Goal: Task Accomplishment & Management: Complete application form

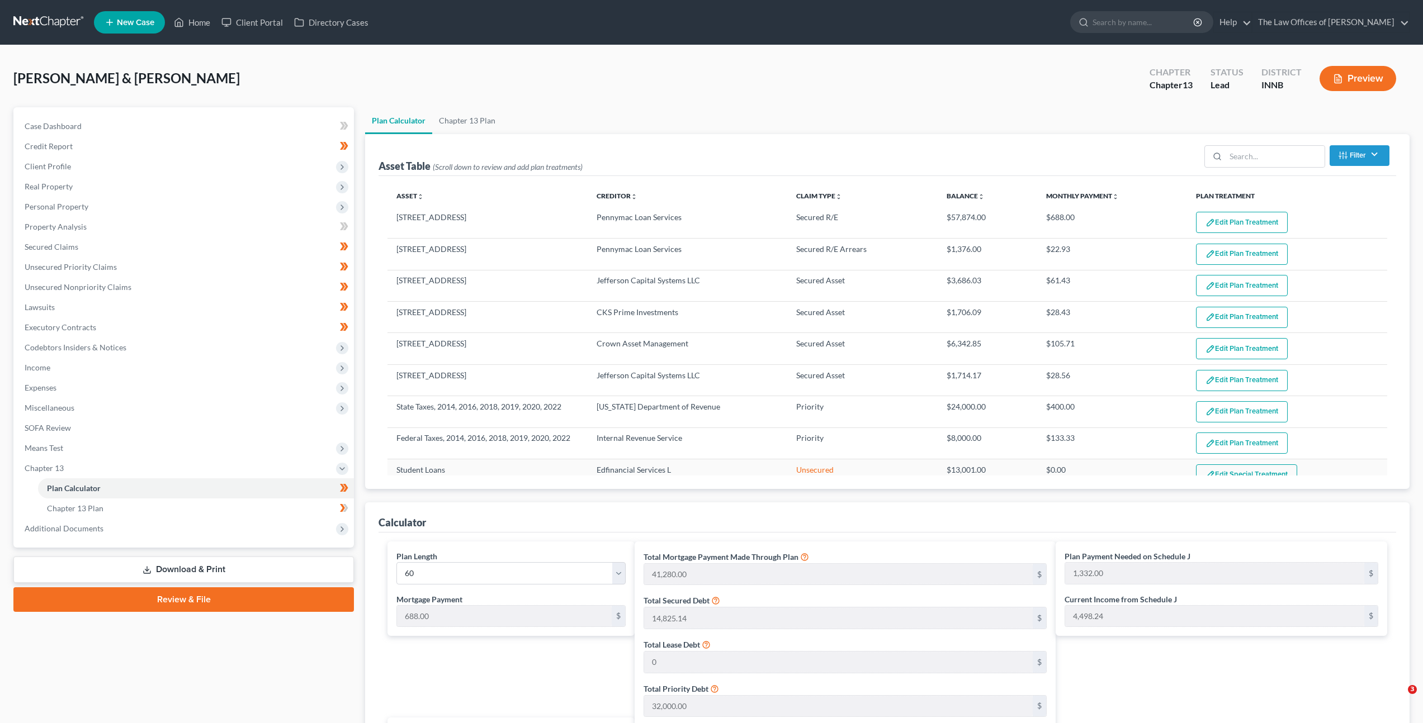
select select "59"
click at [23, 17] on link at bounding box center [49, 22] width 72 height 20
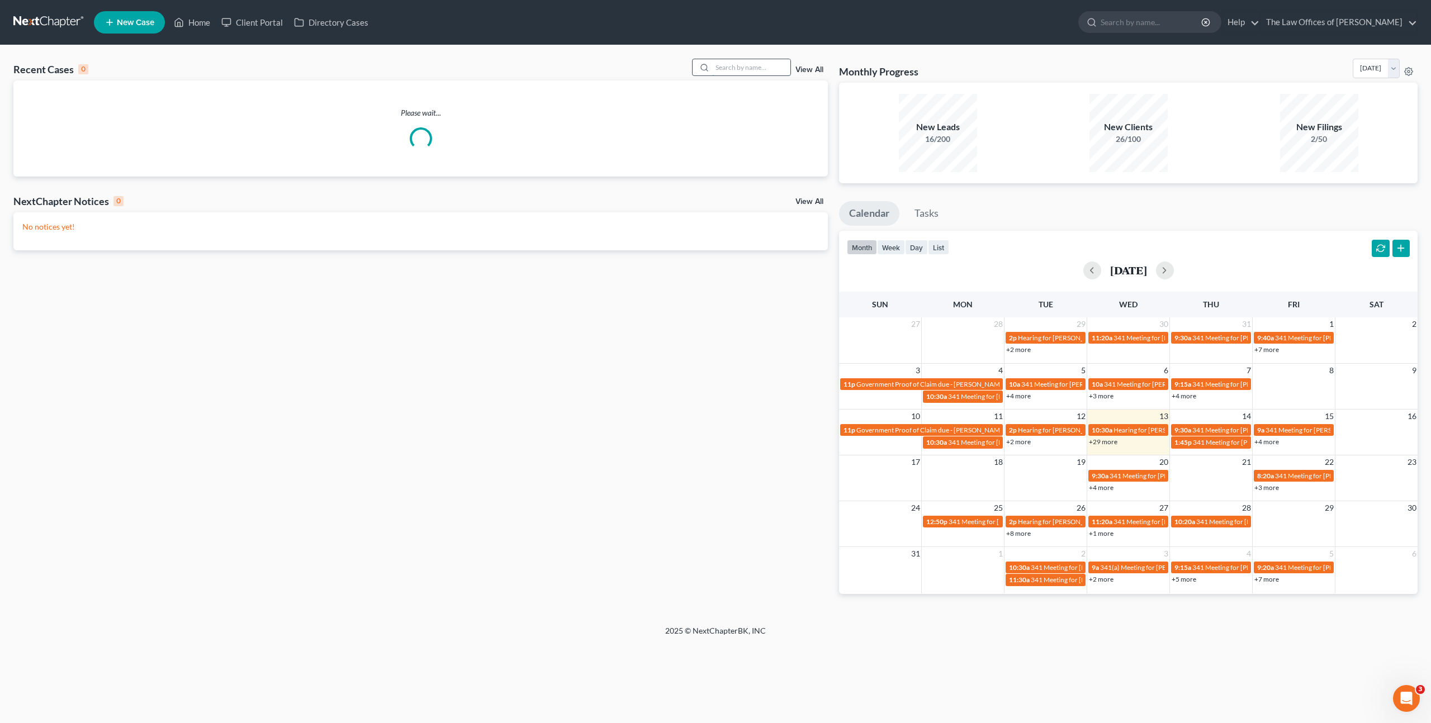
click at [728, 68] on input "search" at bounding box center [751, 67] width 78 height 16
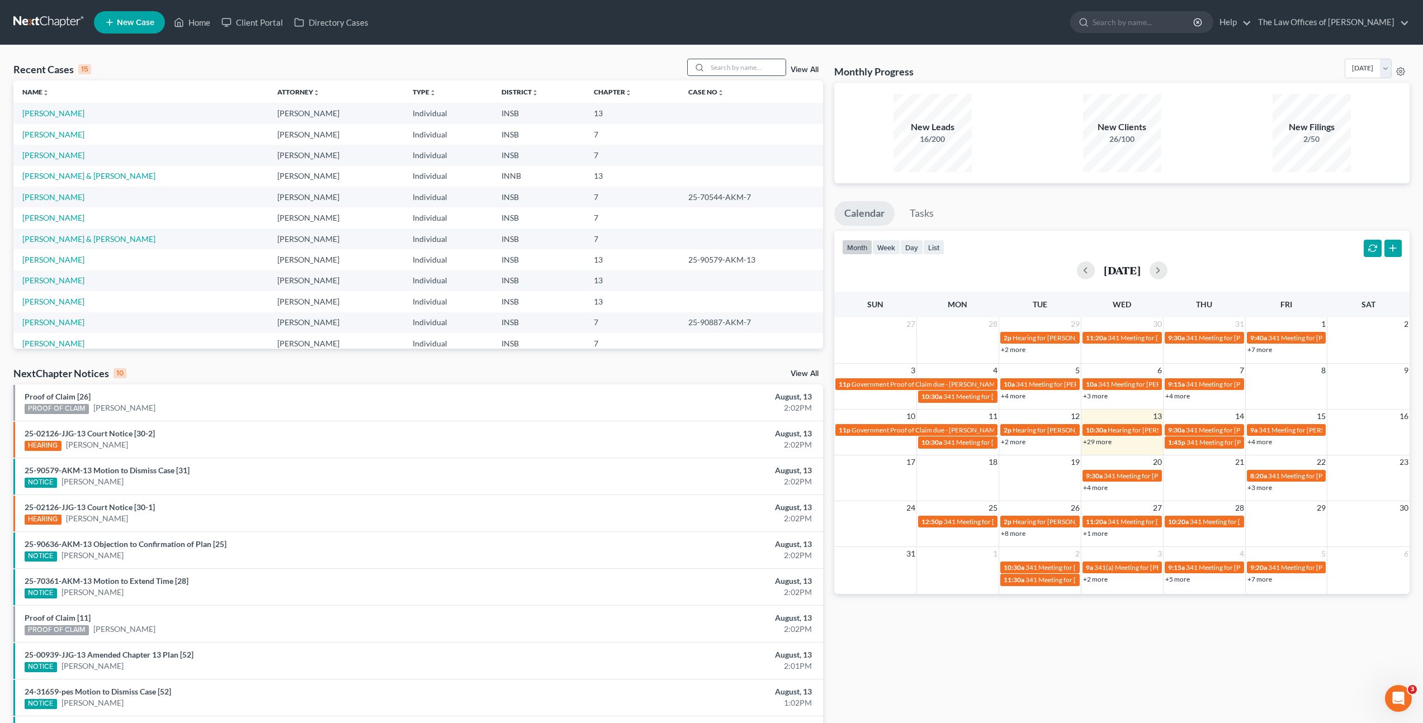
click at [733, 59] on div at bounding box center [737, 67] width 100 height 17
click at [724, 65] on input "search" at bounding box center [746, 67] width 78 height 16
type input "[PERSON_NAME]"
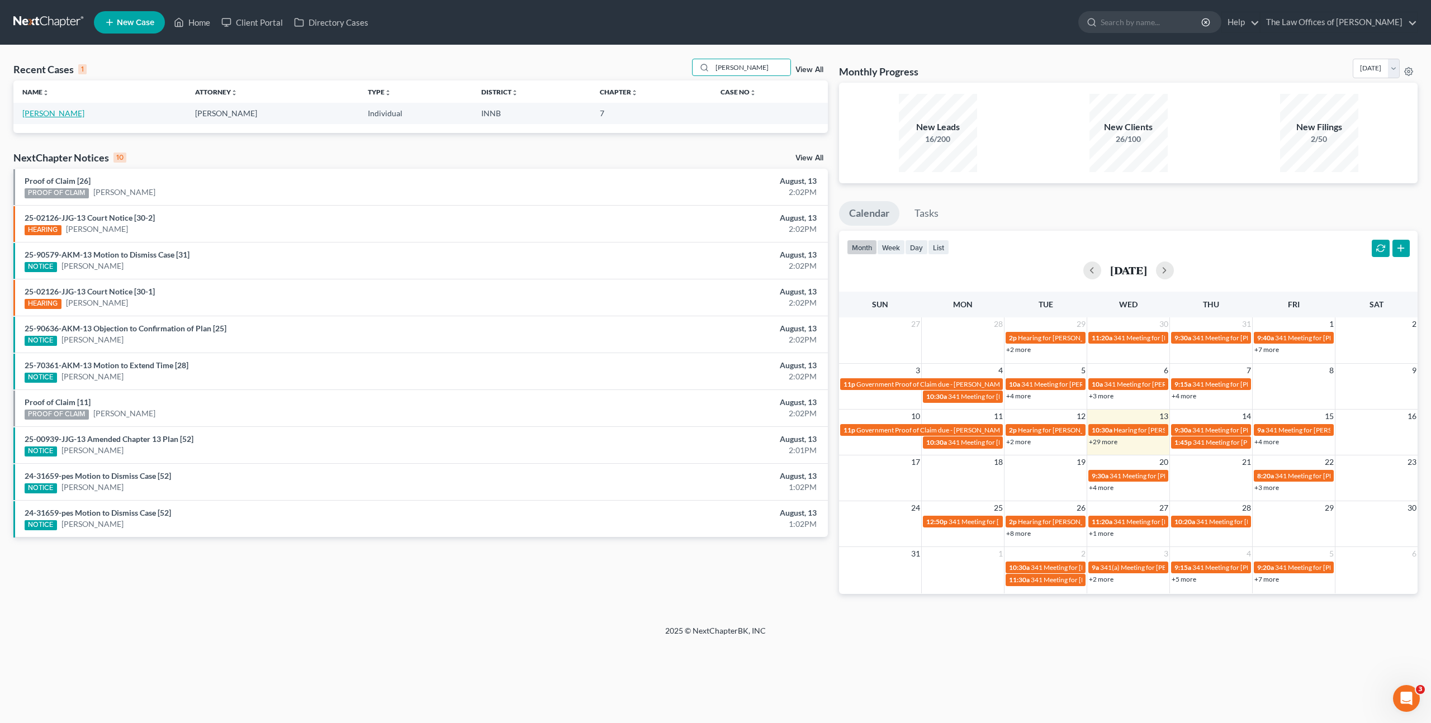
click at [44, 116] on link "Spears, Robby" at bounding box center [53, 113] width 62 height 10
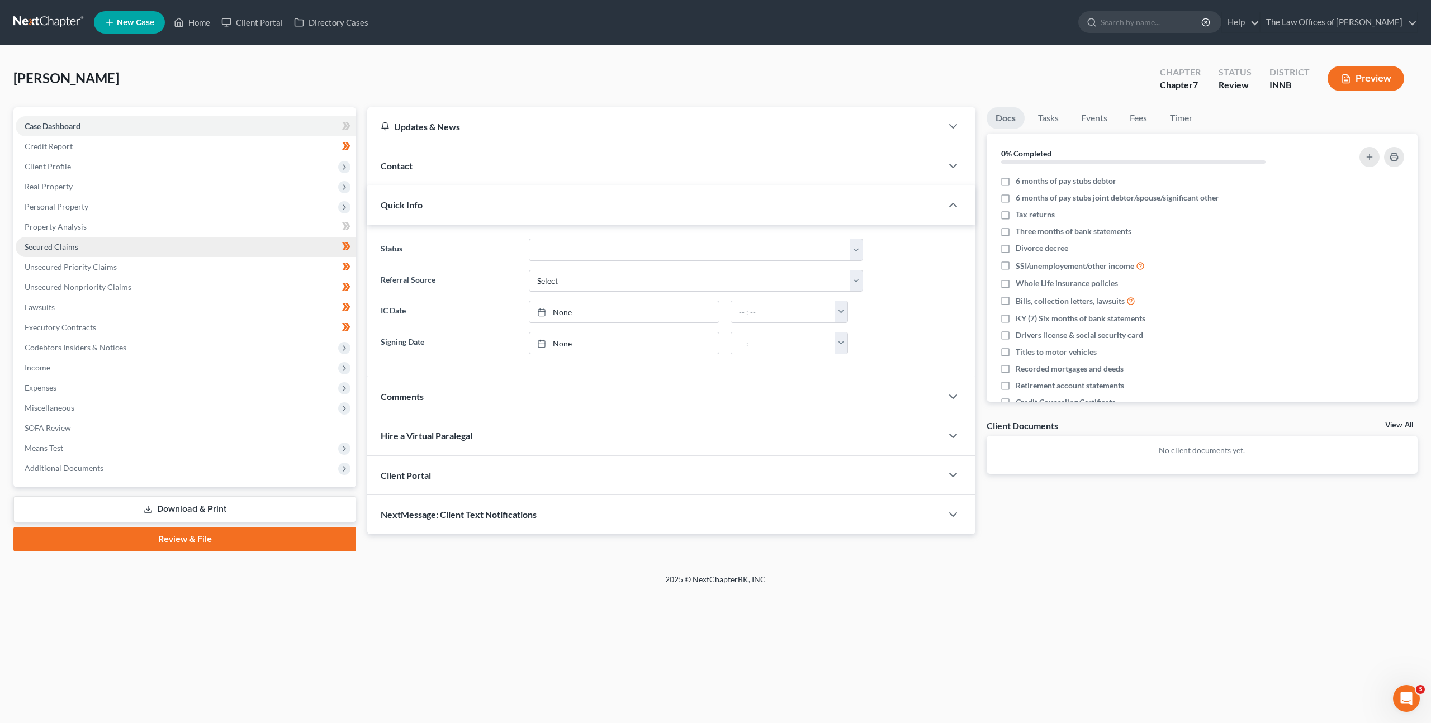
click at [135, 245] on link "Secured Claims" at bounding box center [186, 247] width 340 height 20
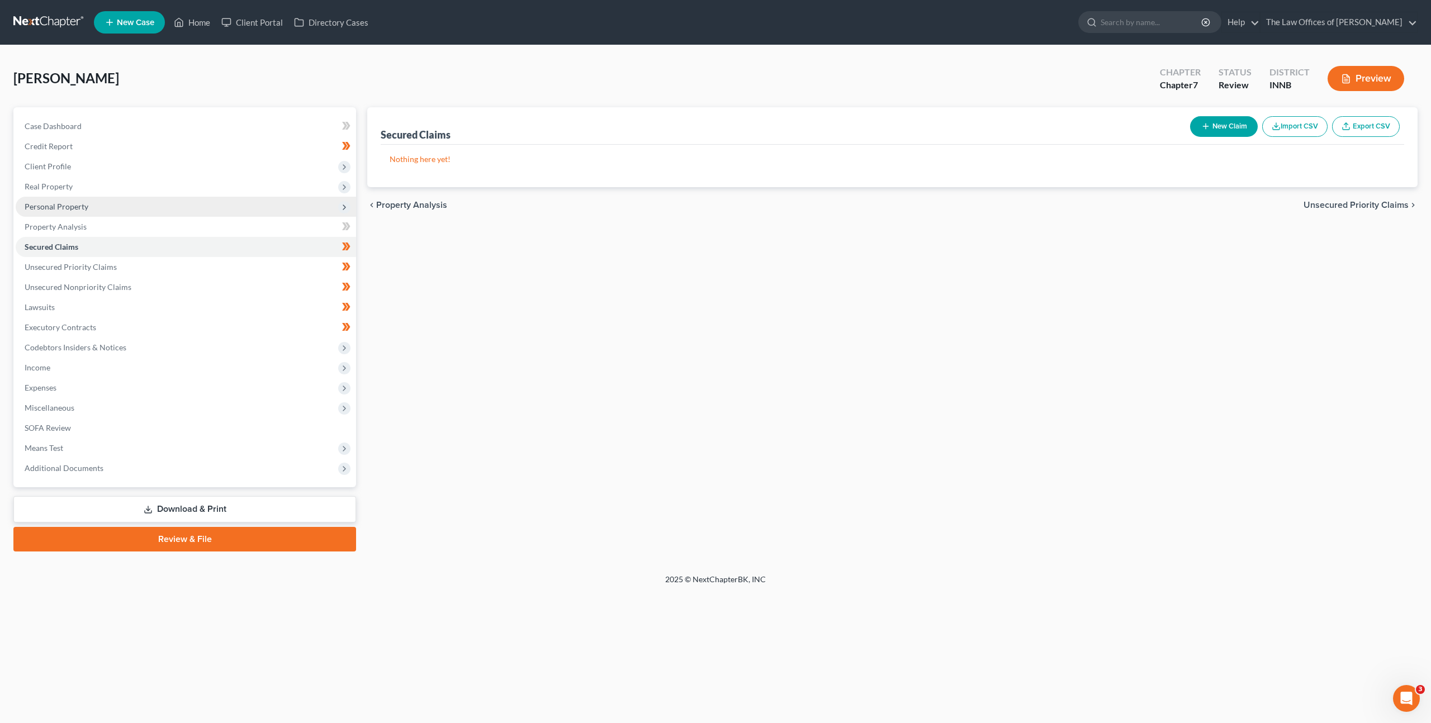
drag, startPoint x: 90, startPoint y: 208, endPoint x: 91, endPoint y: 217, distance: 9.5
click at [90, 208] on span "Personal Property" at bounding box center [186, 207] width 340 height 20
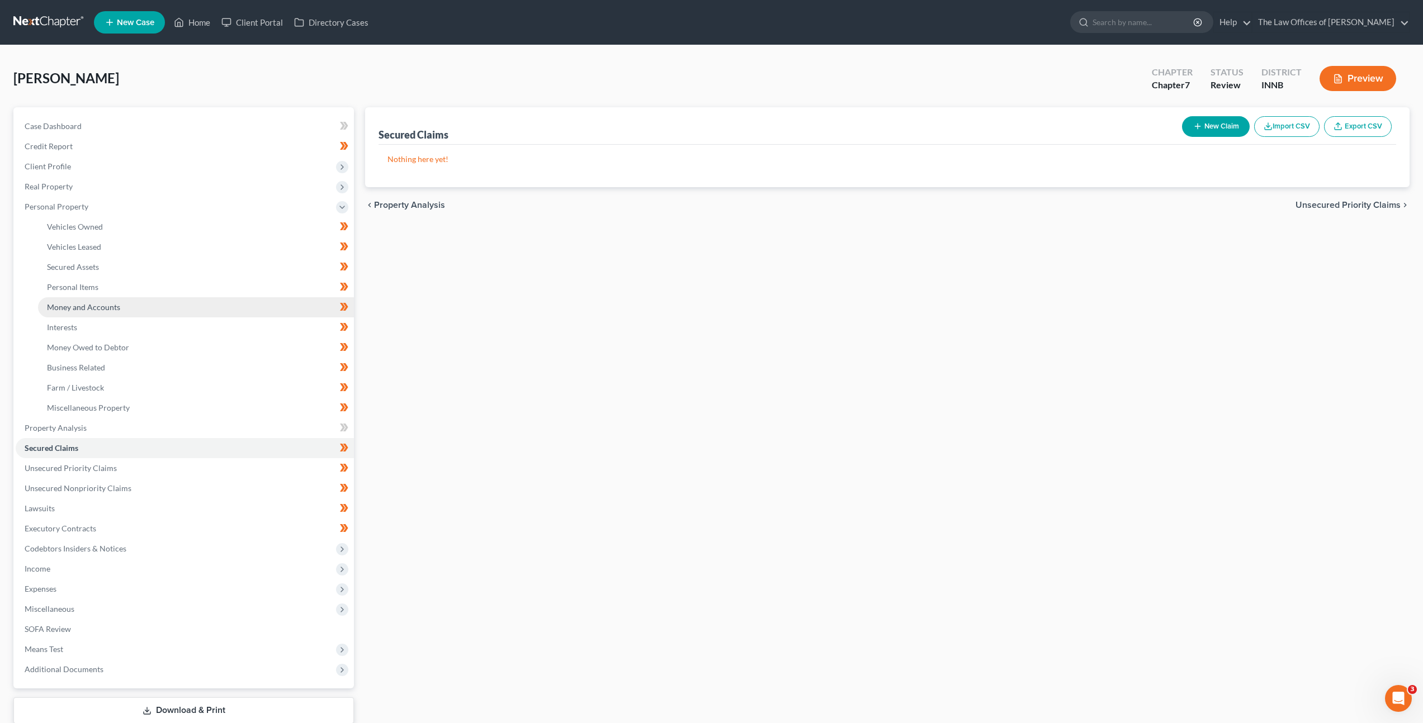
click at [116, 307] on span "Money and Accounts" at bounding box center [83, 307] width 73 height 10
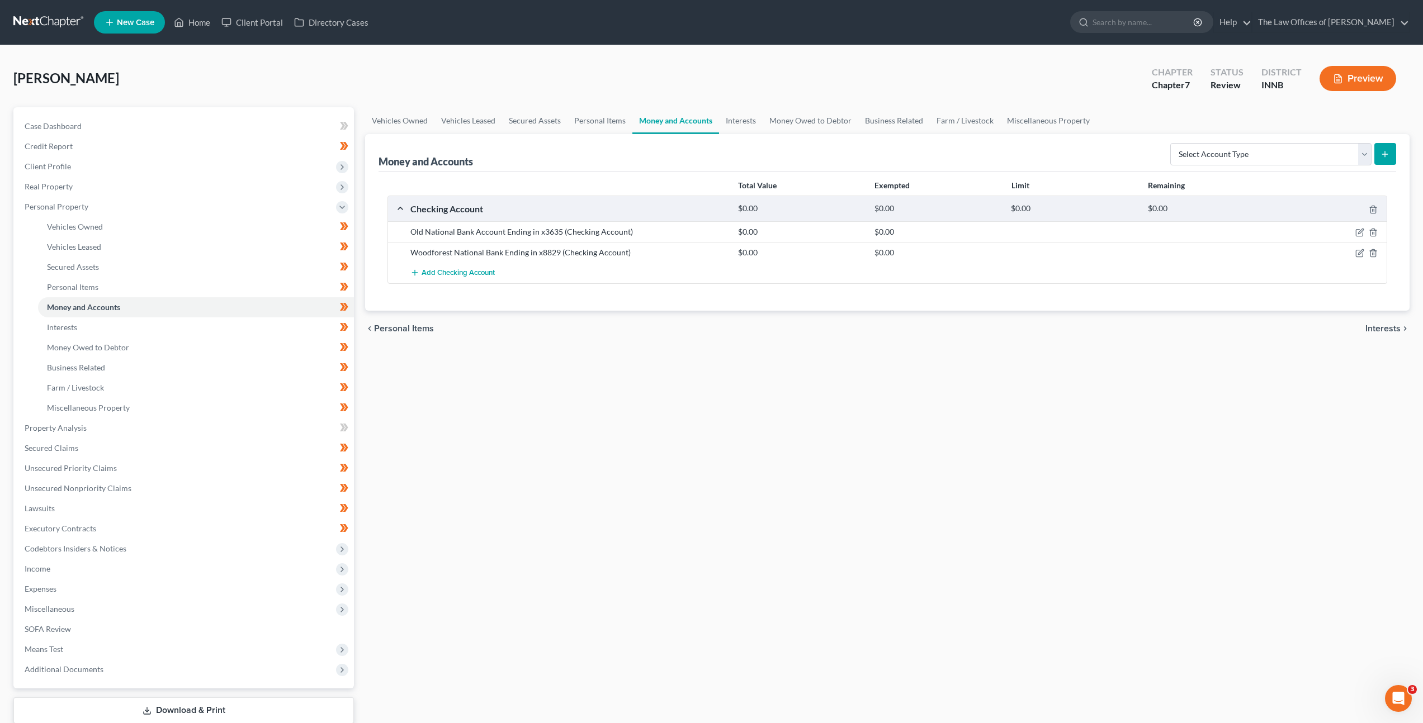
click at [543, 376] on div "Vehicles Owned Vehicles Leased Secured Assets Personal Items Money and Accounts…" at bounding box center [886, 430] width 1055 height 646
click at [503, 373] on div "Vehicles Owned Vehicles Leased Secured Assets Personal Items Money and Accounts…" at bounding box center [886, 430] width 1055 height 646
click at [1357, 232] on icon "button" at bounding box center [1359, 232] width 9 height 9
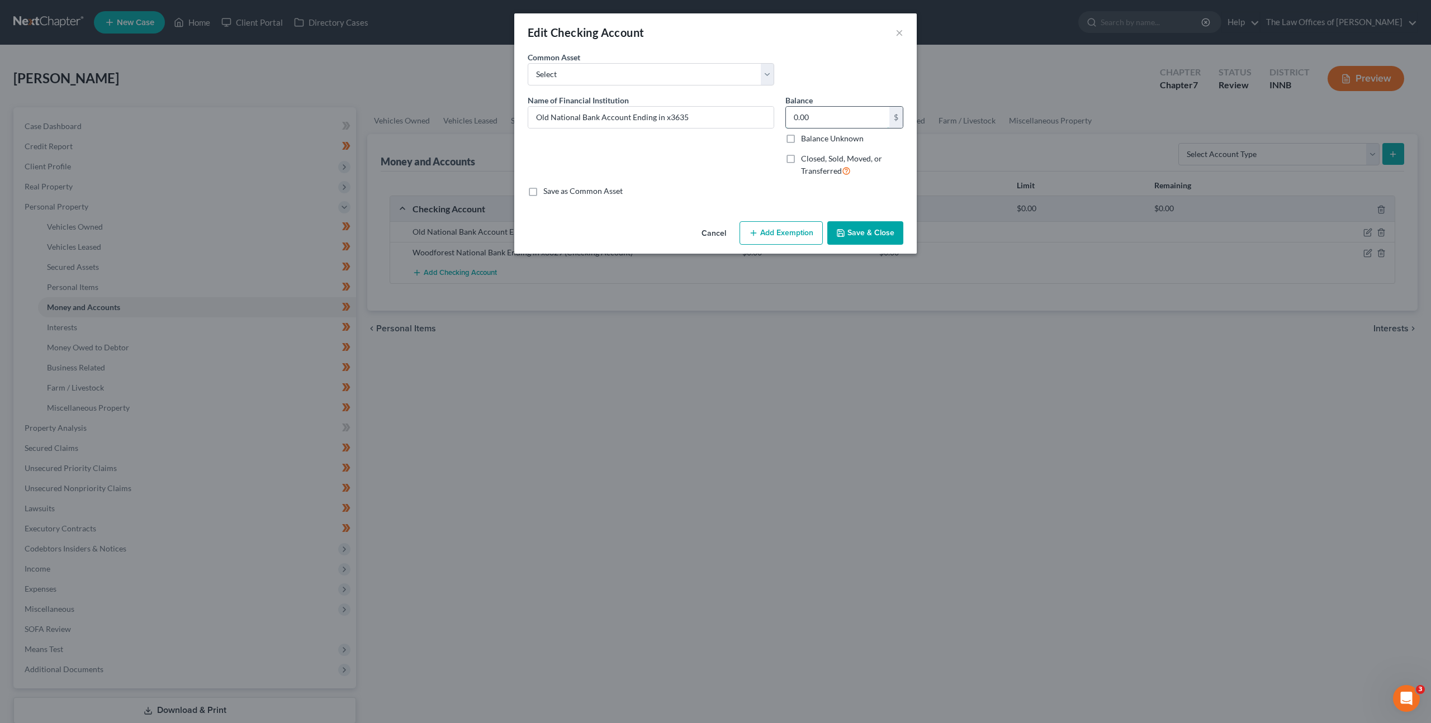
click at [875, 122] on input "0.00" at bounding box center [837, 117] width 103 height 21
type input "64.56"
click at [769, 229] on button "Add Exemption" at bounding box center [781, 232] width 83 height 23
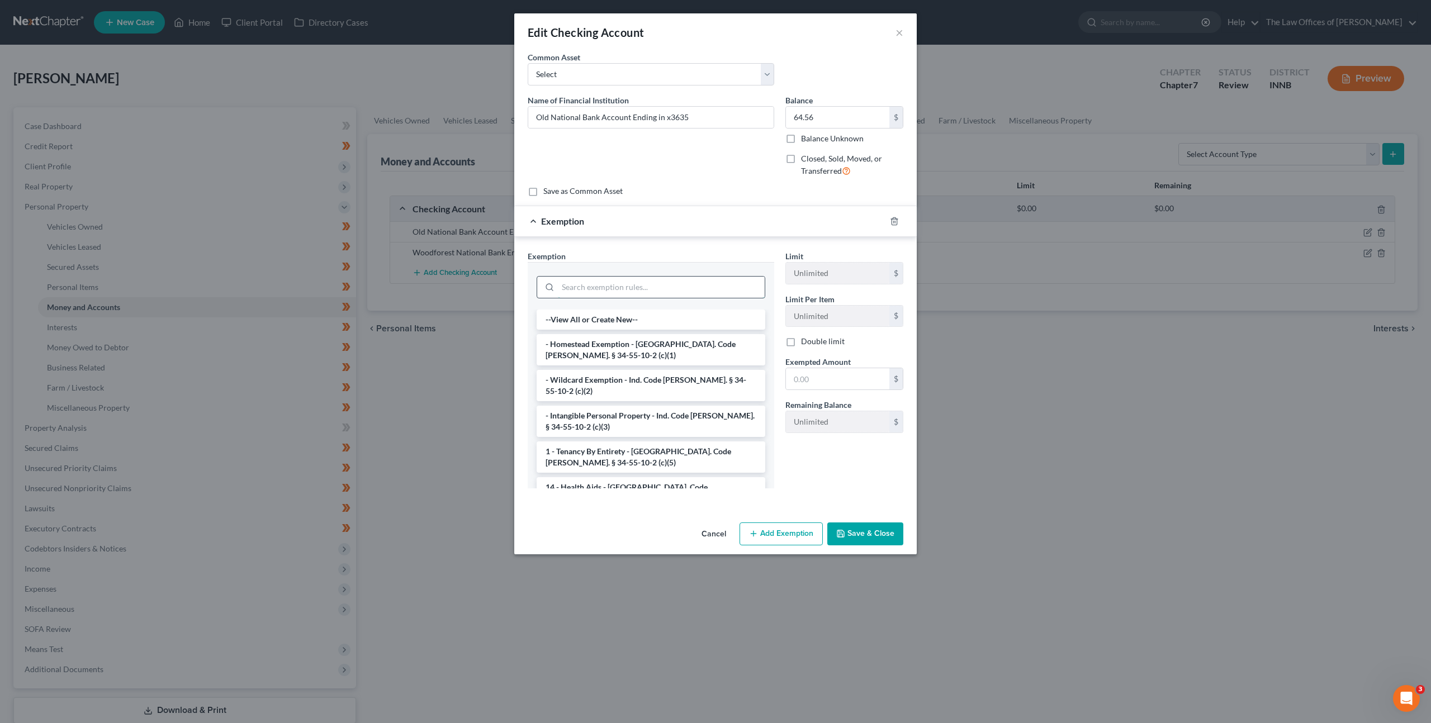
click at [650, 277] on input "search" at bounding box center [661, 287] width 207 height 21
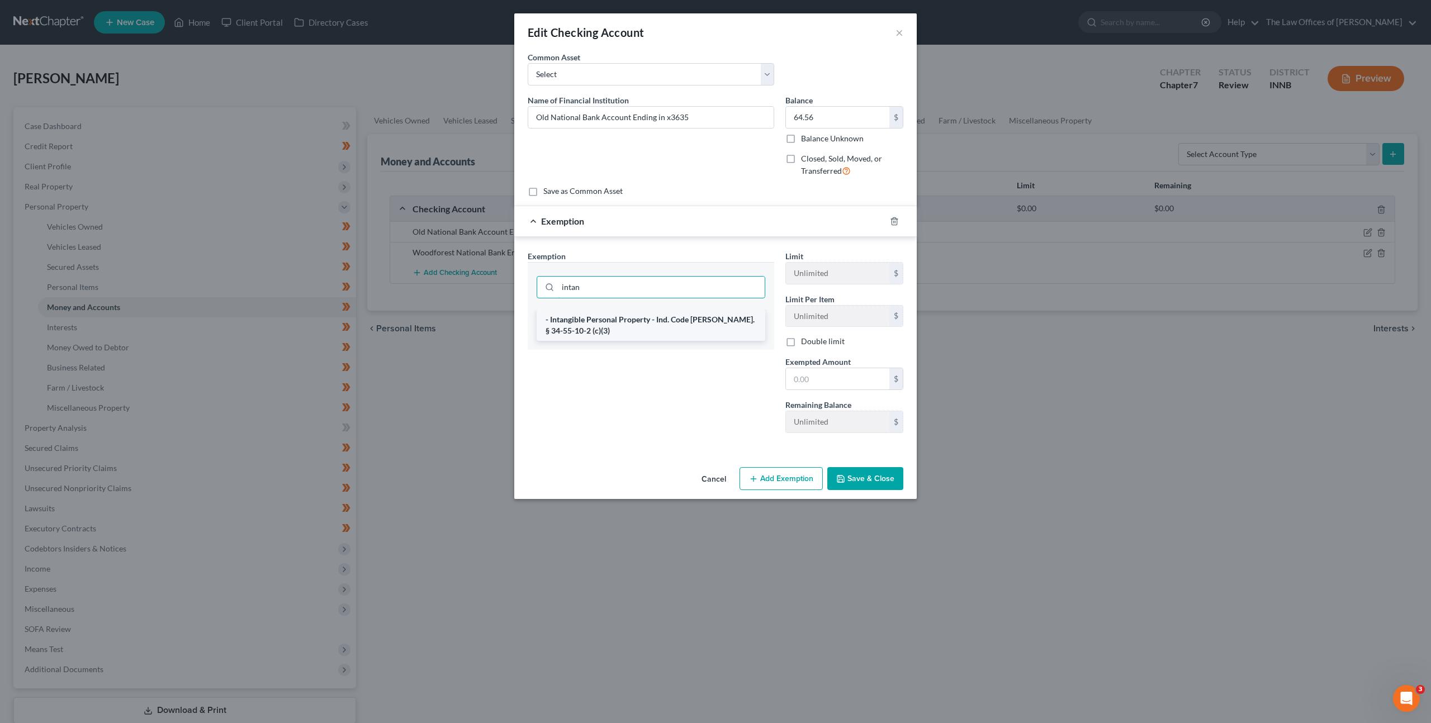
type input "intan"
click at [655, 324] on li "- Intangible Personal Property - Ind. Code Ann. § 34-55-10-2 (c)(3)" at bounding box center [651, 325] width 229 height 31
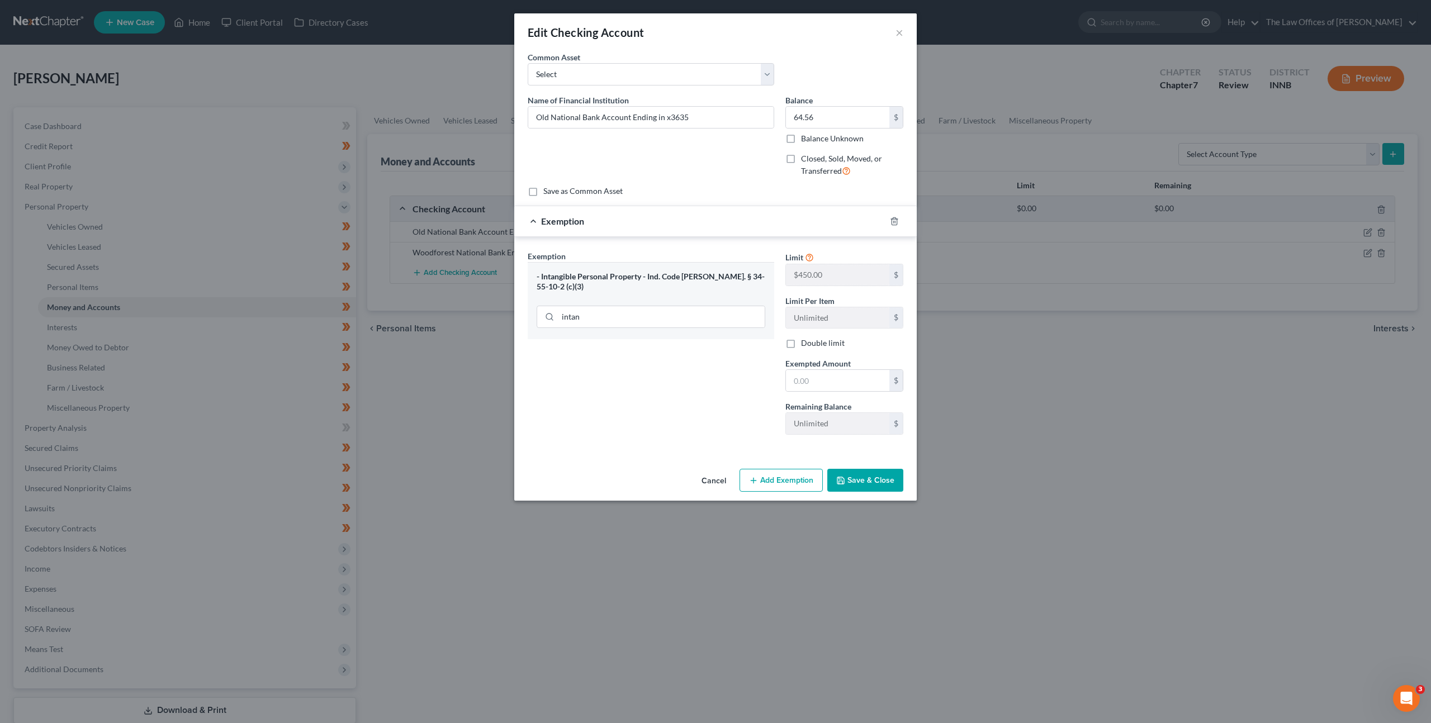
click at [828, 368] on span "Exempted Amount" at bounding box center [817, 364] width 65 height 10
click at [819, 375] on input "text" at bounding box center [837, 380] width 103 height 21
type input "64.56"
click at [871, 486] on button "Save & Close" at bounding box center [865, 480] width 76 height 23
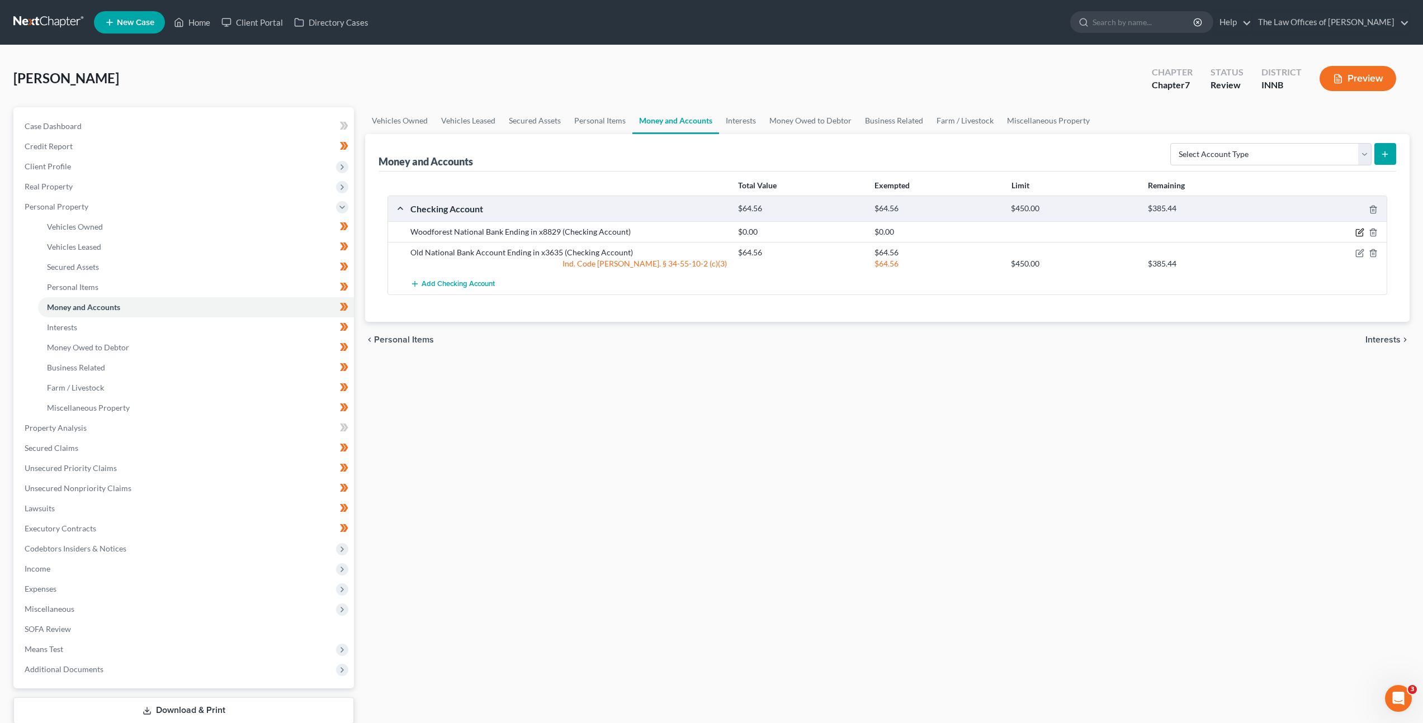
click at [1357, 229] on icon "button" at bounding box center [1359, 232] width 9 height 9
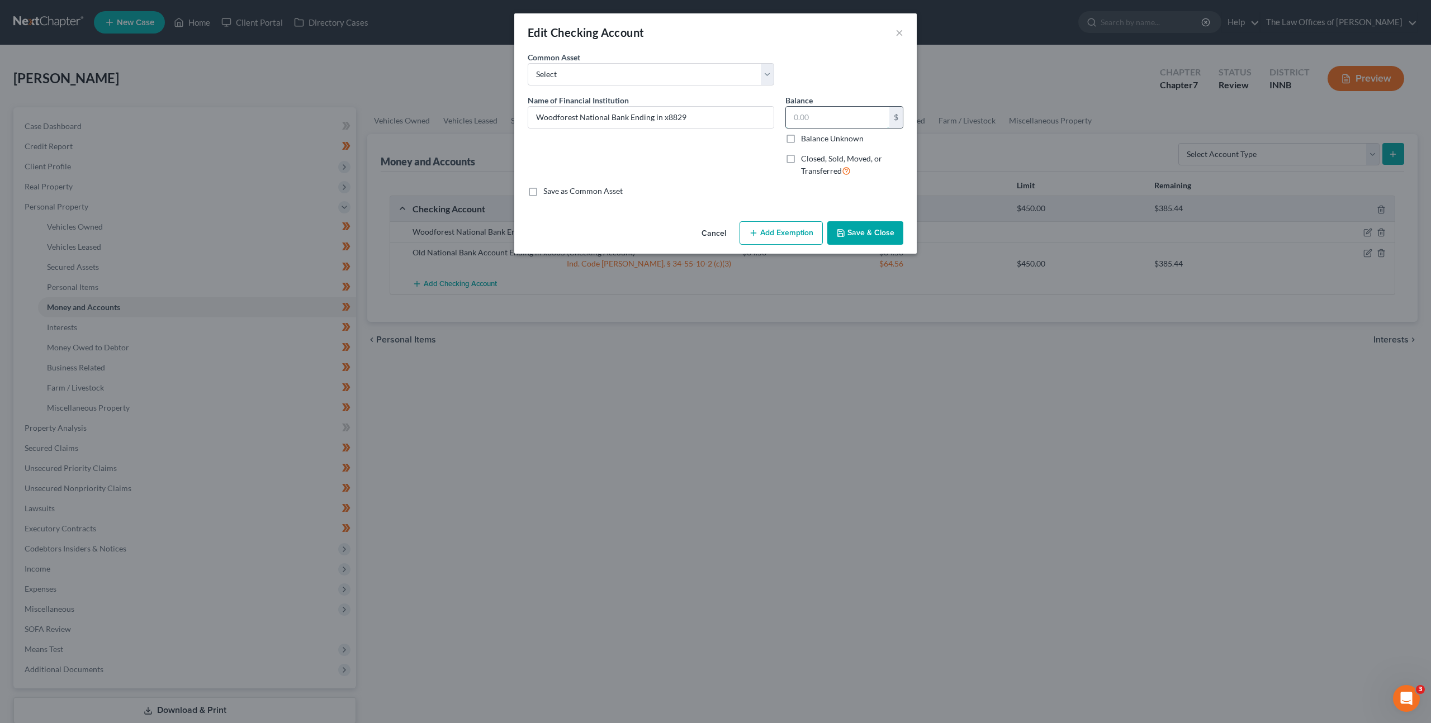
click at [818, 111] on input "text" at bounding box center [837, 117] width 103 height 21
type input "22.20"
click at [773, 236] on button "Add Exemption" at bounding box center [781, 232] width 83 height 23
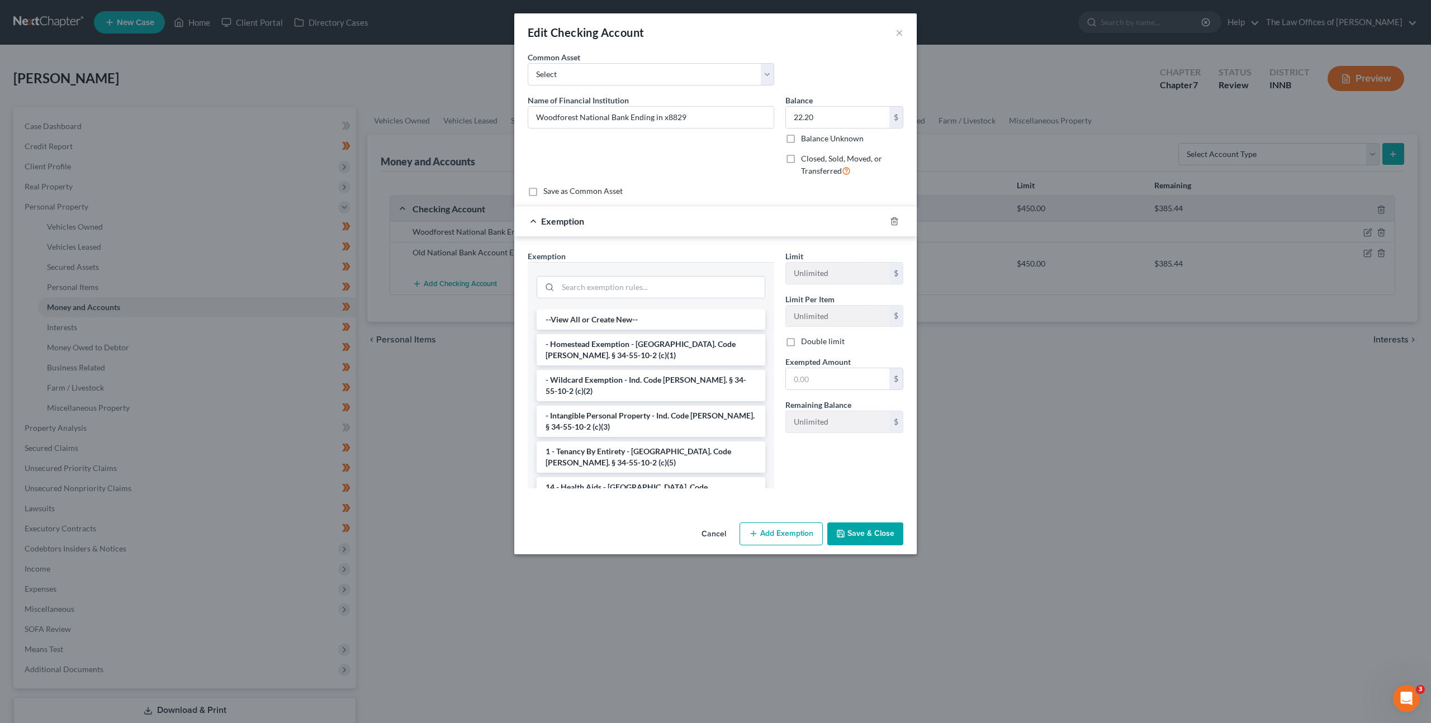
click at [658, 272] on div at bounding box center [651, 286] width 229 height 29
click at [655, 279] on input "search" at bounding box center [661, 287] width 207 height 21
click at [674, 414] on li "- Intangible Personal Property - Ind. Code Ann. § 34-55-10-2 (c)(3)" at bounding box center [651, 421] width 229 height 31
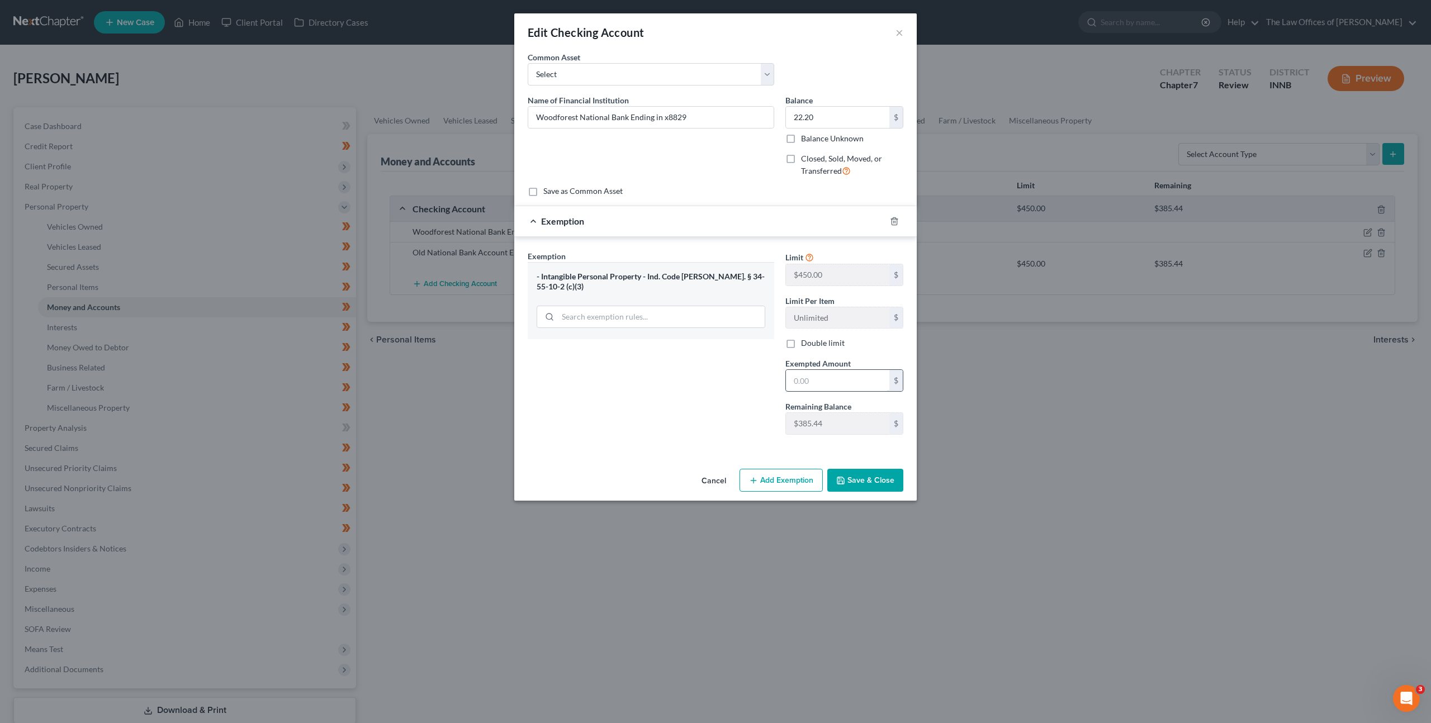
click at [822, 378] on input "text" at bounding box center [837, 380] width 103 height 21
type input "22.20"
click at [850, 471] on button "Save & Close" at bounding box center [865, 480] width 76 height 23
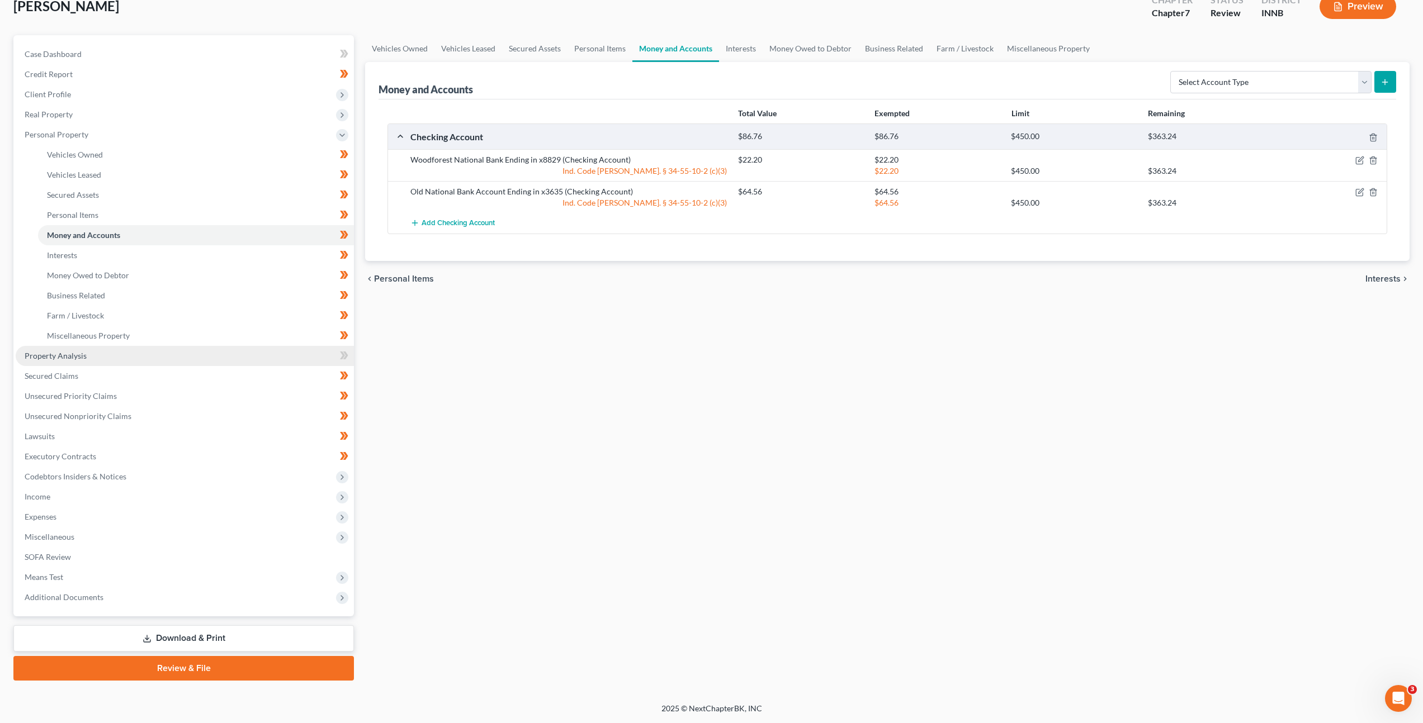
click at [237, 361] on link "Property Analysis" at bounding box center [185, 356] width 338 height 20
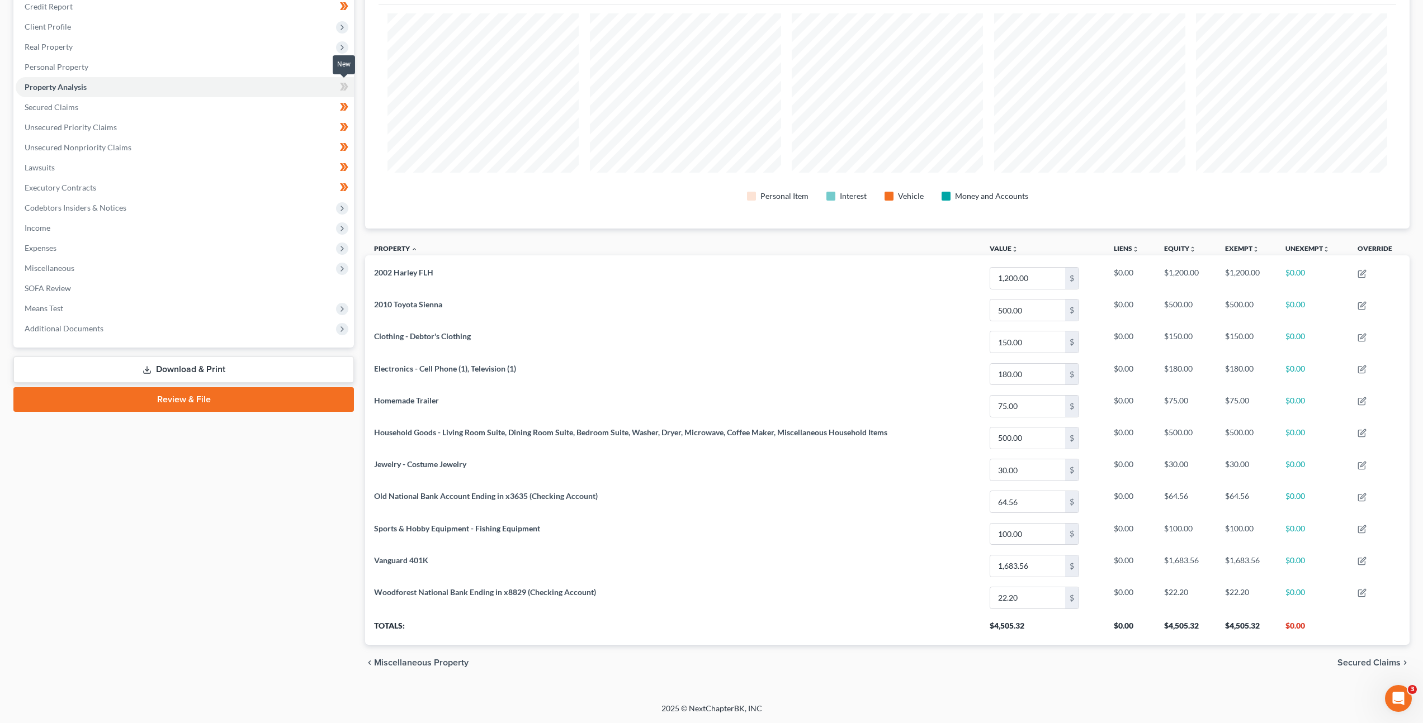
click at [340, 86] on icon at bounding box center [344, 87] width 8 height 14
click at [240, 216] on span "Codebtors Insiders & Notices" at bounding box center [185, 208] width 338 height 20
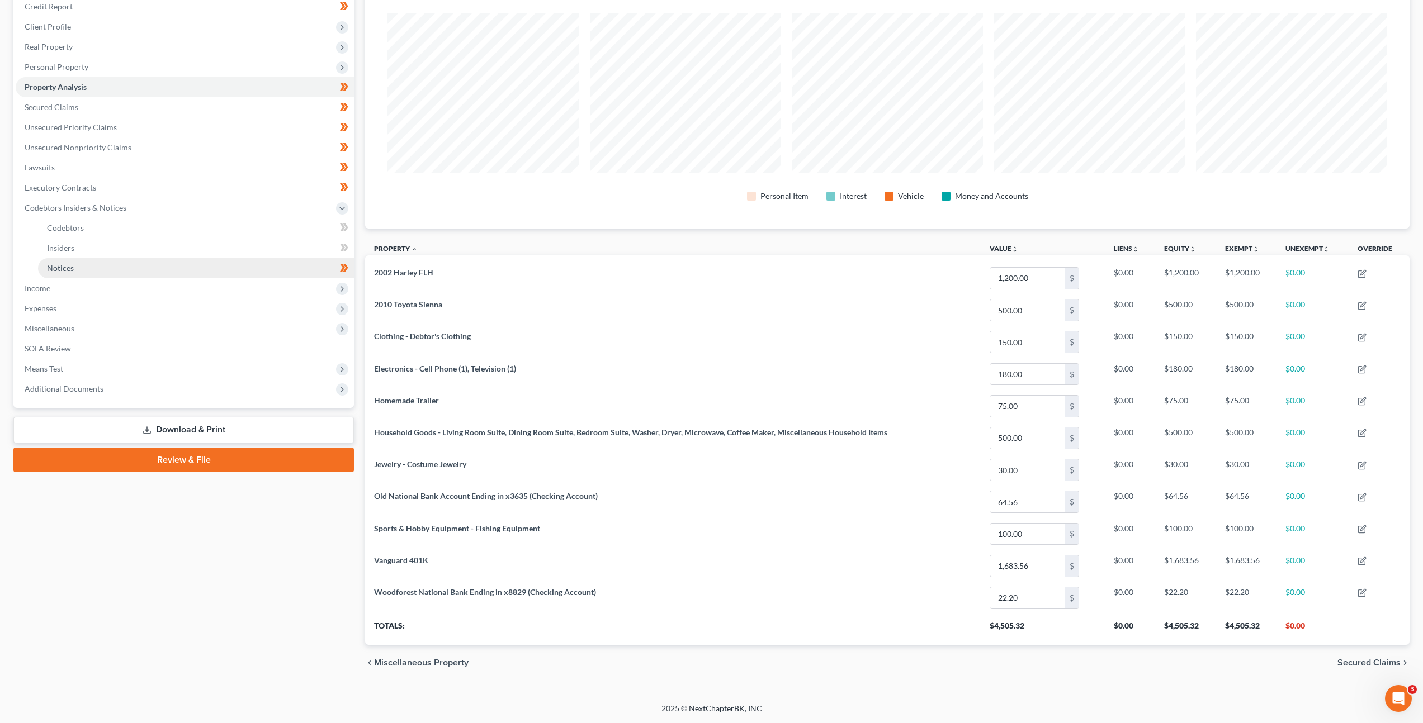
click at [243, 269] on link "Notices" at bounding box center [196, 268] width 316 height 20
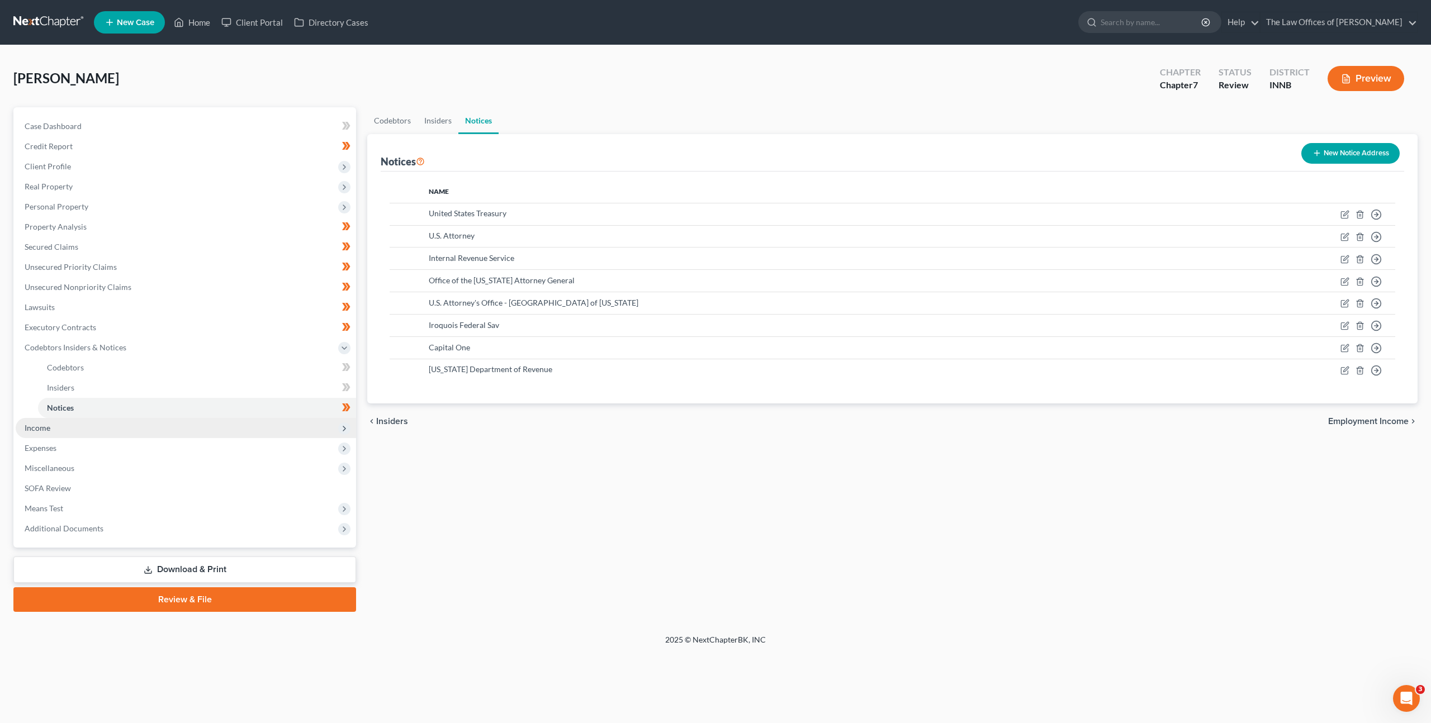
click at [195, 428] on span "Income" at bounding box center [186, 428] width 340 height 20
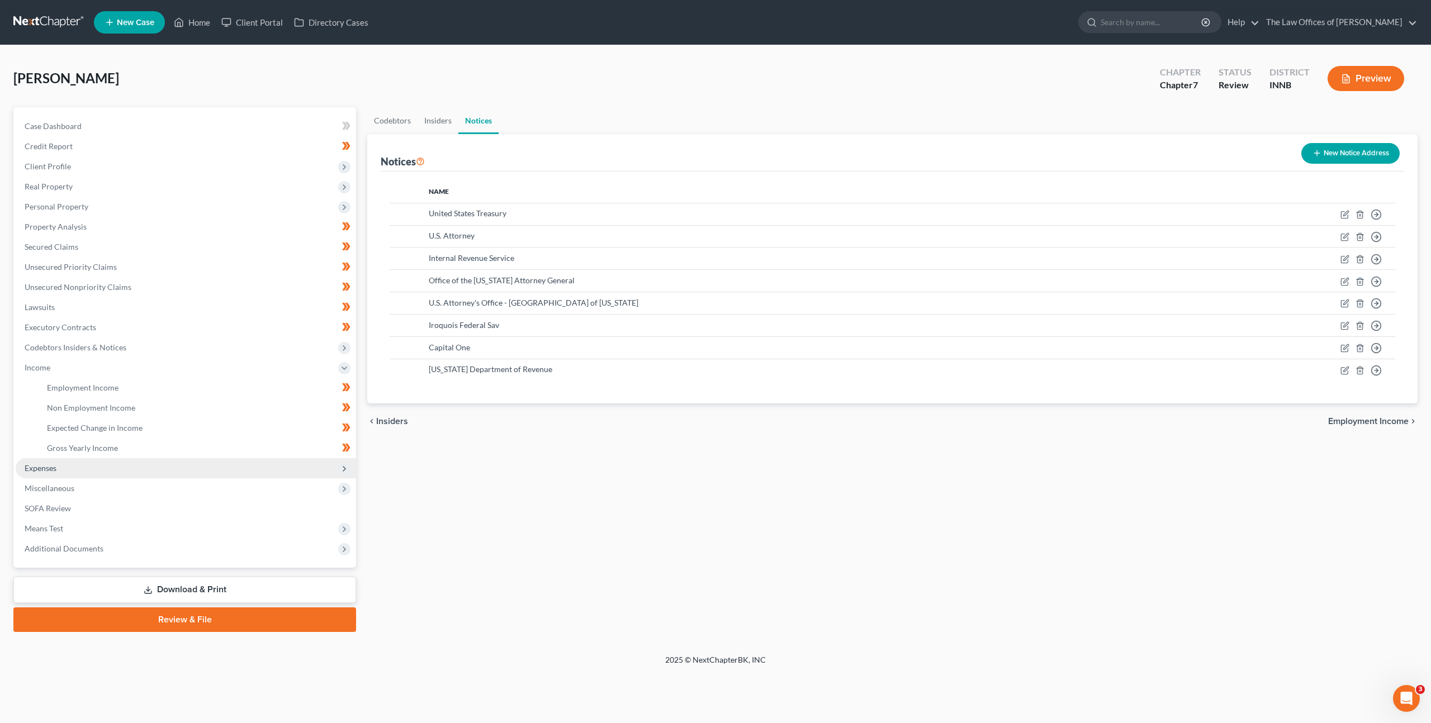
click at [198, 470] on span "Expenses" at bounding box center [186, 468] width 340 height 20
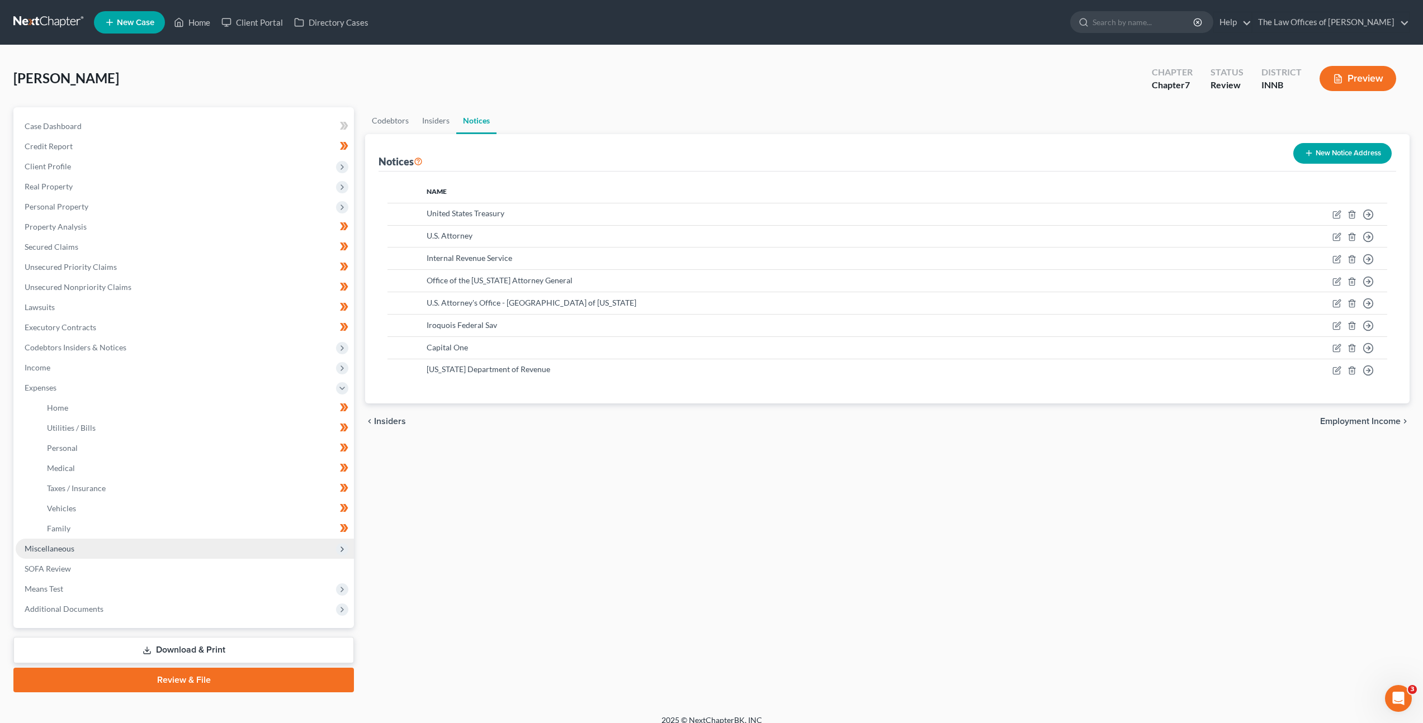
click at [198, 551] on span "Miscellaneous" at bounding box center [185, 549] width 338 height 20
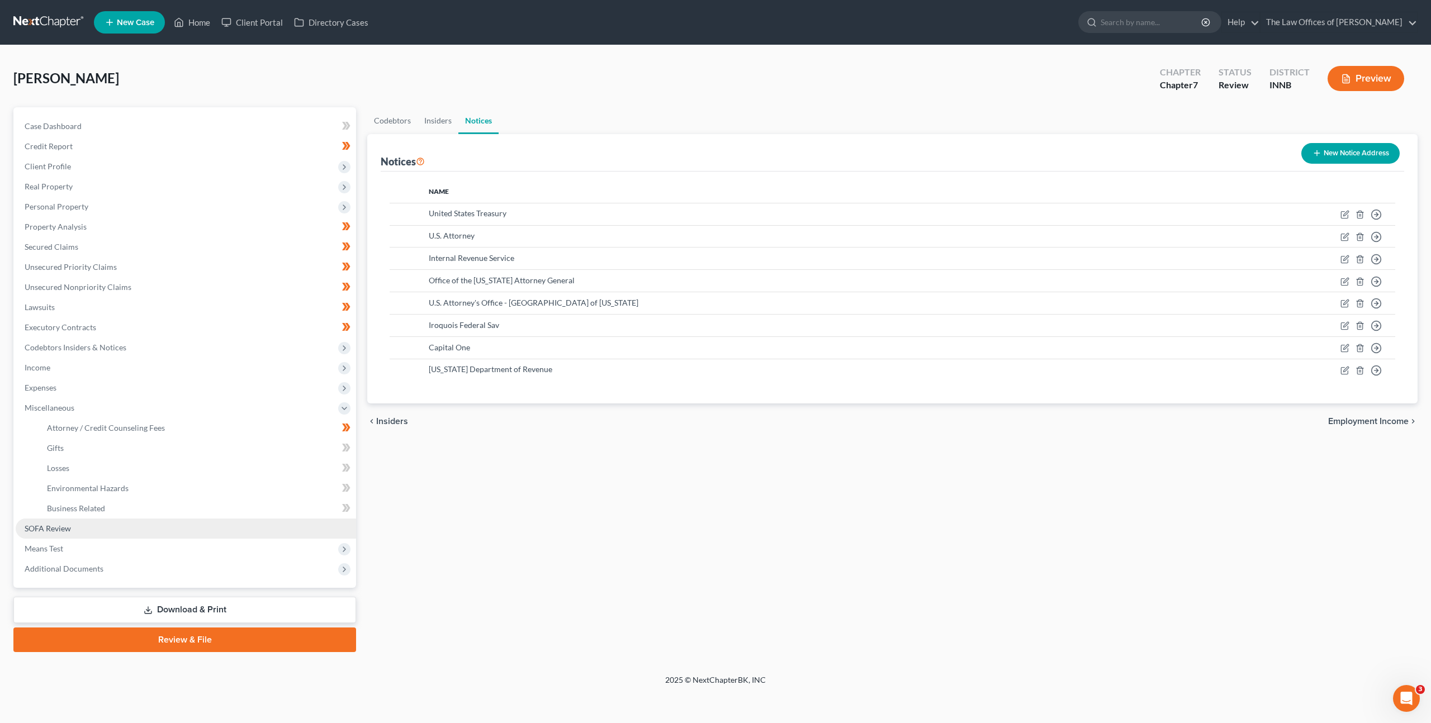
click at [193, 537] on link "SOFA Review" at bounding box center [186, 529] width 340 height 20
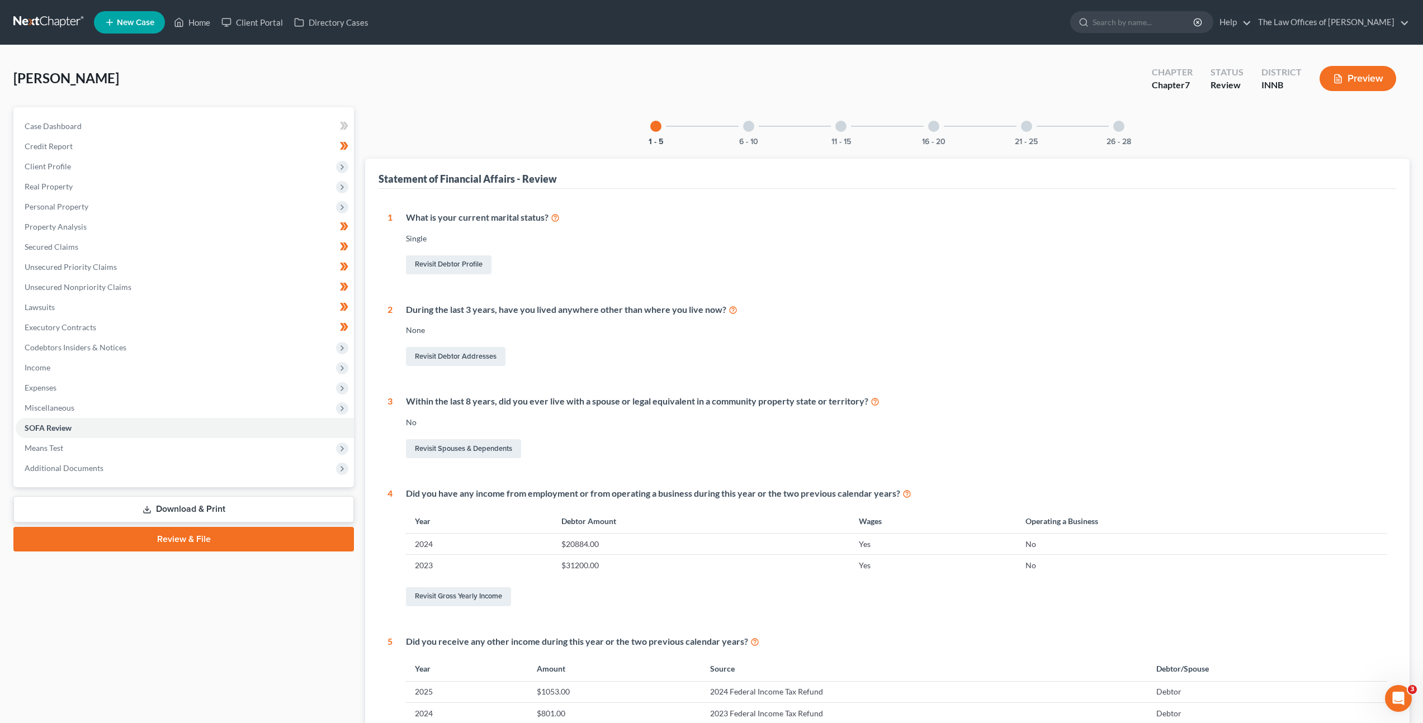
drag, startPoint x: 209, startPoint y: 452, endPoint x: 206, endPoint y: 458, distance: 6.5
click at [209, 452] on span "Means Test" at bounding box center [185, 448] width 338 height 20
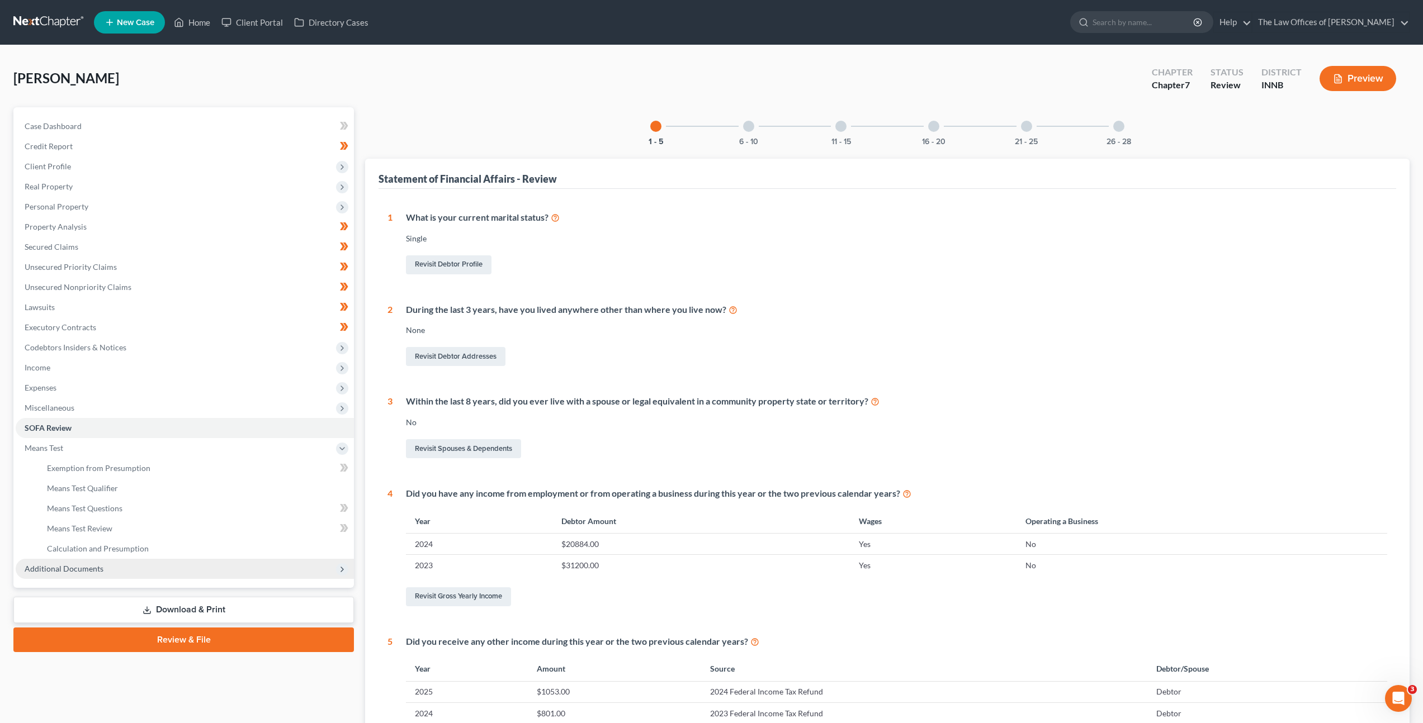
click at [182, 579] on span "Additional Documents" at bounding box center [185, 569] width 338 height 20
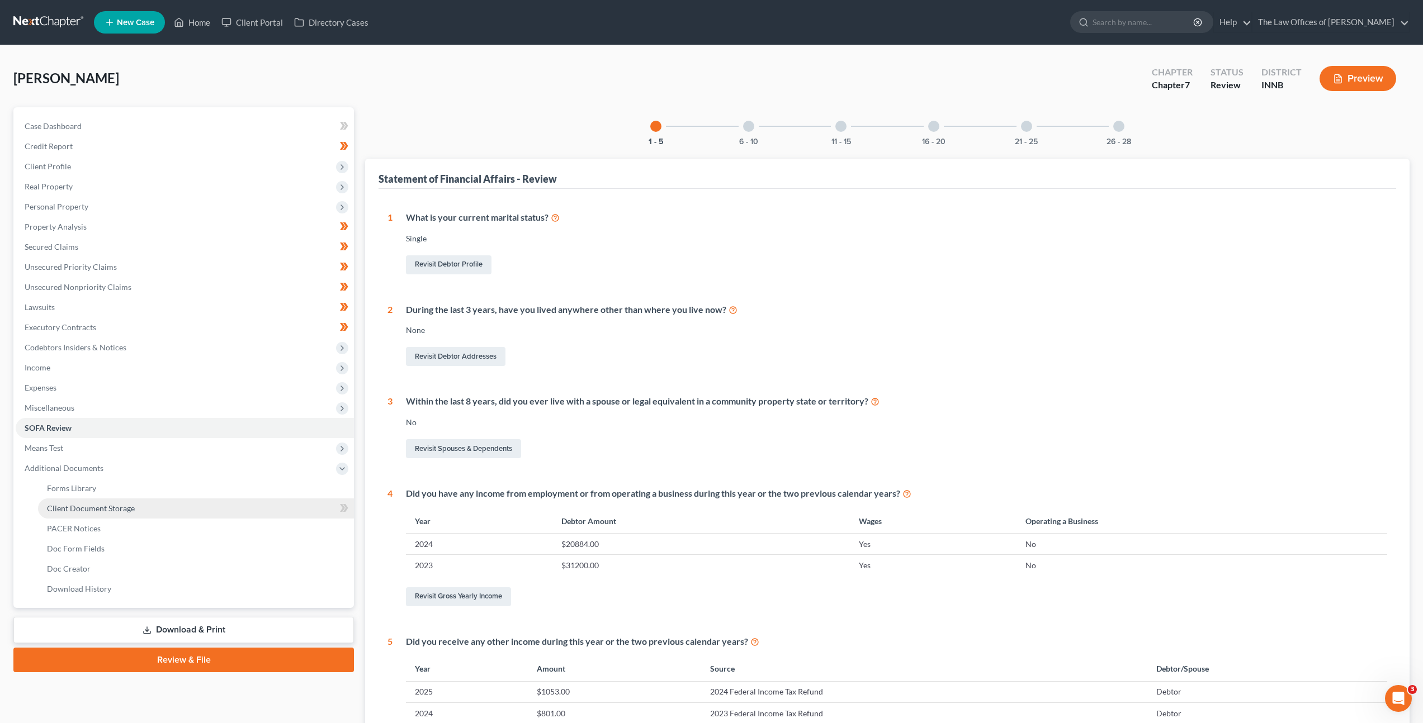
click at [88, 507] on span "Client Document Storage" at bounding box center [91, 509] width 88 height 10
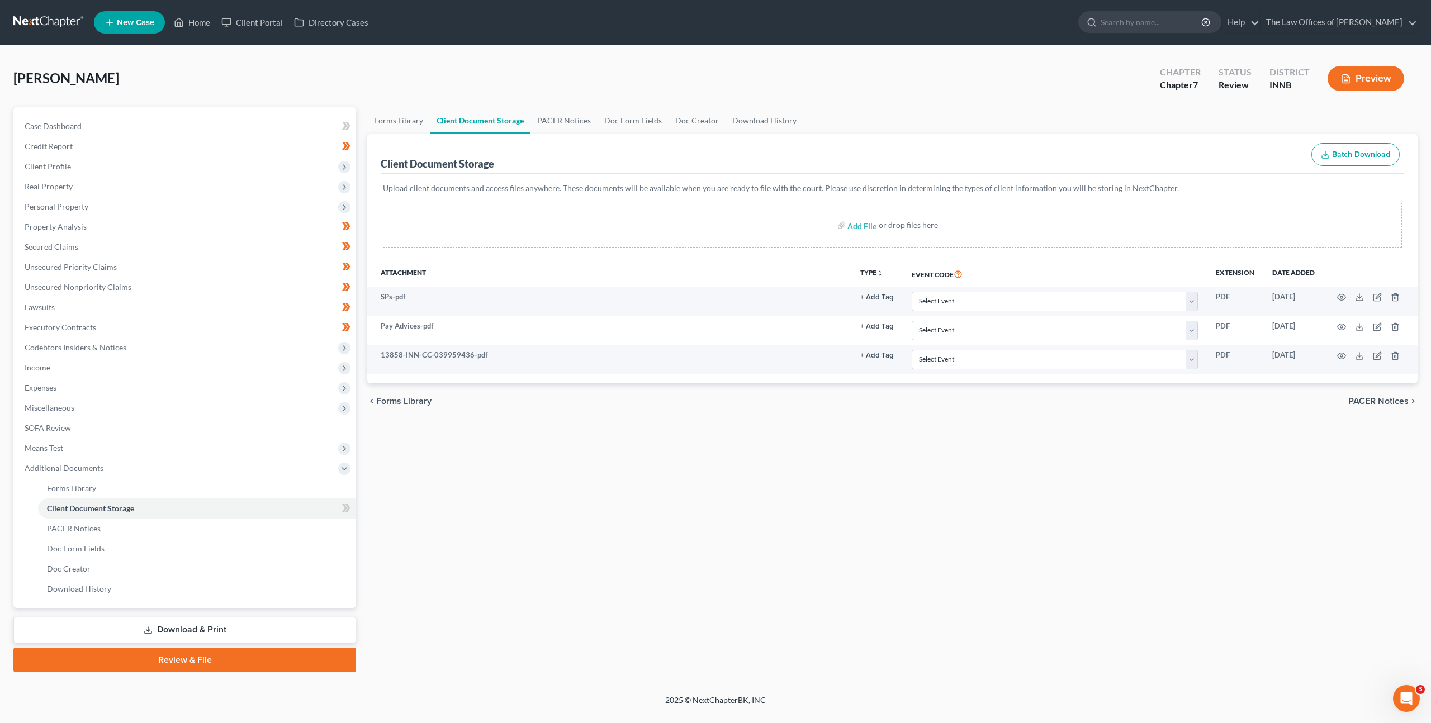
click at [694, 491] on div "Forms Library Client Document Storage PACER Notices Doc Form Fields Doc Creator…" at bounding box center [893, 389] width 1062 height 565
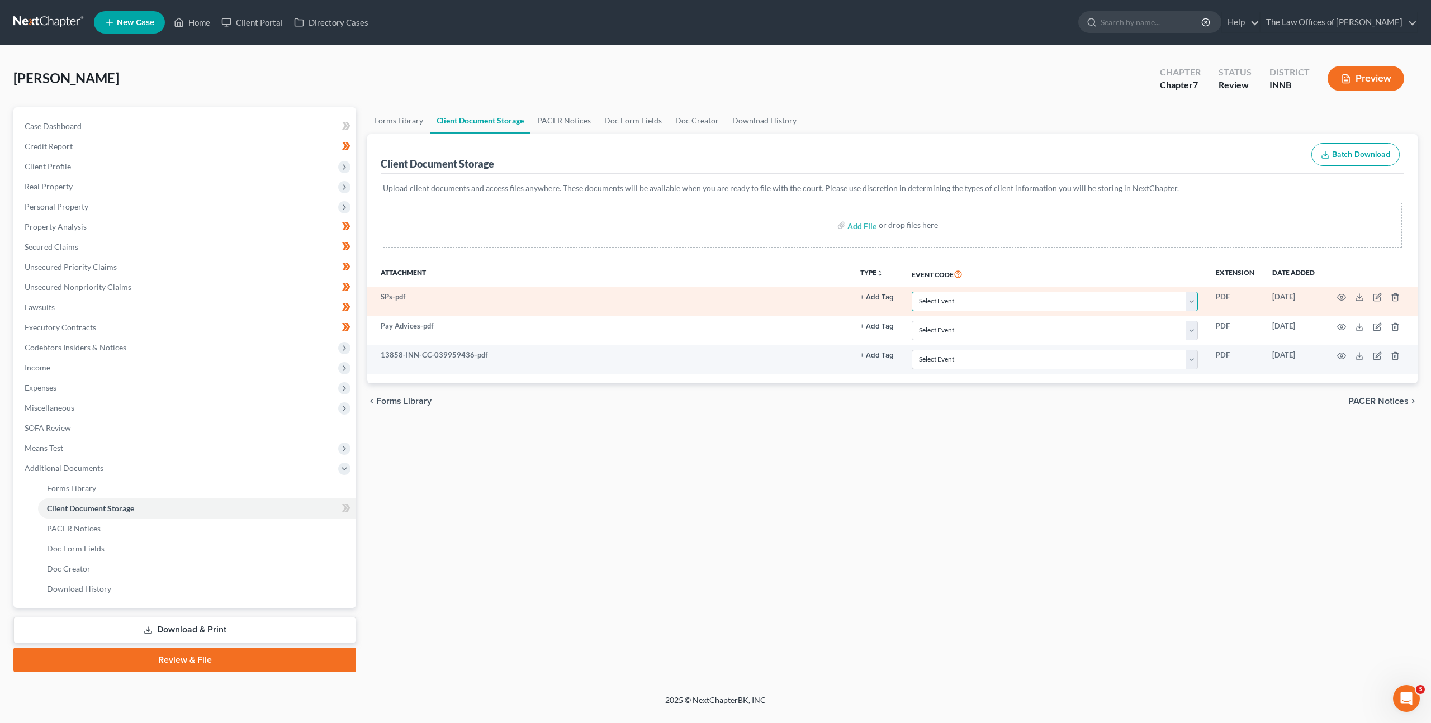
click at [973, 303] on select "Select Event Certificate of Credit Counseling Chapter 13 Calculation of Disposa…" at bounding box center [1055, 302] width 286 height 20
select select "8"
click at [912, 292] on select "Select Event Certificate of Credit Counseling Chapter 13 Calculation of Disposa…" at bounding box center [1055, 302] width 286 height 20
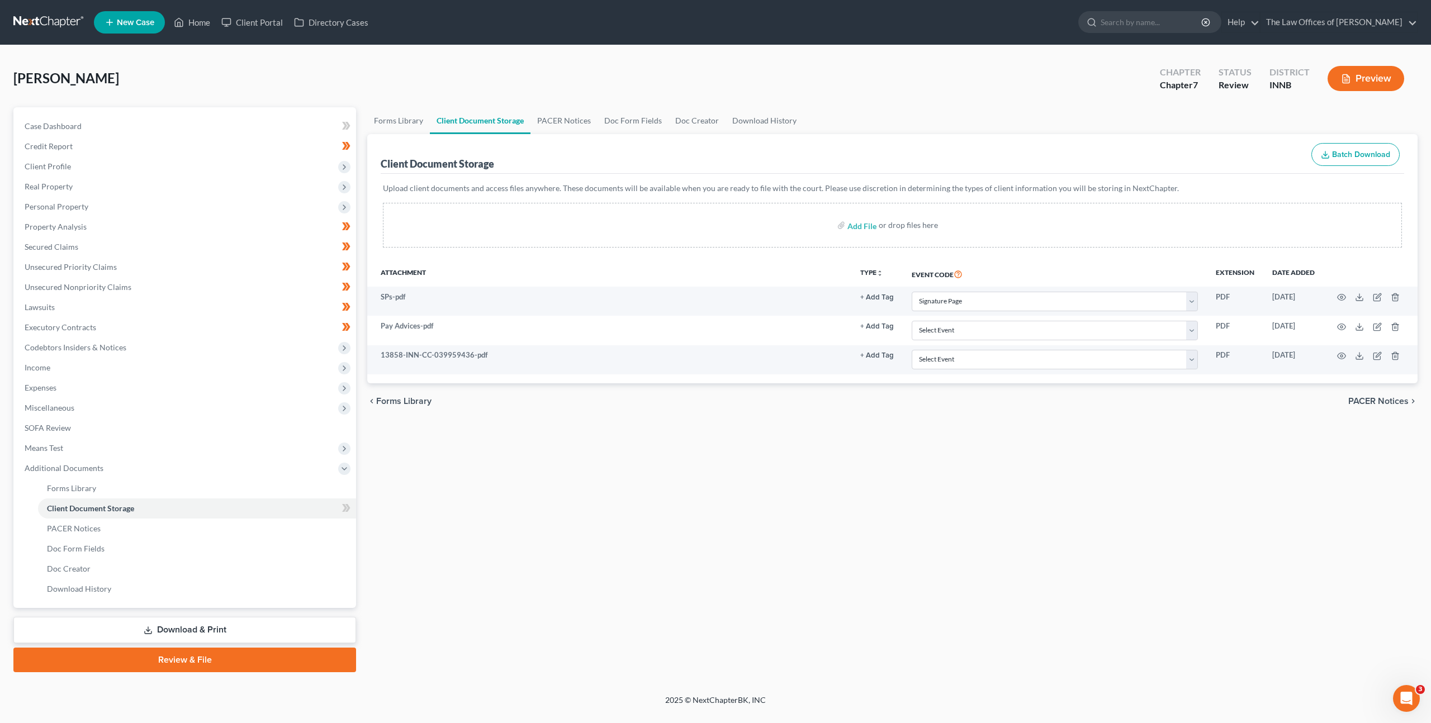
drag, startPoint x: 915, startPoint y: 465, endPoint x: 947, endPoint y: 384, distance: 86.6
click at [915, 462] on div "Forms Library Client Document Storage PACER Notices Doc Form Fields Doc Creator…" at bounding box center [893, 389] width 1062 height 565
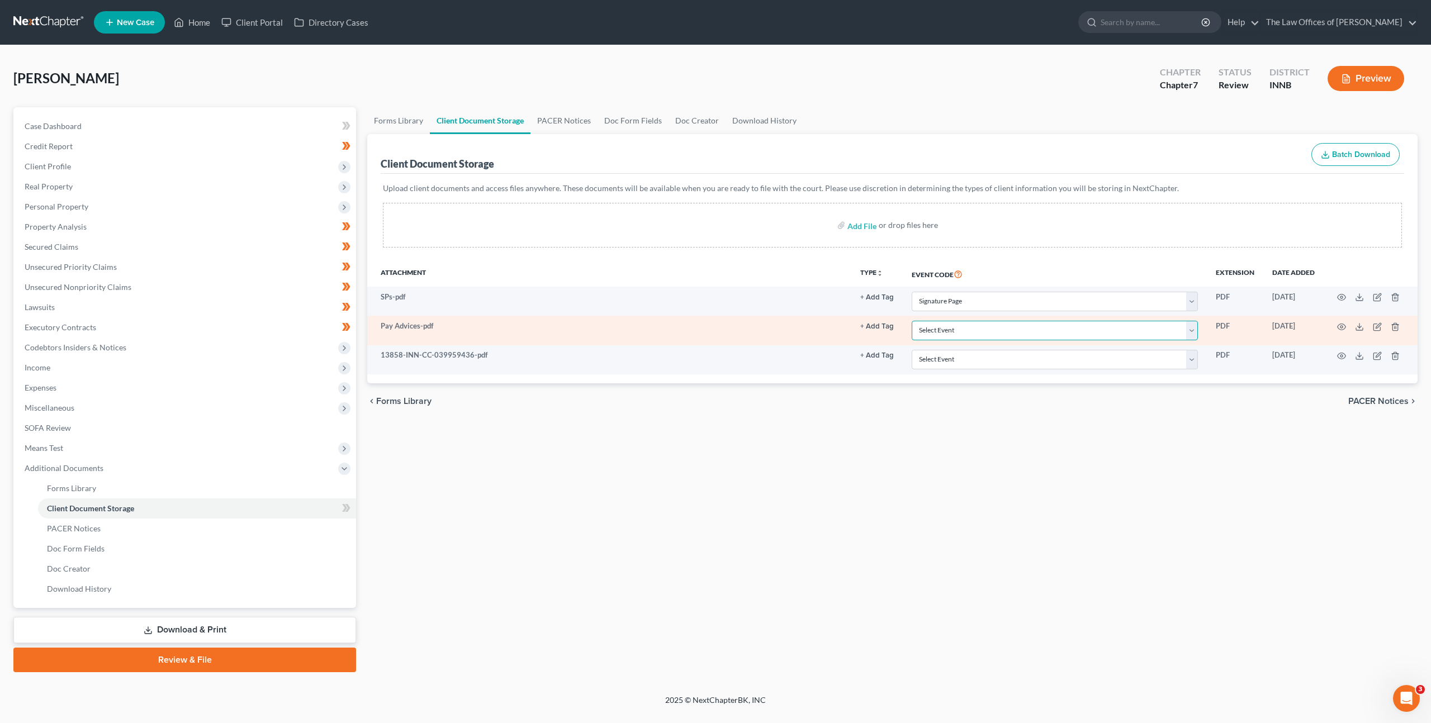
click at [975, 330] on select "Select Event Certificate of Credit Counseling Chapter 13 Calculation of Disposa…" at bounding box center [1055, 331] width 286 height 20
click at [1395, 327] on icon "button" at bounding box center [1395, 327] width 9 height 9
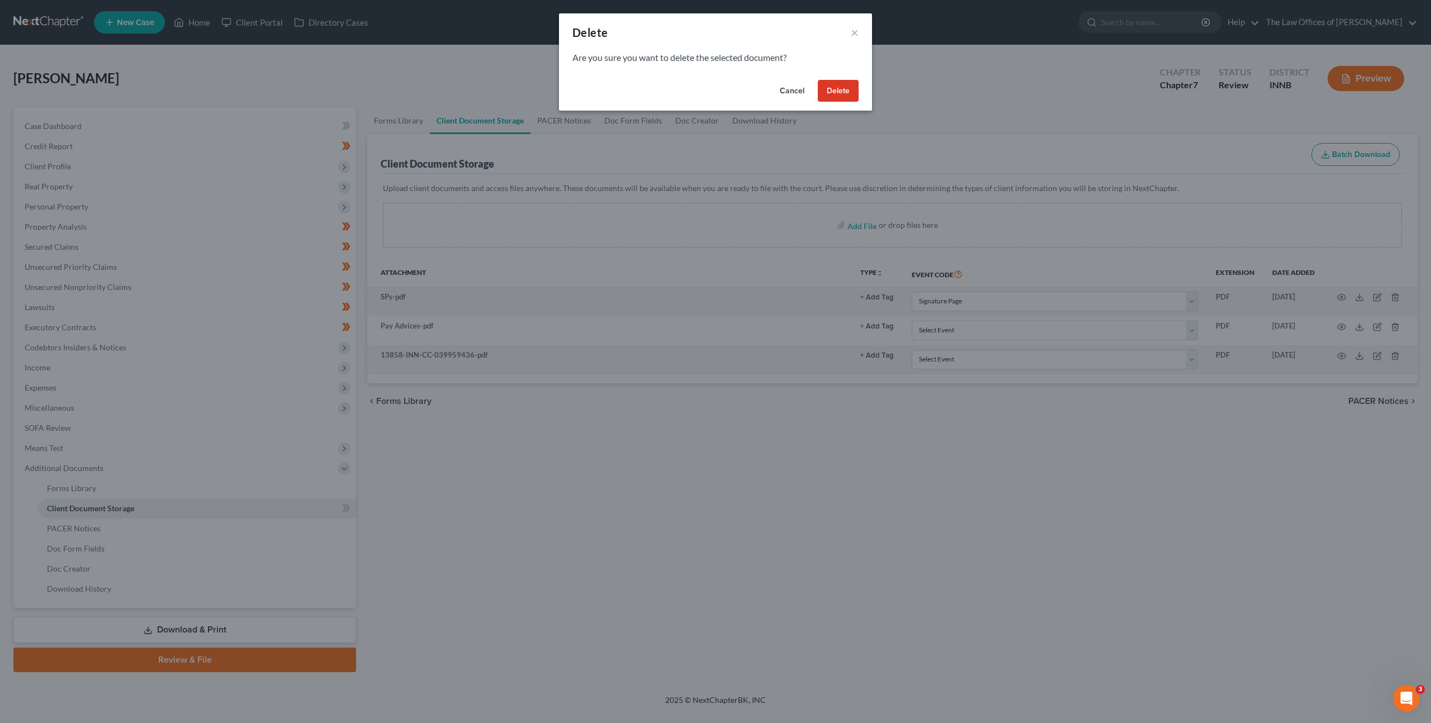
click at [845, 92] on button "Delete" at bounding box center [838, 91] width 41 height 22
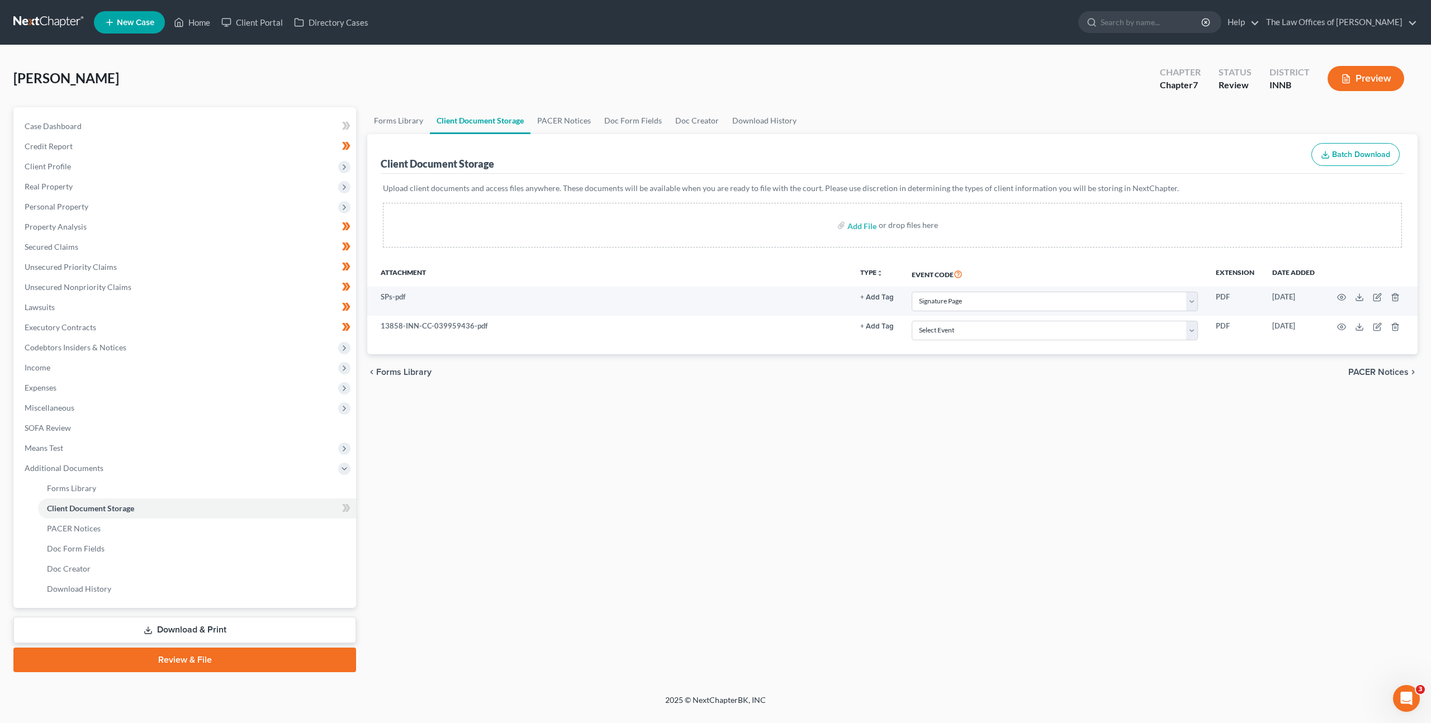
drag, startPoint x: 912, startPoint y: 377, endPoint x: 912, endPoint y: 368, distance: 9.5
click at [912, 375] on div "chevron_left Forms Library PACER Notices chevron_right" at bounding box center [892, 372] width 1050 height 36
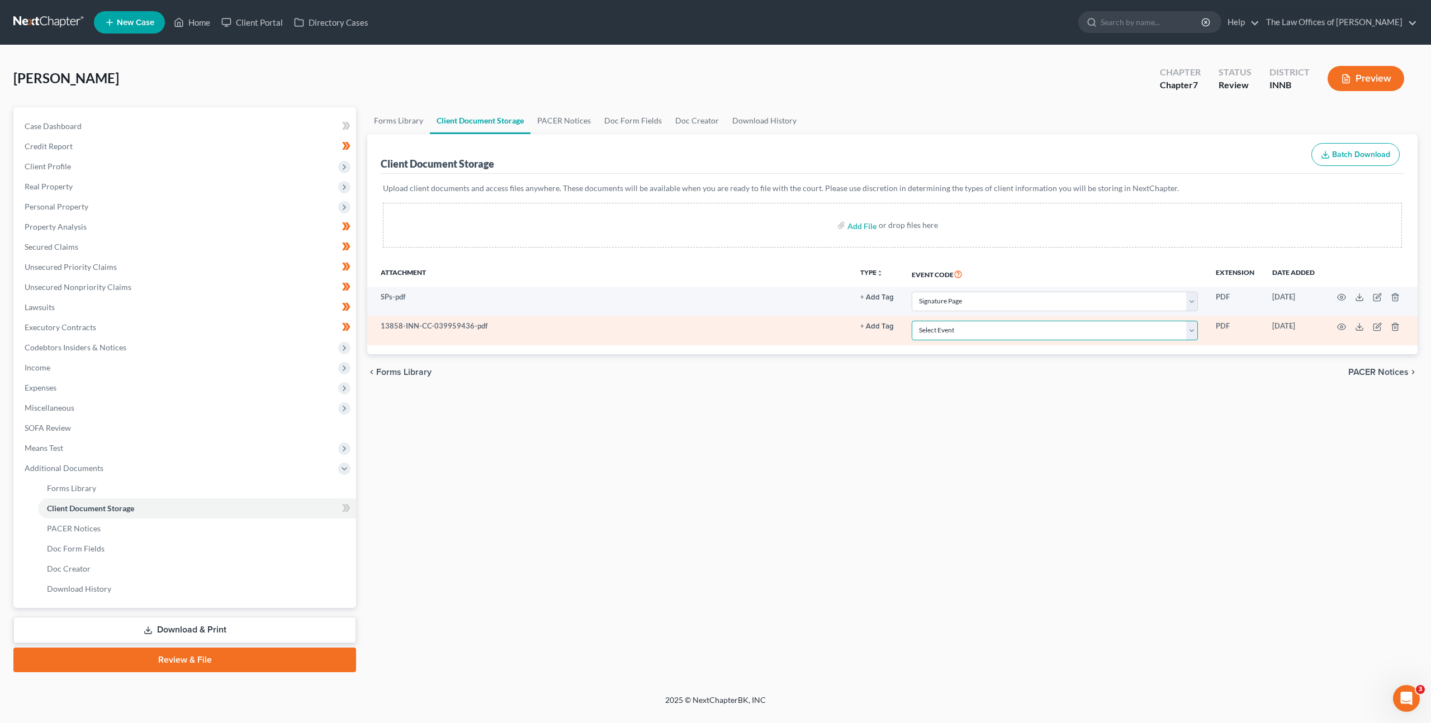
click at [940, 323] on select "Select Event Certificate of Credit Counseling Chapter 13 Calculation of Disposa…" at bounding box center [1055, 331] width 286 height 20
select select "0"
click at [912, 321] on select "Select Event Certificate of Credit Counseling Chapter 13 Calculation of Disposa…" at bounding box center [1055, 331] width 286 height 20
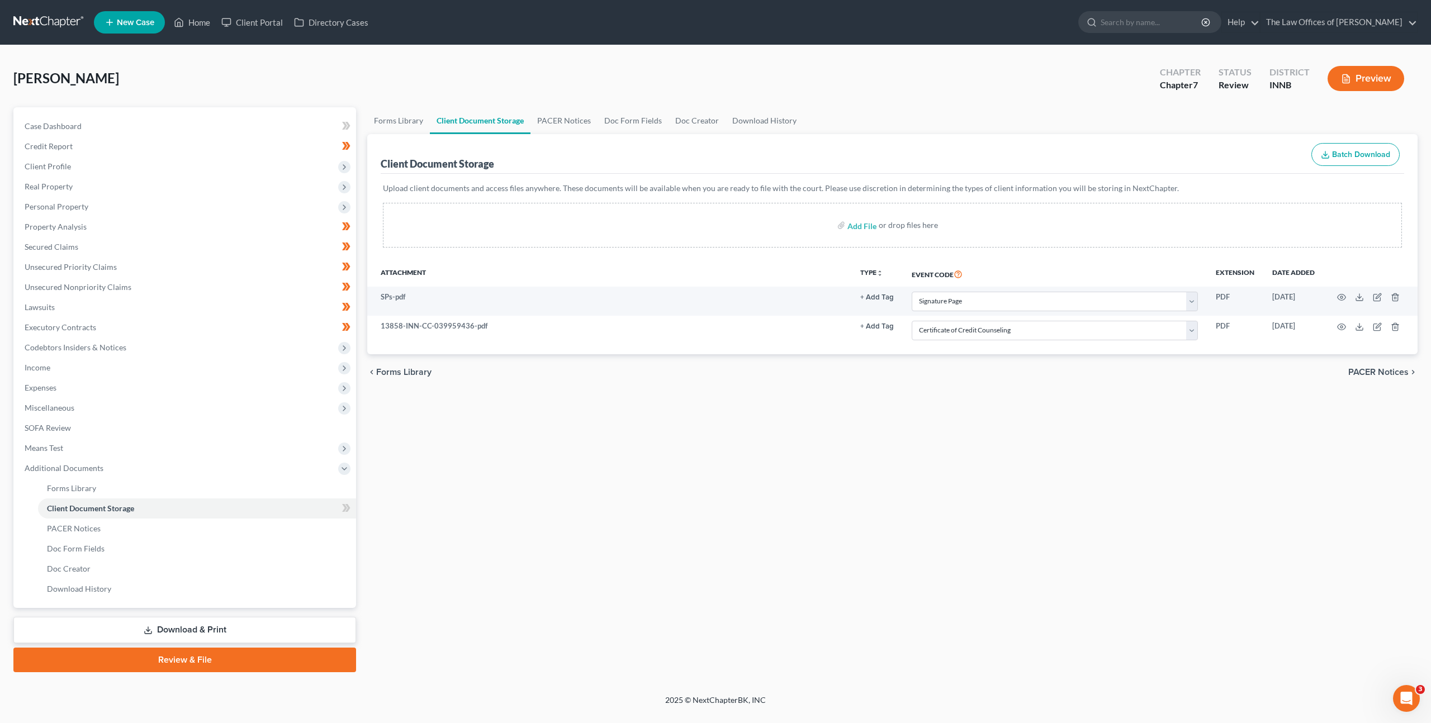
click at [765, 395] on div "Forms Library Client Document Storage PACER Notices Doc Form Fields Doc Creator…" at bounding box center [893, 389] width 1062 height 565
click at [343, 510] on icon at bounding box center [346, 508] width 8 height 14
click at [509, 492] on div "Forms Library Client Document Storage PACER Notices Doc Form Fields Doc Creator…" at bounding box center [893, 389] width 1062 height 565
click at [258, 626] on link "Download & Print" at bounding box center [184, 630] width 343 height 26
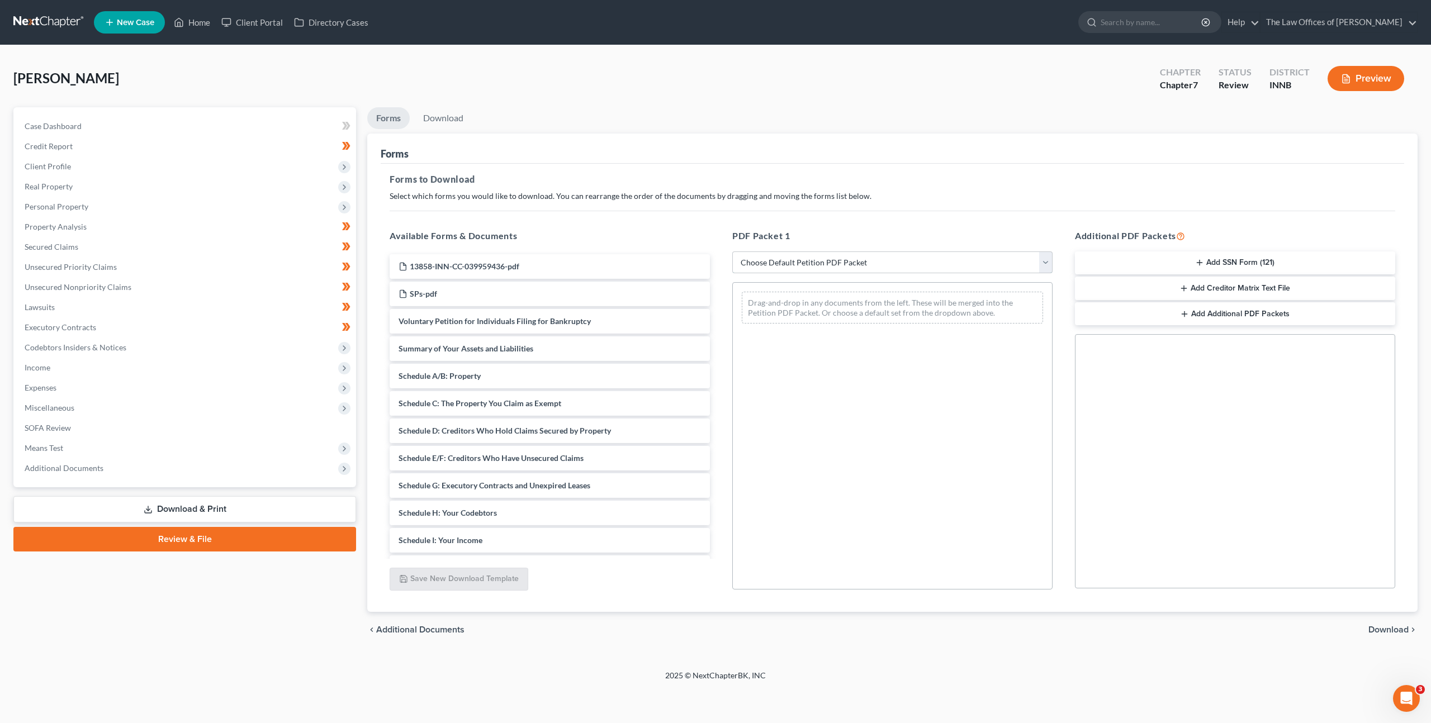
click at [847, 264] on select "Choose Default Petition PDF Packet Complete Bankruptcy Petition (all forms and …" at bounding box center [892, 263] width 320 height 22
select select "0"
click at [732, 252] on select "Choose Default Petition PDF Packet Complete Bankruptcy Petition (all forms and …" at bounding box center [892, 263] width 320 height 22
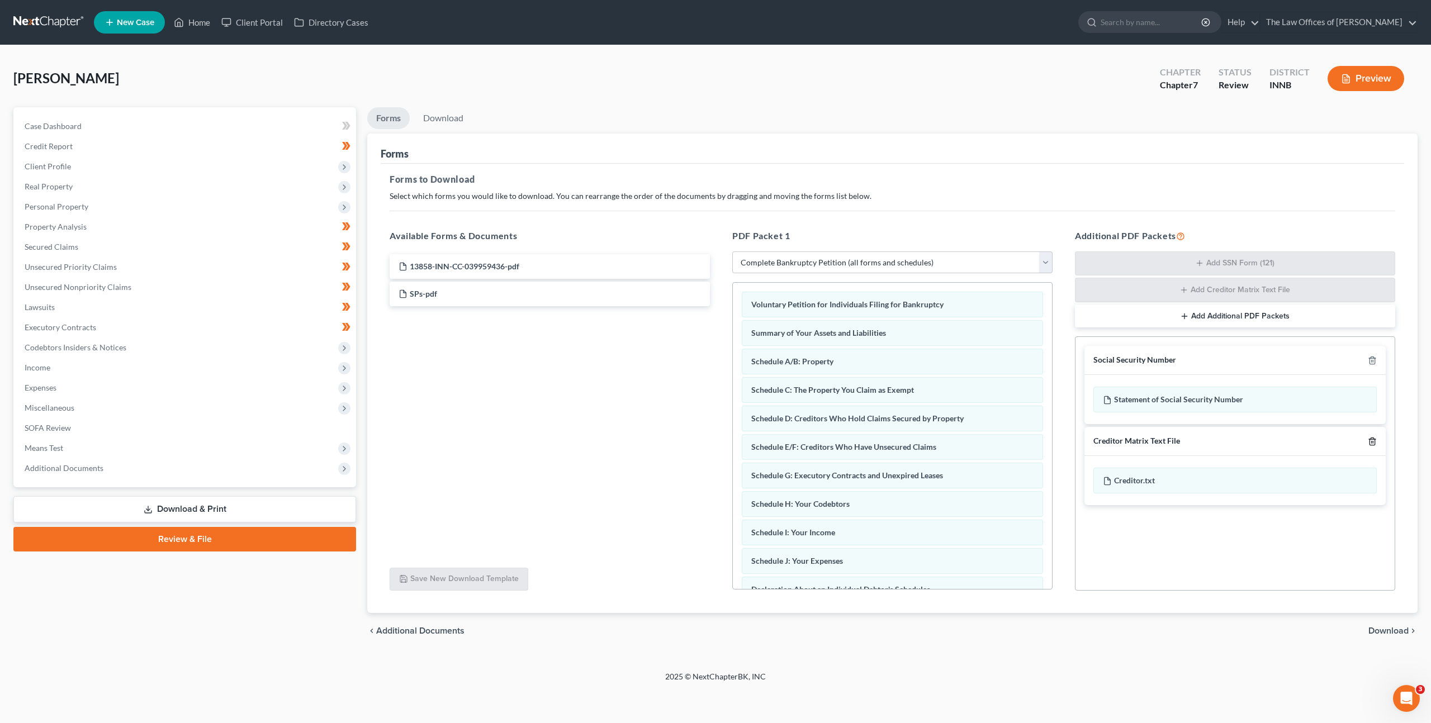
click at [1373, 442] on icon "button" at bounding box center [1372, 441] width 9 height 9
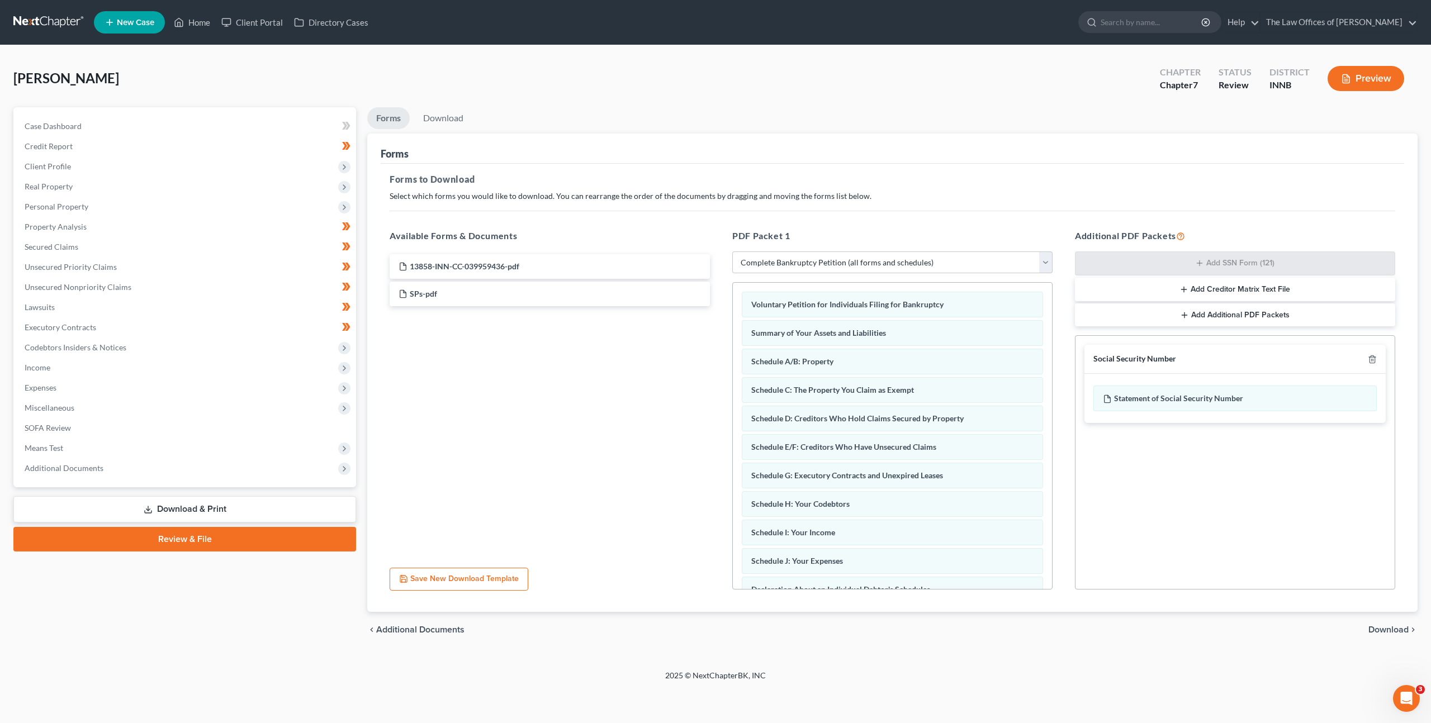
drag, startPoint x: 1376, startPoint y: 634, endPoint x: 1380, endPoint y: 626, distance: 9.0
click at [1377, 633] on span "Download" at bounding box center [1388, 630] width 40 height 9
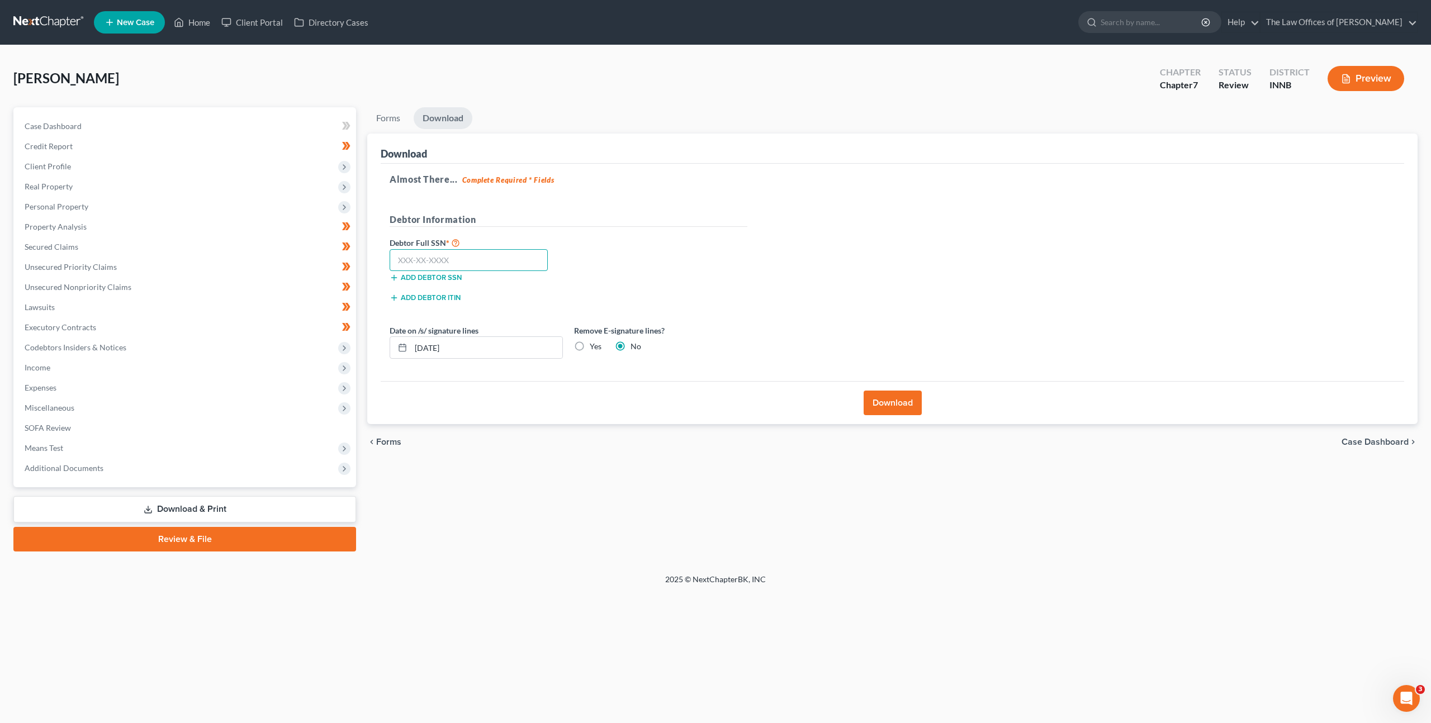
click at [452, 259] on input "text" at bounding box center [469, 260] width 158 height 22
paste input "305-74-2818"
type input "305-74-2818"
click at [672, 230] on div "Debtor Information" at bounding box center [568, 224] width 369 height 23
click at [887, 401] on button "Download" at bounding box center [893, 403] width 58 height 25
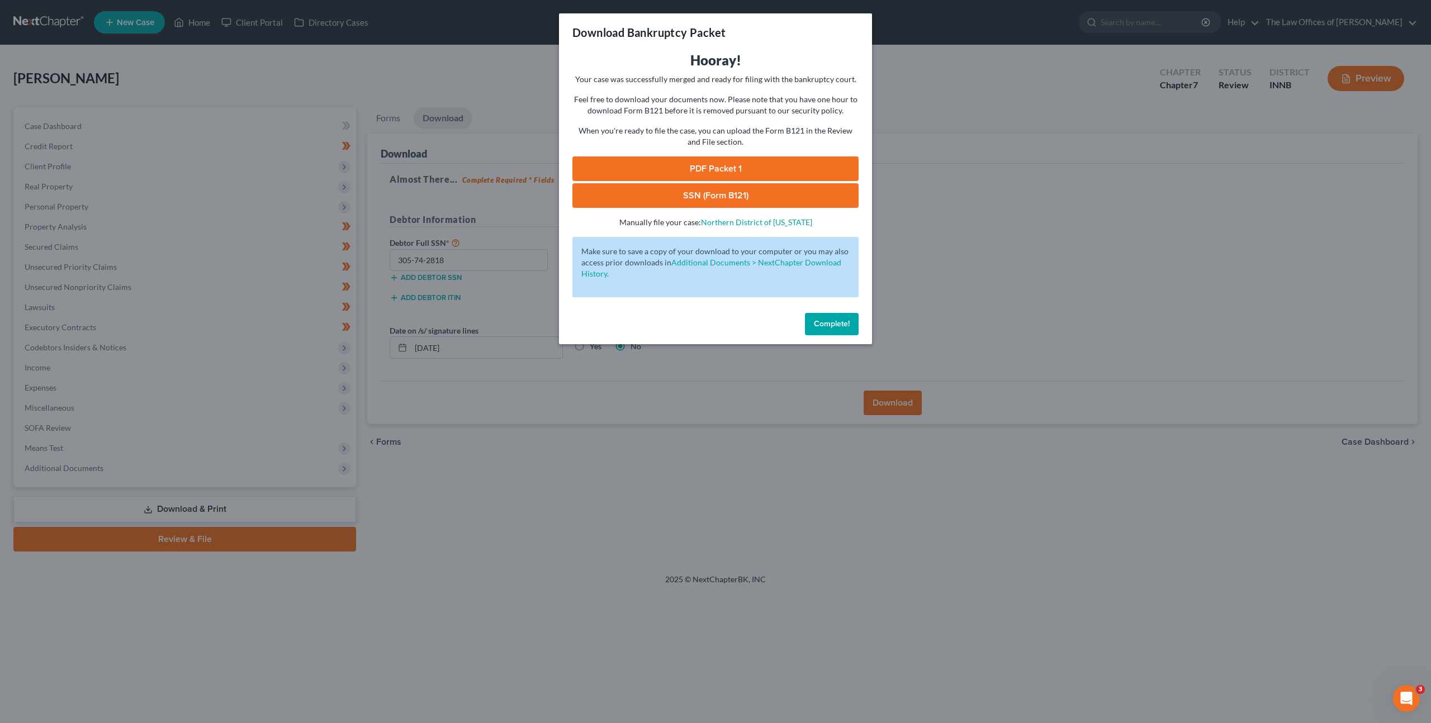
click at [671, 173] on link "PDF Packet 1" at bounding box center [715, 169] width 286 height 25
click at [606, 203] on link "SSN (Form B121)" at bounding box center [715, 195] width 286 height 25
click at [828, 323] on span "Complete!" at bounding box center [832, 324] width 36 height 10
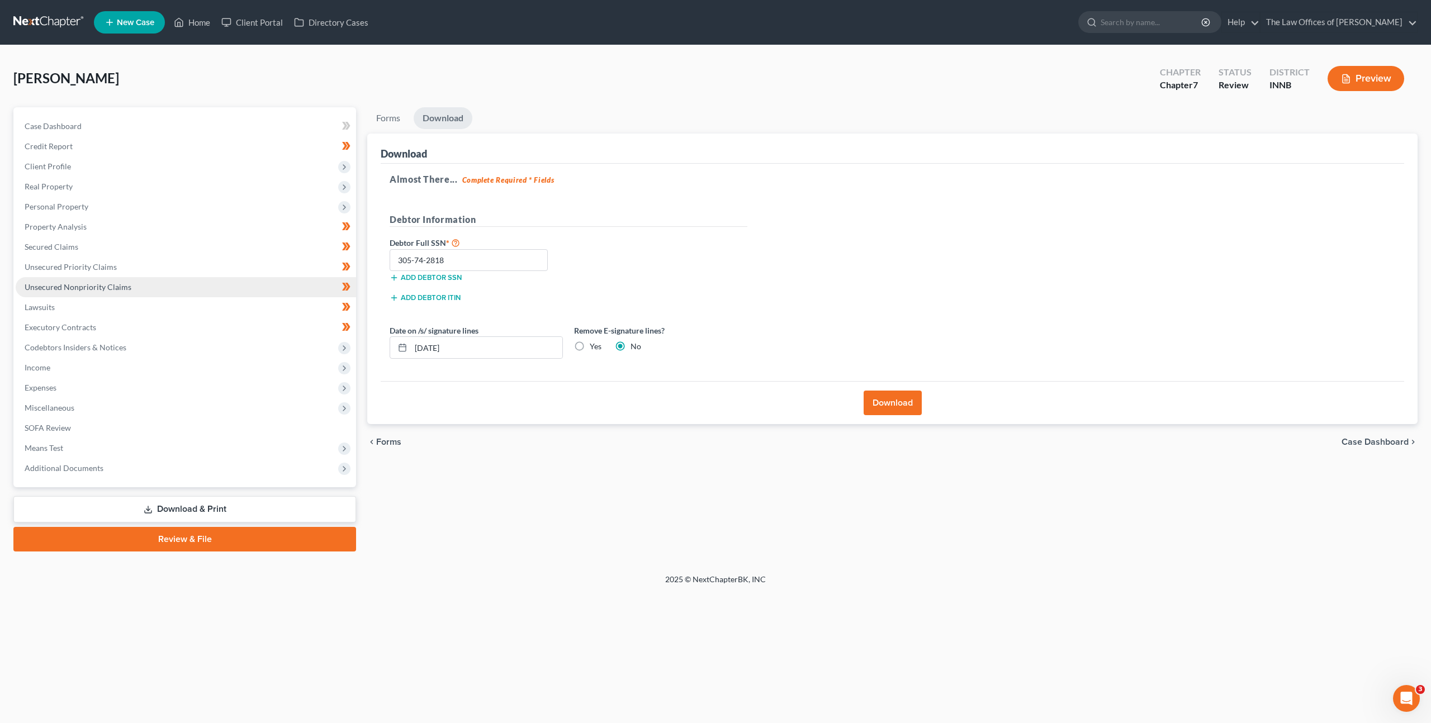
click at [107, 288] on span "Unsecured Nonpriority Claims" at bounding box center [78, 287] width 107 height 10
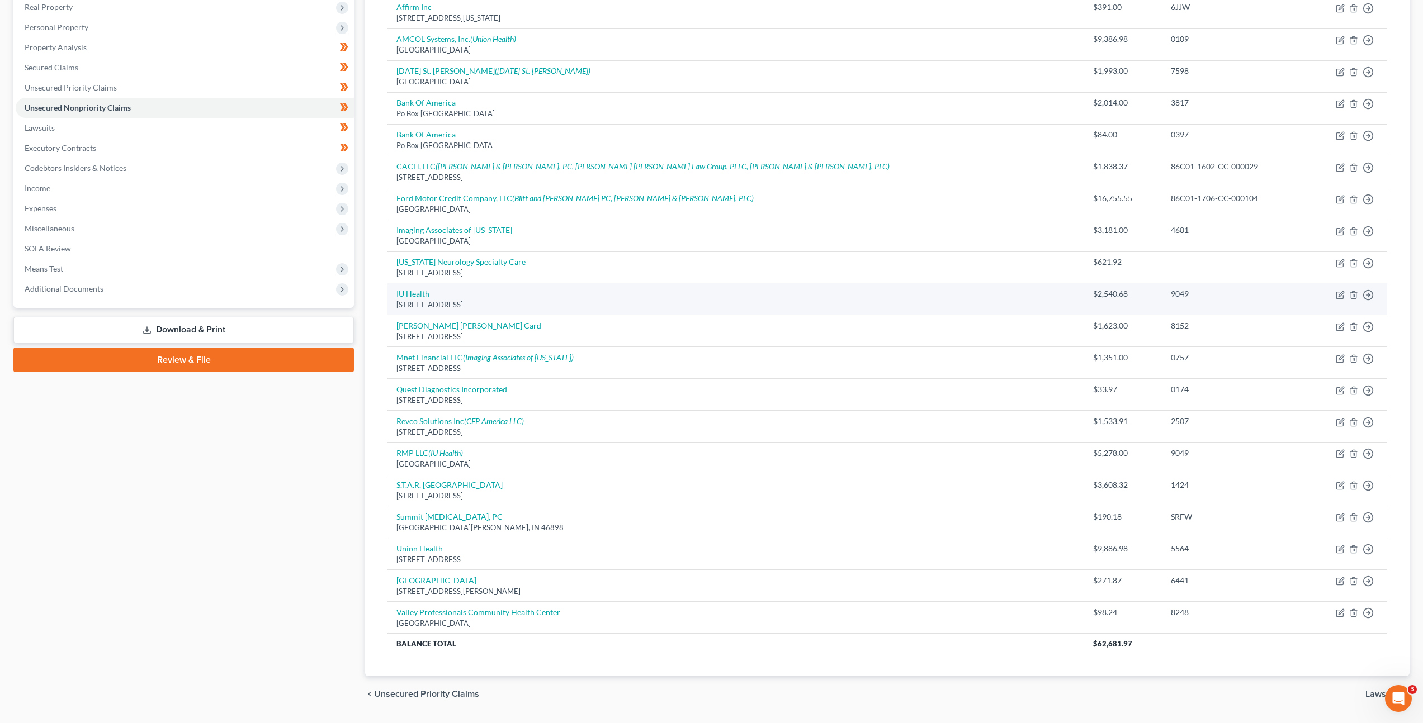
scroll to position [89, 0]
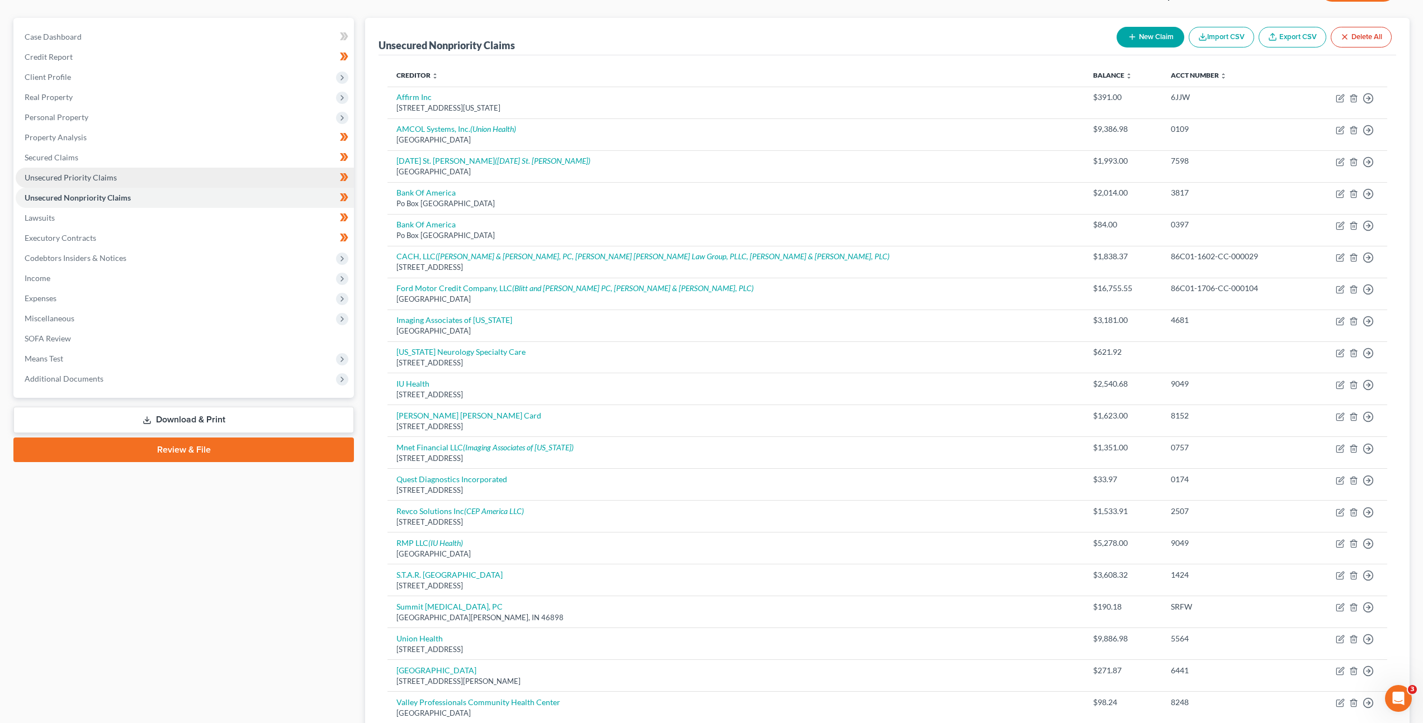
click at [174, 181] on link "Unsecured Priority Claims" at bounding box center [185, 178] width 338 height 20
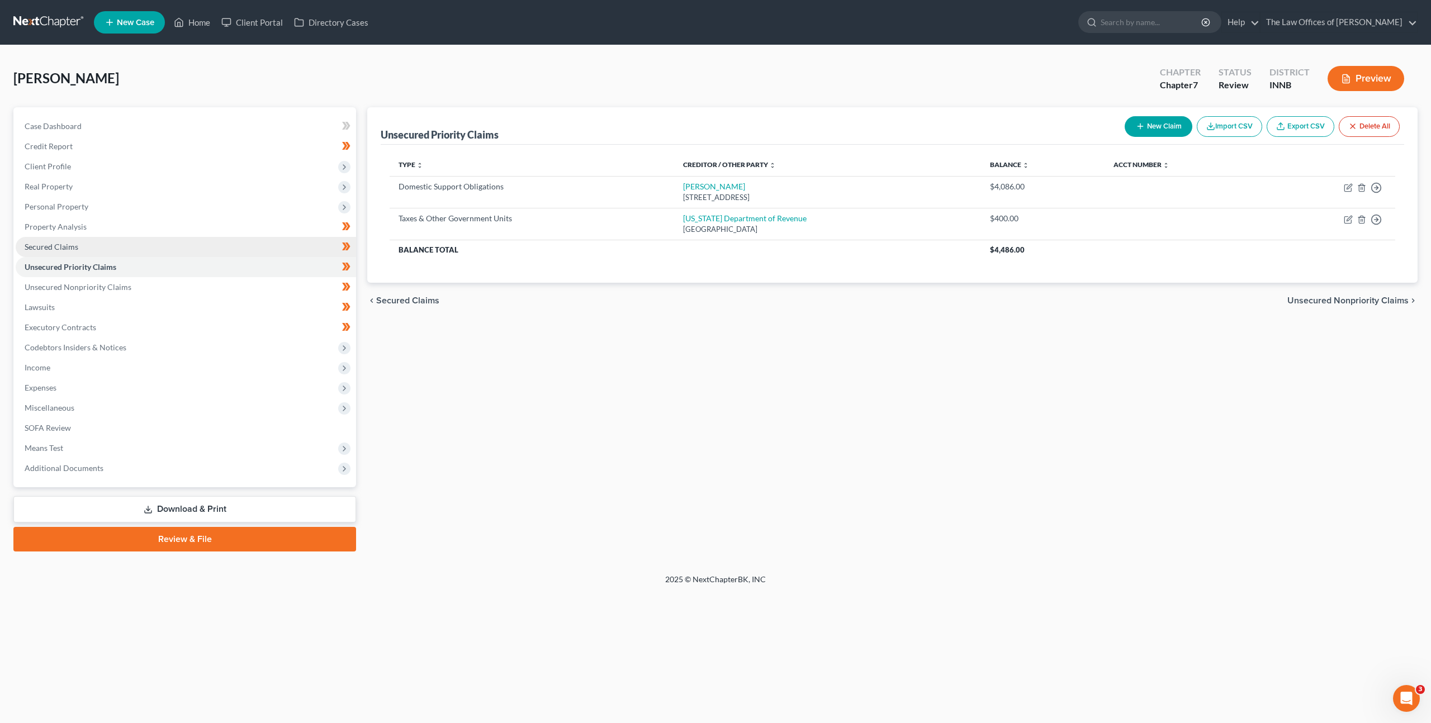
click at [230, 252] on link "Secured Claims" at bounding box center [186, 247] width 340 height 20
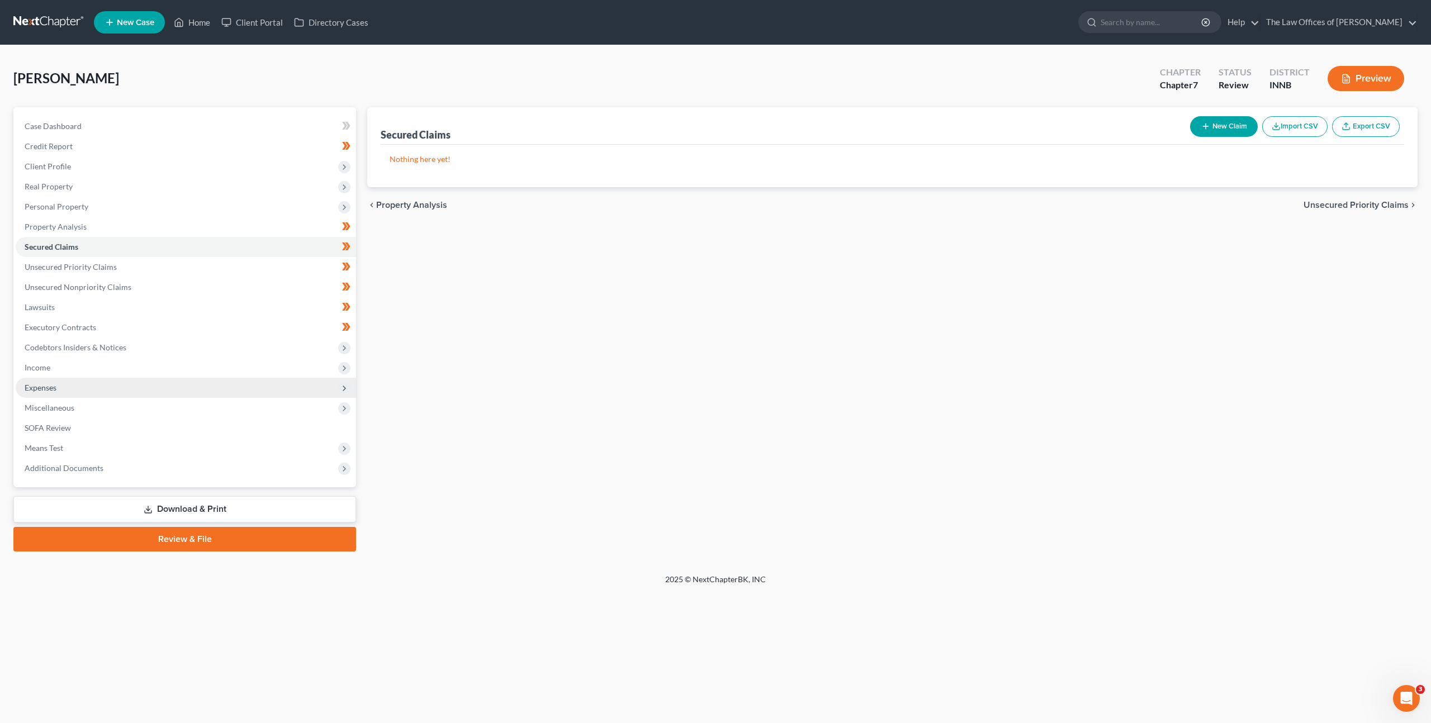
click at [120, 387] on span "Expenses" at bounding box center [186, 388] width 340 height 20
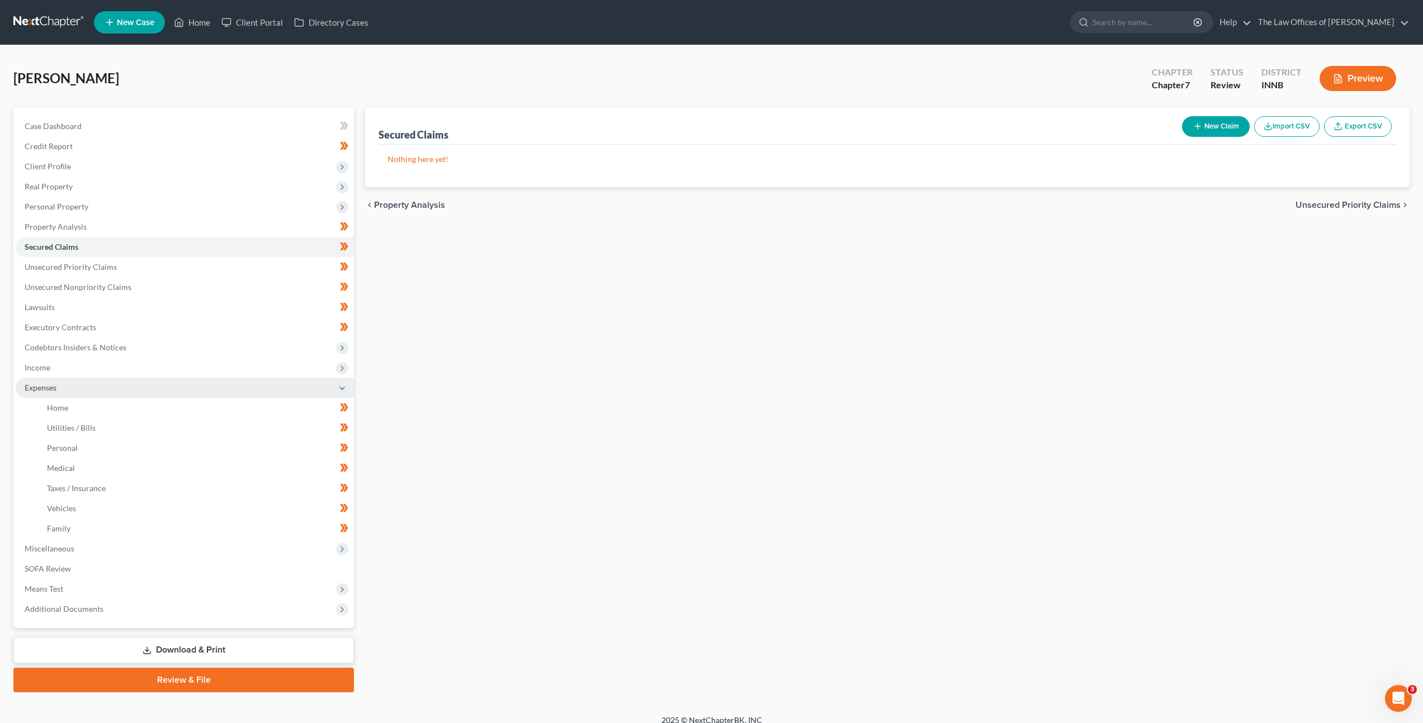
click at [259, 393] on span "Expenses" at bounding box center [185, 388] width 338 height 20
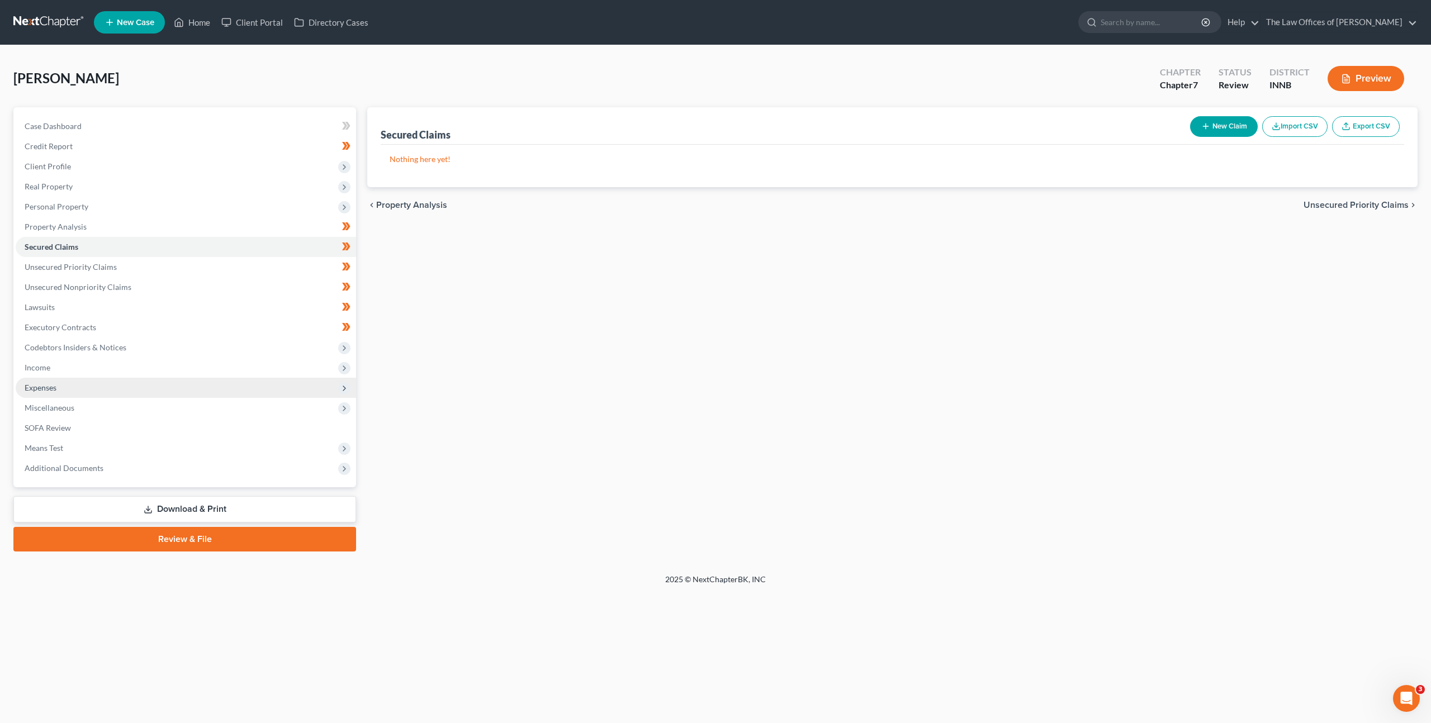
click at [252, 390] on span "Expenses" at bounding box center [186, 388] width 340 height 20
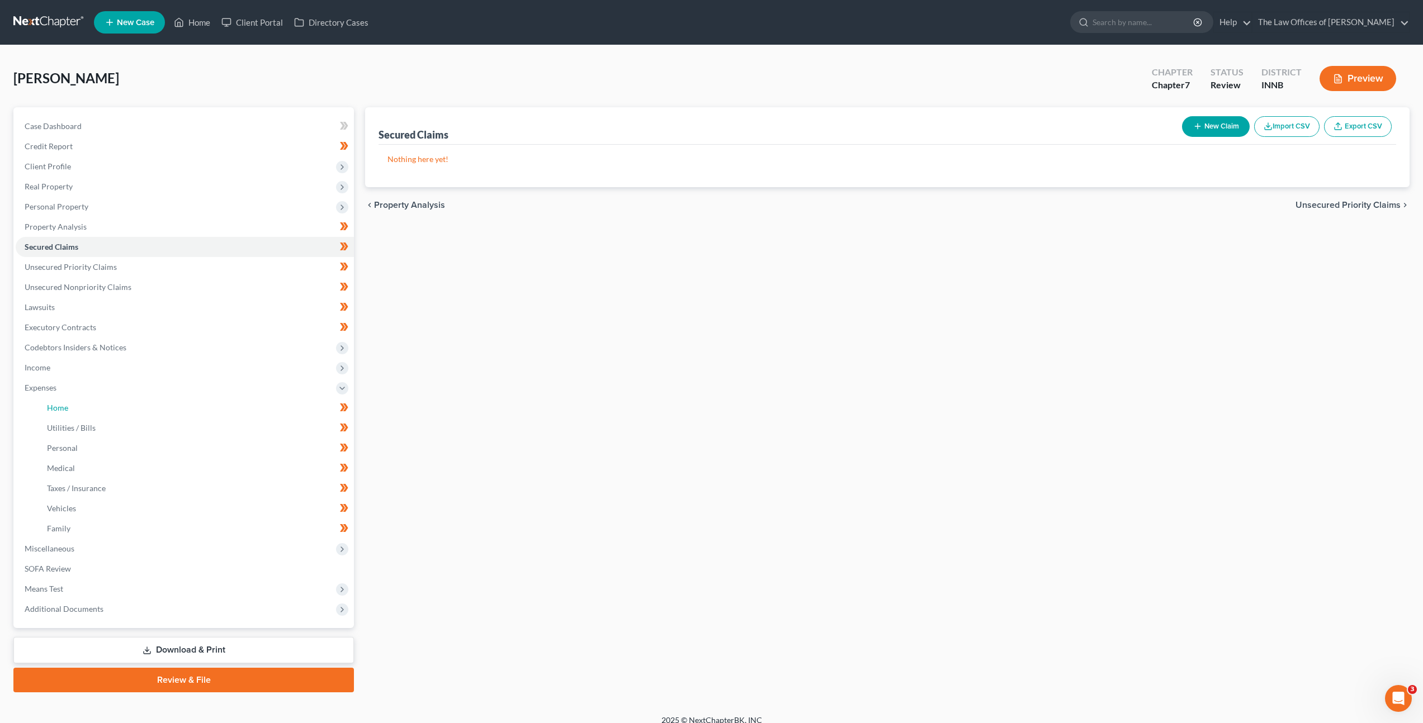
drag, startPoint x: 224, startPoint y: 412, endPoint x: 431, endPoint y: 363, distance: 213.1
click at [224, 412] on link "Home" at bounding box center [196, 408] width 316 height 20
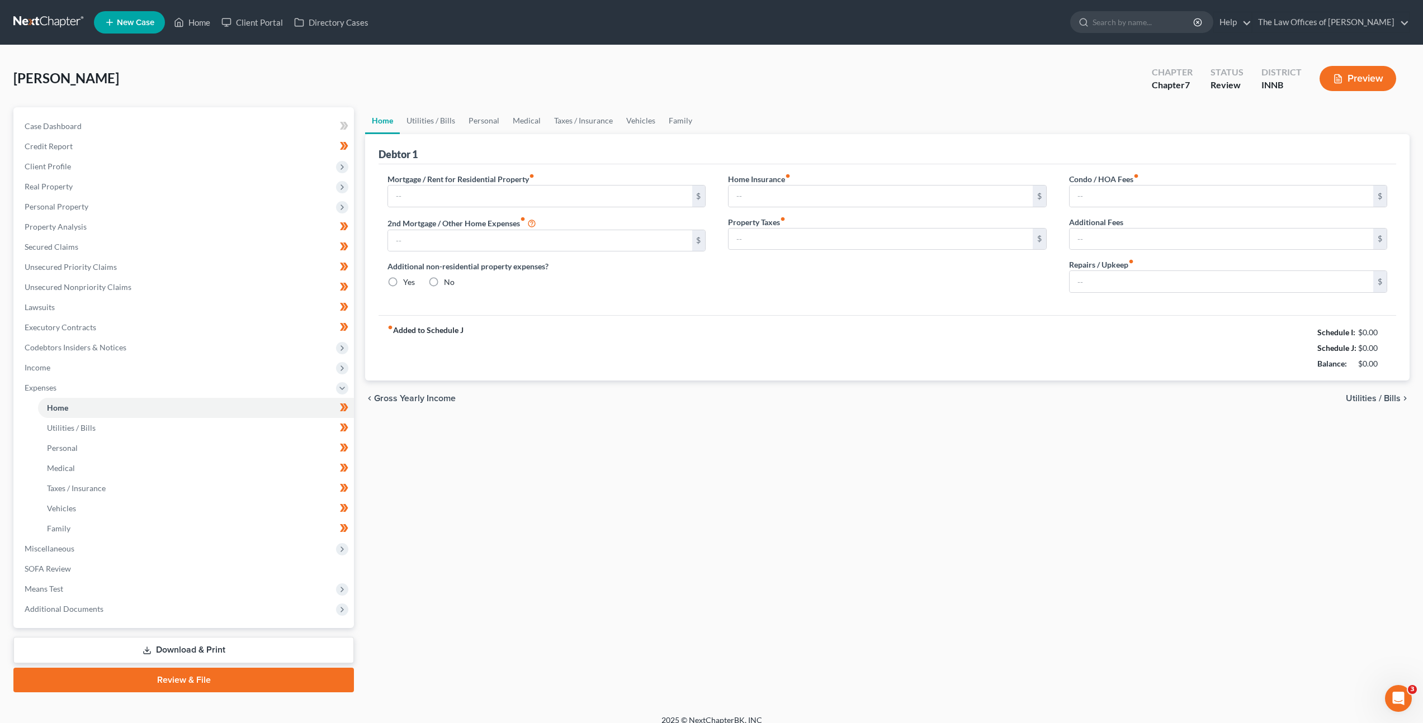
type input "500.00"
type input "0.00"
radio input "true"
type input "0.00"
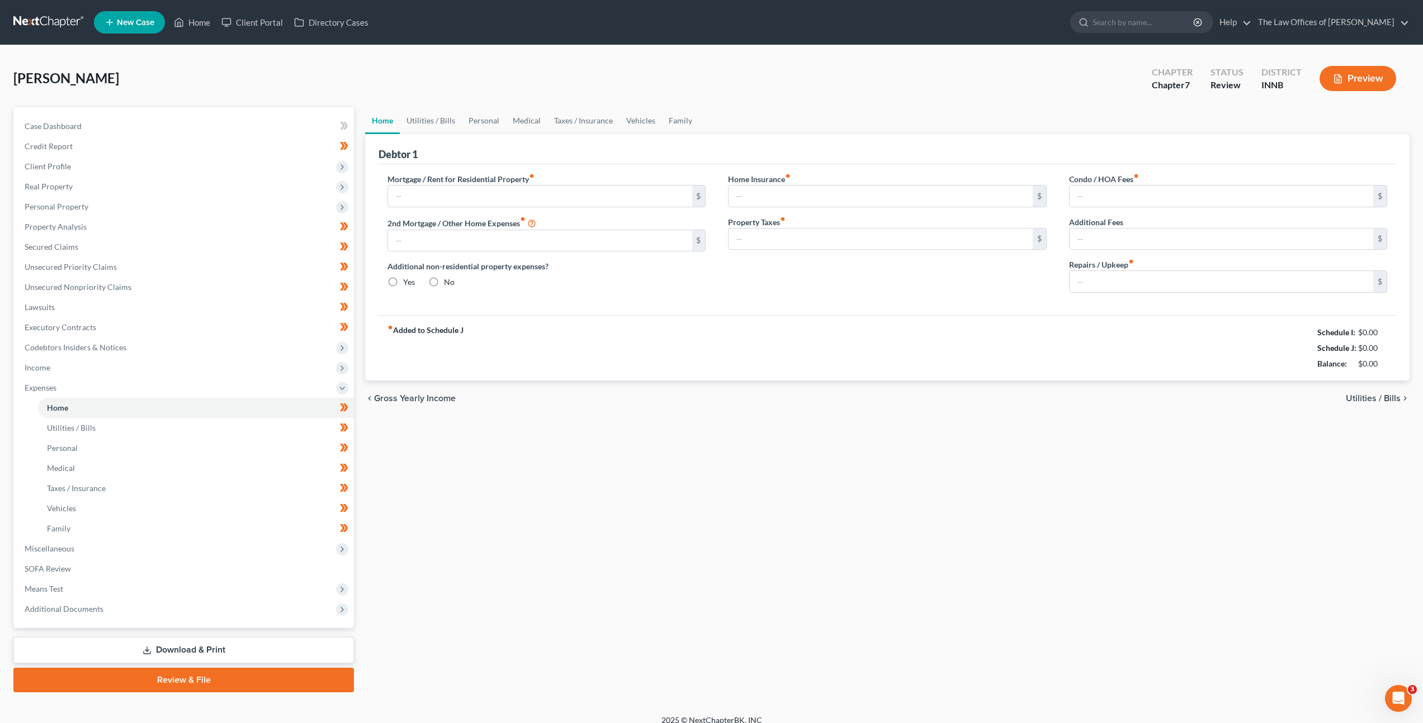
type input "0.00"
type input "15.00"
click at [695, 460] on div "Home Utilities / Bills Personal Medical Taxes / Insurance Vehicles Family Debto…" at bounding box center [886, 399] width 1055 height 585
click at [58, 32] on link at bounding box center [49, 22] width 72 height 20
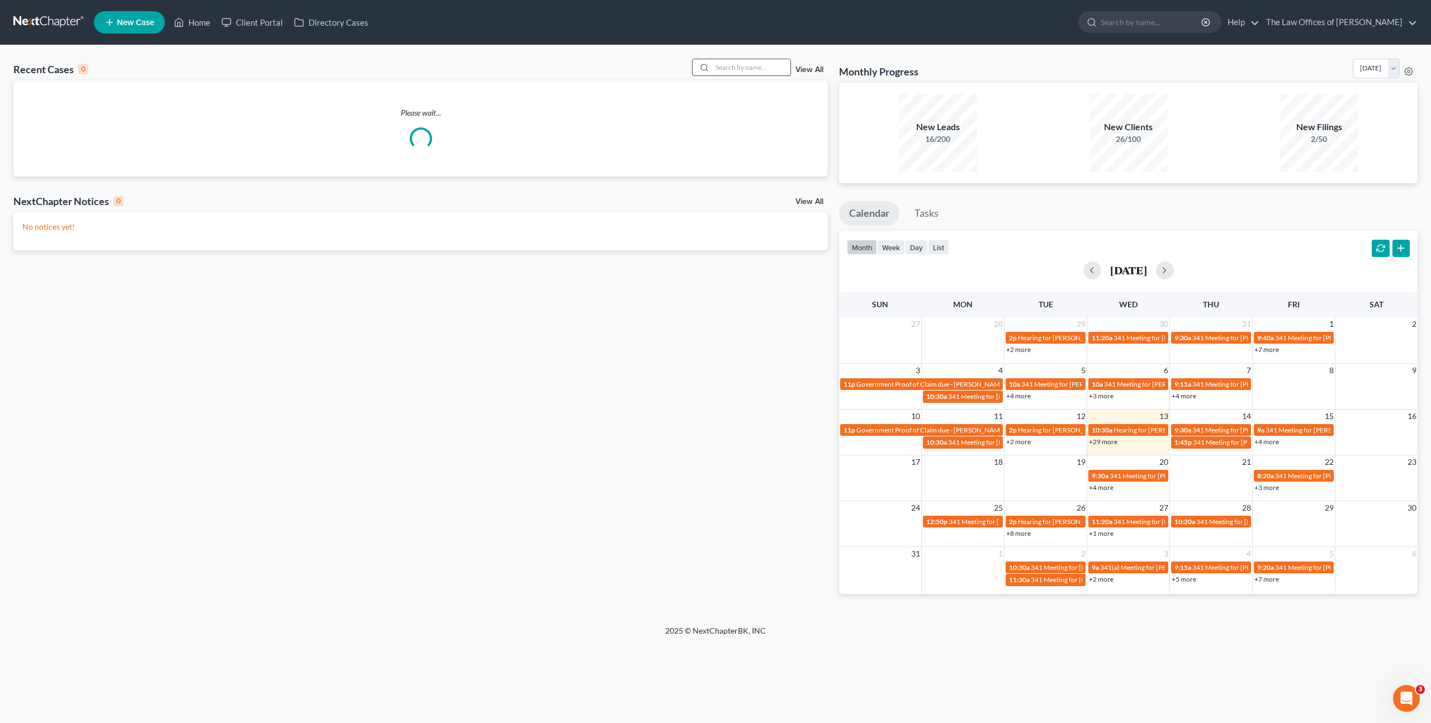
click at [746, 72] on input "search" at bounding box center [751, 67] width 78 height 16
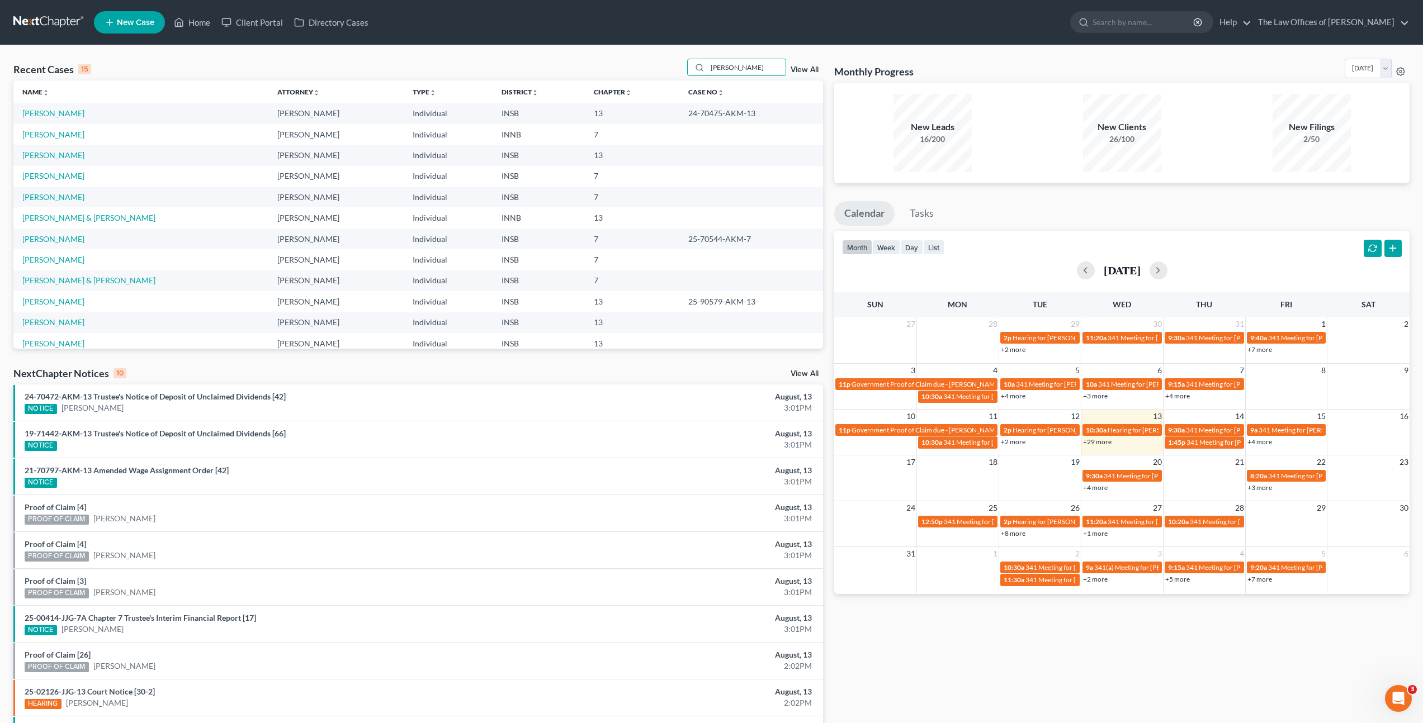
type input "[PERSON_NAME]"
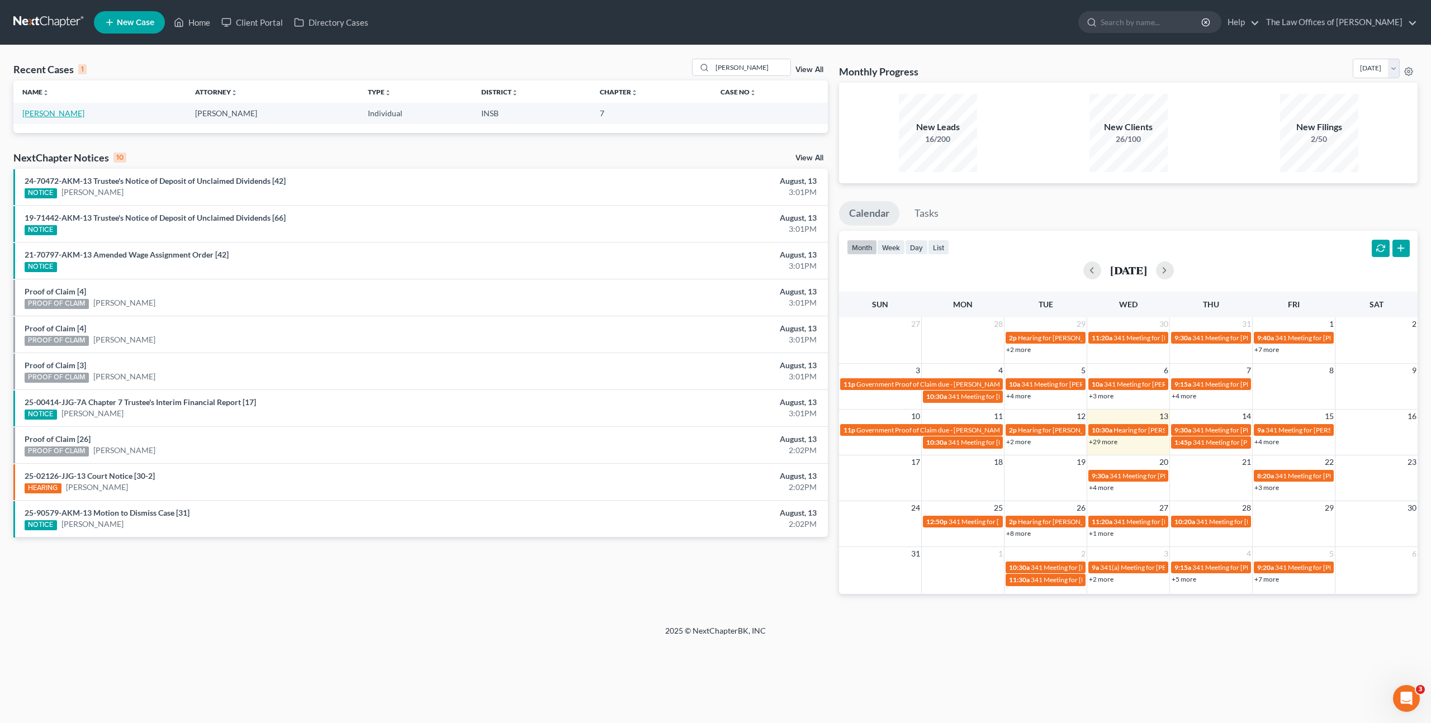
click at [37, 114] on link "[PERSON_NAME]" at bounding box center [53, 113] width 62 height 10
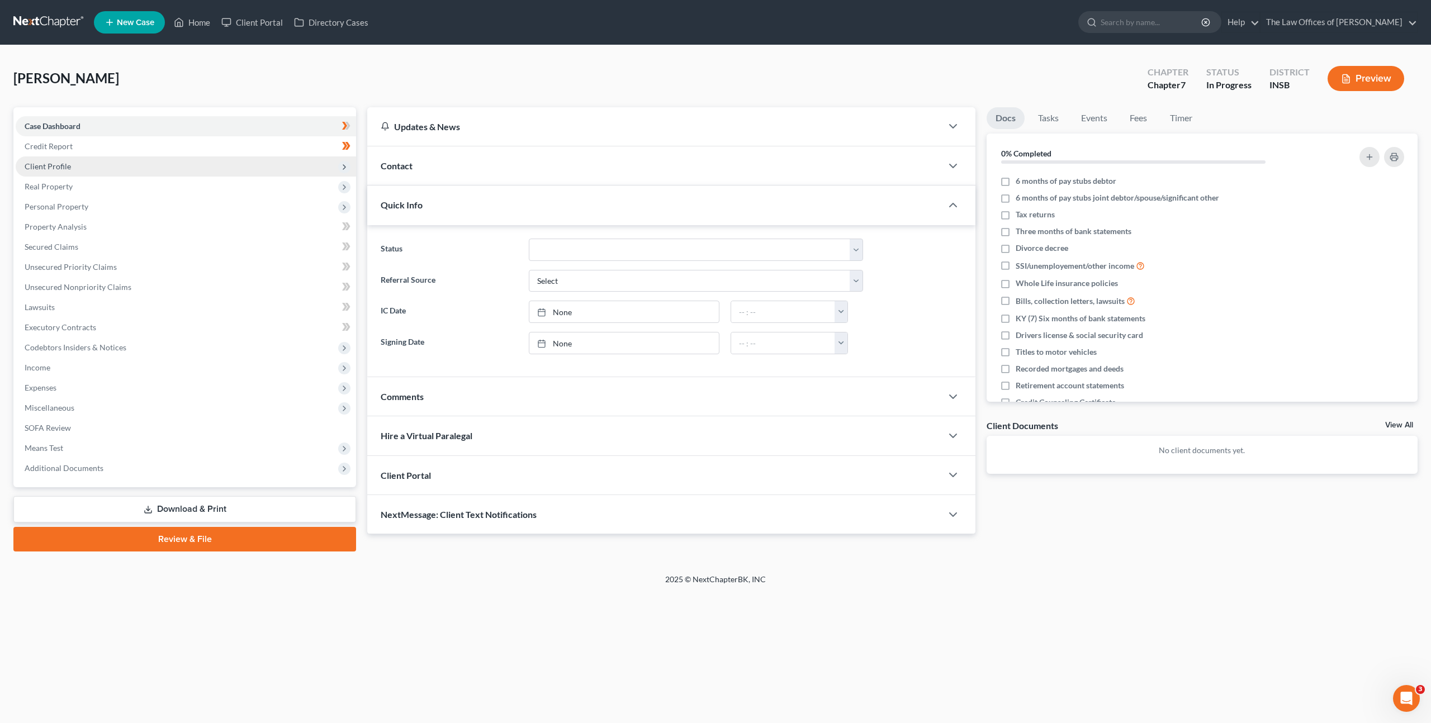
drag, startPoint x: 221, startPoint y: 162, endPoint x: 214, endPoint y: 169, distance: 9.9
click at [221, 162] on span "Client Profile" at bounding box center [186, 167] width 340 height 20
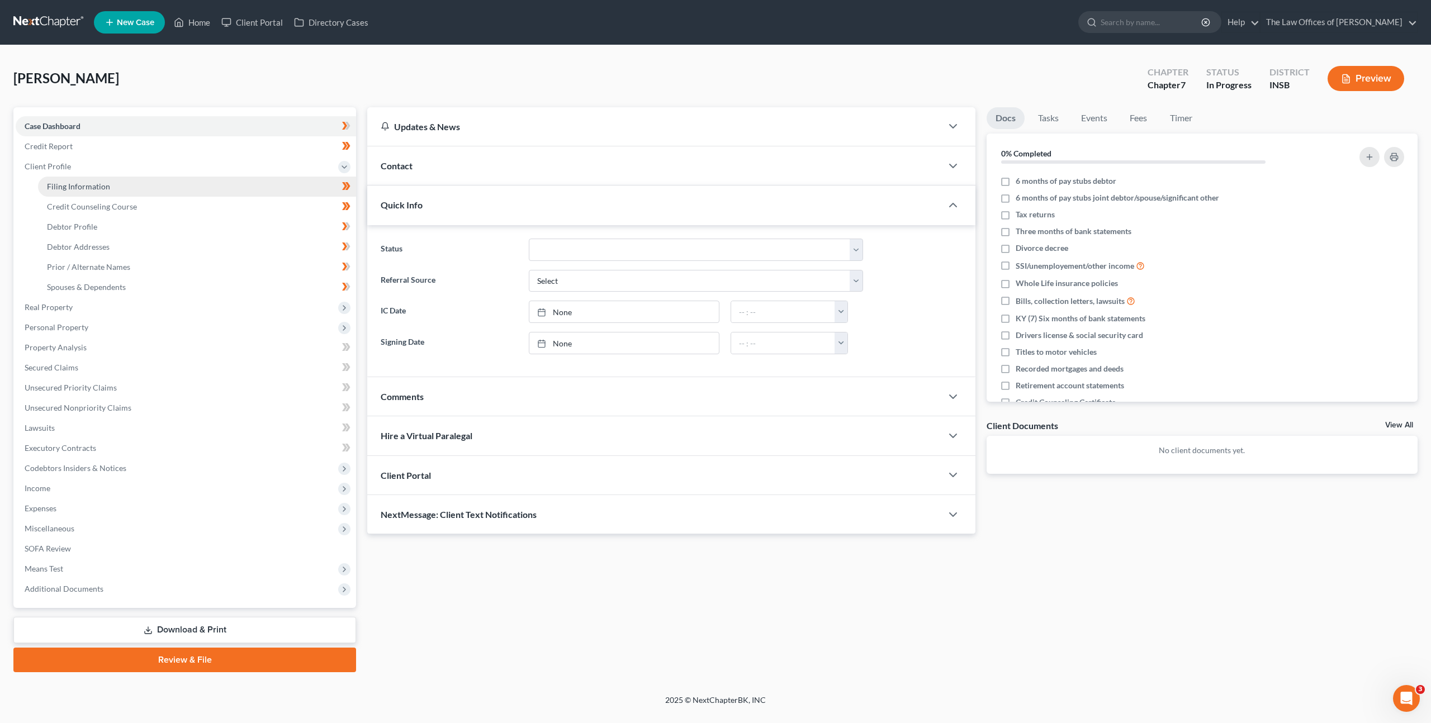
click at [196, 189] on link "Filing Information" at bounding box center [197, 187] width 318 height 20
select select "1"
select select "0"
select select "15"
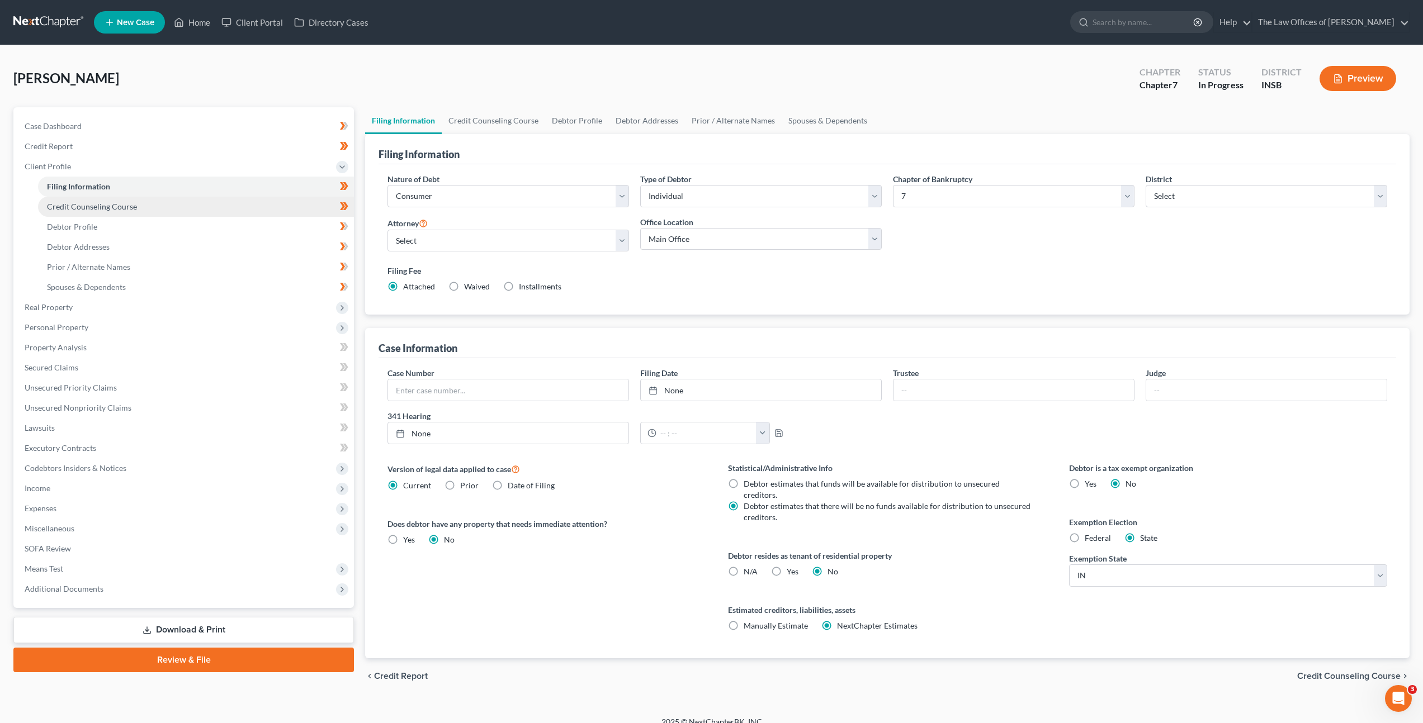
click at [211, 207] on link "Credit Counseling Course" at bounding box center [196, 207] width 316 height 20
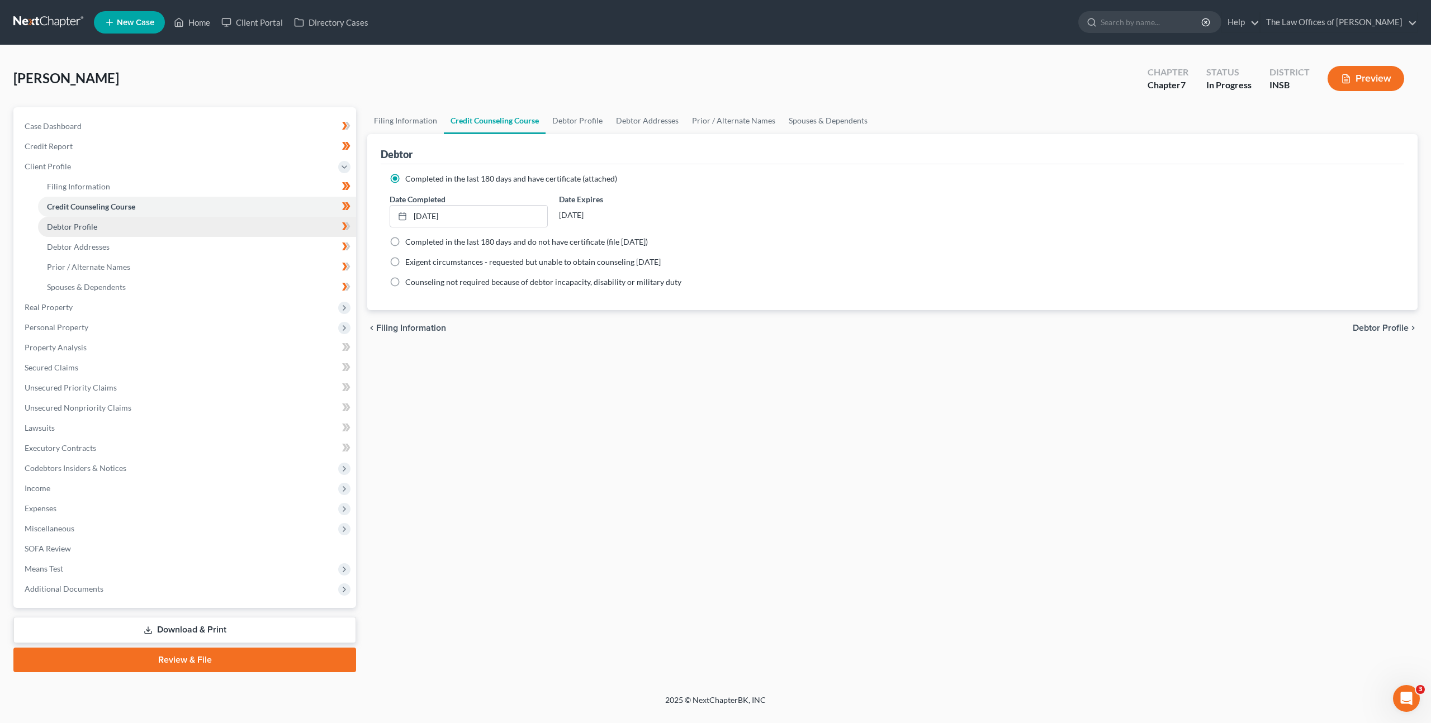
click at [191, 226] on link "Debtor Profile" at bounding box center [197, 227] width 318 height 20
select select "1"
select select "3"
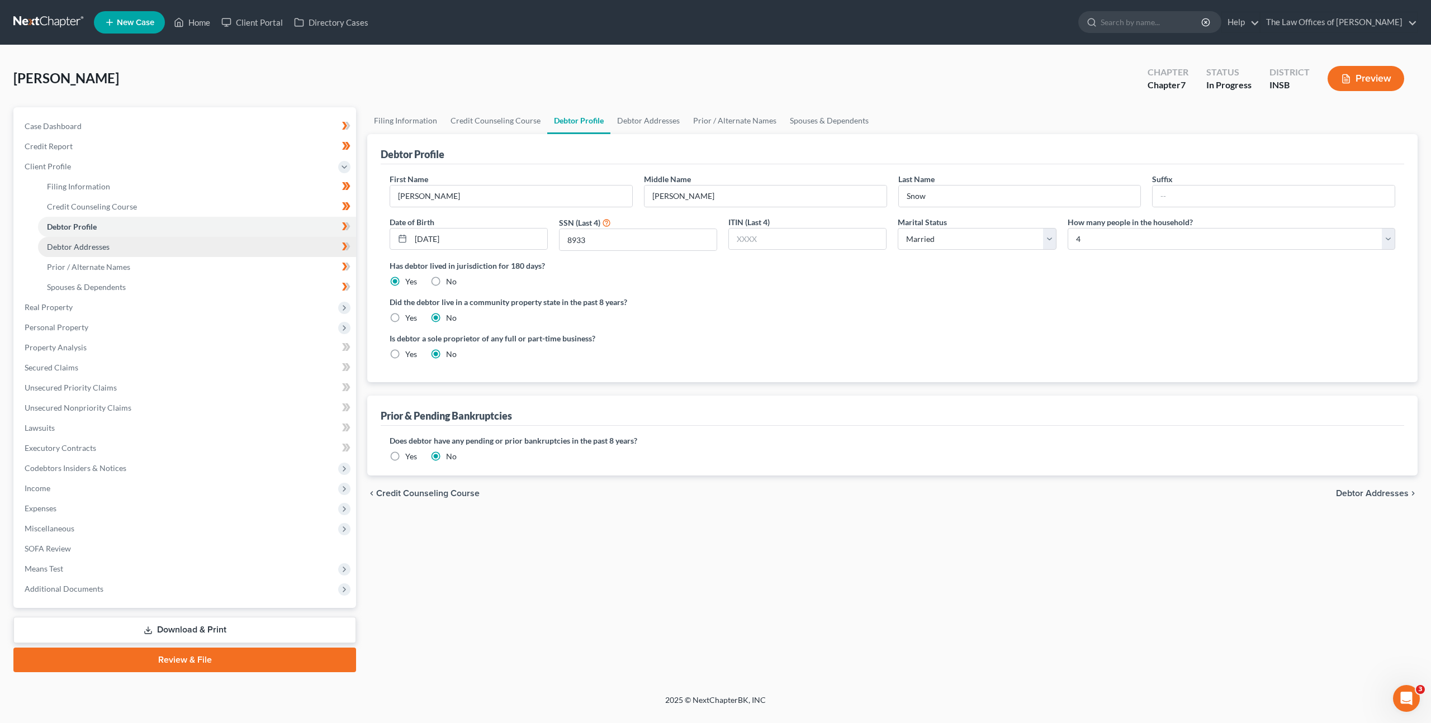
click at [214, 246] on link "Debtor Addresses" at bounding box center [197, 247] width 318 height 20
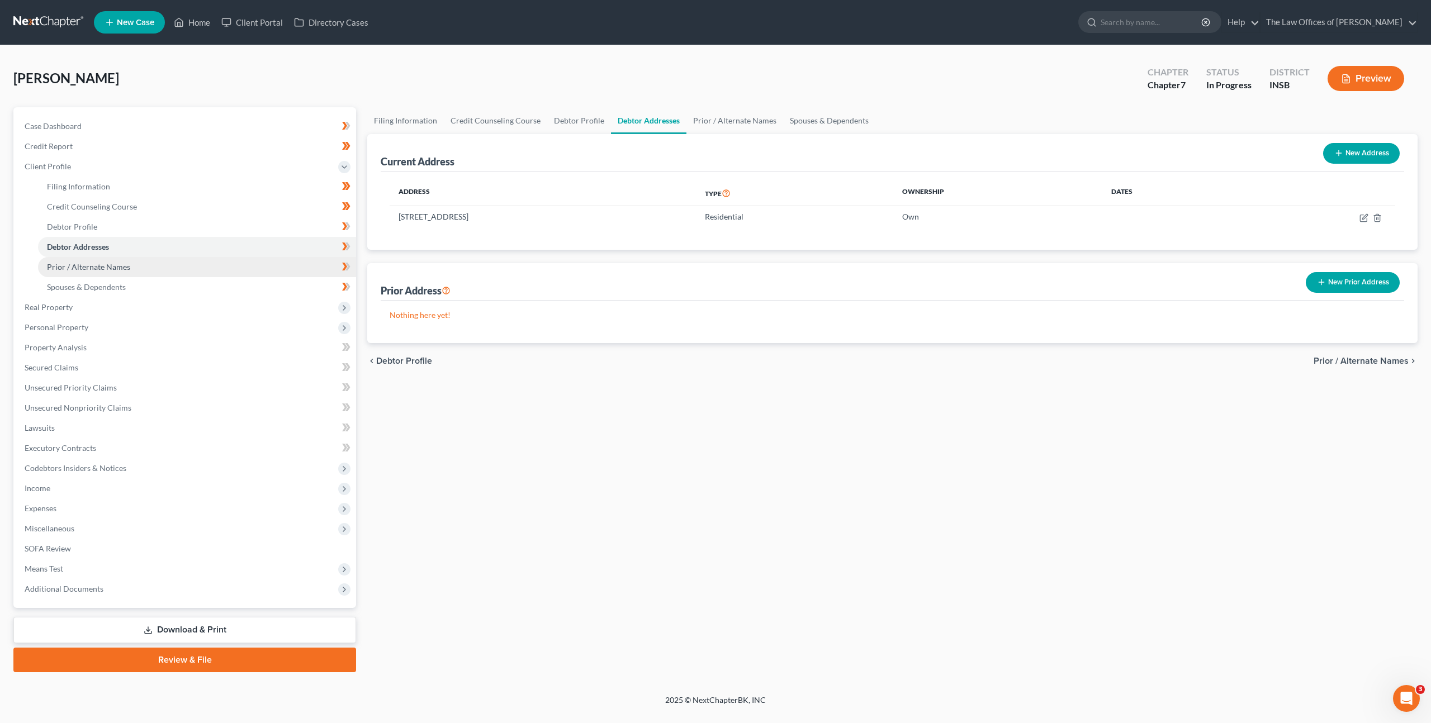
click at [220, 259] on link "Prior / Alternate Names" at bounding box center [197, 267] width 318 height 20
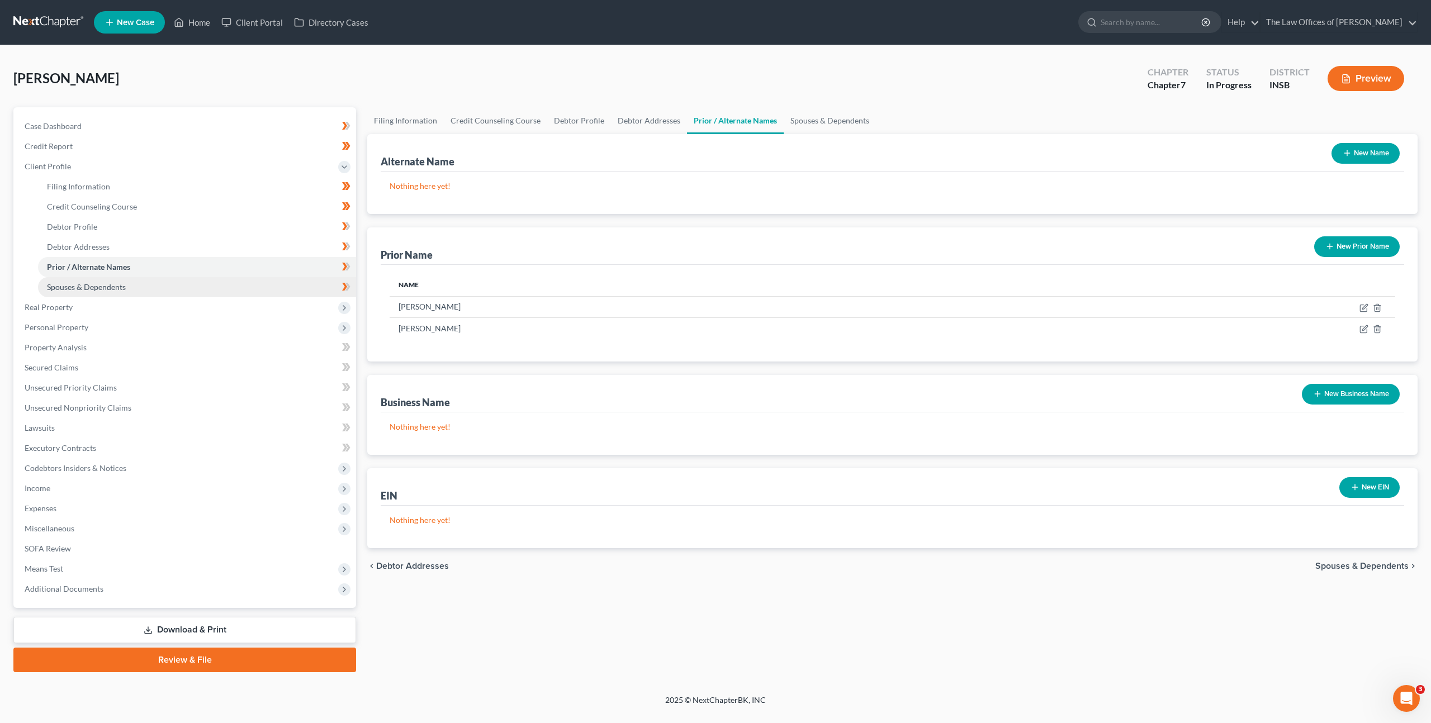
click at [210, 278] on link "Spouses & Dependents" at bounding box center [197, 287] width 318 height 20
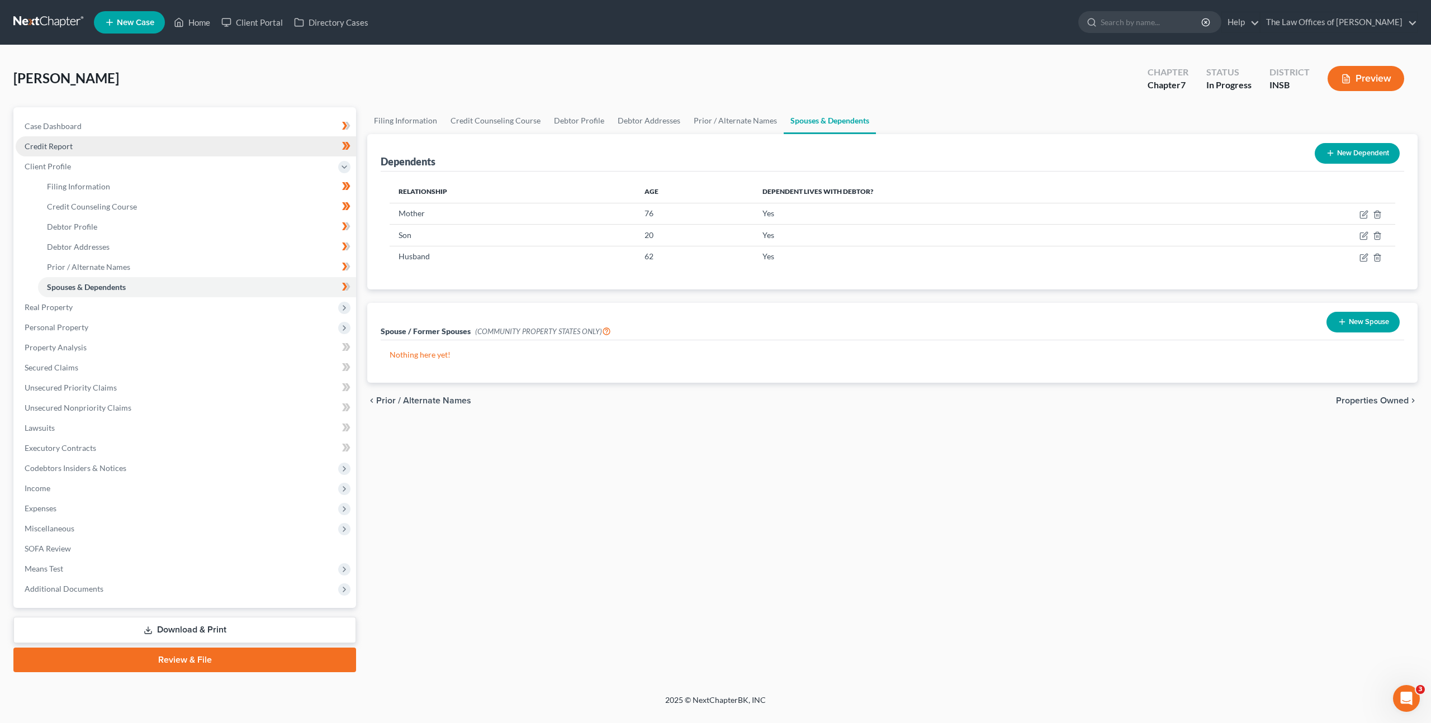
click at [165, 148] on link "Credit Report" at bounding box center [186, 146] width 340 height 20
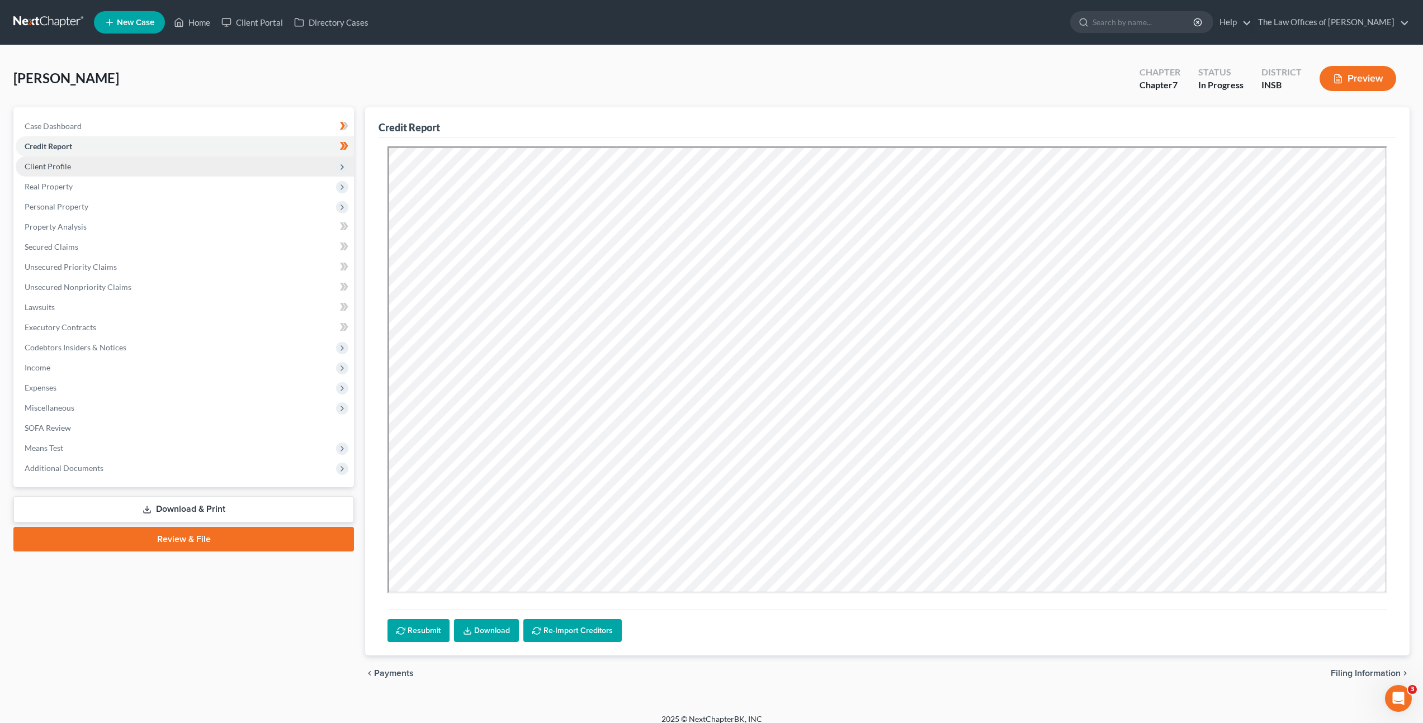
click at [257, 166] on span "Client Profile" at bounding box center [185, 167] width 338 height 20
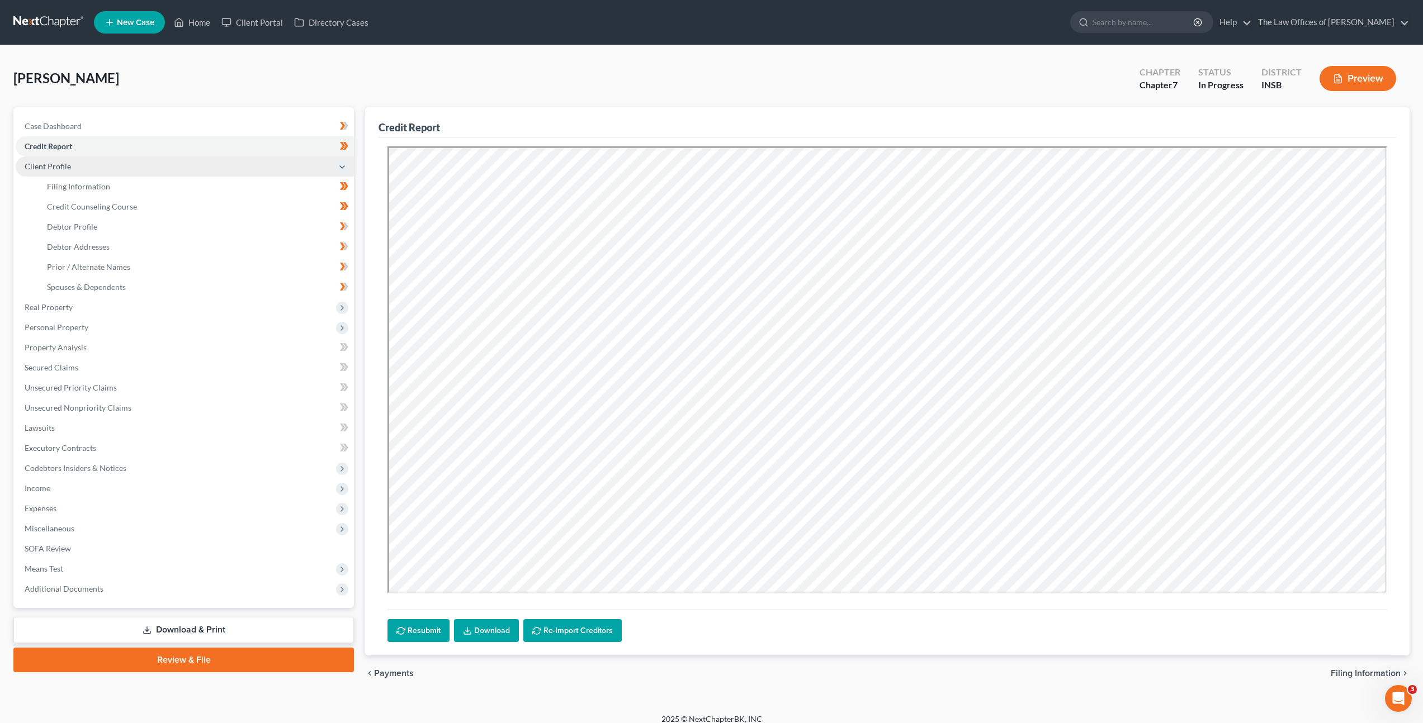
click at [257, 166] on span "Client Profile" at bounding box center [185, 167] width 338 height 20
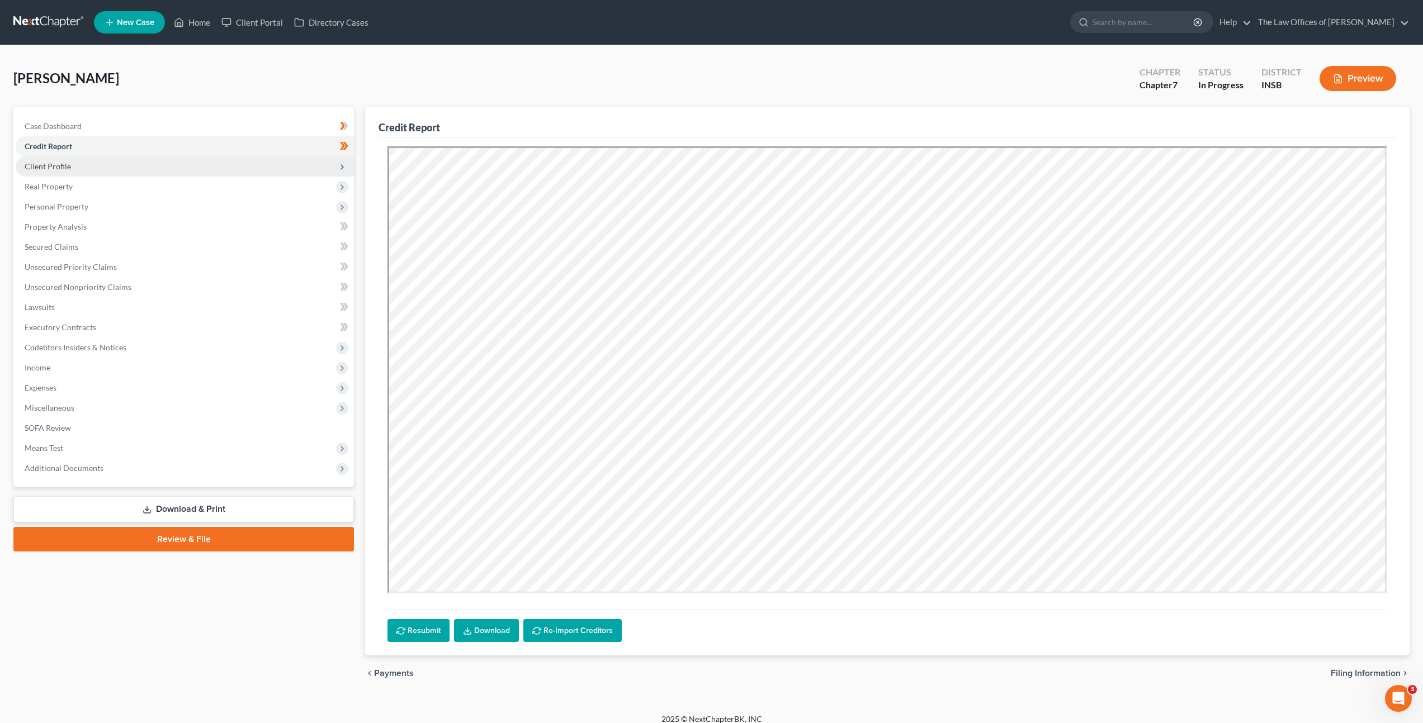
click at [256, 168] on span "Client Profile" at bounding box center [185, 167] width 338 height 20
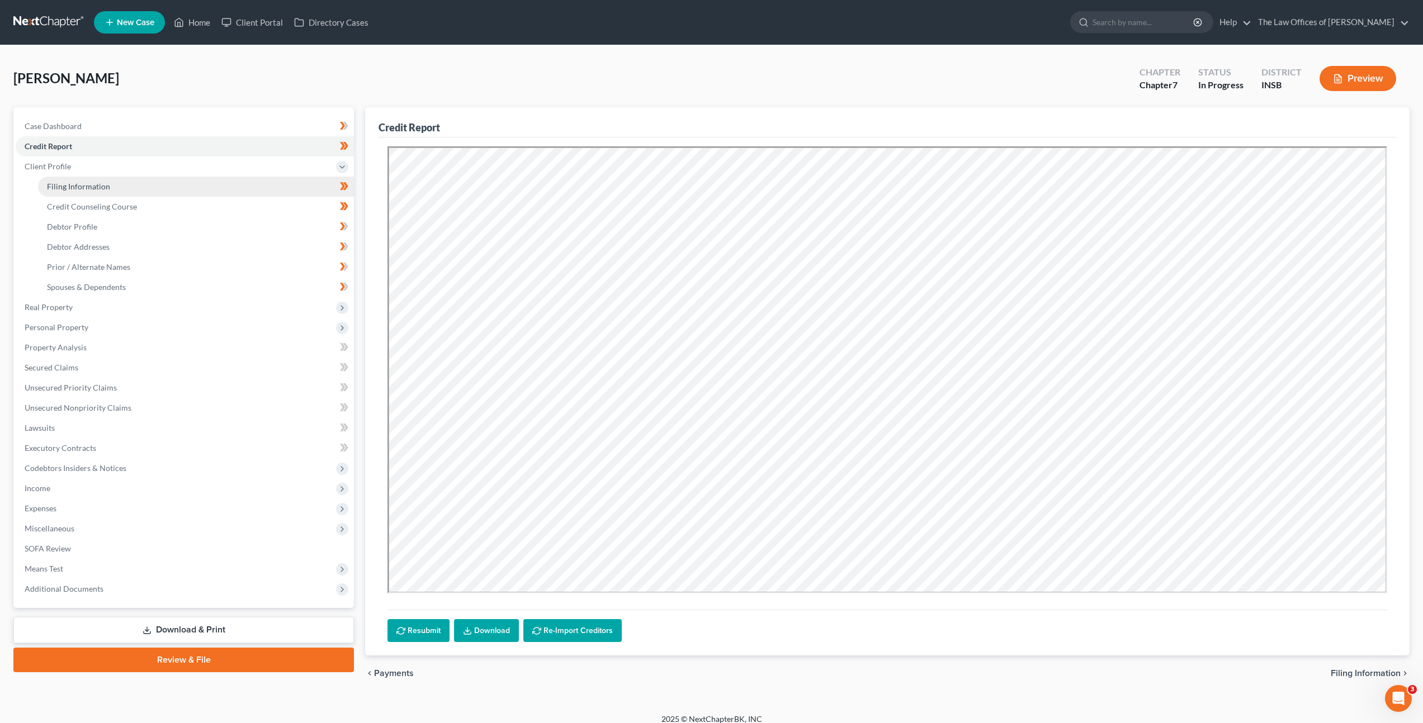
click at [231, 179] on link "Filing Information" at bounding box center [196, 187] width 316 height 20
select select "1"
select select "0"
select select "28"
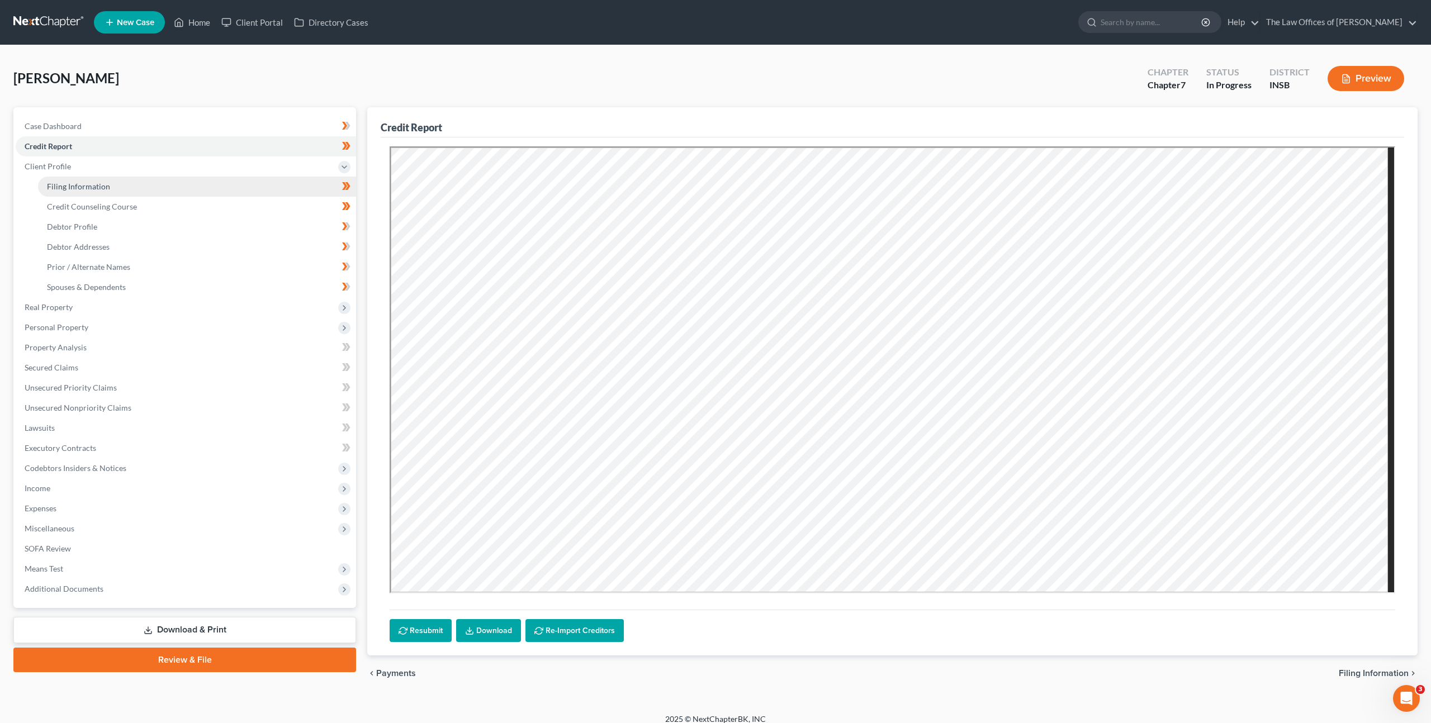
select select "0"
select select "15"
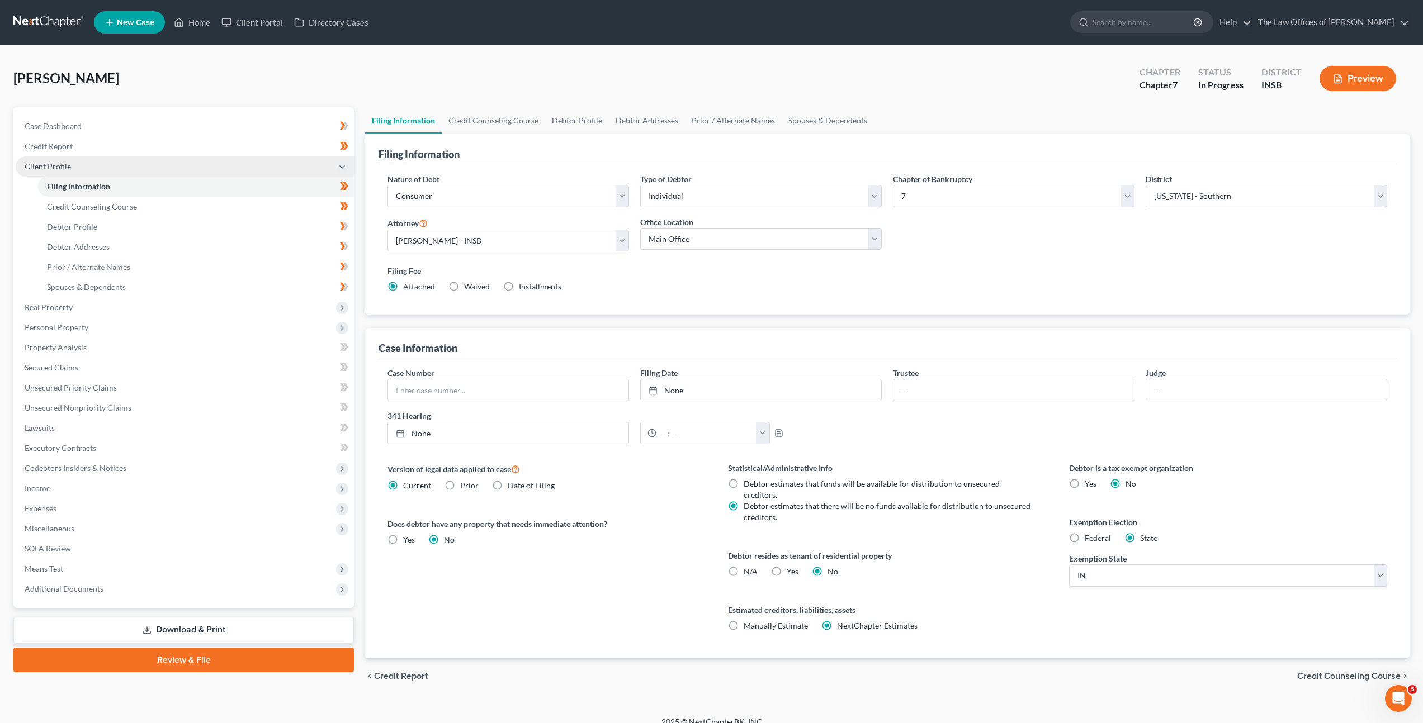
click at [234, 169] on span "Client Profile" at bounding box center [185, 167] width 338 height 20
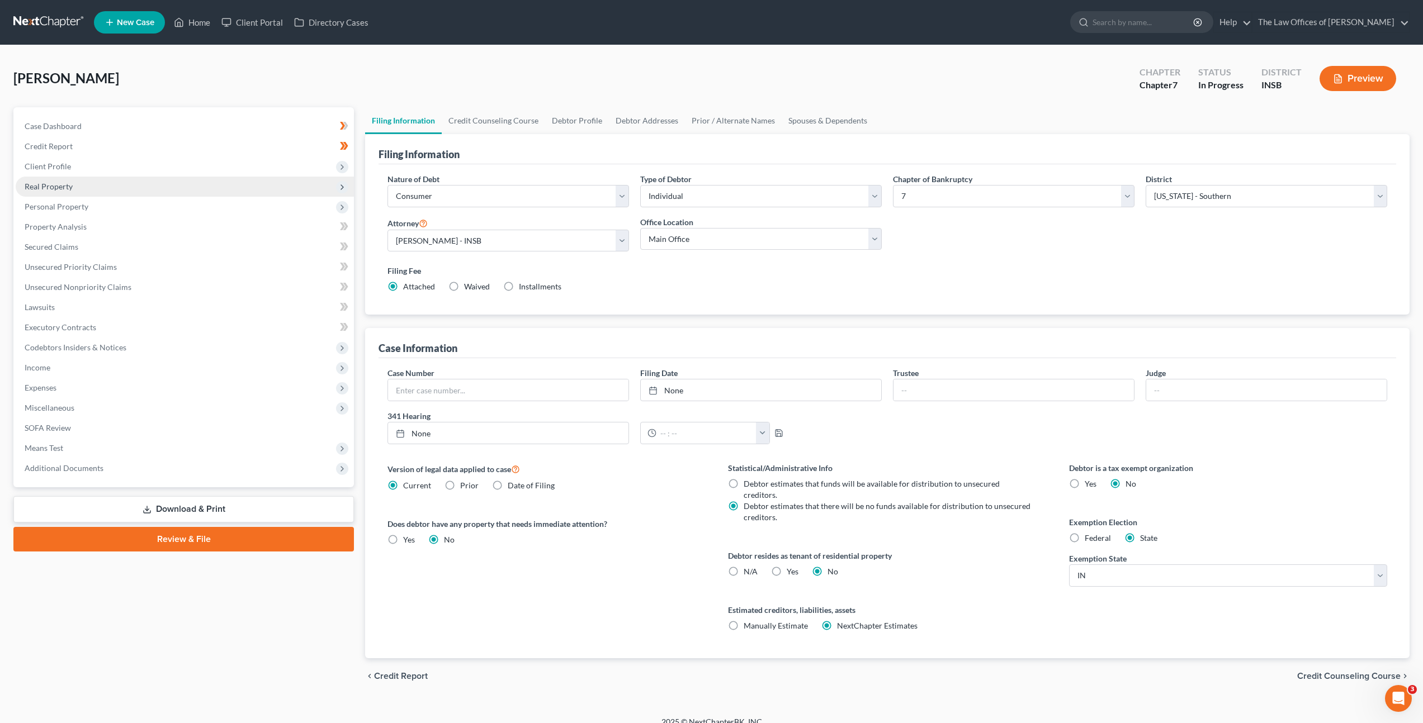
click at [222, 190] on span "Real Property" at bounding box center [185, 187] width 338 height 20
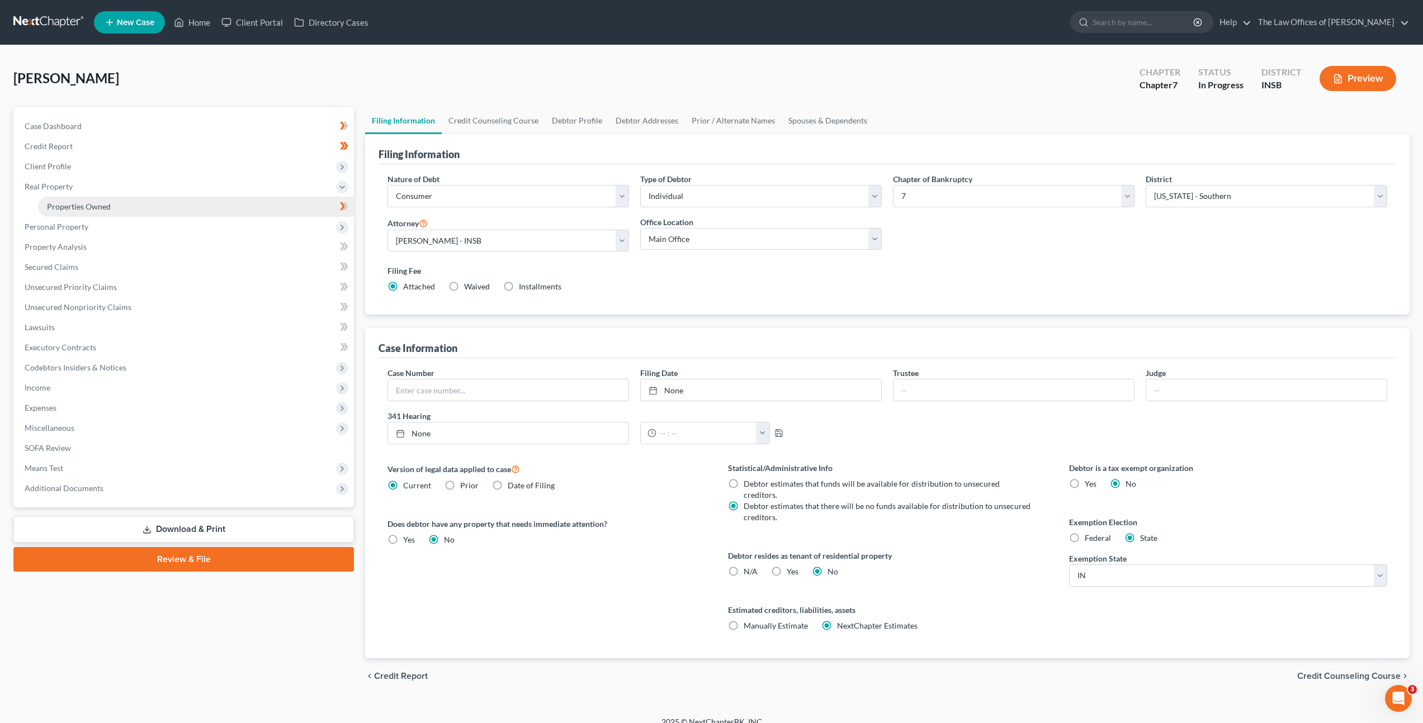
click at [196, 206] on link "Properties Owned" at bounding box center [196, 207] width 316 height 20
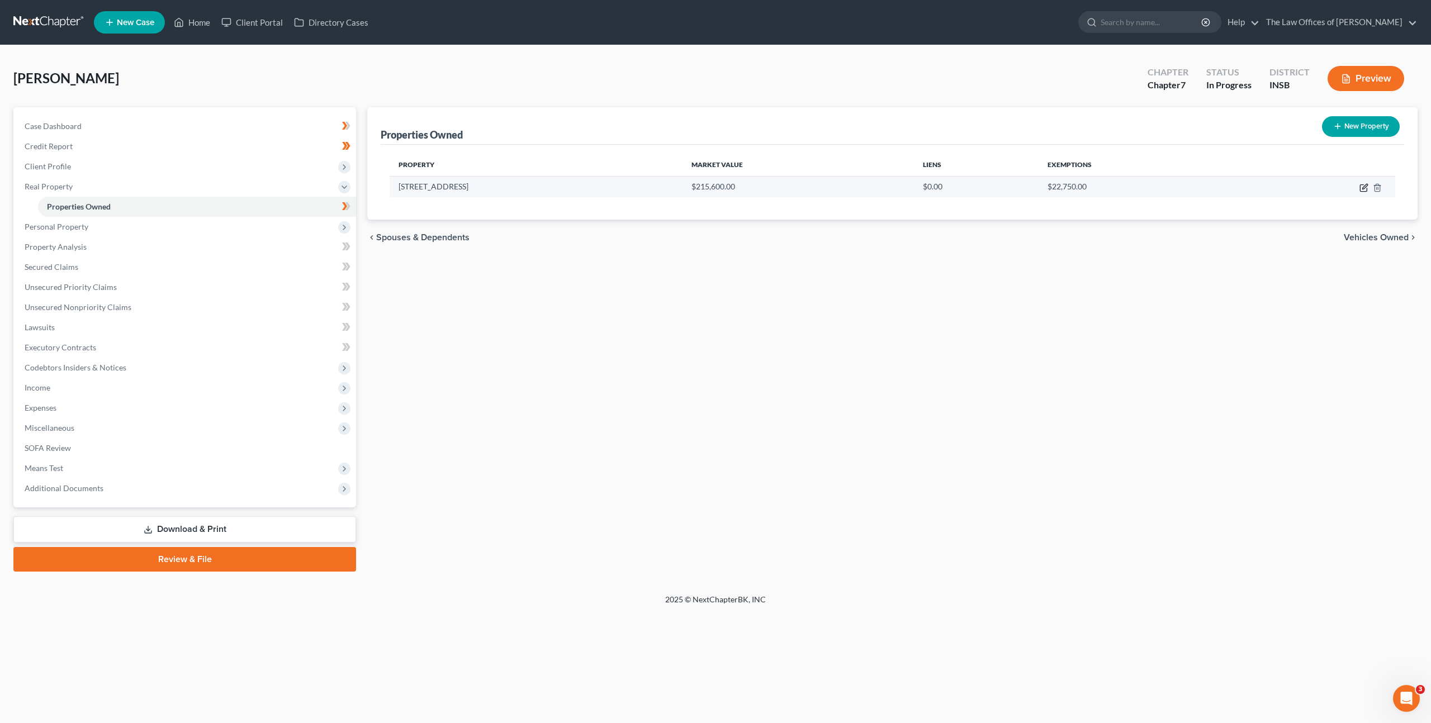
click at [1359, 191] on icon "button" at bounding box center [1363, 187] width 9 height 9
select select "15"
select select "3"
select select "6"
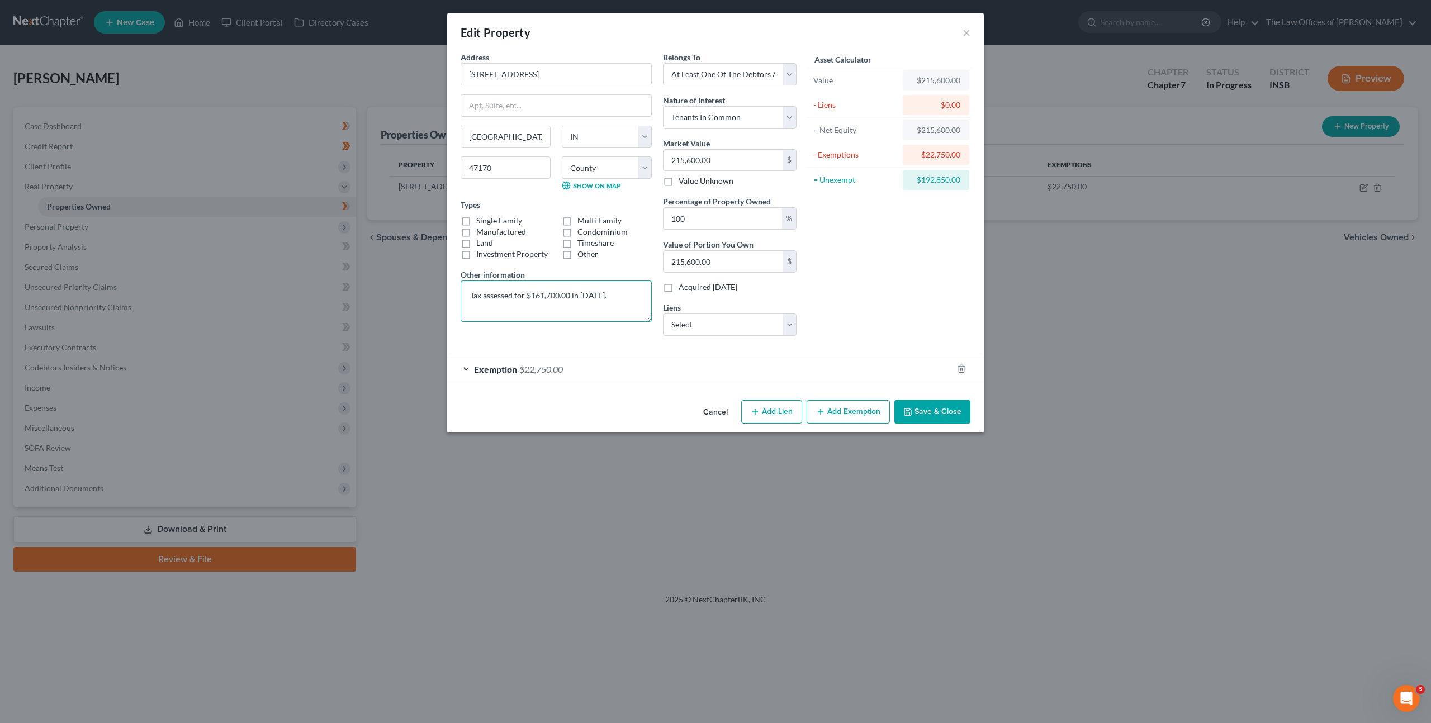
click at [600, 309] on textarea "Tax assessed for $161,700.00 in 2025." at bounding box center [556, 301] width 191 height 41
click at [472, 297] on textarea "Tax assessed for $161,700.00 in 2025." at bounding box center [556, 301] width 191 height 41
click at [798, 116] on div "Belongs To * Select Debtor 1 Only Debtor 2 Only Debtor 1 And Debtor 2 Only At L…" at bounding box center [729, 197] width 145 height 293
click at [785, 119] on select "Select Fee Simple Joint Tenant Life Estate Equitable Interest Future Interest T…" at bounding box center [730, 117] width 134 height 22
click at [688, 363] on div "Exemption $22,750.00" at bounding box center [699, 369] width 505 height 30
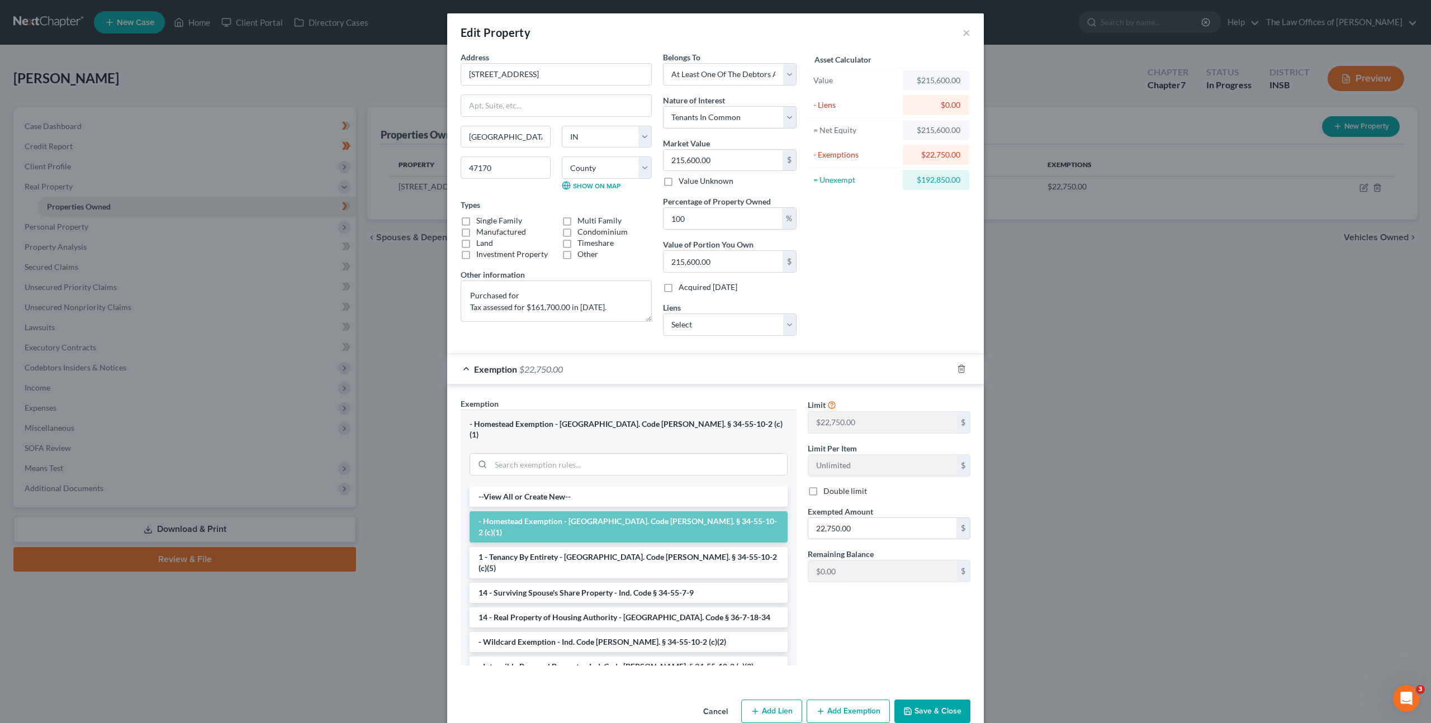
click at [859, 305] on div "Asset Calculator Value $215,600.00 - Liens $0.00 = Net Equity $215,600.00 - Exe…" at bounding box center [889, 197] width 174 height 293
click at [776, 330] on select "Select Kia Finance America - $19,245.00 Everwise Cu - $16,841.00 Centra Credit …" at bounding box center [730, 325] width 134 height 22
click at [800, 375] on div "Exemption $22,750.00" at bounding box center [699, 369] width 505 height 30
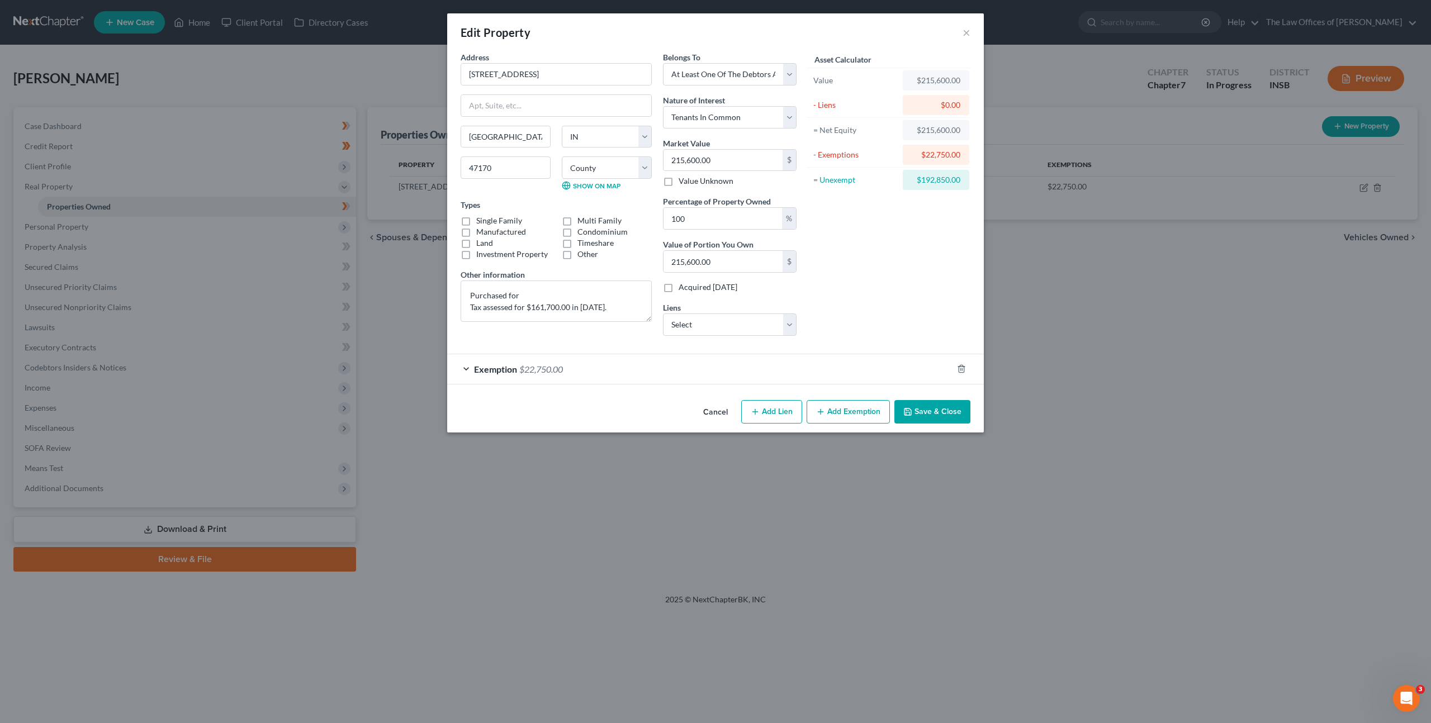
click at [839, 365] on div "Exemption $22,750.00" at bounding box center [699, 369] width 505 height 30
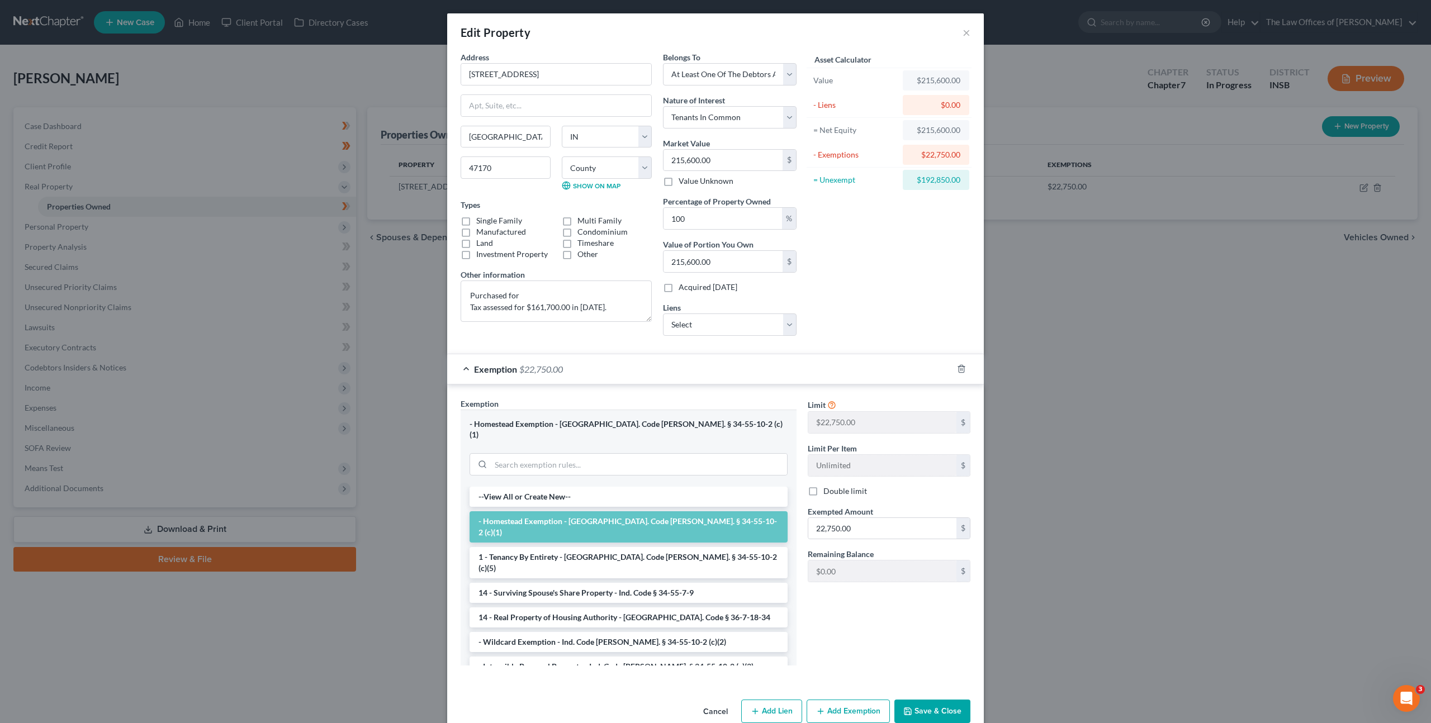
click at [832, 374] on div "Exemption $22,750.00" at bounding box center [699, 369] width 505 height 30
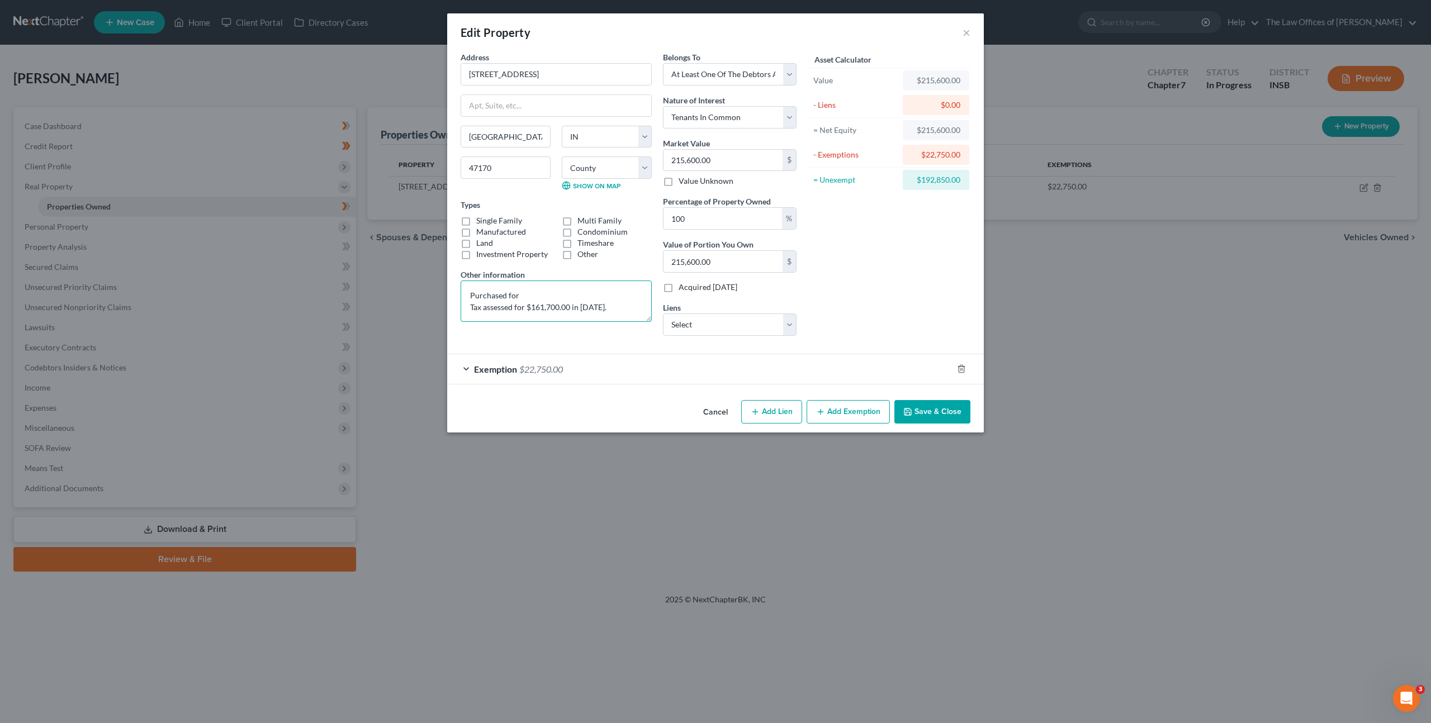
drag, startPoint x: 510, startPoint y: 290, endPoint x: 473, endPoint y: 289, distance: 36.9
click at [473, 289] on textarea "Purchased for Tax assessed for $161,700.00 in 2025." at bounding box center [556, 301] width 191 height 41
type textarea "Tax assessed for $161,700.00 in 2025."
click at [950, 415] on button "Save & Close" at bounding box center [932, 411] width 76 height 23
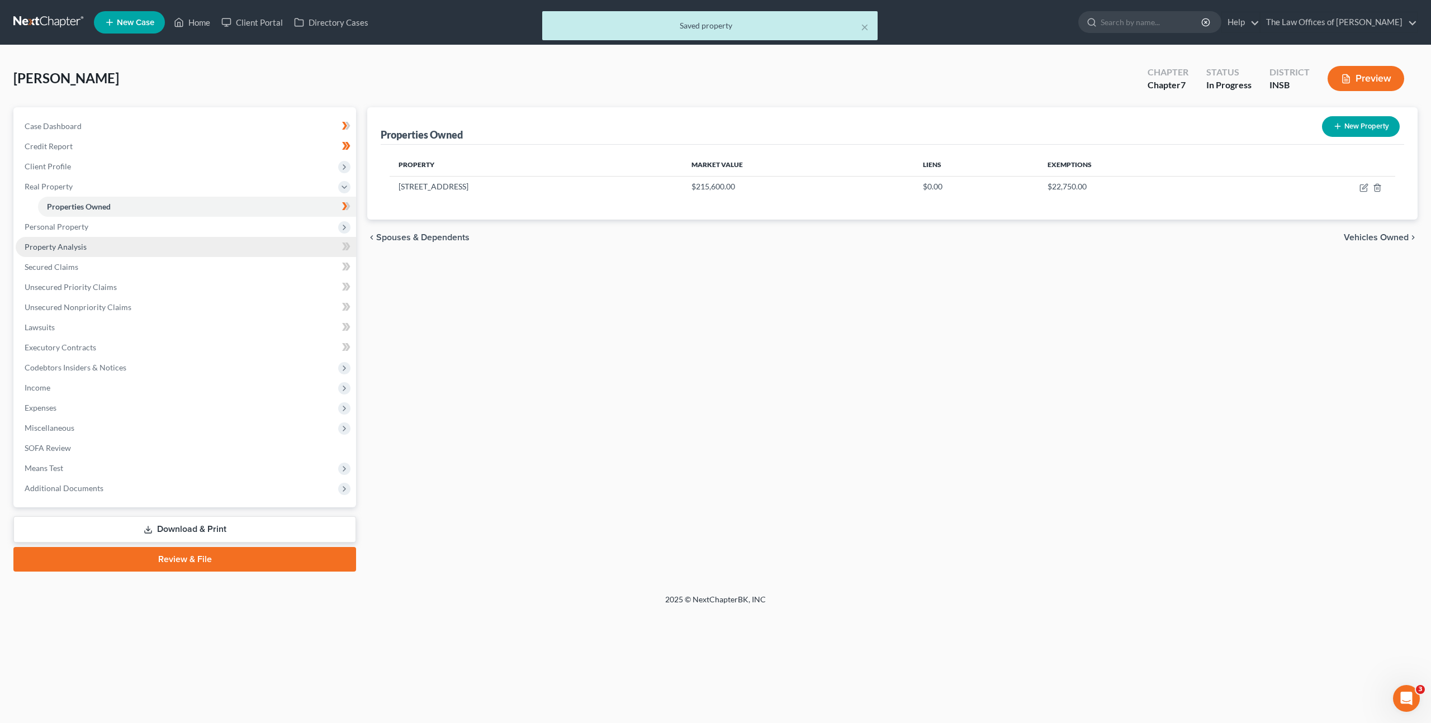
click at [249, 255] on link "Property Analysis" at bounding box center [186, 247] width 340 height 20
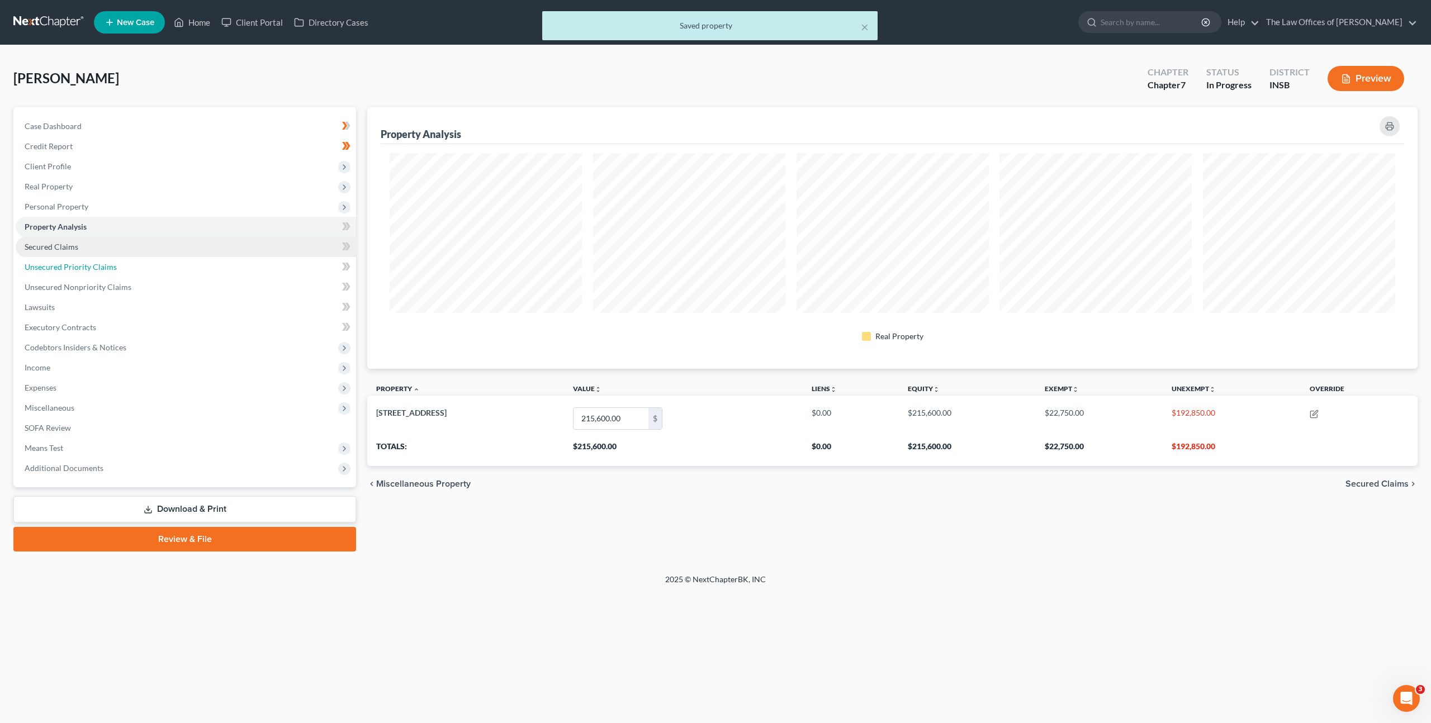
click at [249, 263] on link "Unsecured Priority Claims" at bounding box center [186, 267] width 340 height 20
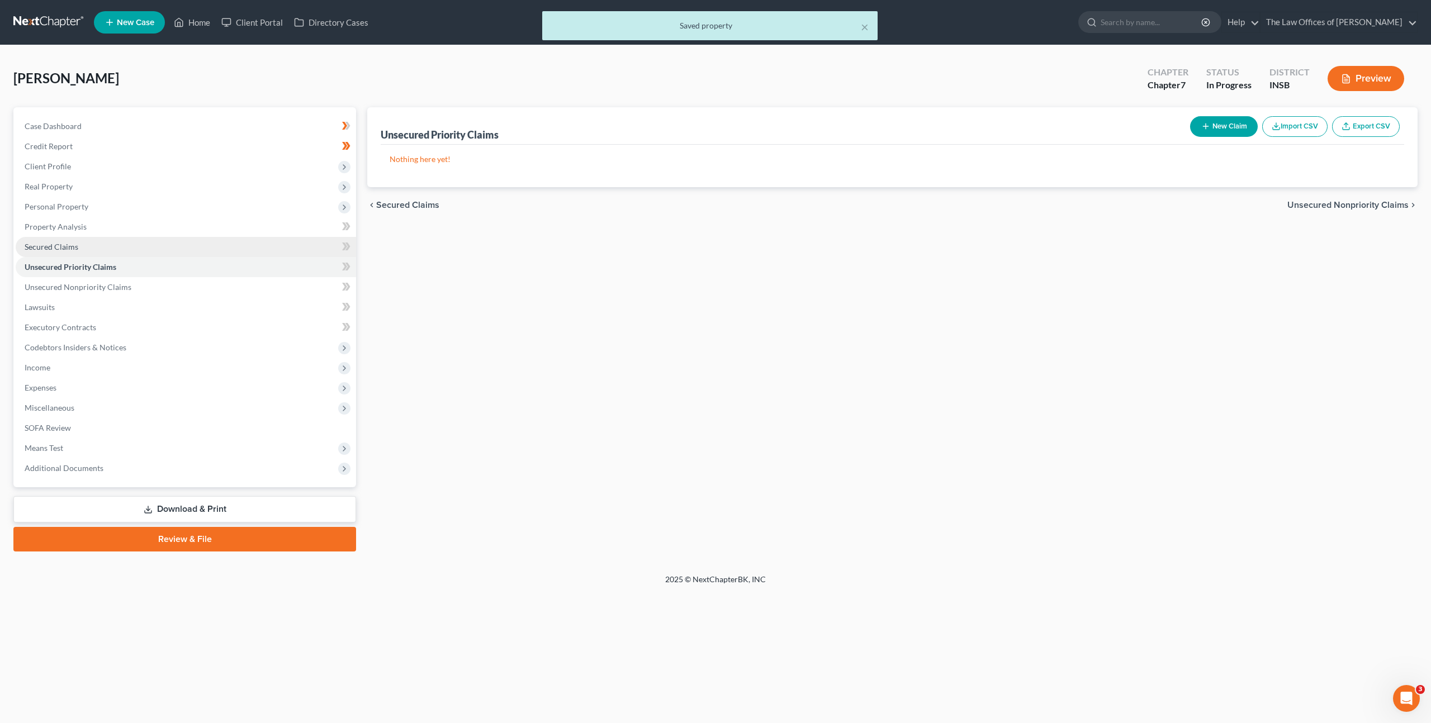
click at [260, 253] on link "Secured Claims" at bounding box center [186, 247] width 340 height 20
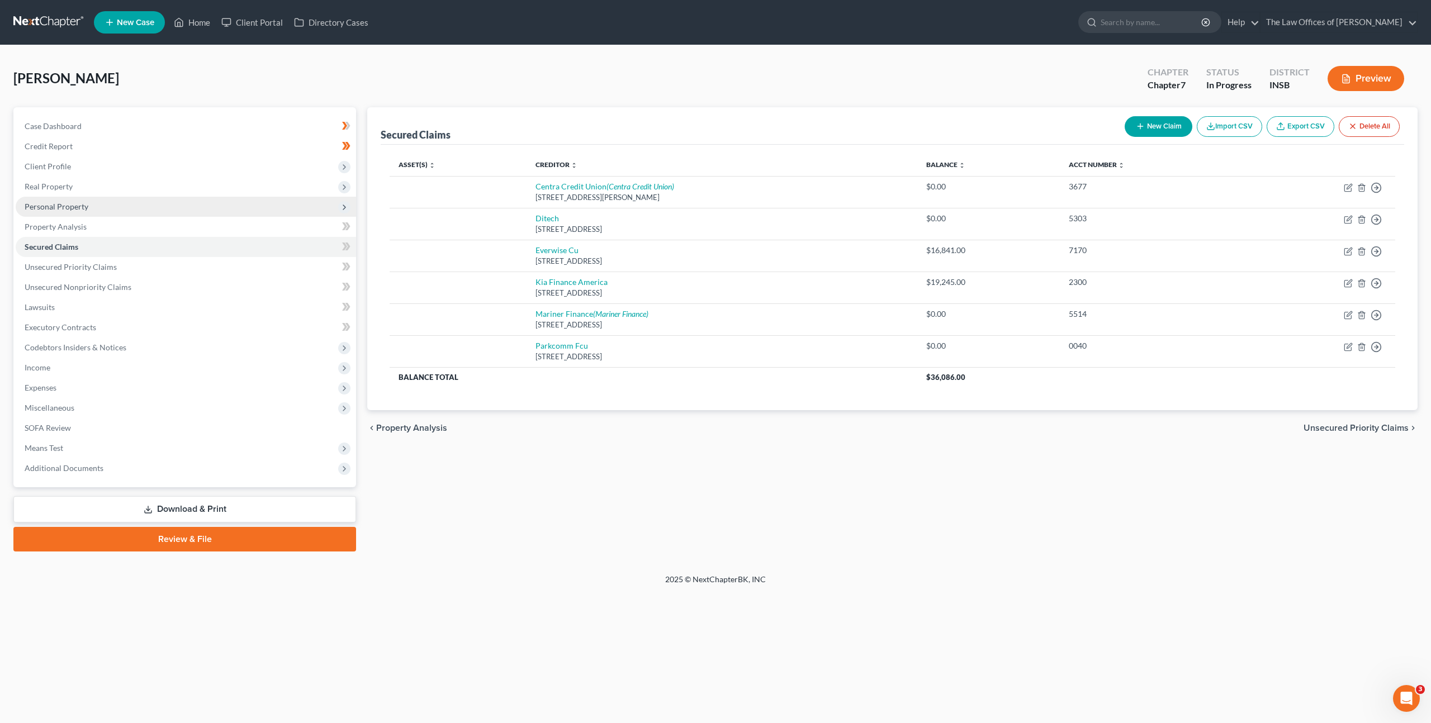
click at [102, 212] on span "Personal Property" at bounding box center [186, 207] width 340 height 20
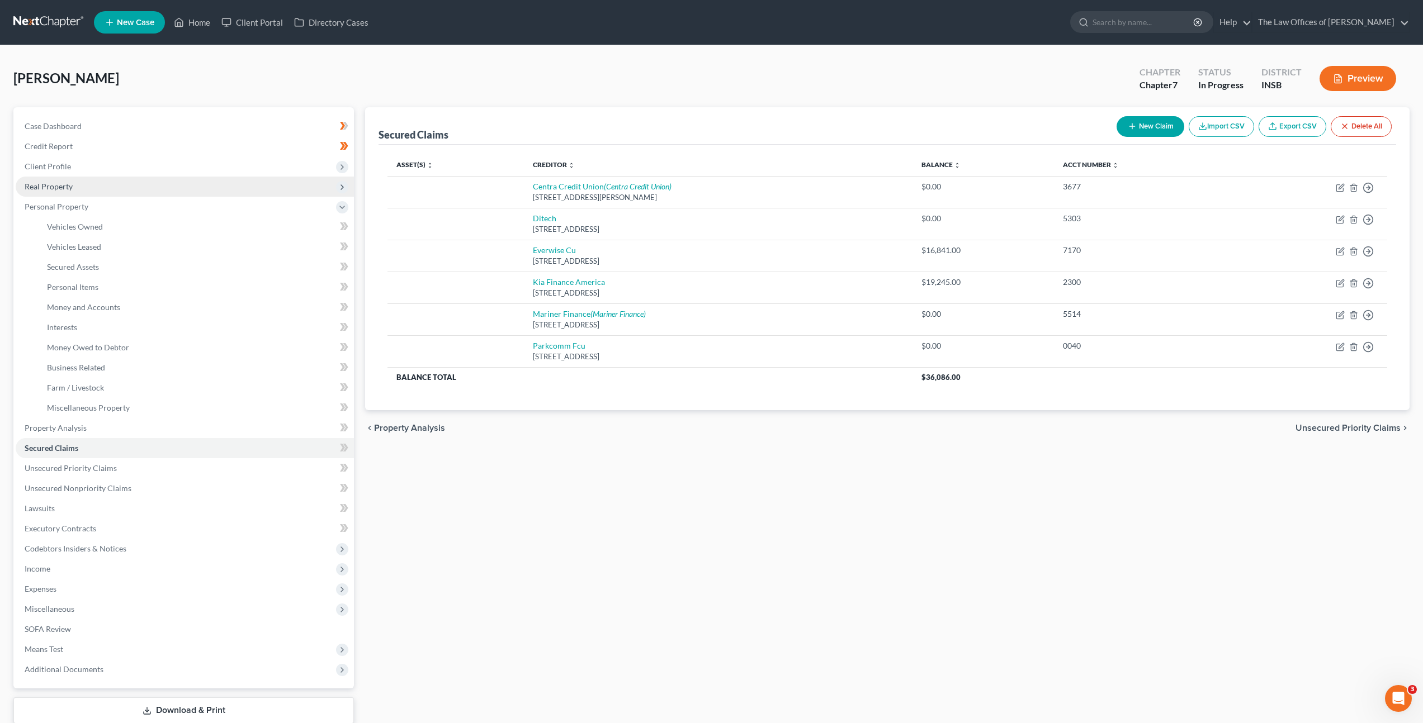
click at [139, 185] on span "Real Property" at bounding box center [185, 187] width 338 height 20
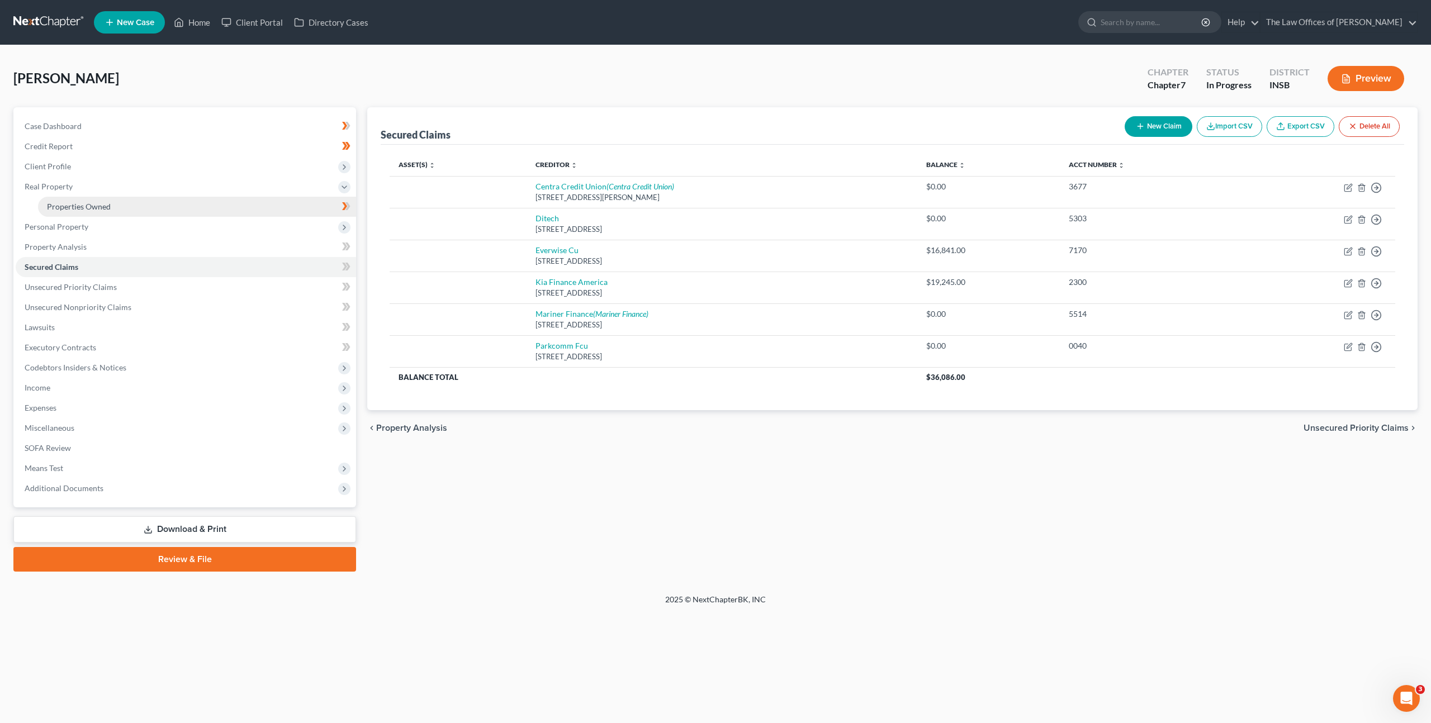
click at [128, 206] on link "Properties Owned" at bounding box center [197, 207] width 318 height 20
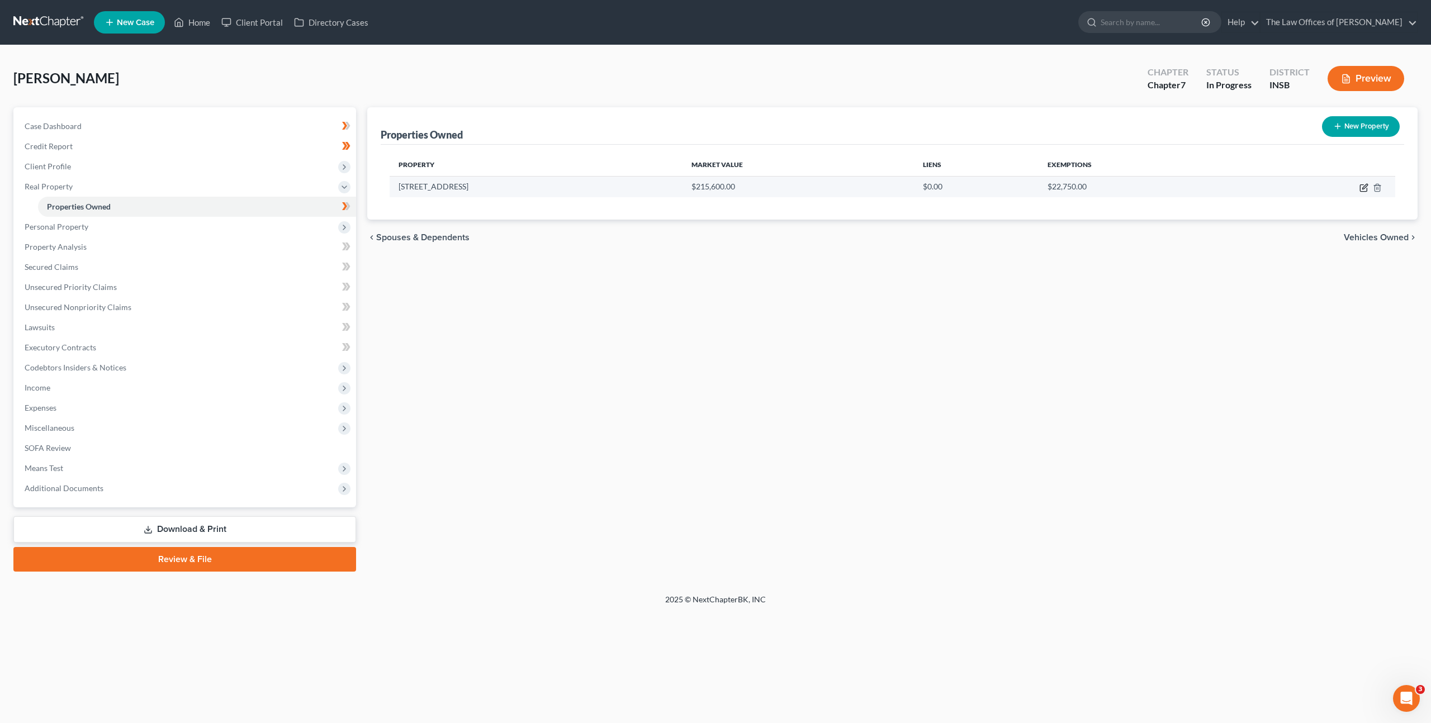
click at [1361, 189] on icon "button" at bounding box center [1363, 187] width 9 height 9
select select "15"
select select "70"
select select "3"
select select "6"
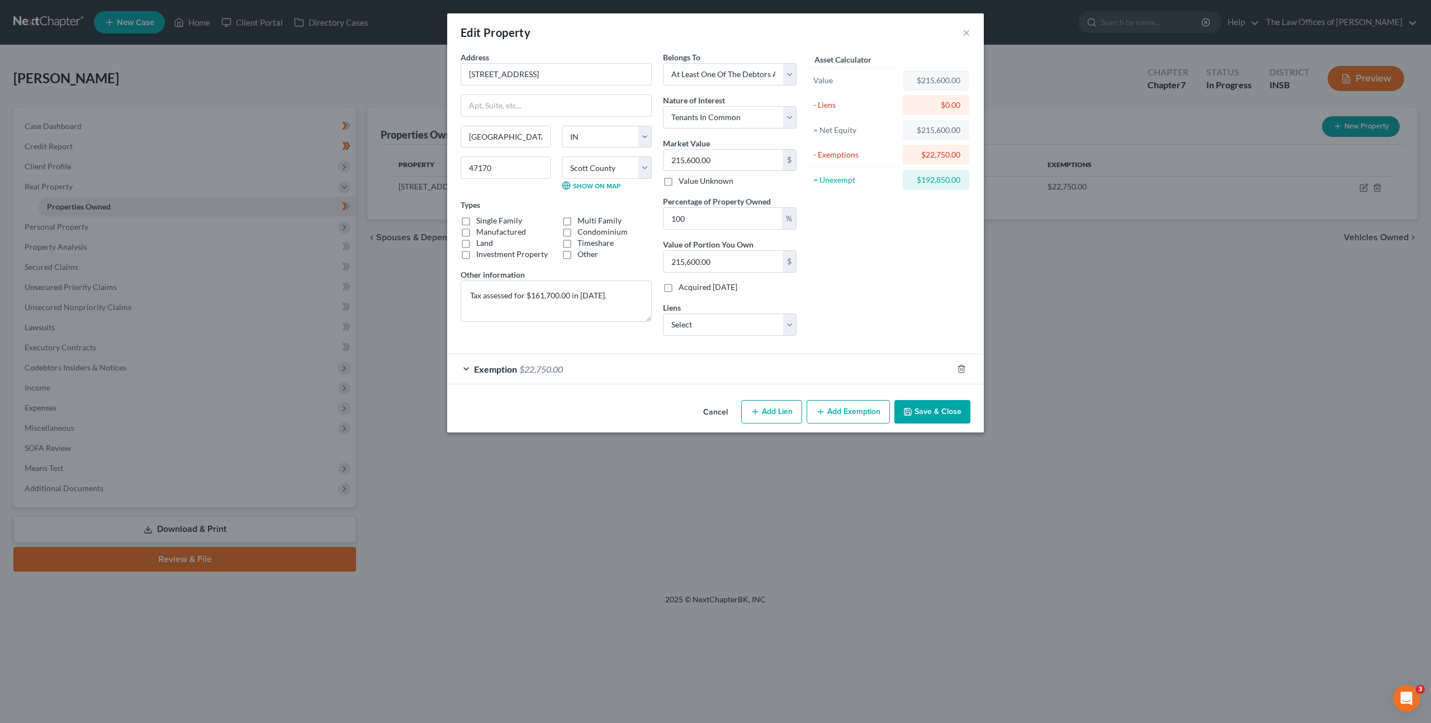
click at [748, 364] on div "Exemption $22,750.00" at bounding box center [699, 369] width 505 height 30
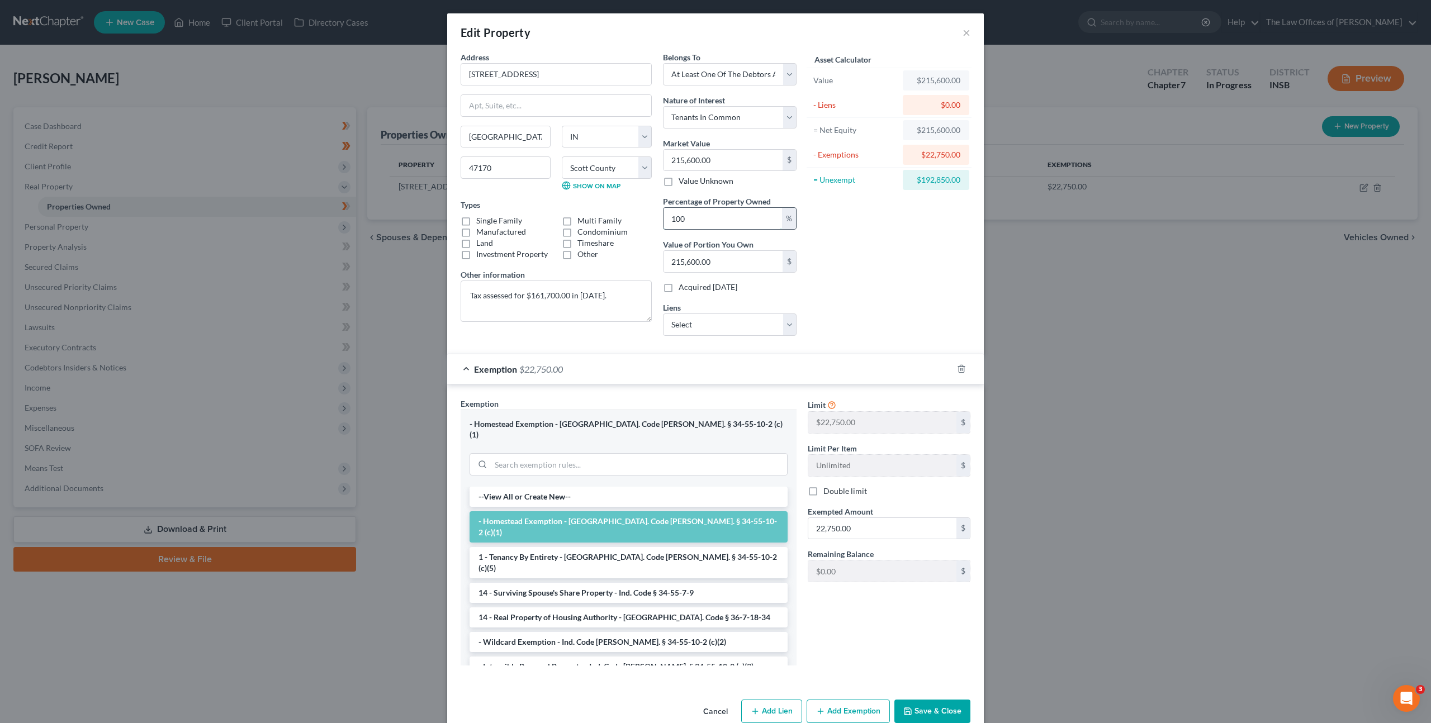
click at [681, 216] on input "100" at bounding box center [723, 218] width 119 height 21
drag, startPoint x: 709, startPoint y: 221, endPoint x: 584, endPoint y: 205, distance: 126.7
click at [584, 205] on div "Address * 2376 E Radio Tower Rd Scottsburg State AL AK AR AZ CA CO CT DE DC FL …" at bounding box center [628, 197] width 347 height 293
type input "3"
type input "6,468.00"
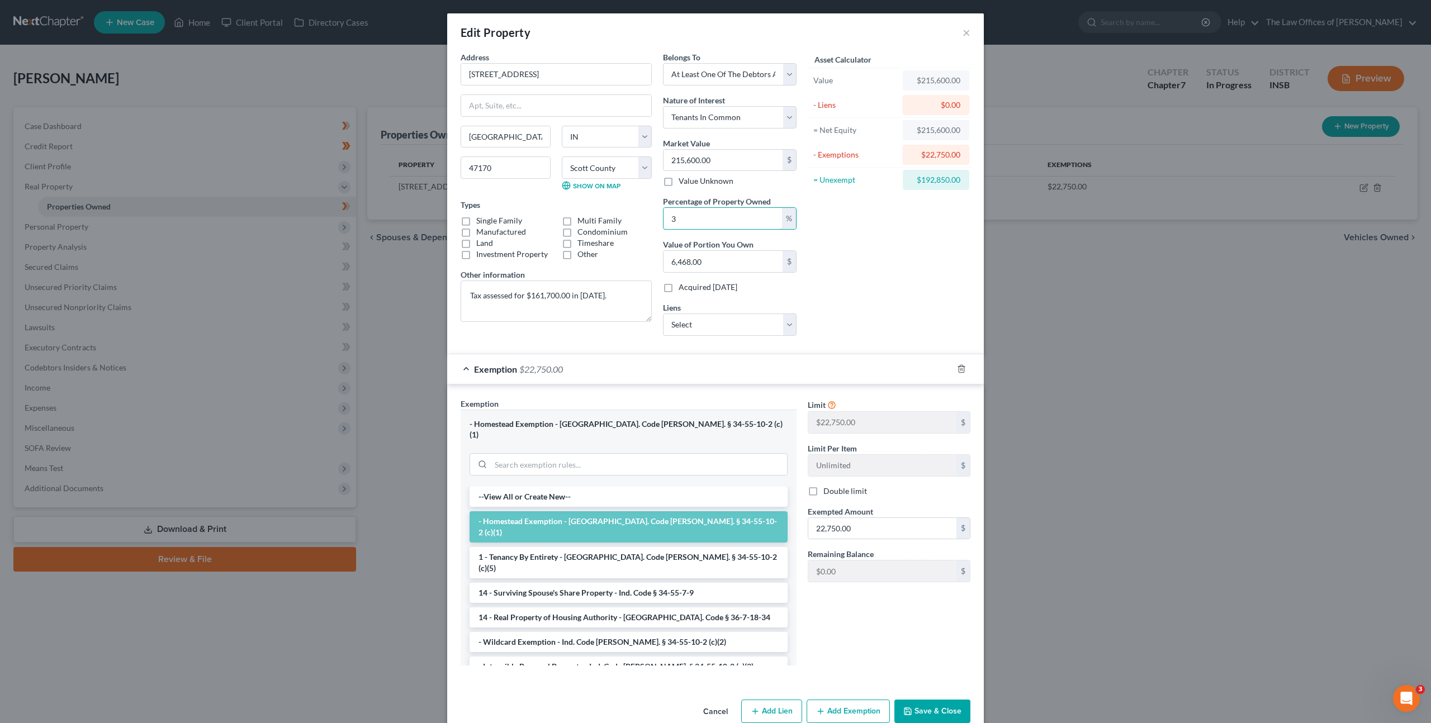
type input "33"
type input "71,148.00"
type input "33.3"
type input "71,794.79"
type input "33.33"
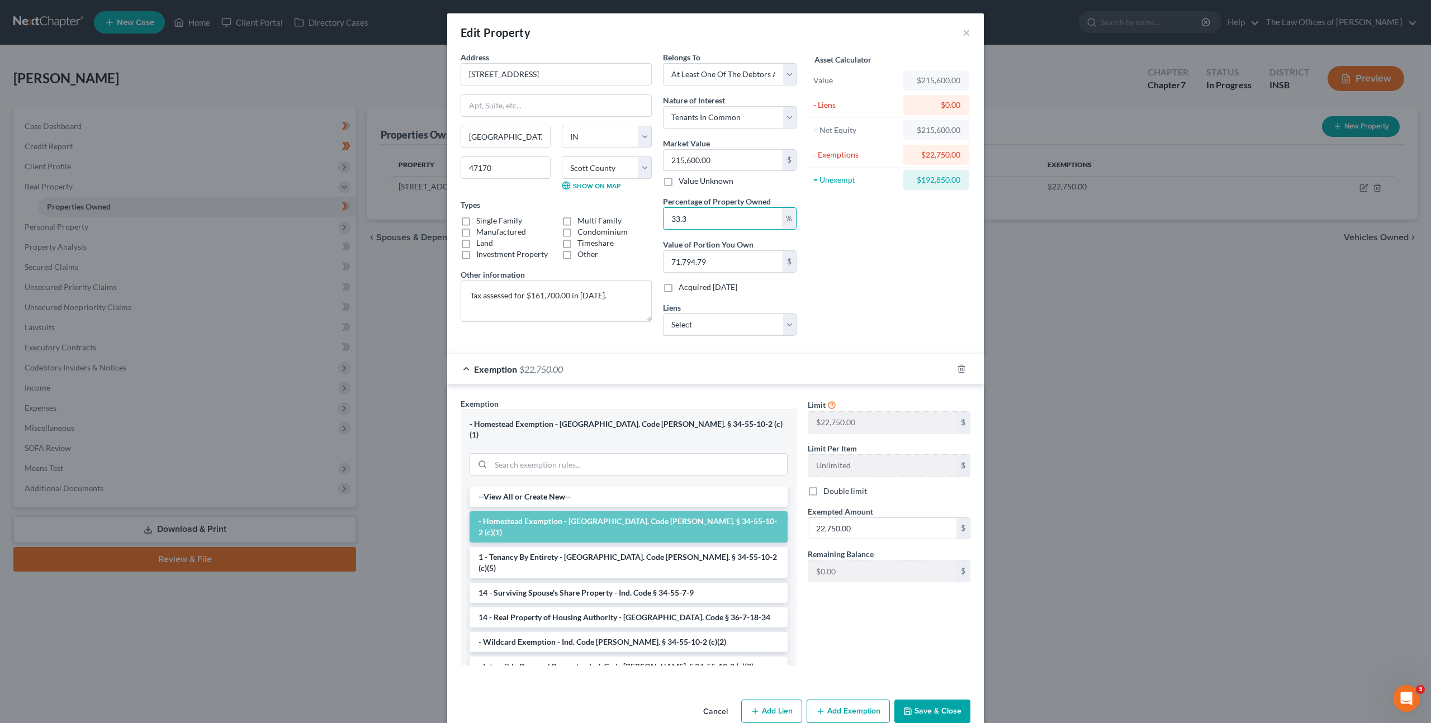
type input "71,859.48"
type input "33.33"
click at [878, 264] on div "Asset Calculator Value $215,600.00 - Liens $0.00 = Net Equity $215,600.00 - Exe…" at bounding box center [889, 197] width 174 height 293
drag, startPoint x: 921, startPoint y: 703, endPoint x: 938, endPoint y: 642, distance: 62.8
click at [921, 702] on button "Save & Close" at bounding box center [932, 711] width 76 height 23
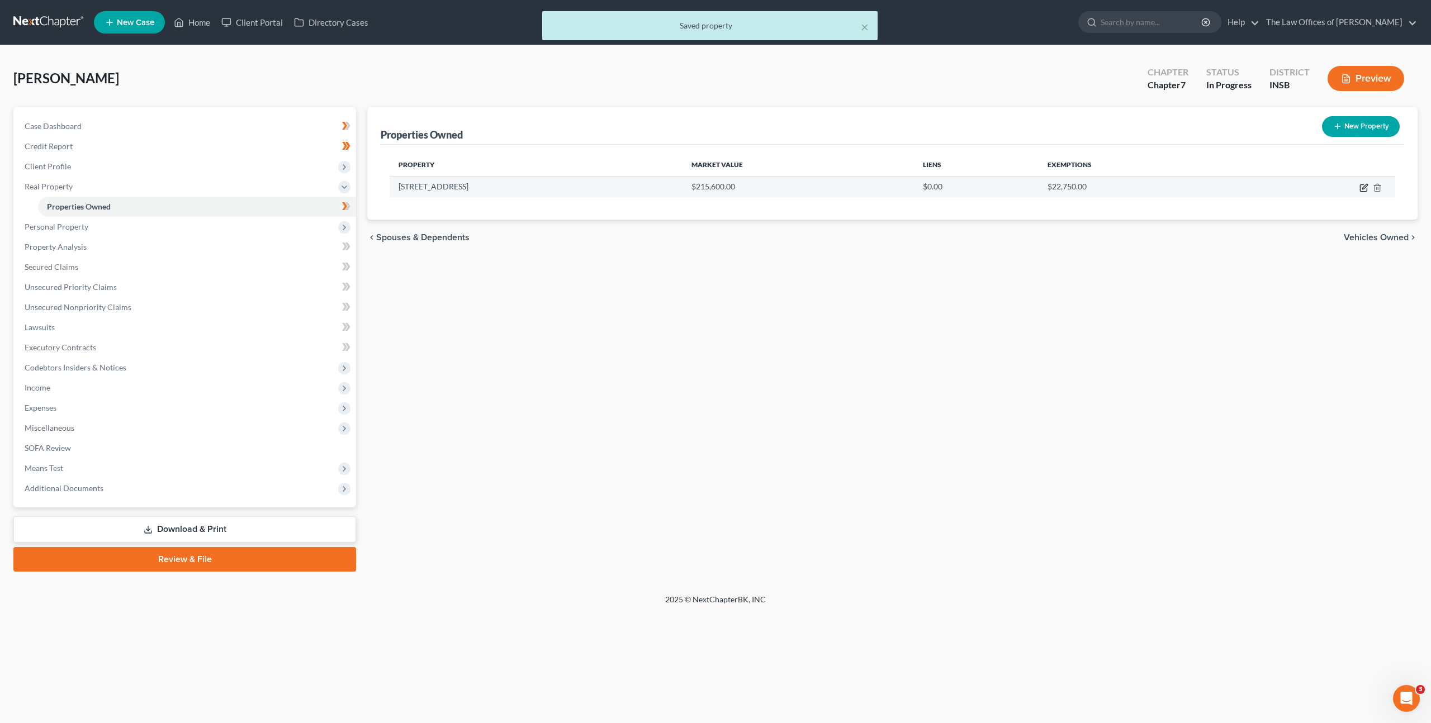
click at [1365, 189] on icon "button" at bounding box center [1363, 187] width 9 height 9
select select "15"
select select "70"
select select "3"
select select "6"
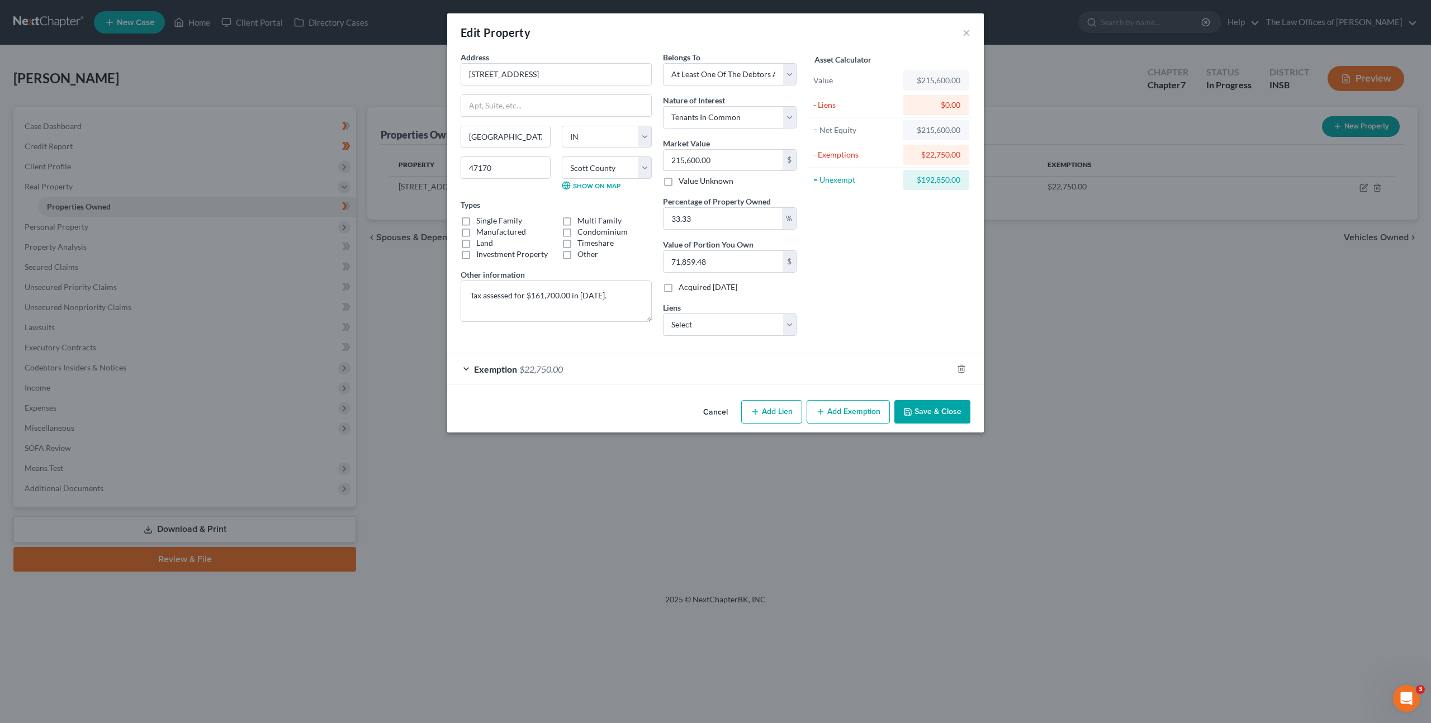
click at [647, 155] on div "Address * 2376 E Radio Tower Rd Scottsburg State AL AK AR AZ CA CO CT DE DC FL …" at bounding box center [628, 197] width 347 height 293
drag, startPoint x: 725, startPoint y: 162, endPoint x: 666, endPoint y: 159, distance: 58.8
click at [666, 159] on input "215,600.00" at bounding box center [723, 160] width 119 height 21
click at [877, 233] on div "Asset Calculator Value $215,600.00 - Liens $0.00 = Net Equity $215,600.00 - Exe…" at bounding box center [889, 197] width 174 height 293
click at [623, 381] on div "Exemption $22,750.00" at bounding box center [699, 369] width 505 height 30
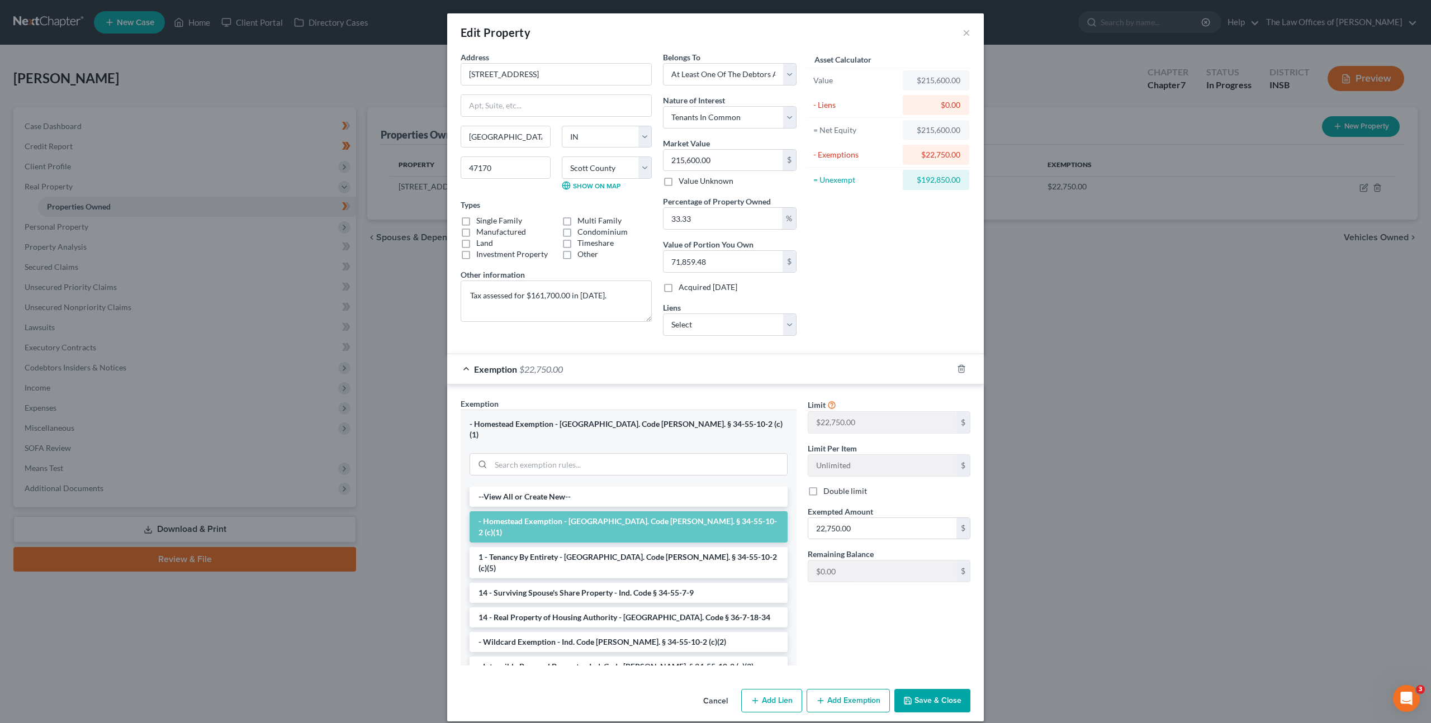
click at [623, 381] on div "Exemption $22,750.00" at bounding box center [699, 369] width 505 height 30
click at [624, 379] on div "Exemption $22,750.00" at bounding box center [699, 369] width 505 height 30
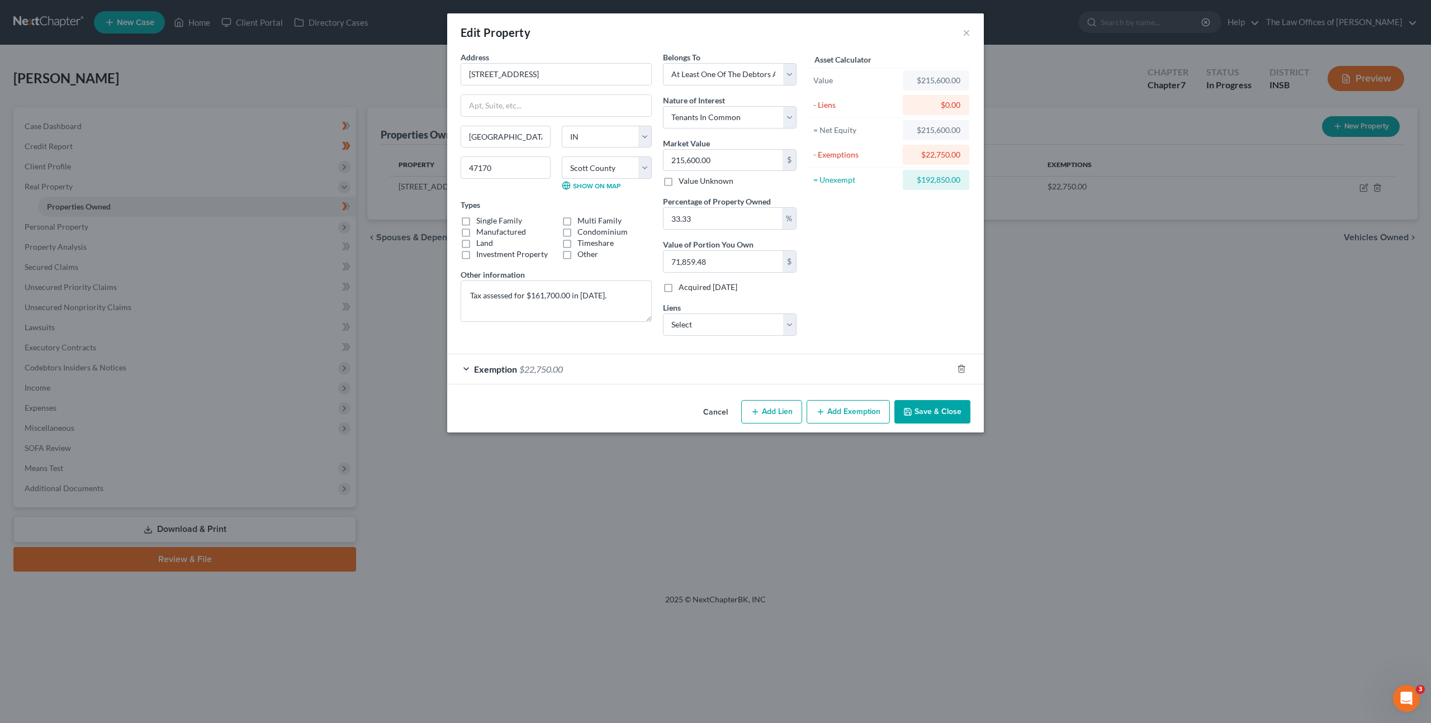
click at [476, 218] on label "Single Family" at bounding box center [499, 220] width 46 height 11
click at [481, 218] on input "Single Family" at bounding box center [484, 218] width 7 height 7
checkbox input "true"
click at [895, 260] on div "Asset Calculator Value $215,600.00 - Liens $0.00 = Net Equity $215,600.00 - Exe…" at bounding box center [889, 197] width 174 height 293
click at [939, 417] on button "Save & Close" at bounding box center [932, 411] width 76 height 23
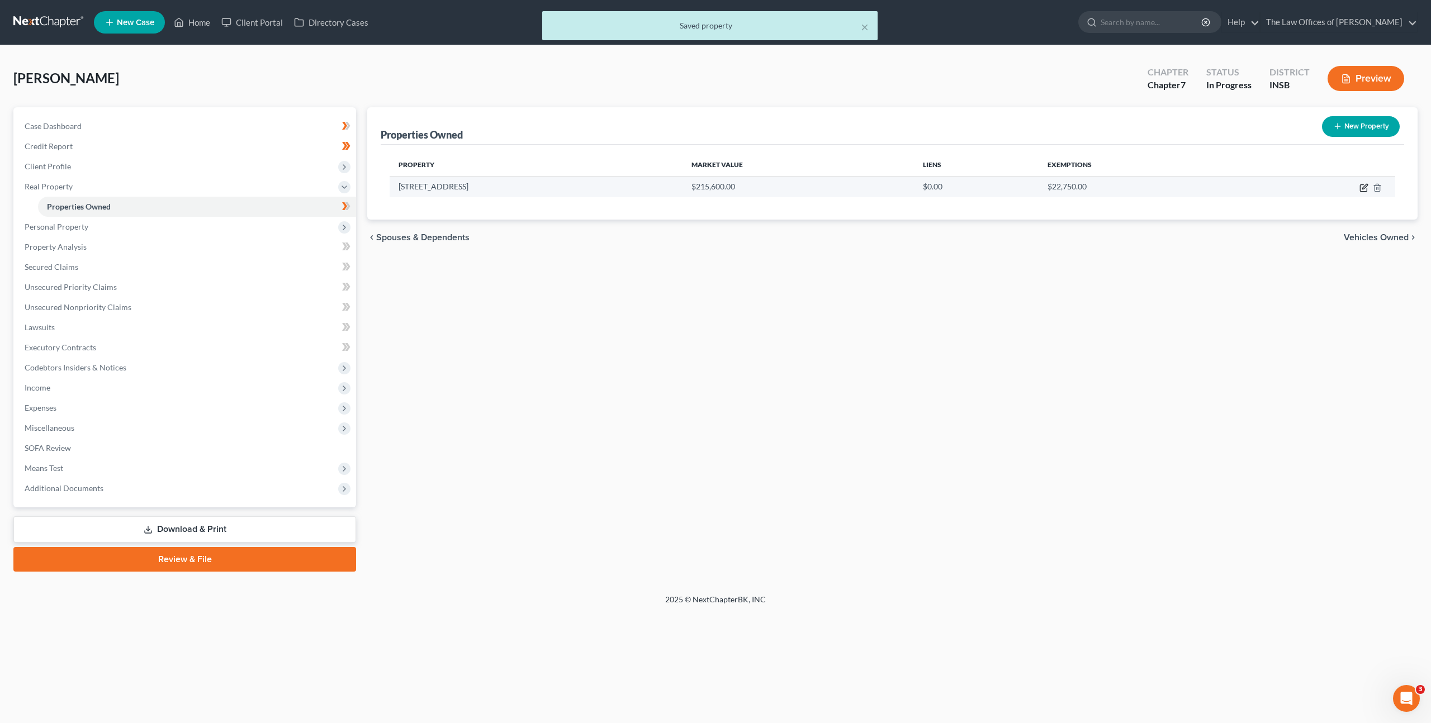
click at [1366, 189] on icon "button" at bounding box center [1363, 187] width 9 height 9
select select "15"
select select "70"
select select "3"
select select "6"
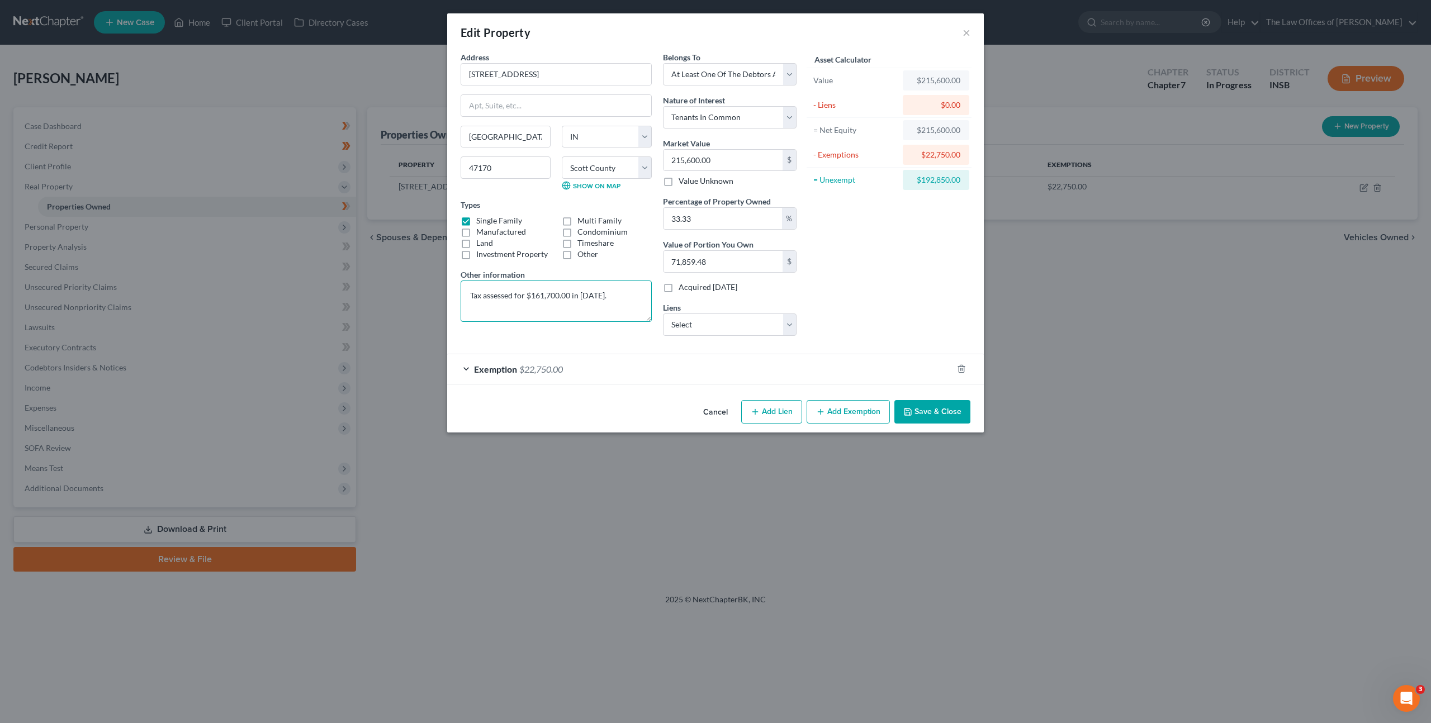
click at [492, 295] on textarea "Tax assessed for $161,700.00 in 2025." at bounding box center [556, 301] width 191 height 41
click at [473, 296] on textarea "Tax assessed for $161,700.00 in 2025." at bounding box center [556, 301] width 191 height 41
click at [646, 373] on div "Exemption $22,750.00" at bounding box center [699, 369] width 505 height 30
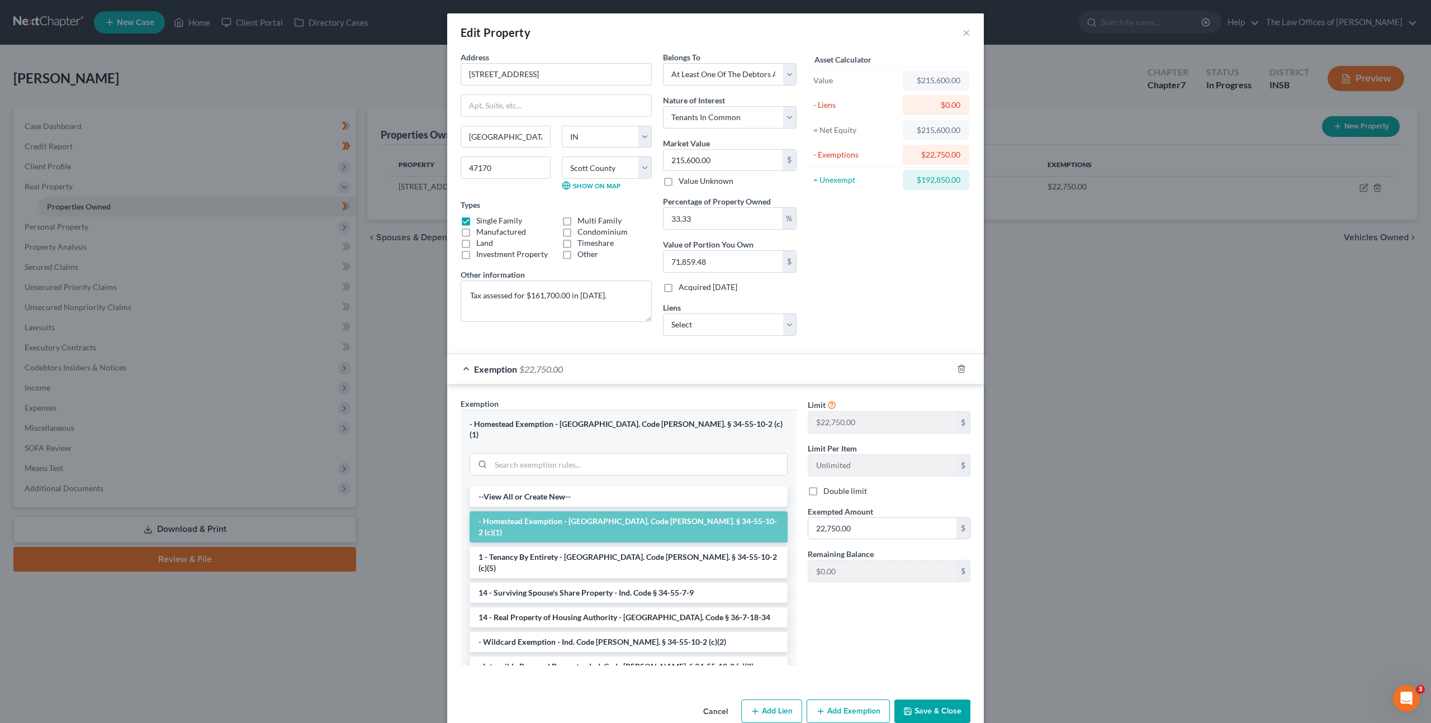
click at [647, 372] on div "Exemption $22,750.00" at bounding box center [699, 369] width 505 height 30
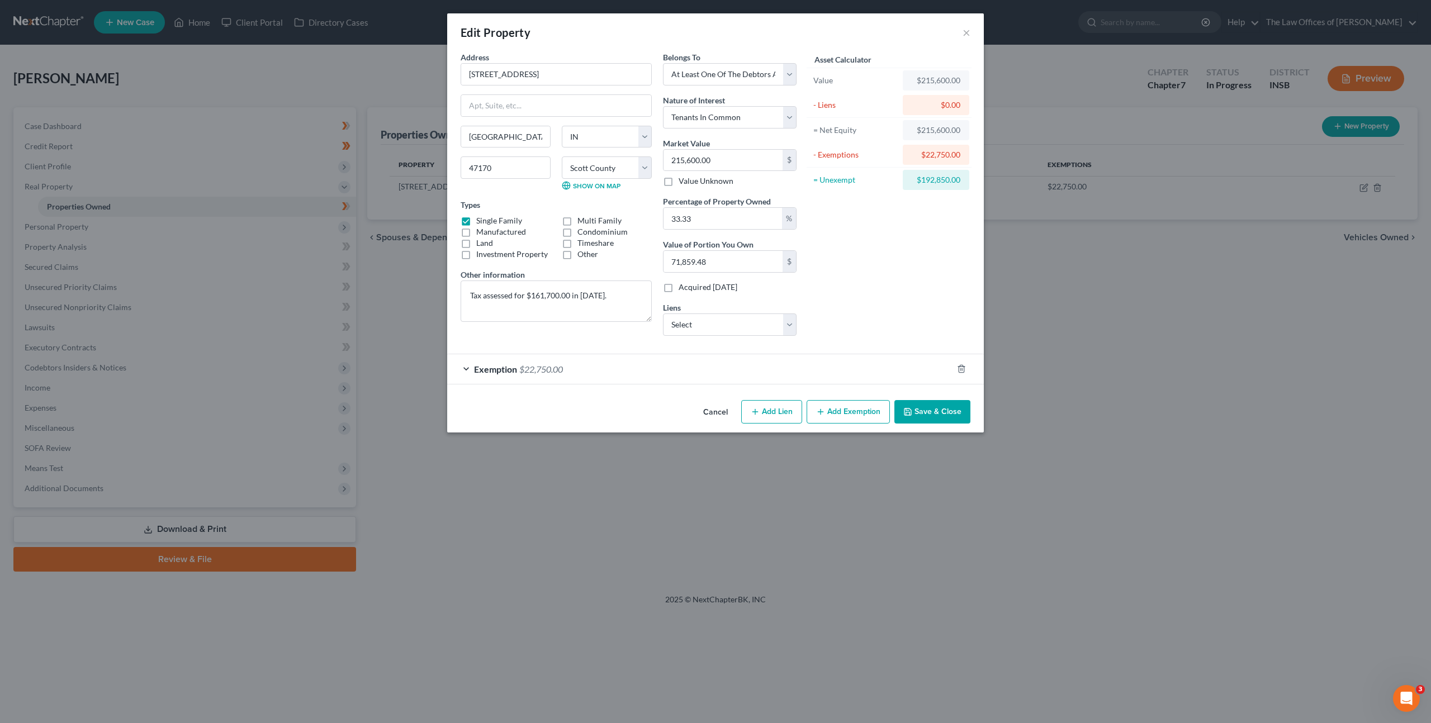
click at [647, 372] on div "Exemption $22,750.00" at bounding box center [699, 369] width 505 height 30
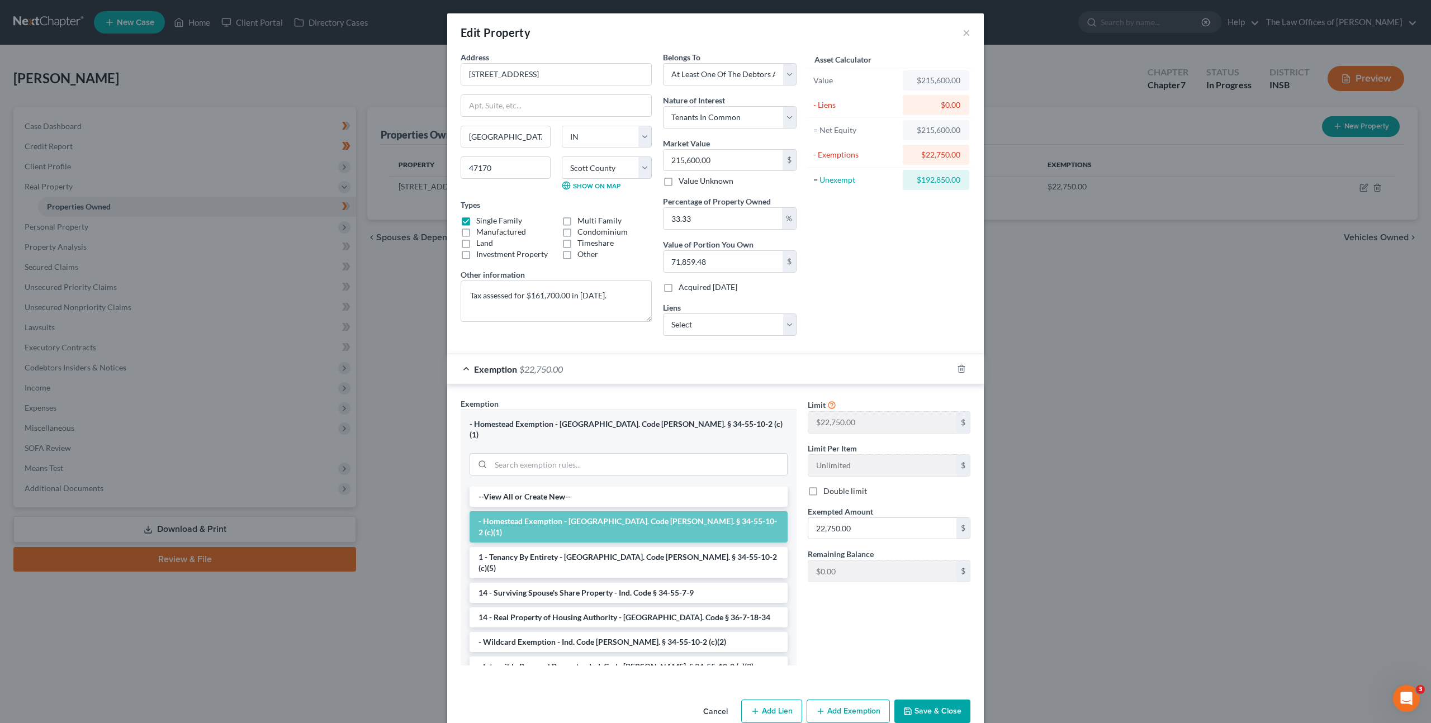
click at [913, 295] on div "Asset Calculator Value $215,600.00 - Liens $0.00 = Net Equity $215,600.00 - Exe…" at bounding box center [889, 197] width 174 height 293
click at [773, 373] on div "Exemption $22,750.00" at bounding box center [699, 369] width 505 height 30
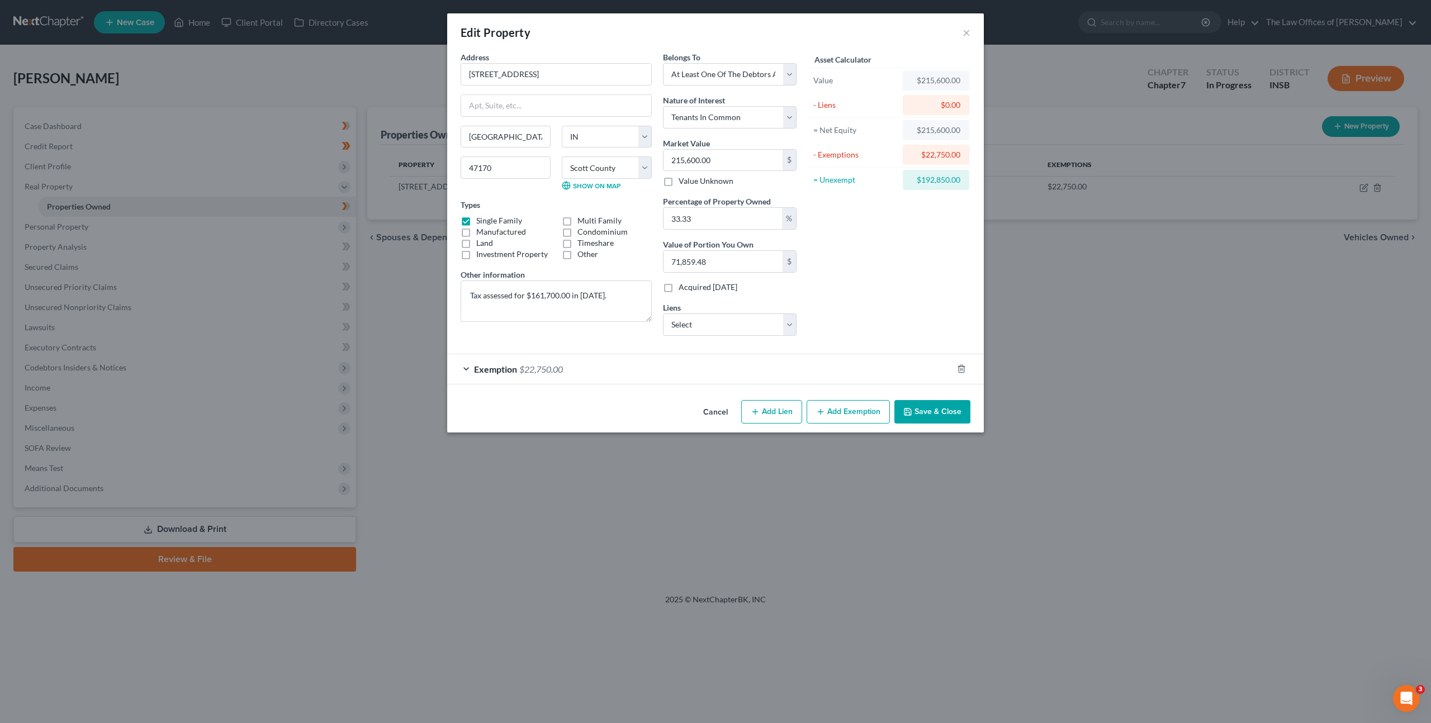
click at [684, 370] on div "Exemption $22,750.00" at bounding box center [699, 369] width 505 height 30
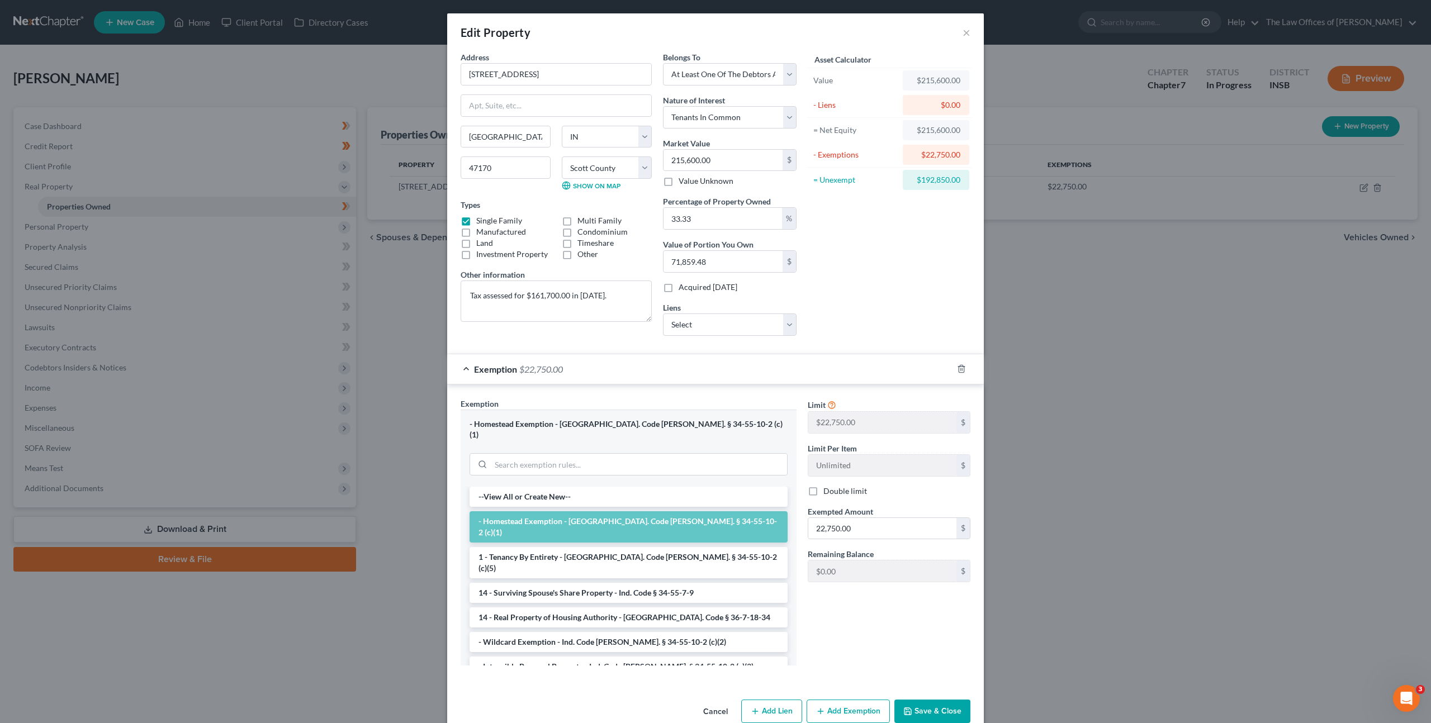
click at [775, 377] on div "Exemption $22,750.00" at bounding box center [699, 369] width 505 height 30
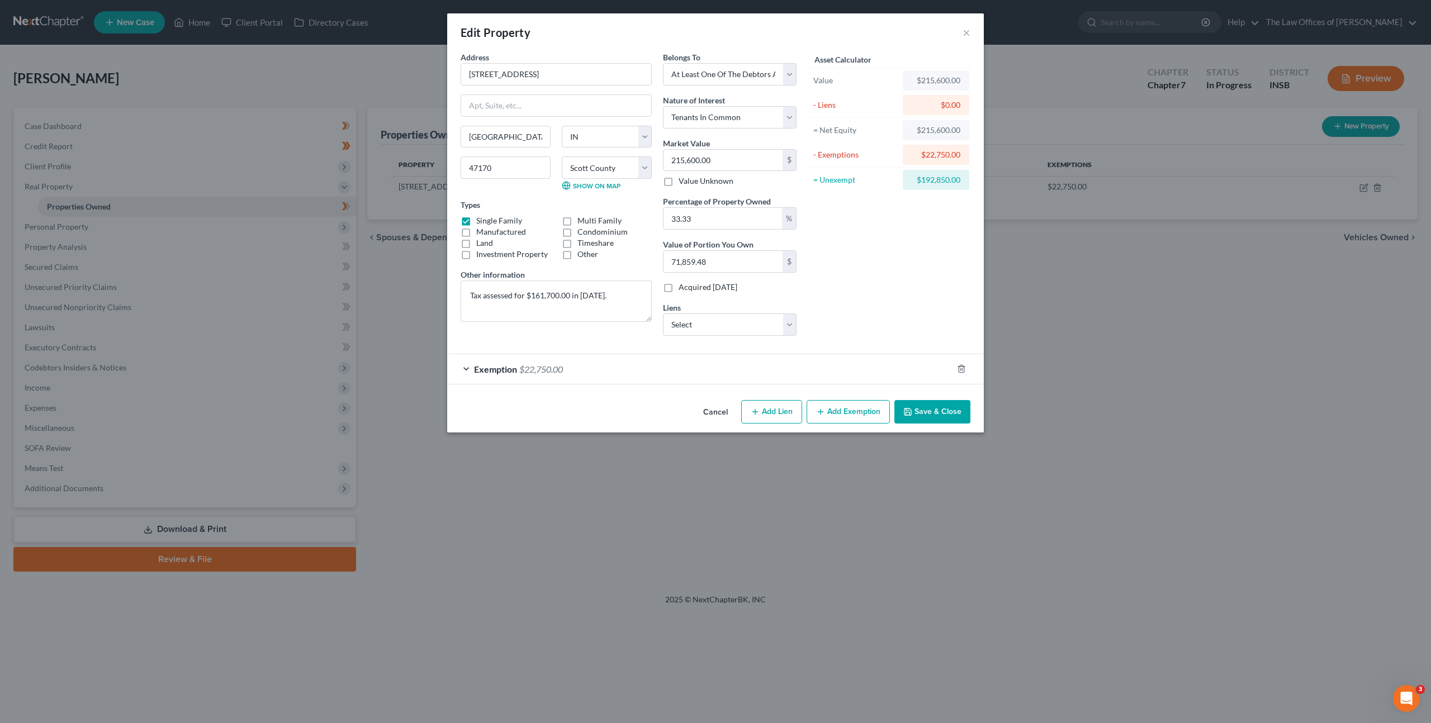
click at [929, 418] on button "Save & Close" at bounding box center [932, 411] width 76 height 23
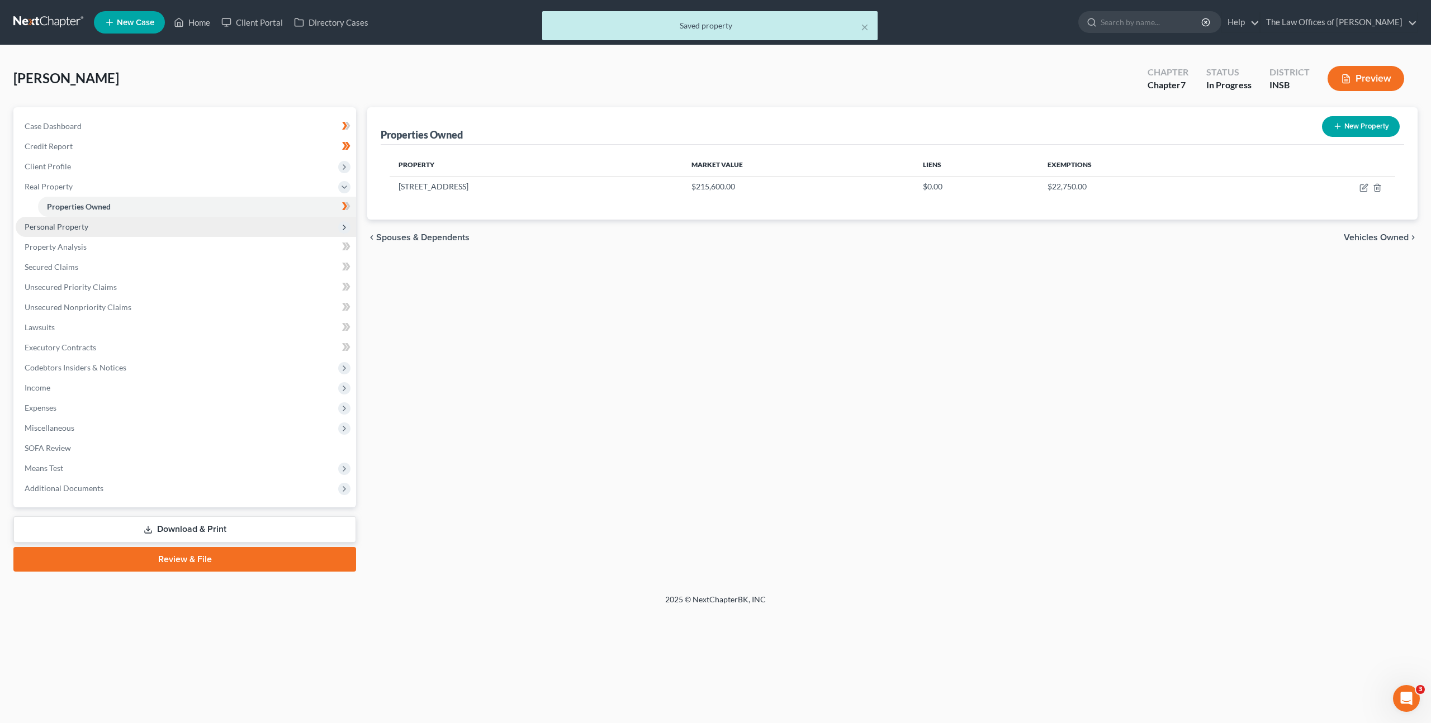
click at [251, 232] on span "Personal Property" at bounding box center [186, 227] width 340 height 20
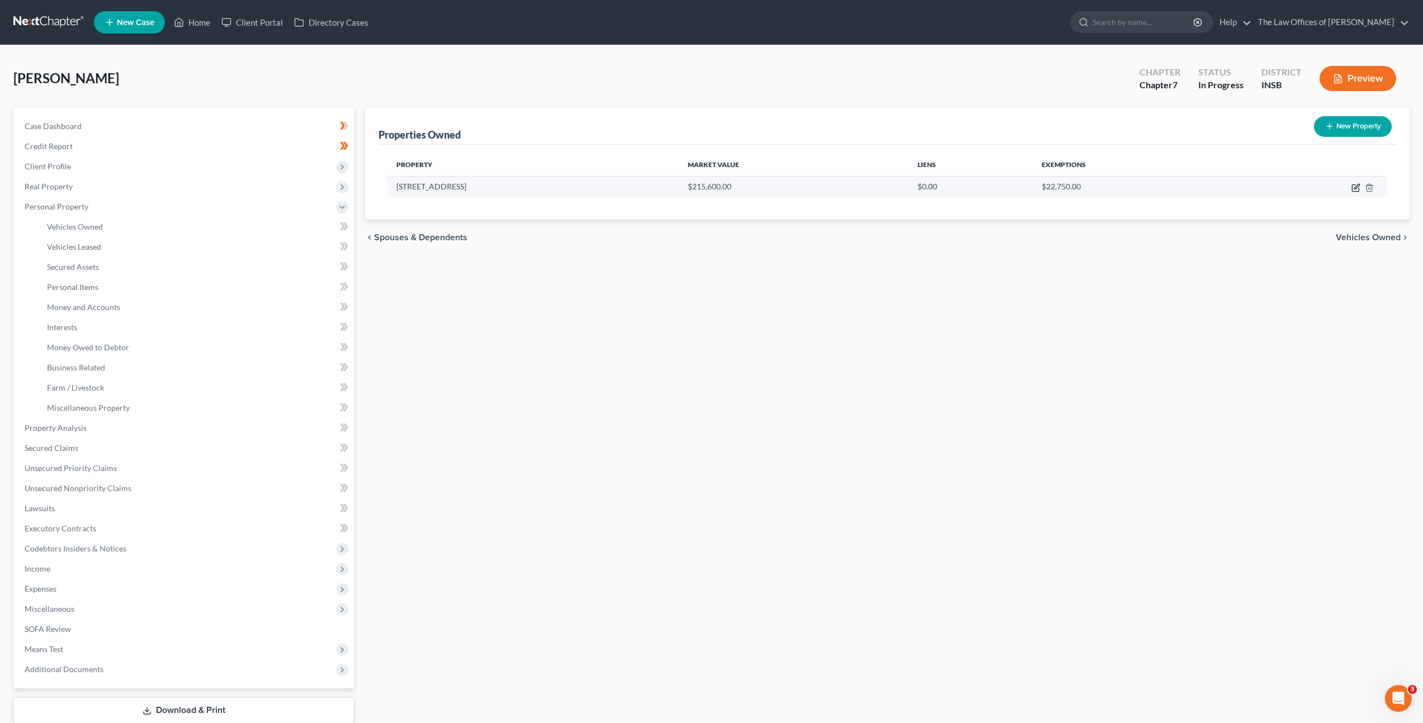
click at [1352, 188] on icon "button" at bounding box center [1355, 187] width 9 height 9
select select "15"
select select "70"
select select "3"
select select "6"
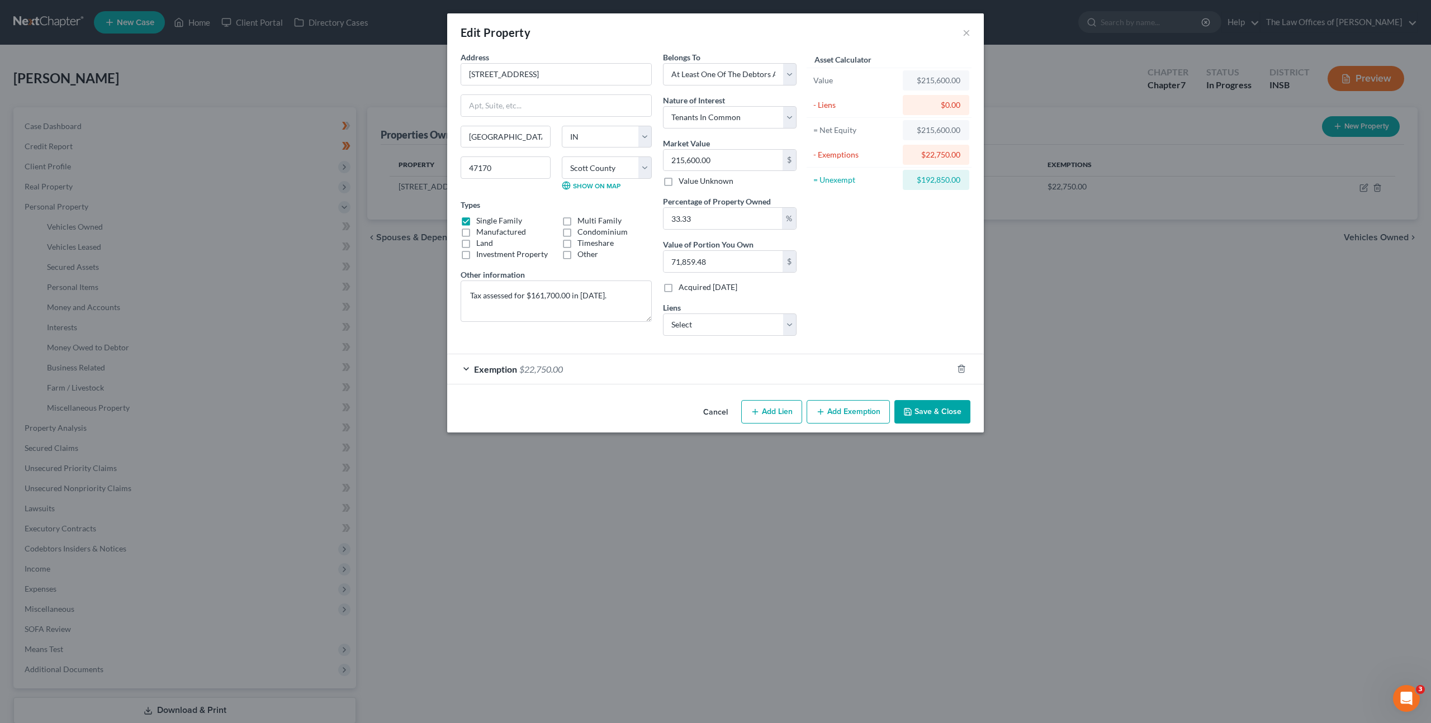
drag, startPoint x: 931, startPoint y: 411, endPoint x: 1004, endPoint y: 396, distance: 74.9
click at [931, 411] on button "Save & Close" at bounding box center [932, 411] width 76 height 23
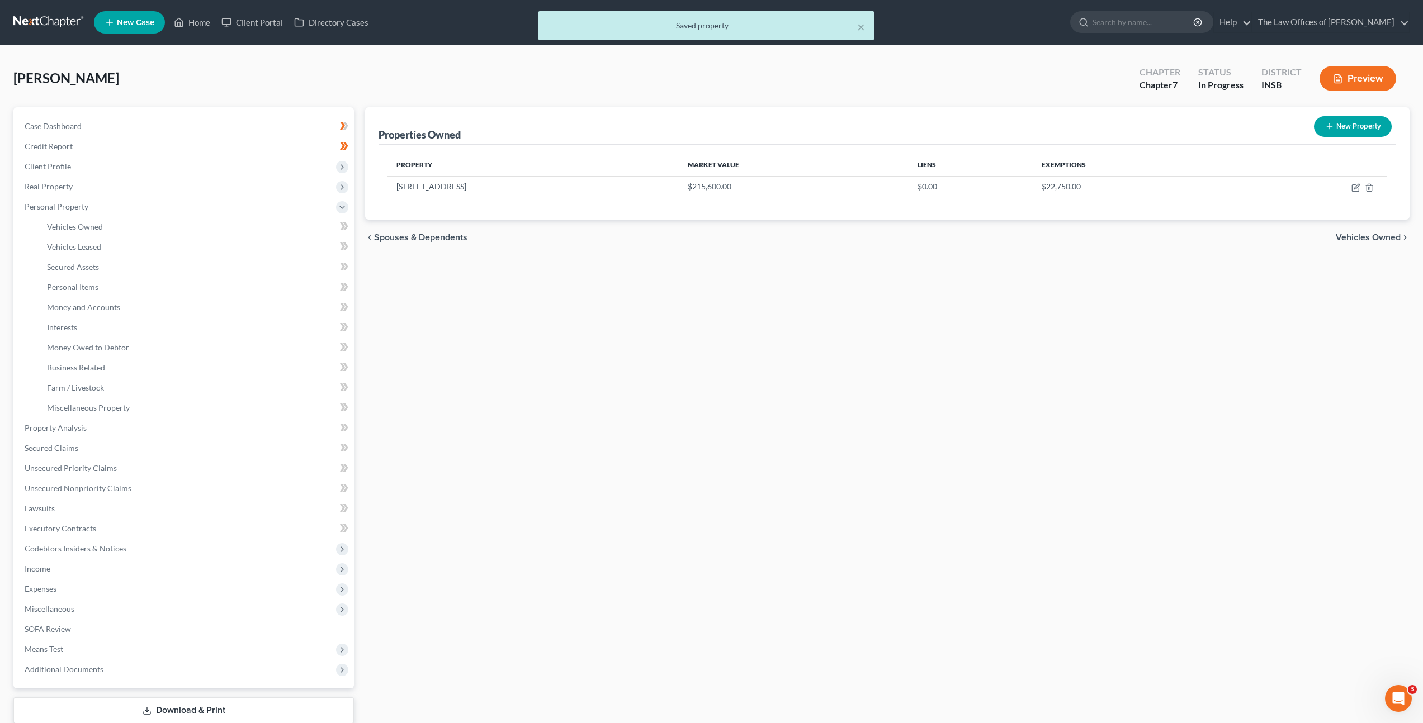
drag, startPoint x: 835, startPoint y: 386, endPoint x: 807, endPoint y: 395, distance: 28.8
click at [815, 395] on div "Properties Owned New Property Property Market Value Liens Exemptions 2376 E Rad…" at bounding box center [886, 430] width 1055 height 646
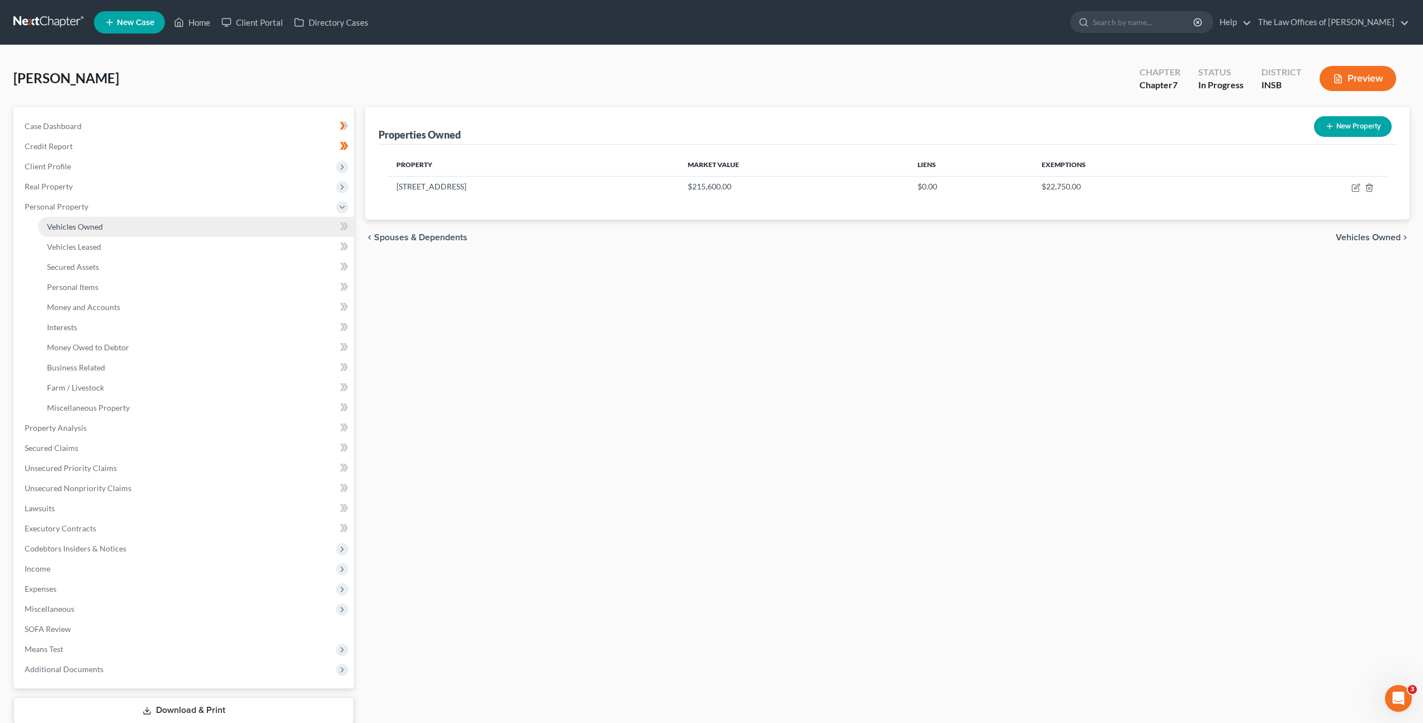
click at [209, 226] on link "Vehicles Owned" at bounding box center [196, 227] width 316 height 20
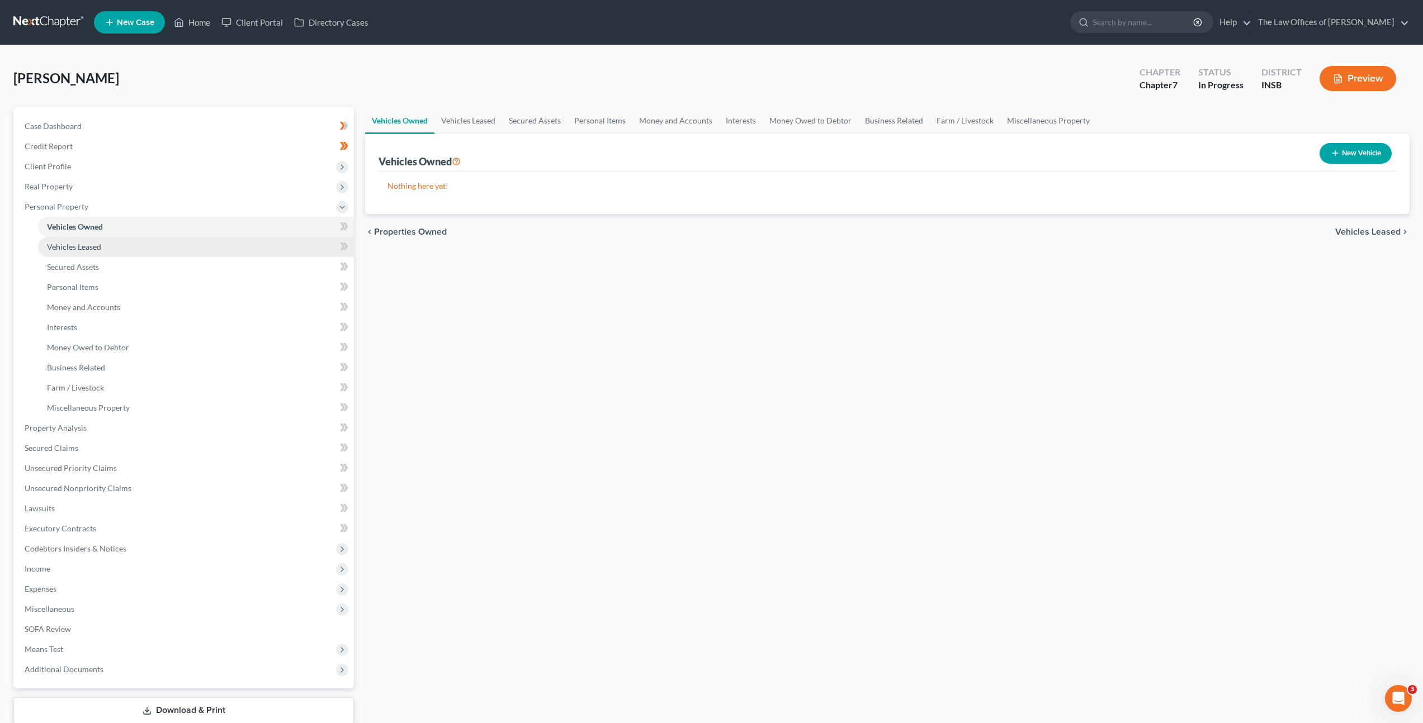
click at [212, 244] on link "Vehicles Leased" at bounding box center [196, 247] width 316 height 20
click at [201, 272] on link "Secured Assets" at bounding box center [196, 267] width 316 height 20
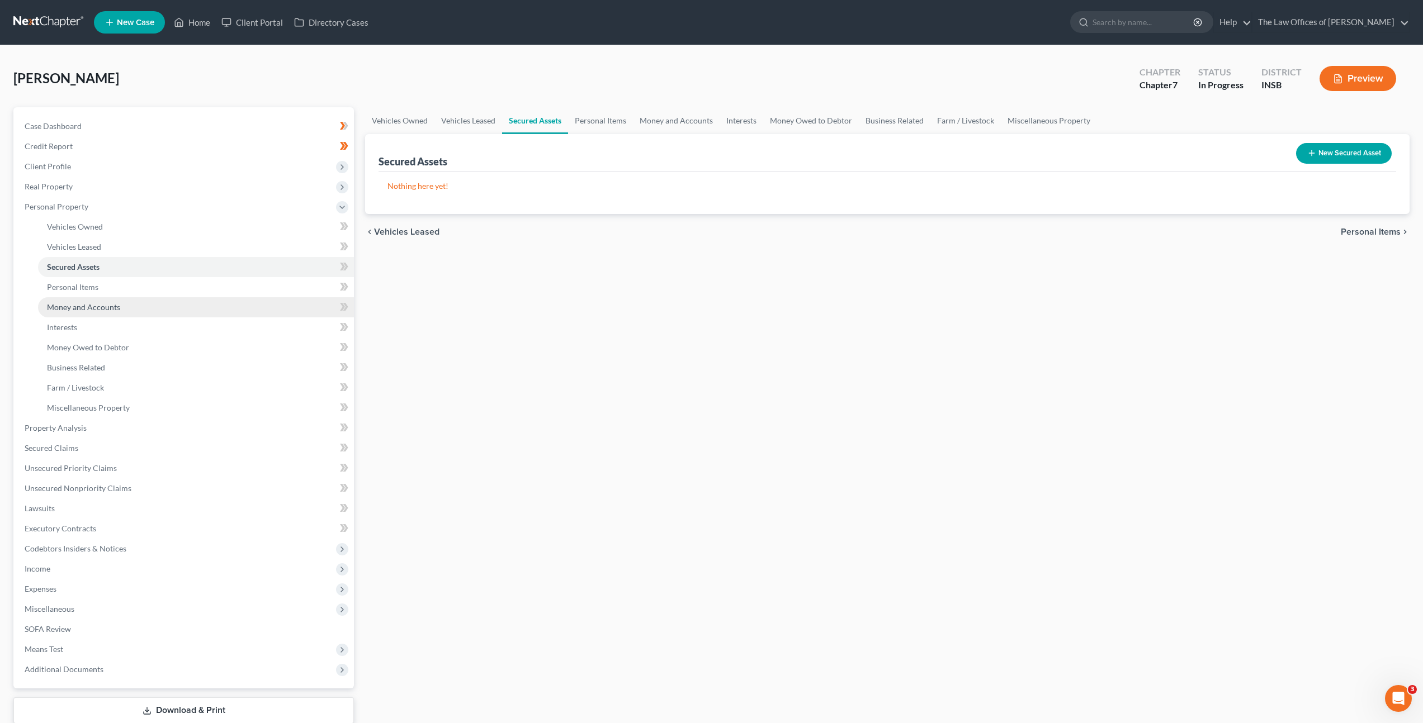
click at [195, 301] on link "Money and Accounts" at bounding box center [196, 307] width 316 height 20
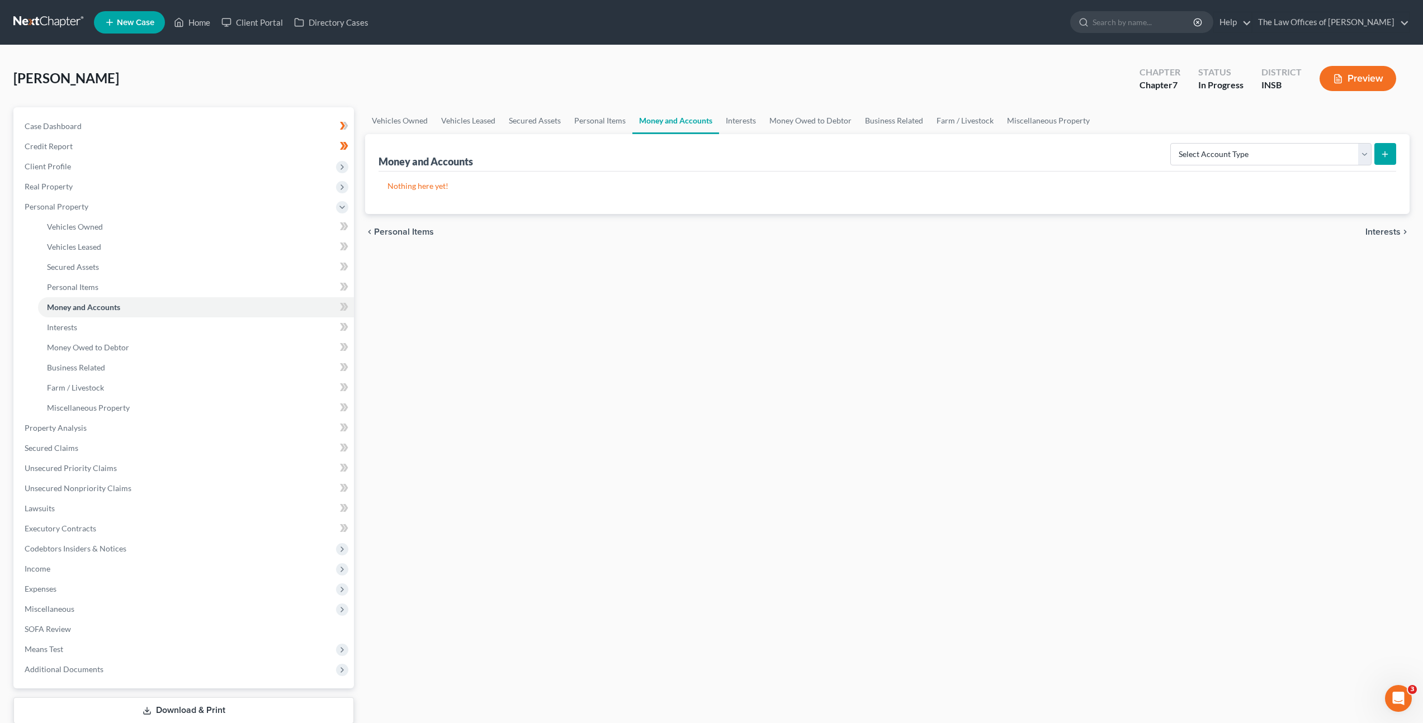
click at [472, 340] on div "Vehicles Owned Vehicles Leased Secured Assets Personal Items Money and Accounts…" at bounding box center [886, 430] width 1055 height 646
click at [121, 561] on span "Income" at bounding box center [185, 569] width 338 height 20
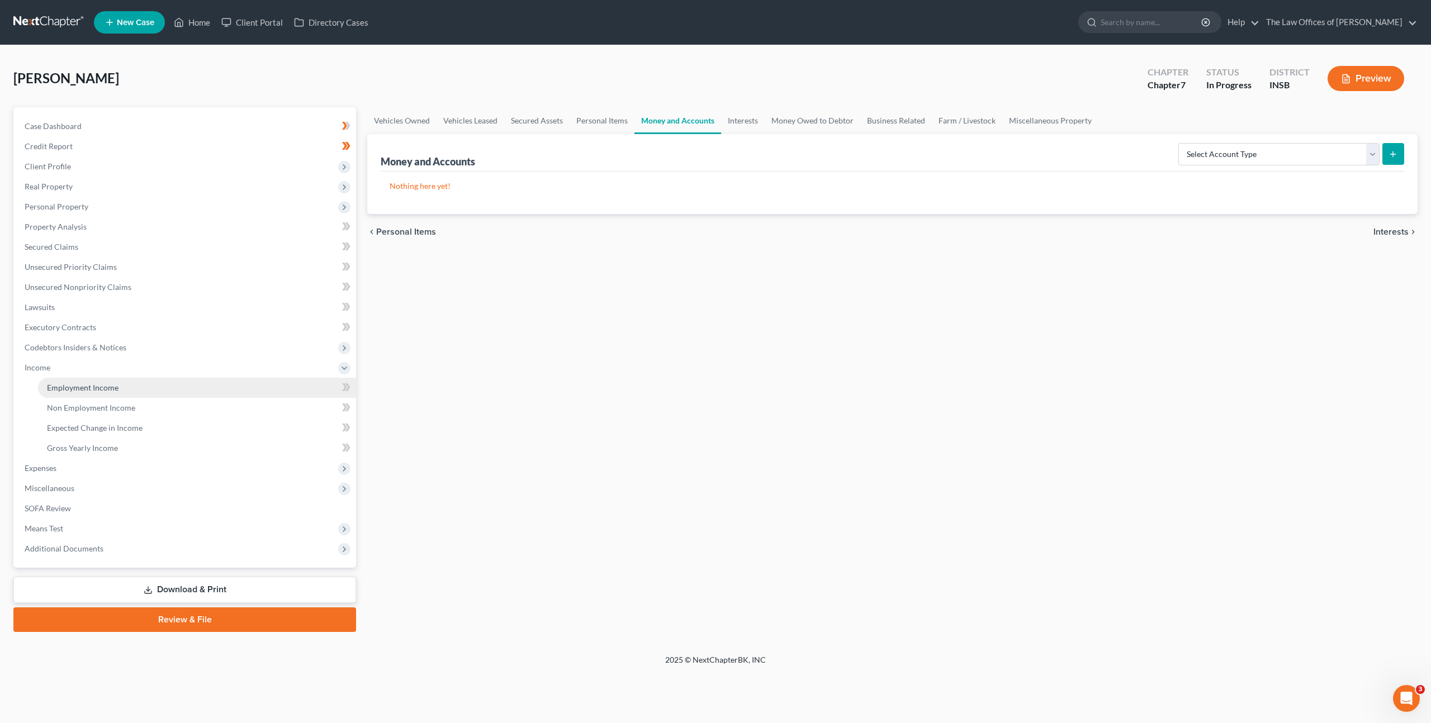
click at [119, 396] on link "Employment Income" at bounding box center [197, 388] width 318 height 20
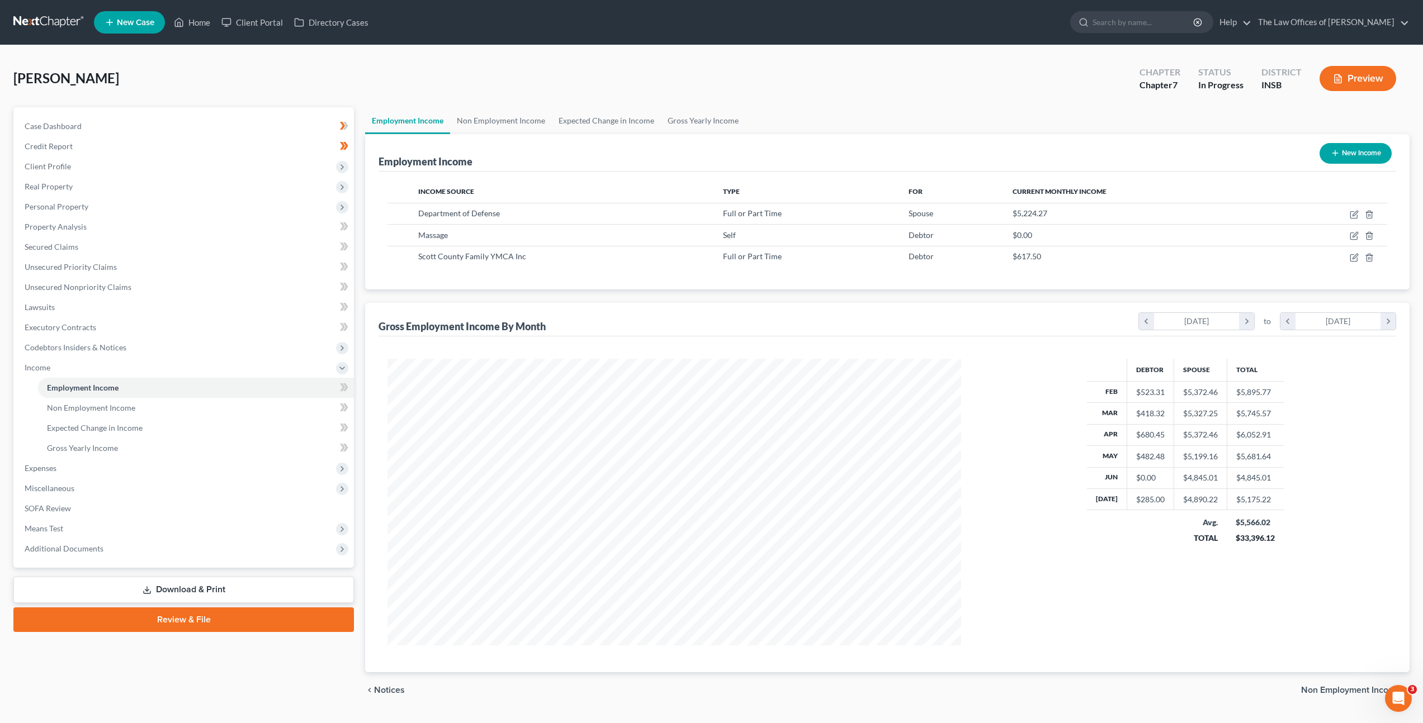
scroll to position [287, 596]
click at [511, 125] on link "Non Employment Income" at bounding box center [501, 120] width 102 height 27
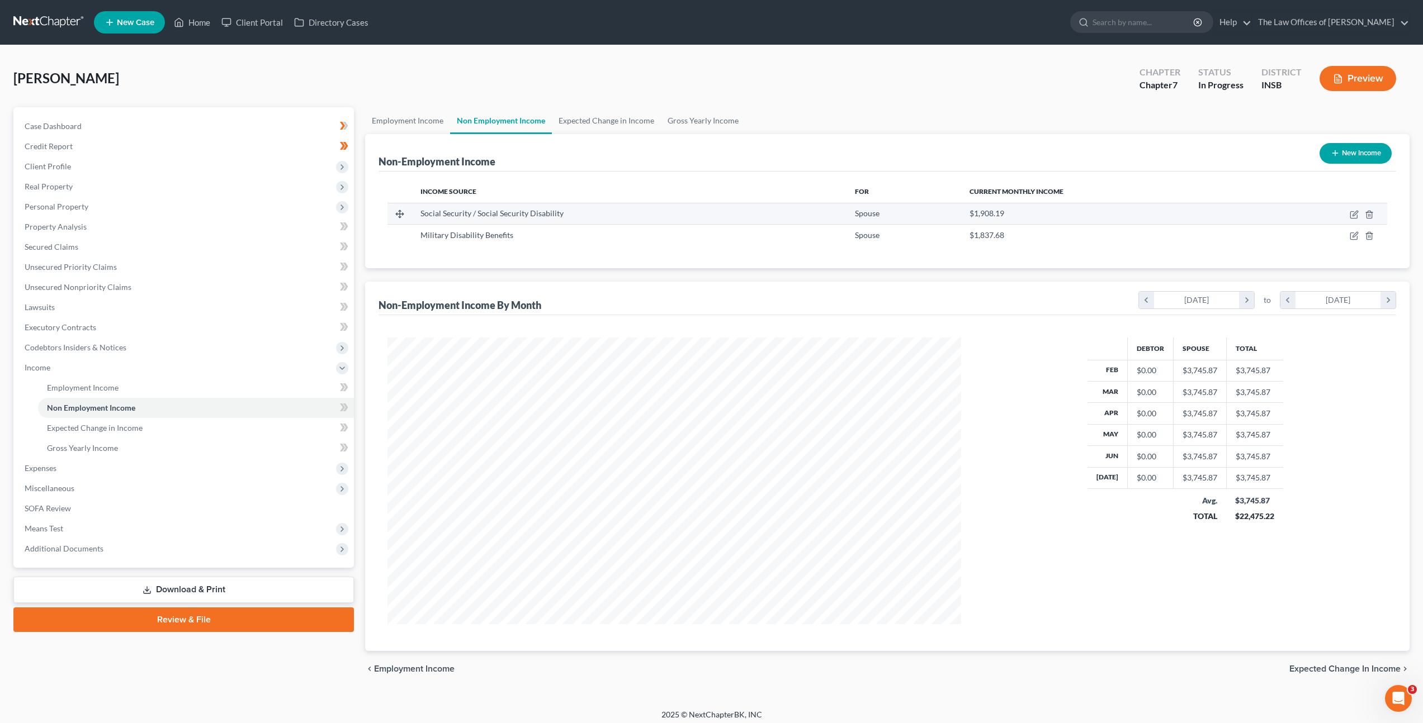
scroll to position [287, 596]
click at [424, 120] on link "Employment Income" at bounding box center [407, 120] width 85 height 27
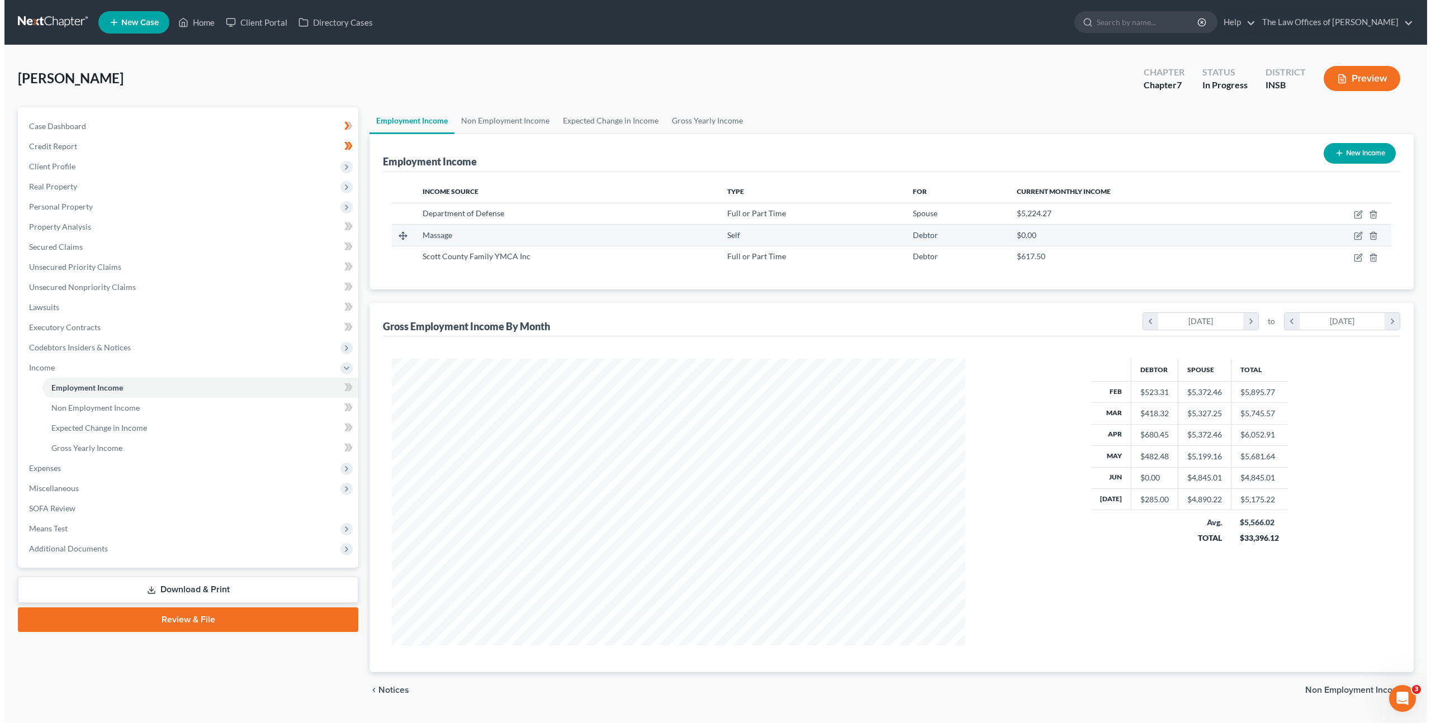
scroll to position [287, 596]
click at [1356, 235] on icon "button" at bounding box center [1354, 235] width 5 height 5
select select "1"
select select "0"
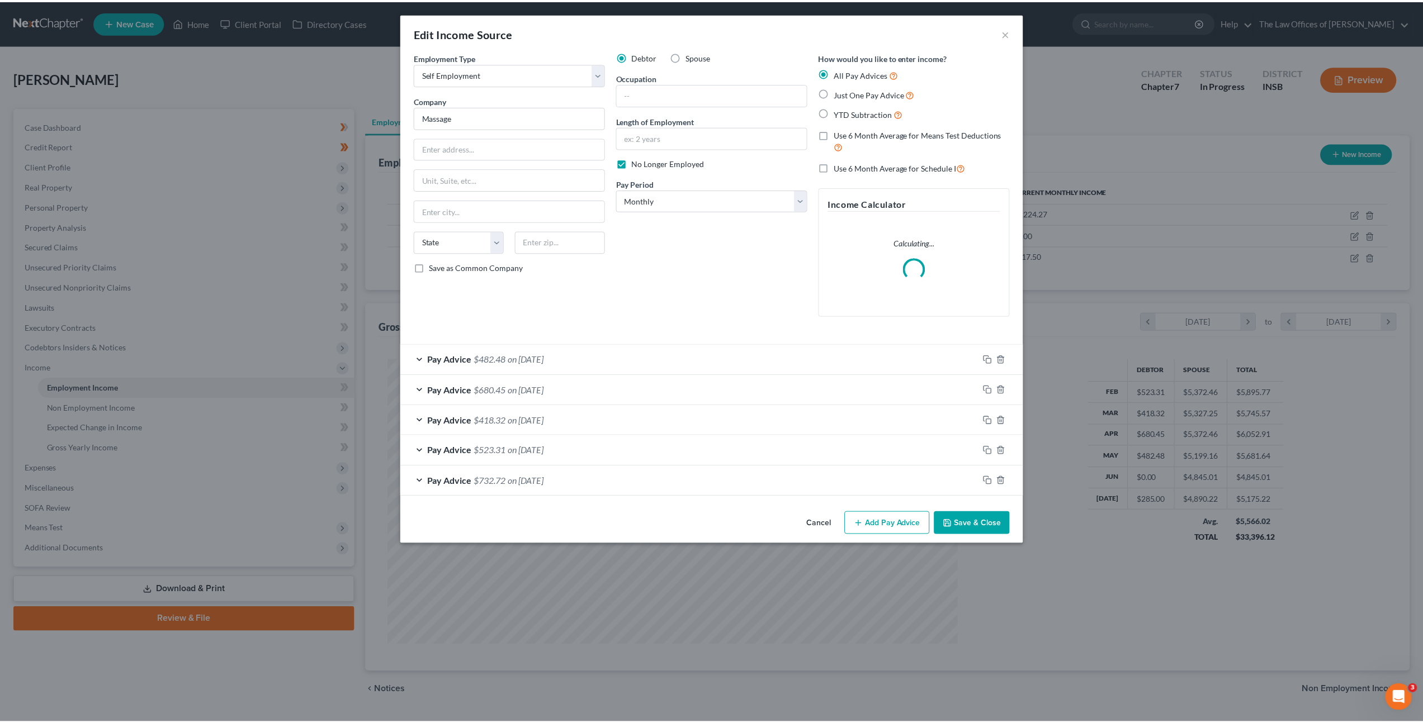
scroll to position [288, 600]
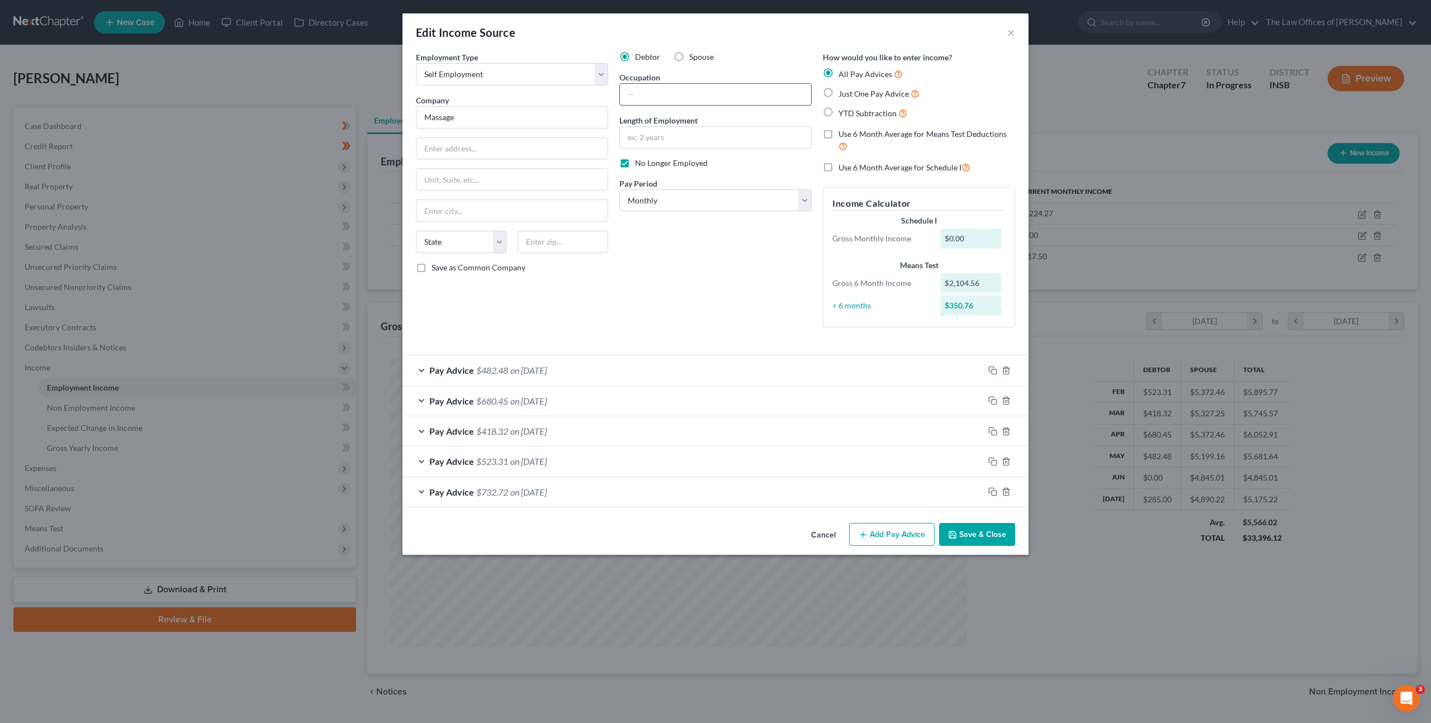
click at [681, 96] on input "text" at bounding box center [715, 94] width 191 height 21
click at [815, 528] on button "Cancel" at bounding box center [823, 535] width 42 height 22
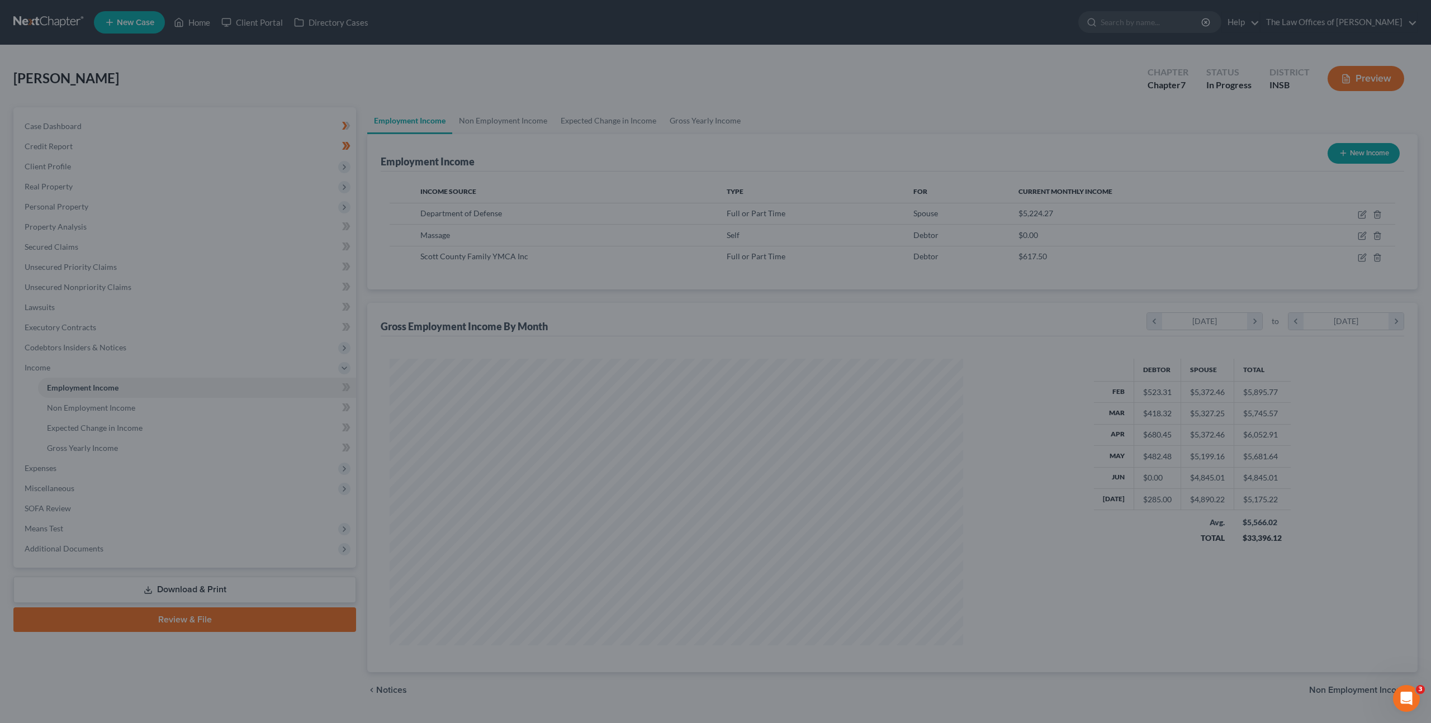
scroll to position [558708, 558399]
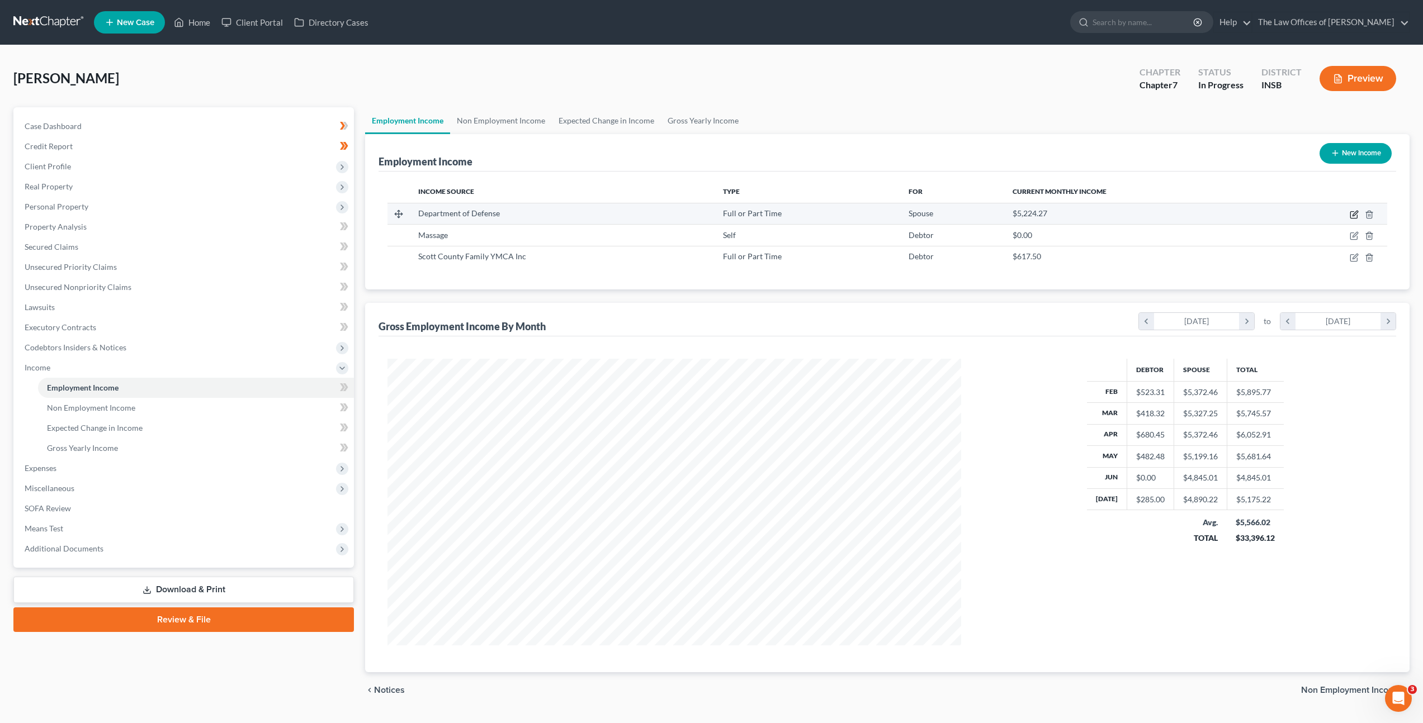
click at [1352, 215] on icon "button" at bounding box center [1354, 213] width 5 height 5
select select "0"
select select "2"
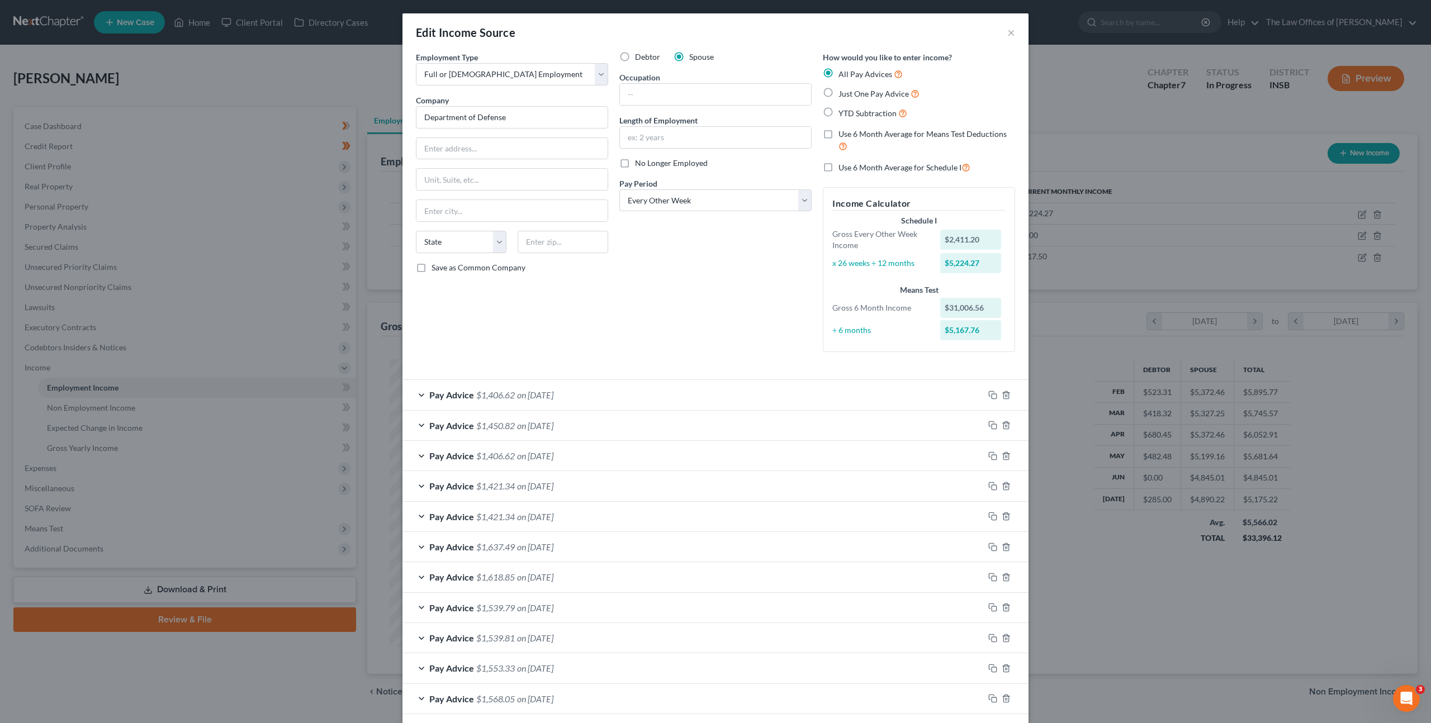
scroll to position [143, 0]
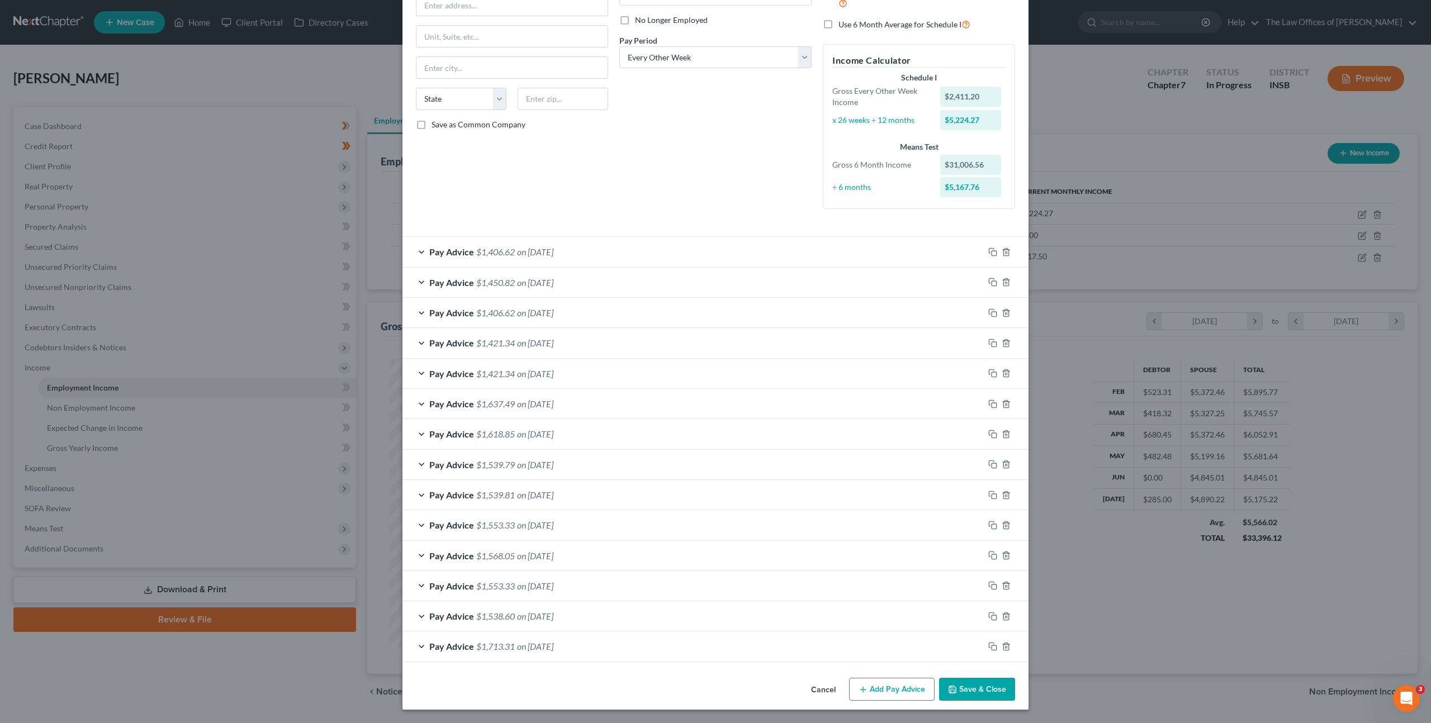
click at [722, 259] on div "Pay Advice $1,406.62 on 07/18/2025" at bounding box center [692, 252] width 581 height 30
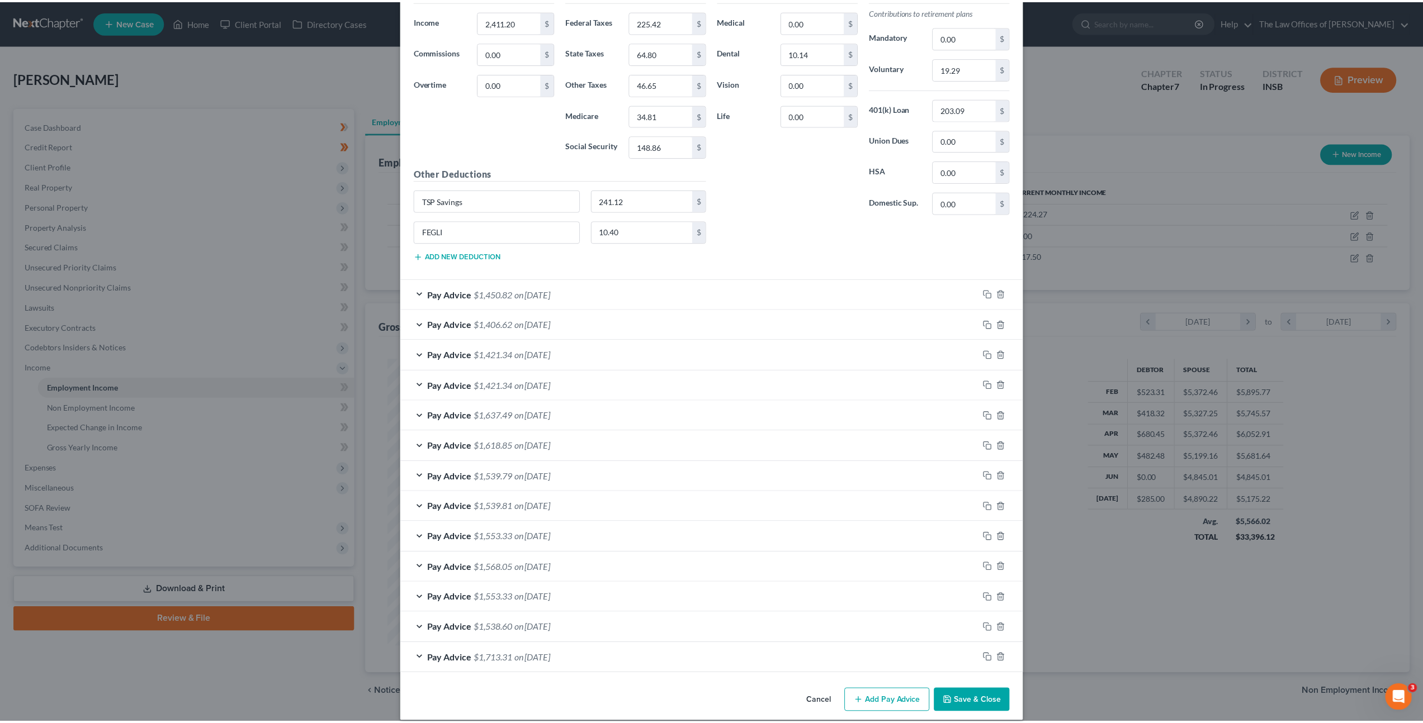
scroll to position [511, 0]
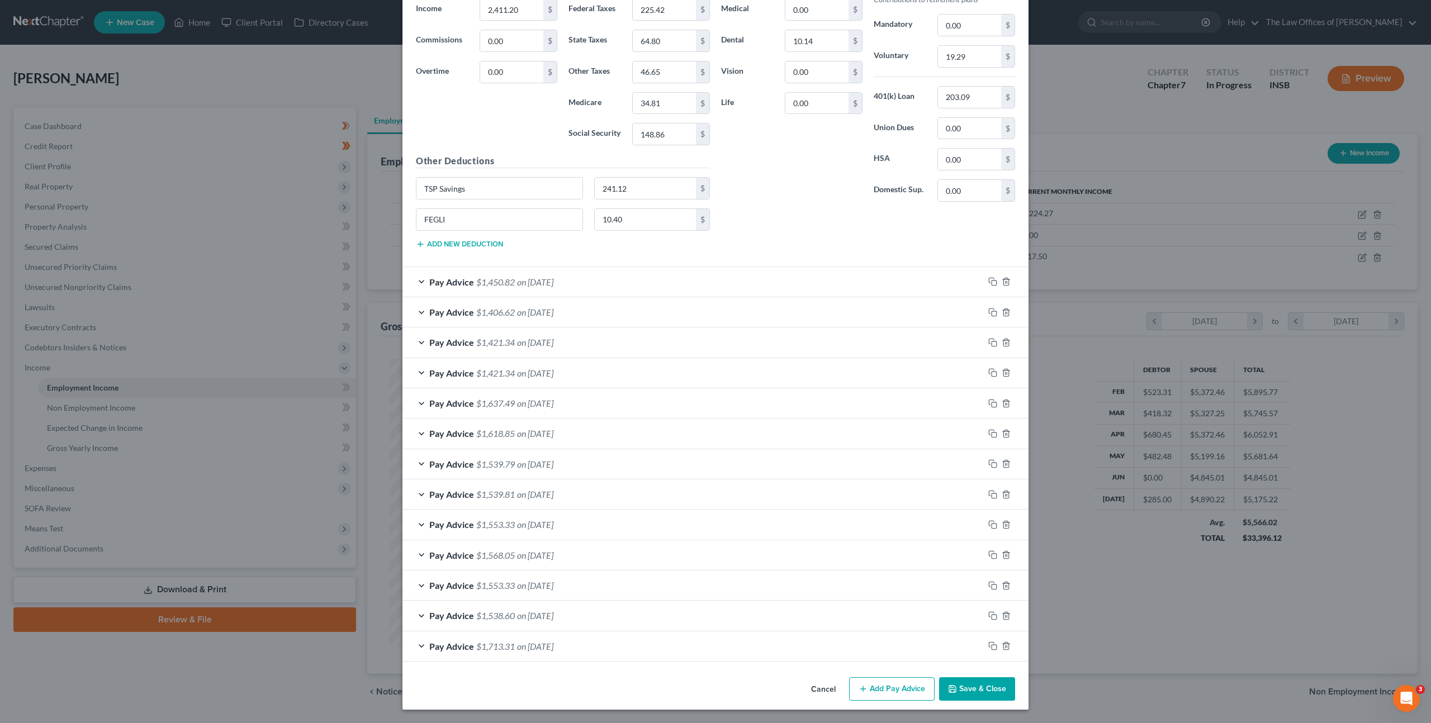
drag, startPoint x: 812, startPoint y: 692, endPoint x: 812, endPoint y: 623, distance: 69.3
click at [812, 691] on button "Cancel" at bounding box center [823, 690] width 42 height 22
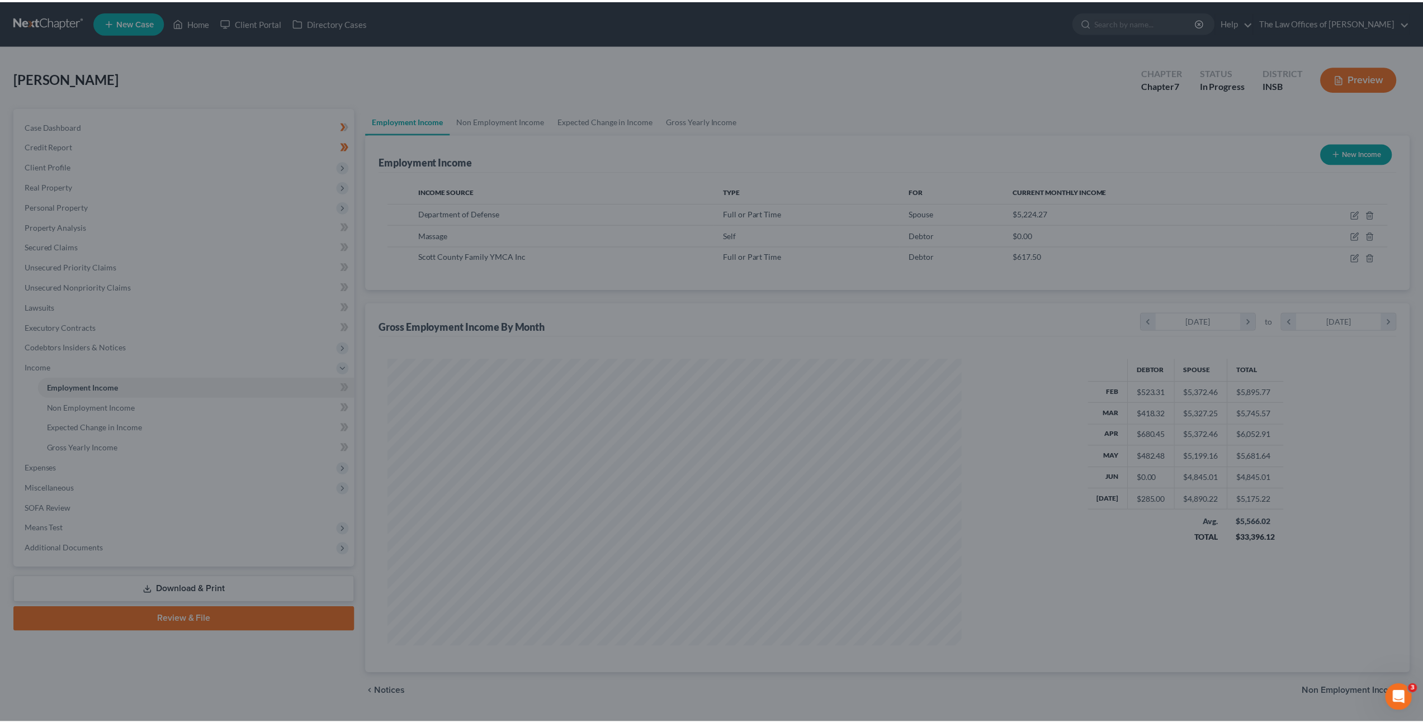
scroll to position [558708, 558399]
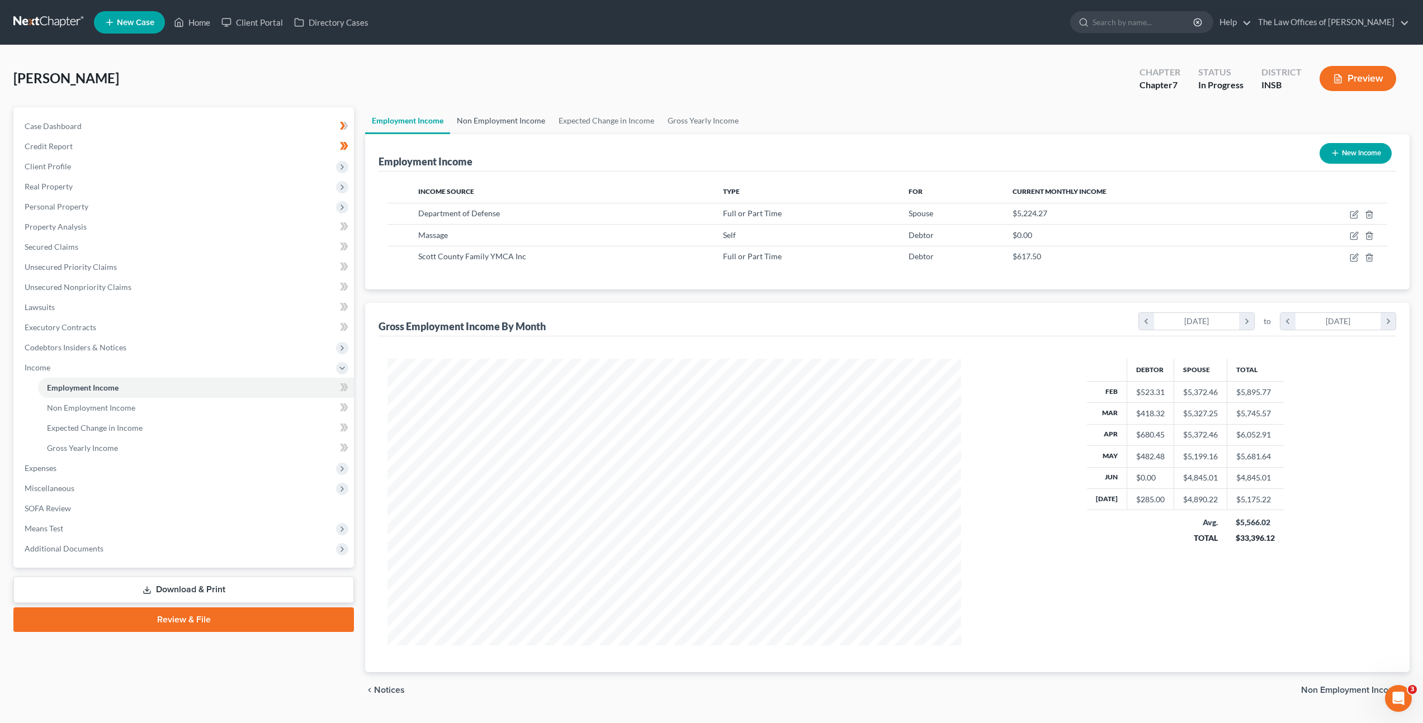
click at [504, 124] on link "Non Employment Income" at bounding box center [501, 120] width 102 height 27
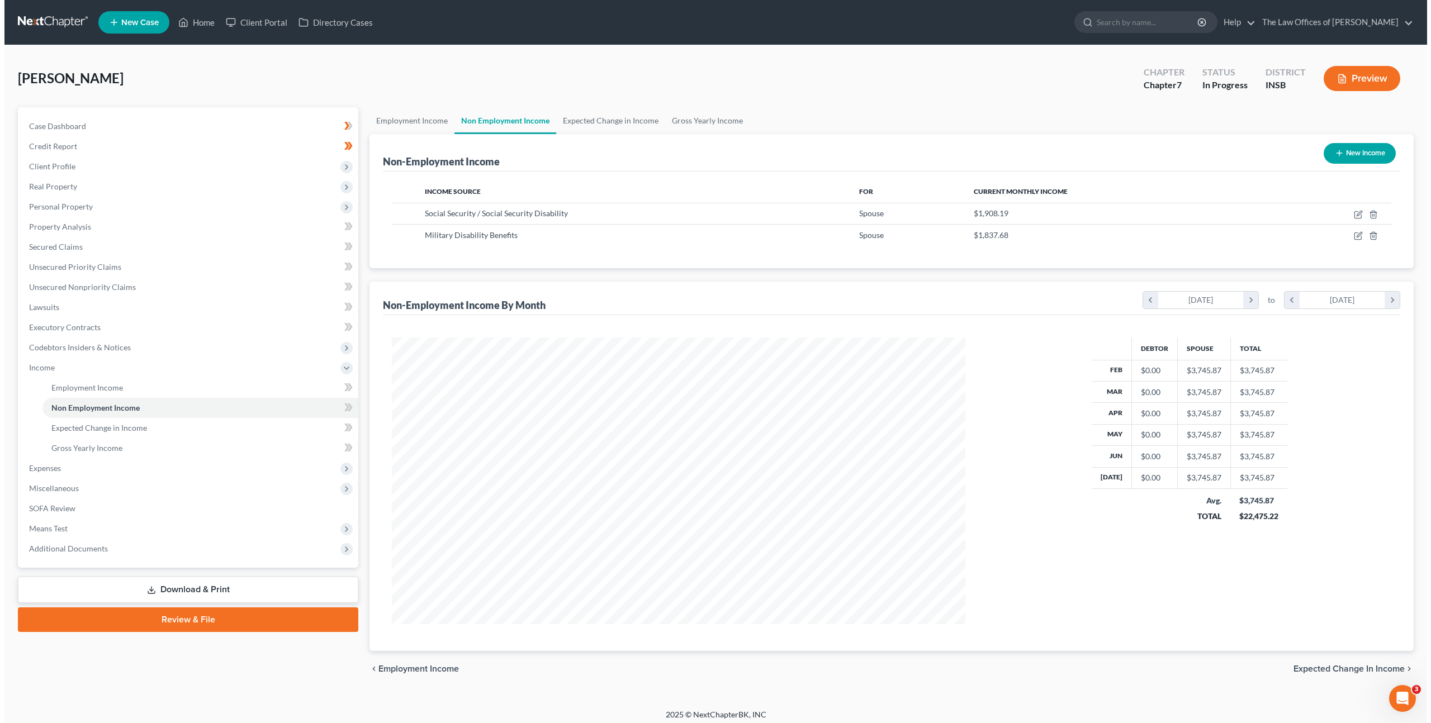
scroll to position [287, 596]
click at [1352, 238] on icon "button" at bounding box center [1353, 235] width 9 height 9
select select "12"
select select "0"
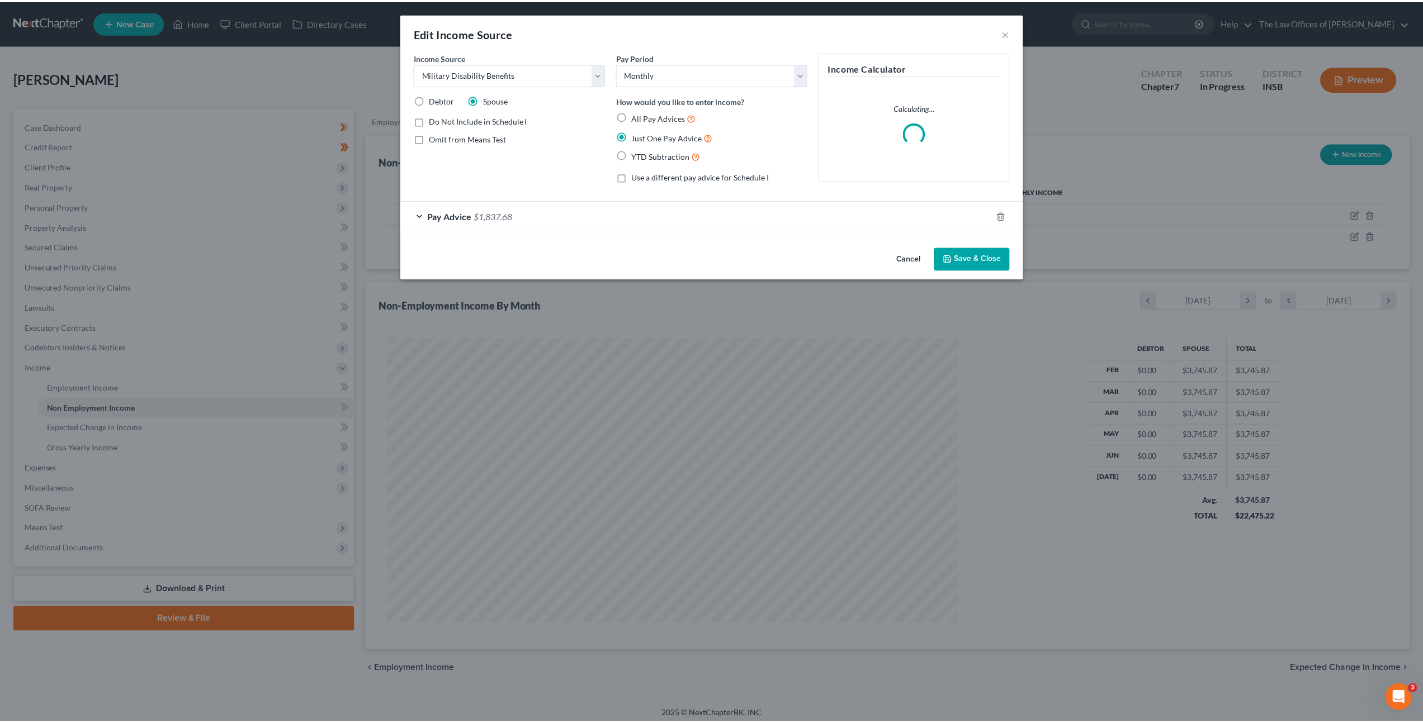
scroll to position [288, 600]
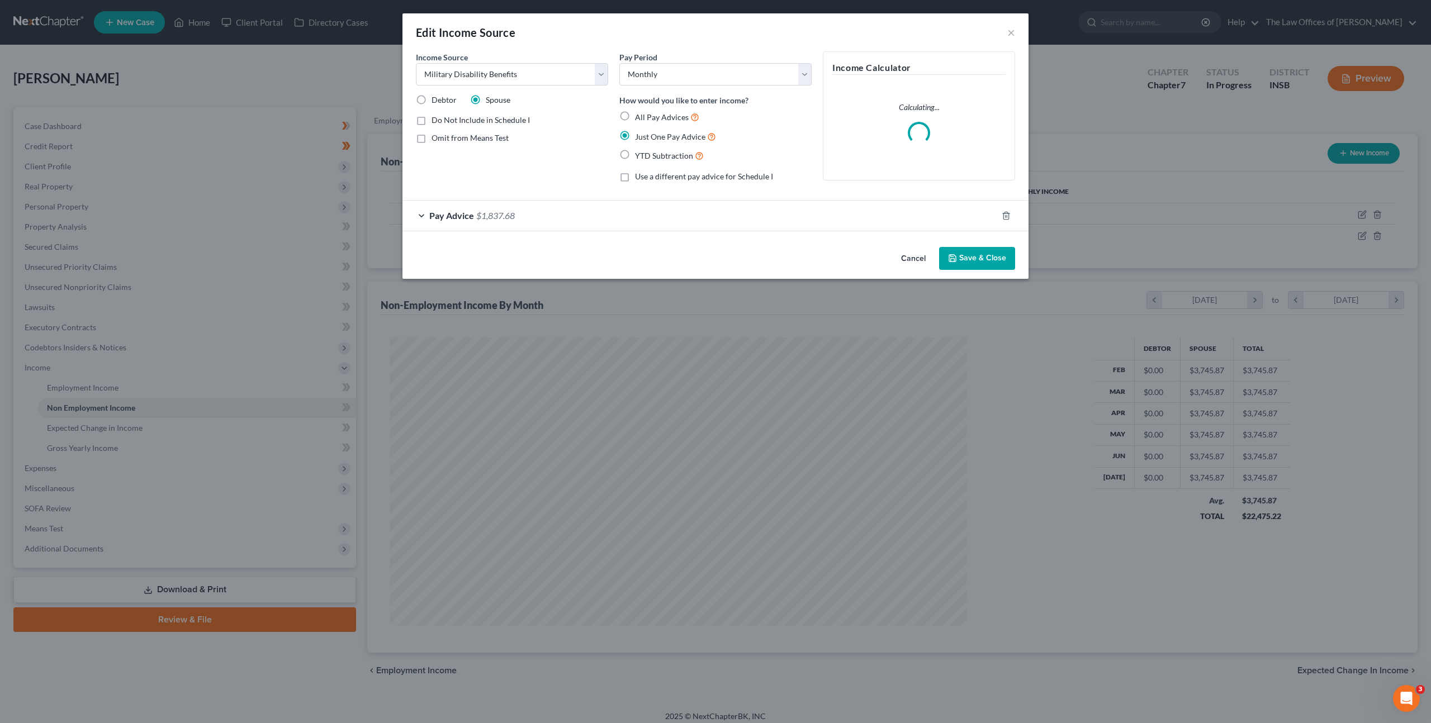
click at [705, 212] on div "Pay Advice $1,837.68" at bounding box center [699, 216] width 595 height 30
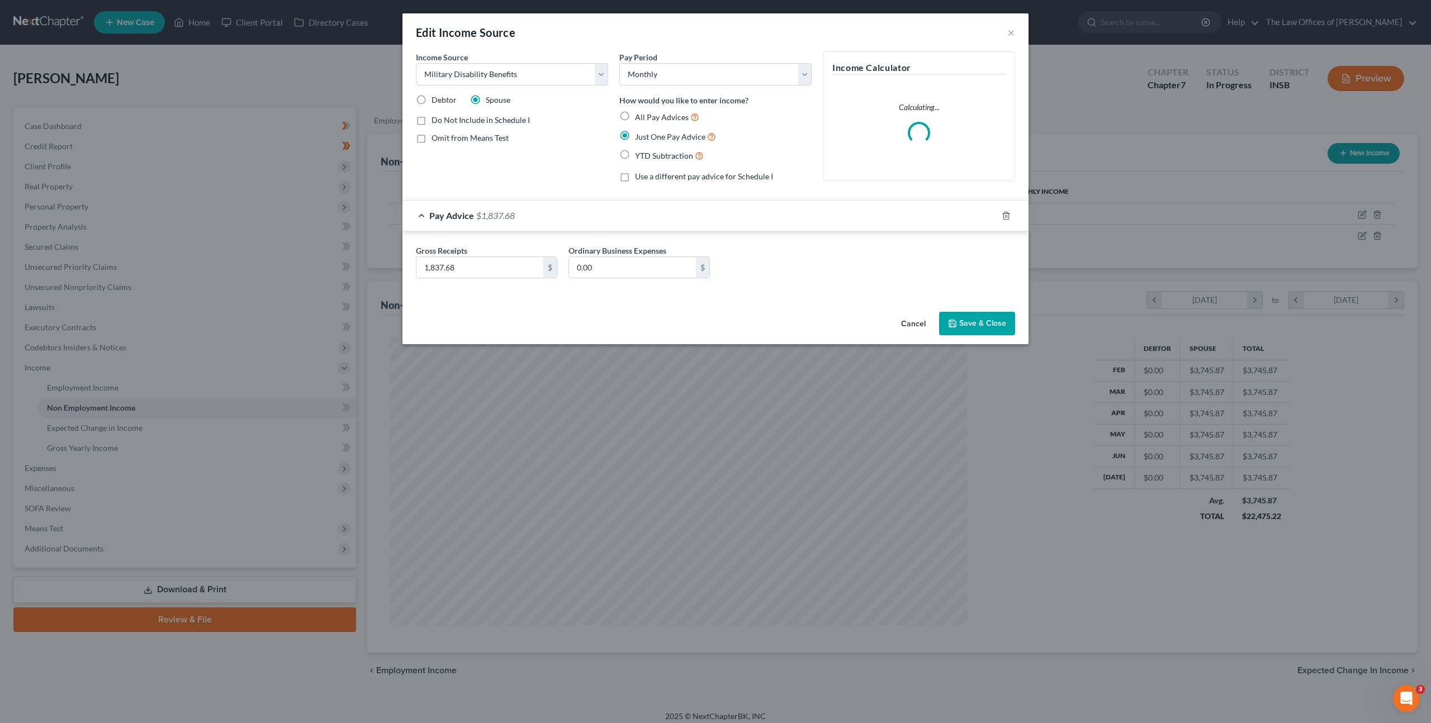
drag, startPoint x: 908, startPoint y: 324, endPoint x: 1081, endPoint y: 247, distance: 189.2
click at [908, 324] on button "Cancel" at bounding box center [913, 324] width 42 height 22
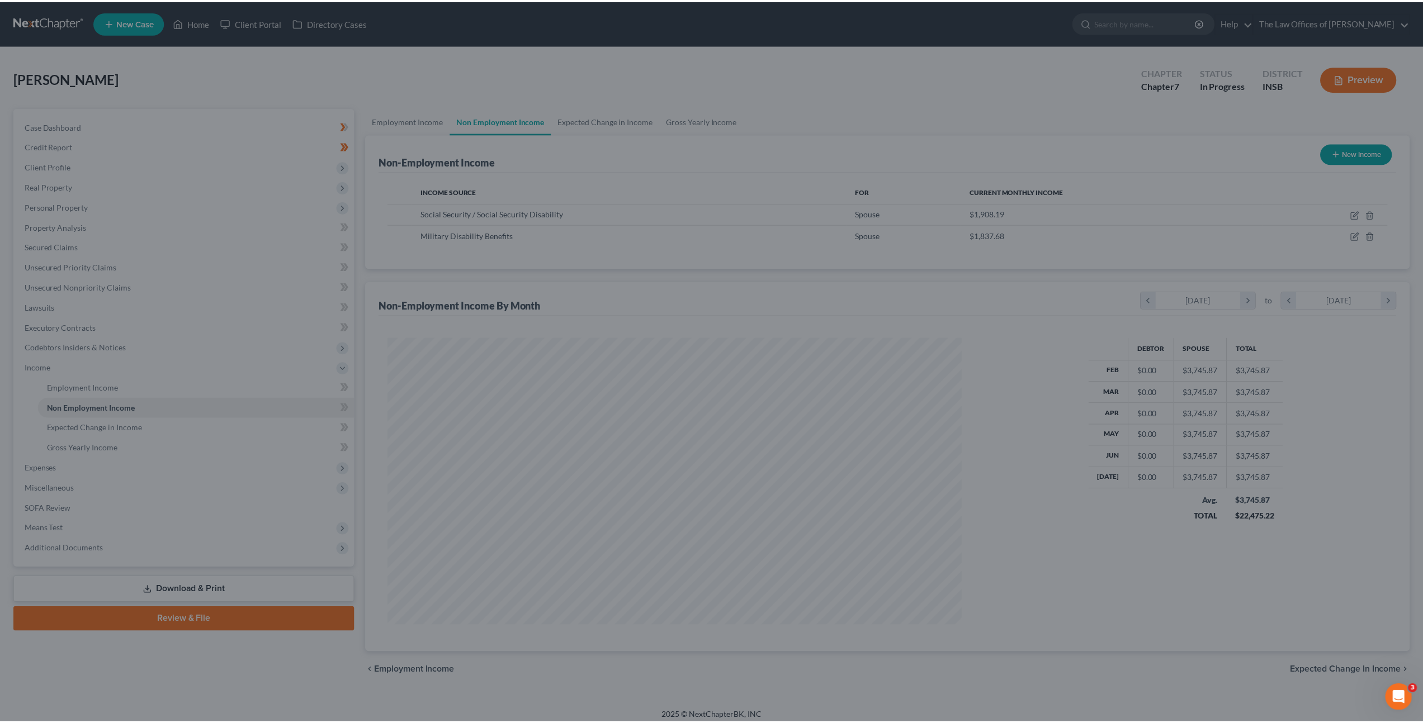
scroll to position [287, 596]
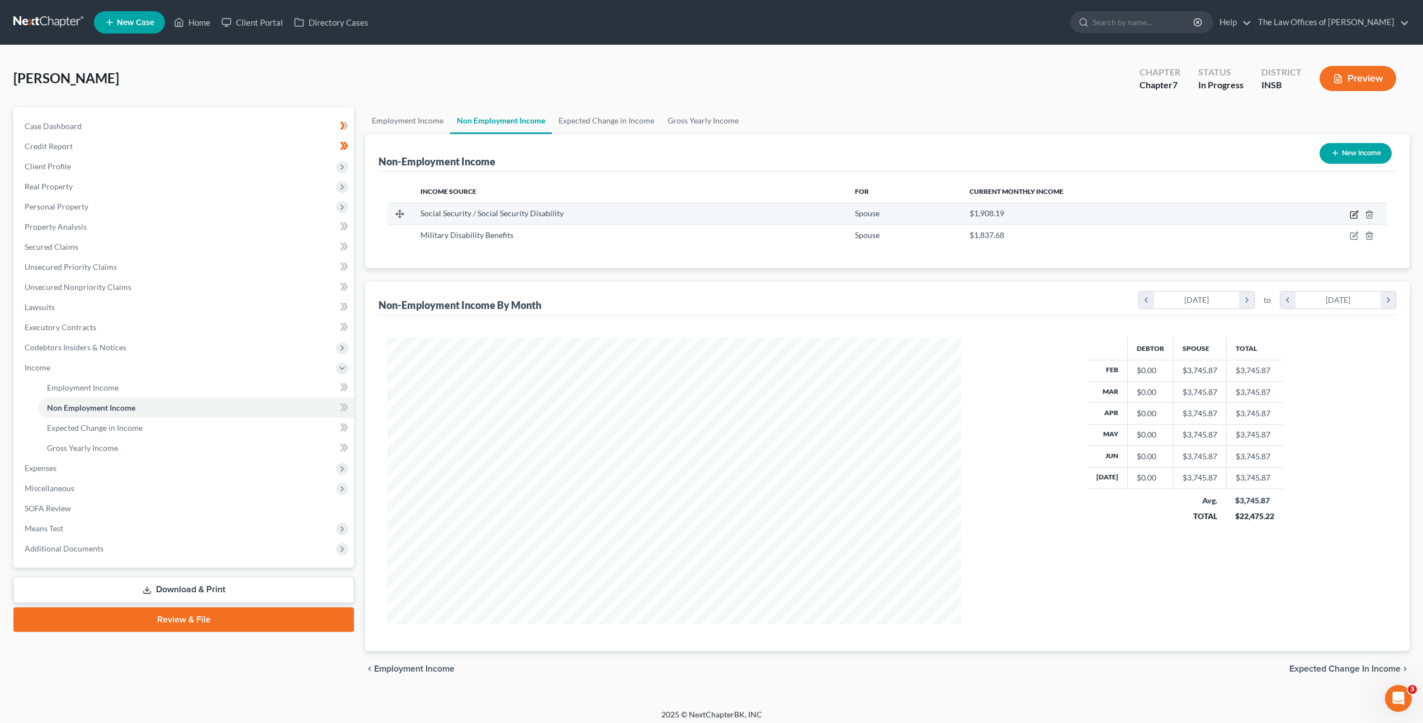
click at [1353, 215] on icon "button" at bounding box center [1354, 213] width 5 height 5
select select "4"
select select "0"
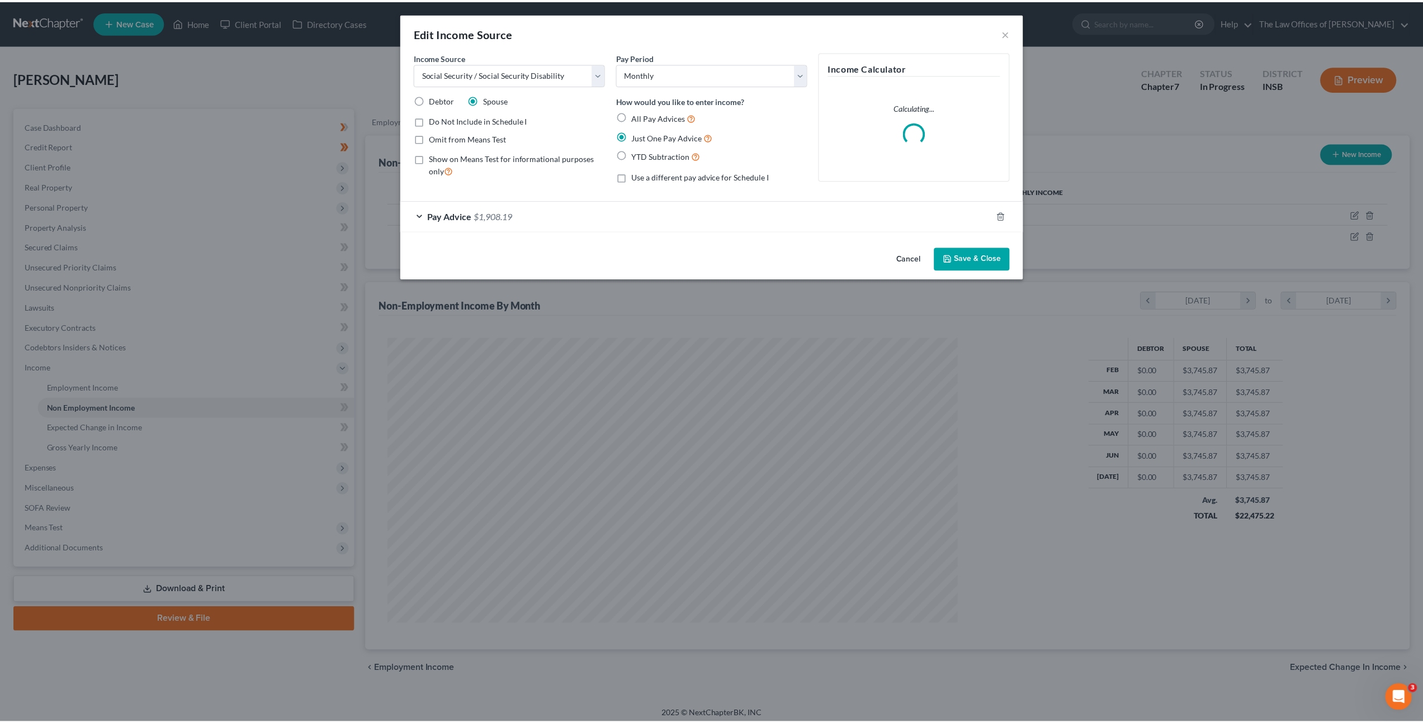
scroll to position [288, 600]
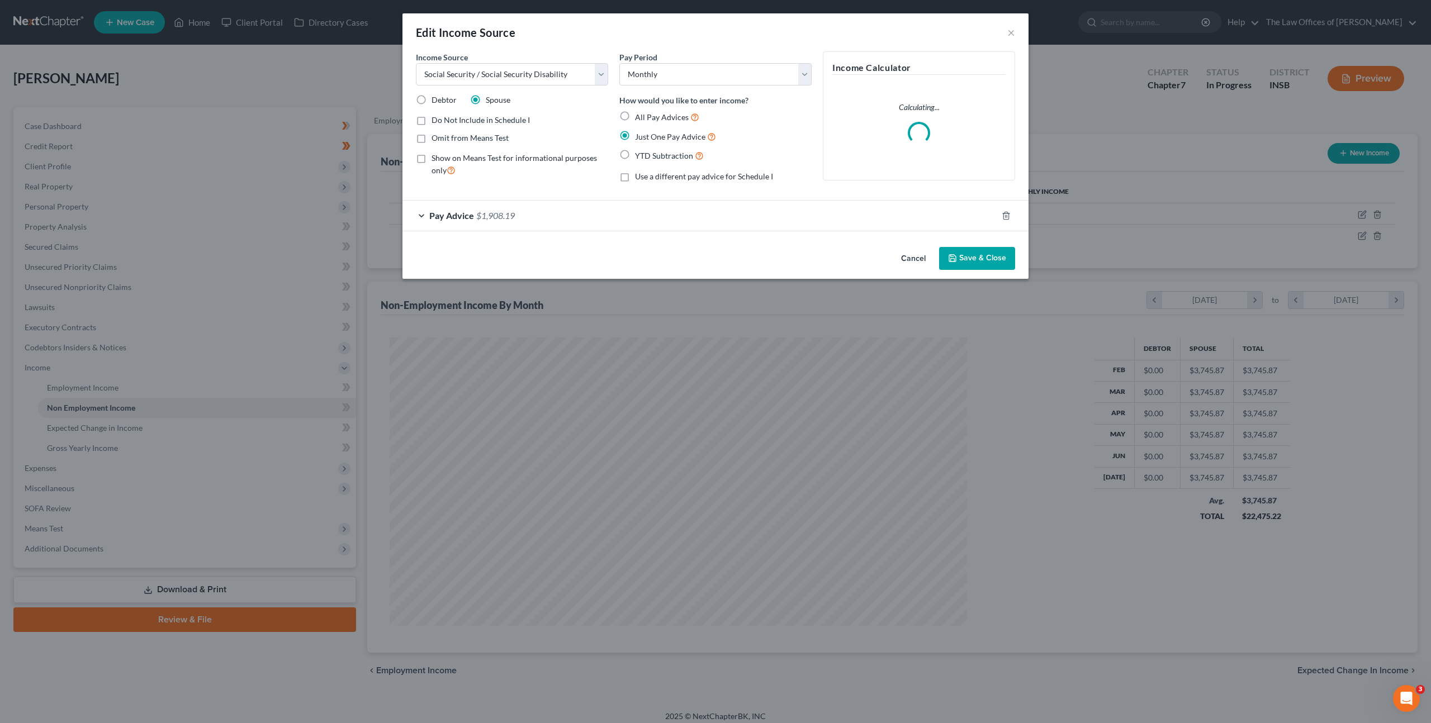
click at [912, 255] on button "Cancel" at bounding box center [913, 259] width 42 height 22
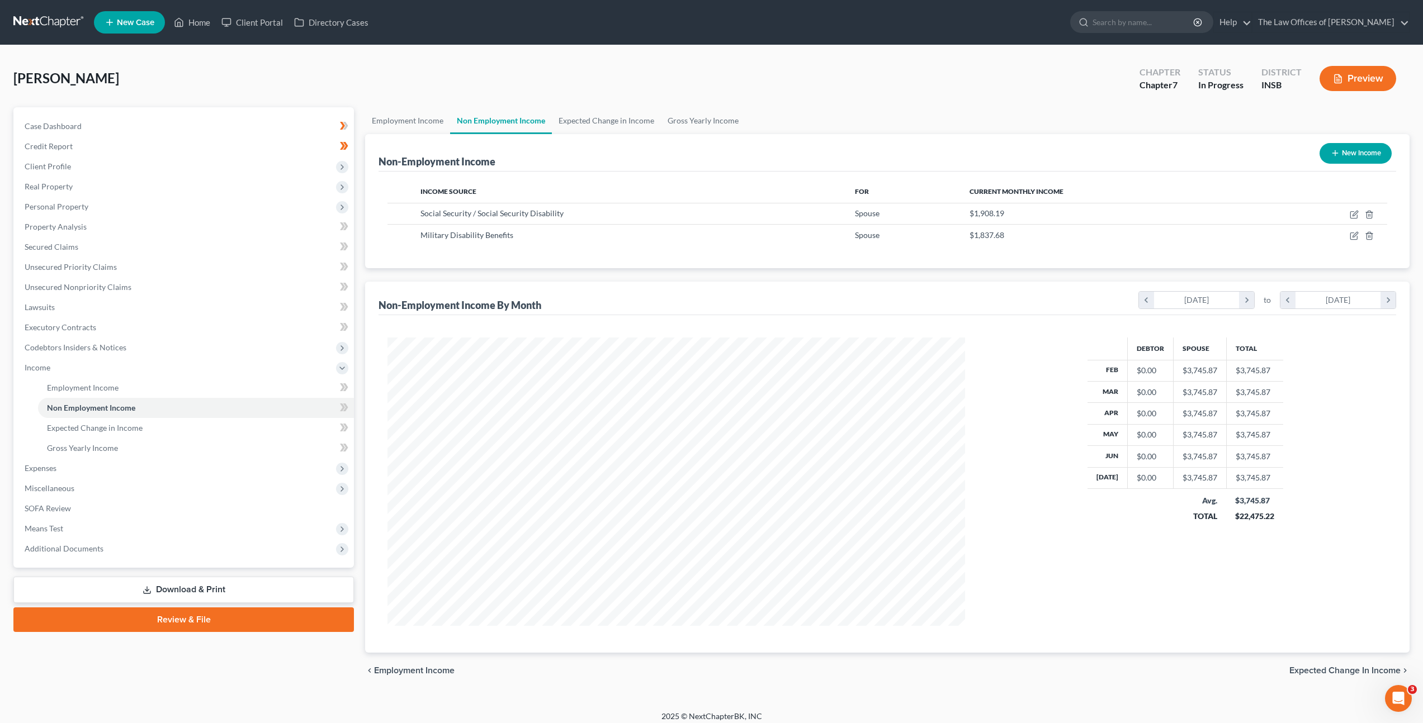
scroll to position [558708, 558399]
click at [413, 126] on link "Employment Income" at bounding box center [407, 120] width 85 height 27
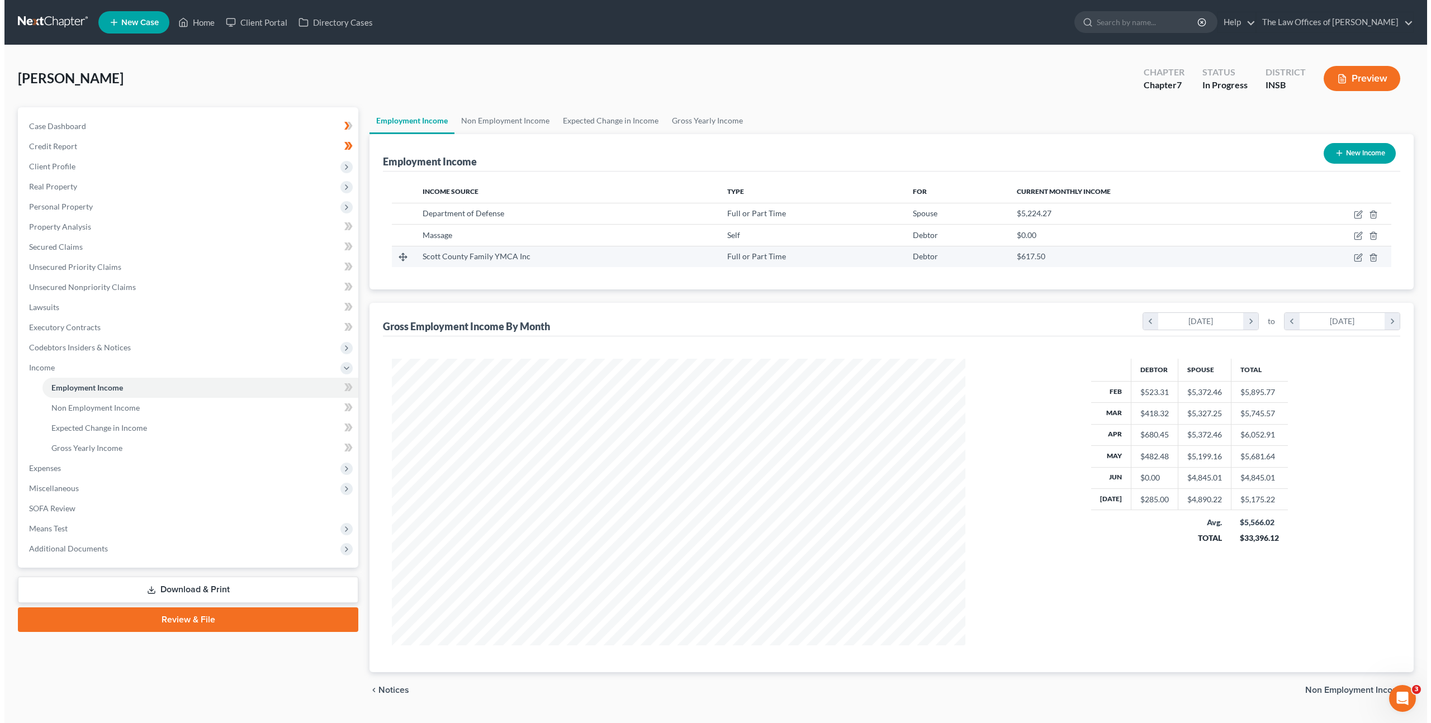
scroll to position [287, 596]
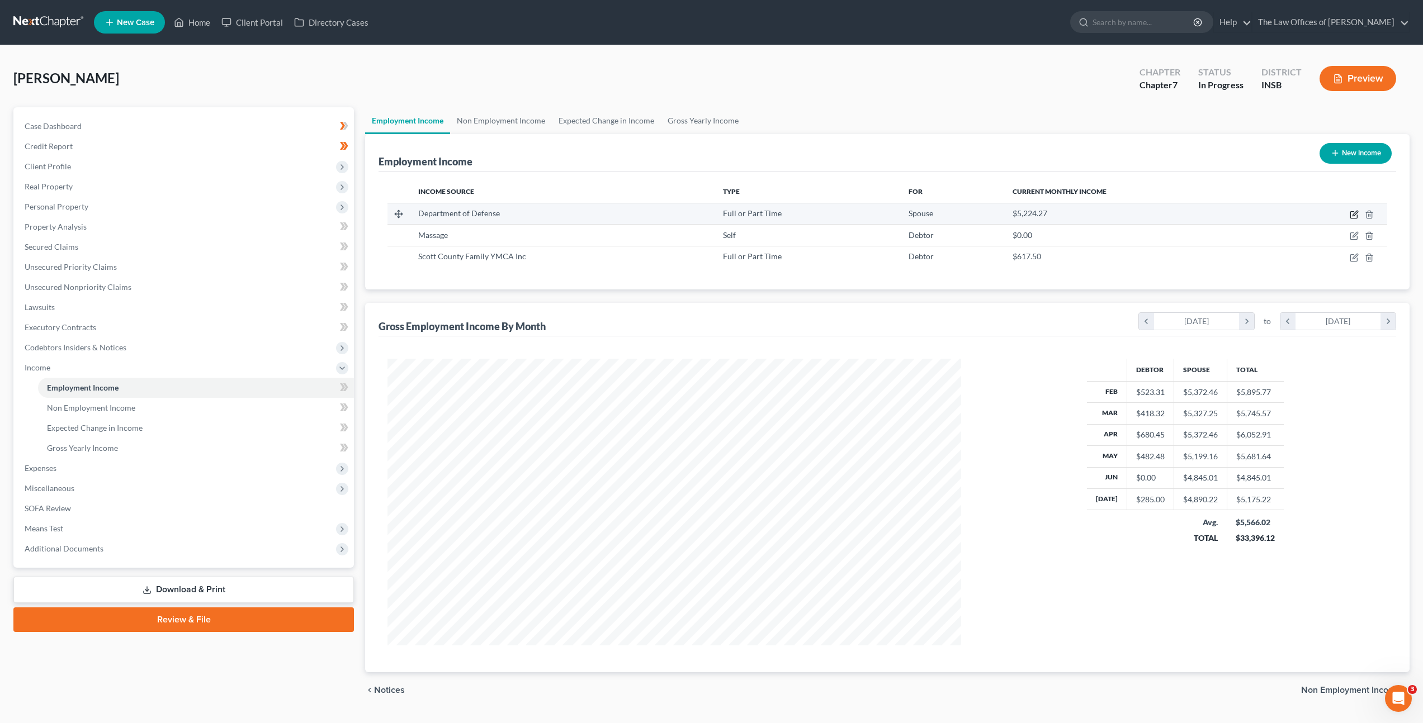
click at [1352, 216] on icon "button" at bounding box center [1353, 214] width 9 height 9
select select "0"
select select "2"
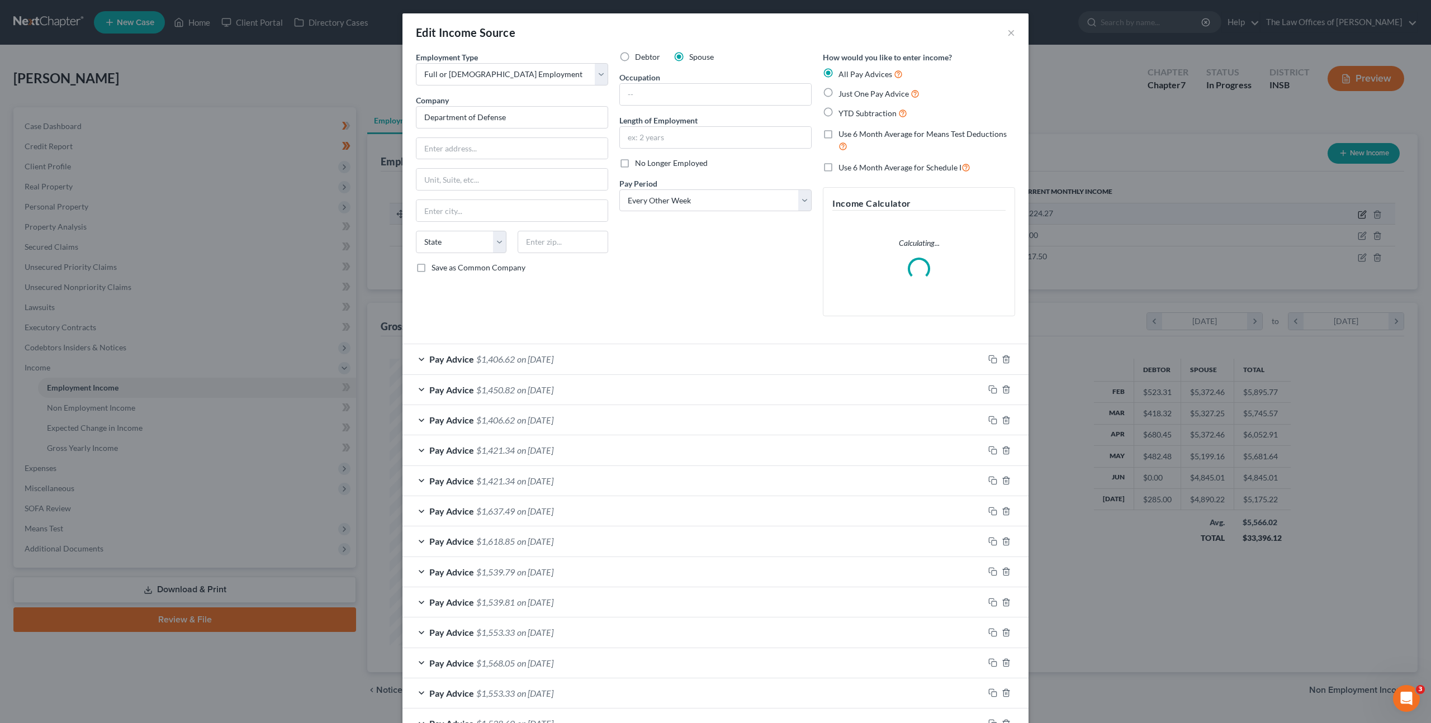
scroll to position [288, 600]
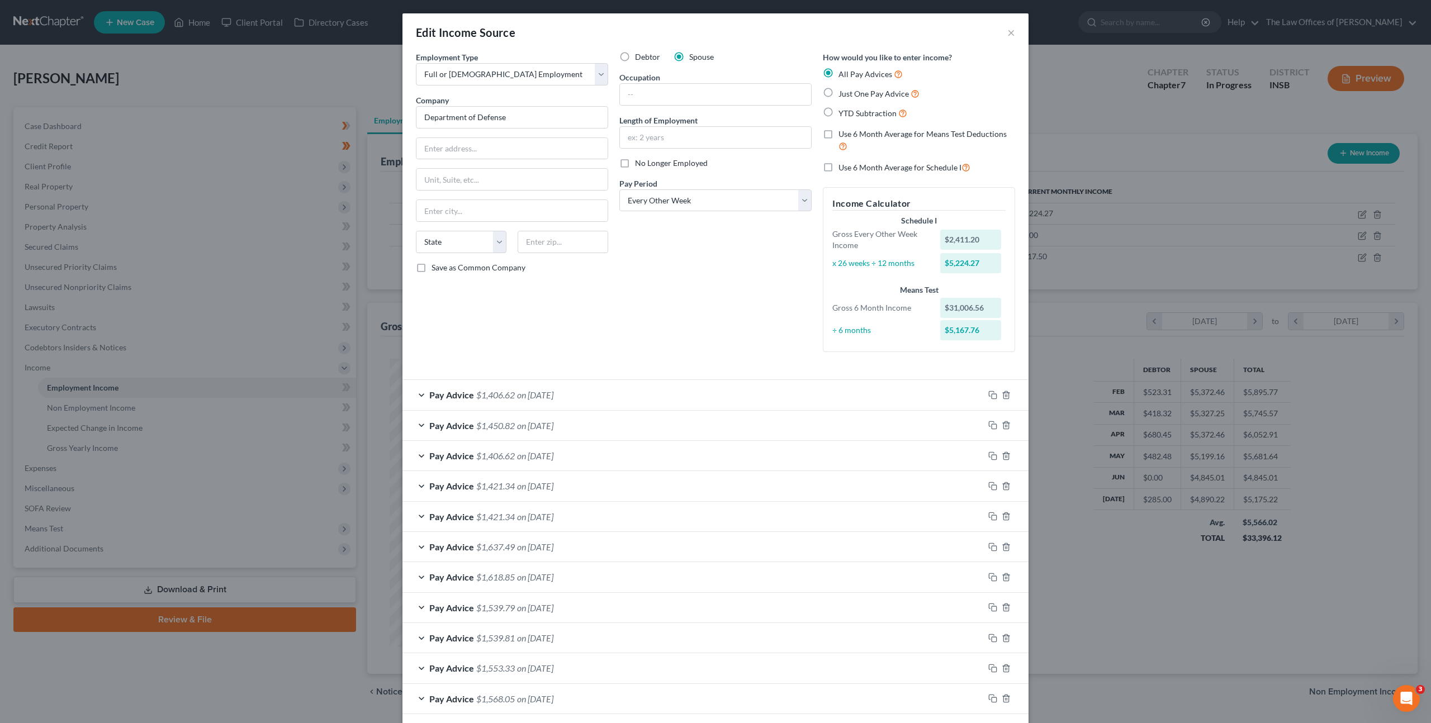
click at [606, 364] on div "Employment Type * Select Full or Part Time Employment Self Employment Company *…" at bounding box center [715, 210] width 610 height 319
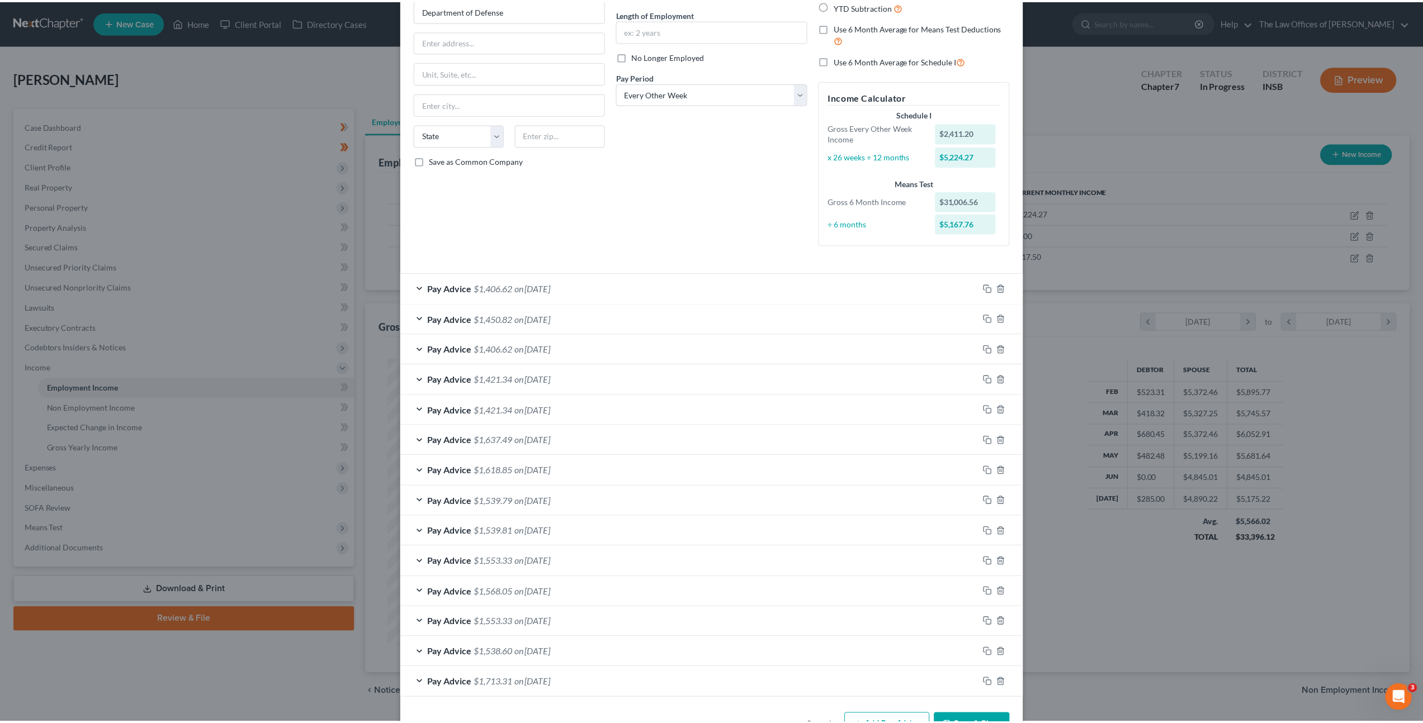
scroll to position [143, 0]
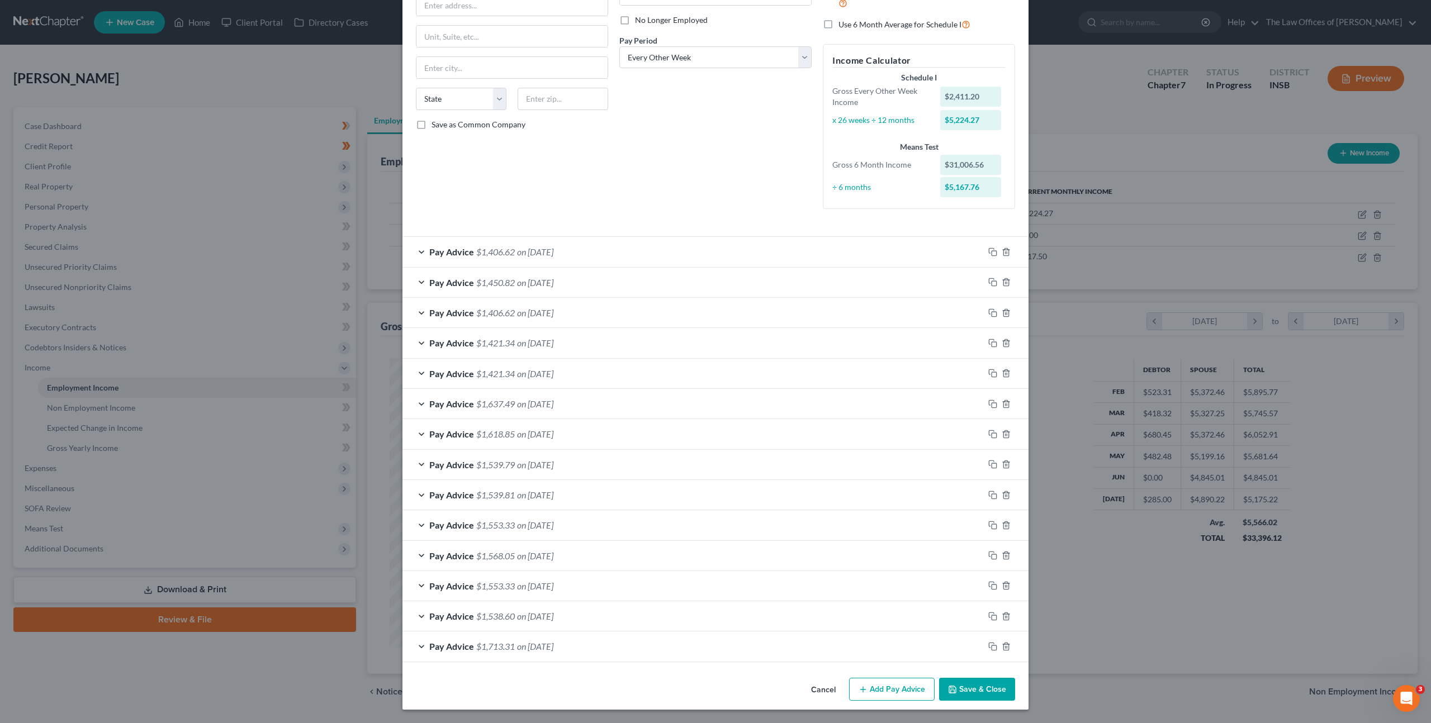
click at [807, 690] on button "Cancel" at bounding box center [823, 690] width 42 height 22
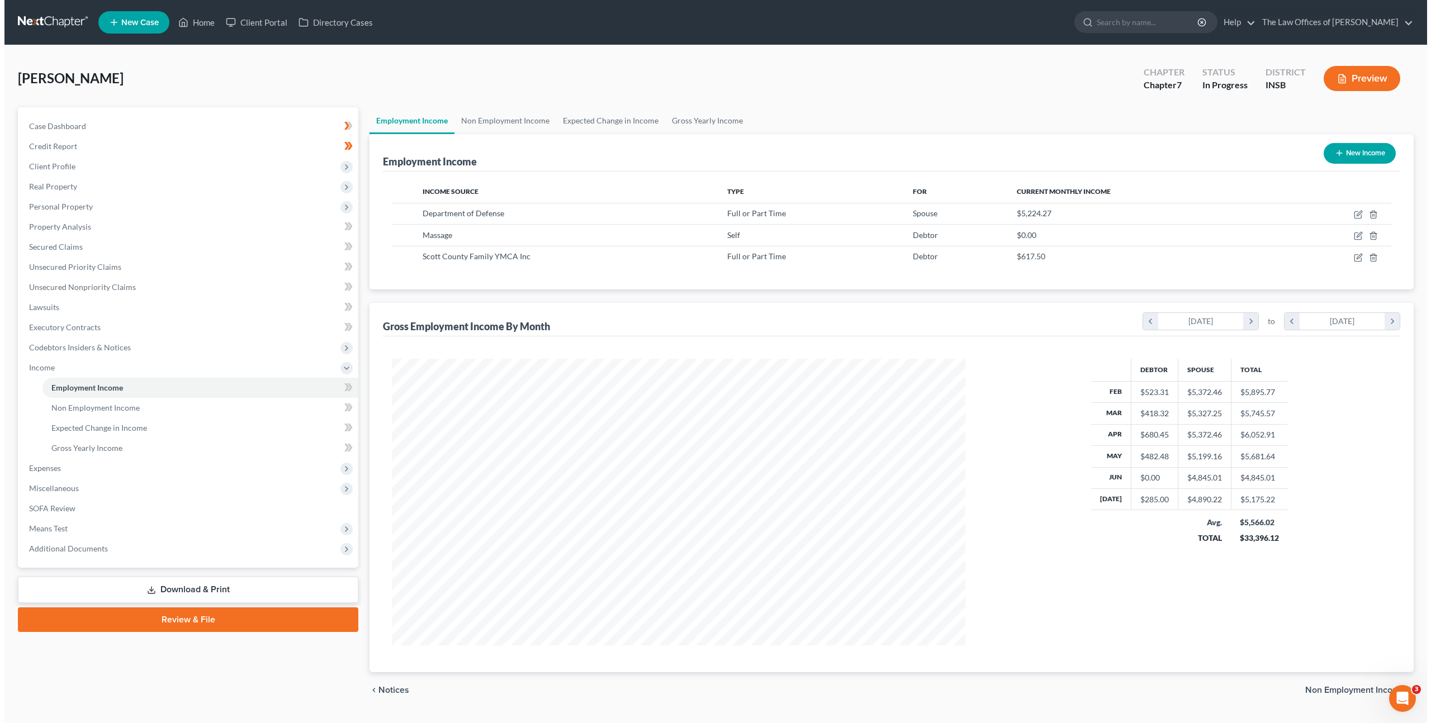
scroll to position [558708, 558399]
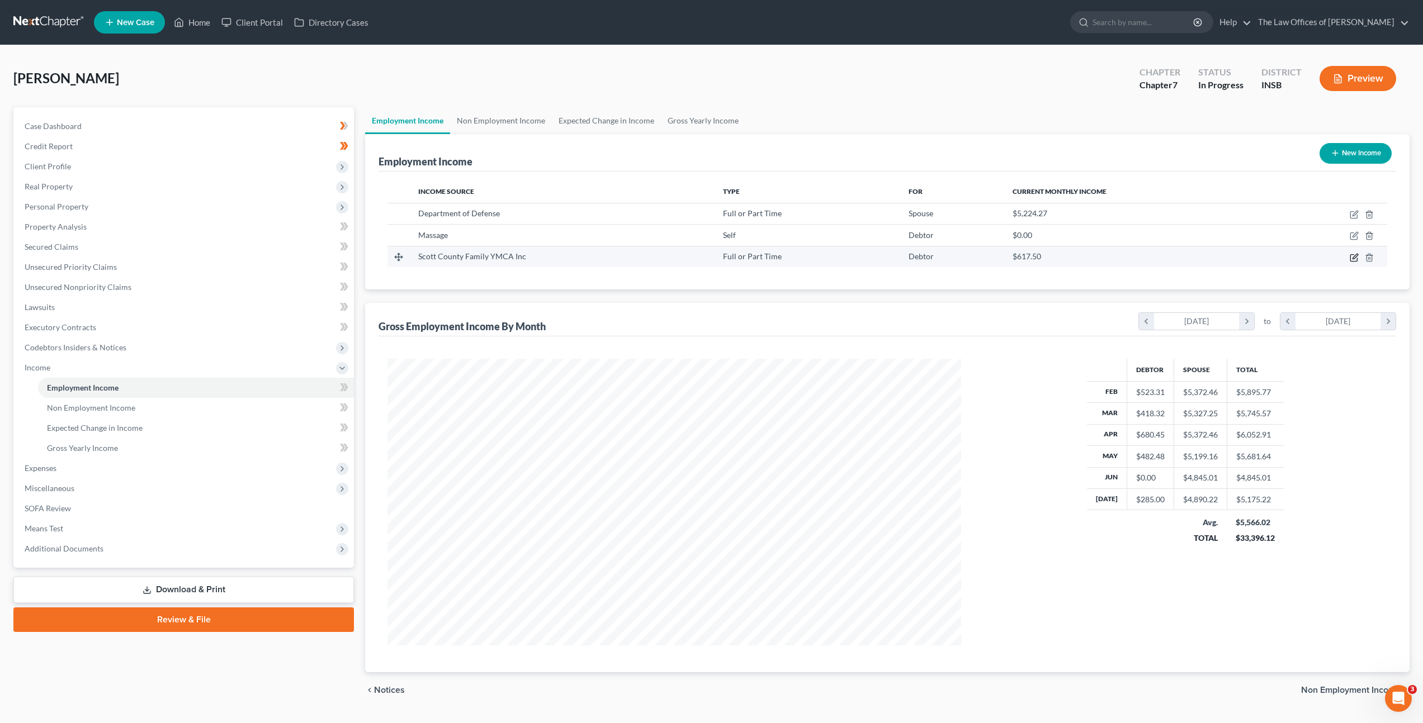
click at [1356, 257] on icon "button" at bounding box center [1353, 257] width 9 height 9
select select "0"
select select "2"
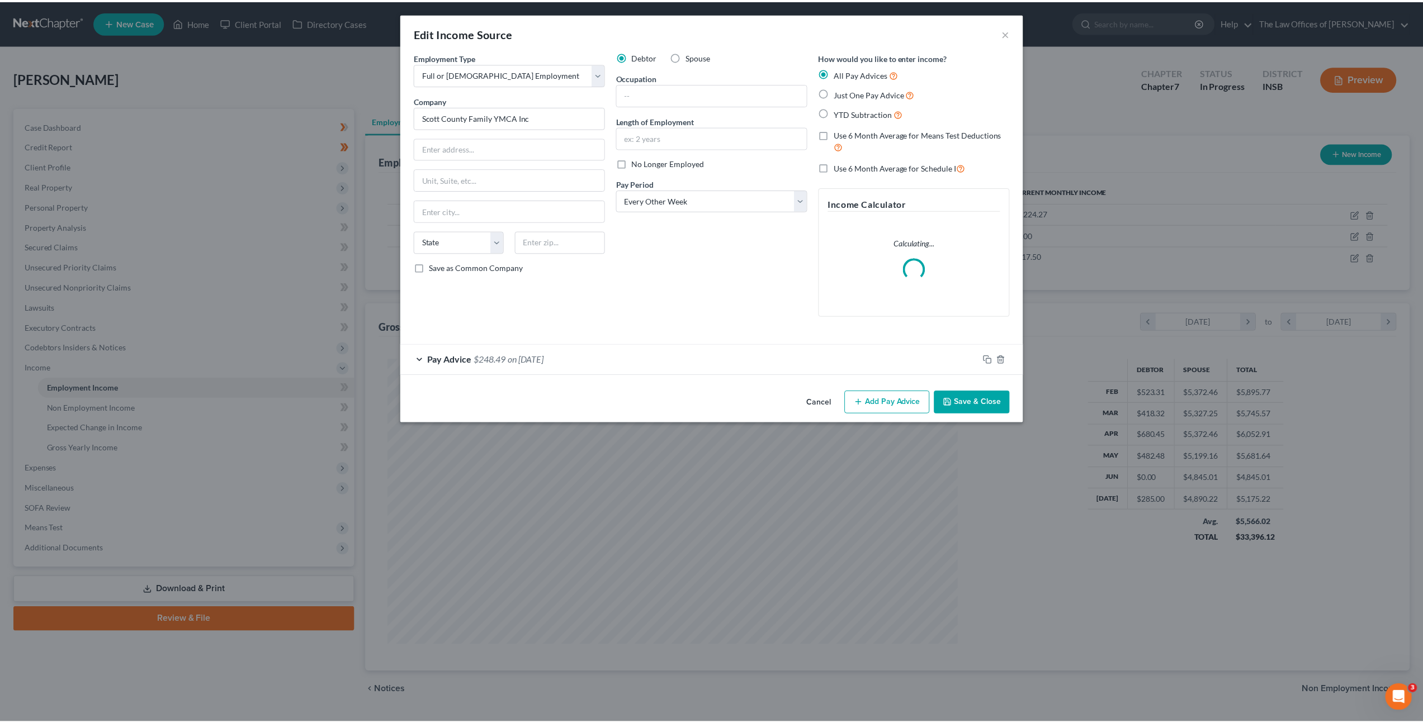
scroll to position [288, 600]
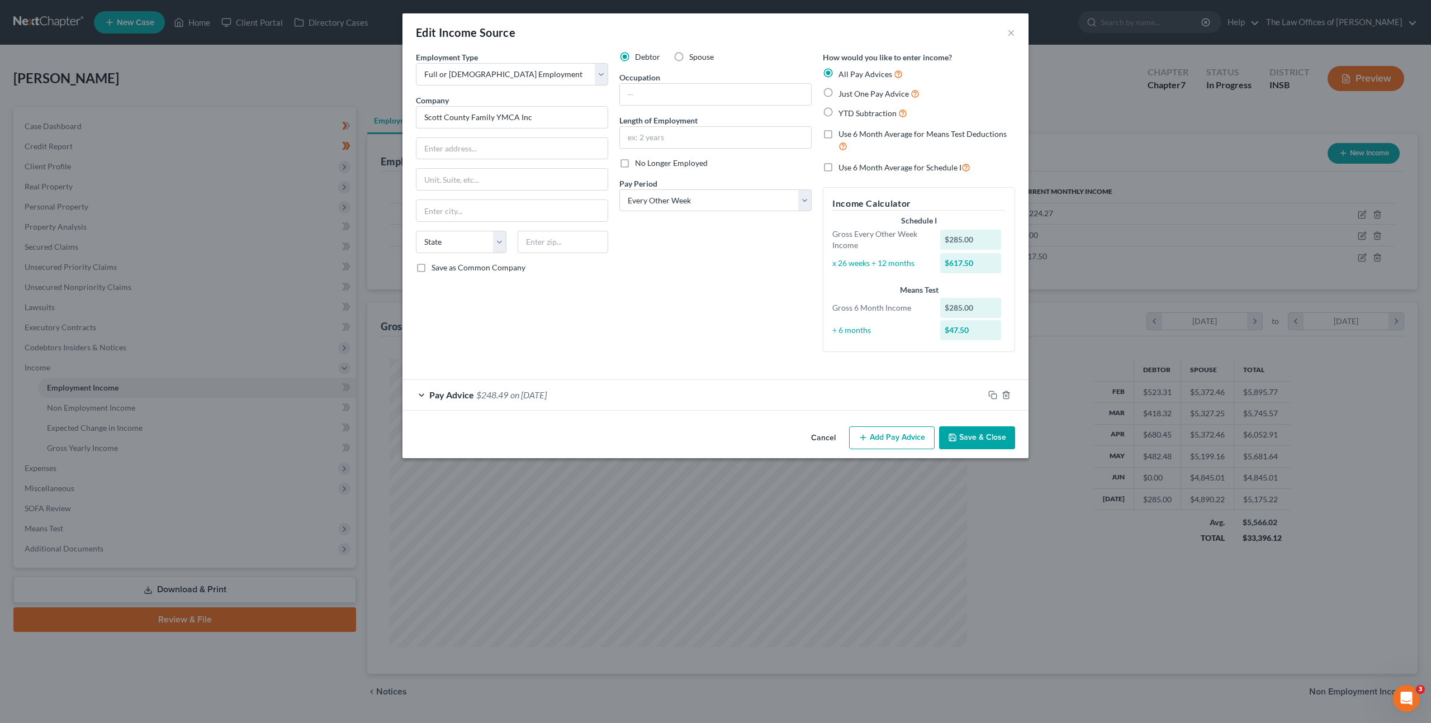
drag, startPoint x: 830, startPoint y: 440, endPoint x: 835, endPoint y: 430, distance: 11.0
click at [830, 440] on button "Cancel" at bounding box center [823, 439] width 42 height 22
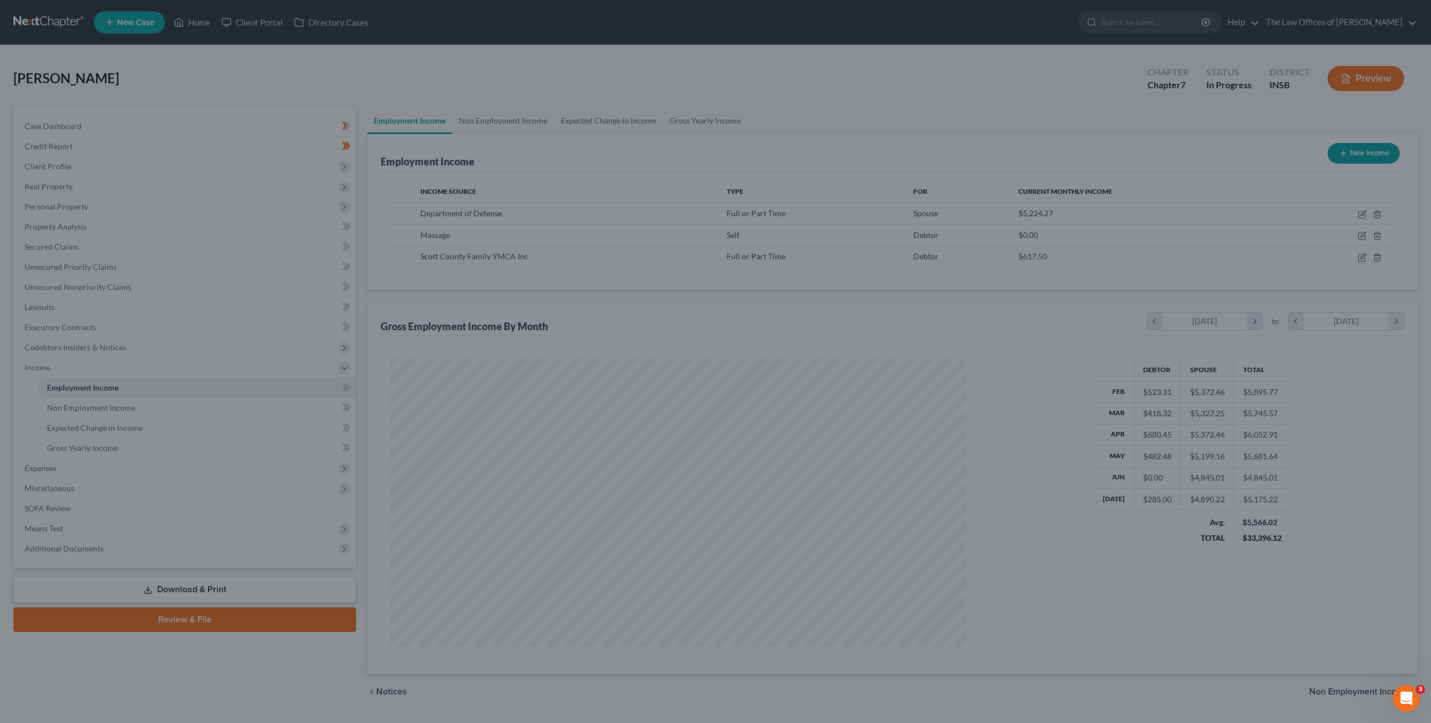
scroll to position [558708, 558399]
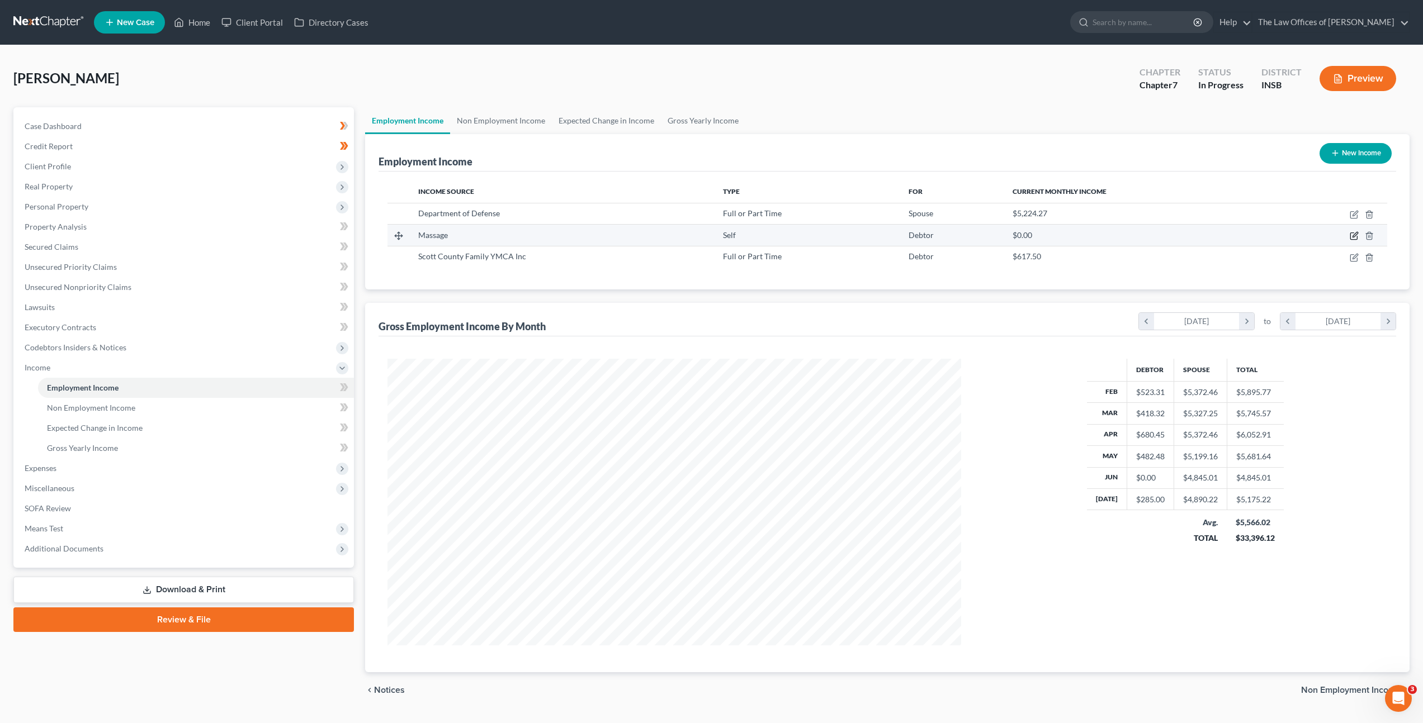
click at [1349, 236] on icon "button" at bounding box center [1353, 235] width 9 height 9
select select "1"
select select "0"
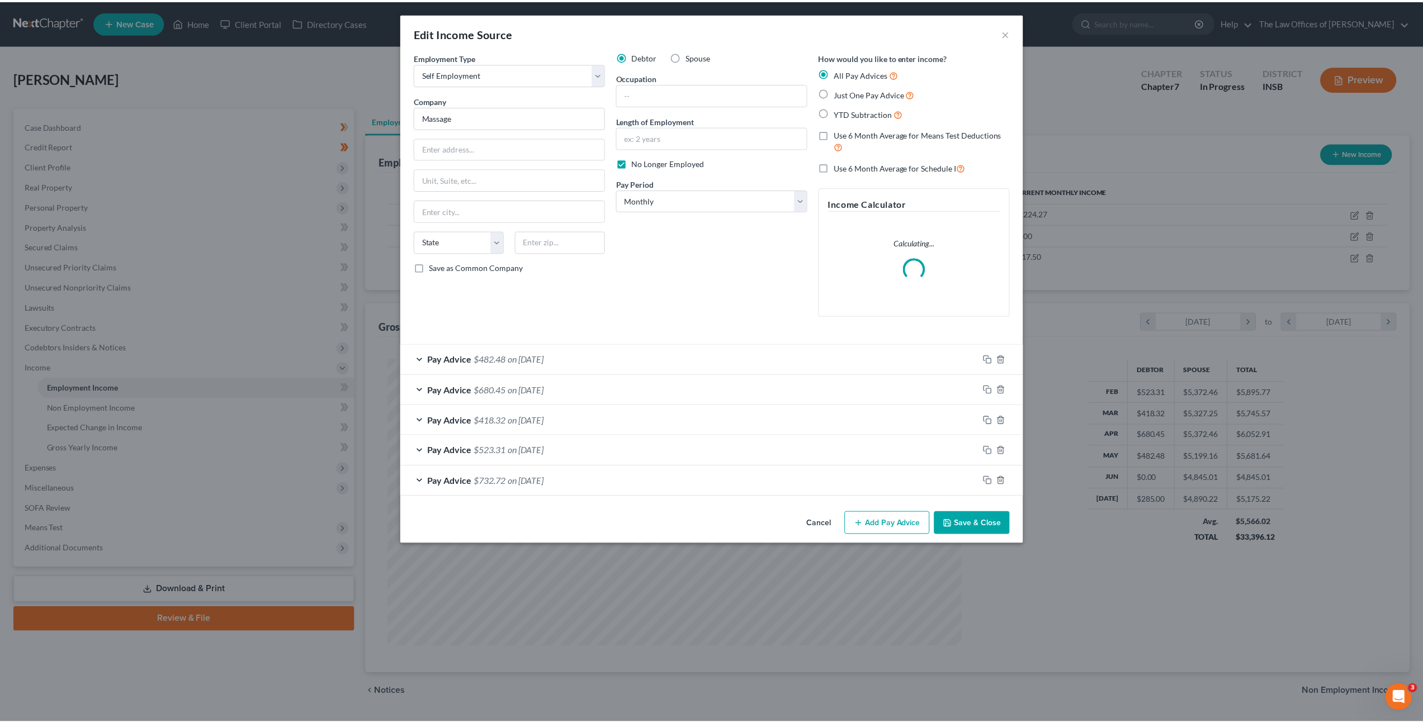
scroll to position [288, 600]
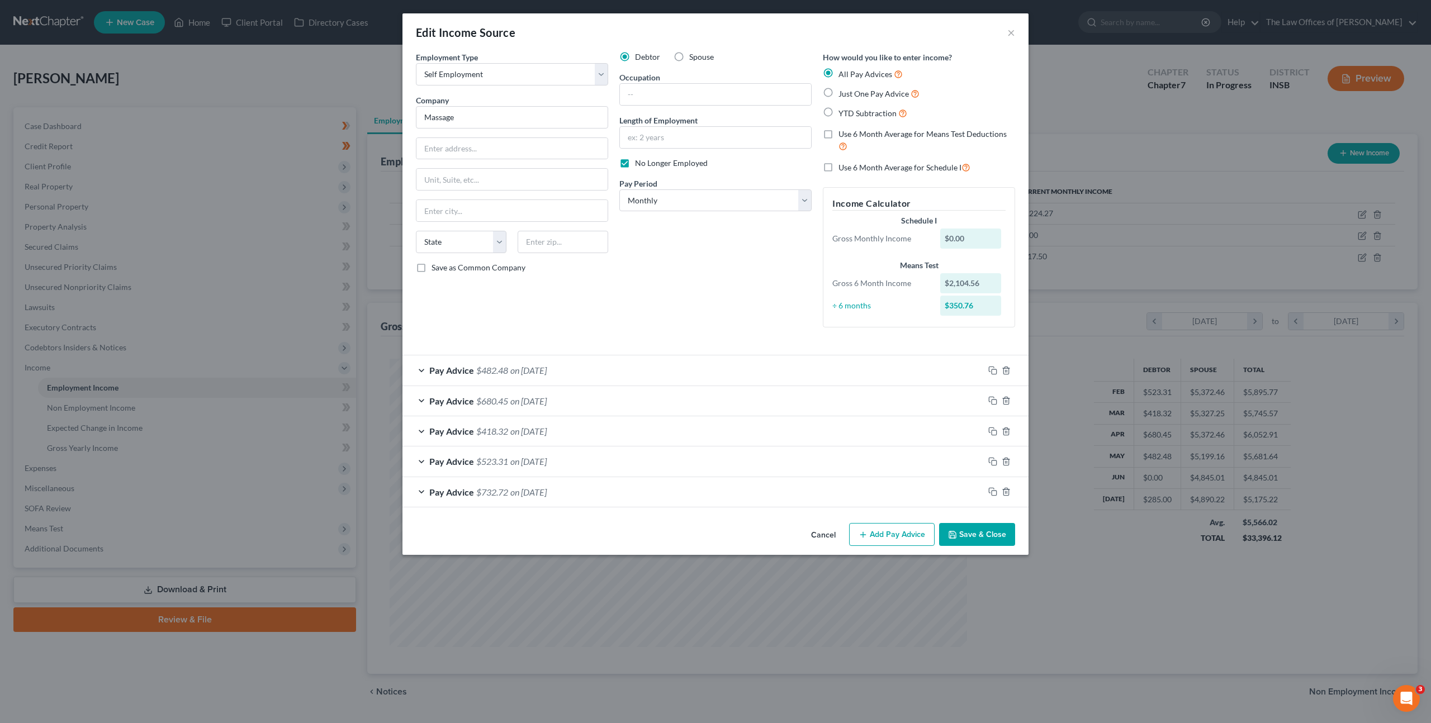
click at [827, 519] on div "Cancel Add Pay Advice Save & Close" at bounding box center [715, 537] width 626 height 37
click at [822, 532] on button "Cancel" at bounding box center [823, 535] width 42 height 22
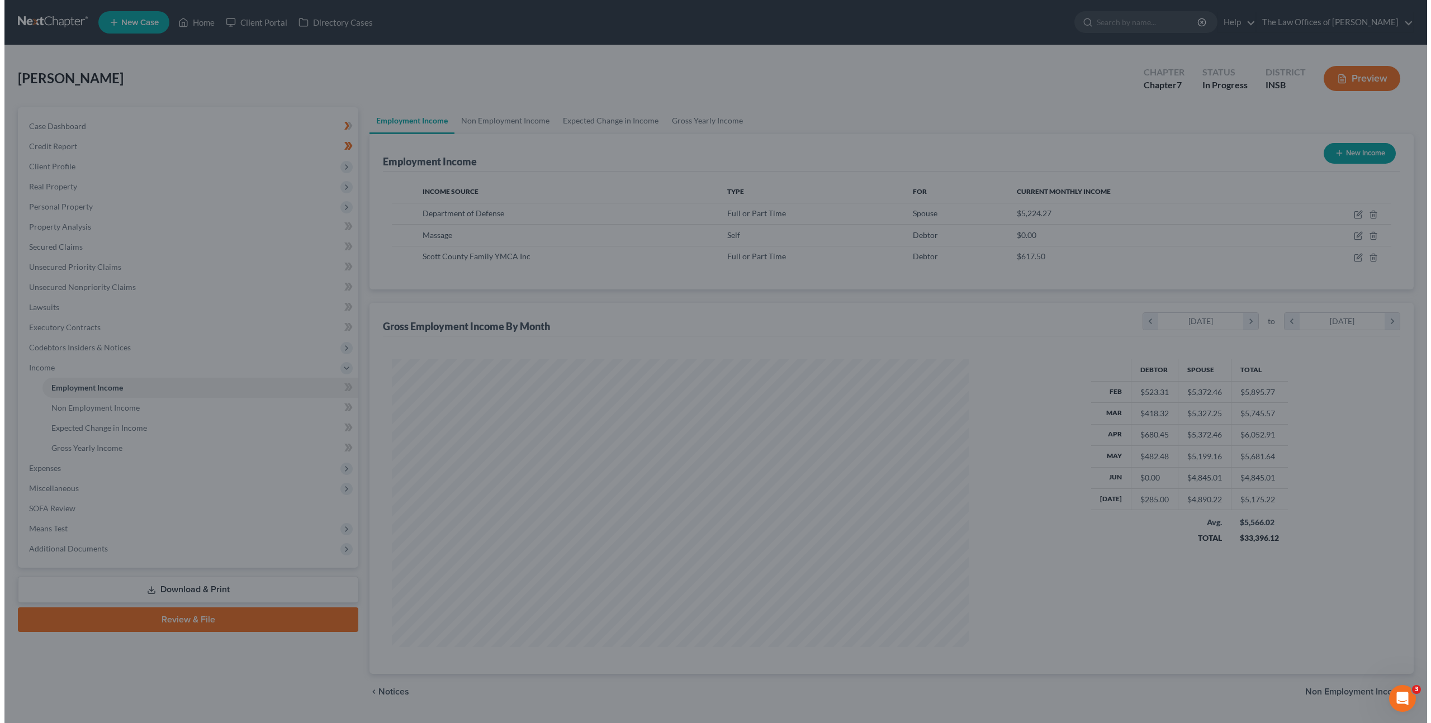
scroll to position [558708, 558399]
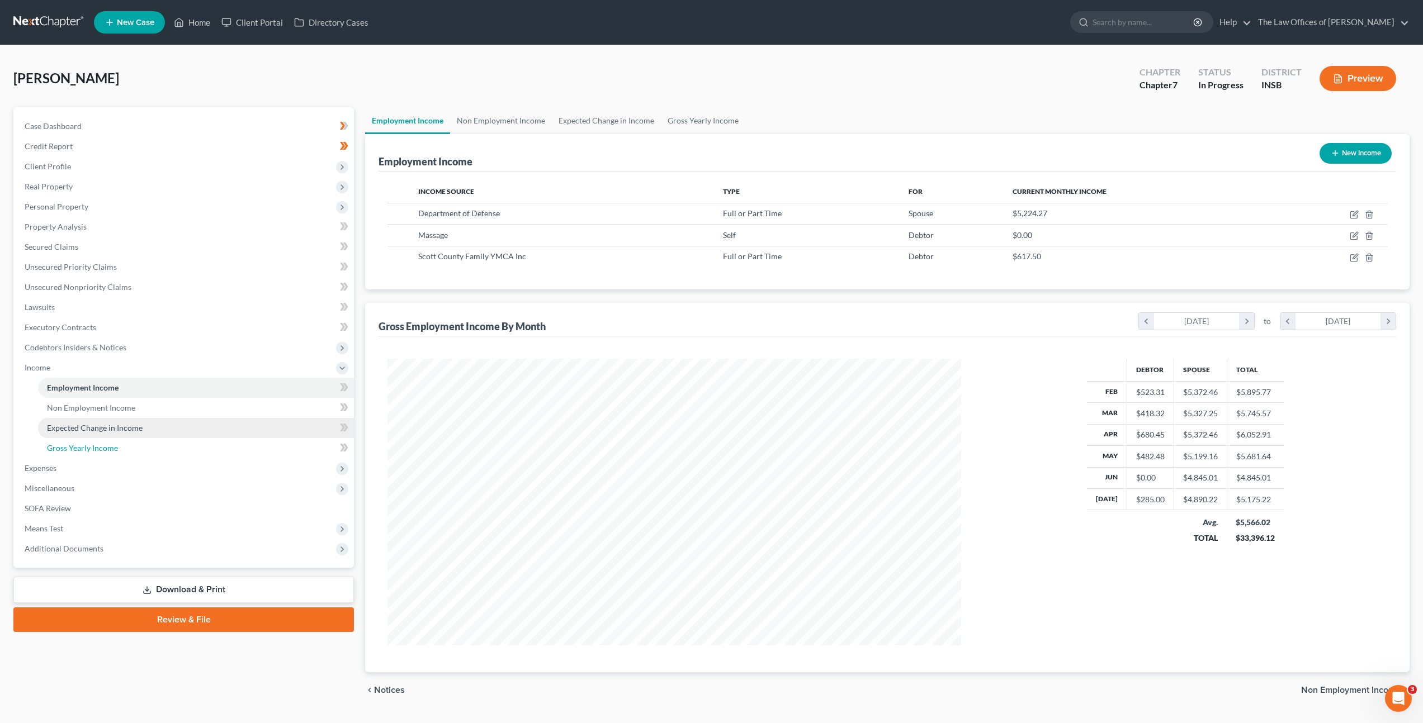
click at [201, 438] on link "Gross Yearly Income" at bounding box center [196, 448] width 316 height 20
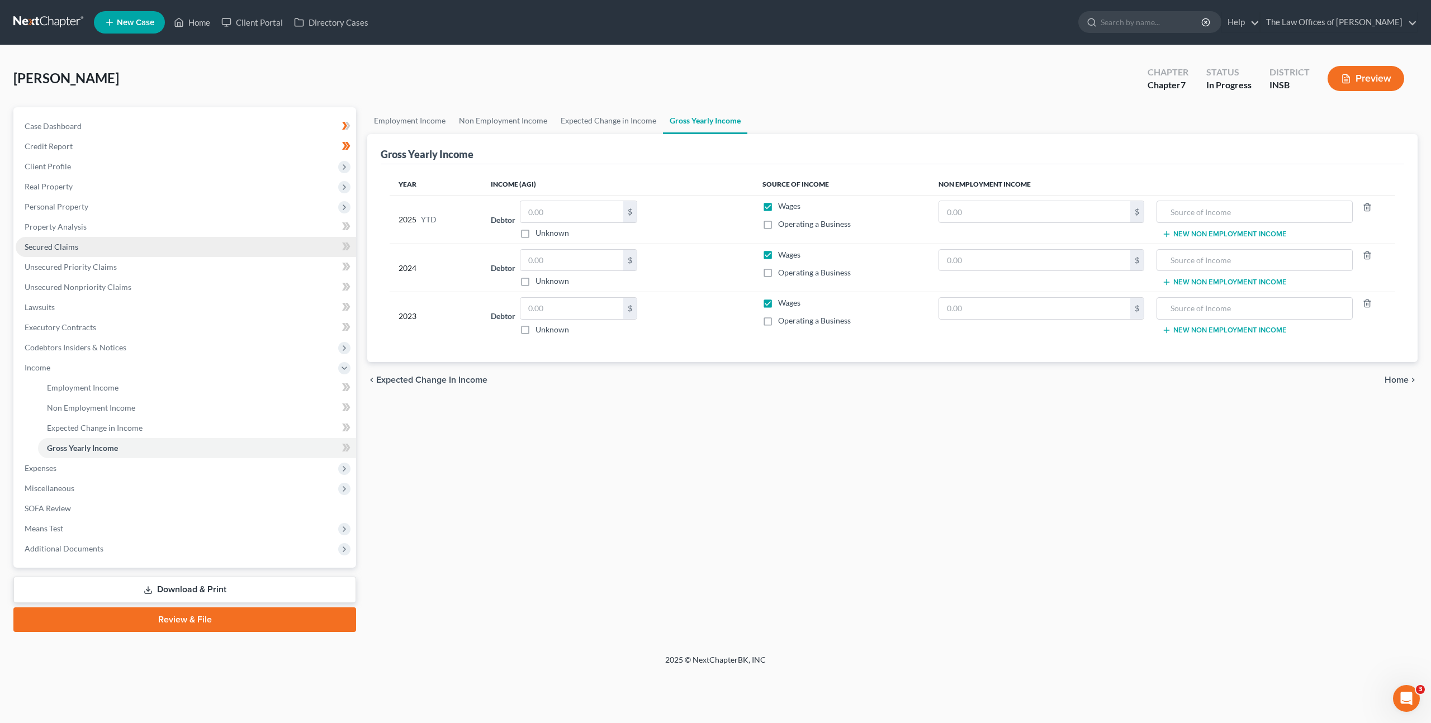
click at [129, 246] on link "Secured Claims" at bounding box center [186, 247] width 340 height 20
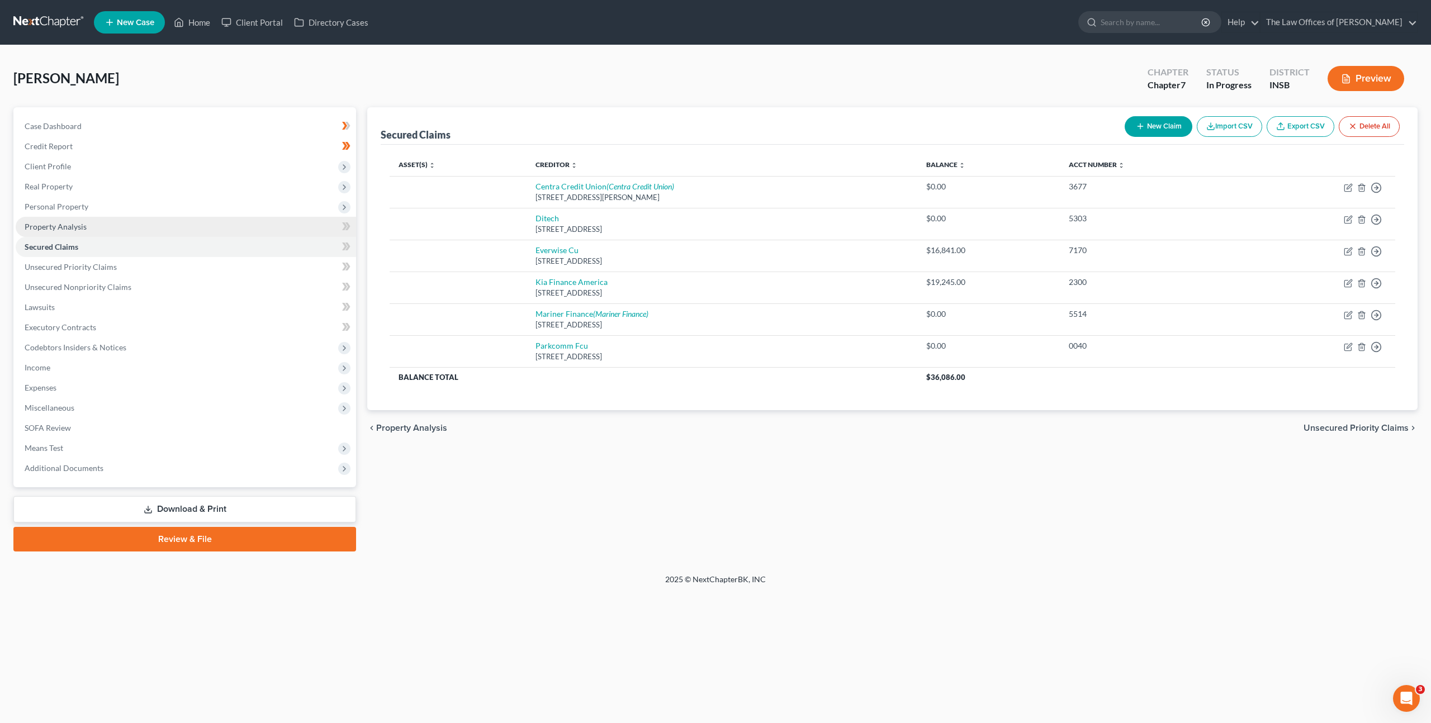
click at [151, 226] on link "Property Analysis" at bounding box center [186, 227] width 340 height 20
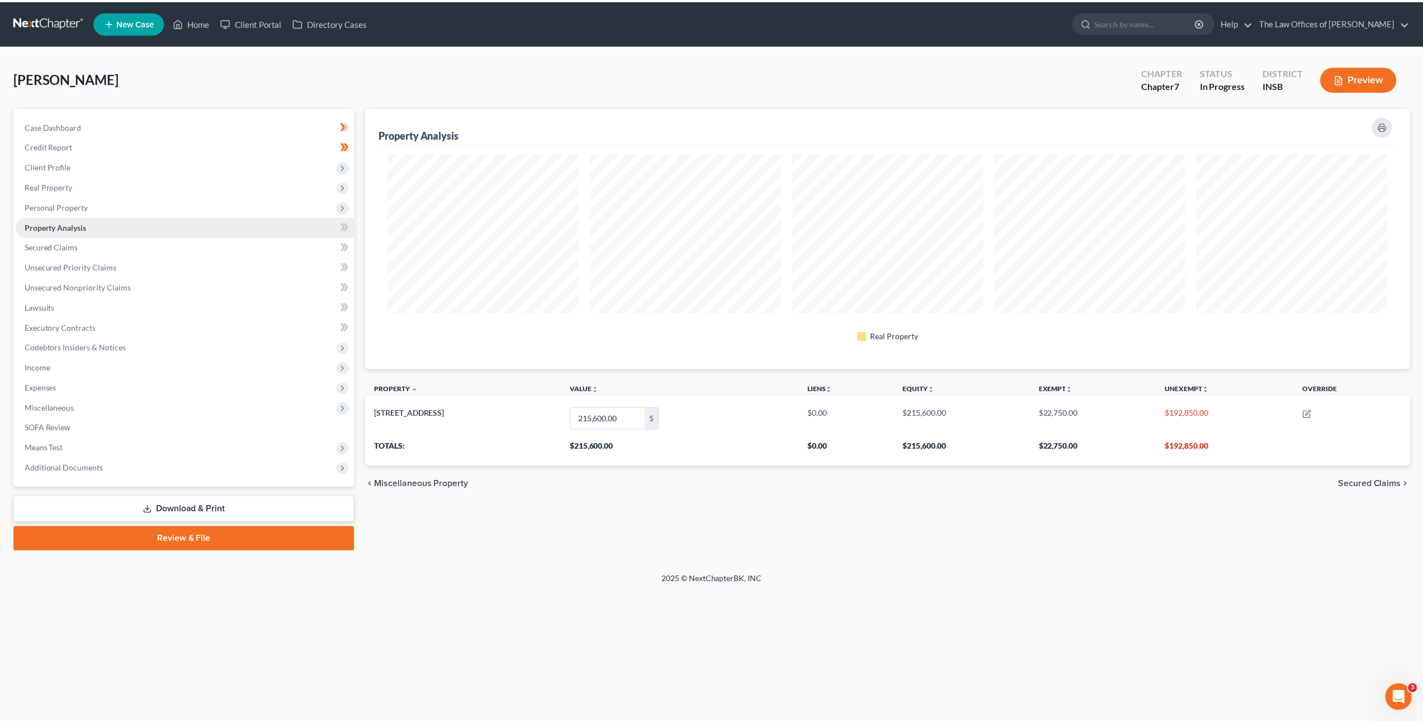
scroll to position [262, 1050]
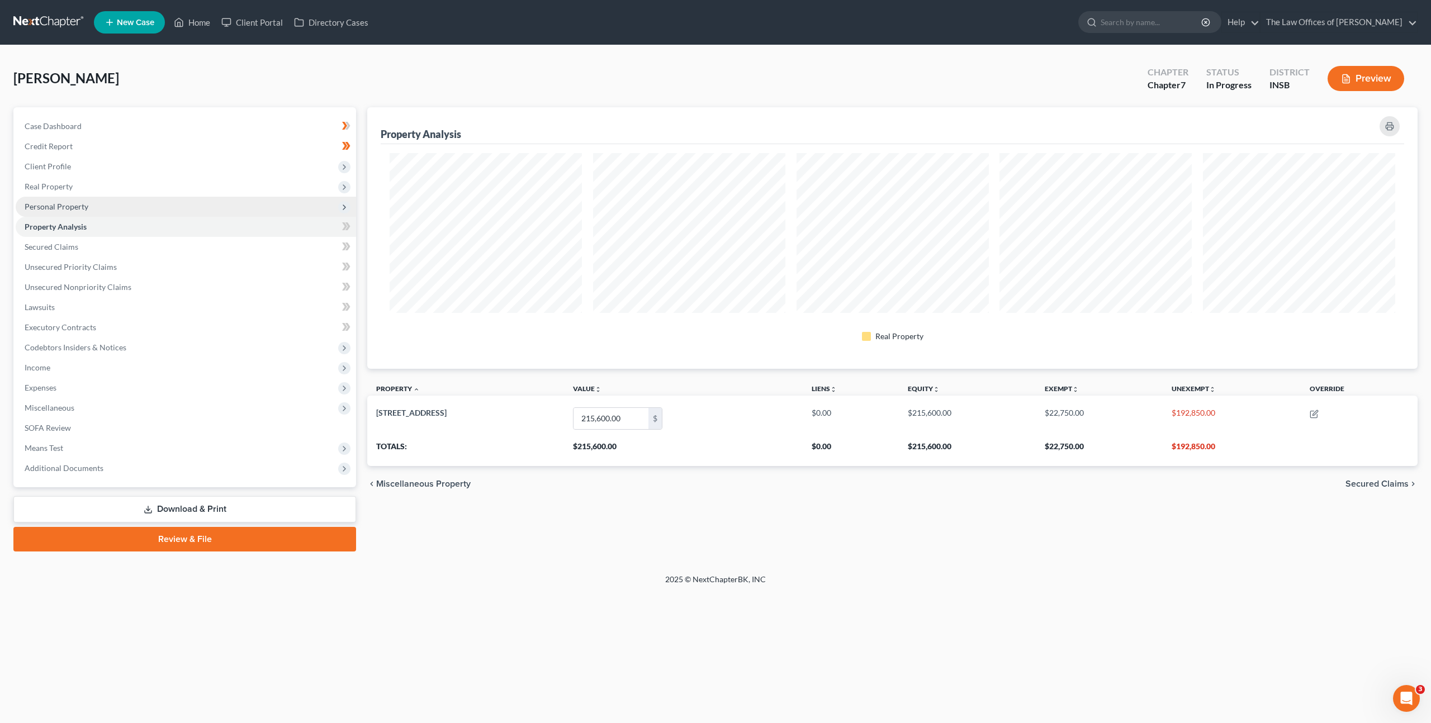
click at [141, 200] on span "Personal Property" at bounding box center [186, 207] width 340 height 20
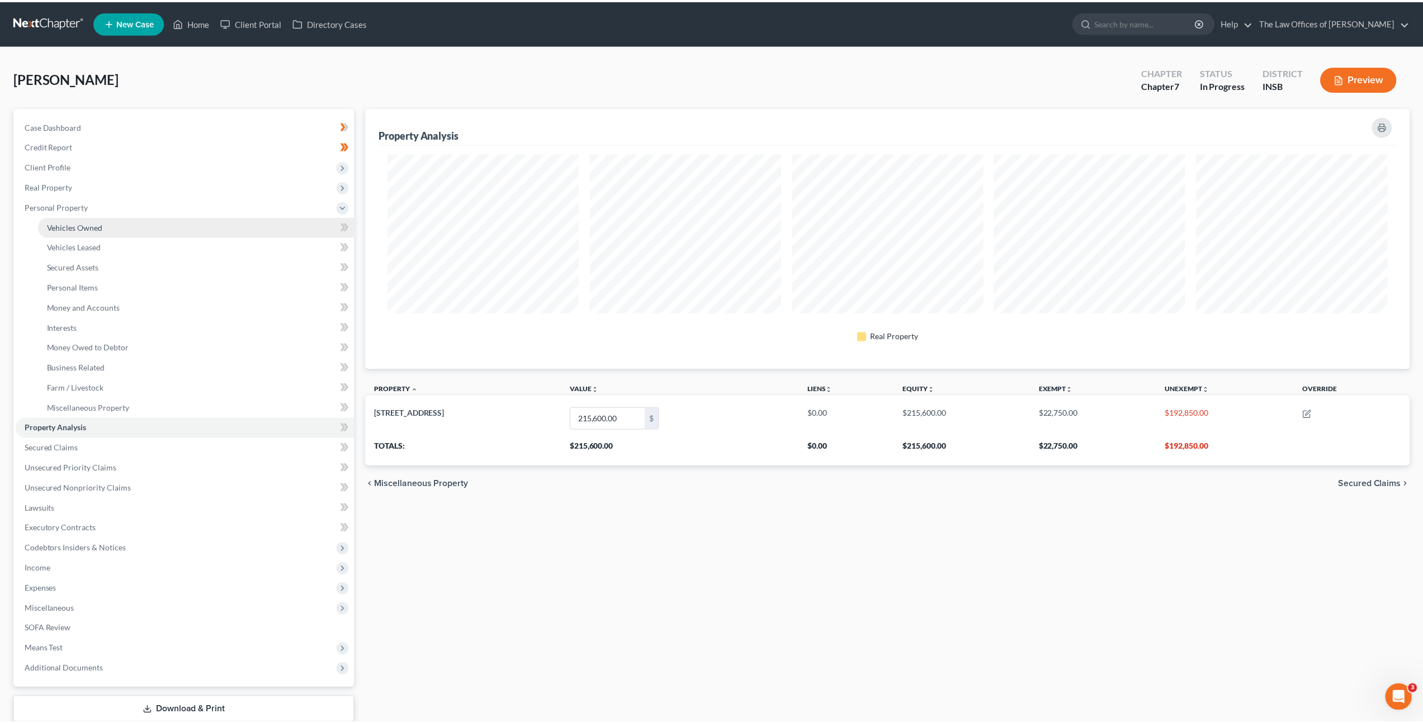
scroll to position [0, 0]
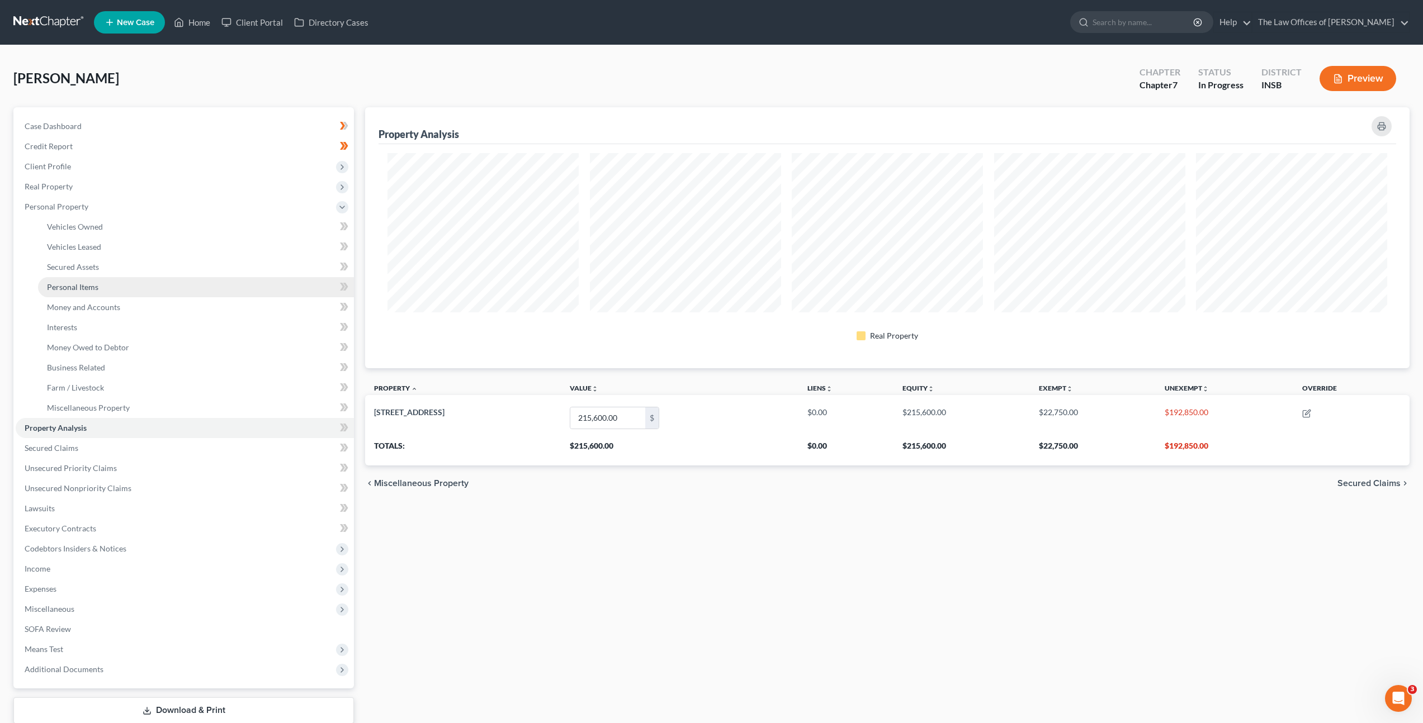
click at [135, 284] on link "Personal Items" at bounding box center [196, 287] width 316 height 20
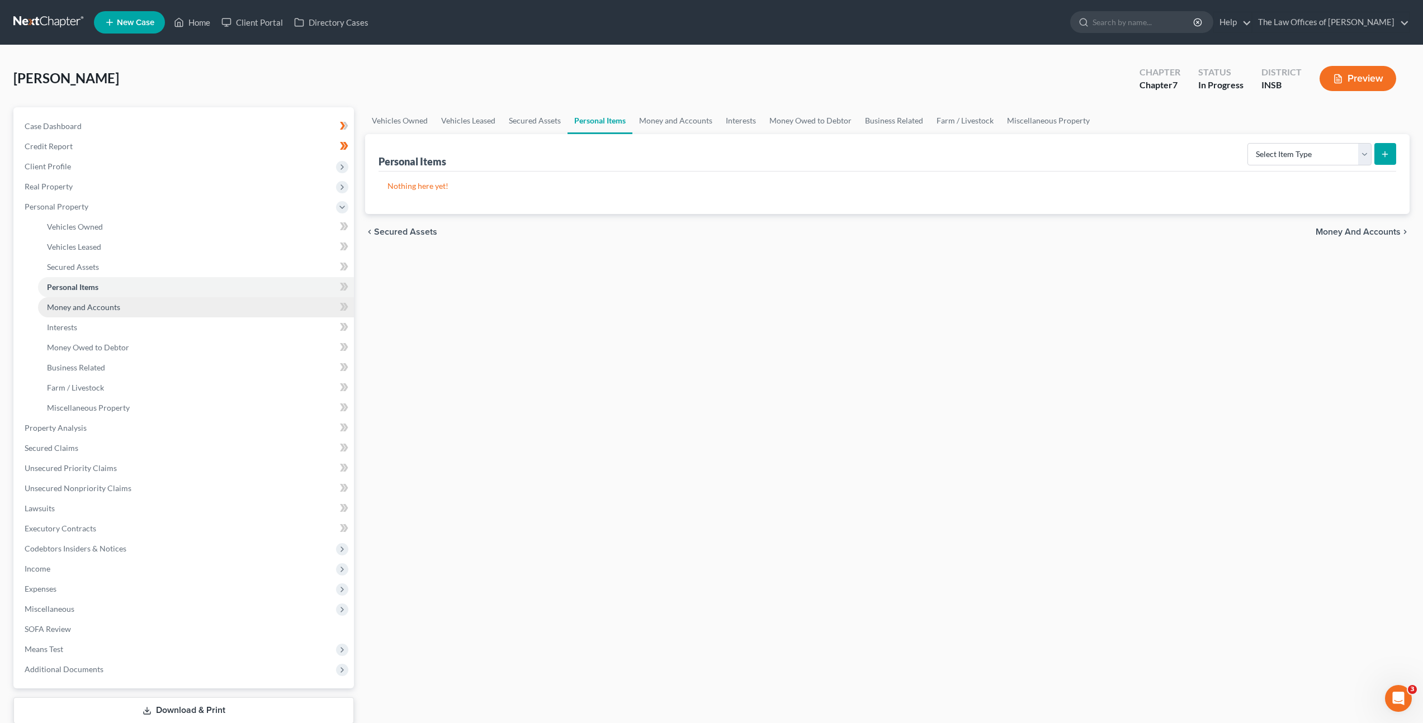
click at [141, 302] on link "Money and Accounts" at bounding box center [196, 307] width 316 height 20
click at [1224, 152] on select "Select Account Type Brokerage Cash on Hand Certificates of Deposit Checking Acc…" at bounding box center [1270, 154] width 201 height 22
select select "checking"
click at [1172, 143] on select "Select Account Type Brokerage Cash on Hand Certificates of Deposit Checking Acc…" at bounding box center [1270, 154] width 201 height 22
click at [1380, 150] on icon "submit" at bounding box center [1384, 154] width 9 height 9
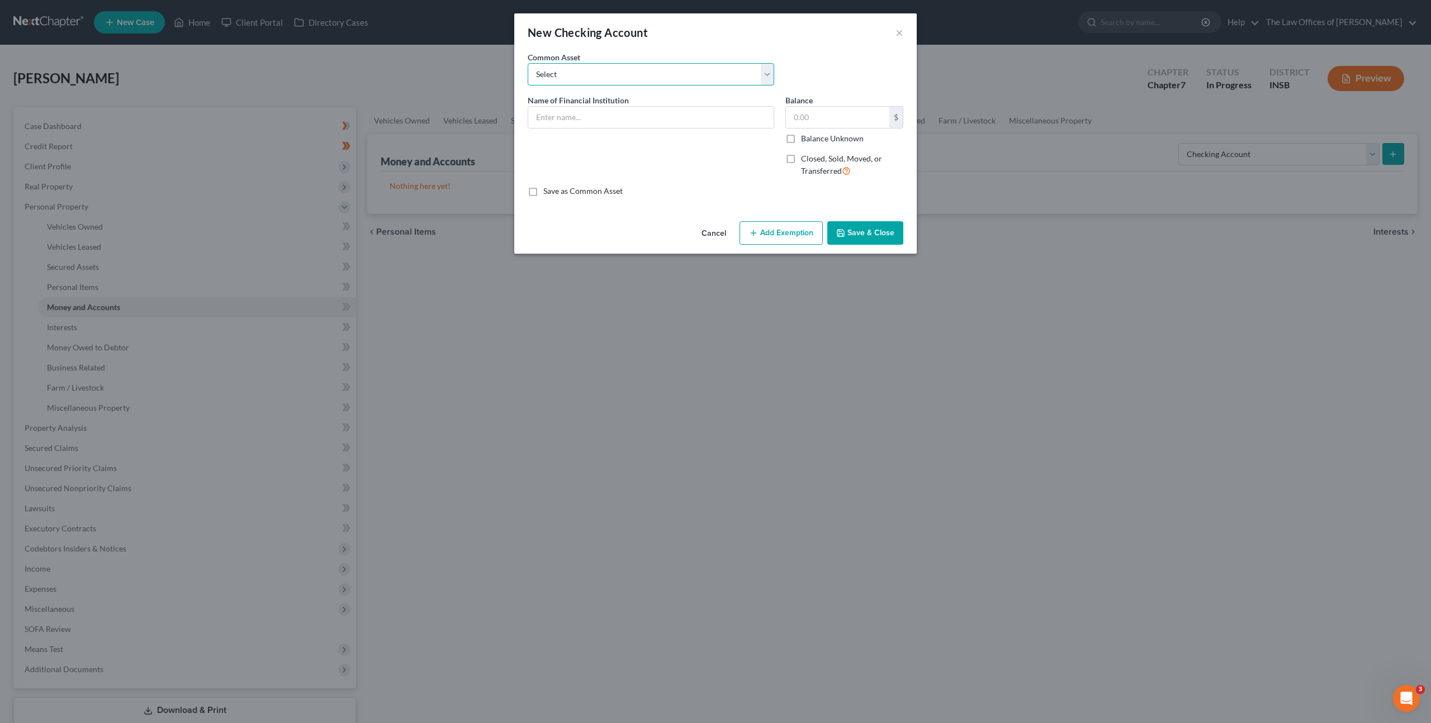
click at [570, 79] on select "Select PNC Bank Woodforest National Bank Heritage Federal Credit Union Account …" at bounding box center [651, 74] width 247 height 22
click at [623, 129] on div "Name of Financial Institution *" at bounding box center [651, 140] width 258 height 92
drag, startPoint x: 620, startPoint y: 120, endPoint x: 649, endPoint y: 186, distance: 71.9
click at [624, 134] on div "Name of Financial Institution *" at bounding box center [651, 140] width 258 height 92
drag, startPoint x: 712, startPoint y: 120, endPoint x: 517, endPoint y: 123, distance: 195.1
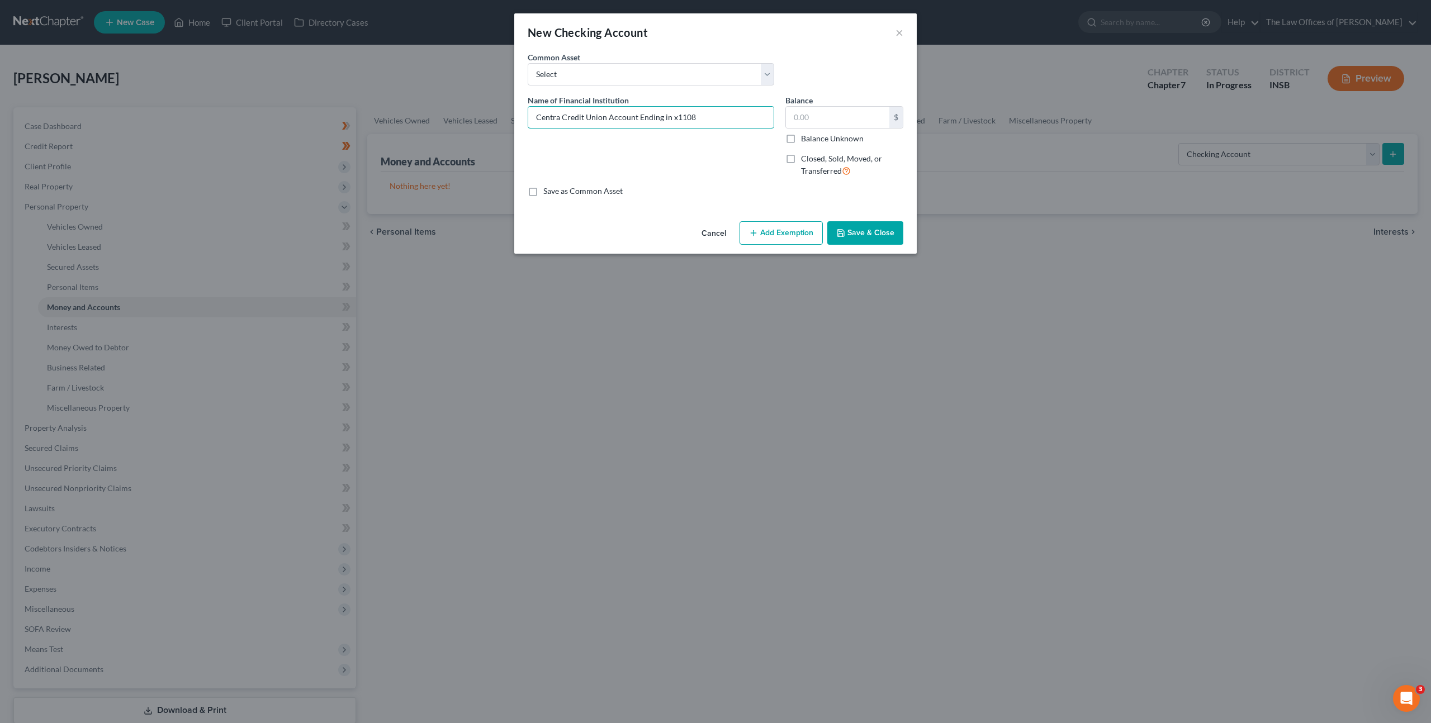
click at [512, 118] on div "New Checking Account × An exemption set must first be selected from the Filing …" at bounding box center [715, 361] width 1431 height 723
type input "Centra Credit Union Account Ending in x1108"
click at [856, 227] on button "Save & Close" at bounding box center [865, 232] width 76 height 23
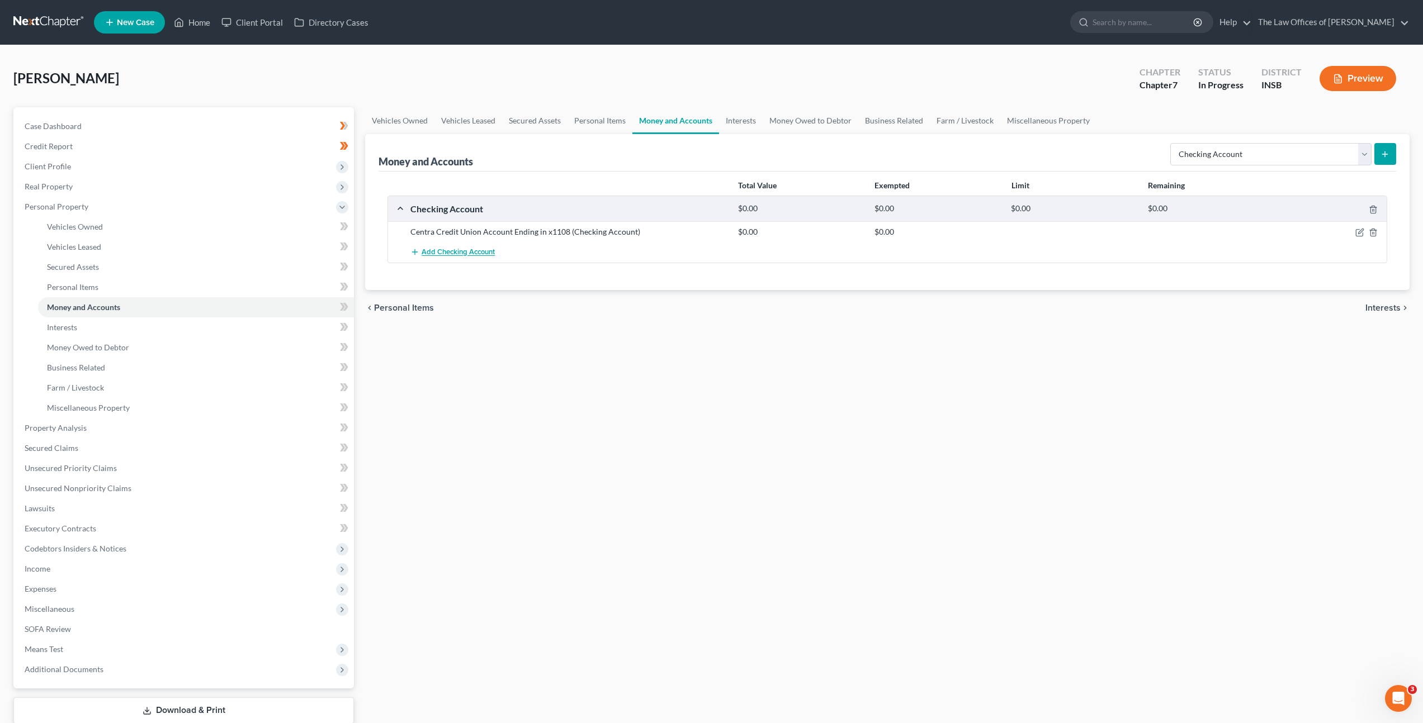
click at [455, 244] on button "Add Checking Account" at bounding box center [452, 252] width 84 height 21
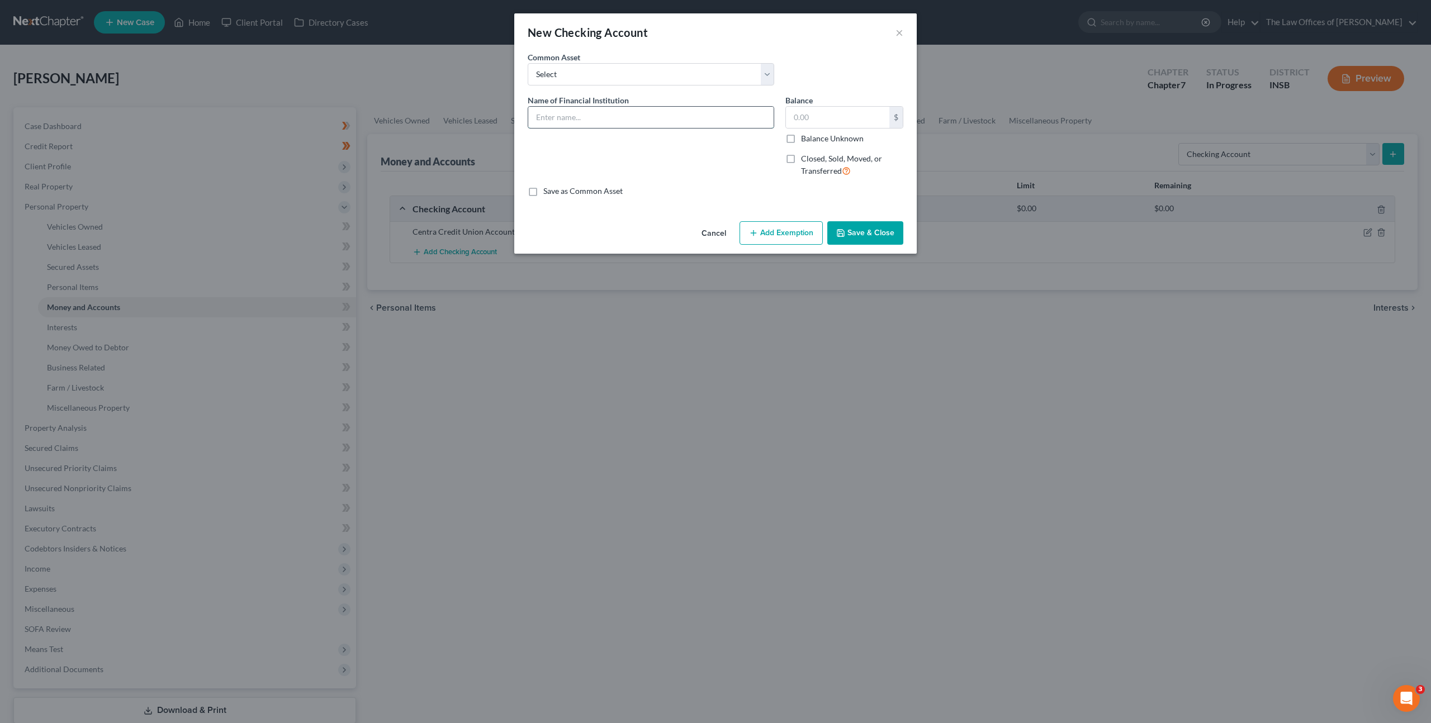
click at [591, 117] on input "text" at bounding box center [650, 117] width 245 height 21
paste input "Centra Credit Union Account Ending in x1108"
type input "Centra Credit Union Account Ending in x3437"
click at [851, 224] on button "Save & Close" at bounding box center [865, 232] width 76 height 23
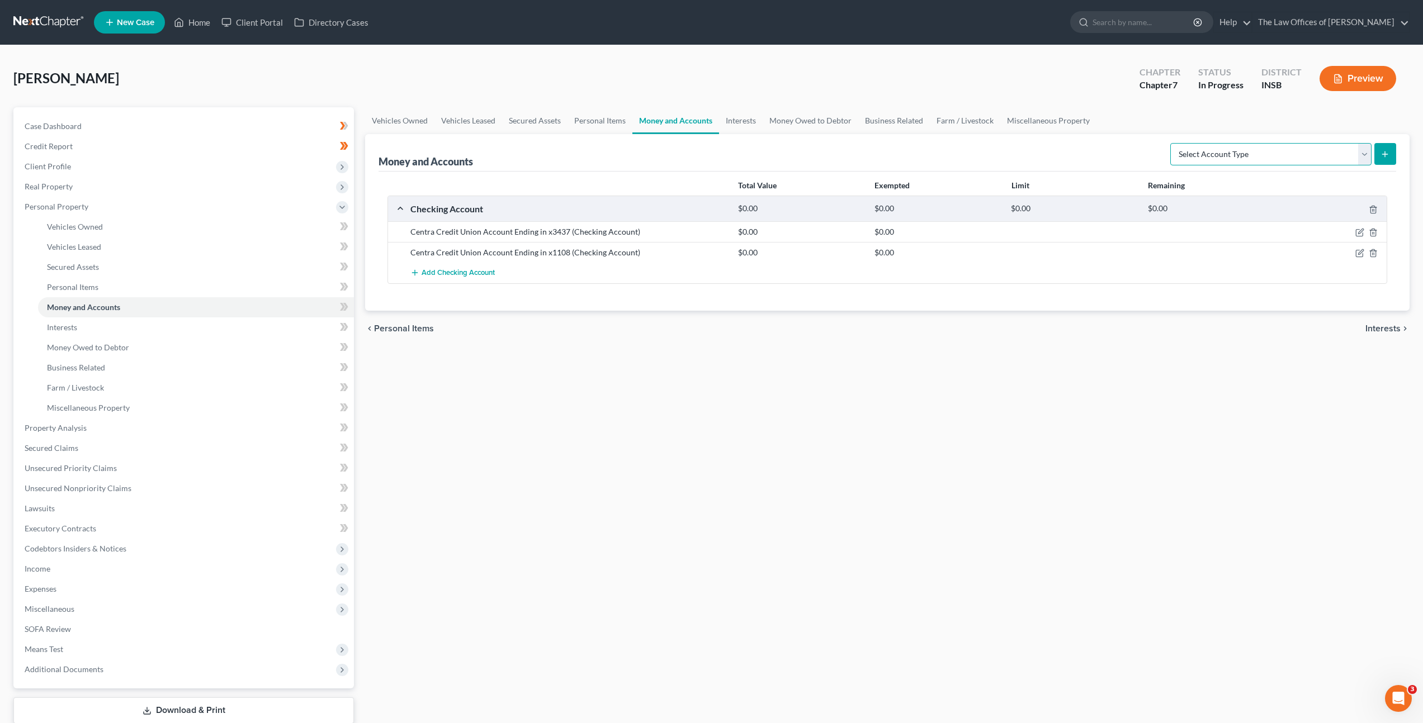
click at [1241, 146] on select "Select Account Type Brokerage Cash on Hand Certificates of Deposit Checking Acc…" at bounding box center [1270, 154] width 201 height 22
select select "savings"
click at [1172, 143] on select "Select Account Type Brokerage Cash on Hand Certificates of Deposit Checking Acc…" at bounding box center [1270, 154] width 201 height 22
click at [1177, 404] on div "Vehicles Owned Vehicles Leased Secured Assets Personal Items Money and Accounts…" at bounding box center [886, 430] width 1055 height 646
click at [1388, 157] on icon "submit" at bounding box center [1384, 154] width 9 height 9
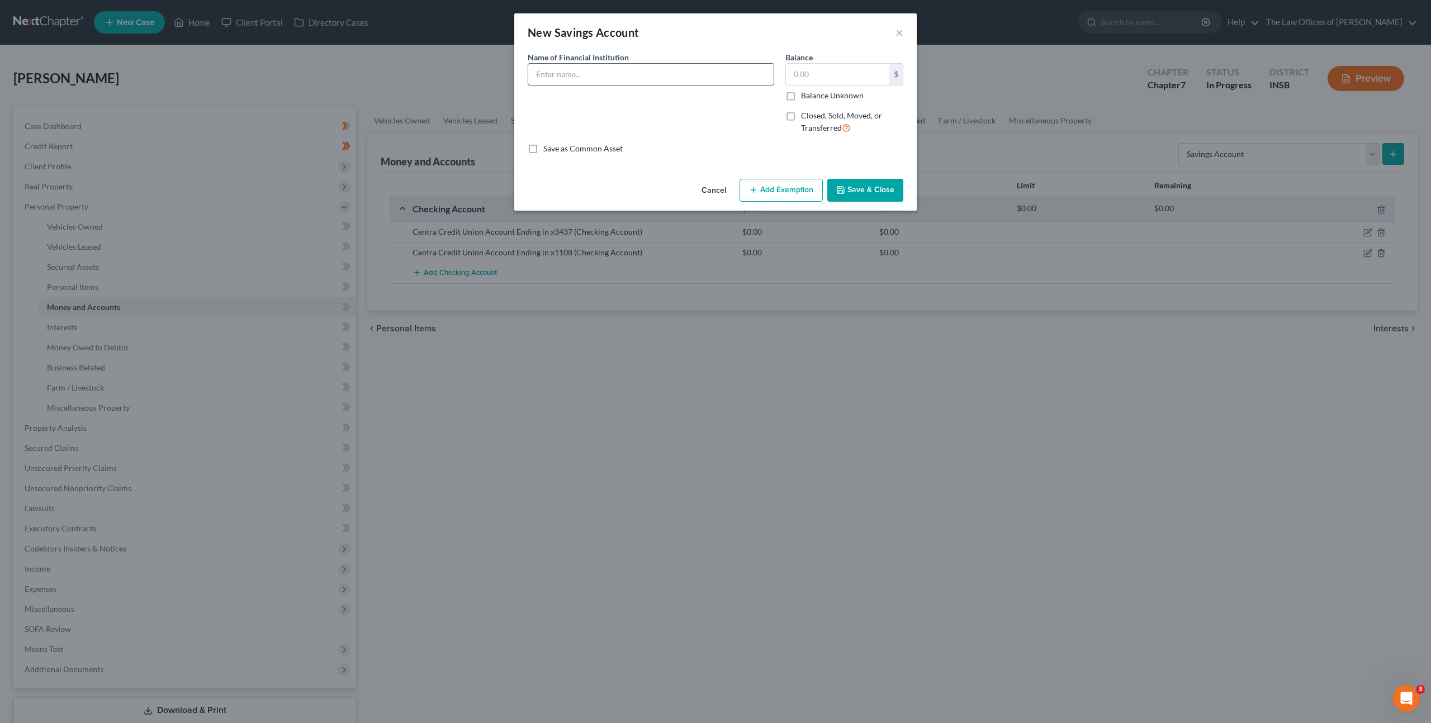
click at [605, 72] on input "text" at bounding box center [650, 74] width 245 height 21
paste input "Centra Credit Union Account Ending in x1108"
type input "Centra Credit Union Account Ending in x1000"
click at [860, 189] on button "Save & Close" at bounding box center [865, 190] width 76 height 23
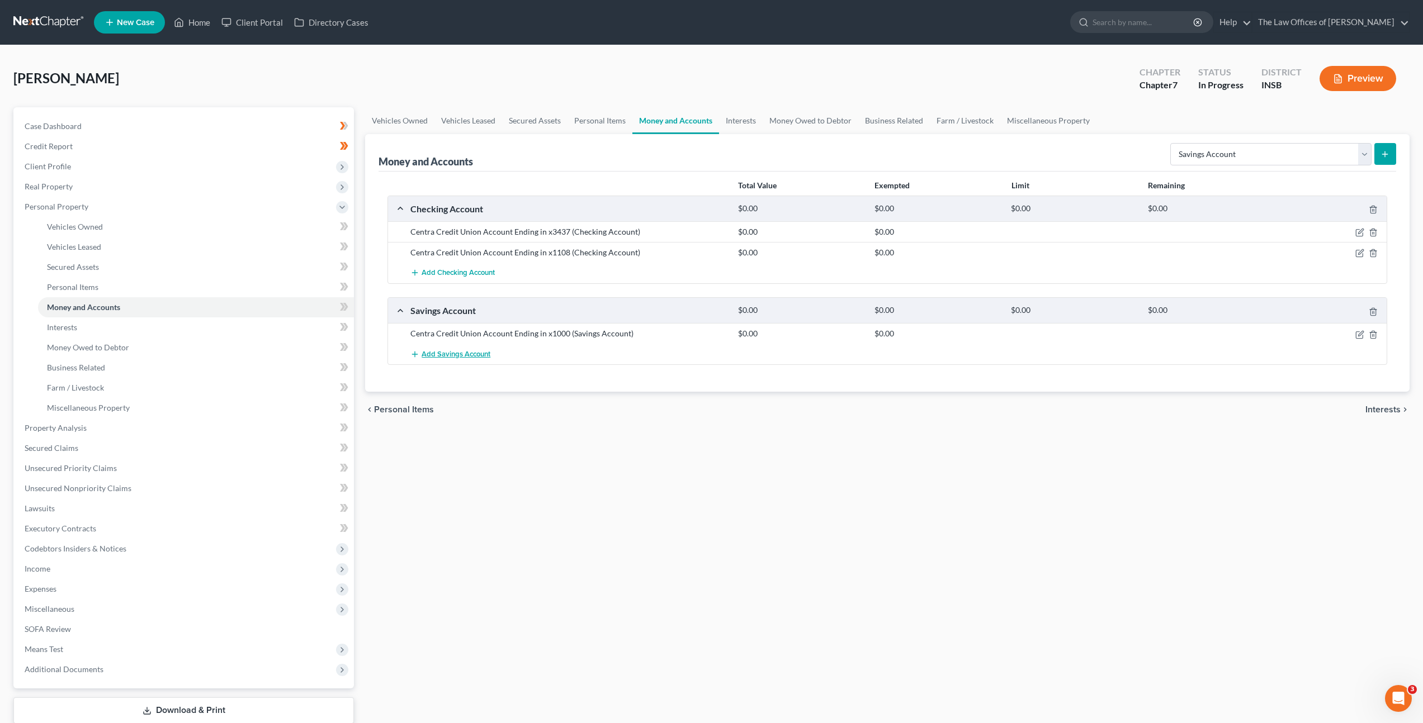
click at [461, 355] on span "Add Savings Account" at bounding box center [455, 354] width 69 height 9
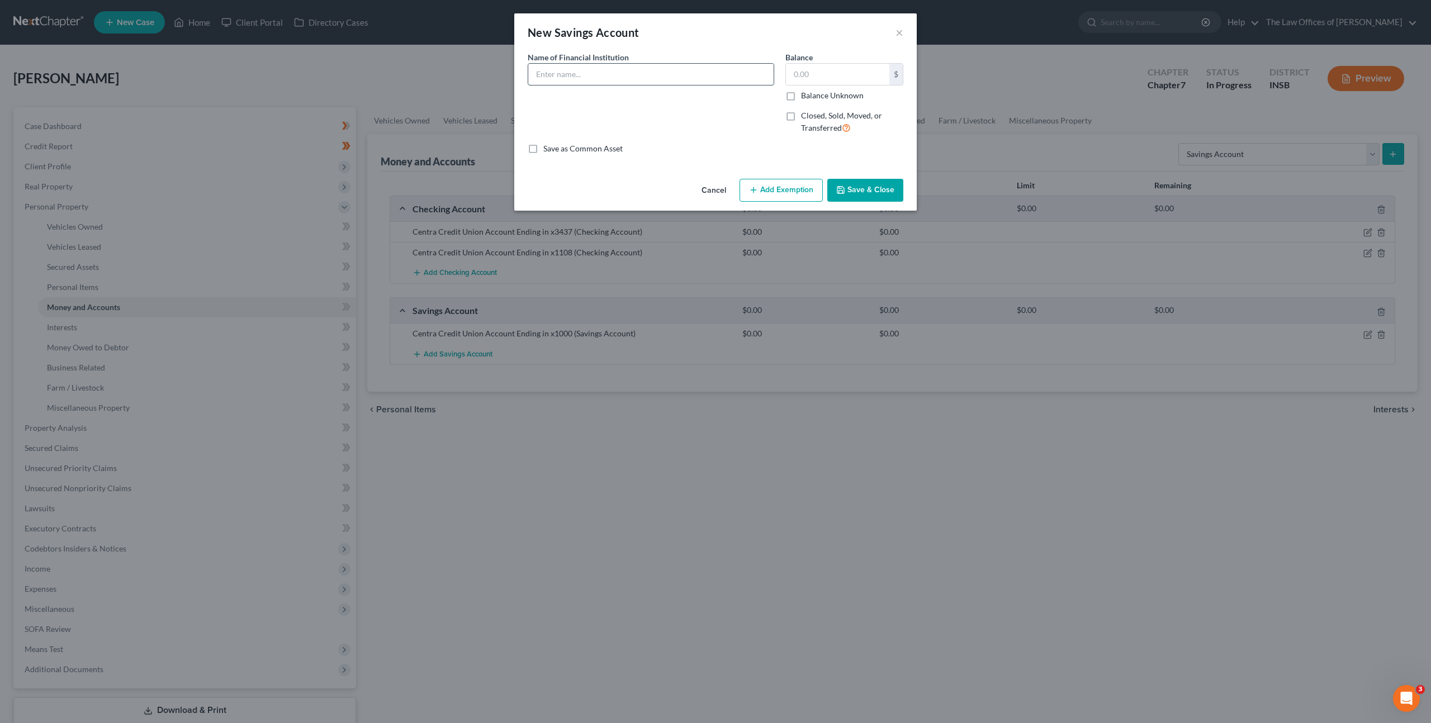
click at [622, 74] on input "text" at bounding box center [650, 74] width 245 height 21
paste input "Centra Credit Union Account Ending in x1108"
type input "Centra Credit Union Account Ending in x0025"
click at [859, 185] on button "Save & Close" at bounding box center [865, 190] width 76 height 23
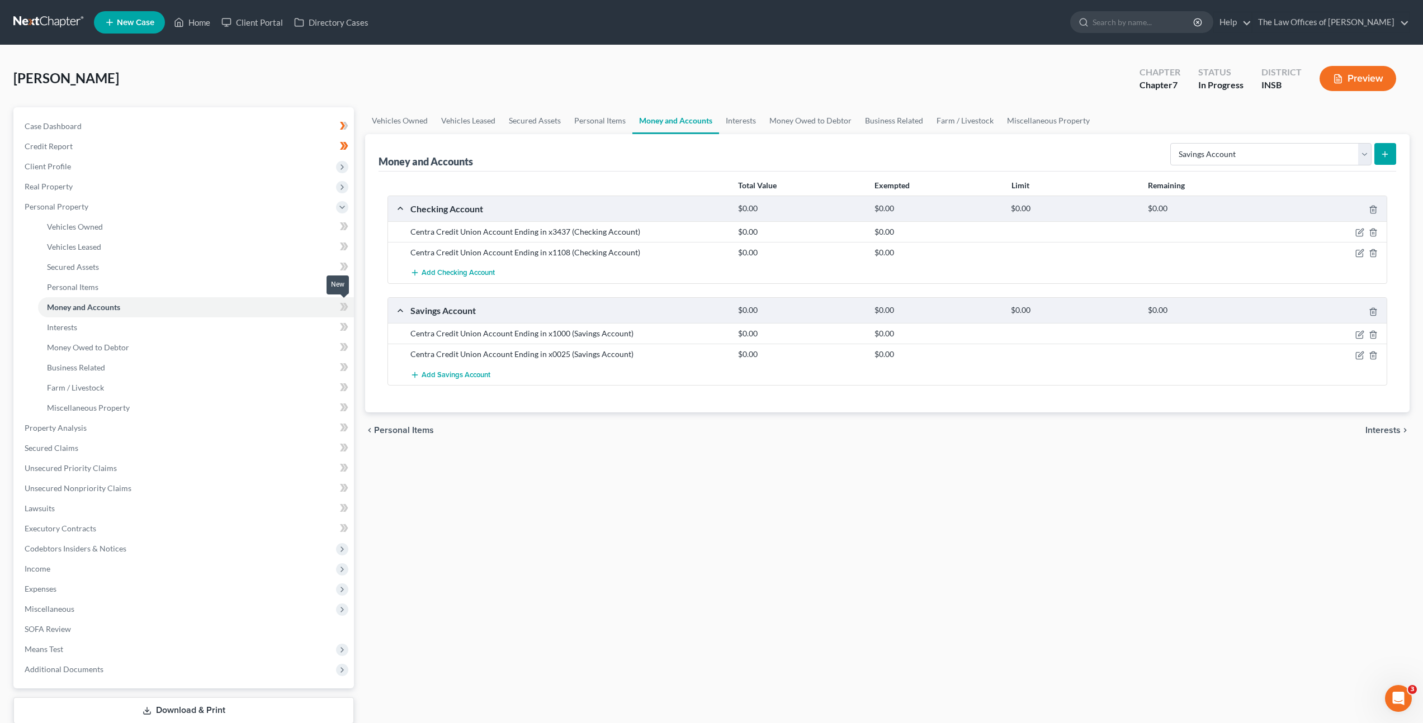
click at [340, 307] on icon at bounding box center [344, 307] width 8 height 14
click at [529, 535] on div "Vehicles Owned Vehicles Leased Secured Assets Personal Items Money and Accounts…" at bounding box center [886, 430] width 1055 height 646
click at [1226, 151] on select "Select Account Type Brokerage Cash on Hand Certificates of Deposit Checking Acc…" at bounding box center [1270, 154] width 201 height 22
click at [1277, 155] on select "Select Account Type Brokerage Cash on Hand Certificates of Deposit Checking Acc…" at bounding box center [1270, 154] width 201 height 22
click at [235, 307] on link "Money and Accounts" at bounding box center [196, 307] width 316 height 20
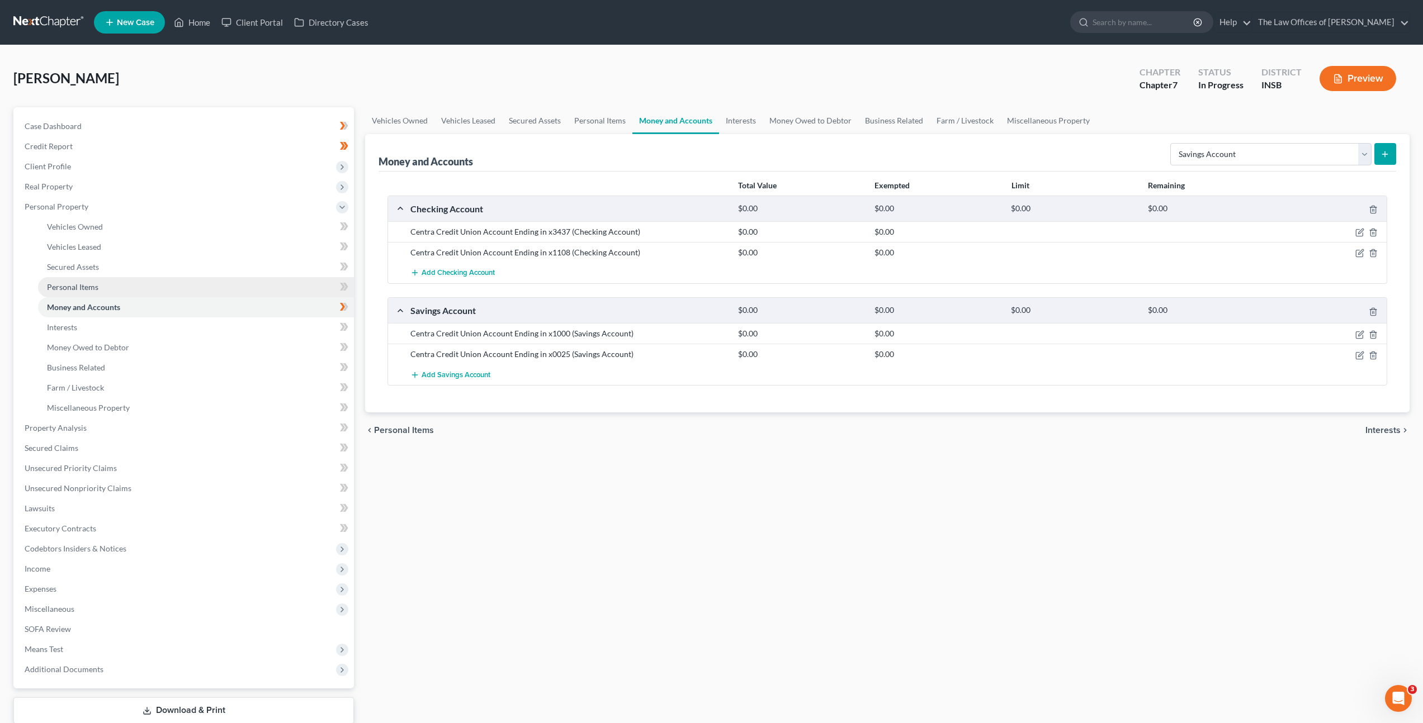
click at [253, 288] on link "Personal Items" at bounding box center [196, 287] width 316 height 20
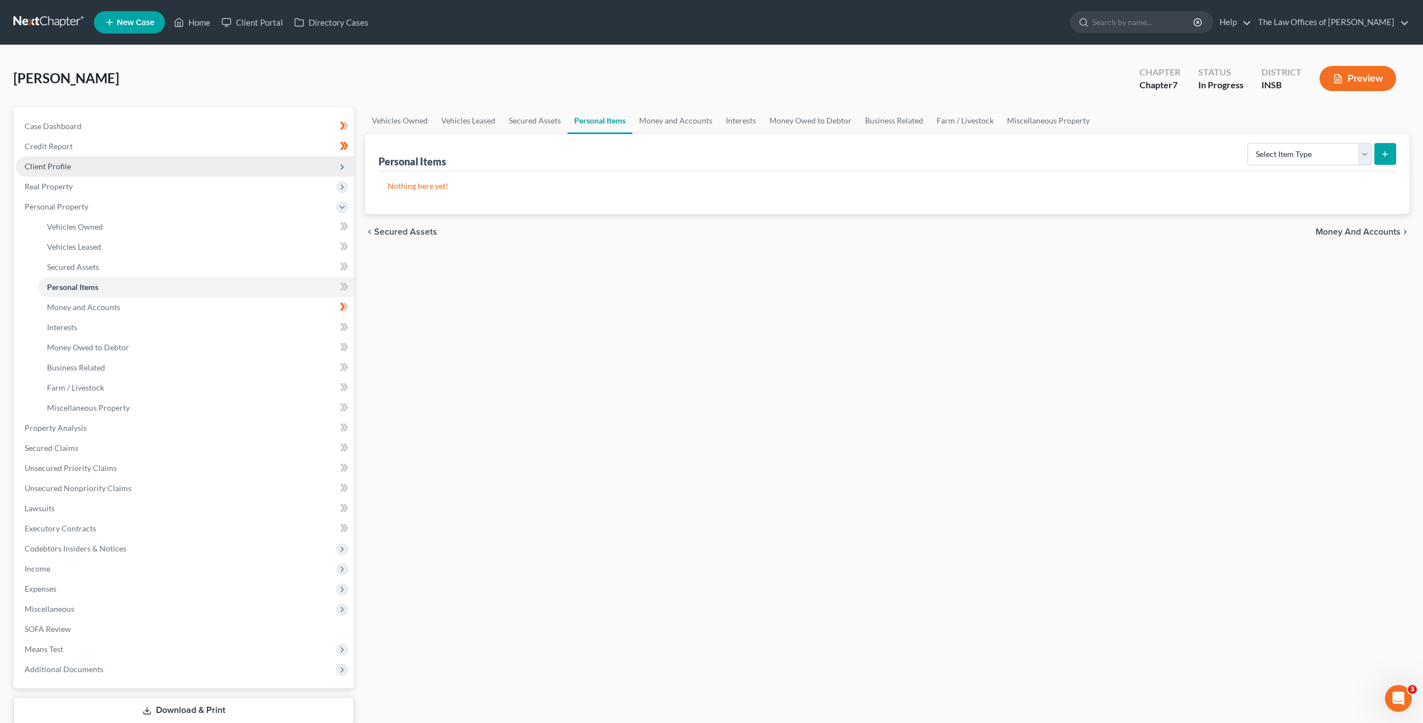
click at [229, 157] on span "Client Profile" at bounding box center [185, 167] width 338 height 20
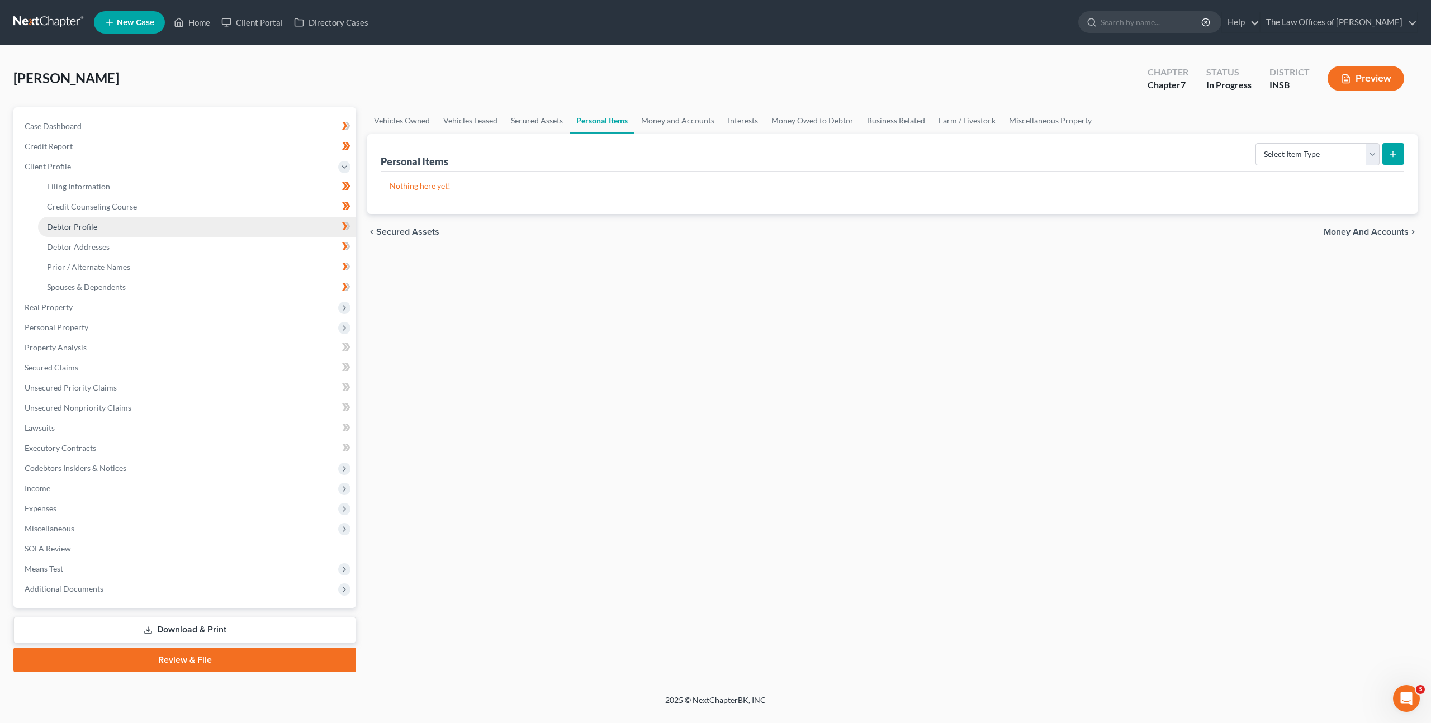
click at [210, 226] on link "Debtor Profile" at bounding box center [197, 227] width 318 height 20
select select "1"
select select "3"
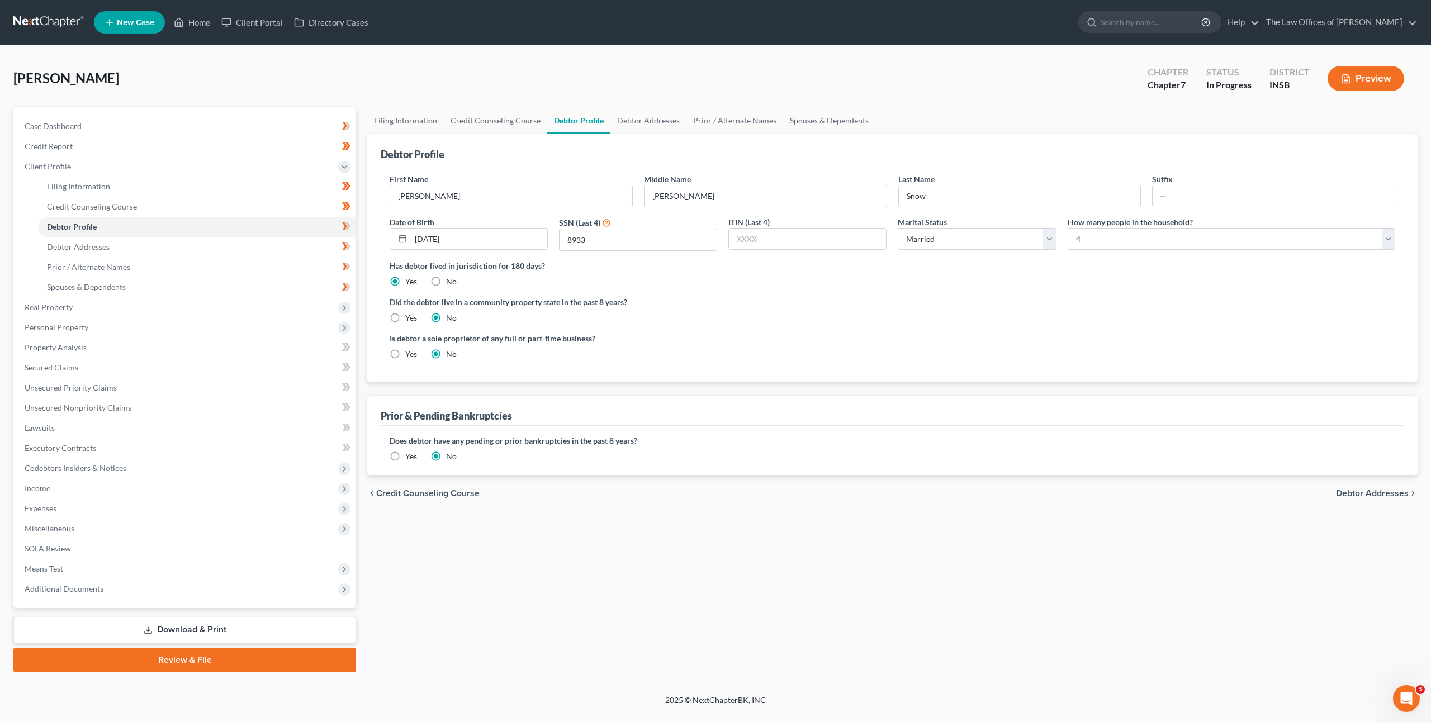
click at [840, 300] on label "Did the debtor live in a community property state in the past 8 years?" at bounding box center [893, 302] width 1006 height 12
drag, startPoint x: 347, startPoint y: 225, endPoint x: 318, endPoint y: 246, distance: 35.7
click at [347, 225] on icon at bounding box center [347, 226] width 5 height 8
click at [259, 248] on link "Debtor Addresses" at bounding box center [197, 247] width 318 height 20
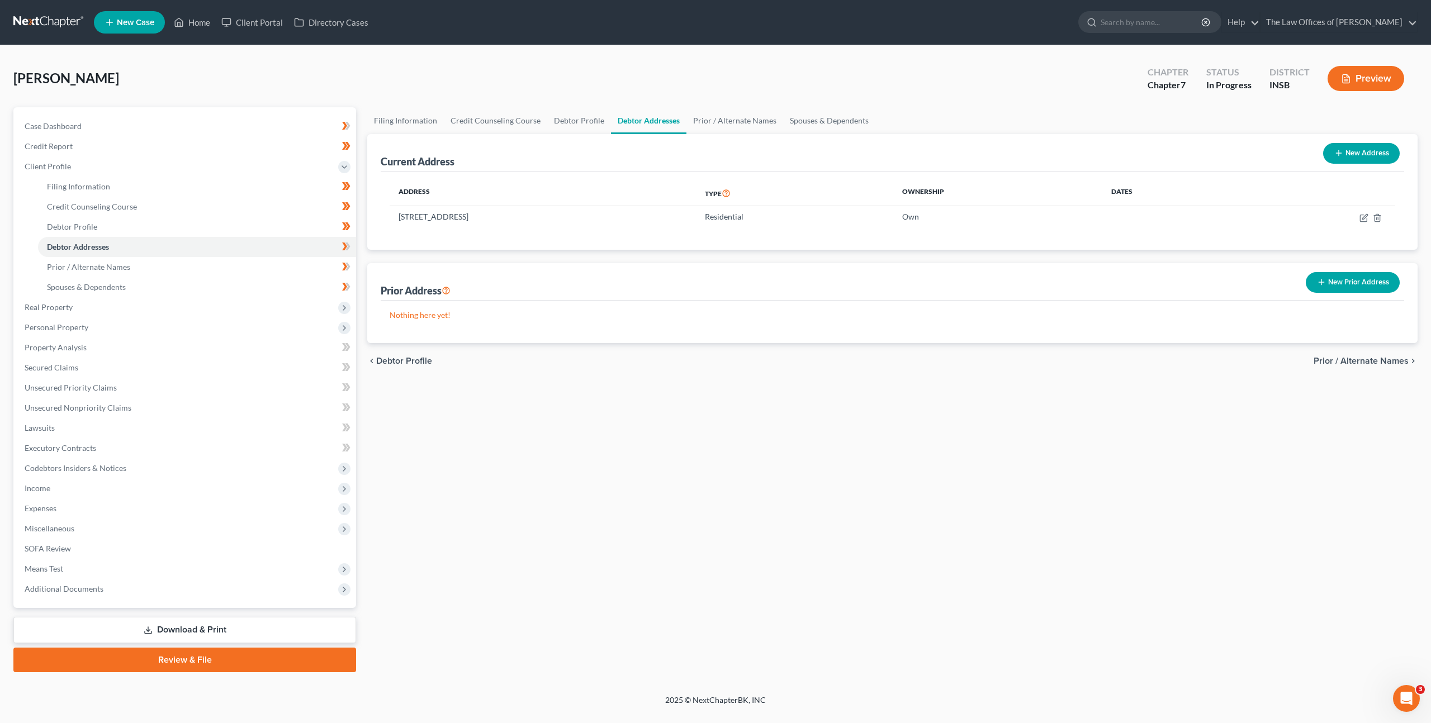
click at [591, 274] on div "Prior Address New Prior Address" at bounding box center [893, 281] width 1024 height 37
click at [348, 246] on icon at bounding box center [347, 247] width 5 height 8
click at [302, 270] on link "Prior / Alternate Names" at bounding box center [197, 267] width 318 height 20
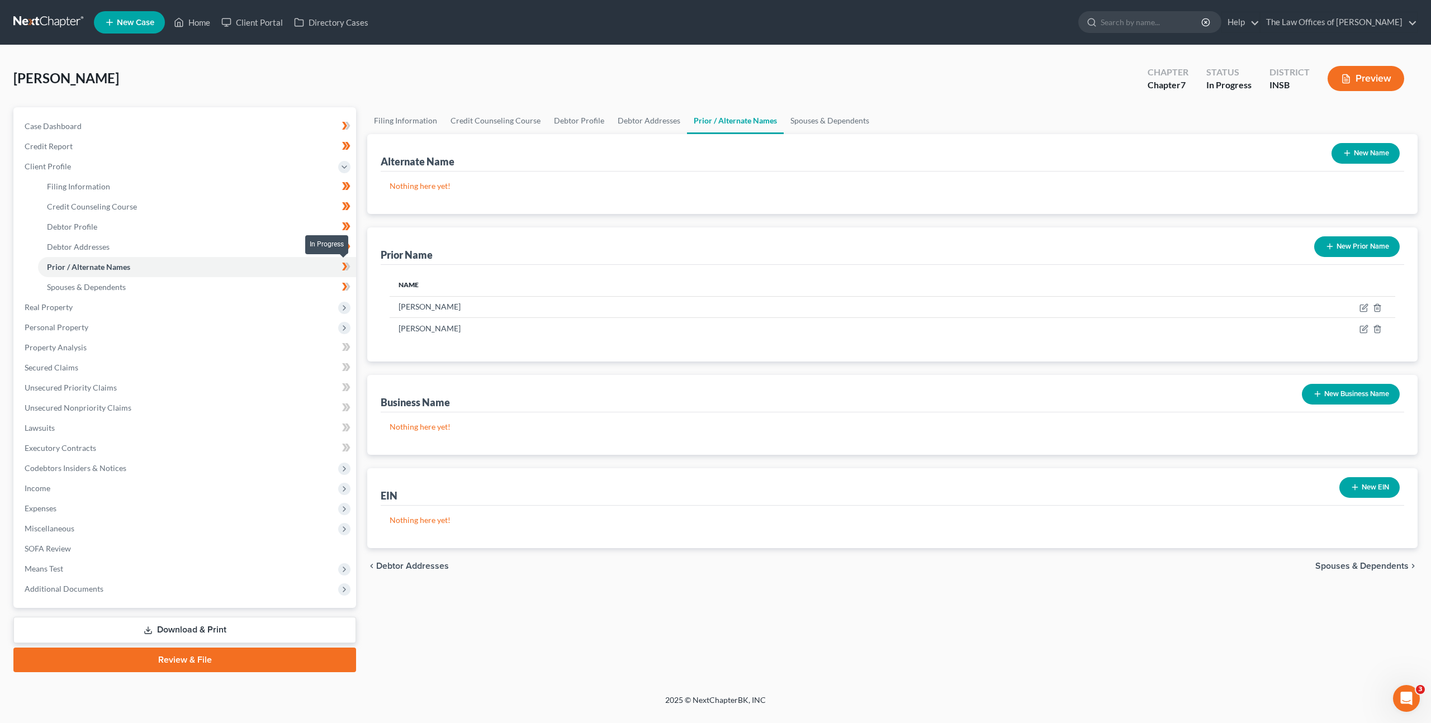
click at [350, 268] on span at bounding box center [347, 268] width 20 height 17
click at [295, 285] on link "Spouses & Dependents" at bounding box center [197, 287] width 318 height 20
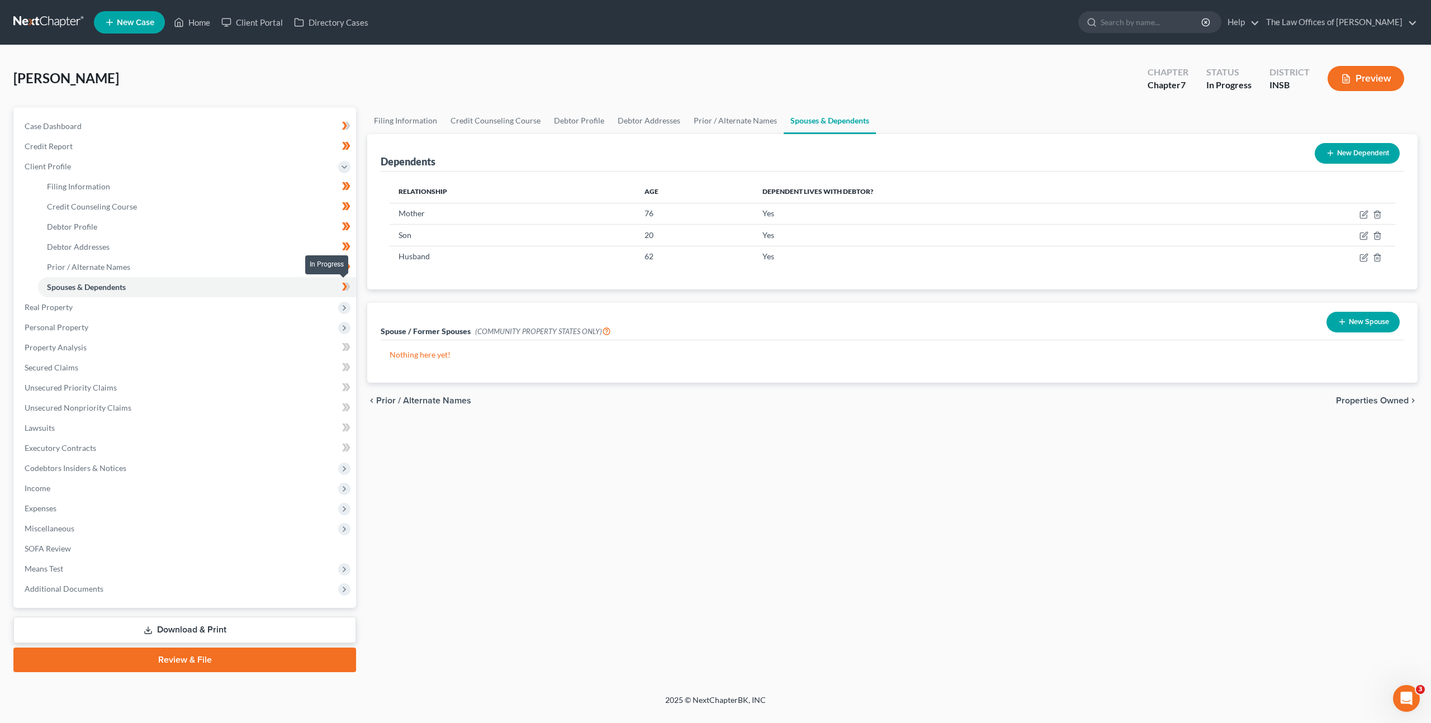
click at [356, 288] on div "Case Dashboard Payments Invoices Payments Payments Credit Report Client Profile" at bounding box center [185, 389] width 354 height 565
click at [339, 287] on span at bounding box center [347, 288] width 20 height 17
click at [256, 145] on link "Credit Report" at bounding box center [186, 146] width 340 height 20
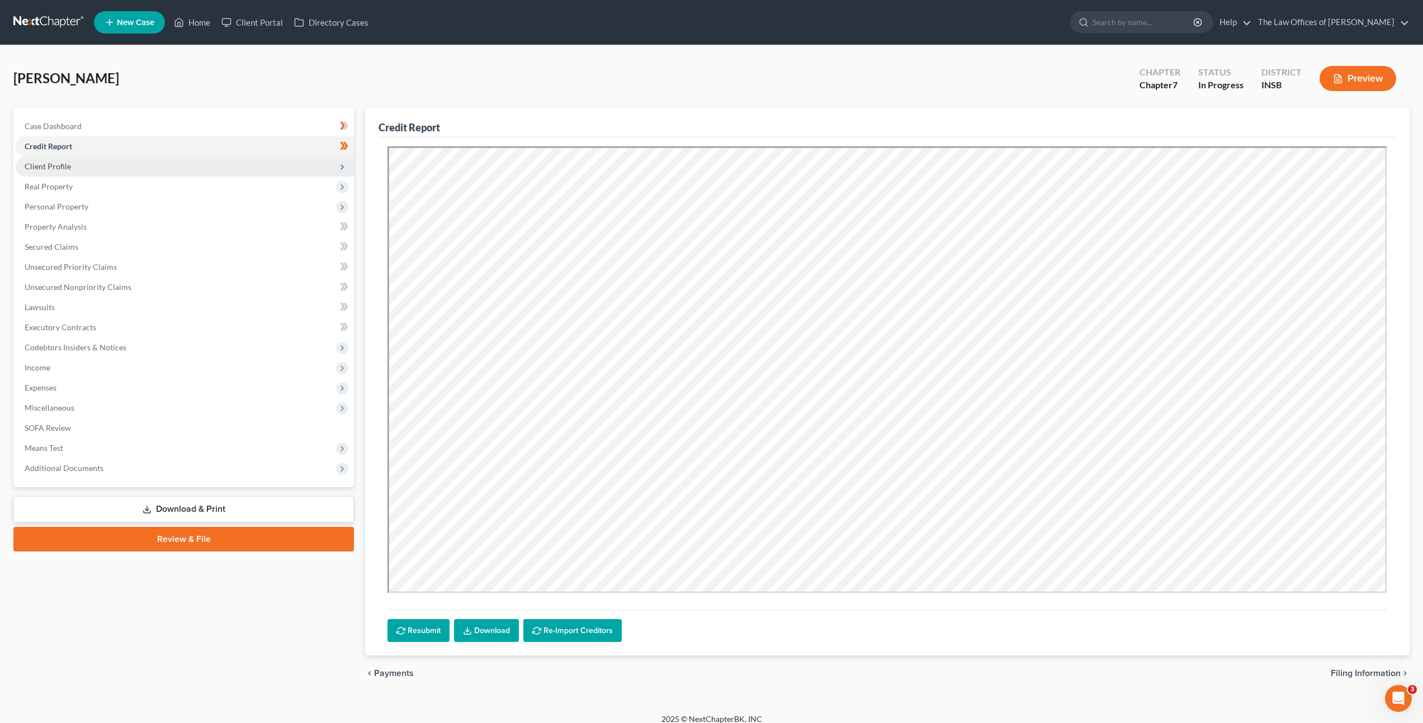
click at [244, 169] on span "Client Profile" at bounding box center [185, 167] width 338 height 20
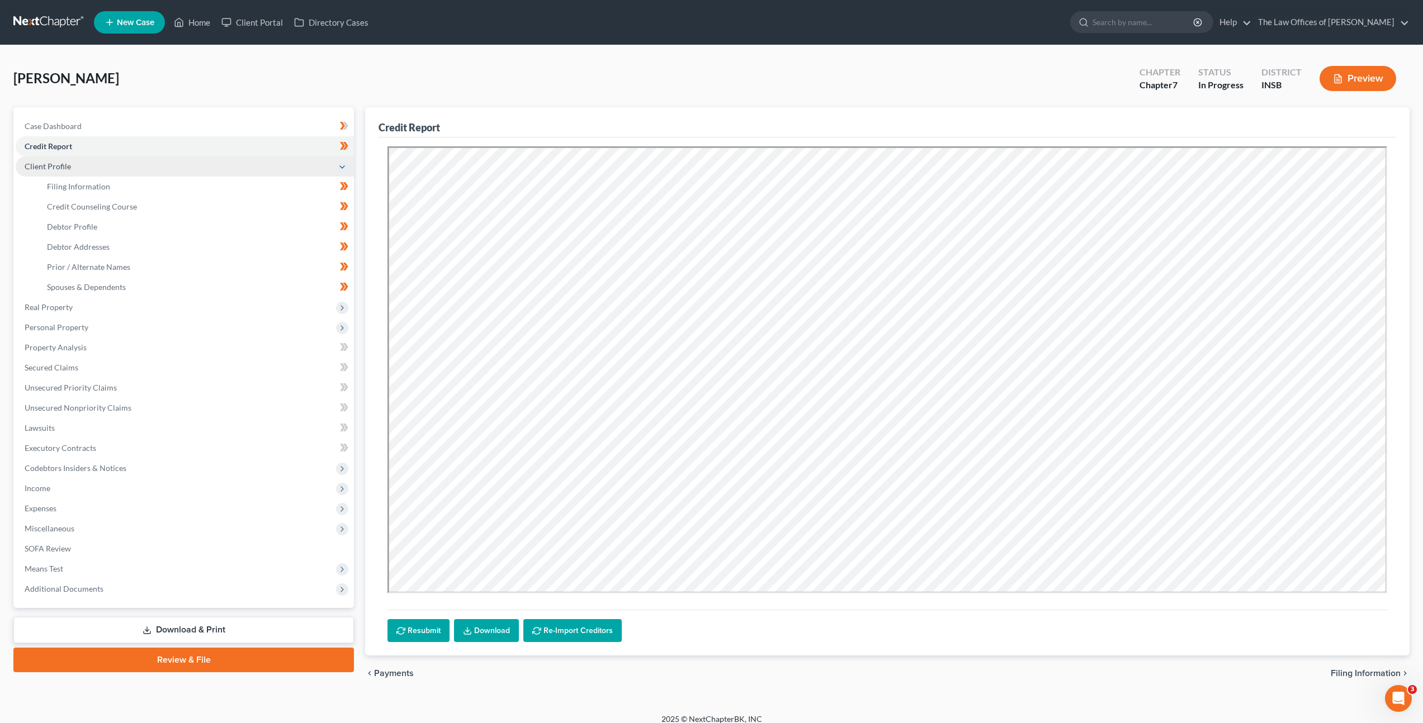
click at [210, 164] on span "Client Profile" at bounding box center [185, 167] width 338 height 20
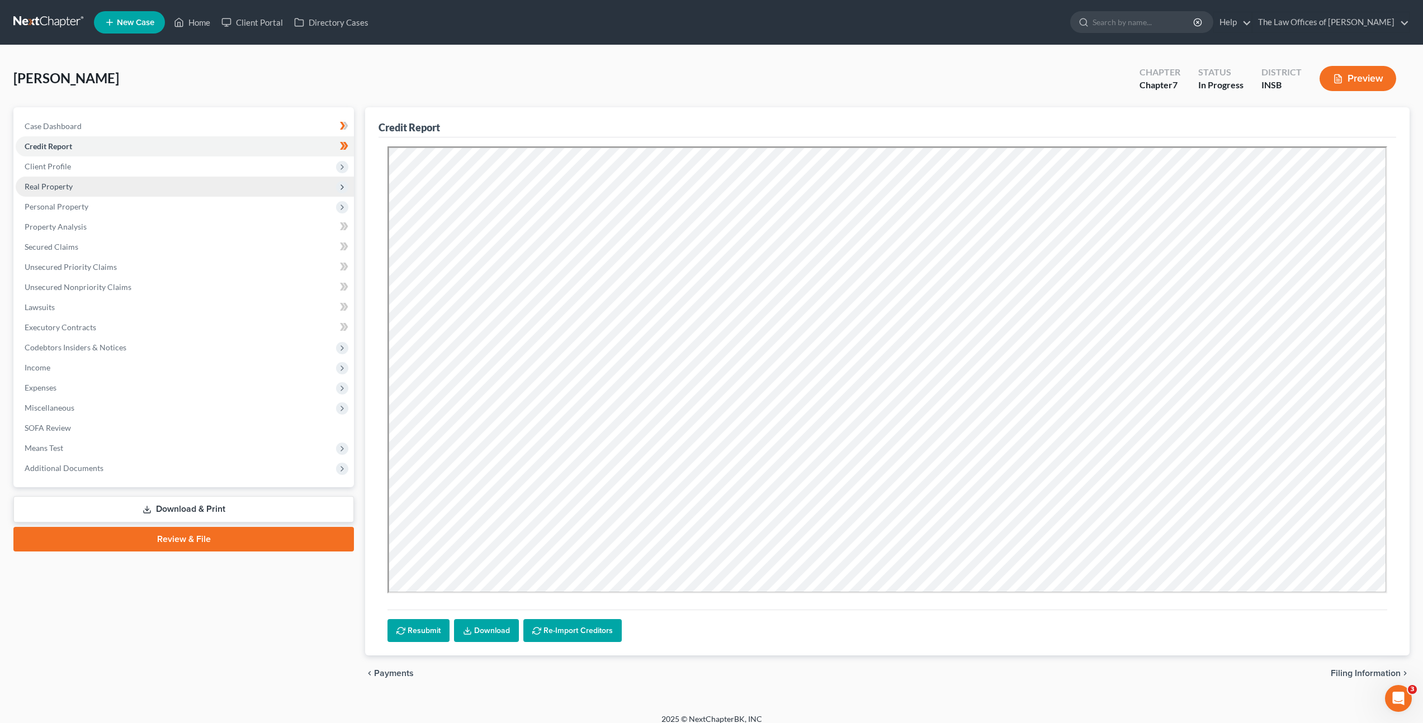
click at [192, 188] on span "Real Property" at bounding box center [185, 187] width 338 height 20
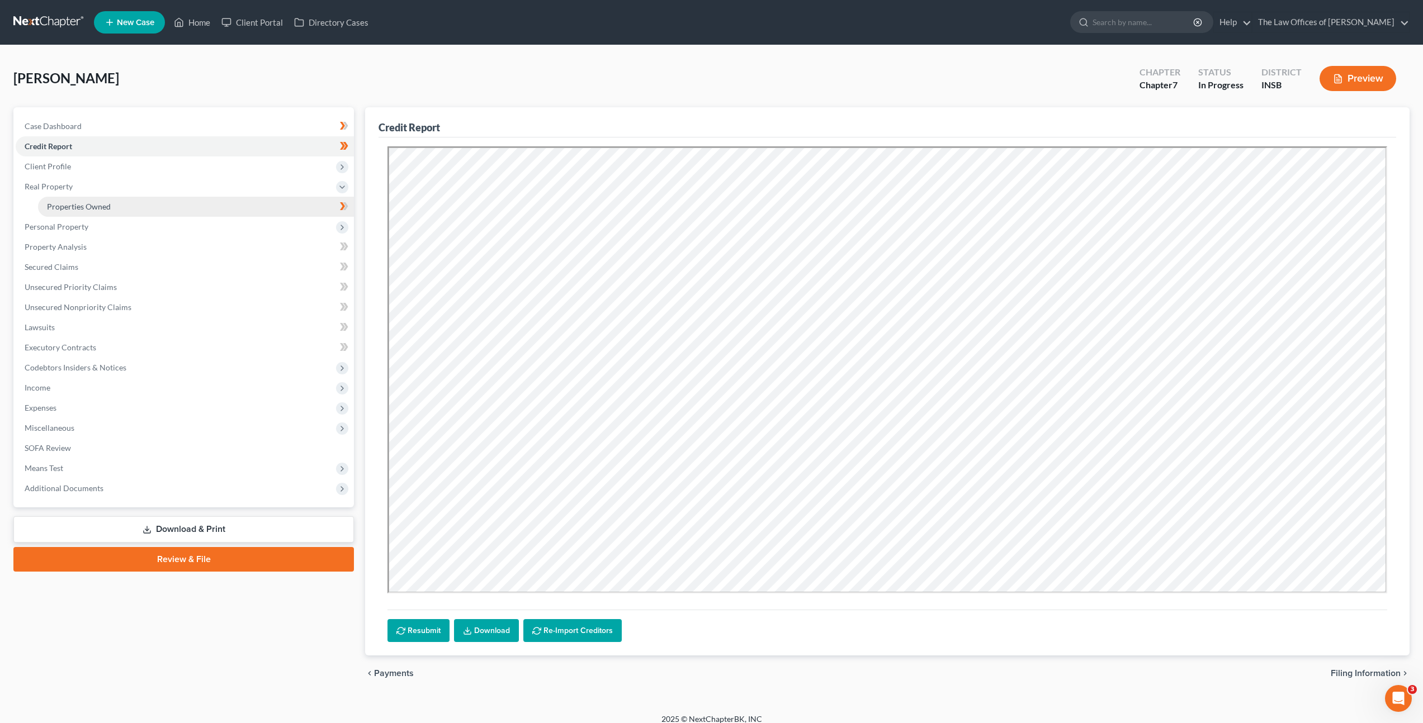
click at [179, 205] on link "Properties Owned" at bounding box center [196, 207] width 316 height 20
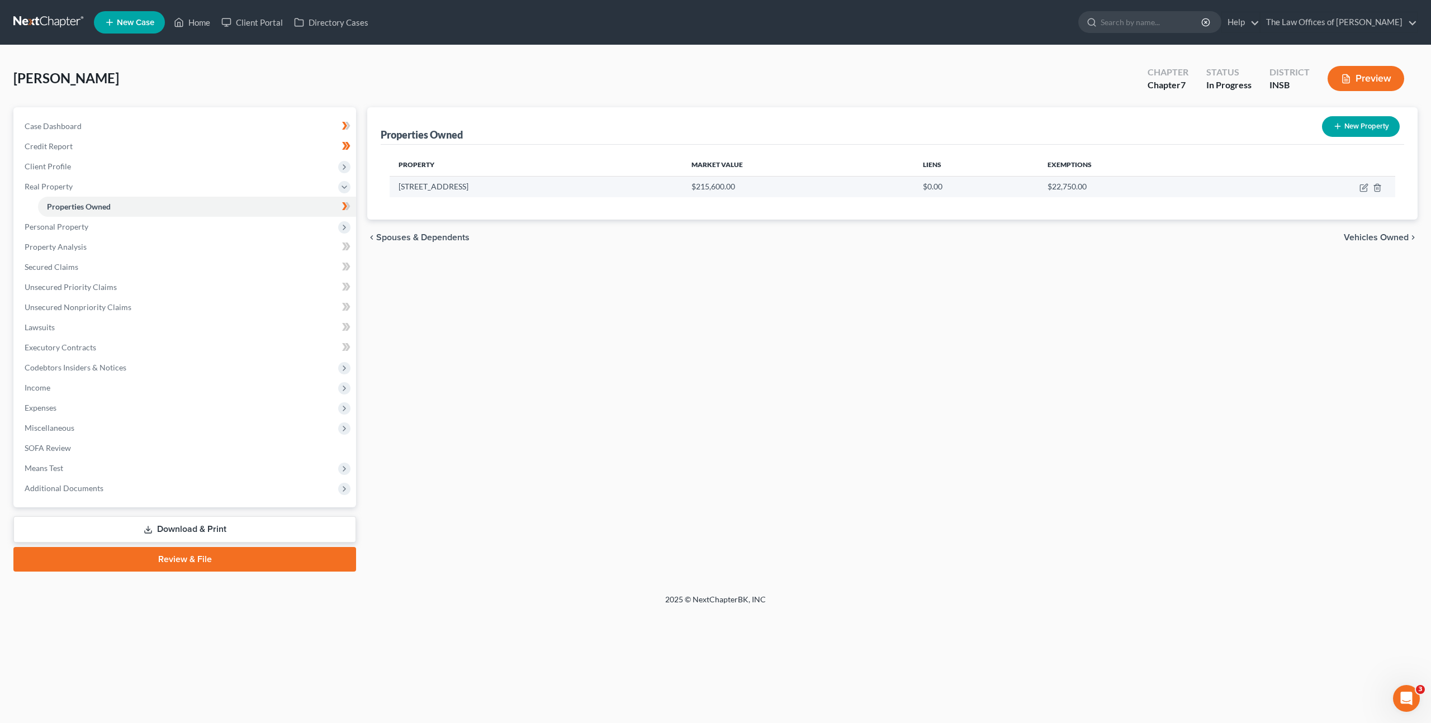
click at [1365, 192] on td at bounding box center [1320, 186] width 149 height 21
click at [1363, 189] on icon "button" at bounding box center [1363, 187] width 9 height 9
select select "15"
select select "3"
select select "6"
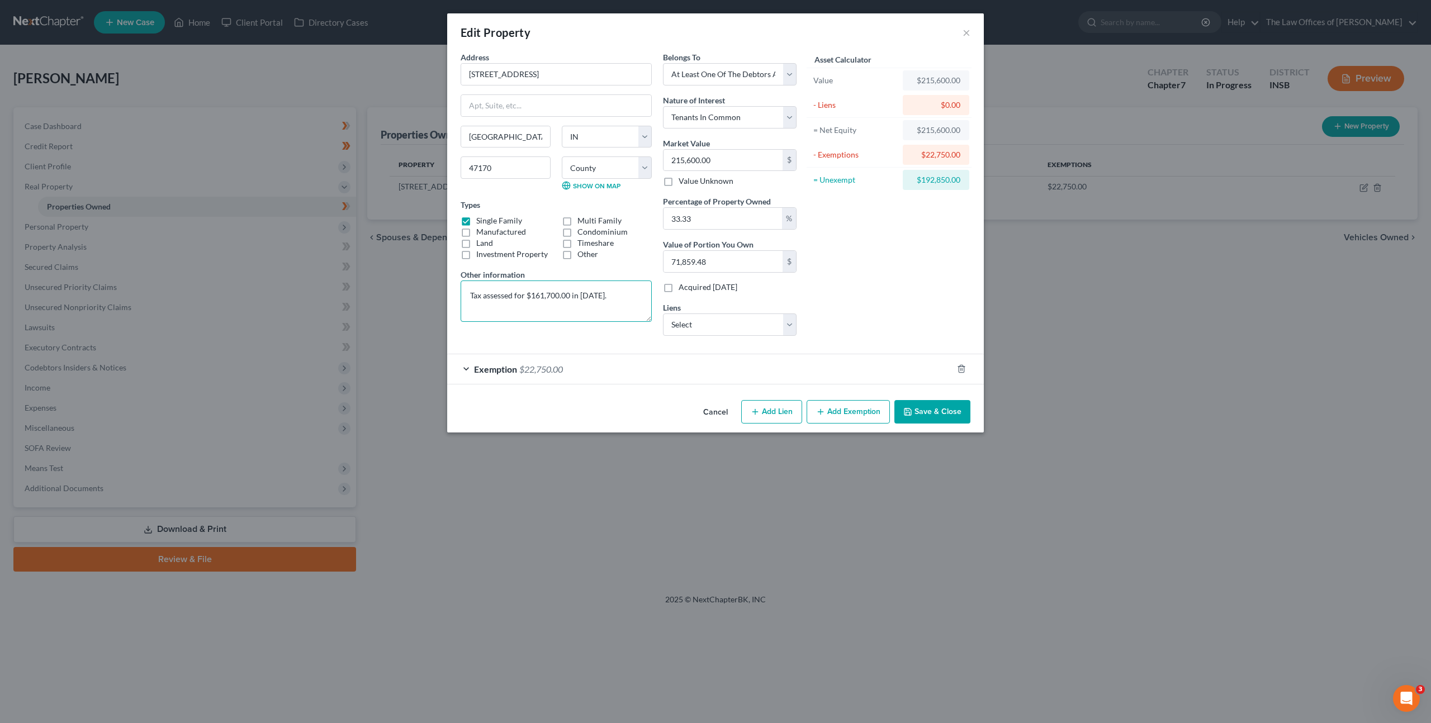
click at [472, 296] on textarea "Tax assessed for $161,700.00 in 2025." at bounding box center [556, 301] width 191 height 41
type textarea "Tax assessed for $161,700.00 in 2025."
click at [709, 408] on button "Cancel" at bounding box center [715, 412] width 42 height 22
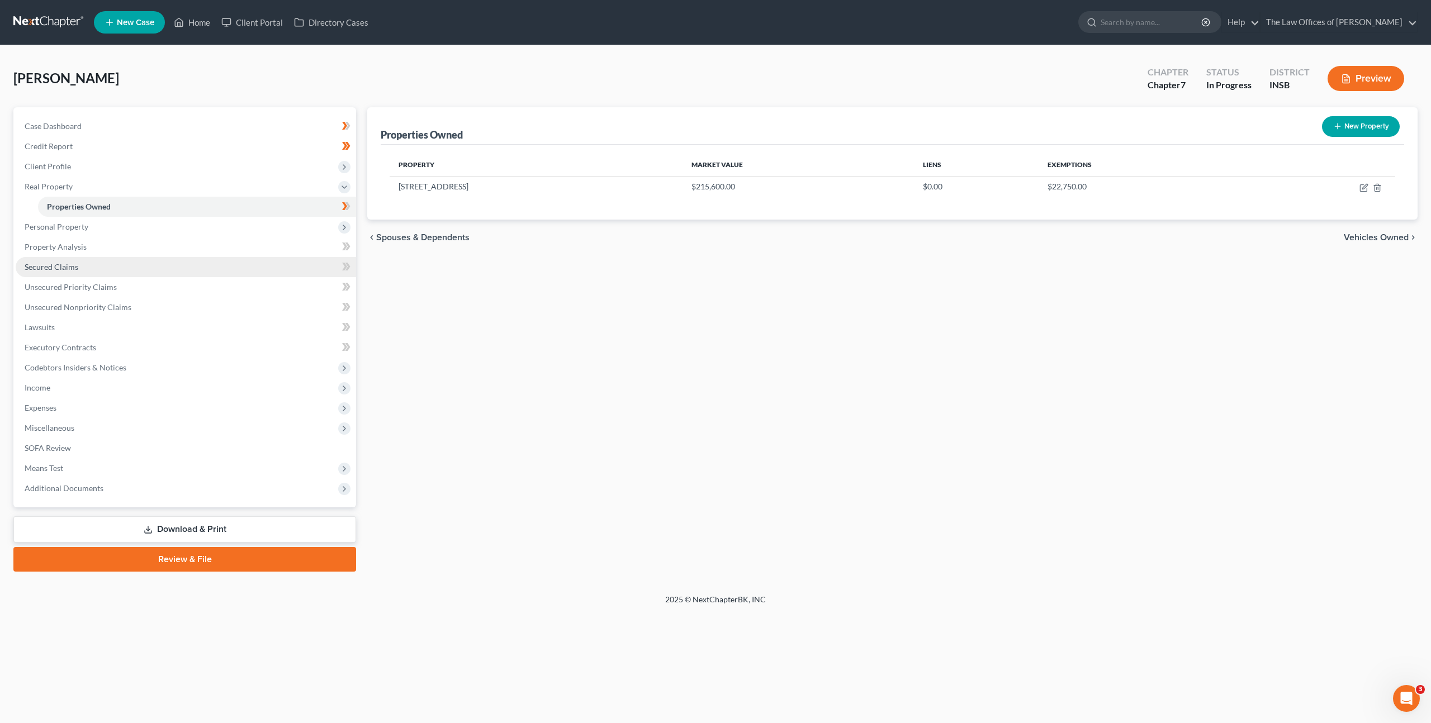
click at [67, 269] on span "Secured Claims" at bounding box center [52, 267] width 54 height 10
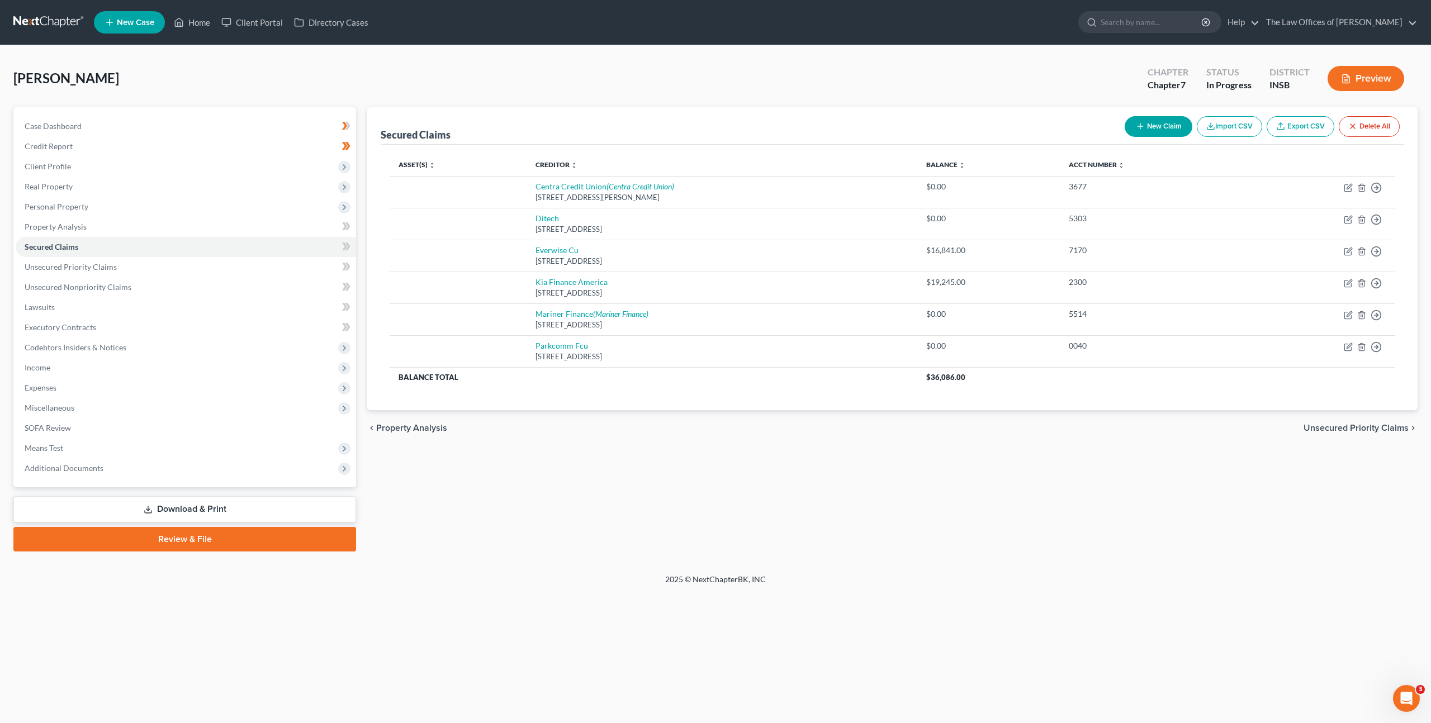
click at [1153, 130] on button "New Claim" at bounding box center [1159, 126] width 68 height 21
select select "0"
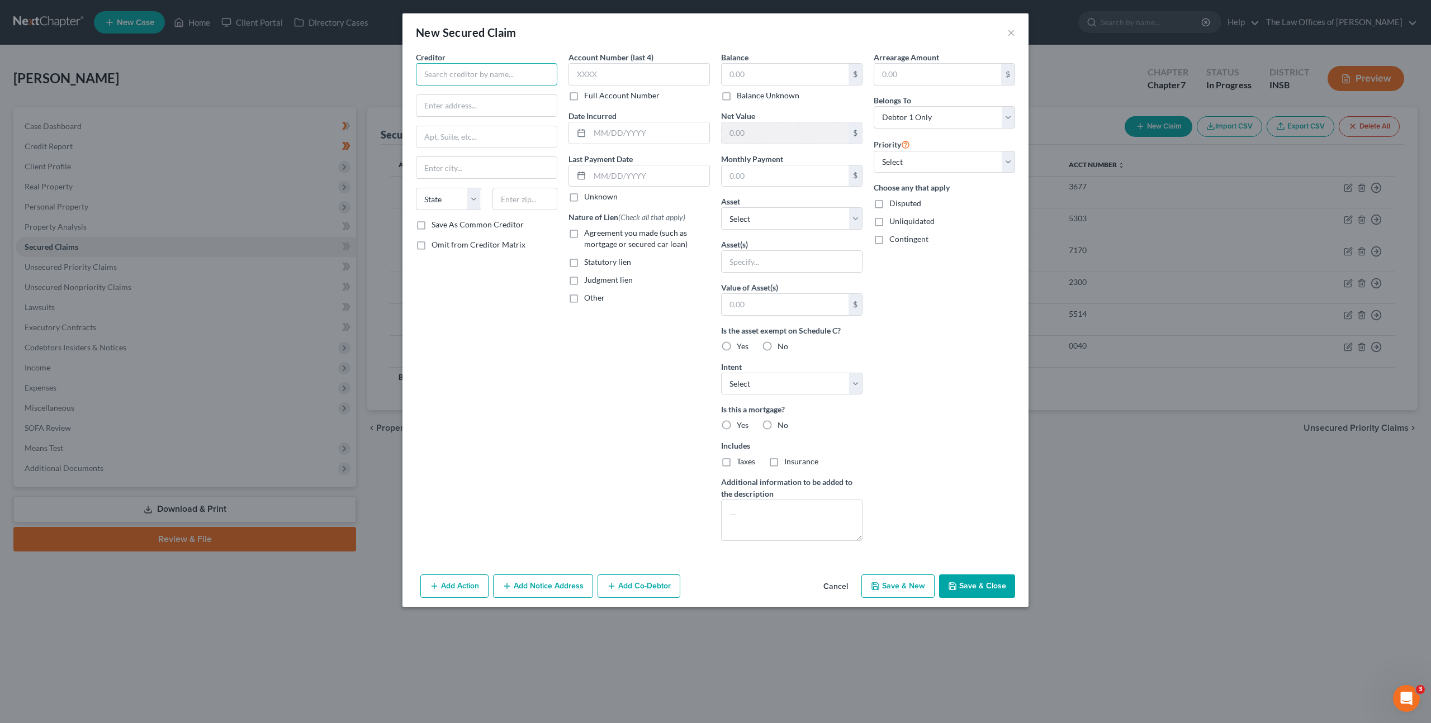
click at [510, 79] on input "text" at bounding box center [486, 74] width 141 height 22
click at [443, 77] on input "LoanDepot" at bounding box center [486, 74] width 141 height 22
click at [475, 68] on input "Loan Depot" at bounding box center [486, 74] width 141 height 22
click at [500, 95] on div "Loan Depot" at bounding box center [483, 93] width 116 height 11
type input "Loan Depot"
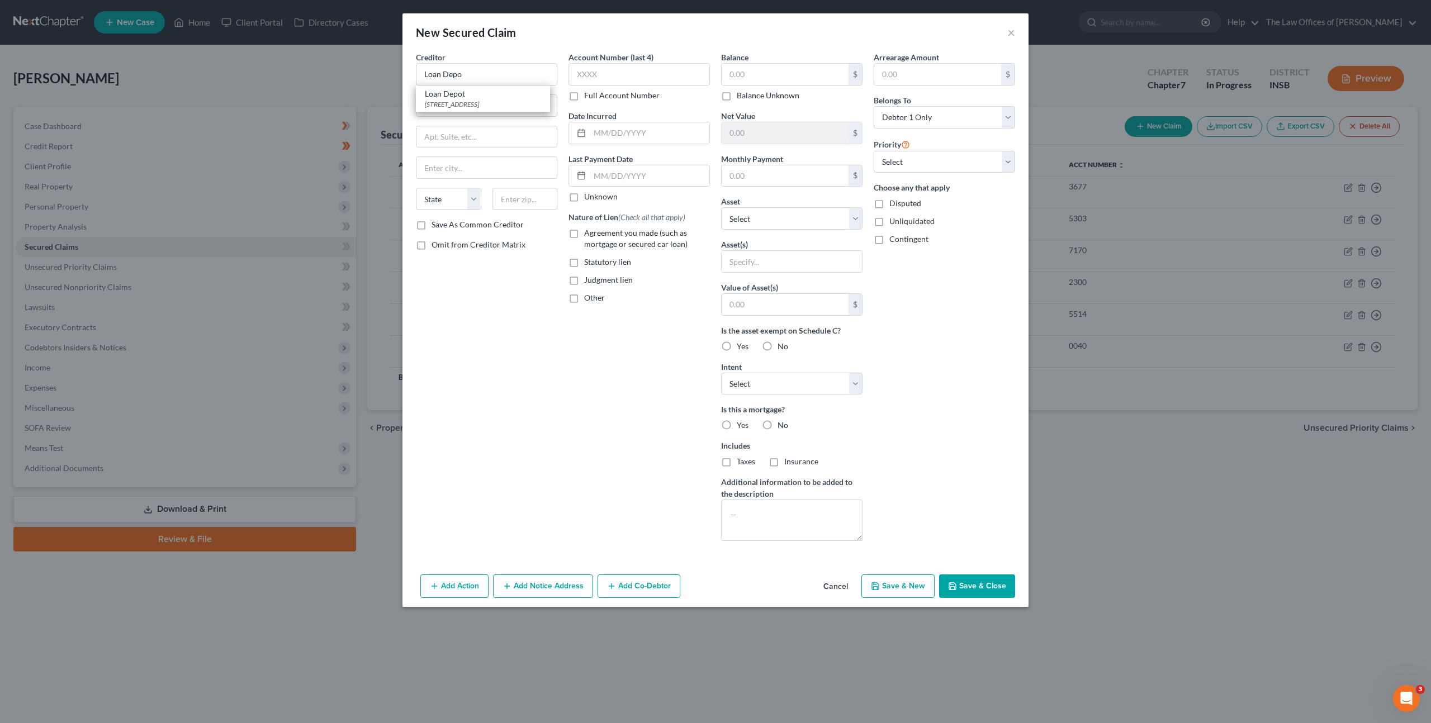
type input "885 Teaneck Rd,"
type input "Crb Personal Loans"
type input "Teaneck"
select select "33"
type input "07666"
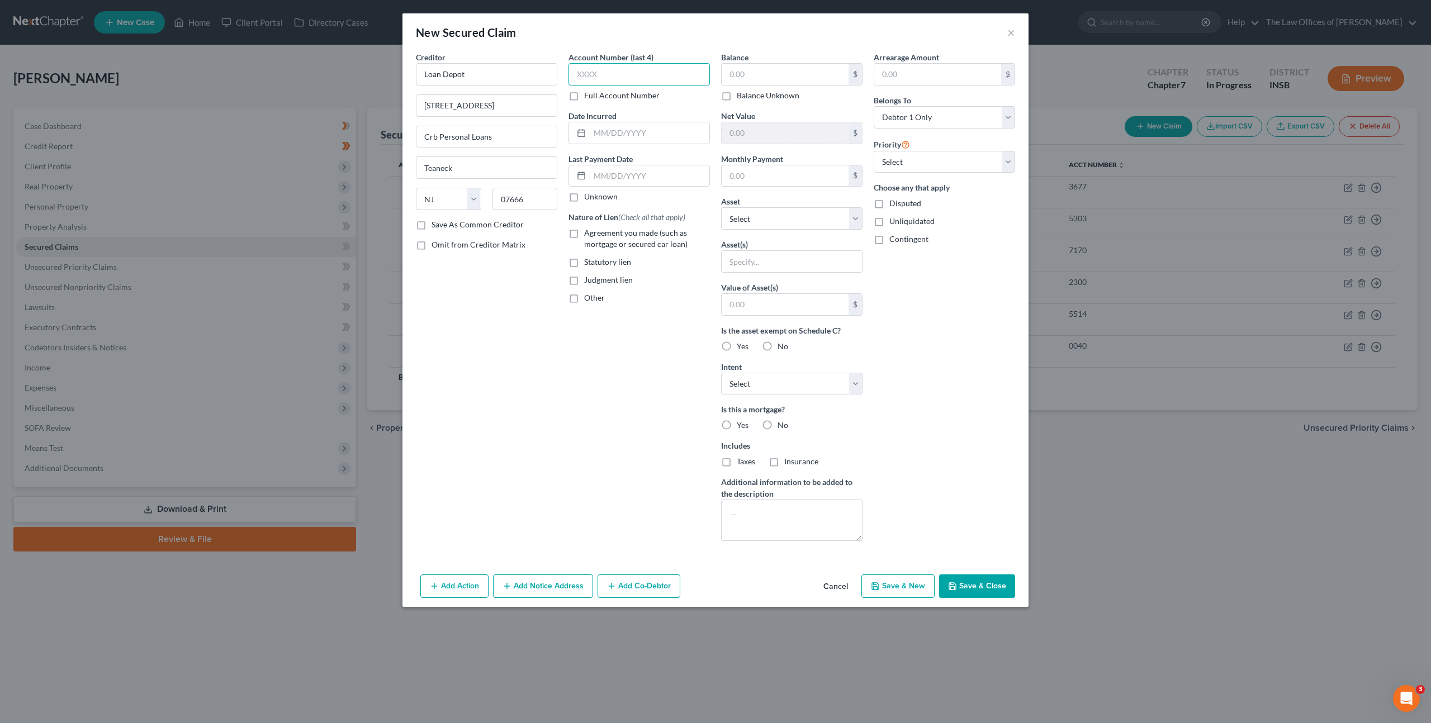
click at [624, 75] on input "text" at bounding box center [638, 74] width 141 height 22
click at [788, 65] on input "text" at bounding box center [785, 74] width 127 height 21
type input "168,000"
click at [807, 165] on input "text" at bounding box center [785, 175] width 127 height 21
type input "1,100"
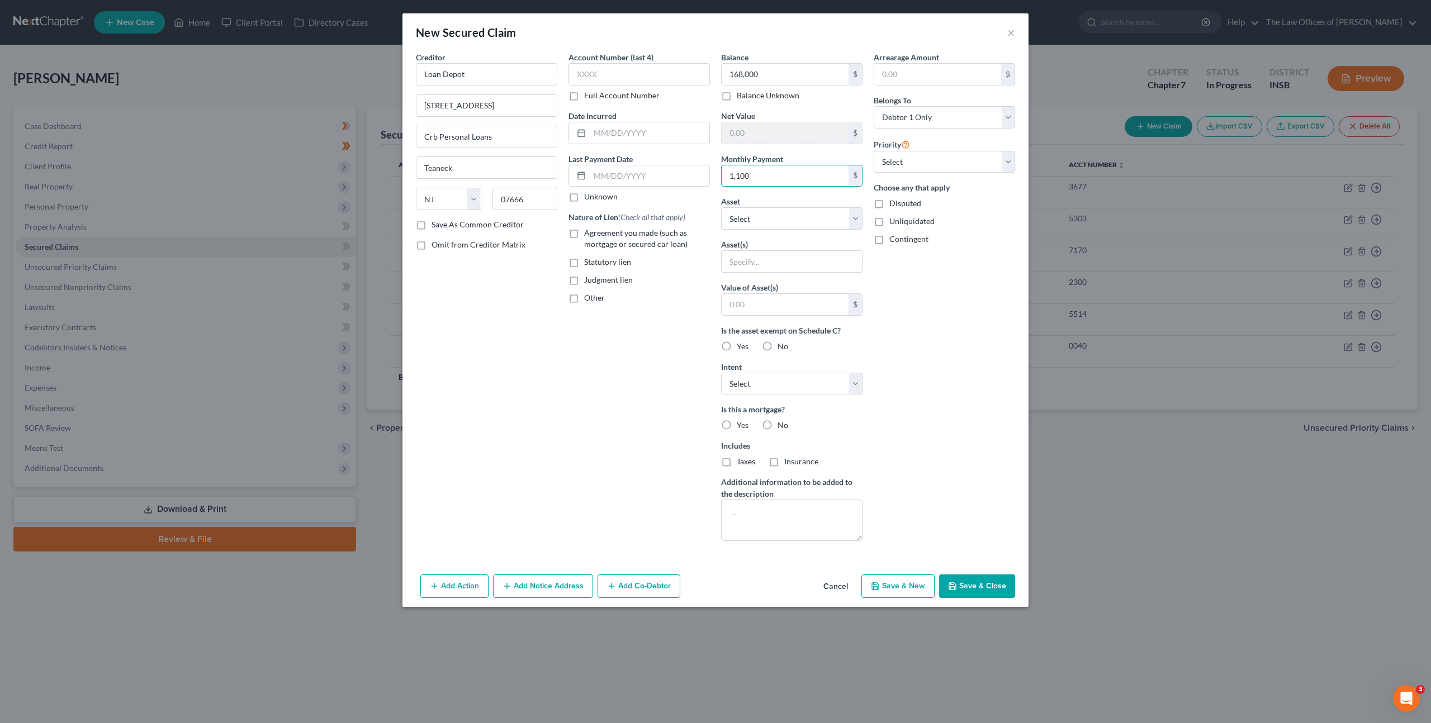
click at [667, 342] on div "Account Number (last 4) Full Account Number Date Incurred Last Payment Date Unk…" at bounding box center [639, 300] width 153 height 499
click at [737, 463] on label "Taxes" at bounding box center [746, 461] width 18 height 11
click at [741, 463] on input "Taxes" at bounding box center [744, 459] width 7 height 7
checkbox input "true"
click at [784, 463] on label "Insurance" at bounding box center [801, 461] width 34 height 11
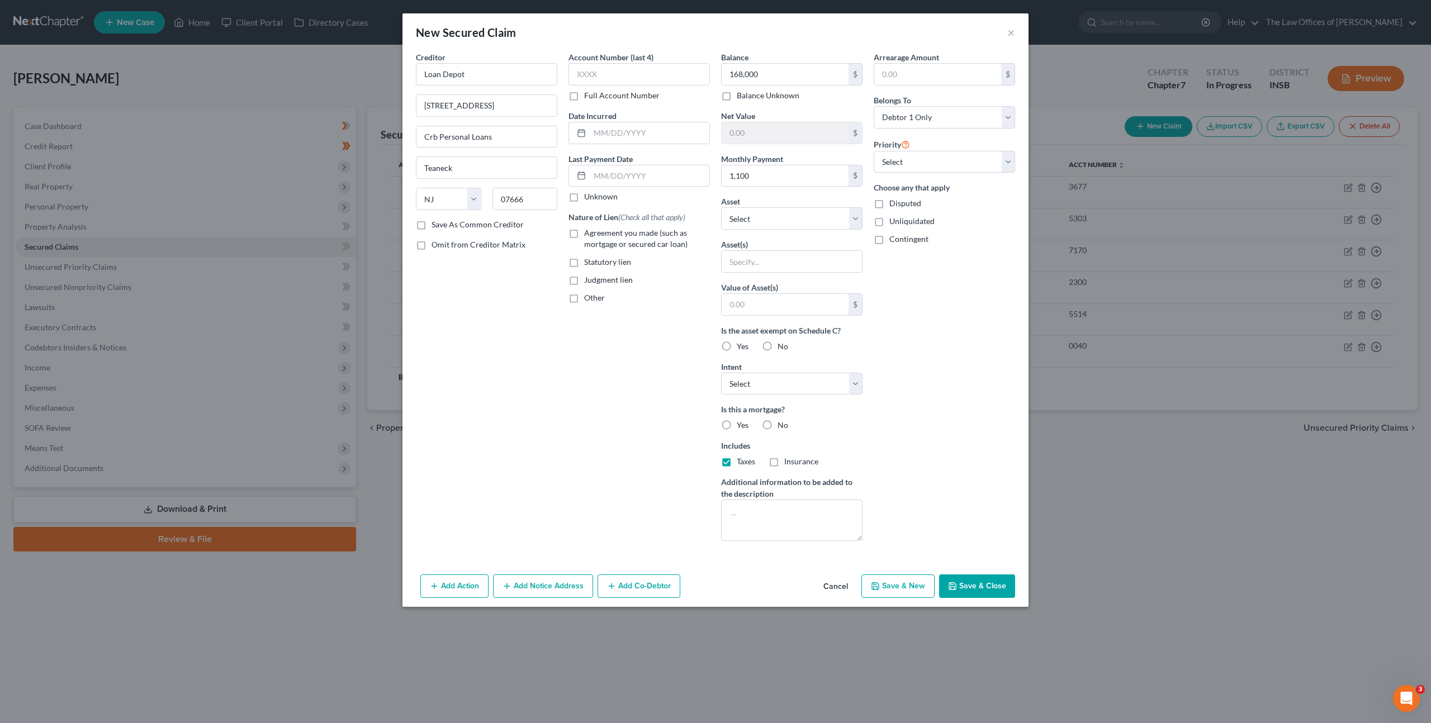
click at [789, 463] on input "Insurance" at bounding box center [792, 459] width 7 height 7
checkbox input "true"
click at [641, 427] on div "Account Number (last 4) Full Account Number Date Incurred Last Payment Date Unk…" at bounding box center [639, 300] width 153 height 499
click at [737, 423] on label "Yes" at bounding box center [743, 425] width 12 height 11
click at [741, 423] on input "Yes" at bounding box center [744, 423] width 7 height 7
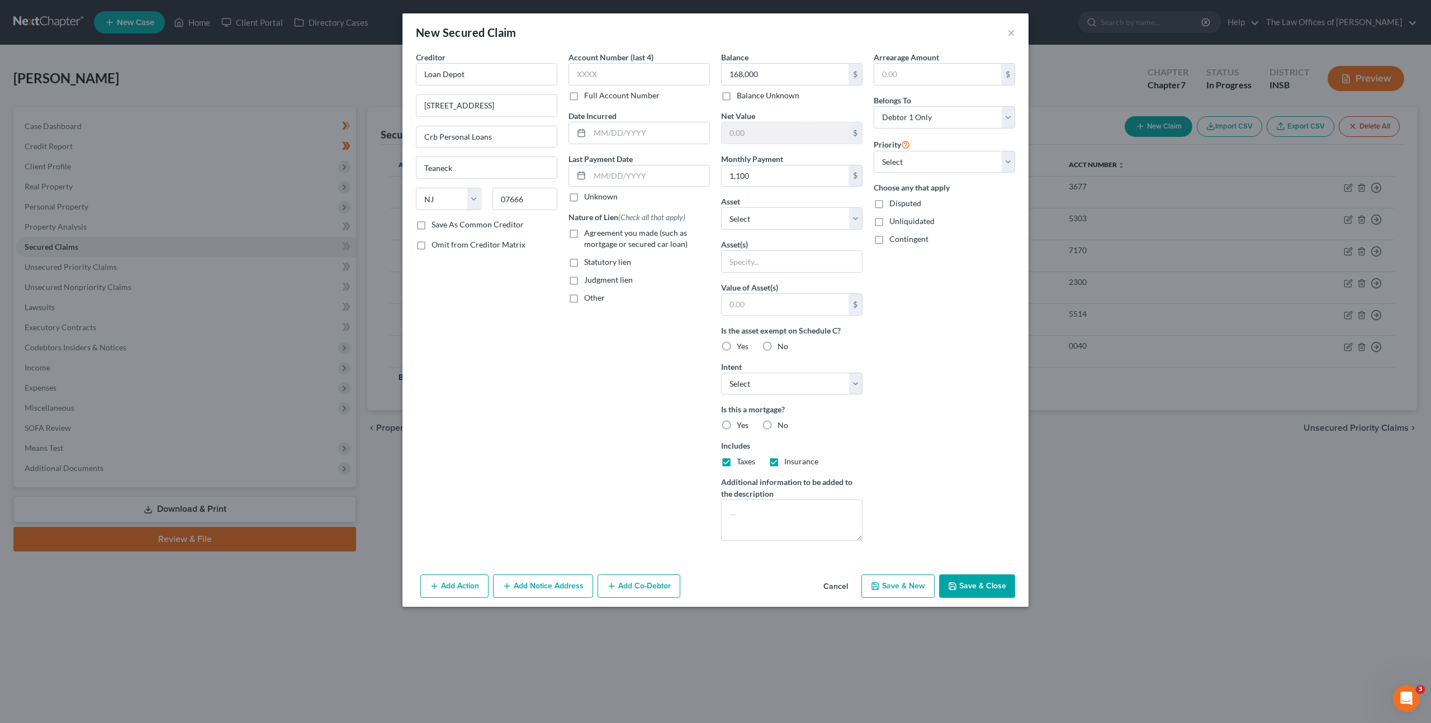
radio input "true"
click at [750, 384] on select "Select Surrender Redeem Reaffirm Avoid Other" at bounding box center [791, 384] width 141 height 22
select select "2"
click at [721, 373] on select "Select Surrender Redeem Reaffirm Avoid Other" at bounding box center [791, 384] width 141 height 22
click at [662, 401] on div "Account Number (last 4) Full Account Number Date Incurred Last Payment Date Unk…" at bounding box center [639, 300] width 153 height 499
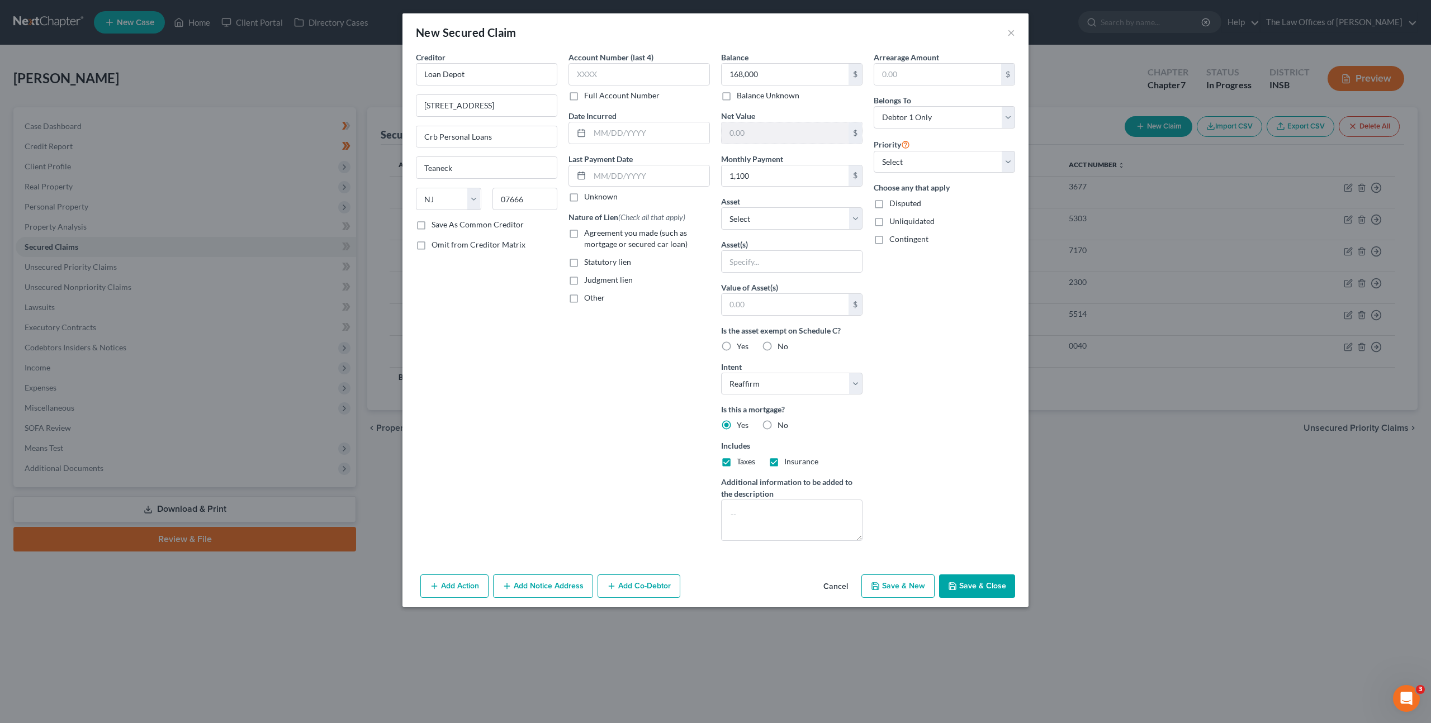
click at [799, 199] on div "Asset * Select Other Multiple Assets 2376 E Radio Tower Rd - $215600.0 Centra C…" at bounding box center [791, 213] width 141 height 34
click at [790, 222] on select "Select Other Multiple Assets 2376 E Radio Tower Rd - $215600.0 Centra Credit Un…" at bounding box center [791, 218] width 141 height 22
select select "2"
click at [721, 207] on select "Select Other Multiple Assets 2376 E Radio Tower Rd - $215600.0 Centra Credit Un…" at bounding box center [791, 218] width 141 height 22
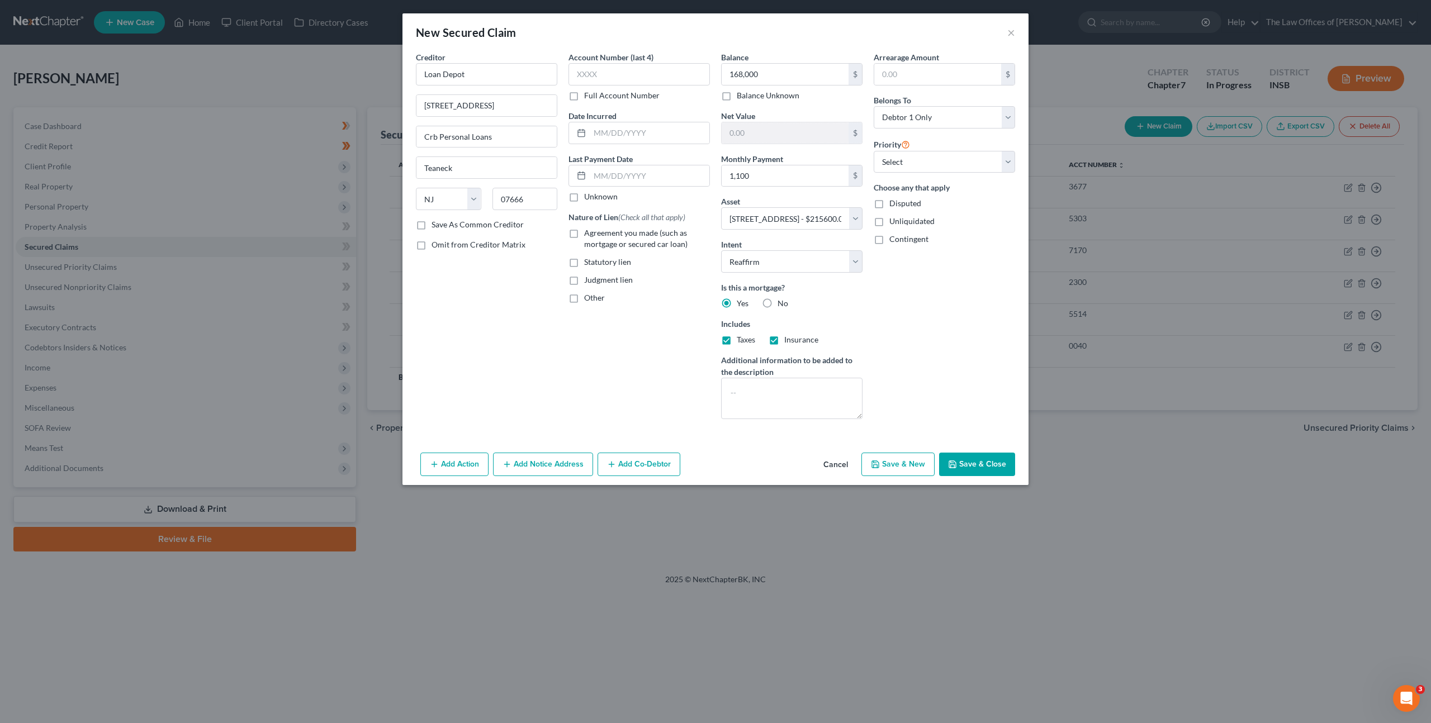
click at [651, 354] on div "Account Number (last 4) Full Account Number Date Incurred Last Payment Date Unk…" at bounding box center [639, 239] width 153 height 377
click at [925, 124] on select "Select Debtor 1 Only Debtor 2 Only Debtor 1 And Debtor 2 Only At Least One Of T…" at bounding box center [944, 117] width 141 height 22
select select "3"
click at [874, 106] on select "Select Debtor 1 Only Debtor 2 Only Debtor 1 And Debtor 2 Only At Least One Of T…" at bounding box center [944, 117] width 141 height 22
click at [965, 323] on div "Arrearage Amount $ Belongs To * Select Debtor 1 Only Debtor 2 Only Debtor 1 And…" at bounding box center [944, 239] width 153 height 377
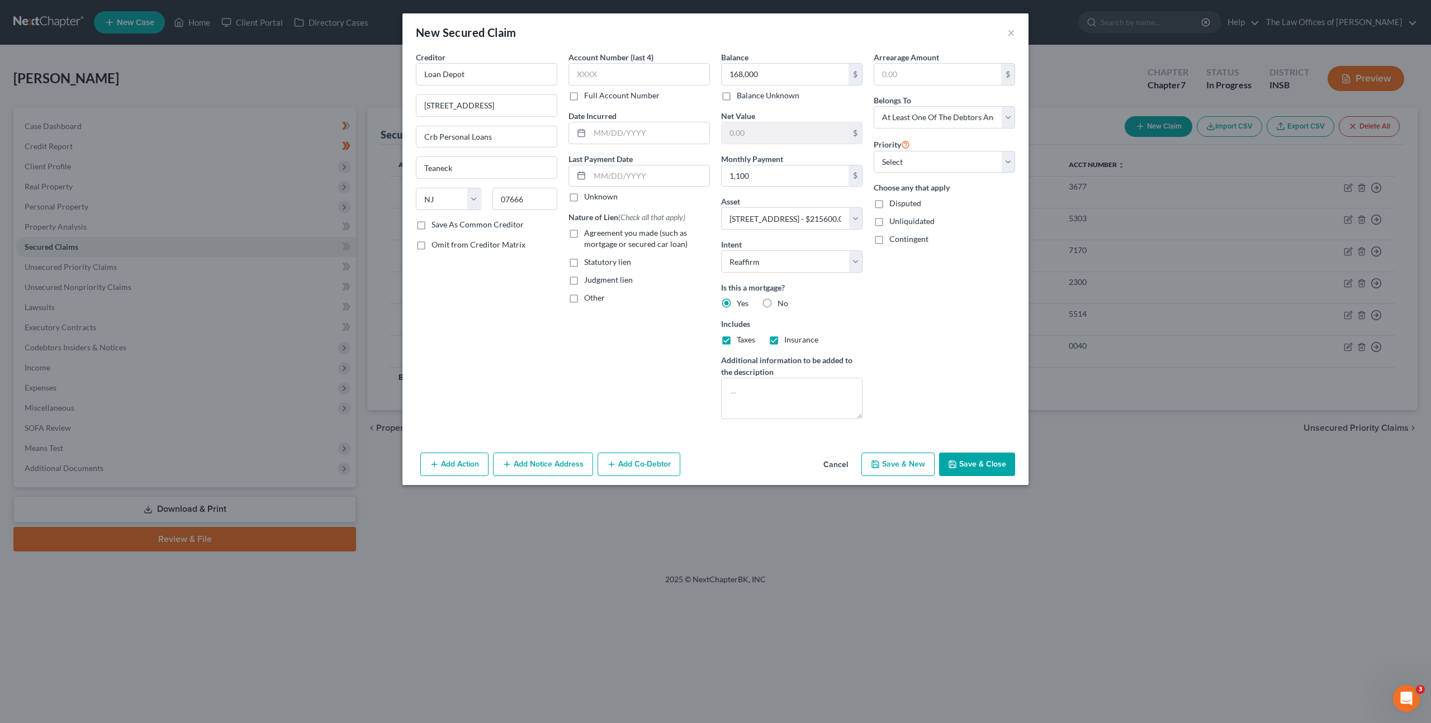
click at [988, 469] on button "Save & Close" at bounding box center [977, 464] width 76 height 23
select select
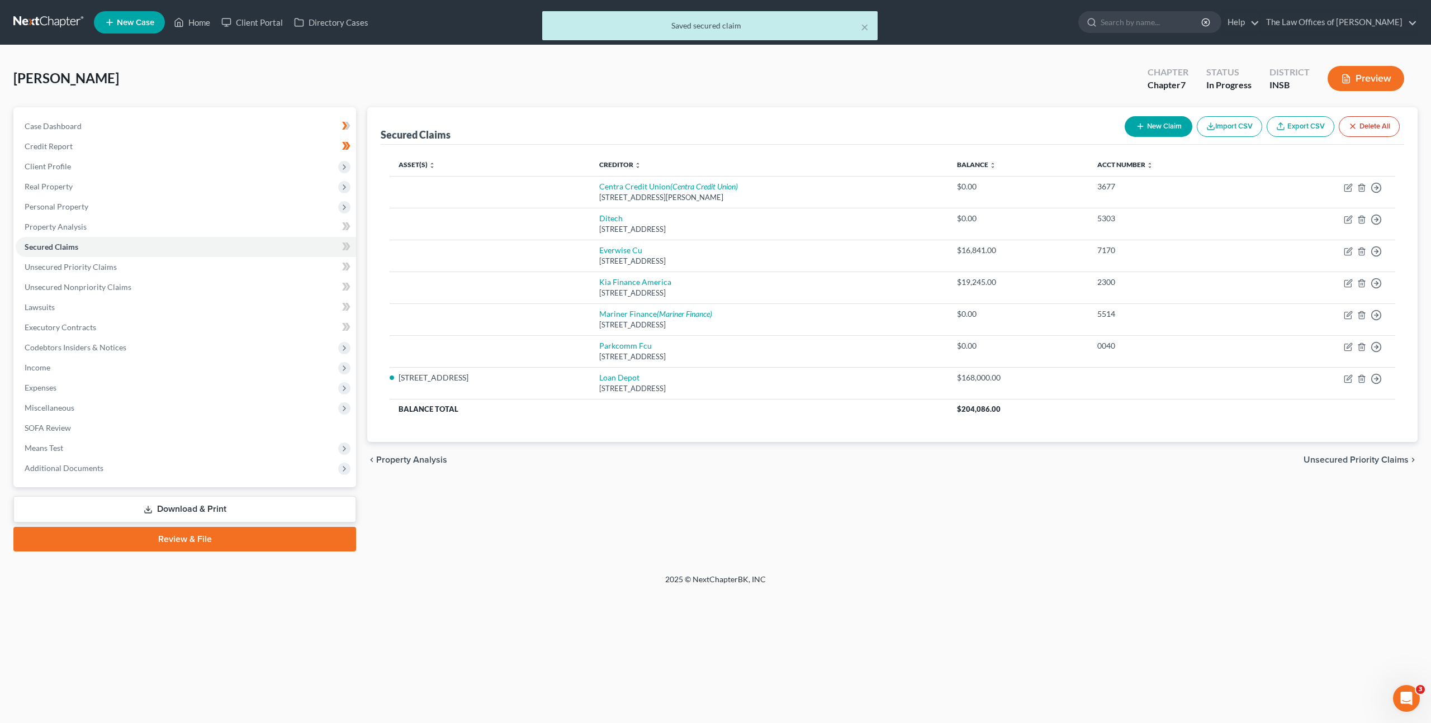
click at [654, 491] on div "Secured Claims New Claim Import CSV Export CSV Delete All Asset(s) expand_more …" at bounding box center [893, 329] width 1062 height 444
click at [226, 214] on span "Personal Property" at bounding box center [186, 207] width 340 height 20
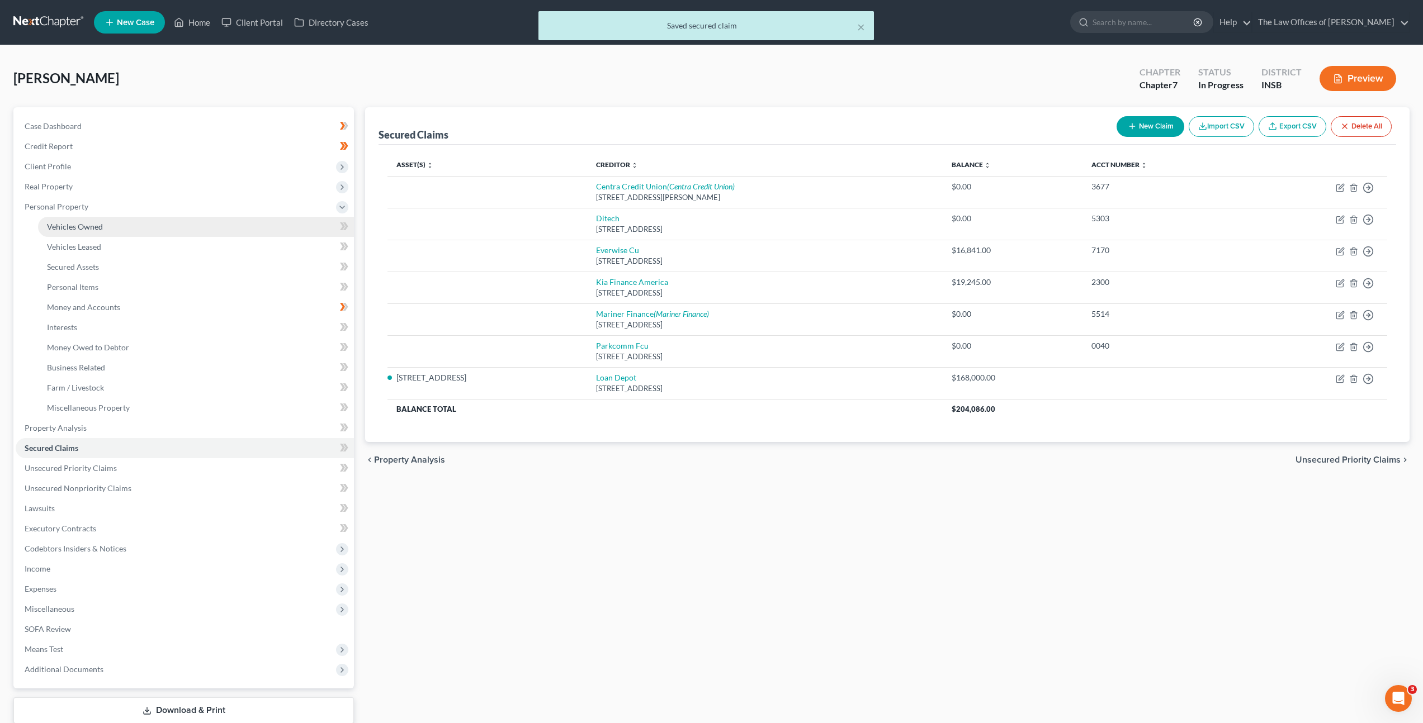
click at [210, 228] on link "Vehicles Owned" at bounding box center [196, 227] width 316 height 20
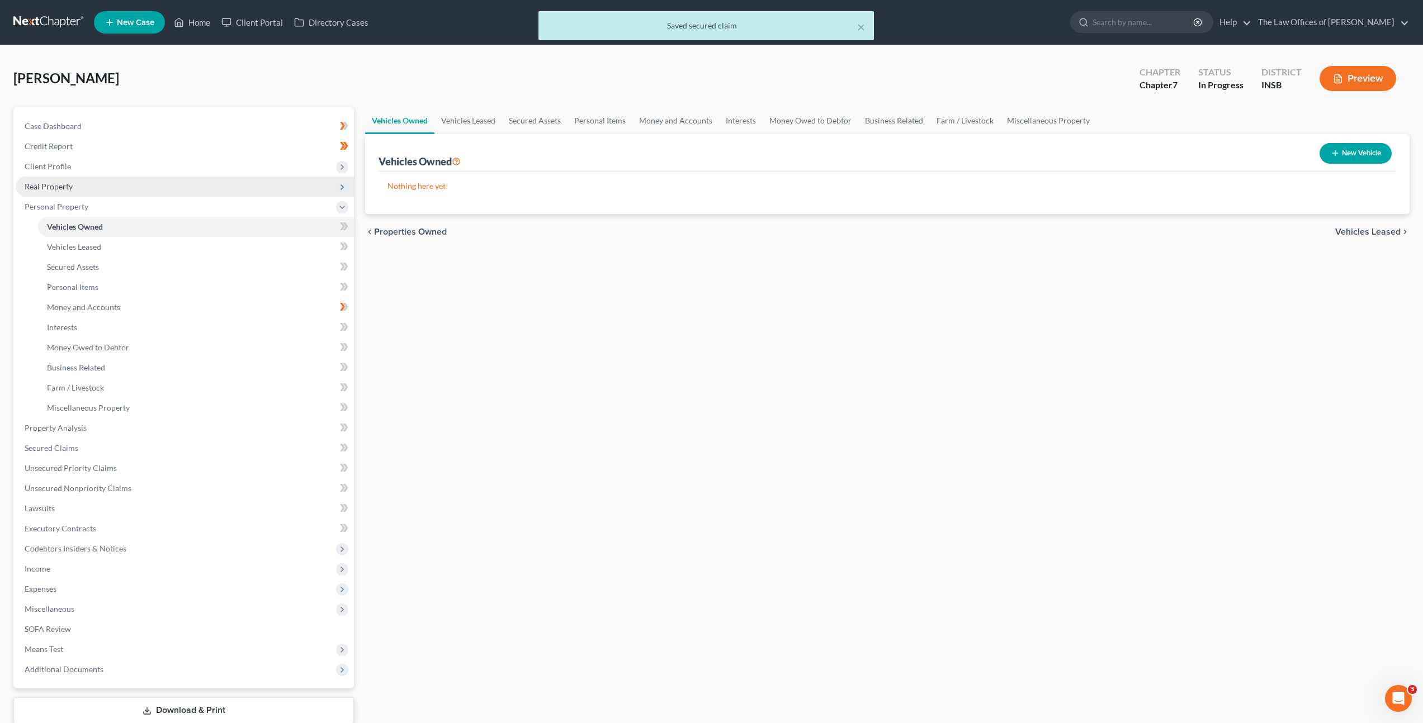
click at [136, 179] on span "Real Property" at bounding box center [185, 187] width 338 height 20
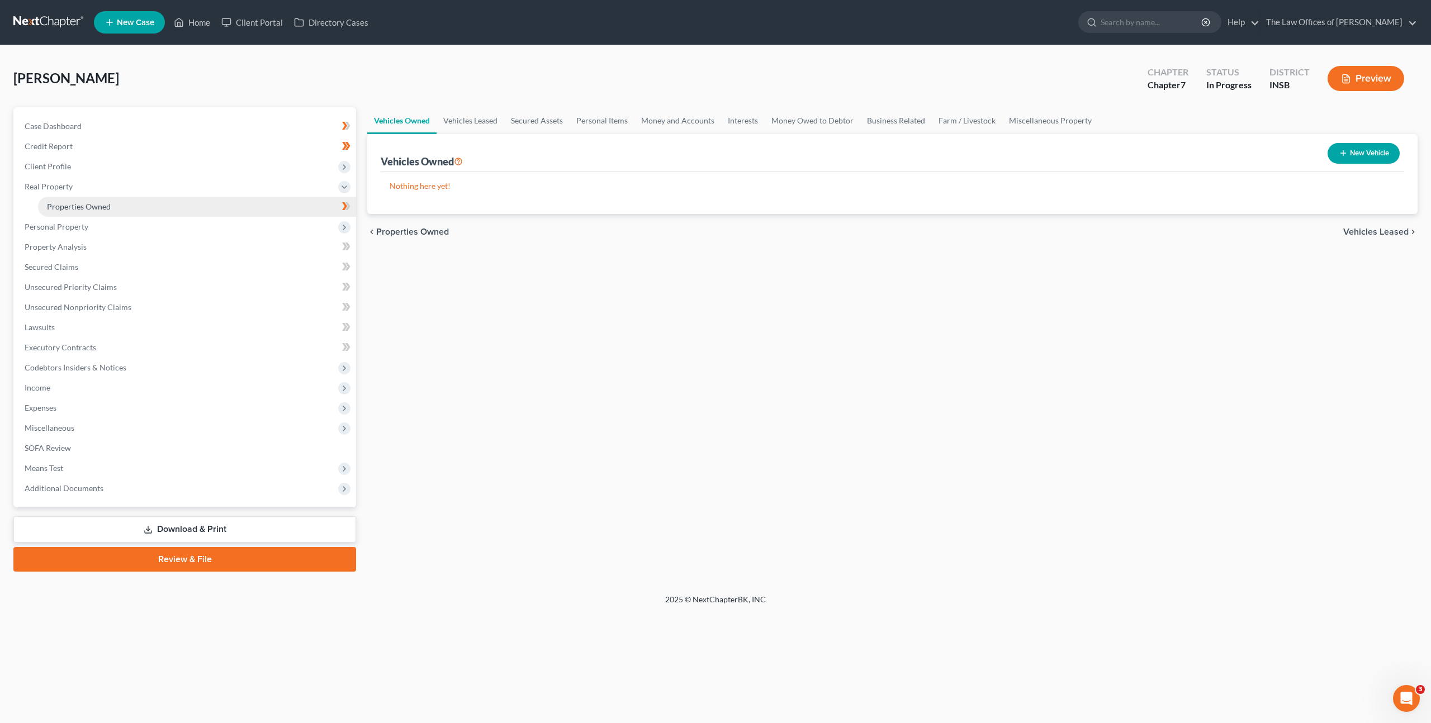
click at [127, 200] on link "Properties Owned" at bounding box center [197, 207] width 318 height 20
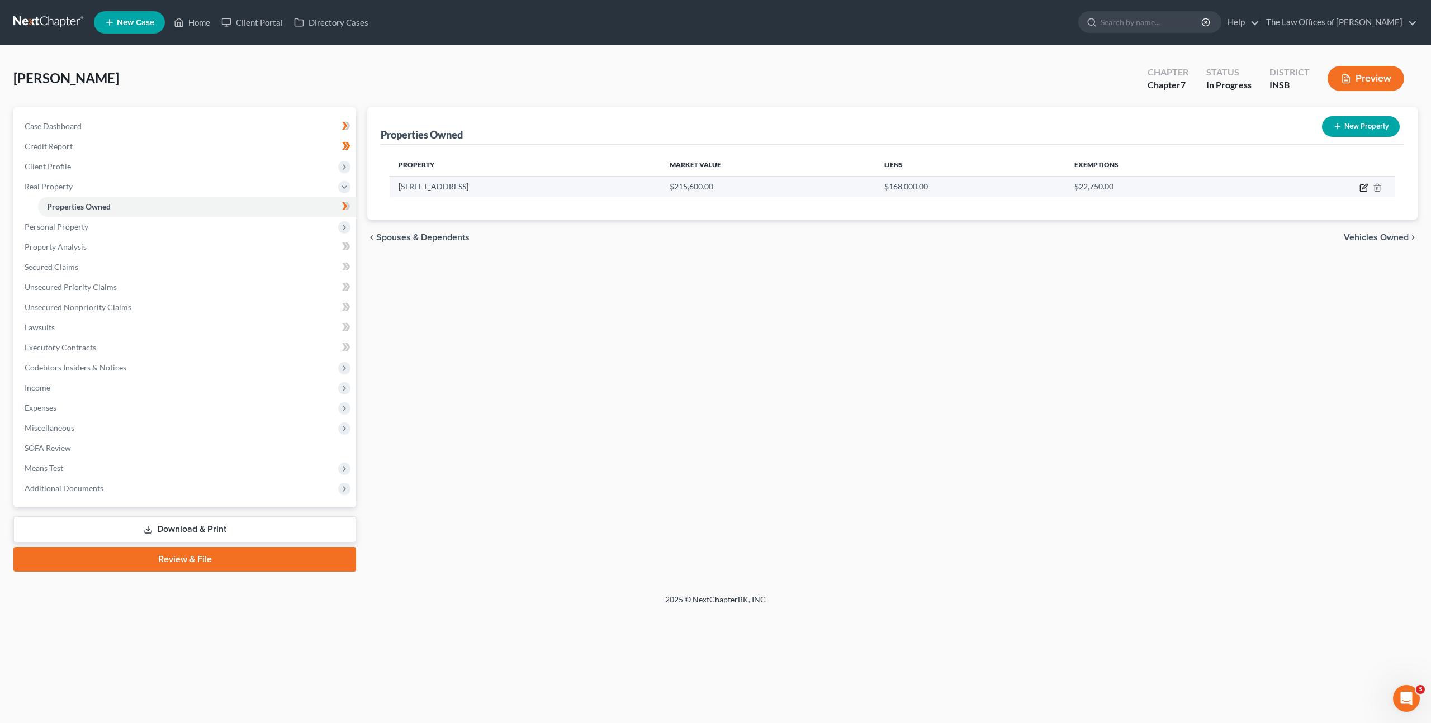
click at [1359, 193] on td at bounding box center [1326, 186] width 138 height 21
click at [1360, 189] on icon "button" at bounding box center [1363, 188] width 7 height 7
select select "15"
select select "70"
select select "3"
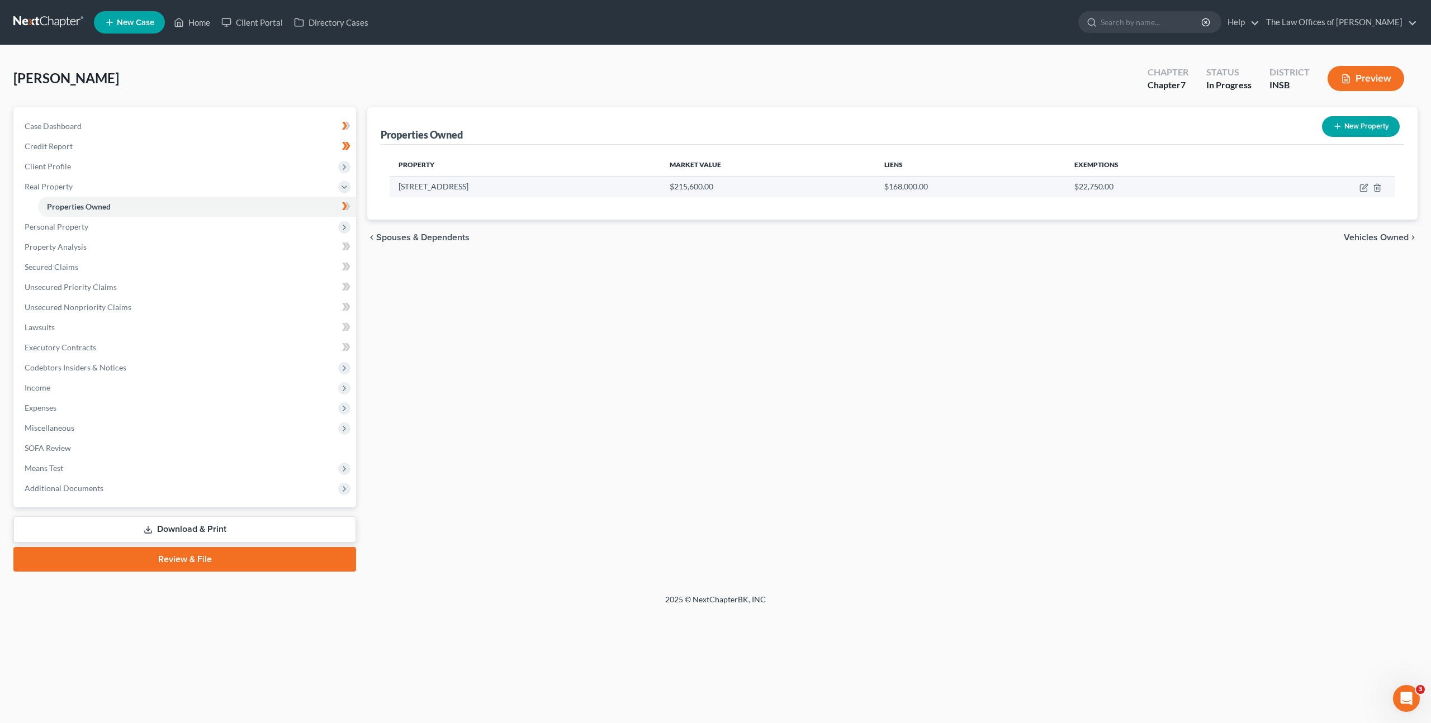
select select "6"
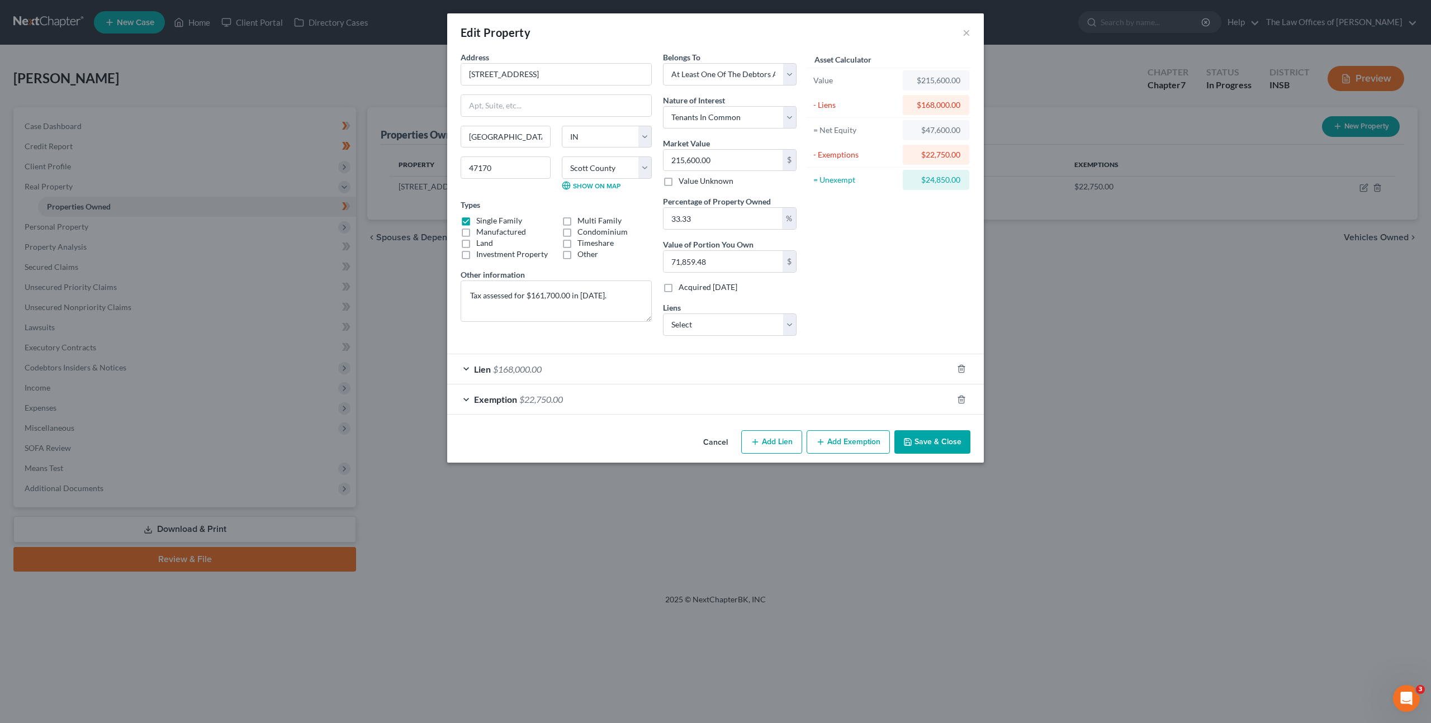
click at [702, 402] on div "Exemption $22,750.00" at bounding box center [699, 400] width 505 height 30
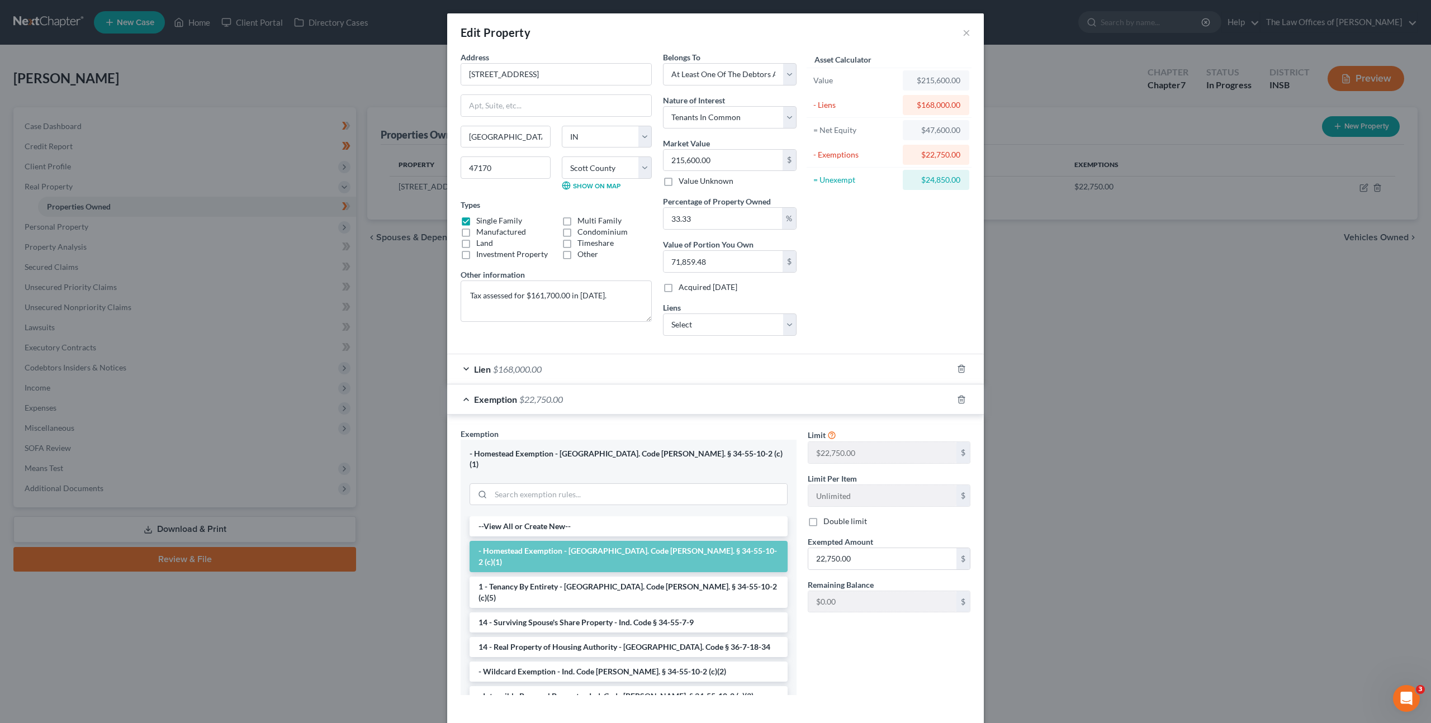
click at [729, 371] on div "Lien $168,000.00" at bounding box center [699, 369] width 505 height 30
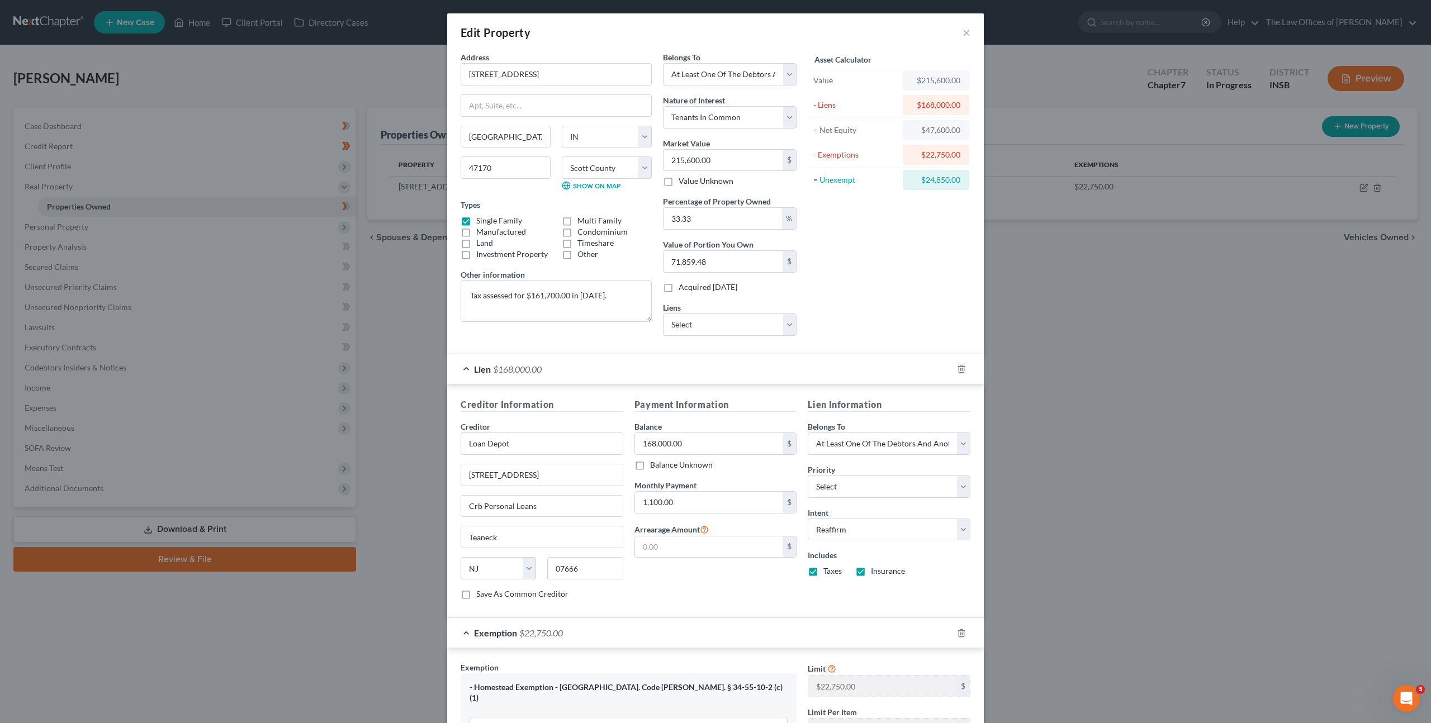
scroll to position [129, 0]
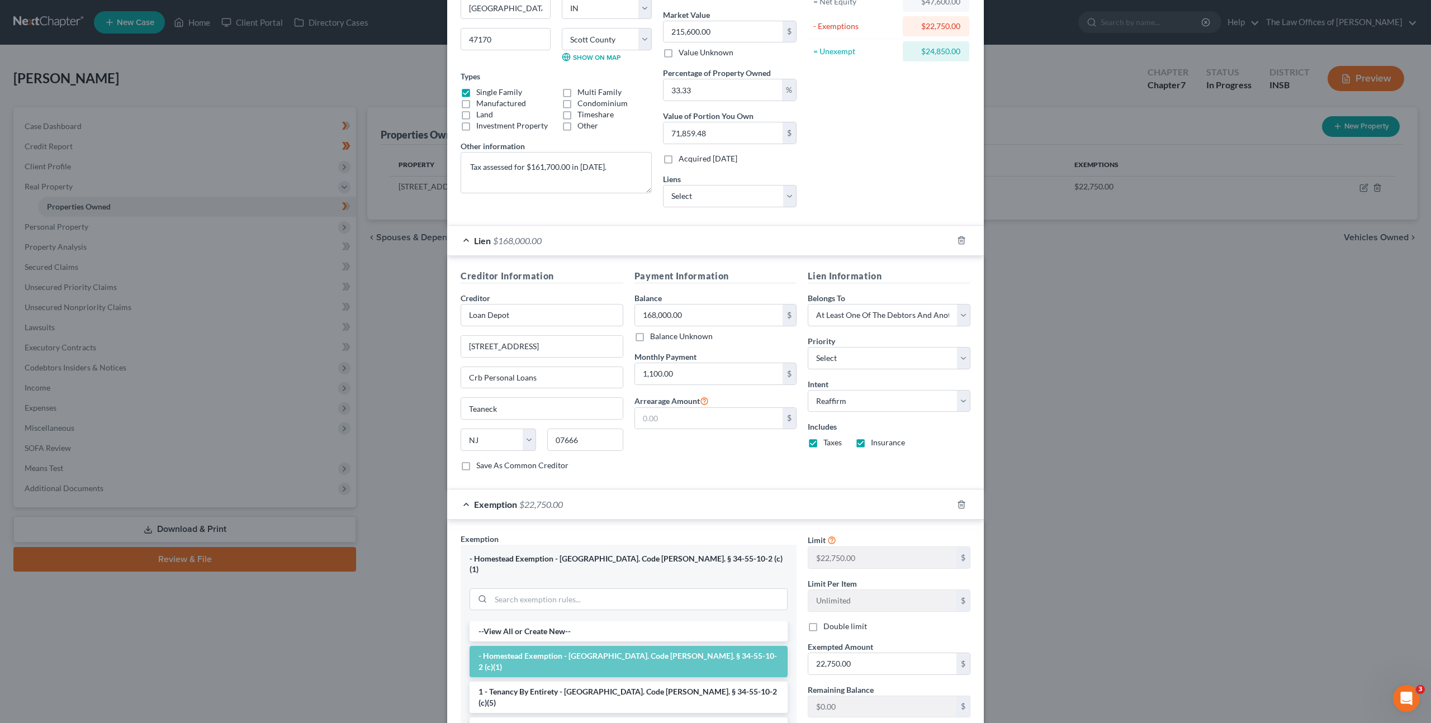
click at [658, 241] on div "Lien $168,000.00" at bounding box center [699, 241] width 505 height 30
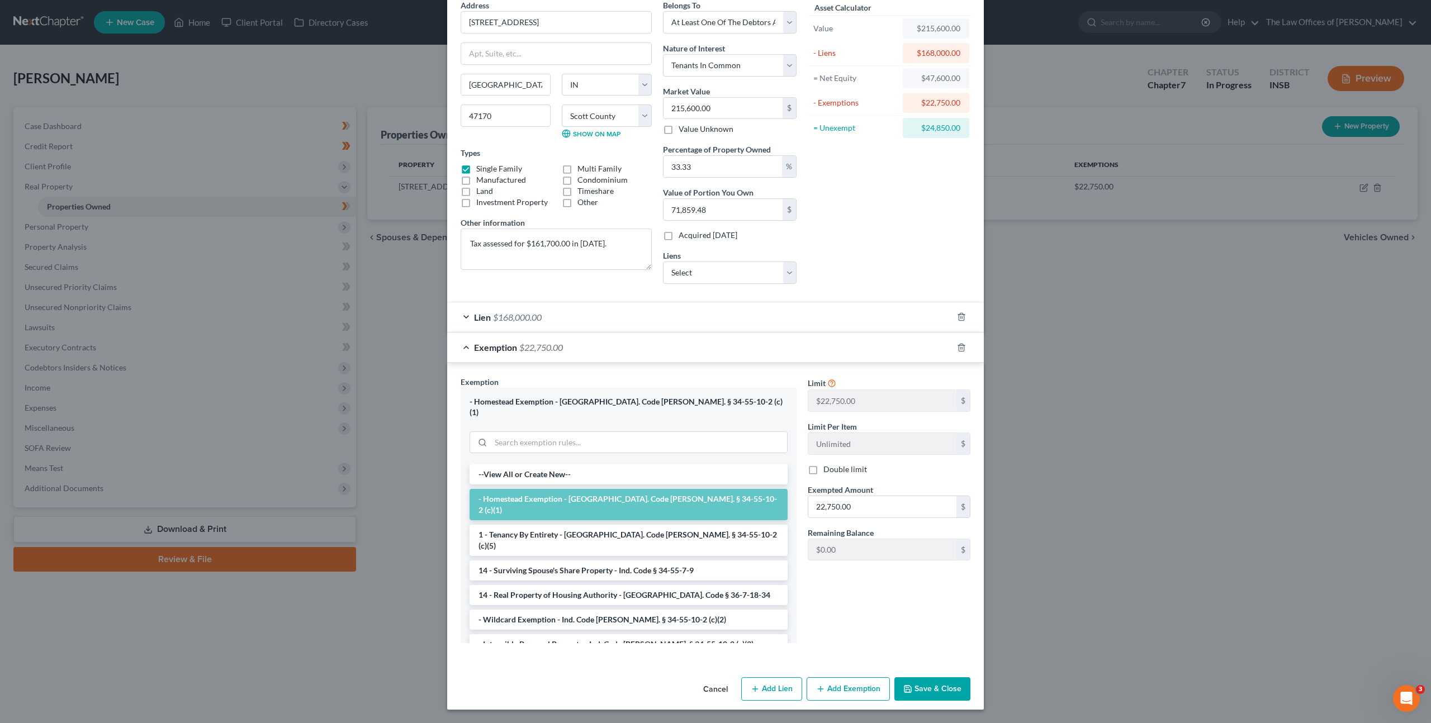
scroll to position [41, 0]
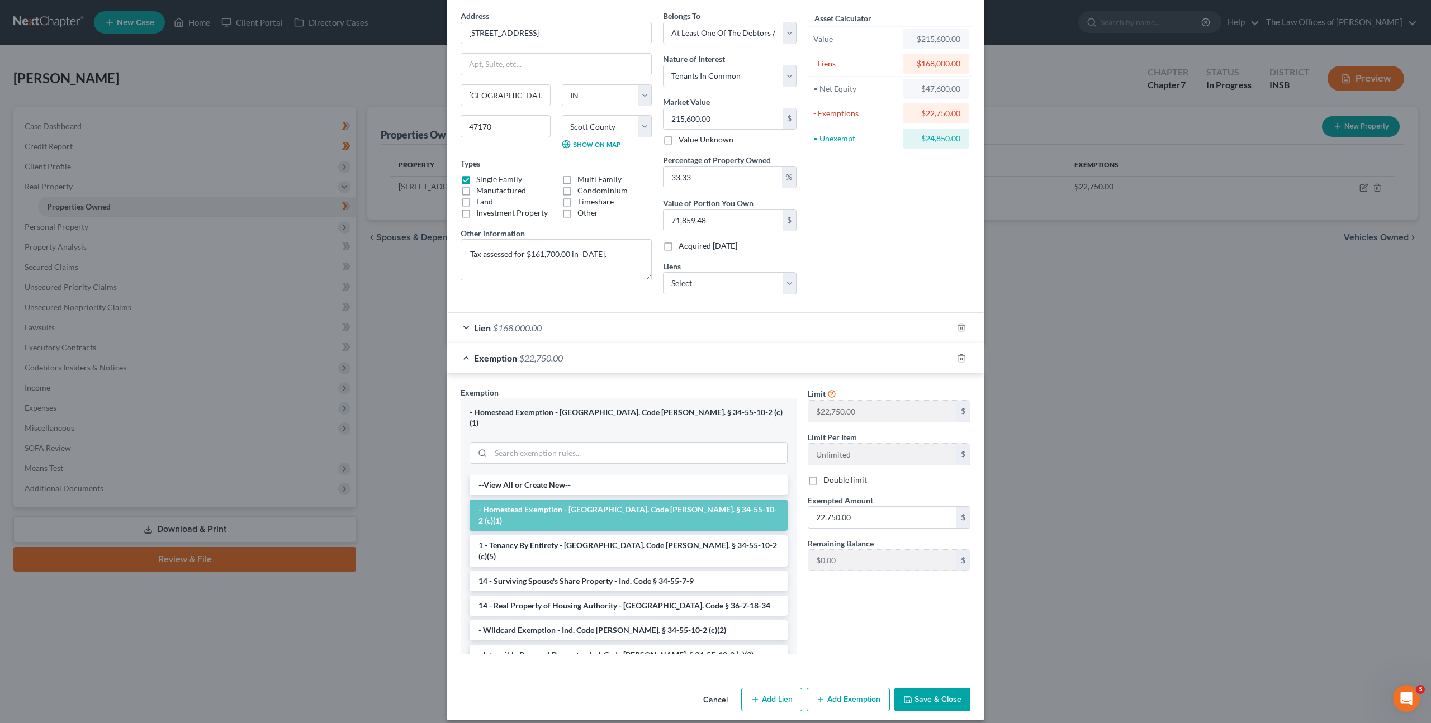
click at [642, 357] on div "Exemption $22,750.00" at bounding box center [699, 358] width 505 height 30
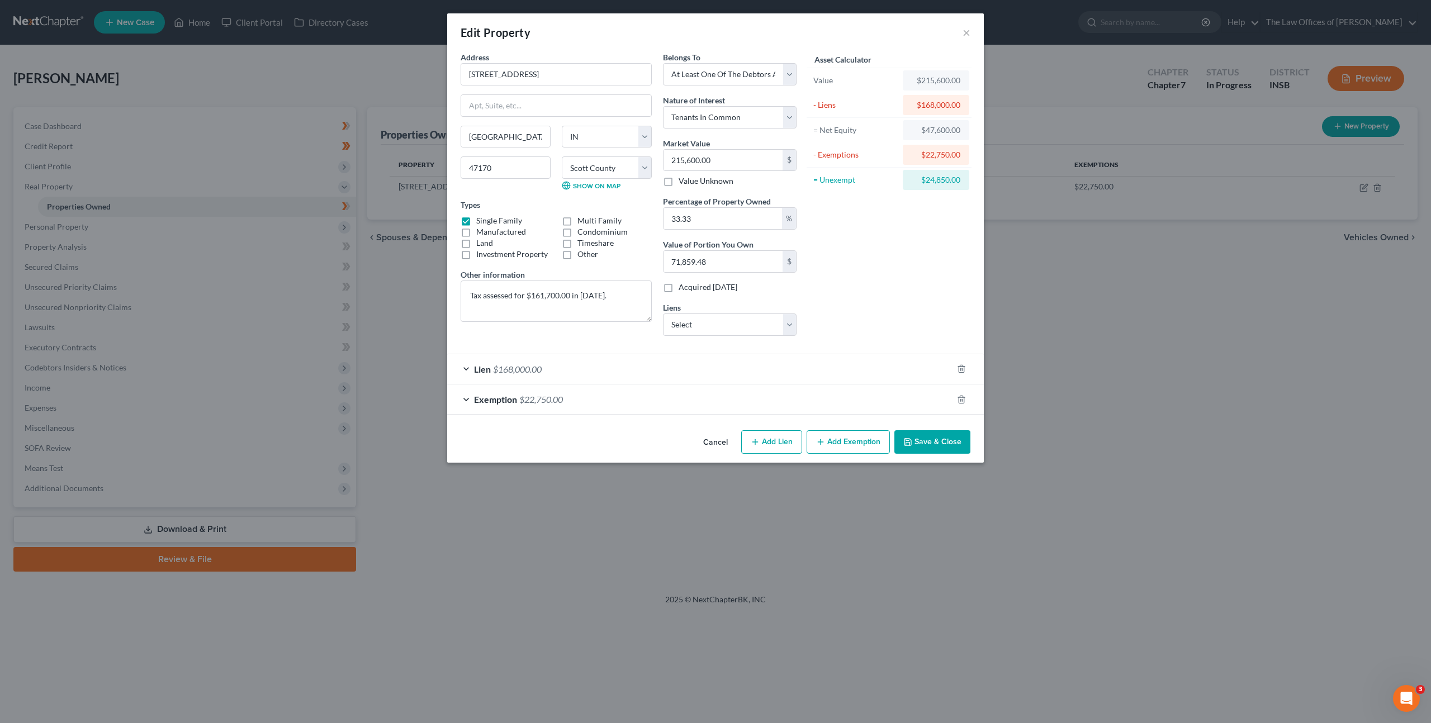
scroll to position [0, 0]
click at [941, 449] on button "Save & Close" at bounding box center [932, 441] width 76 height 23
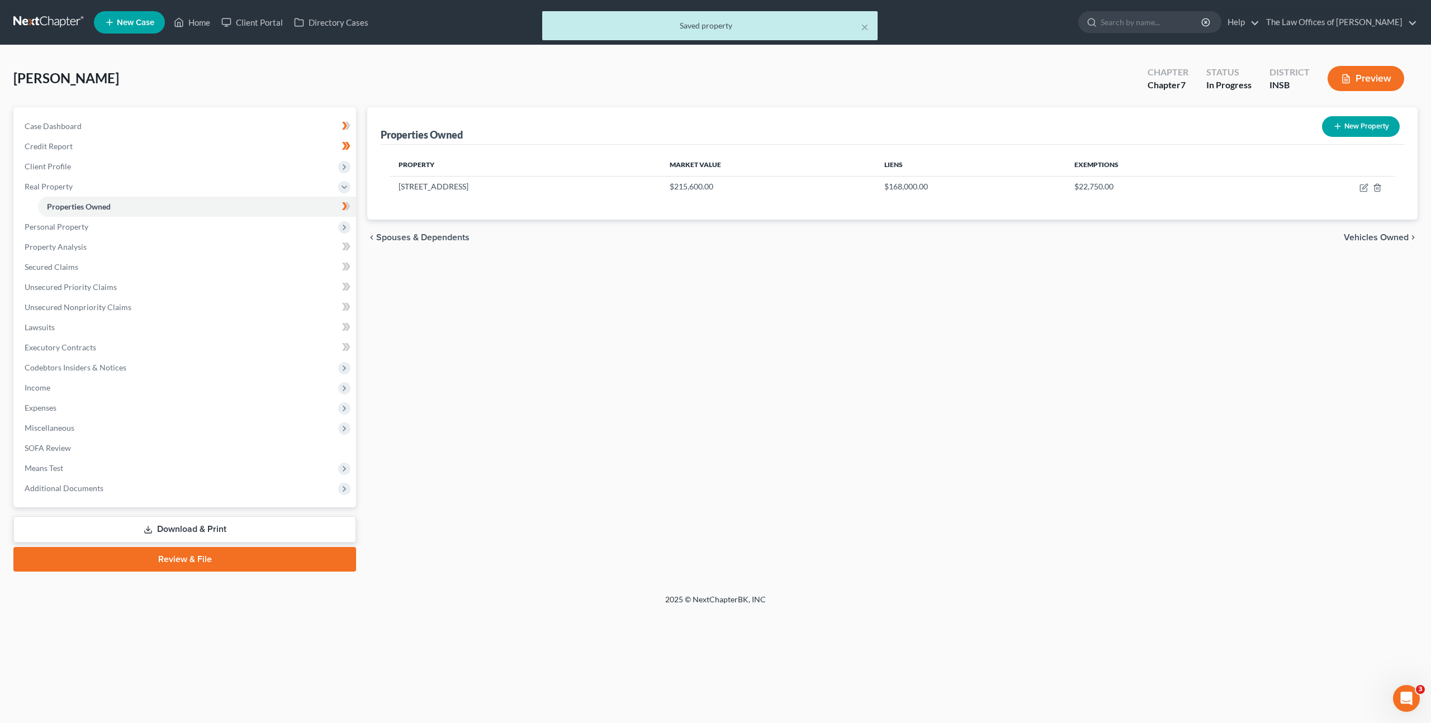
click at [697, 347] on div "Properties Owned New Property Property Market Value Liens Exemptions 2376 E Rad…" at bounding box center [893, 339] width 1062 height 465
click at [277, 221] on span "Personal Property" at bounding box center [186, 227] width 340 height 20
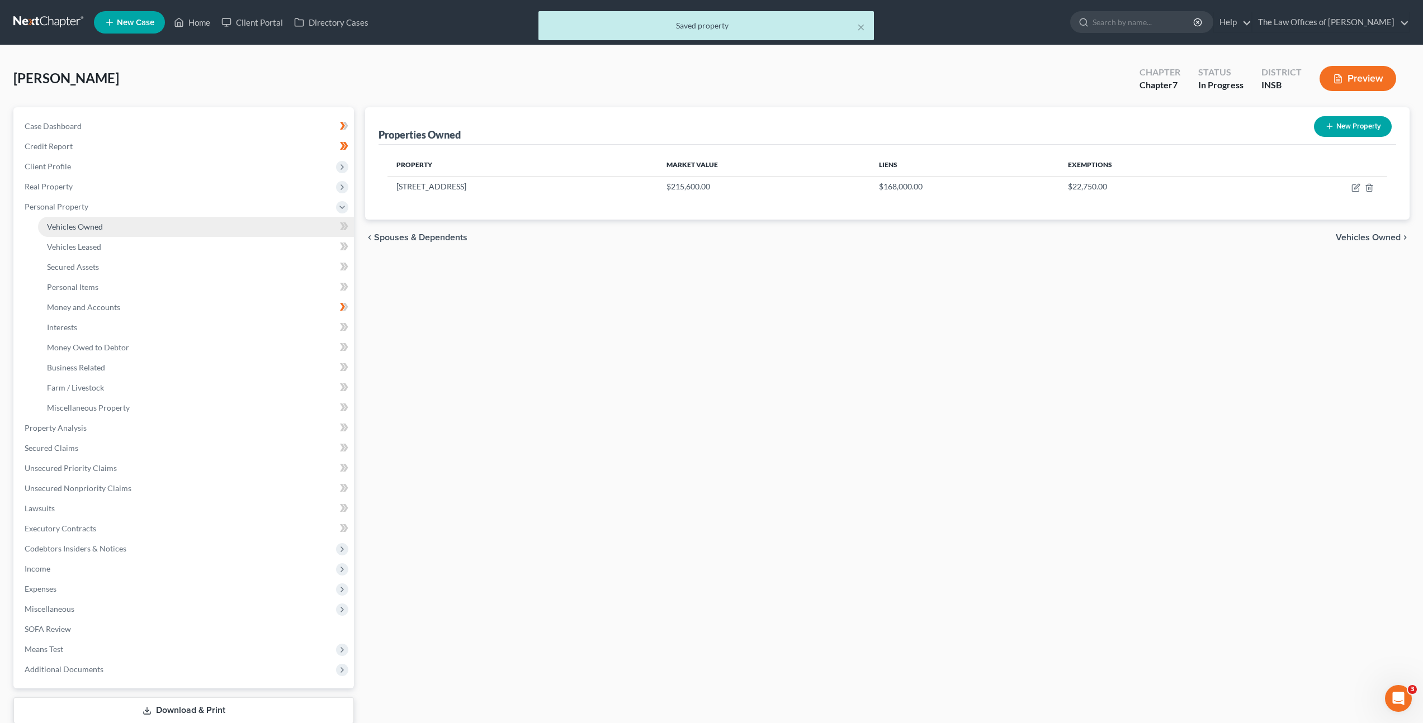
click at [228, 229] on link "Vehicles Owned" at bounding box center [196, 227] width 316 height 20
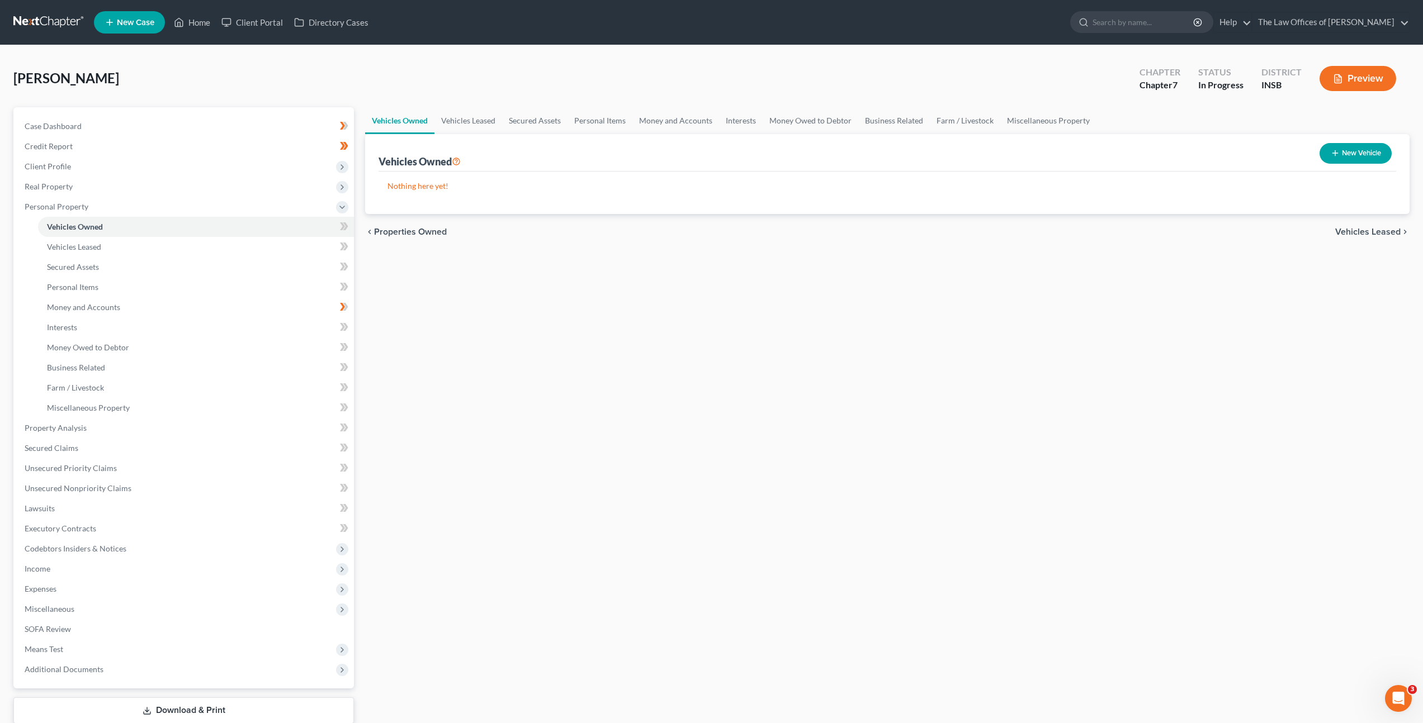
click at [993, 249] on div "chevron_left Properties Owned Vehicles Leased chevron_right" at bounding box center [887, 232] width 1044 height 36
click at [1324, 156] on button "New Vehicle" at bounding box center [1355, 153] width 72 height 21
select select "0"
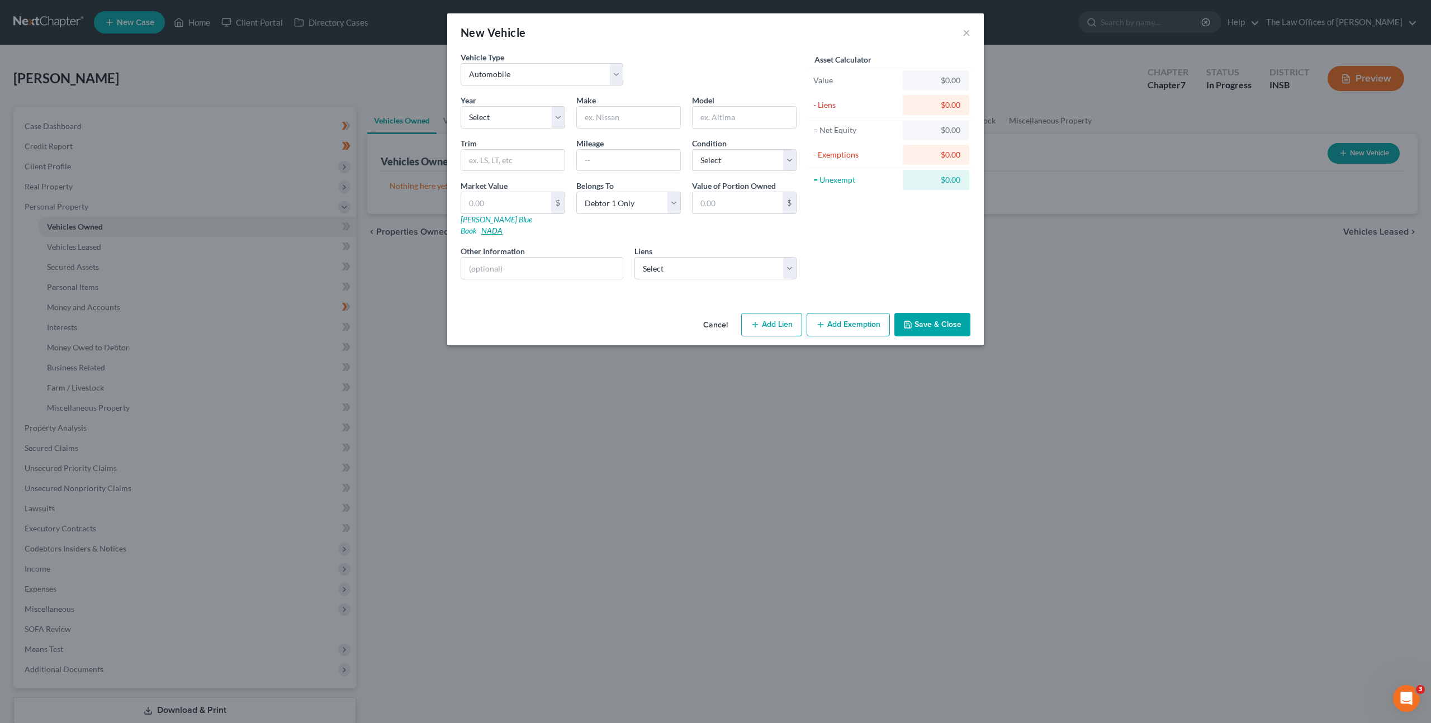
click at [503, 226] on link "NADA" at bounding box center [491, 231] width 21 height 10
click at [705, 61] on div "Vehicle Type Select Automobile Truck Trailer Watercraft Aircraft Motor Home Atv…" at bounding box center [628, 72] width 347 height 43
click at [716, 314] on button "Cancel" at bounding box center [715, 325] width 42 height 22
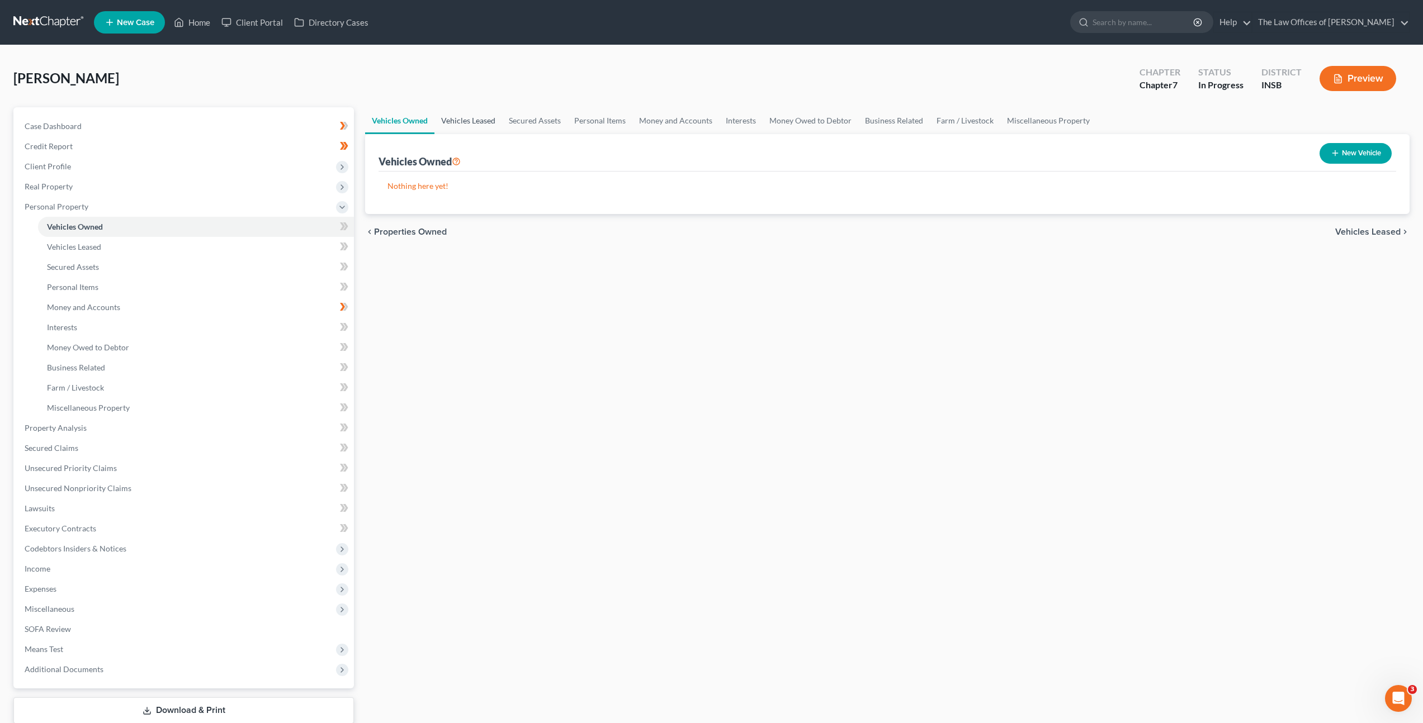
click at [475, 120] on link "Vehicles Leased" at bounding box center [468, 120] width 68 height 27
click at [1348, 158] on button "New Vehicle Leased" at bounding box center [1342, 153] width 97 height 21
select select "0"
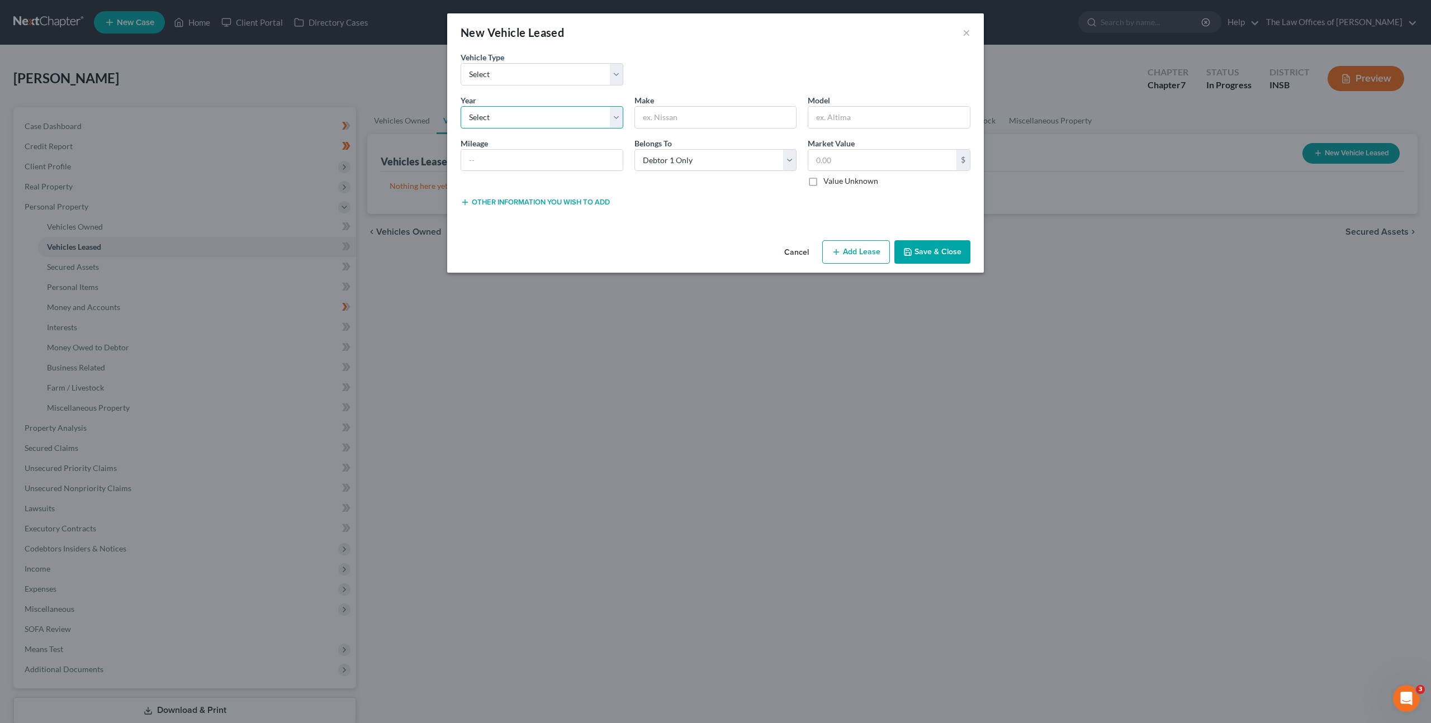
click at [534, 110] on select "Select 2026 2025 2024 2023 2022 2021 2020 2019 2018 2017 2016 2015 2014 2013 20…" at bounding box center [542, 117] width 163 height 22
select select "2"
click at [461, 106] on select "Select 2026 2025 2024 2023 2022 2021 2020 2019 2018 2017 2016 2015 2014 2013 20…" at bounding box center [542, 117] width 163 height 22
click at [671, 124] on input "text" at bounding box center [716, 117] width 162 height 21
type input "Kia"
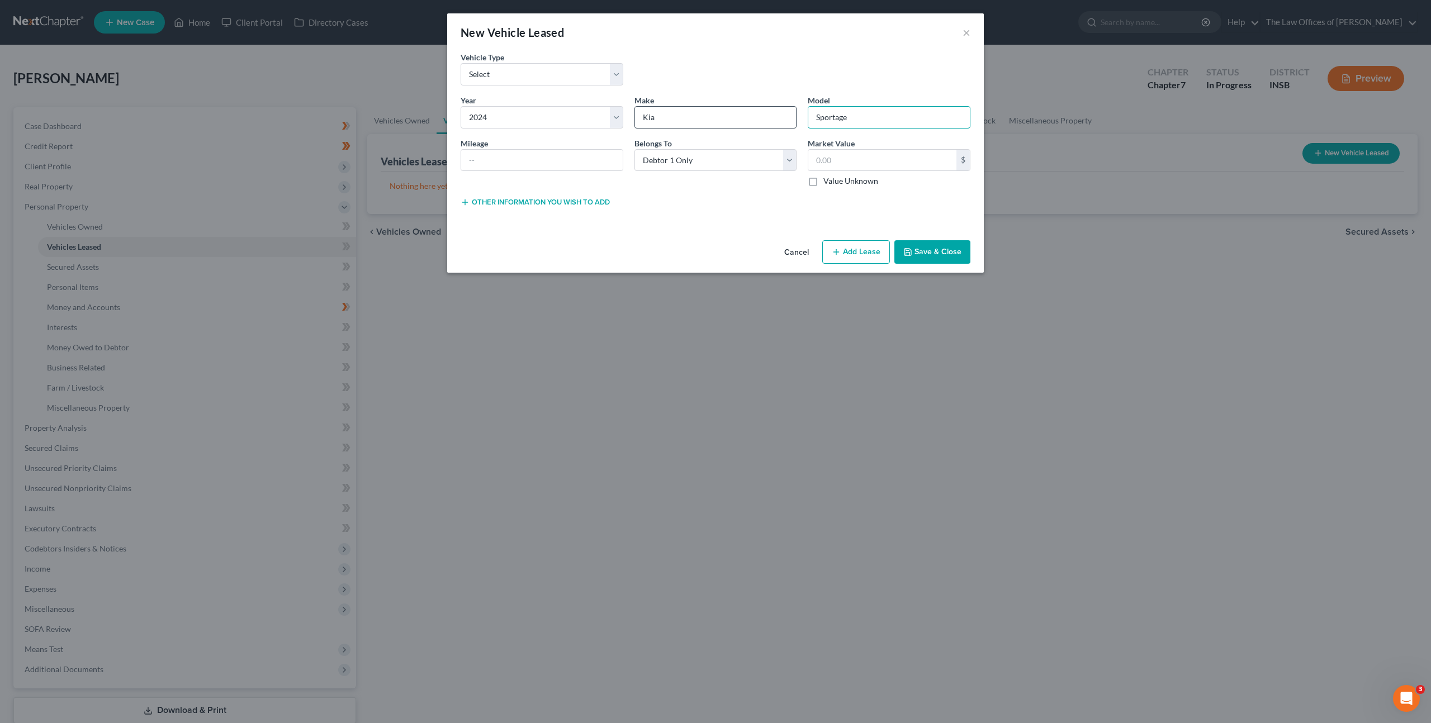
type input "Sportage"
click at [714, 162] on select "Select Debtor 1 Only Debtor 2 Only Debtor 1 And Debtor 2 Only At Least One Of T…" at bounding box center [715, 160] width 163 height 22
select select "2"
click at [634, 149] on select "Select Debtor 1 Only Debtor 2 Only Debtor 1 And Debtor 2 Only At Least One Of T…" at bounding box center [715, 160] width 163 height 22
click at [567, 151] on input "text" at bounding box center [542, 160] width 162 height 21
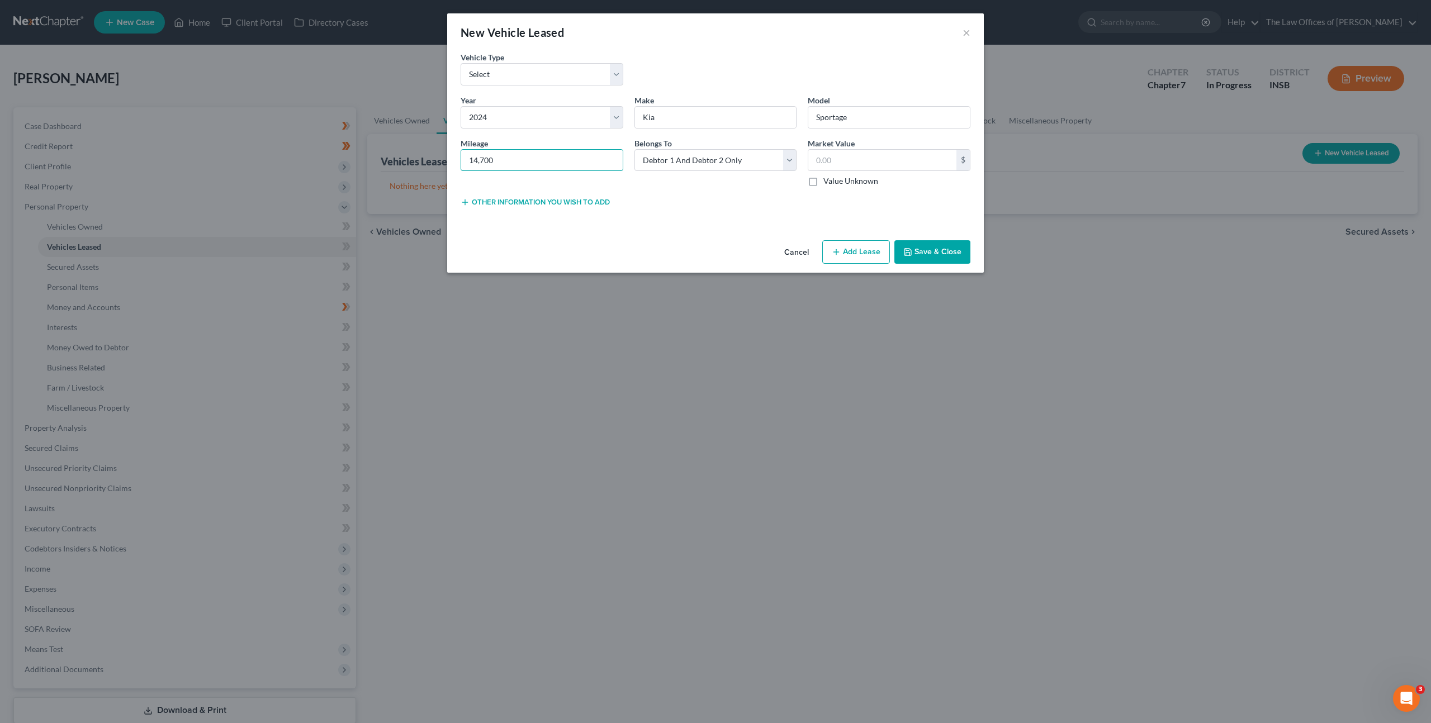
type input "14,700"
click at [856, 121] on input "Sportage" at bounding box center [889, 117] width 162 height 21
click at [868, 162] on input "text" at bounding box center [882, 160] width 148 height 21
type input "28,125"
click at [873, 111] on input "Sportage" at bounding box center [889, 117] width 162 height 21
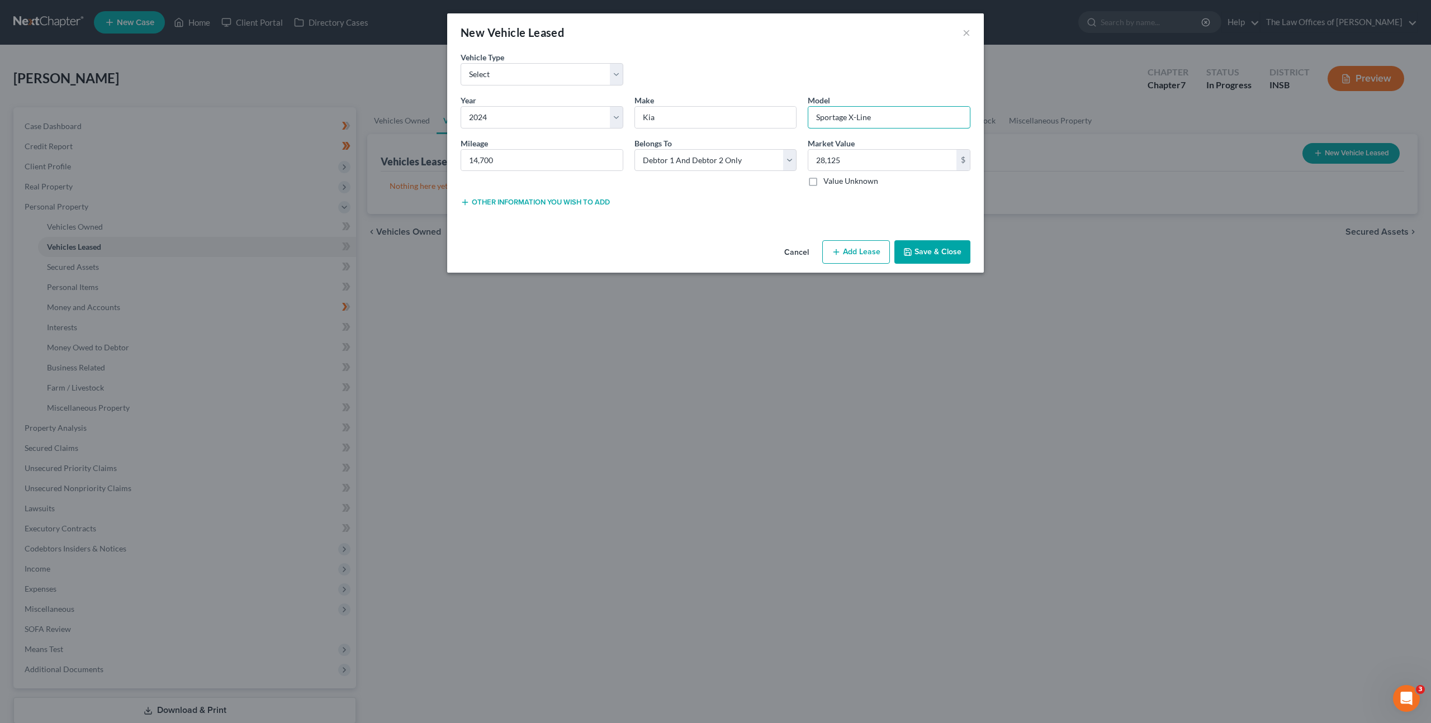
type input "Sportage X-Line"
drag, startPoint x: 935, startPoint y: 253, endPoint x: 940, endPoint y: 240, distance: 14.3
click at [935, 253] on button "Save & Close" at bounding box center [932, 251] width 76 height 23
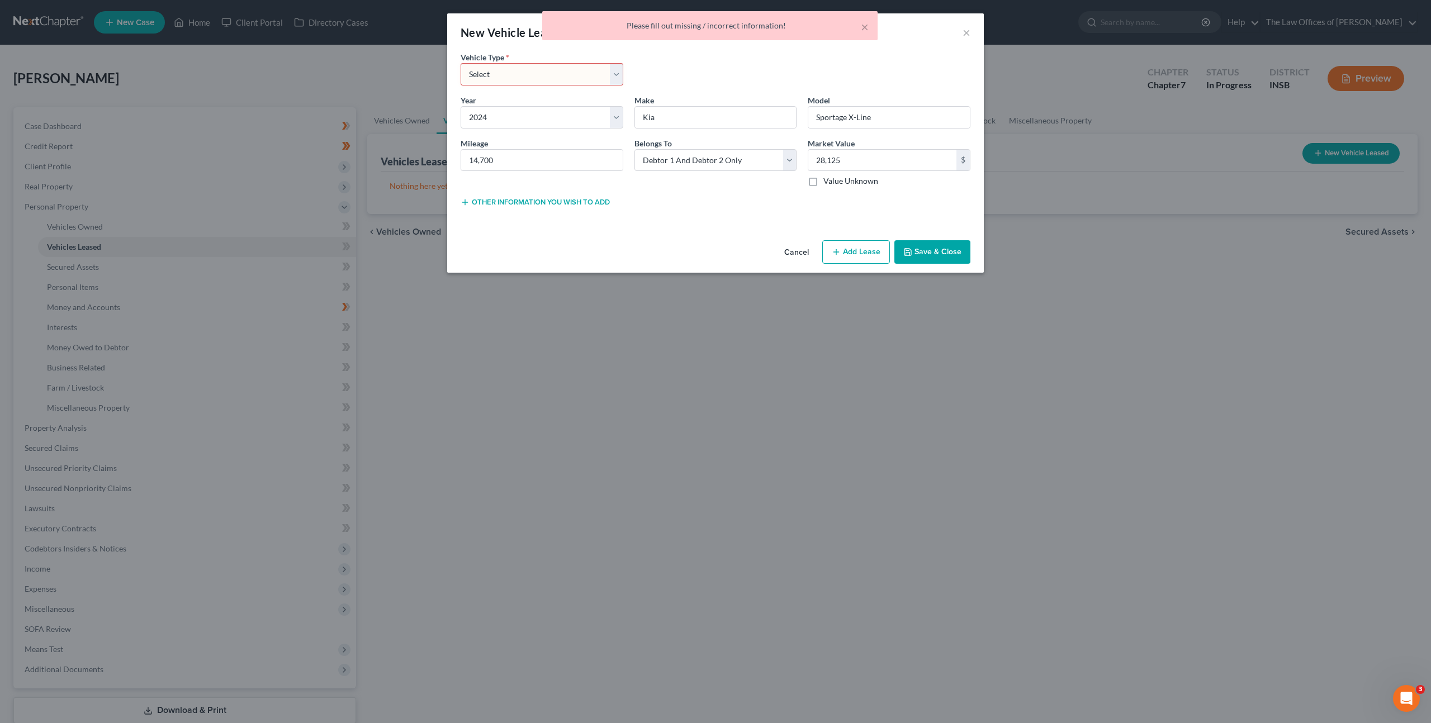
click at [485, 69] on select "Select Automobile Truck Trailer Watercraft Aircraft Motor Home Atv Other Vehicle" at bounding box center [542, 74] width 163 height 22
select select "0"
click at [461, 63] on select "Select Automobile Truck Trailer Watercraft Aircraft Motor Home Atv Other Vehicle" at bounding box center [542, 74] width 163 height 22
click at [936, 251] on button "Save & Close" at bounding box center [932, 251] width 76 height 23
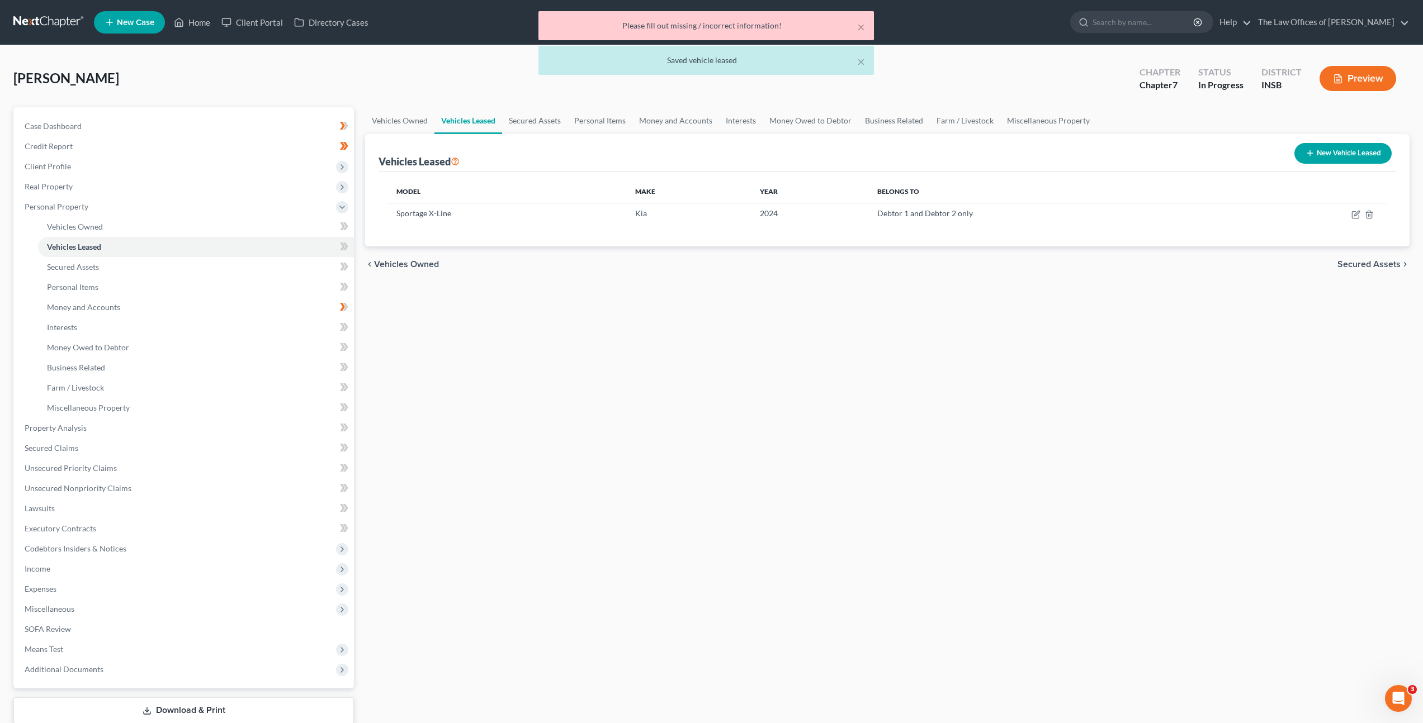
click at [543, 306] on div "Vehicles Owned Vehicles Leased Secured Assets Personal Items Money and Accounts…" at bounding box center [886, 430] width 1055 height 646
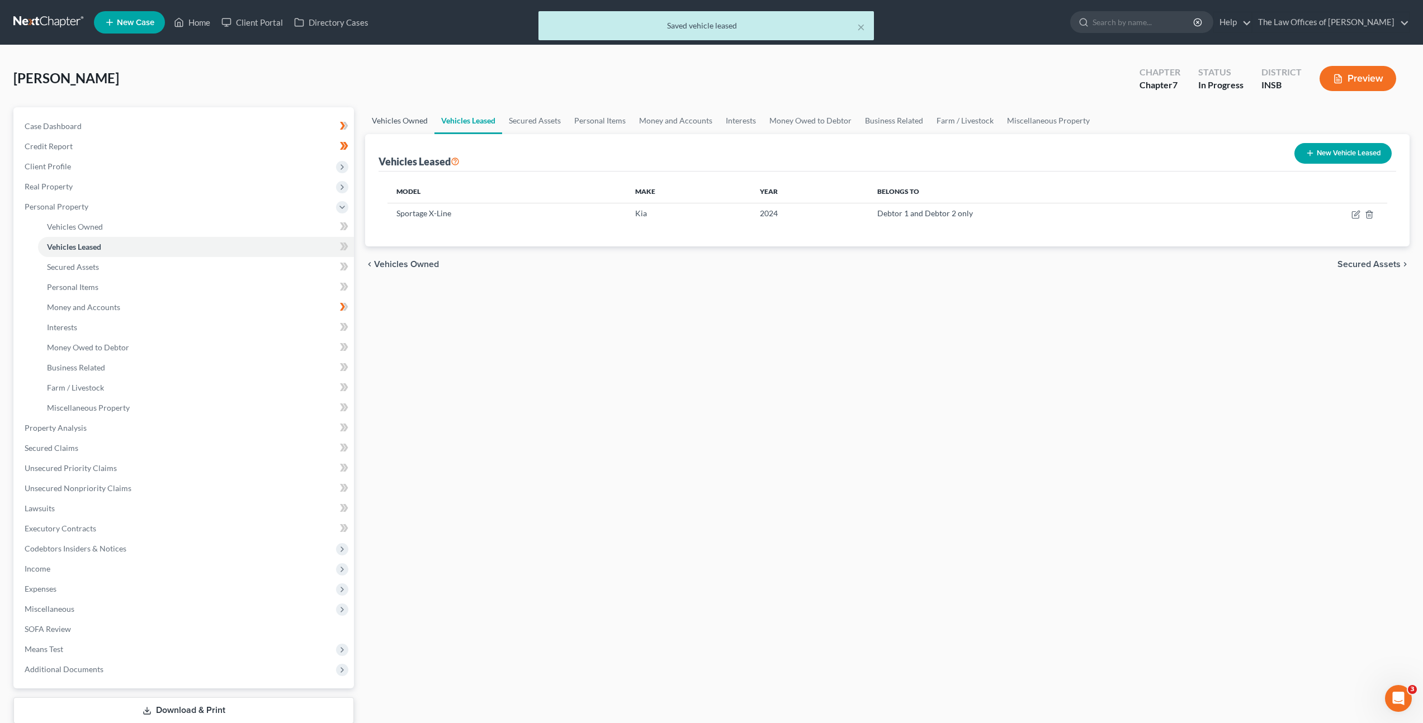
drag, startPoint x: 388, startPoint y: 126, endPoint x: 449, endPoint y: 133, distance: 61.3
click at [388, 126] on link "Vehicles Owned" at bounding box center [399, 120] width 69 height 27
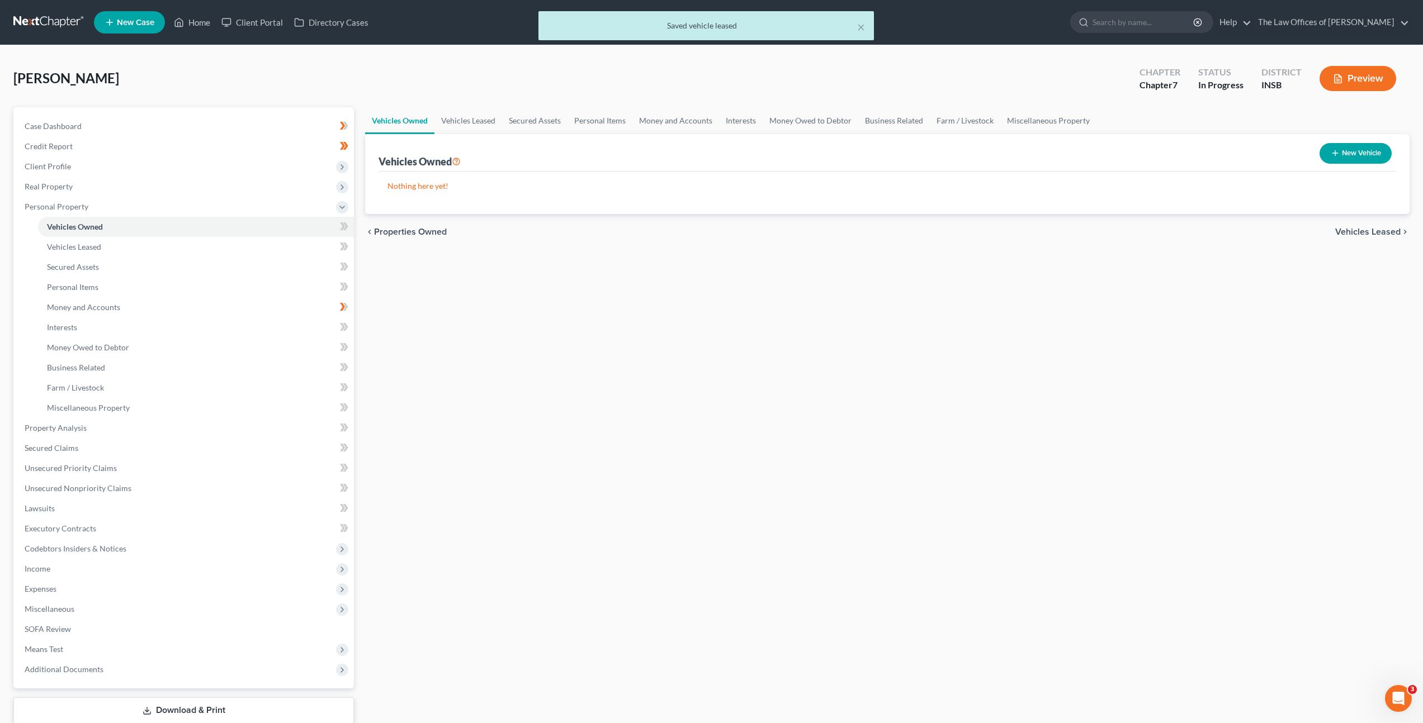
click at [1339, 162] on button "New Vehicle" at bounding box center [1355, 153] width 72 height 21
select select "0"
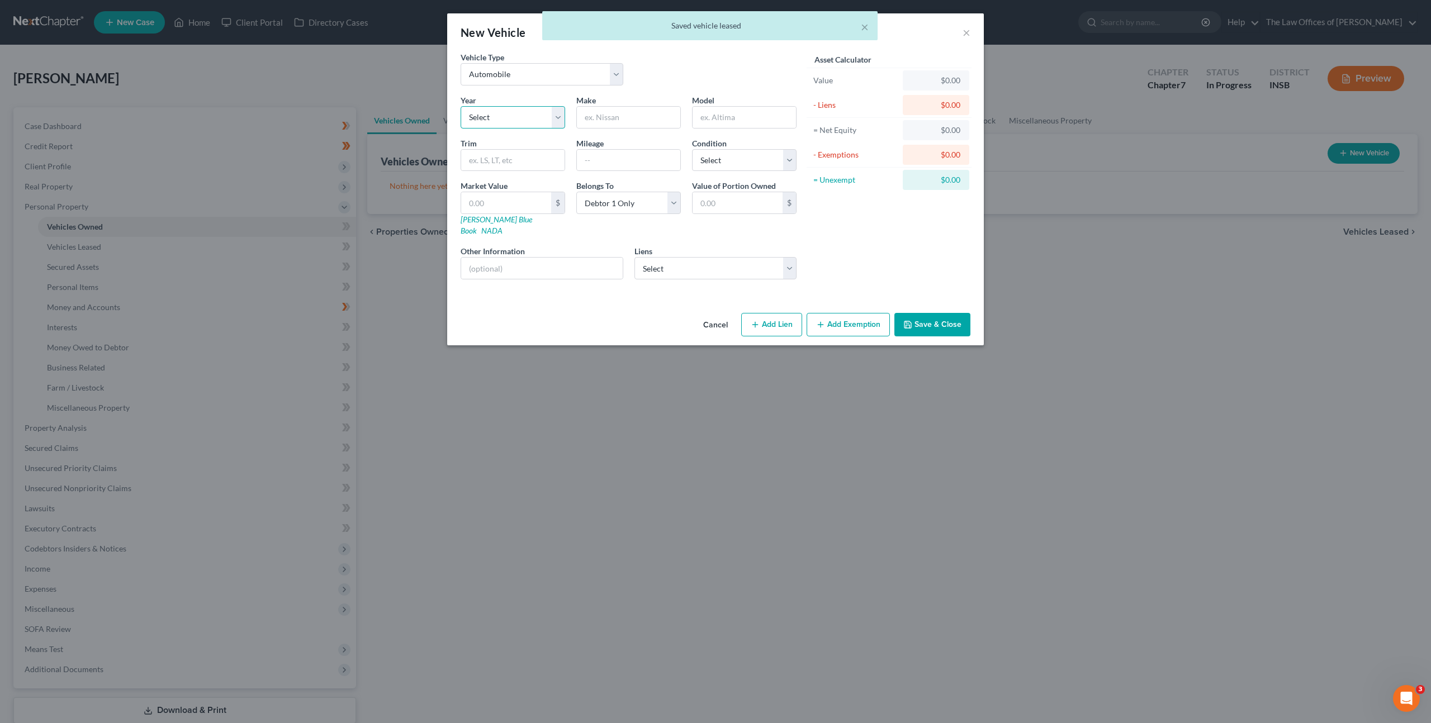
click at [515, 112] on select "Select 2026 2025 2024 2023 2022 2021 2020 2019 2018 2017 2016 2015 2014 2013 20…" at bounding box center [513, 117] width 105 height 22
select select "7"
click at [461, 106] on select "Select 2026 2025 2024 2023 2022 2021 2020 2019 2018 2017 2016 2015 2014 2013 20…" at bounding box center [513, 117] width 105 height 22
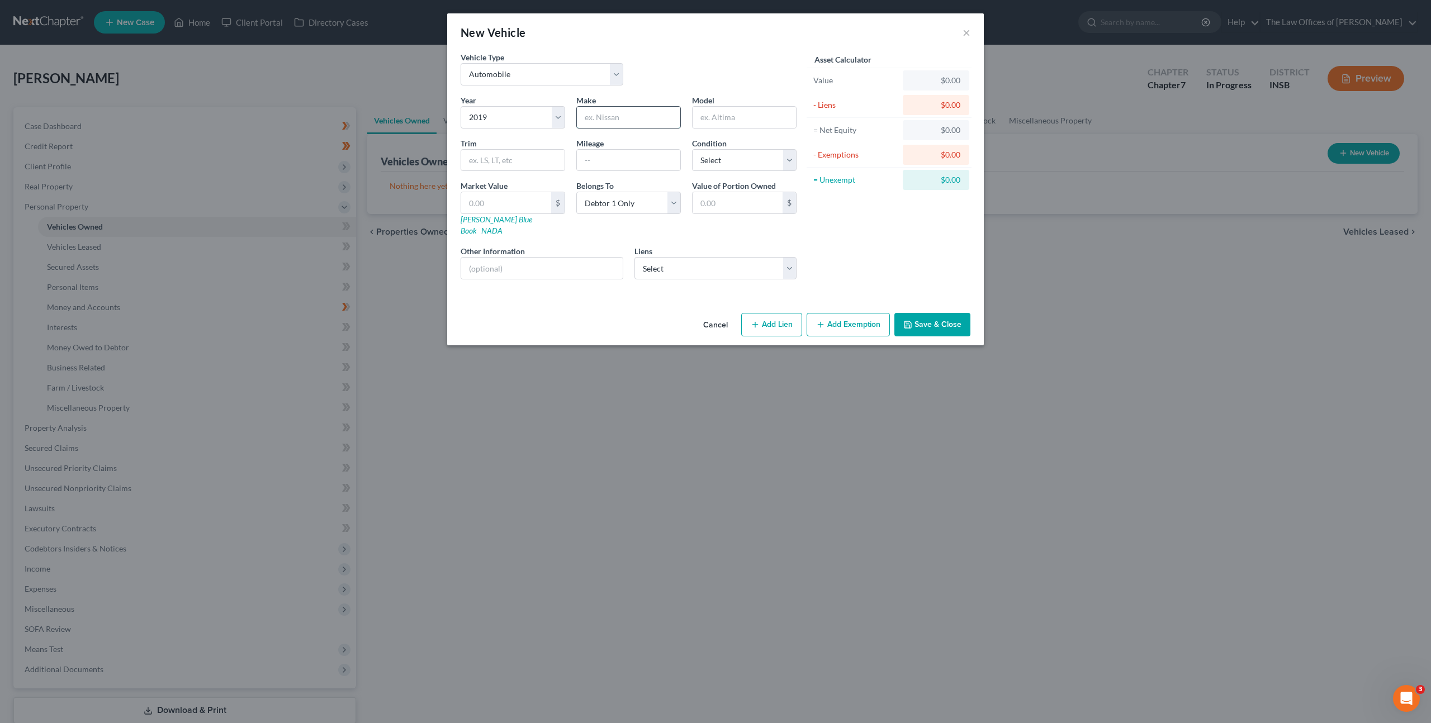
click at [613, 123] on input "text" at bounding box center [628, 117] width 103 height 21
type input "Ford"
type input "Ranger"
drag, startPoint x: 632, startPoint y: 138, endPoint x: 652, endPoint y: 139, distance: 19.6
click at [633, 138] on div "Mileage" at bounding box center [629, 155] width 116 height 34
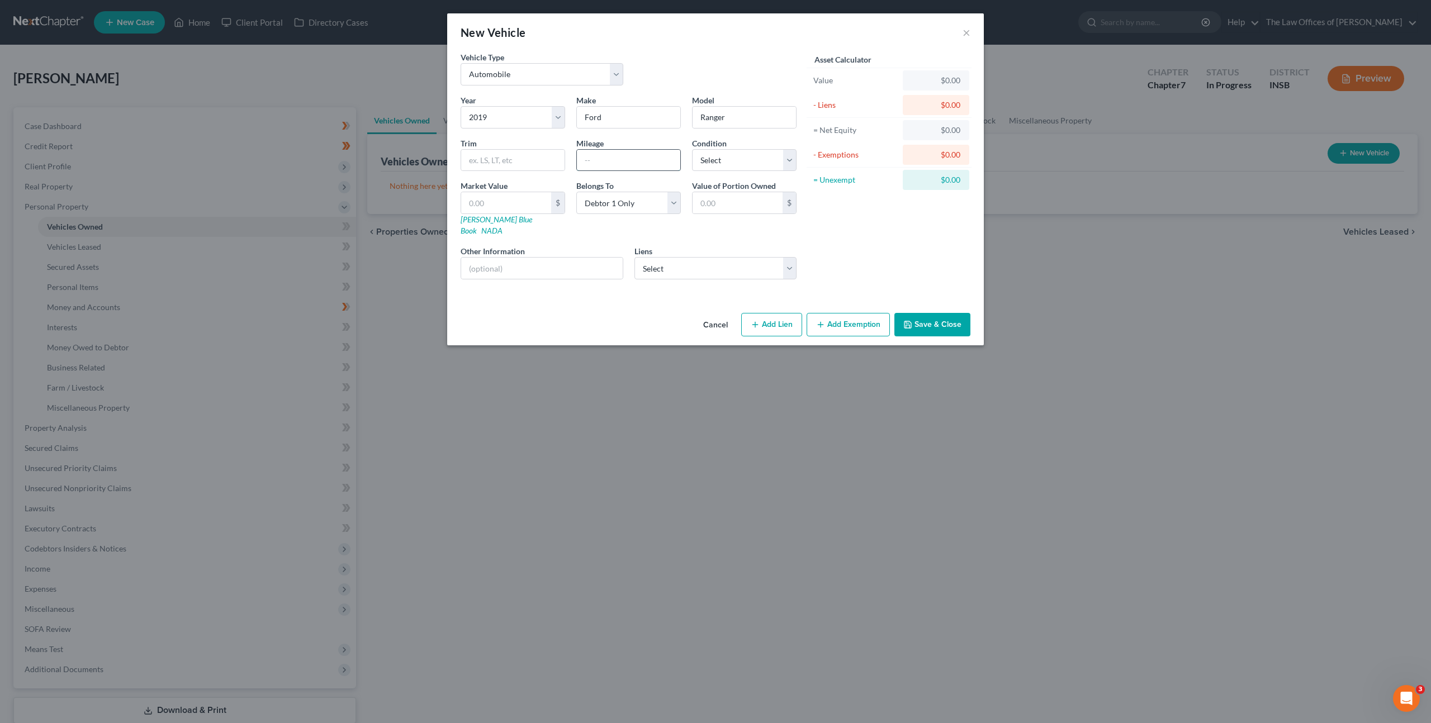
click at [612, 165] on input "text" at bounding box center [628, 160] width 103 height 21
type input "72,000"
click at [735, 169] on select "Select Excellent Very Good Good Fair Poor" at bounding box center [744, 160] width 105 height 22
select select "2"
click at [692, 149] on select "Select Excellent Very Good Good Fair Poor" at bounding box center [744, 160] width 105 height 22
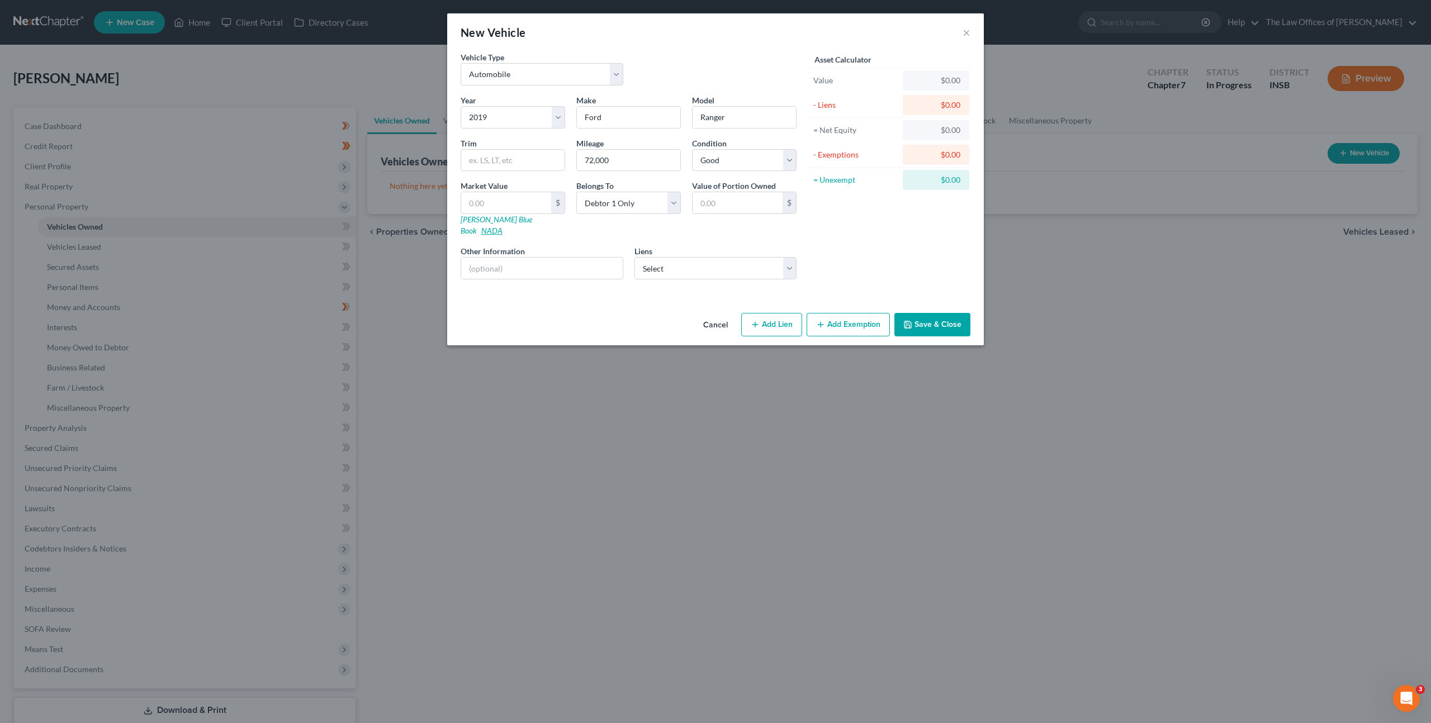
click at [503, 226] on link "NADA" at bounding box center [491, 231] width 21 height 10
drag, startPoint x: 484, startPoint y: 164, endPoint x: 506, endPoint y: 159, distance: 23.0
click at [484, 164] on input "text" at bounding box center [512, 160] width 103 height 21
type input "Crew Cab XLT"
drag, startPoint x: 471, startPoint y: 204, endPoint x: 511, endPoint y: 39, distance: 170.2
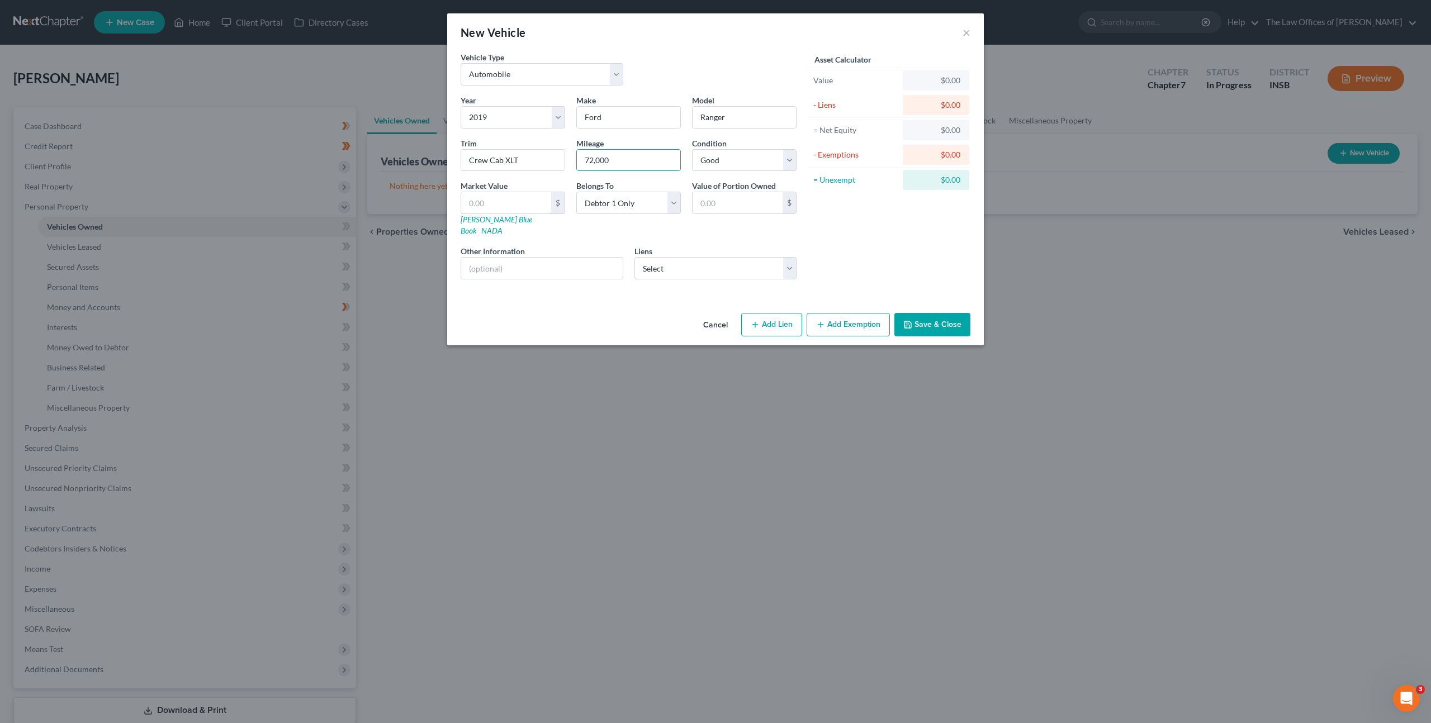
click at [472, 202] on input "text" at bounding box center [506, 202] width 90 height 21
click at [490, 201] on input "text" at bounding box center [506, 202] width 90 height 21
type input "2"
type input "2.00"
type input "21"
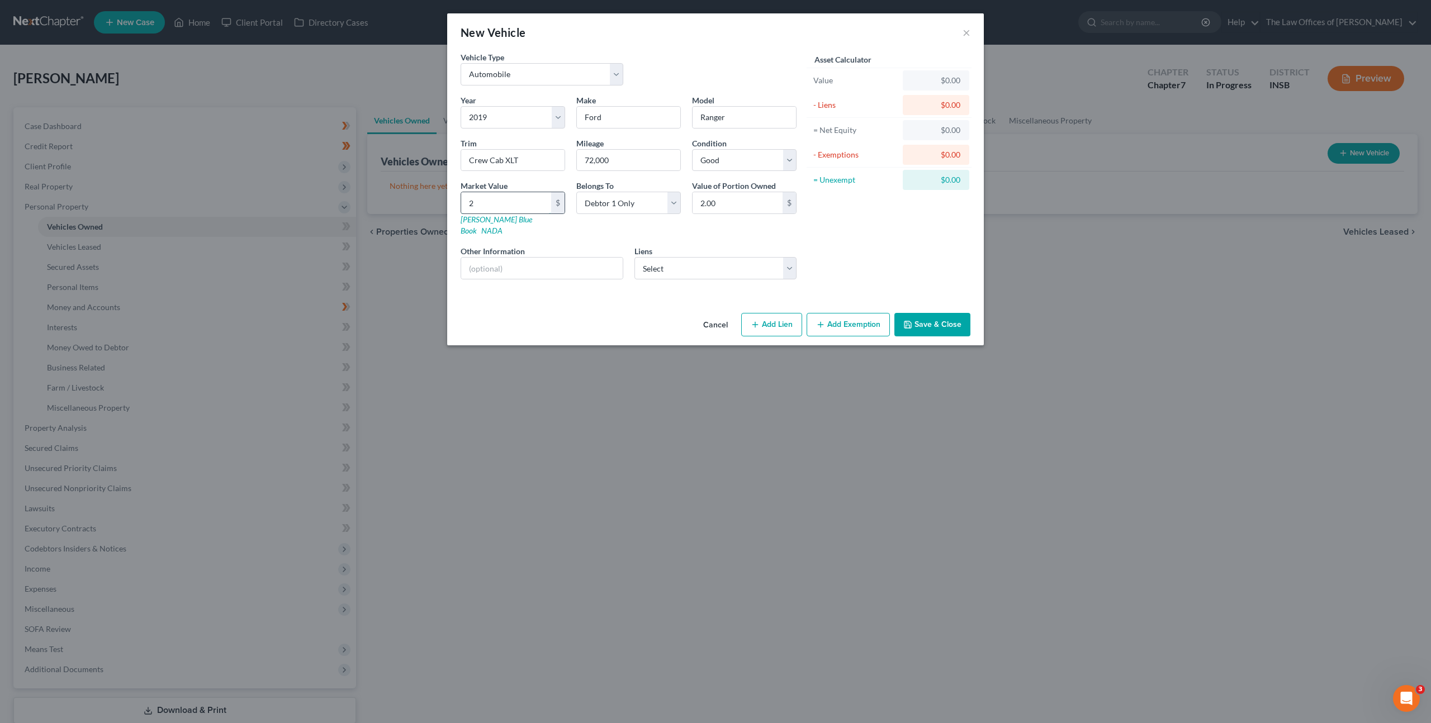
type input "21.00"
type input "218"
type input "218.00"
type input "2187"
type input "2,187.00"
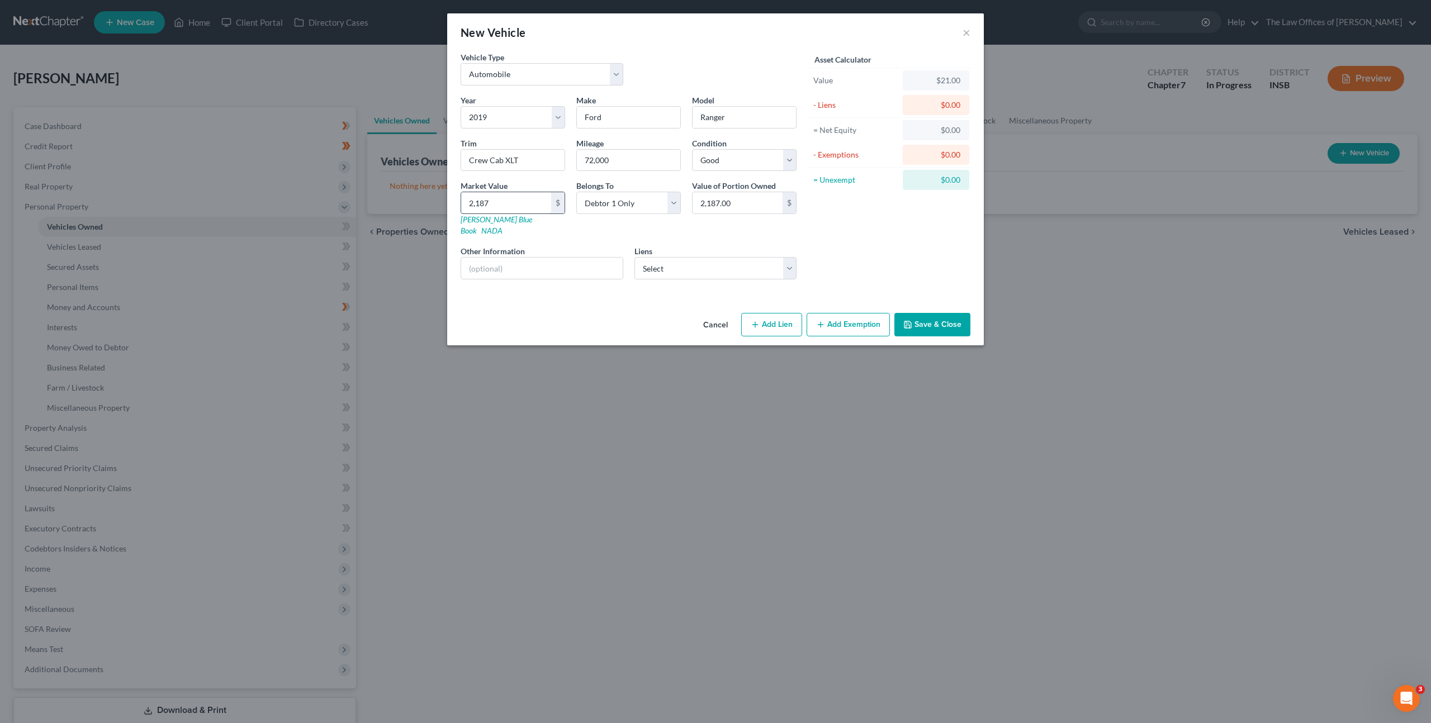
type input "2,1875"
type input "21,875.00"
type input "21,875"
click at [693, 257] on select "Select Kia Finance America - $19,245.00 Everwise Cu - $16,841.00 Centra Credit …" at bounding box center [715, 268] width 163 height 22
select select "1"
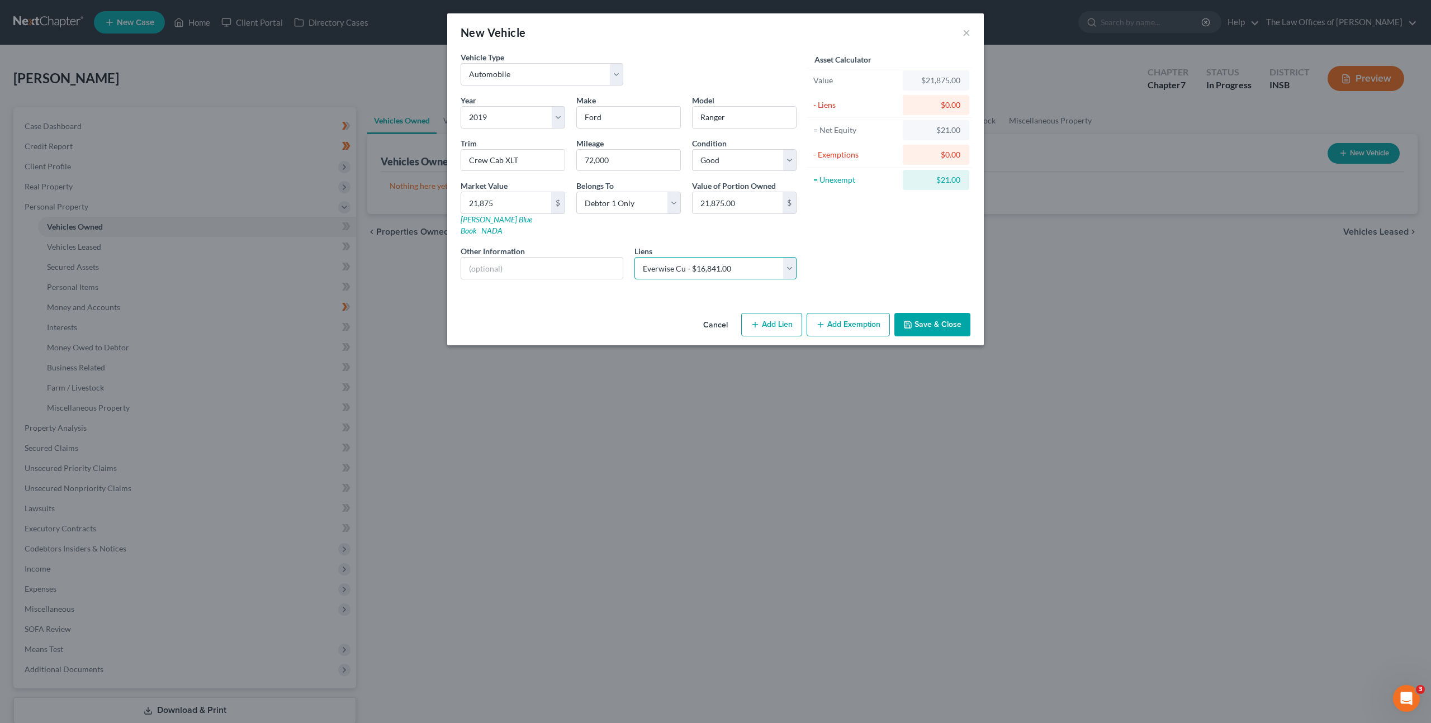
click at [634, 257] on select "Select Kia Finance America - $19,245.00 Everwise Cu - $16,841.00 Centra Credit …" at bounding box center [715, 268] width 163 height 22
select select
select select "15"
select select "0"
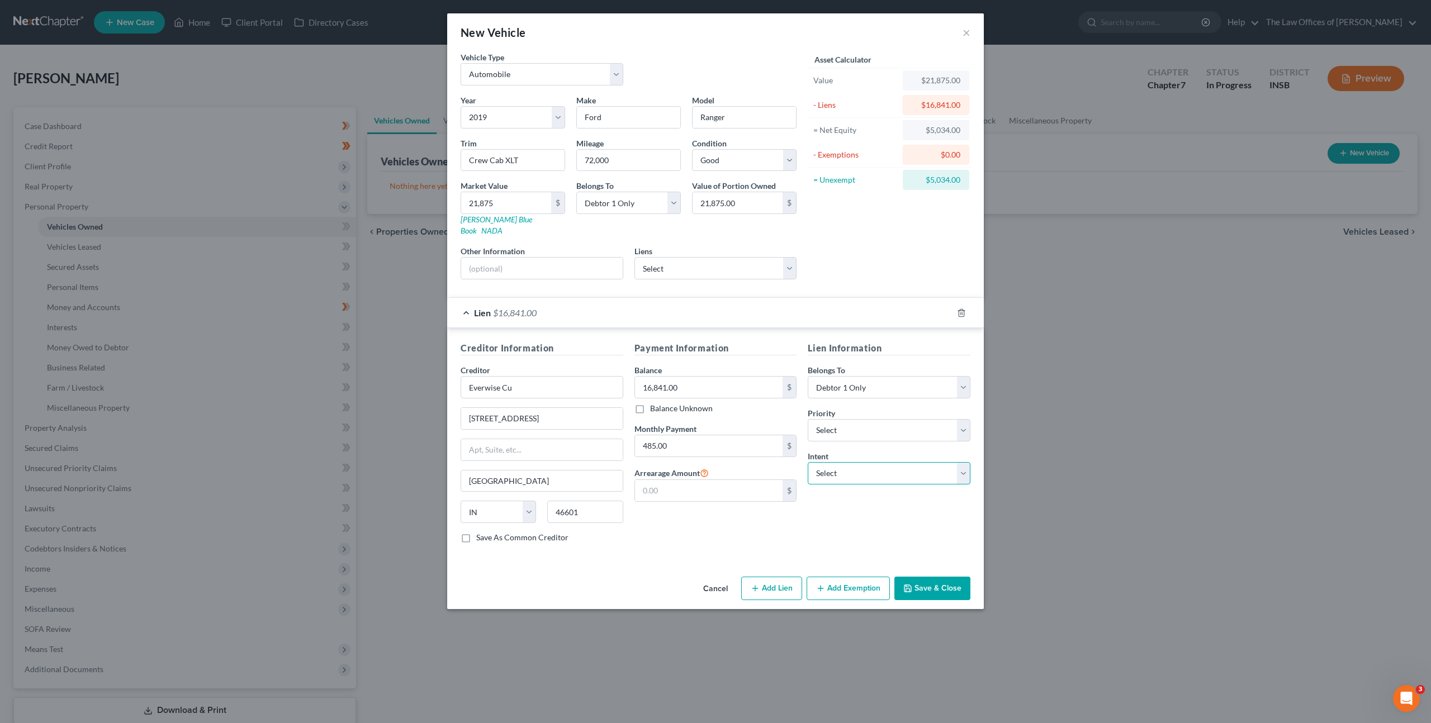
click at [850, 462] on select "Select Surrender Redeem Reaffirm Avoid Other" at bounding box center [889, 473] width 163 height 22
click at [853, 419] on select "Select 1st 2nd 3rd 4th 5th 6th 7th 8th 9th 10th 11th 12th 13th 14th 15th 16th 1…" at bounding box center [889, 430] width 163 height 22
click at [848, 465] on select "Select Surrender Redeem Reaffirm Avoid Other" at bounding box center [889, 473] width 163 height 22
select select "2"
click at [808, 462] on select "Select Surrender Redeem Reaffirm Avoid Other" at bounding box center [889, 473] width 163 height 22
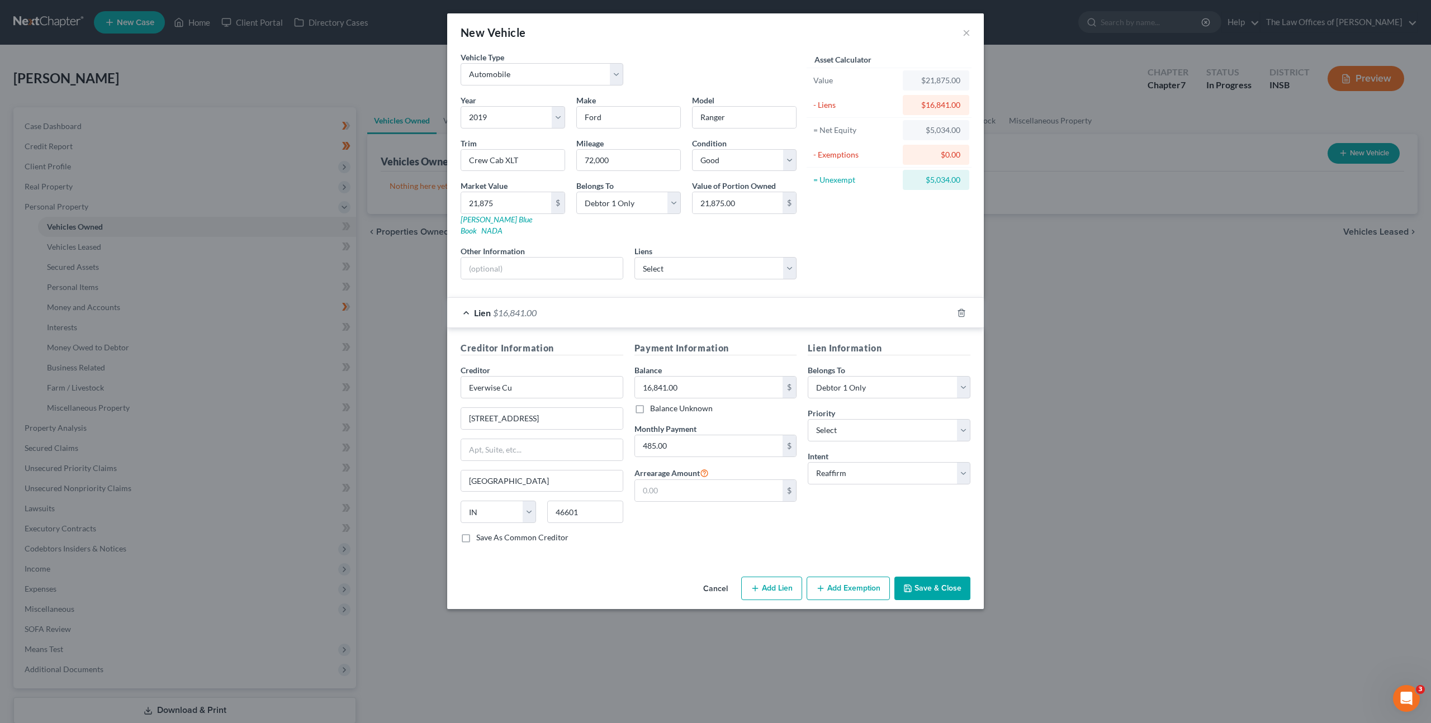
click at [823, 515] on div "Lien Information Belongs To * Select Debtor 1 Only Debtor 2 Only Debtor 1 And D…" at bounding box center [889, 447] width 174 height 211
click at [913, 577] on button "Save & Close" at bounding box center [932, 588] width 76 height 23
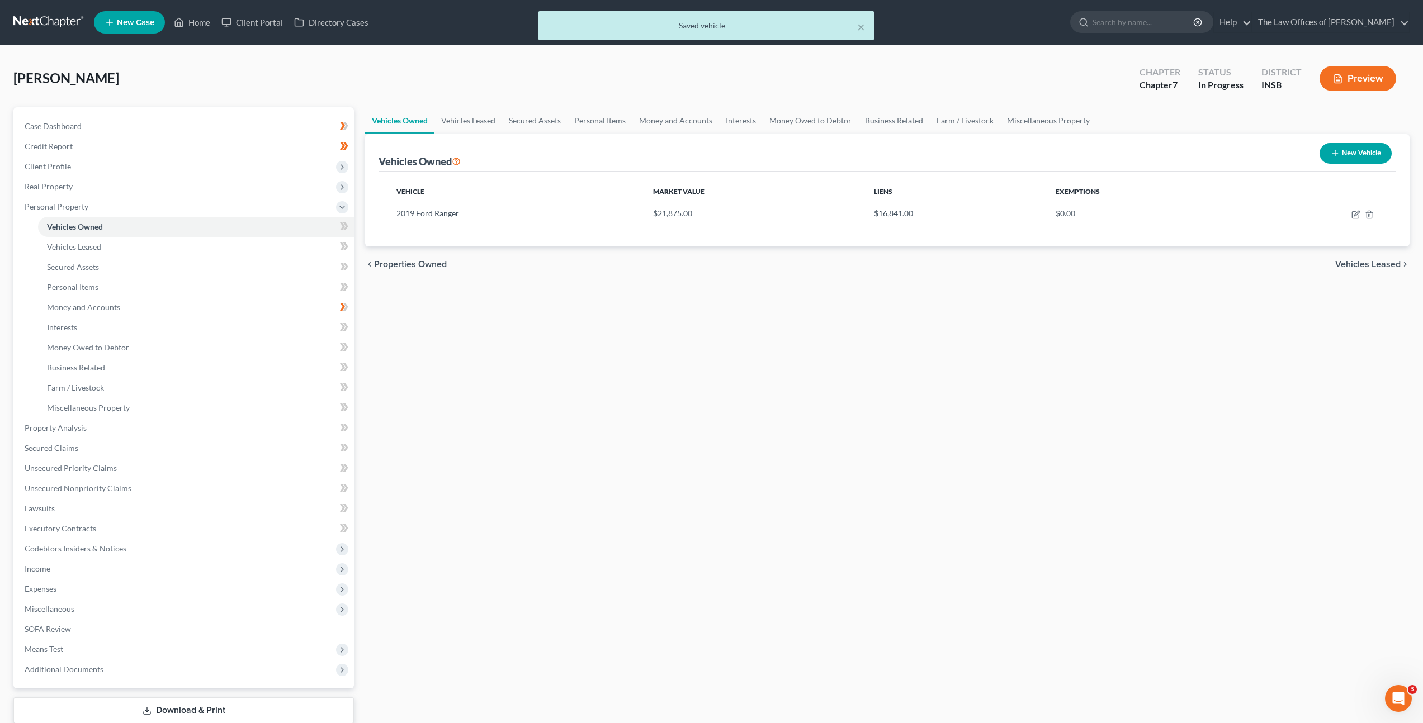
click at [704, 345] on div "Vehicles Owned Vehicles Leased Secured Assets Personal Items Money and Accounts…" at bounding box center [886, 430] width 1055 height 646
click at [346, 229] on icon at bounding box center [344, 227] width 8 height 14
click at [475, 120] on link "Vehicles Leased" at bounding box center [468, 120] width 68 height 27
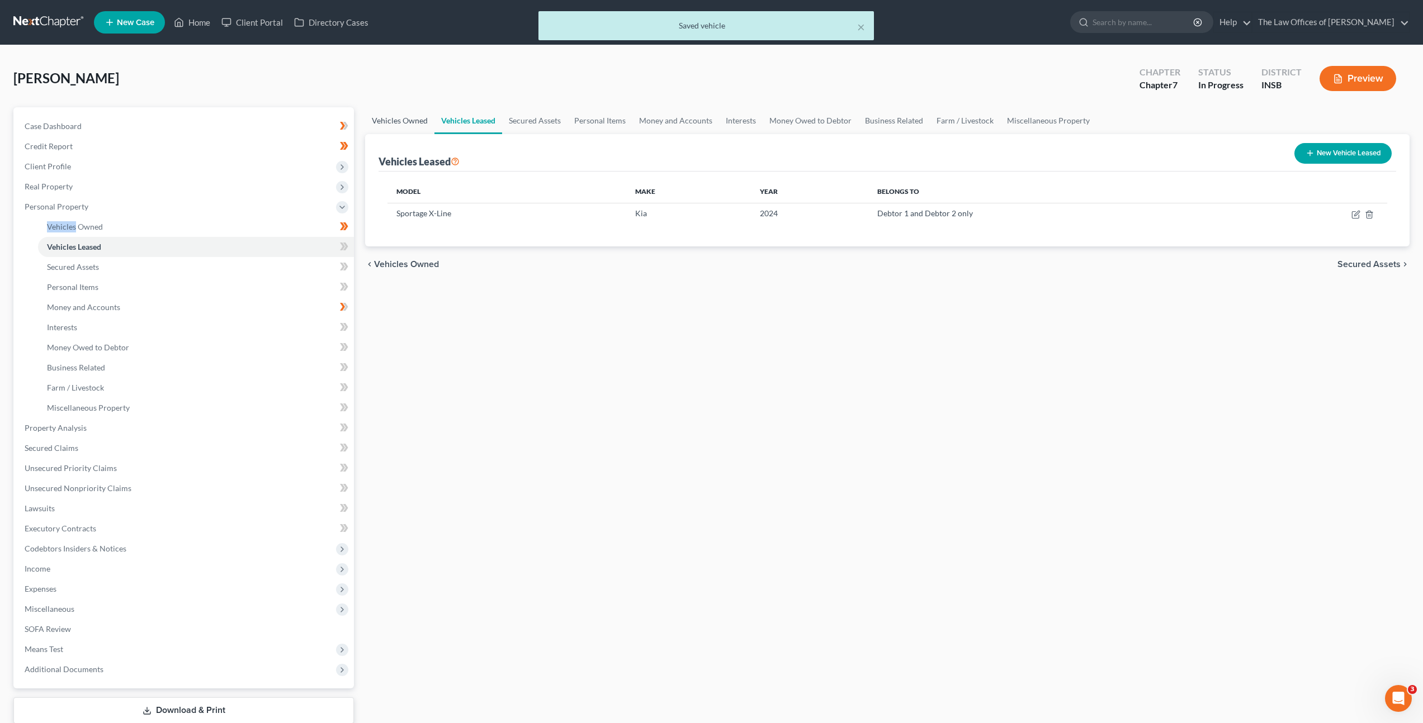
click at [414, 117] on link "Vehicles Owned" at bounding box center [399, 120] width 69 height 27
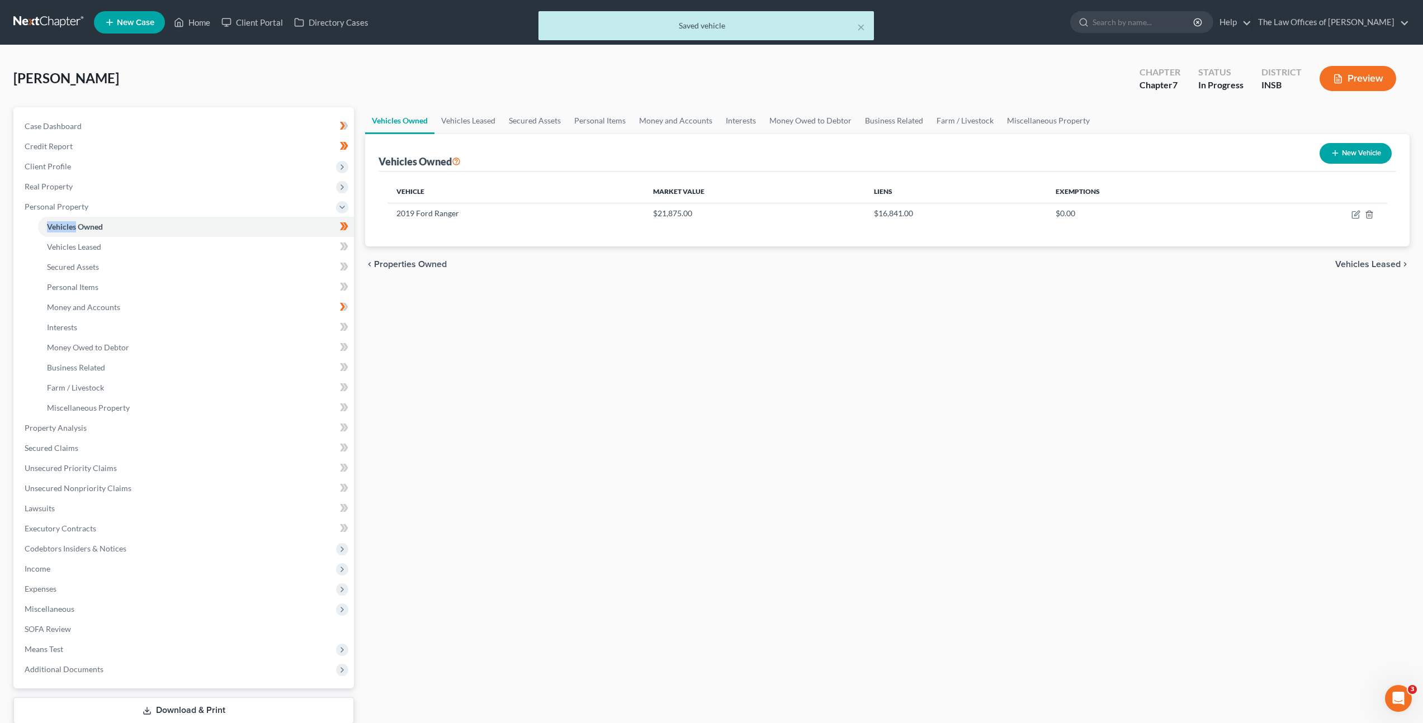
click at [1334, 156] on icon "button" at bounding box center [1334, 153] width 9 height 9
select select "0"
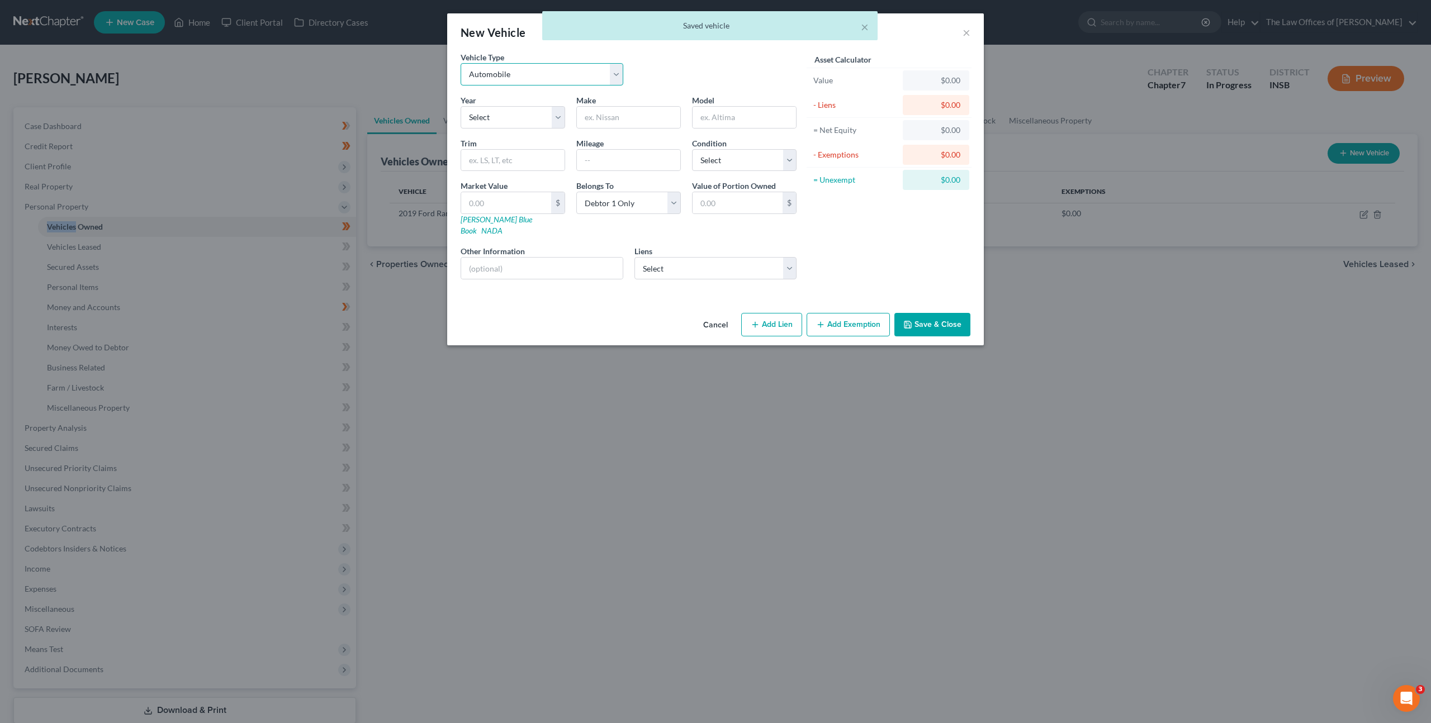
click at [554, 65] on select "Select Automobile Truck Trailer Watercraft Aircraft Motor Home Atv Other Vehicle" at bounding box center [542, 74] width 163 height 22
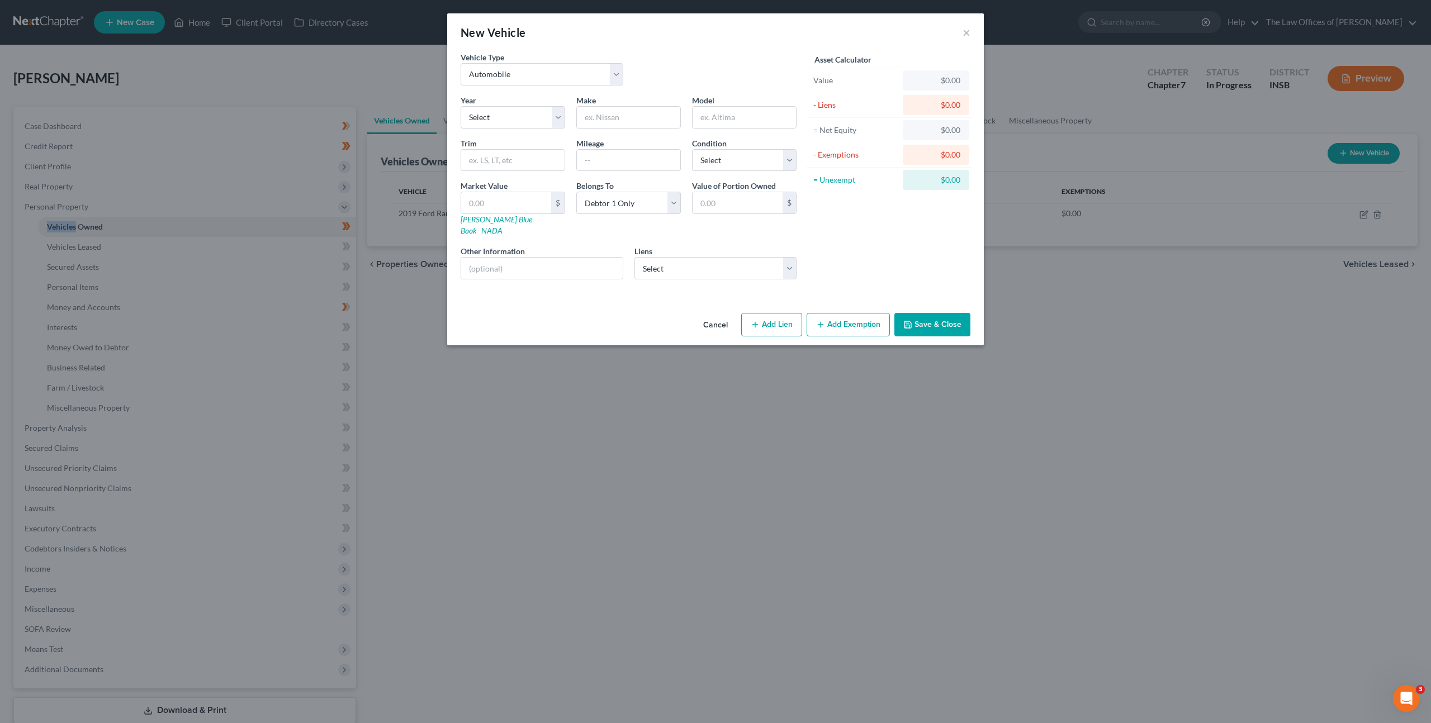
click at [708, 314] on button "Cancel" at bounding box center [715, 325] width 42 height 22
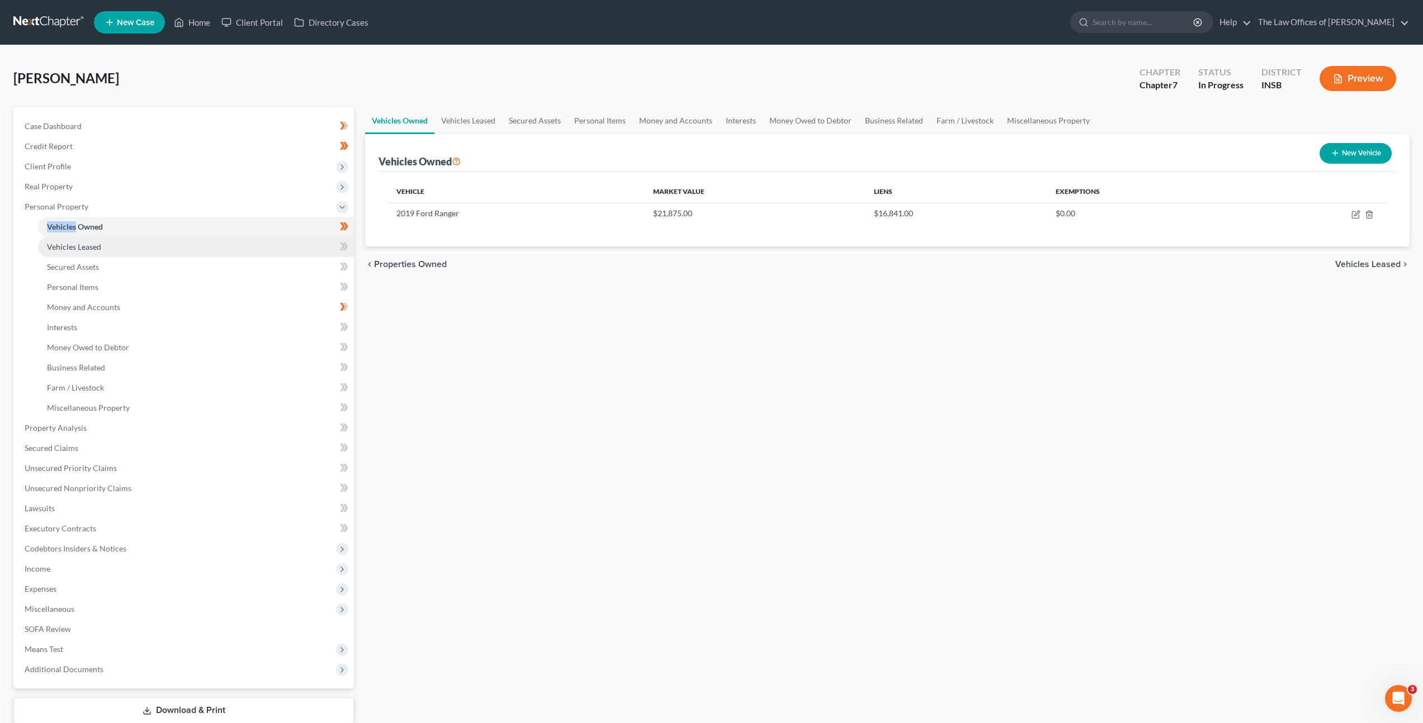
click at [273, 247] on link "Vehicles Leased" at bounding box center [196, 247] width 316 height 20
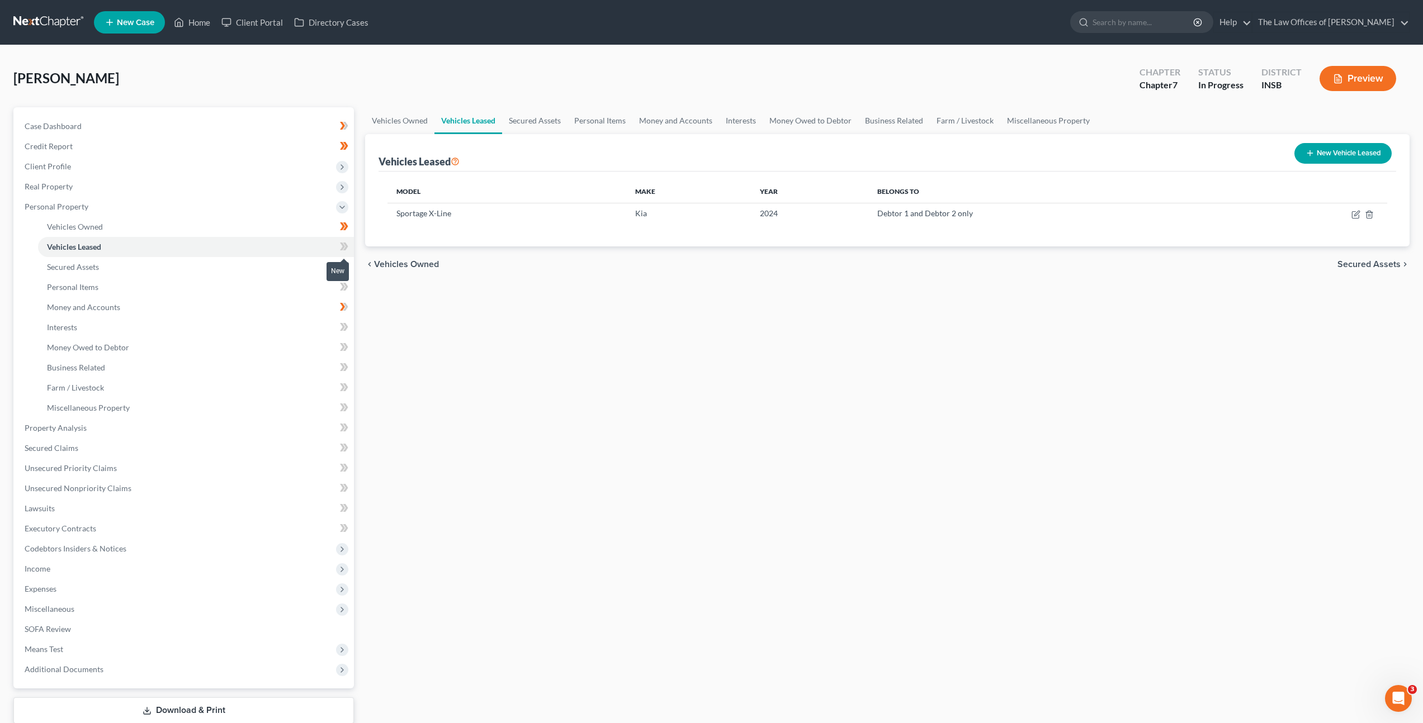
click at [352, 249] on span at bounding box center [344, 248] width 20 height 17
click at [241, 265] on link "Secured Assets" at bounding box center [196, 267] width 316 height 20
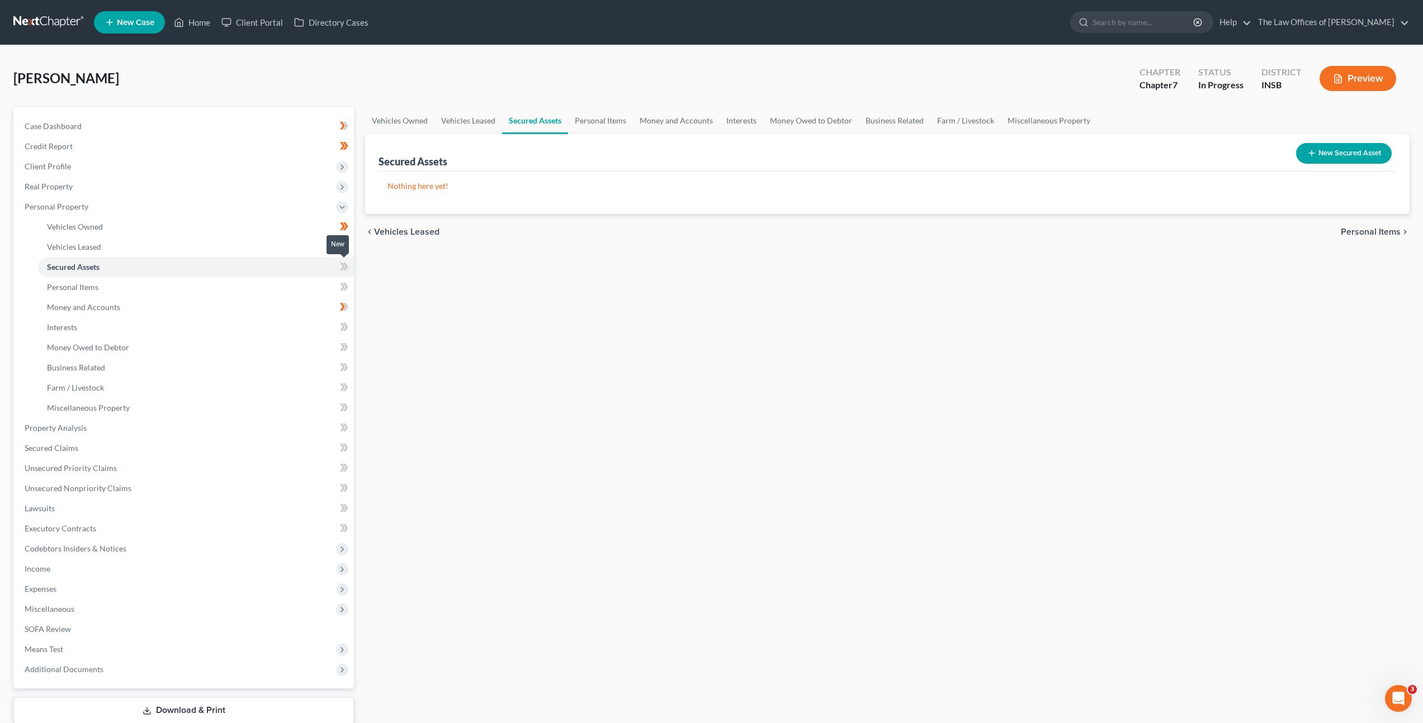
click at [344, 264] on icon at bounding box center [344, 267] width 8 height 14
click at [291, 283] on link "Personal Items" at bounding box center [196, 287] width 316 height 20
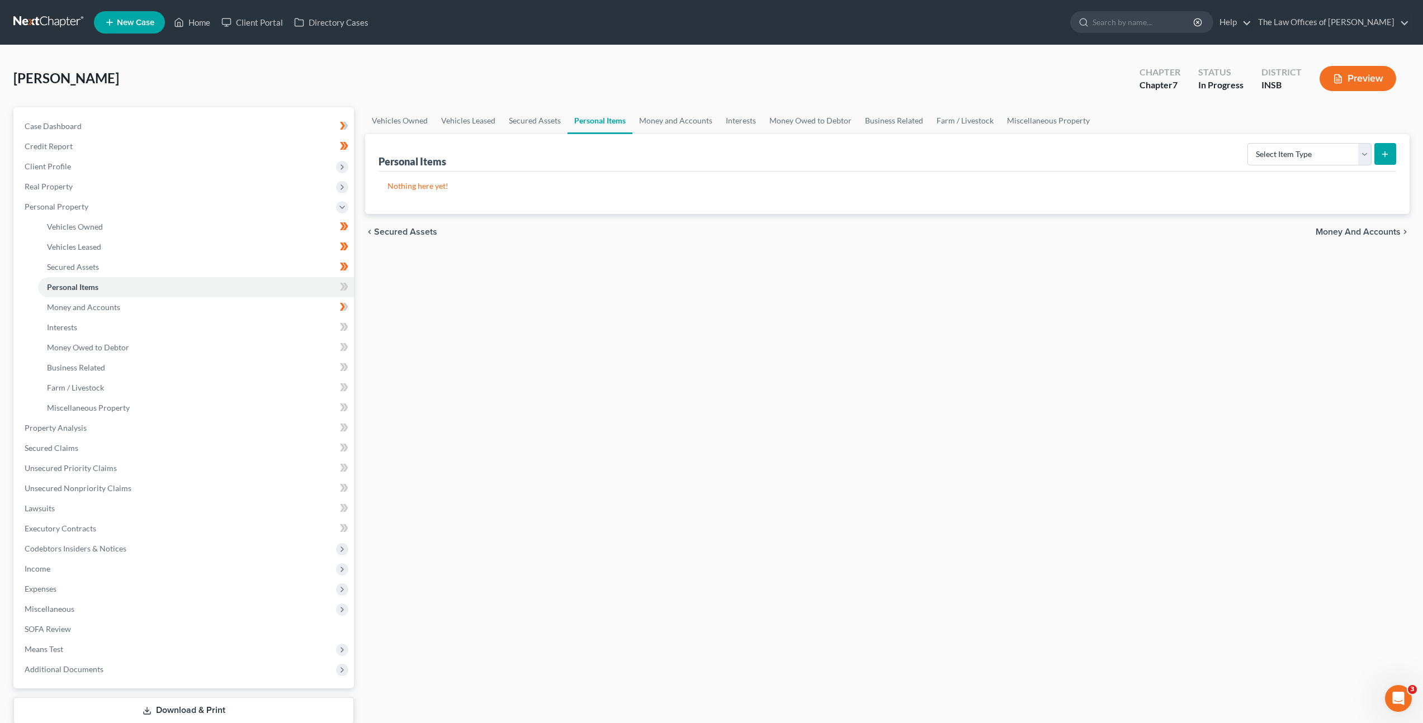
click at [762, 391] on div "Vehicles Owned Vehicles Leased Secured Assets Personal Items Money and Accounts…" at bounding box center [886, 430] width 1055 height 646
click at [1297, 146] on select "Select Item Type Clothing Collectibles Of Value Electronics Firearms Household …" at bounding box center [1309, 154] width 124 height 22
select select "clothing"
click at [1248, 143] on select "Select Item Type Clothing Collectibles Of Value Electronics Firearms Household …" at bounding box center [1309, 154] width 124 height 22
click at [1385, 155] on line "submit" at bounding box center [1385, 153] width 0 height 5
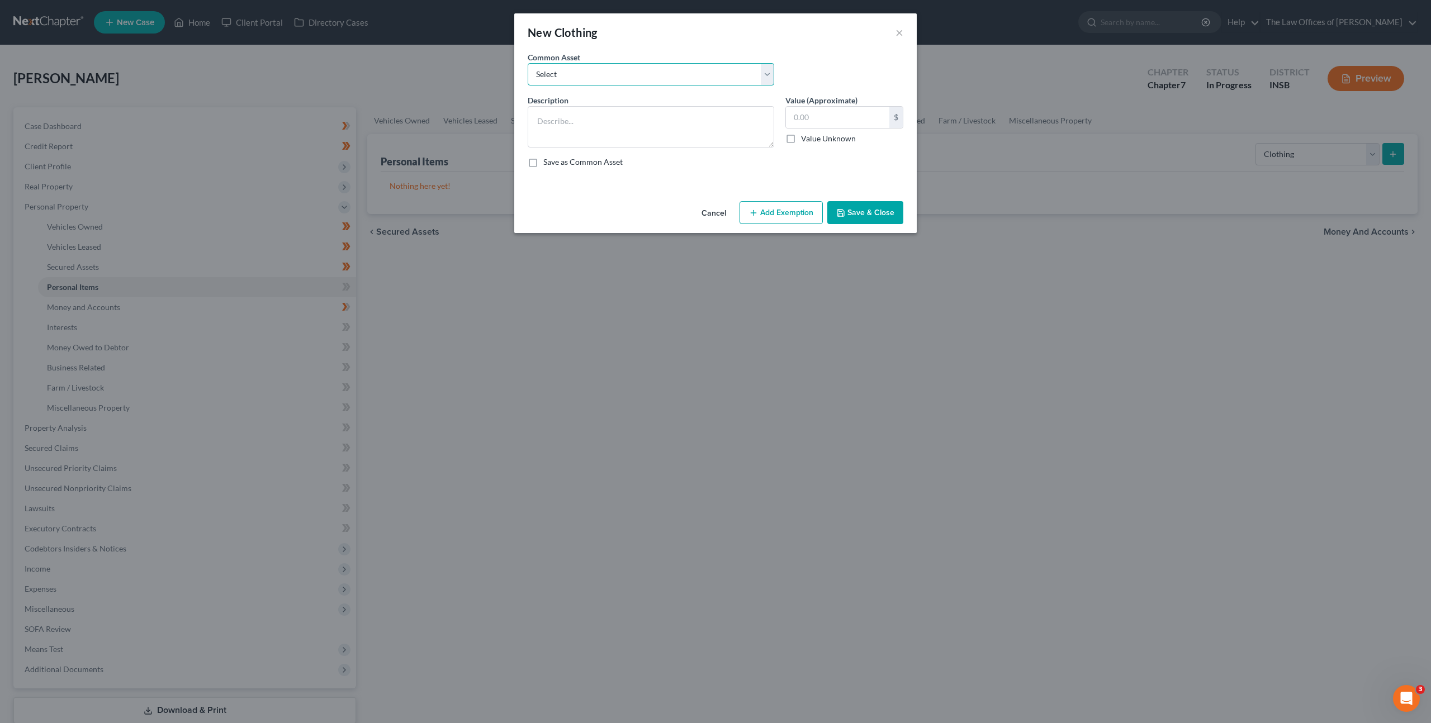
click at [625, 71] on select "Select Debtor's Clothing Joint Debtor's Clothing" at bounding box center [651, 74] width 247 height 22
select select "0"
click at [528, 63] on select "Select Debtor's Clothing Joint Debtor's Clothing" at bounding box center [651, 74] width 247 height 22
type textarea "Debtor's Clothing"
type input "50.00"
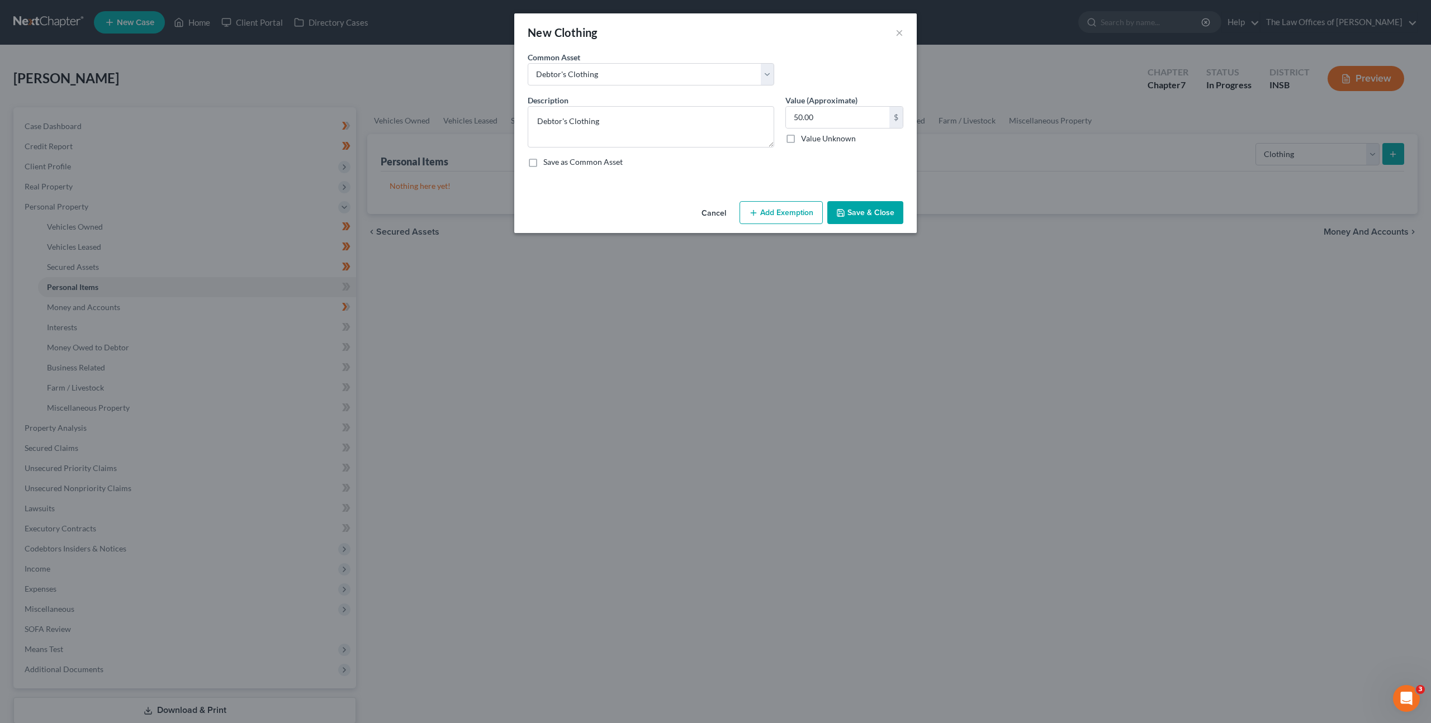
click at [774, 211] on button "Add Exemption" at bounding box center [781, 212] width 83 height 23
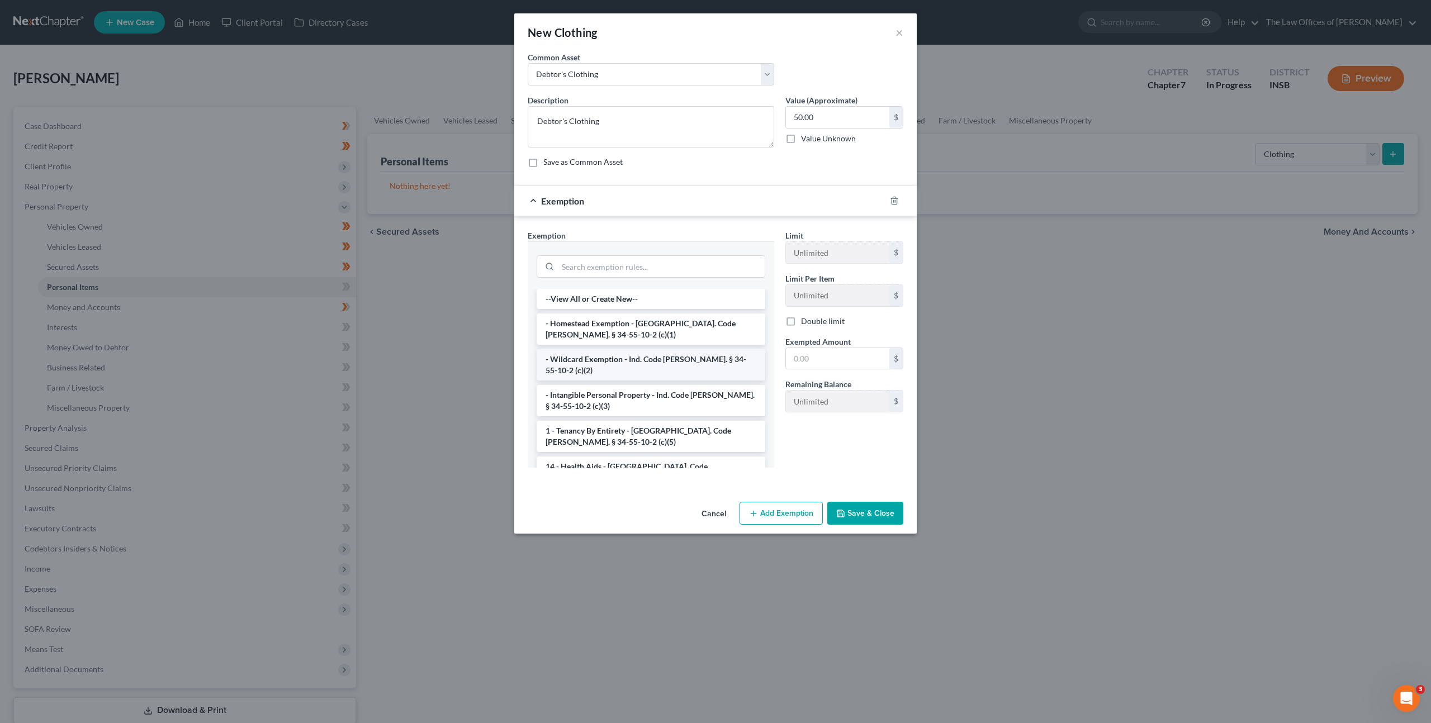
click at [626, 367] on li "- Wildcard Exemption - Ind. Code Ann. § 34-55-10-2 (c)(2)" at bounding box center [651, 364] width 229 height 31
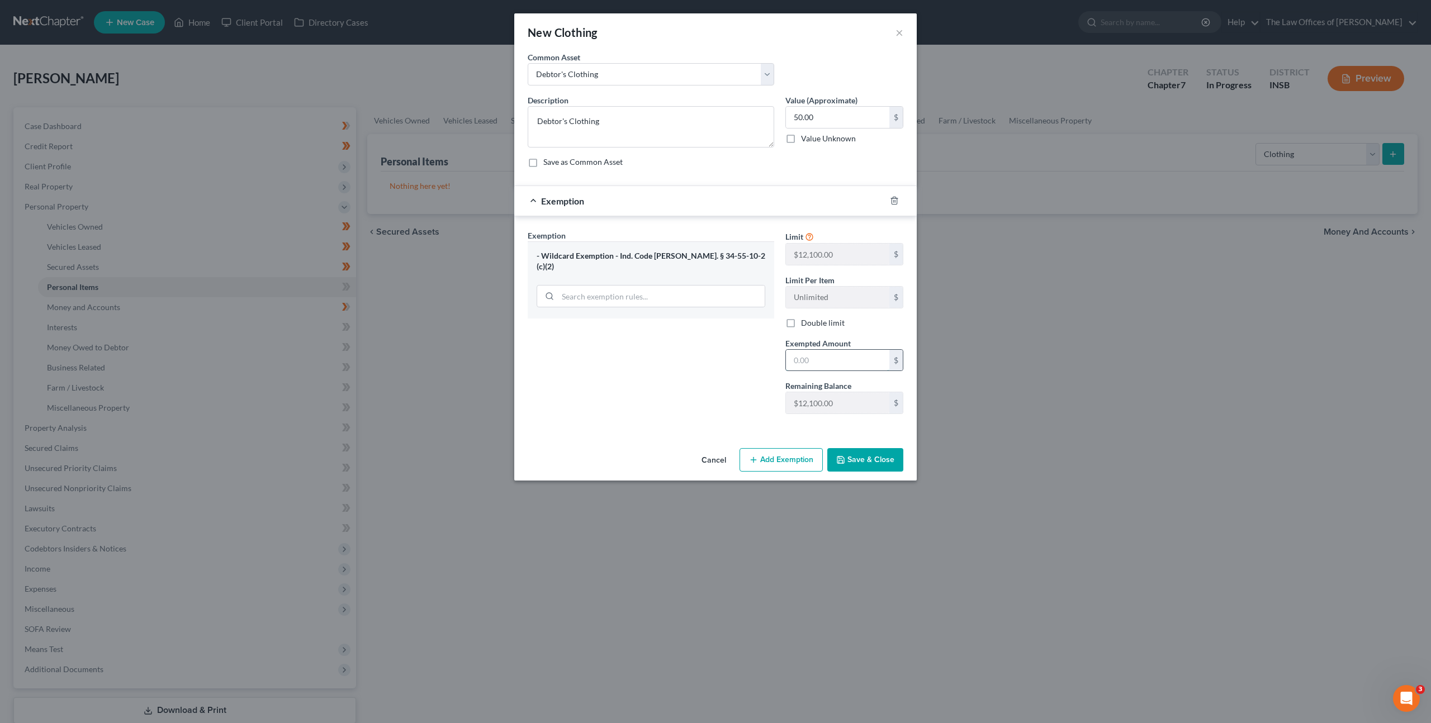
click at [822, 362] on input "text" at bounding box center [837, 360] width 103 height 21
type input "350"
click at [826, 125] on input "50.00" at bounding box center [837, 117] width 103 height 21
type input "350"
click at [863, 460] on button "Save & Close" at bounding box center [865, 459] width 76 height 23
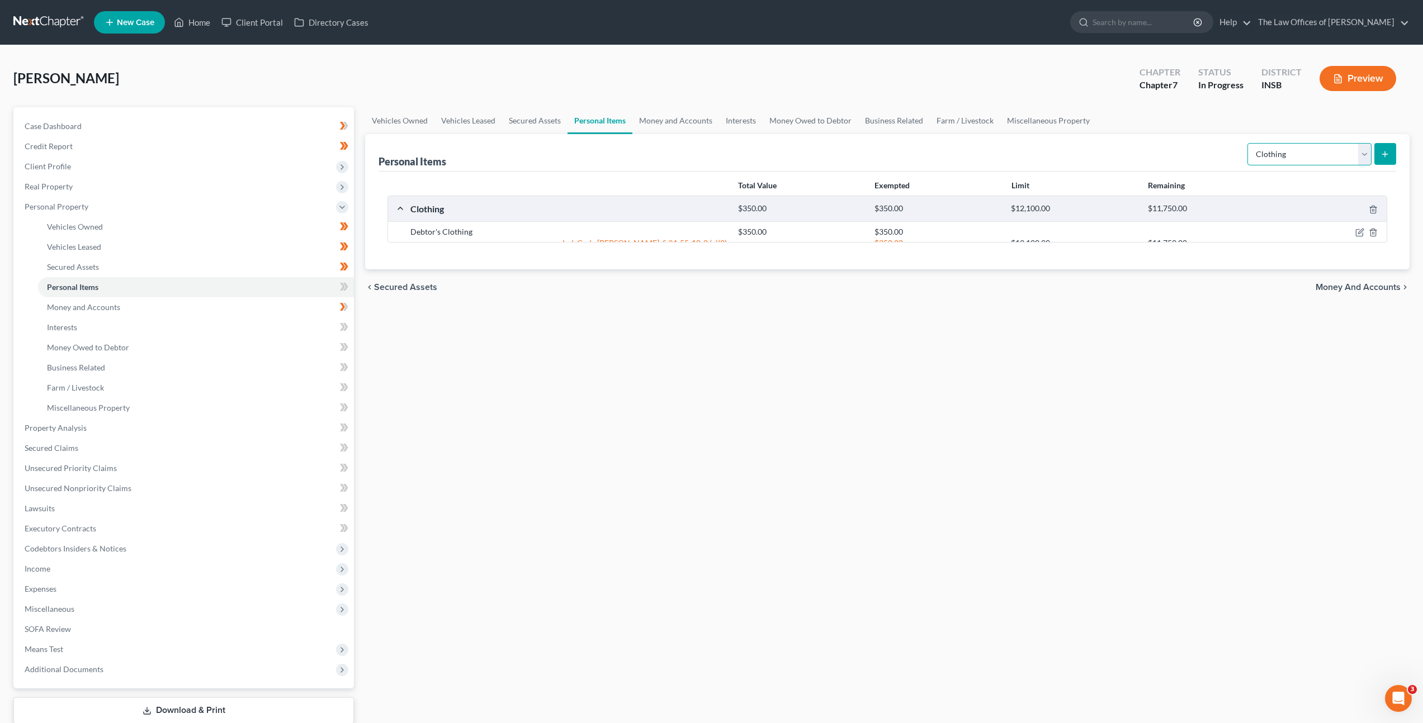
click at [1295, 145] on select "Select Item Type Clothing Collectibles Of Value Electronics Firearms Household …" at bounding box center [1309, 154] width 124 height 22
click at [1248, 143] on select "Select Item Type Clothing Collectibles Of Value Electronics Firearms Household …" at bounding box center [1309, 154] width 124 height 22
click at [1117, 162] on div "Personal Items Select Item Type Clothing Collectibles Of Value Electronics Fire…" at bounding box center [886, 152] width 1017 height 37
click at [1384, 155] on icon "submit" at bounding box center [1384, 154] width 9 height 9
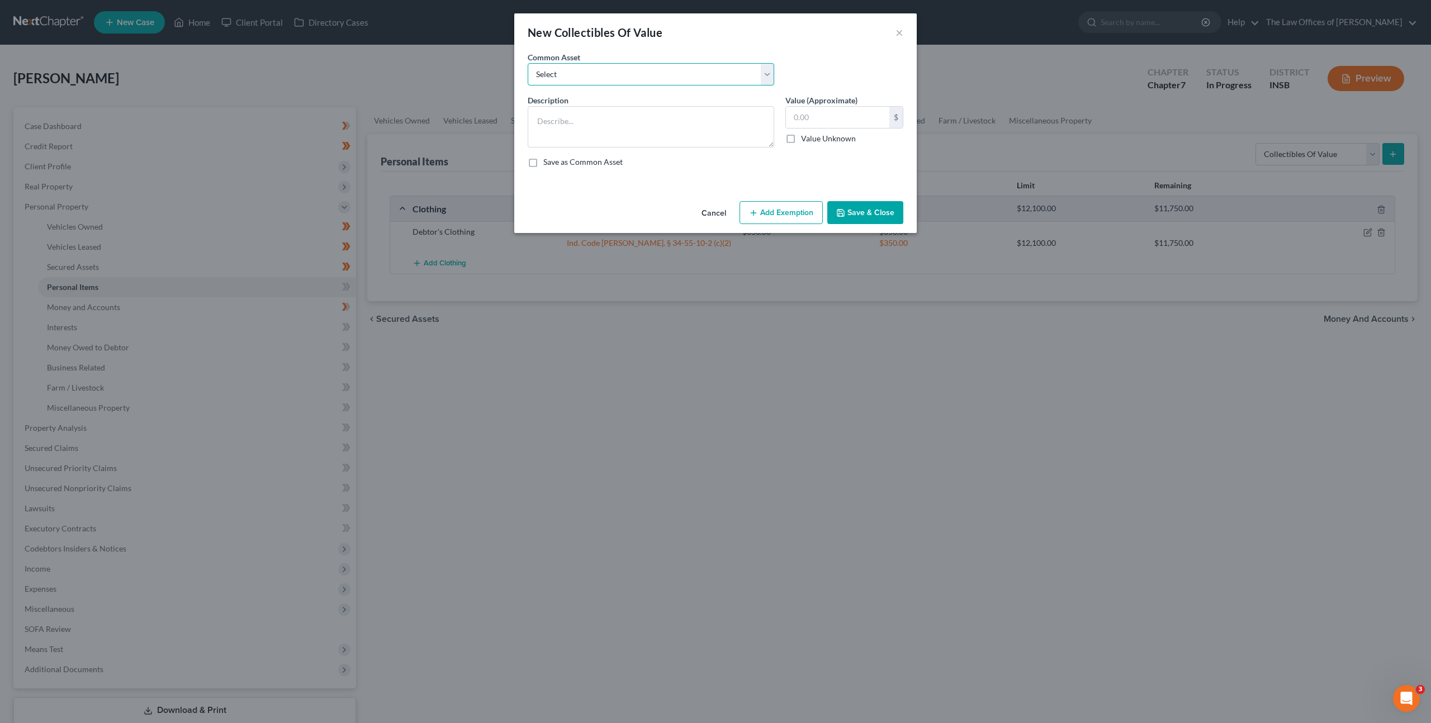
click at [574, 75] on select "Select Family Pictures Family Pictures, Miscellaneous Short Glass" at bounding box center [651, 74] width 247 height 22
click at [707, 212] on button "Cancel" at bounding box center [714, 213] width 42 height 22
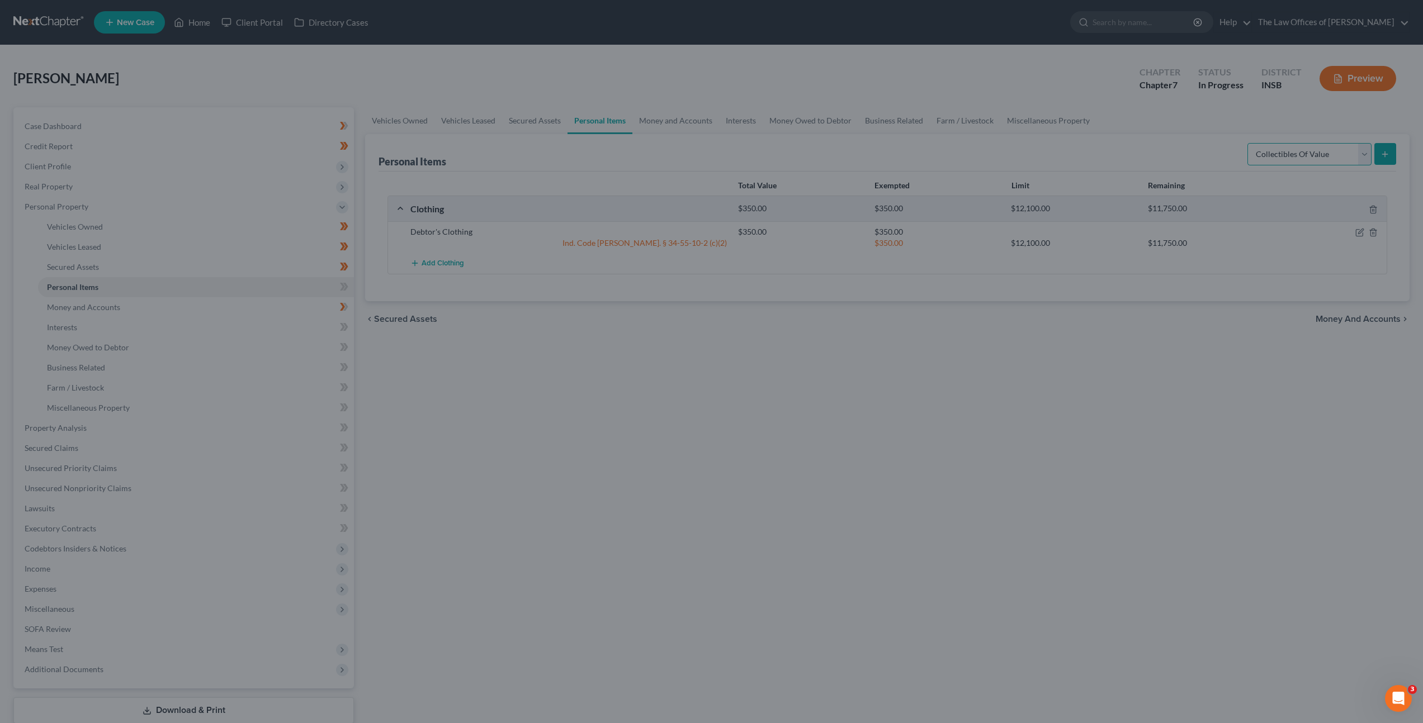
click at [1323, 157] on select "Select Item Type Clothing Collectibles Of Value Electronics Firearms Household …" at bounding box center [1309, 154] width 124 height 22
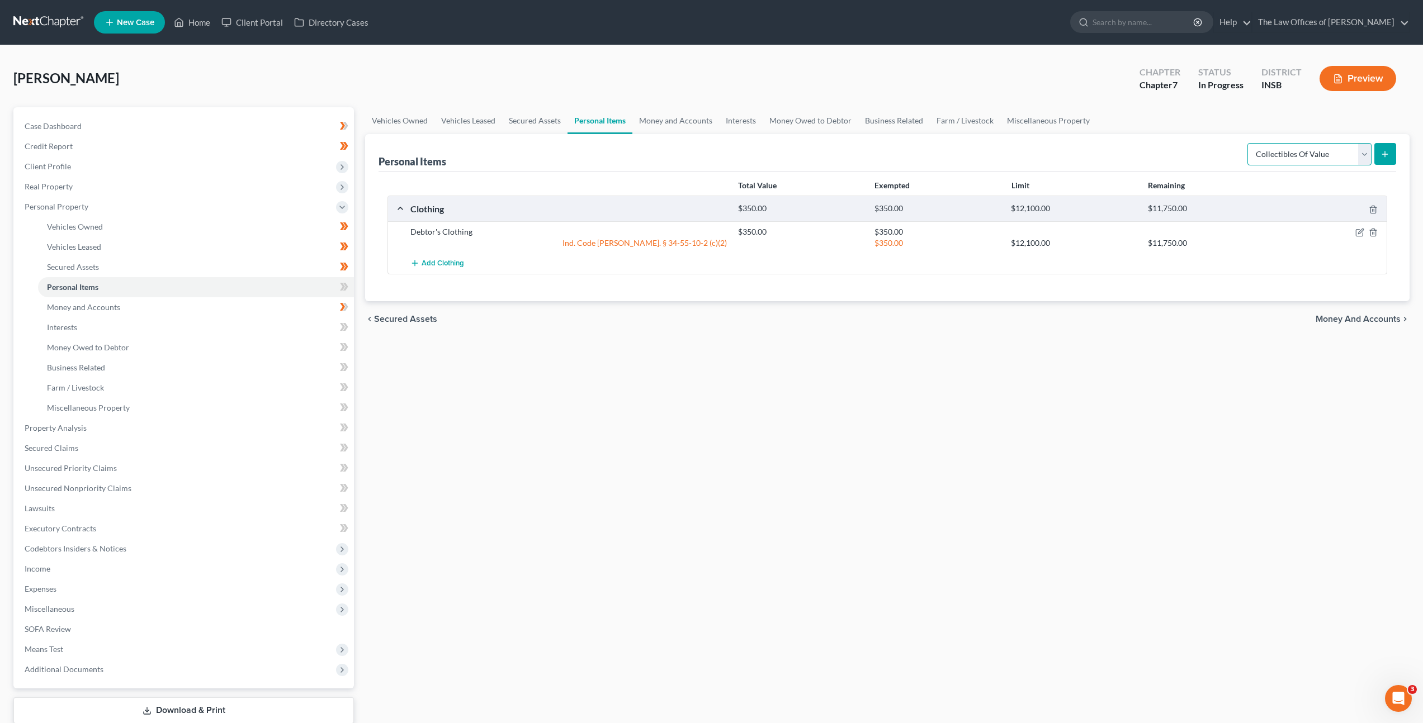
select select "electronics"
click at [1248, 143] on select "Select Item Type Clothing Collectibles Of Value Electronics Firearms Household …" at bounding box center [1309, 154] width 124 height 22
click at [1376, 153] on button "submit" at bounding box center [1385, 154] width 22 height 22
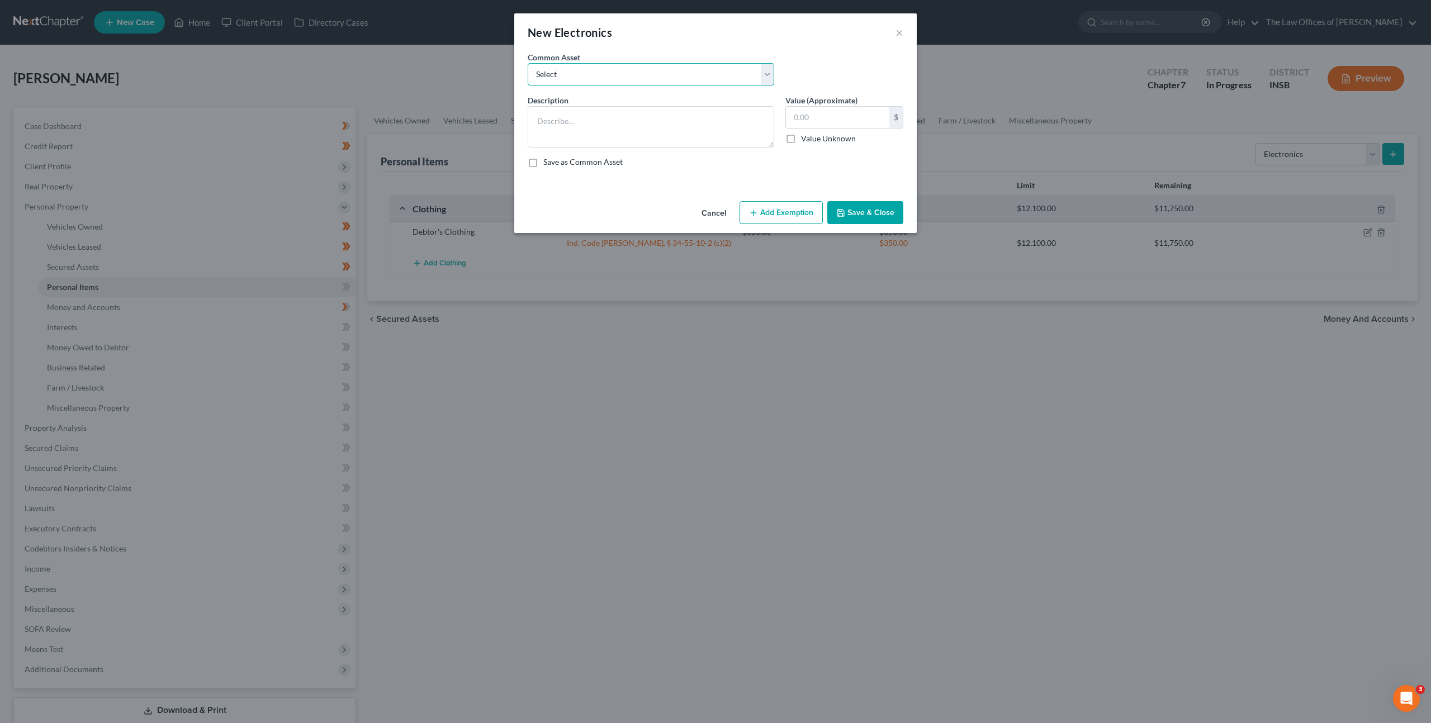
click at [691, 77] on select "Select Cell Phone (1), Television (2), Desktop Computer (1)" at bounding box center [651, 74] width 247 height 22
select select "0"
click at [528, 63] on select "Select Cell Phone (1), Television (2), Desktop Computer (1)" at bounding box center [651, 74] width 247 height 22
drag, startPoint x: 762, startPoint y: 206, endPoint x: 759, endPoint y: 221, distance: 15.1
click at [762, 206] on button "Add Exemption" at bounding box center [781, 212] width 83 height 23
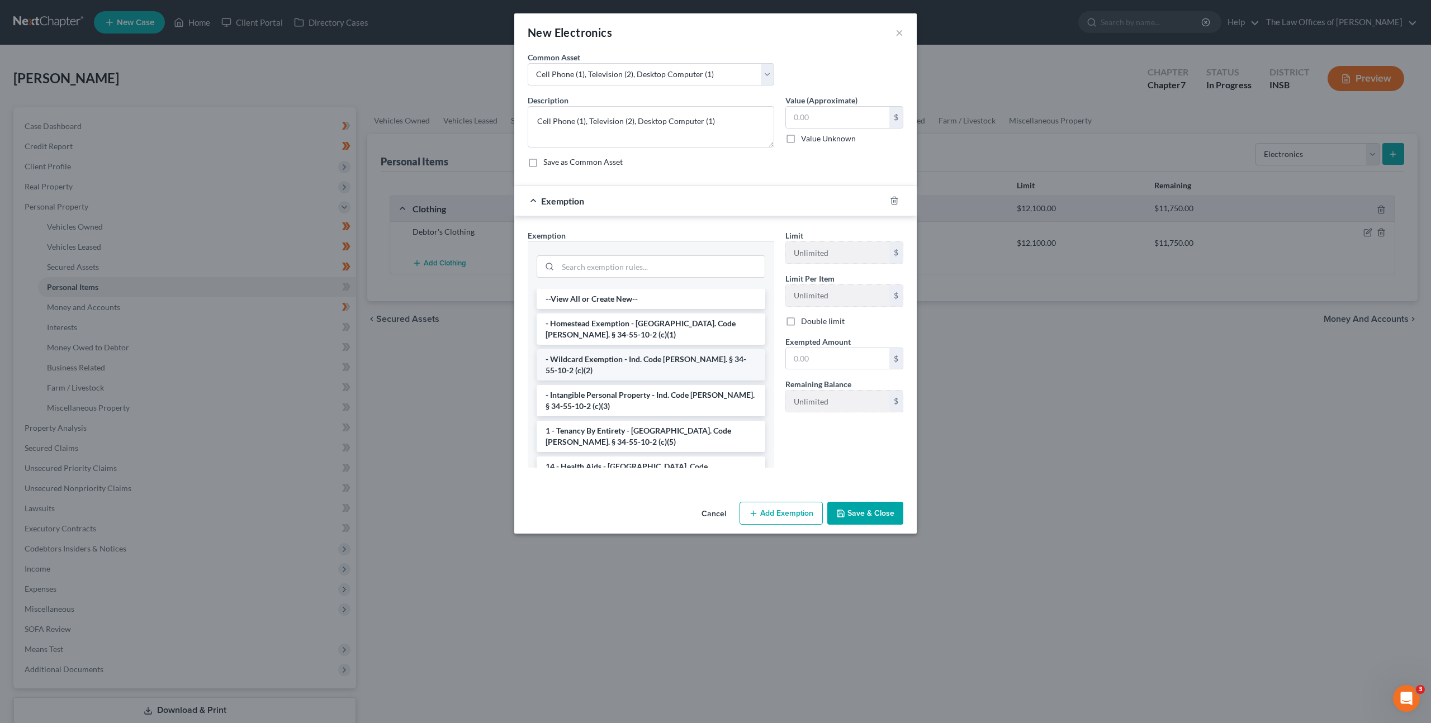
click at [633, 362] on li "- Wildcard Exemption - Ind. Code Ann. § 34-55-10-2 (c)(2)" at bounding box center [651, 364] width 229 height 31
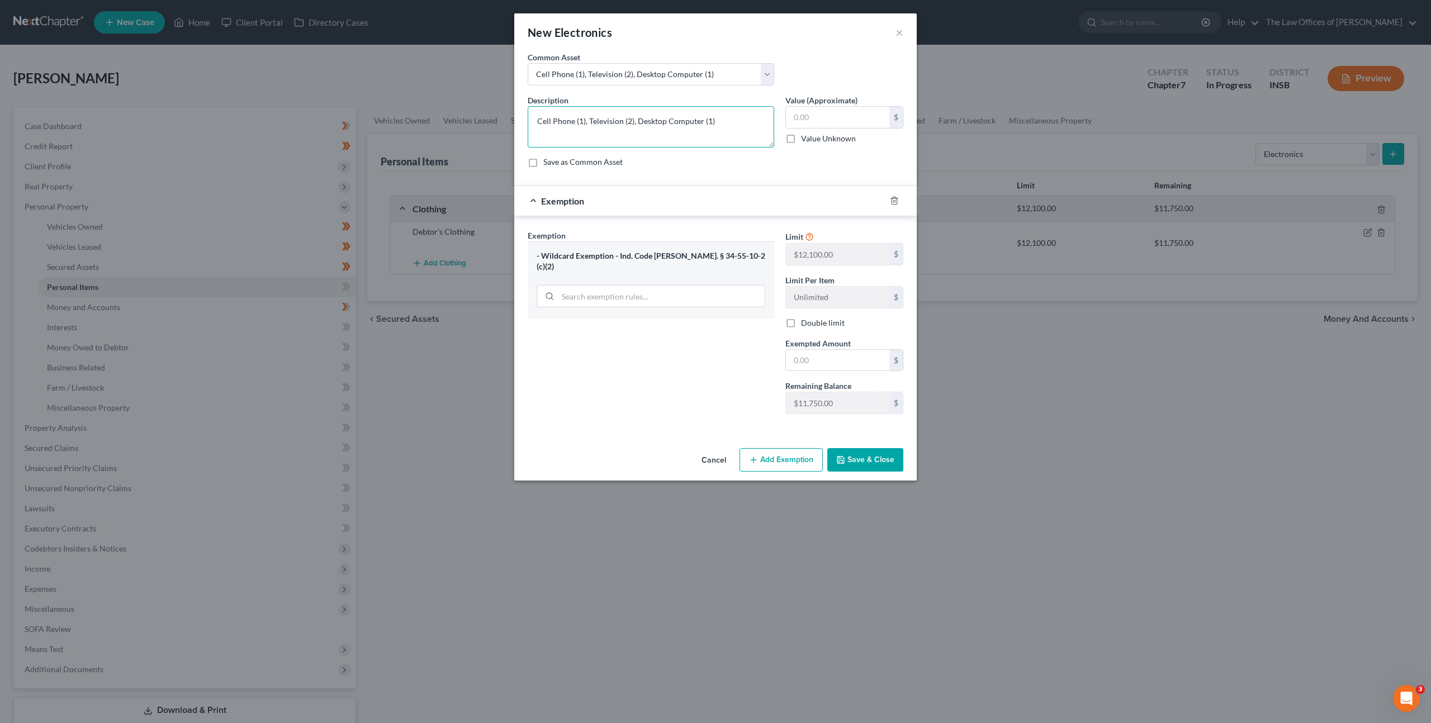
click at [628, 124] on textarea "Cell Phone (1), Television (2), Desktop Computer (1)" at bounding box center [651, 126] width 247 height 41
drag, startPoint x: 702, startPoint y: 120, endPoint x: 637, endPoint y: 123, distance: 64.9
click at [637, 123] on textarea "Cell Phone (1), Television (2), Desktop Computer (1)" at bounding box center [651, 126] width 247 height 41
click at [694, 112] on textarea "Cell Phone (1), Television (2), Laptop (1)" at bounding box center [651, 126] width 247 height 41
click at [689, 123] on textarea "Cell Phone (1), Television (2), Laptop (1)" at bounding box center [651, 126] width 247 height 41
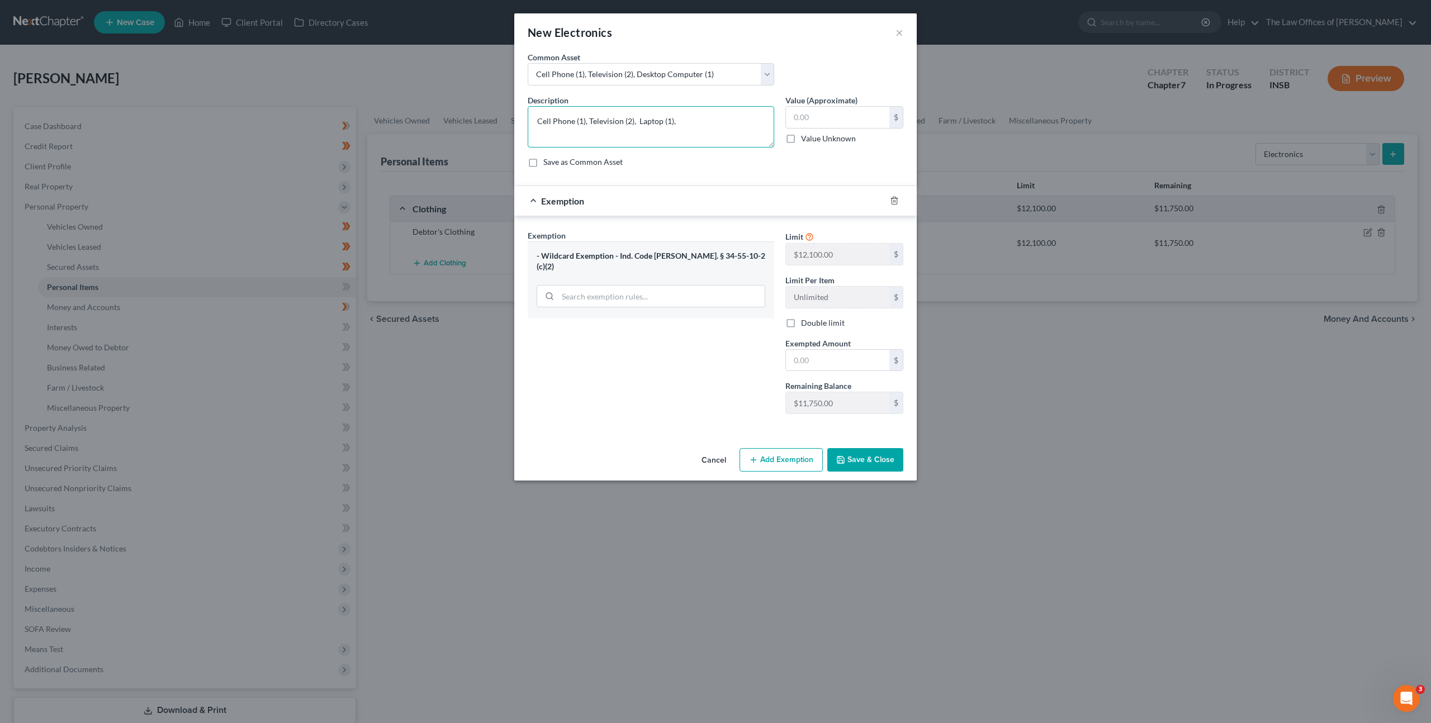
click at [632, 125] on textarea "Cell Phone (1), Television (2), Laptop (1)," at bounding box center [651, 126] width 247 height 41
click at [684, 113] on textarea "Cell Phone (1), Television (3), Laptop (1)," at bounding box center [651, 126] width 247 height 41
click at [688, 125] on textarea "Cell Phone (1), Television (3), Laptop (1)," at bounding box center [651, 126] width 247 height 41
type textarea "Cell Phone (1), Television (3), Laptop (1),"
click at [797, 116] on input "text" at bounding box center [837, 117] width 103 height 21
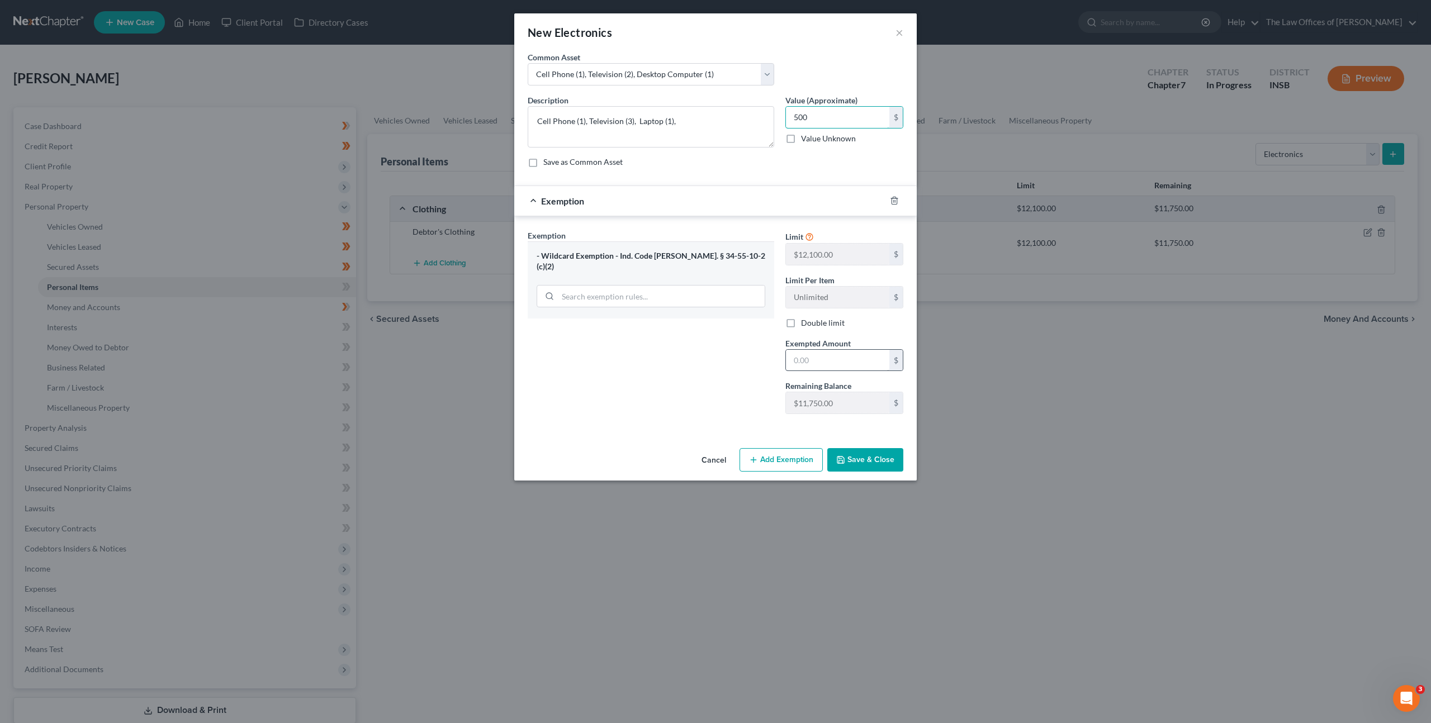
type input "500"
click at [790, 352] on input "text" at bounding box center [837, 360] width 103 height 21
type input "500"
click at [853, 452] on button "Save & Close" at bounding box center [865, 459] width 76 height 23
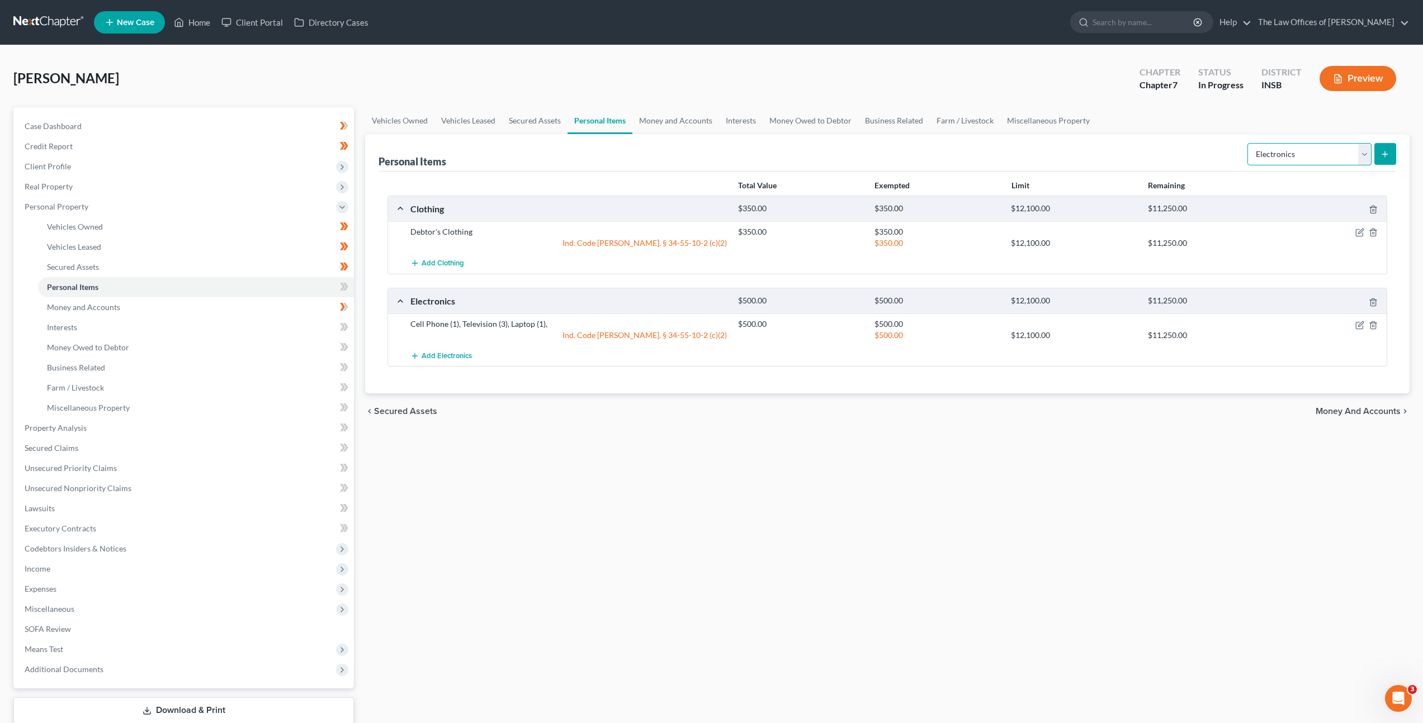
click at [1294, 160] on select "Select Item Type Clothing Collectibles Of Value Electronics Firearms Household …" at bounding box center [1309, 154] width 124 height 22
click at [1248, 143] on select "Select Item Type Clothing Collectibles Of Value Electronics Firearms Household …" at bounding box center [1309, 154] width 124 height 22
click at [1387, 153] on icon "submit" at bounding box center [1384, 154] width 9 height 9
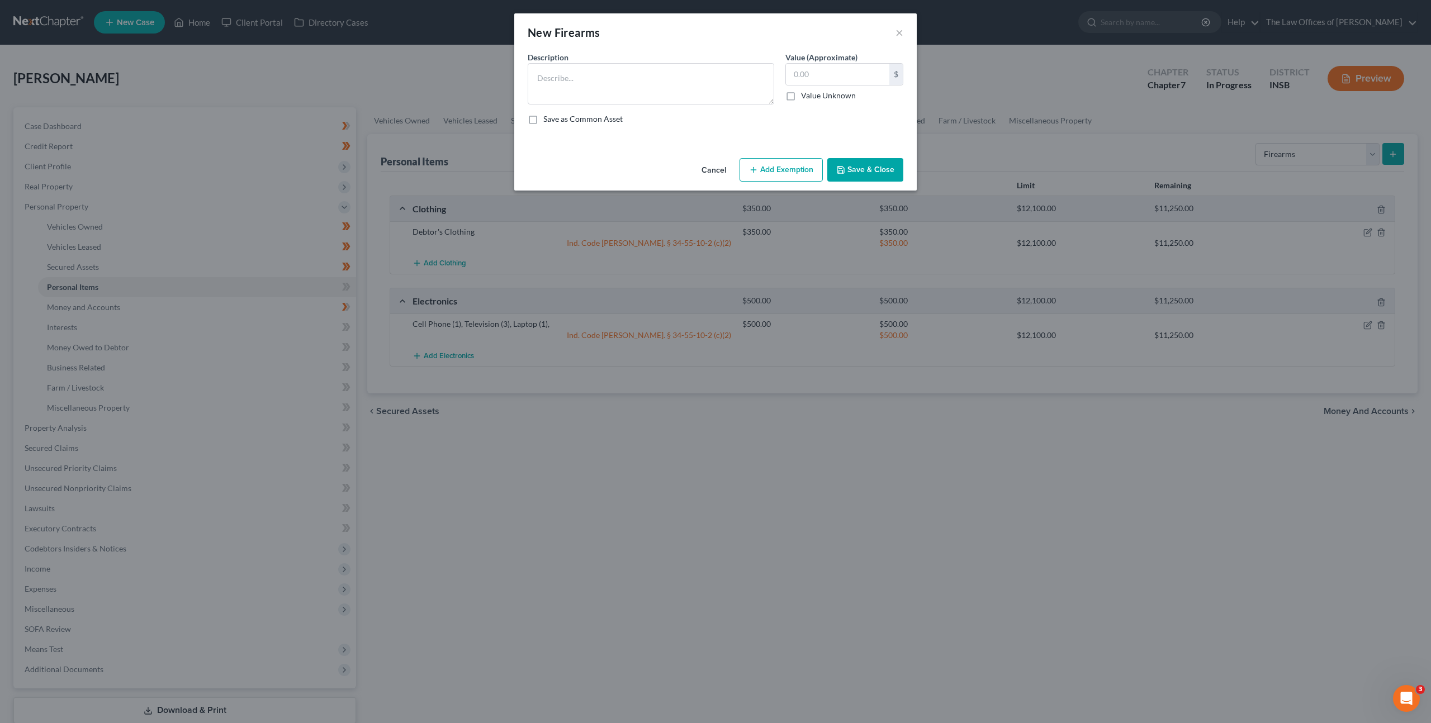
click at [722, 173] on button "Cancel" at bounding box center [714, 170] width 42 height 22
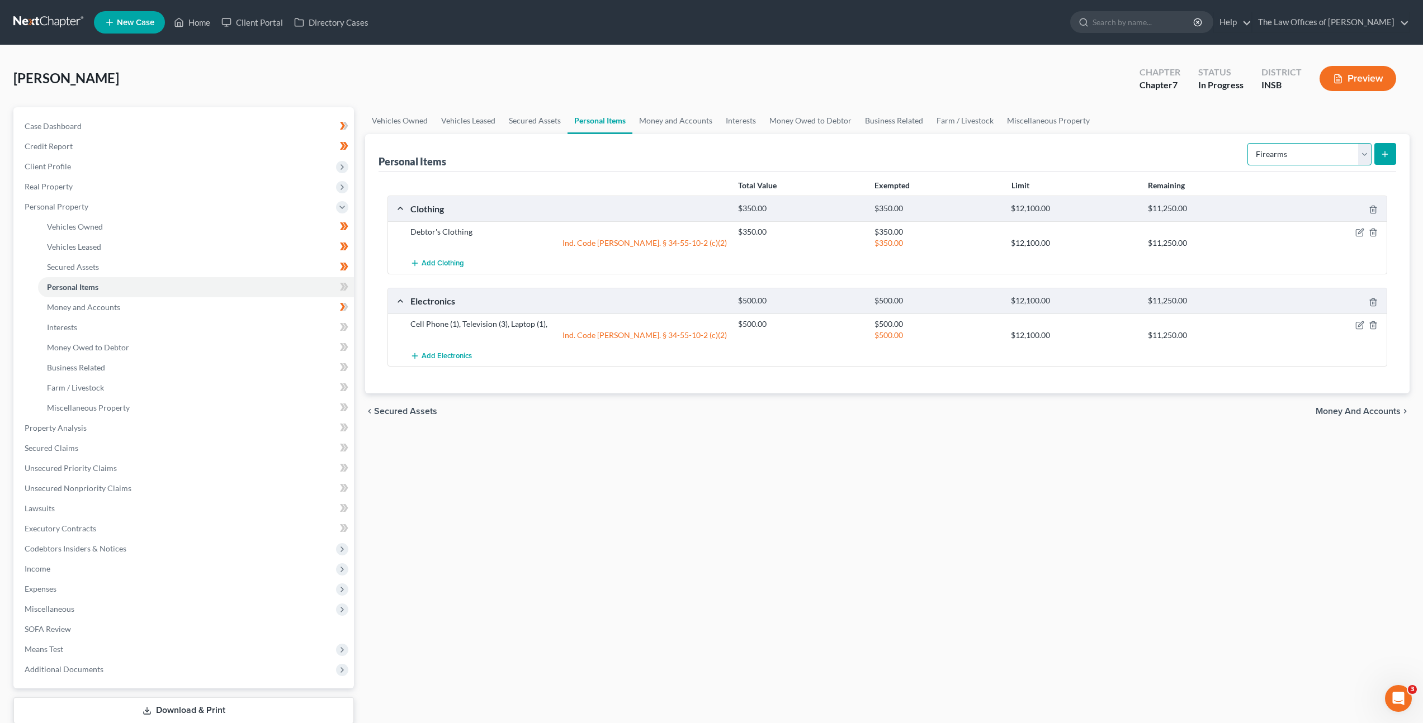
click at [1320, 155] on select "Select Item Type Clothing Collectibles Of Value Electronics Firearms Household …" at bounding box center [1309, 154] width 124 height 22
select select "jewelry"
click at [1248, 143] on select "Select Item Type Clothing Collectibles Of Value Electronics Firearms Household …" at bounding box center [1309, 154] width 124 height 22
click at [1392, 153] on button "submit" at bounding box center [1385, 154] width 22 height 22
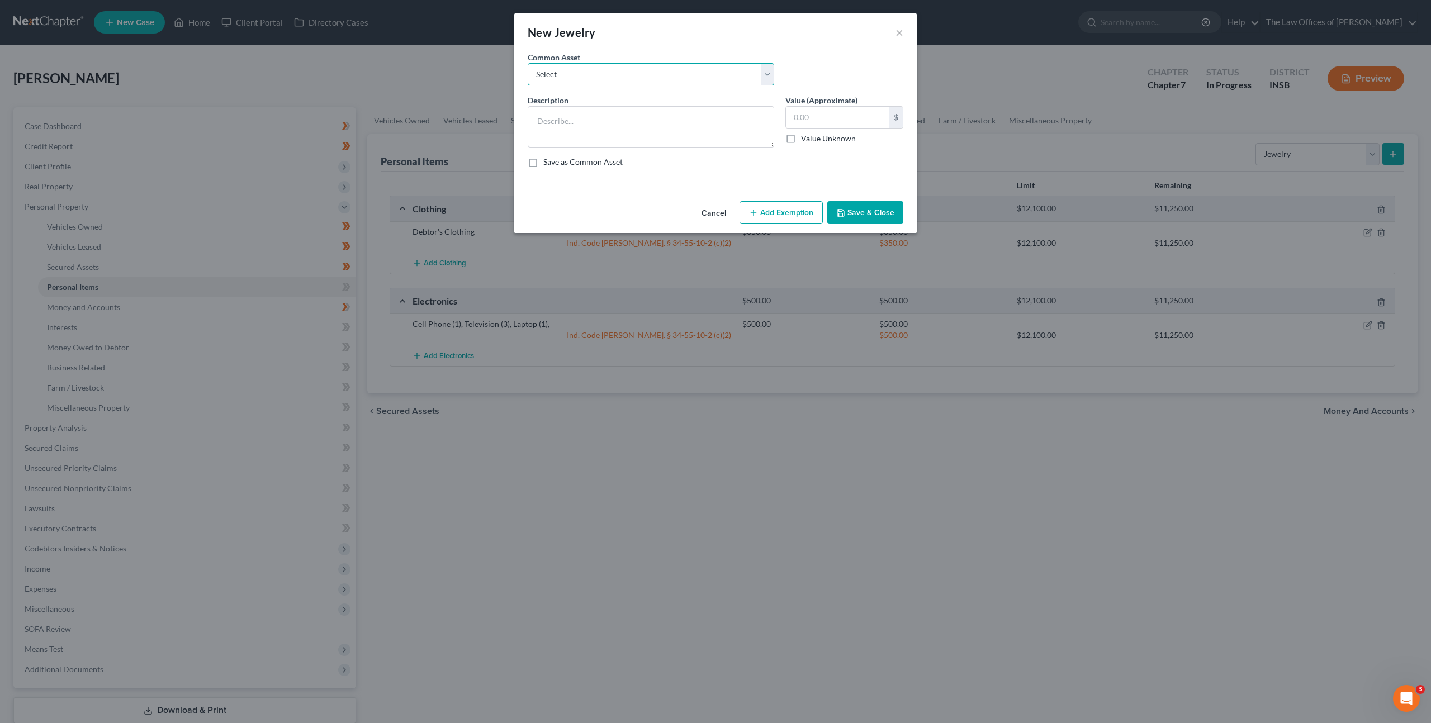
click at [693, 77] on select "Select Costume Jewelry White Gold Necklace with Diamonds (7), White Gold Bracel…" at bounding box center [651, 74] width 247 height 22
select select "1"
click at [528, 63] on select "Select Costume Jewelry White Gold Necklace with Diamonds (7), White Gold Bracel…" at bounding box center [651, 74] width 247 height 22
type textarea "White Gold Necklace with Diamonds (7), White Gold Bracelet (1), 14ct Gold Brace…"
type input "1,500.00"
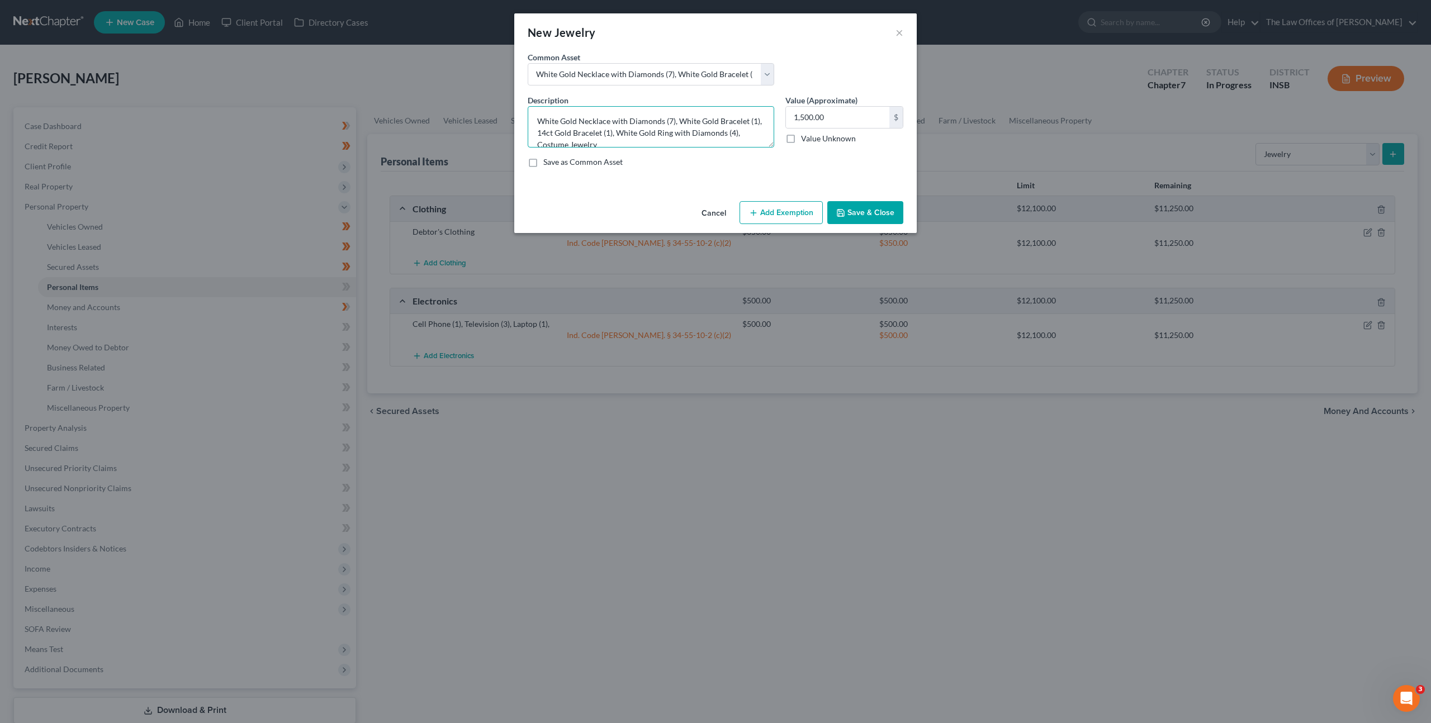
drag, startPoint x: 685, startPoint y: 142, endPoint x: 883, endPoint y: 187, distance: 203.4
click at [478, 102] on div "New Jewelry × An exemption set must first be selected from the Filing Informati…" at bounding box center [715, 361] width 1431 height 723
click at [664, 69] on select "Select Costume Jewelry White Gold Necklace with Diamonds (7), White Gold Bracel…" at bounding box center [651, 74] width 247 height 22
select select "0"
click at [528, 63] on select "Select Costume Jewelry White Gold Necklace with Diamonds (7), White Gold Bracel…" at bounding box center [651, 74] width 247 height 22
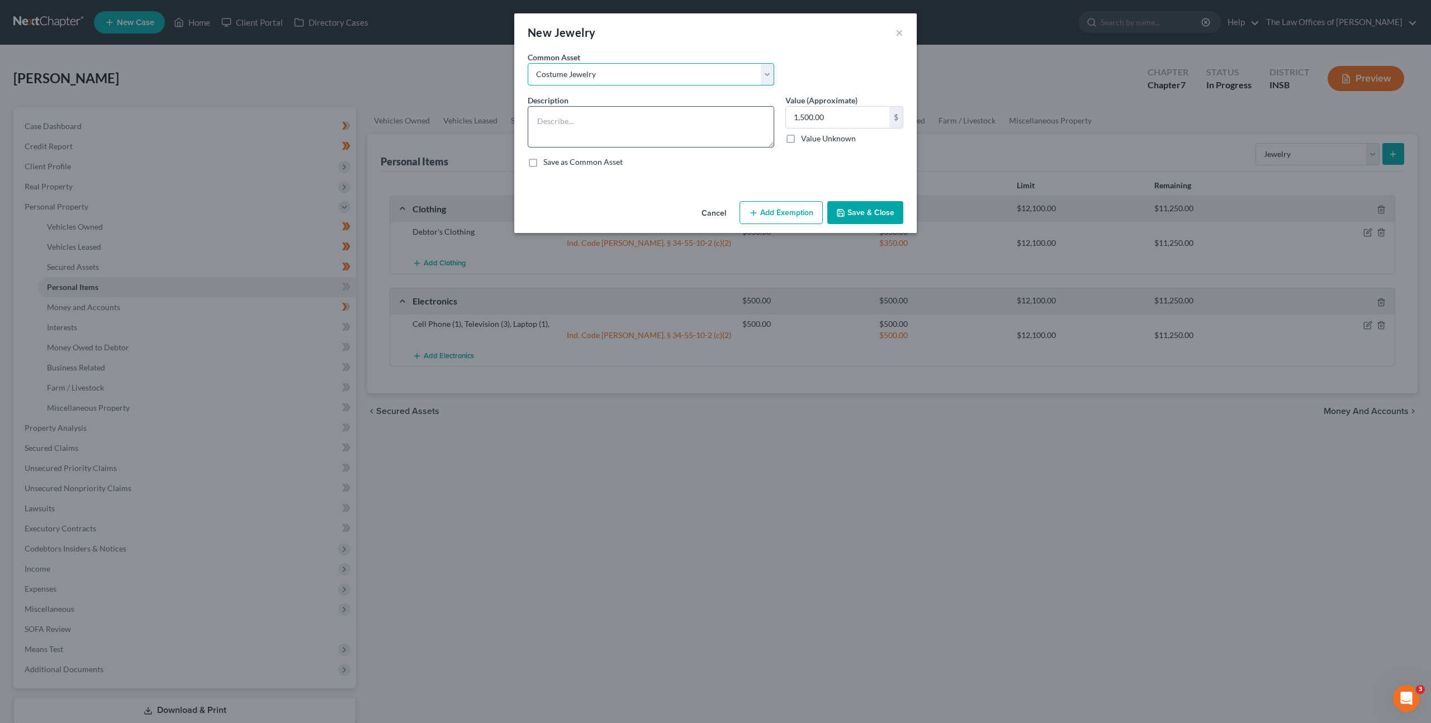
type textarea "Costume Jewelry"
drag, startPoint x: 623, startPoint y: 117, endPoint x: 629, endPoint y: 119, distance: 6.4
click at [624, 117] on textarea "Costume Jewelry" at bounding box center [651, 126] width 247 height 41
click at [803, 117] on input "text" at bounding box center [837, 117] width 103 height 21
drag, startPoint x: 656, startPoint y: 120, endPoint x: 680, endPoint y: 118, distance: 24.1
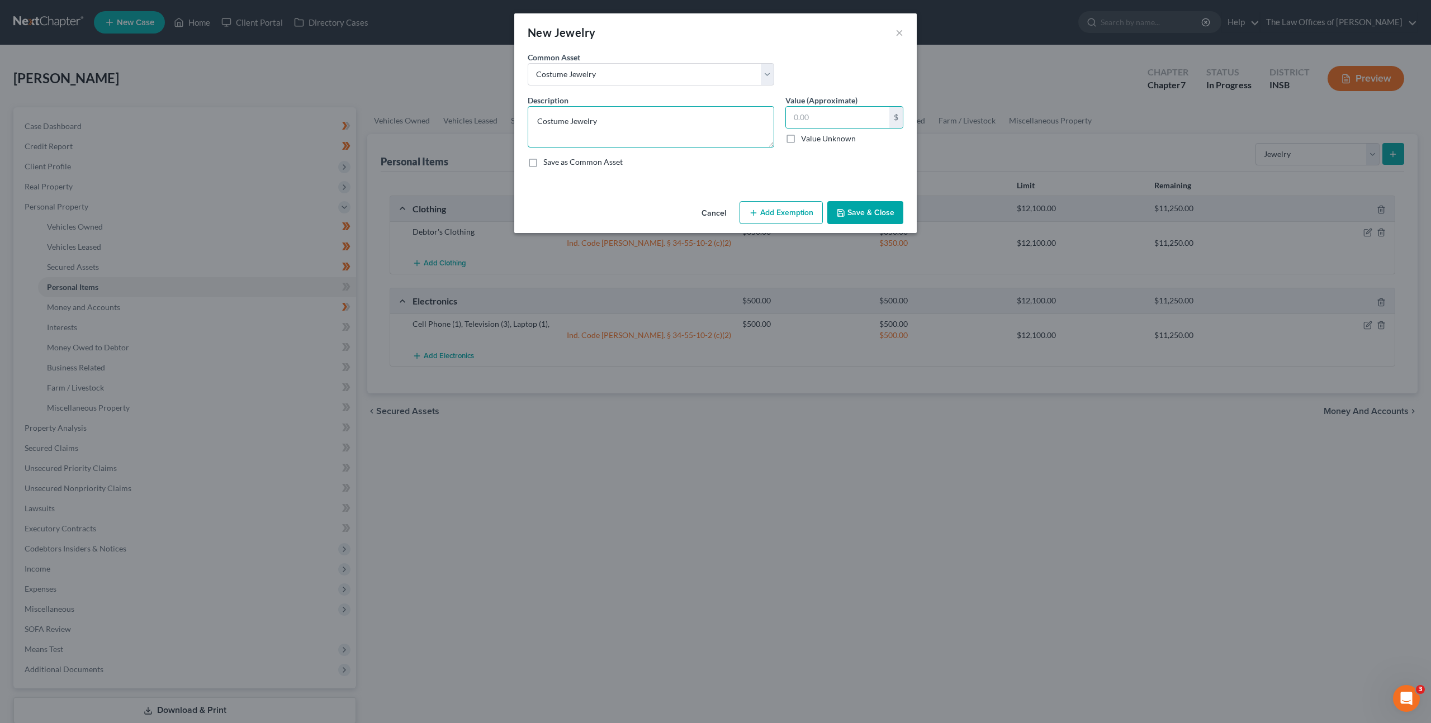
click at [656, 119] on textarea "Costume Jewelry" at bounding box center [651, 126] width 247 height 41
type textarea "Costume Jewelry, Wedding Band"
click at [814, 111] on input "text" at bounding box center [837, 117] width 103 height 21
type input "100"
click at [774, 216] on button "Add Exemption" at bounding box center [781, 212] width 83 height 23
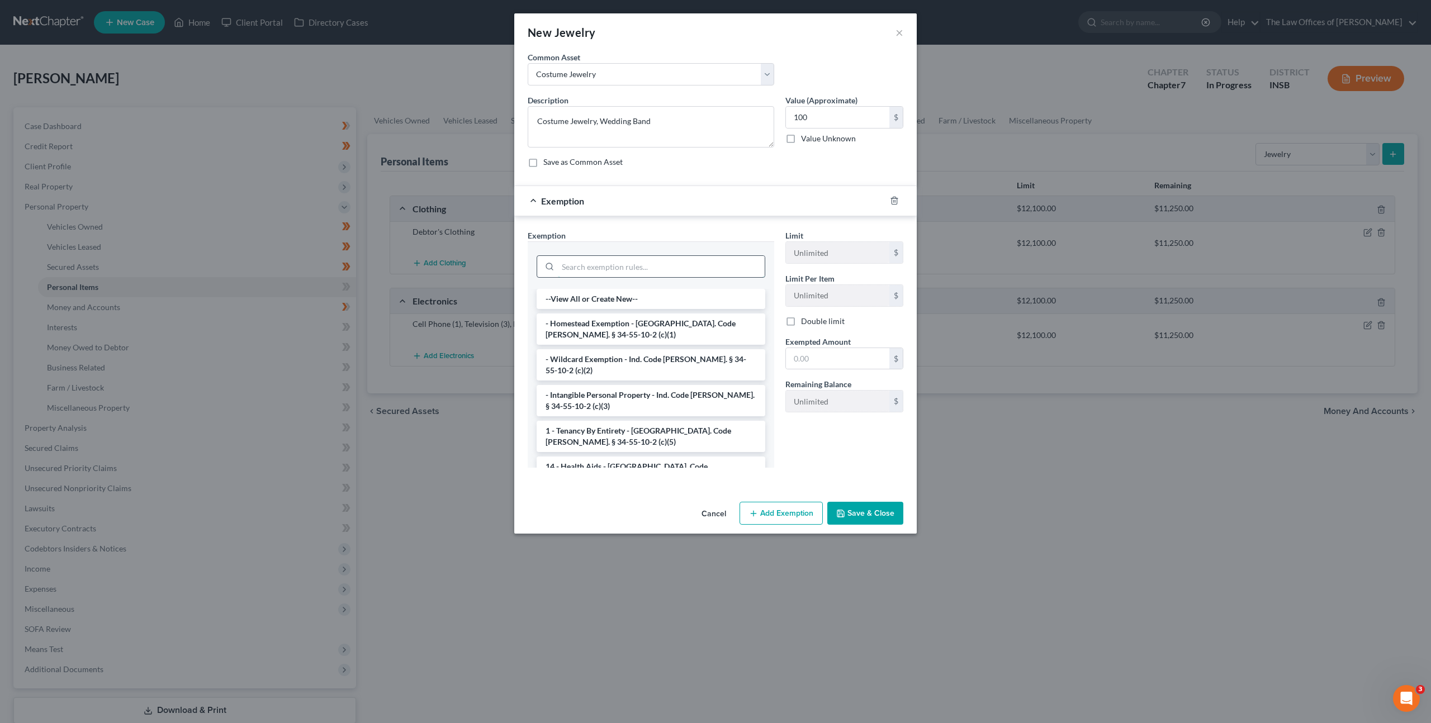
drag, startPoint x: 631, startPoint y: 267, endPoint x: 725, endPoint y: 264, distance: 94.5
click at [637, 264] on input "search" at bounding box center [661, 266] width 207 height 21
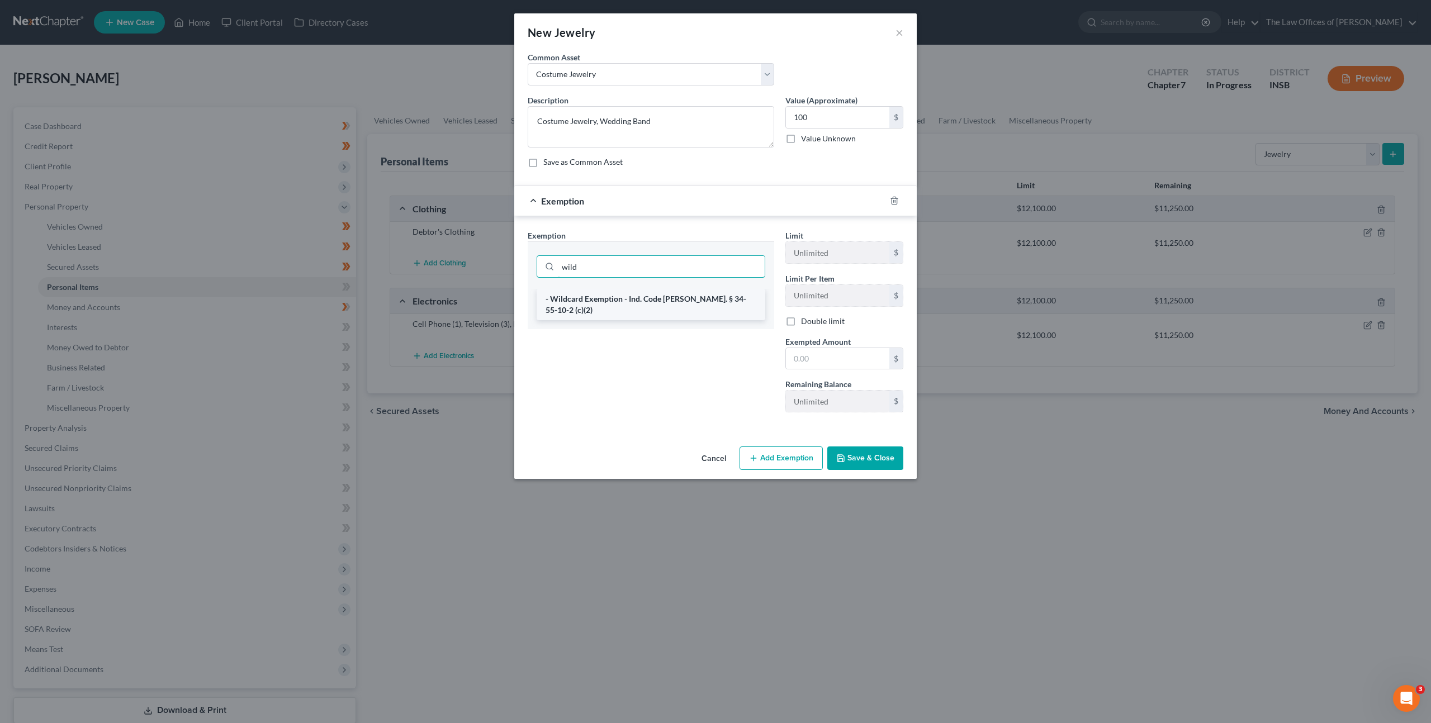
type input "wild"
click at [633, 293] on li "- Wildcard Exemption - Ind. Code Ann. § 34-55-10-2 (c)(2)" at bounding box center [651, 304] width 229 height 31
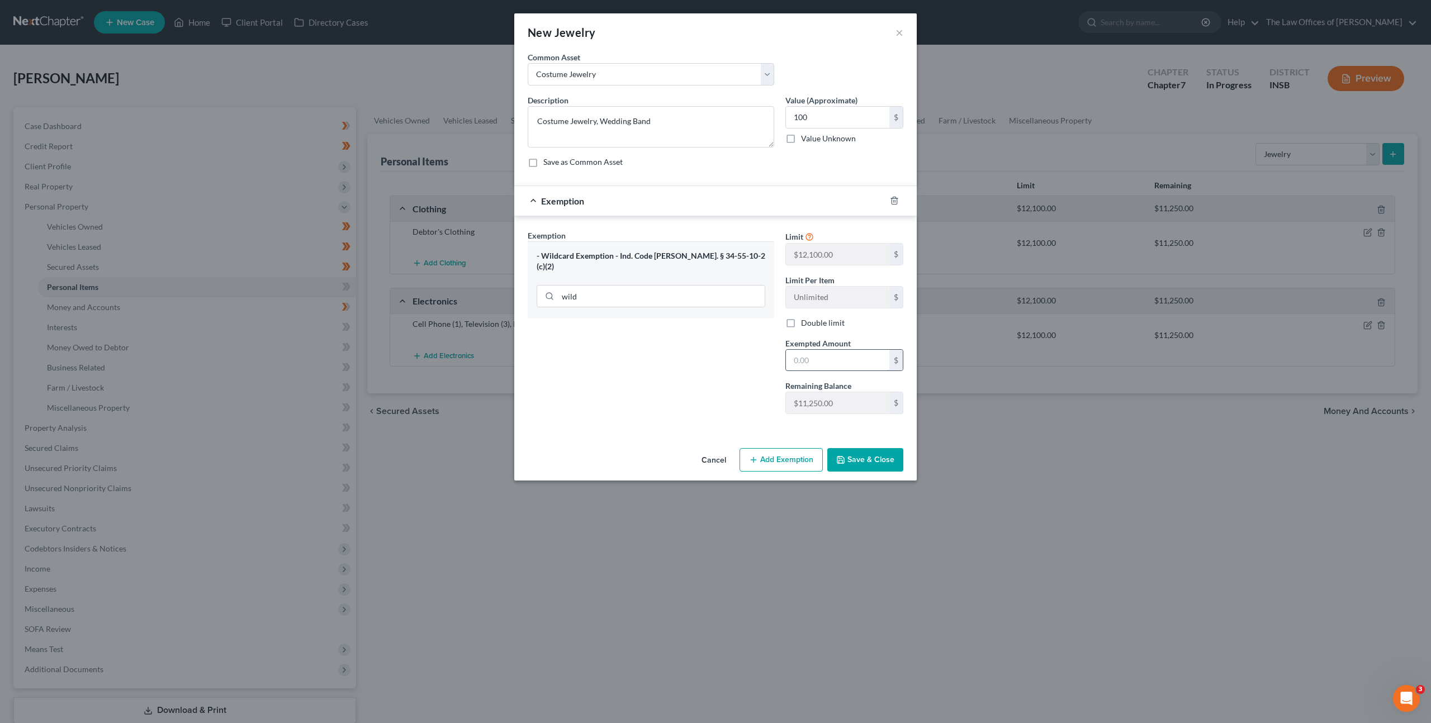
click at [856, 366] on input "text" at bounding box center [837, 360] width 103 height 21
click at [861, 452] on button "Save & Close" at bounding box center [865, 459] width 76 height 23
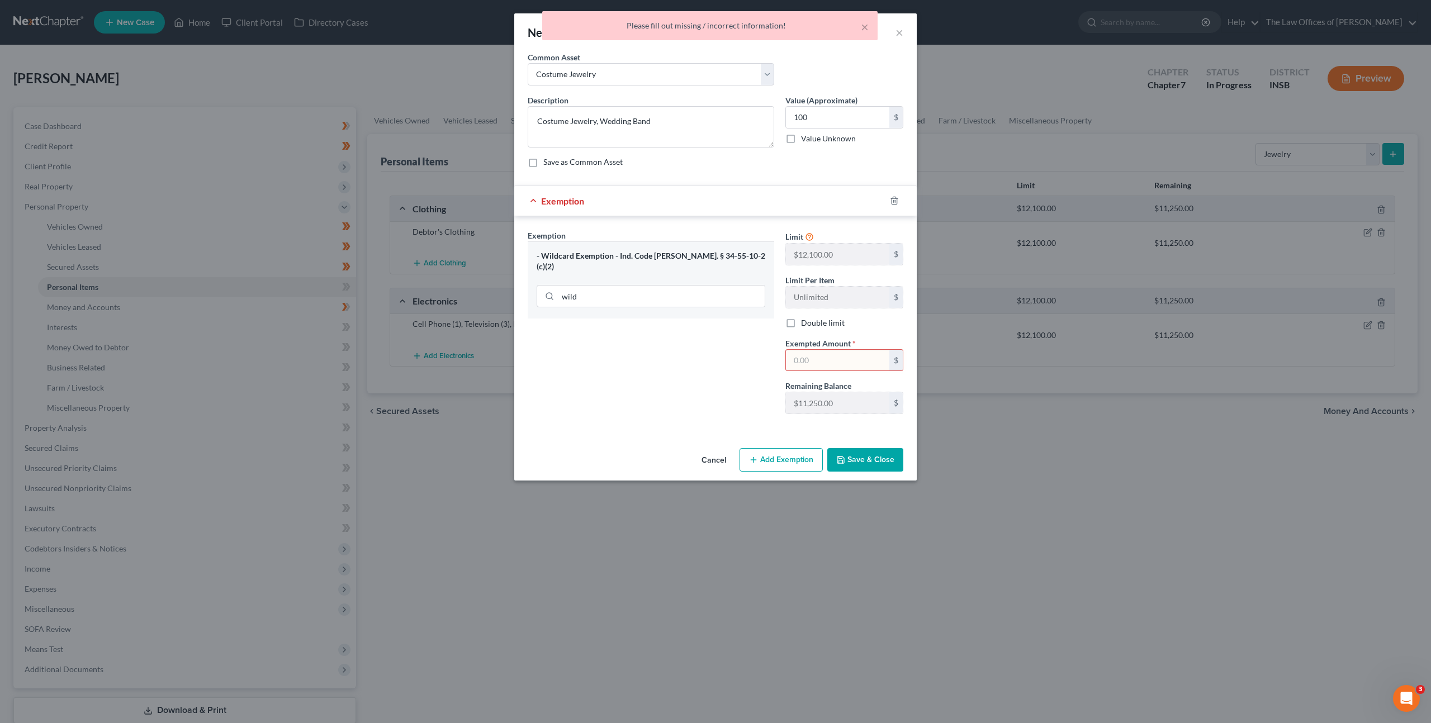
drag, startPoint x: 805, startPoint y: 359, endPoint x: 866, endPoint y: 343, distance: 63.2
click at [810, 358] on input "text" at bounding box center [837, 360] width 103 height 21
type input "100"
click at [877, 470] on button "Save & Close" at bounding box center [865, 459] width 76 height 23
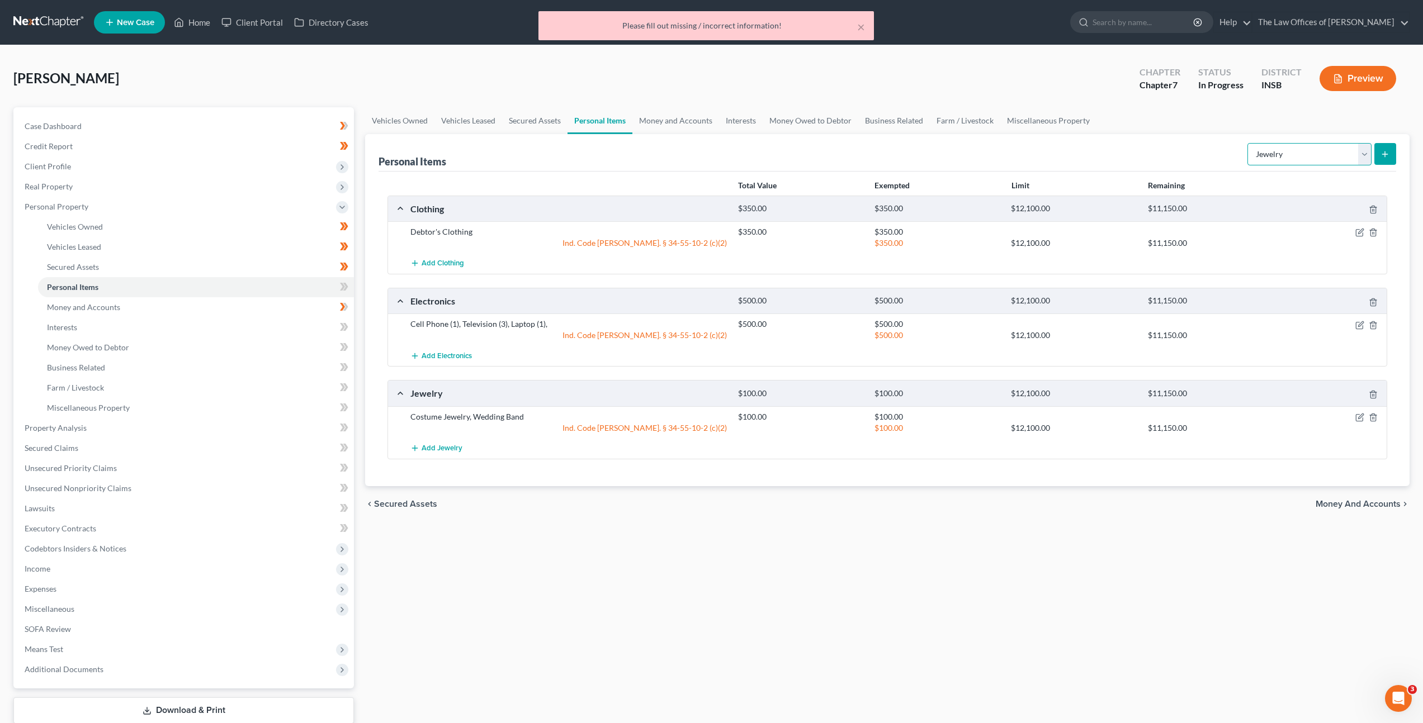
click at [1271, 159] on select "Select Item Type Clothing Collectibles Of Value Electronics Firearms Household …" at bounding box center [1309, 154] width 124 height 22
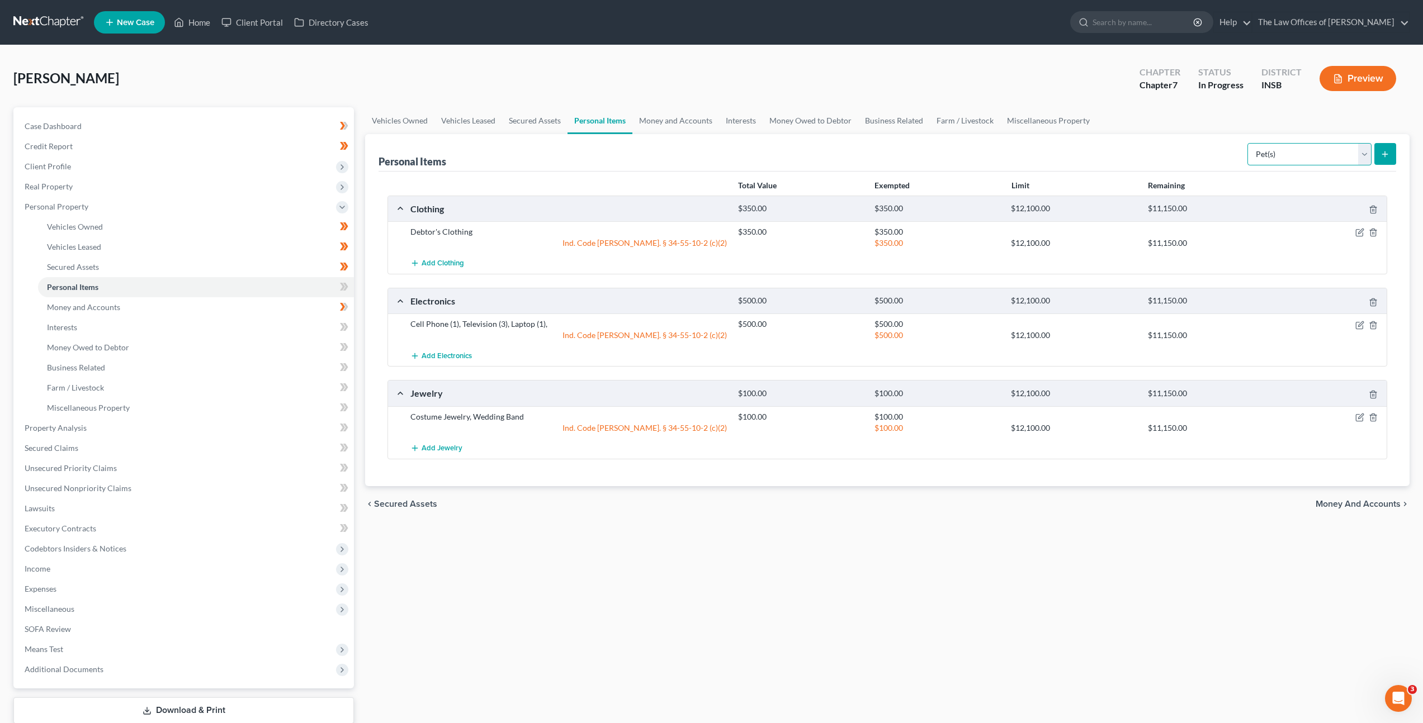
click at [1248, 143] on select "Select Item Type Clothing Collectibles Of Value Electronics Firearms Household …" at bounding box center [1309, 154] width 124 height 22
click at [1149, 154] on div "Personal Items Select Item Type Clothing Collectibles Of Value Electronics Fire…" at bounding box center [886, 152] width 1017 height 37
click at [1385, 154] on line "submit" at bounding box center [1384, 154] width 5 height 0
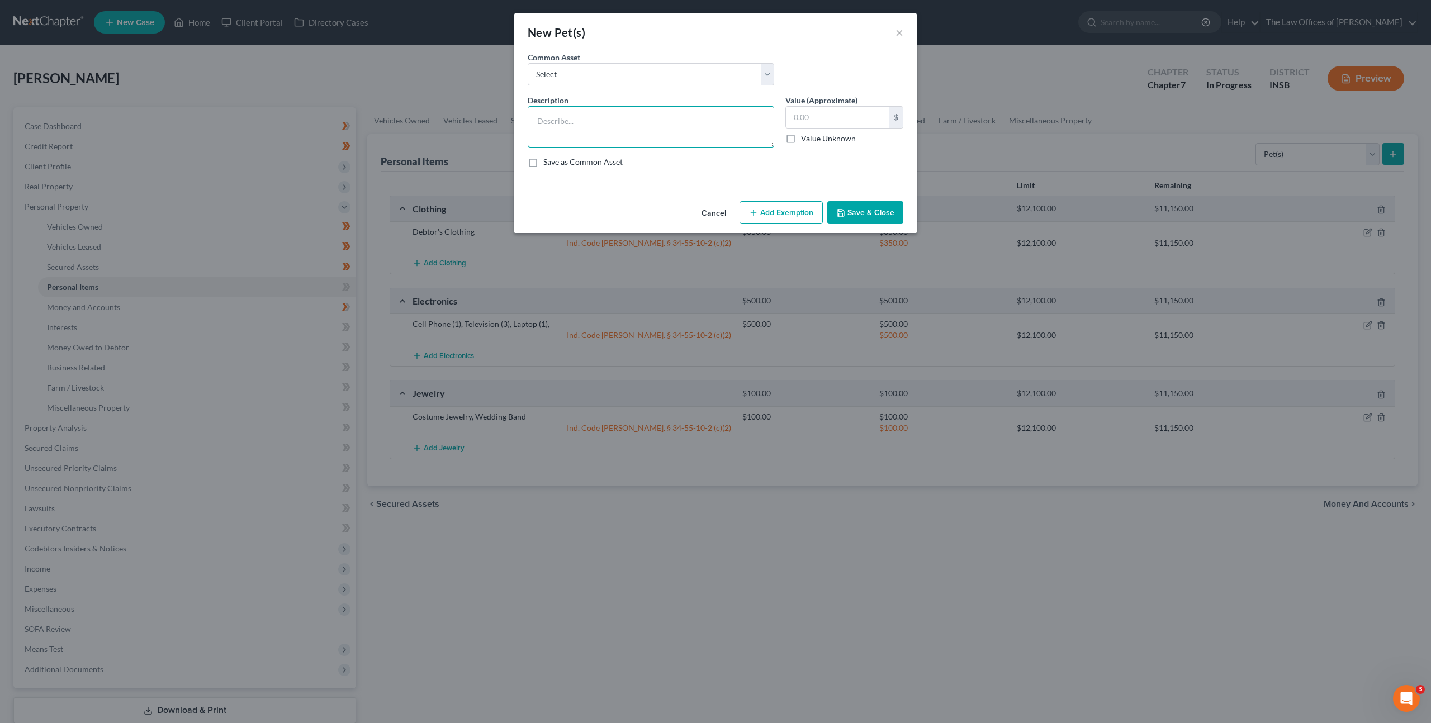
click at [626, 115] on textarea at bounding box center [651, 126] width 247 height 41
click at [664, 74] on select "Select Dog (1)" at bounding box center [651, 74] width 247 height 22
click at [706, 136] on textarea at bounding box center [651, 126] width 247 height 41
click at [719, 210] on button "Cancel" at bounding box center [714, 213] width 42 height 22
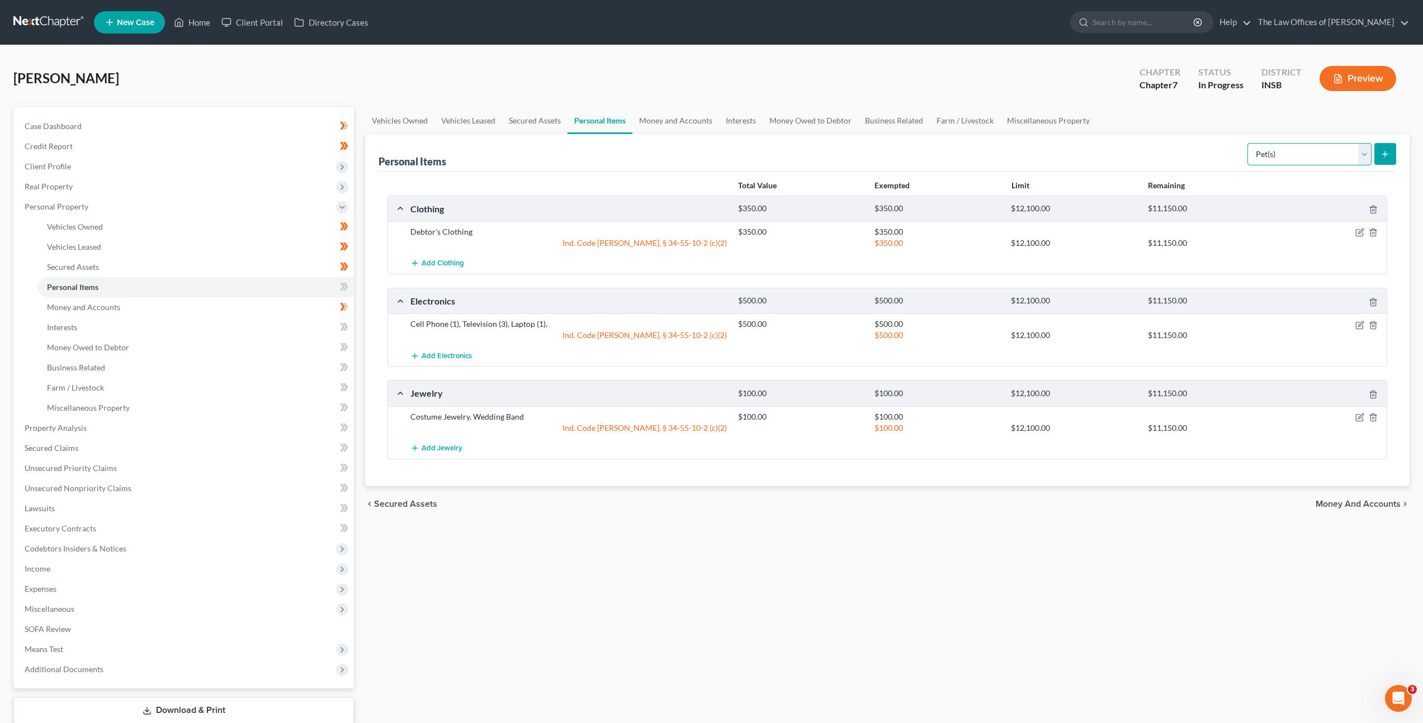
click at [1270, 155] on select "Select Item Type Clothing Collectibles Of Value Electronics Firearms Household …" at bounding box center [1309, 154] width 124 height 22
click at [1248, 143] on select "Select Item Type Clothing Collectibles Of Value Electronics Firearms Household …" at bounding box center [1309, 154] width 124 height 22
click at [1385, 152] on icon "submit" at bounding box center [1384, 154] width 9 height 9
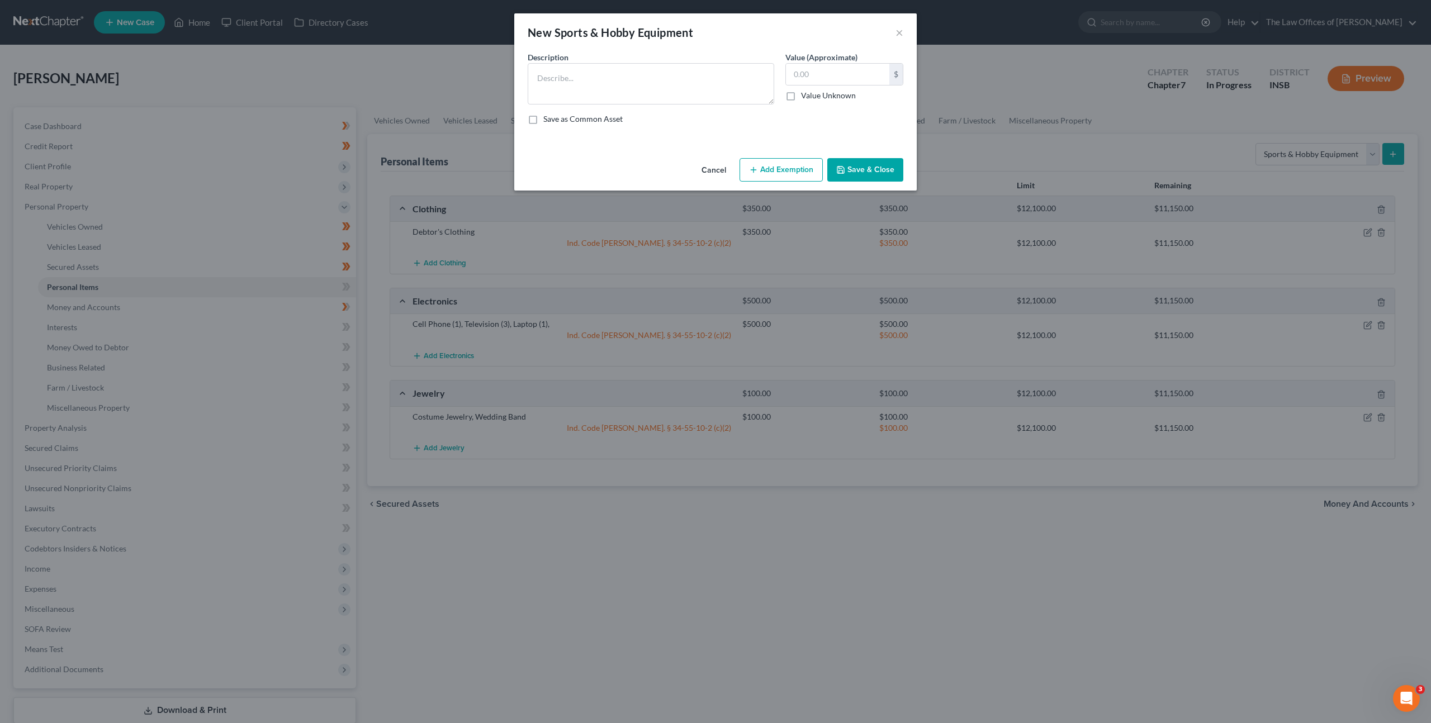
drag, startPoint x: 710, startPoint y: 168, endPoint x: 889, endPoint y: 166, distance: 178.3
click at [711, 168] on button "Cancel" at bounding box center [714, 170] width 42 height 22
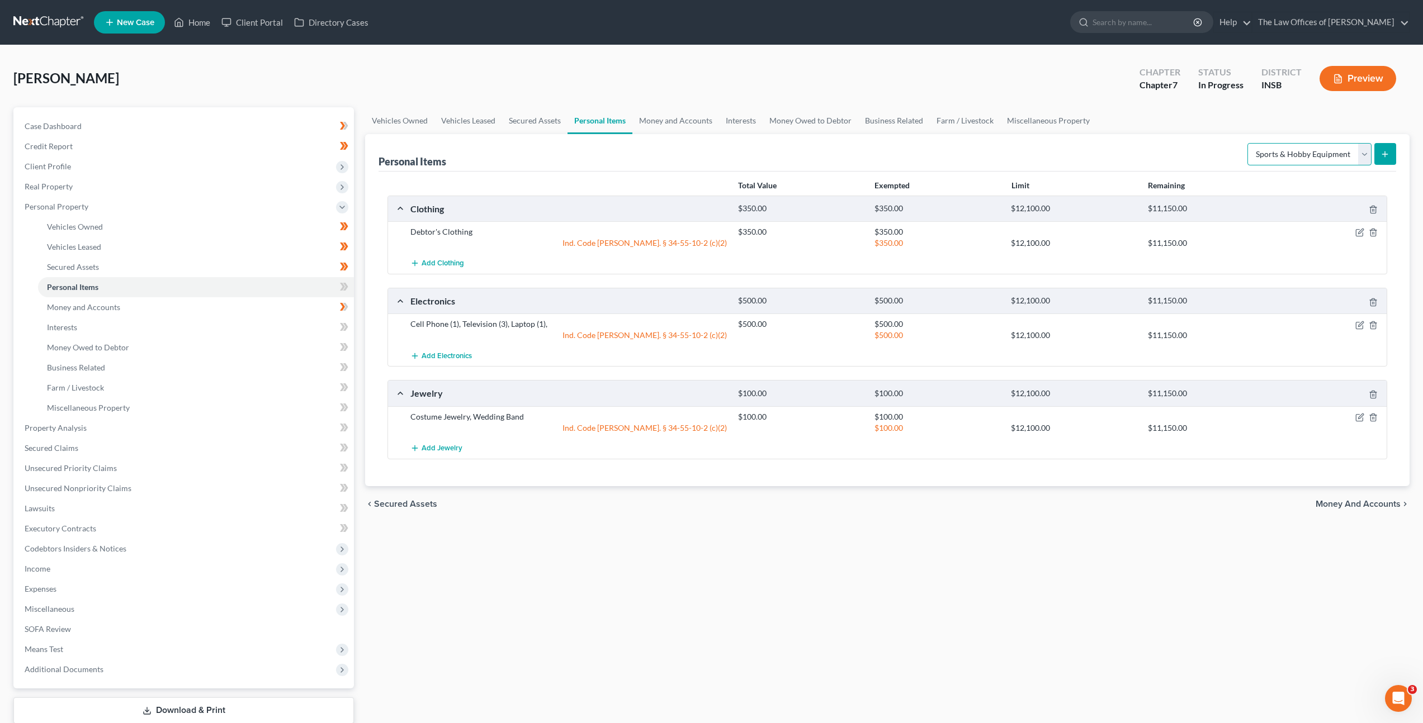
click at [1328, 151] on select "Select Item Type Clothing Collectibles Of Value Electronics Firearms Household …" at bounding box center [1309, 154] width 124 height 22
select select "household_goods"
click at [1248, 143] on select "Select Item Type Clothing Collectibles Of Value Electronics Firearms Household …" at bounding box center [1309, 154] width 124 height 22
click at [1192, 141] on div "Personal Items Select Item Type Clothing Collectibles Of Value Electronics Fire…" at bounding box center [886, 152] width 1017 height 37
click at [1395, 159] on button "submit" at bounding box center [1385, 154] width 22 height 22
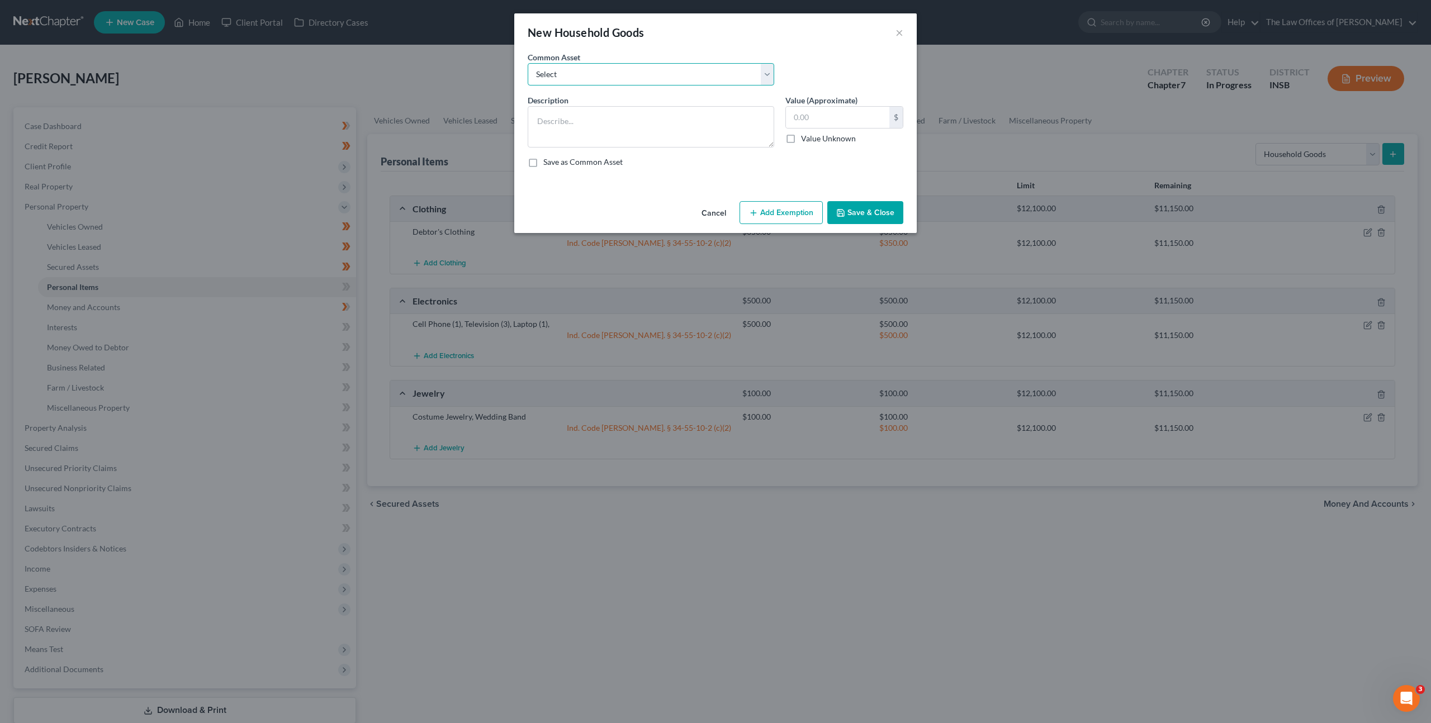
click at [628, 67] on select "Select Living Room Suite, Dining Room Suite, Bedroom Suite, Washer, Dryer, Refr…" at bounding box center [651, 74] width 247 height 22
select select "0"
click at [528, 63] on select "Select Living Room Suite, Dining Room Suite, Bedroom Suite, Washer, Dryer, Refr…" at bounding box center [651, 74] width 247 height 22
type textarea "Living Room Suite, Dining Room Suite, Bedroom Suite, Washer, Dryer, Refrigerato…"
type input "300.00"
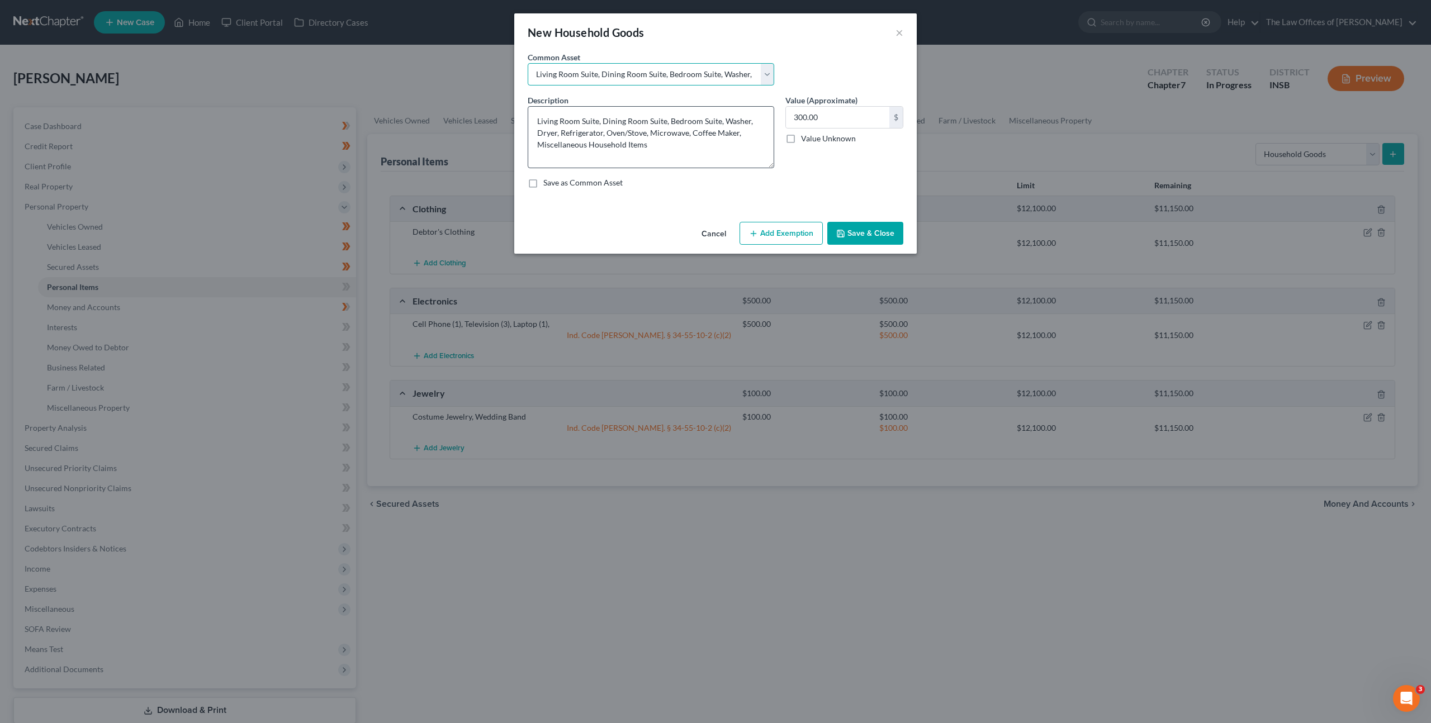
drag, startPoint x: 768, startPoint y: 146, endPoint x: 761, endPoint y: 167, distance: 21.7
click at [761, 167] on textarea "Living Room Suite, Dining Room Suite, Bedroom Suite, Washer, Dryer, Refrigerato…" at bounding box center [651, 137] width 247 height 62
click at [771, 239] on button "Add Exemption" at bounding box center [781, 233] width 83 height 23
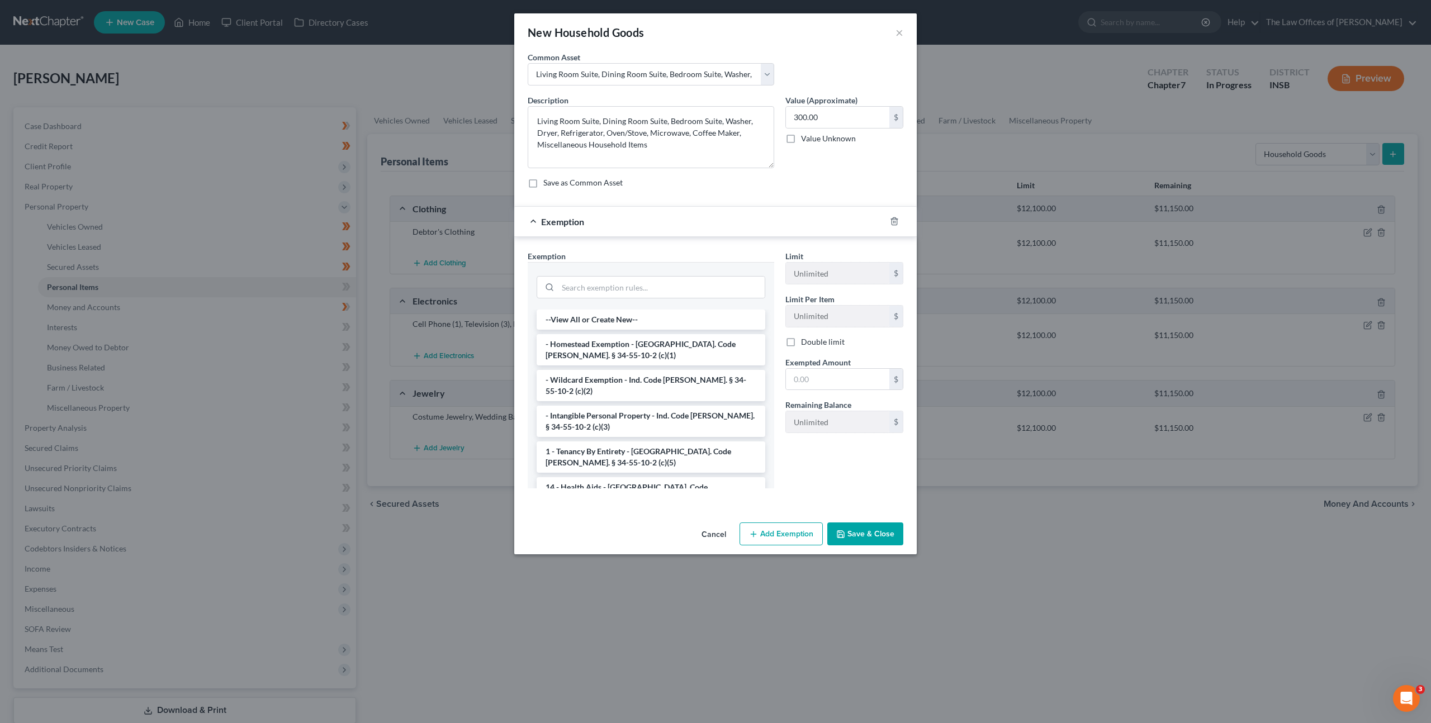
click at [627, 258] on div "Exemption * --View All or Create New-- - Homestead Exemption - Ind. Code Ann. §…" at bounding box center [651, 369] width 247 height 238
click at [627, 281] on input "search" at bounding box center [661, 287] width 207 height 21
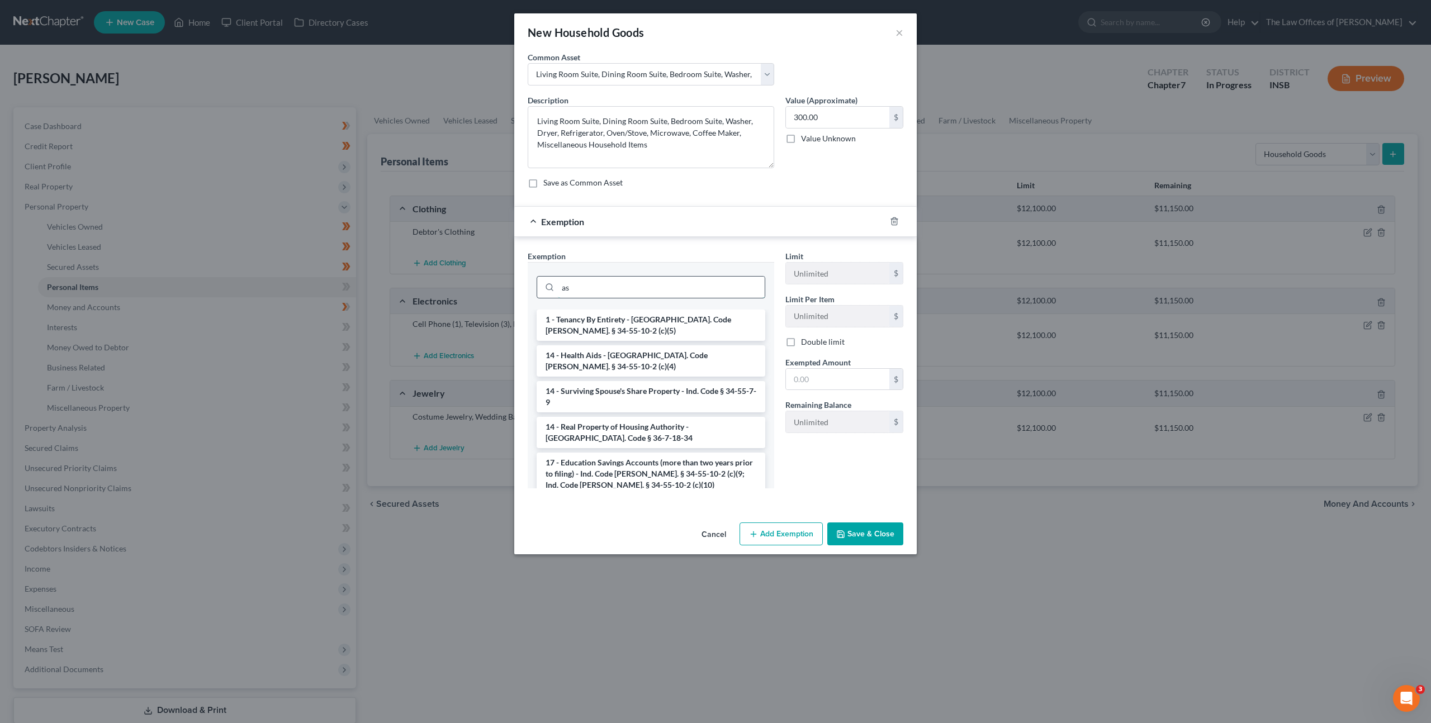
type input "a"
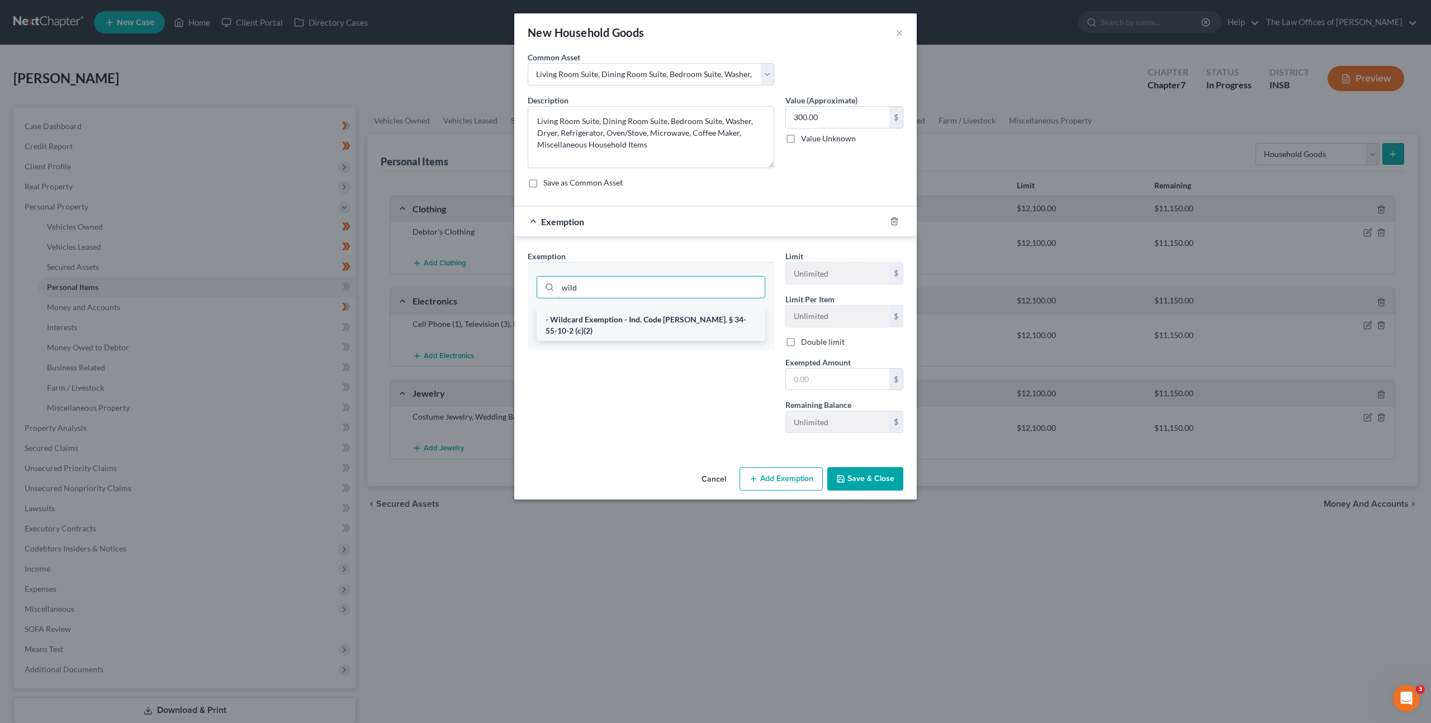
type input "wild"
click at [593, 322] on li "- Wildcard Exemption - Ind. Code Ann. § 34-55-10-2 (c)(2)" at bounding box center [651, 325] width 229 height 31
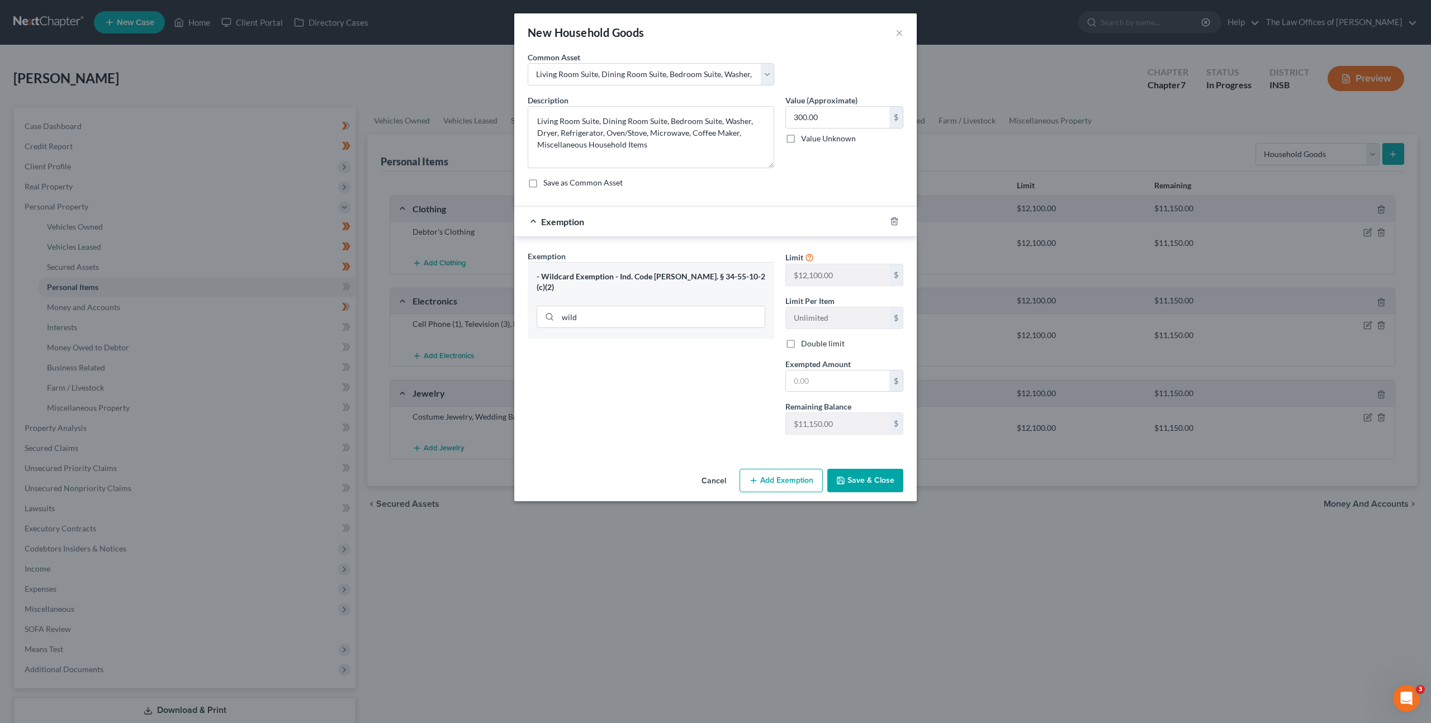
click at [730, 366] on div "Exemption Set must be selected for CA. Exemption * - Wildcard Exemption - Ind. …" at bounding box center [651, 346] width 258 height 193
click at [721, 121] on textarea "Living Room Suite, Dining Room Suite, Bedroom Suite, Washer, Dryer, Refrigerato…" at bounding box center [651, 137] width 247 height 62
click at [742, 135] on textarea "Living Room Suite, Dining Room Suite, Bedroom Suite (3), Washer, Dryer, Refrige…" at bounding box center [651, 137] width 247 height 62
type textarea "Living Room Suite, Dining Room Suite, Bedroom Suite (3), Washer, Dryer, Refrige…"
click at [803, 378] on input "text" at bounding box center [837, 381] width 103 height 21
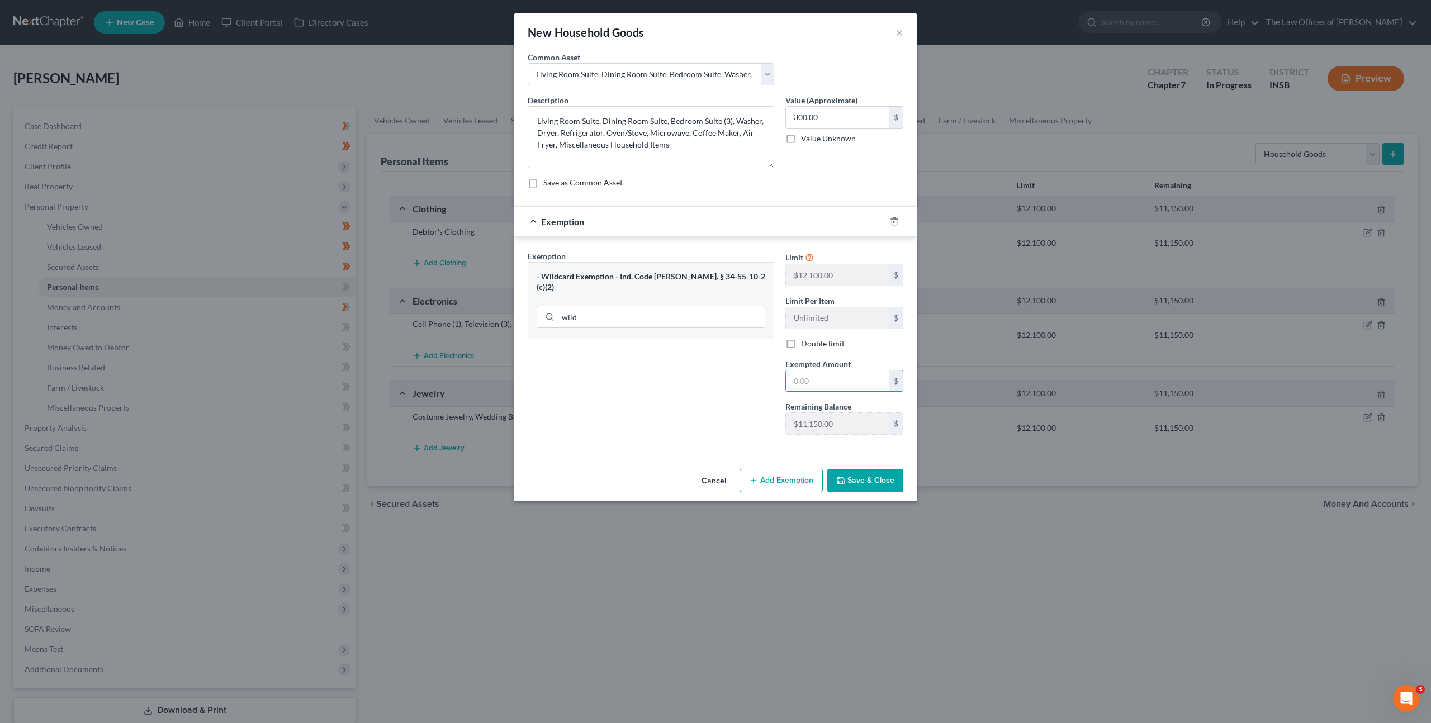
drag, startPoint x: 803, startPoint y: 378, endPoint x: 775, endPoint y: 374, distance: 28.8
click at [803, 378] on input "text" at bounding box center [837, 381] width 103 height 21
type input "3,200"
click at [691, 352] on div "Exemption Set must be selected for CA. Exemption * - Wildcard Exemption - Ind. …" at bounding box center [651, 346] width 258 height 193
click at [825, 117] on input "300.00" at bounding box center [837, 117] width 103 height 21
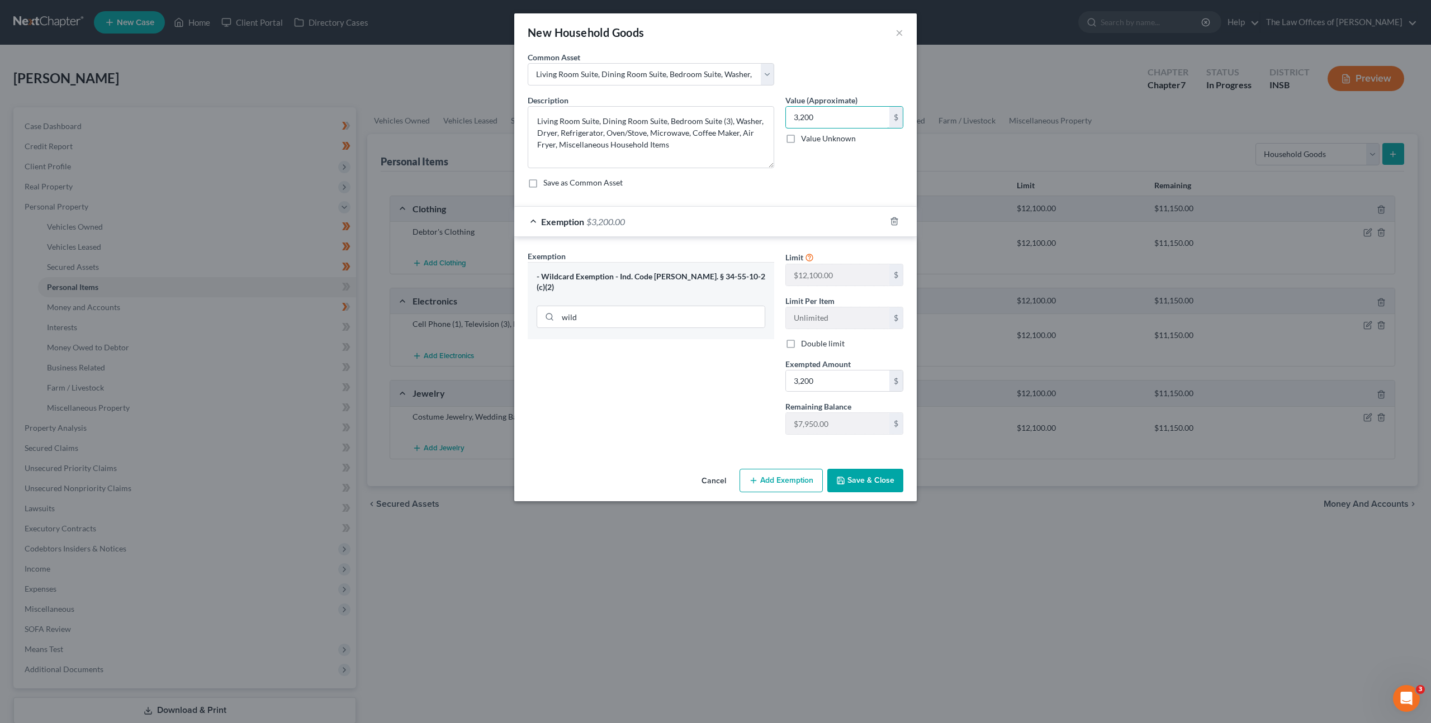
type input "3,200"
drag, startPoint x: 877, startPoint y: 478, endPoint x: 887, endPoint y: 468, distance: 14.6
click at [877, 478] on button "Save & Close" at bounding box center [865, 480] width 76 height 23
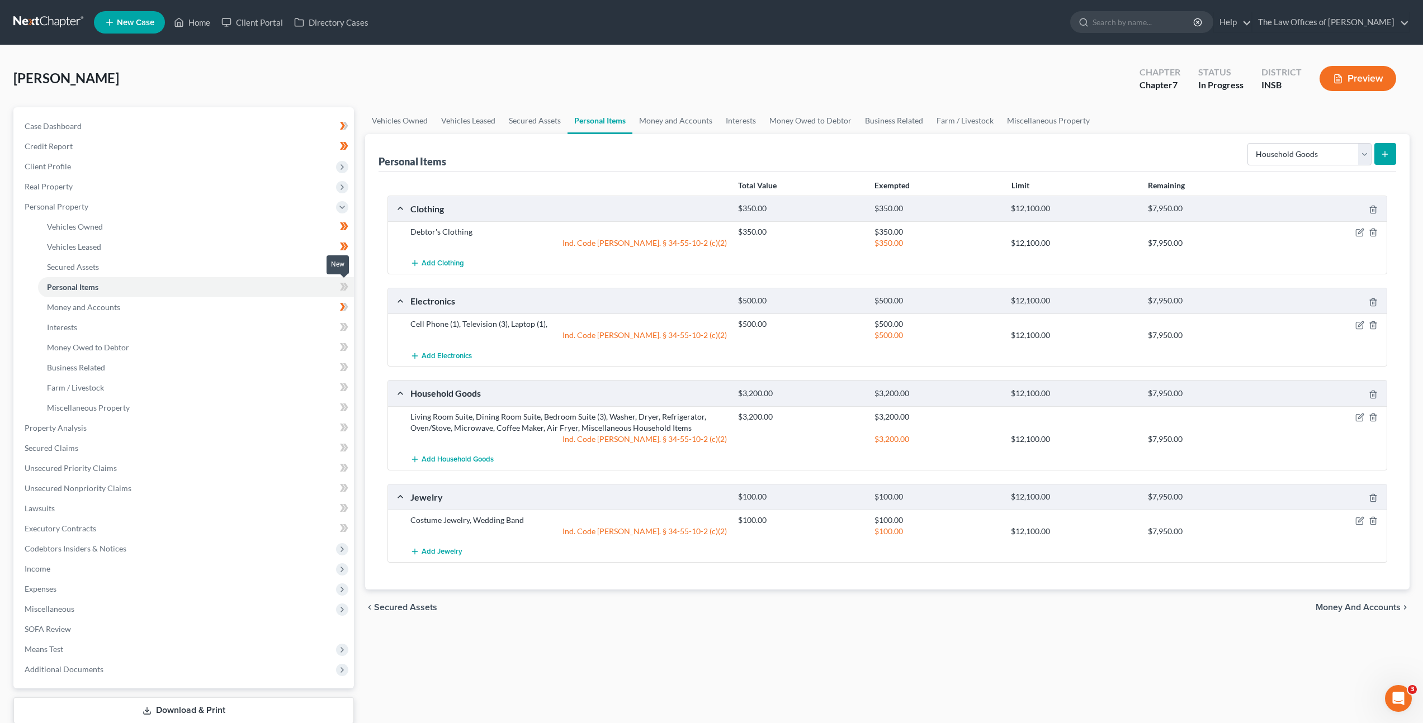
click at [345, 285] on icon at bounding box center [345, 287] width 5 height 8
click at [314, 305] on link "Money and Accounts" at bounding box center [196, 307] width 316 height 20
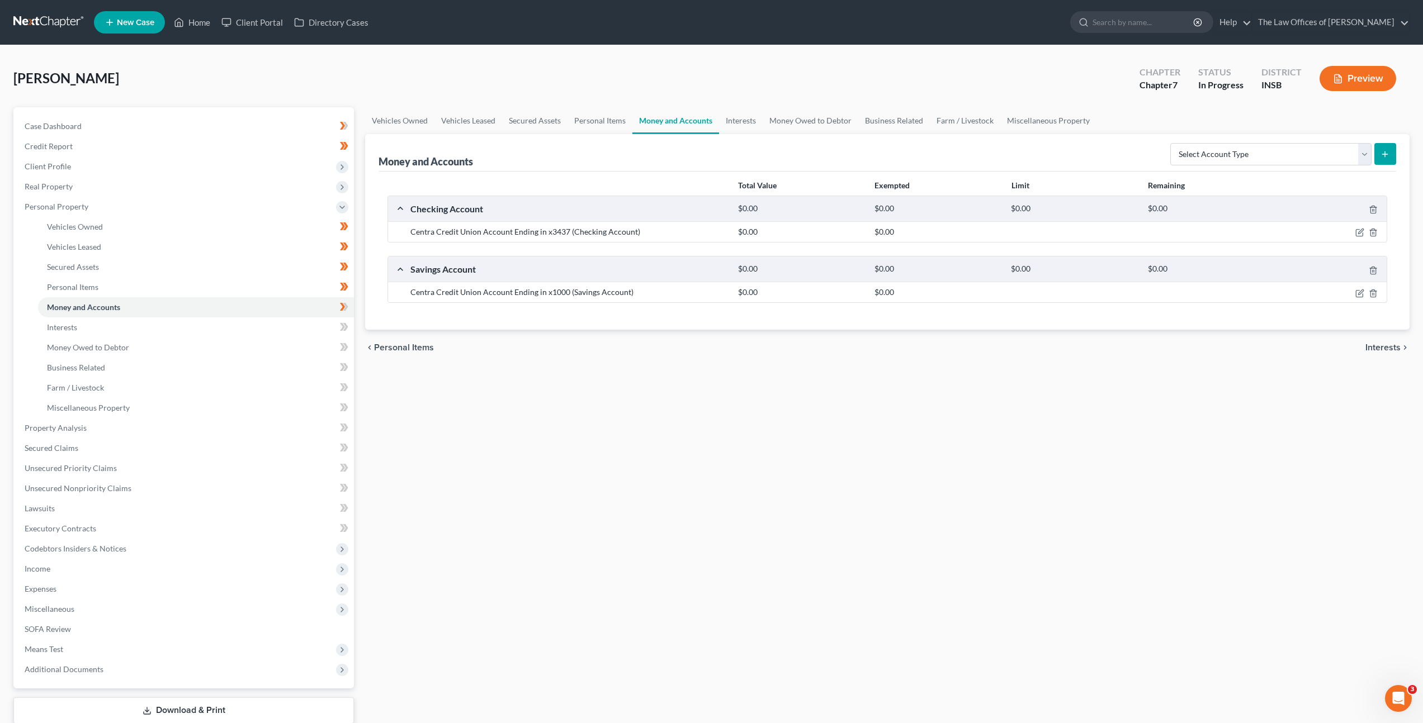
click at [749, 366] on div "chevron_left Personal Items Interests chevron_right" at bounding box center [887, 348] width 1044 height 36
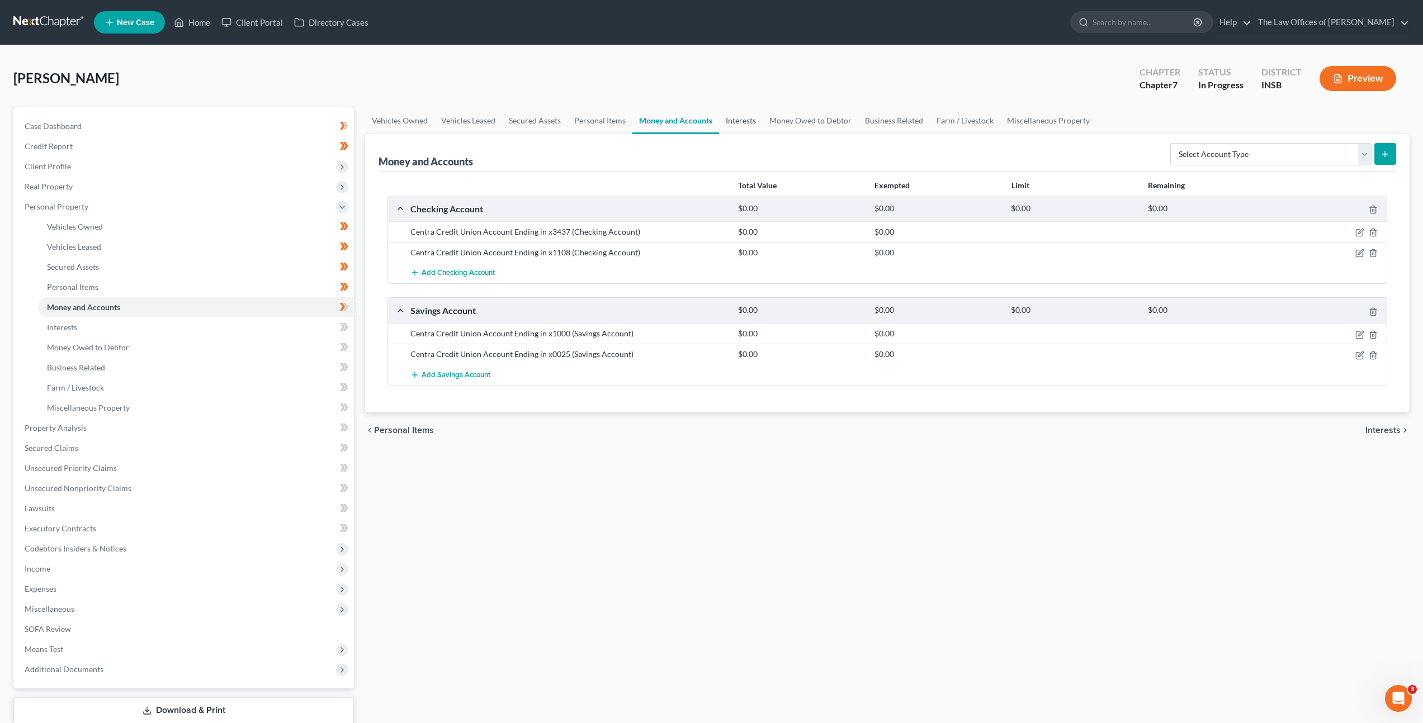
click at [745, 124] on link "Interests" at bounding box center [741, 120] width 44 height 27
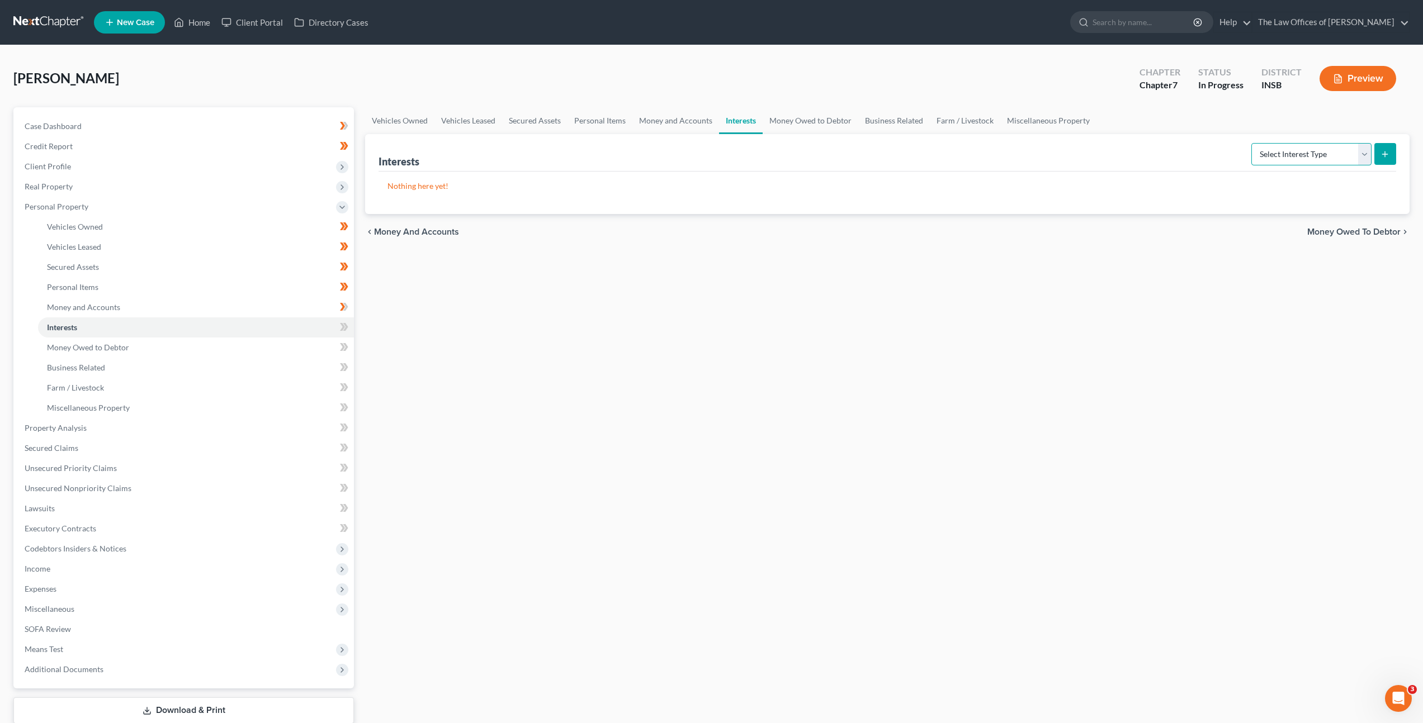
click at [1331, 154] on select "Select Interest Type 401K Annuity Bond Education IRA Government Bond Government…" at bounding box center [1311, 154] width 120 height 22
click at [651, 122] on link "Money and Accounts" at bounding box center [675, 120] width 87 height 27
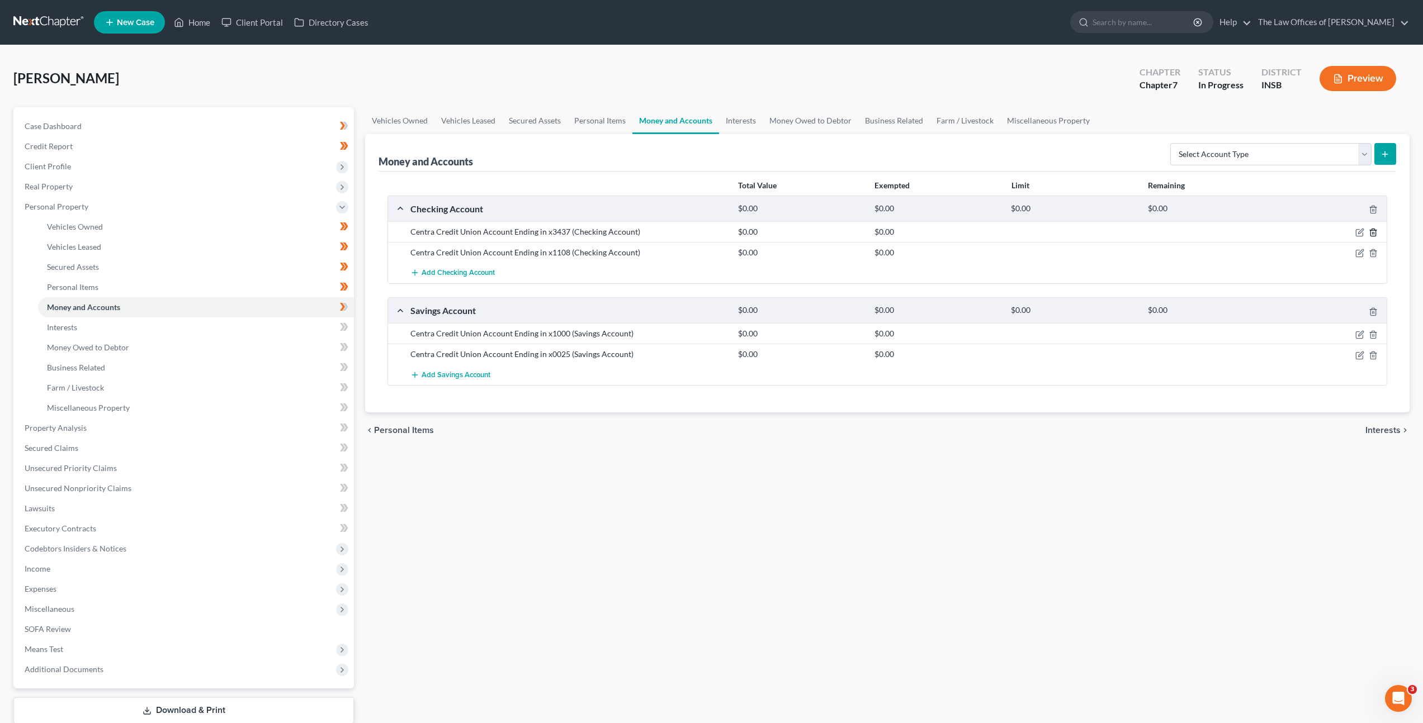
click at [1373, 231] on icon "button" at bounding box center [1372, 232] width 9 height 9
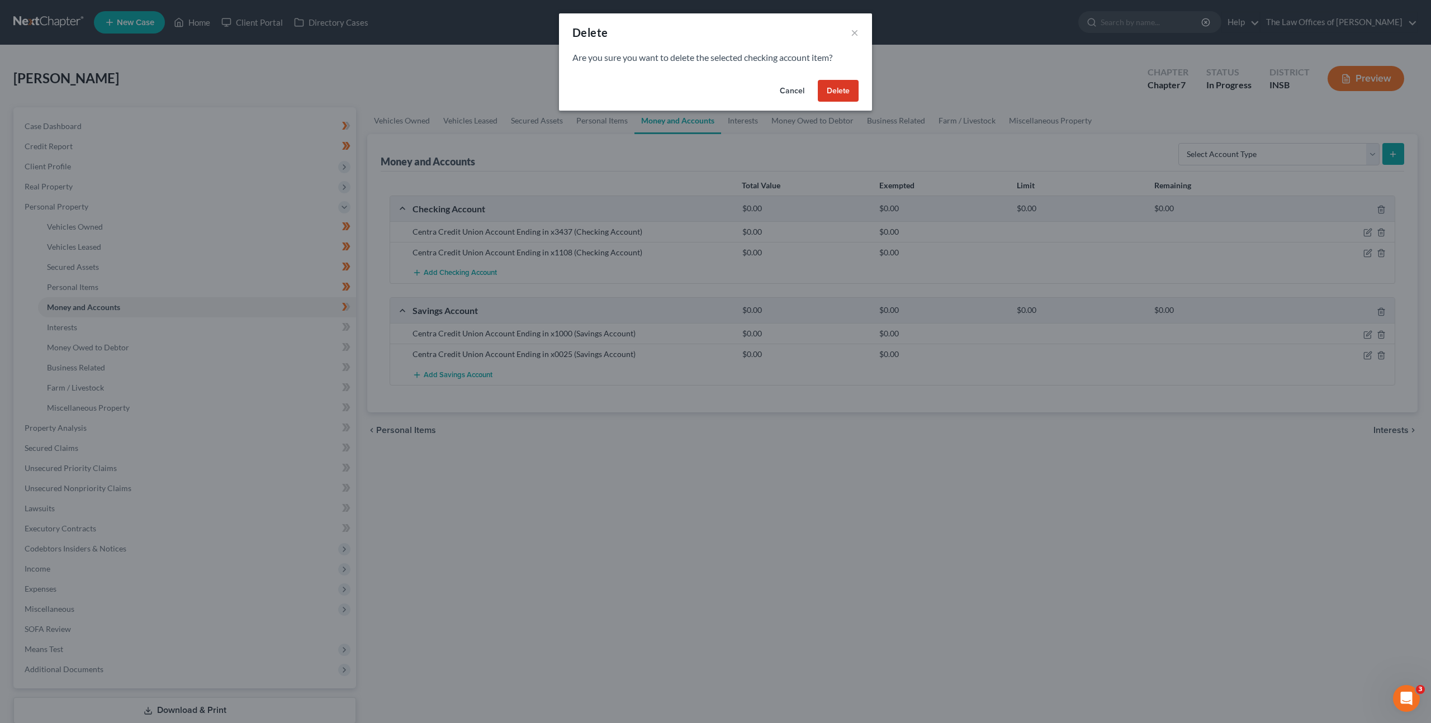
click at [845, 96] on button "Delete" at bounding box center [838, 91] width 41 height 22
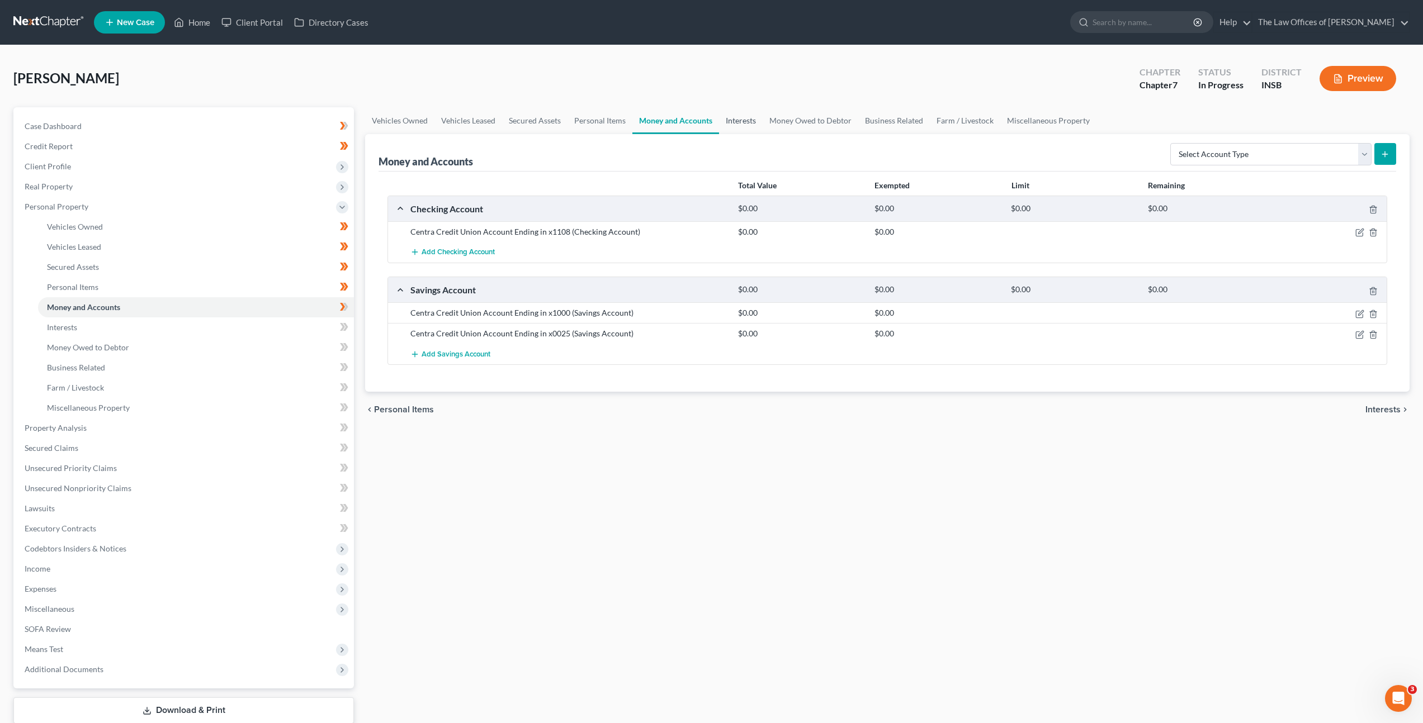
click at [747, 123] on link "Interests" at bounding box center [741, 120] width 44 height 27
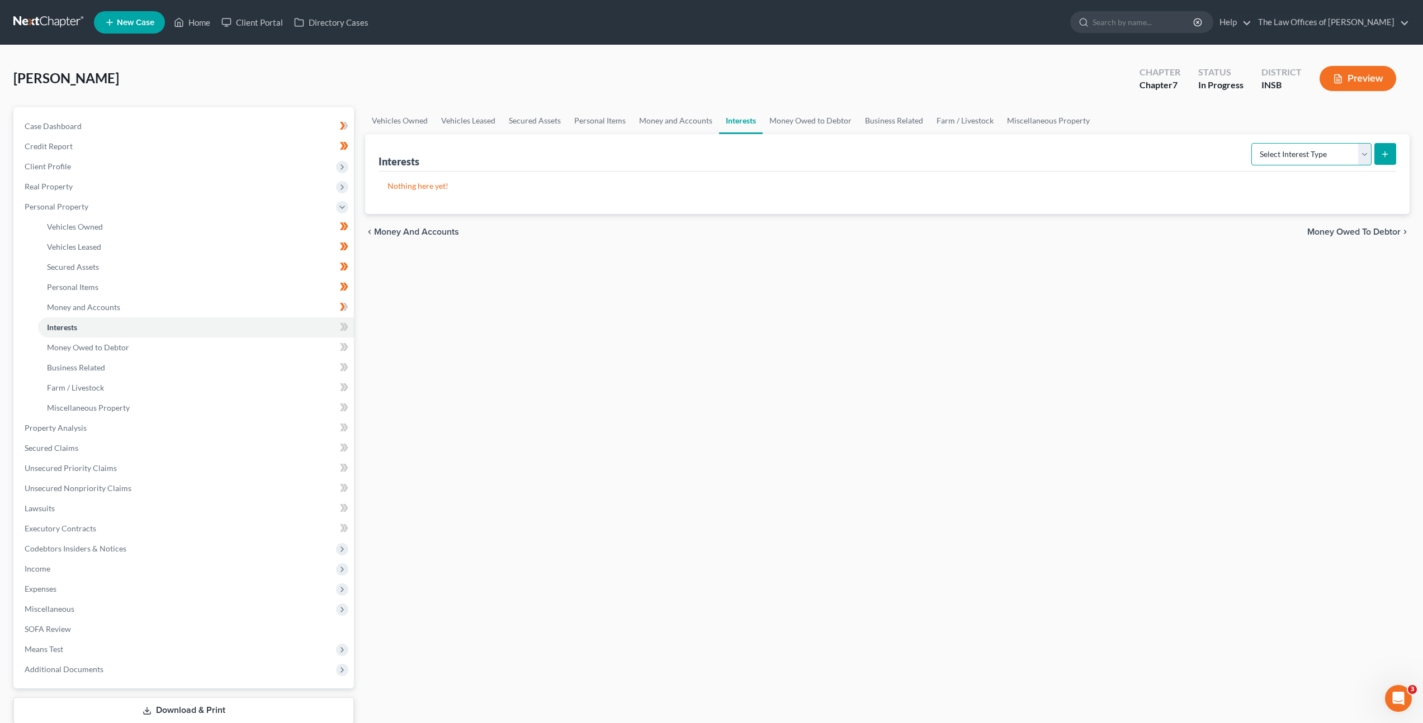
click at [1260, 161] on select "Select Interest Type 401K Annuity Bond Education IRA Government Bond Government…" at bounding box center [1311, 154] width 120 height 22
click at [1281, 158] on select "Select Interest Type 401K Annuity Bond Education IRA Government Bond Government…" at bounding box center [1311, 154] width 120 height 22
click at [1271, 161] on select "Select Interest Type 401K Annuity Bond Education IRA Government Bond Government…" at bounding box center [1311, 154] width 120 height 22
select select "term_life_insurance"
click at [1252, 143] on select "Select Interest Type 401K Annuity Bond Education IRA Government Bond Government…" at bounding box center [1311, 154] width 120 height 22
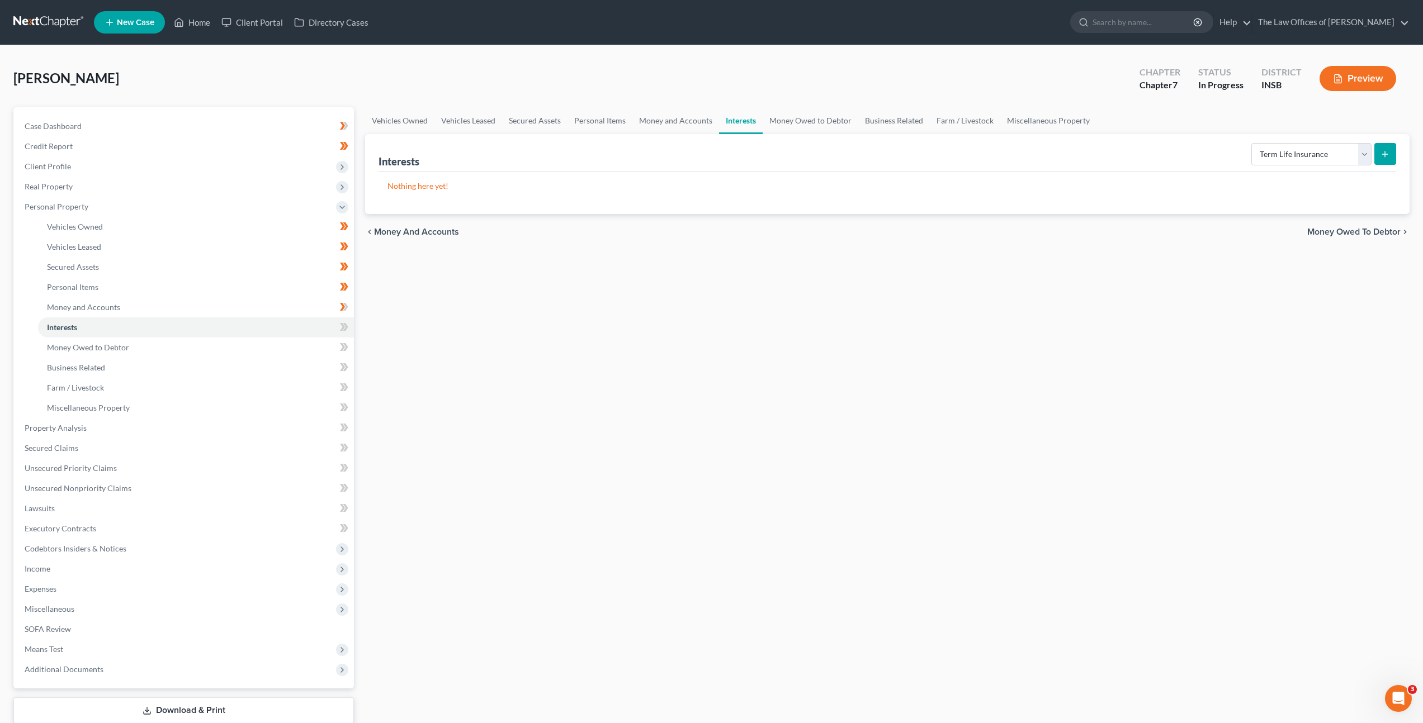
click at [1389, 154] on icon "submit" at bounding box center [1384, 154] width 9 height 9
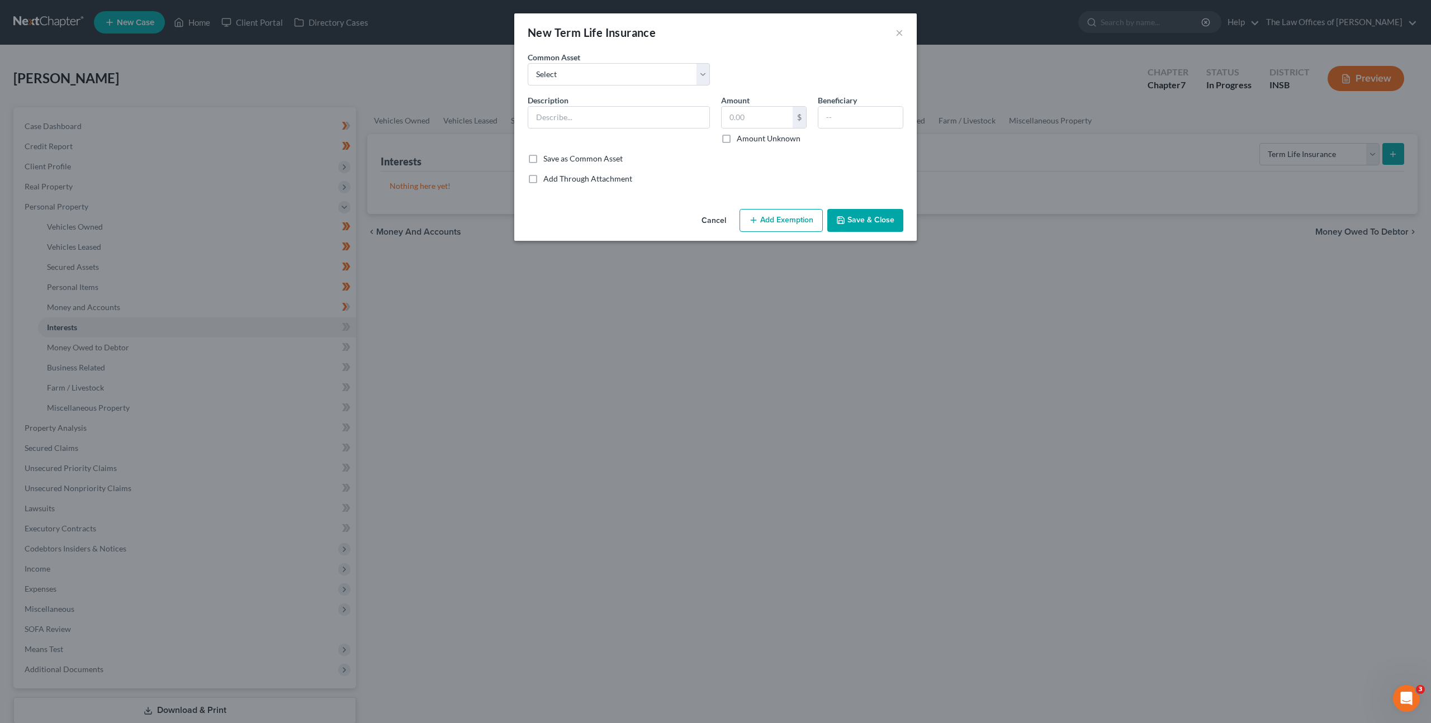
click at [634, 90] on div "Common Asset Select $250,000.00 Term Life Insurance Policy Through State Farm" at bounding box center [715, 72] width 387 height 43
click at [632, 65] on select "Select $250,000.00 Term Life Insurance Policy Through State Farm" at bounding box center [619, 74] width 182 height 22
select select "0"
click at [528, 63] on select "Select $250,000.00 Term Life Insurance Policy Through State Farm" at bounding box center [619, 74] width 182 height 22
click at [552, 117] on input "$250,000.00 Term Life Insurance Policy Through State Farm" at bounding box center [618, 117] width 181 height 21
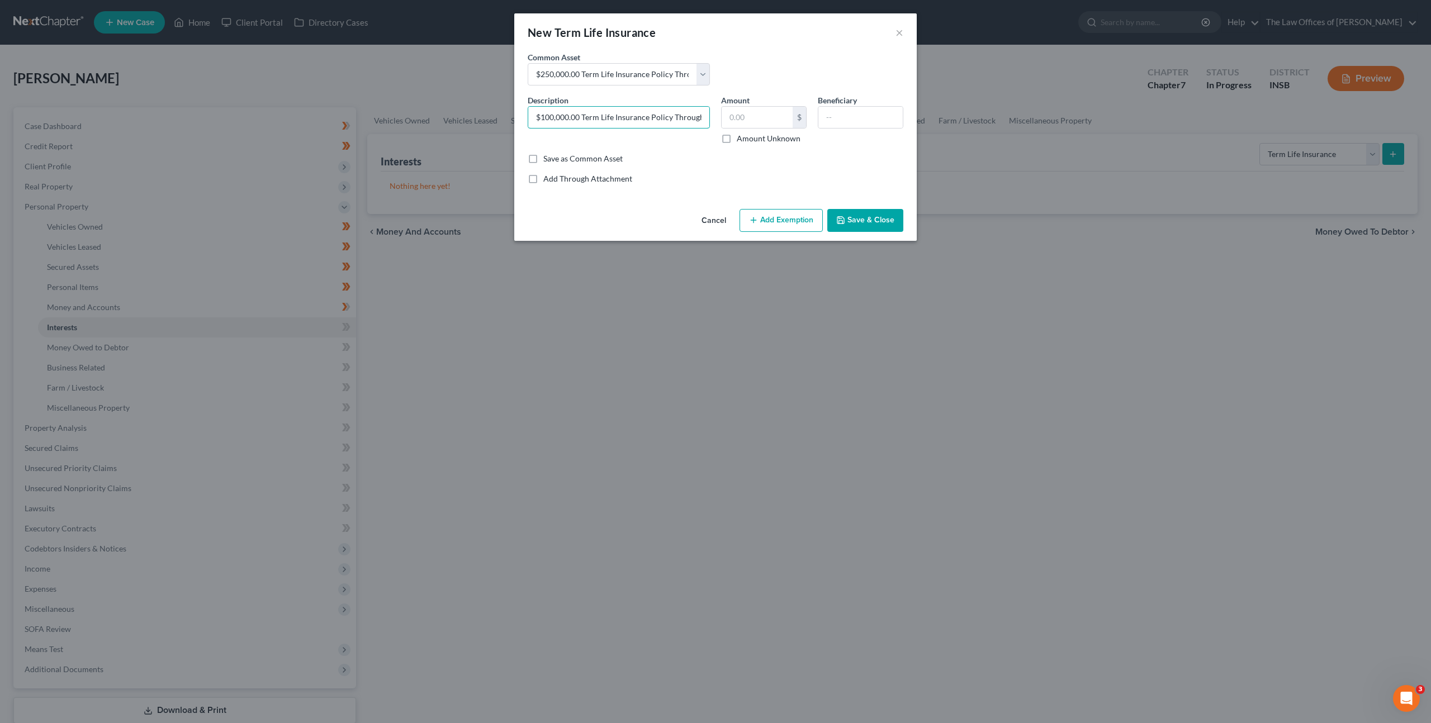
scroll to position [0, 39]
drag, startPoint x: 627, startPoint y: 115, endPoint x: 717, endPoint y: 117, distance: 90.6
click at [717, 117] on div "Description * $100,000.00 Term Life Insurance Policy Through State Farm Amount …" at bounding box center [715, 123] width 387 height 59
click at [697, 112] on input "$100,000.00 Term Life Insurance Policy Through State Farm" at bounding box center [618, 117] width 181 height 21
drag, startPoint x: 702, startPoint y: 115, endPoint x: 664, endPoint y: 113, distance: 38.0
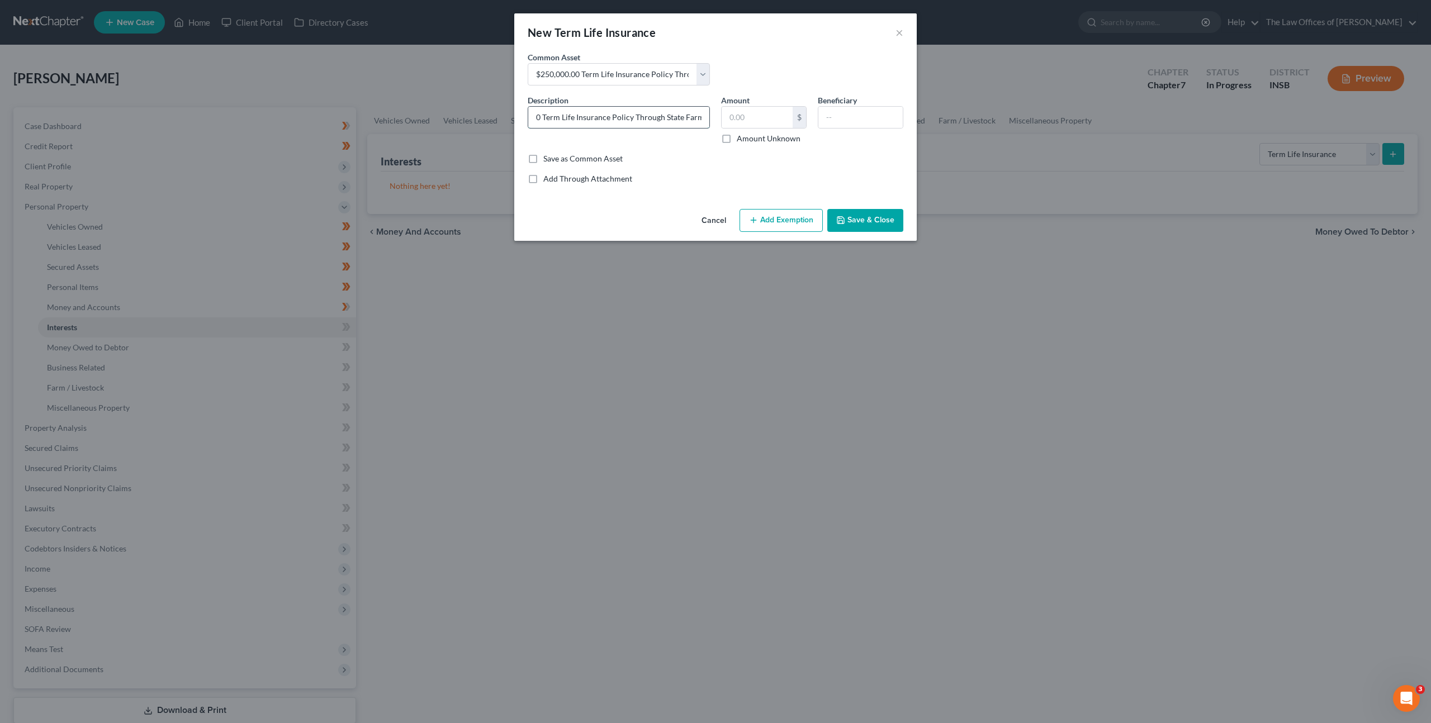
click at [664, 113] on input "$100,000.00 Term Life Insurance Policy Through State Farm" at bounding box center [618, 117] width 181 height 21
type input "$100,000.00 Term Life Insurance Policy Through Foresters"
click at [748, 119] on input "text" at bounding box center [757, 117] width 71 height 21
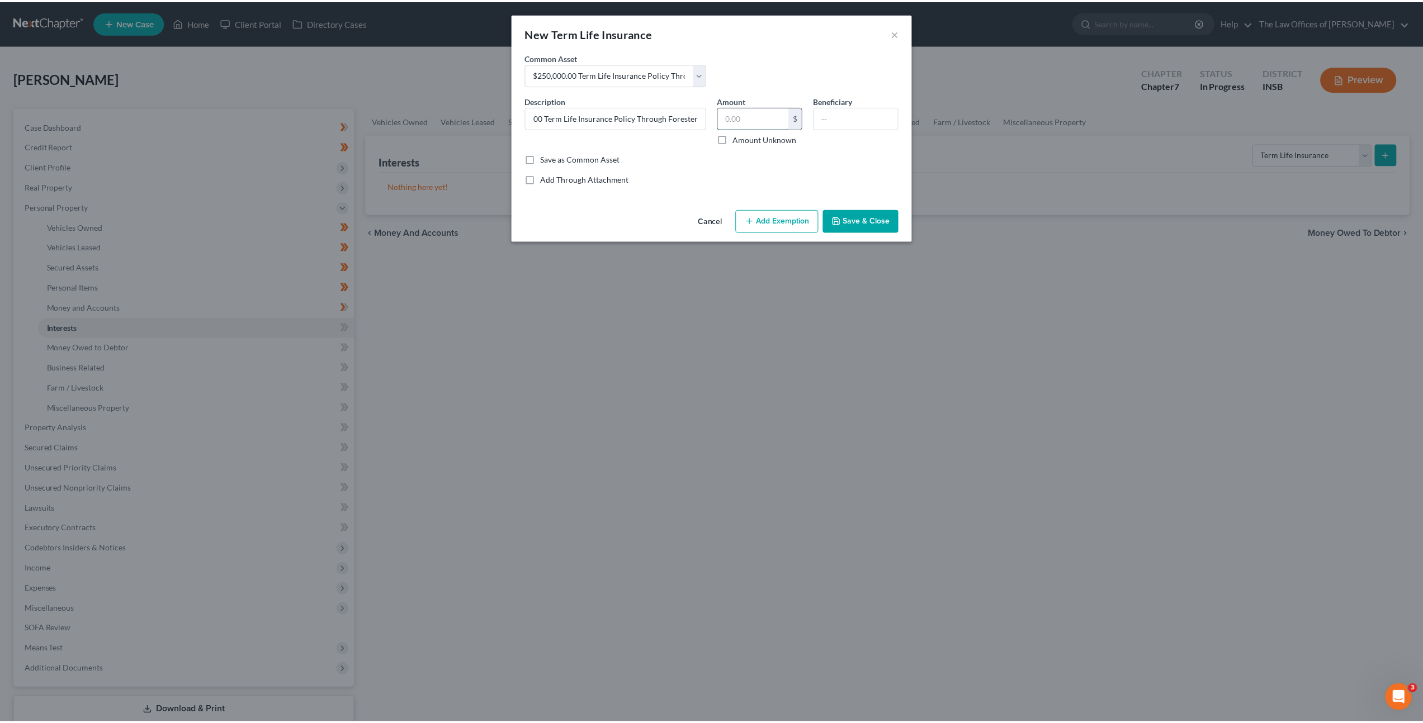
scroll to position [0, 0]
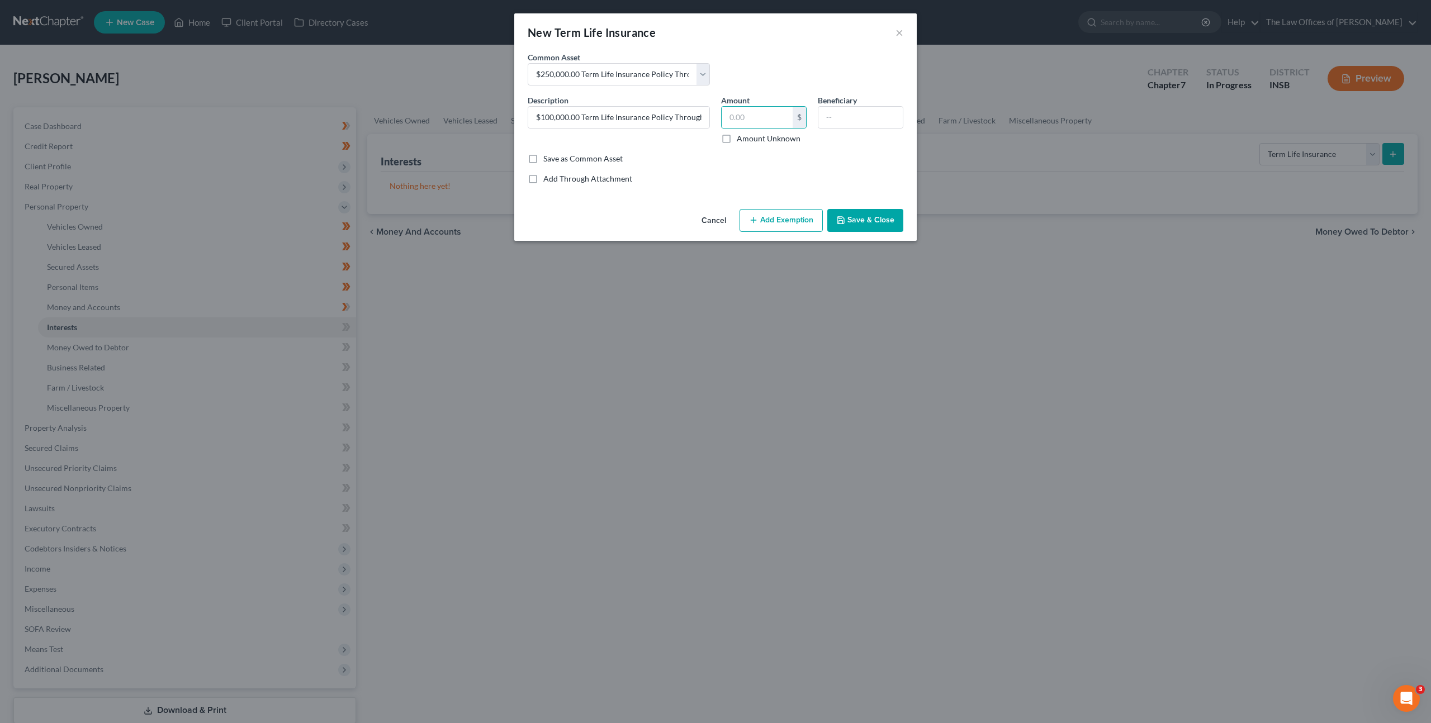
click at [724, 155] on div "Save as Common Asset" at bounding box center [716, 158] width 376 height 11
click at [874, 226] on button "Save & Close" at bounding box center [865, 220] width 76 height 23
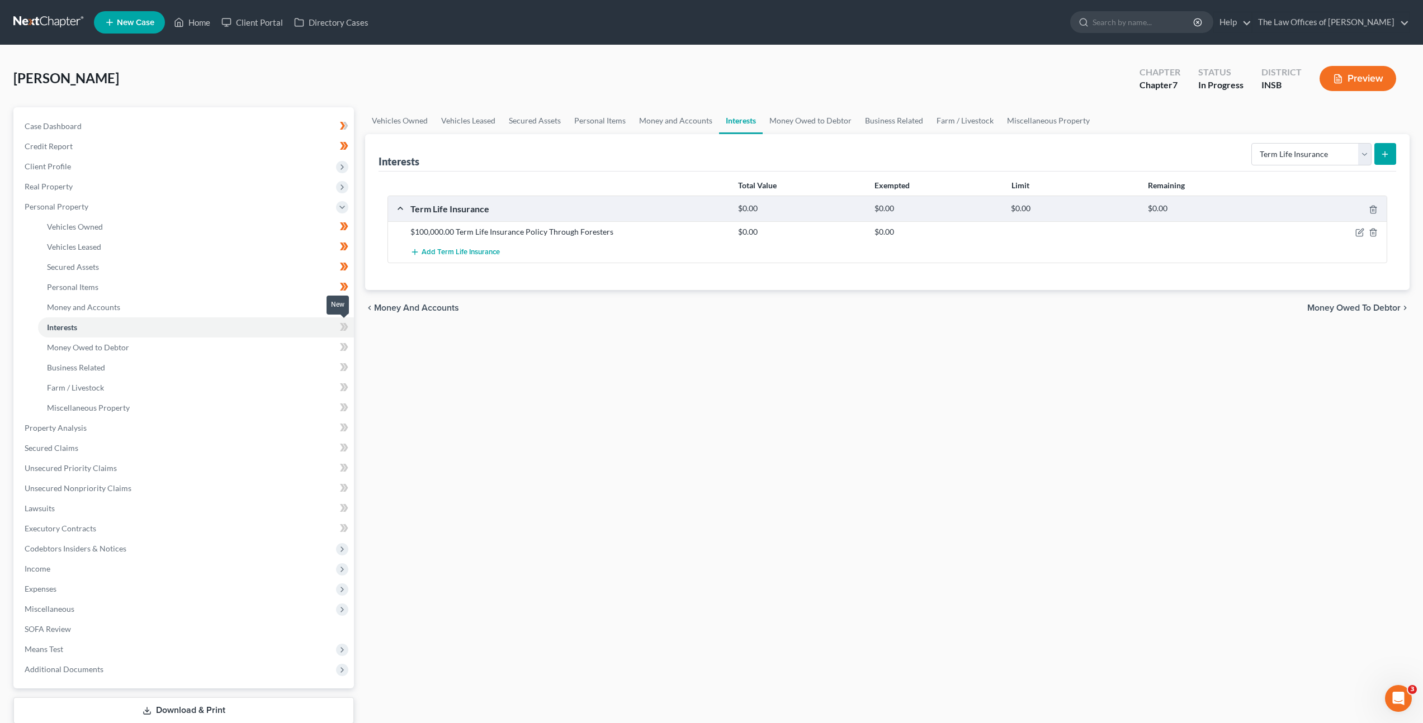
click at [345, 333] on icon at bounding box center [344, 327] width 8 height 14
click at [576, 352] on div "Vehicles Owned Vehicles Leased Secured Assets Personal Items Money and Accounts…" at bounding box center [886, 430] width 1055 height 646
click at [1285, 144] on select "Select Interest Type 401K Annuity Bond Education IRA Government Bond Government…" at bounding box center [1311, 154] width 120 height 22
click at [283, 348] on link "Money Owed to Debtor" at bounding box center [196, 348] width 316 height 20
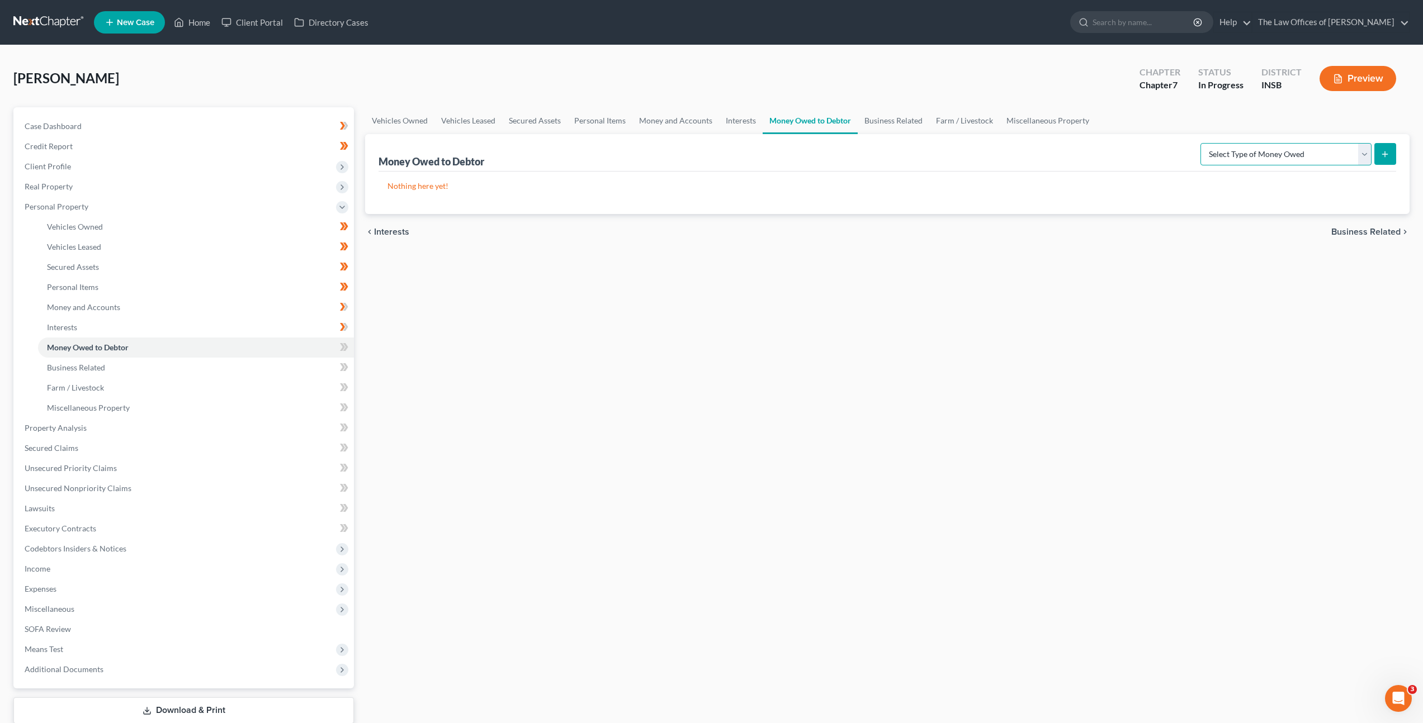
click at [1242, 149] on select "Select Type of Money Owed Accounts Receivable Alimony Child Support Claims Agai…" at bounding box center [1285, 154] width 171 height 22
click at [345, 348] on icon at bounding box center [345, 347] width 5 height 8
click at [281, 363] on link "Business Related" at bounding box center [196, 368] width 316 height 20
drag, startPoint x: 656, startPoint y: 363, endPoint x: 793, endPoint y: 326, distance: 142.4
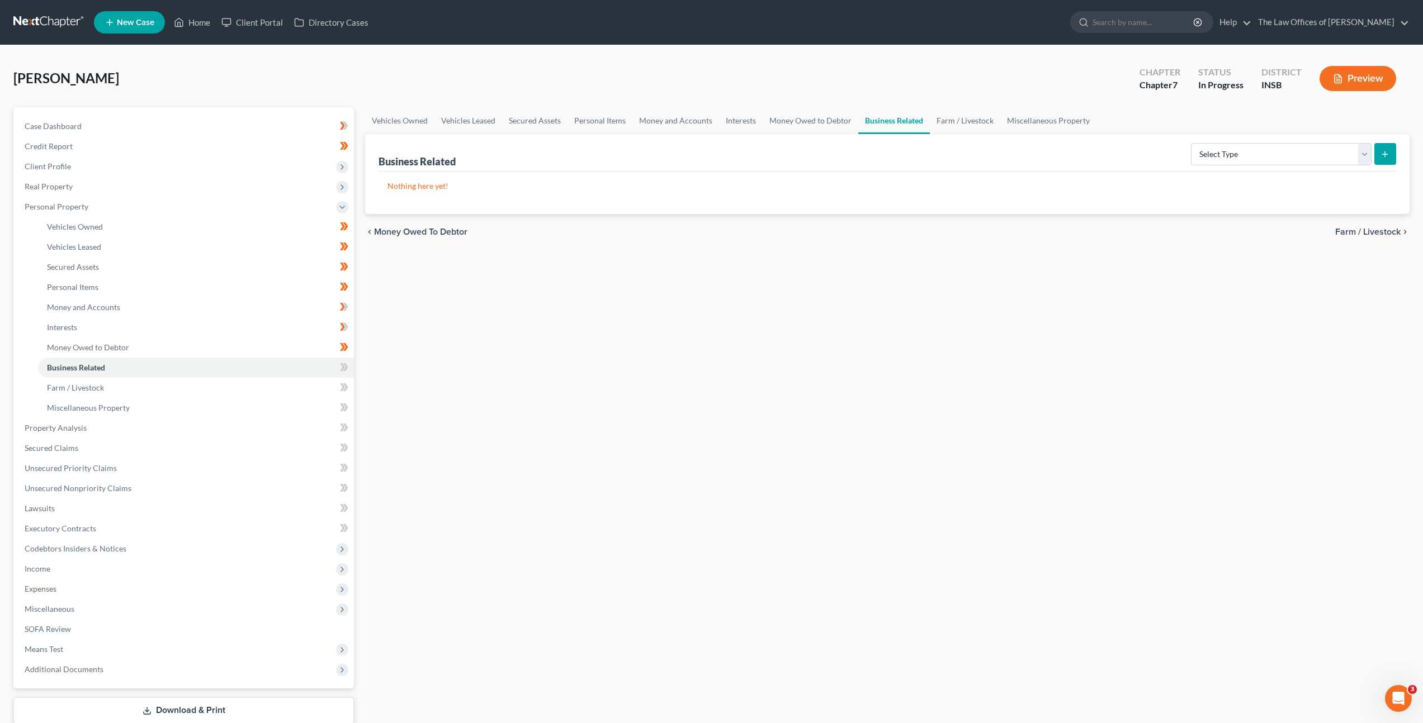
click at [658, 363] on div "Vehicles Owned Vehicles Leased Secured Assets Personal Items Money and Accounts…" at bounding box center [886, 430] width 1055 height 646
click at [1236, 153] on select "Select Type Customer Lists Franchises Inventory Licenses Machinery Office Equip…" at bounding box center [1281, 154] width 181 height 22
click at [809, 126] on link "Money Owed to Debtor" at bounding box center [810, 120] width 96 height 27
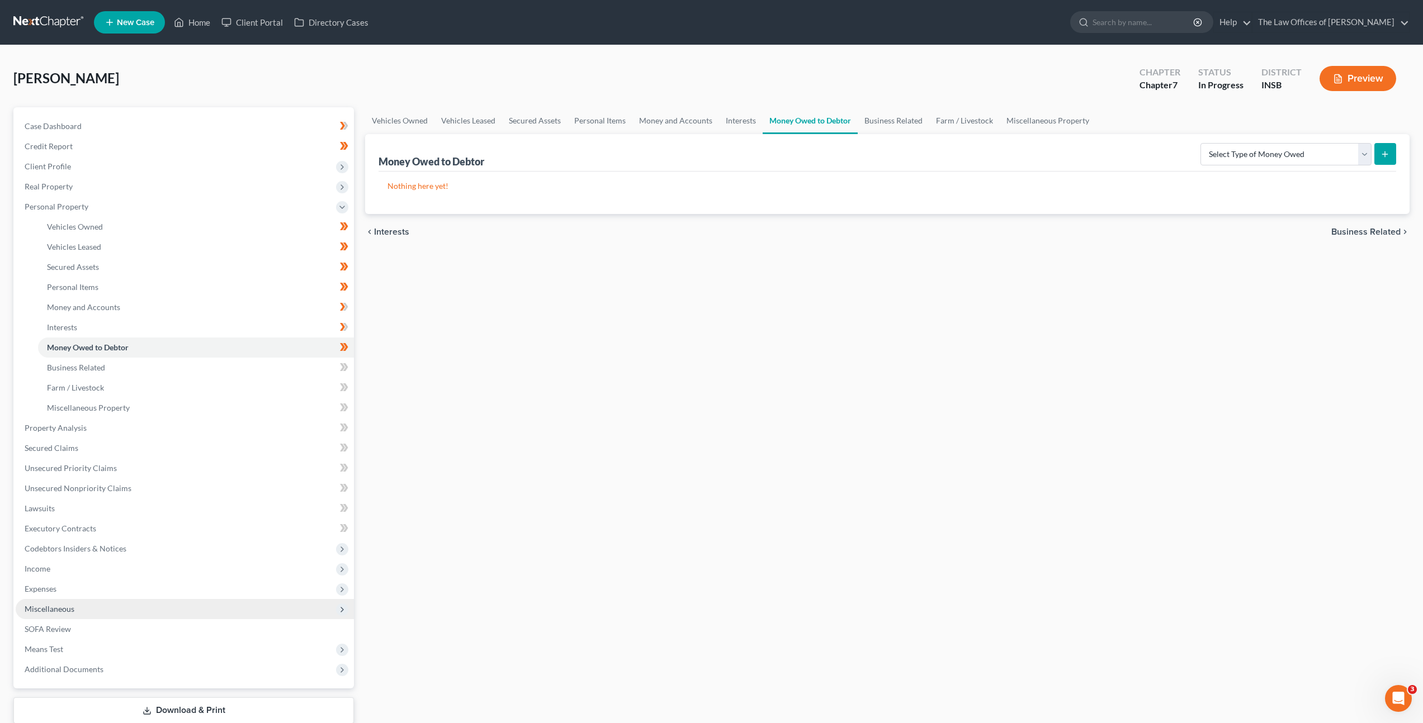
click at [158, 608] on span "Miscellaneous" at bounding box center [185, 609] width 338 height 20
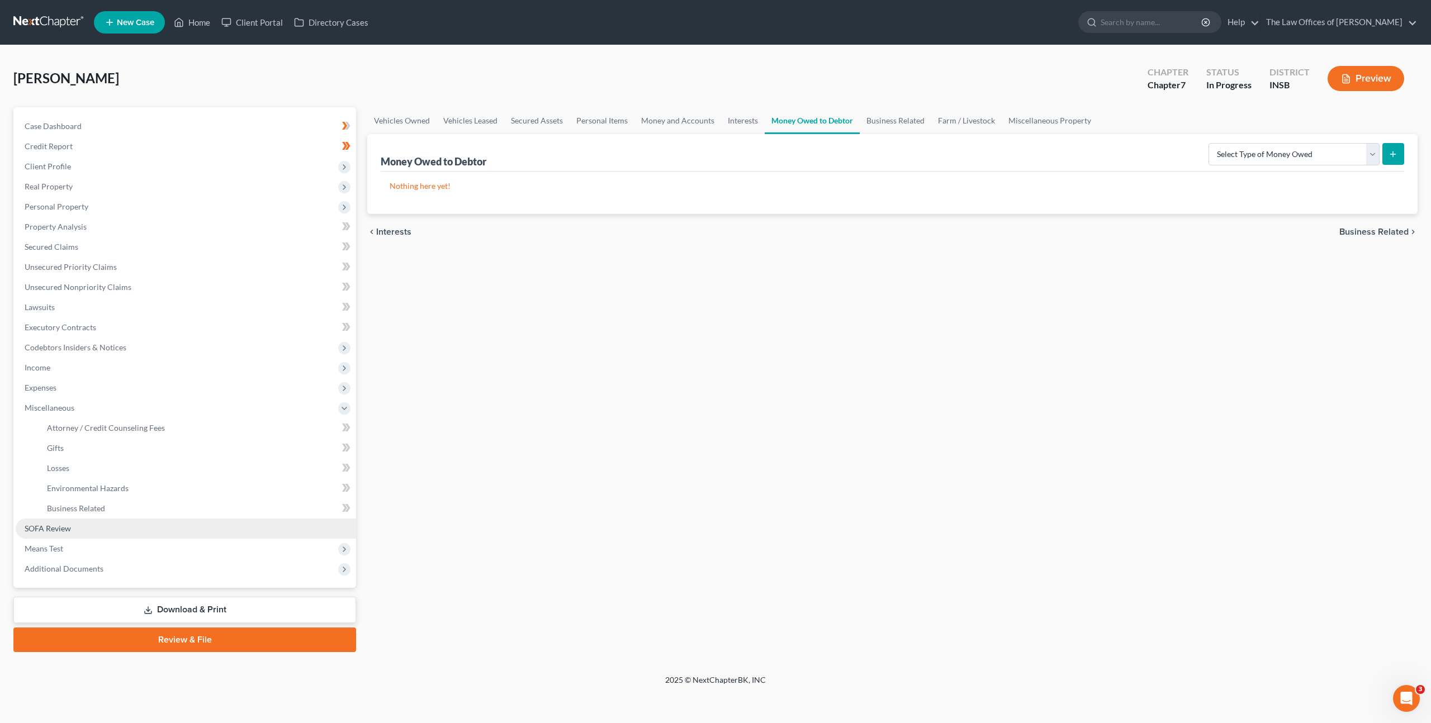
drag, startPoint x: 124, startPoint y: 532, endPoint x: 149, endPoint y: 519, distance: 28.2
click at [124, 532] on link "SOFA Review" at bounding box center [186, 529] width 340 height 20
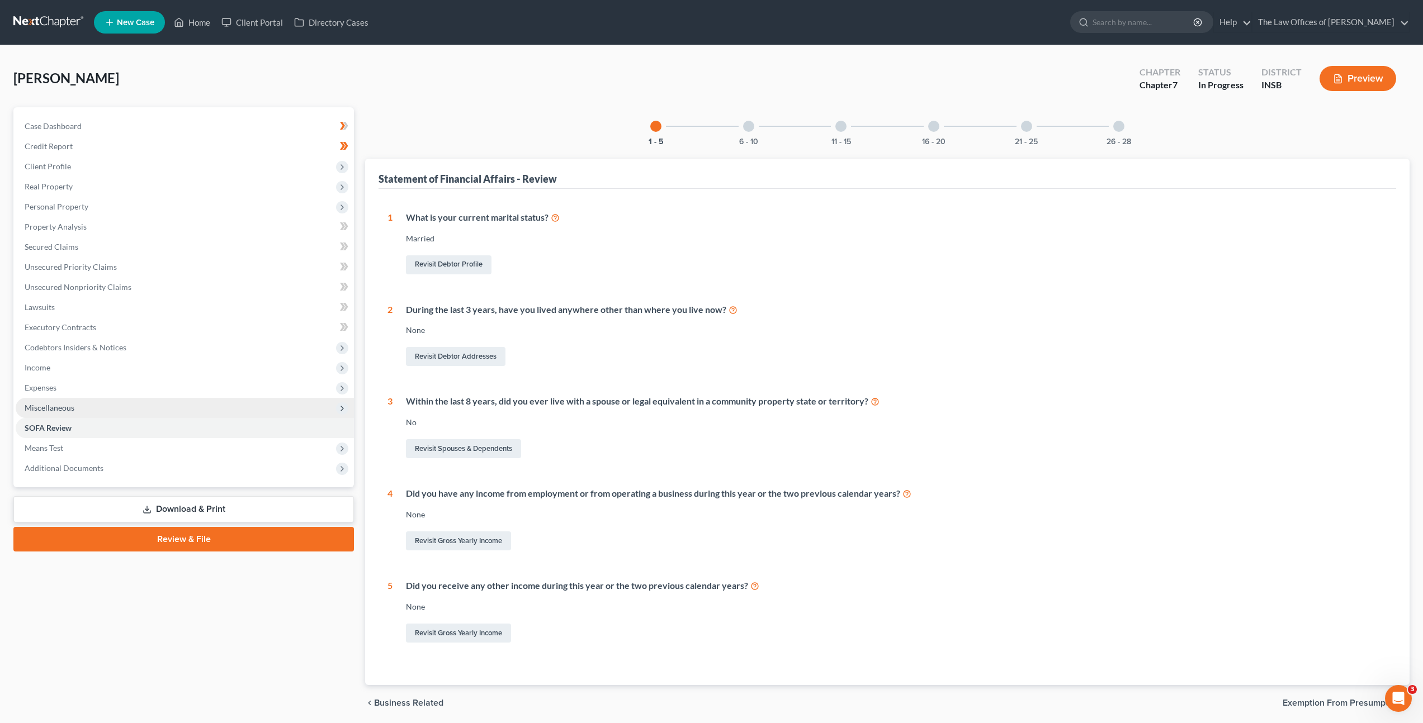
click at [173, 411] on span "Miscellaneous" at bounding box center [185, 408] width 338 height 20
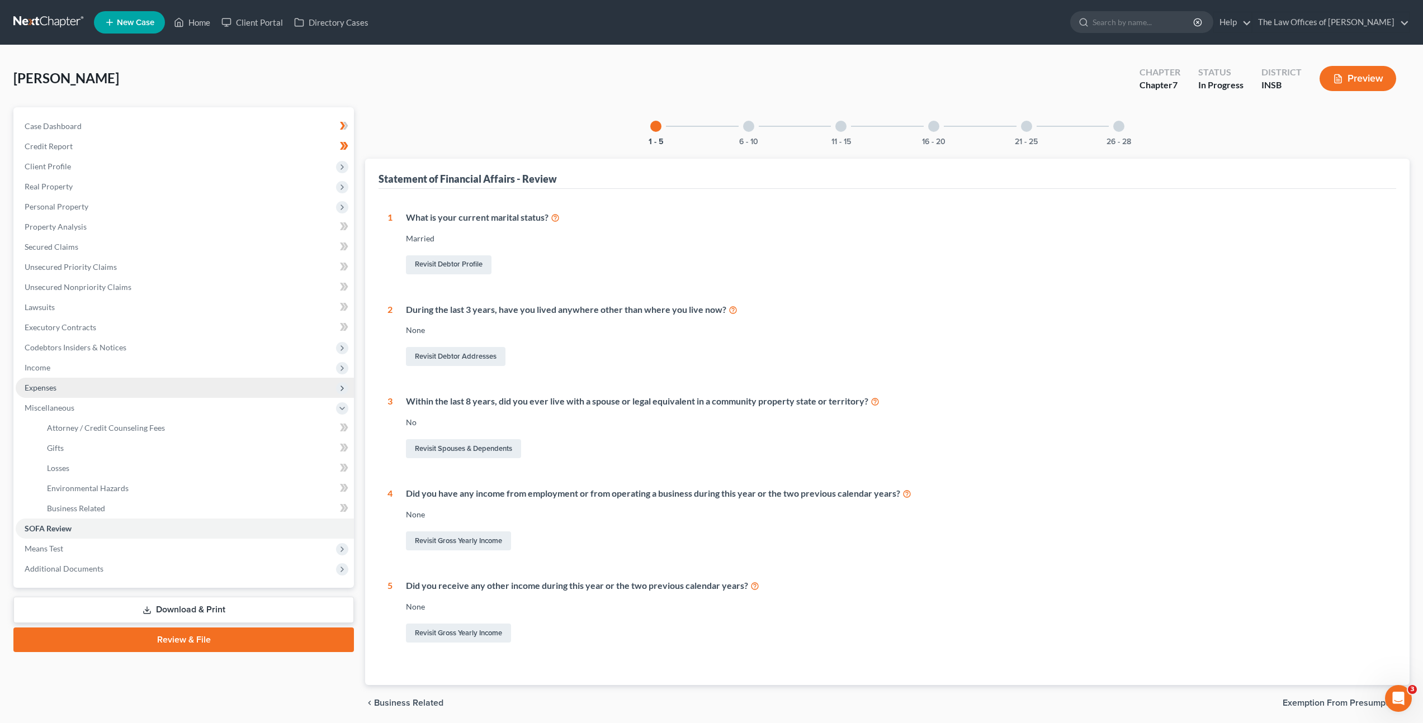
click at [138, 392] on span "Expenses" at bounding box center [185, 388] width 338 height 20
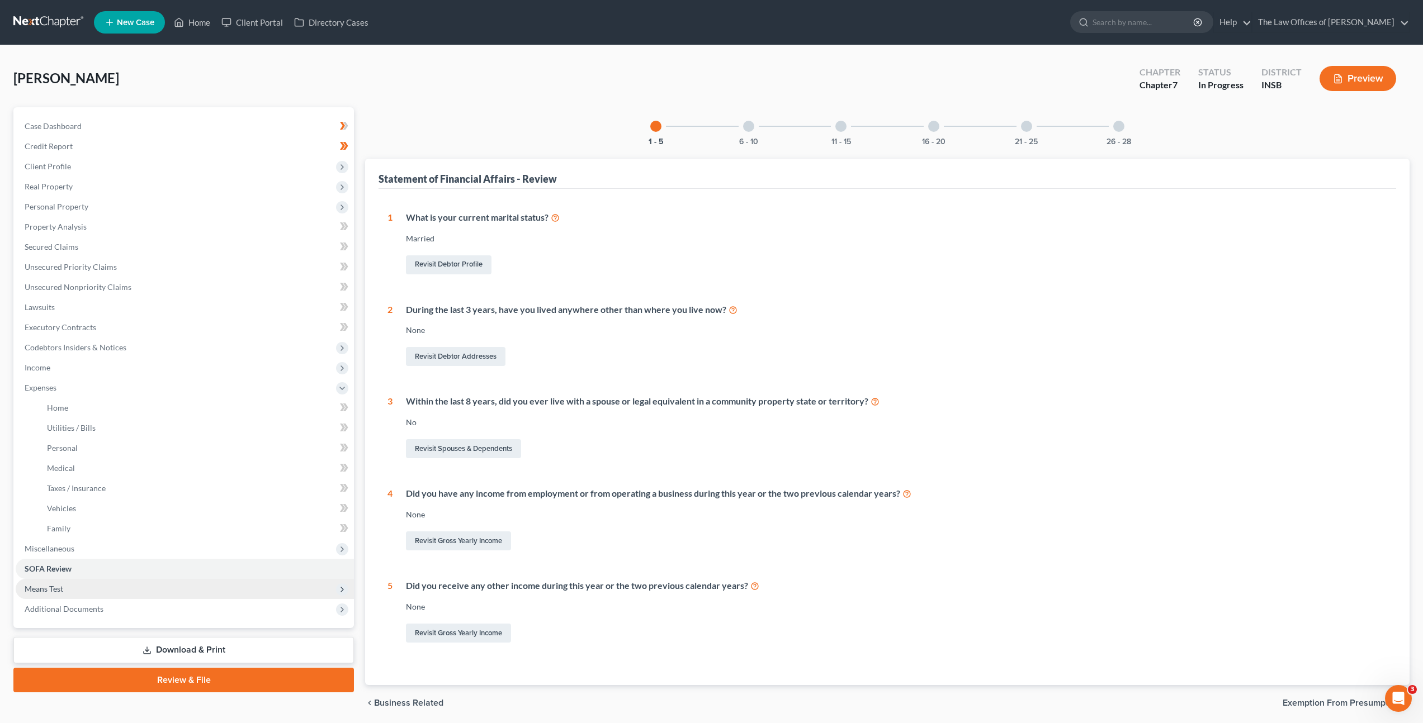
click at [97, 581] on span "Means Test" at bounding box center [185, 589] width 338 height 20
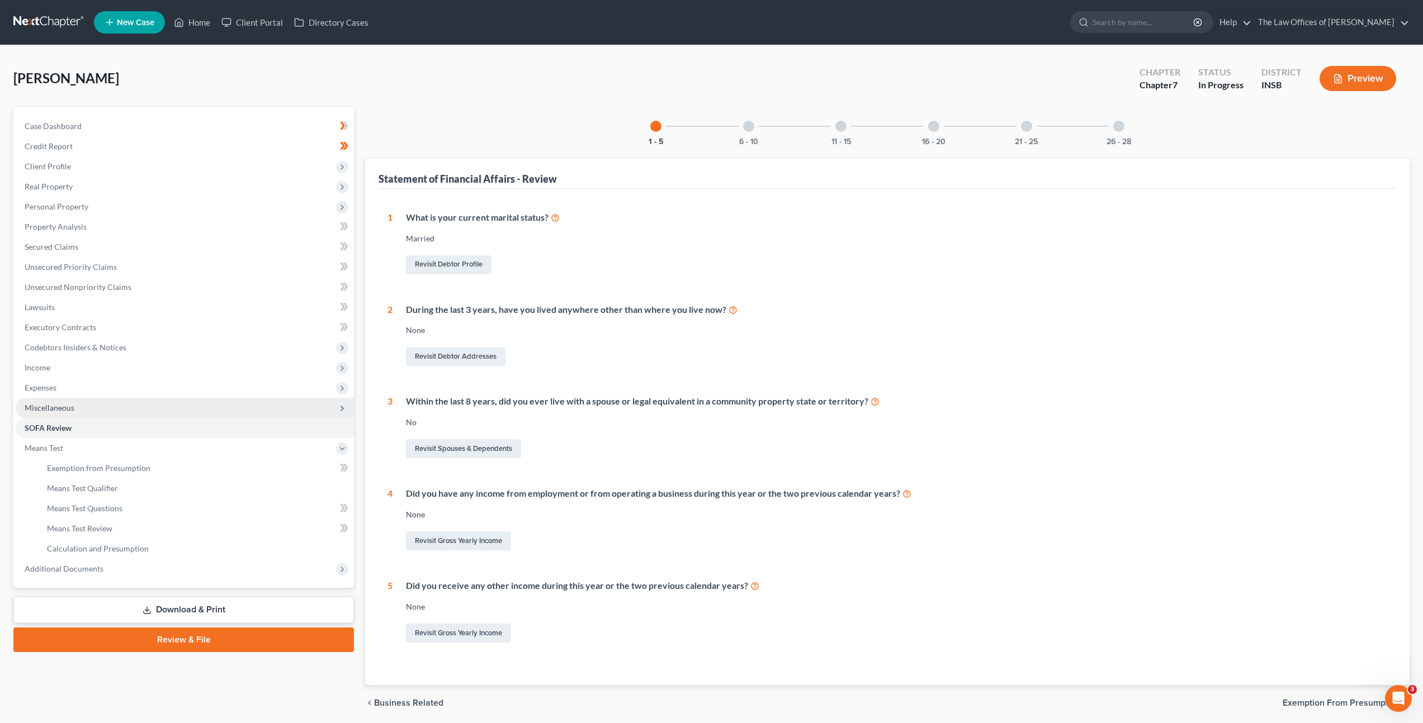
click at [239, 405] on span "Miscellaneous" at bounding box center [185, 408] width 338 height 20
click at [102, 427] on span "Attorney / Credit Counseling Fees" at bounding box center [106, 428] width 118 height 10
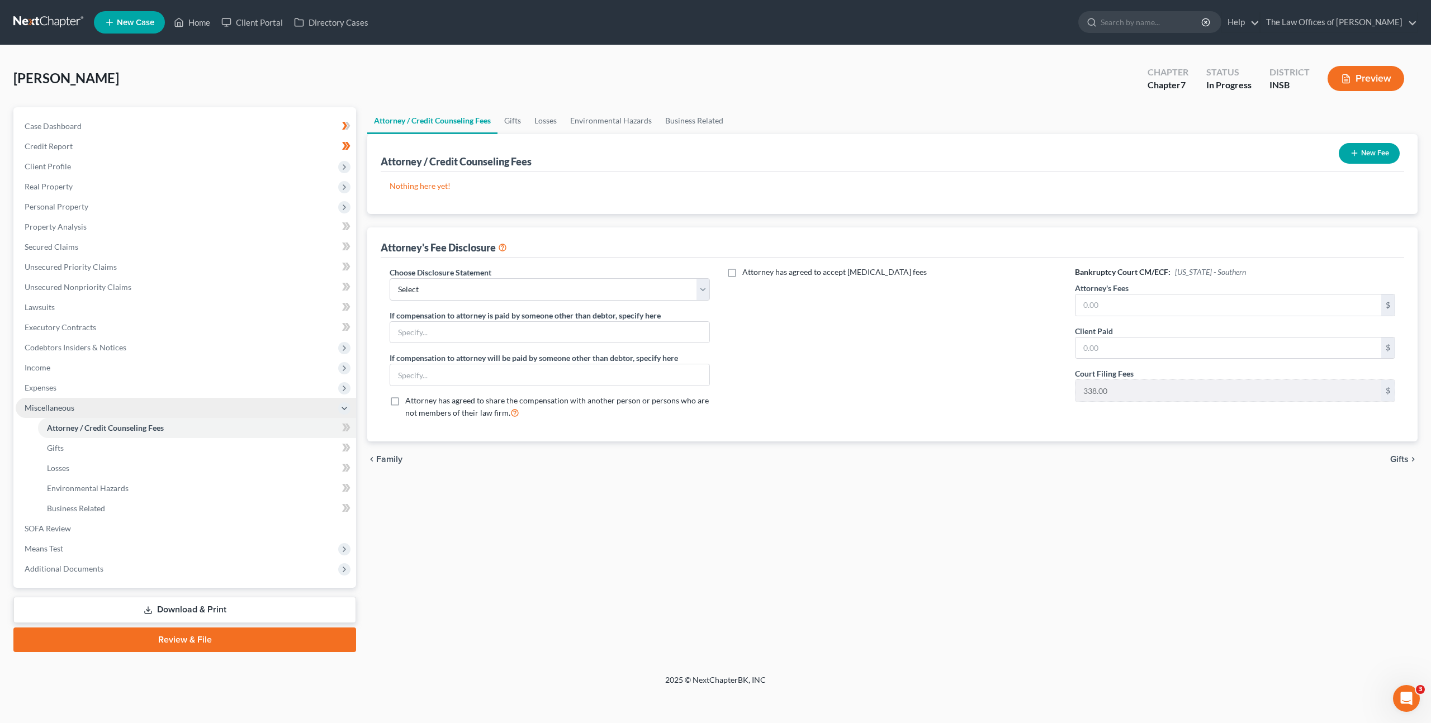
click at [74, 398] on span "Miscellaneous" at bounding box center [186, 408] width 340 height 20
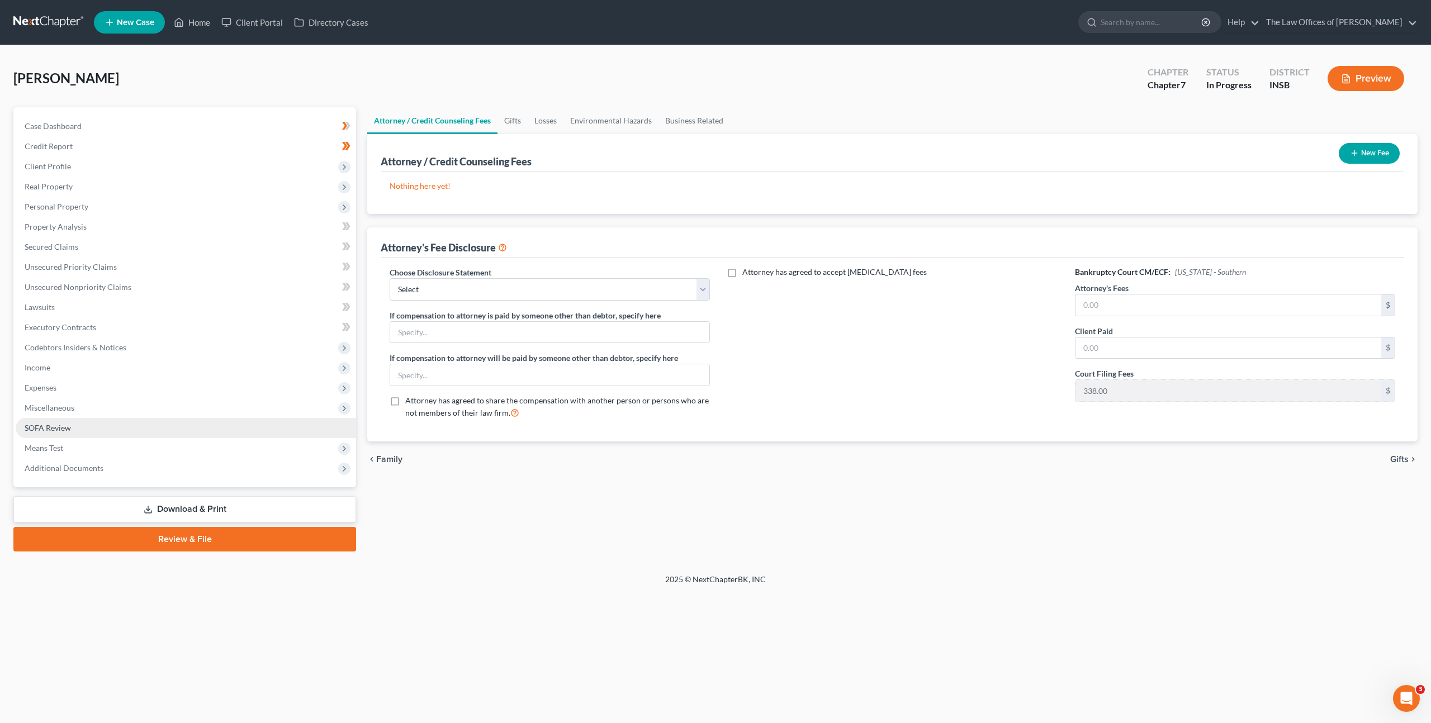
click at [74, 430] on link "SOFA Review" at bounding box center [186, 428] width 340 height 20
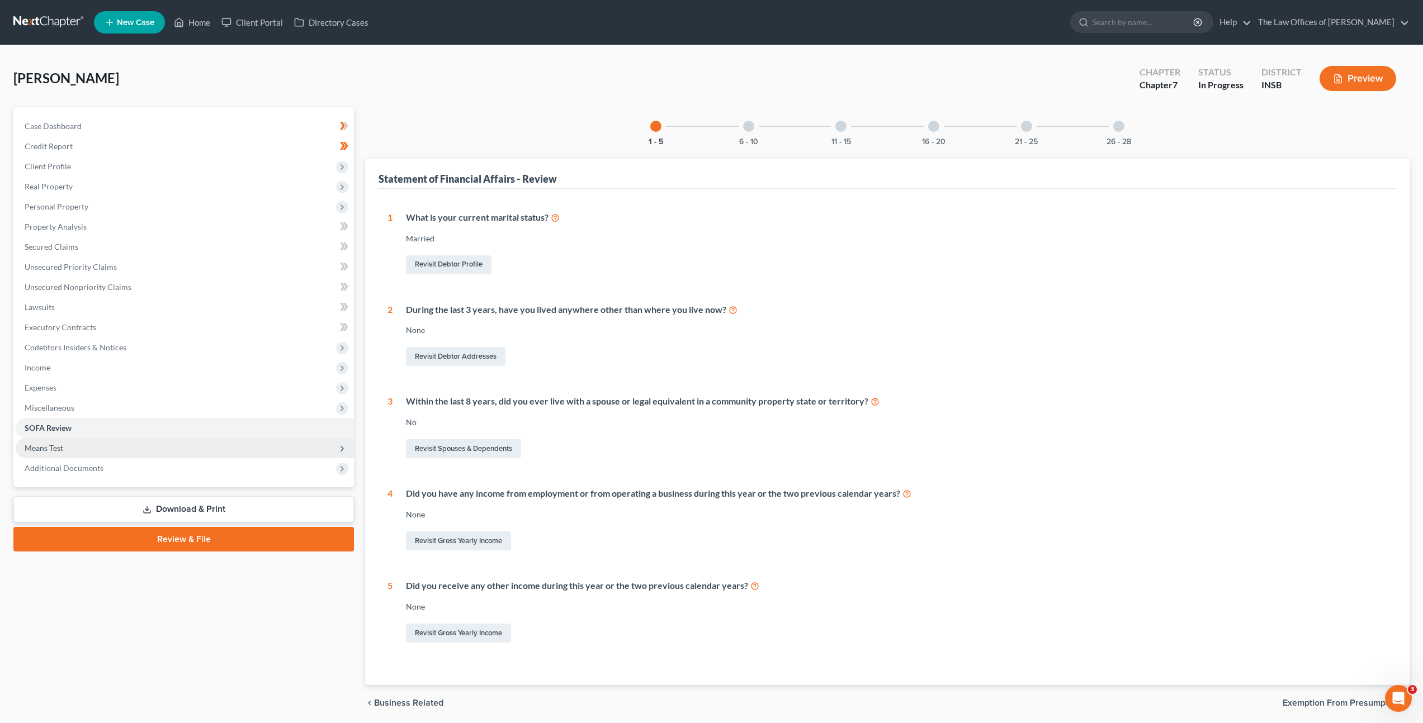
click at [79, 450] on span "Means Test" at bounding box center [185, 448] width 338 height 20
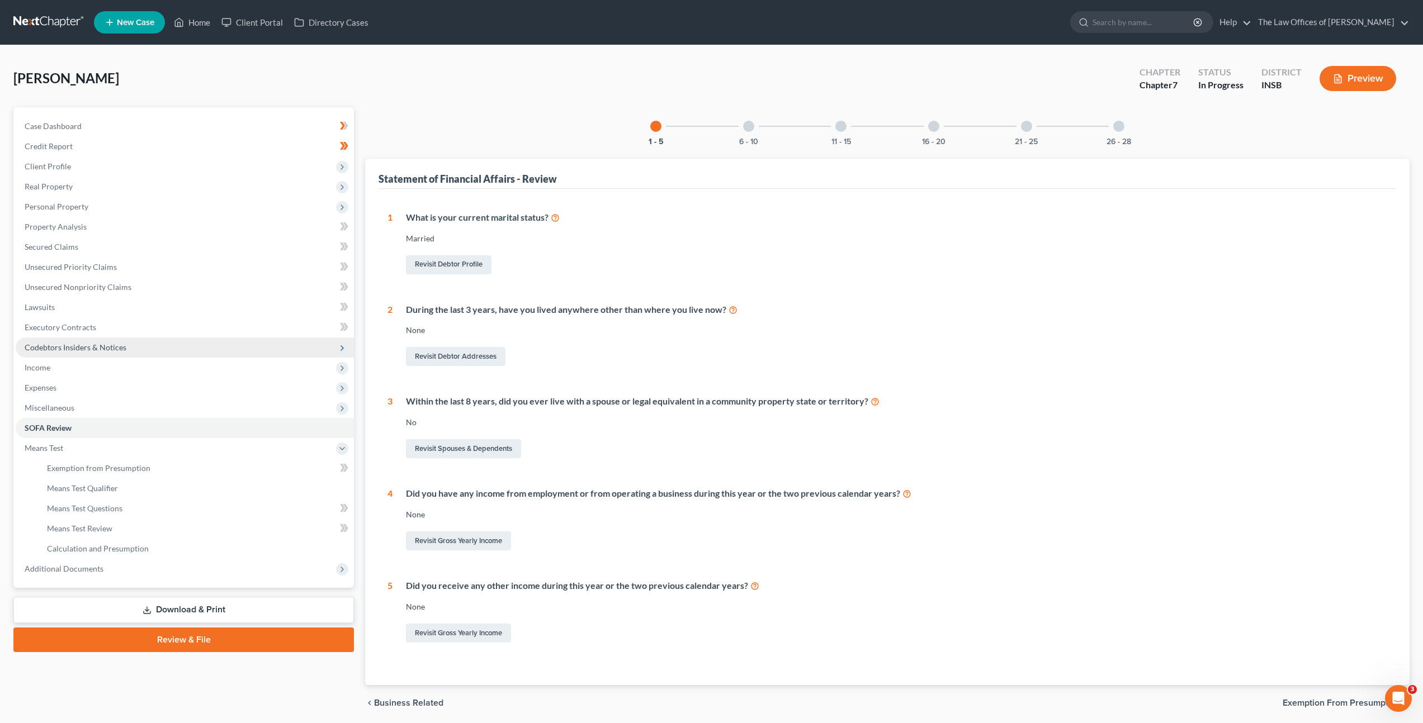
click at [91, 343] on span "Codebtors Insiders & Notices" at bounding box center [76, 348] width 102 height 10
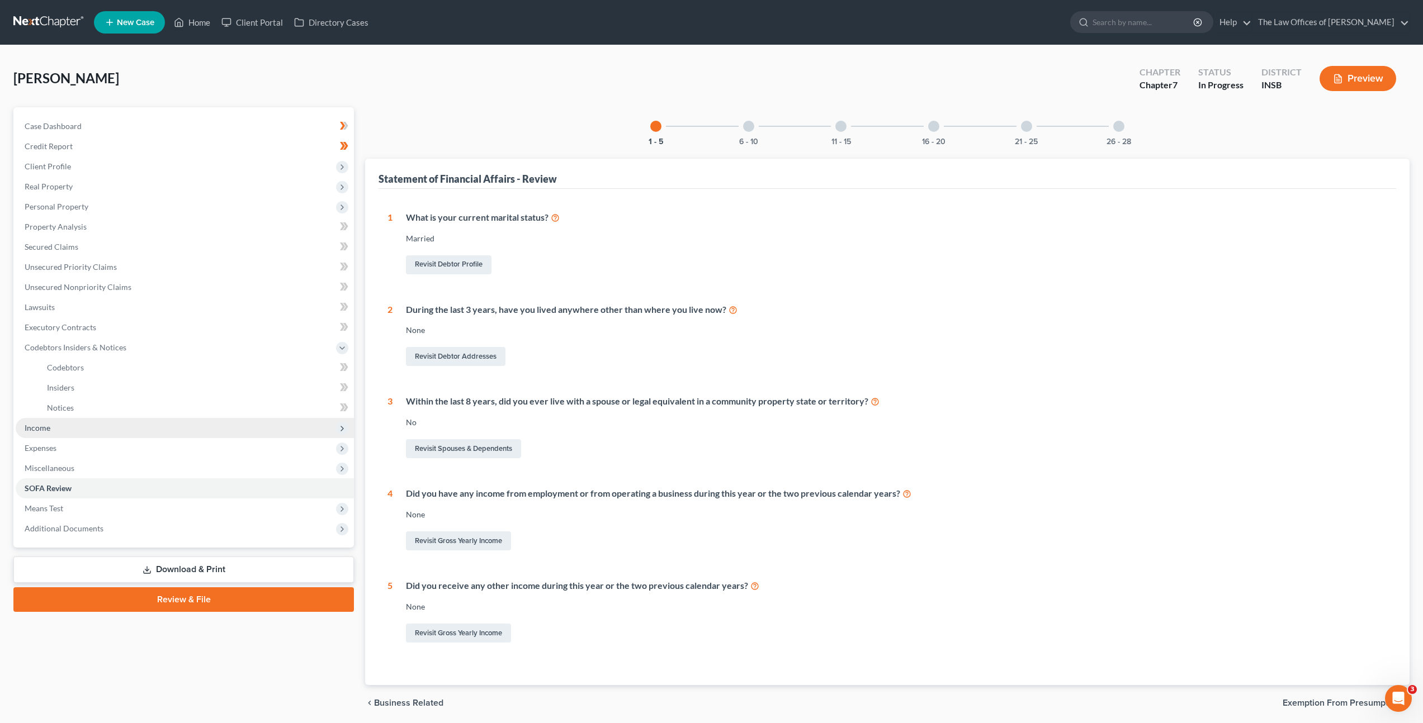
click at [69, 432] on span "Income" at bounding box center [185, 428] width 338 height 20
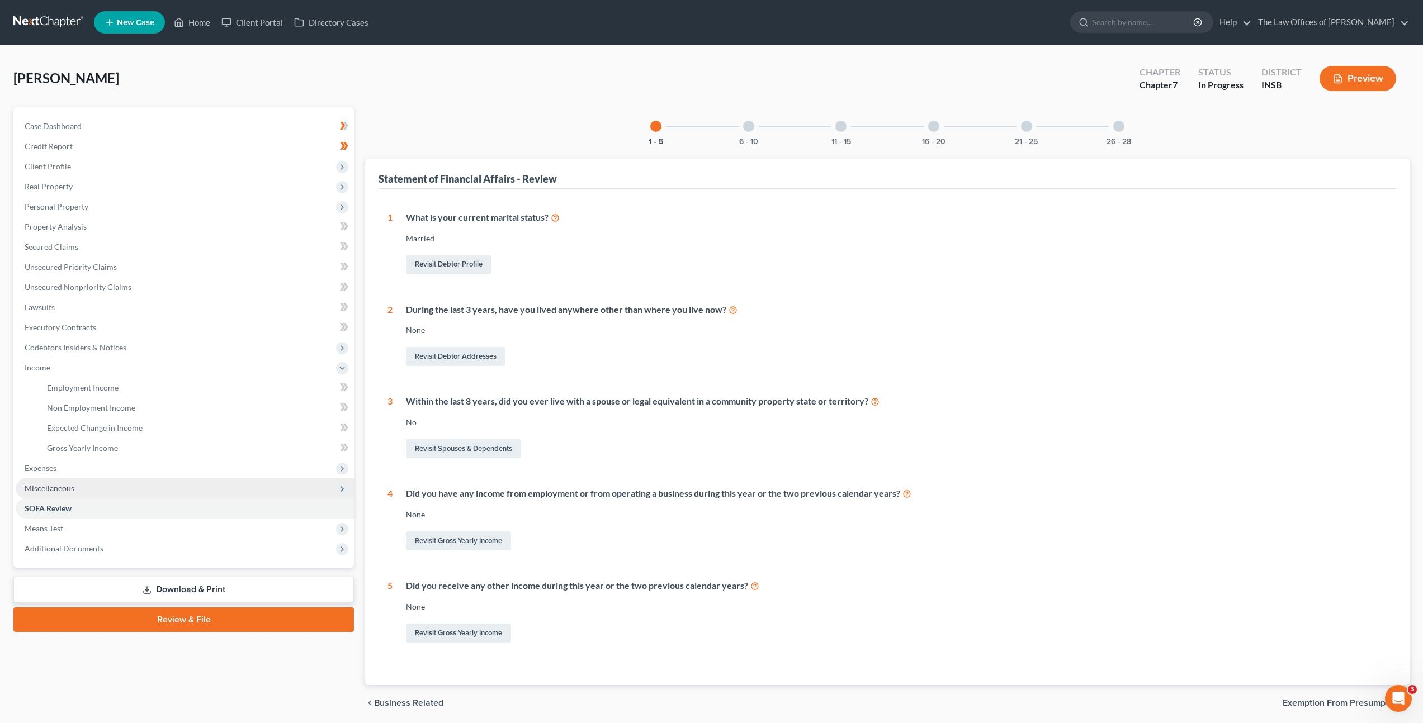
click at [83, 484] on span "Miscellaneous" at bounding box center [185, 488] width 338 height 20
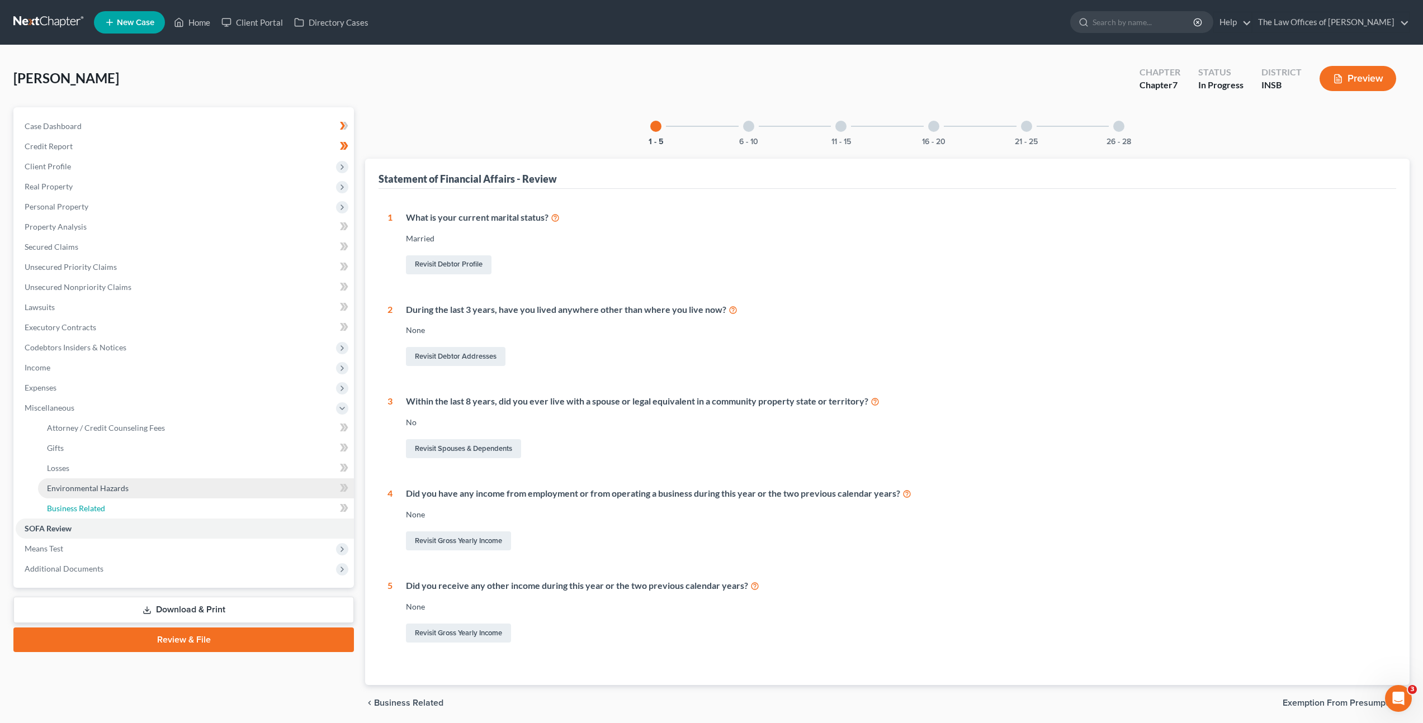
click at [77, 504] on span "Business Related" at bounding box center [76, 509] width 58 height 10
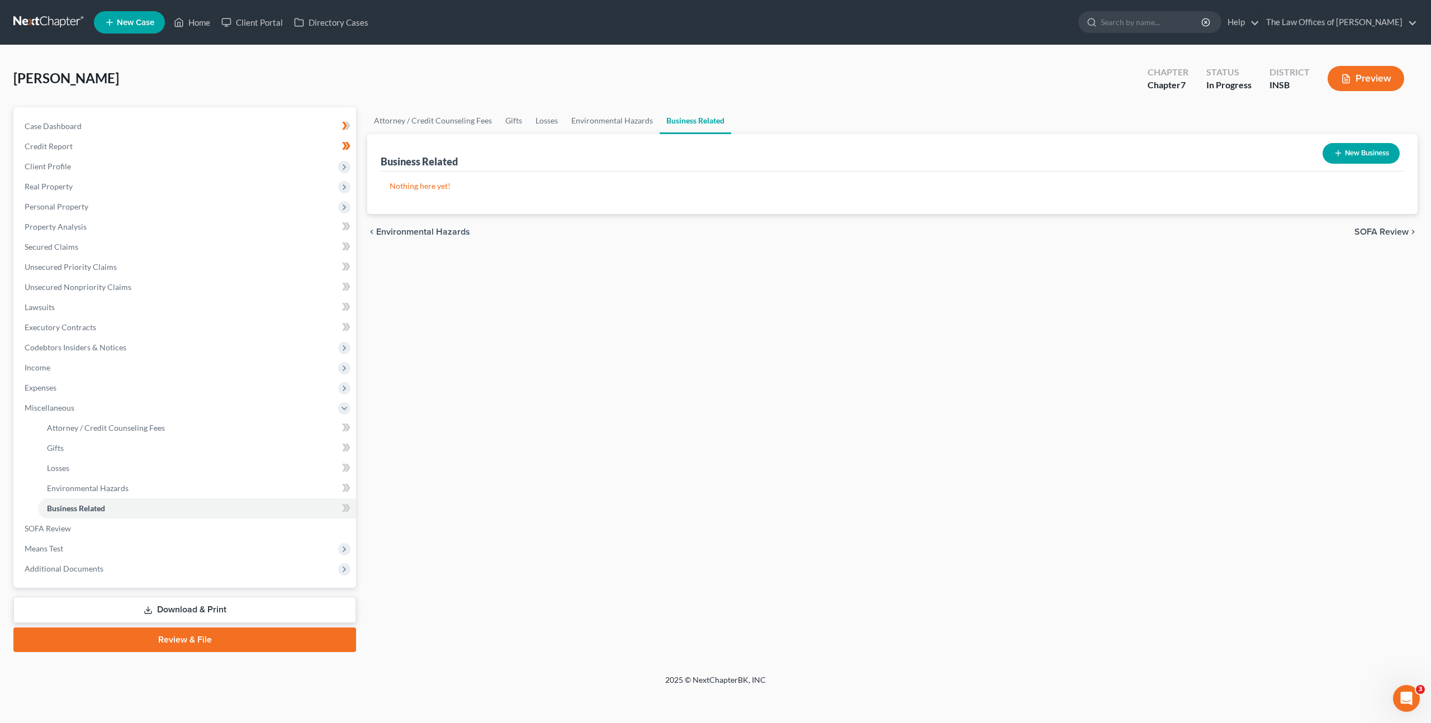
click at [1355, 157] on button "New Business" at bounding box center [1361, 153] width 77 height 21
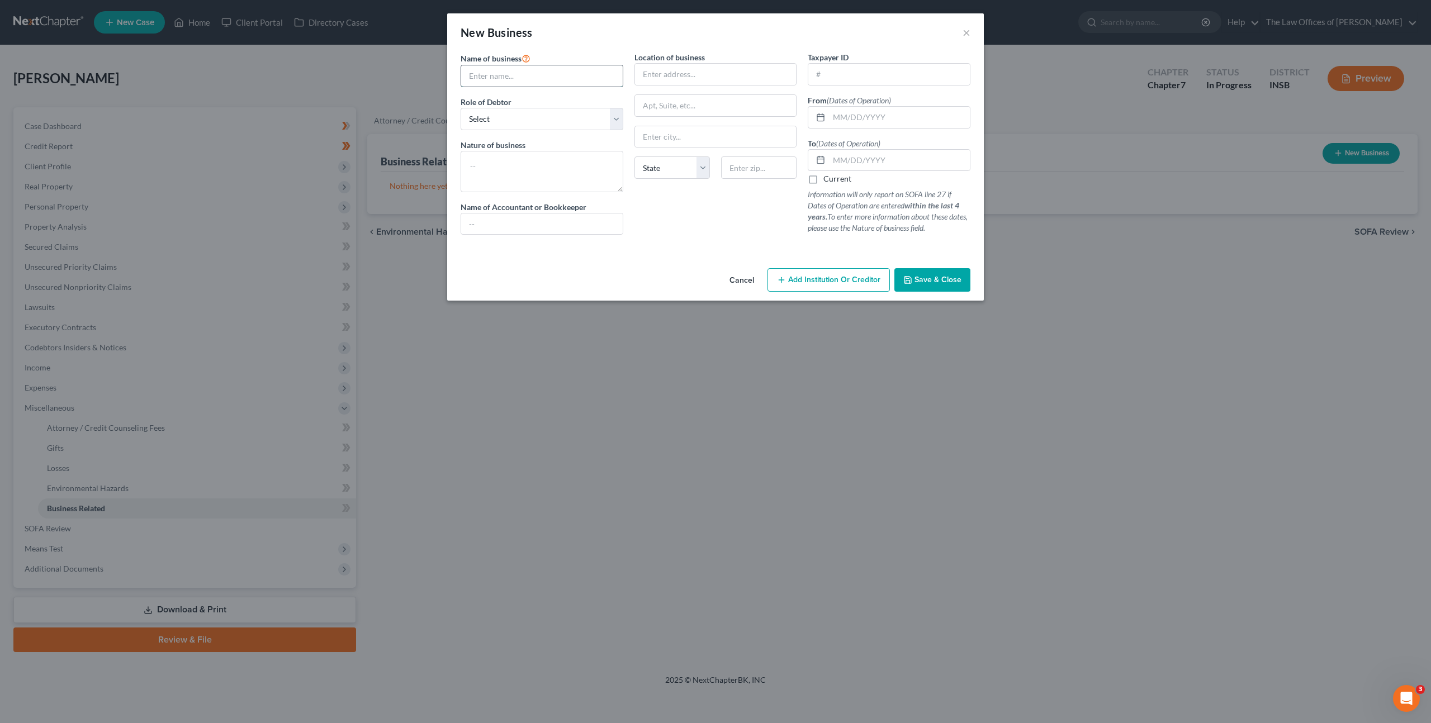
drag, startPoint x: 520, startPoint y: 76, endPoint x: 560, endPoint y: 79, distance: 40.4
click at [520, 76] on input "text" at bounding box center [542, 75] width 162 height 21
type input "Helpful Touch LLC"
click at [499, 117] on select "Select A member of a limited liability company (LLC) or limited liability partn…" at bounding box center [542, 119] width 163 height 22
select select "member"
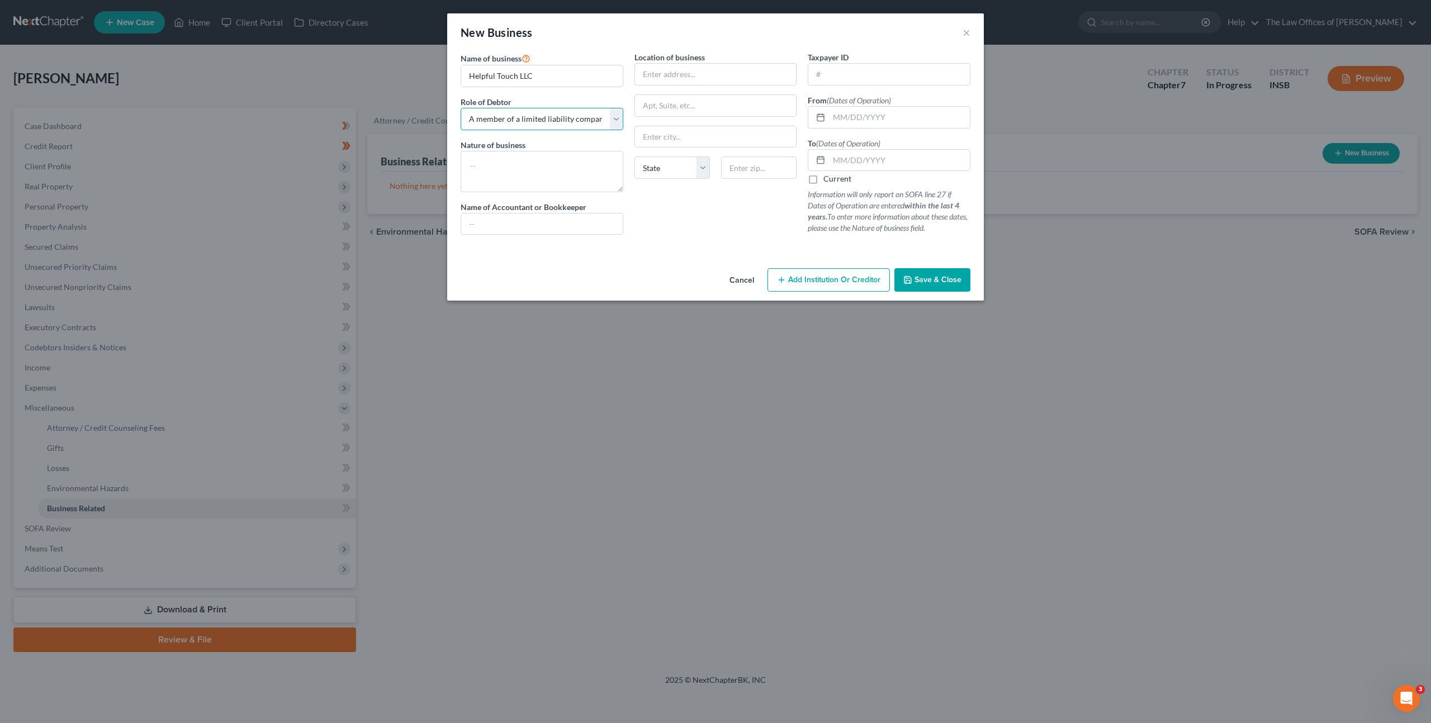
click at [461, 108] on select "Select A member of a limited liability company (LLC) or limited liability partn…" at bounding box center [542, 119] width 163 height 22
click at [533, 173] on textarea at bounding box center [542, 171] width 163 height 41
type textarea "Massage business"
click at [506, 221] on input "text" at bounding box center [542, 224] width 162 height 21
type input "Patricia Snow"
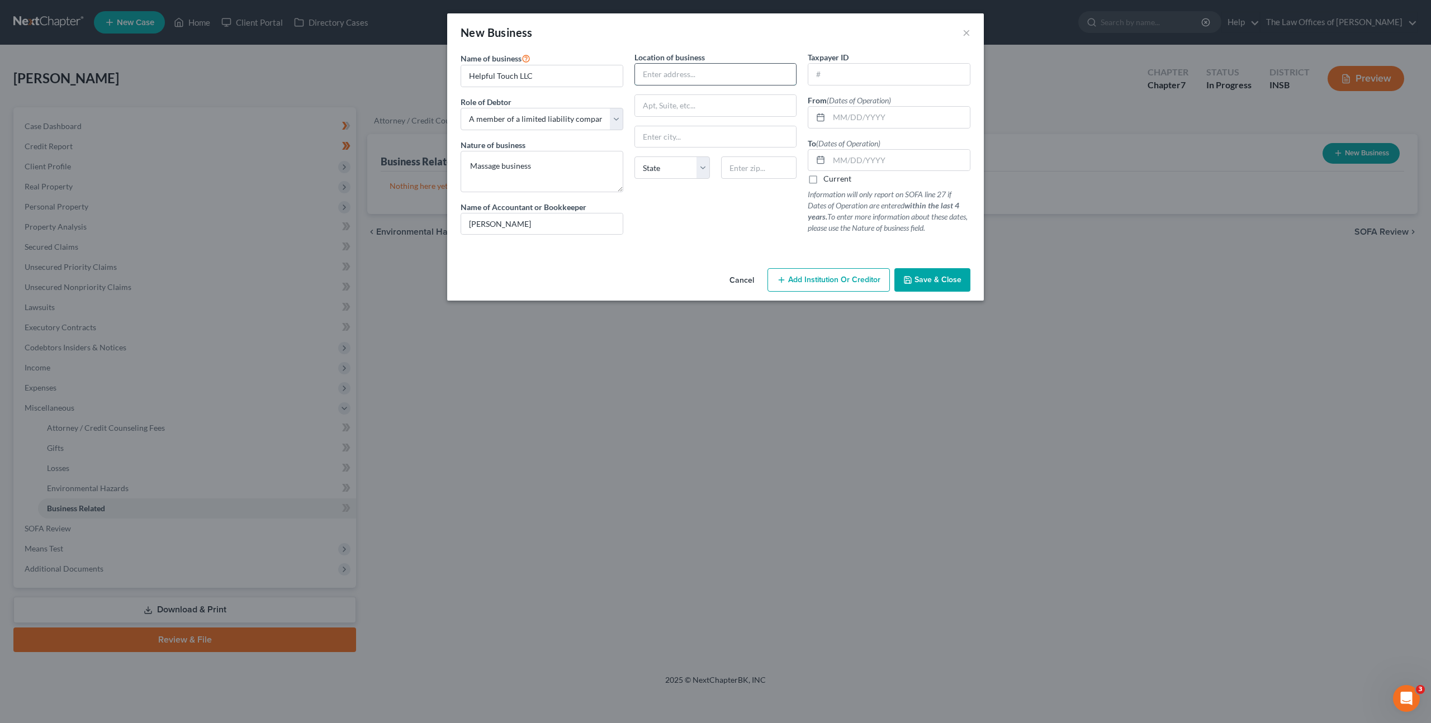
click at [687, 78] on input "text" at bounding box center [716, 74] width 162 height 21
click at [750, 76] on input "text" at bounding box center [716, 74] width 162 height 21
click at [658, 73] on input "text" at bounding box center [716, 74] width 162 height 21
click at [676, 68] on input "text" at bounding box center [716, 74] width 162 height 21
type input "49 Westward Elm St"
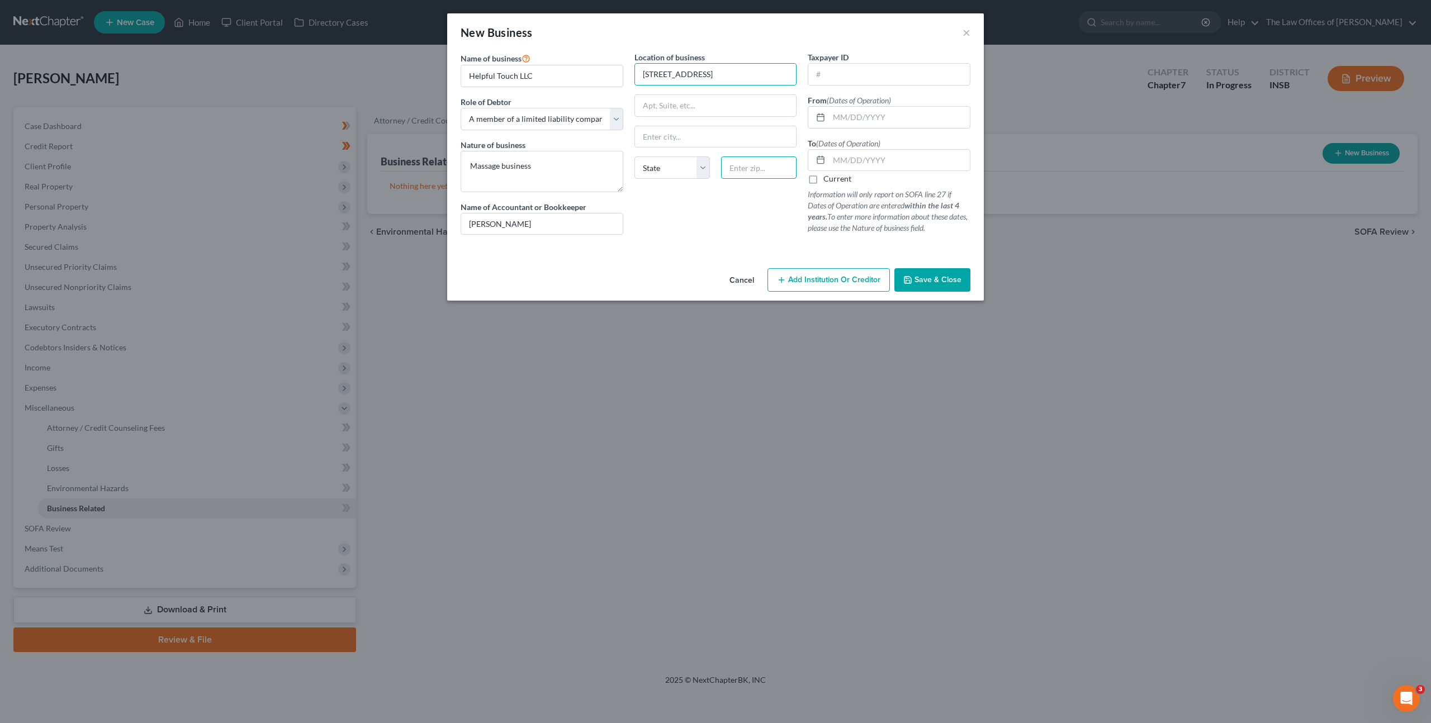
click at [735, 170] on input "text" at bounding box center [758, 168] width 75 height 22
click at [743, 165] on input "text" at bounding box center [758, 168] width 75 height 22
type input "47170"
drag, startPoint x: 689, startPoint y: 205, endPoint x: 727, endPoint y: 173, distance: 49.2
click at [689, 204] on div "Location of business 49 Westward Elm St State AL AK AR AZ CA CO CT DE DC FL GA …" at bounding box center [716, 147] width 174 height 192
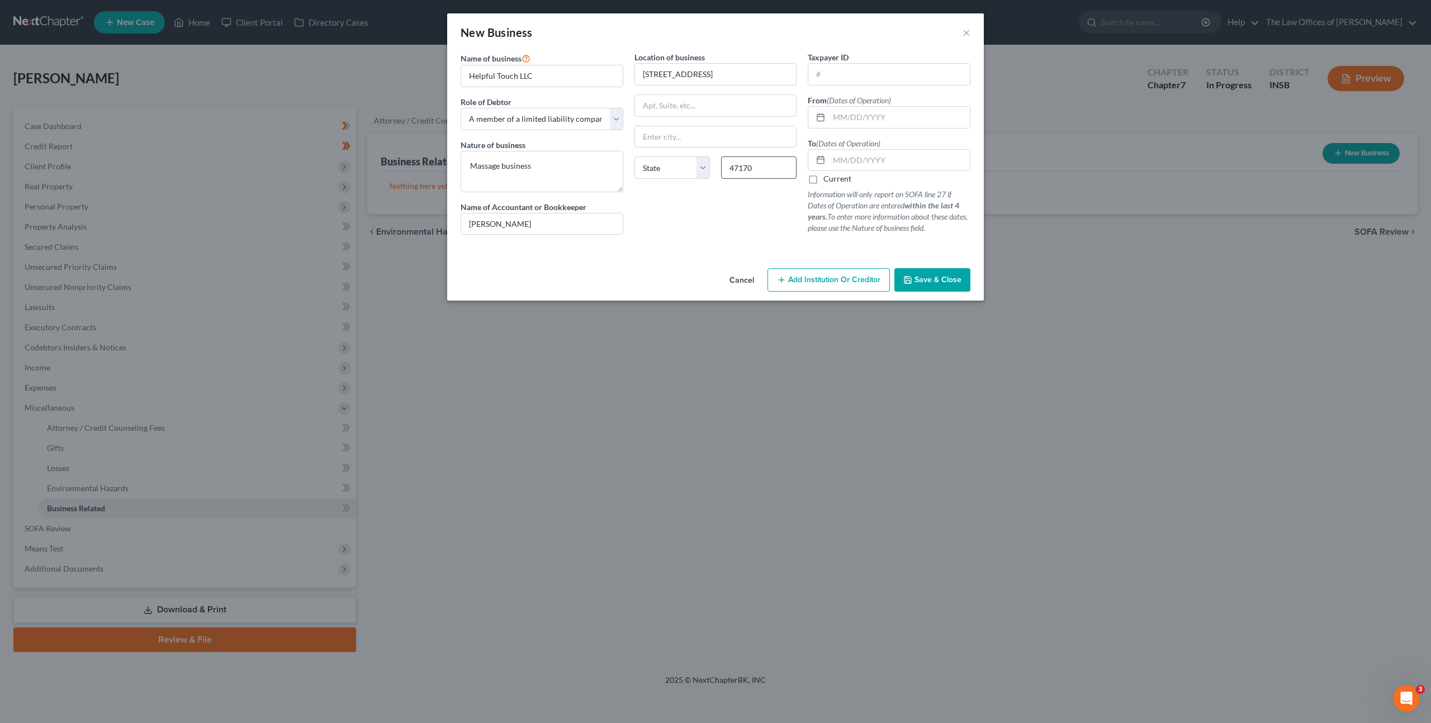
type input "Scottsburg"
select select "15"
click at [870, 79] on input "text" at bounding box center [889, 74] width 162 height 21
click at [847, 127] on div at bounding box center [889, 117] width 163 height 22
click at [861, 120] on input "text" at bounding box center [899, 117] width 141 height 21
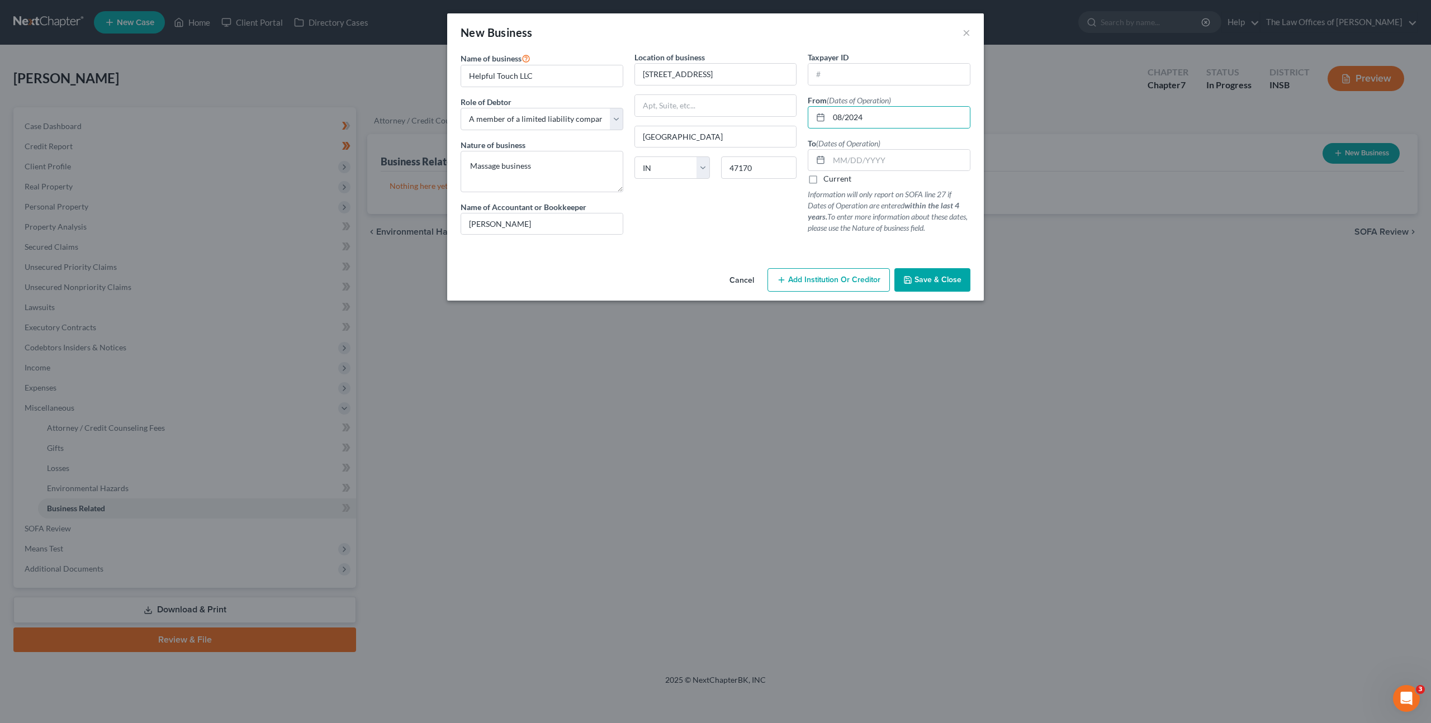
click at [708, 247] on div at bounding box center [715, 248] width 521 height 9
click at [847, 157] on input "text" at bounding box center [899, 160] width 141 height 21
drag, startPoint x: 844, startPoint y: 117, endPoint x: 870, endPoint y: 122, distance: 26.8
click at [844, 117] on input "08/2024" at bounding box center [899, 117] width 141 height 21
type input "08/01/2024"
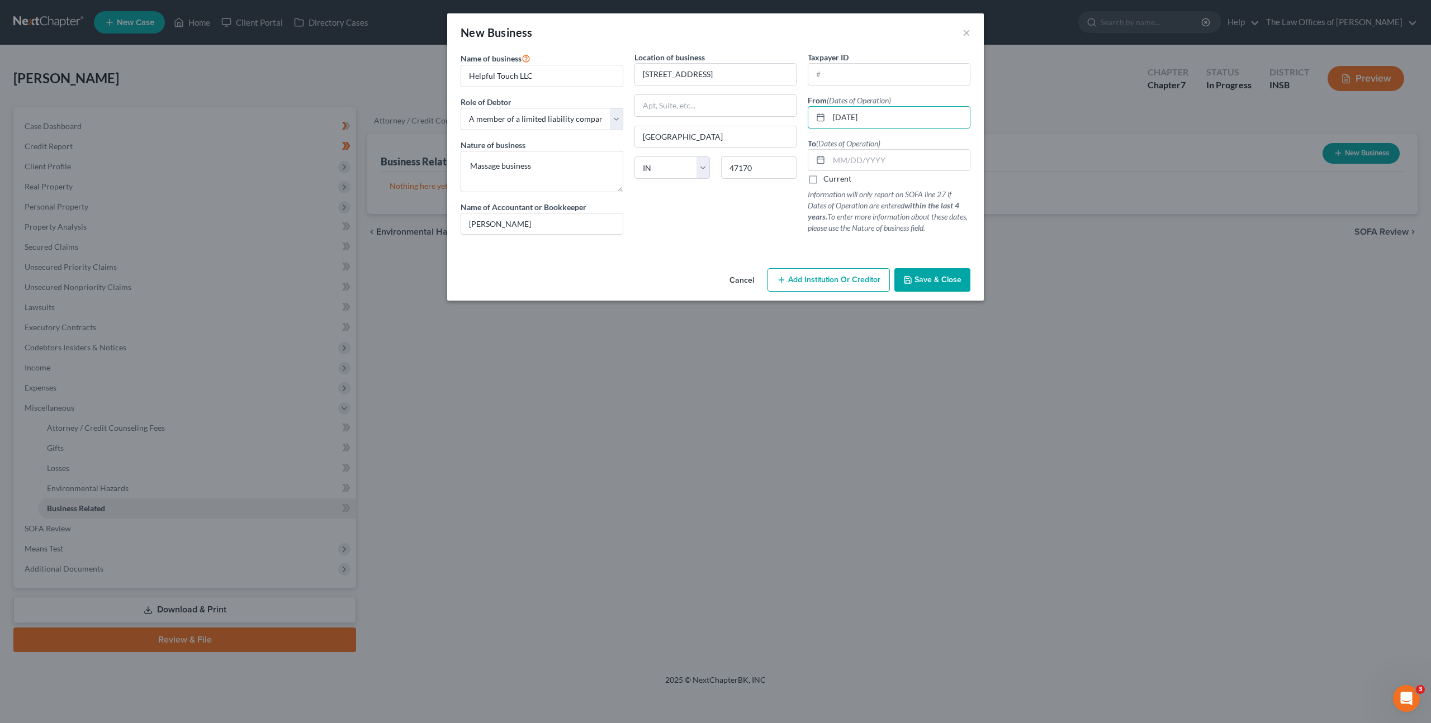
click at [704, 238] on div "Location of business 49 Westward Elm St Scottsburg State AL AK AR AZ CA CO CT D…" at bounding box center [716, 147] width 174 height 192
click at [882, 160] on input "text" at bounding box center [899, 160] width 141 height 21
type input "07/01/2025"
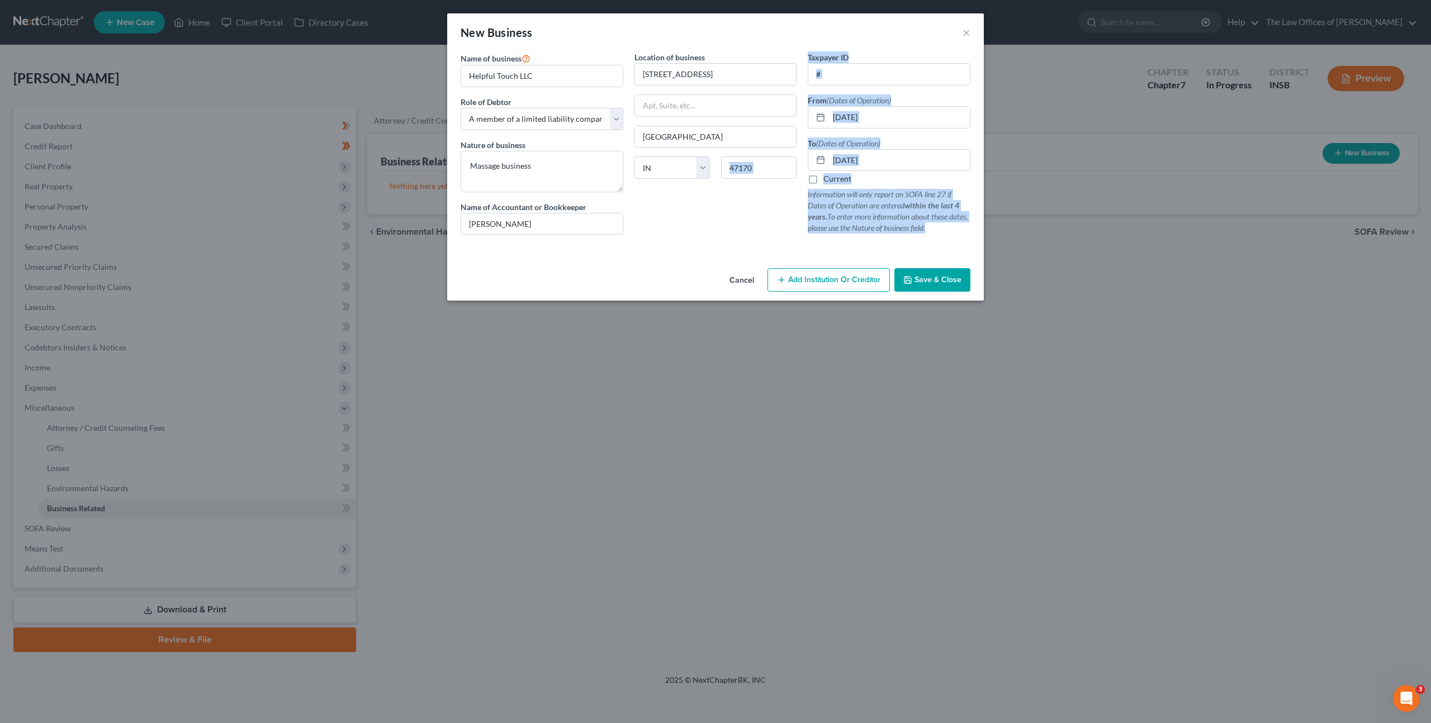
drag, startPoint x: 741, startPoint y: 246, endPoint x: 750, endPoint y: 231, distance: 17.5
click at [743, 239] on div "Name of business * Helpful Touch LLC Role of Debtor * Select A member of a limi…" at bounding box center [715, 151] width 521 height 201
click at [861, 228] on p "Information will only report on SOFA line 27 if Dates of Operation are entered …" at bounding box center [889, 211] width 163 height 45
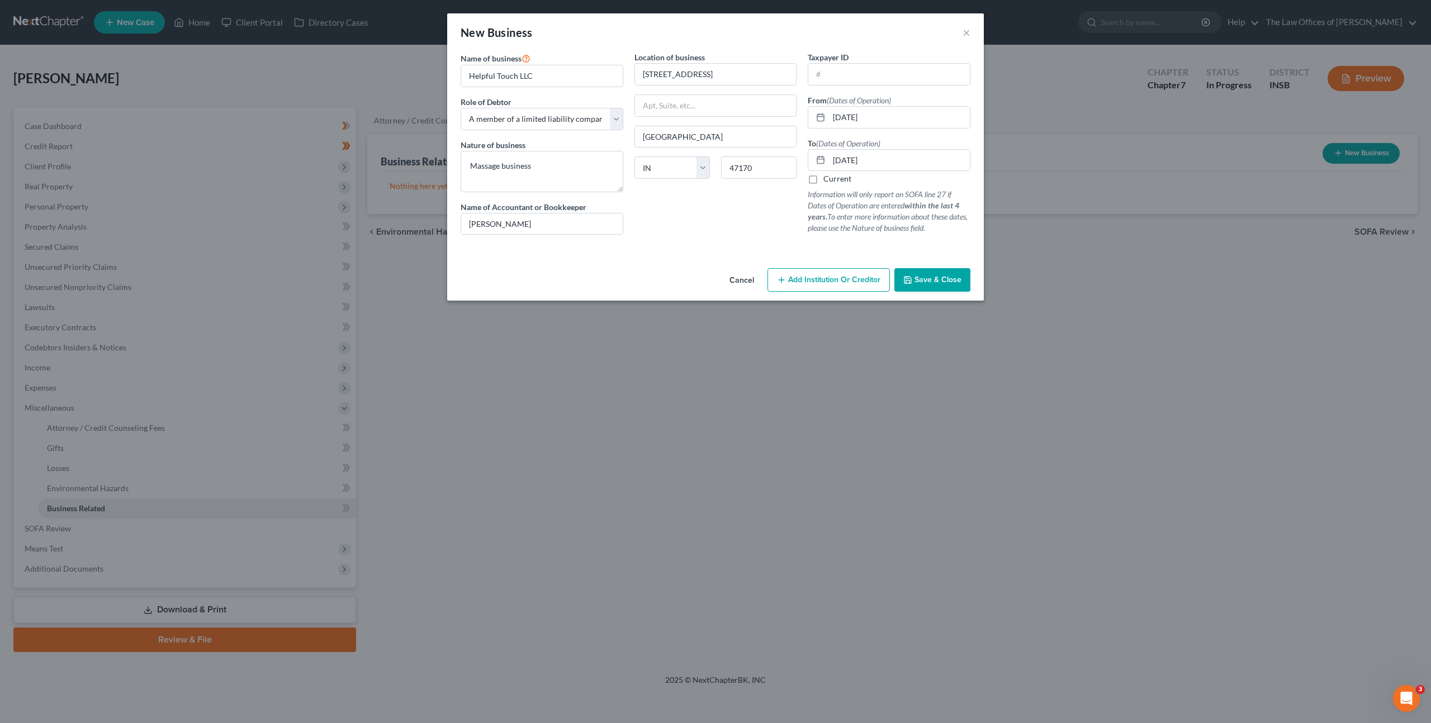
click at [936, 287] on button "Save & Close" at bounding box center [932, 279] width 76 height 23
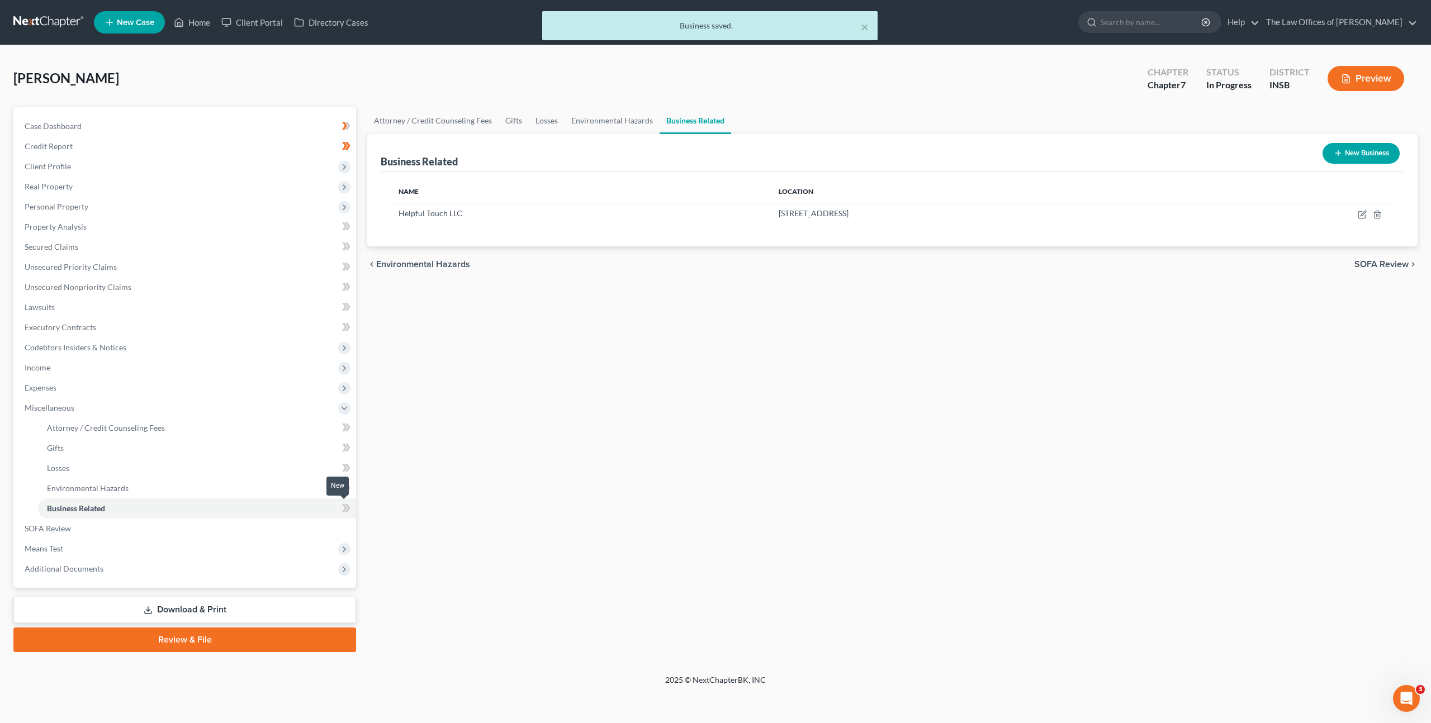
click at [343, 501] on icon at bounding box center [346, 508] width 8 height 14
click at [432, 434] on div "Attorney / Credit Counseling Fees Gifts Losses Environmental Hazards Business R…" at bounding box center [893, 379] width 1062 height 545
click at [233, 243] on link "Secured Claims" at bounding box center [186, 247] width 340 height 20
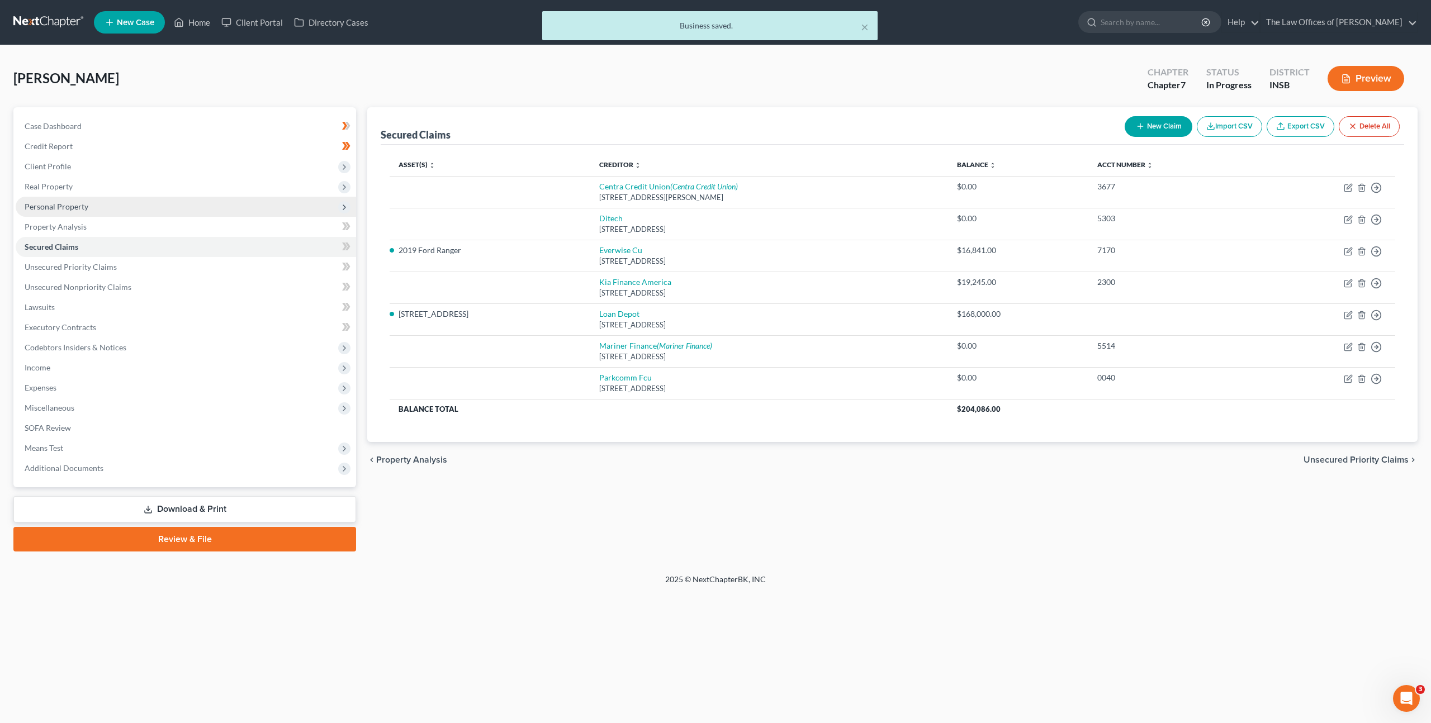
click at [209, 207] on span "Personal Property" at bounding box center [186, 207] width 340 height 20
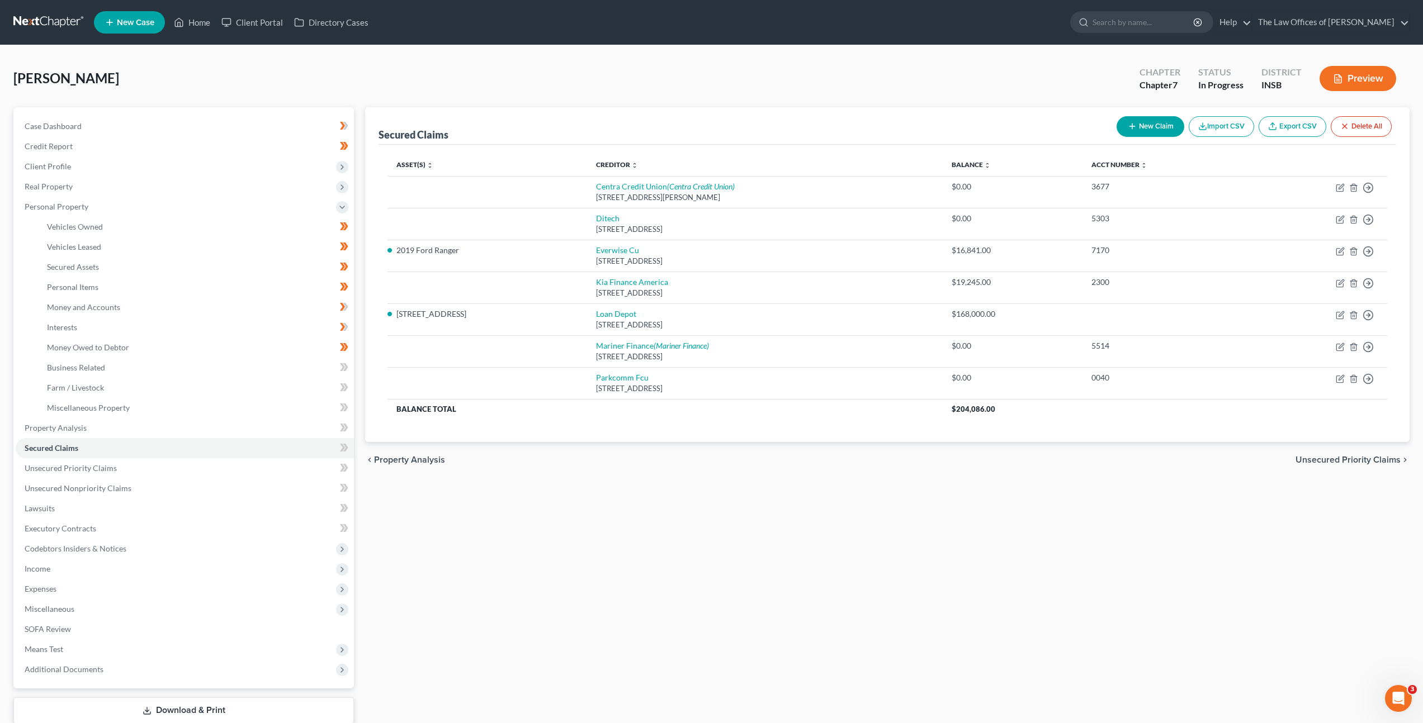
click at [207, 237] on li "Vehicles Leased" at bounding box center [196, 247] width 316 height 20
click at [206, 307] on link "Money and Accounts" at bounding box center [196, 307] width 316 height 20
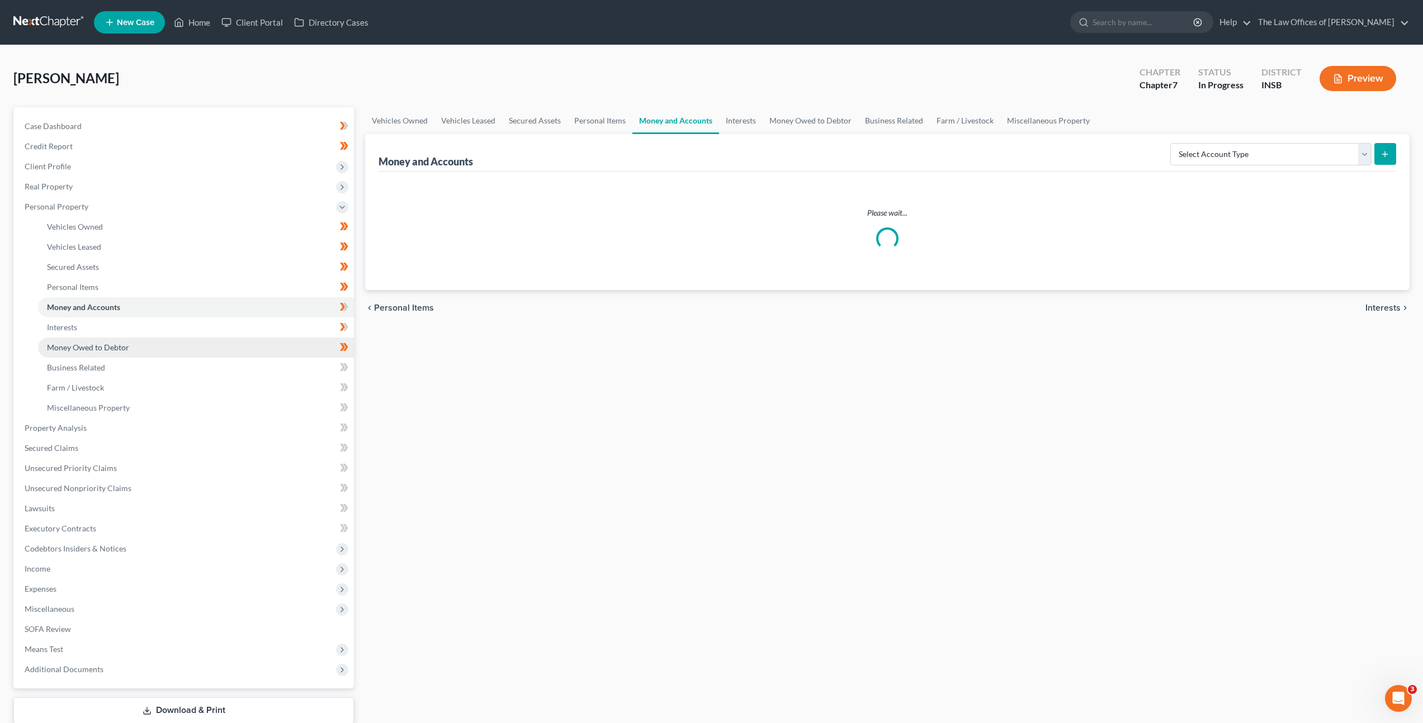
click at [238, 338] on li "Money Owed to Debtor" at bounding box center [196, 348] width 316 height 20
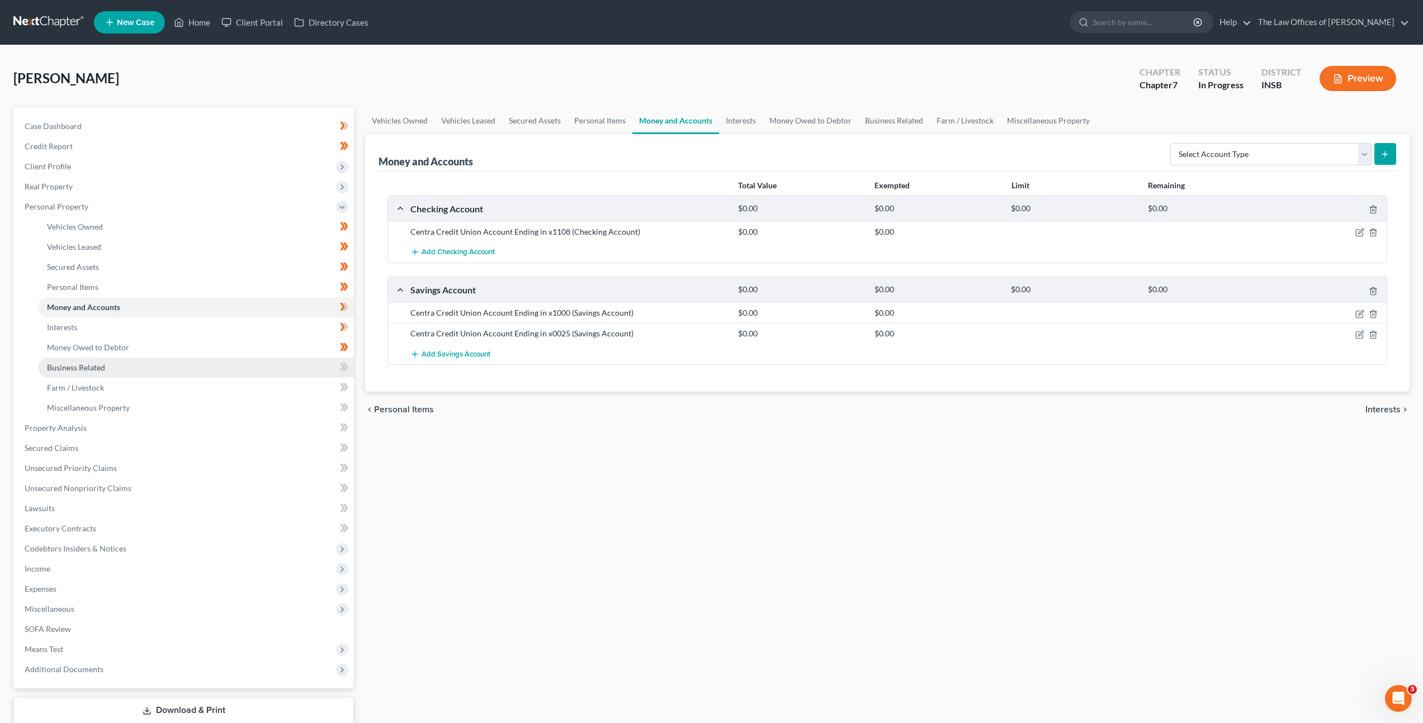
click at [233, 366] on link "Business Related" at bounding box center [196, 368] width 316 height 20
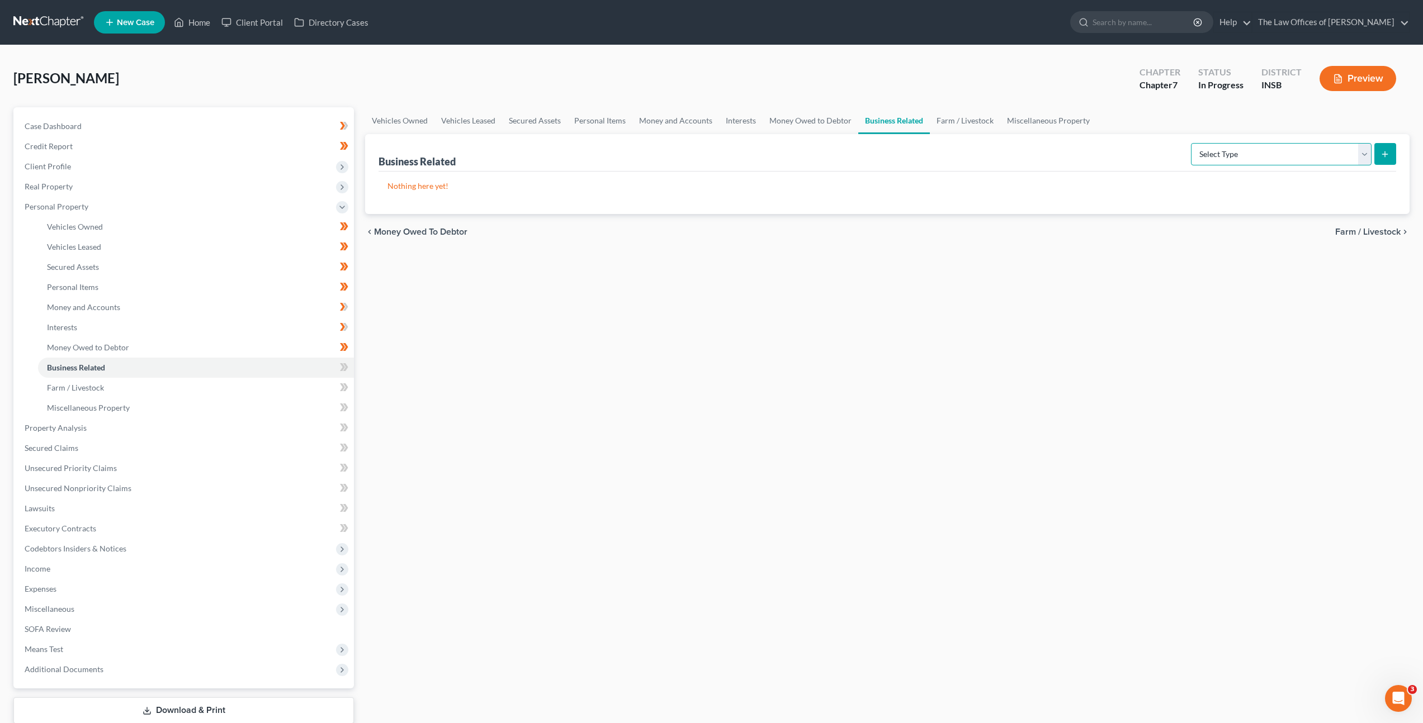
click at [1262, 159] on select "Select Type Customer Lists Franchises Inventory Licenses Machinery Office Equip…" at bounding box center [1281, 154] width 181 height 22
click at [338, 363] on span at bounding box center [344, 369] width 20 height 17
click at [467, 346] on div "Vehicles Owned Vehicles Leased Secured Assets Personal Items Money and Accounts…" at bounding box center [886, 430] width 1055 height 646
click at [293, 383] on link "Farm / Livestock" at bounding box center [196, 388] width 316 height 20
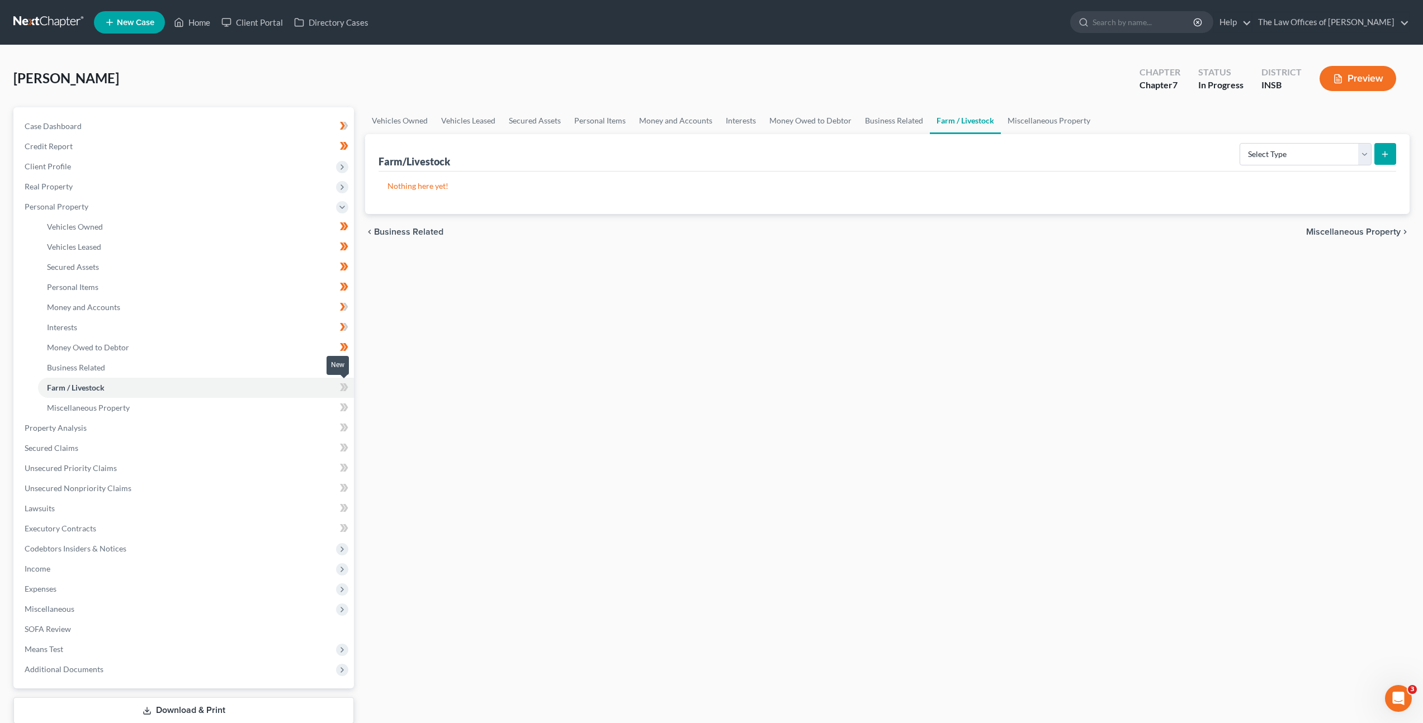
click at [343, 392] on icon at bounding box center [344, 388] width 8 height 14
drag, startPoint x: 343, startPoint y: 392, endPoint x: 360, endPoint y: 387, distance: 17.9
click at [343, 392] on icon at bounding box center [344, 388] width 8 height 14
click at [500, 355] on div "Vehicles Owned Vehicles Leased Secured Assets Personal Items Money and Accounts…" at bounding box center [886, 430] width 1055 height 646
click at [1266, 162] on select "Select Type Animals & Livestock Crops: Growing or Harvested Farming Equipment F…" at bounding box center [1305, 154] width 132 height 22
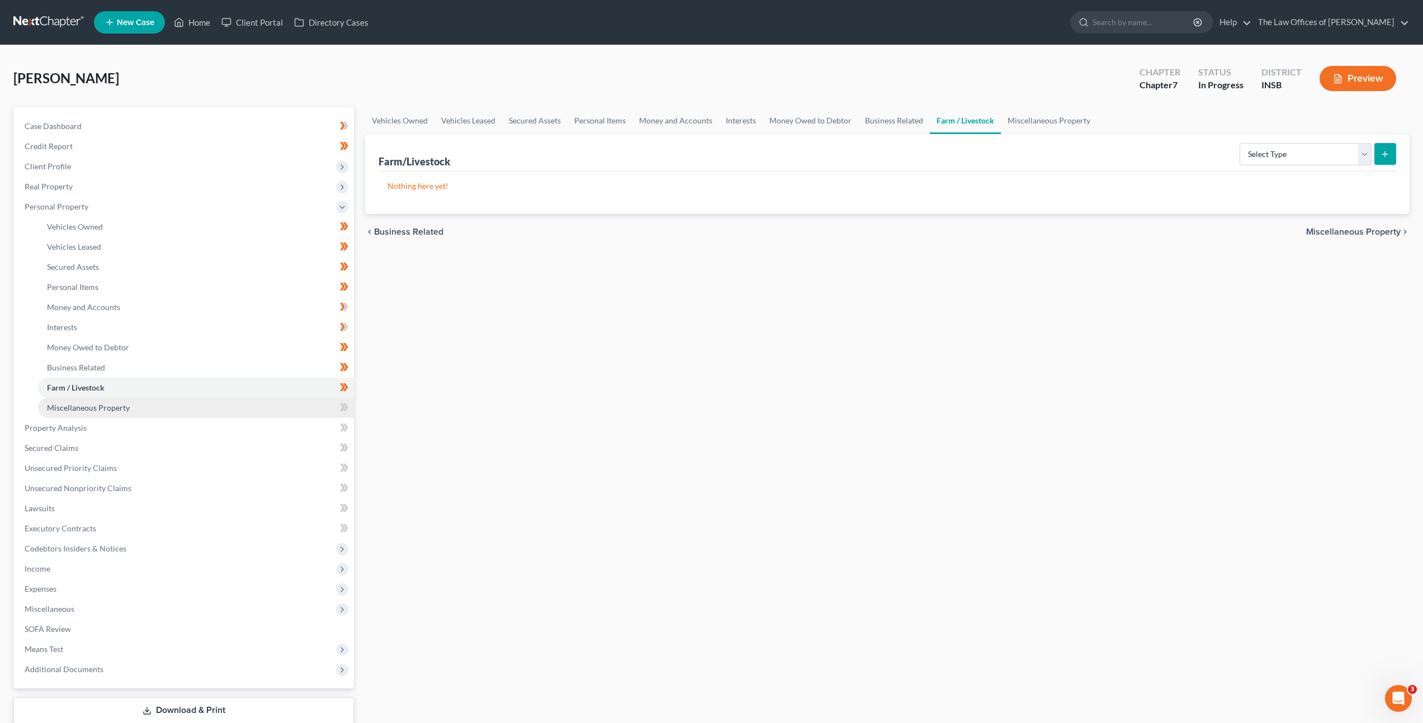
click at [296, 402] on link "Miscellaneous Property" at bounding box center [196, 408] width 316 height 20
click at [324, 389] on link "Farm / Livestock" at bounding box center [196, 388] width 316 height 20
drag, startPoint x: 290, startPoint y: 403, endPoint x: 430, endPoint y: 361, distance: 146.6
click at [290, 403] on link "Miscellaneous Property" at bounding box center [196, 408] width 316 height 20
click at [1236, 162] on select "Select Property Type Assigned for Creditor Benefit Within 1 Year Holding for An…" at bounding box center [1293, 154] width 158 height 22
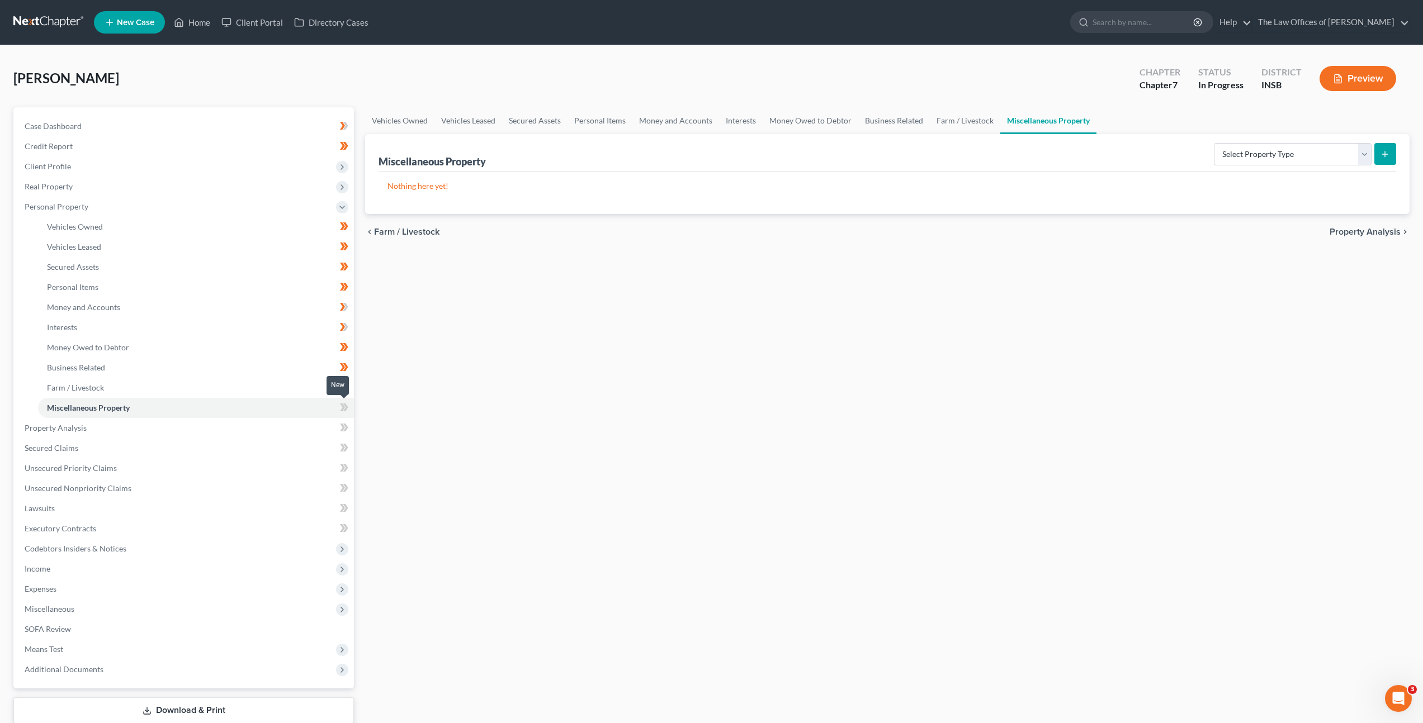
click at [350, 403] on span at bounding box center [344, 409] width 20 height 17
drag, startPoint x: 350, startPoint y: 403, endPoint x: 362, endPoint y: 389, distance: 19.0
click at [350, 403] on span at bounding box center [344, 409] width 20 height 17
click at [494, 331] on div "Vehicles Owned Vehicles Leased Secured Assets Personal Items Money and Accounts…" at bounding box center [886, 430] width 1055 height 646
click at [183, 424] on link "Property Analysis" at bounding box center [185, 428] width 338 height 20
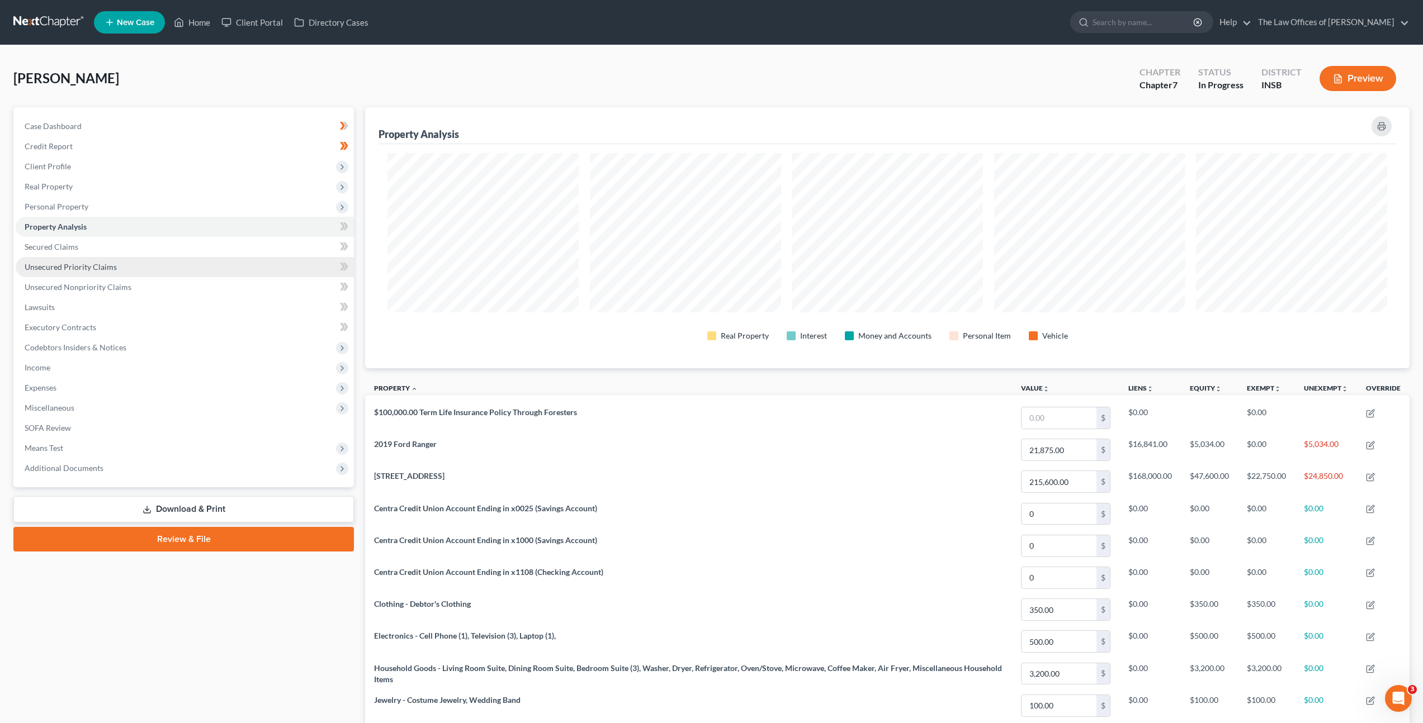
scroll to position [261, 1044]
click at [193, 240] on link "Secured Claims" at bounding box center [185, 247] width 338 height 20
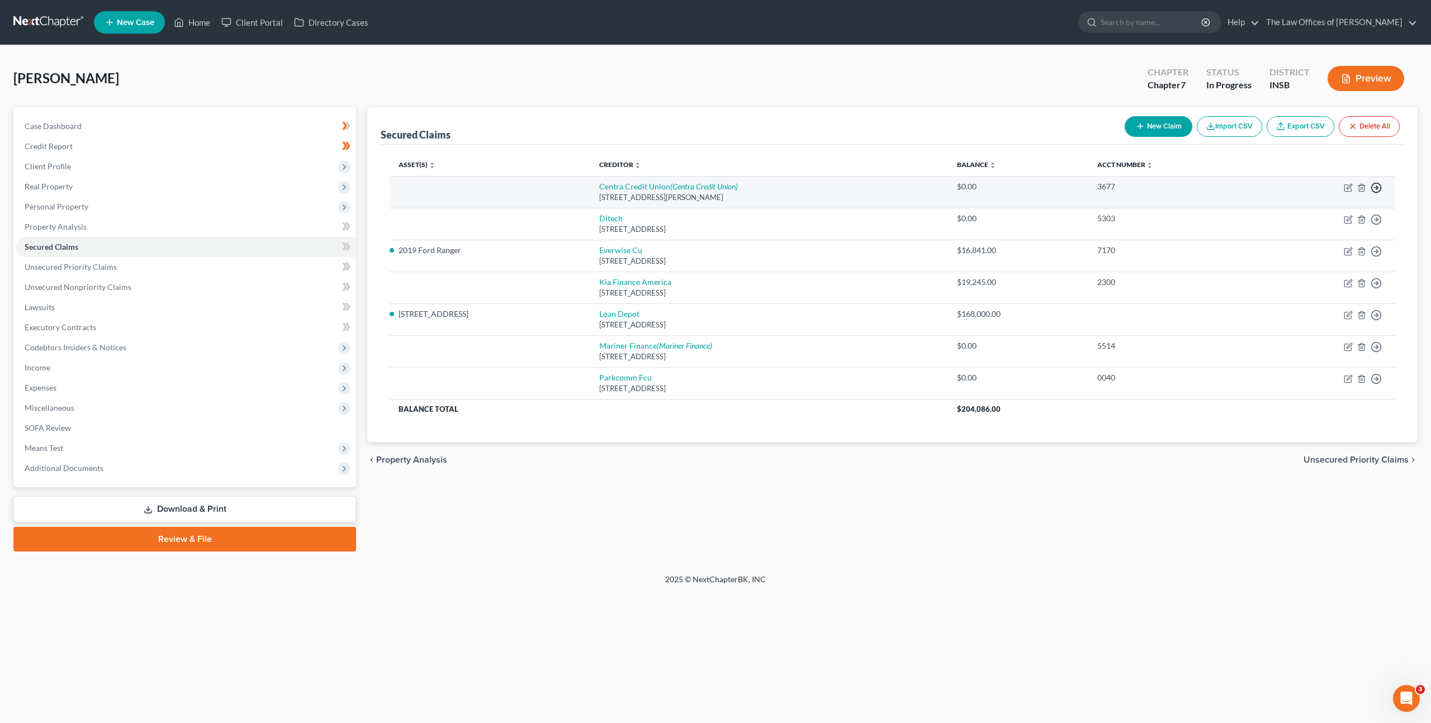
click at [1378, 186] on icon "button" at bounding box center [1376, 187] width 11 height 11
click at [1328, 250] on link "Move to Notice Only" at bounding box center [1324, 252] width 93 height 19
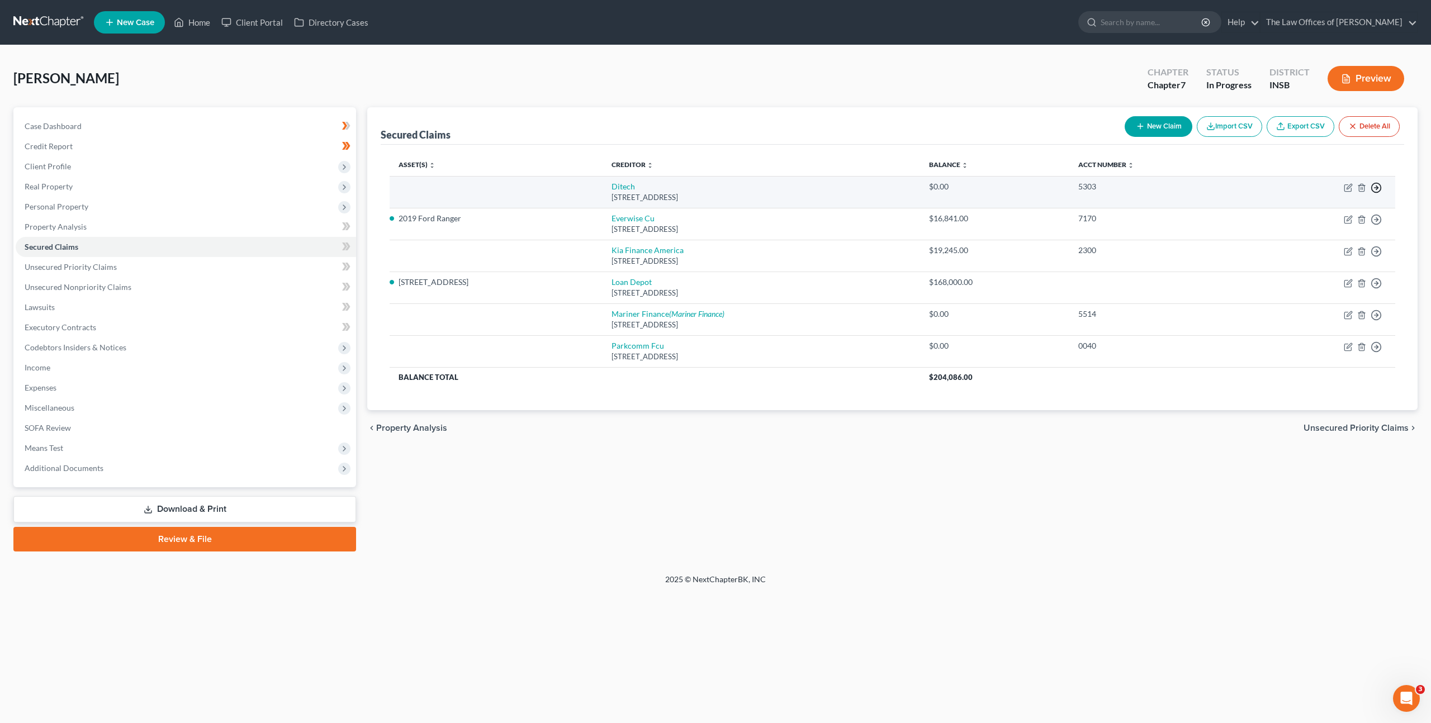
click at [1375, 184] on icon "button" at bounding box center [1376, 187] width 11 height 11
click at [1326, 257] on link "Move to Notice Only" at bounding box center [1324, 252] width 93 height 19
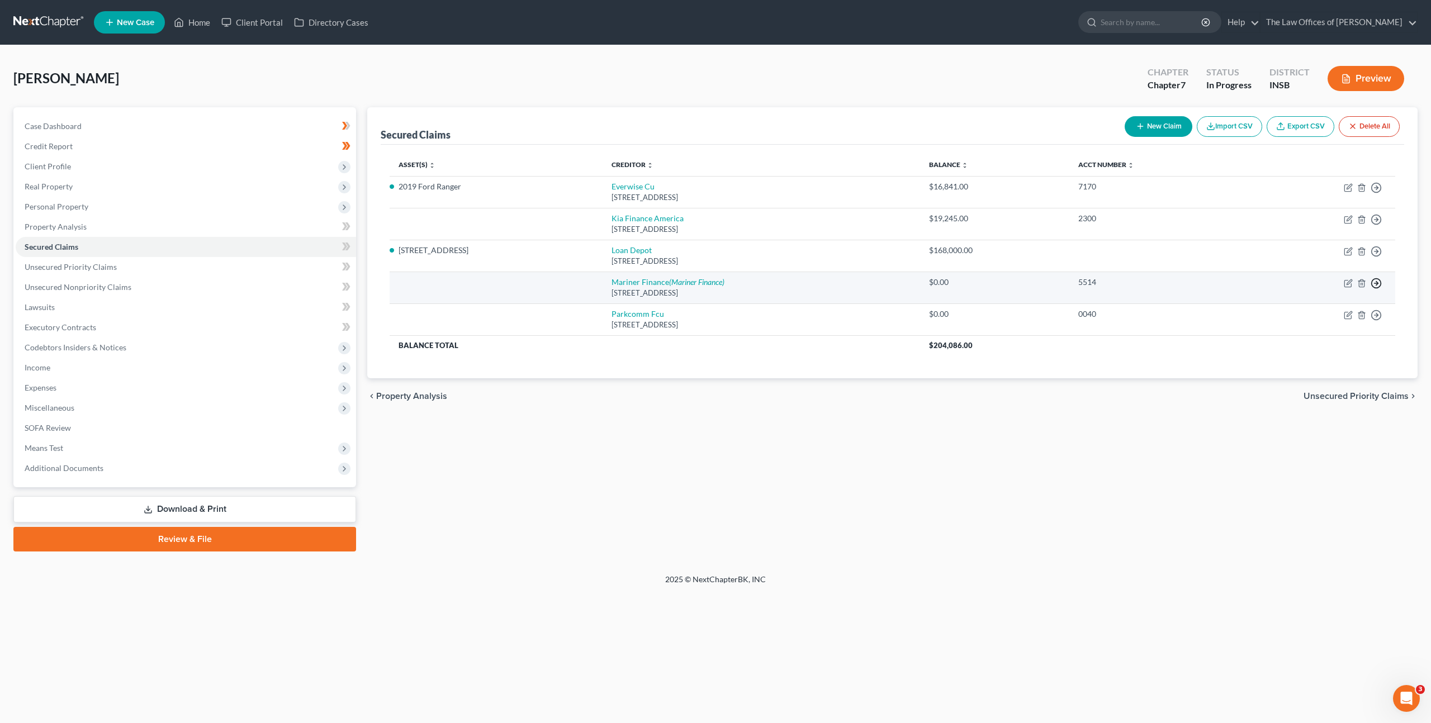
click at [1375, 193] on icon "button" at bounding box center [1376, 187] width 11 height 11
drag, startPoint x: 1300, startPoint y: 349, endPoint x: 1318, endPoint y: 335, distance: 22.4
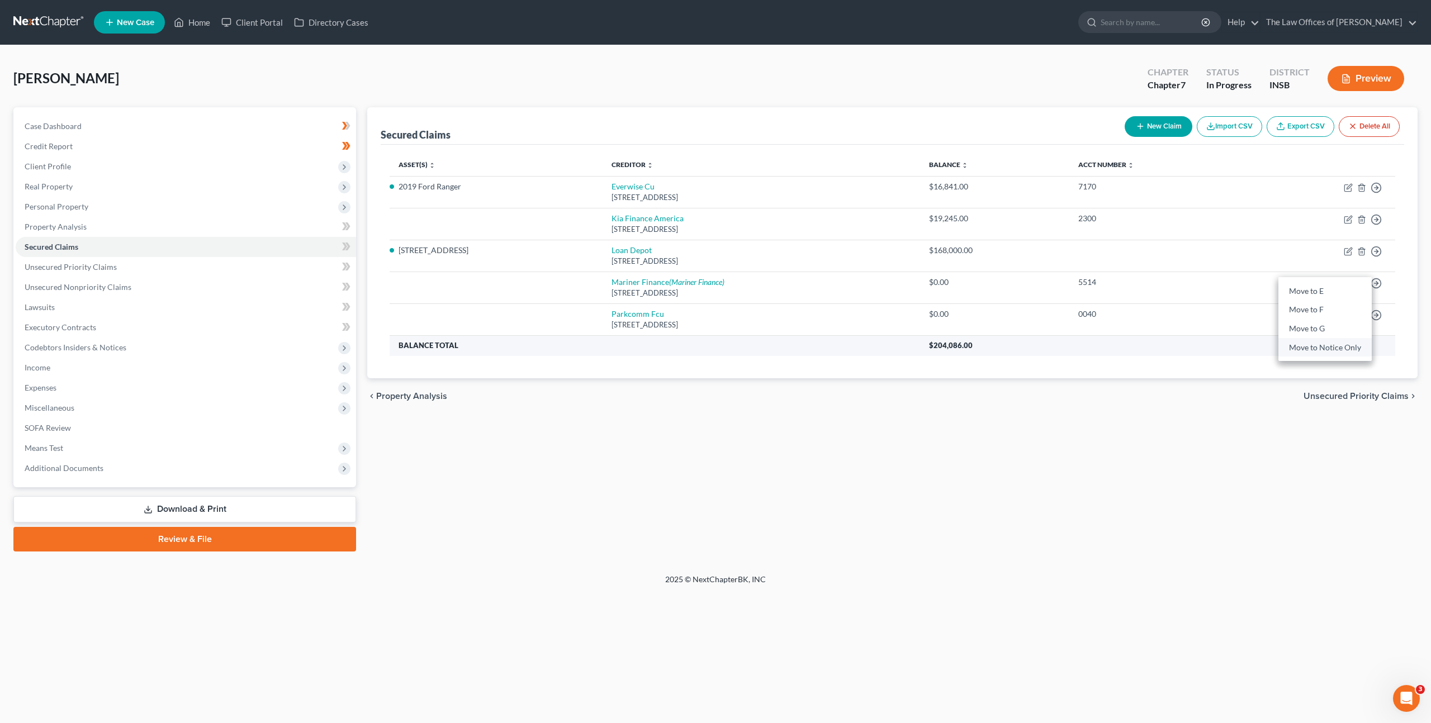
click at [1300, 349] on link "Move to Notice Only" at bounding box center [1324, 347] width 93 height 19
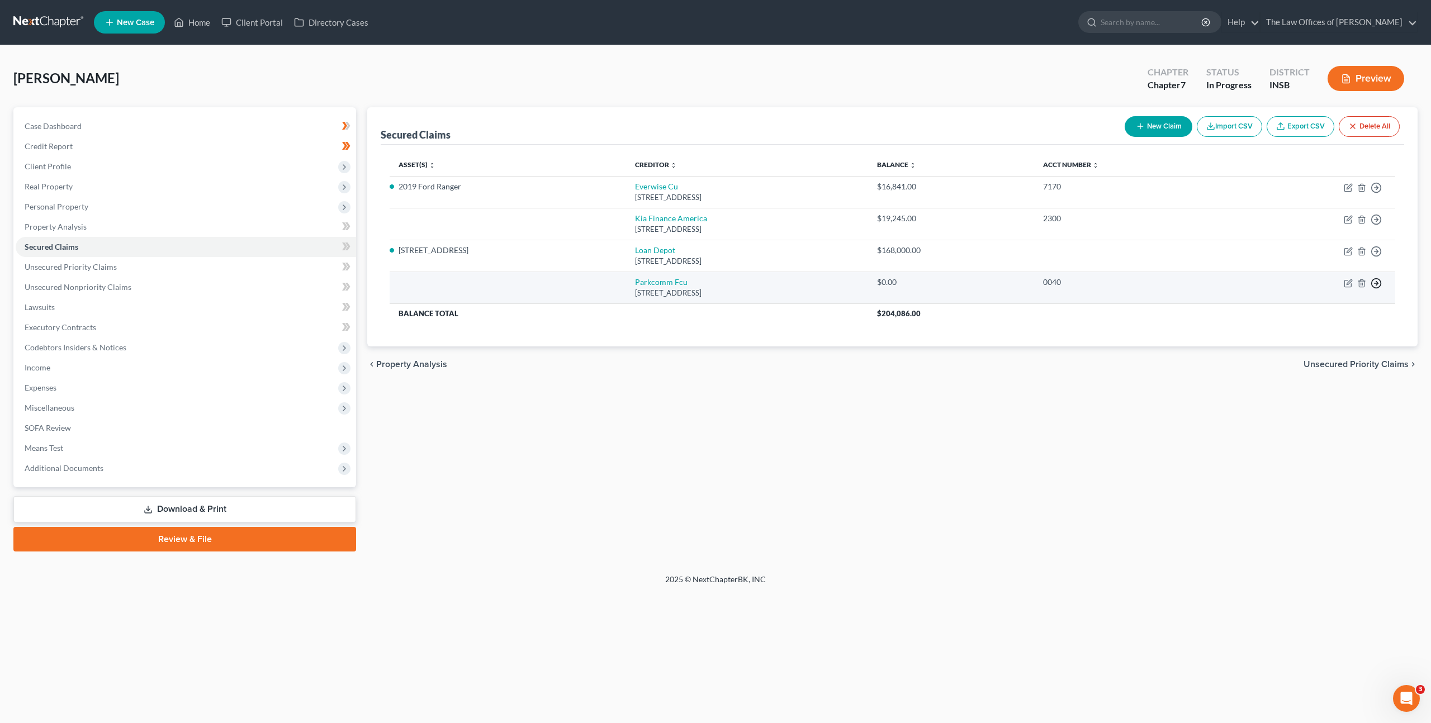
click at [1380, 193] on circle "button" at bounding box center [1377, 188] width 10 height 10
click at [1315, 344] on link "Move to Notice Only" at bounding box center [1324, 347] width 93 height 19
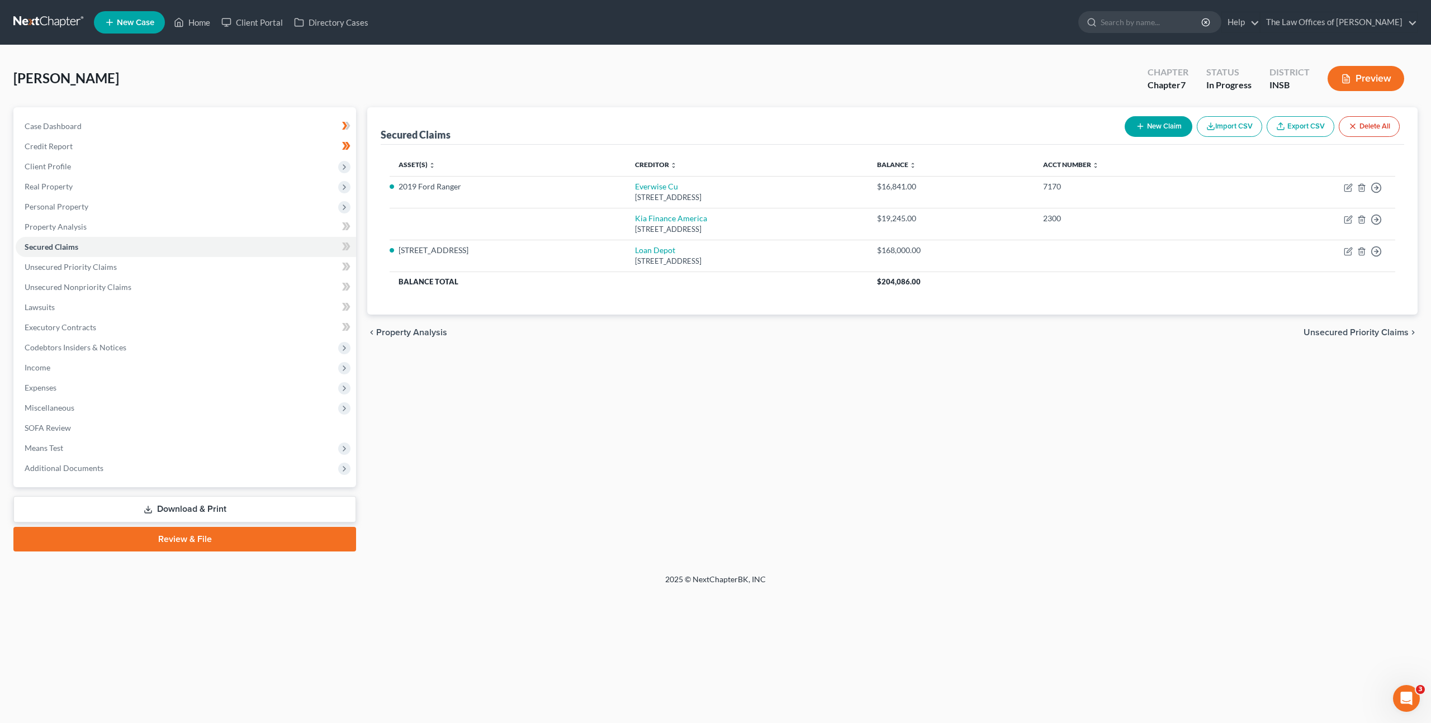
drag, startPoint x: 903, startPoint y: 397, endPoint x: 872, endPoint y: 389, distance: 32.4
click at [892, 397] on div "Secured Claims New Claim Import CSV Export CSV Delete All Asset(s) expand_more …" at bounding box center [893, 329] width 1062 height 444
click at [622, 390] on div "Secured Claims New Claim Import CSV Export CSV Delete All Asset(s) expand_more …" at bounding box center [893, 329] width 1062 height 444
click at [348, 246] on icon at bounding box center [347, 247] width 5 height 8
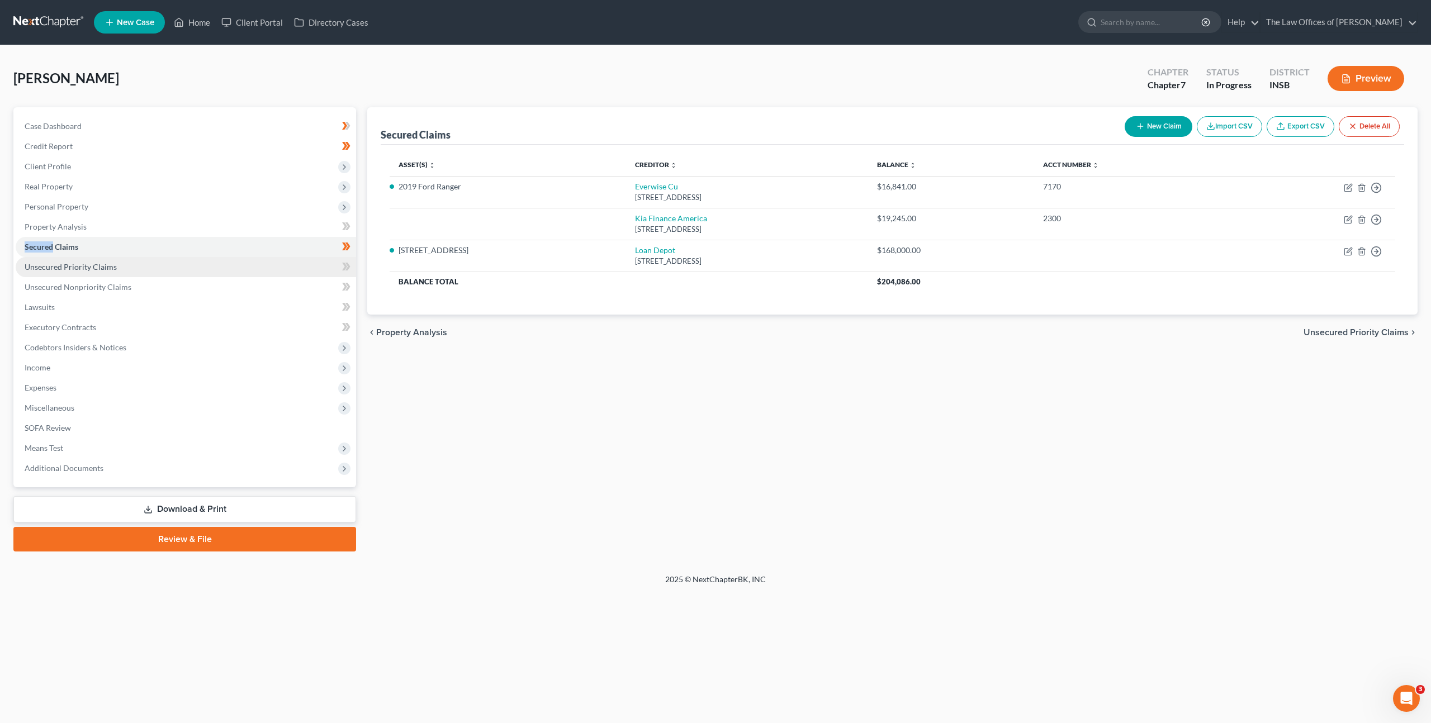
click at [290, 270] on link "Unsecured Priority Claims" at bounding box center [186, 267] width 340 height 20
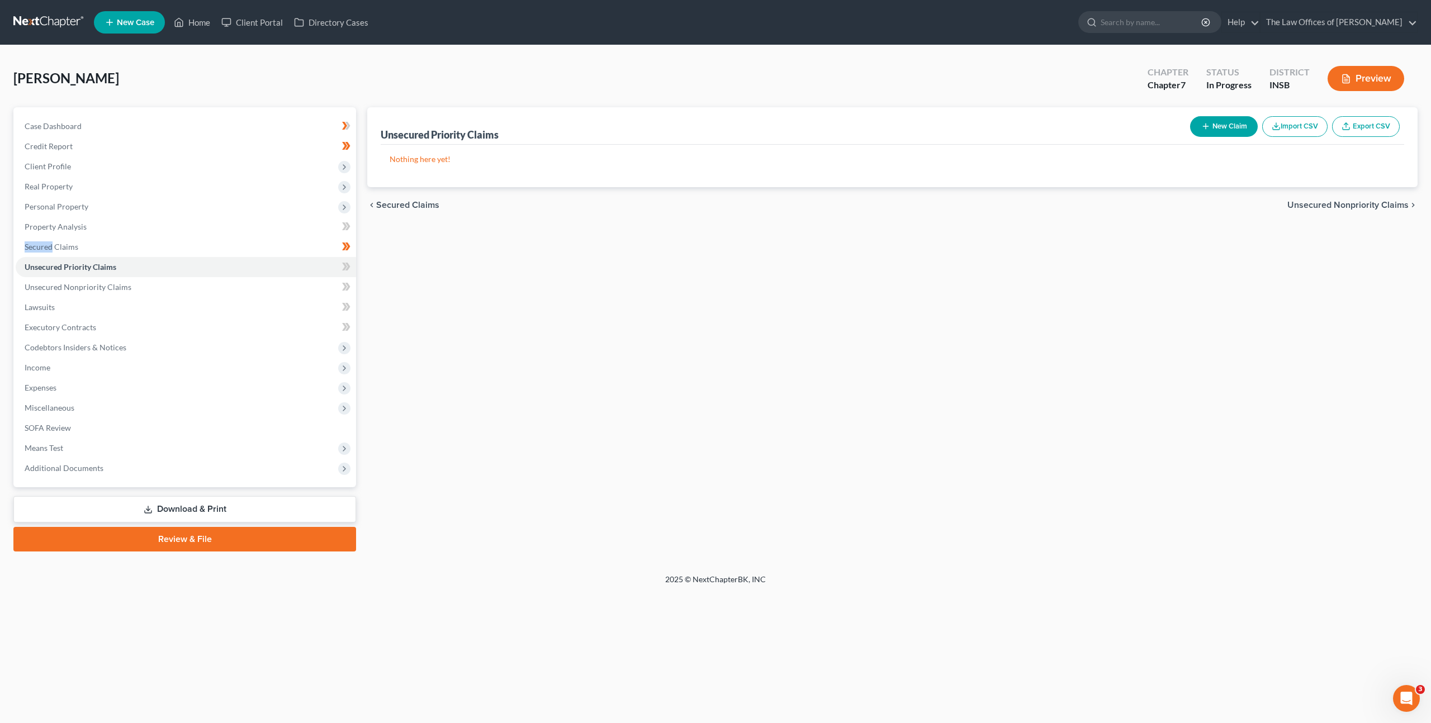
click at [1206, 129] on line "button" at bounding box center [1206, 126] width 0 height 5
select select "0"
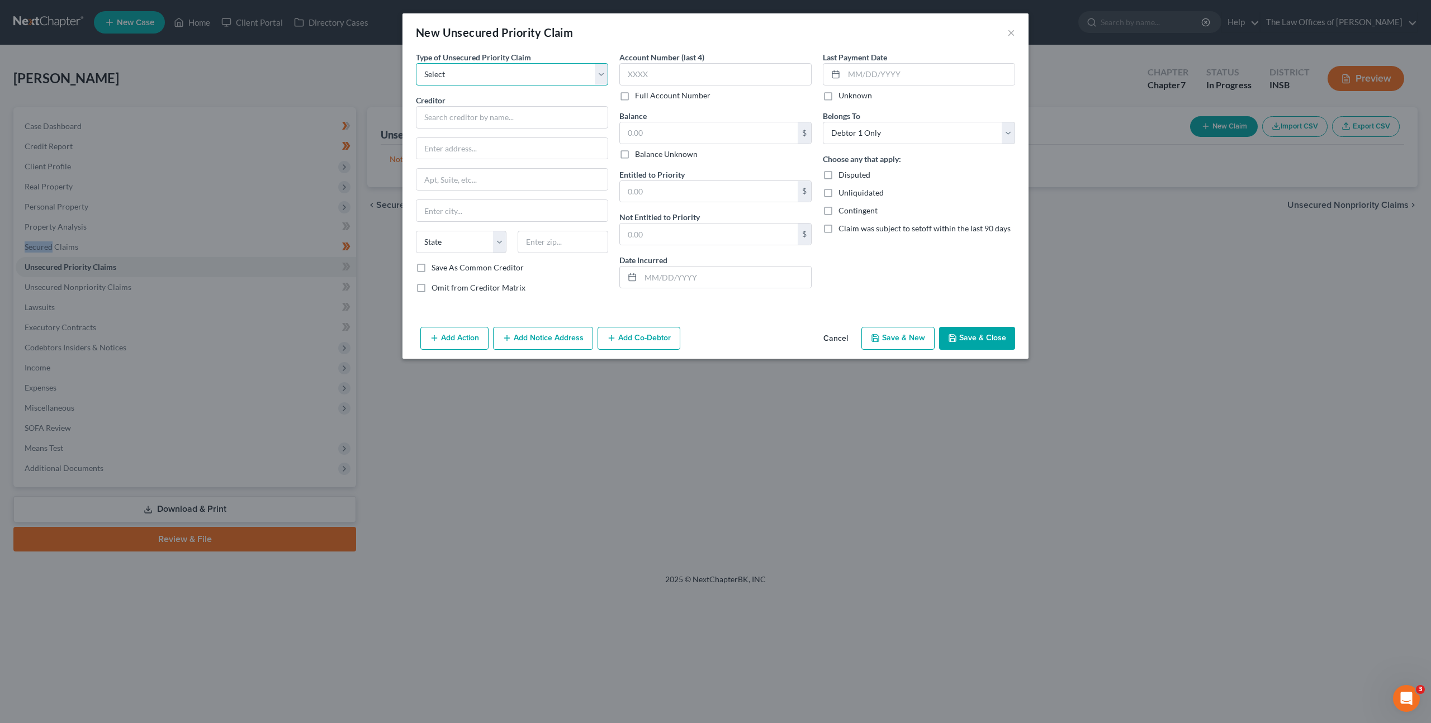
click at [509, 83] on select "Select Taxes & Other Government Units Domestic Support Obligations Extensions o…" at bounding box center [512, 74] width 192 height 22
select select "0"
click at [416, 63] on select "Select Taxes & Other Government Units Domestic Support Obligations Extensions o…" at bounding box center [512, 74] width 192 height 22
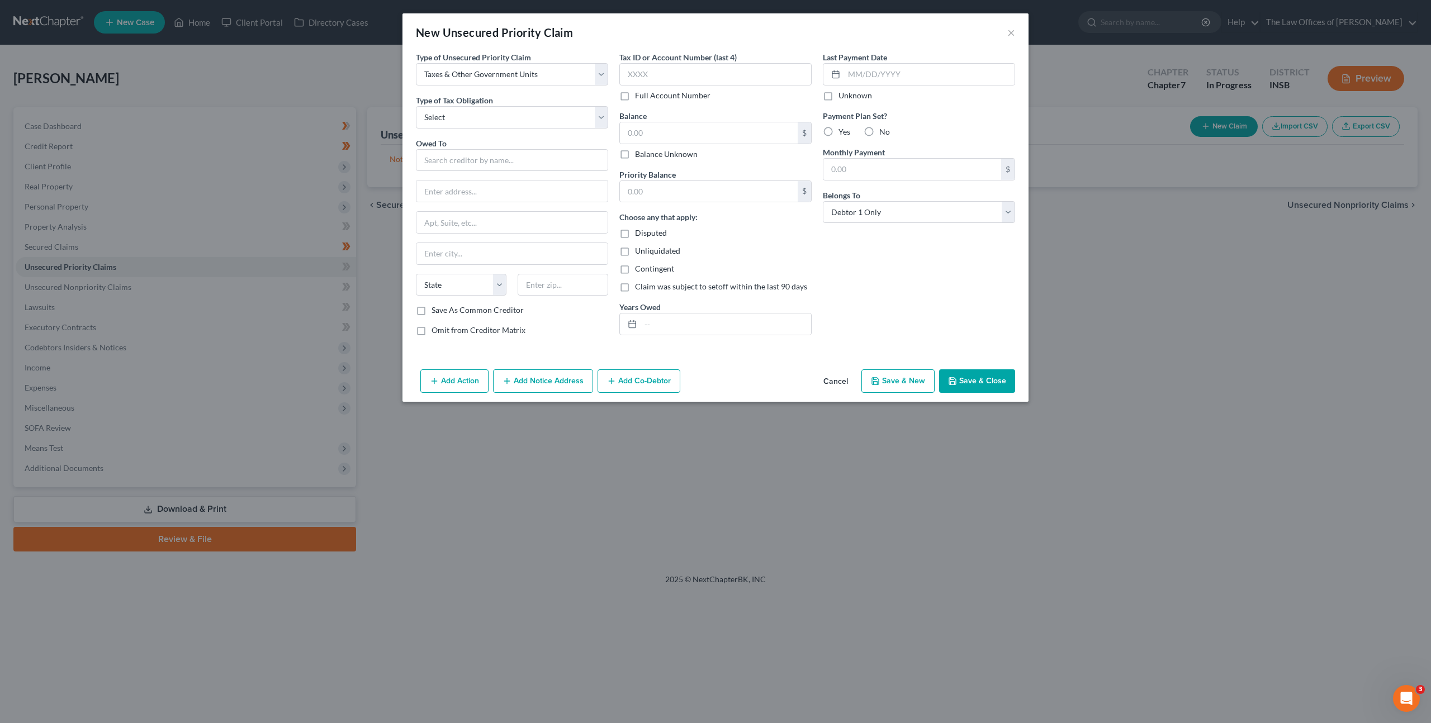
click at [590, 306] on div "Save As Common Creditor" at bounding box center [512, 310] width 192 height 11
click at [833, 375] on button "Cancel" at bounding box center [835, 382] width 42 height 22
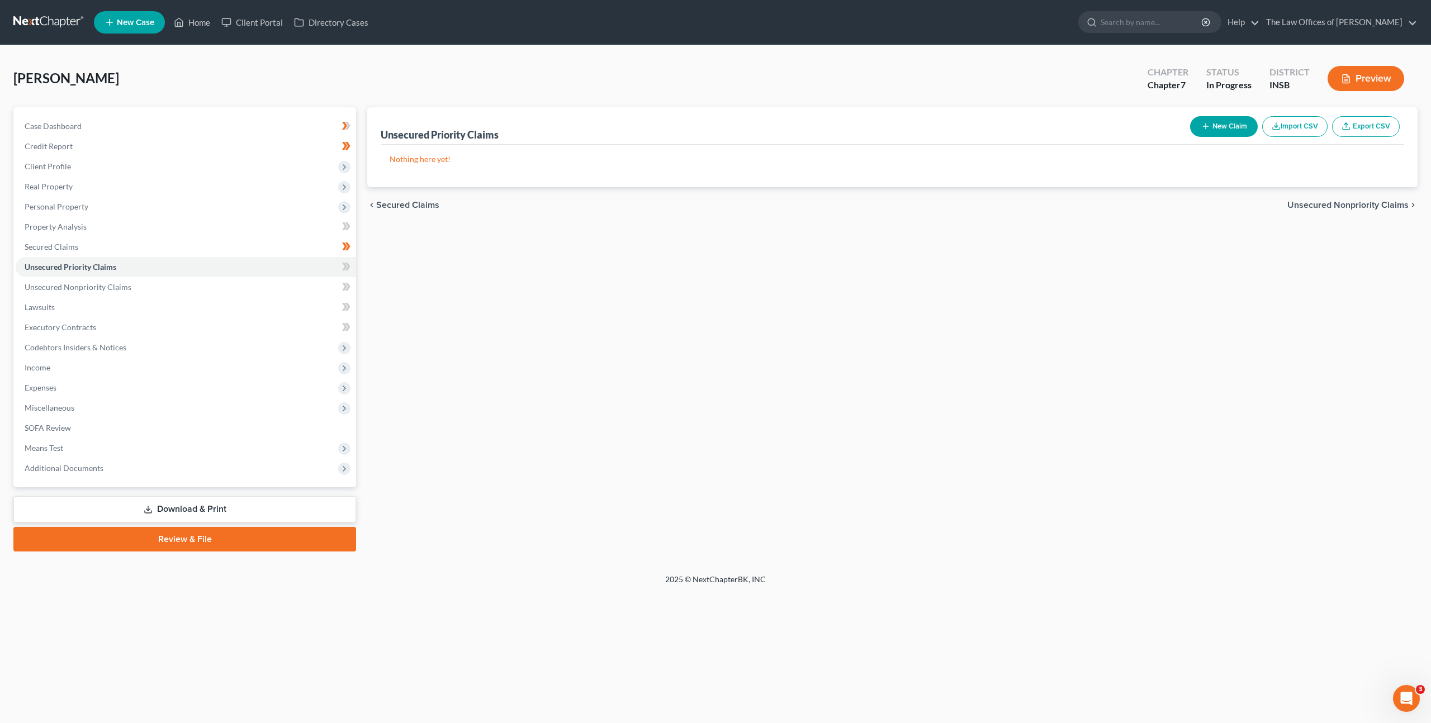
drag, startPoint x: 647, startPoint y: 405, endPoint x: 422, endPoint y: 282, distance: 256.2
click at [644, 402] on div "Unsecured Priority Claims New Claim Import CSV Export CSV Nothing here yet! Pre…" at bounding box center [893, 329] width 1062 height 444
click at [347, 271] on icon at bounding box center [346, 267] width 8 height 14
click at [263, 288] on link "Unsecured Nonpriority Claims" at bounding box center [186, 287] width 340 height 20
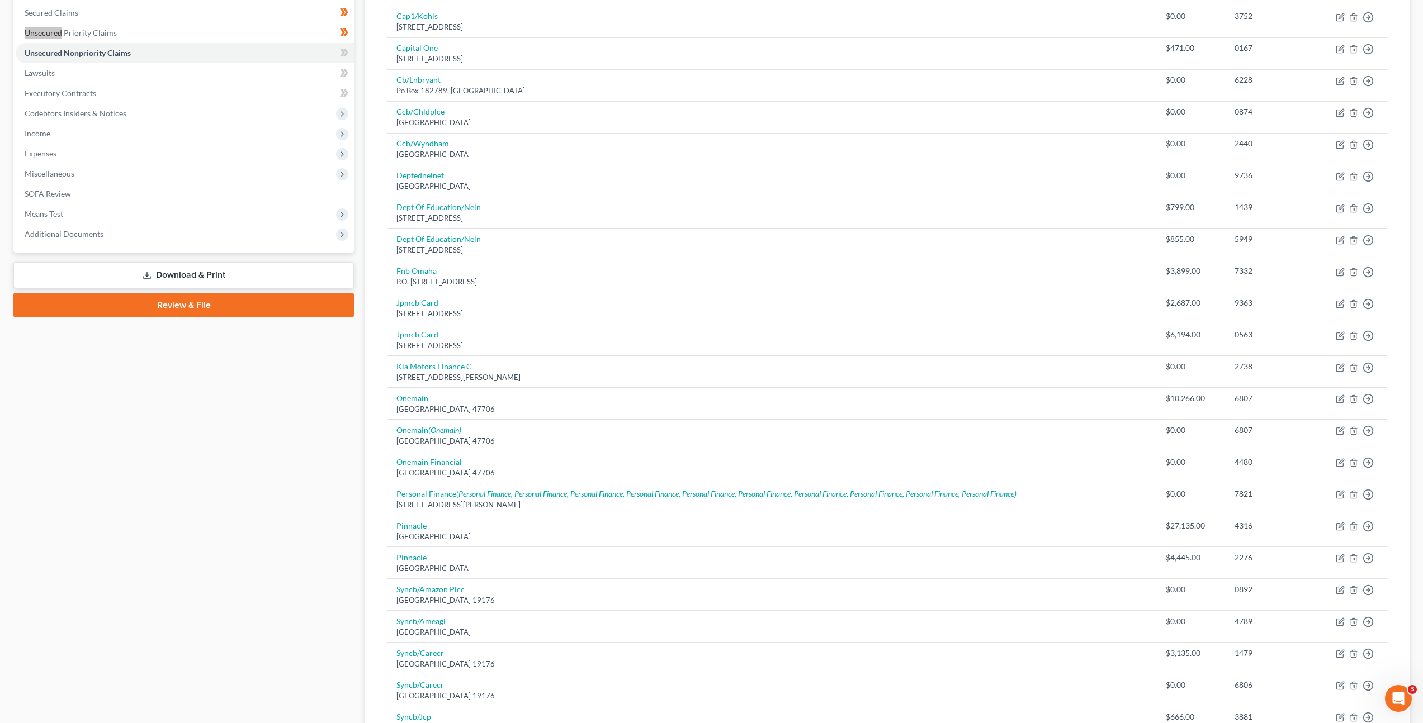
scroll to position [105, 0]
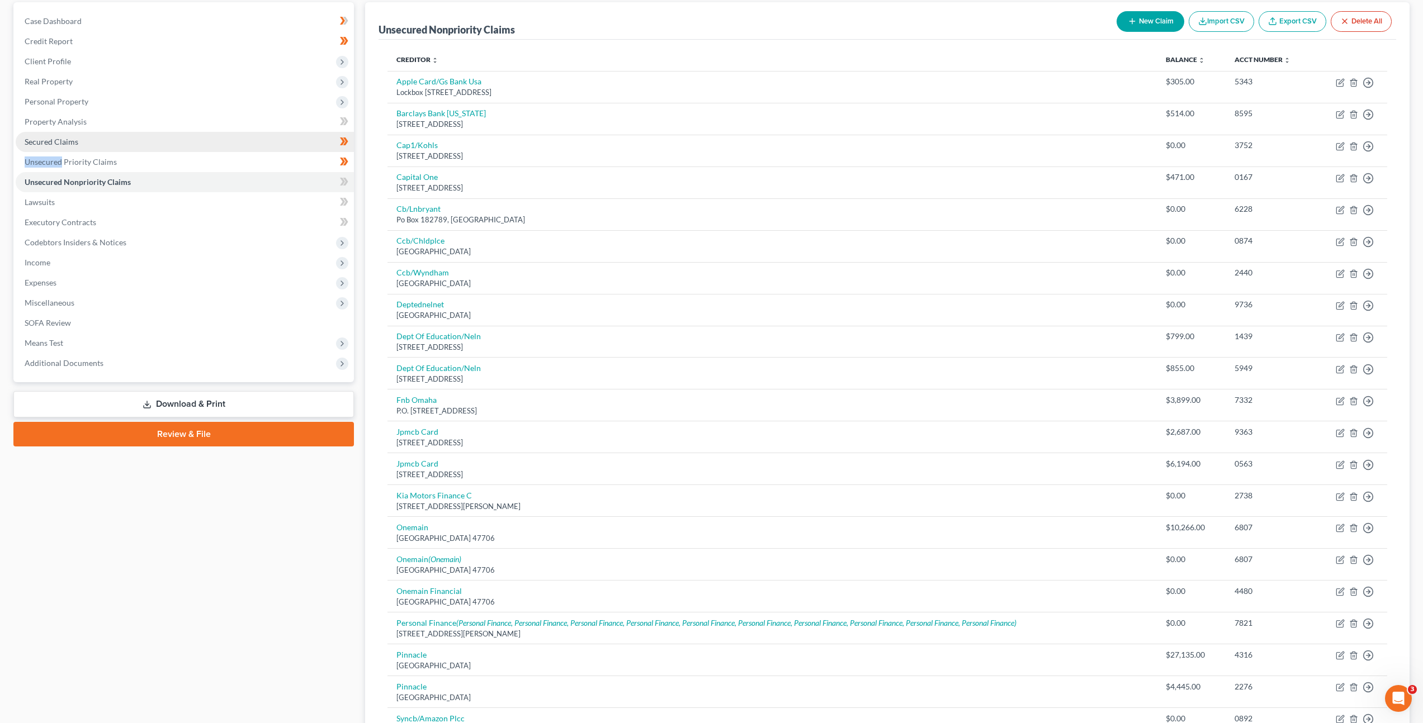
click at [248, 140] on link "Secured Claims" at bounding box center [185, 142] width 338 height 20
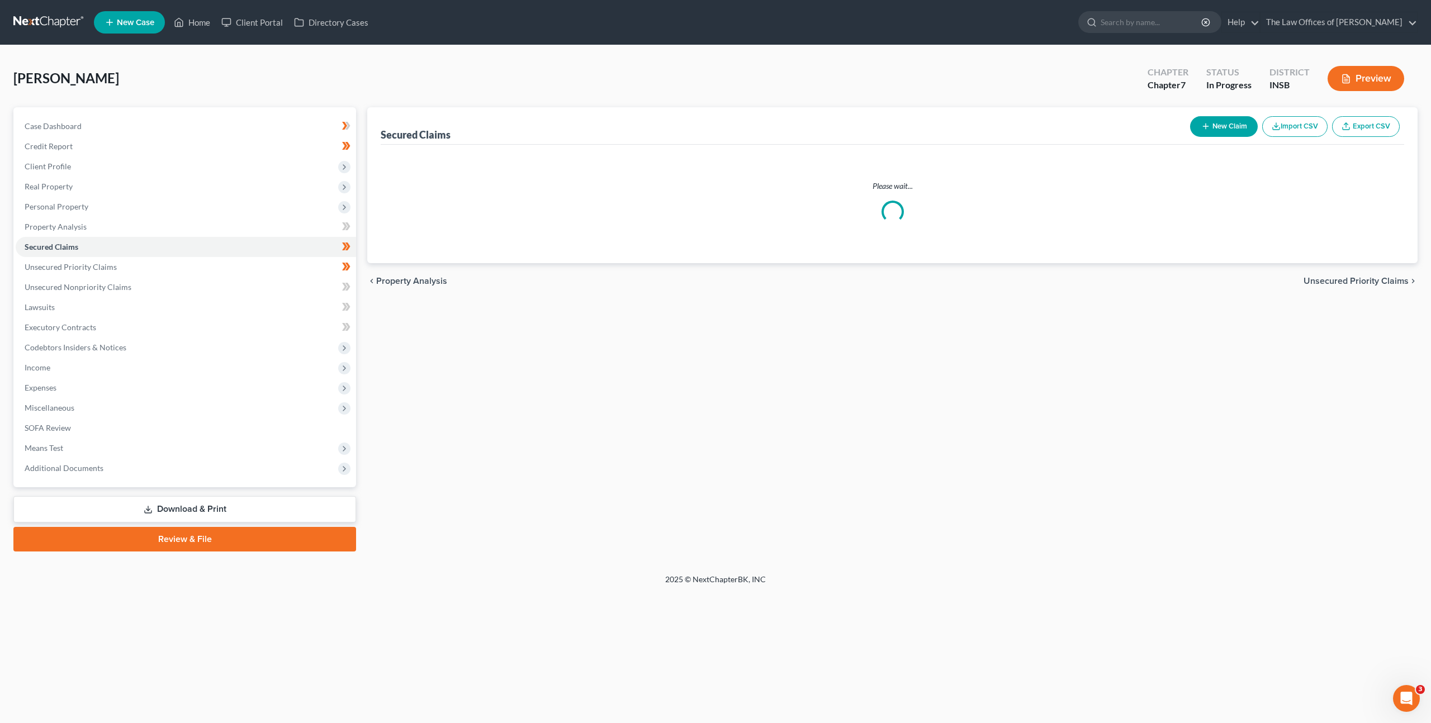
click at [717, 399] on div "Secured Claims New Claim Import CSV Export CSV Please wait... Previous 1 Next c…" at bounding box center [893, 329] width 1062 height 444
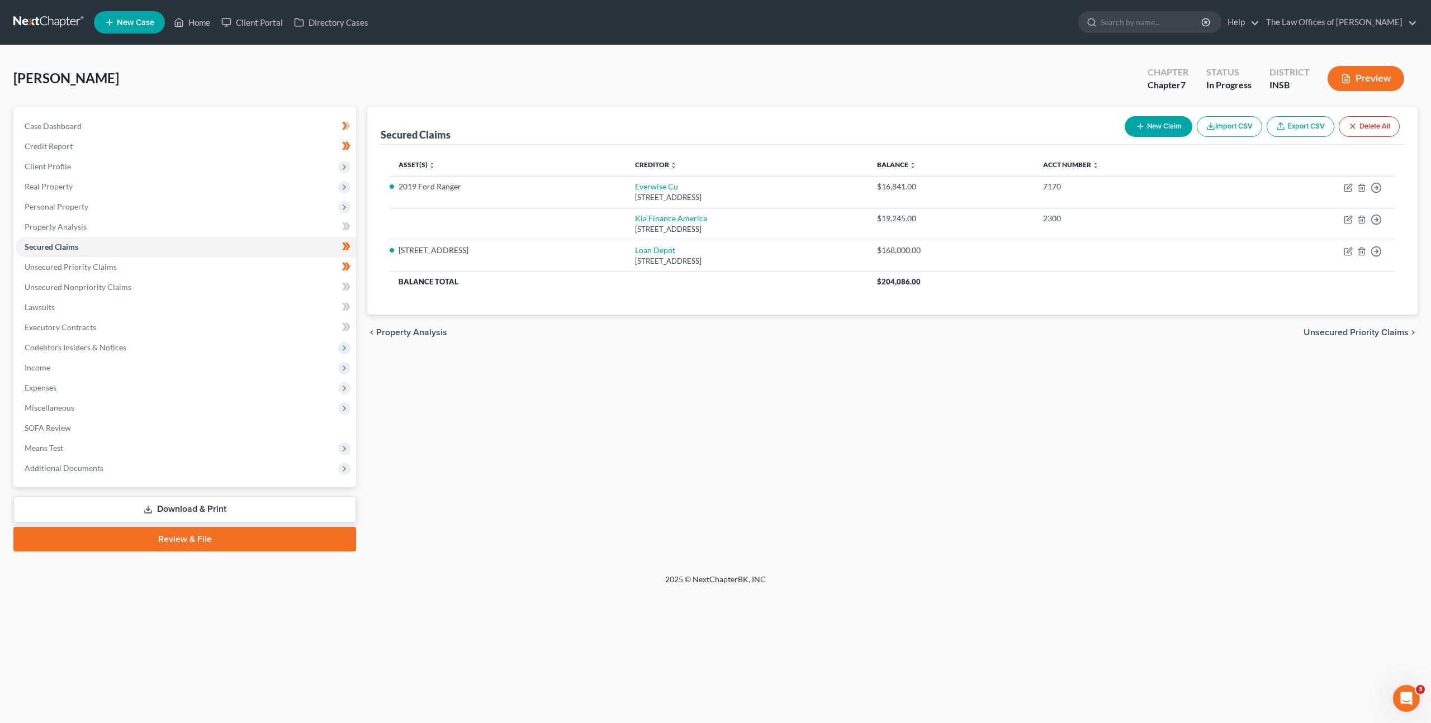
click at [736, 353] on div "Secured Claims New Claim Import CSV Export CSV Delete All Asset(s) expand_more …" at bounding box center [893, 329] width 1062 height 444
click at [179, 248] on link "Secured Claims" at bounding box center [186, 247] width 340 height 20
click at [178, 257] on link "Unsecured Priority Claims" at bounding box center [186, 267] width 340 height 20
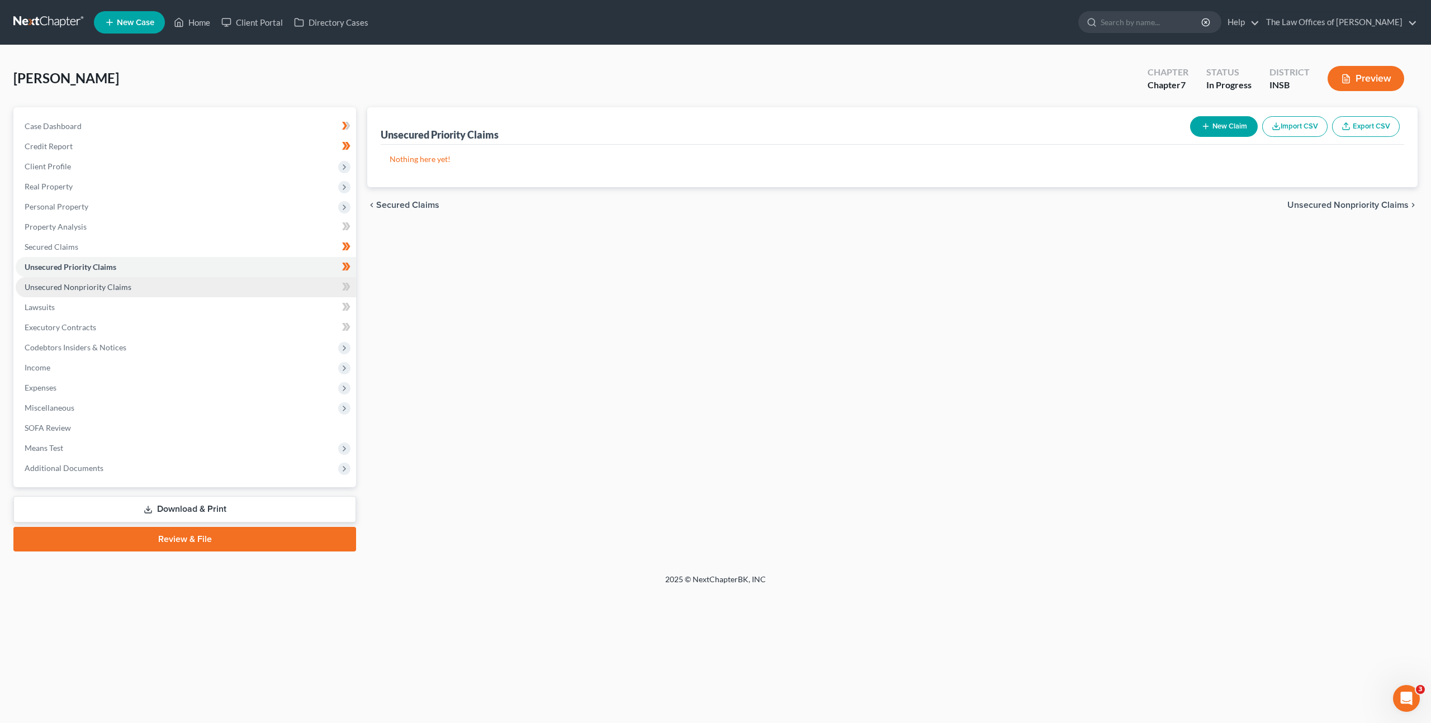
click at [171, 282] on link "Unsecured Nonpriority Claims" at bounding box center [186, 287] width 340 height 20
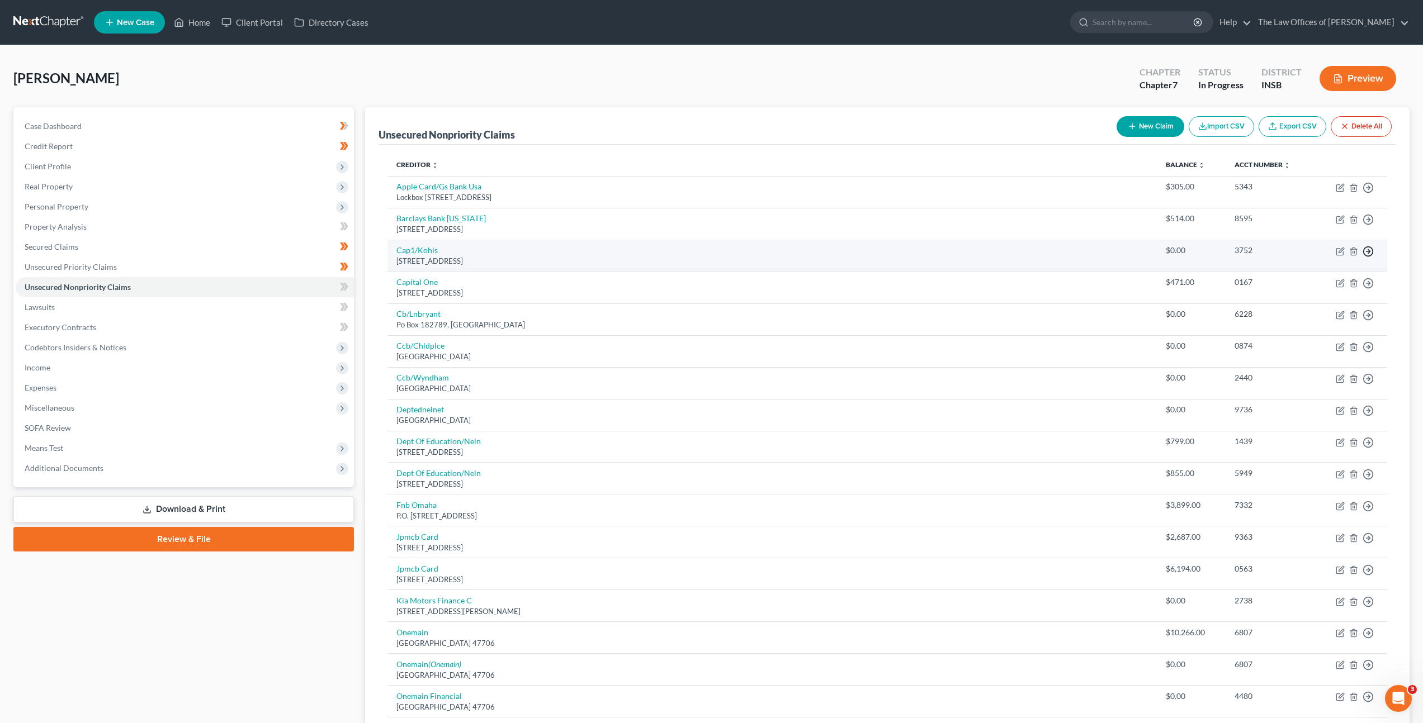
click at [1366, 188] on line "button" at bounding box center [1368, 188] width 4 height 0
click at [1325, 315] on link "Move to Notice Only" at bounding box center [1316, 315] width 93 height 19
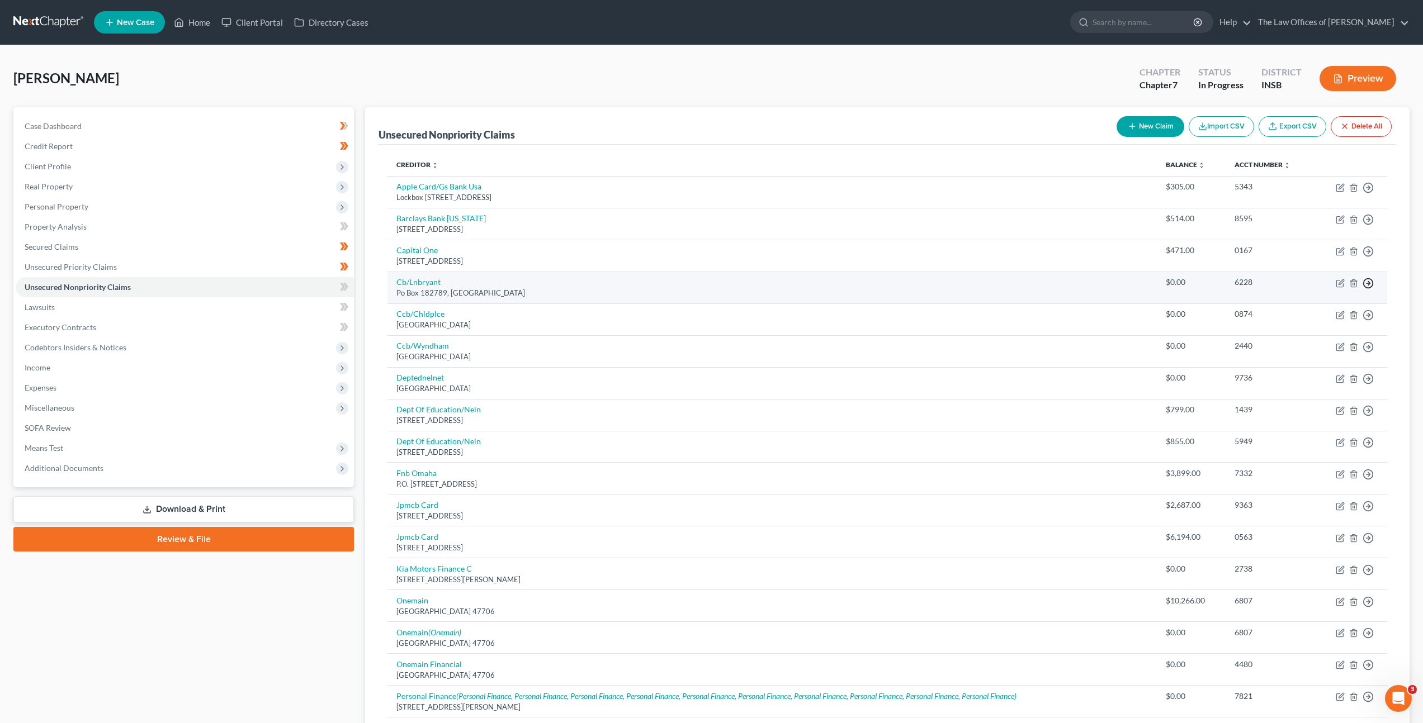
click at [1366, 193] on icon "button" at bounding box center [1367, 187] width 11 height 11
click at [1310, 343] on link "Move to Notice Only" at bounding box center [1316, 347] width 93 height 19
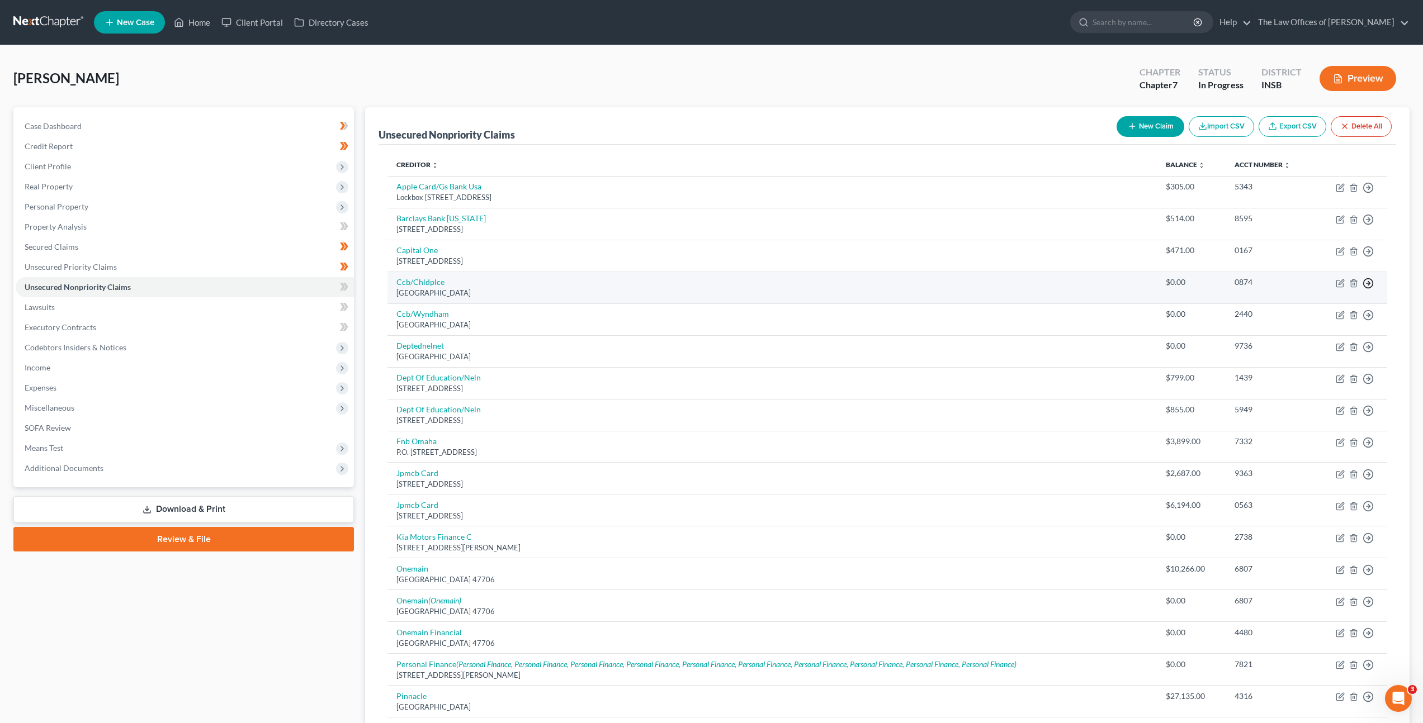
click at [1368, 190] on polyline "button" at bounding box center [1369, 188] width 2 height 4
click at [1290, 340] on link "Move to Notice Only" at bounding box center [1316, 347] width 93 height 19
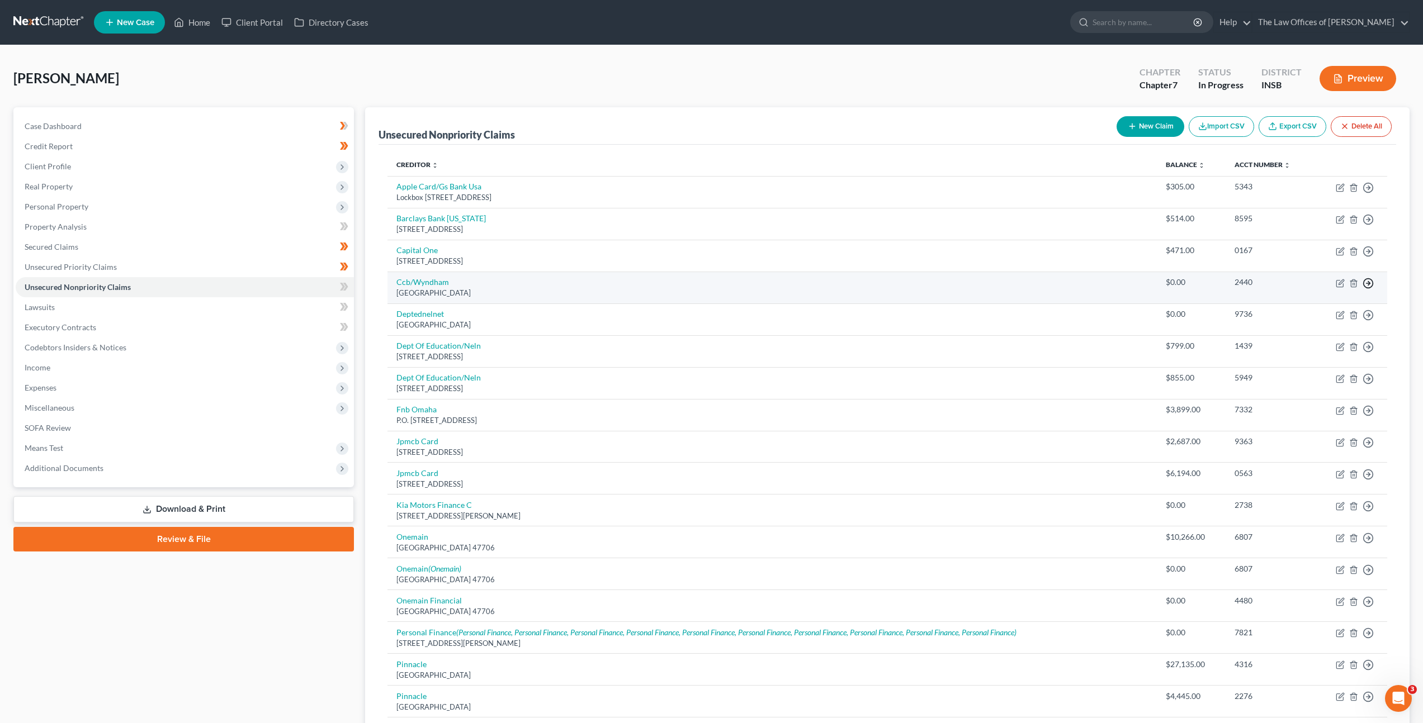
click at [1371, 193] on icon "button" at bounding box center [1367, 187] width 11 height 11
click at [1319, 339] on link "Move to Notice Only" at bounding box center [1316, 347] width 93 height 19
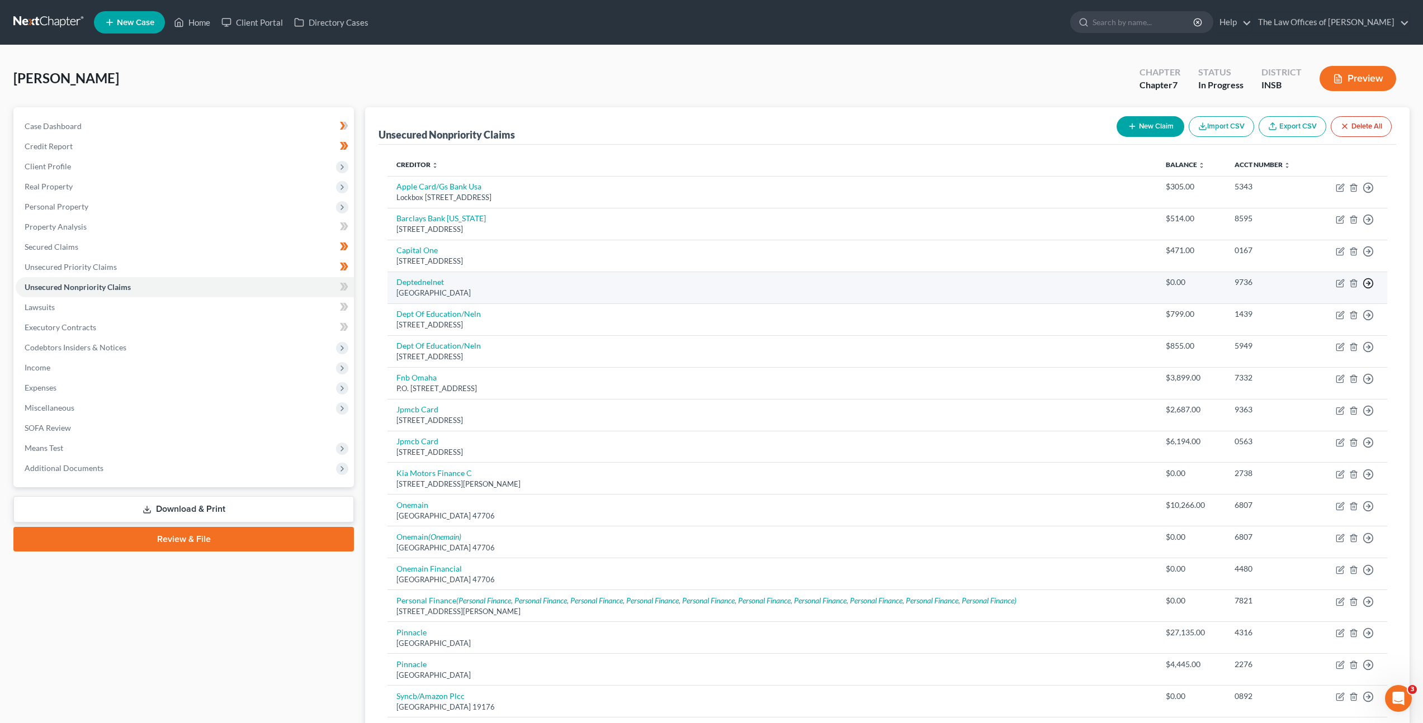
click at [1371, 193] on icon "button" at bounding box center [1367, 187] width 11 height 11
click at [1313, 344] on link "Move to Notice Only" at bounding box center [1316, 347] width 93 height 19
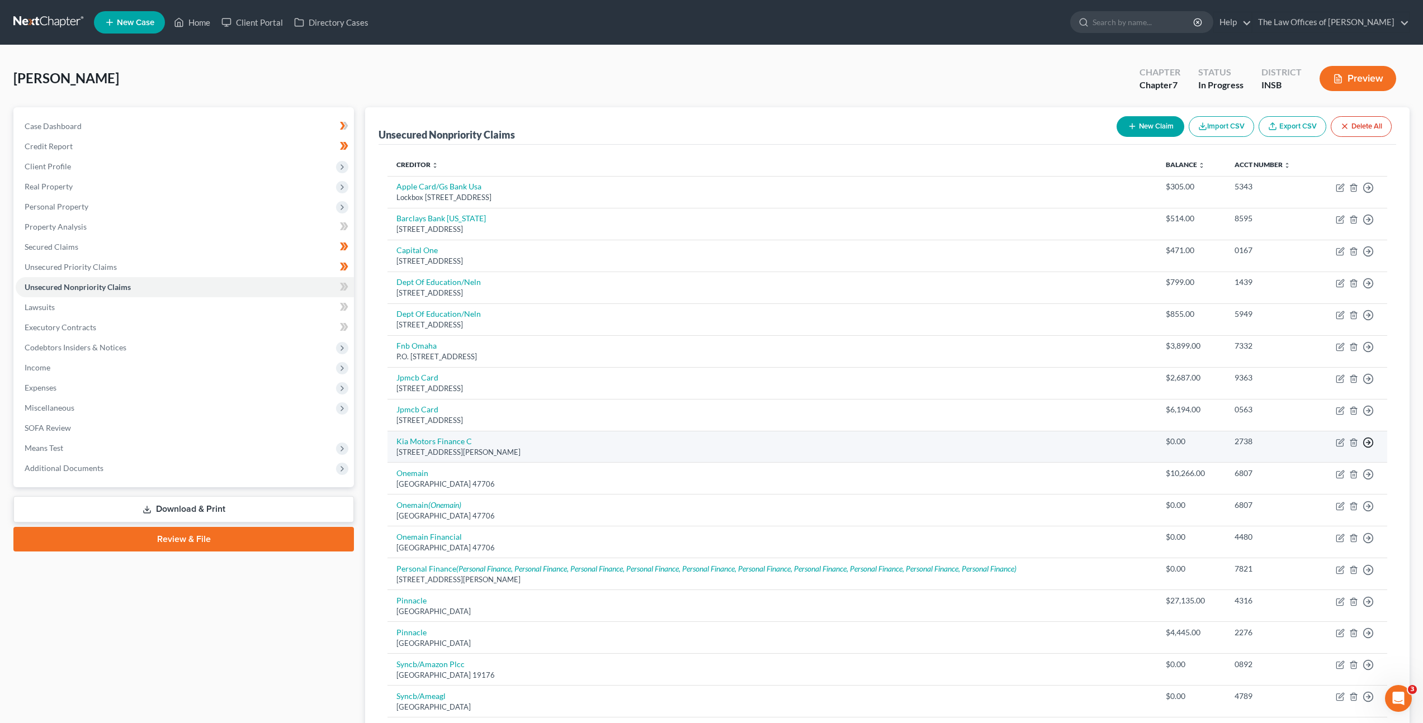
click at [1366, 193] on icon "button" at bounding box center [1367, 187] width 11 height 11
click at [1309, 511] on link "Move to Notice Only" at bounding box center [1316, 507] width 93 height 19
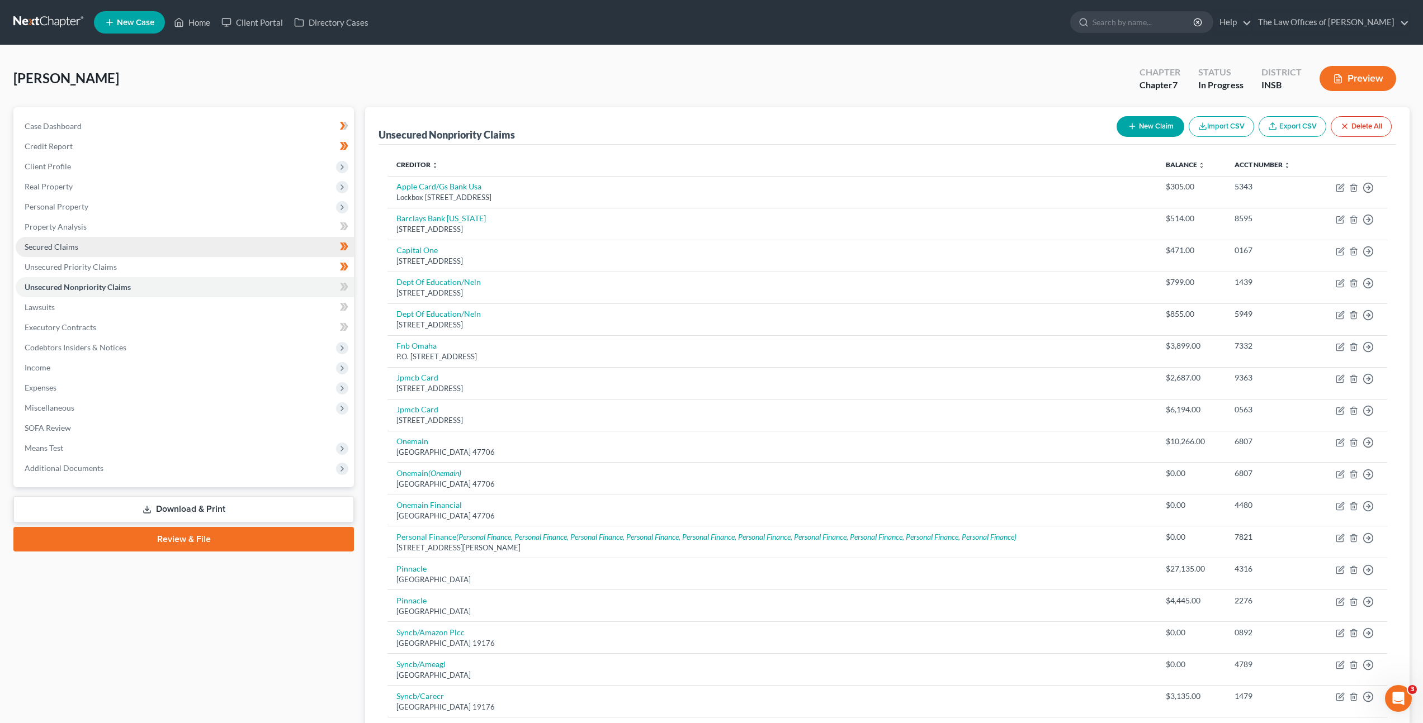
click at [273, 252] on link "Secured Claims" at bounding box center [185, 247] width 338 height 20
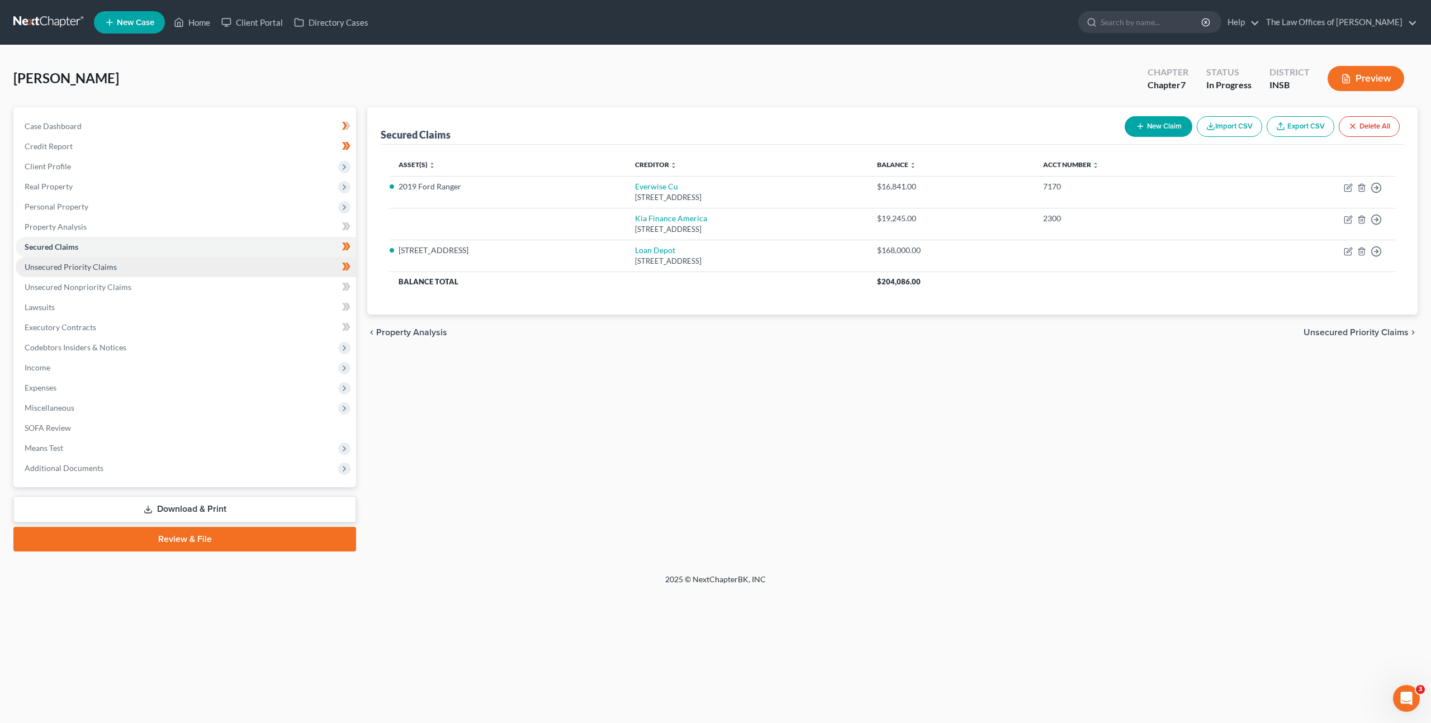
click at [260, 267] on link "Unsecured Priority Claims" at bounding box center [186, 267] width 340 height 20
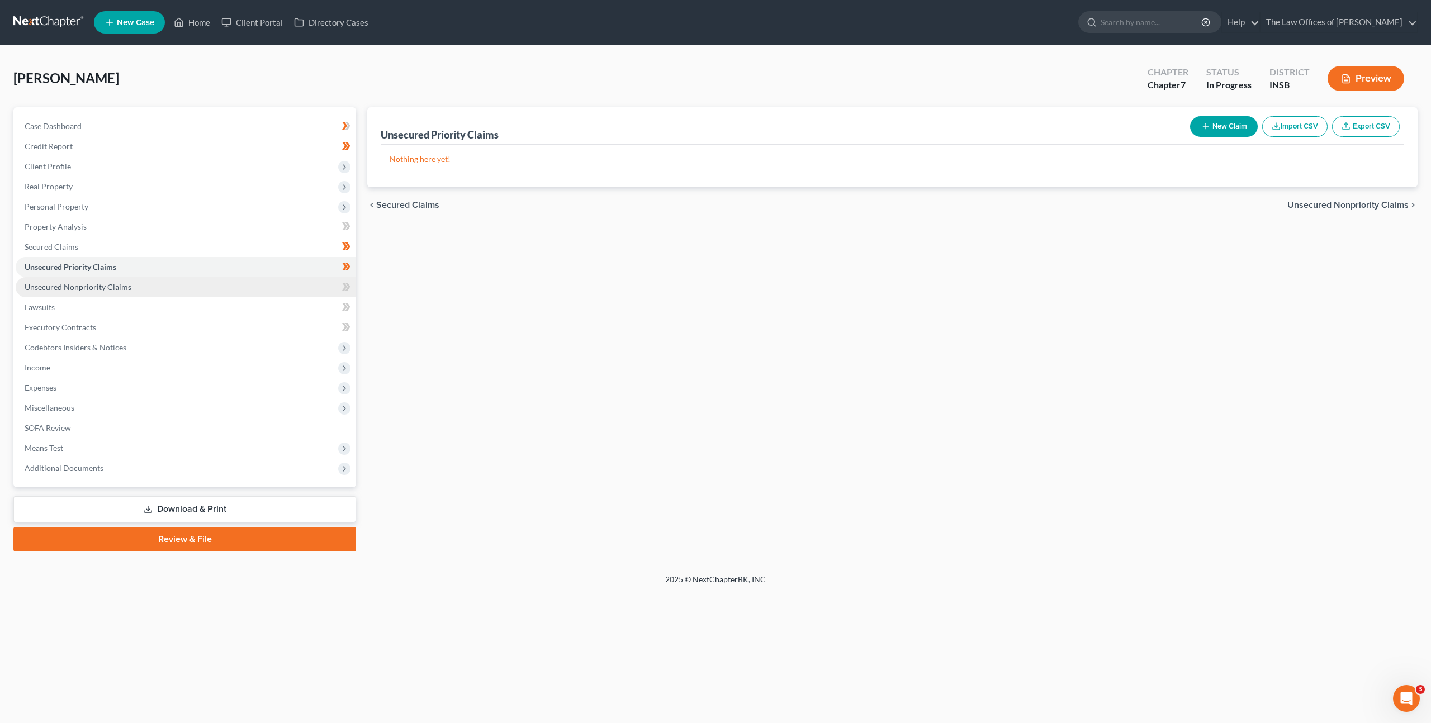
click at [238, 287] on link "Unsecured Nonpriority Claims" at bounding box center [186, 287] width 340 height 20
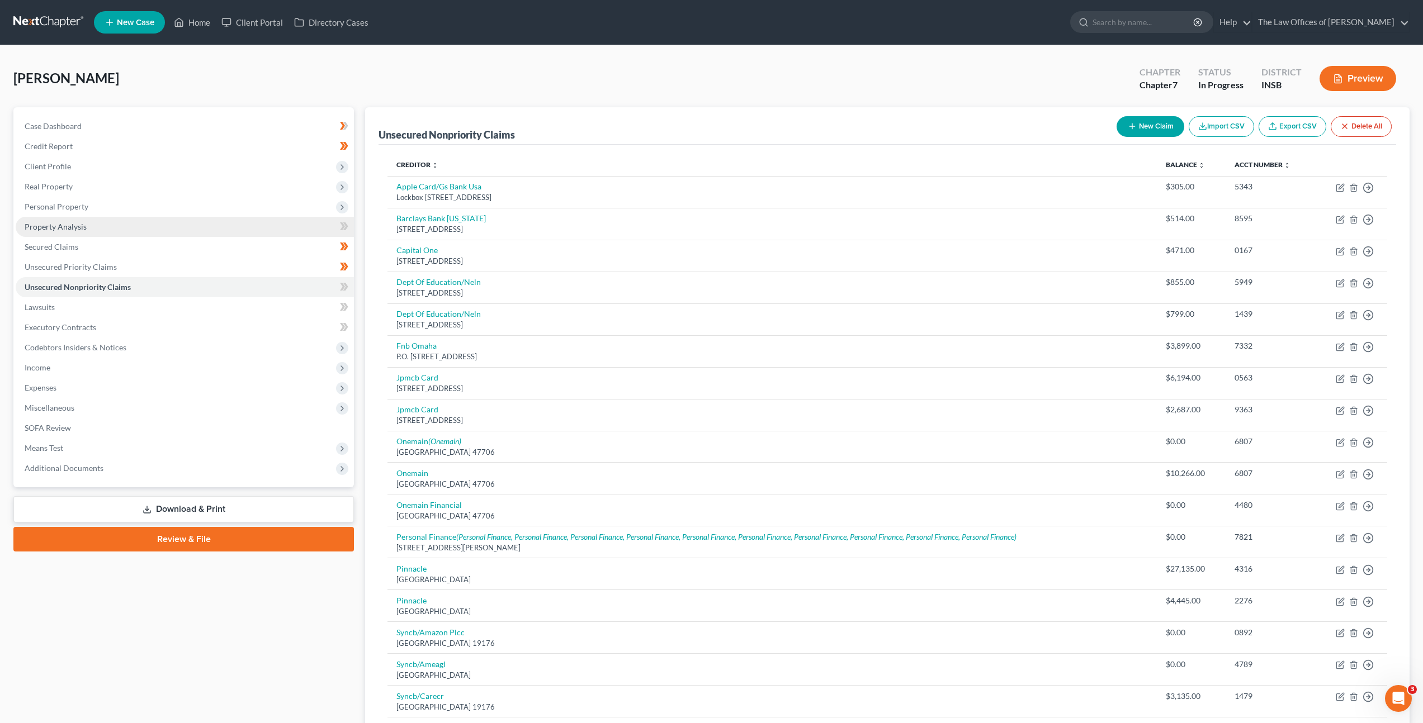
click at [236, 230] on link "Property Analysis" at bounding box center [185, 227] width 338 height 20
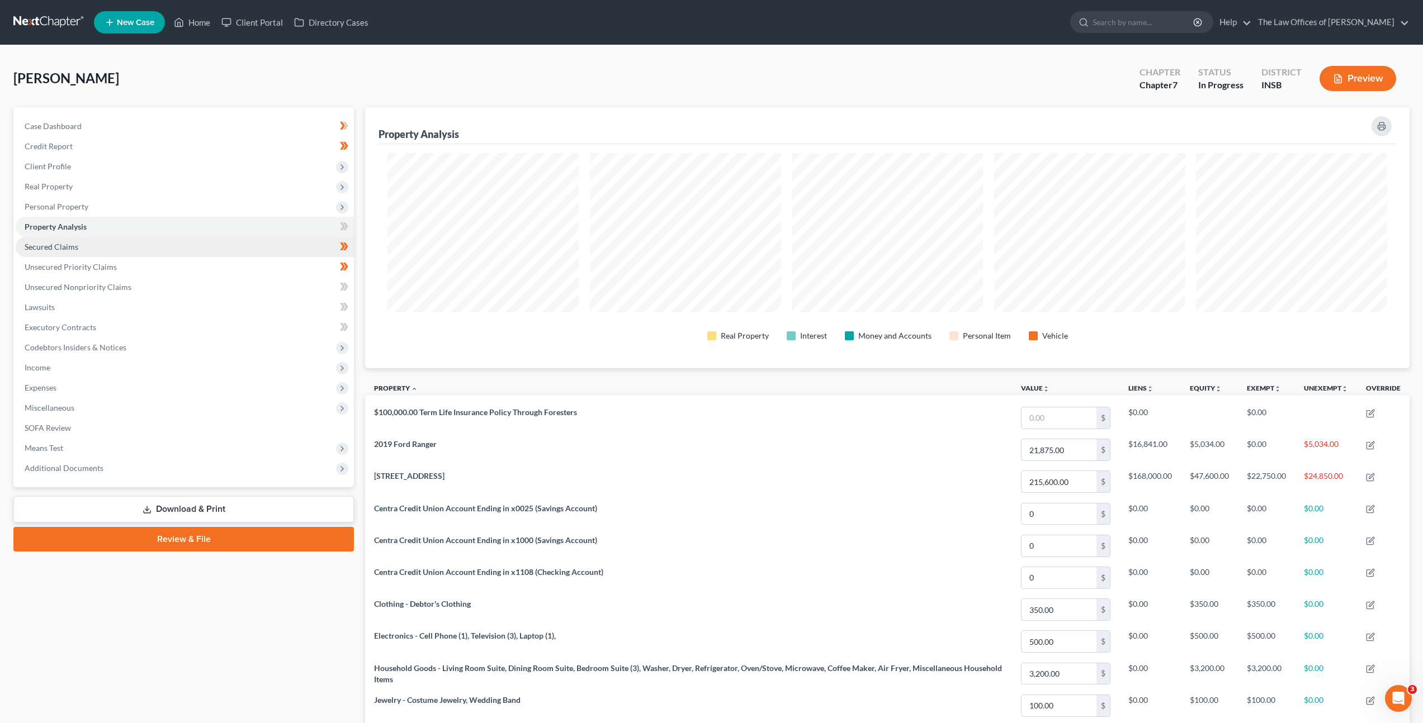
scroll to position [261, 1044]
click at [212, 251] on link "Secured Claims" at bounding box center [185, 247] width 338 height 20
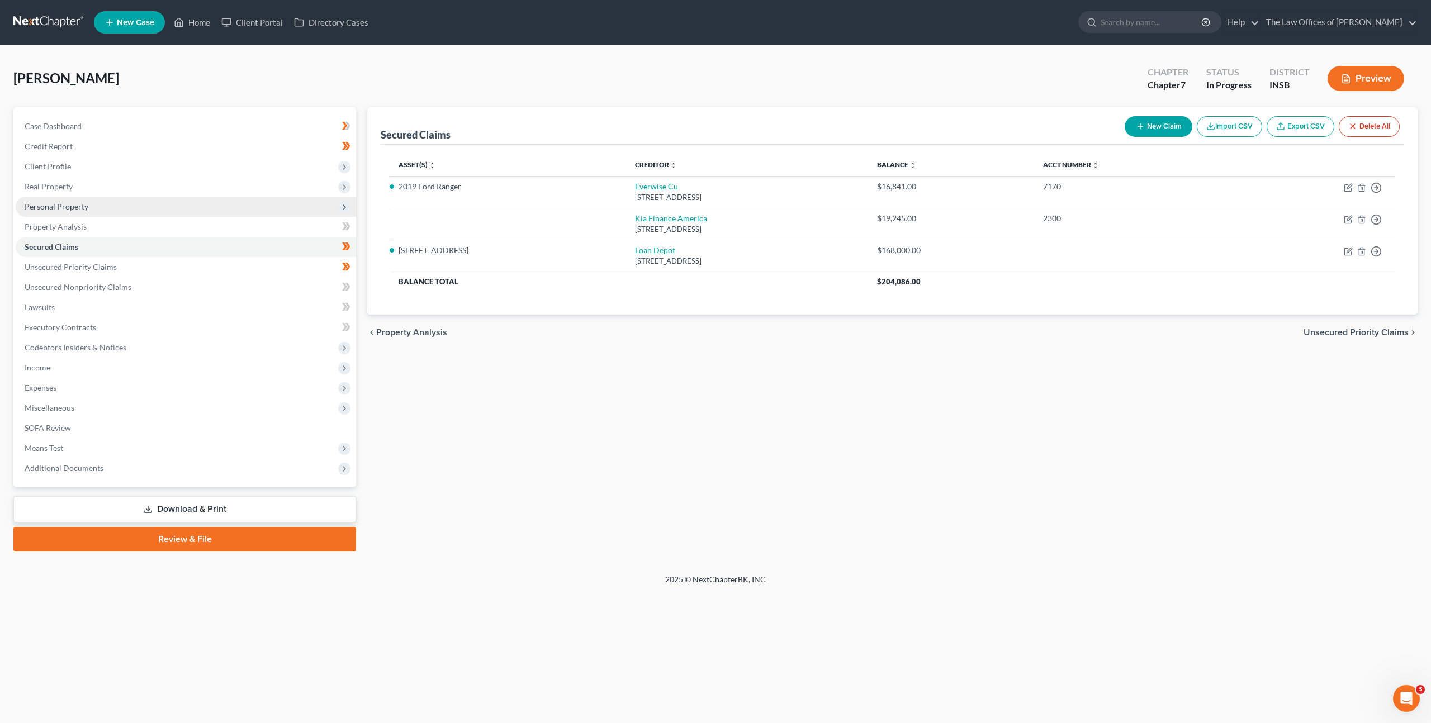
click at [206, 209] on span "Personal Property" at bounding box center [186, 207] width 340 height 20
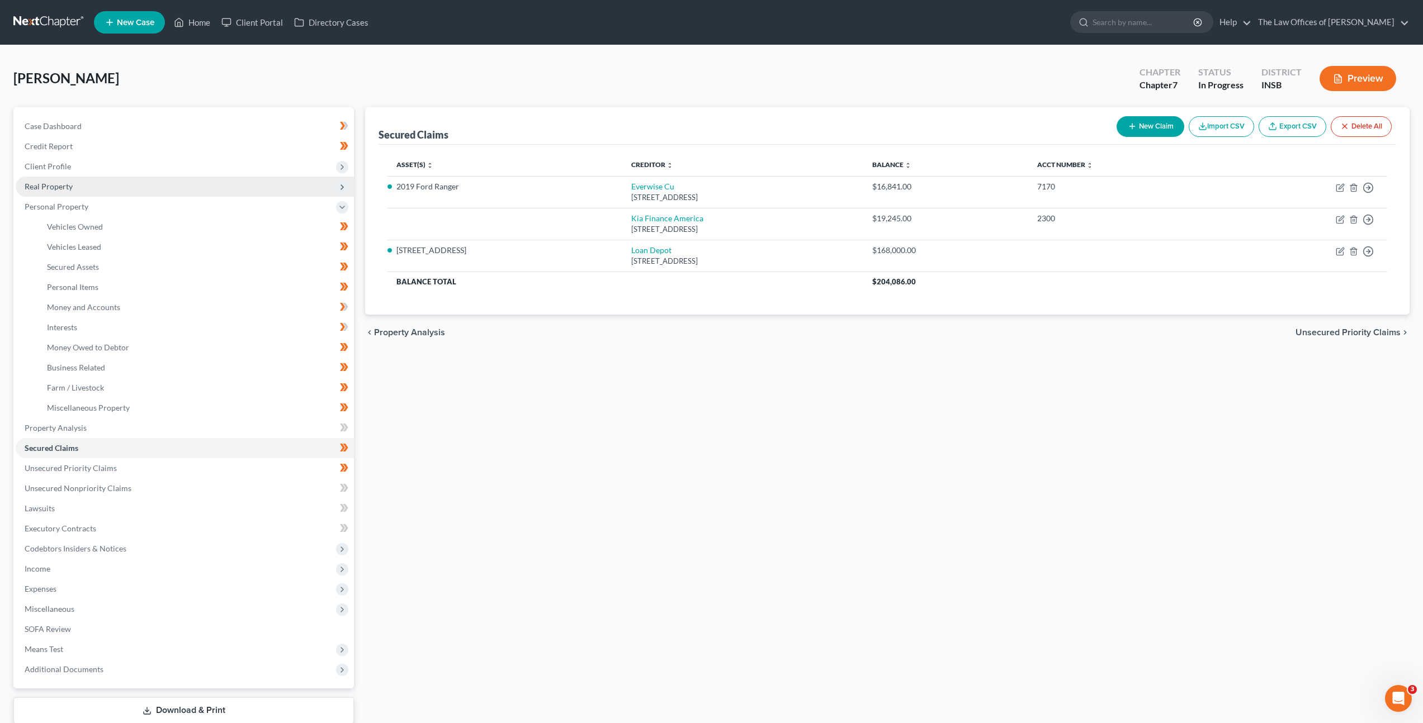
click at [207, 191] on span "Real Property" at bounding box center [185, 187] width 338 height 20
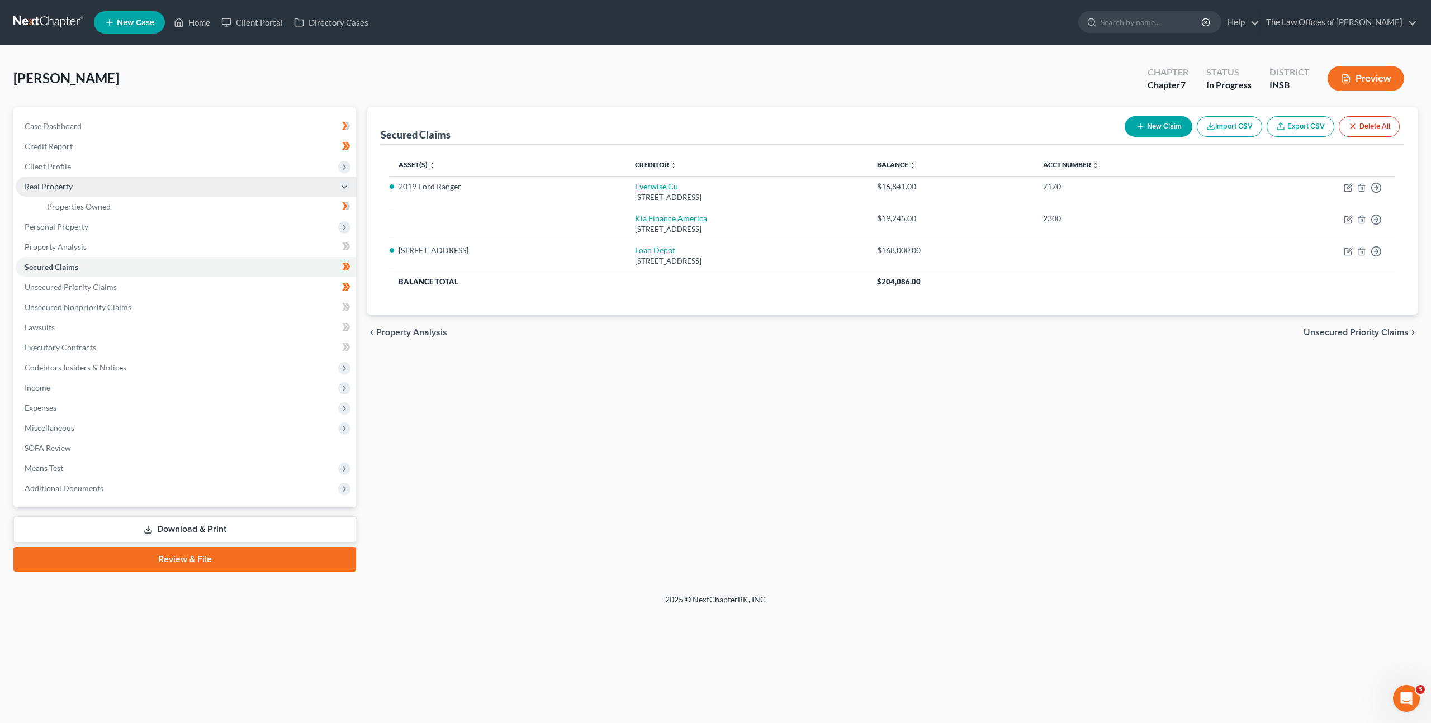
click at [206, 195] on span "Real Property" at bounding box center [186, 187] width 340 height 20
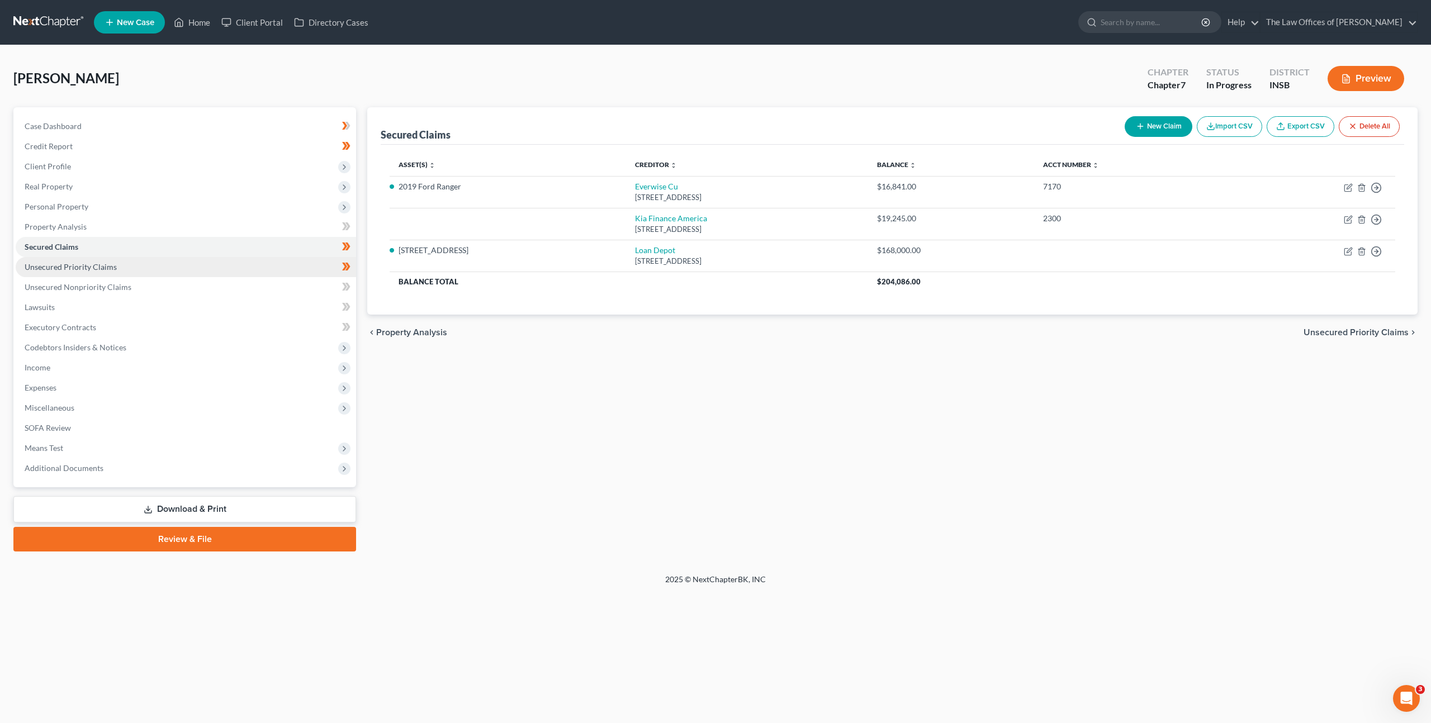
click at [306, 272] on link "Unsecured Priority Claims" at bounding box center [186, 267] width 340 height 20
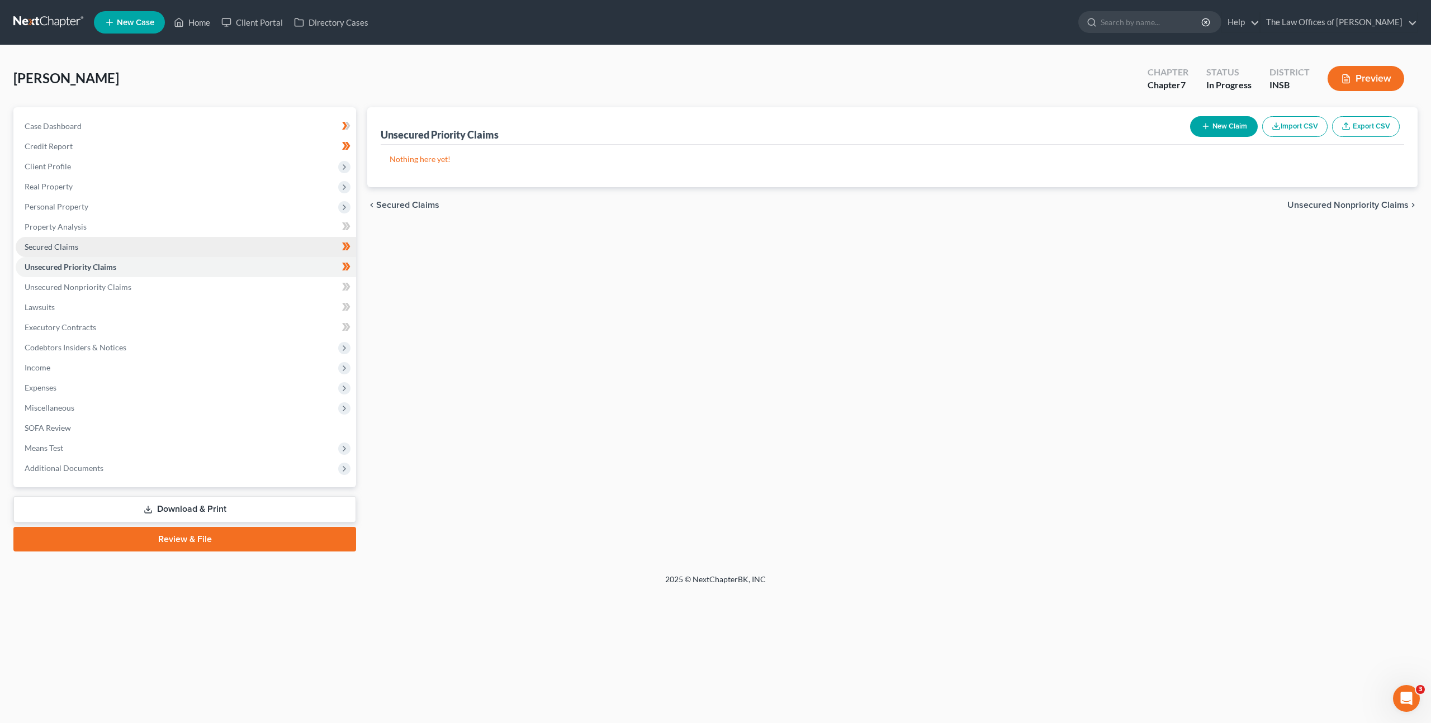
click at [297, 250] on link "Secured Claims" at bounding box center [186, 247] width 340 height 20
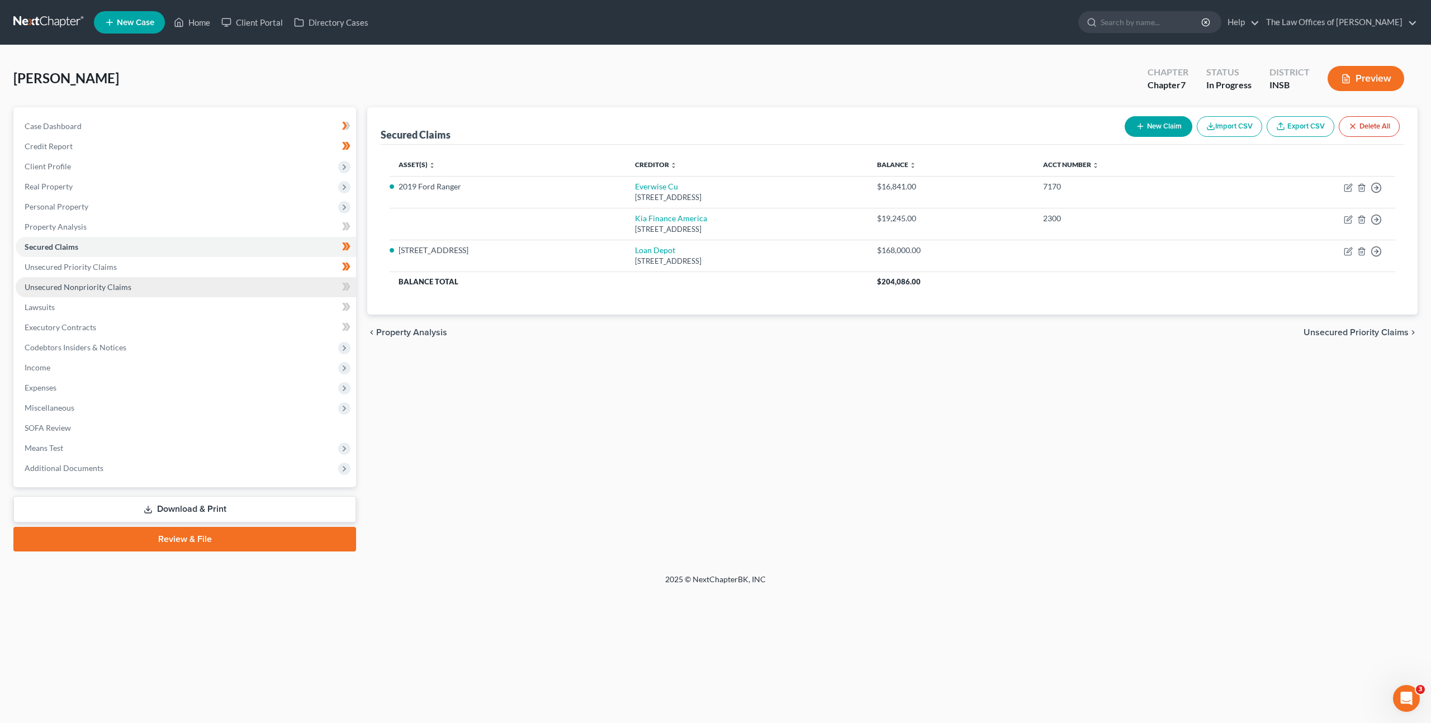
click at [266, 279] on link "Unsecured Nonpriority Claims" at bounding box center [186, 287] width 340 height 20
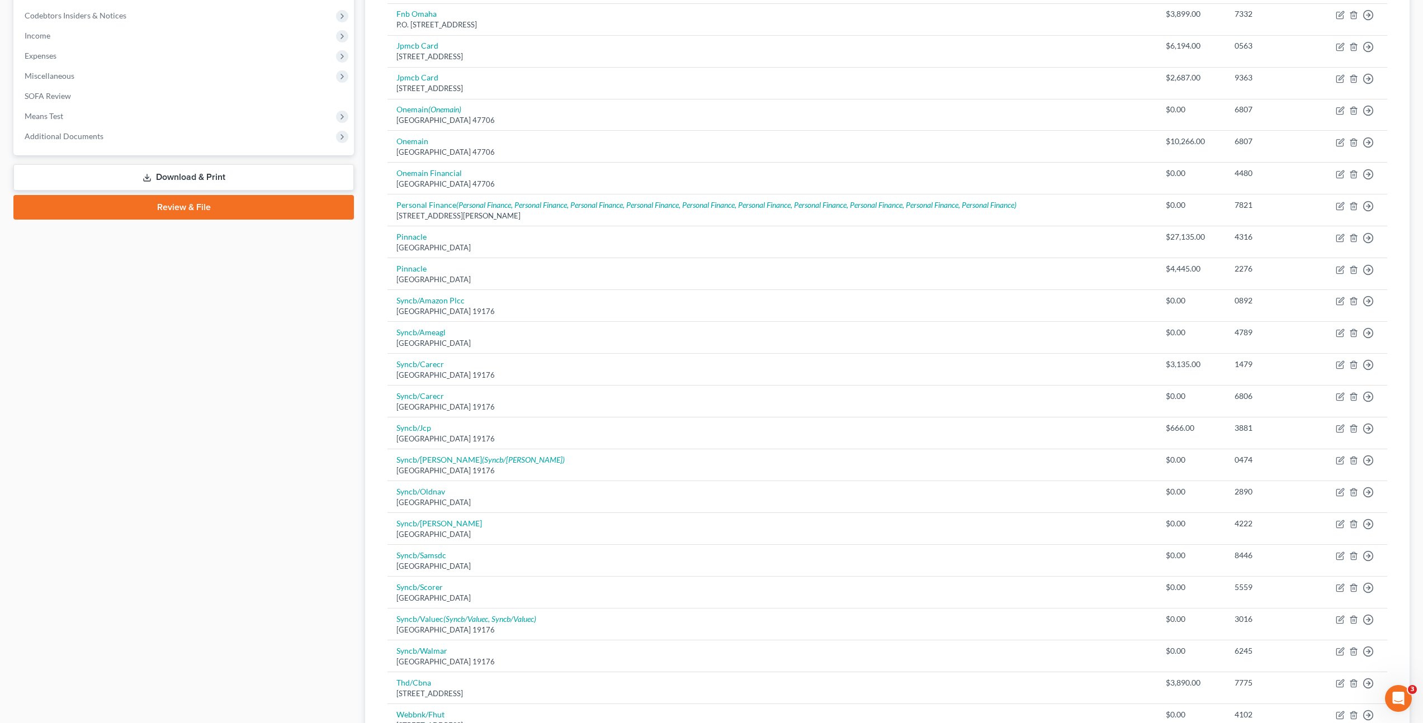
scroll to position [1, 0]
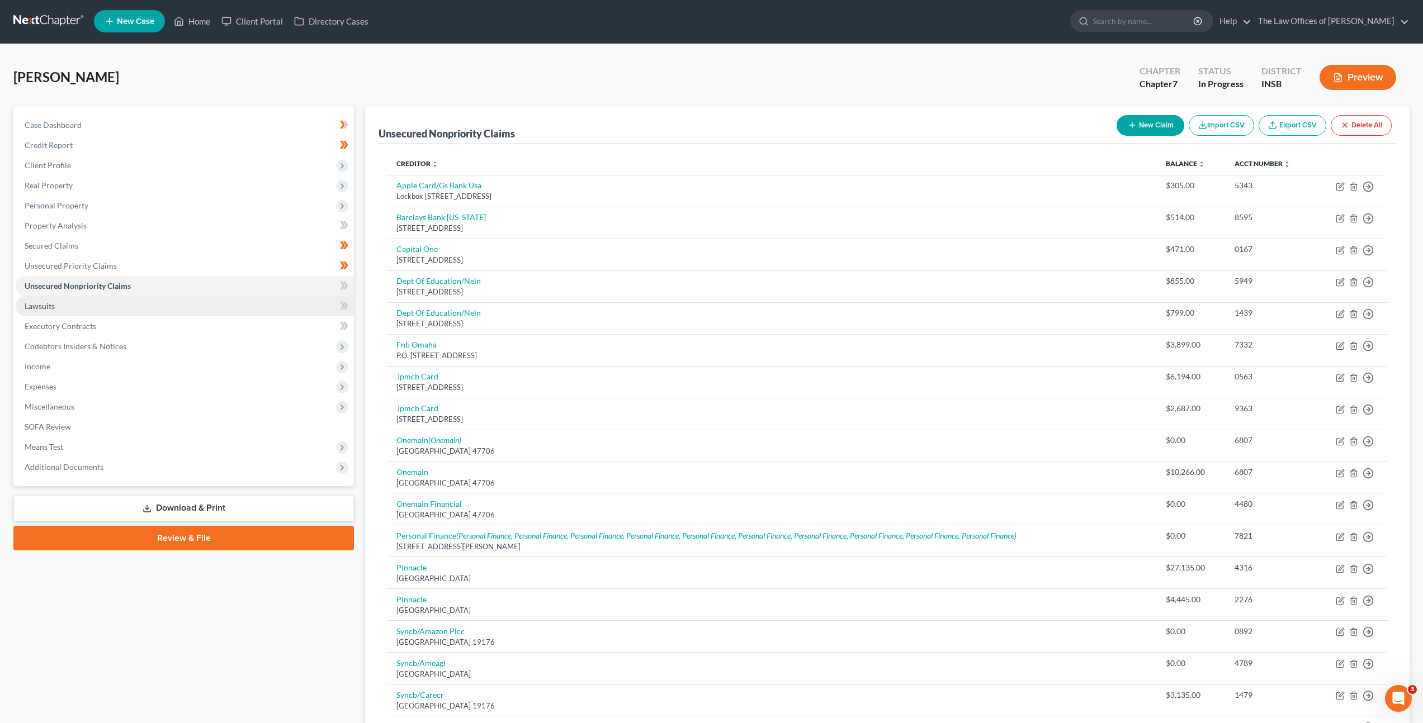
click at [155, 315] on link "Lawsuits" at bounding box center [185, 306] width 338 height 20
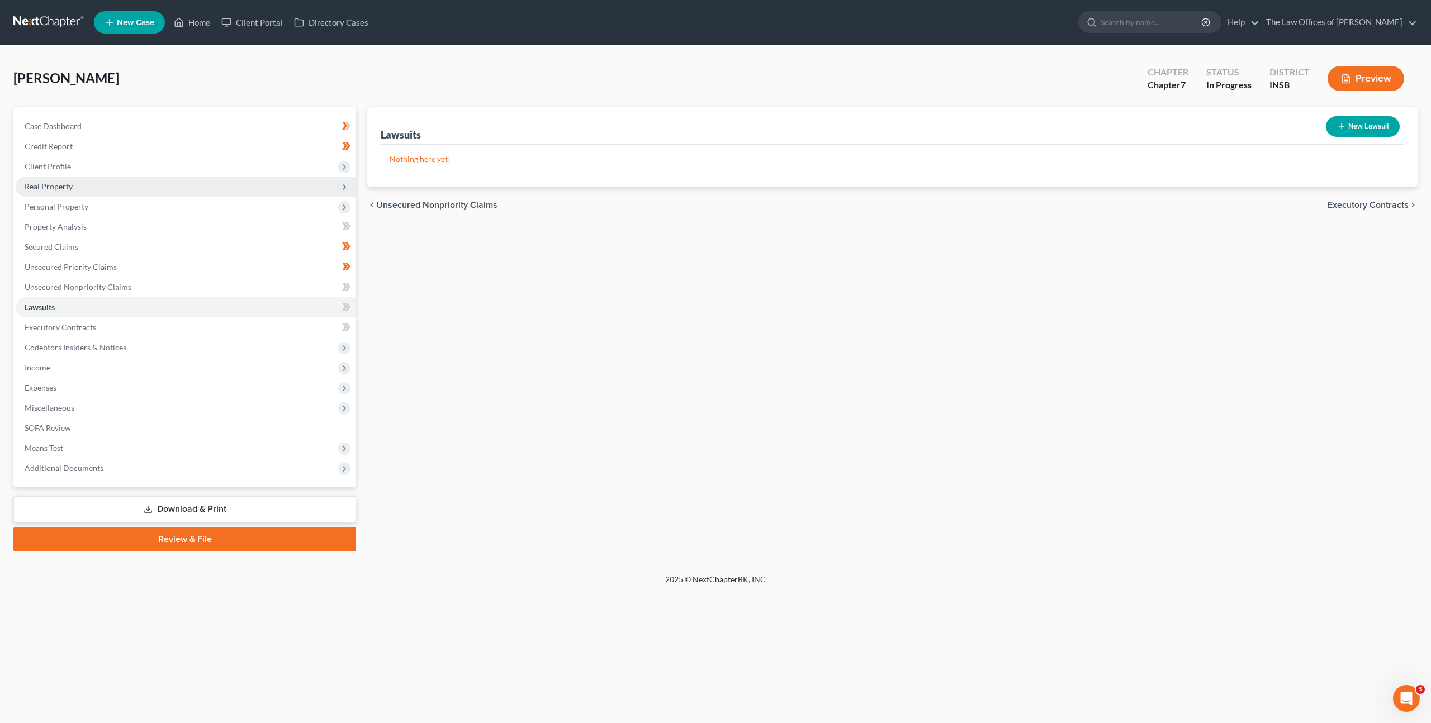
click at [242, 190] on span "Real Property" at bounding box center [186, 187] width 340 height 20
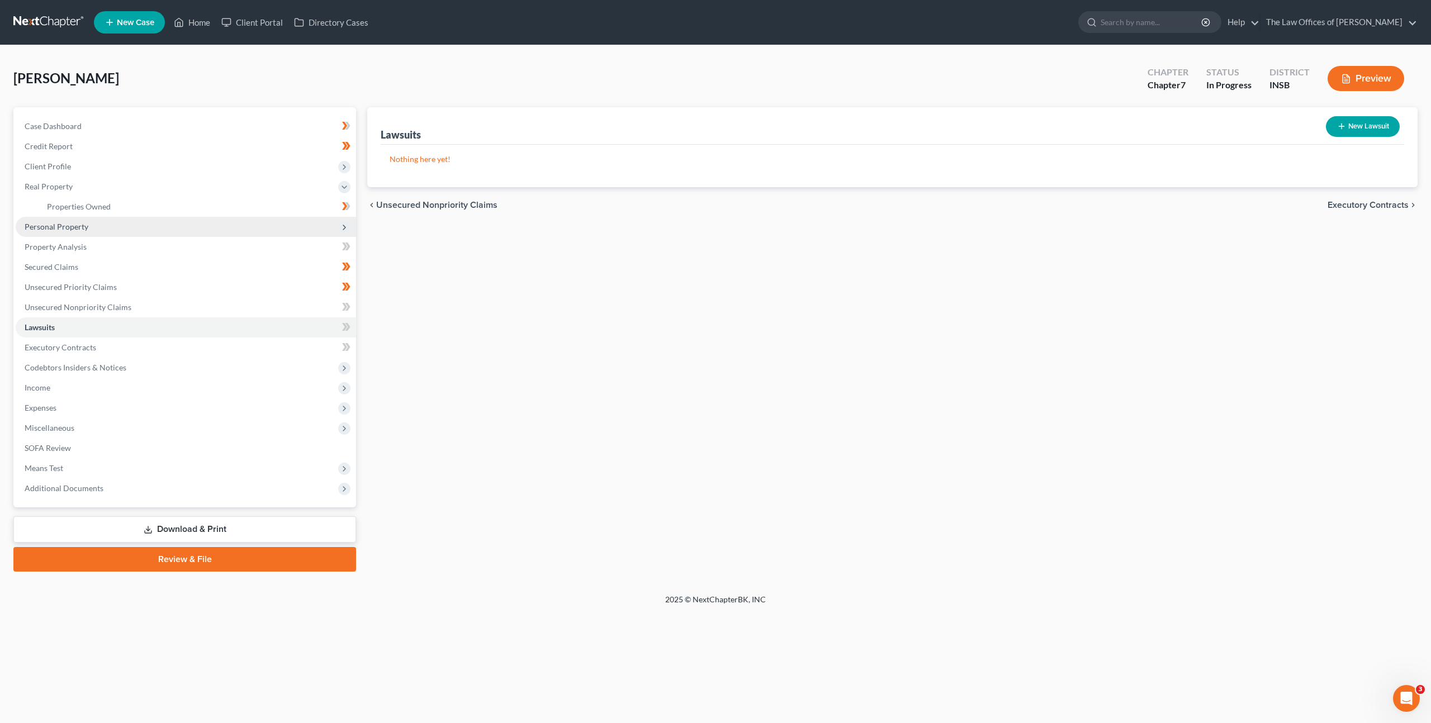
click at [226, 225] on span "Personal Property" at bounding box center [186, 227] width 340 height 20
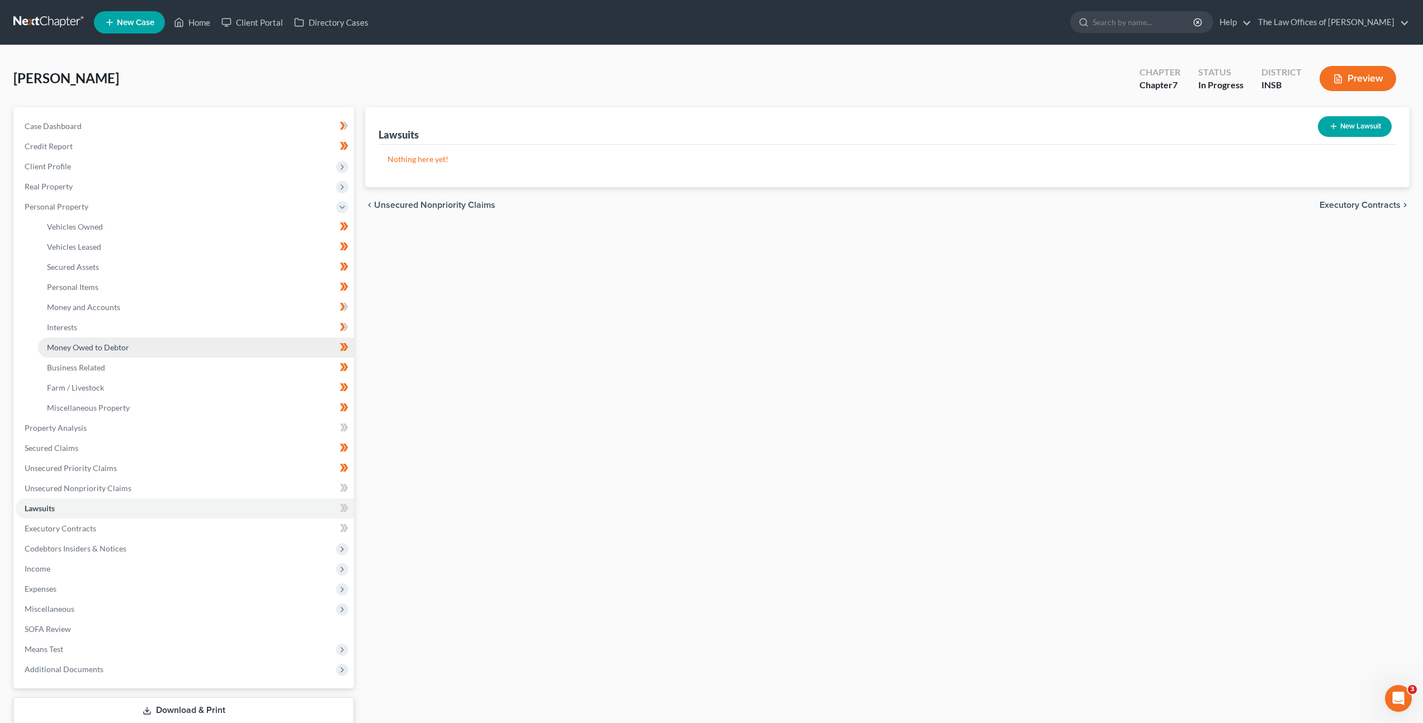
click at [210, 338] on link "Money Owed to Debtor" at bounding box center [196, 348] width 316 height 20
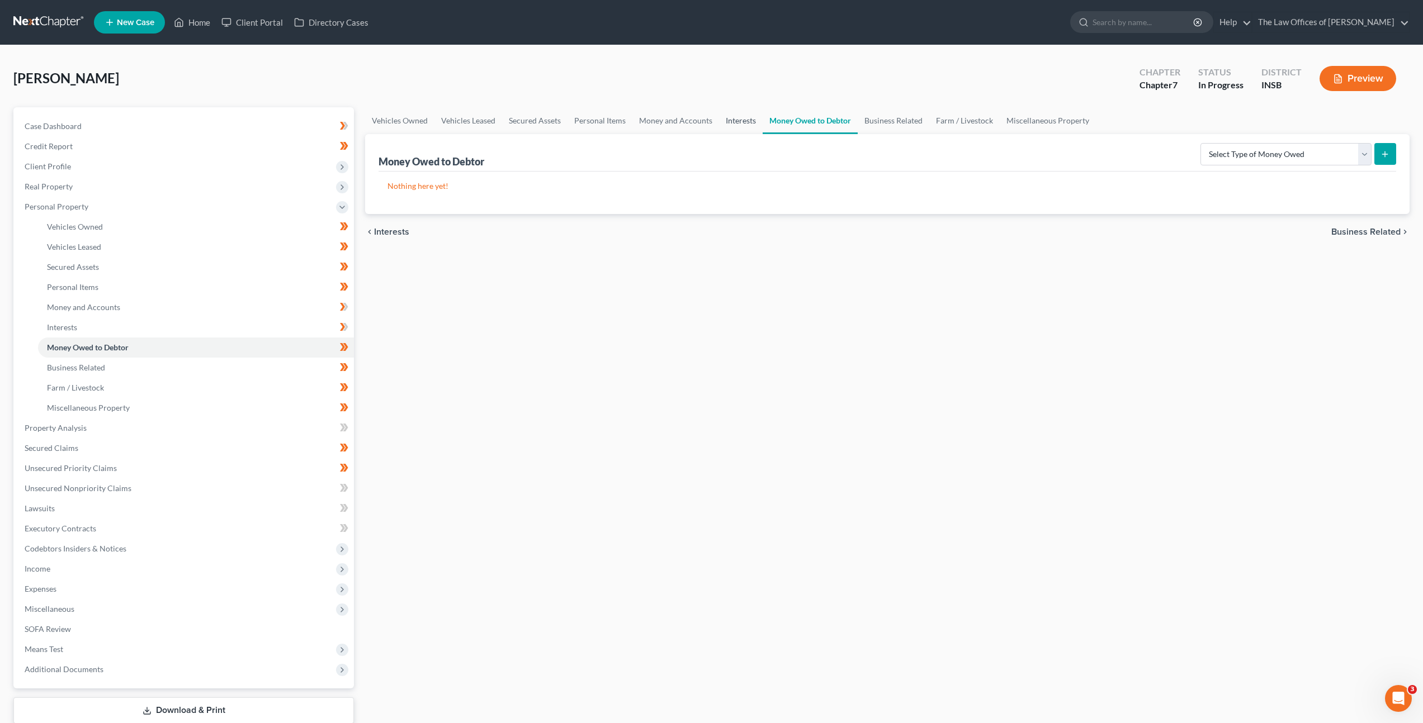
click at [731, 122] on link "Interests" at bounding box center [741, 120] width 44 height 27
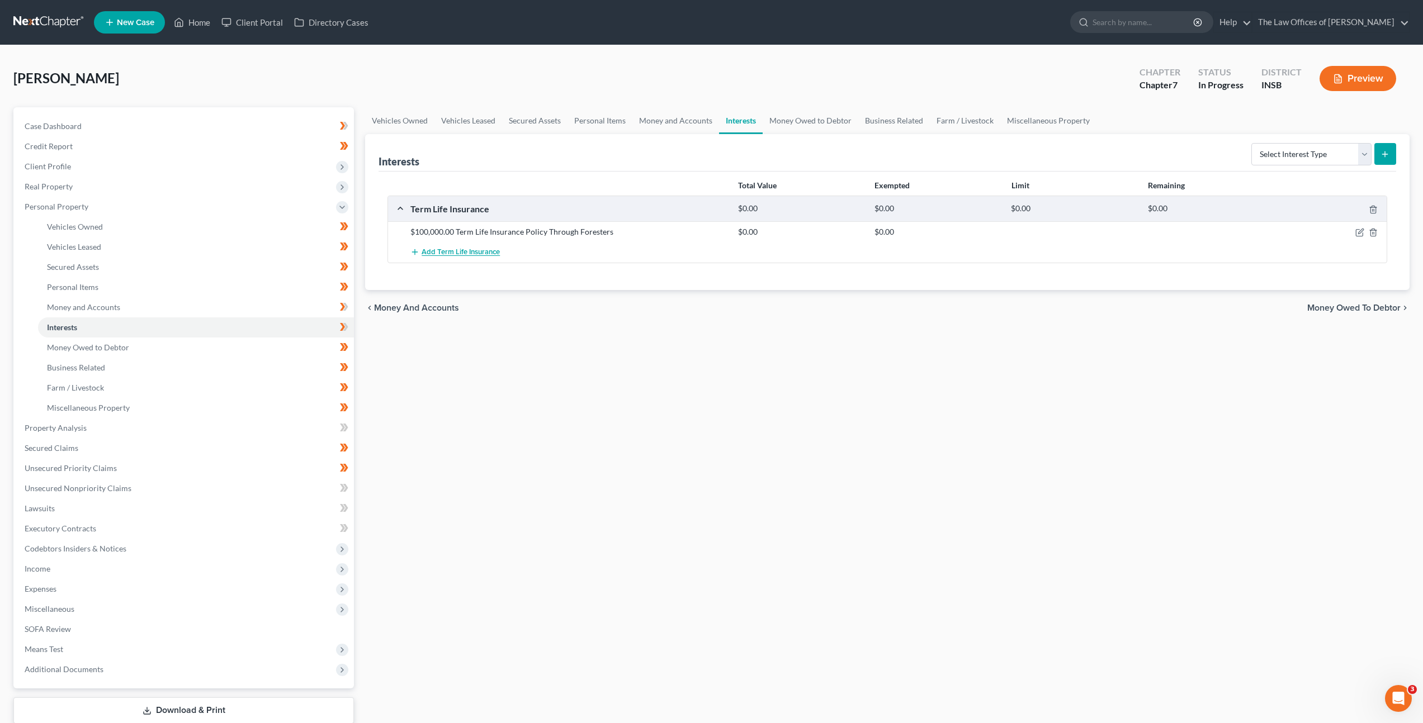
click at [442, 254] on span "Add Term Life Insurance" at bounding box center [460, 252] width 78 height 9
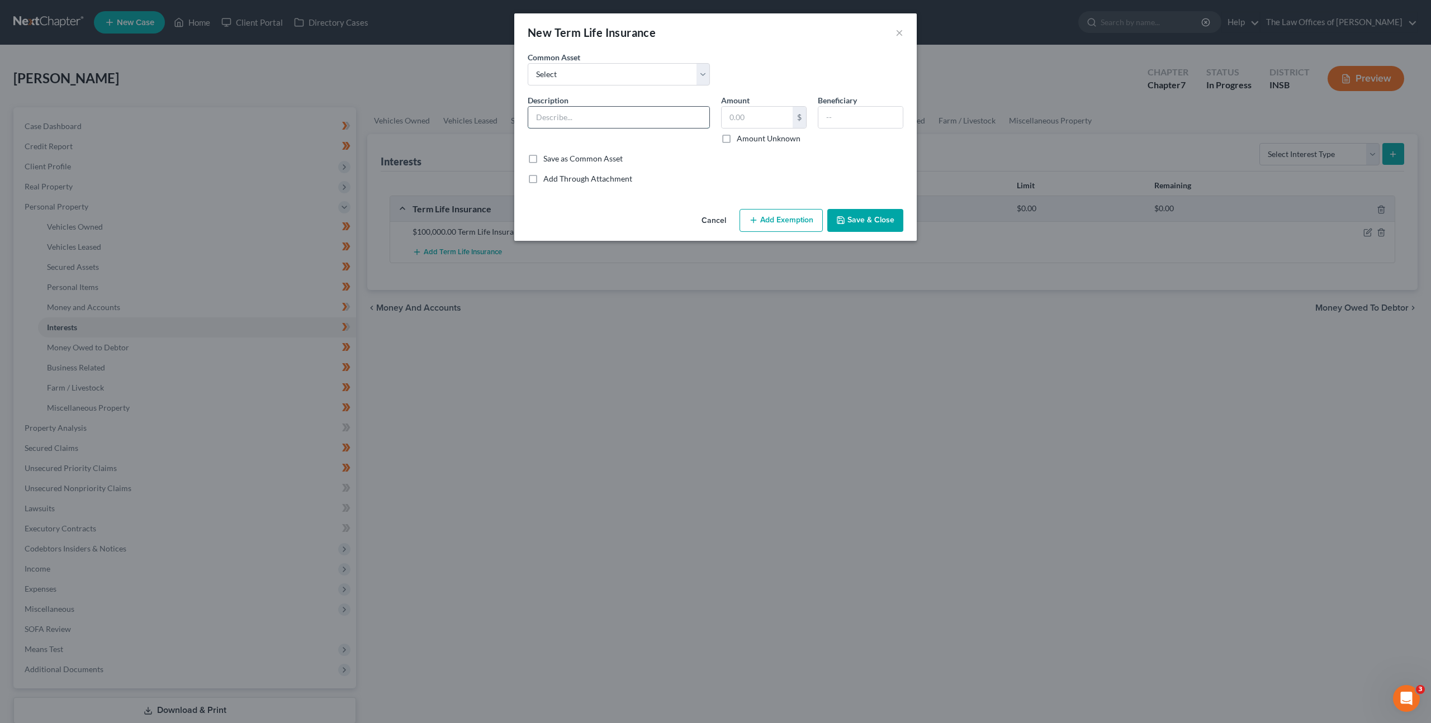
click at [563, 113] on input "text" at bounding box center [618, 117] width 181 height 21
click at [759, 121] on input "text" at bounding box center [757, 117] width 71 height 21
type input "4,675.06"
click at [570, 123] on input "text" at bounding box center [618, 117] width 181 height 21
type input "$25,000 Whole Life Insurance through Foresters"
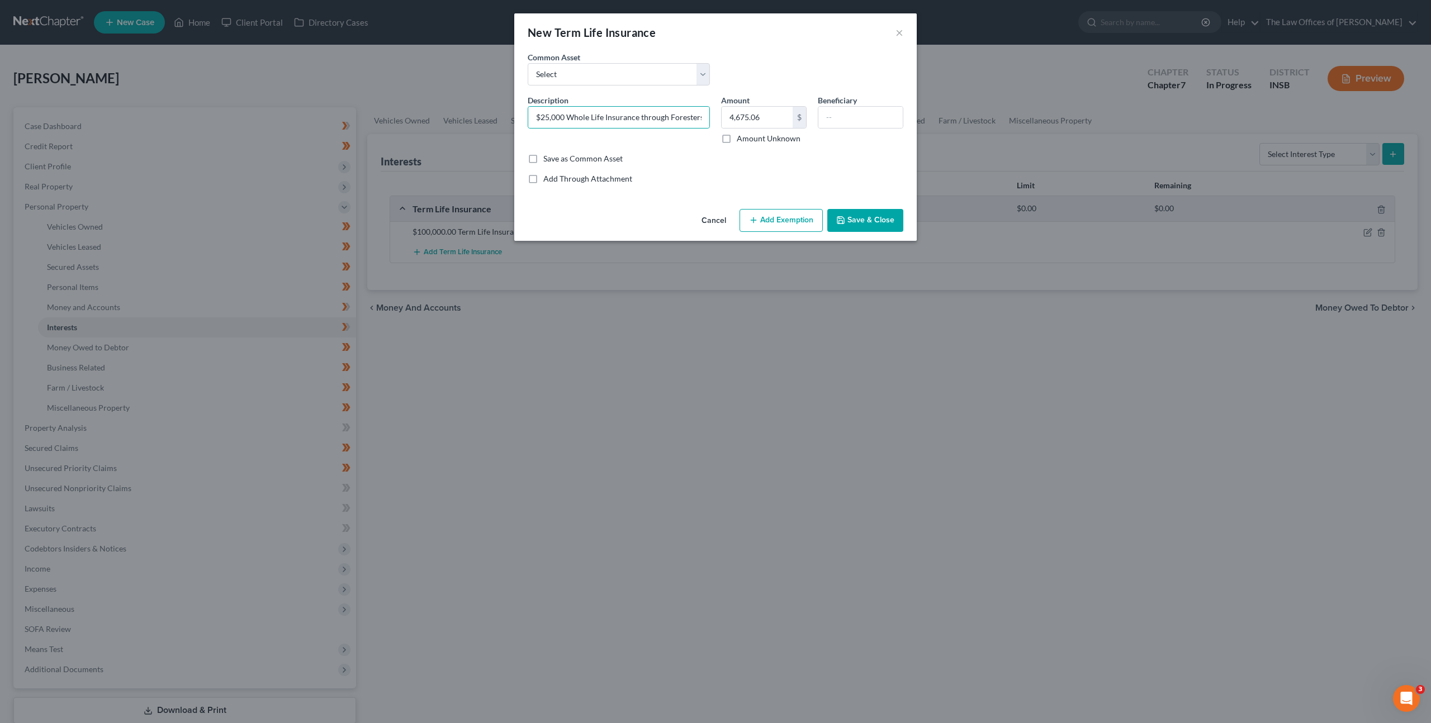
click at [863, 225] on button "Save & Close" at bounding box center [865, 220] width 76 height 23
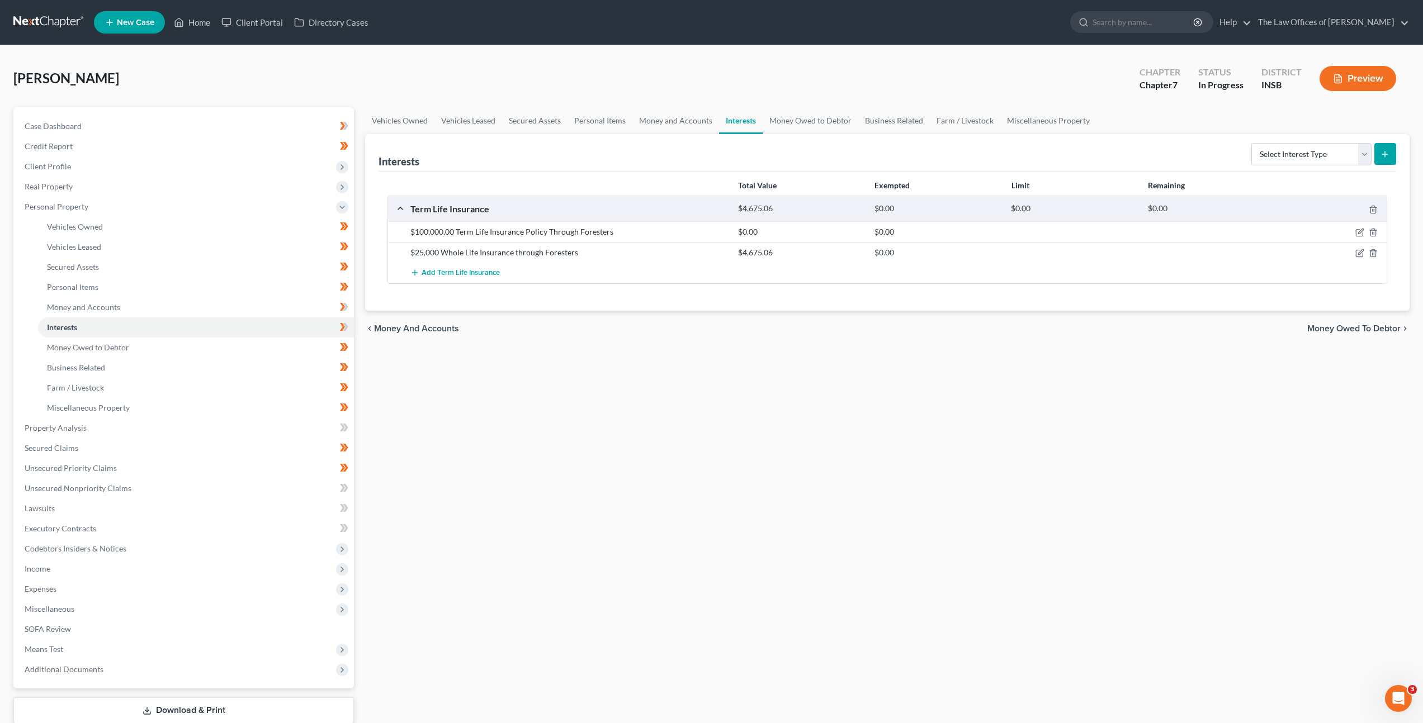
click at [841, 382] on div "Vehicles Owned Vehicles Leased Secured Assets Personal Items Money and Accounts…" at bounding box center [886, 430] width 1055 height 646
drag, startPoint x: 498, startPoint y: 468, endPoint x: 484, endPoint y: 462, distance: 15.6
click at [498, 468] on div "Vehicles Owned Vehicles Leased Secured Assets Personal Items Money and Accounts…" at bounding box center [886, 430] width 1055 height 646
click at [307, 353] on link "Money Owed to Debtor" at bounding box center [196, 348] width 316 height 20
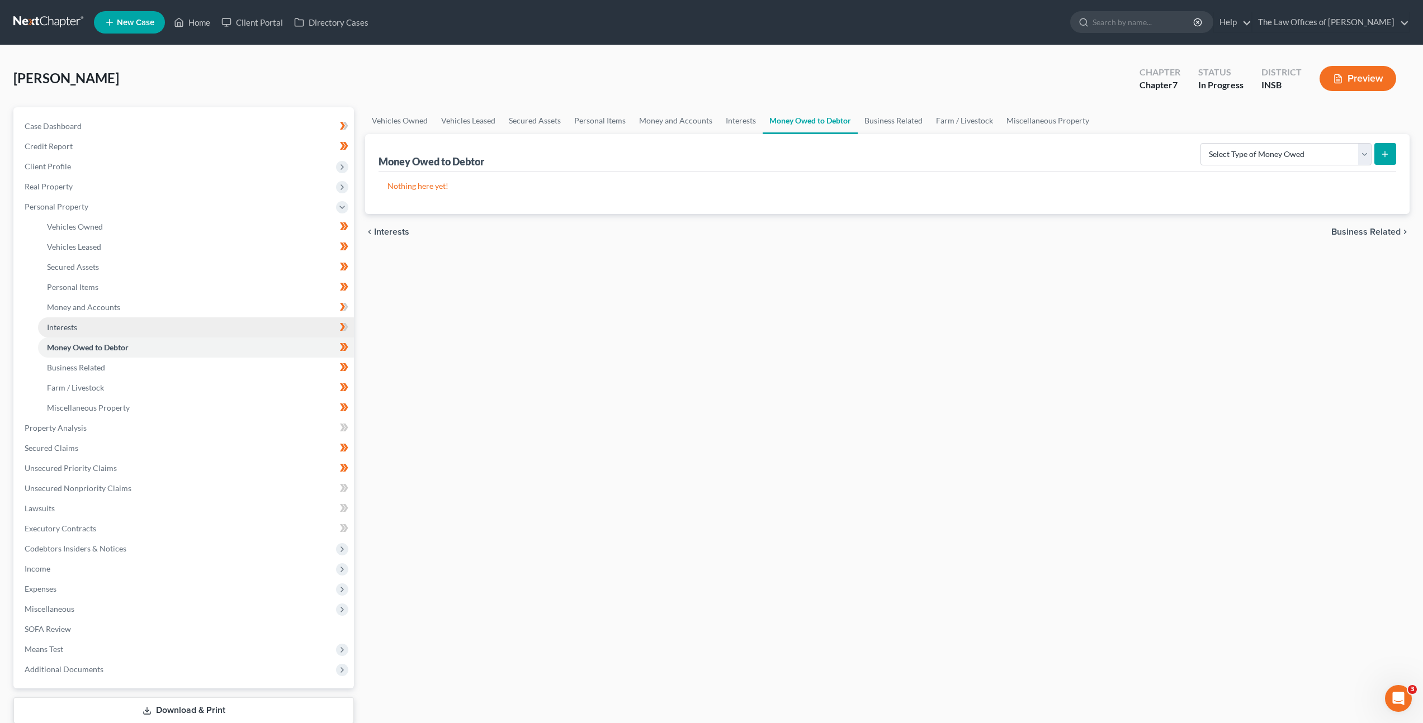
click at [280, 325] on link "Interests" at bounding box center [196, 328] width 316 height 20
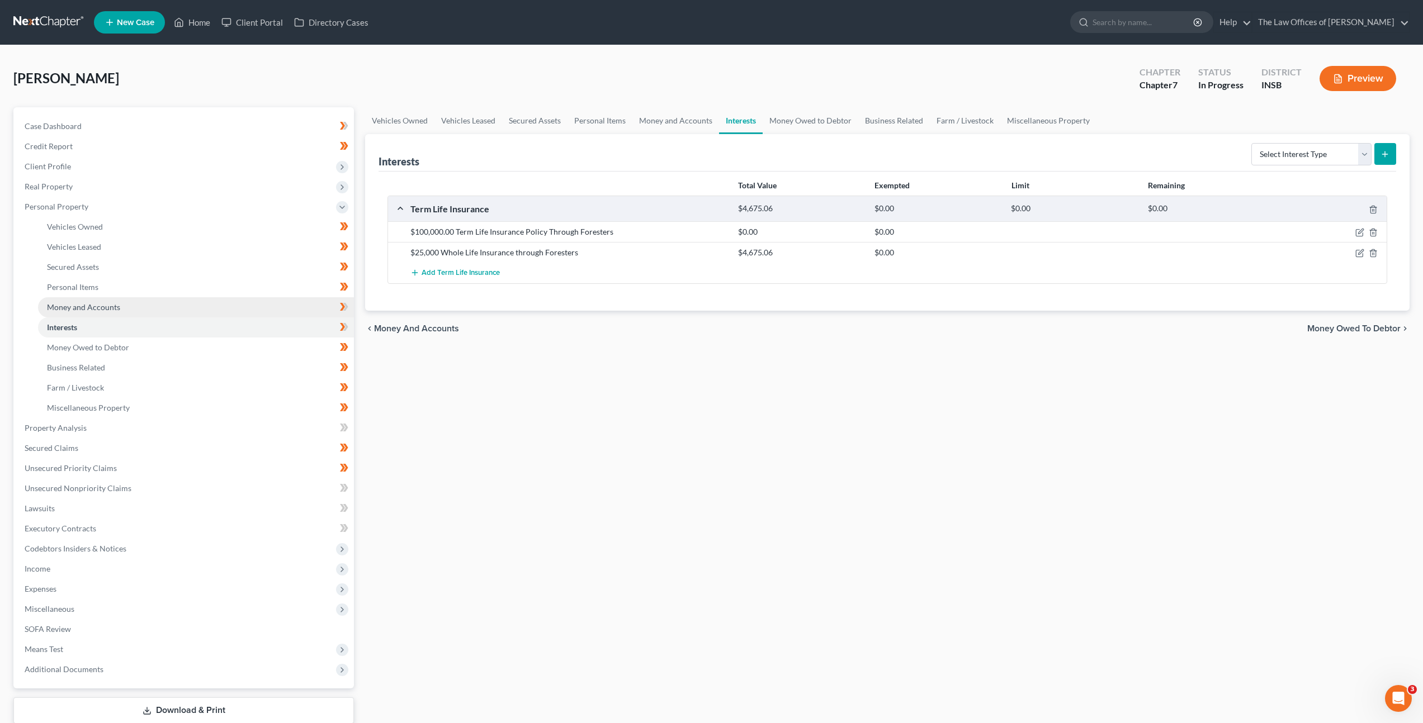
click at [304, 309] on link "Money and Accounts" at bounding box center [196, 307] width 316 height 20
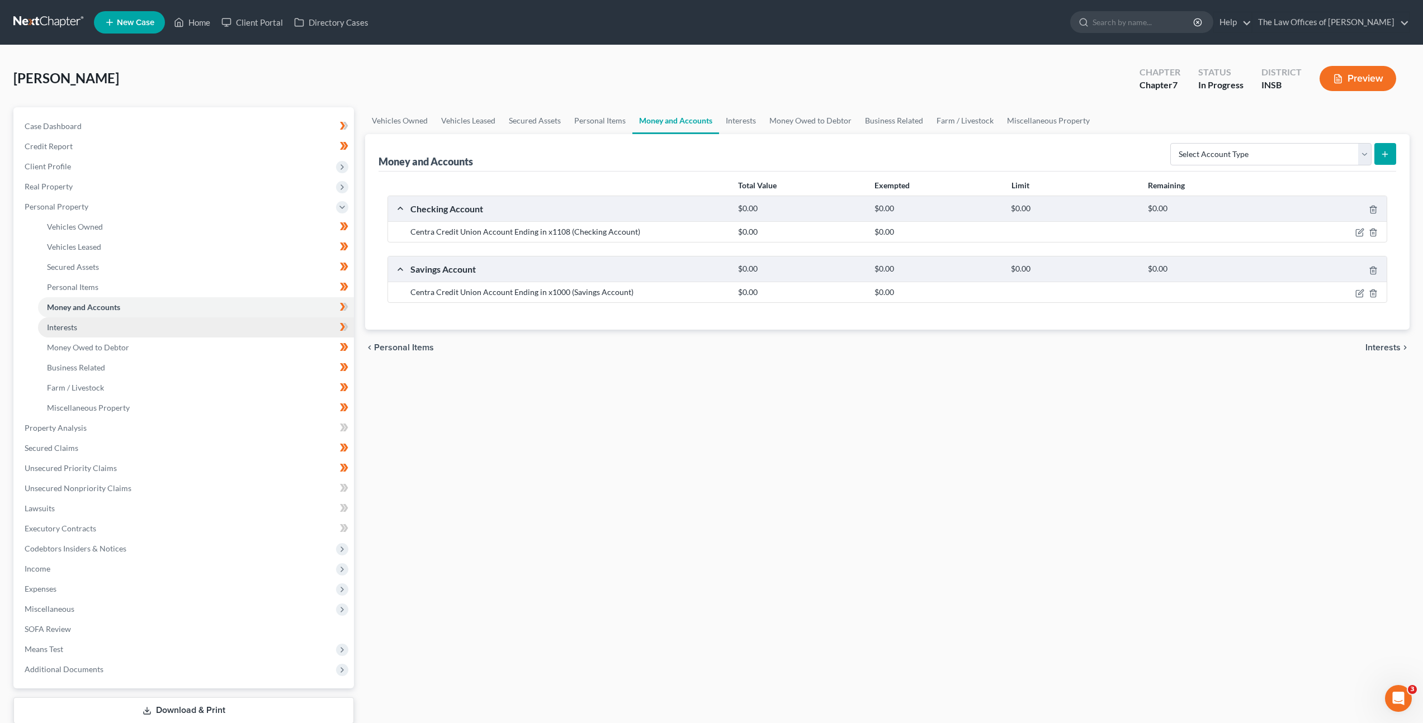
click at [298, 335] on link "Interests" at bounding box center [196, 328] width 316 height 20
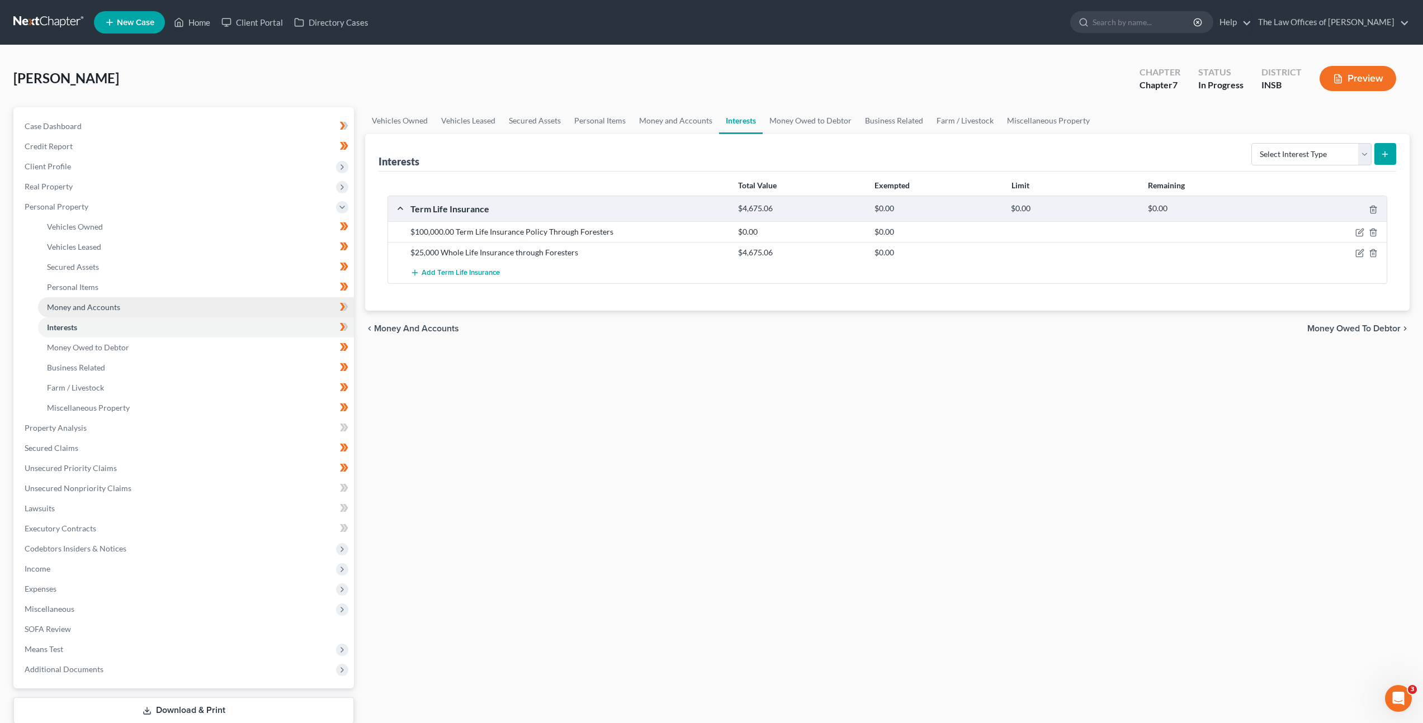
click at [300, 313] on link "Money and Accounts" at bounding box center [196, 307] width 316 height 20
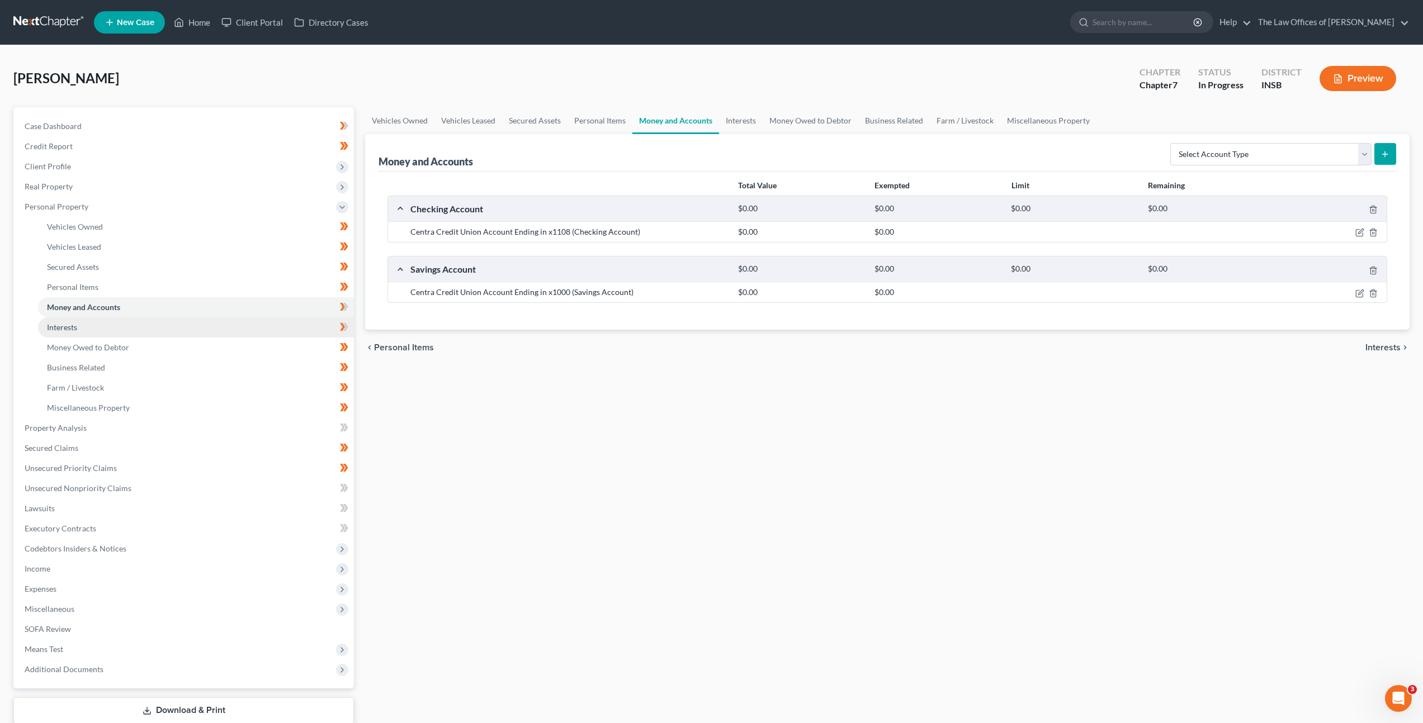
click at [294, 327] on link "Interests" at bounding box center [196, 328] width 316 height 20
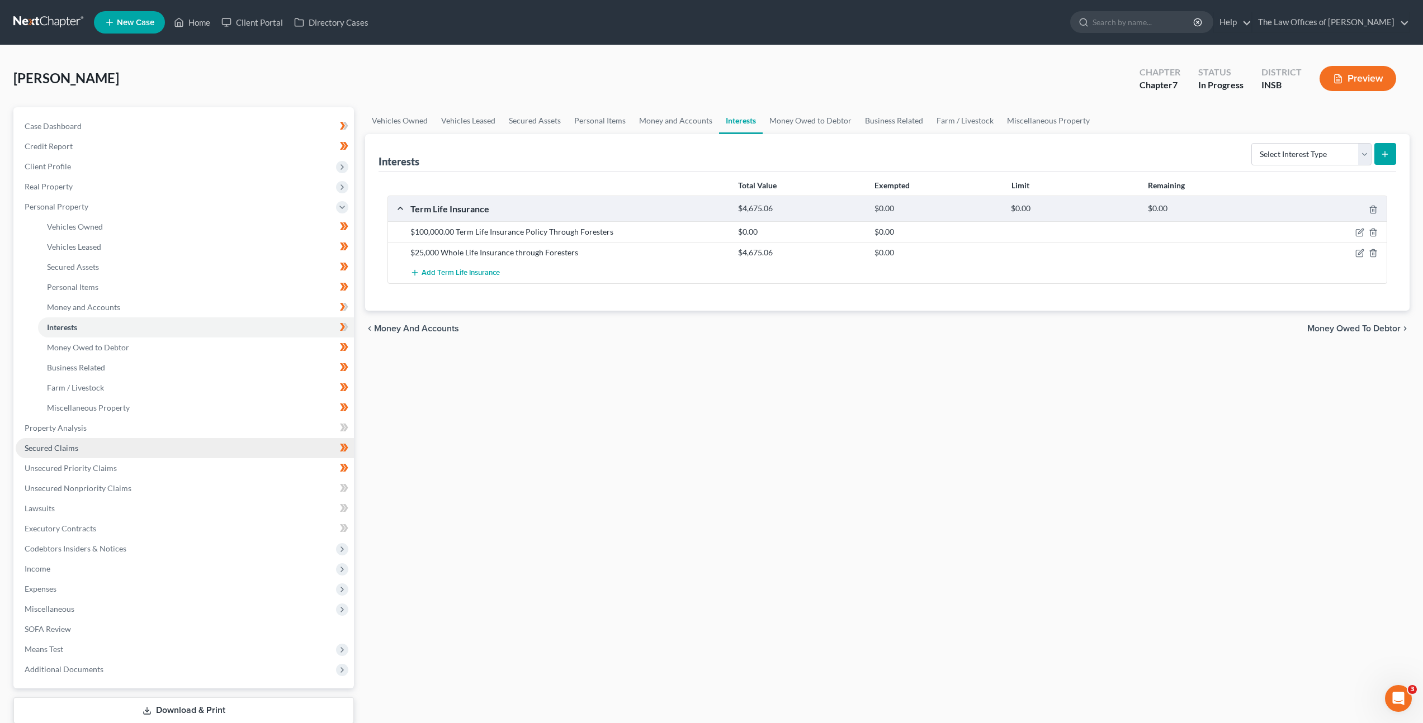
click at [273, 447] on link "Secured Claims" at bounding box center [185, 448] width 338 height 20
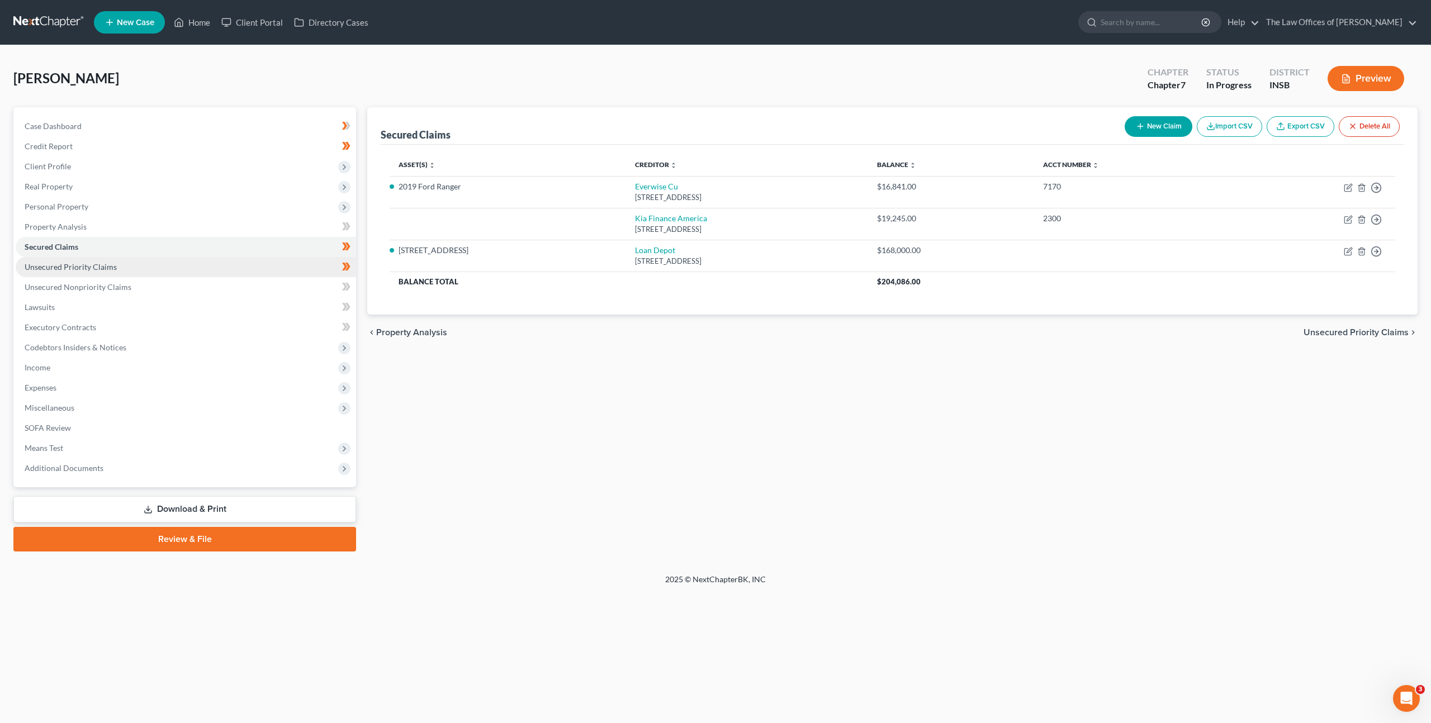
click at [247, 264] on link "Unsecured Priority Claims" at bounding box center [186, 267] width 340 height 20
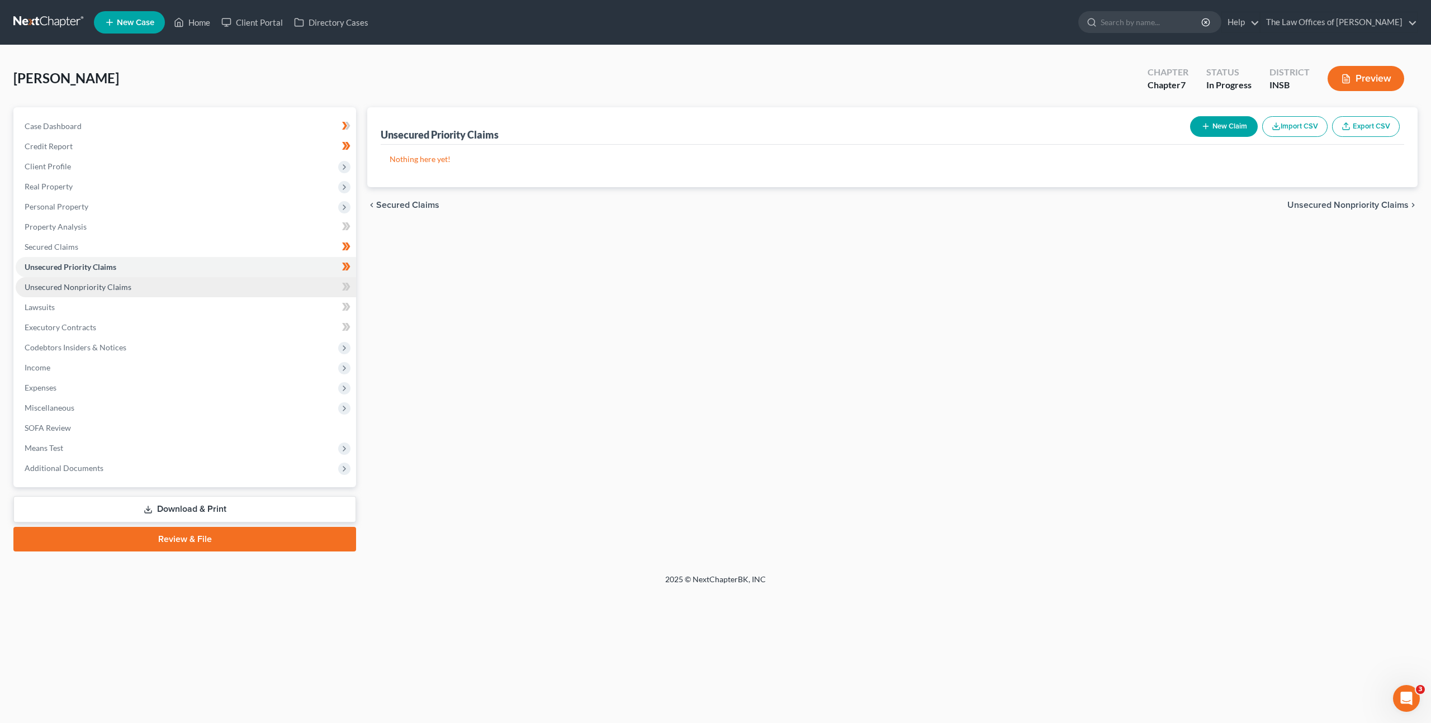
click at [252, 283] on link "Unsecured Nonpriority Claims" at bounding box center [186, 287] width 340 height 20
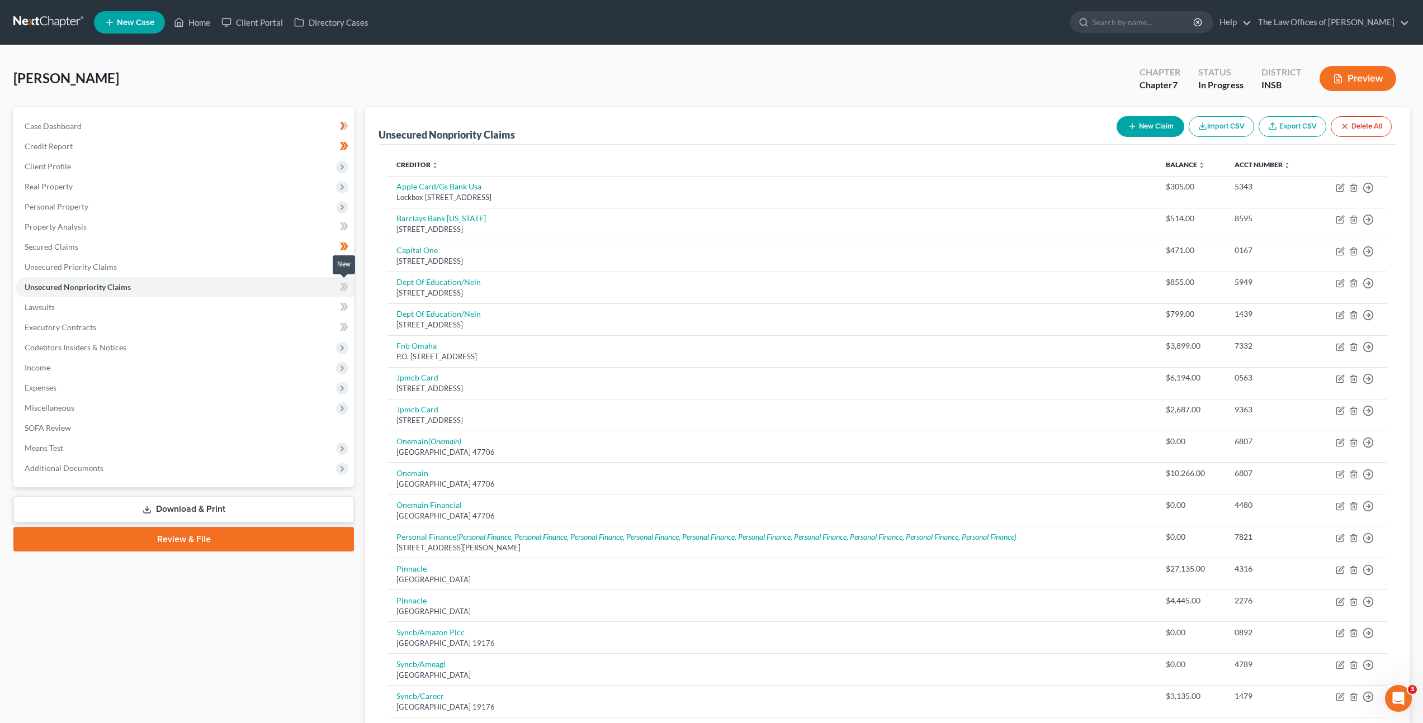
click at [340, 286] on icon at bounding box center [344, 287] width 8 height 14
click at [345, 287] on icon at bounding box center [344, 287] width 8 height 14
click at [292, 303] on link "Lawsuits" at bounding box center [185, 307] width 338 height 20
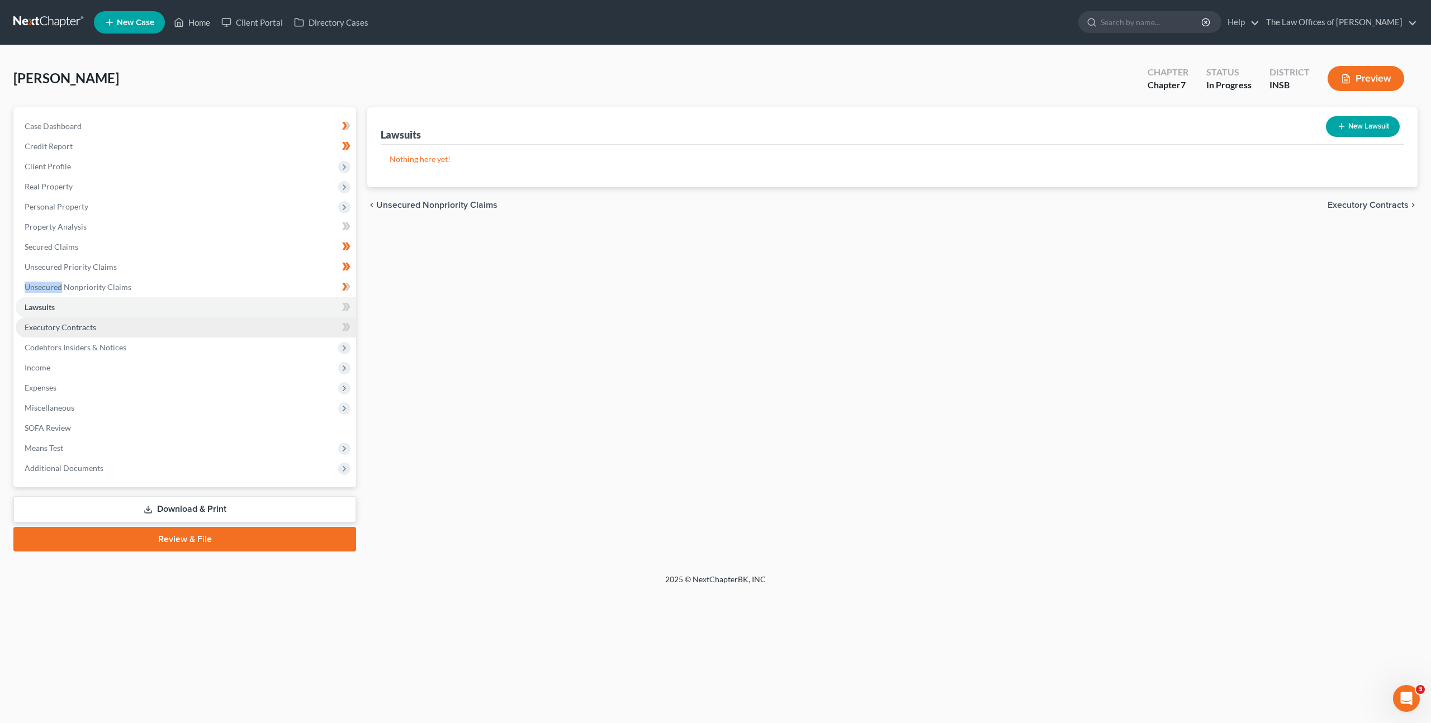
click at [238, 320] on link "Executory Contracts" at bounding box center [186, 328] width 340 height 20
click at [471, 332] on div "Executory Contracts New Contract Nothing here yet! chevron_left Lawsuits Codebt…" at bounding box center [893, 329] width 1062 height 444
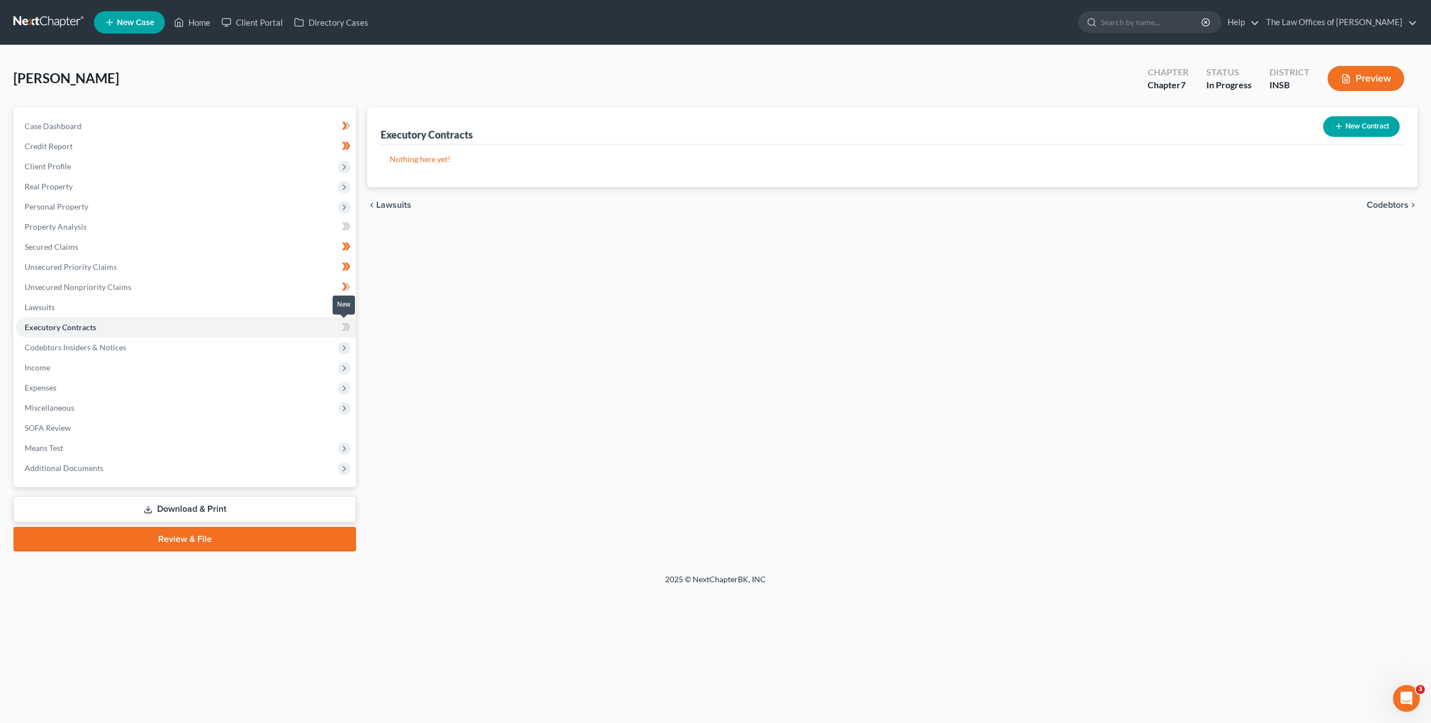
click at [353, 327] on span at bounding box center [347, 328] width 20 height 17
click at [347, 309] on icon at bounding box center [347, 307] width 5 height 8
click at [262, 371] on span "Income" at bounding box center [186, 368] width 340 height 20
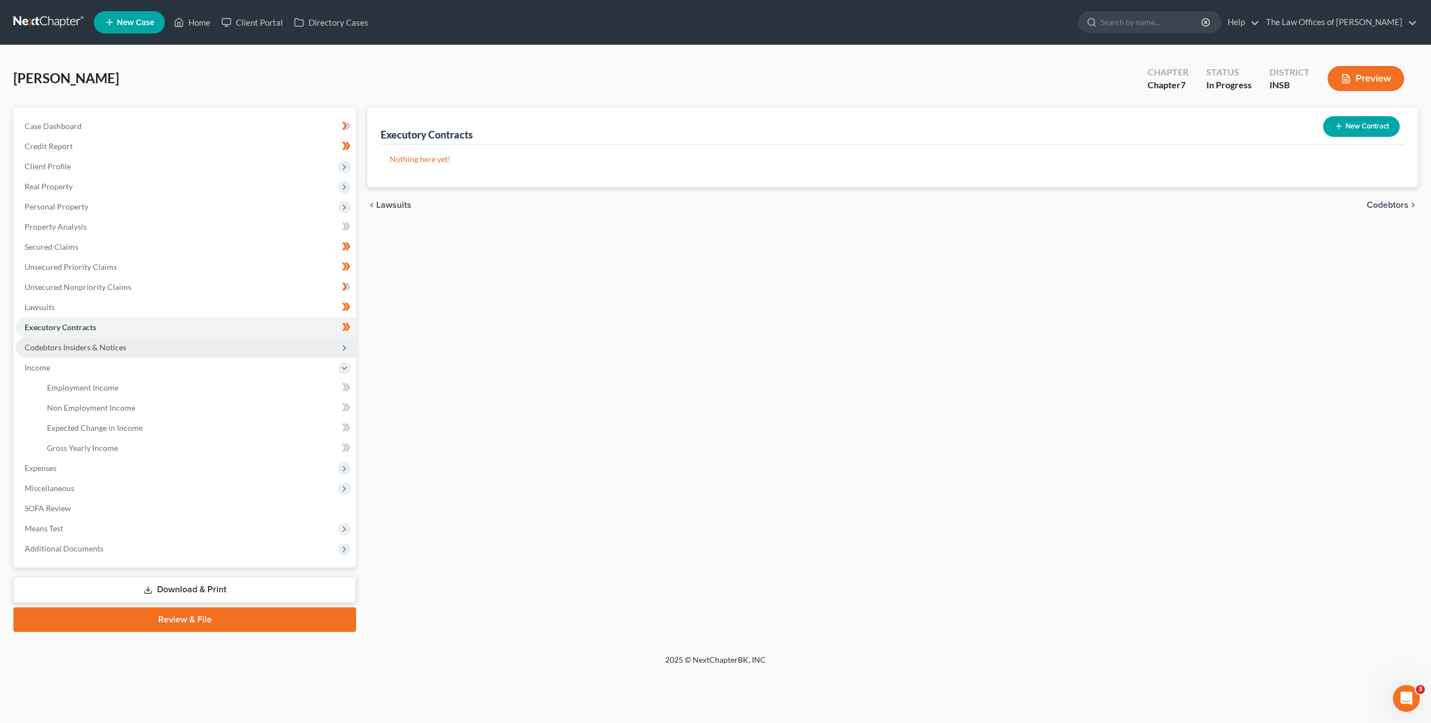
click at [238, 354] on span "Codebtors Insiders & Notices" at bounding box center [186, 348] width 340 height 20
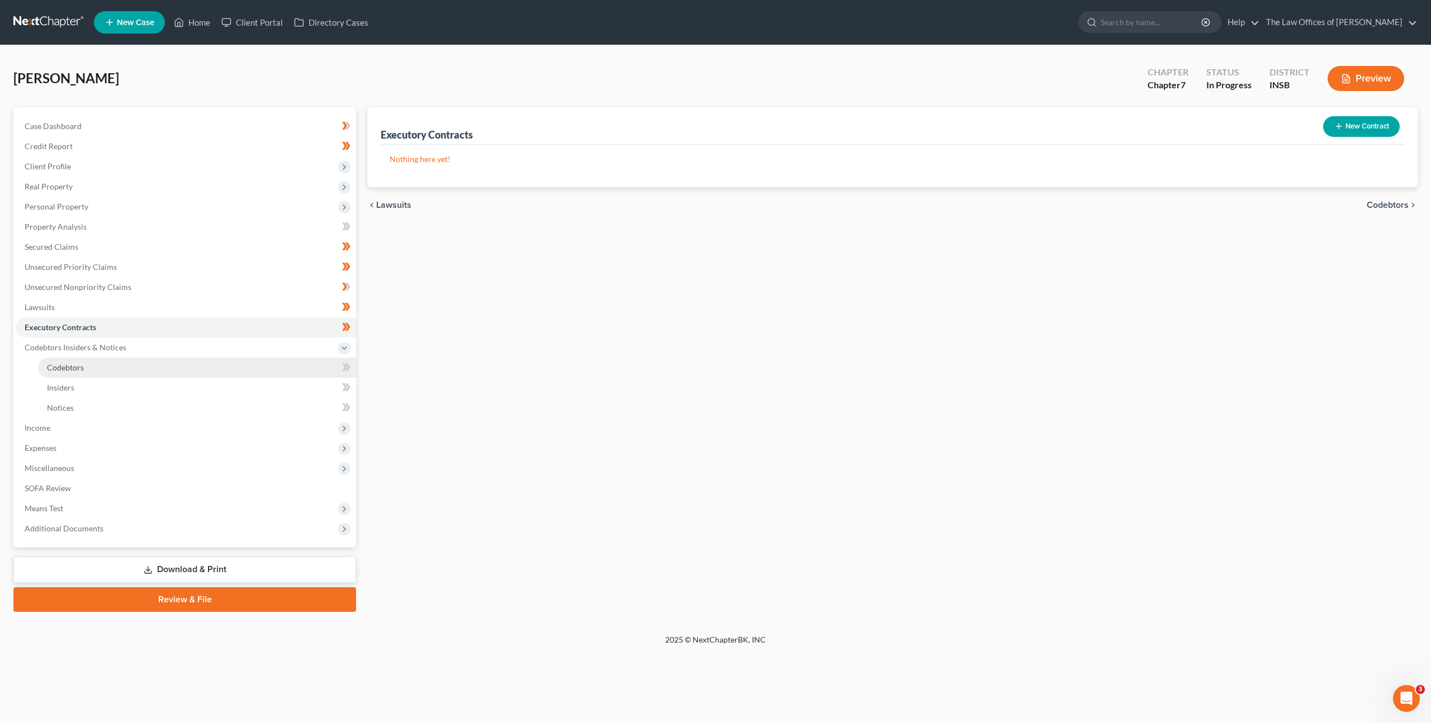
click at [230, 365] on link "Codebtors" at bounding box center [197, 368] width 318 height 20
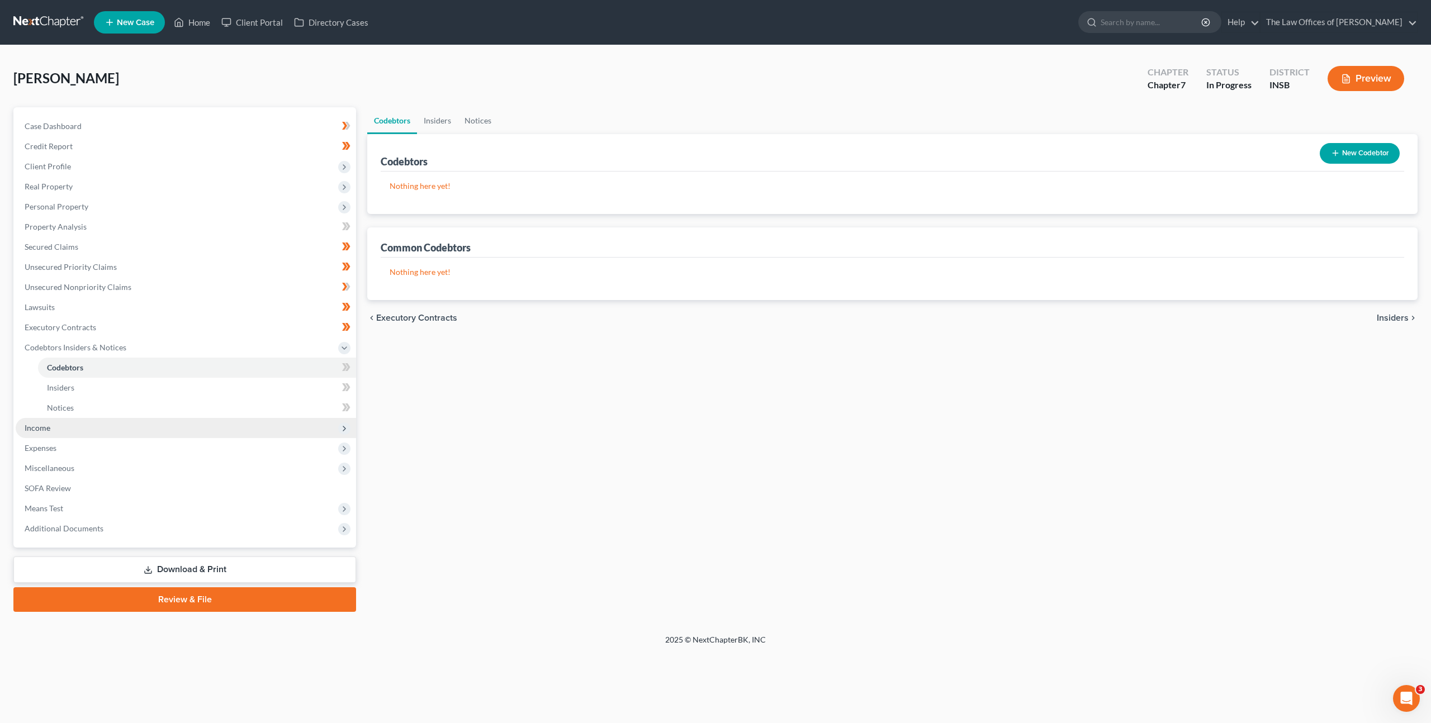
click at [198, 432] on span "Income" at bounding box center [186, 428] width 340 height 20
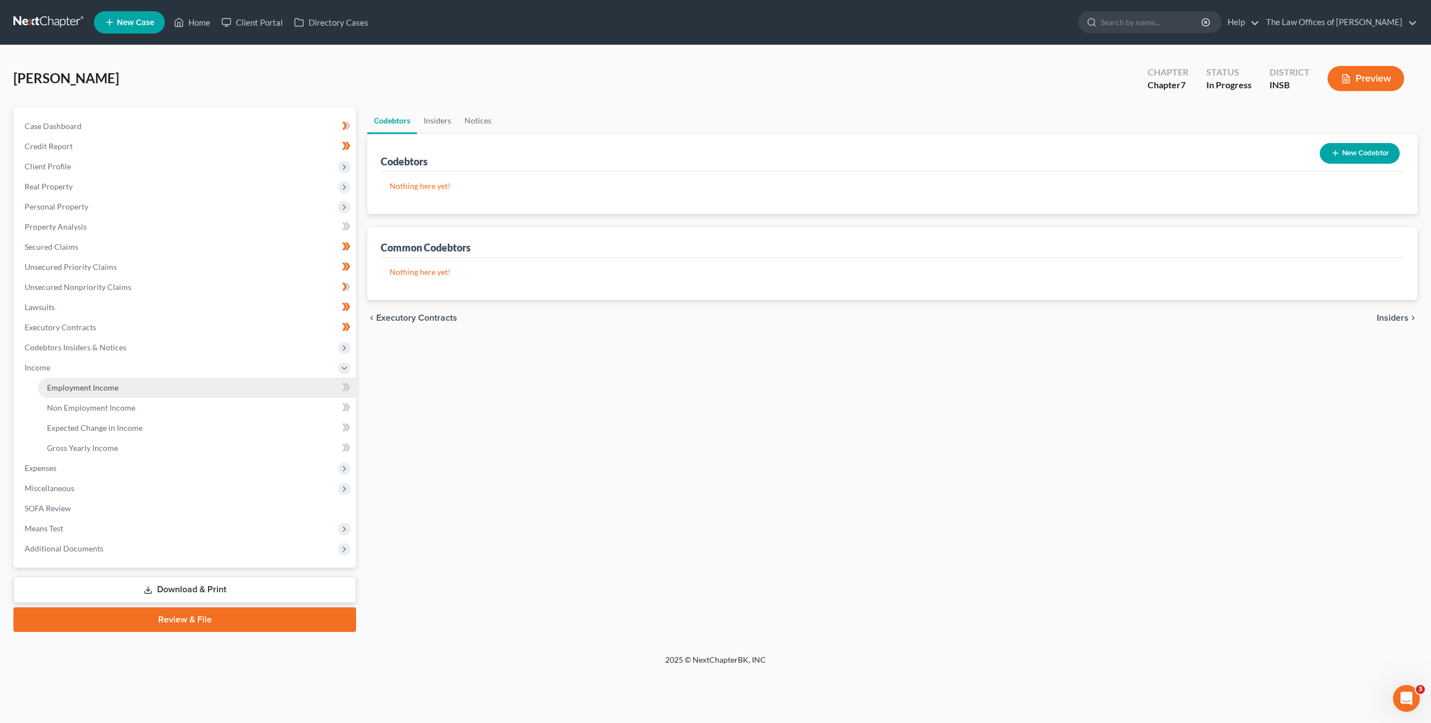
drag, startPoint x: 196, startPoint y: 387, endPoint x: 719, endPoint y: 312, distance: 528.6
click at [197, 387] on link "Employment Income" at bounding box center [197, 388] width 318 height 20
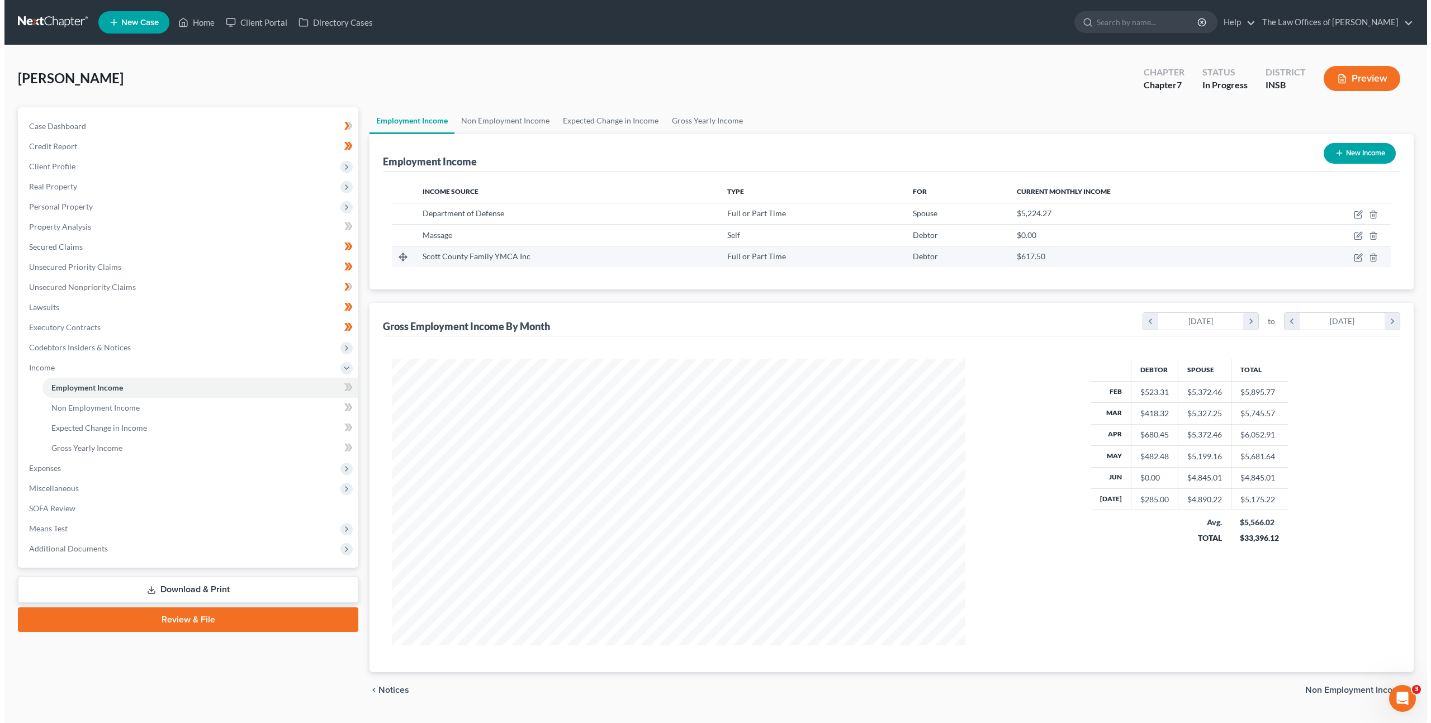
scroll to position [558708, 558399]
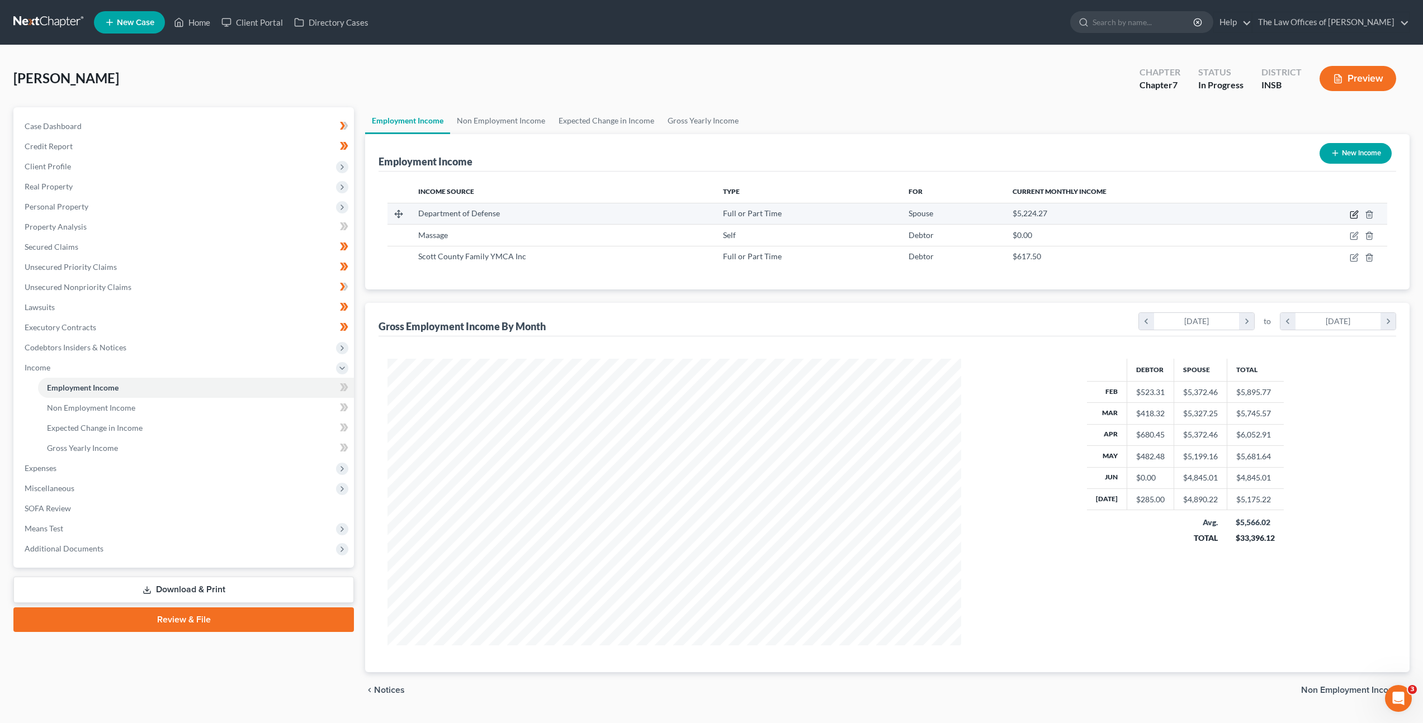
click at [1354, 214] on icon "button" at bounding box center [1353, 214] width 9 height 9
select select "0"
select select "2"
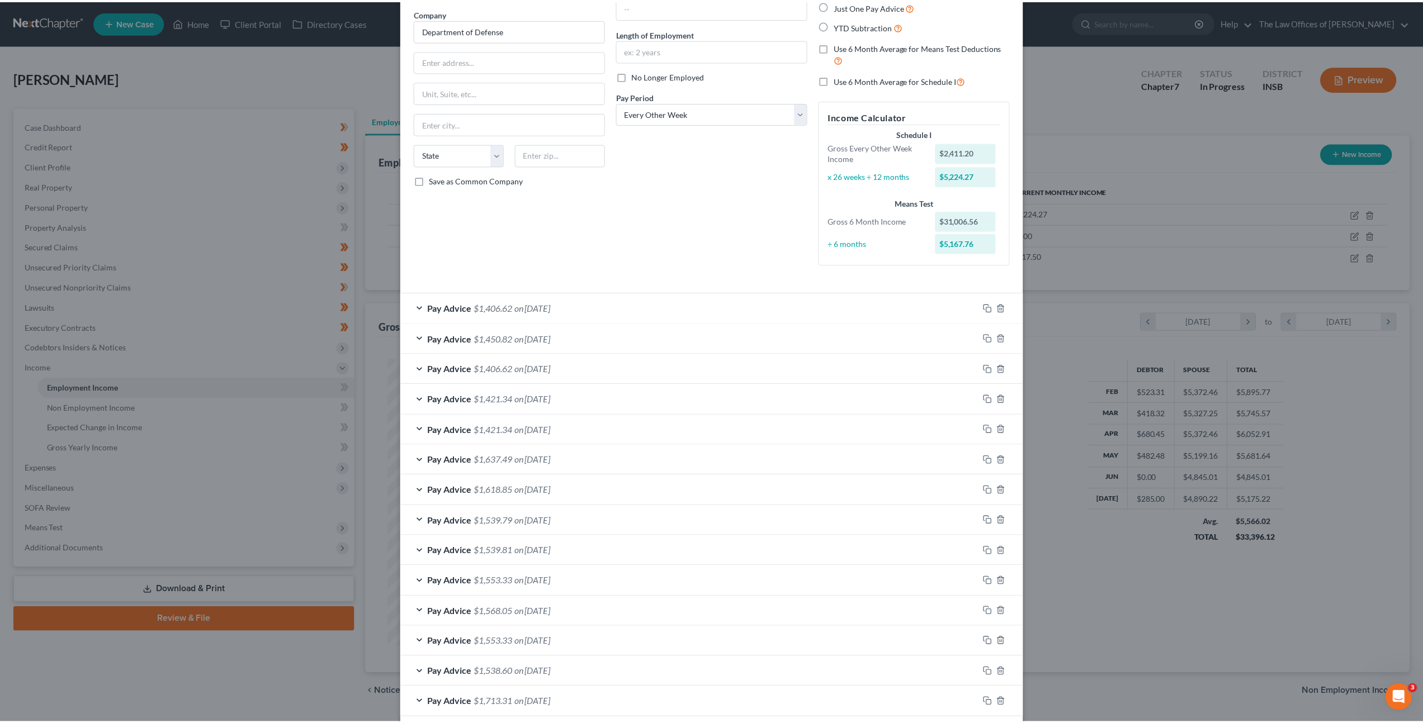
scroll to position [143, 0]
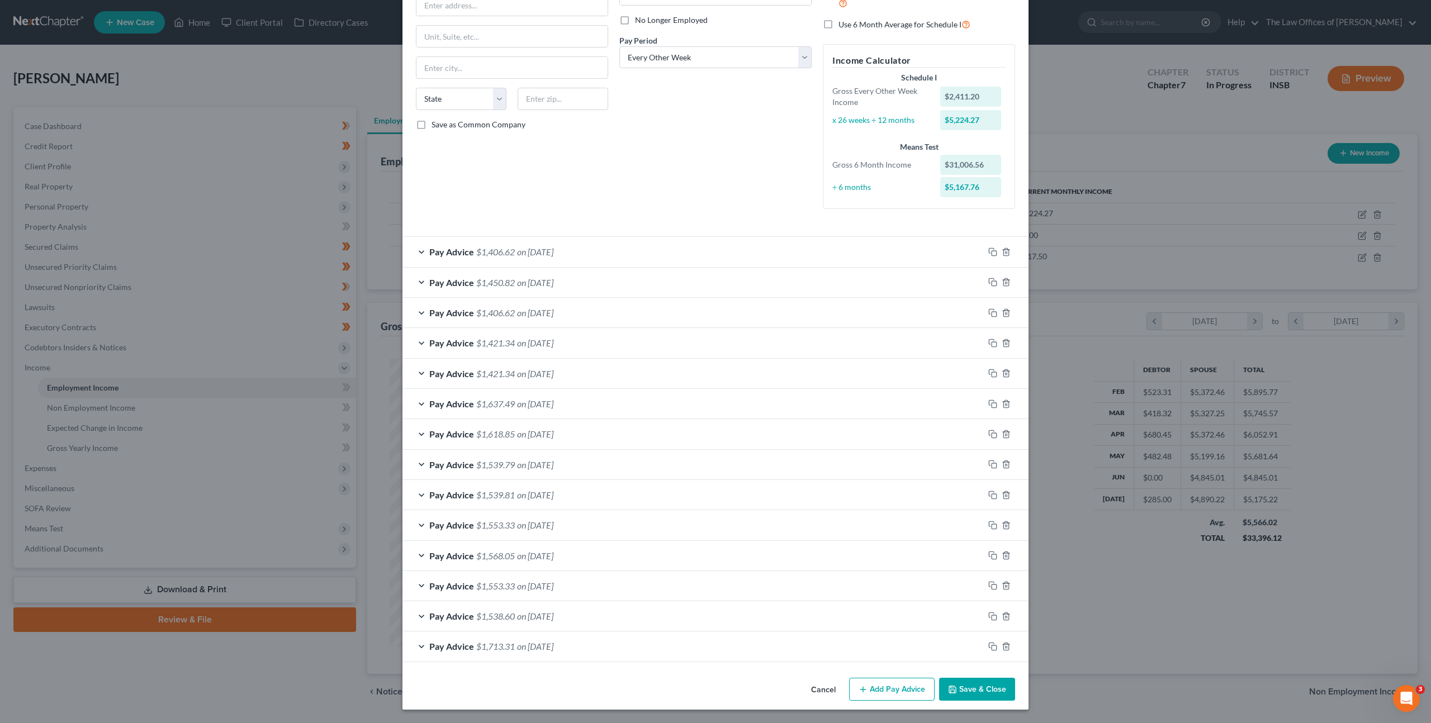
click at [811, 689] on button "Cancel" at bounding box center [823, 690] width 42 height 22
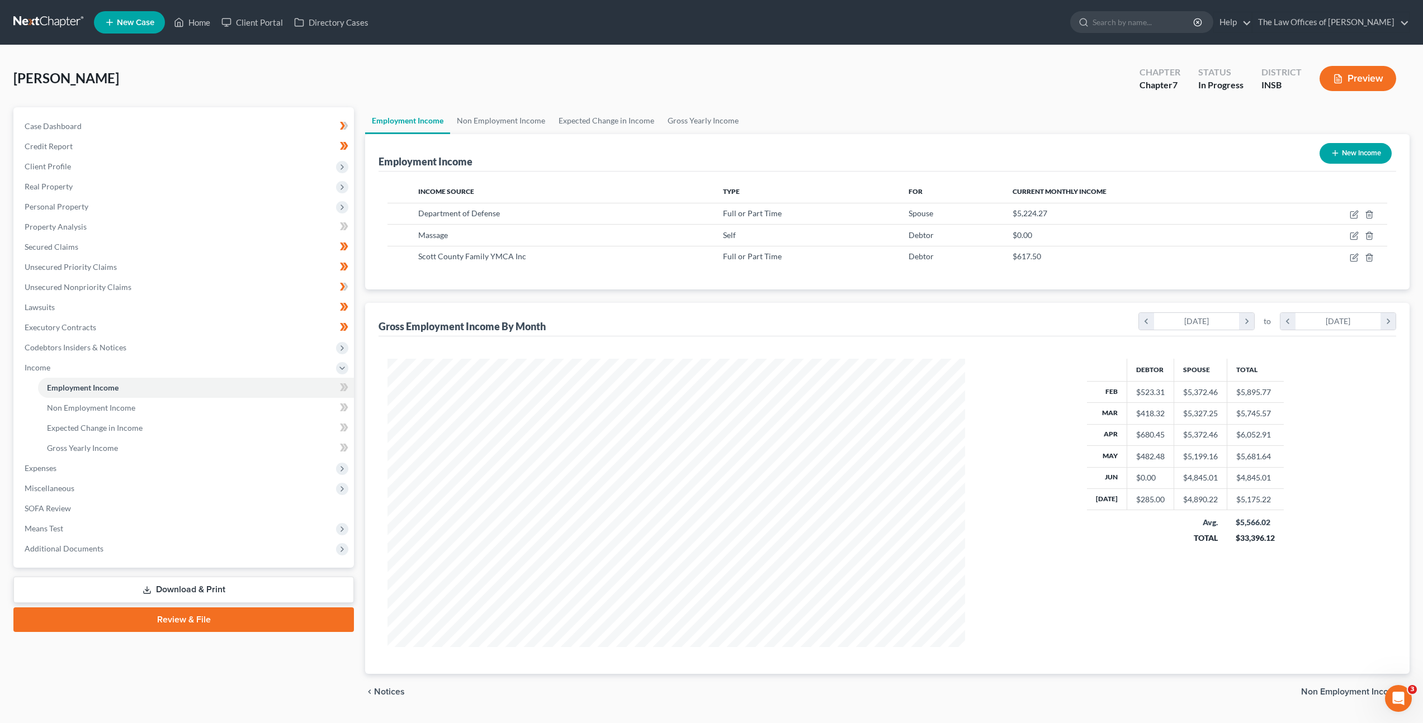
scroll to position [558708, 558399]
click at [490, 121] on link "Non Employment Income" at bounding box center [501, 120] width 102 height 27
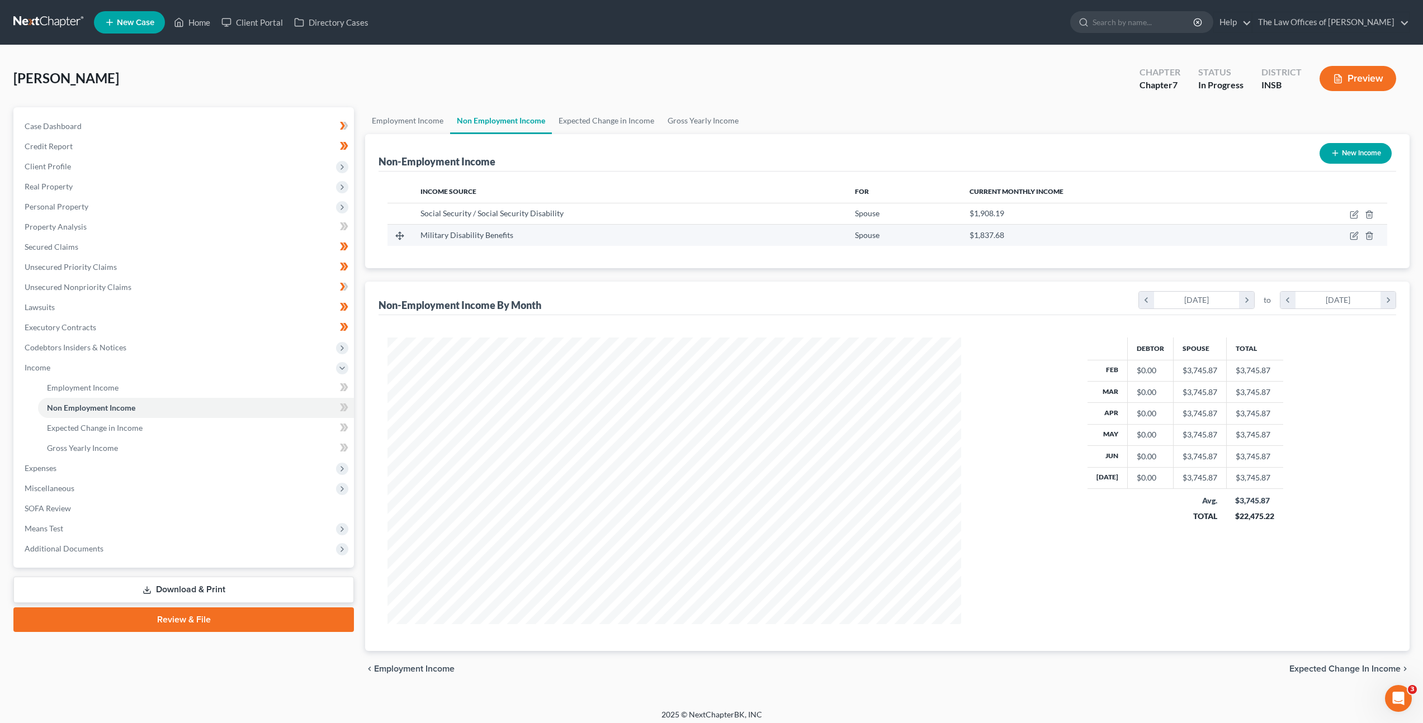
scroll to position [558708, 558399]
click at [409, 127] on link "Employment Income" at bounding box center [407, 120] width 85 height 27
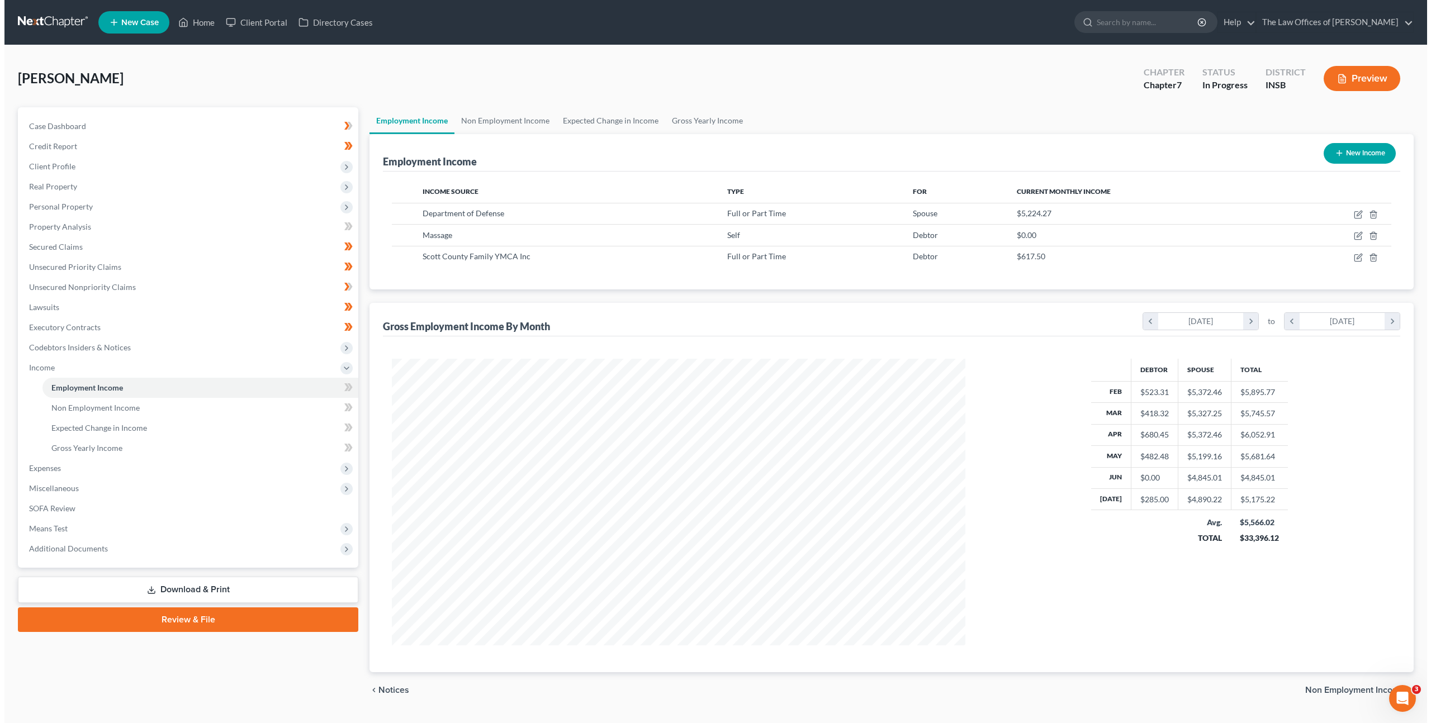
scroll to position [287, 596]
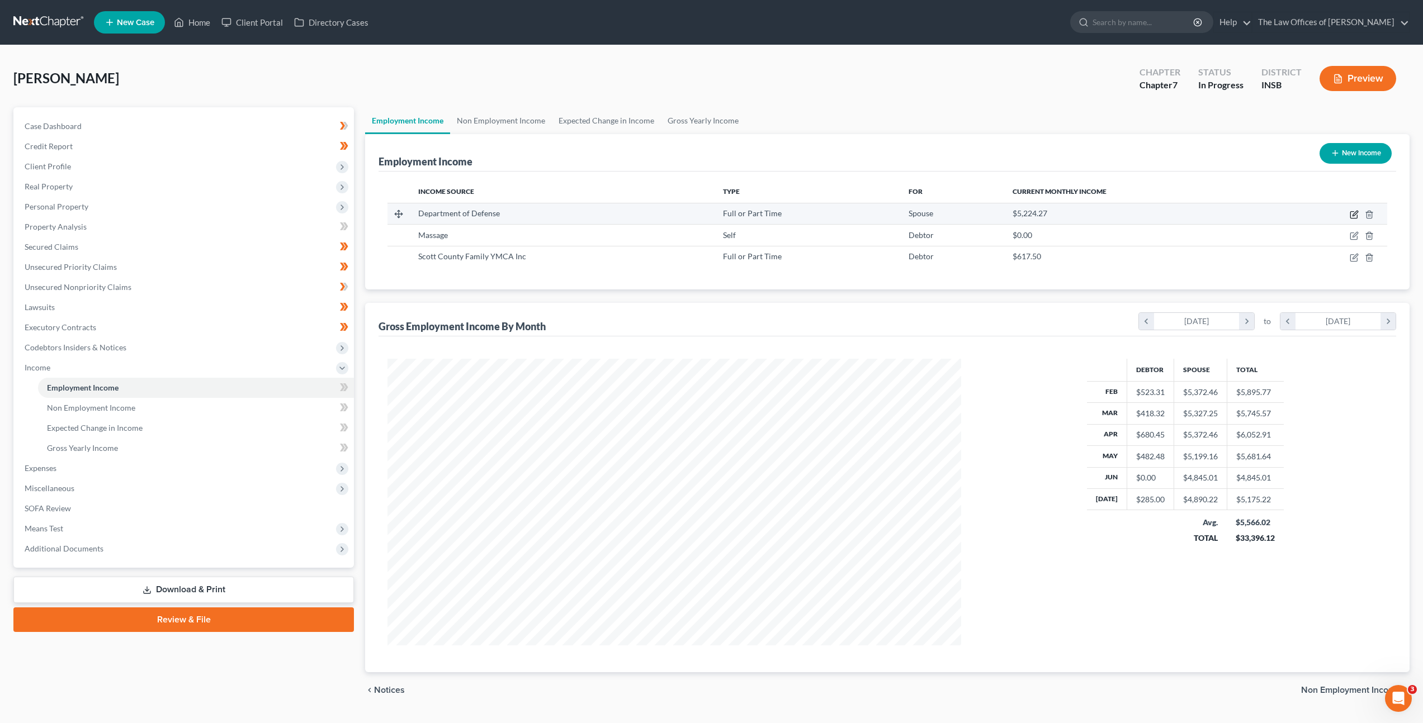
click at [1349, 214] on icon "button" at bounding box center [1353, 214] width 9 height 9
select select "0"
select select "2"
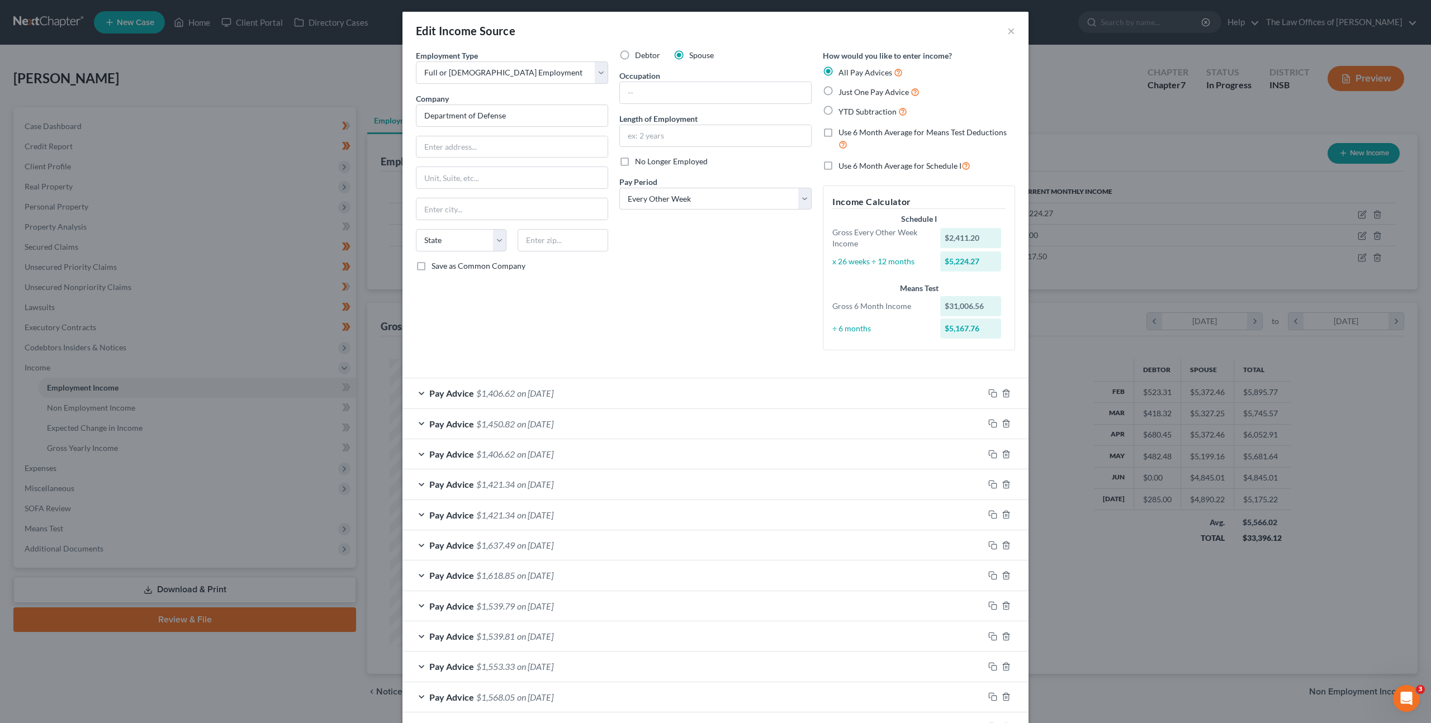
scroll to position [0, 0]
click at [521, 144] on input "text" at bounding box center [511, 148] width 191 height 21
drag, startPoint x: 180, startPoint y: 106, endPoint x: 173, endPoint y: 106, distance: 7.3
click at [173, 106] on div "Edit Income Source × Employment Type * Select Full or Part Time Employment Self…" at bounding box center [715, 361] width 1431 height 723
click at [455, 147] on input "text" at bounding box center [511, 148] width 191 height 21
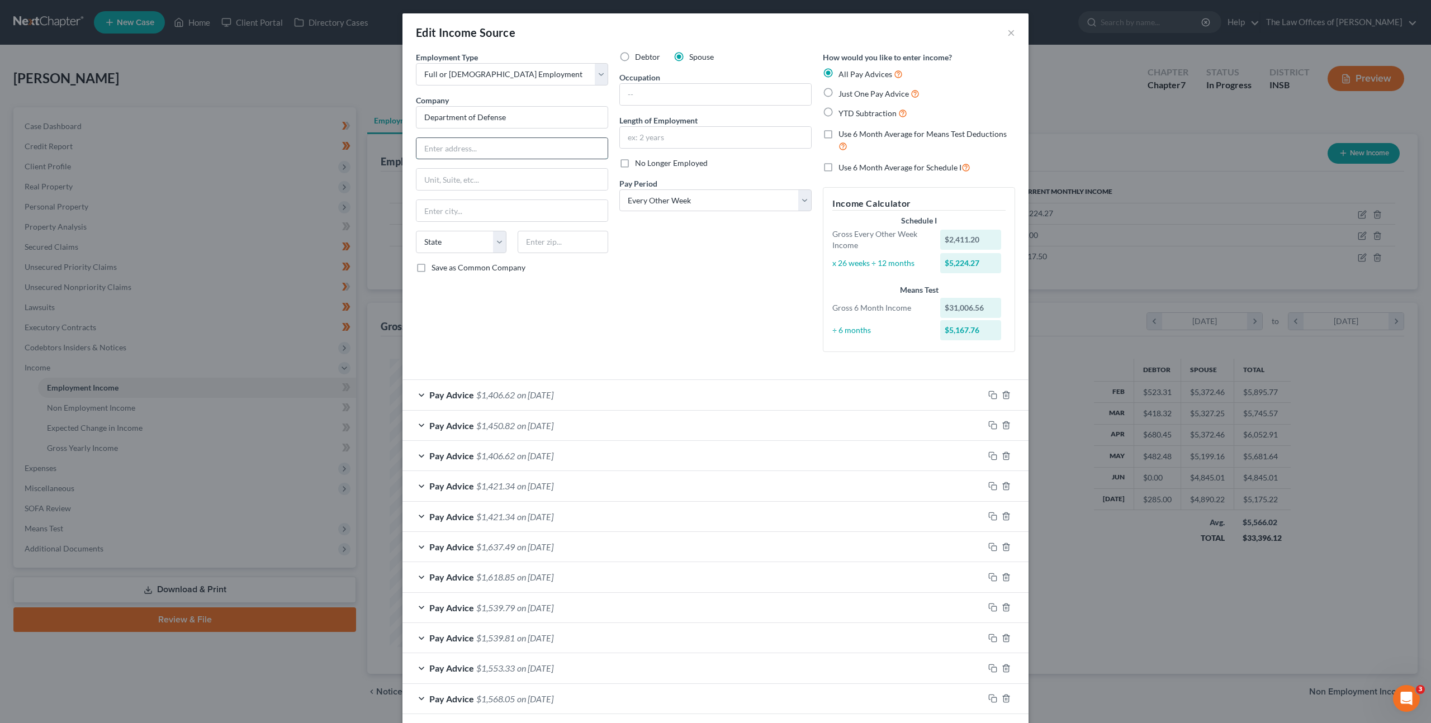
click at [482, 147] on input "text" at bounding box center [511, 148] width 191 height 21
type input "1467 Scott Valley Dr"
type input "47170"
click at [634, 286] on div "Debtor Spouse Occupation Length of Employment No Longer Employed Pay Period * S…" at bounding box center [715, 206] width 203 height 310
type input "Scottsburg"
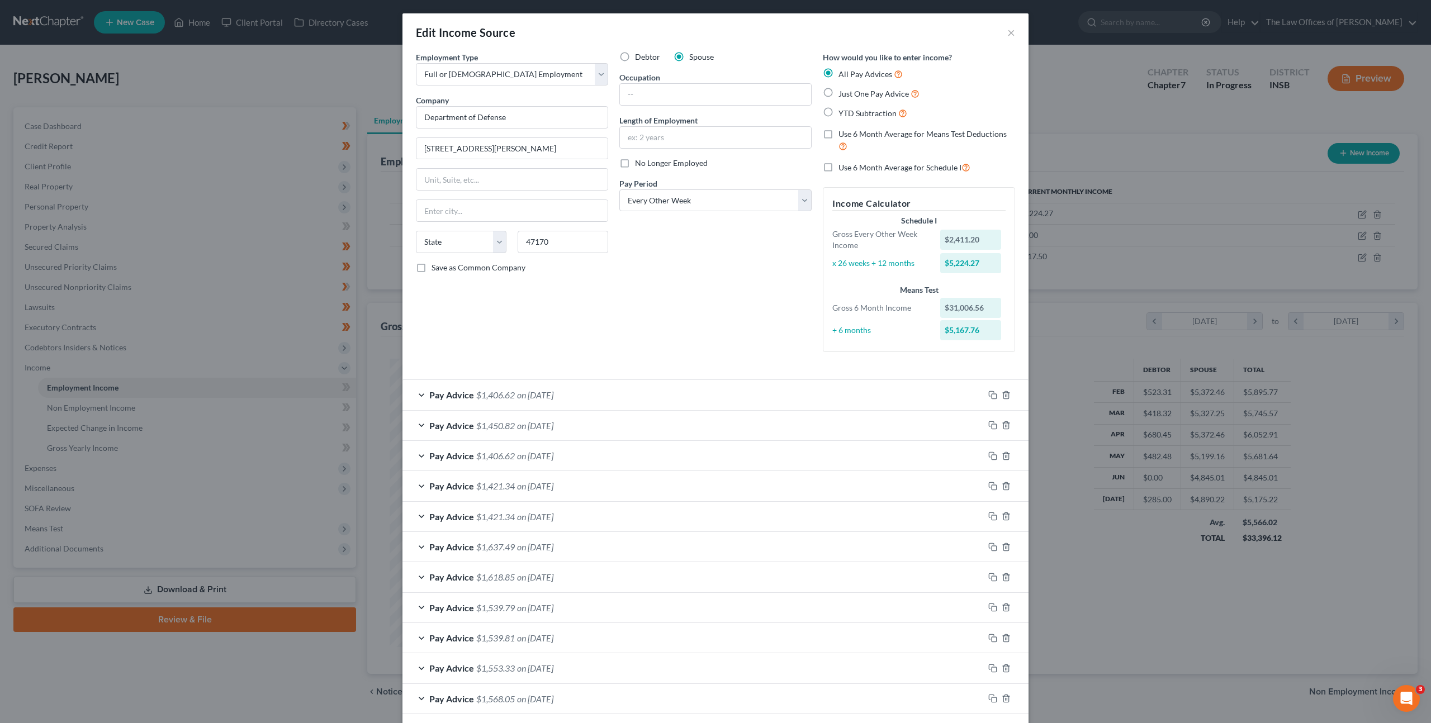
select select "15"
click at [672, 84] on input "text" at bounding box center [715, 94] width 191 height 21
type input "Medical Support Assistant"
type input "20 years"
drag, startPoint x: 641, startPoint y: 350, endPoint x: 682, endPoint y: 301, distance: 64.3
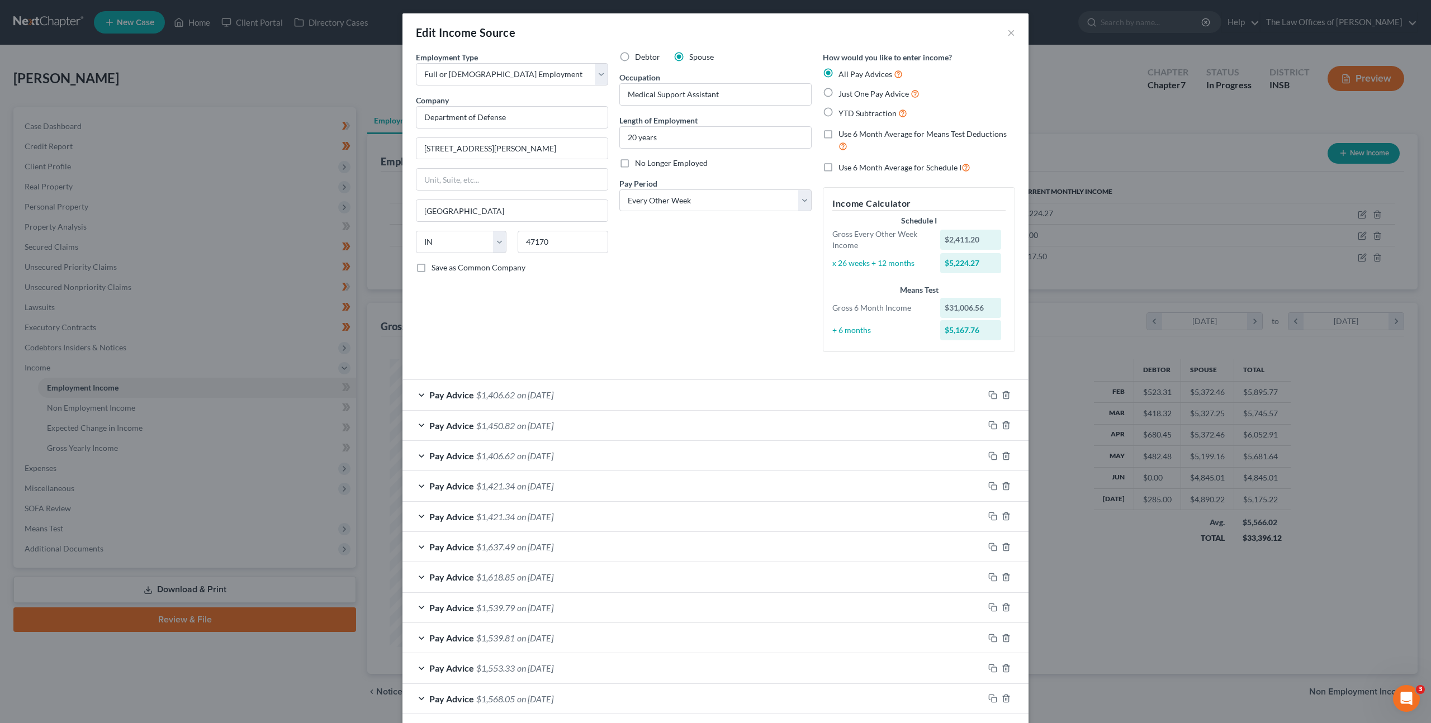
click at [642, 346] on div "Debtor Spouse Occupation Medical Support Assistant Length of Employment 20 year…" at bounding box center [715, 206] width 203 height 310
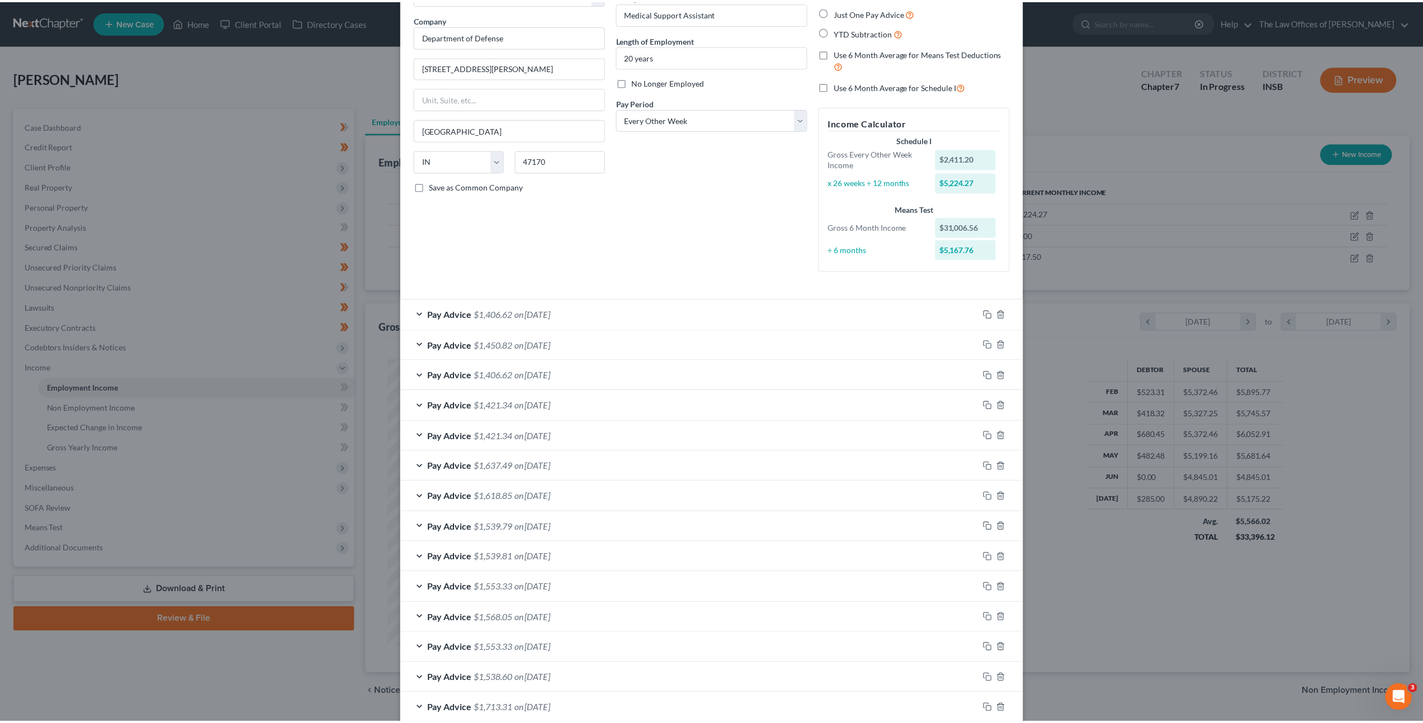
scroll to position [143, 0]
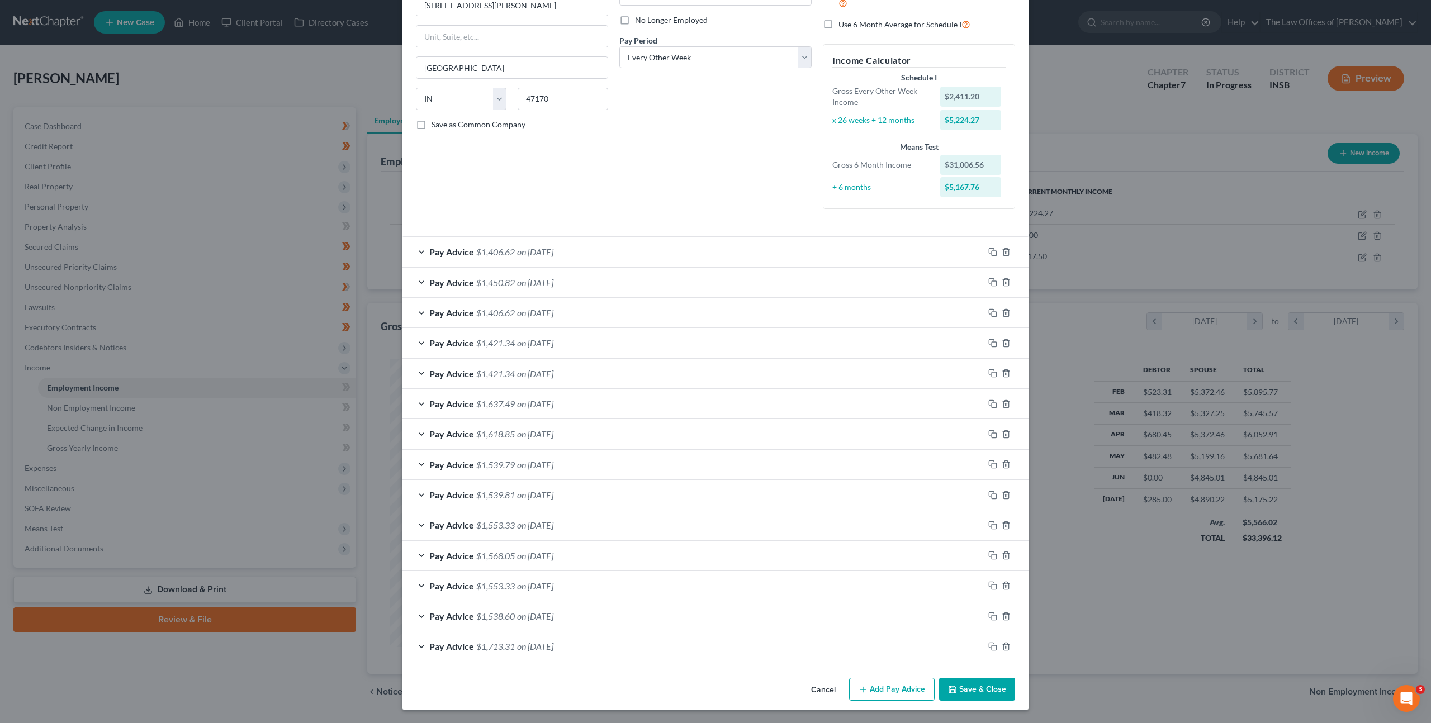
click at [966, 687] on button "Save & Close" at bounding box center [977, 689] width 76 height 23
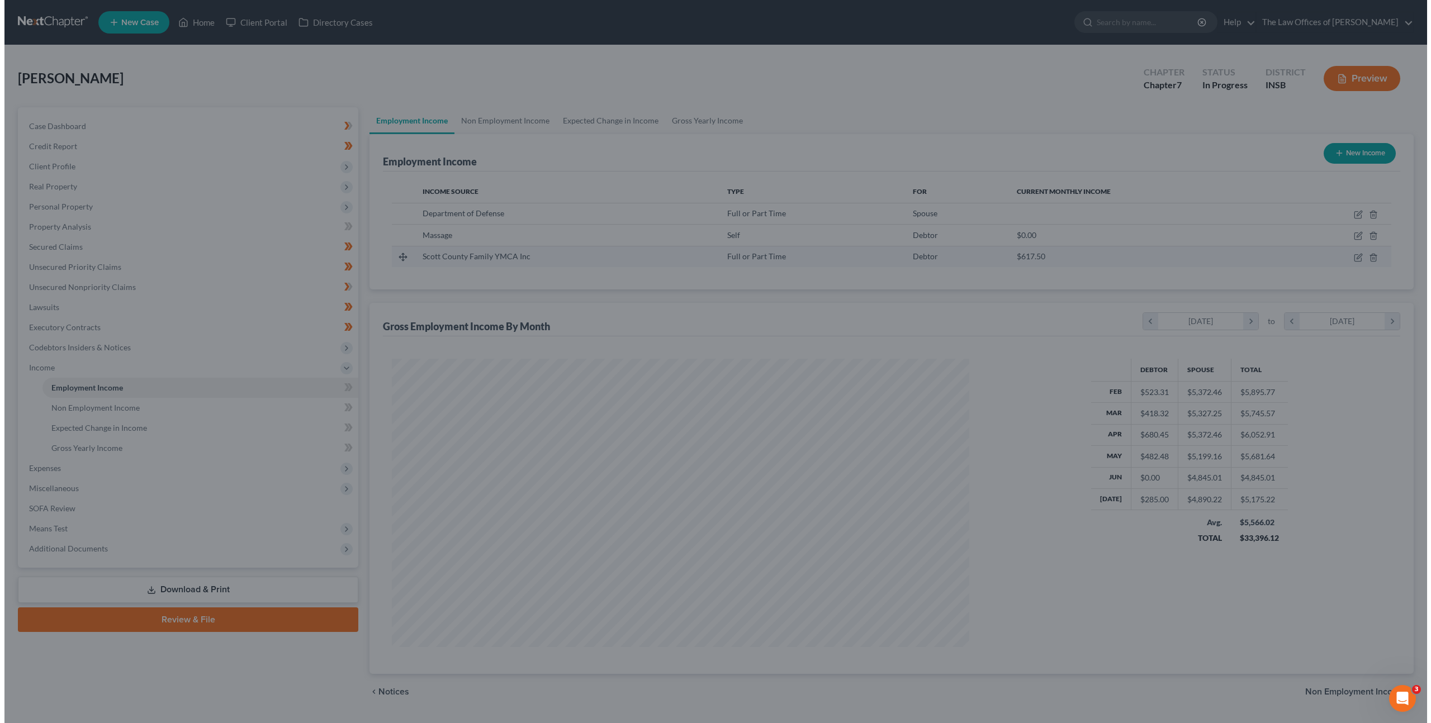
scroll to position [558708, 558399]
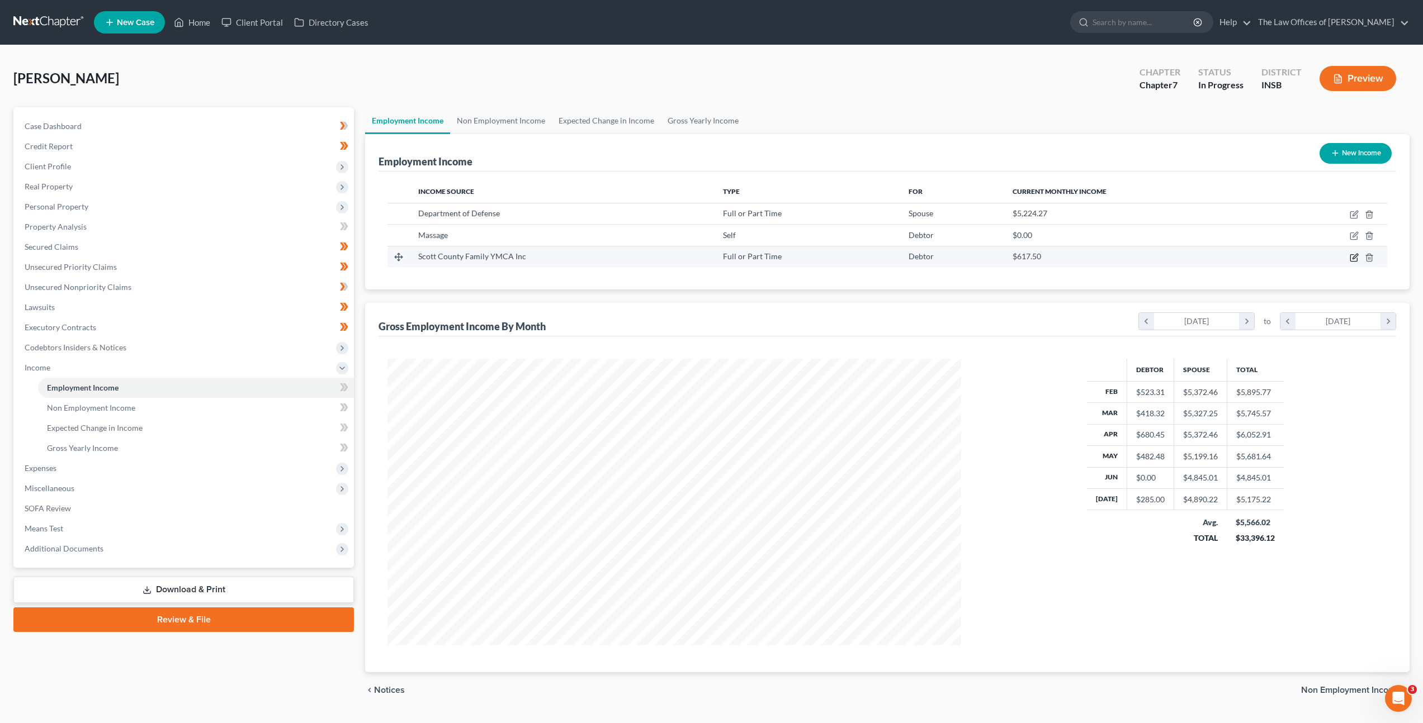
click at [1352, 257] on icon "button" at bounding box center [1353, 257] width 9 height 9
select select "0"
select select "2"
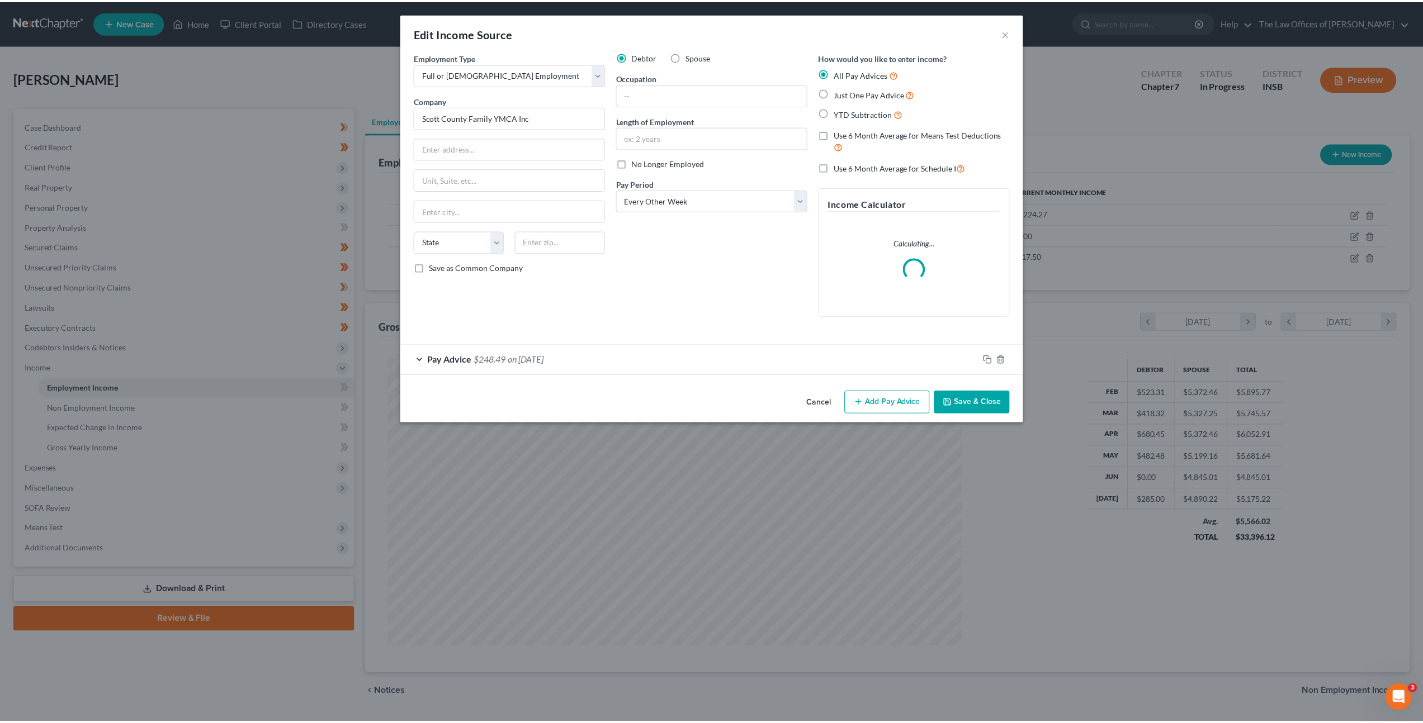
scroll to position [288, 600]
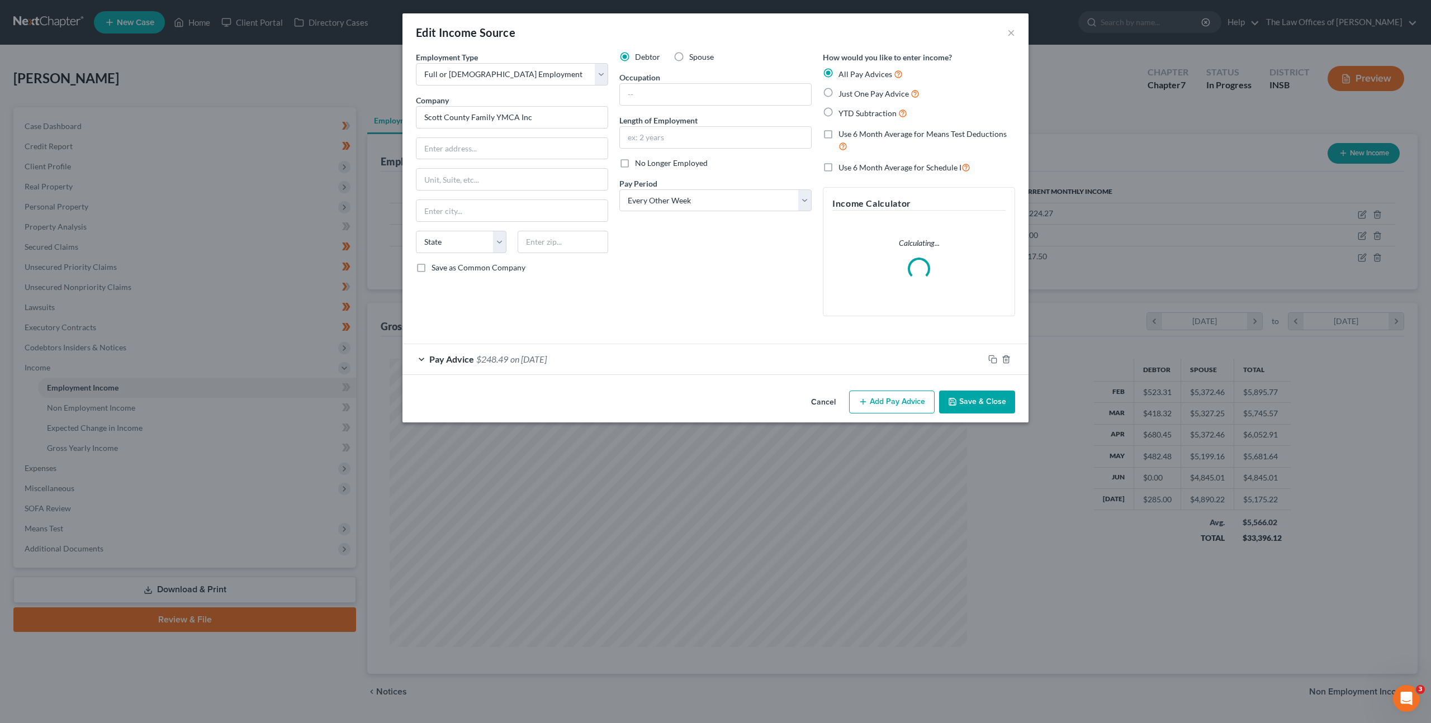
click at [812, 402] on button "Cancel" at bounding box center [823, 403] width 42 height 22
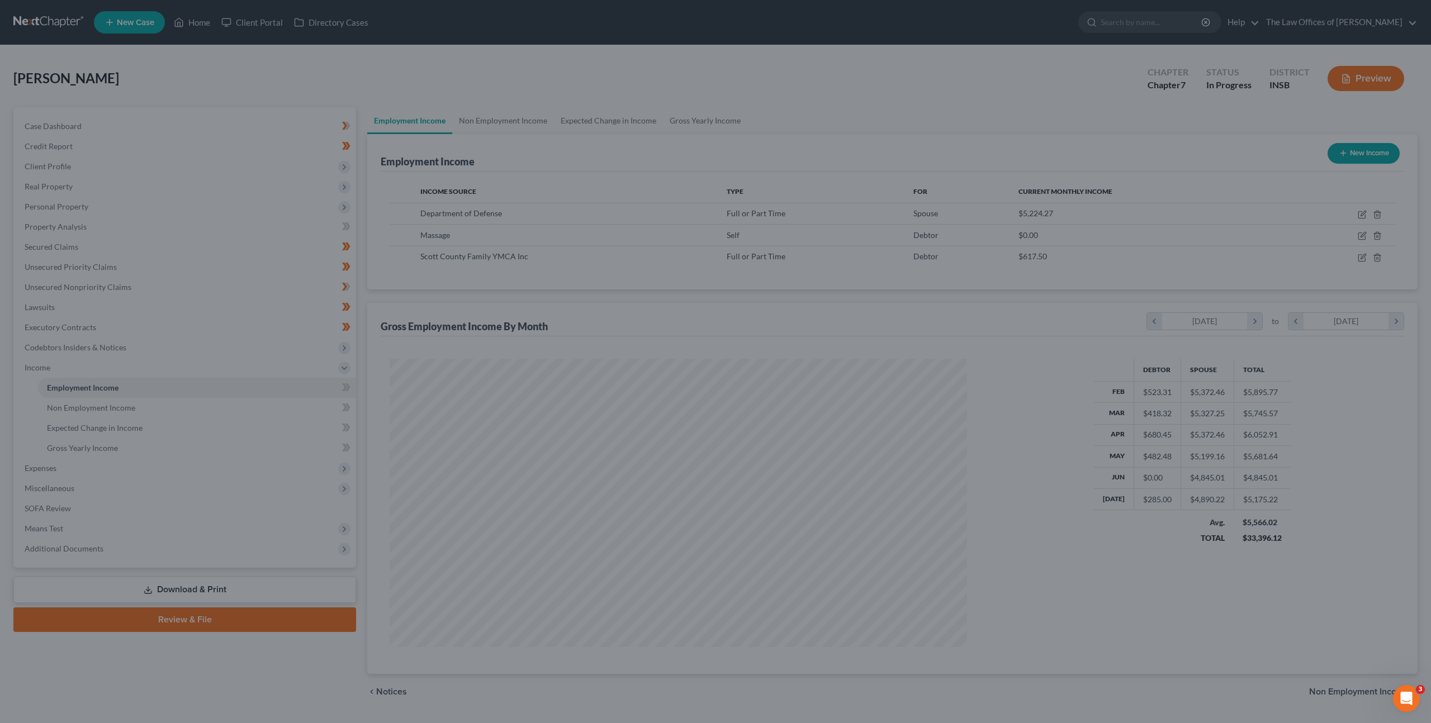
scroll to position [558708, 558399]
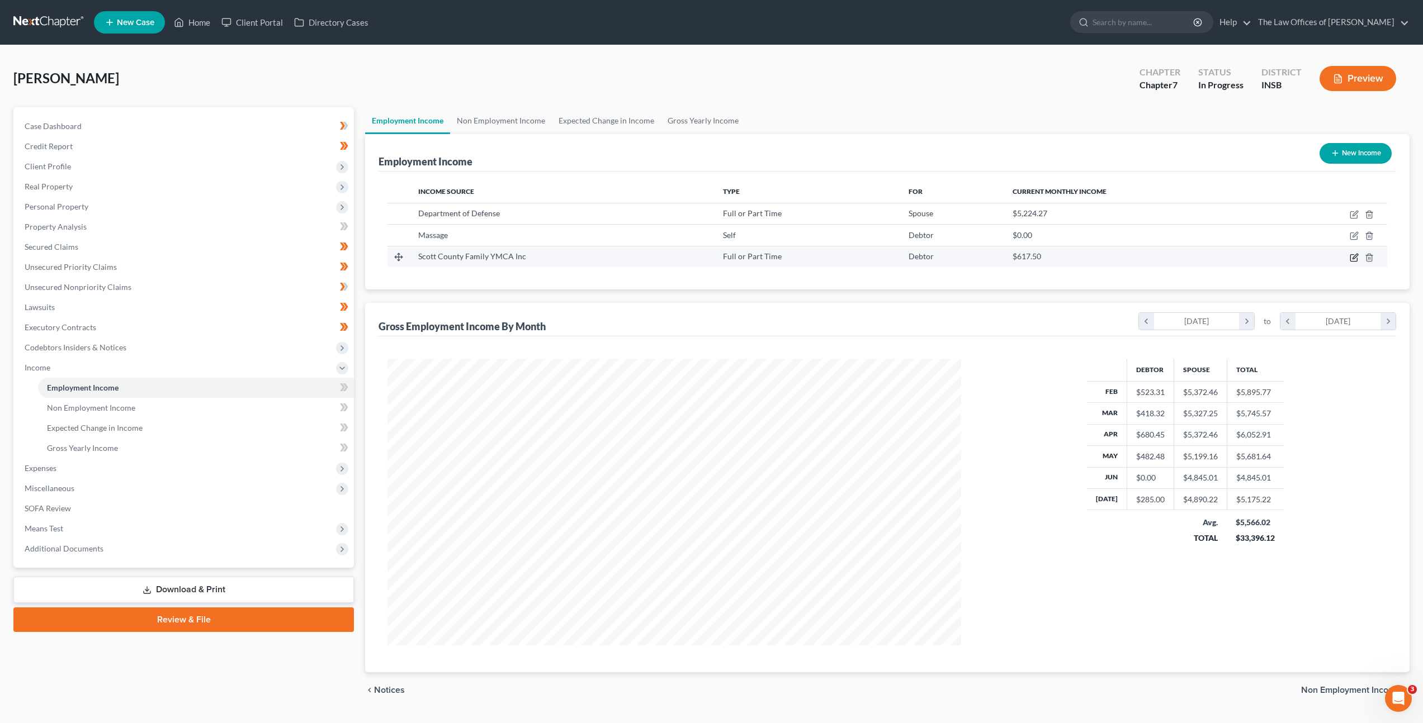
click at [1353, 257] on icon "button" at bounding box center [1354, 256] width 5 height 5
select select "0"
select select "2"
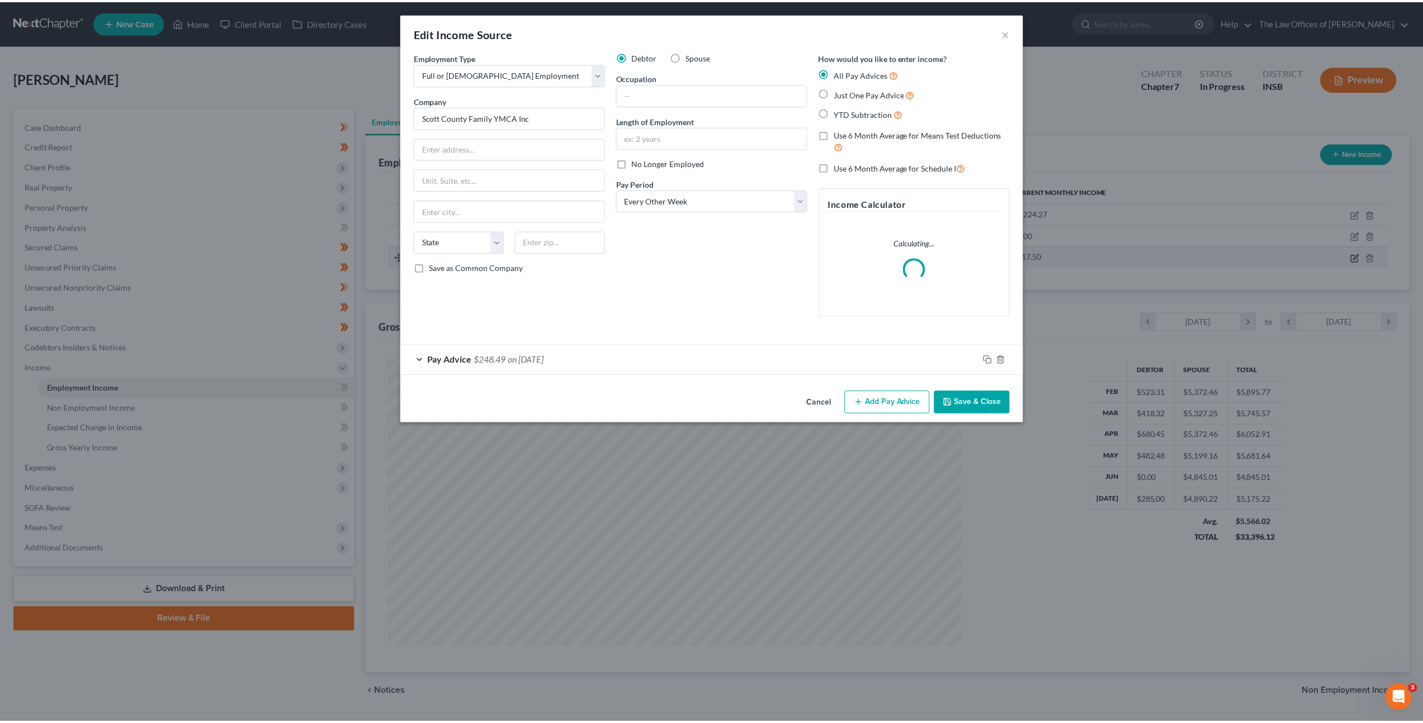
scroll to position [288, 600]
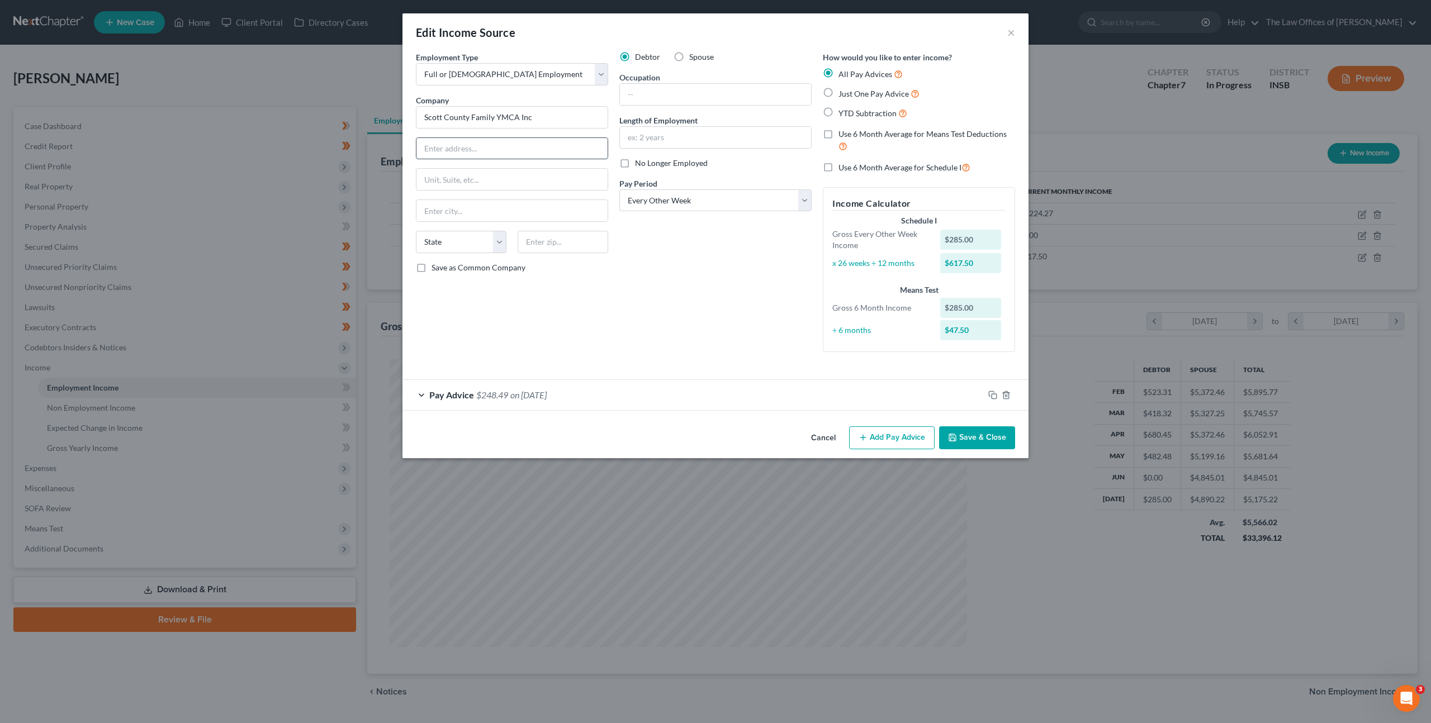
click at [525, 140] on input "text" at bounding box center [511, 148] width 191 height 21
type input "805 Community Way"
type input "47170"
click at [709, 84] on input "text" at bounding box center [715, 94] width 191 height 21
type input "Scottsburg"
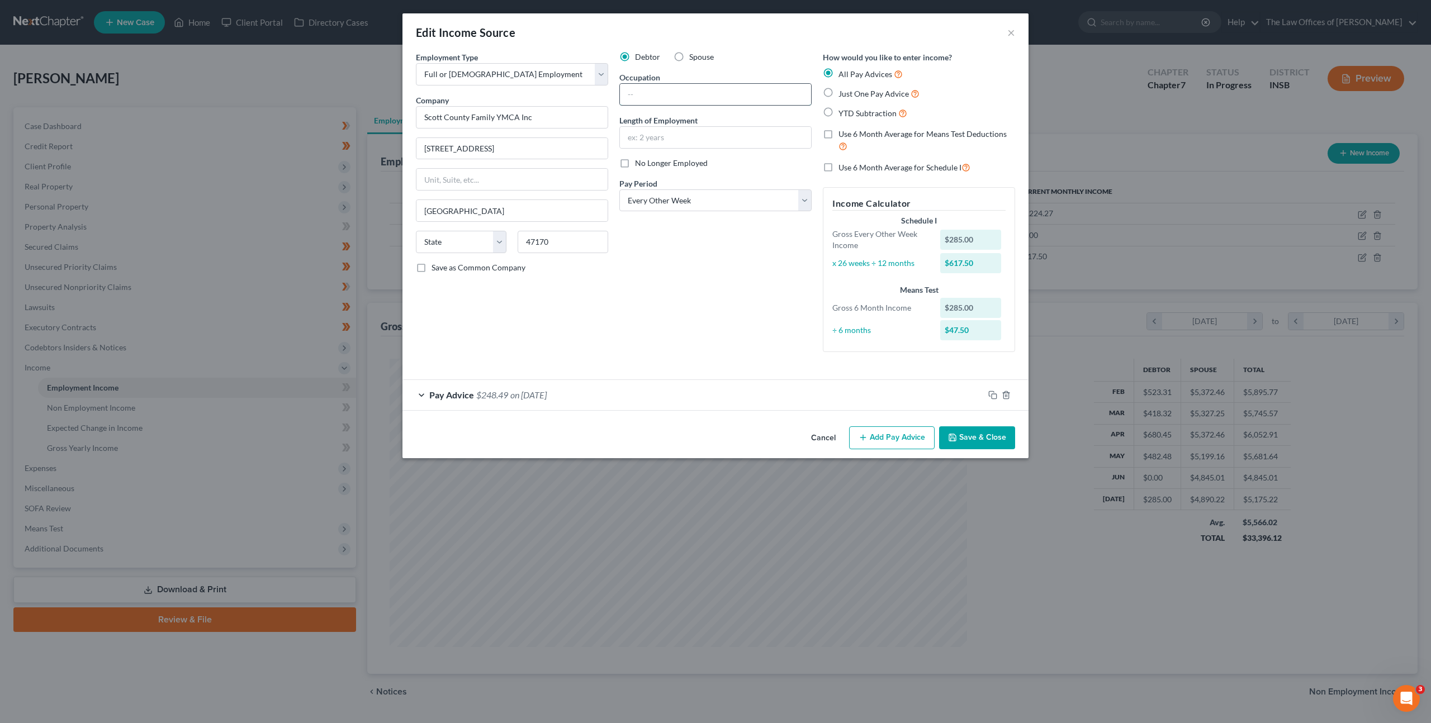
select select "15"
drag, startPoint x: 681, startPoint y: 131, endPoint x: 798, endPoint y: 147, distance: 117.9
click at [683, 131] on input "text" at bounding box center [715, 137] width 191 height 21
type input "2 months"
click at [751, 67] on div "Debtor Spouse Occupation Length of Employment 2 months No Longer Employed Pay P…" at bounding box center [715, 206] width 203 height 310
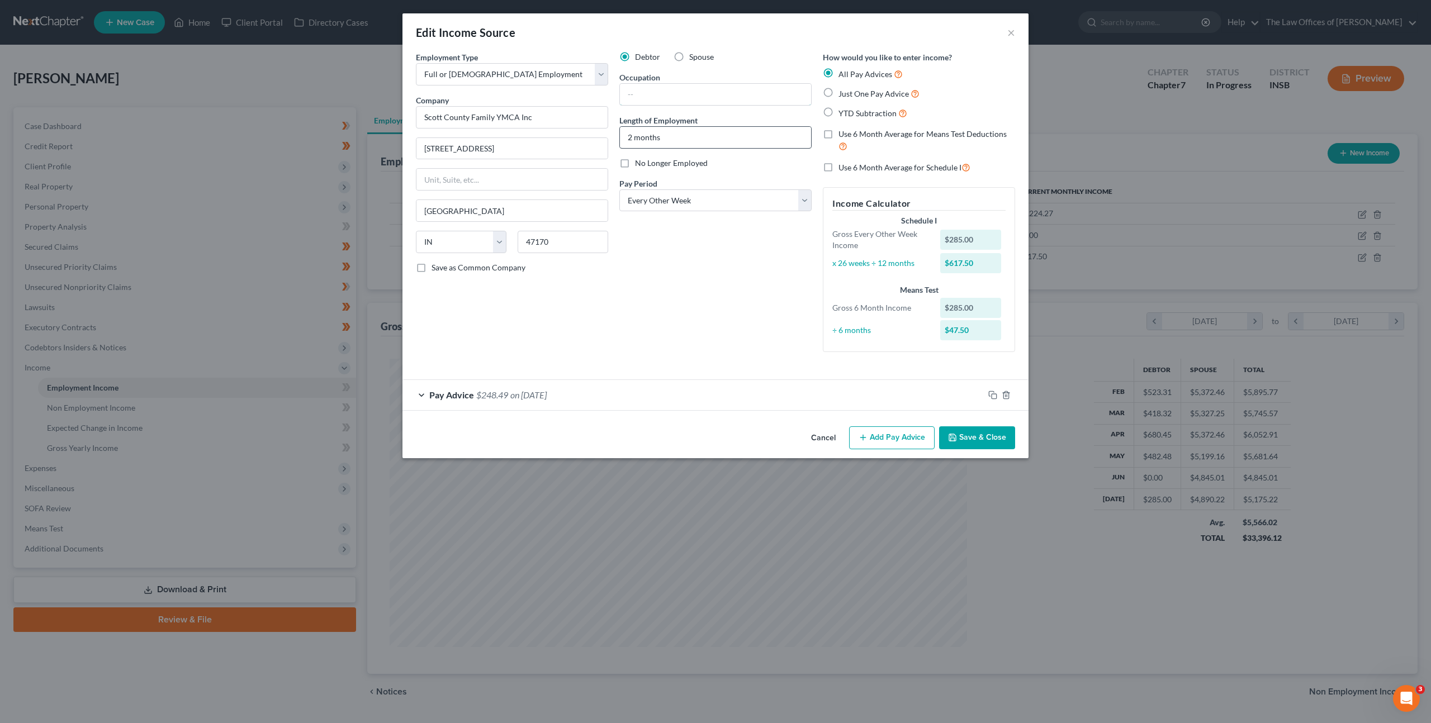
click at [729, 85] on input "text" at bounding box center [715, 94] width 191 height 21
type input "Child Care Specialist"
click at [688, 325] on div "Debtor Spouse Occupation Child Care Specialist Length of Employment 2 months No…" at bounding box center [715, 206] width 203 height 310
drag, startPoint x: 980, startPoint y: 446, endPoint x: 1005, endPoint y: 411, distance: 42.0
click at [980, 446] on button "Save & Close" at bounding box center [977, 438] width 76 height 23
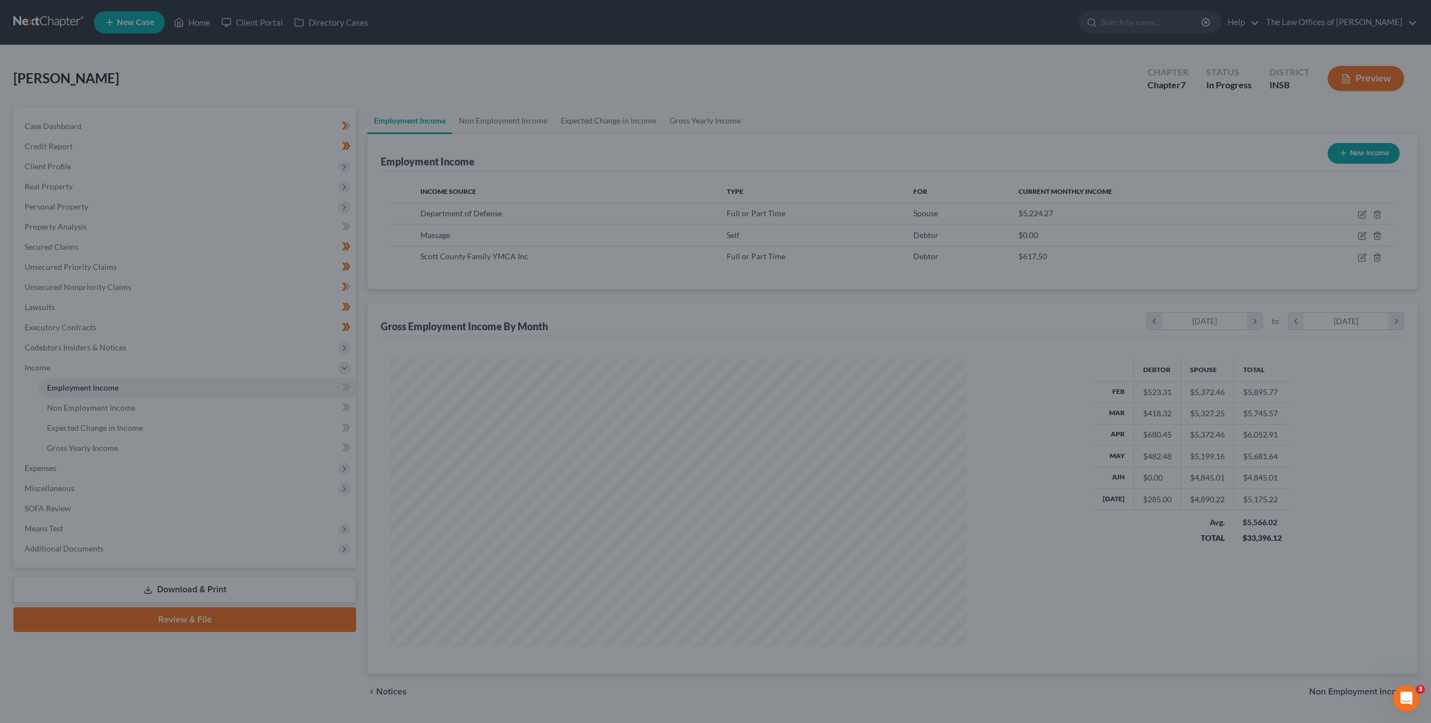
scroll to position [558708, 558399]
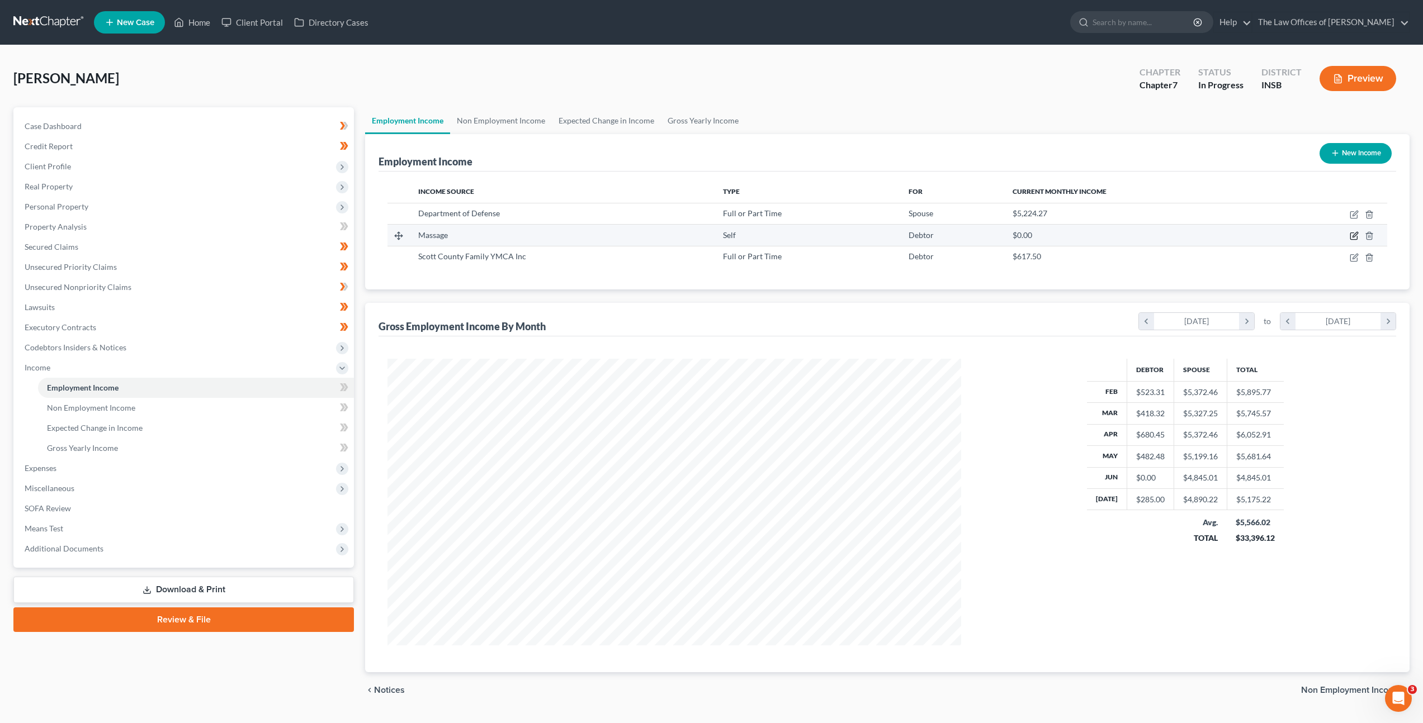
click at [1351, 235] on icon "button" at bounding box center [1353, 235] width 9 height 9
select select "1"
select select "0"
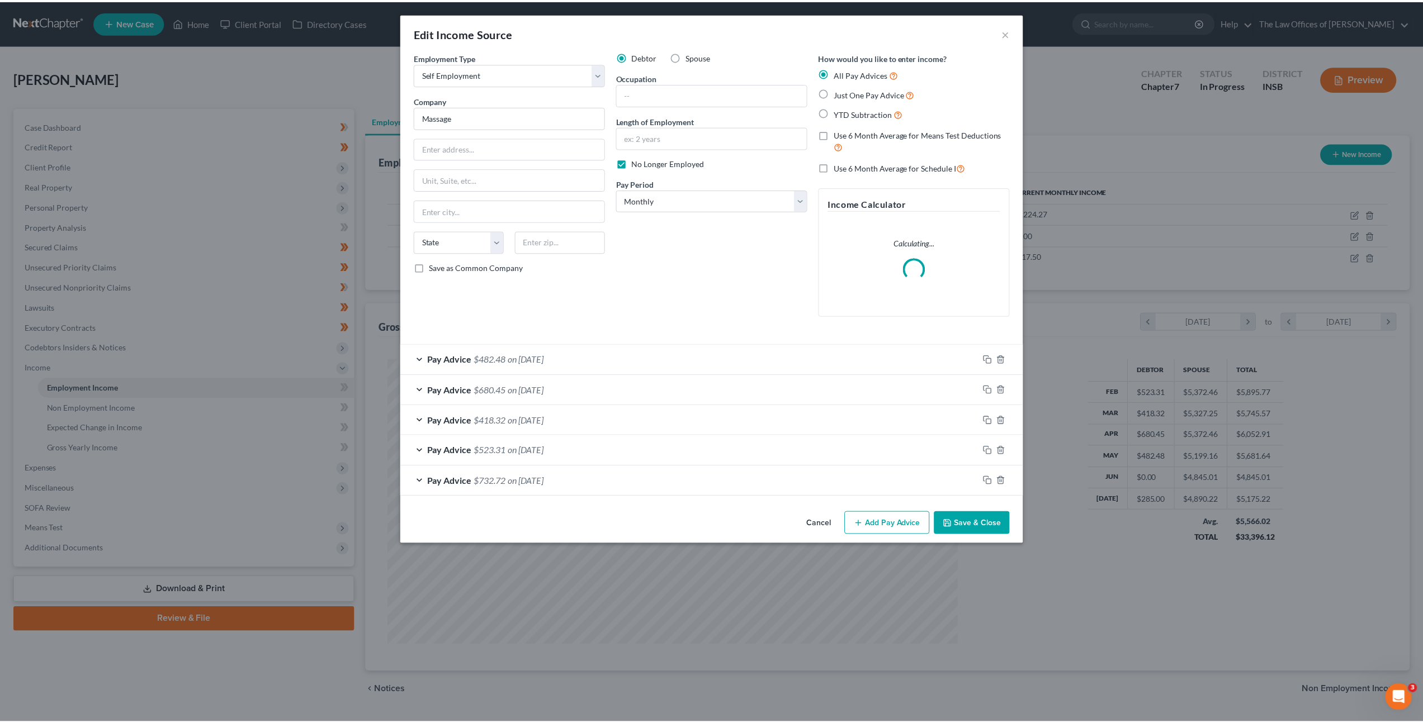
scroll to position [288, 600]
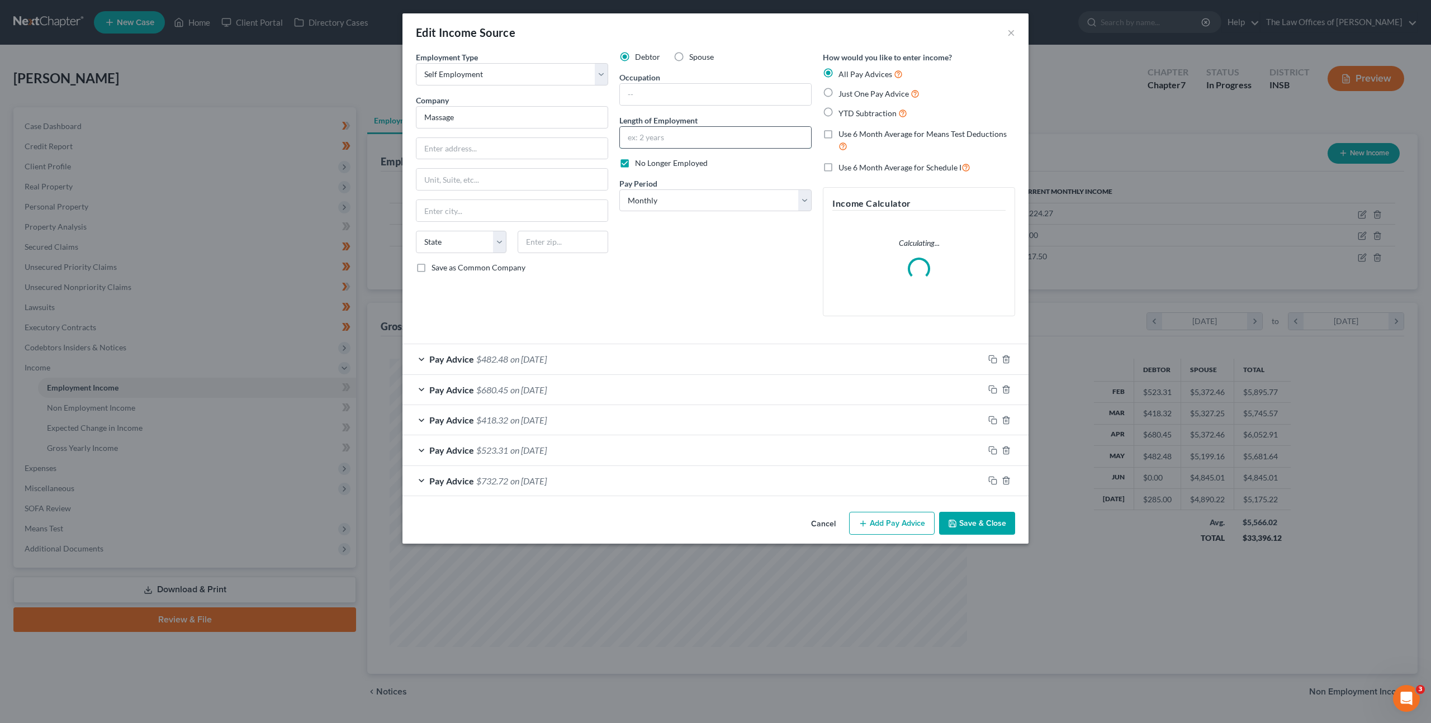
click at [724, 131] on input "text" at bounding box center [715, 137] width 191 height 21
type input "1"
type input "9 months"
click at [661, 93] on input "text" at bounding box center [715, 94] width 191 height 21
type input "S"
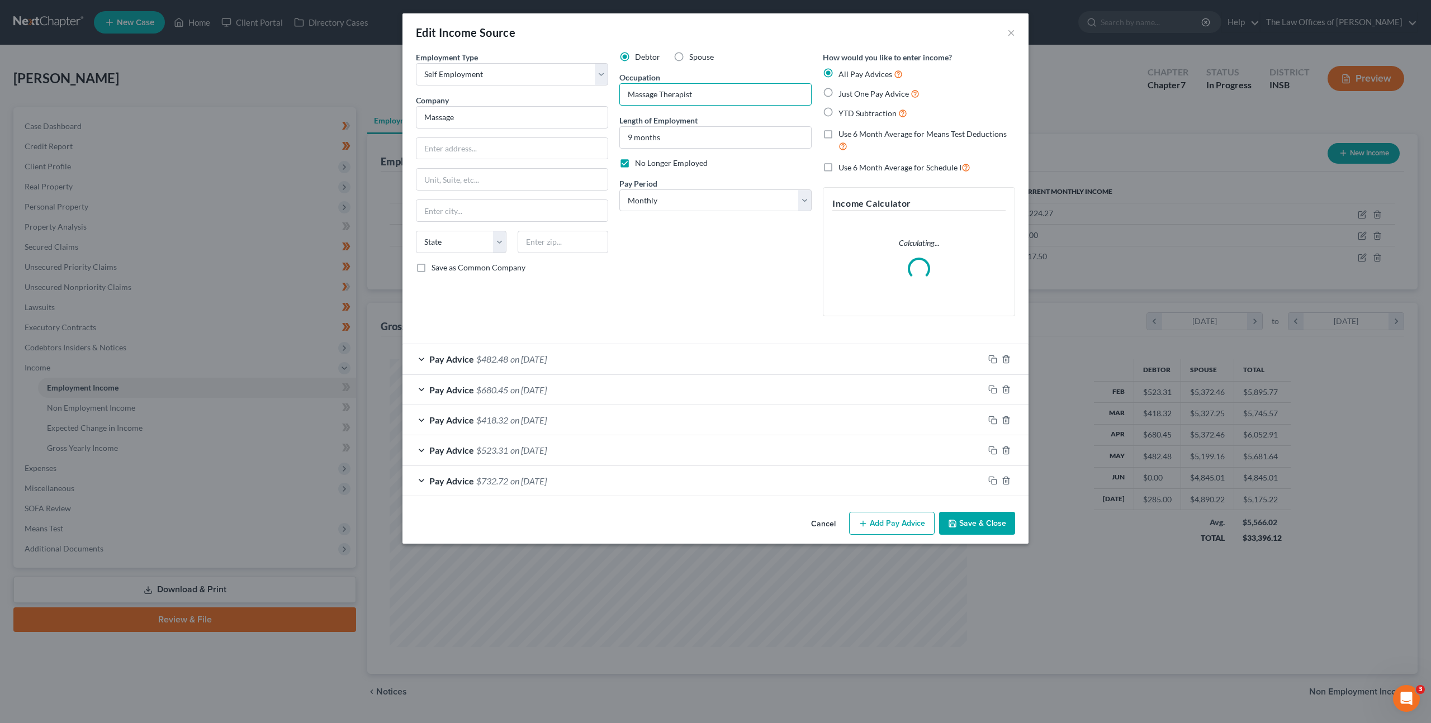
type input "Massage Therapist"
click at [983, 531] on button "Save & Close" at bounding box center [977, 523] width 76 height 23
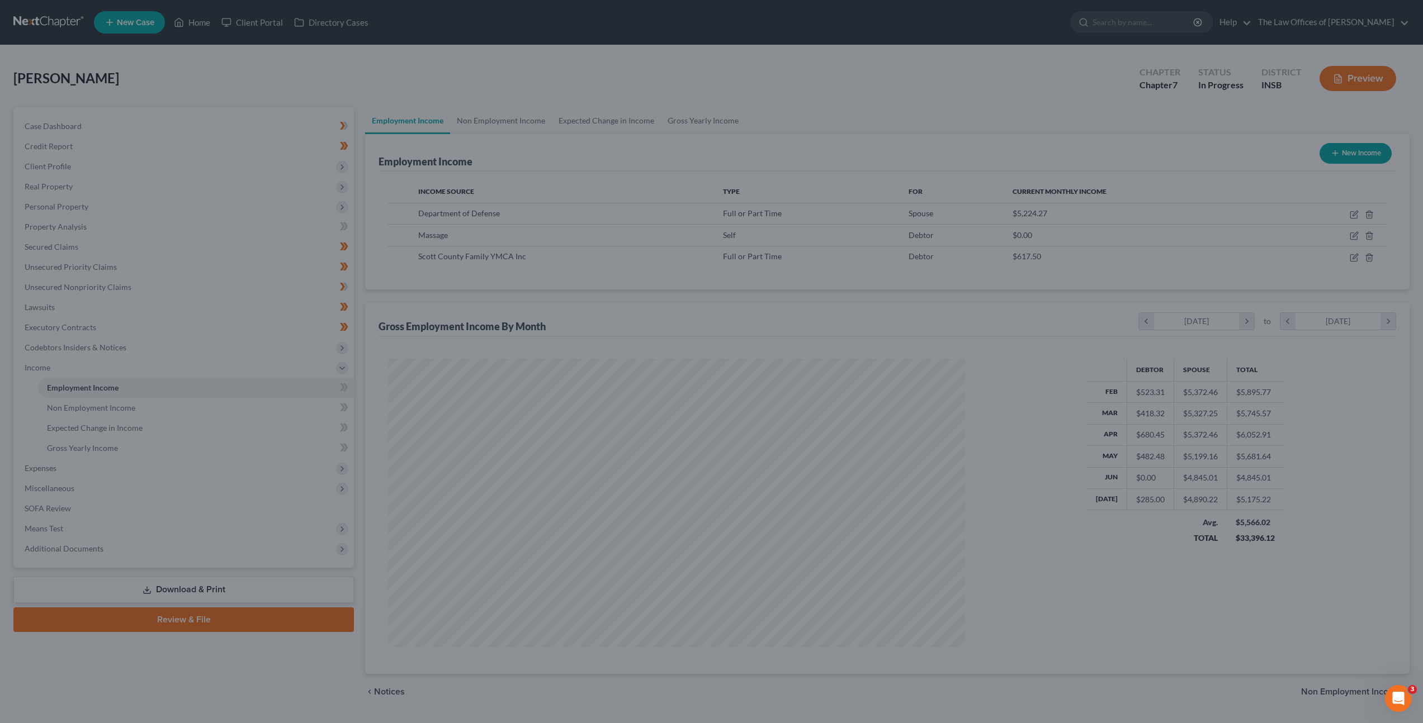
scroll to position [558708, 558399]
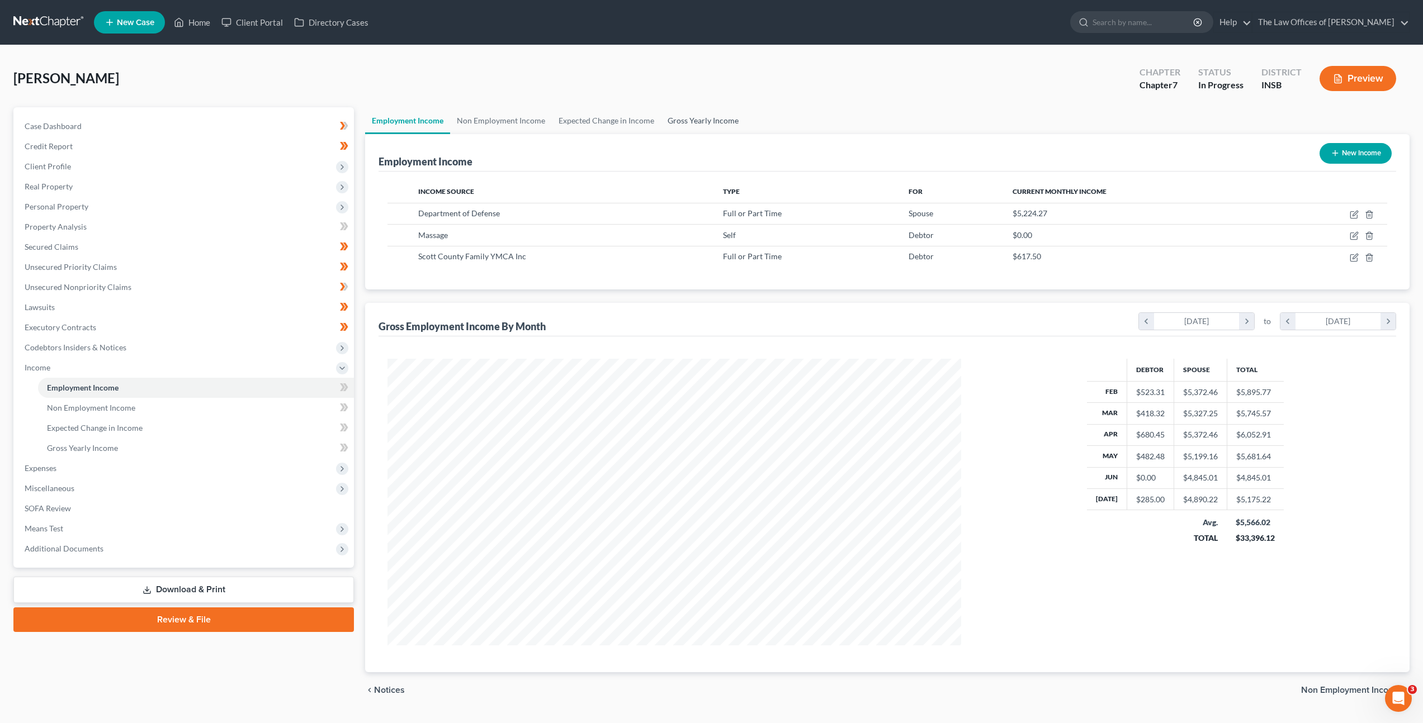
click at [689, 115] on link "Gross Yearly Income" at bounding box center [703, 120] width 84 height 27
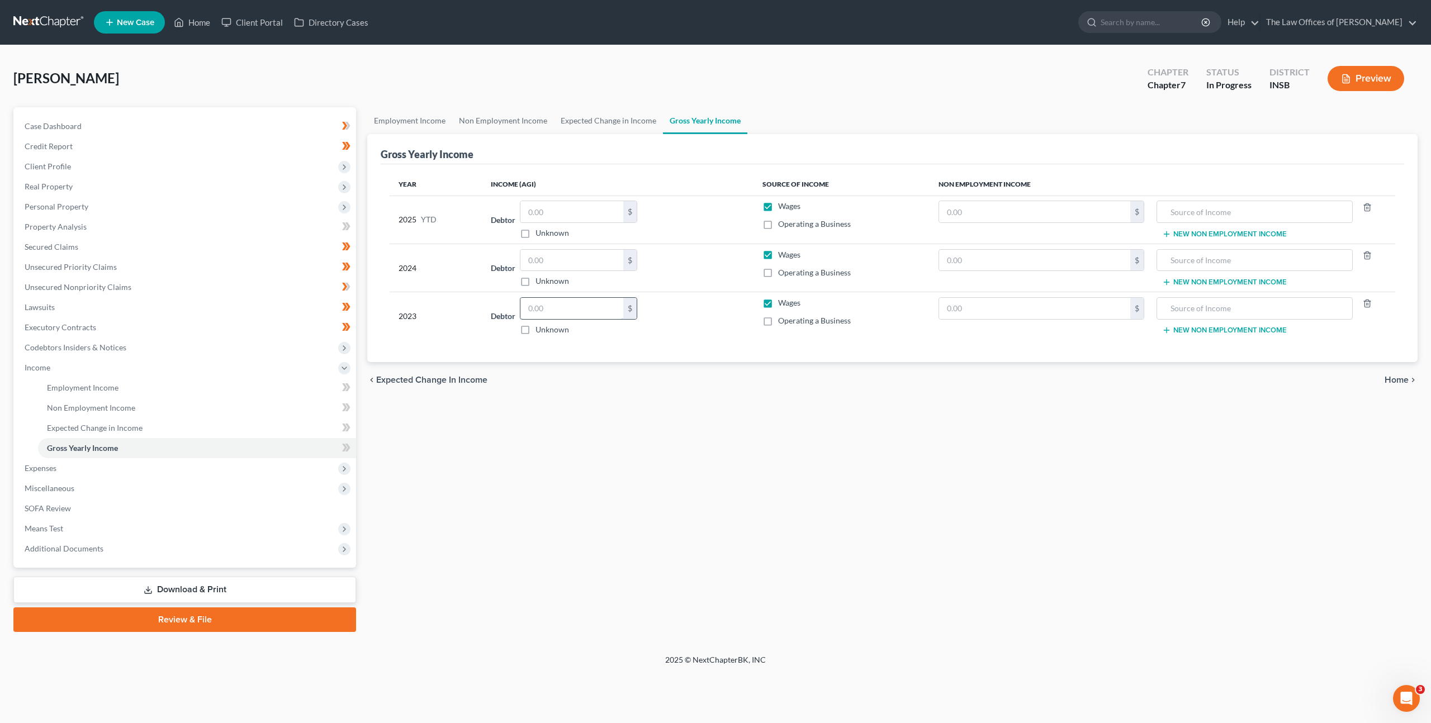
click at [562, 309] on input "text" at bounding box center [571, 308] width 103 height 21
type input "28,000"
click at [553, 254] on input "text" at bounding box center [571, 260] width 103 height 21
type input "28,000"
click at [1001, 207] on input "text" at bounding box center [1034, 211] width 191 height 21
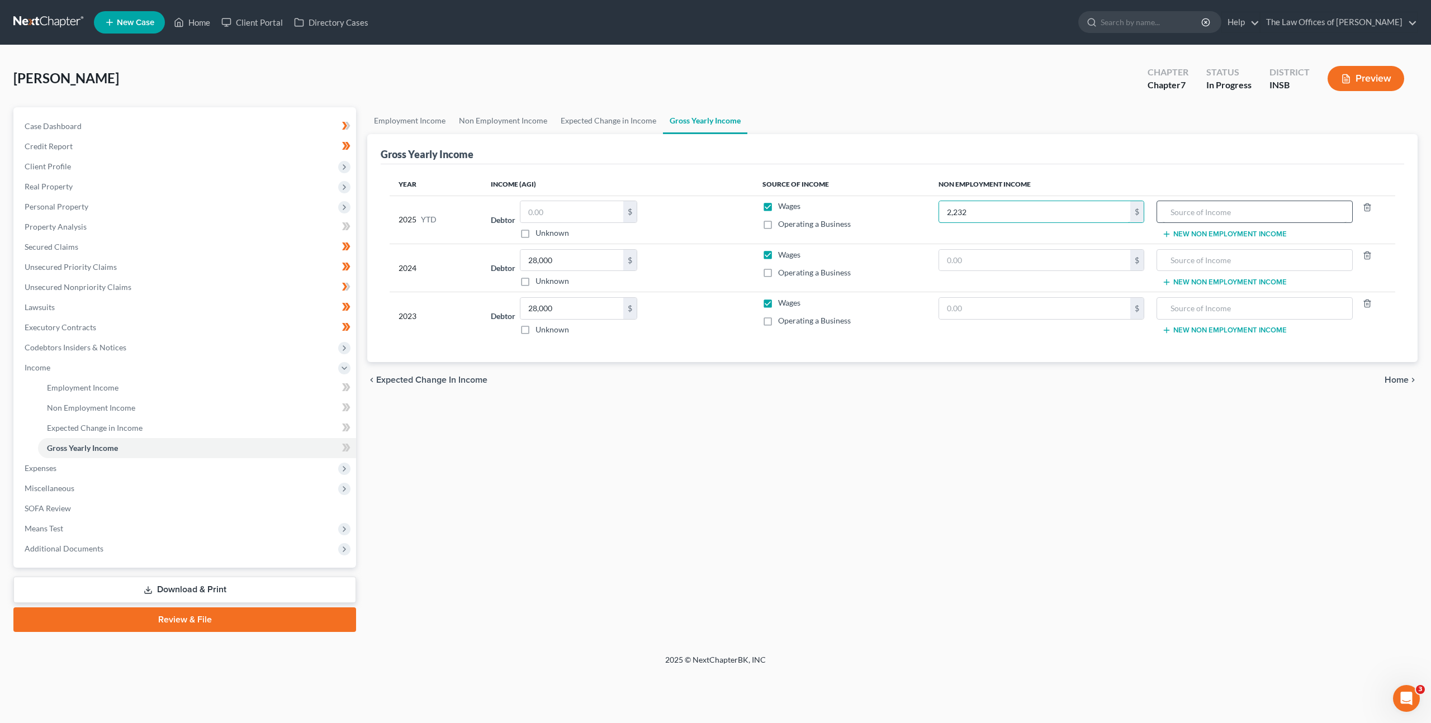
type input "2,232"
drag, startPoint x: 1245, startPoint y: 211, endPoint x: 1240, endPoint y: 166, distance: 45.6
click at [1245, 211] on input "text" at bounding box center [1255, 211] width 184 height 21
type input "F"
type input "2024 Federal Income Tax Refund"
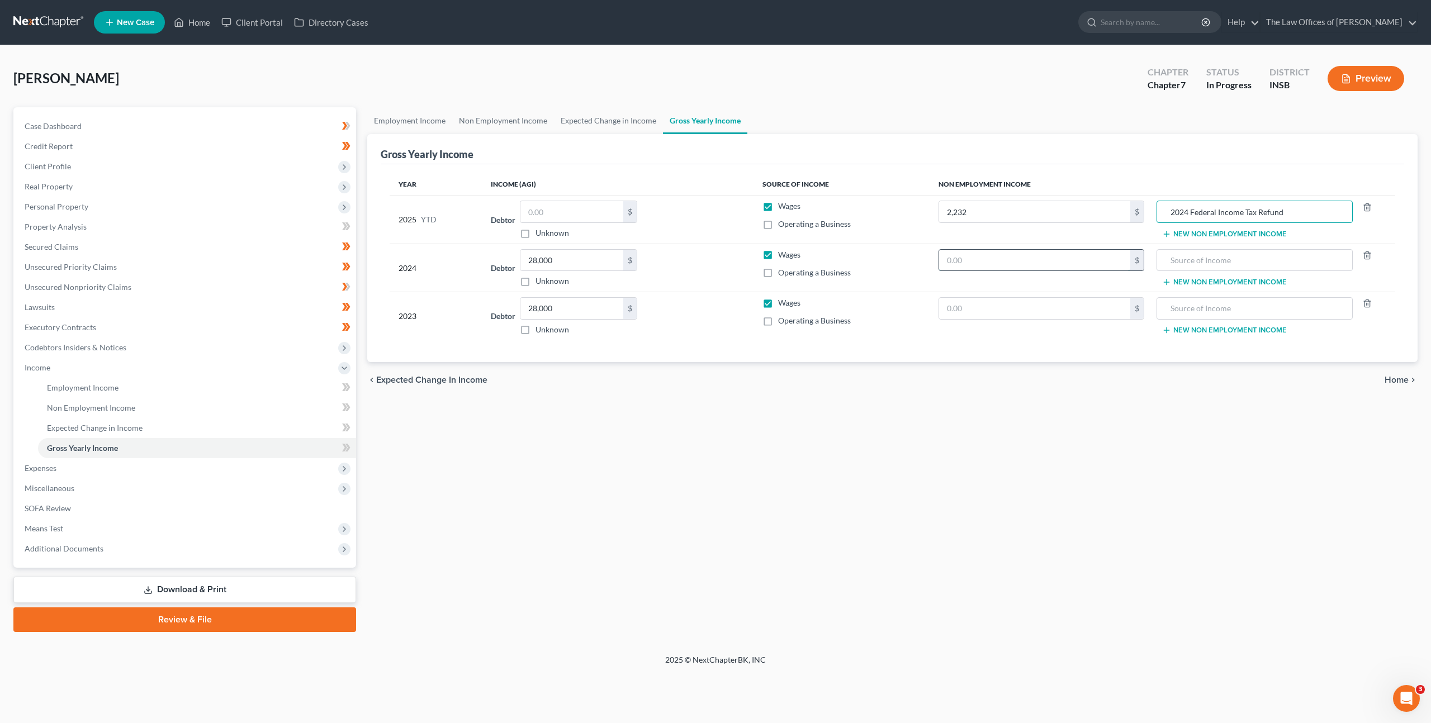
click at [1008, 260] on input "text" at bounding box center [1034, 260] width 191 height 21
type input "3,873"
click at [1207, 255] on input "text" at bounding box center [1255, 260] width 184 height 21
type input "2023 Federal Income Tax Refund"
drag, startPoint x: 1061, startPoint y: 399, endPoint x: 1066, endPoint y: 380, distance: 19.7
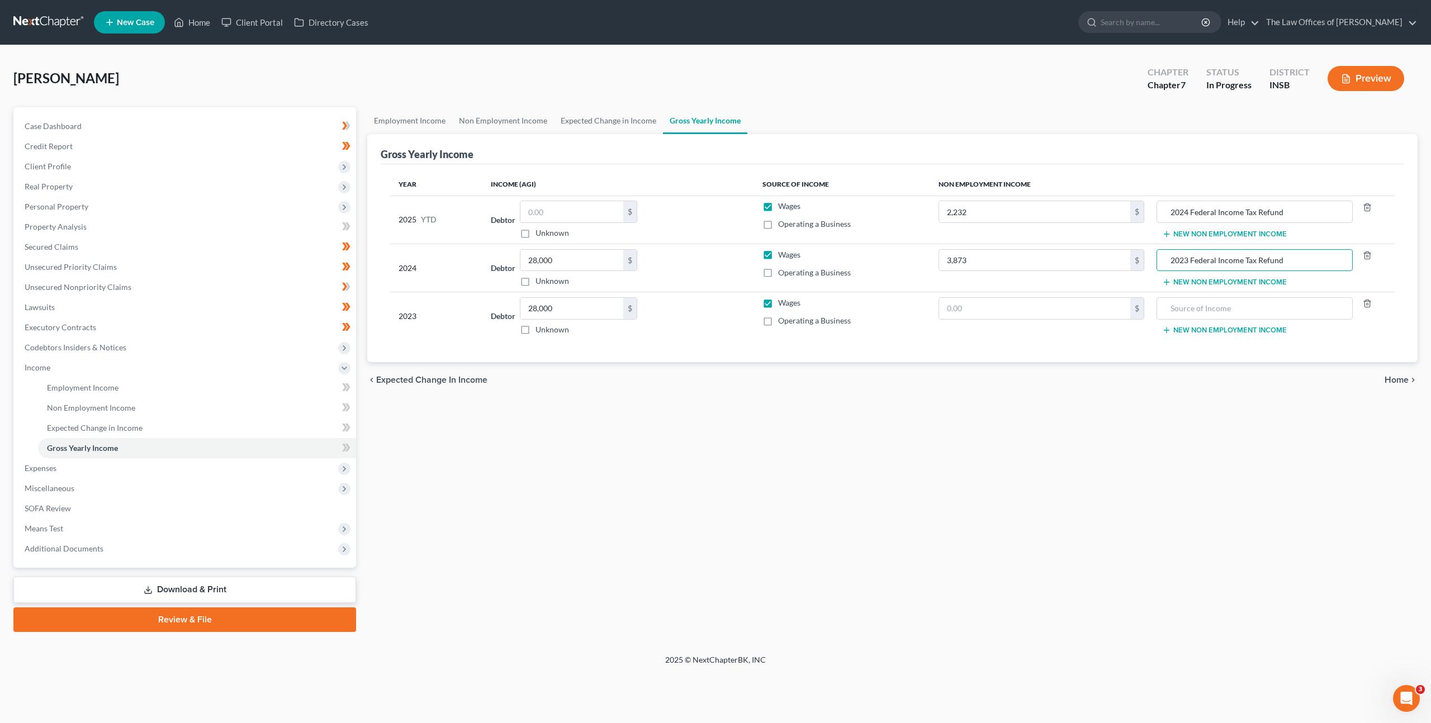
click at [1061, 397] on div "Employment Income Non Employment Income Expected Change in Income Gross Yearly …" at bounding box center [893, 369] width 1062 height 525
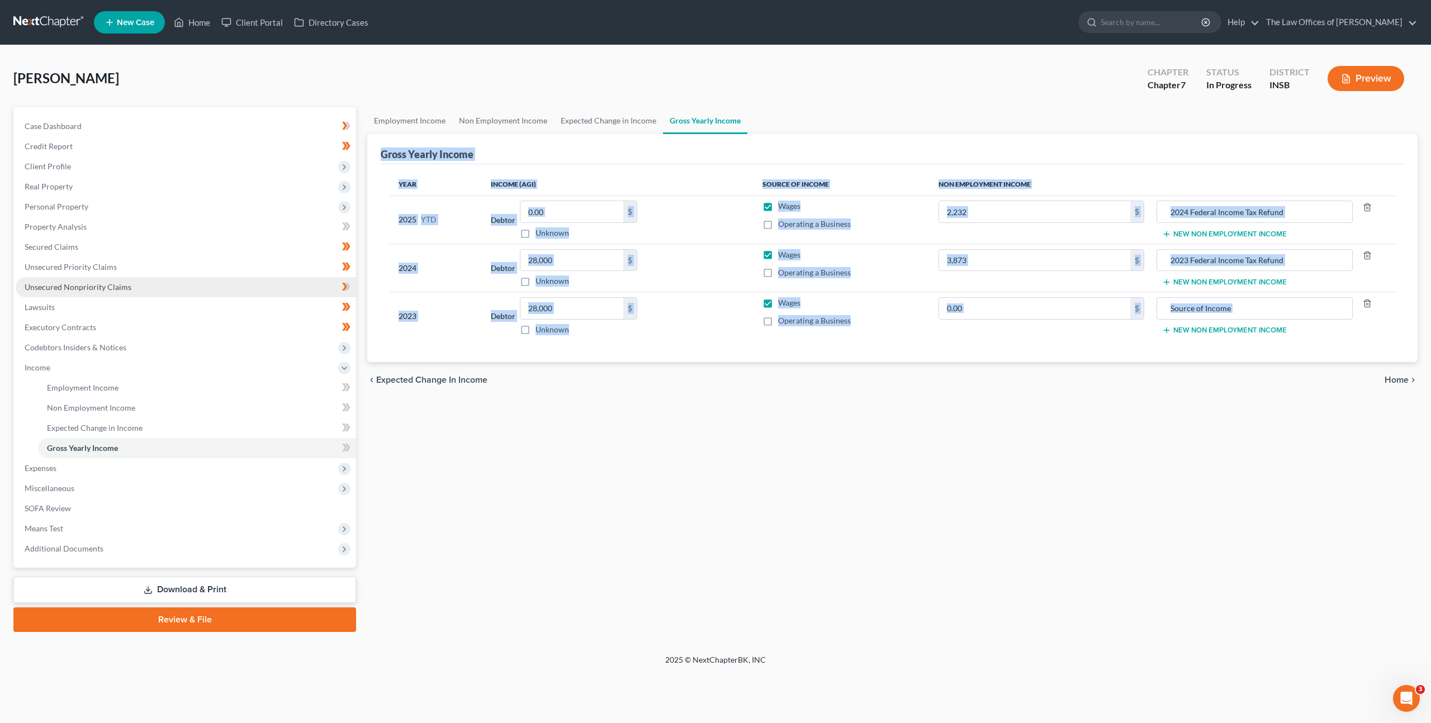
click at [256, 281] on link "Unsecured Nonpriority Claims" at bounding box center [186, 287] width 340 height 20
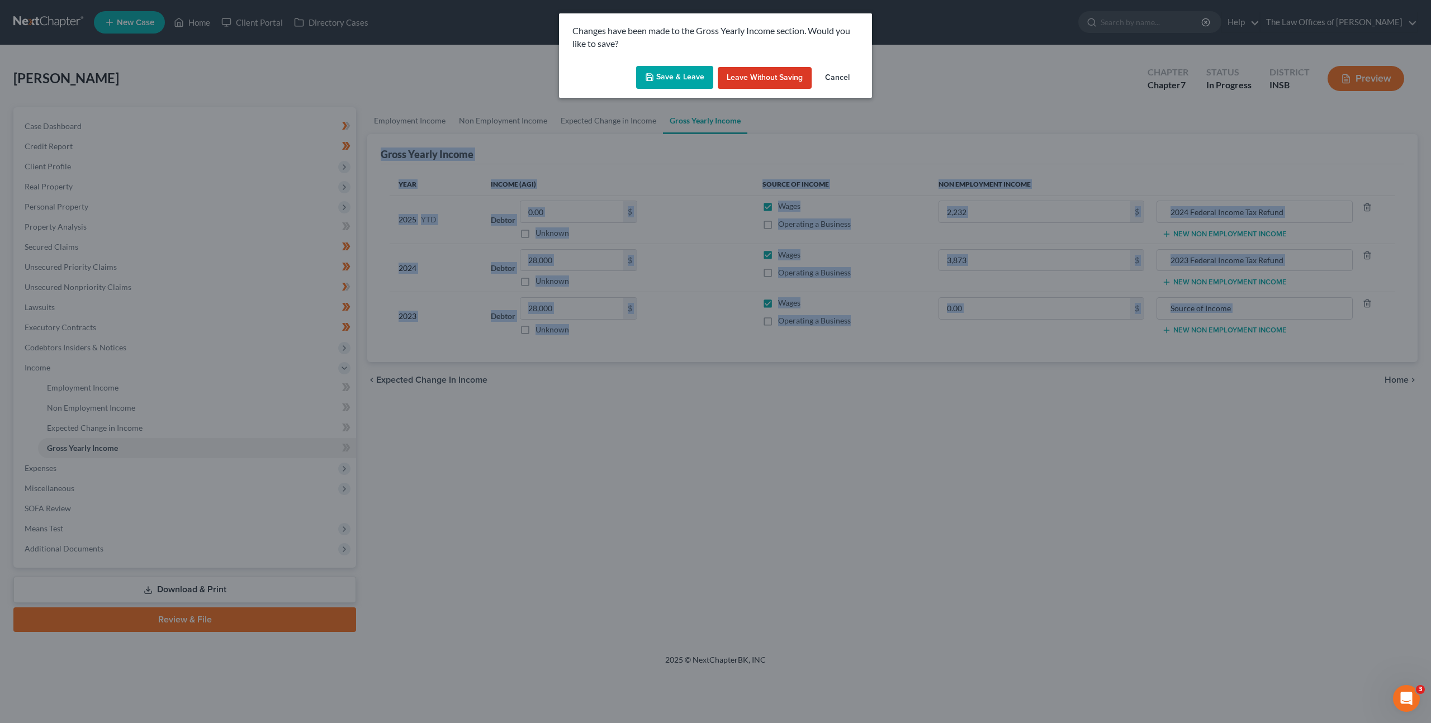
click at [664, 83] on button "Save & Leave" at bounding box center [674, 77] width 77 height 23
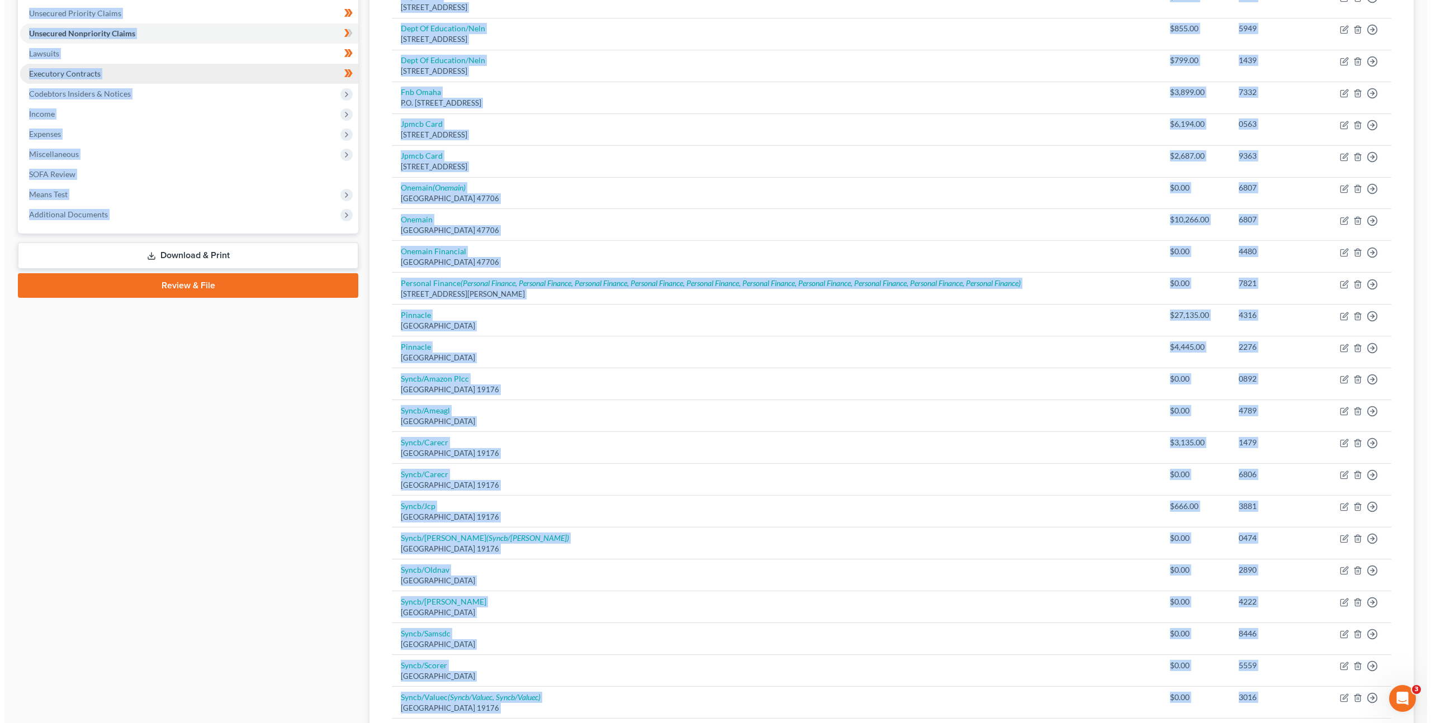
scroll to position [149, 0]
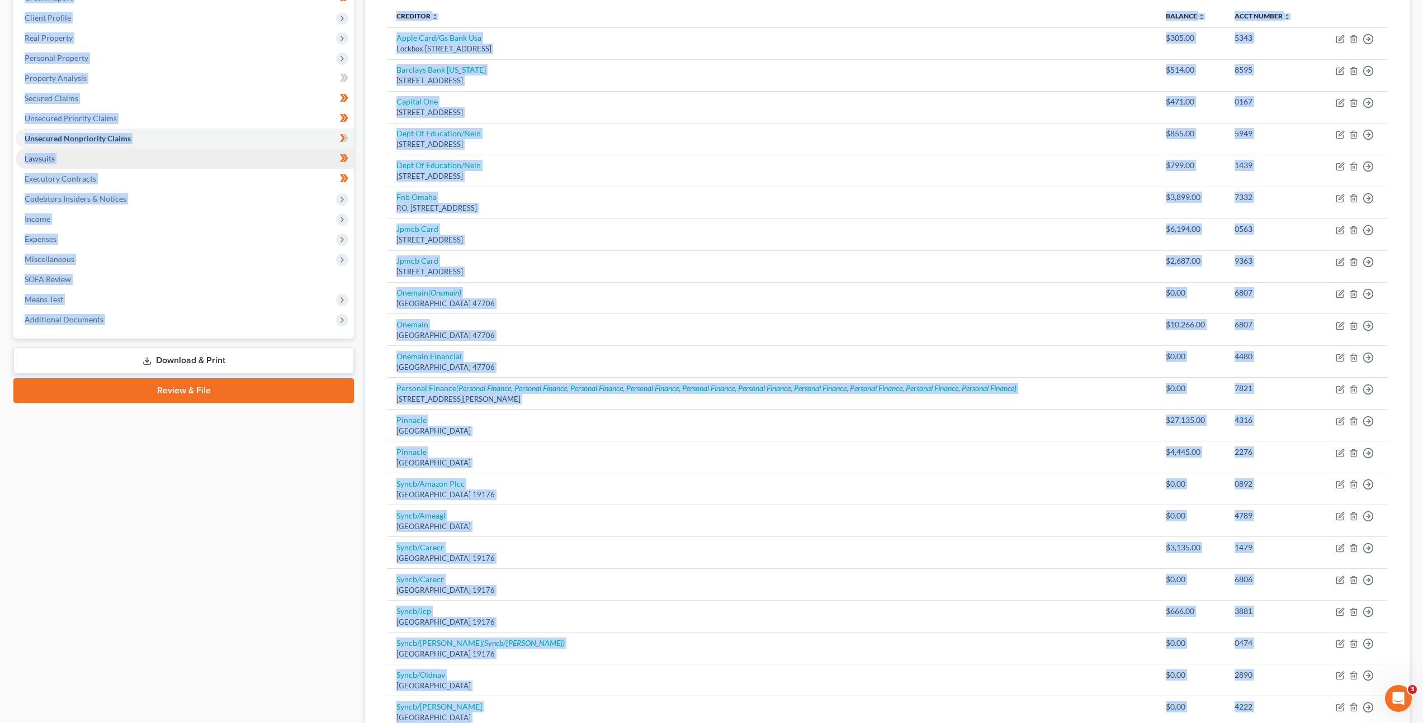
click at [179, 160] on link "Lawsuits" at bounding box center [185, 159] width 338 height 20
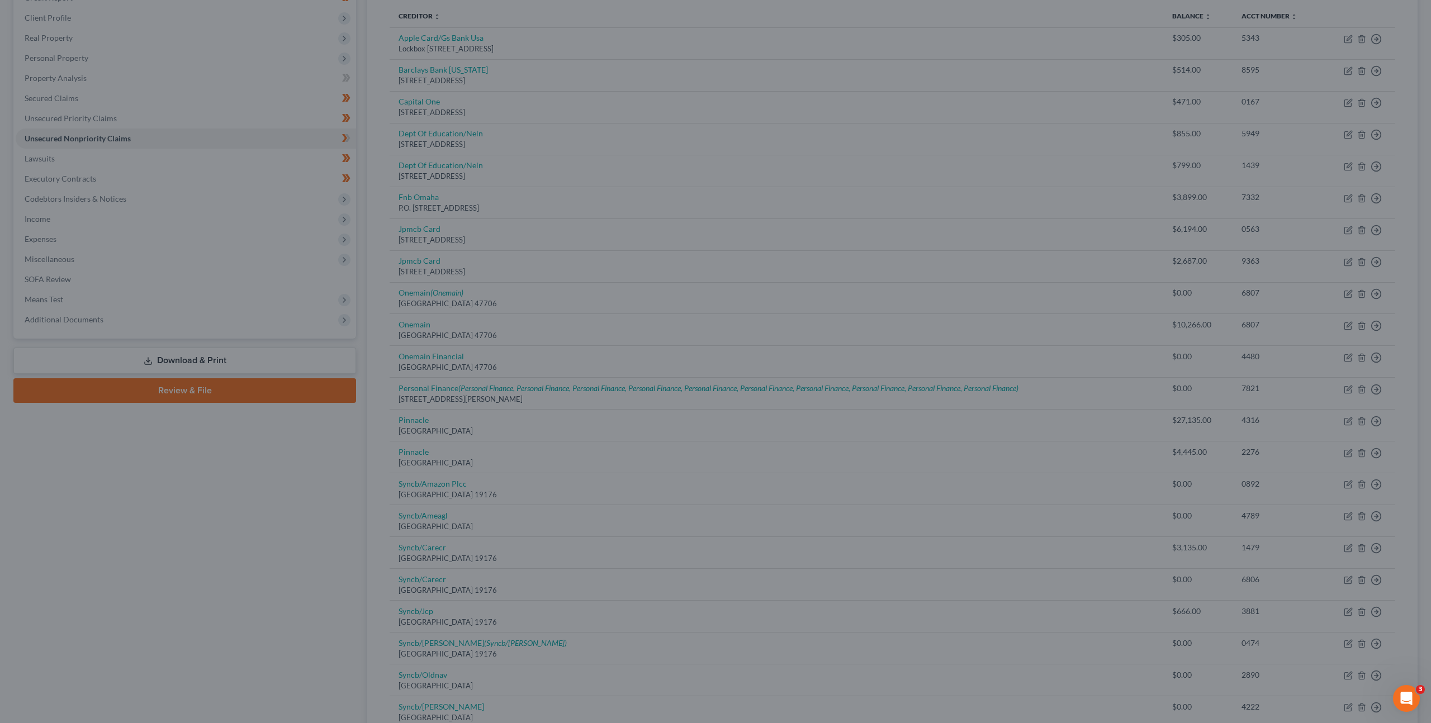
click at [254, 134] on div at bounding box center [715, 361] width 1431 height 723
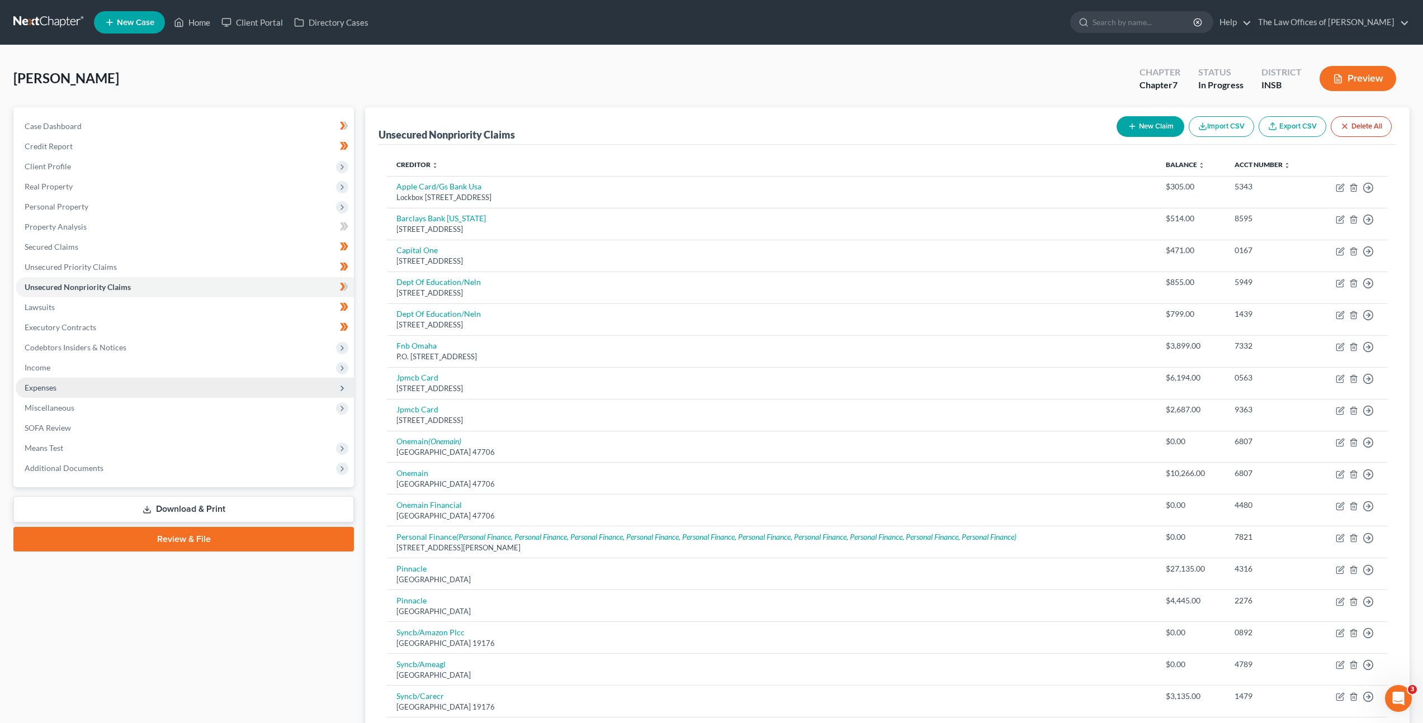
click at [155, 392] on span "Expenses" at bounding box center [185, 388] width 338 height 20
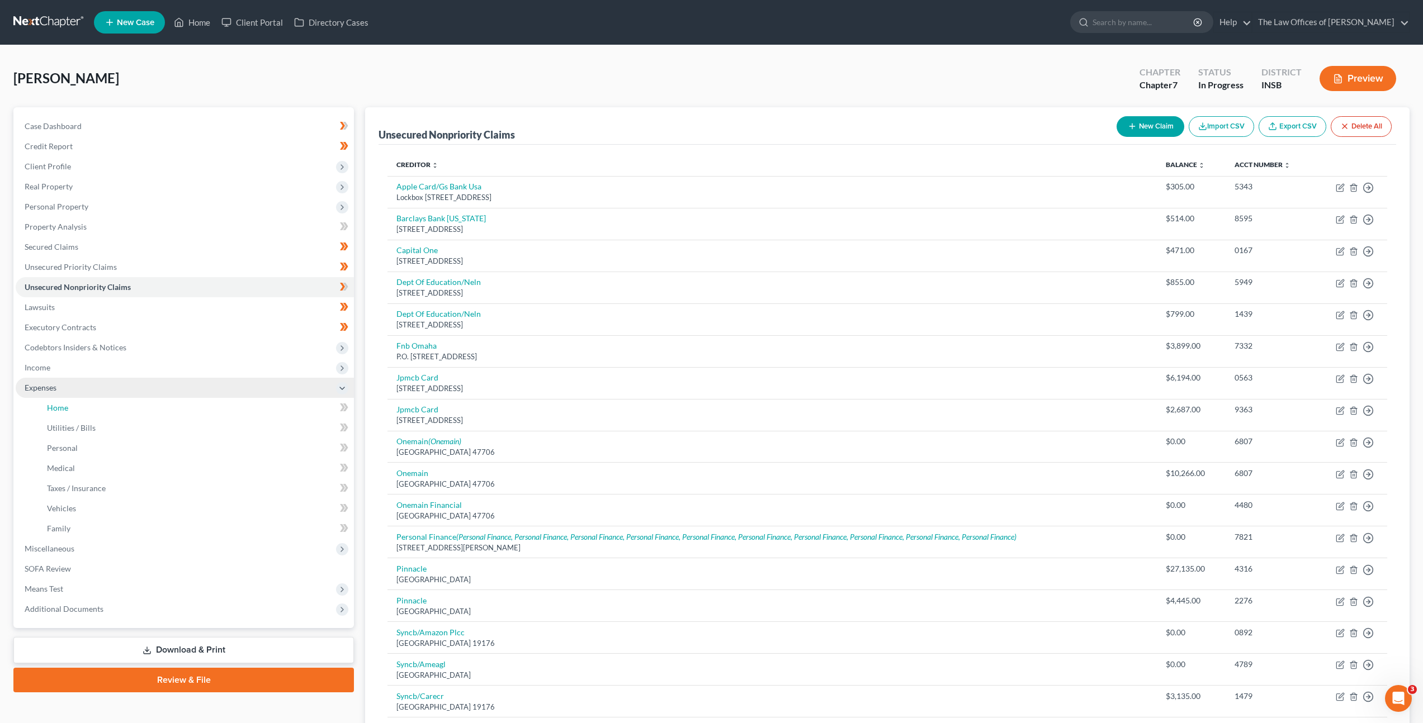
drag, startPoint x: 153, startPoint y: 400, endPoint x: 181, endPoint y: 391, distance: 29.3
click at [153, 401] on link "Home" at bounding box center [196, 408] width 316 height 20
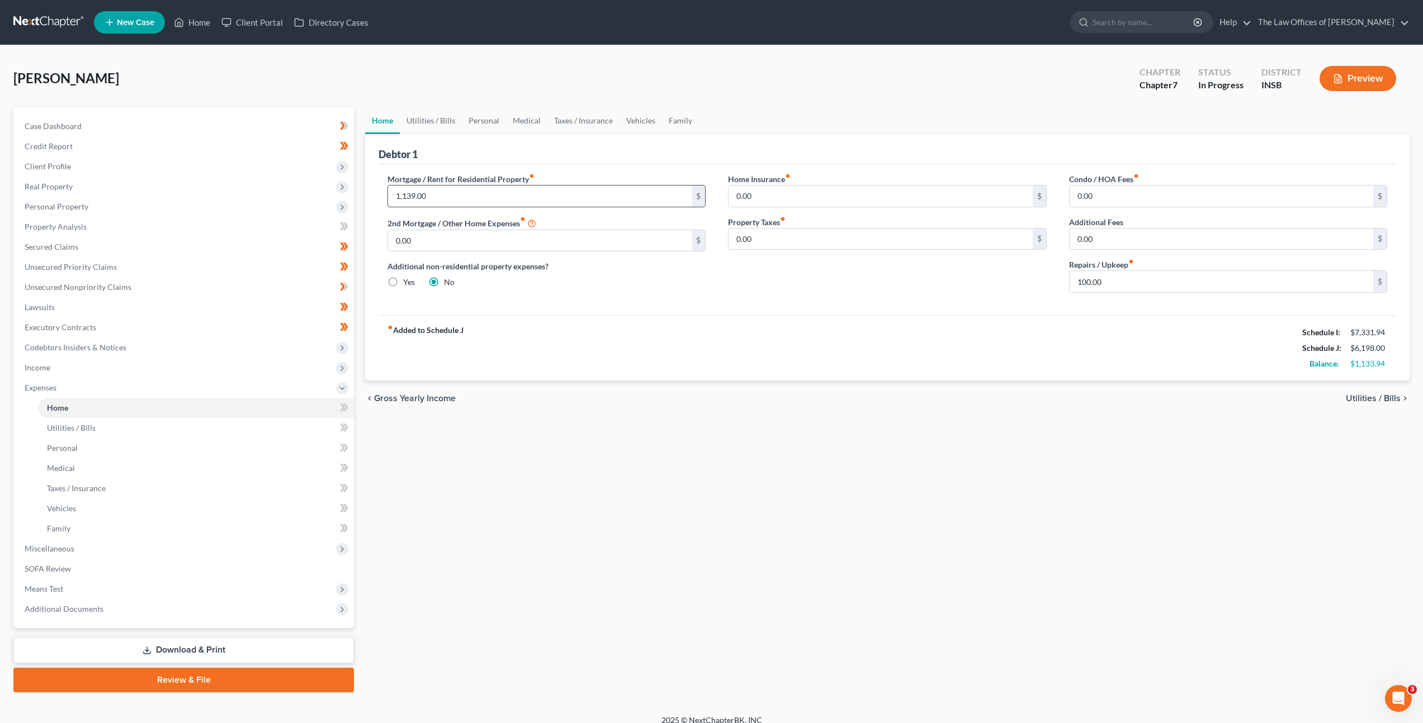
drag, startPoint x: 480, startPoint y: 197, endPoint x: 449, endPoint y: 197, distance: 30.7
click at [449, 197] on input "1,139.00" at bounding box center [540, 196] width 304 height 21
click at [661, 292] on div "Mortgage / Rent for Residential Property fiber_manual_record 1,139.00 $ 2nd Mor…" at bounding box center [546, 237] width 340 height 129
drag, startPoint x: 1091, startPoint y: 283, endPoint x: 1100, endPoint y: 281, distance: 8.6
click at [1092, 283] on input "100.00" at bounding box center [1221, 281] width 304 height 21
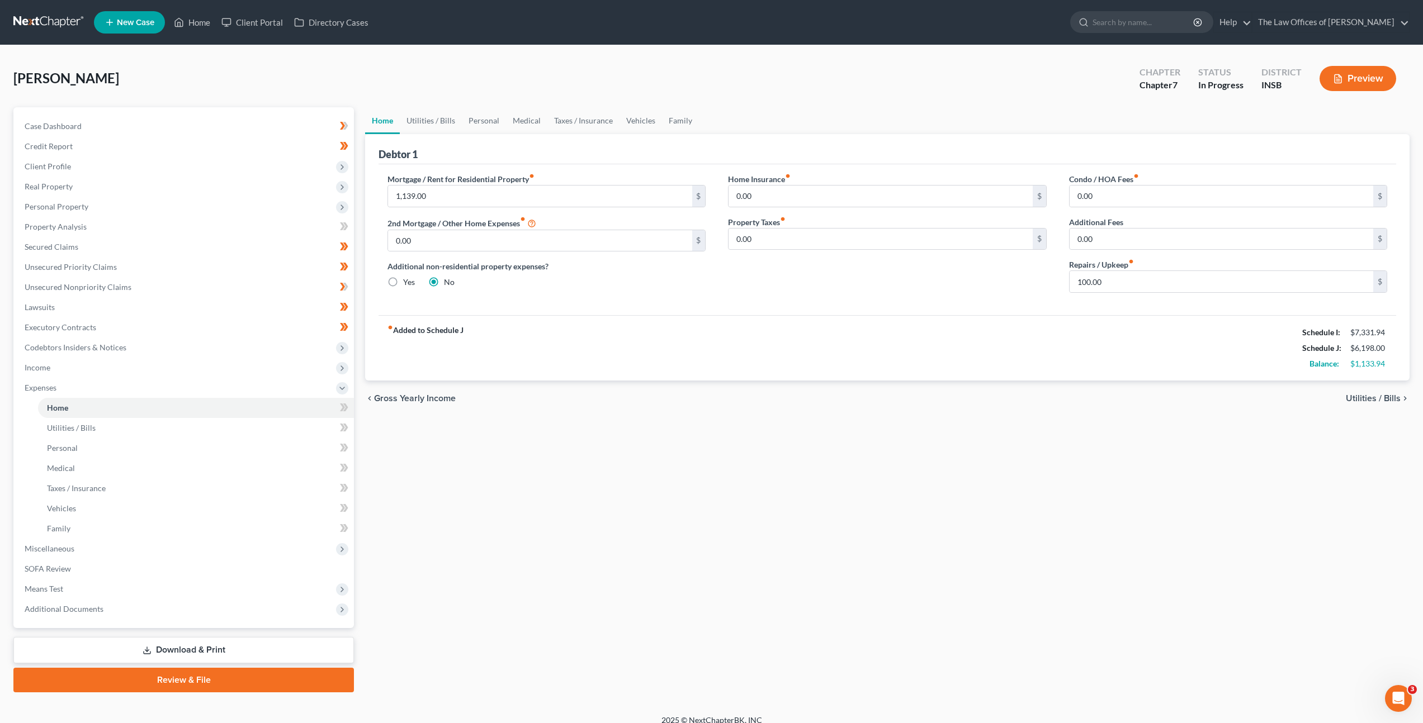
click at [882, 291] on div "Home Insurance fiber_manual_record 0.00 $ Property Taxes fiber_manual_record 0.…" at bounding box center [887, 237] width 340 height 129
click at [431, 115] on link "Utilities / Bills" at bounding box center [431, 120] width 62 height 27
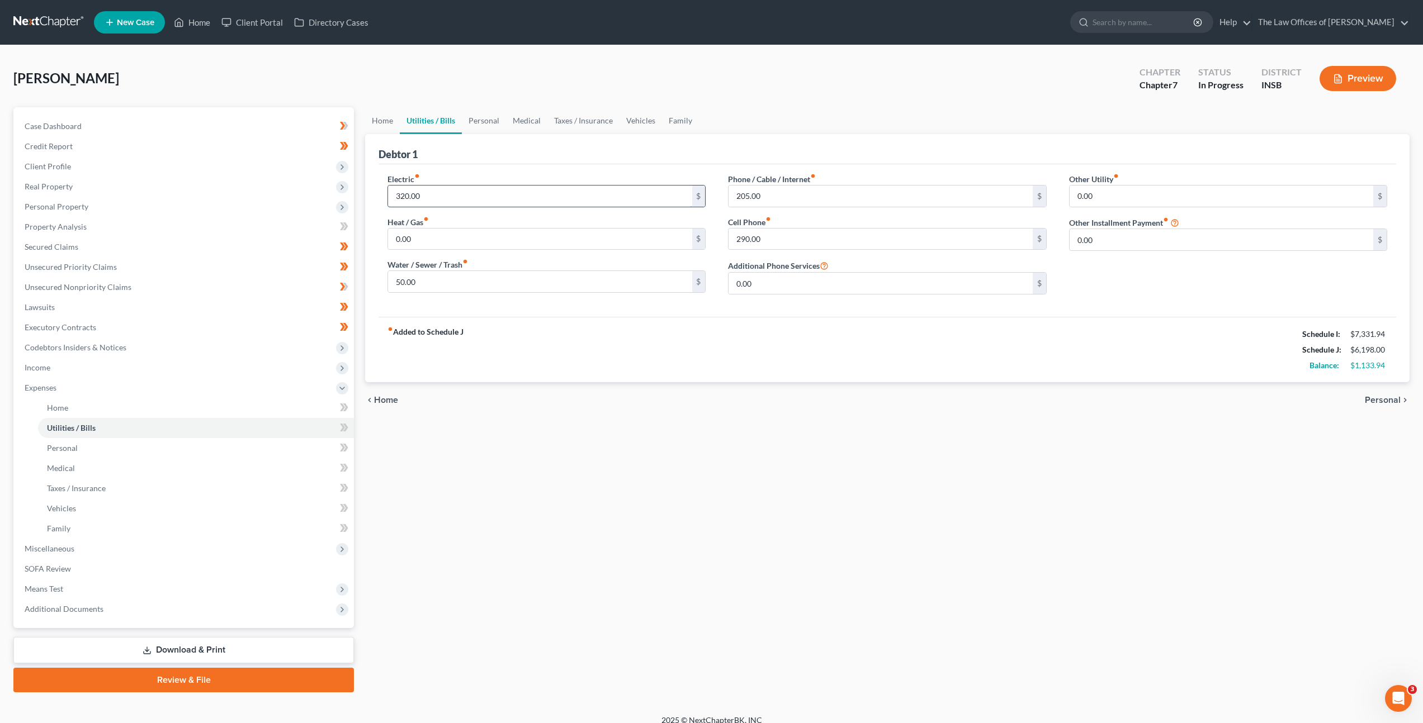
click at [568, 192] on input "320.00" at bounding box center [540, 196] width 304 height 21
click at [591, 168] on div "Electric fiber_manual_record 320.00 $ Heat / Gas fiber_manual_record 0.00 $ Wat…" at bounding box center [886, 240] width 1017 height 153
click at [488, 195] on input "320.00" at bounding box center [540, 196] width 304 height 21
click at [524, 327] on div "fiber_manual_record Added to Schedule J Schedule I: $7,331.94 Schedule J: $6,22…" at bounding box center [886, 349] width 1017 height 65
click at [485, 195] on input "350" at bounding box center [540, 196] width 304 height 21
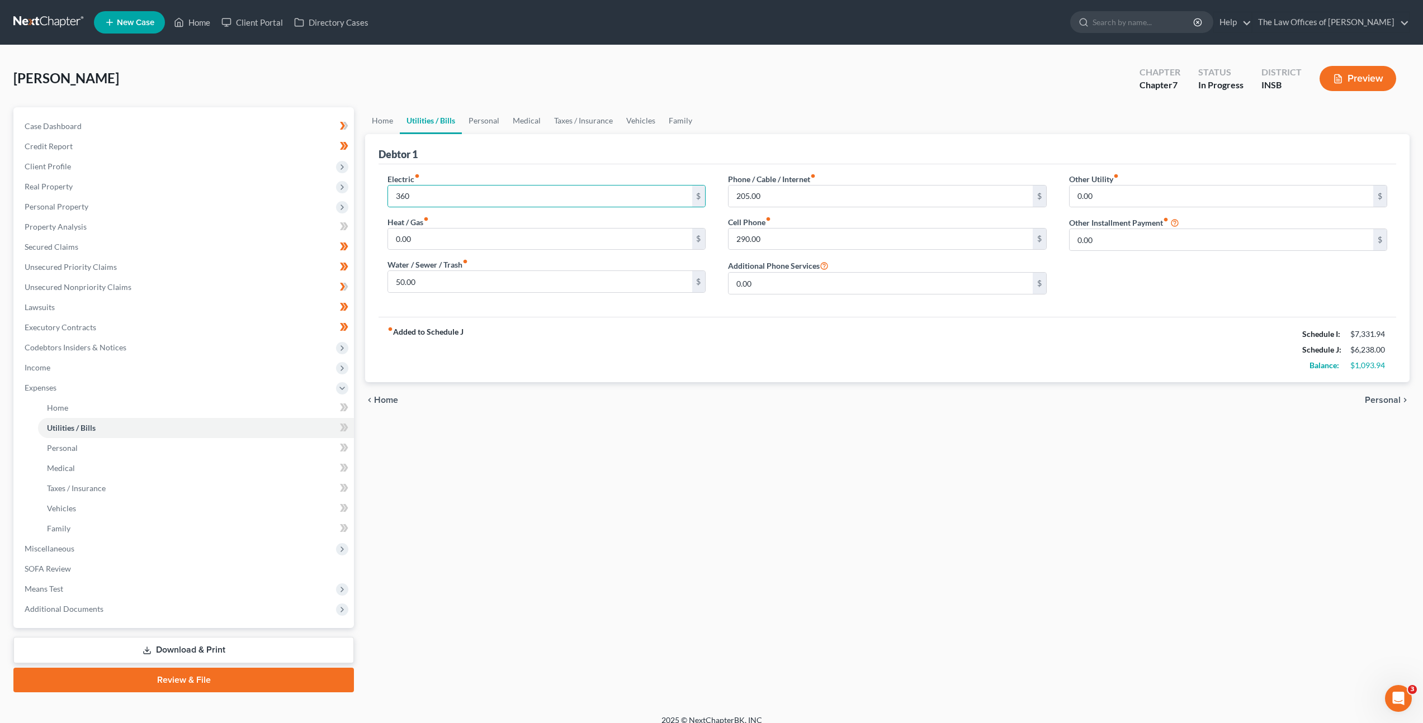
click at [521, 312] on div "Electric fiber_manual_record 360 $ Heat / Gas fiber_manual_record 0.00 $ Water …" at bounding box center [886, 240] width 1017 height 153
click at [449, 192] on input "360" at bounding box center [540, 196] width 304 height 21
drag, startPoint x: 450, startPoint y: 192, endPoint x: 363, endPoint y: 176, distance: 88.1
click at [365, 174] on div "Debtor 1 Electric fiber_manual_record 360 $ Heat / Gas fiber_manual_record 0.00…" at bounding box center [887, 258] width 1044 height 248
type input "380"
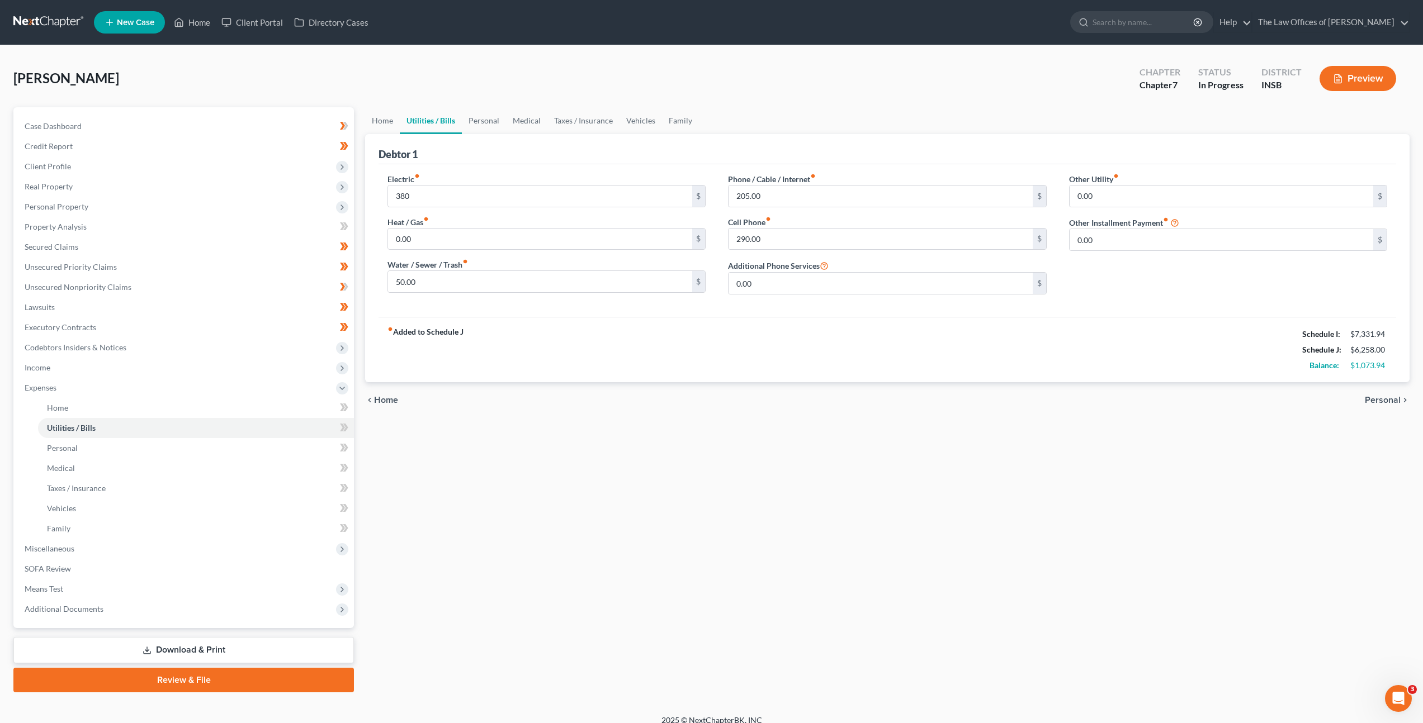
click at [665, 345] on div "fiber_manual_record Added to Schedule J Schedule I: $7,331.94 Schedule J: $6,25…" at bounding box center [886, 349] width 1017 height 65
click at [451, 284] on input "50.00" at bounding box center [540, 281] width 304 height 21
type input "150"
click at [554, 323] on div "fiber_manual_record Added to Schedule J Schedule I: $7,331.94 Schedule J: $6,35…" at bounding box center [886, 349] width 1017 height 65
click at [811, 201] on input "205.00" at bounding box center [880, 196] width 304 height 21
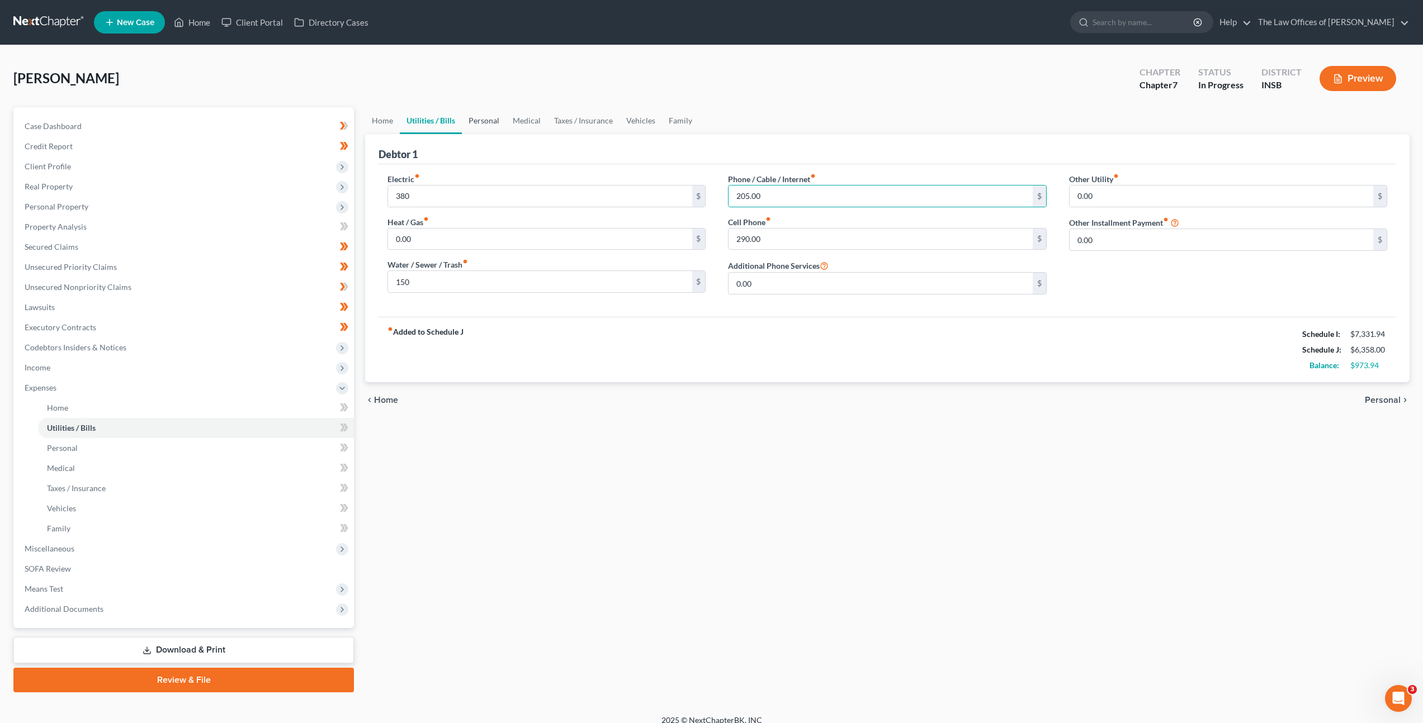
click at [478, 120] on link "Personal" at bounding box center [484, 120] width 44 height 27
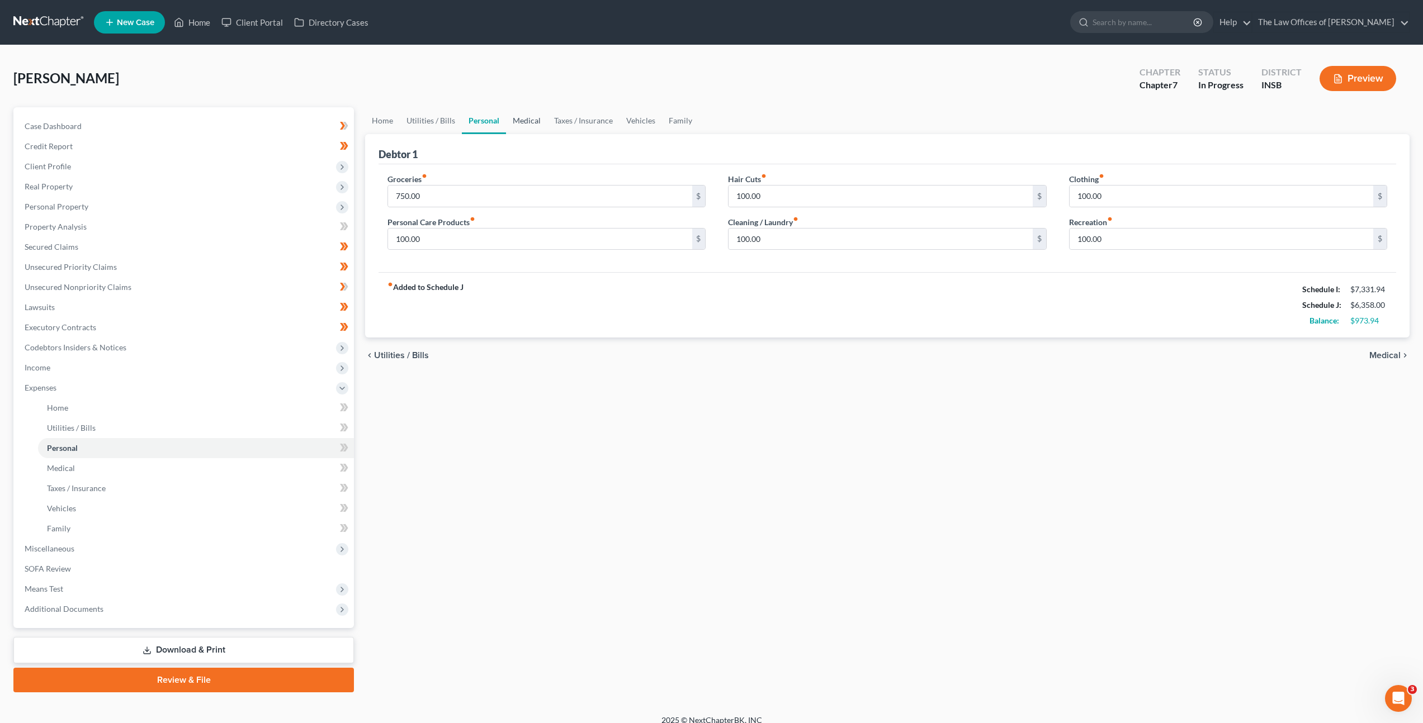
click at [517, 126] on link "Medical" at bounding box center [526, 120] width 41 height 27
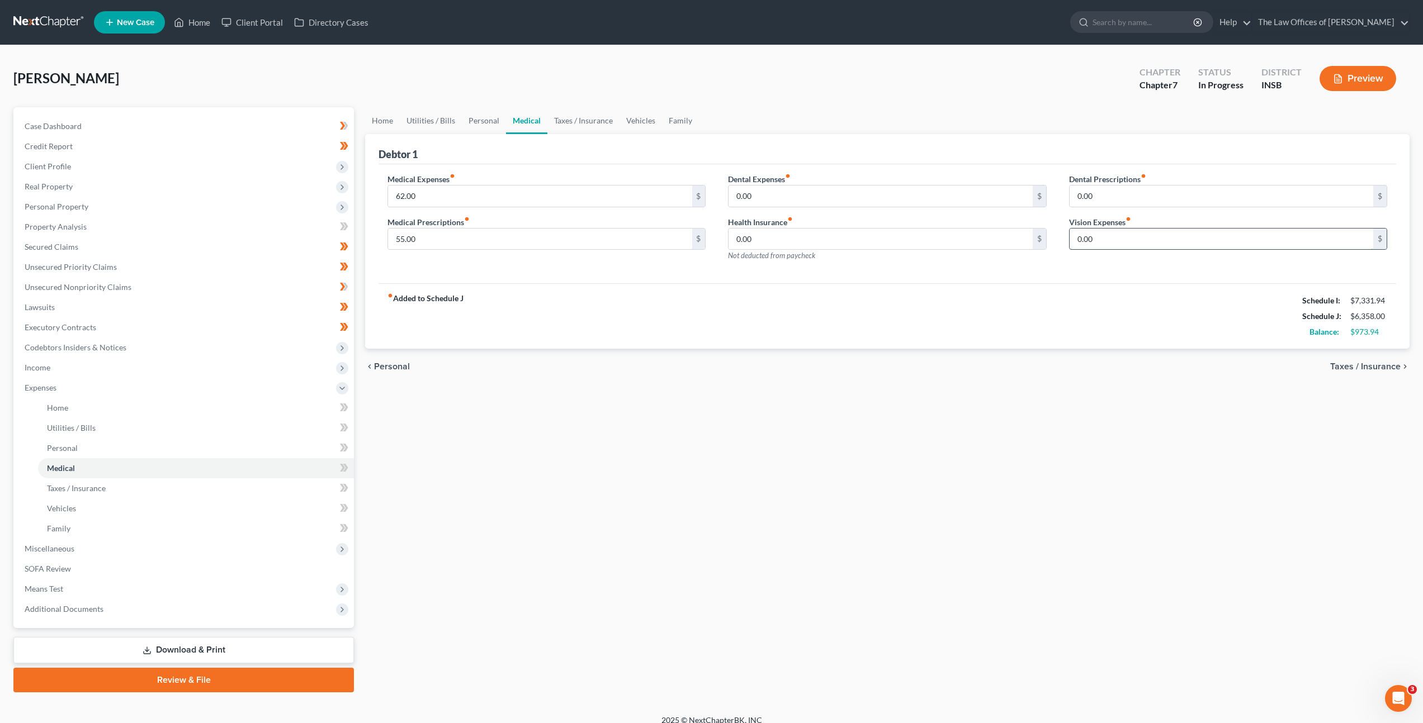
click at [1097, 241] on input "0.00" at bounding box center [1221, 239] width 304 height 21
click at [869, 200] on input "0.00" at bounding box center [880, 196] width 304 height 21
click at [562, 121] on link "Taxes / Insurance" at bounding box center [583, 120] width 72 height 27
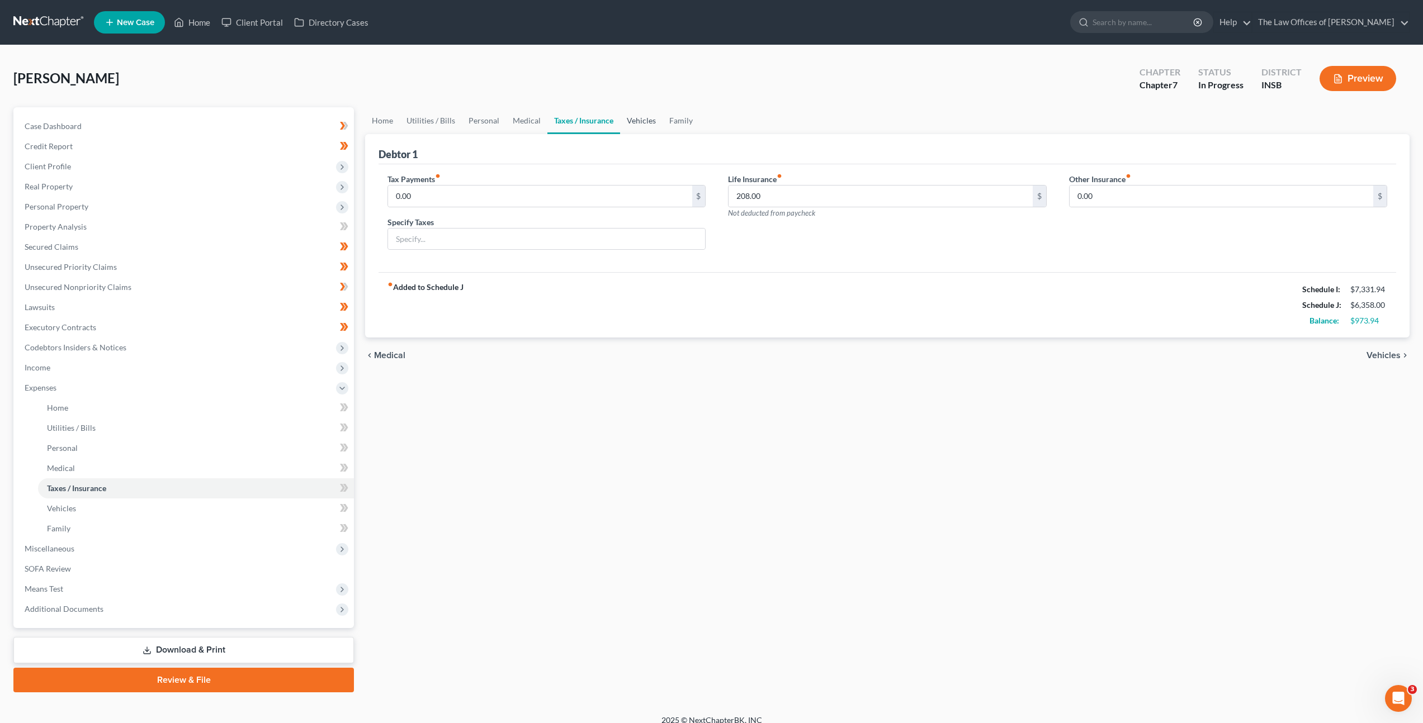
click at [635, 122] on link "Vehicles" at bounding box center [641, 120] width 42 height 27
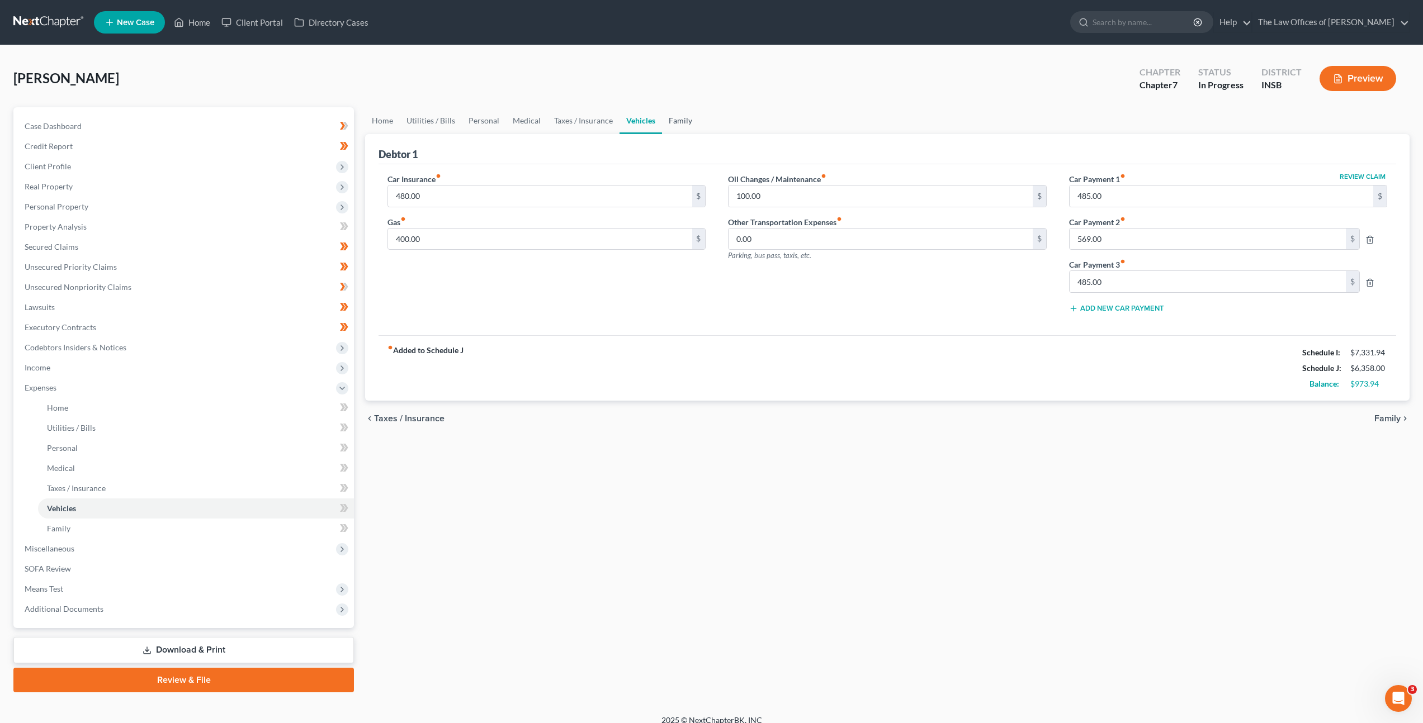
click at [686, 116] on link "Family" at bounding box center [680, 120] width 37 height 27
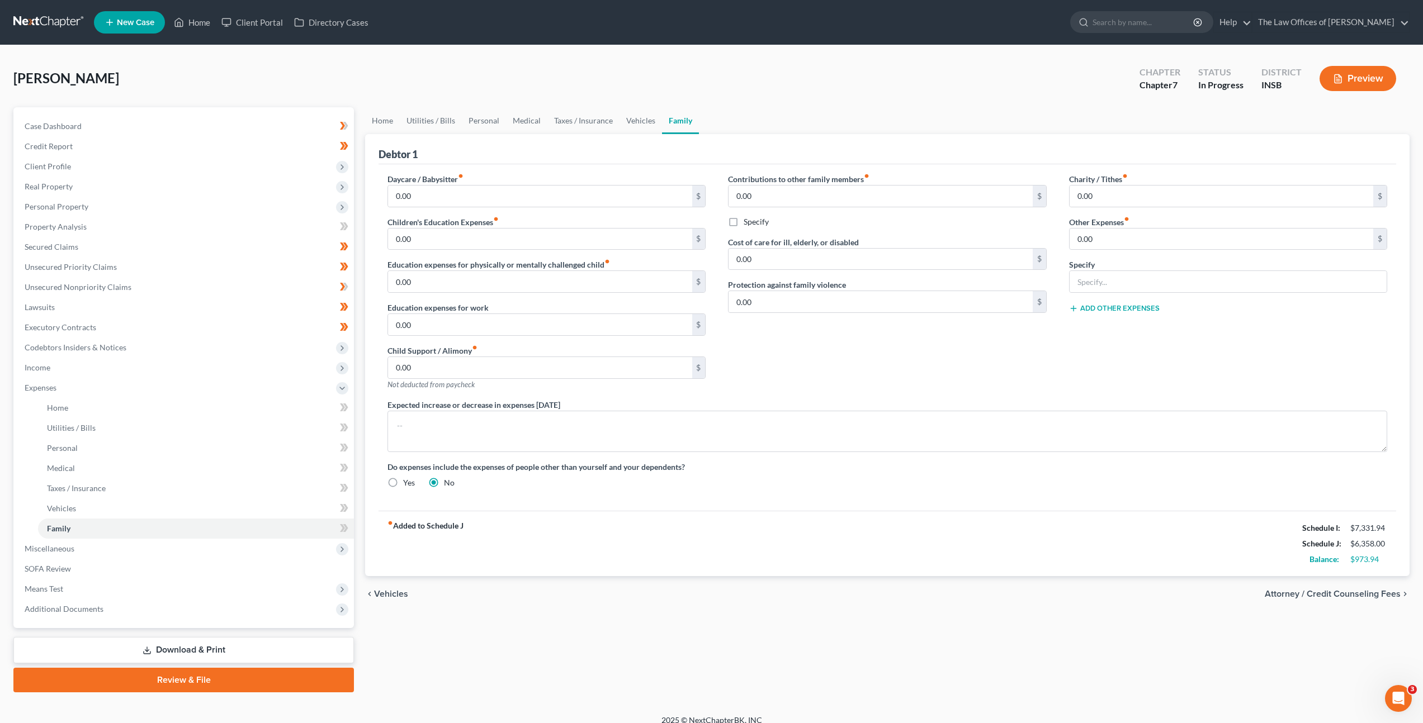
click at [1093, 269] on label "Specify" at bounding box center [1082, 265] width 26 height 12
click at [1069, 299] on div "Charity / Tithes fiber_manual_record 0.00 $ Other Expenses fiber_manual_record …" at bounding box center [1228, 286] width 340 height 226
click at [1082, 288] on input "text" at bounding box center [1227, 281] width 317 height 21
type input "Pet Expenses"
click at [1087, 244] on input "0.00" at bounding box center [1221, 239] width 304 height 21
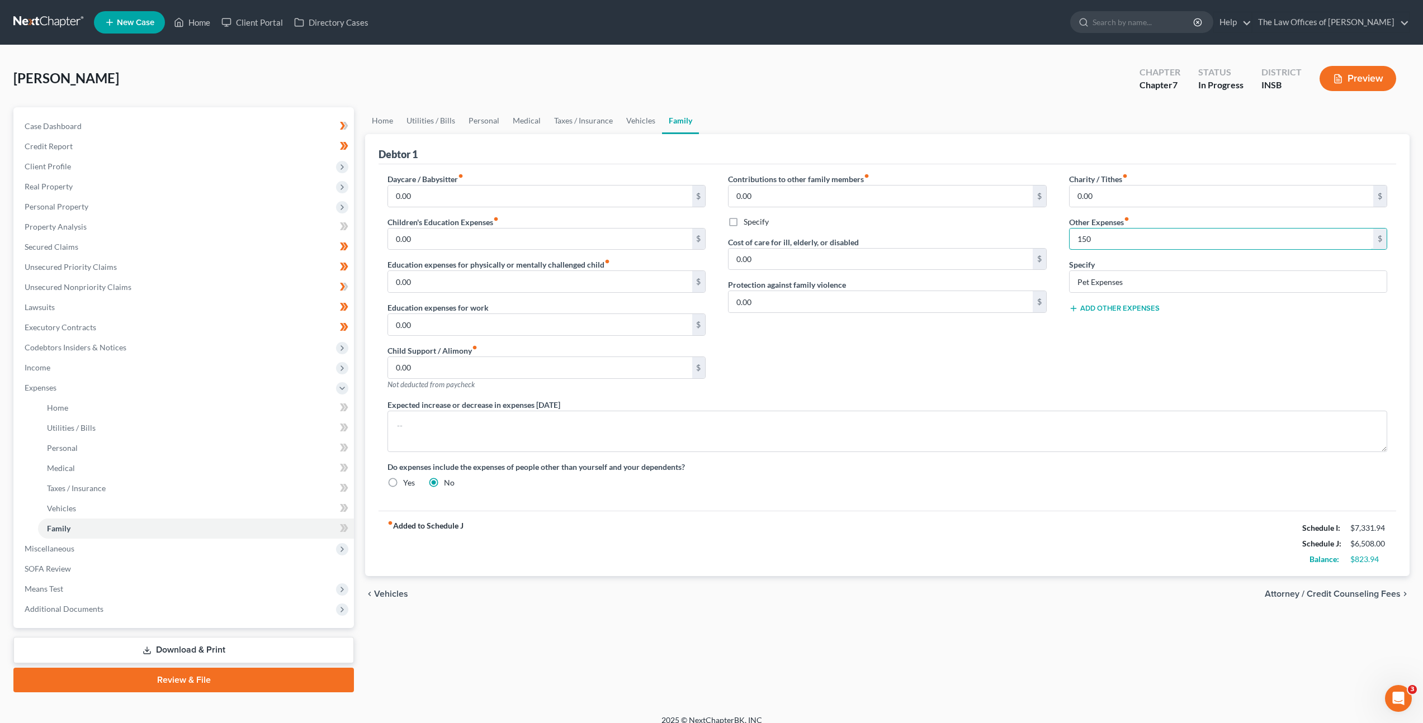
type input "150"
click at [1038, 398] on div "Contributions to other family members fiber_manual_record 0.00 $ Specify Cost o…" at bounding box center [887, 286] width 340 height 226
click at [631, 116] on link "Vehicles" at bounding box center [640, 120] width 42 height 27
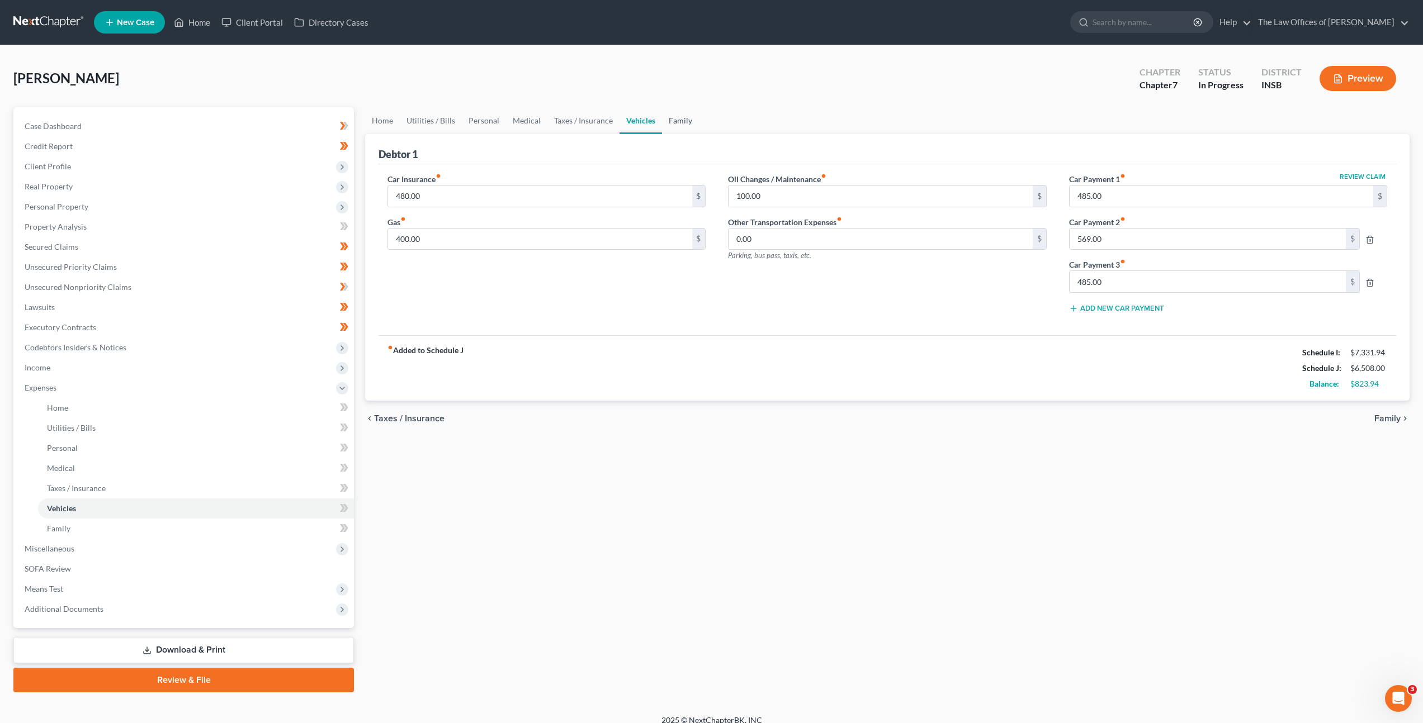
click at [679, 113] on link "Family" at bounding box center [680, 120] width 37 height 27
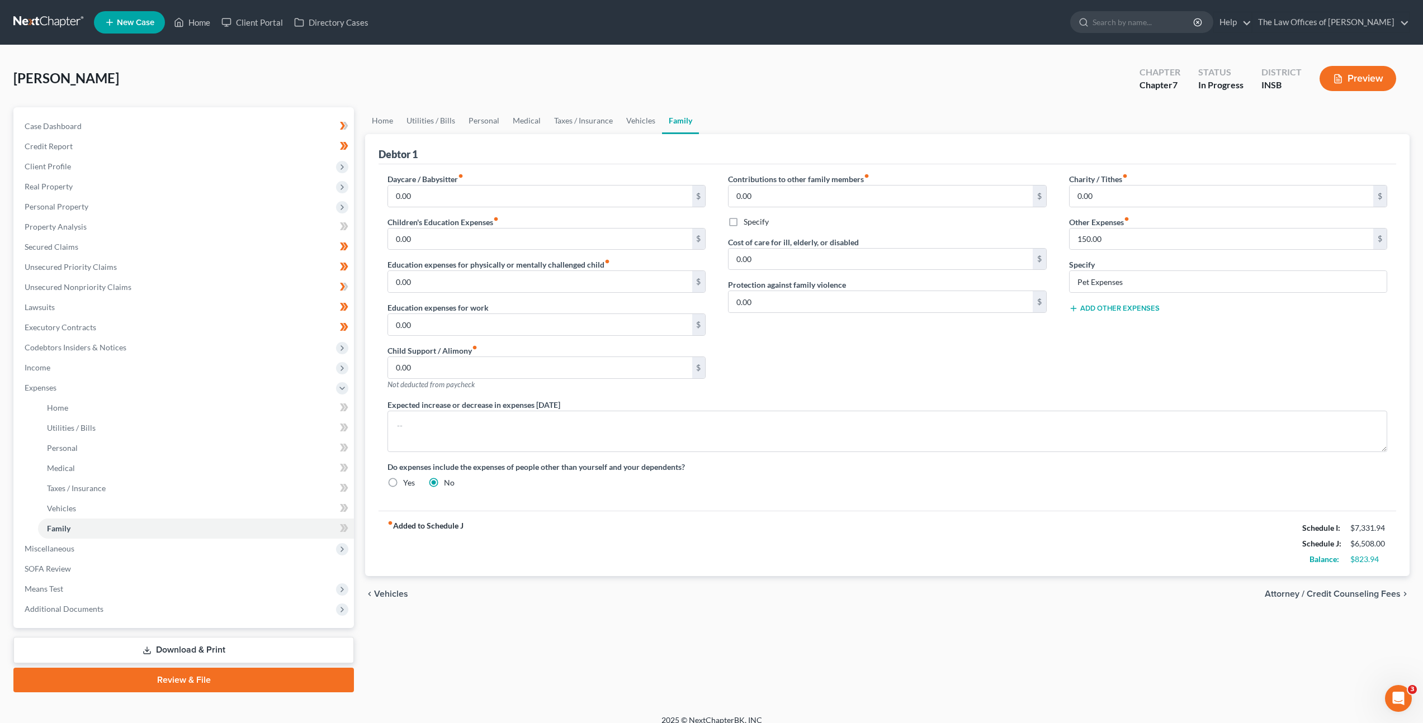
click at [1113, 309] on button "Add Other Expenses" at bounding box center [1114, 308] width 91 height 9
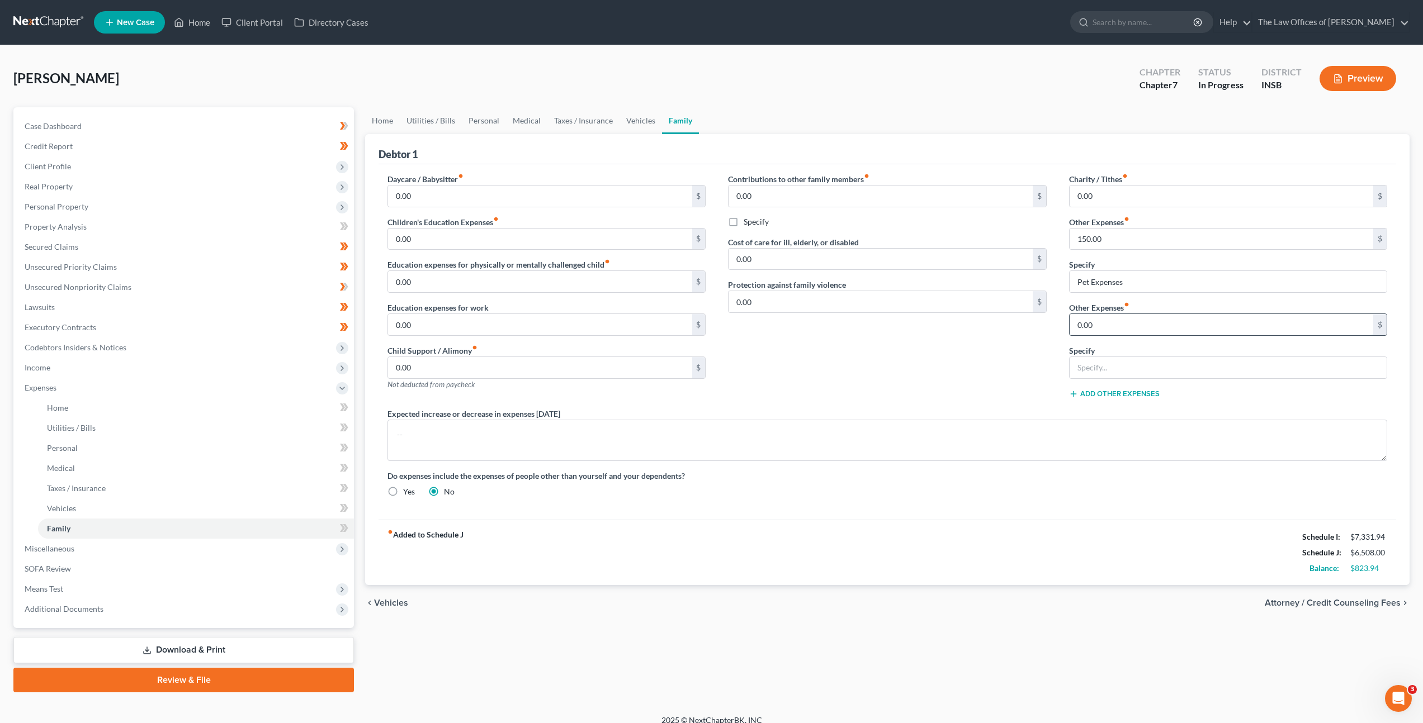
click at [1115, 323] on input "0.00" at bounding box center [1221, 324] width 304 height 21
click at [1112, 326] on input "0.00" at bounding box center [1221, 324] width 304 height 21
click at [1033, 329] on div "Daycare / Babysitter fiber_manual_record 0.00 $ Children's Education Expenses f…" at bounding box center [887, 339] width 1022 height 333
click at [1013, 318] on div "Daycare / Babysitter fiber_manual_record 0.00 $ Children's Education Expenses f…" at bounding box center [887, 339] width 1022 height 333
type input "600"
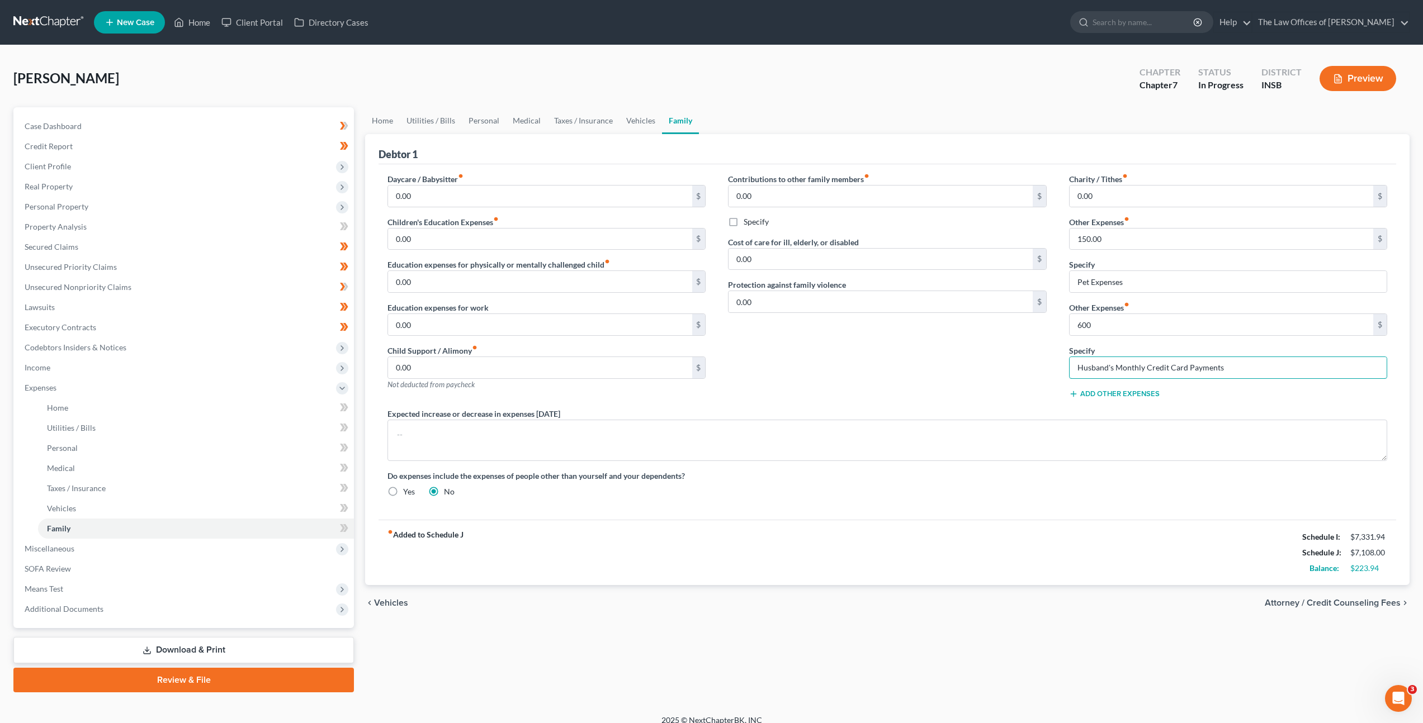
type input "Husband's Monthly Credit Card Payments"
click at [969, 358] on div "Contributions to other family members fiber_manual_record 0.00 $ Specify Cost o…" at bounding box center [887, 290] width 340 height 235
click at [1096, 396] on button "Add Other Expenses" at bounding box center [1114, 394] width 91 height 9
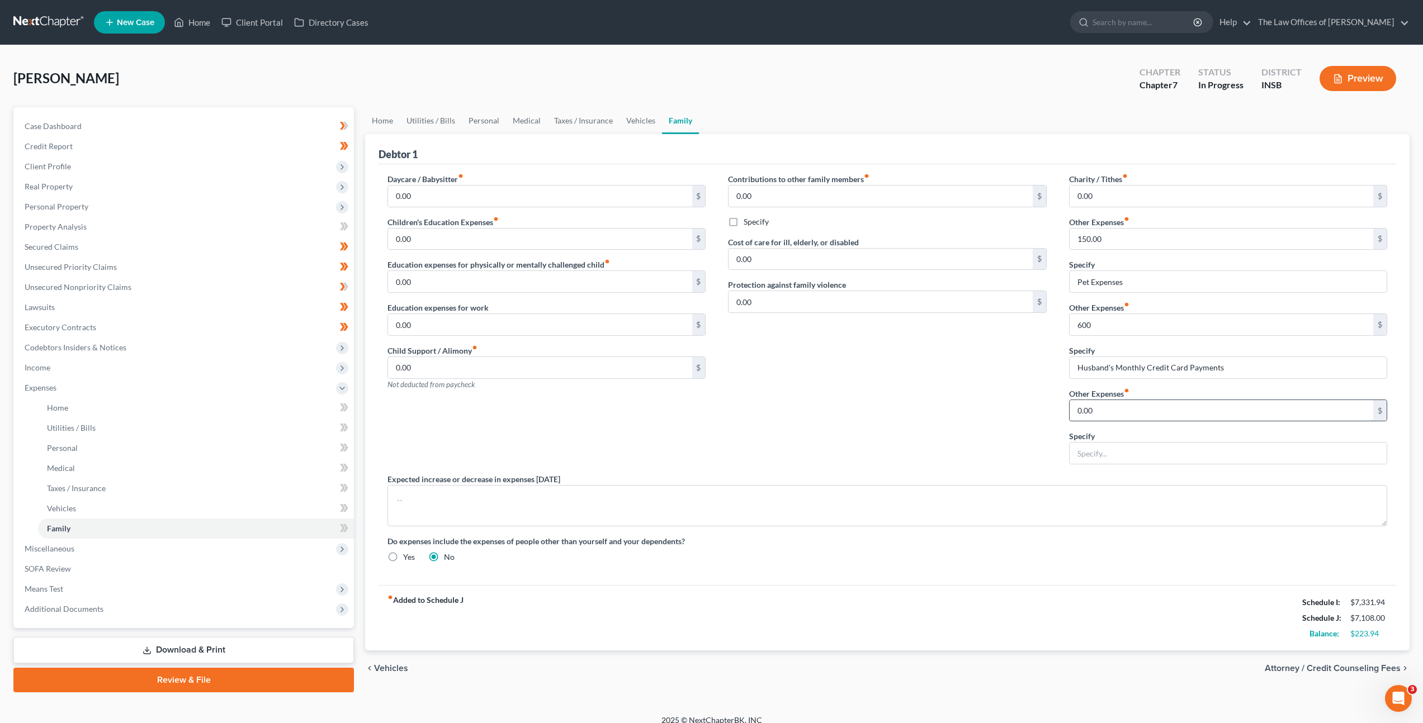
click at [1095, 408] on input "0.00" at bounding box center [1221, 410] width 304 height 21
click at [1003, 405] on div "Contributions to other family members fiber_manual_record 0.00 $ Specify Cost o…" at bounding box center [887, 323] width 340 height 300
click at [900, 438] on div "Contributions to other family members fiber_manual_record 0.00 $ Specify Cost o…" at bounding box center [887, 323] width 340 height 300
click at [347, 410] on icon at bounding box center [344, 408] width 8 height 14
click at [343, 424] on icon at bounding box center [344, 428] width 8 height 14
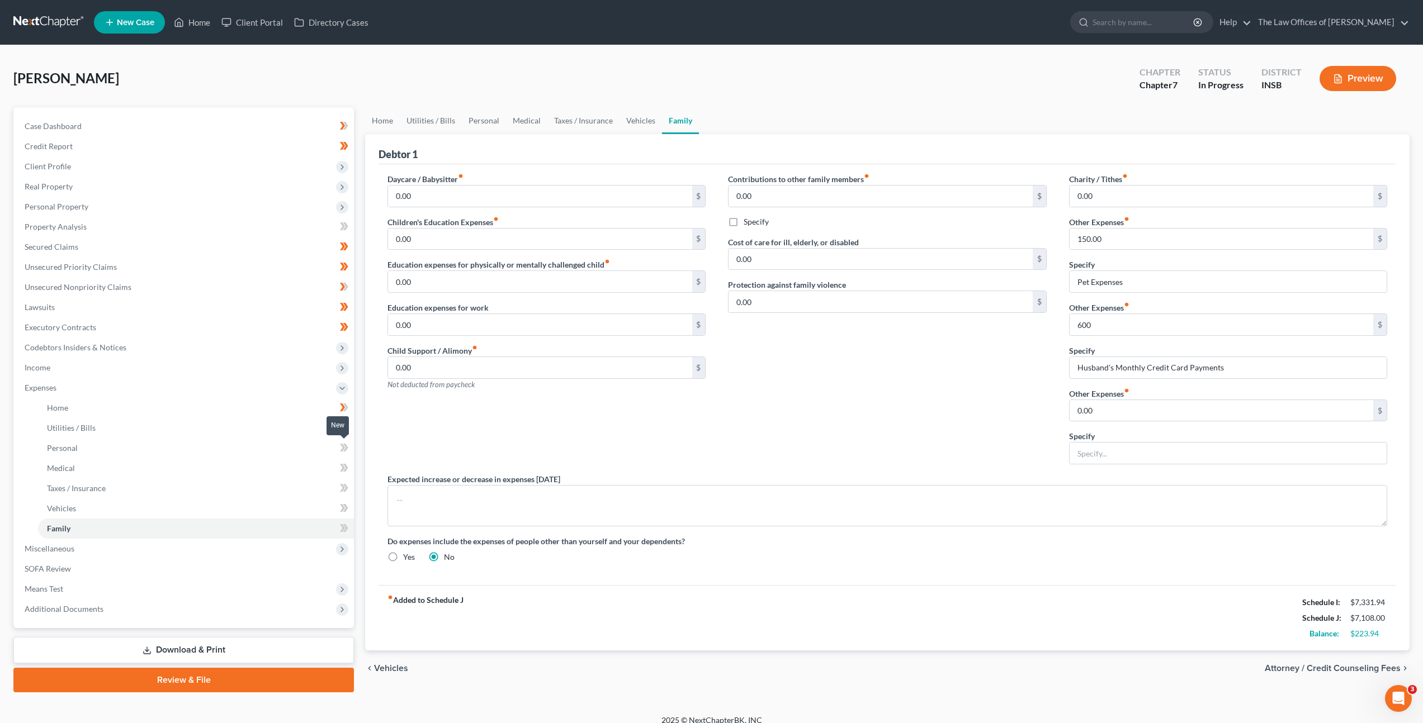
click at [347, 452] on icon at bounding box center [344, 448] width 8 height 14
click at [341, 464] on icon at bounding box center [344, 468] width 8 height 14
click at [342, 485] on icon at bounding box center [342, 488] width 5 height 8
click at [340, 510] on icon at bounding box center [344, 508] width 8 height 14
click at [344, 531] on icon at bounding box center [345, 528] width 5 height 8
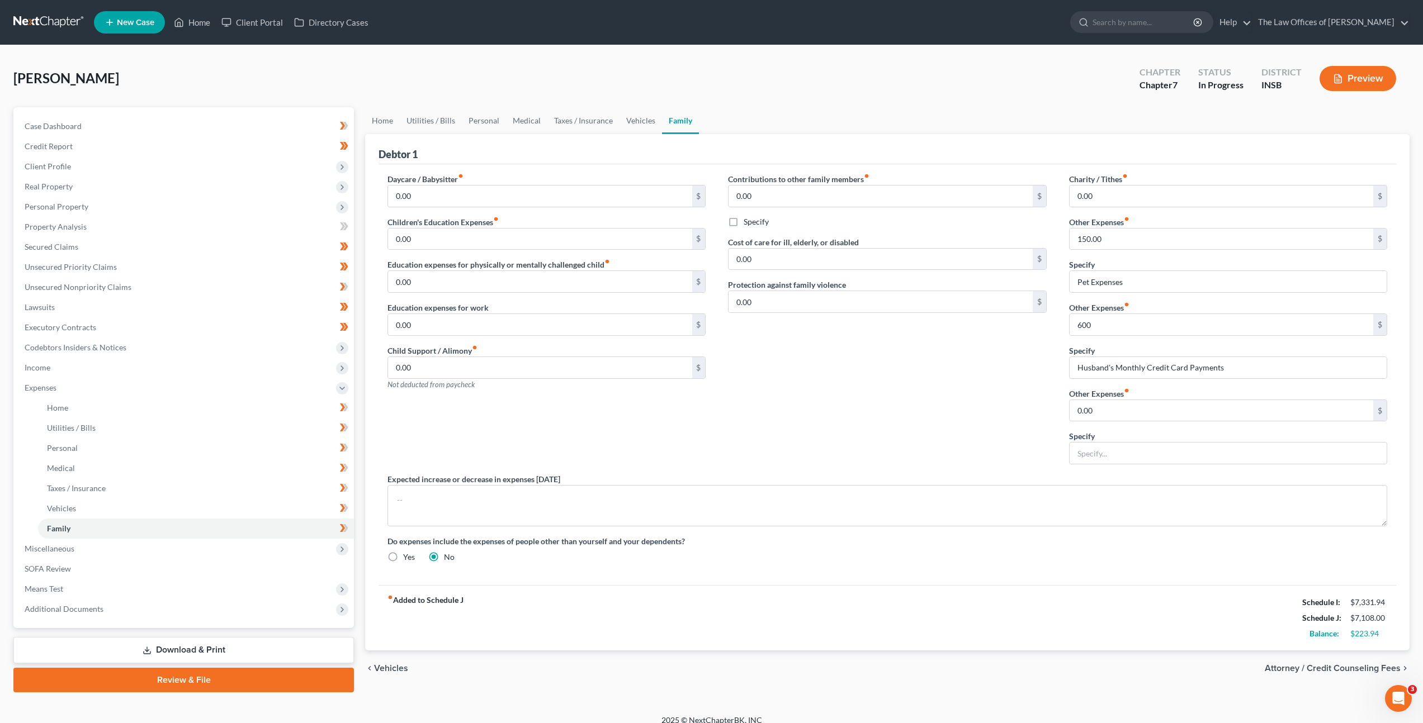
click at [565, 431] on div "Daycare / Babysitter fiber_manual_record 0.00 $ Children's Education Expenses f…" at bounding box center [546, 323] width 340 height 300
click at [313, 551] on span "Miscellaneous" at bounding box center [185, 549] width 338 height 20
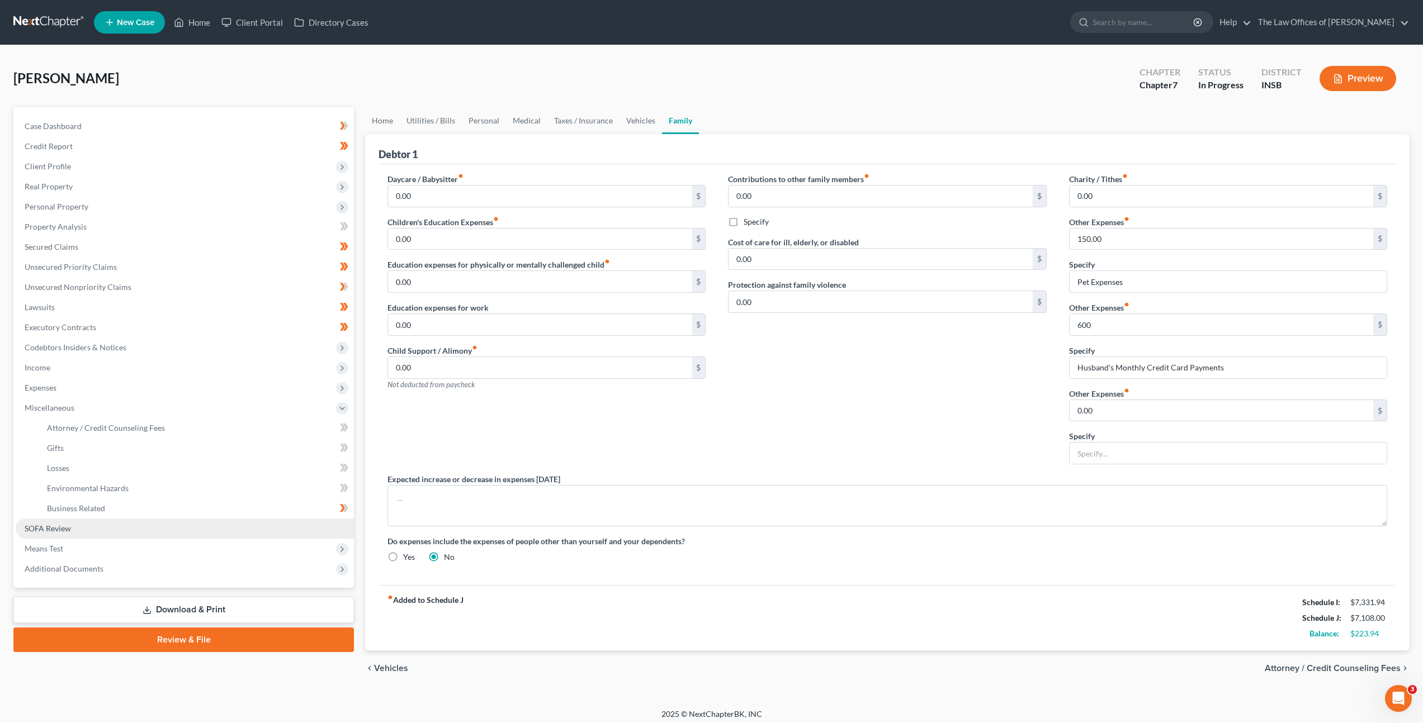
click at [226, 529] on link "SOFA Review" at bounding box center [185, 529] width 338 height 20
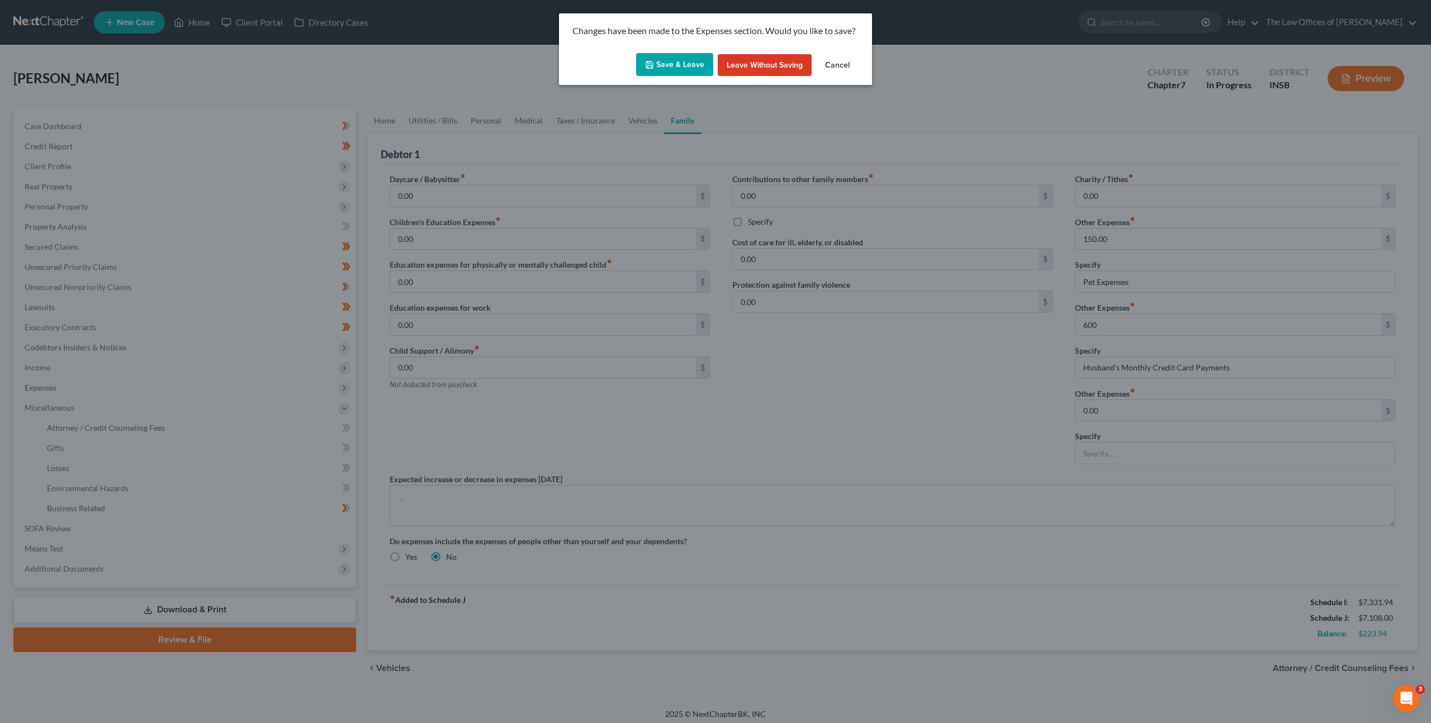
click at [664, 69] on button "Save & Leave" at bounding box center [674, 64] width 77 height 23
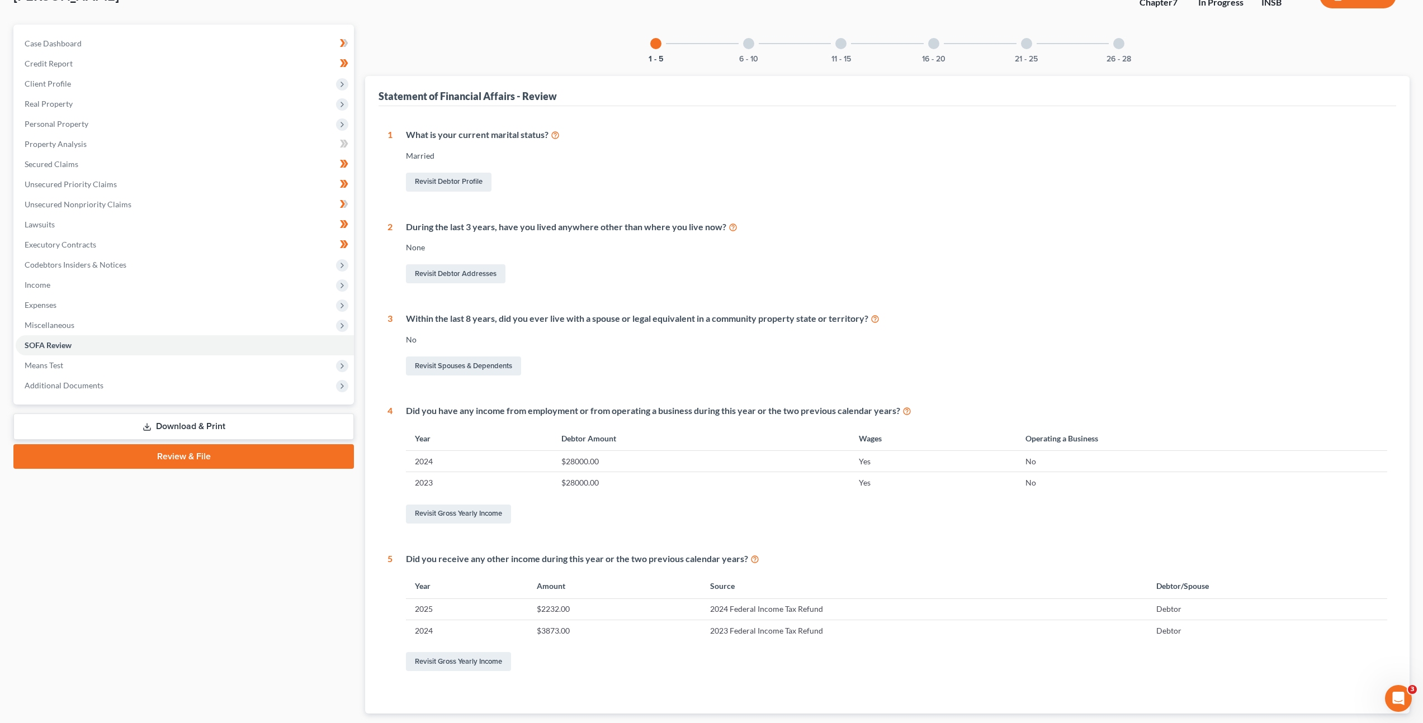
click at [738, 51] on div "6 - 10" at bounding box center [748, 44] width 38 height 38
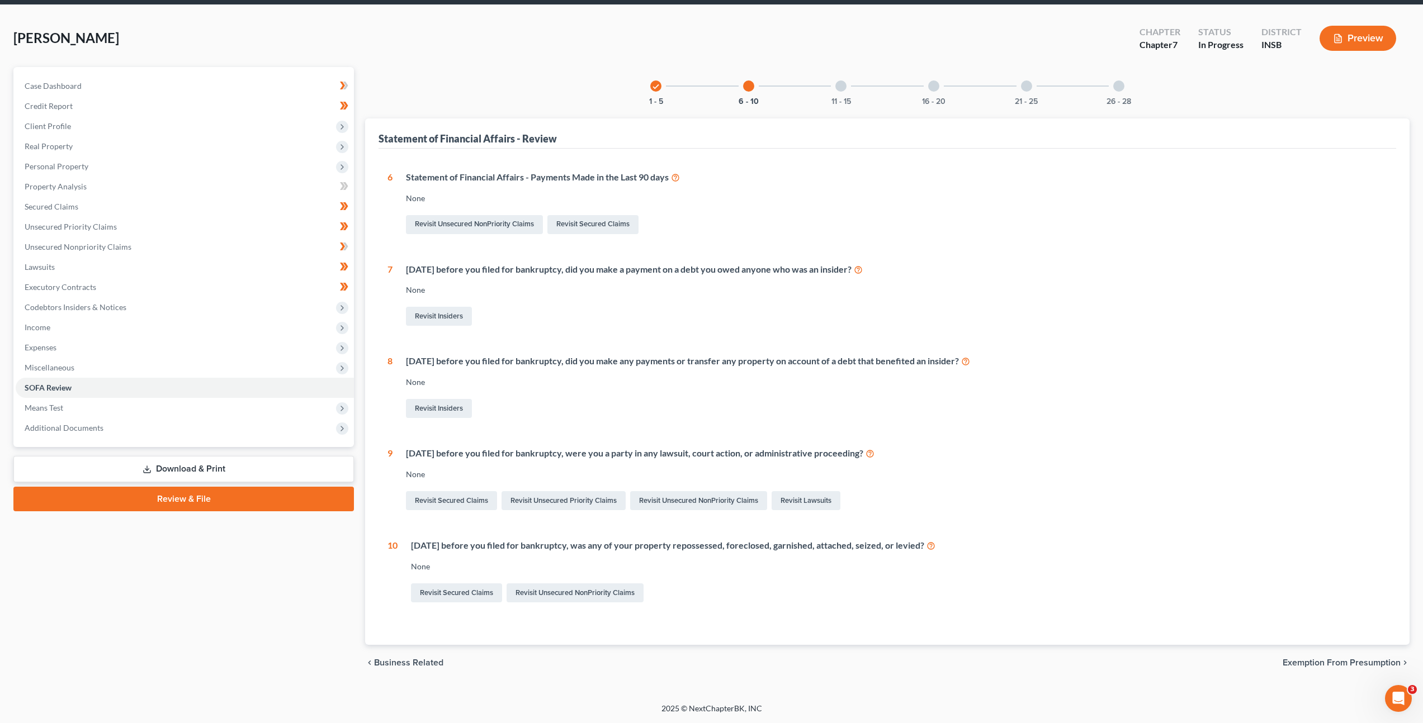
scroll to position [40, 0]
click at [845, 87] on div at bounding box center [840, 85] width 11 height 11
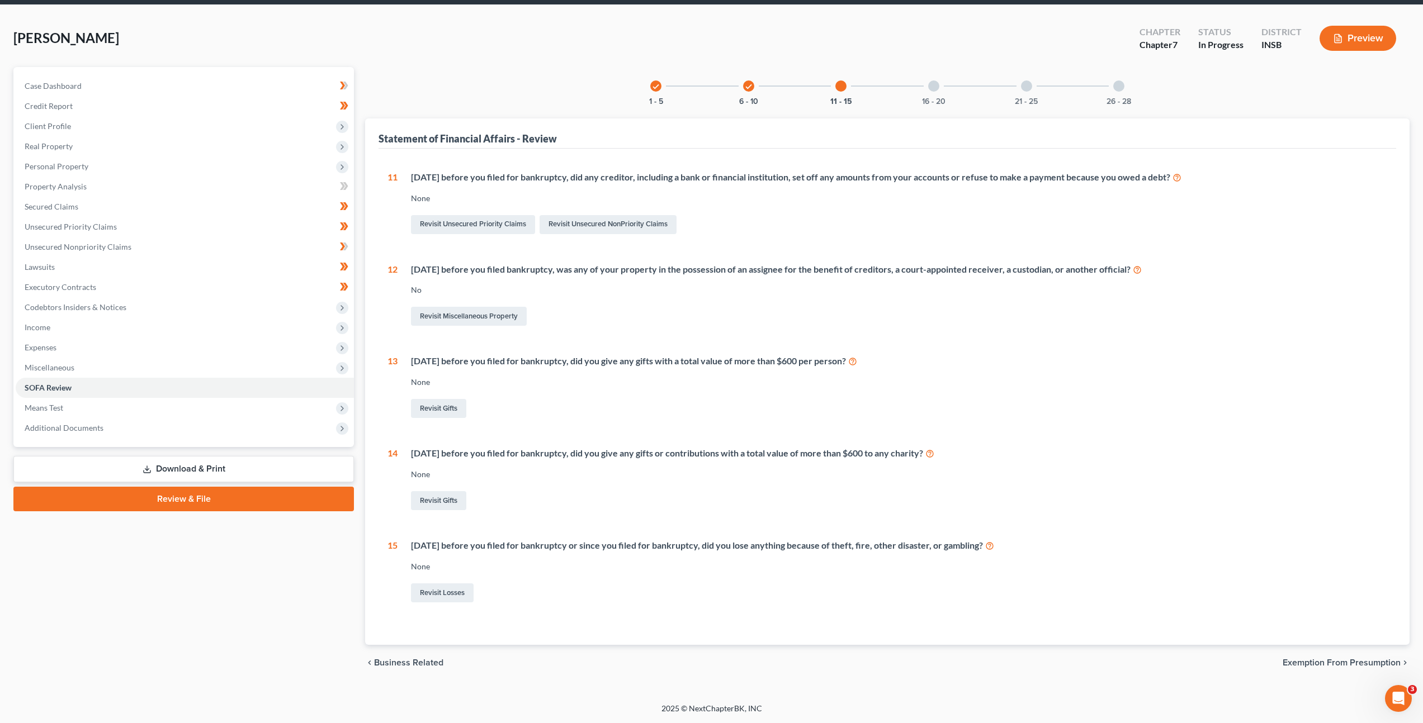
click at [939, 86] on div "16 - 20" at bounding box center [934, 86] width 38 height 38
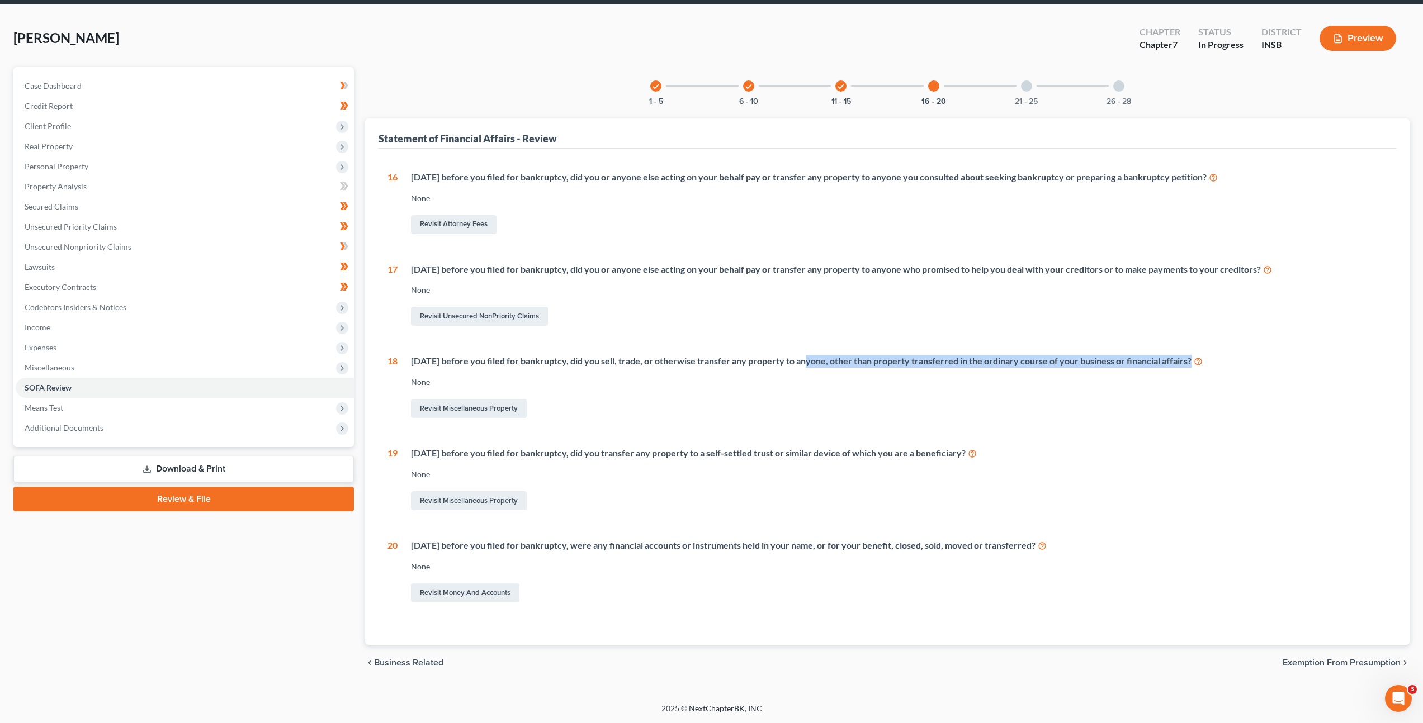
drag, startPoint x: 823, startPoint y: 366, endPoint x: 994, endPoint y: 369, distance: 171.7
click at [994, 369] on div "[DATE] before you filed for bankruptcy, did you sell, trade, or otherwise trans…" at bounding box center [891, 387] width 989 height 65
click at [991, 394] on div "[DATE] before you filed for bankruptcy, did you sell, trade, or otherwise trans…" at bounding box center [891, 387] width 989 height 65
click at [1009, 89] on div "21 - 25" at bounding box center [1026, 86] width 38 height 38
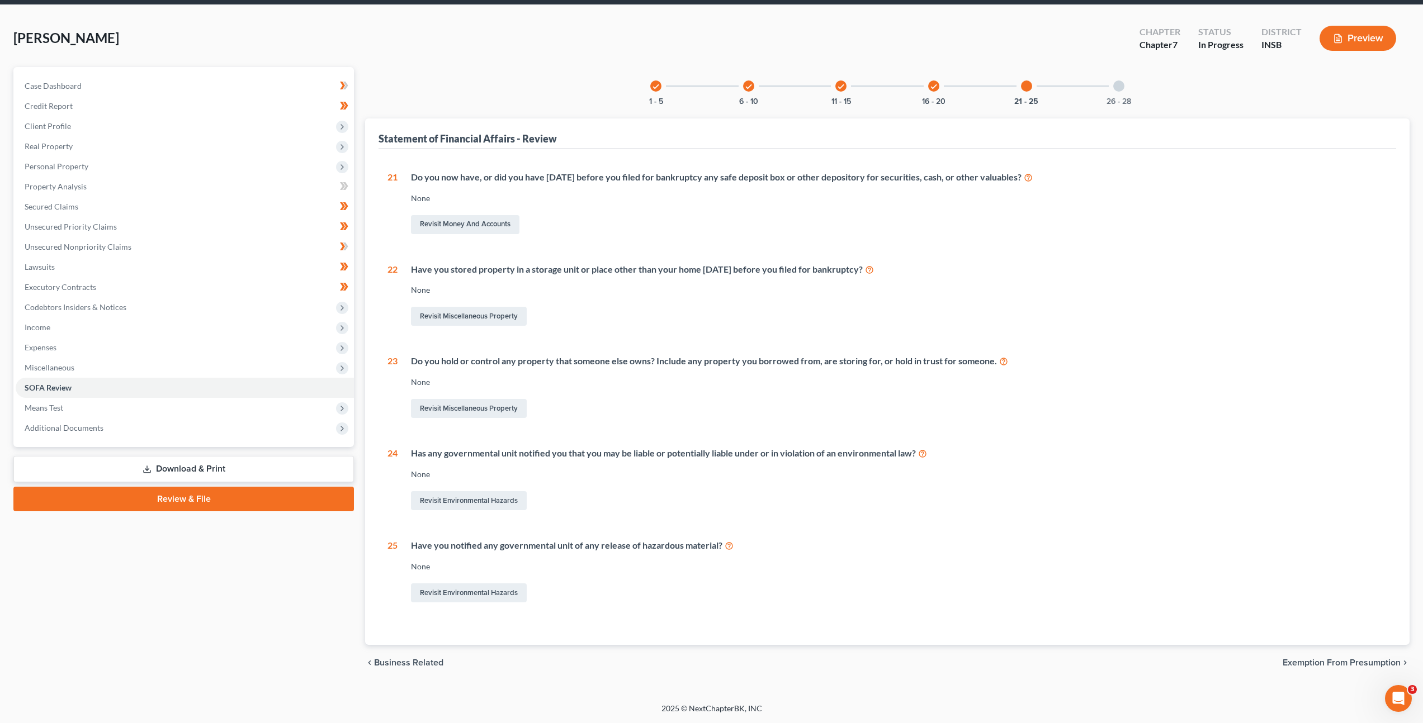
click at [1117, 82] on div at bounding box center [1118, 85] width 11 height 11
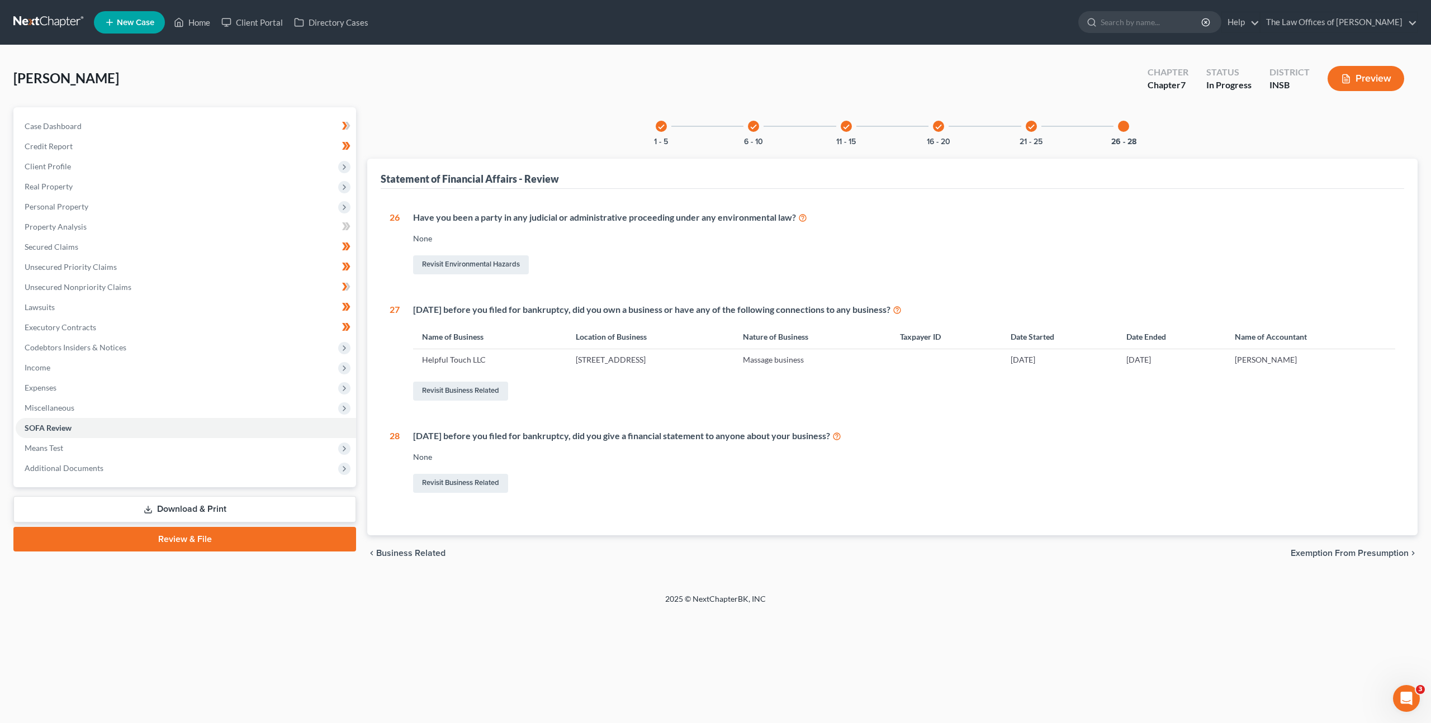
click at [806, 478] on div "Revisit Business Related" at bounding box center [904, 483] width 982 height 23
click at [575, 502] on div "1 What is your current marital status? [DEMOGRAPHIC_DATA] Revisit Debtor Profil…" at bounding box center [893, 362] width 1024 height 347
click at [451, 113] on div "check 1 - 5 check 6 - 10 check 11 - 15 check 16 - 20 check 21 - 25 26 - 28 Stat…" at bounding box center [892, 321] width 1050 height 428
click at [64, 249] on span "Secured Claims" at bounding box center [52, 247] width 54 height 10
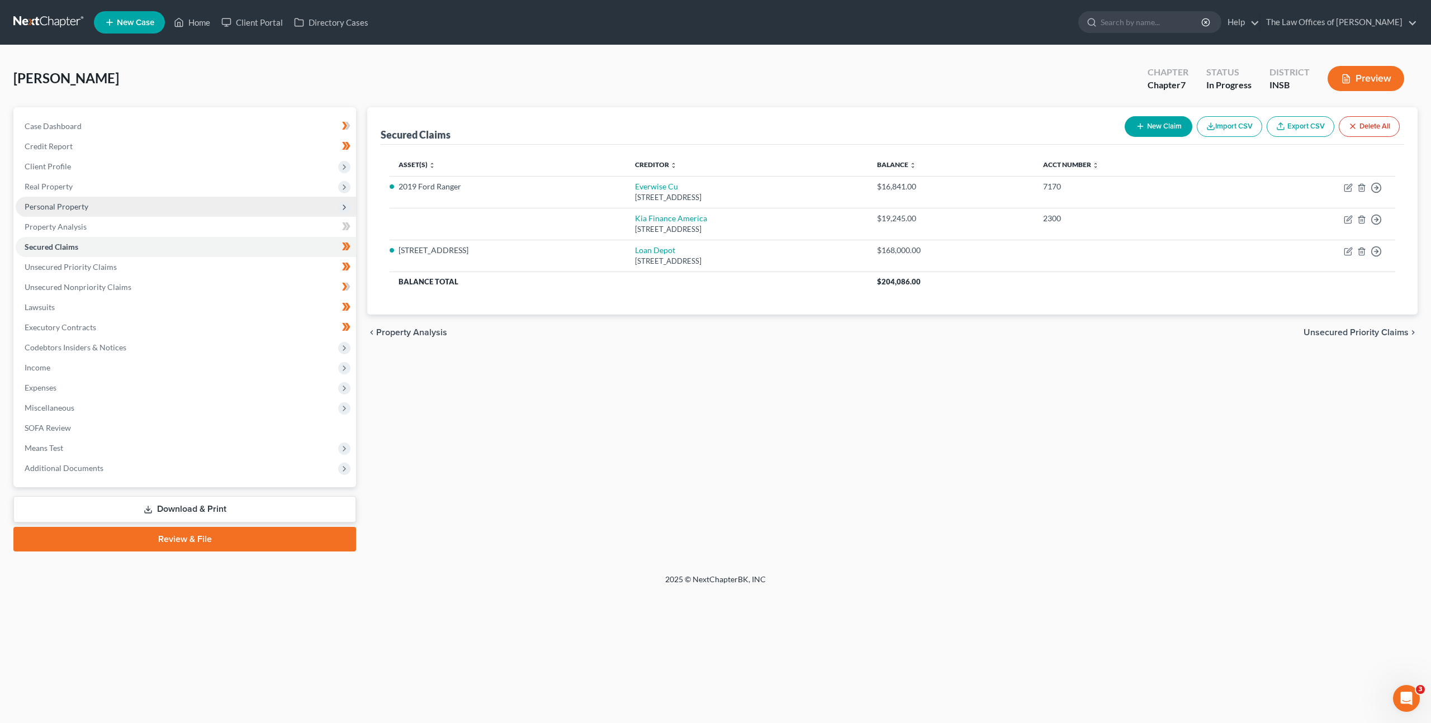
click at [196, 202] on span "Personal Property" at bounding box center [186, 207] width 340 height 20
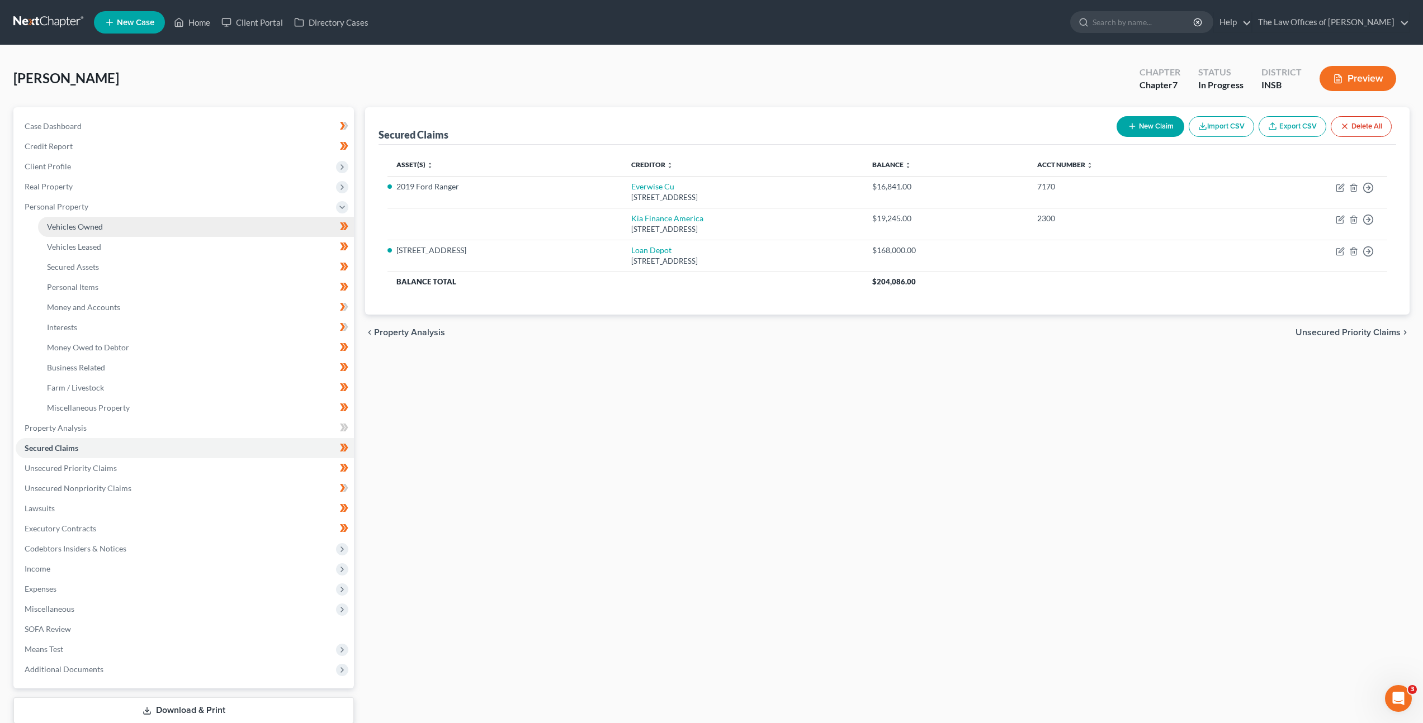
click at [176, 222] on link "Vehicles Owned" at bounding box center [196, 227] width 316 height 20
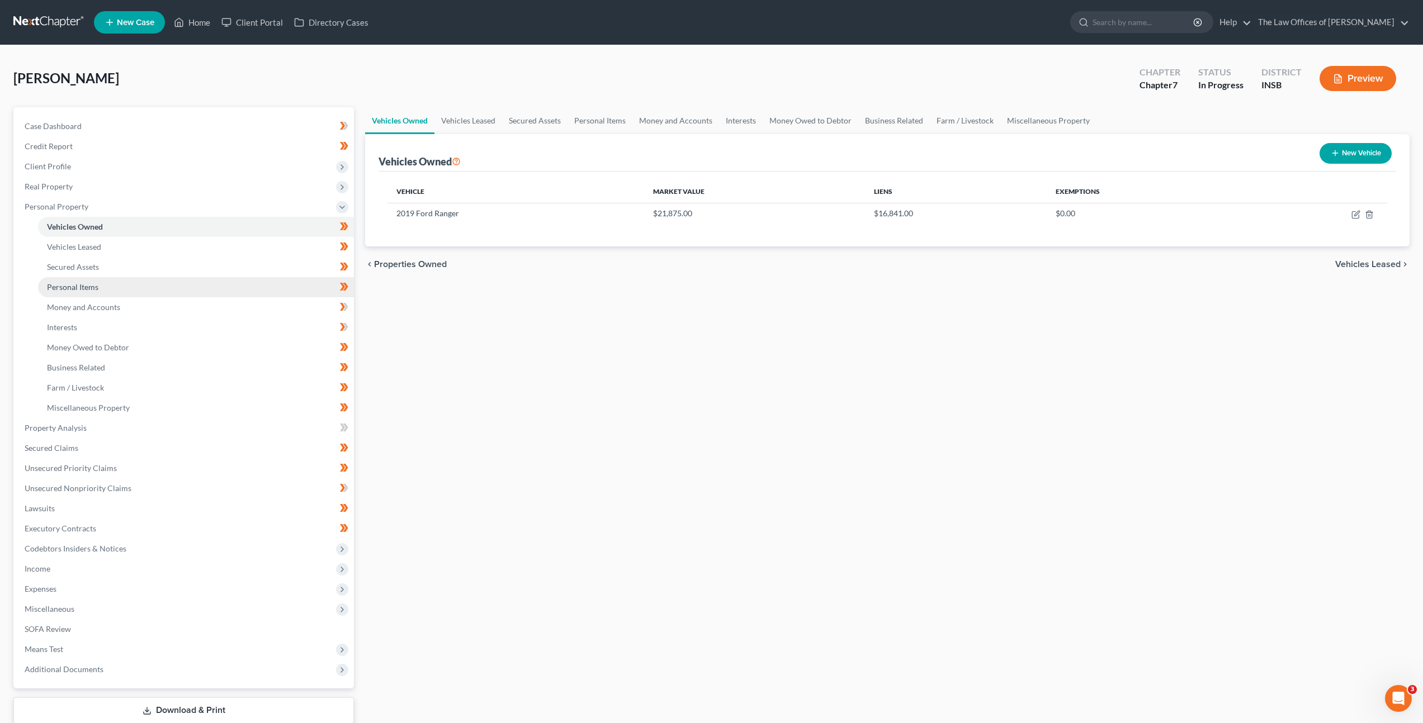
drag, startPoint x: 648, startPoint y: 319, endPoint x: 291, endPoint y: 277, distance: 359.6
click at [648, 319] on div "Vehicles Owned Vehicles Leased Secured Assets Personal Items Money and Accounts…" at bounding box center [886, 430] width 1055 height 646
click at [174, 187] on span "Real Property" at bounding box center [185, 187] width 338 height 20
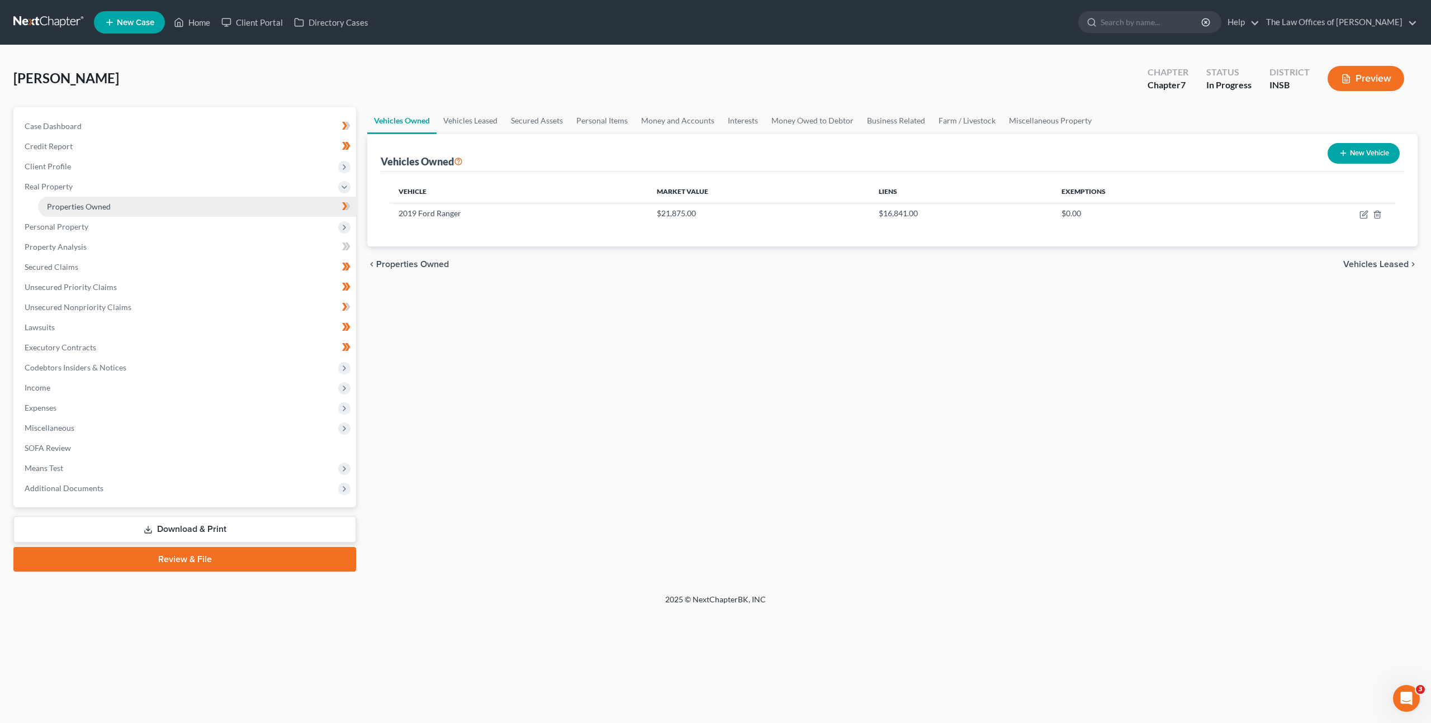
click at [159, 209] on link "Properties Owned" at bounding box center [197, 207] width 318 height 20
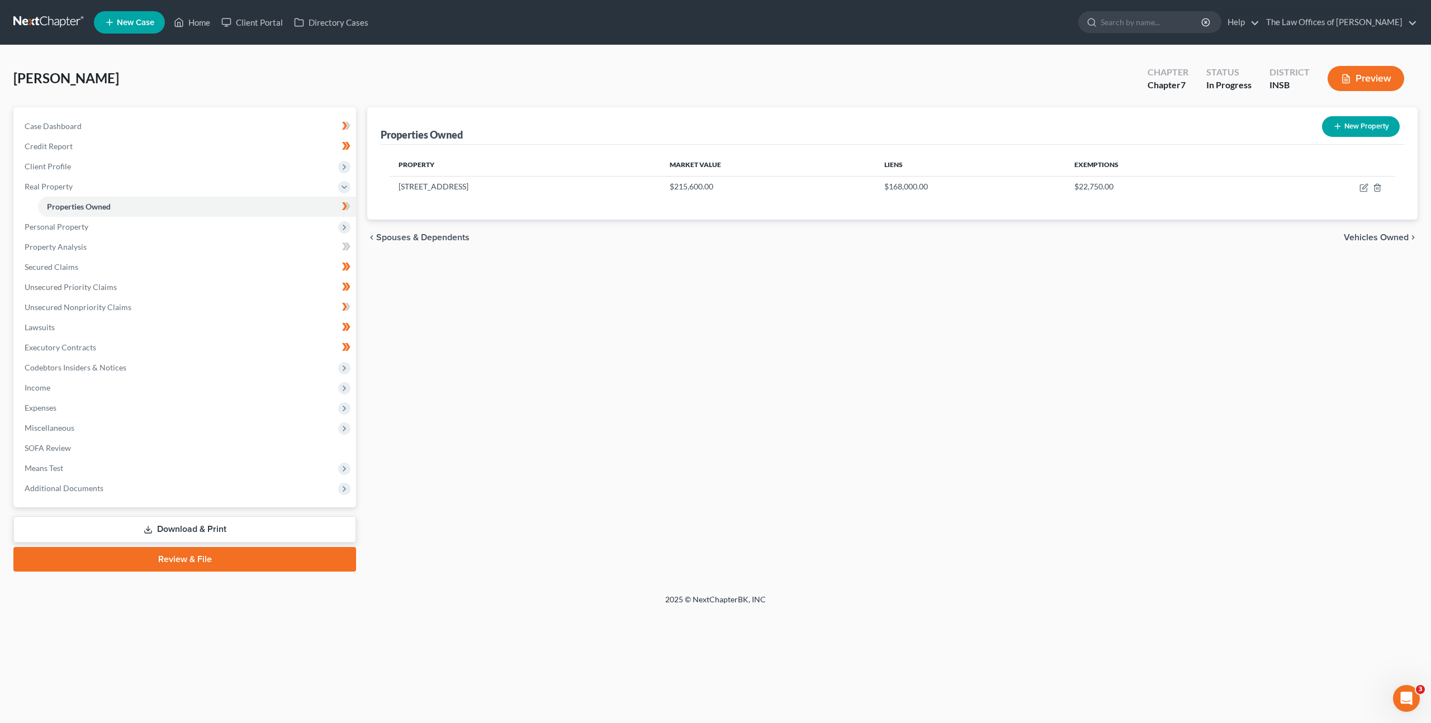
click at [1356, 135] on button "New Property" at bounding box center [1361, 126] width 78 height 21
select select "15"
select select "0"
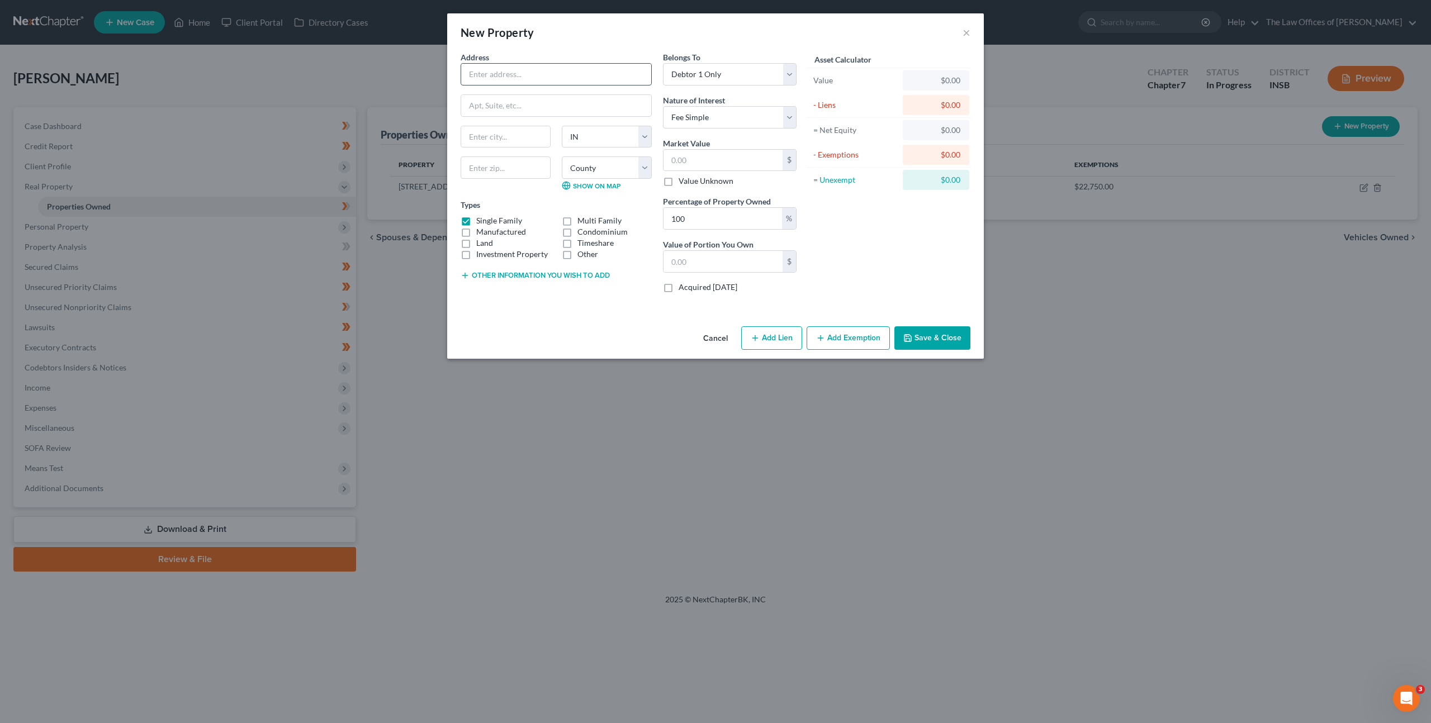
click at [555, 83] on input "text" at bounding box center [556, 74] width 190 height 21
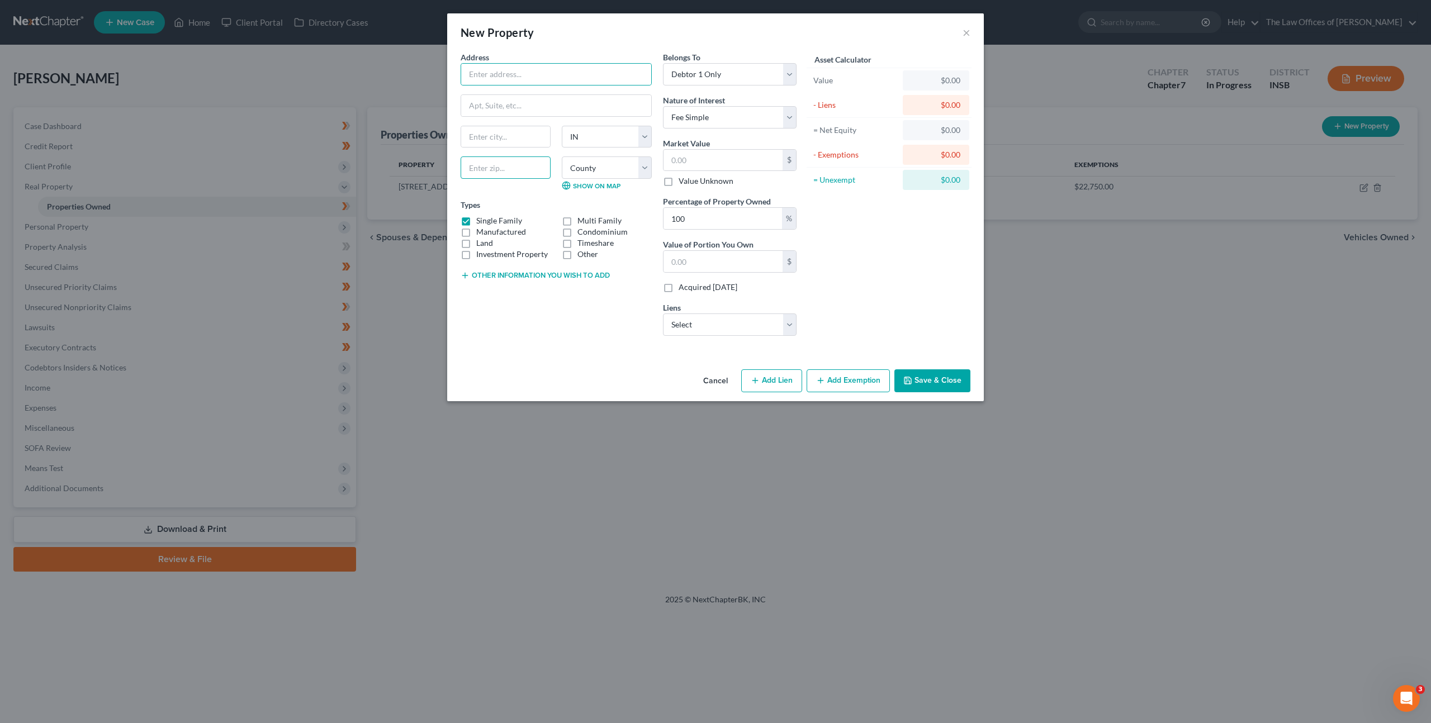
click at [505, 161] on input "text" at bounding box center [506, 168] width 90 height 22
click at [529, 69] on input "text" at bounding box center [556, 74] width 190 height 21
click at [474, 71] on input "text" at bounding box center [556, 74] width 190 height 21
click at [476, 226] on label "Manufactured" at bounding box center [501, 231] width 50 height 11
click at [481, 226] on input "Manufactured" at bounding box center [484, 229] width 7 height 7
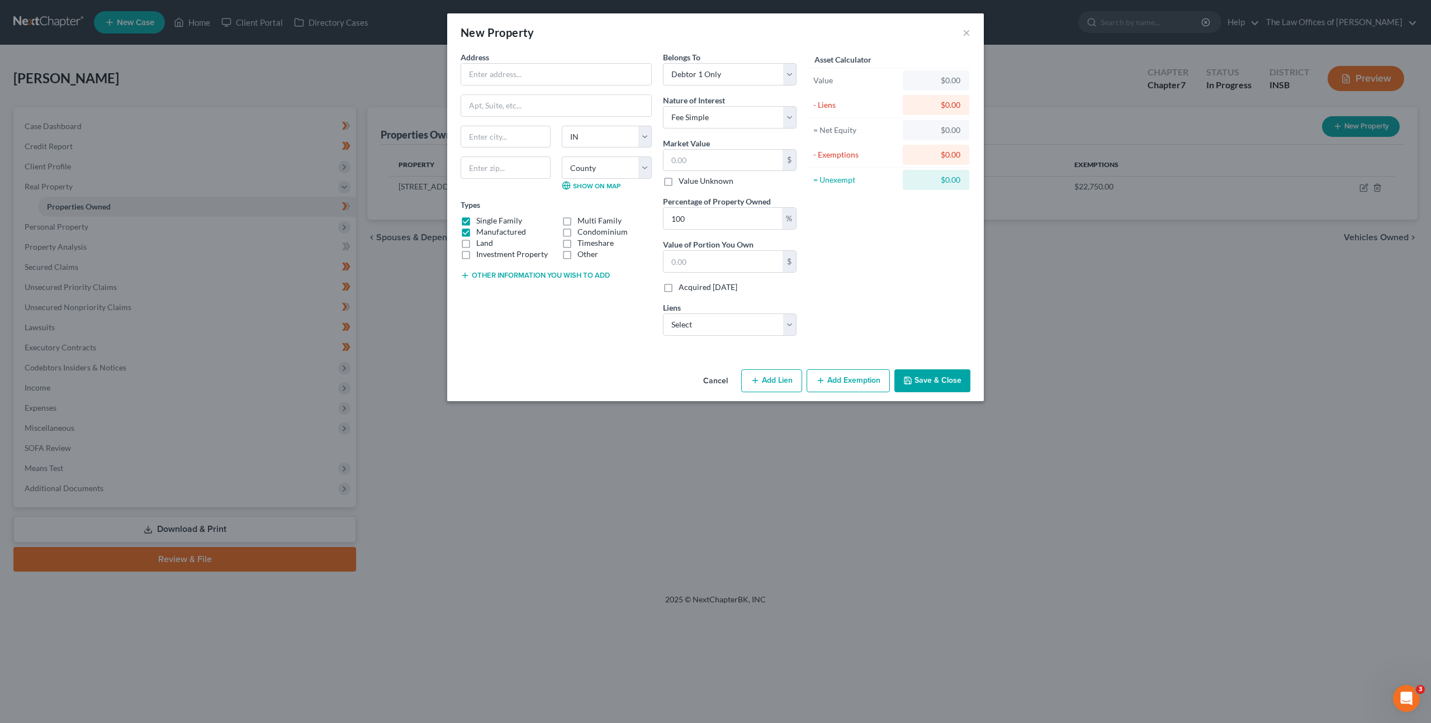
click at [476, 226] on label "Manufactured" at bounding box center [501, 231] width 50 height 11
click at [481, 226] on input "Manufactured" at bounding box center [484, 229] width 7 height 7
click at [476, 226] on label "Manufactured" at bounding box center [501, 231] width 50 height 11
click at [481, 226] on input "Manufactured" at bounding box center [484, 229] width 7 height 7
checkbox input "true"
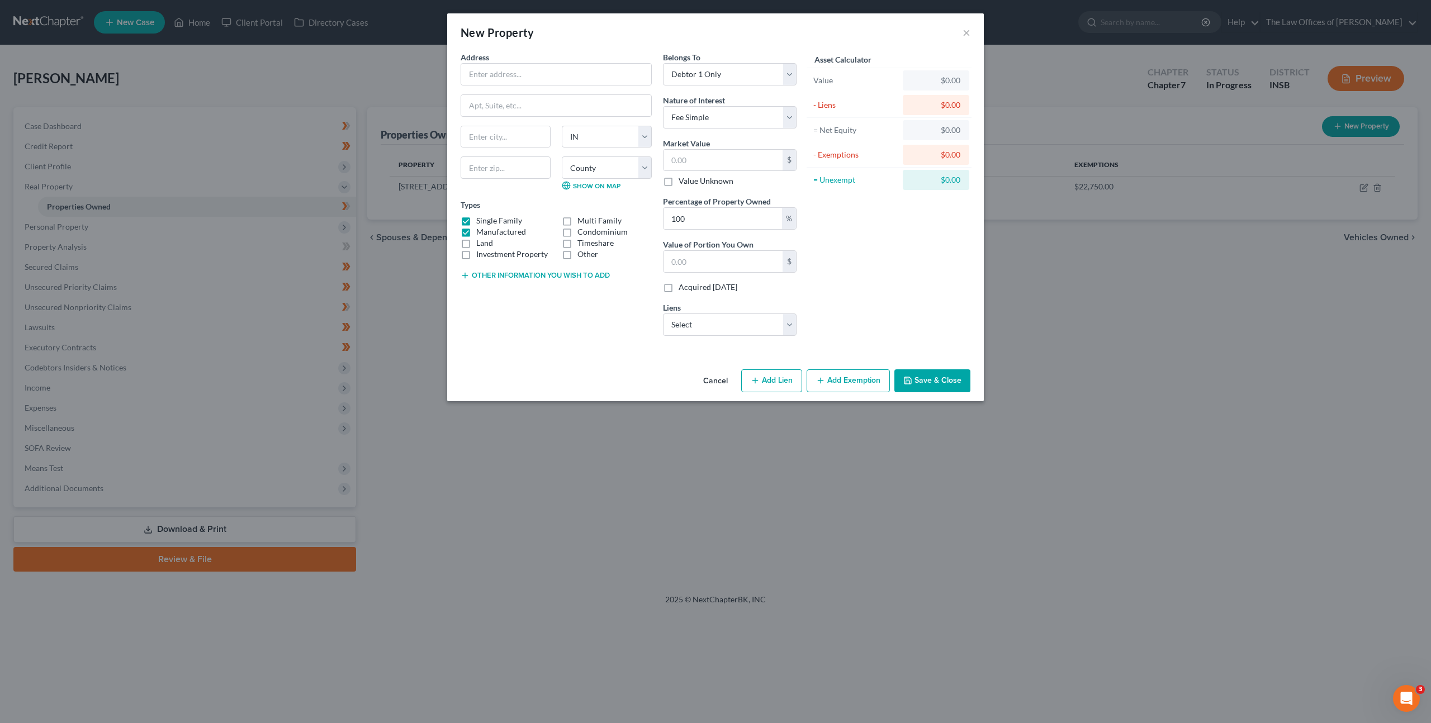
click at [476, 222] on label "Single Family" at bounding box center [499, 220] width 46 height 11
click at [481, 222] on input "Single Family" at bounding box center [484, 218] width 7 height 7
checkbox input "false"
click at [476, 230] on label "Manufactured" at bounding box center [501, 231] width 50 height 11
click at [481, 230] on input "Manufactured" at bounding box center [484, 229] width 7 height 7
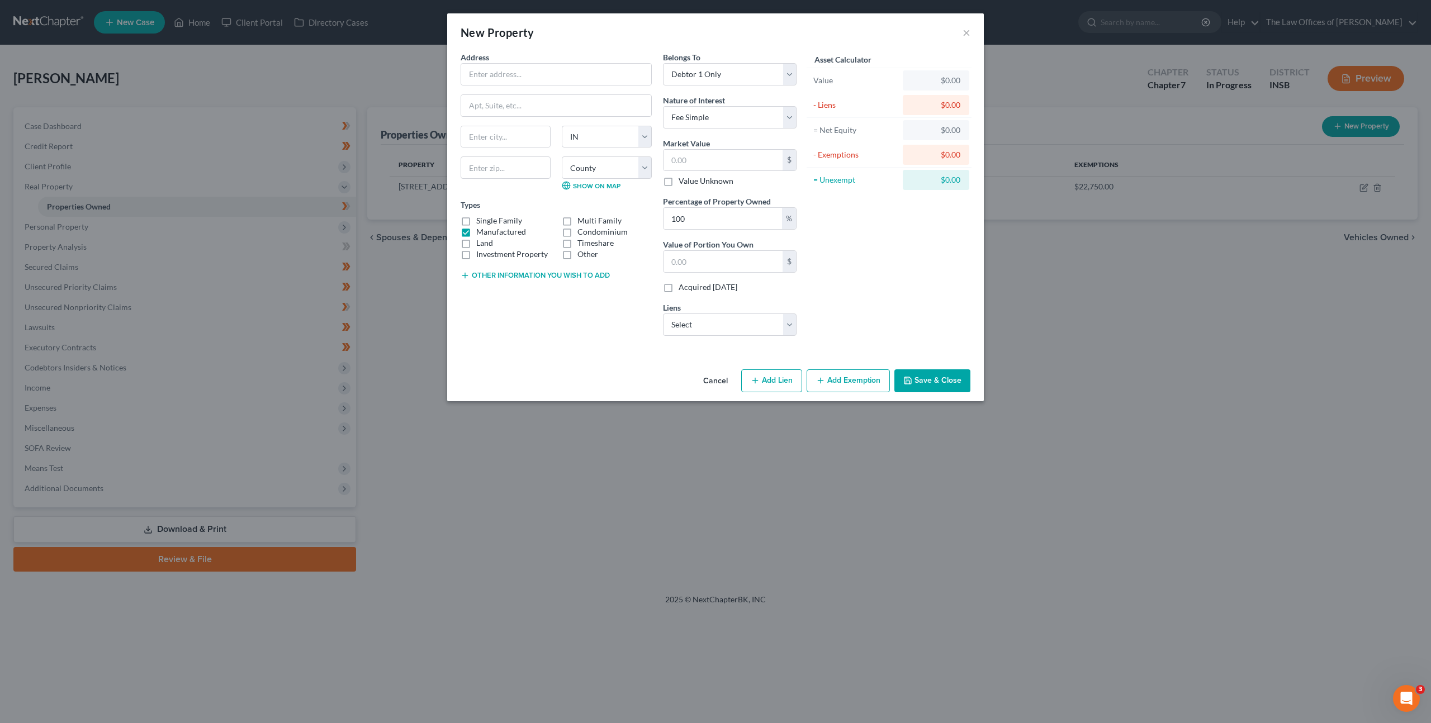
checkbox input "false"
drag, startPoint x: 466, startPoint y: 241, endPoint x: 509, endPoint y: 244, distance: 42.6
click at [476, 241] on label "Land" at bounding box center [484, 243] width 17 height 11
click at [481, 241] on input "Land" at bounding box center [484, 241] width 7 height 7
checkbox input "true"
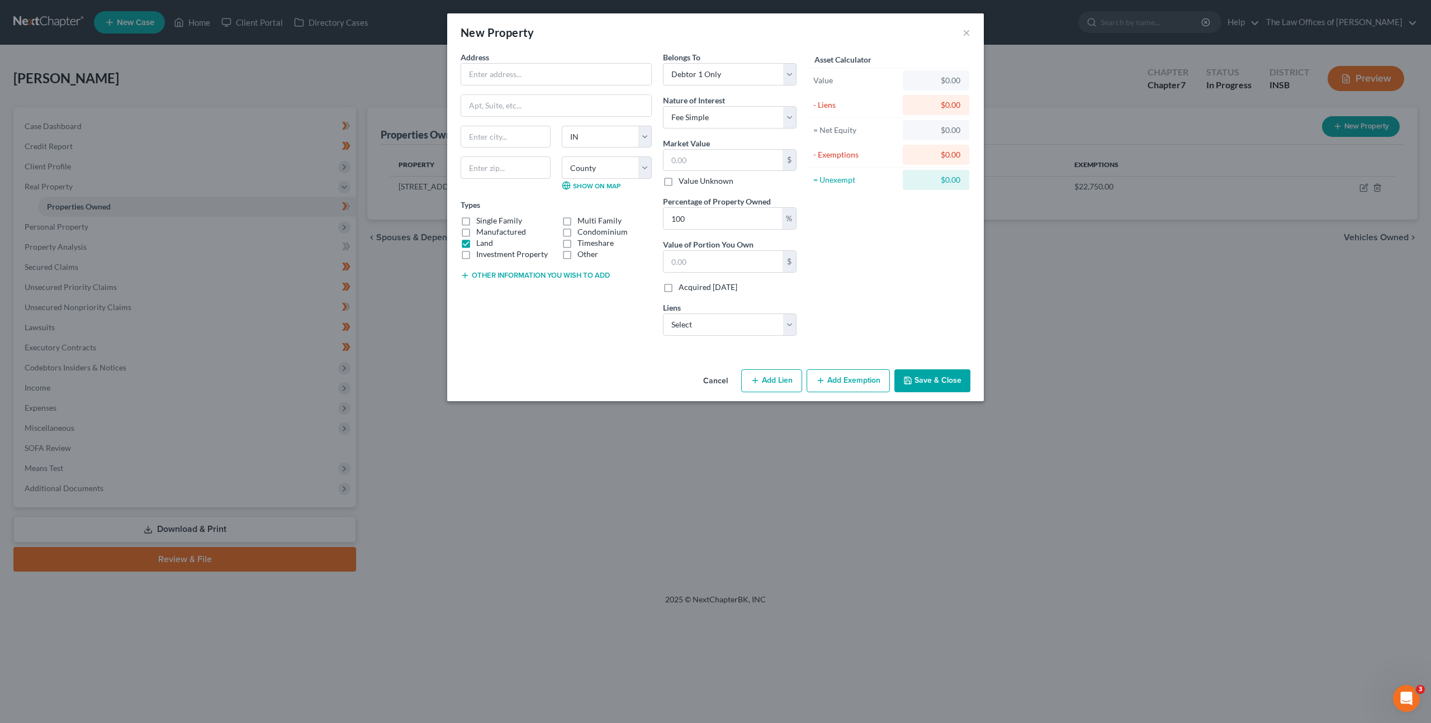
click at [476, 233] on label "Manufactured" at bounding box center [501, 231] width 50 height 11
click at [481, 233] on input "Manufactured" at bounding box center [484, 229] width 7 height 7
checkbox input "true"
click at [514, 76] on input "text" at bounding box center [556, 74] width 190 height 21
type input "2226 E Radio Tower Road"
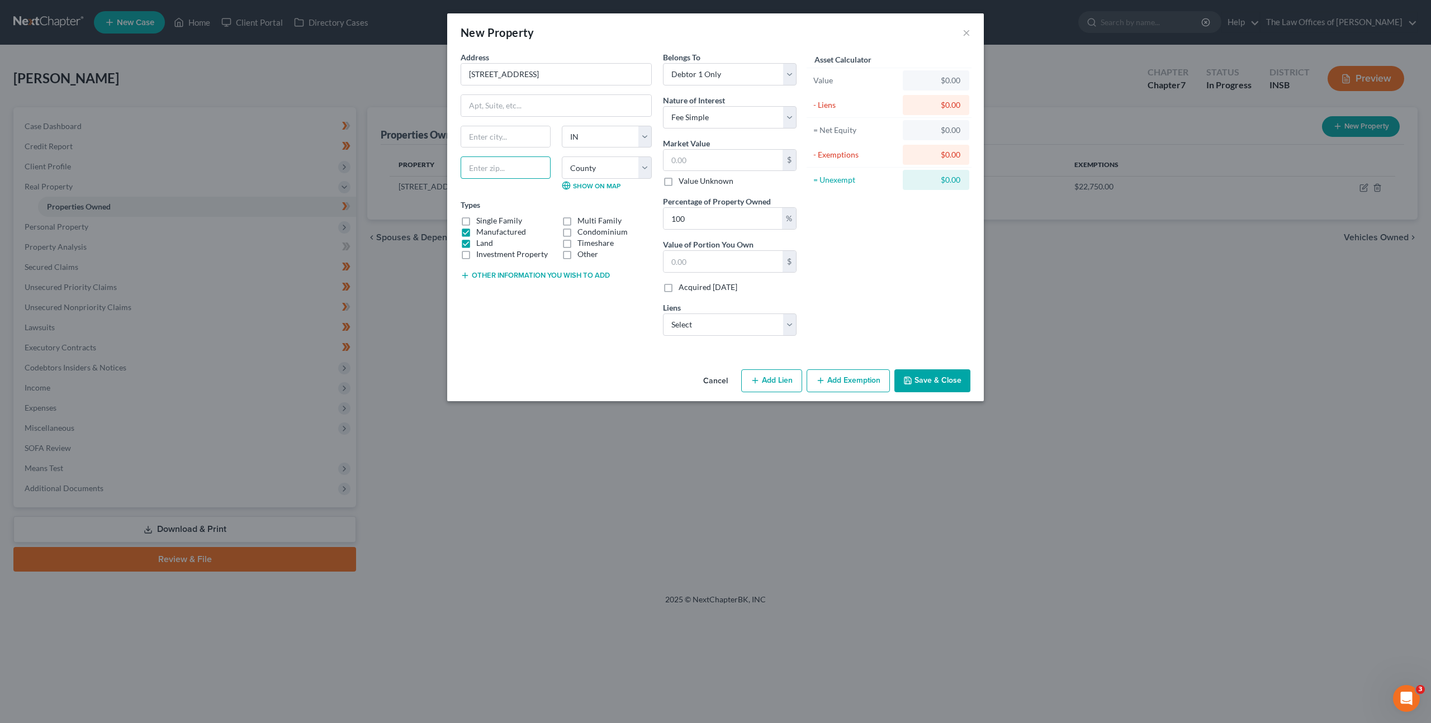
click at [522, 169] on input "text" at bounding box center [506, 168] width 90 height 22
click at [577, 274] on button "Other information you wish to add" at bounding box center [535, 275] width 149 height 9
click at [550, 290] on textarea at bounding box center [556, 301] width 191 height 41
type textarea "J"
click at [515, 150] on div "State AL AK AR AZ CA CO CT DE DC FL GA GU HI ID IL IN IA KS KY LA ME MD MA MI M…" at bounding box center [556, 163] width 202 height 74
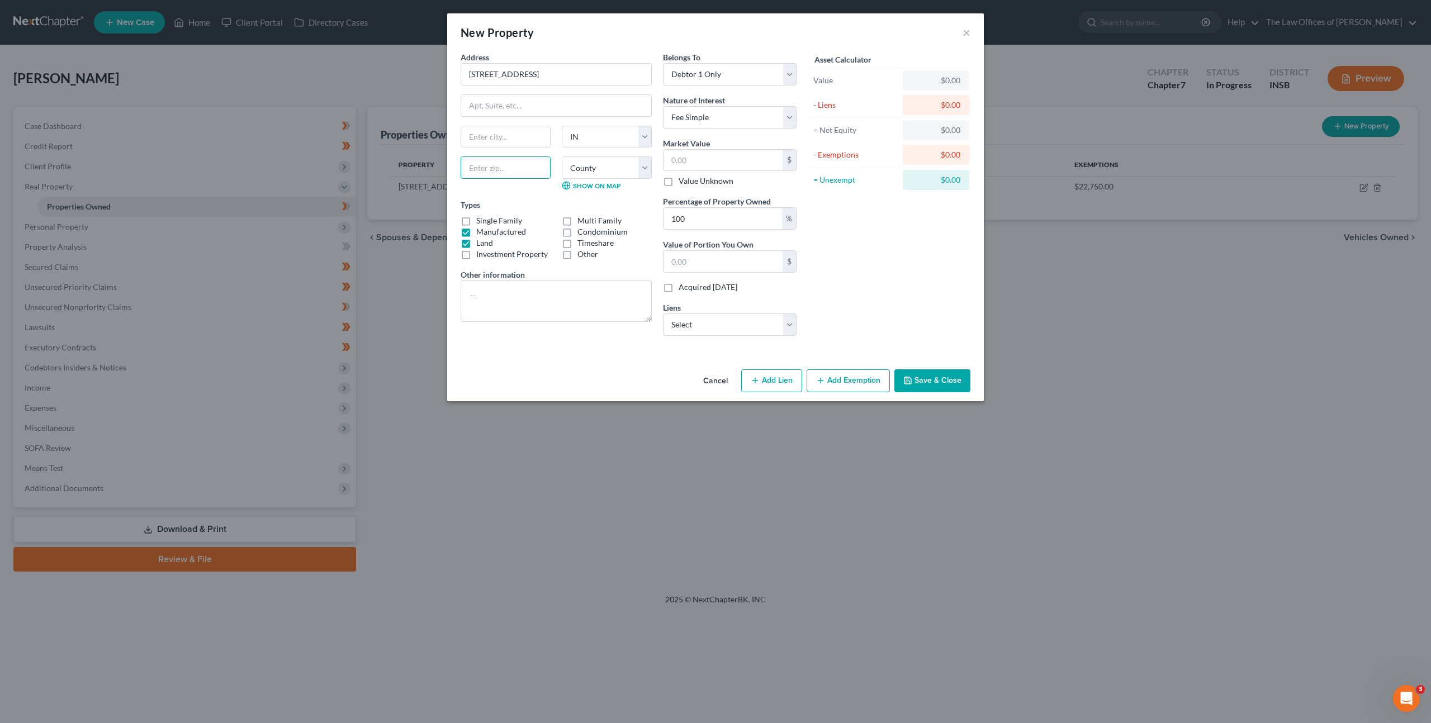
click at [512, 170] on input "text" at bounding box center [506, 168] width 90 height 22
click at [487, 168] on input "text" at bounding box center [506, 168] width 90 height 22
type input "47170"
drag, startPoint x: 869, startPoint y: 241, endPoint x: 775, endPoint y: 188, distance: 107.1
click at [869, 241] on div "Asset Calculator Value $0.00 - Liens $0.00 = Net Equity $0.00 - Exemptions $0.0…" at bounding box center [889, 197] width 174 height 293
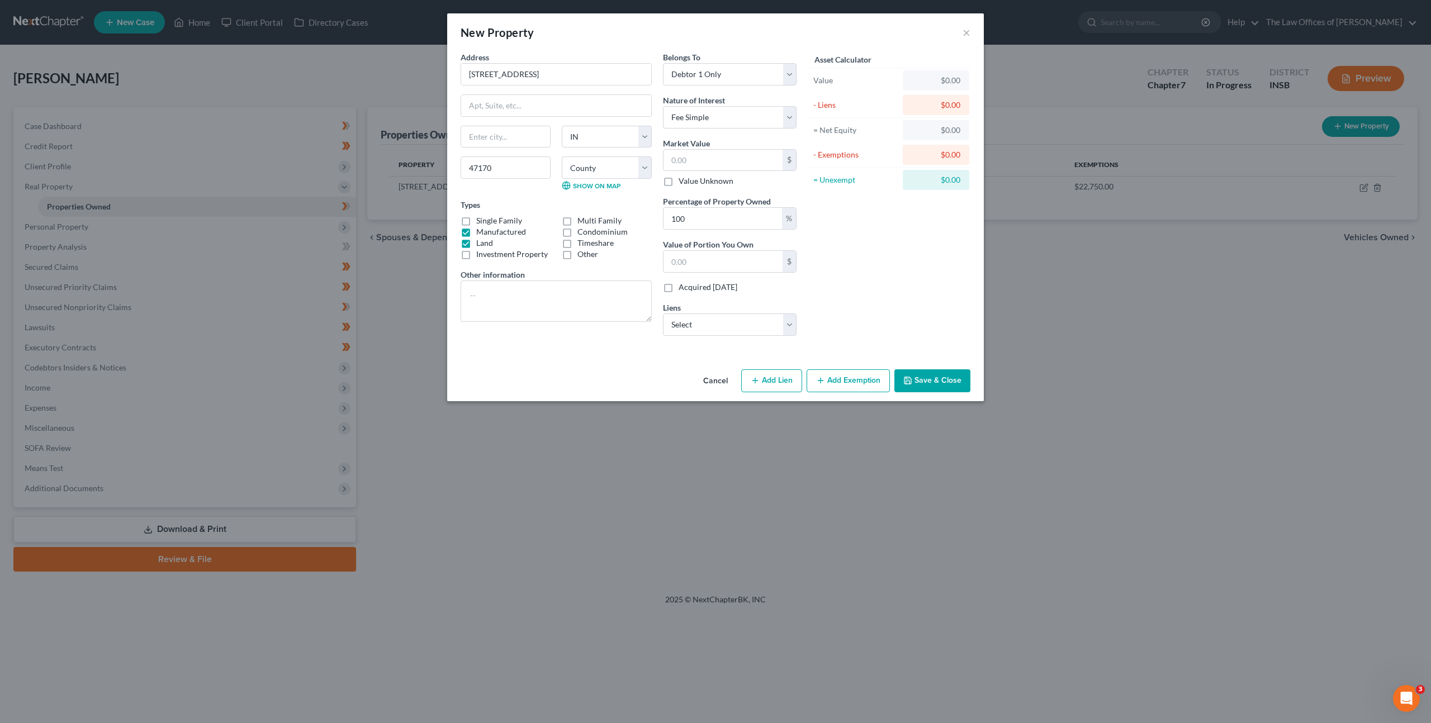
type input "Scottsburg"
click at [744, 122] on select "Select Fee Simple Joint Tenant Life Estate Equitable Interest Future Interest T…" at bounding box center [730, 117] width 134 height 22
click at [591, 292] on textarea at bounding box center [556, 301] width 191 height 41
drag, startPoint x: 778, startPoint y: 154, endPoint x: 789, endPoint y: 153, distance: 10.6
click at [779, 154] on input "text" at bounding box center [723, 160] width 119 height 21
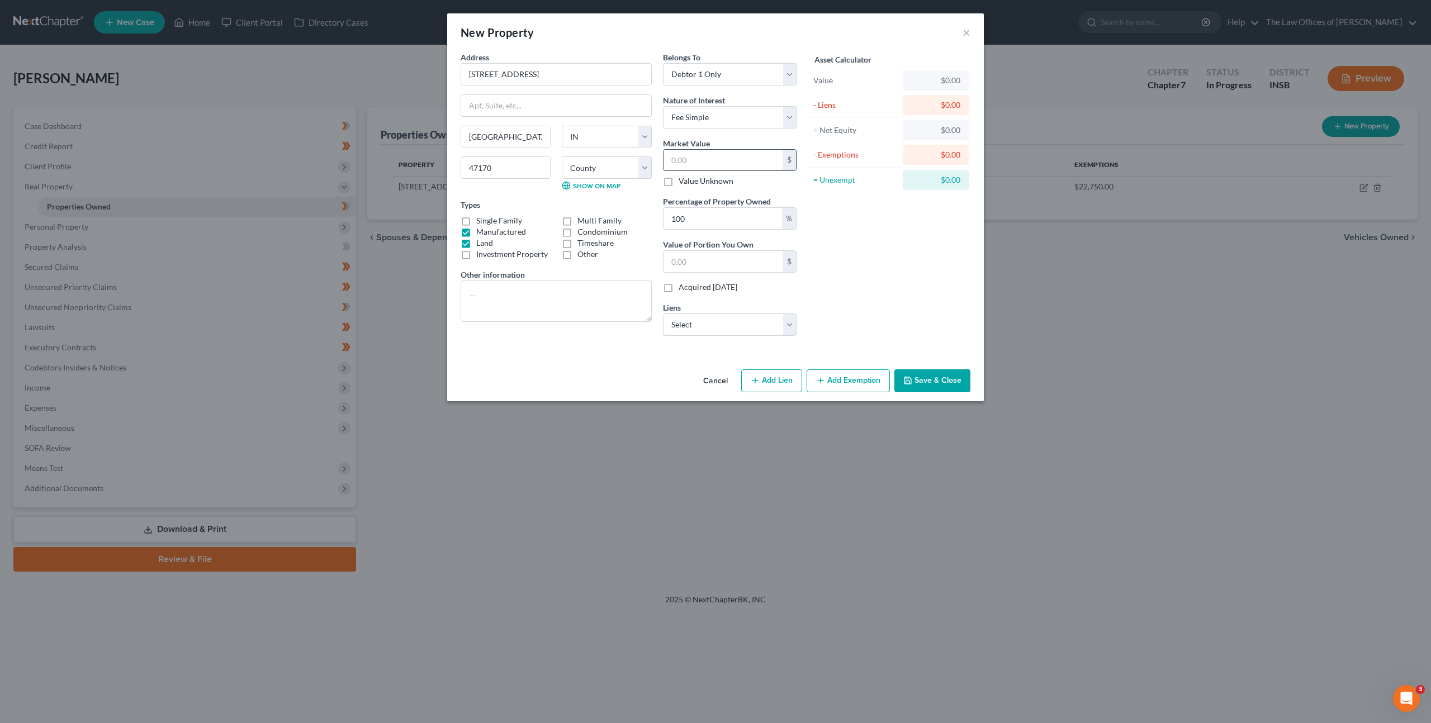
type input "6"
type input "6.00"
type input "66"
type input "66.00"
type input "660"
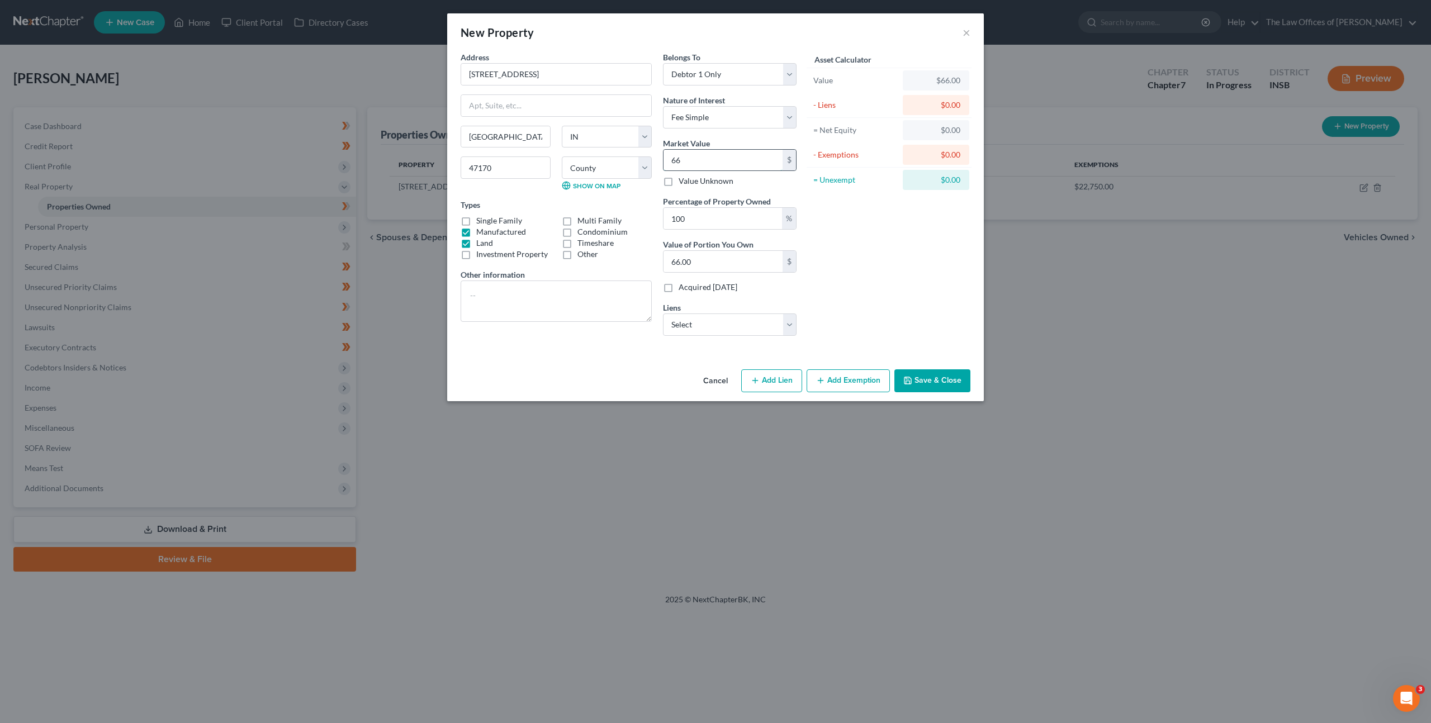
type input "660.00"
type input "6600"
type input "6,600.00"
type input "6,6000"
type input "66,000.00"
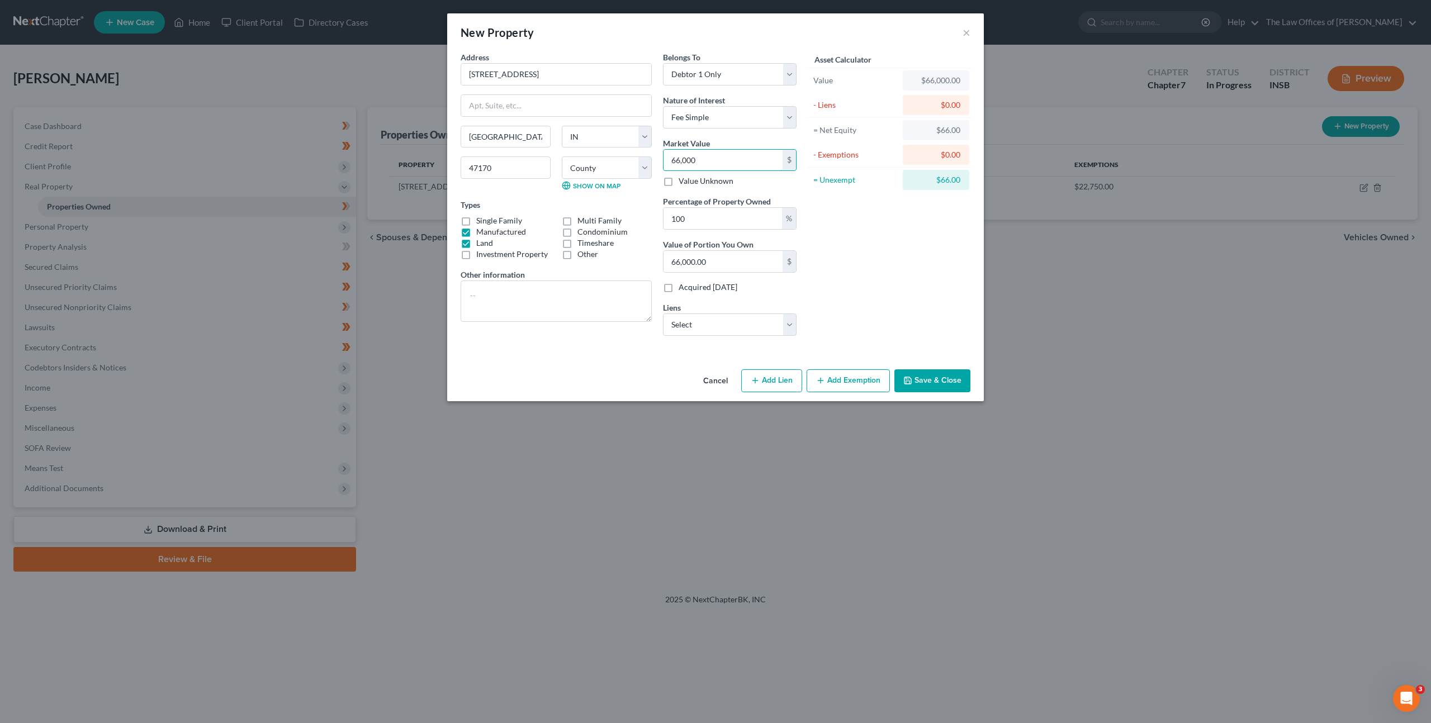
type input "66,000"
click at [551, 301] on textarea at bounding box center [556, 301] width 191 height 41
paste textarea ""Purchased for $110,000.00 in 07/2022. Tax Assessed for $160,000.00 in 07/2024.""
drag, startPoint x: 543, startPoint y: 304, endPoint x: 579, endPoint y: 307, distance: 36.4
click at [543, 304] on textarea ""Purchased for $110,000.00 in 07/2022. Tax Assessed for $160,000.00 in 07/2024."" at bounding box center [556, 301] width 191 height 41
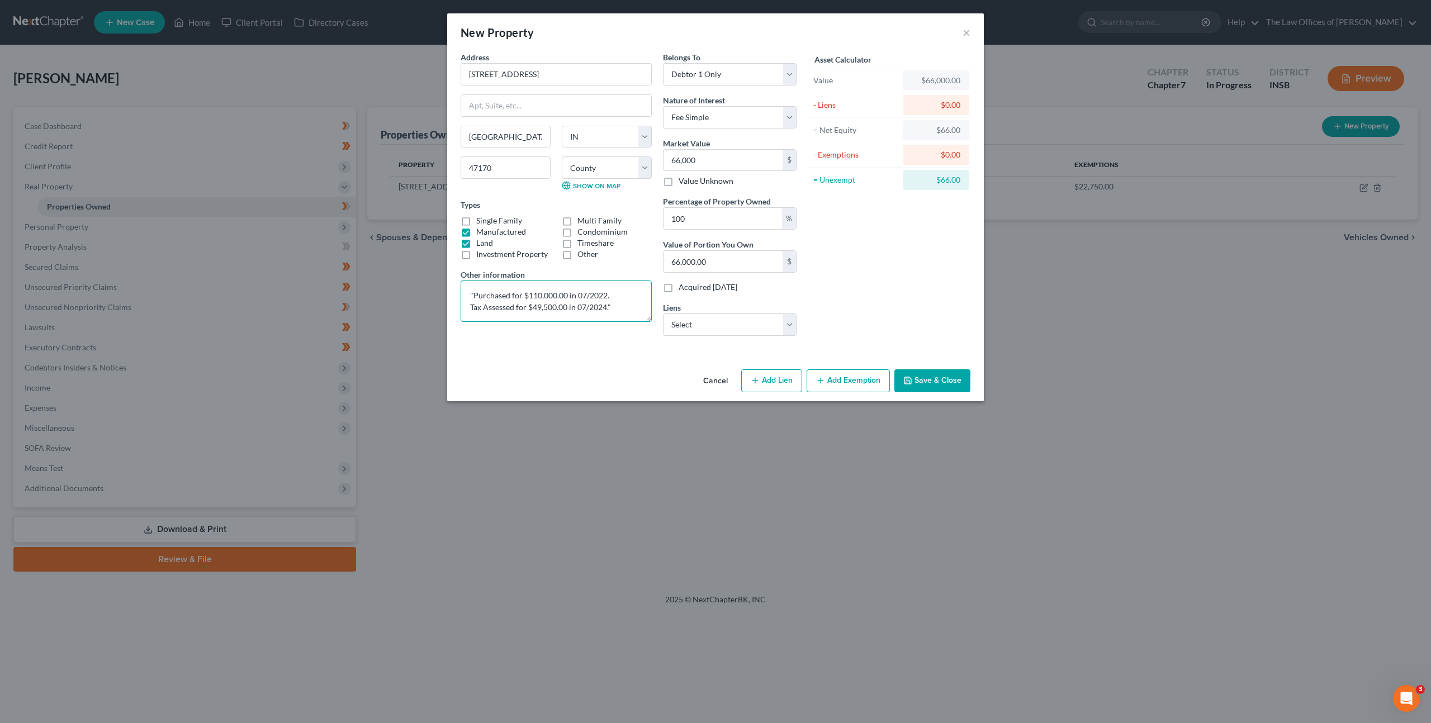
drag, startPoint x: 608, startPoint y: 293, endPoint x: 471, endPoint y: 285, distance: 137.2
click at [471, 285] on textarea ""Purchased for $110,000.00 in 07/2022. Tax Assessed for $49,500.00 in 07/2024."" at bounding box center [556, 301] width 191 height 41
click at [501, 293] on textarea "Inherited 09/2002 Tax Assessed for $49,500.00 in 07/2024."" at bounding box center [556, 301] width 191 height 41
click at [629, 305] on textarea "Inherited in 09/2002 Tax Assessed for $49,500.00 in 07/2024."" at bounding box center [556, 301] width 191 height 41
click at [882, 271] on div "Asset Calculator Value $66,000.00 - Liens $0.00 = Net Equity $66.00 - Exemption…" at bounding box center [889, 197] width 174 height 293
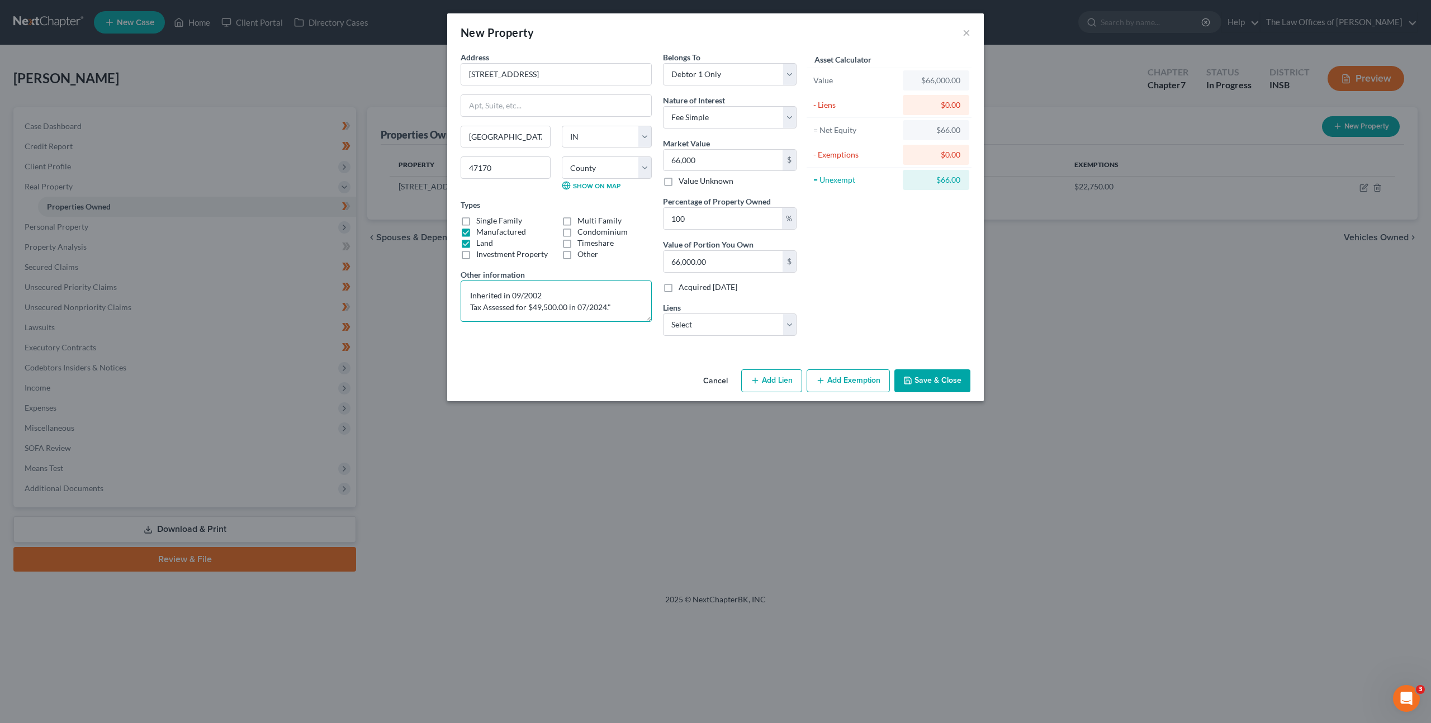
drag, startPoint x: 568, startPoint y: 291, endPoint x: 410, endPoint y: 302, distance: 158.1
click at [410, 302] on div "New Property × Address * 2226 E Radio Tower Road Scottsburg State AL AK AR AZ C…" at bounding box center [715, 361] width 1431 height 723
drag, startPoint x: 617, startPoint y: 290, endPoint x: 648, endPoint y: 293, distance: 31.5
click at [617, 290] on textarea "Tax Assessed for $49,500.00 in 07/2024."" at bounding box center [556, 301] width 191 height 41
type textarea "Tax Assessed for $49,500.00 in 07/2024."
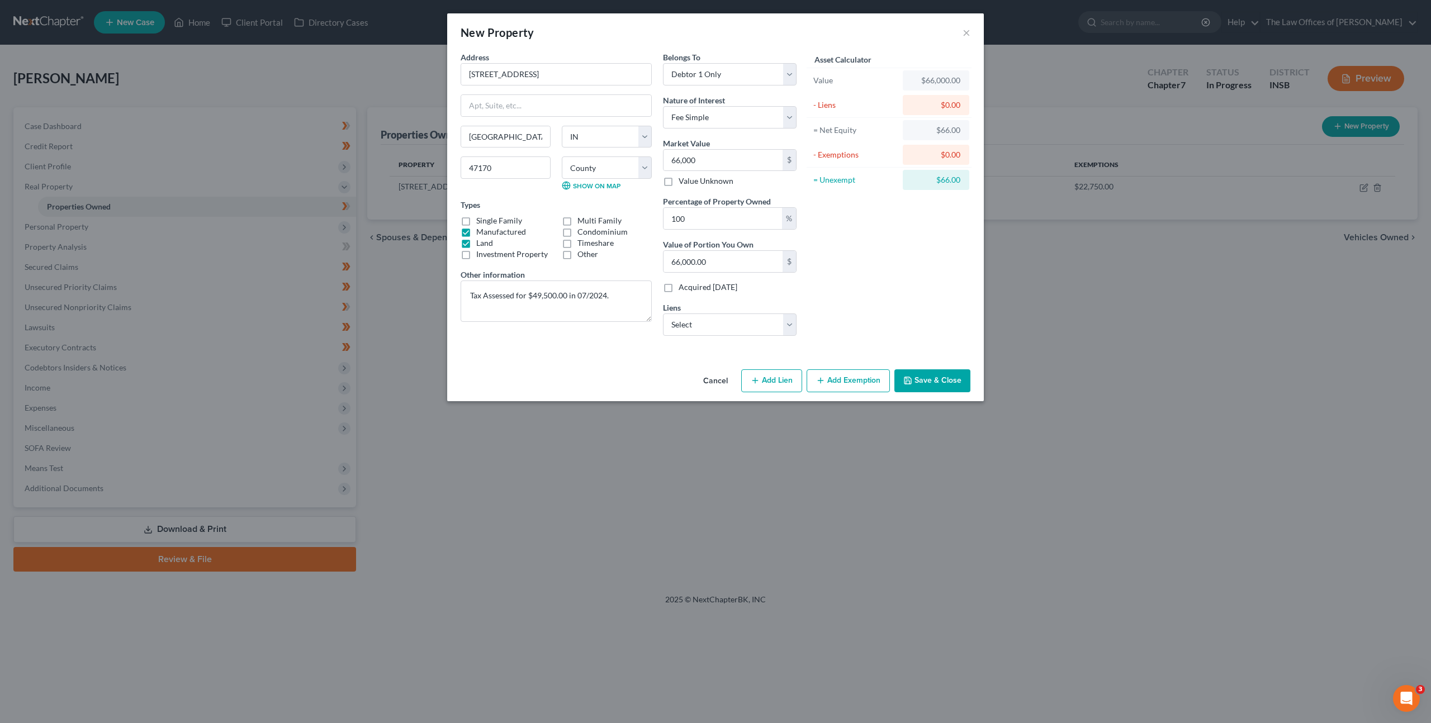
click at [890, 240] on div "Asset Calculator Value $66,000.00 - Liens $0.00 = Net Equity $66.00 - Exemption…" at bounding box center [889, 197] width 174 height 293
click at [920, 375] on button "Save & Close" at bounding box center [932, 380] width 76 height 23
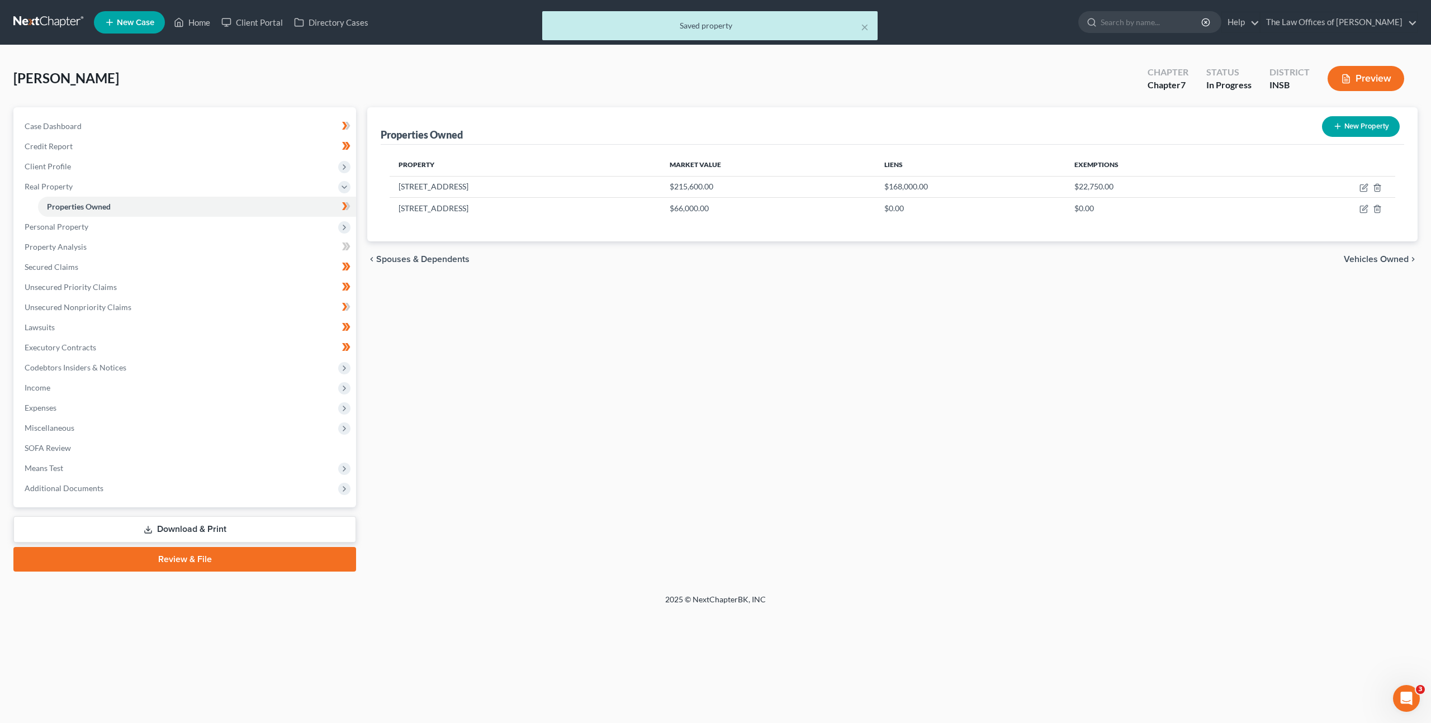
click at [822, 362] on div "Properties Owned New Property Property Market Value Liens Exemptions 2376 E Rad…" at bounding box center [893, 339] width 1062 height 465
click at [269, 260] on link "Secured Claims" at bounding box center [186, 267] width 340 height 20
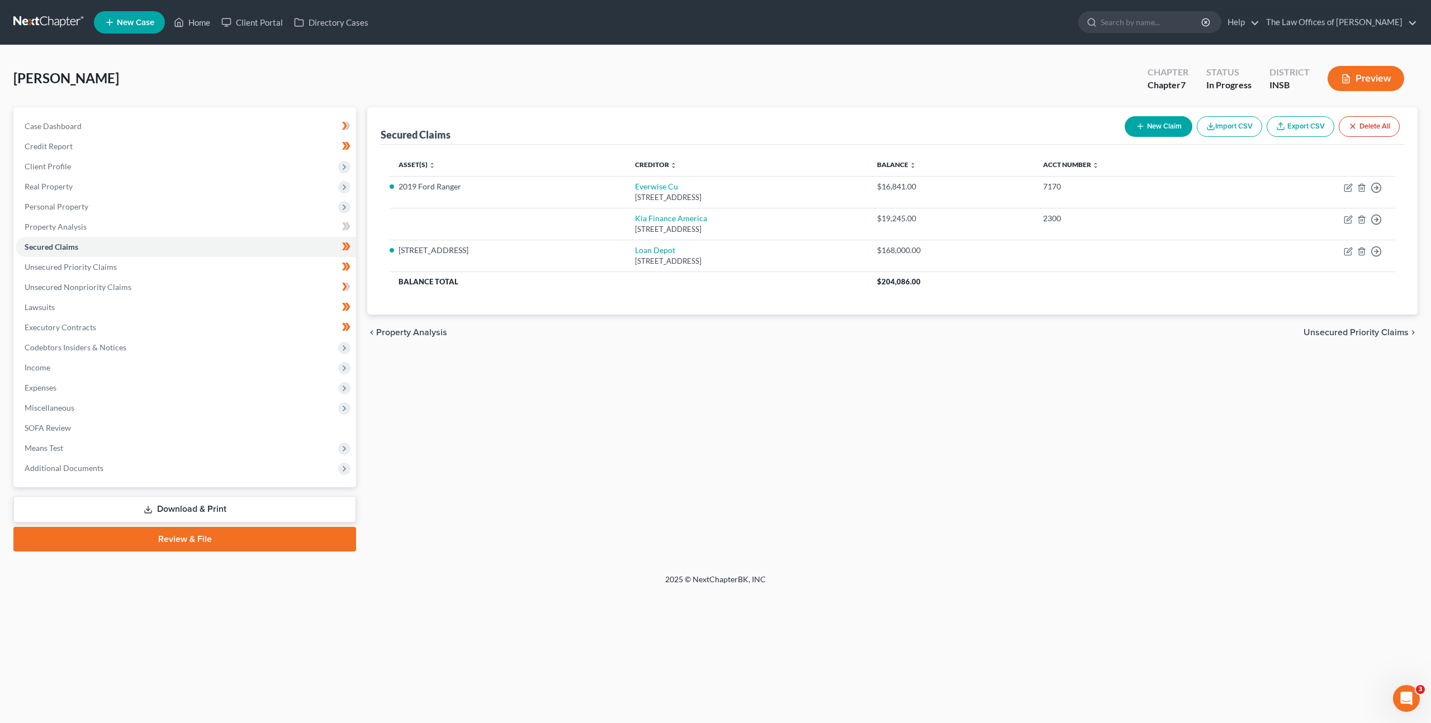
click at [1163, 127] on button "New Claim" at bounding box center [1159, 126] width 68 height 21
select select "0"
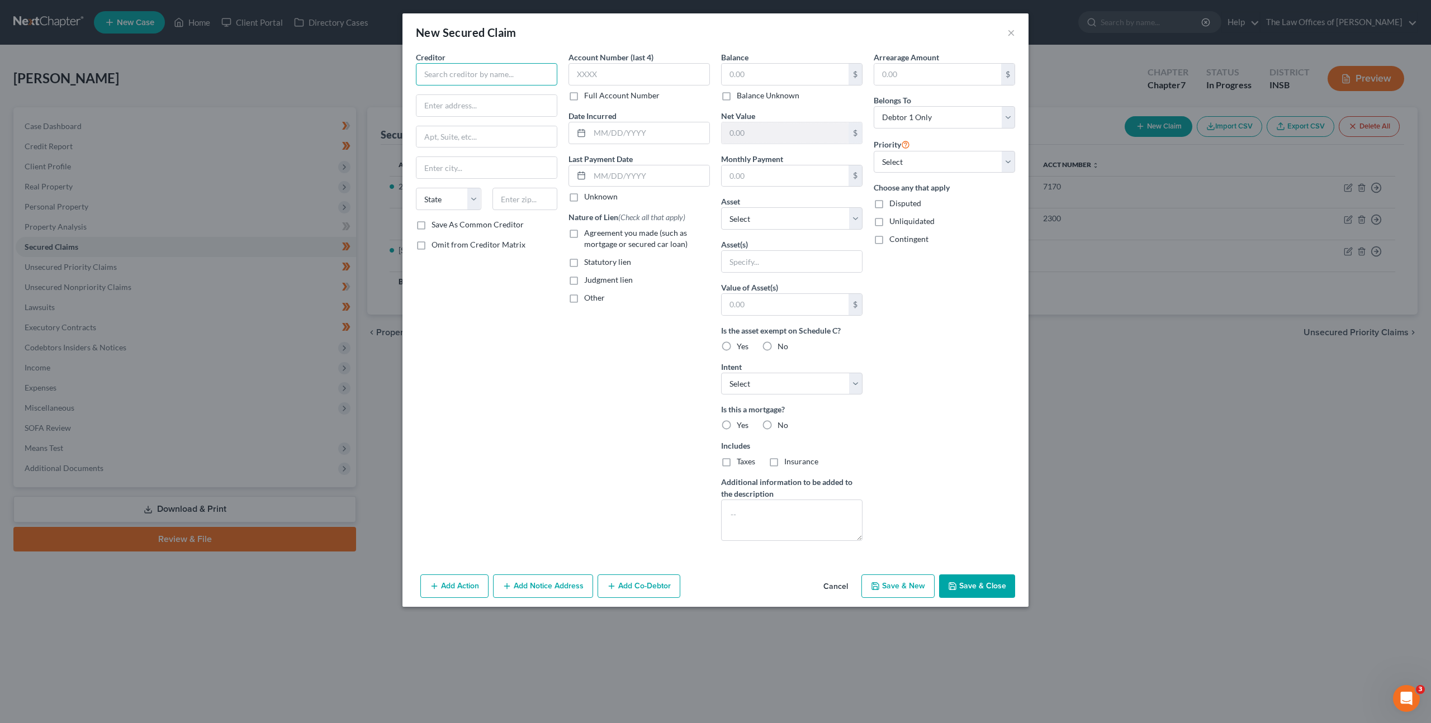
click at [475, 68] on input "text" at bounding box center [486, 74] width 141 height 22
click at [490, 99] on div "NewRez/Shellpoint Mortgage Servicing/Cal" at bounding box center [489, 99] width 129 height 22
type input "NewRez/Shellpoint Mortgage Servicing/Cal"
type input "PO Box 10826"
type input "Greenville"
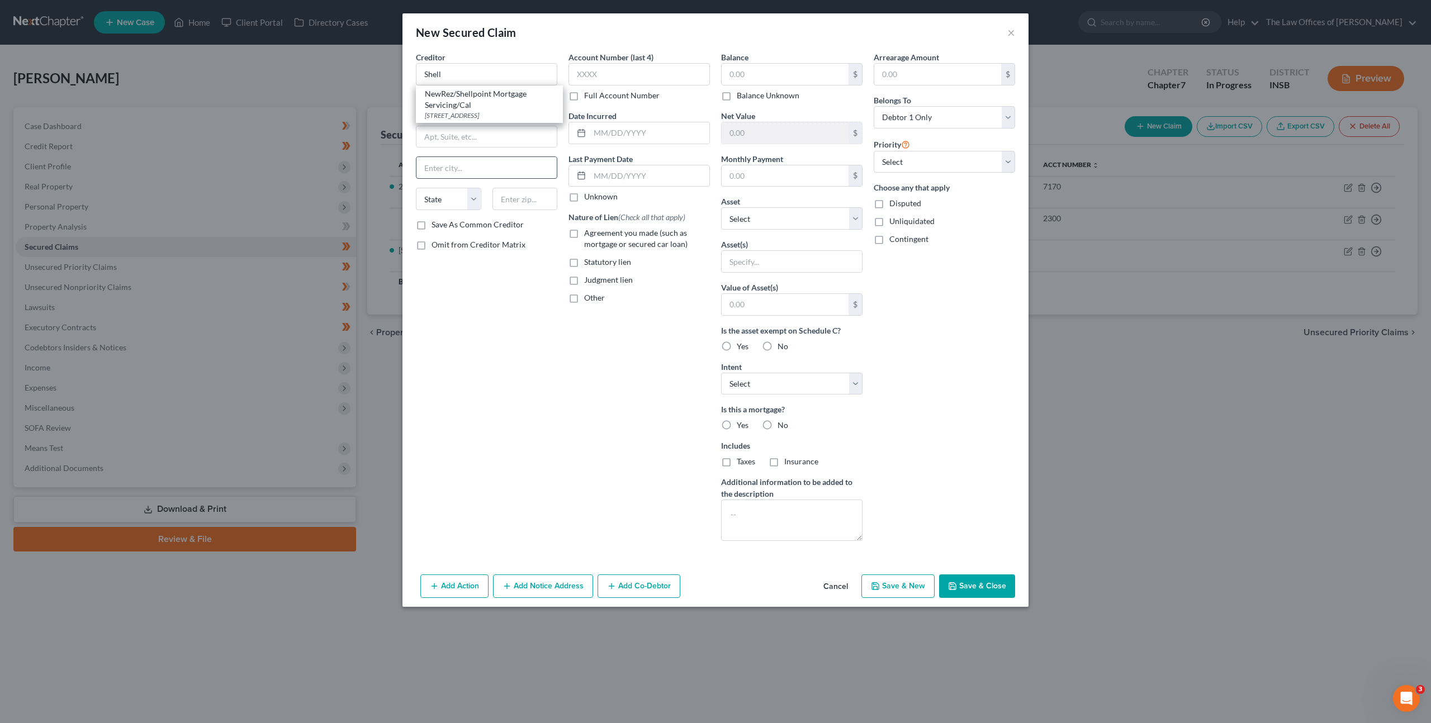
select select "42"
type input "29603"
click at [399, 68] on div "New Secured Claim × Creditor * NewRez/Shellpoint Mortgage Servicing/Cal PO Box …" at bounding box center [715, 361] width 1431 height 723
drag, startPoint x: 457, startPoint y: 75, endPoint x: 408, endPoint y: 70, distance: 48.9
click at [408, 70] on div "Creditor * NewRez/Shellpoint Mortgage Servicing/Cal PO Box 10826 Greenville Sta…" at bounding box center [715, 310] width 626 height 519
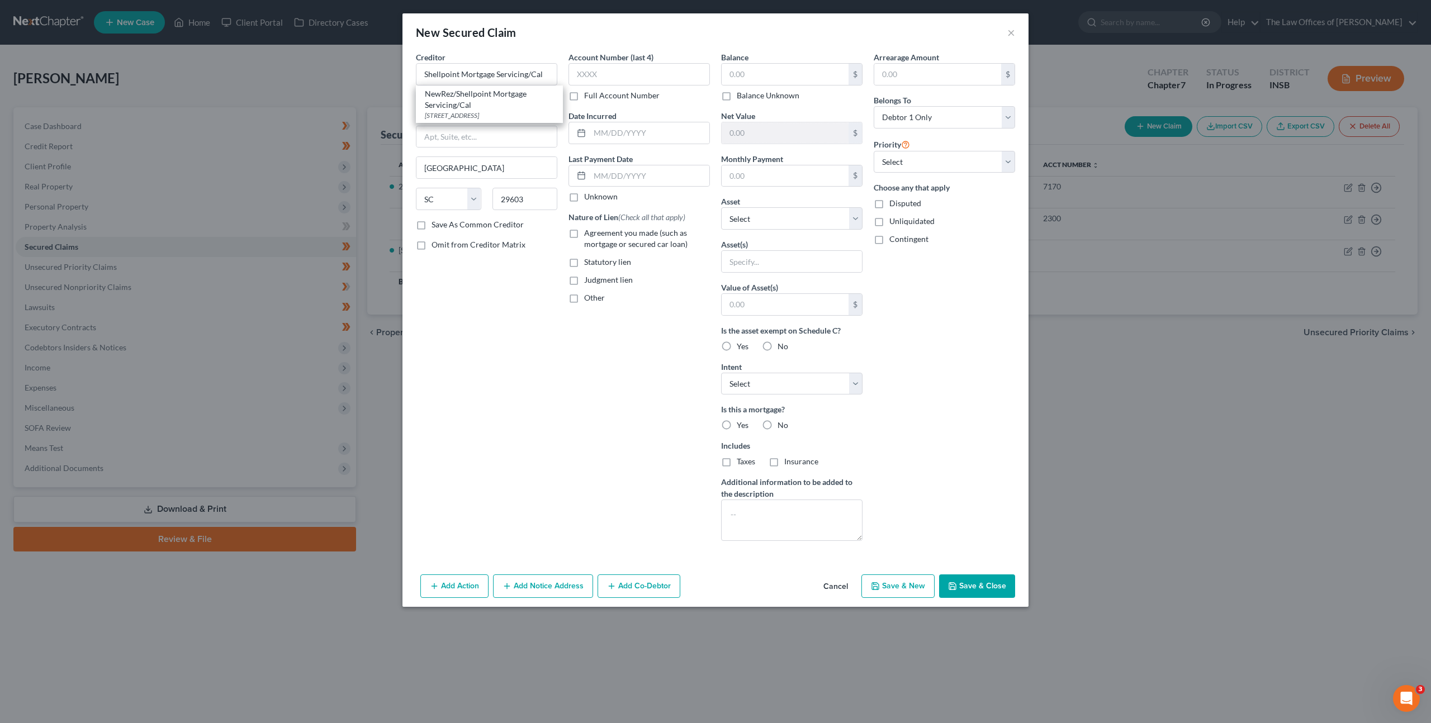
click at [489, 318] on div "Creditor * Shellpoint Mortgage Servicing/Cal NewRez/Shellpoint Mortgage Servici…" at bounding box center [486, 300] width 153 height 499
drag, startPoint x: 550, startPoint y: 74, endPoint x: 529, endPoint y: 72, distance: 21.4
click at [529, 72] on input "Shellpoint Mortgage Servicing/Cal" at bounding box center [486, 74] width 141 height 22
type input "Shellpoint Mortgage Servicing"
click at [628, 83] on input "text" at bounding box center [638, 74] width 141 height 22
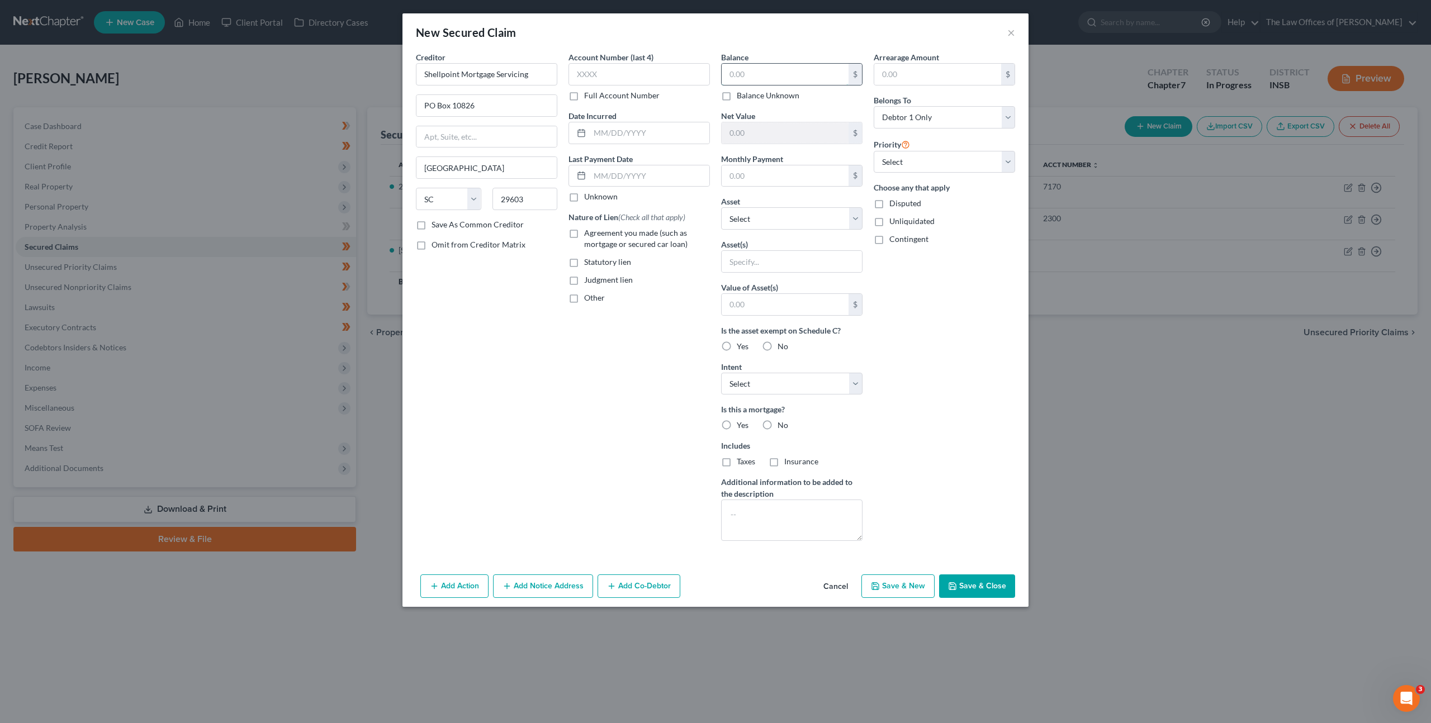
click at [813, 71] on input "text" at bounding box center [785, 74] width 127 height 21
type input "29,000"
click at [773, 162] on label "Monthly Payment" at bounding box center [752, 159] width 62 height 12
click at [770, 165] on input "text" at bounding box center [785, 175] width 127 height 21
click at [740, 168] on input "text" at bounding box center [785, 175] width 127 height 21
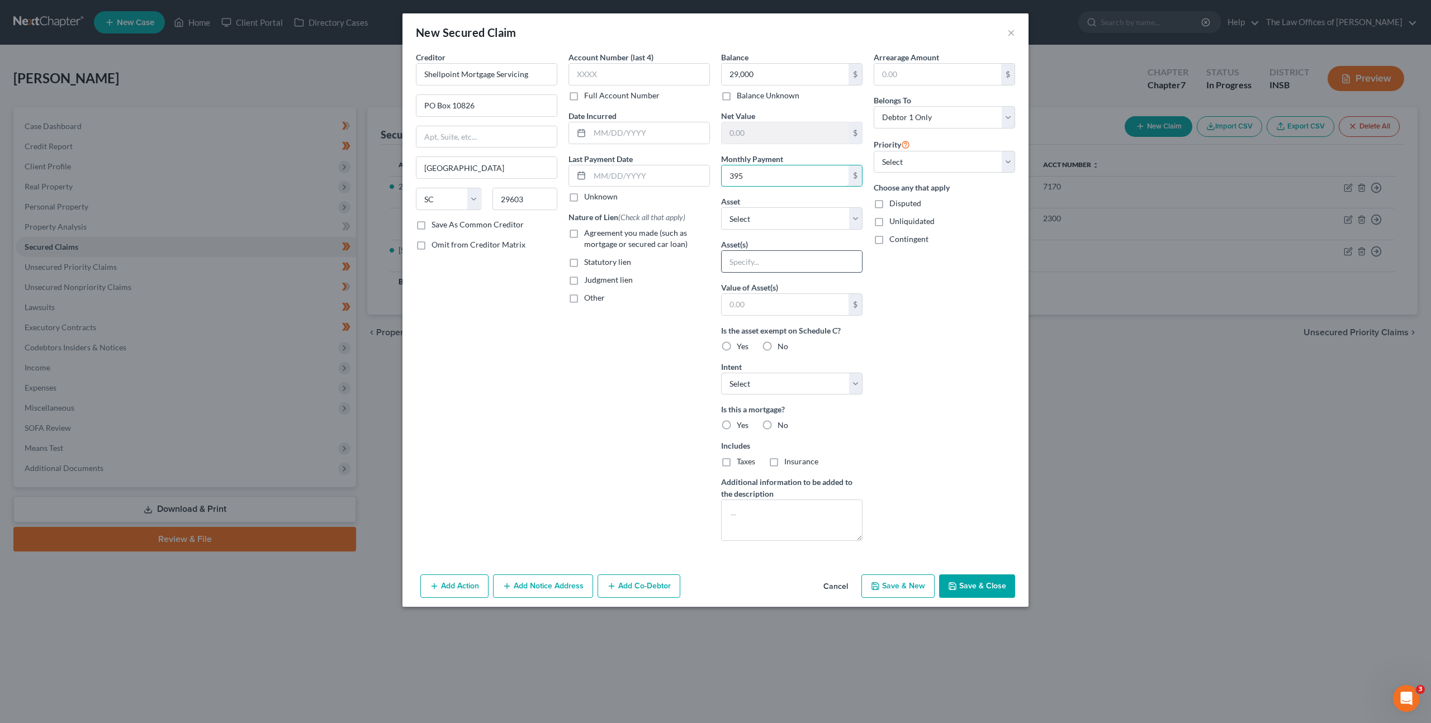
type input "395"
click at [753, 258] on input "text" at bounding box center [792, 261] width 140 height 21
click at [816, 224] on select "Select Other Multiple Assets 2376 E Radio Tower Rd - $215600.0 $100,000.00 Term…" at bounding box center [791, 218] width 141 height 22
select select "7"
click at [721, 207] on select "Select Other Multiple Assets 2376 E Radio Tower Rd - $215600.0 $100,000.00 Term…" at bounding box center [791, 218] width 141 height 22
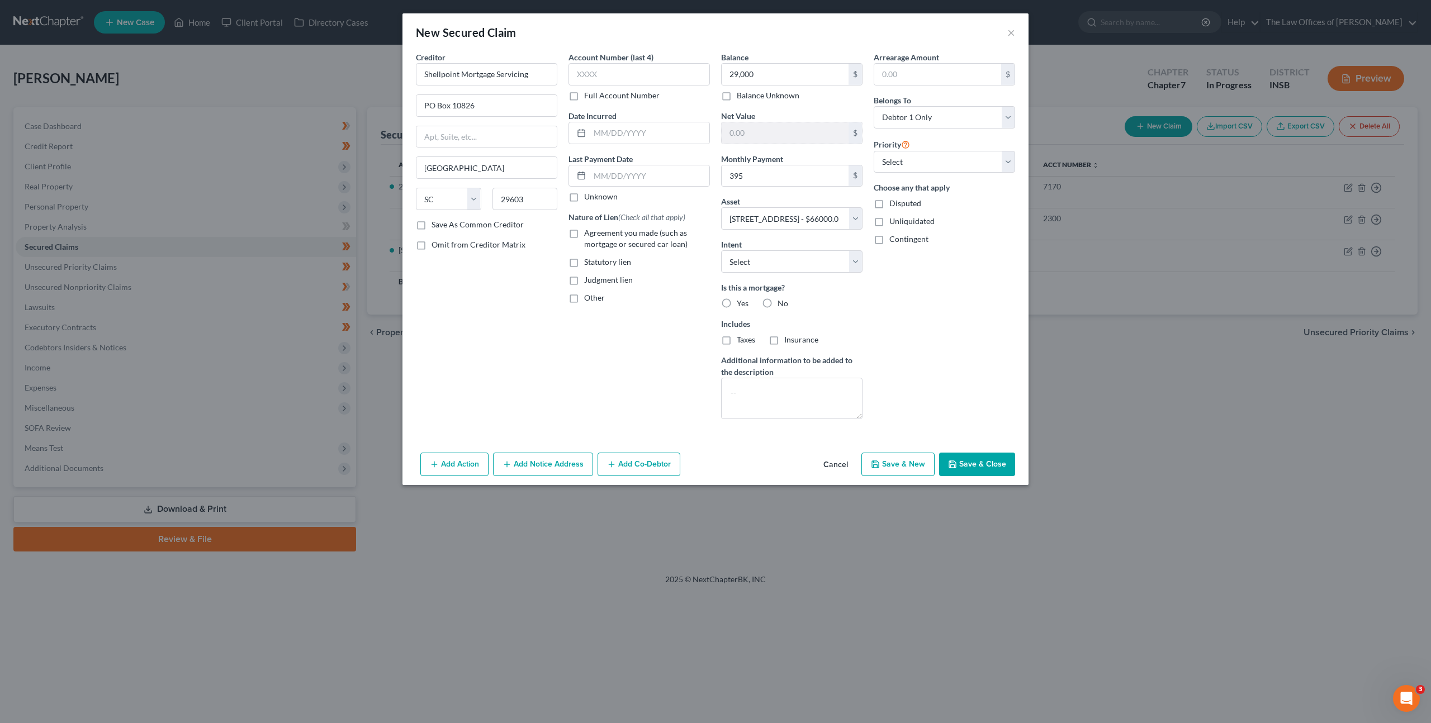
click at [737, 305] on label "Yes" at bounding box center [743, 303] width 12 height 11
click at [741, 305] on input "Yes" at bounding box center [744, 301] width 7 height 7
radio input "true"
click at [632, 333] on div "Account Number (last 4) Full Account Number Date Incurred Last Payment Date Unk…" at bounding box center [639, 239] width 153 height 377
click at [584, 231] on label "Agreement you made (such as mortgage or secured car loan)" at bounding box center [647, 239] width 126 height 22
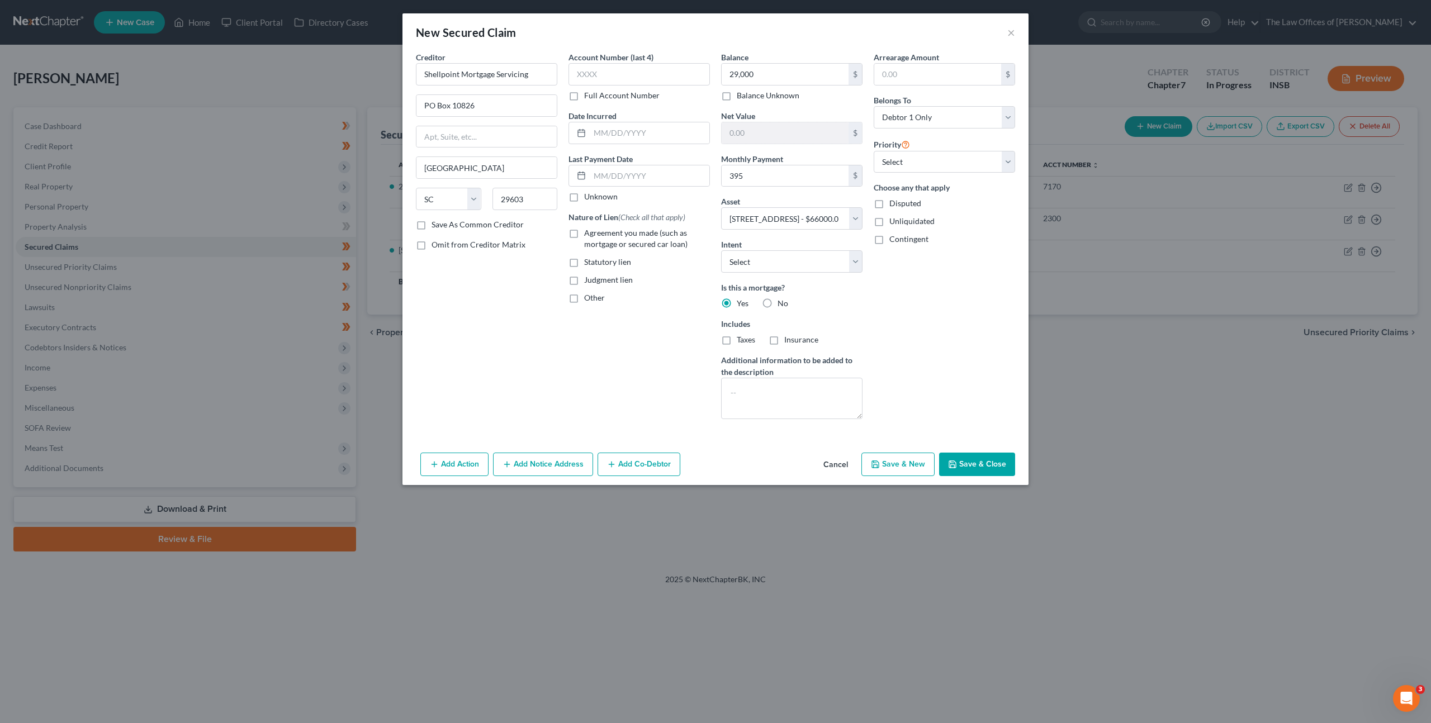
click at [589, 231] on input "Agreement you made (such as mortgage or secured car loan)" at bounding box center [592, 231] width 7 height 7
checkbox input "true"
drag, startPoint x: 617, startPoint y: 366, endPoint x: 639, endPoint y: 370, distance: 22.1
click at [617, 366] on div "Account Number (last 4) Full Account Number Date Incurred Last Payment Date Unk…" at bounding box center [639, 239] width 153 height 377
drag, startPoint x: 956, startPoint y: 457, endPoint x: 1071, endPoint y: 402, distance: 127.5
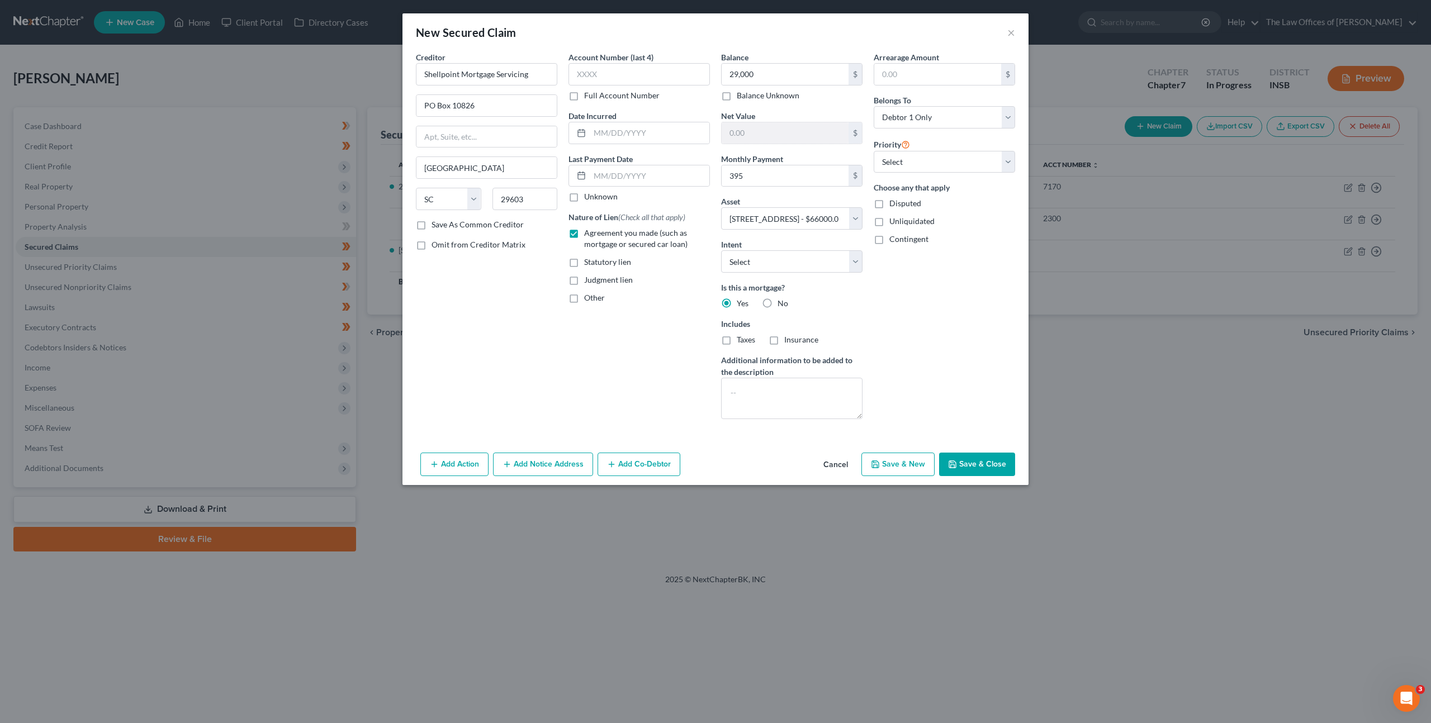
click at [953, 454] on button "Save & Close" at bounding box center [977, 464] width 76 height 23
select select
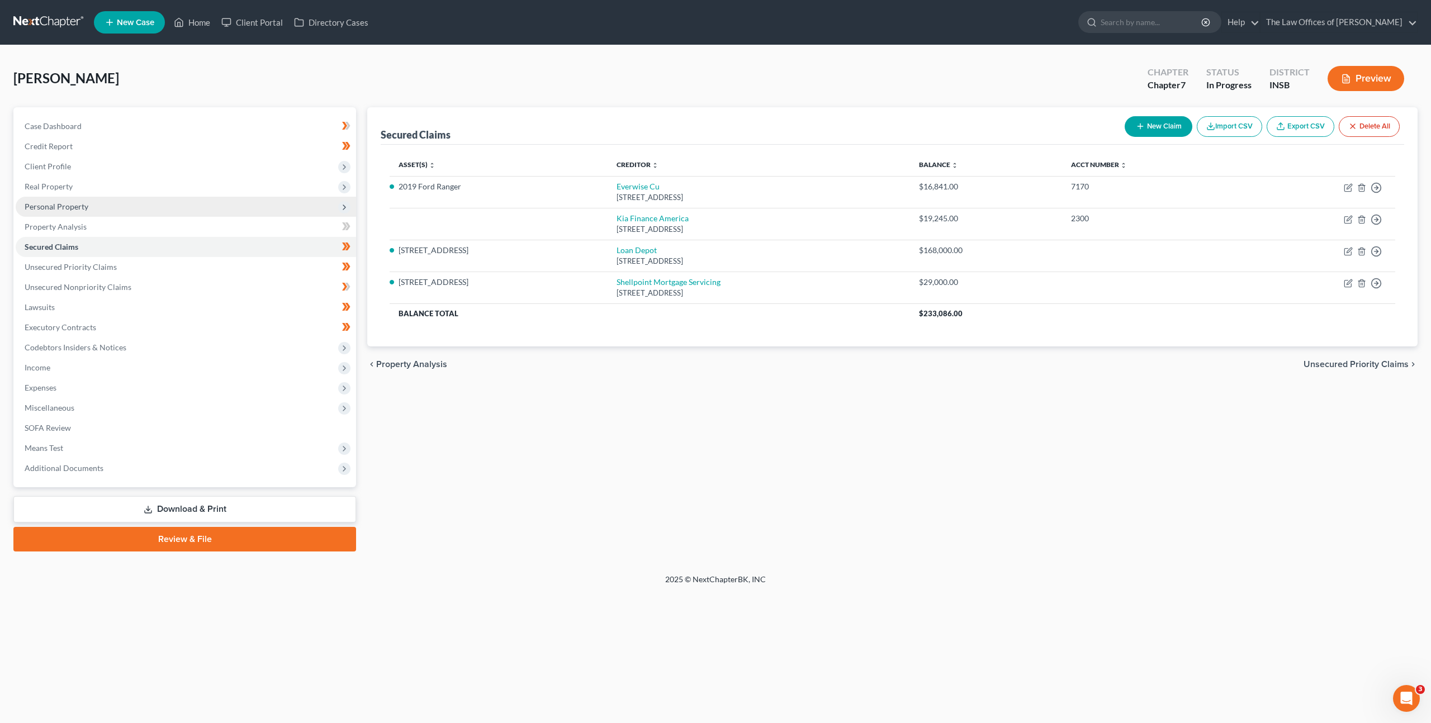
click at [179, 203] on span "Personal Property" at bounding box center [186, 207] width 340 height 20
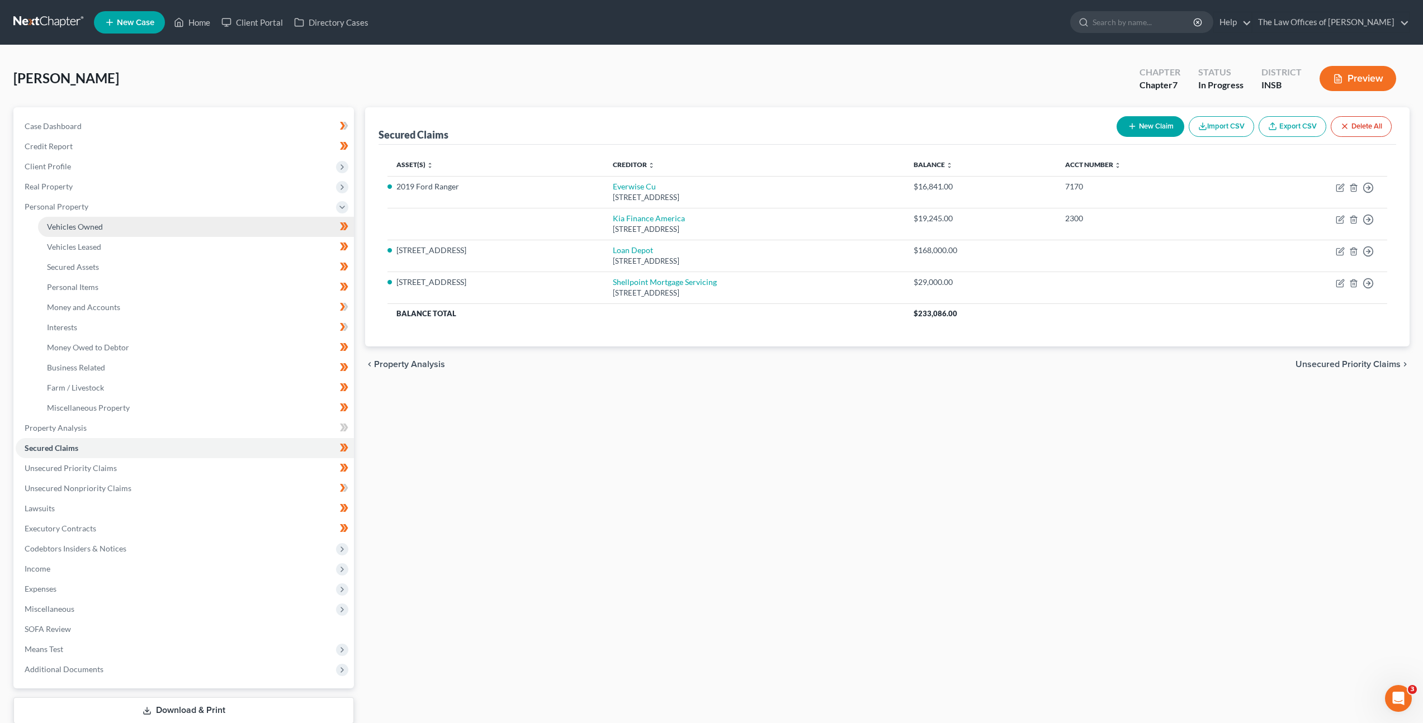
click at [160, 226] on link "Vehicles Owned" at bounding box center [196, 227] width 316 height 20
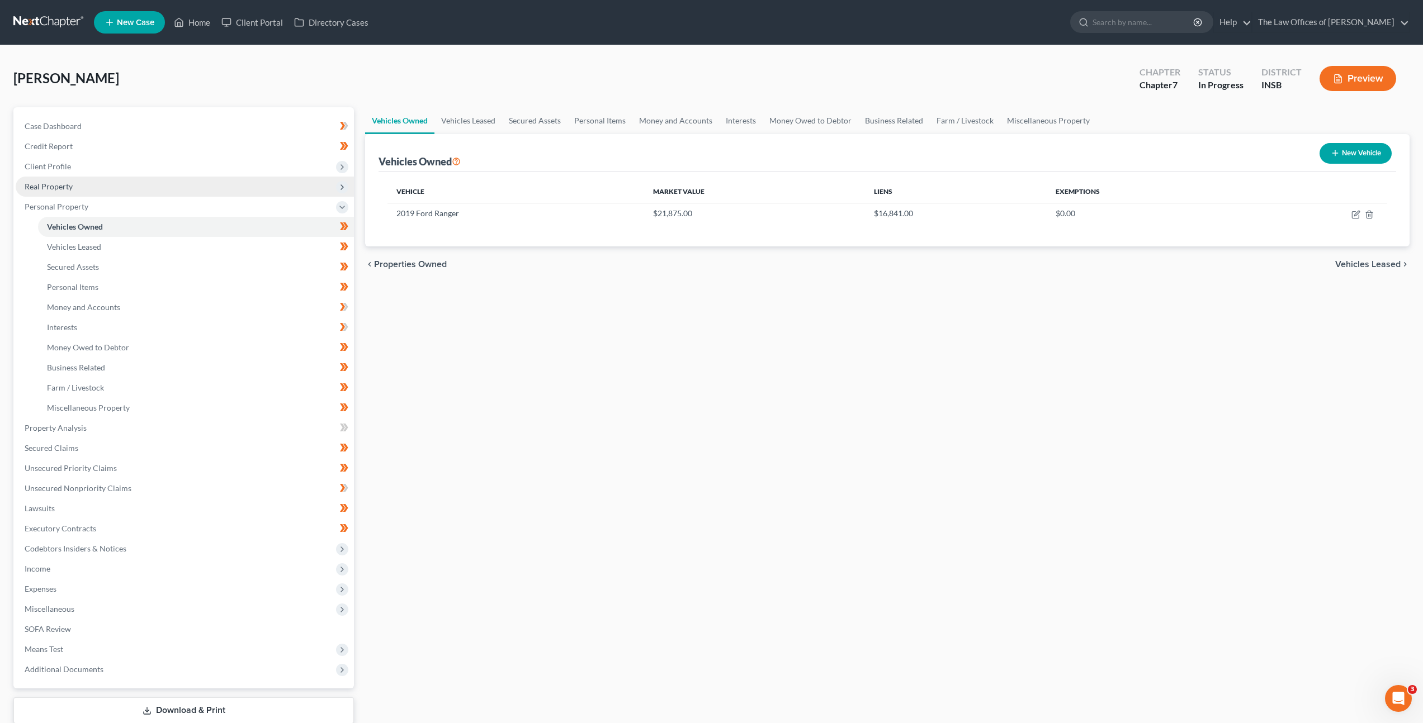
click at [130, 185] on span "Real Property" at bounding box center [185, 187] width 338 height 20
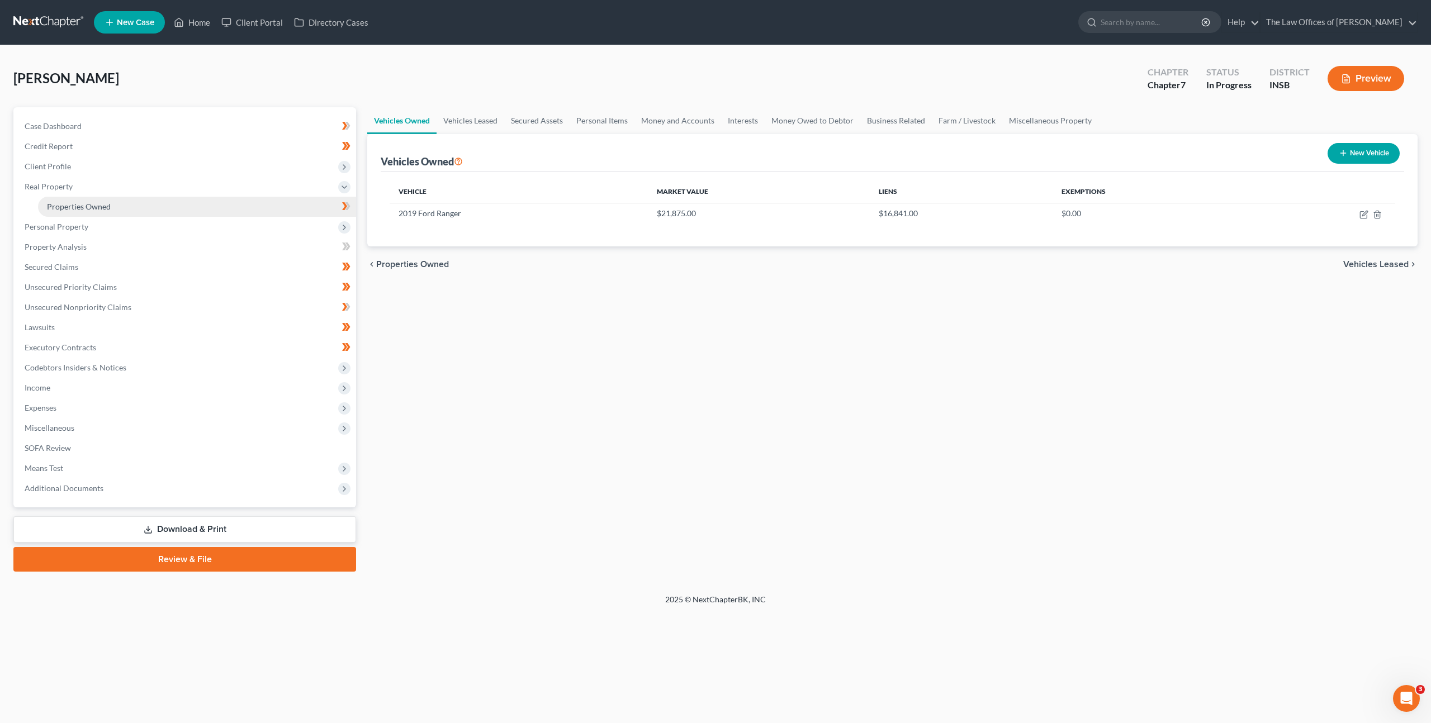
click at [142, 212] on link "Properties Owned" at bounding box center [197, 207] width 318 height 20
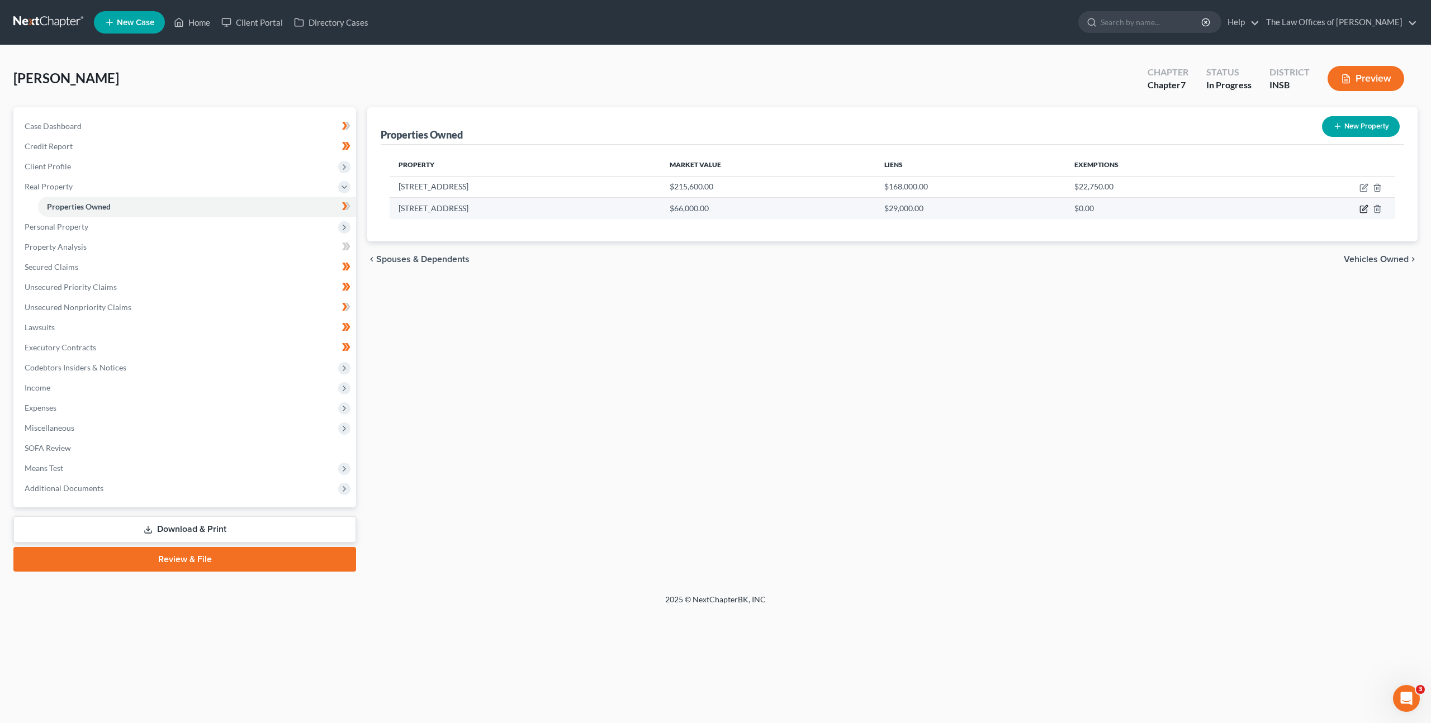
click at [1363, 209] on icon "button" at bounding box center [1364, 208] width 5 height 5
select select "15"
select select "70"
select select "0"
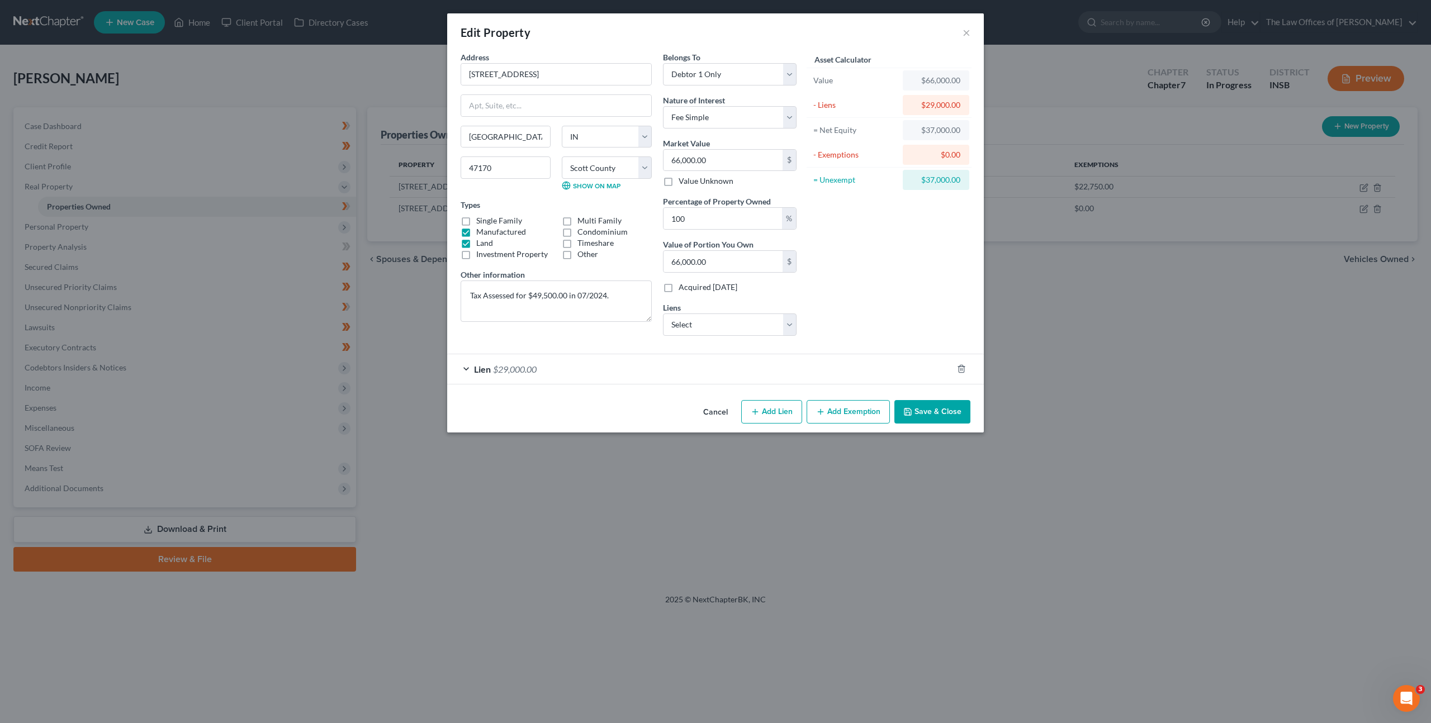
click at [716, 416] on button "Cancel" at bounding box center [715, 412] width 42 height 22
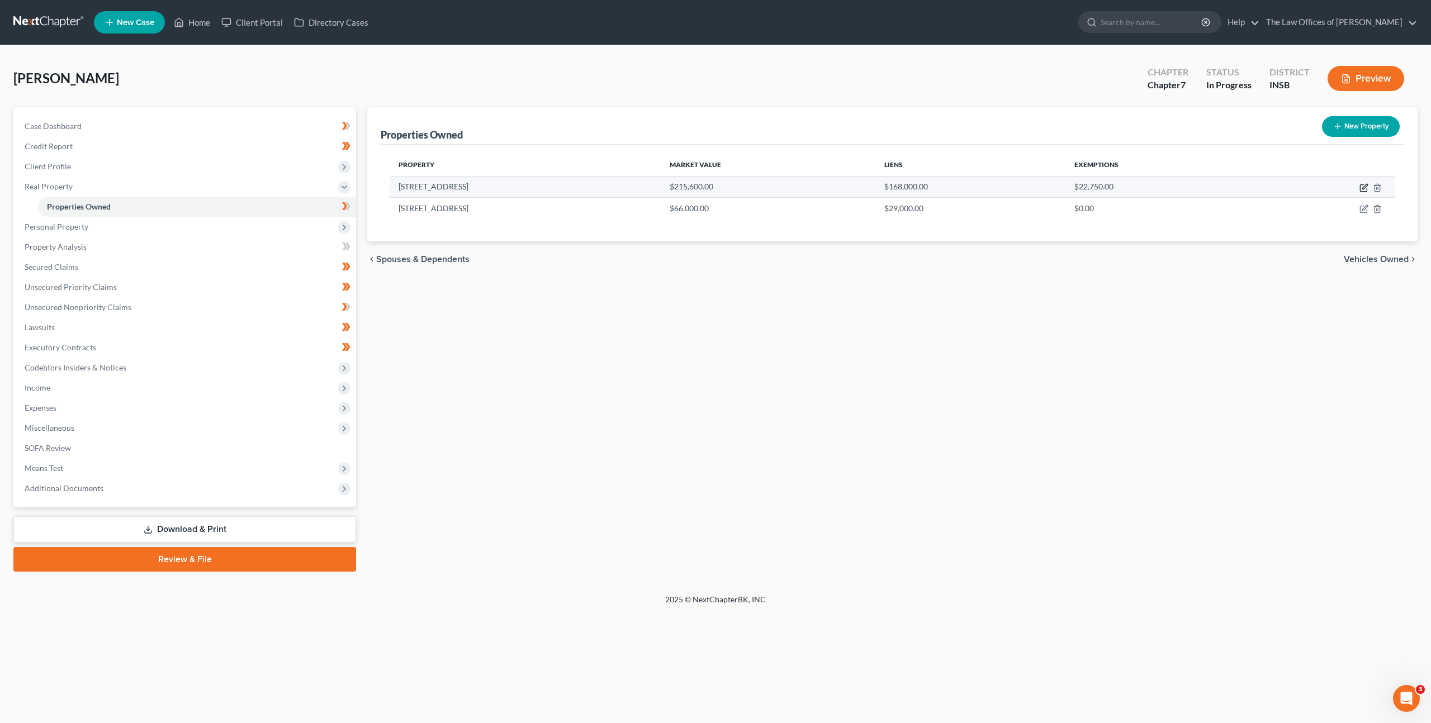
click at [1364, 188] on icon "button" at bounding box center [1364, 186] width 5 height 5
select select "15"
select select "70"
select select "3"
select select "6"
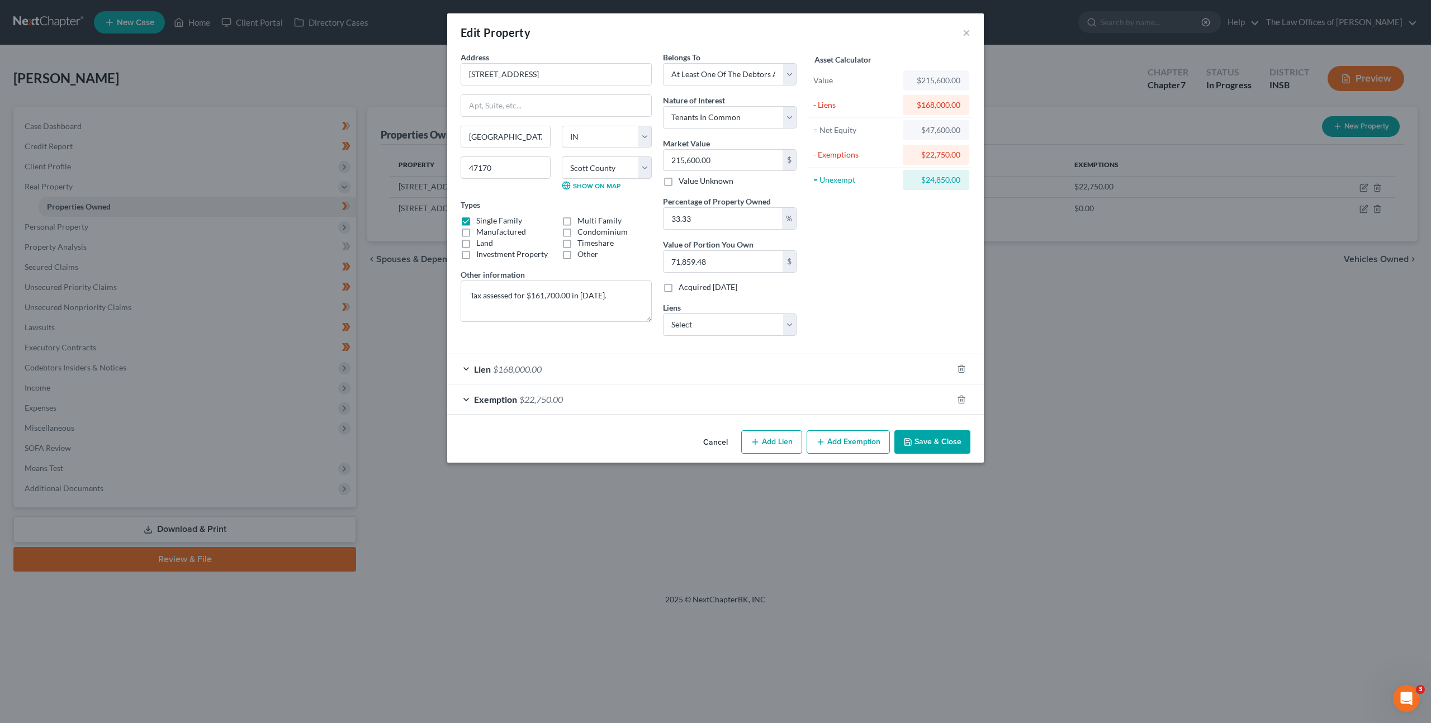
click at [716, 401] on div "Exemption $22,750.00" at bounding box center [699, 400] width 505 height 30
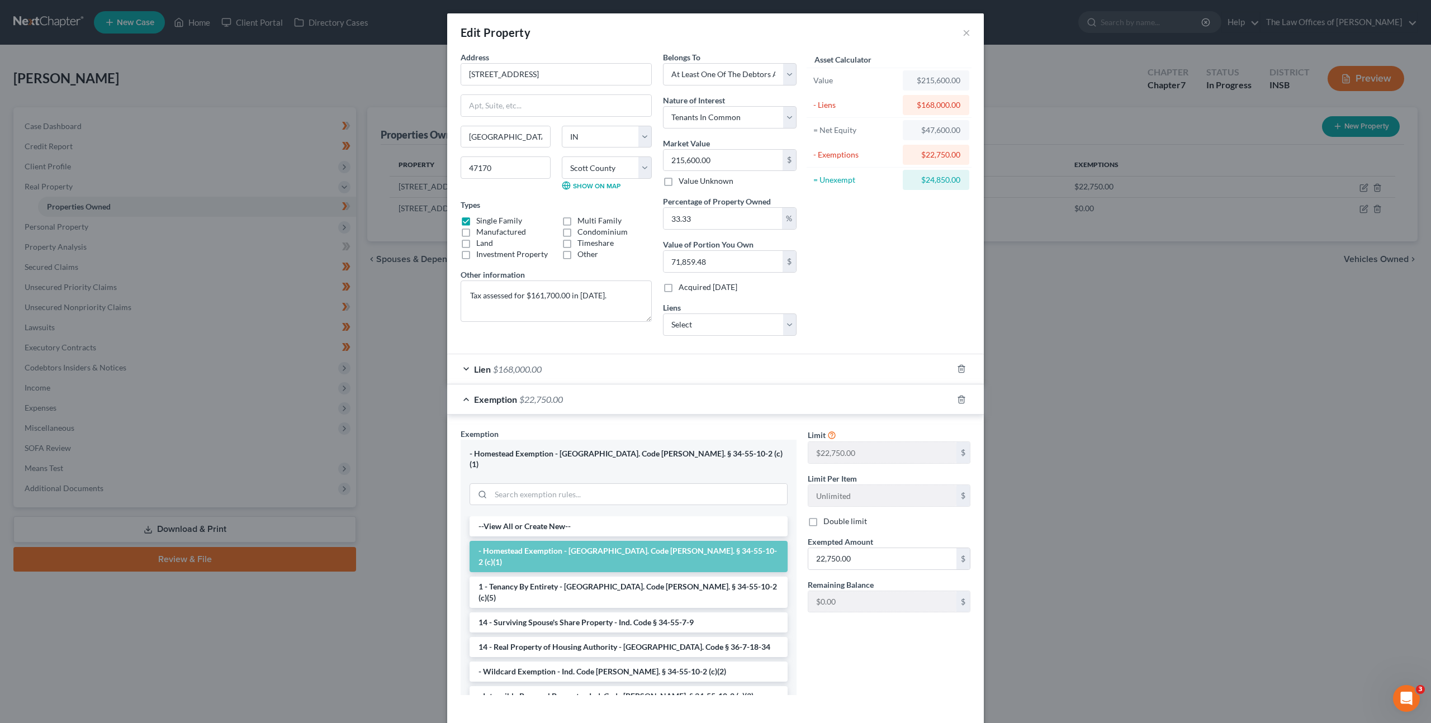
click at [716, 401] on div "Exemption $22,750.00" at bounding box center [699, 400] width 505 height 30
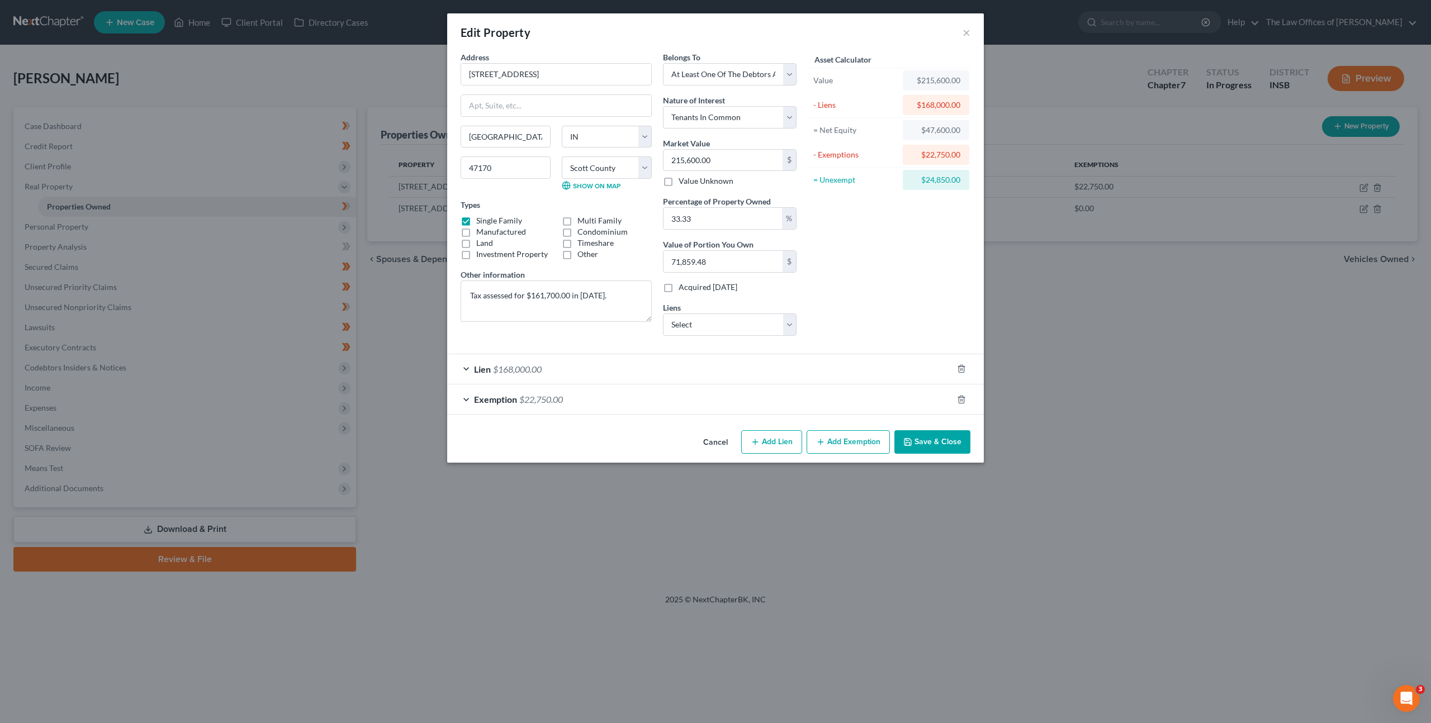
click at [714, 442] on button "Cancel" at bounding box center [715, 443] width 42 height 22
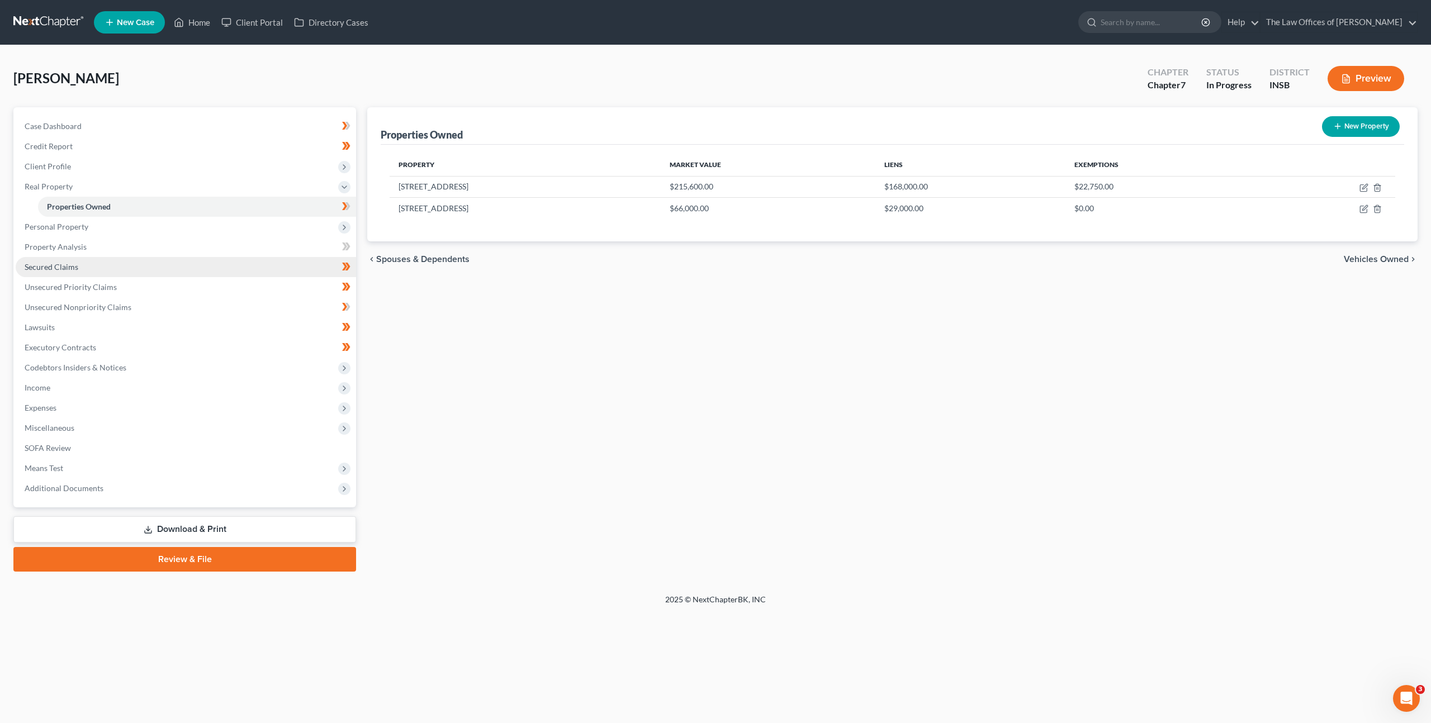
click at [131, 274] on link "Secured Claims" at bounding box center [186, 267] width 340 height 20
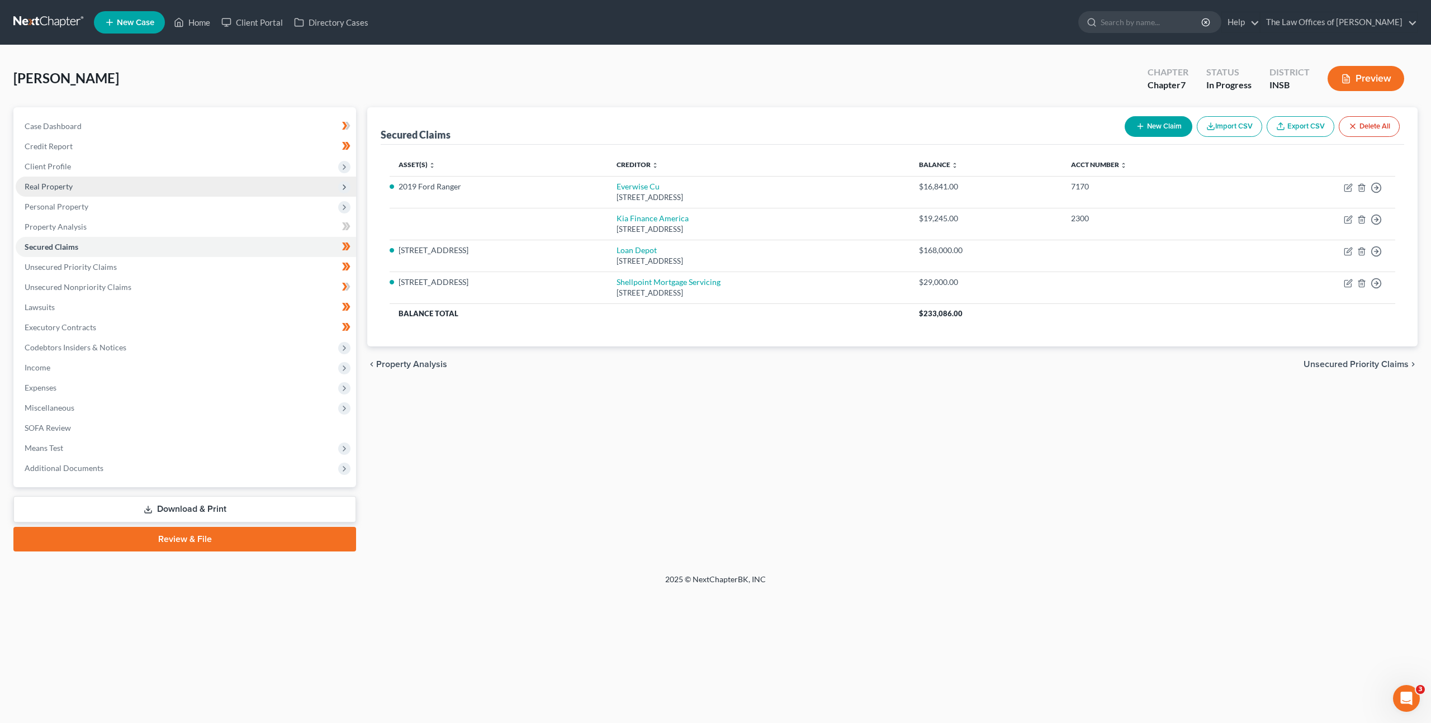
click at [172, 191] on span "Real Property" at bounding box center [186, 187] width 340 height 20
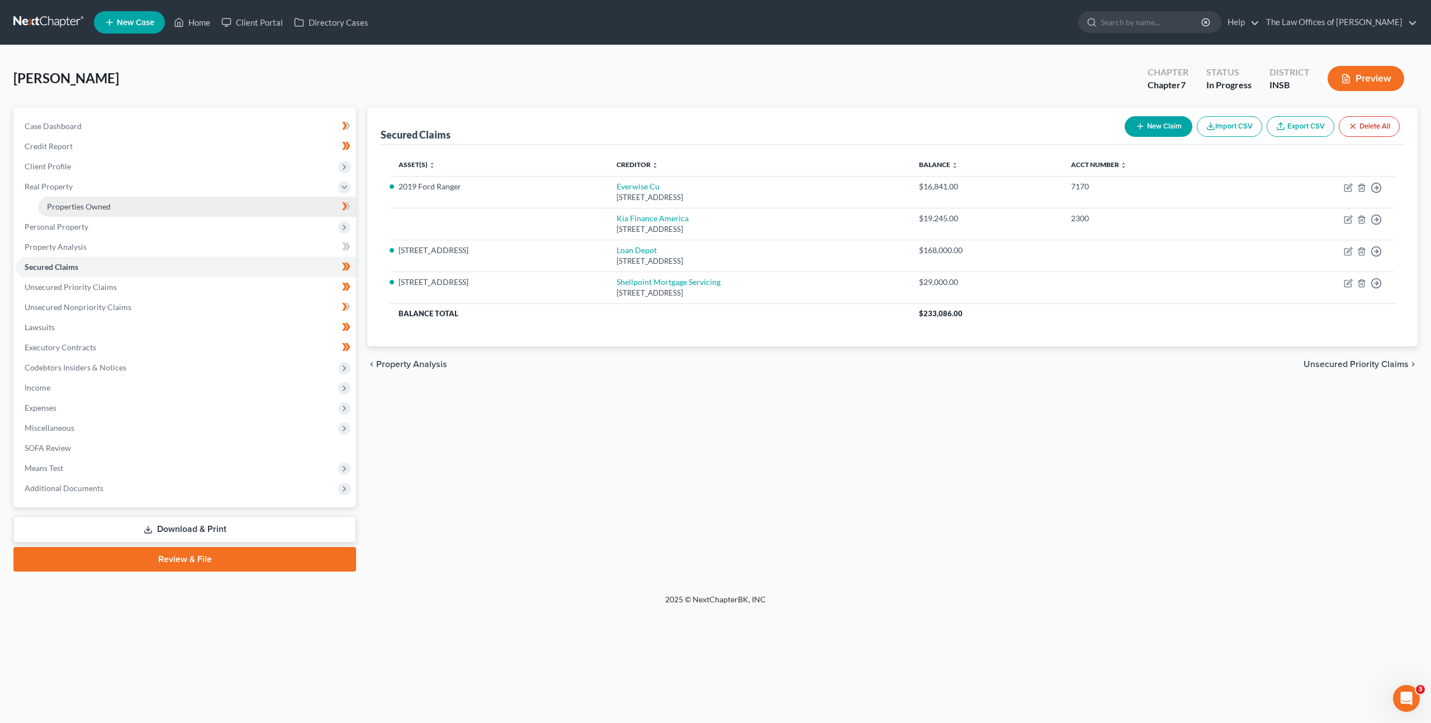
click at [158, 204] on link "Properties Owned" at bounding box center [197, 207] width 318 height 20
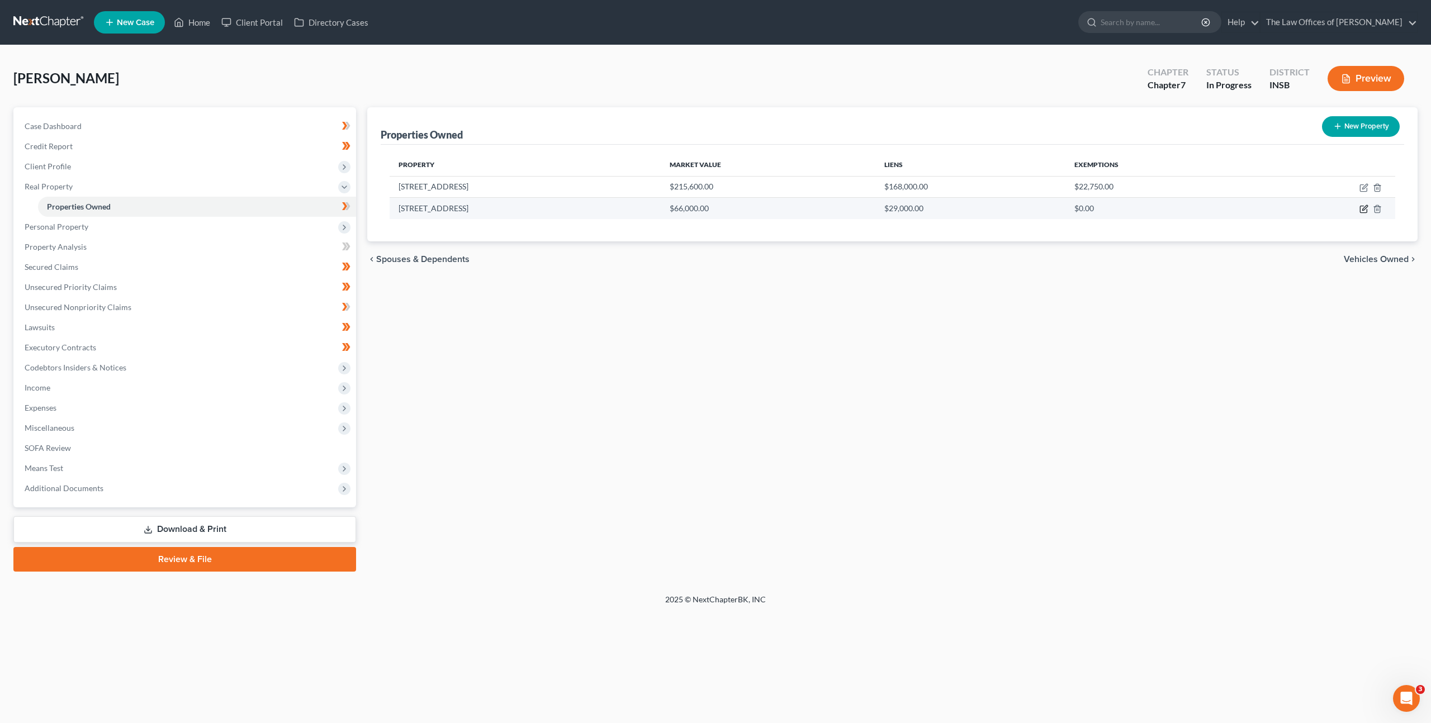
click at [1361, 209] on icon "button" at bounding box center [1363, 209] width 9 height 9
select select "15"
select select "70"
select select "0"
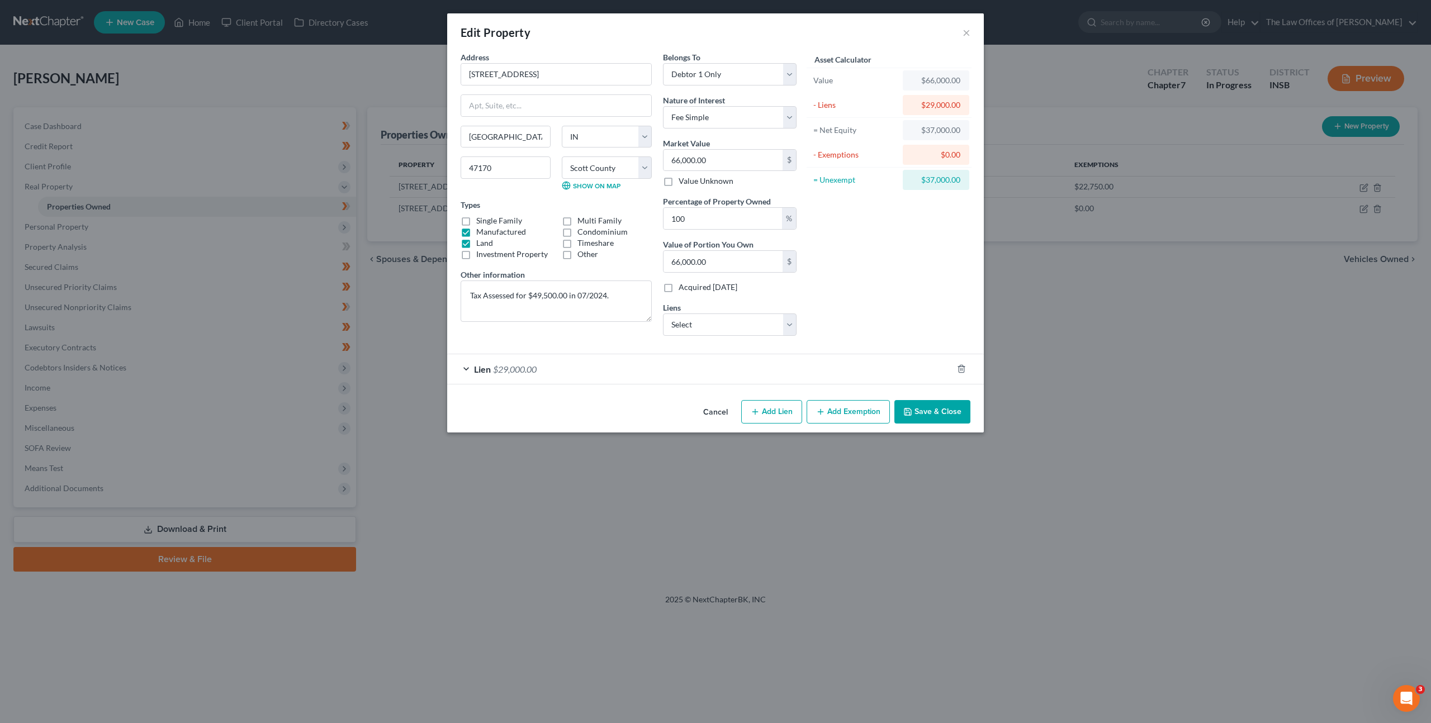
click at [701, 414] on button "Cancel" at bounding box center [715, 412] width 42 height 22
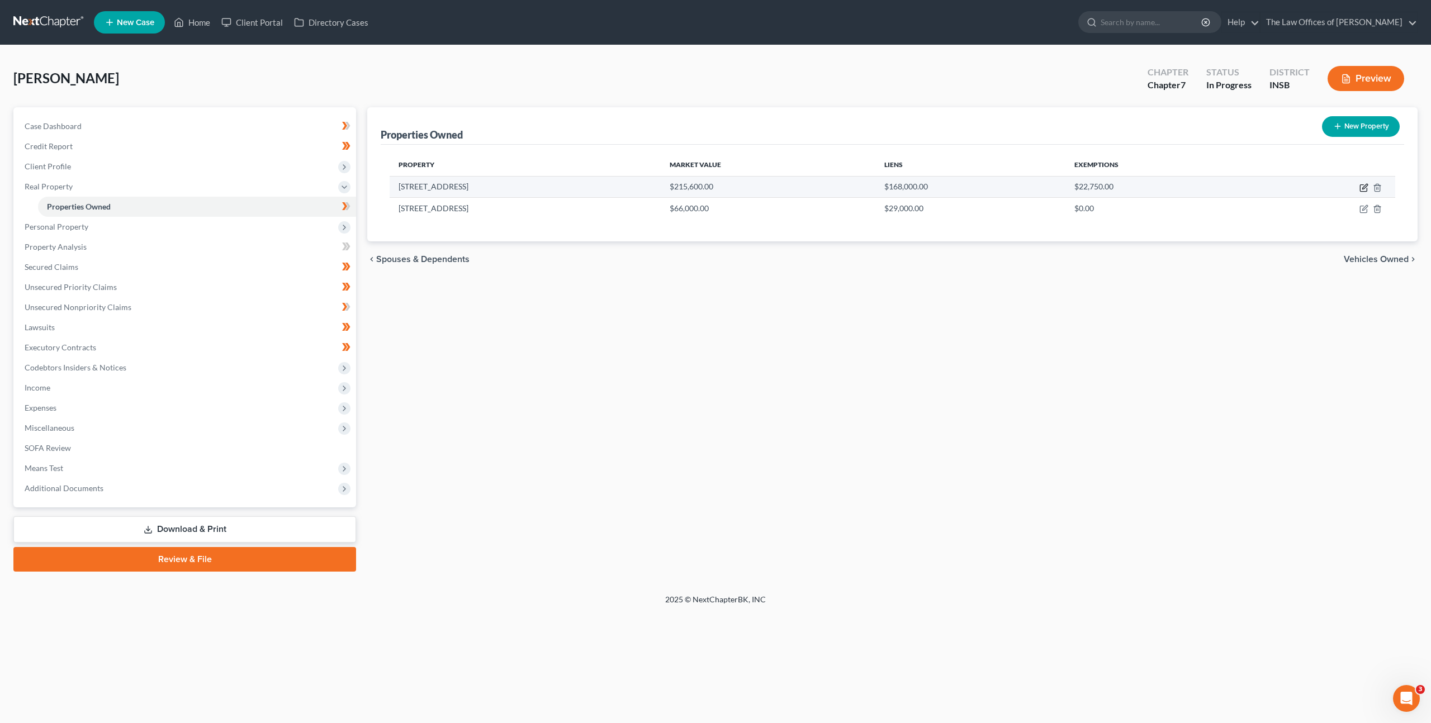
click at [1362, 189] on icon "button" at bounding box center [1364, 186] width 5 height 5
select select "15"
select select "70"
select select "3"
select select "6"
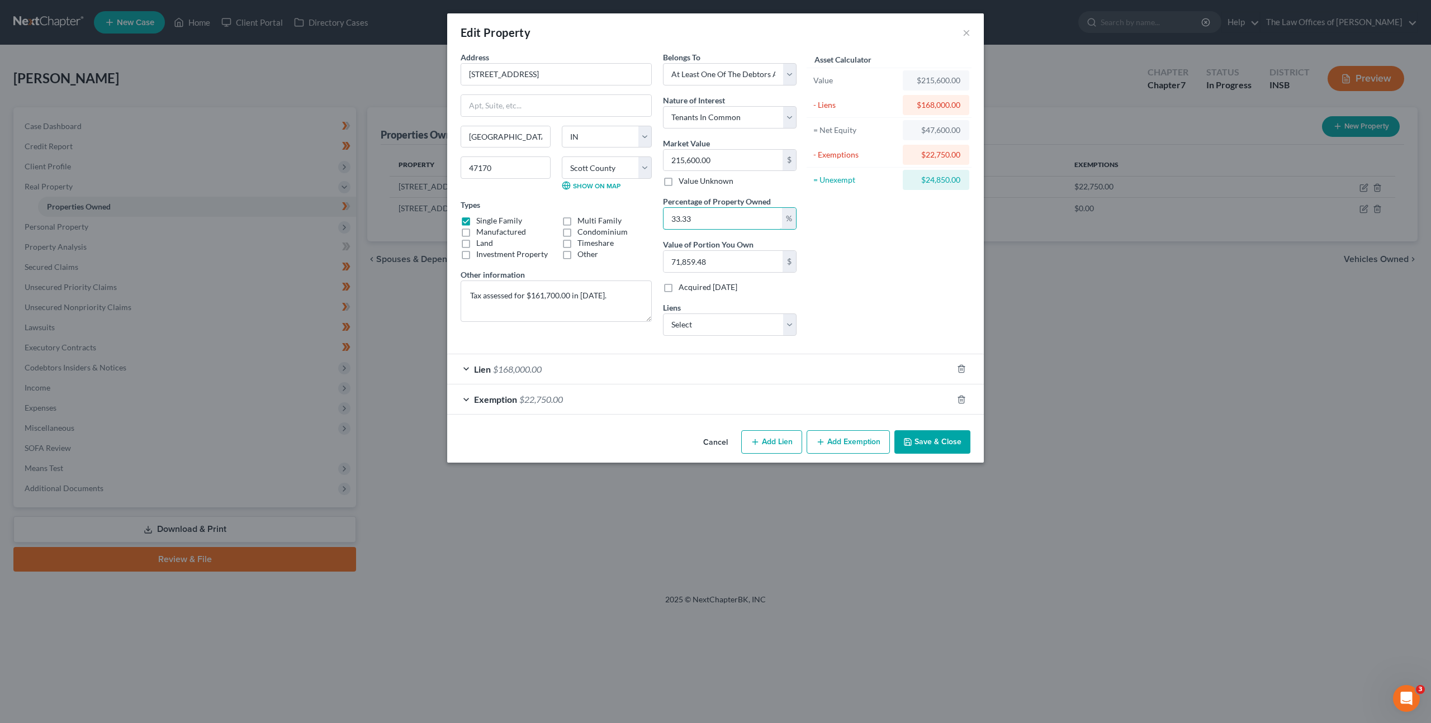
drag, startPoint x: 733, startPoint y: 225, endPoint x: 595, endPoint y: 215, distance: 139.0
click at [595, 215] on div "Address * 2376 E Radio Tower Rd Scottsburg State AL AK AR AZ CA CO CT DE DC FL …" at bounding box center [628, 197] width 347 height 293
type input "1"
type input "2,156.00"
type input "10"
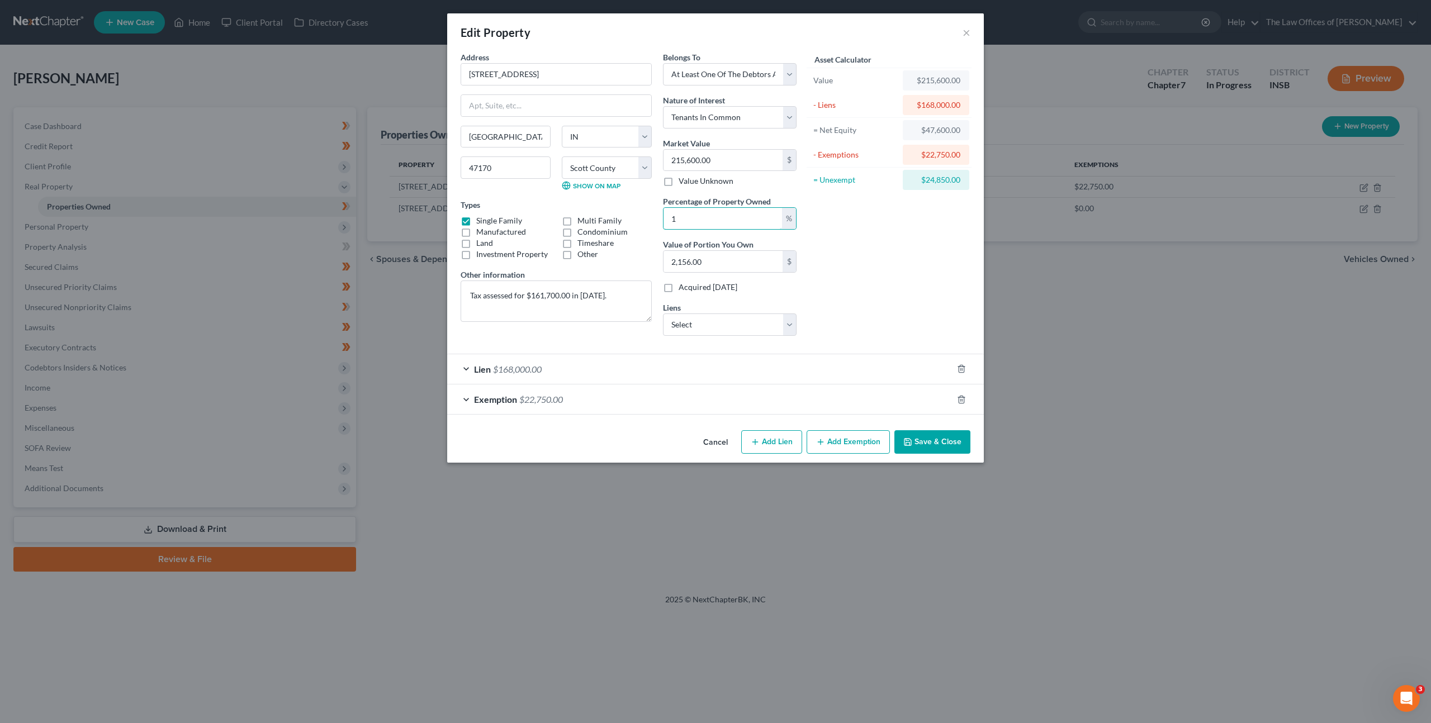
type input "21,560.00"
type input "100"
type input "215,600.00"
type input "100"
click at [888, 236] on div "Asset Calculator Value $215,600.00 - Liens $168,000.00 = Net Equity $47,600.00 …" at bounding box center [889, 197] width 174 height 293
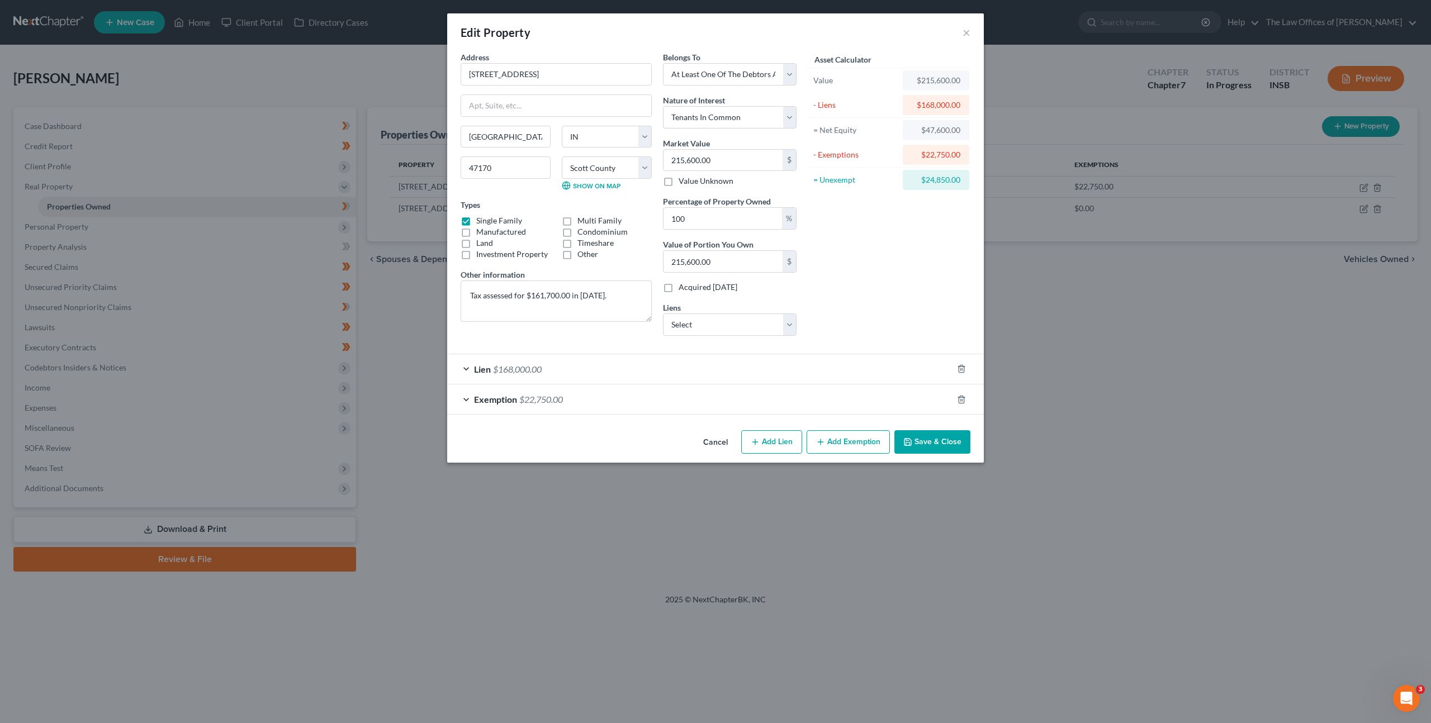
click at [922, 440] on button "Save & Close" at bounding box center [932, 441] width 76 height 23
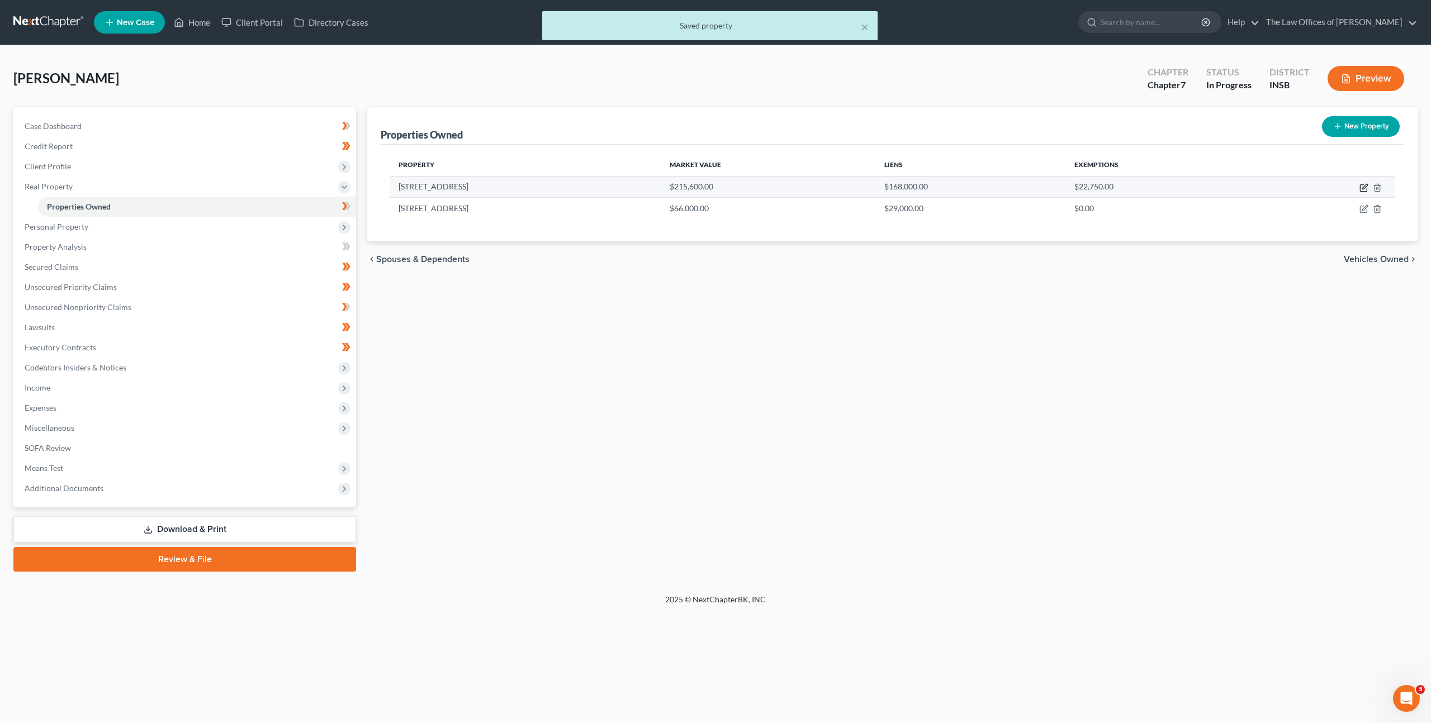
click at [1364, 183] on icon "button" at bounding box center [1363, 187] width 9 height 9
select select "15"
select select "70"
select select "3"
select select "6"
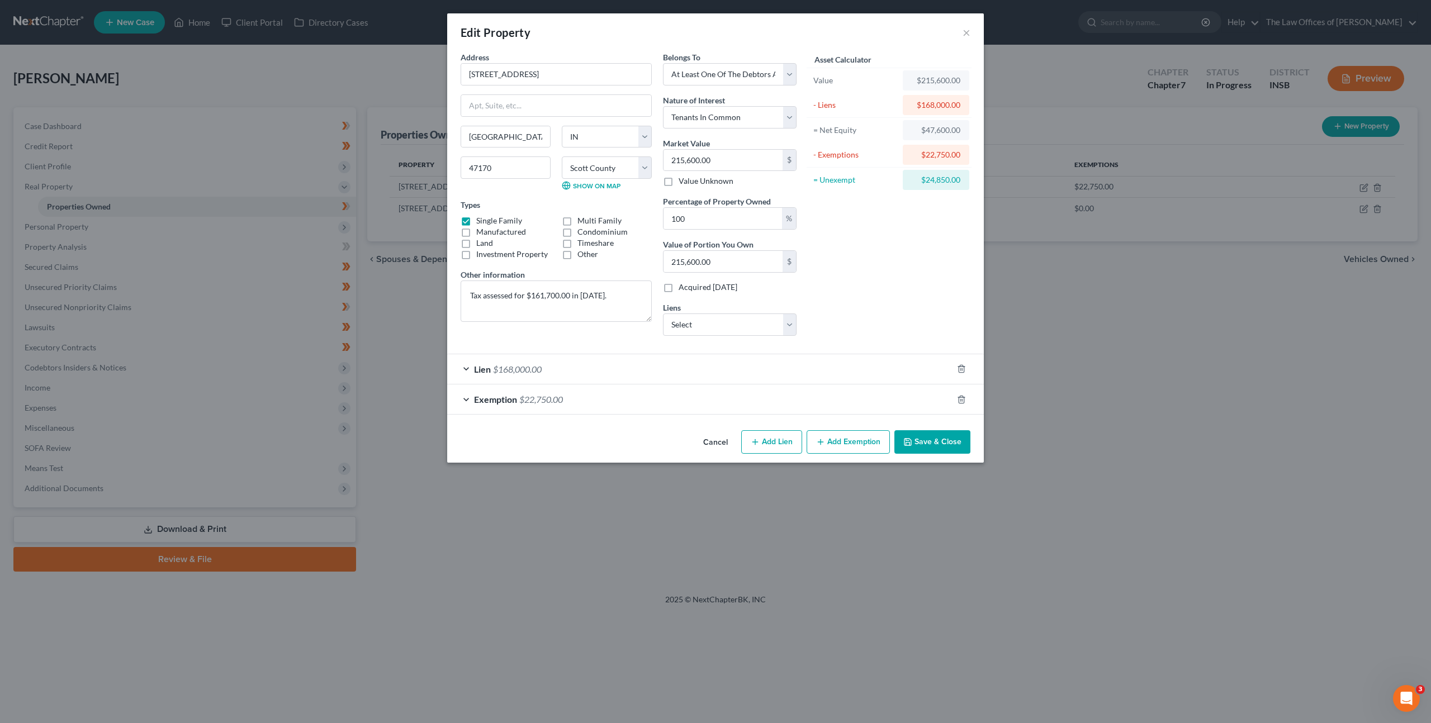
click at [690, 399] on div "Exemption $22,750.00" at bounding box center [699, 400] width 505 height 30
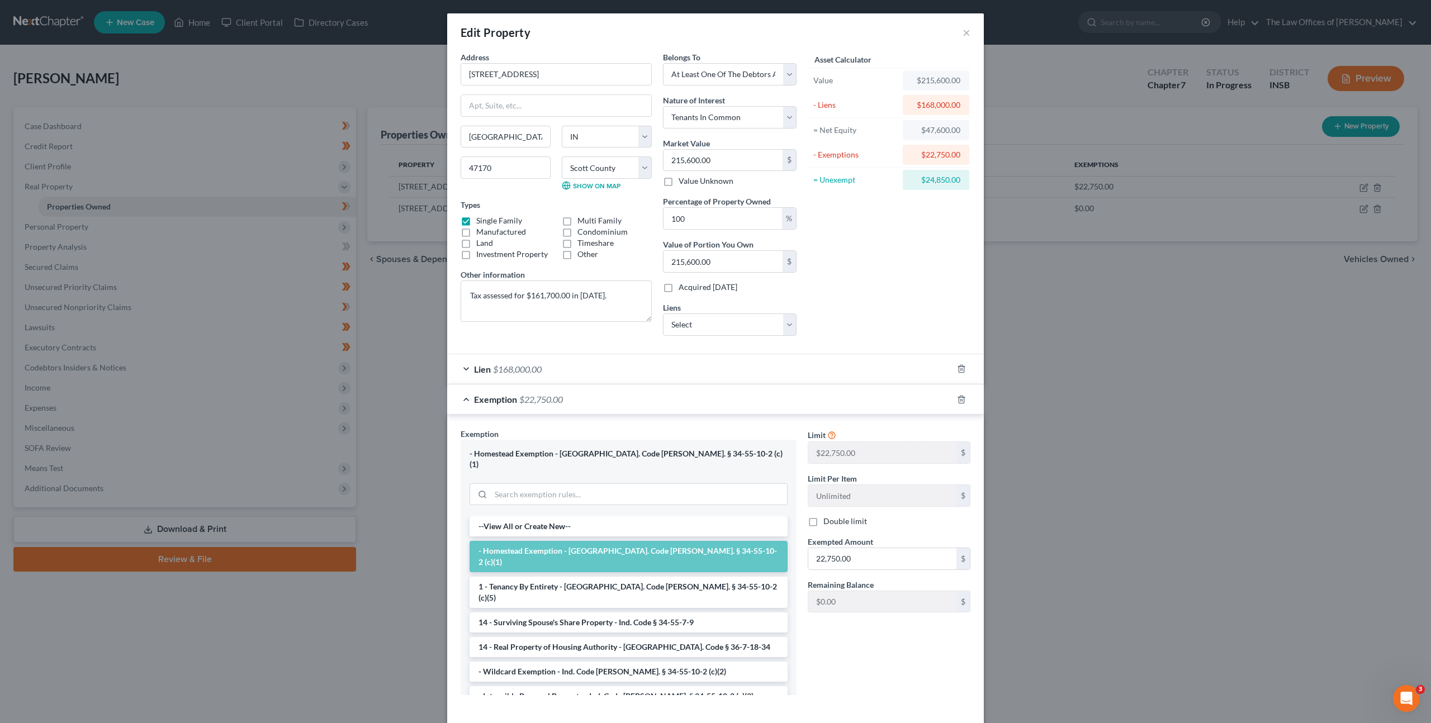
click at [689, 400] on div "Exemption $22,750.00" at bounding box center [699, 400] width 505 height 30
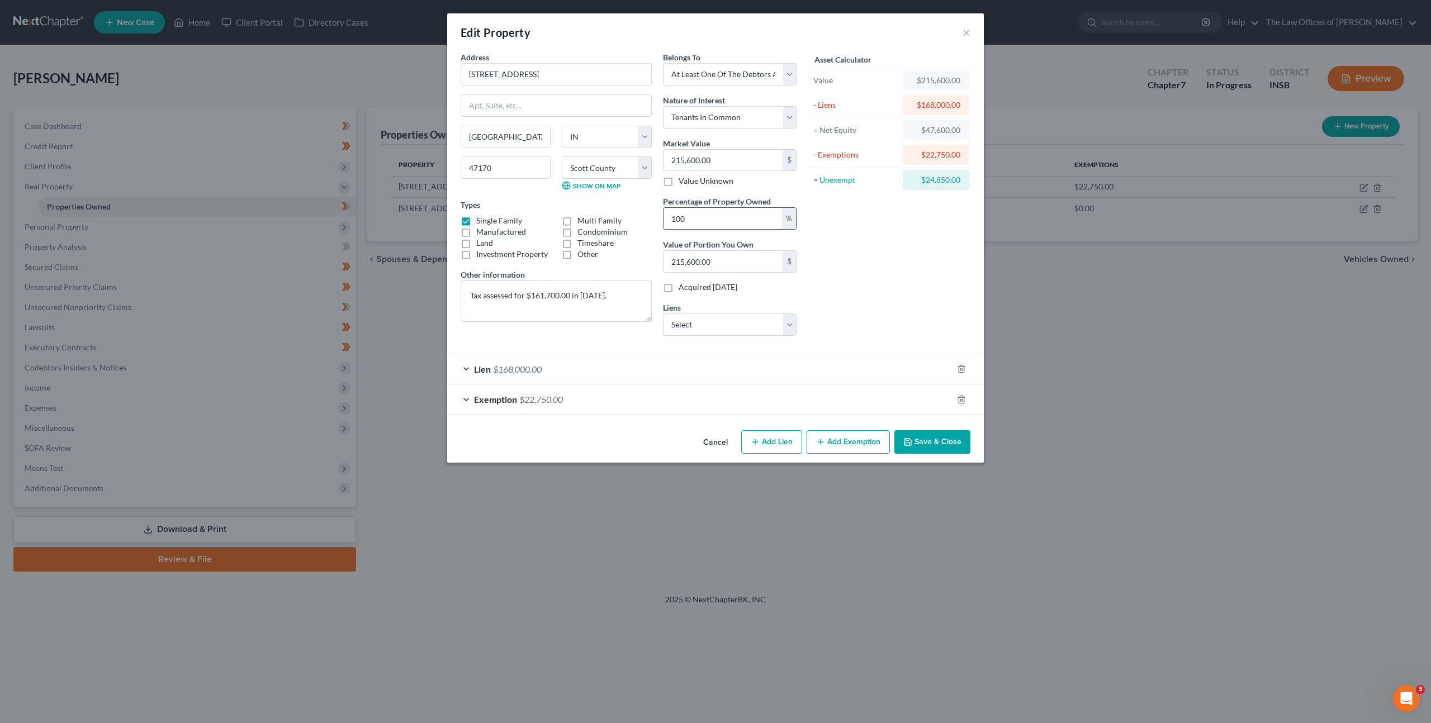
click at [692, 214] on input "100" at bounding box center [723, 218] width 119 height 21
click at [609, 204] on div "Address * 2376 E Radio Tower Rd Scottsburg State AL AK AR AZ CA CO CT DE DC FL …" at bounding box center [628, 197] width 347 height 293
click at [873, 233] on div "Asset Calculator Value $215,600.00 - Liens $168,000.00 = Net Equity $47,600.00 …" at bounding box center [889, 197] width 174 height 293
click at [705, 435] on button "Cancel" at bounding box center [715, 443] width 42 height 22
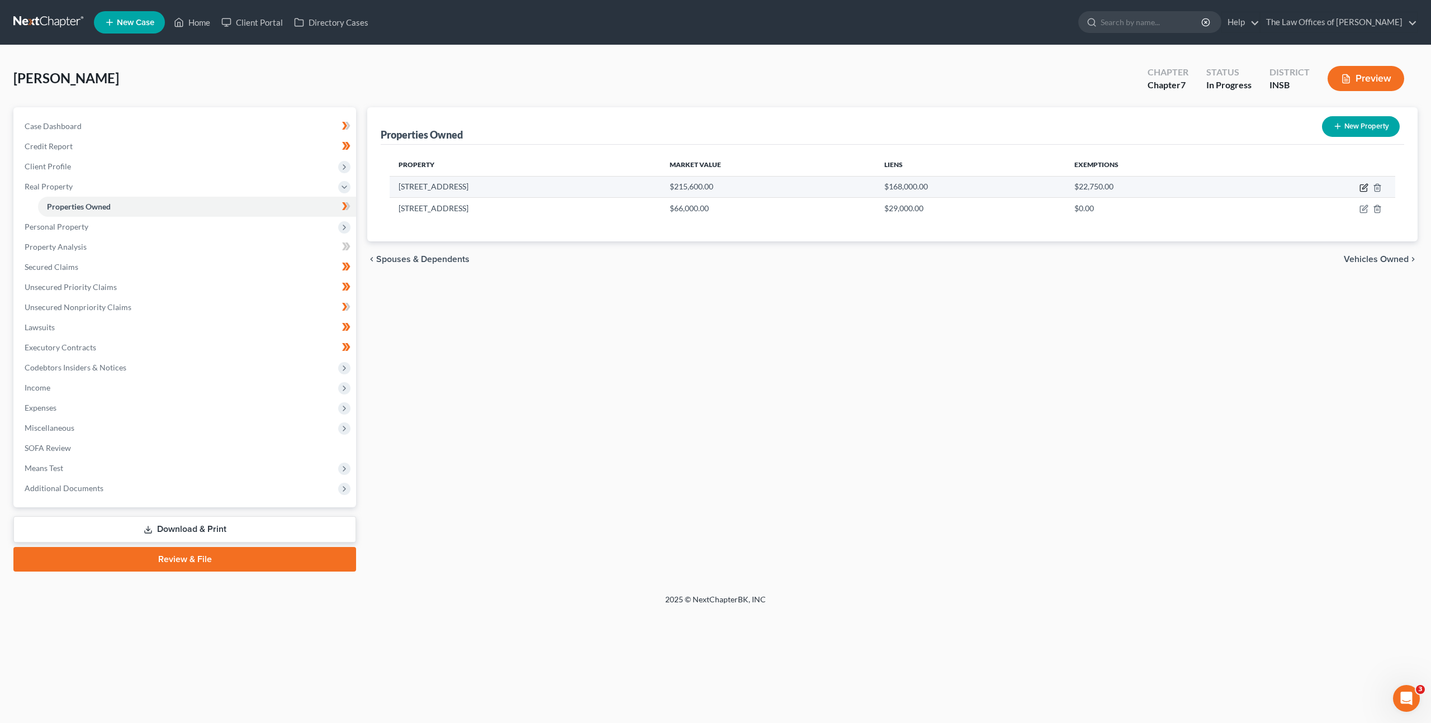
click at [1364, 187] on icon "button" at bounding box center [1363, 187] width 9 height 9
select select "15"
select select "70"
select select "3"
select select "6"
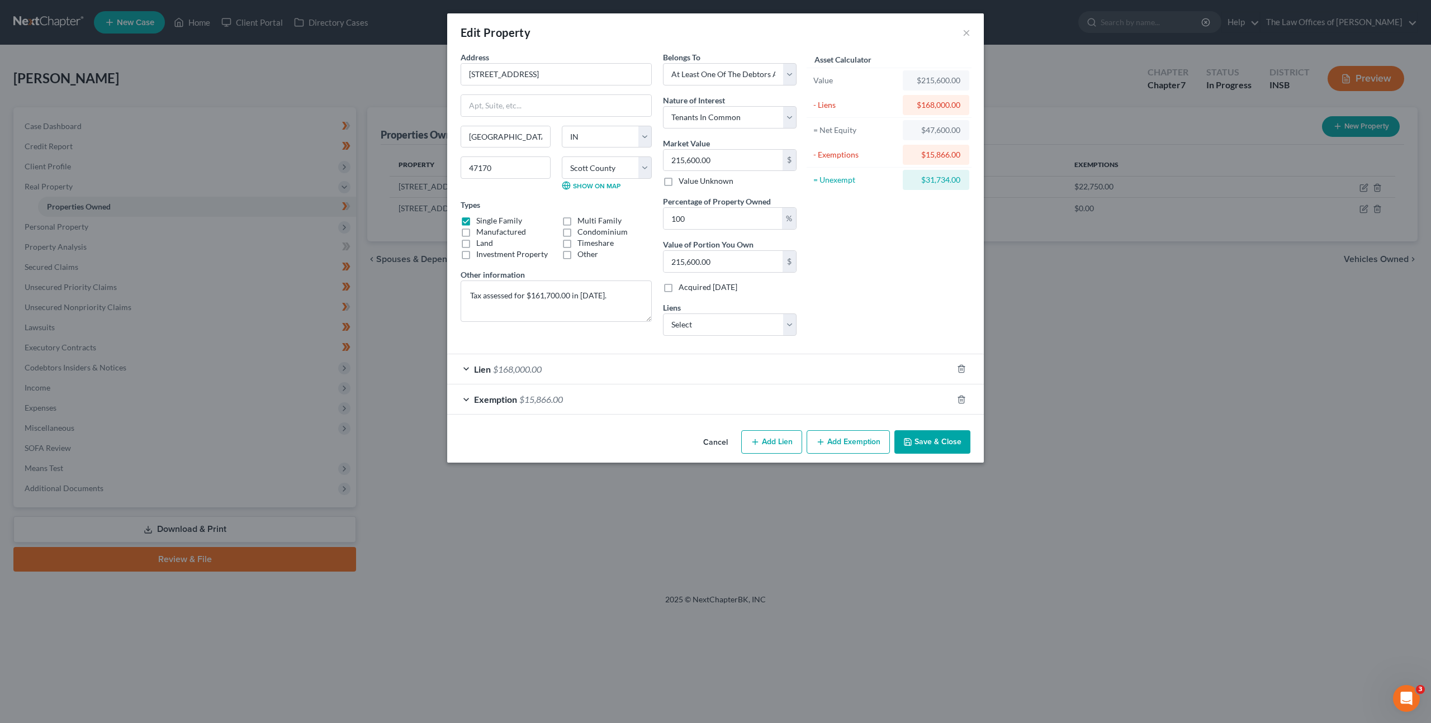
click at [820, 400] on div "Exemption $15,866.00" at bounding box center [699, 400] width 505 height 30
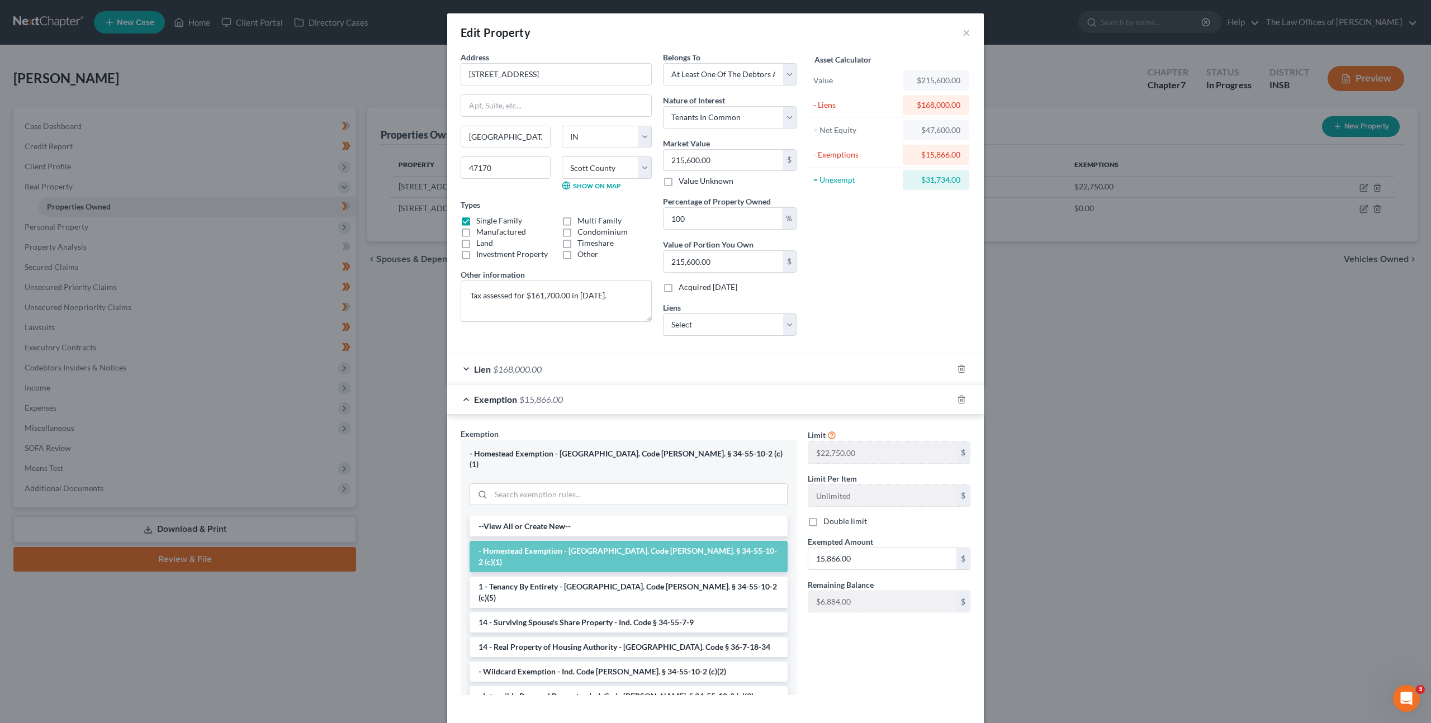
click at [819, 399] on div "Exemption $15,866.00" at bounding box center [699, 400] width 505 height 30
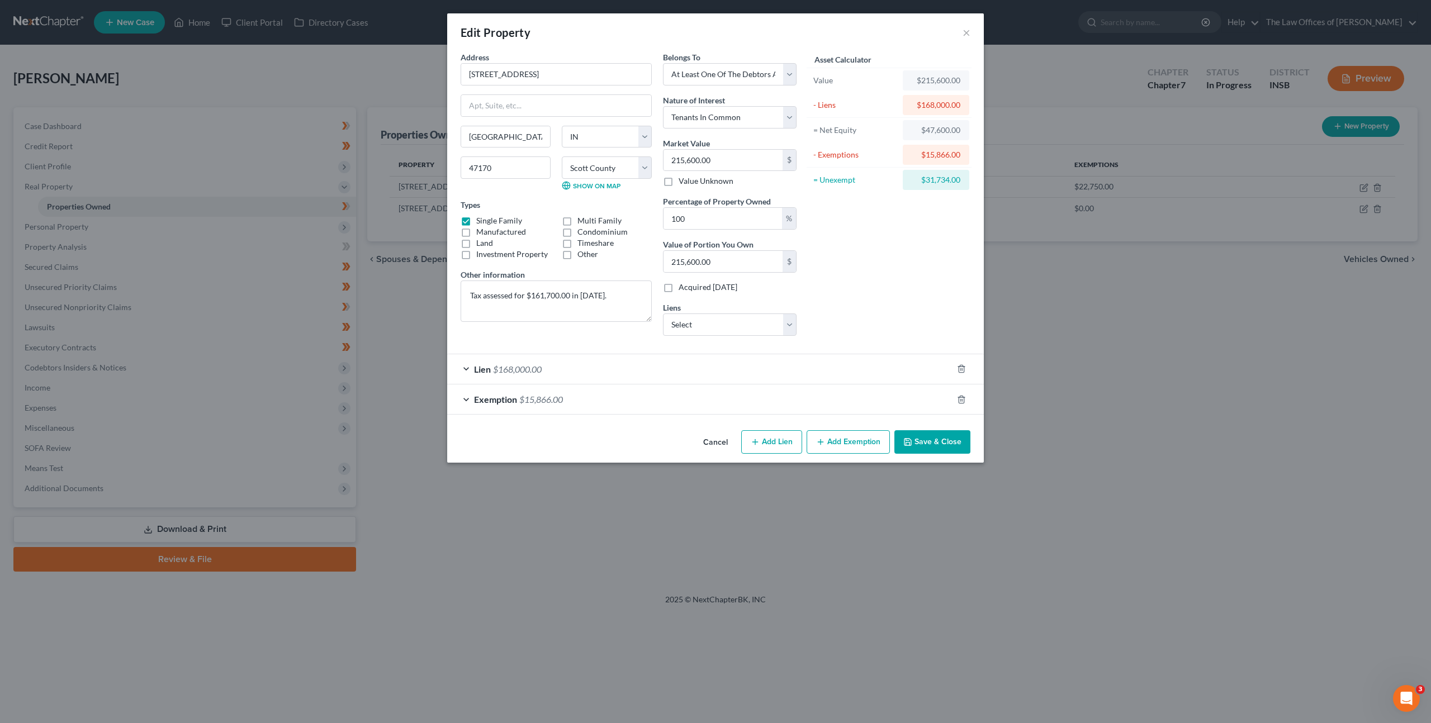
click at [913, 292] on div "Asset Calculator Value $215,600.00 - Liens $168,000.00 = Net Equity $47,600.00 …" at bounding box center [889, 197] width 174 height 293
click at [757, 392] on div "Exemption $15,866.00" at bounding box center [699, 400] width 505 height 30
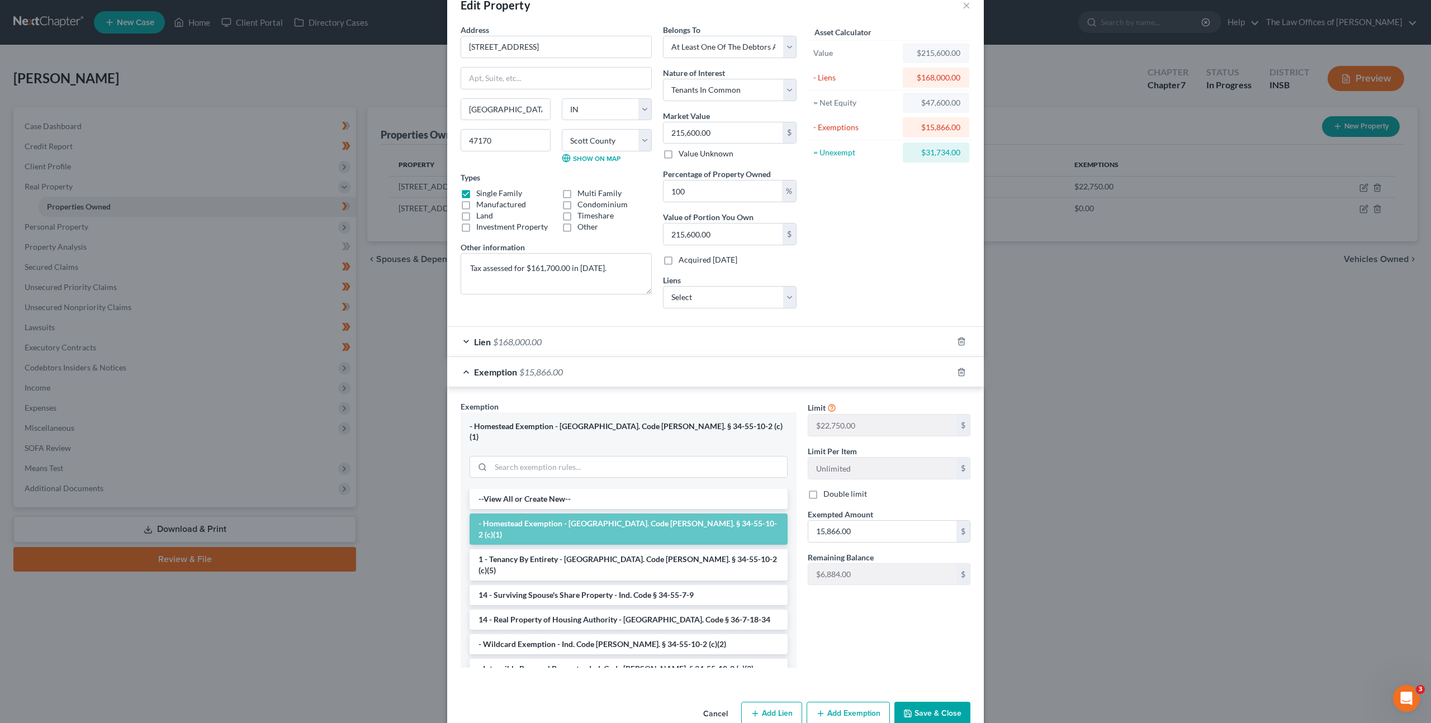
scroll to position [30, 0]
click at [765, 381] on div "Exemption $15,866.00" at bounding box center [699, 370] width 505 height 30
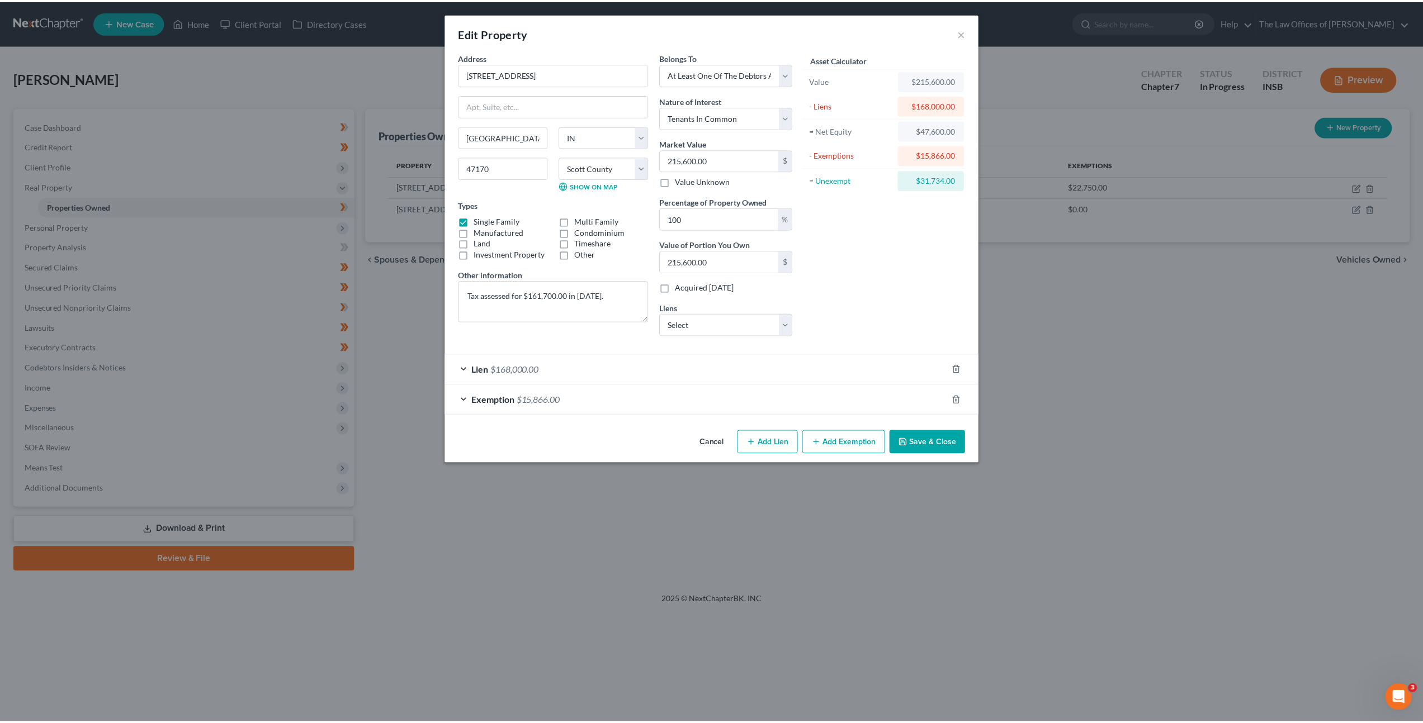
scroll to position [0, 0]
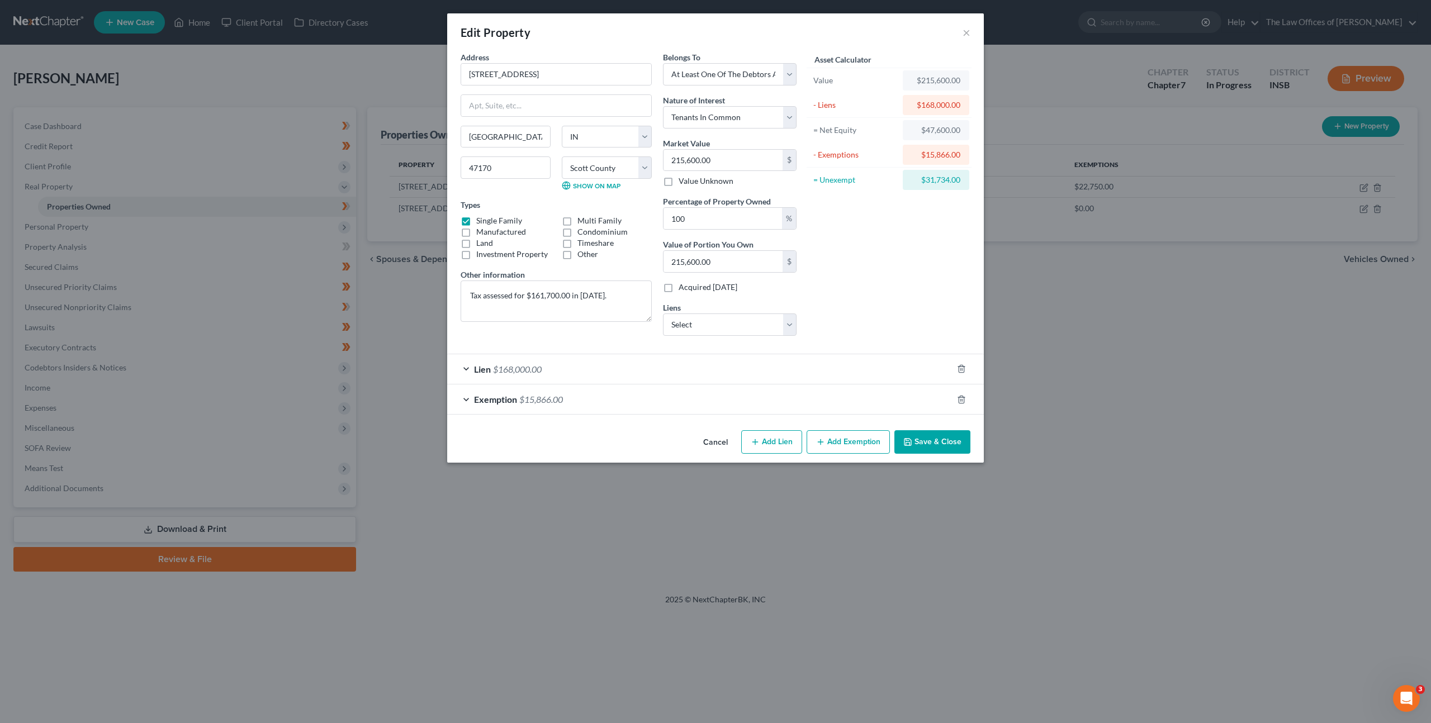
click at [881, 272] on div "Asset Calculator Value $215,600.00 - Liens $168,000.00 = Net Equity $47,600.00 …" at bounding box center [889, 197] width 174 height 293
click at [710, 436] on button "Cancel" at bounding box center [715, 443] width 42 height 22
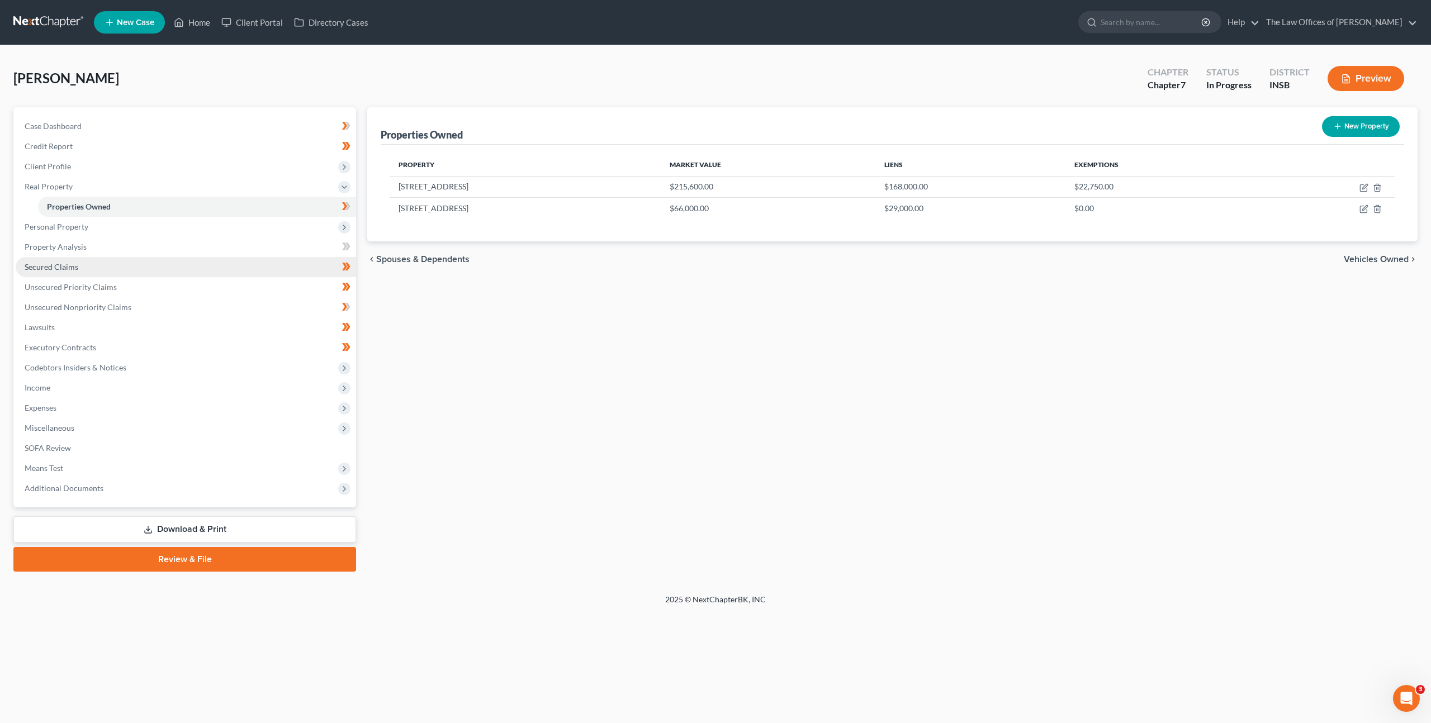
click at [195, 269] on link "Secured Claims" at bounding box center [186, 267] width 340 height 20
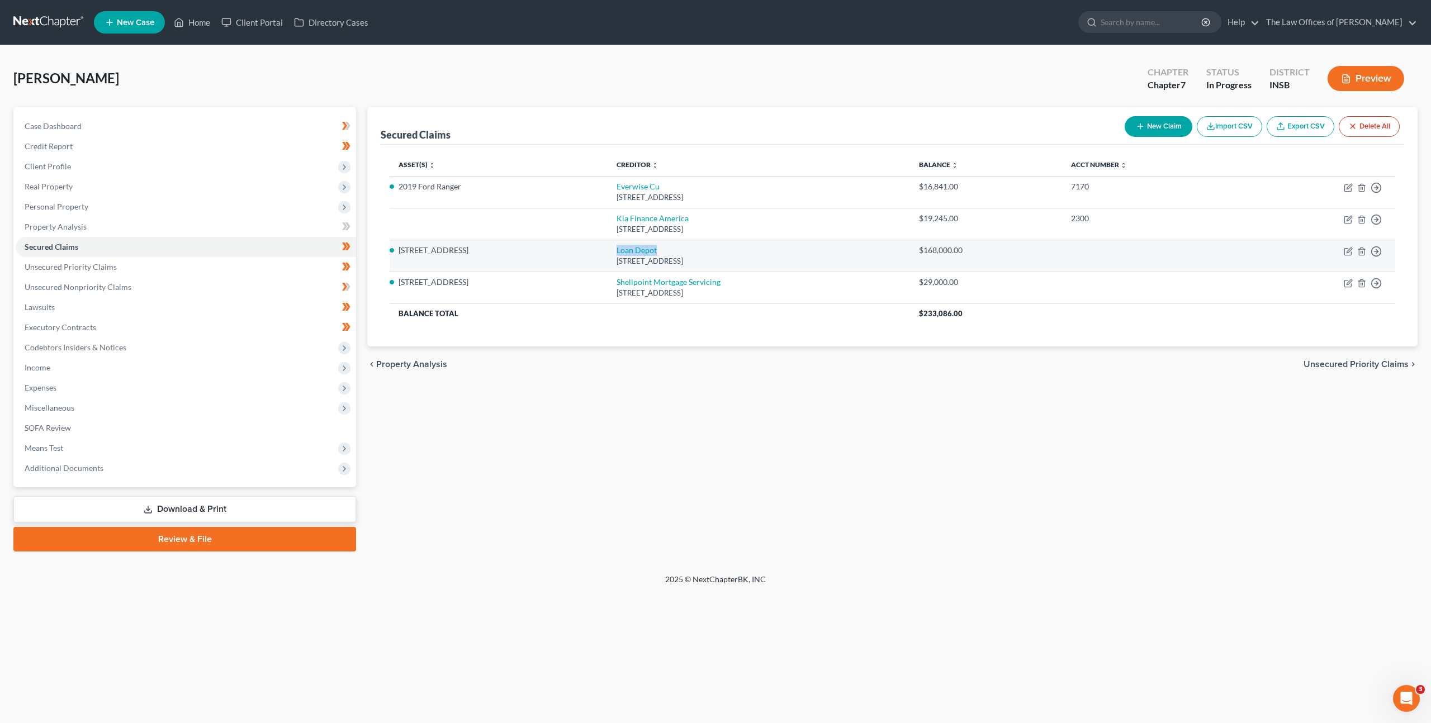
drag, startPoint x: 609, startPoint y: 255, endPoint x: 680, endPoint y: 251, distance: 71.1
click at [673, 250] on td "Loan Depot 885 Teaneck Rd, Crb Personal Loans, Teaneck, NJ 07666" at bounding box center [759, 256] width 302 height 32
drag, startPoint x: 924, startPoint y: 248, endPoint x: 1069, endPoint y: 250, distance: 145.4
click at [1069, 250] on tr "2376 E Radio Tower Rd Loan Depot 885 Teaneck Rd, Crb Personal Loans, Teaneck, N…" at bounding box center [893, 256] width 1006 height 32
click at [801, 394] on div "Secured Claims New Claim Import CSV Export CSV Delete All Asset(s) expand_more …" at bounding box center [893, 329] width 1062 height 444
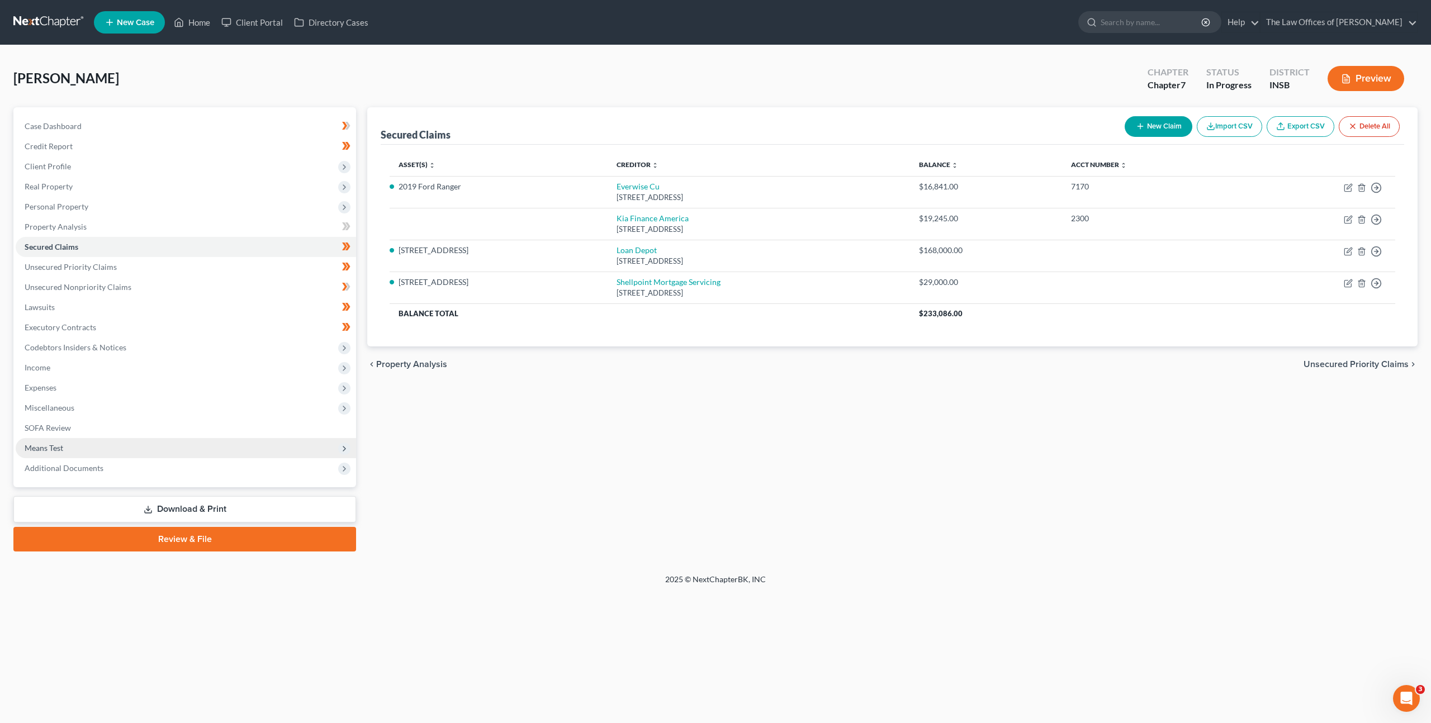
click at [248, 447] on span "Means Test" at bounding box center [186, 448] width 340 height 20
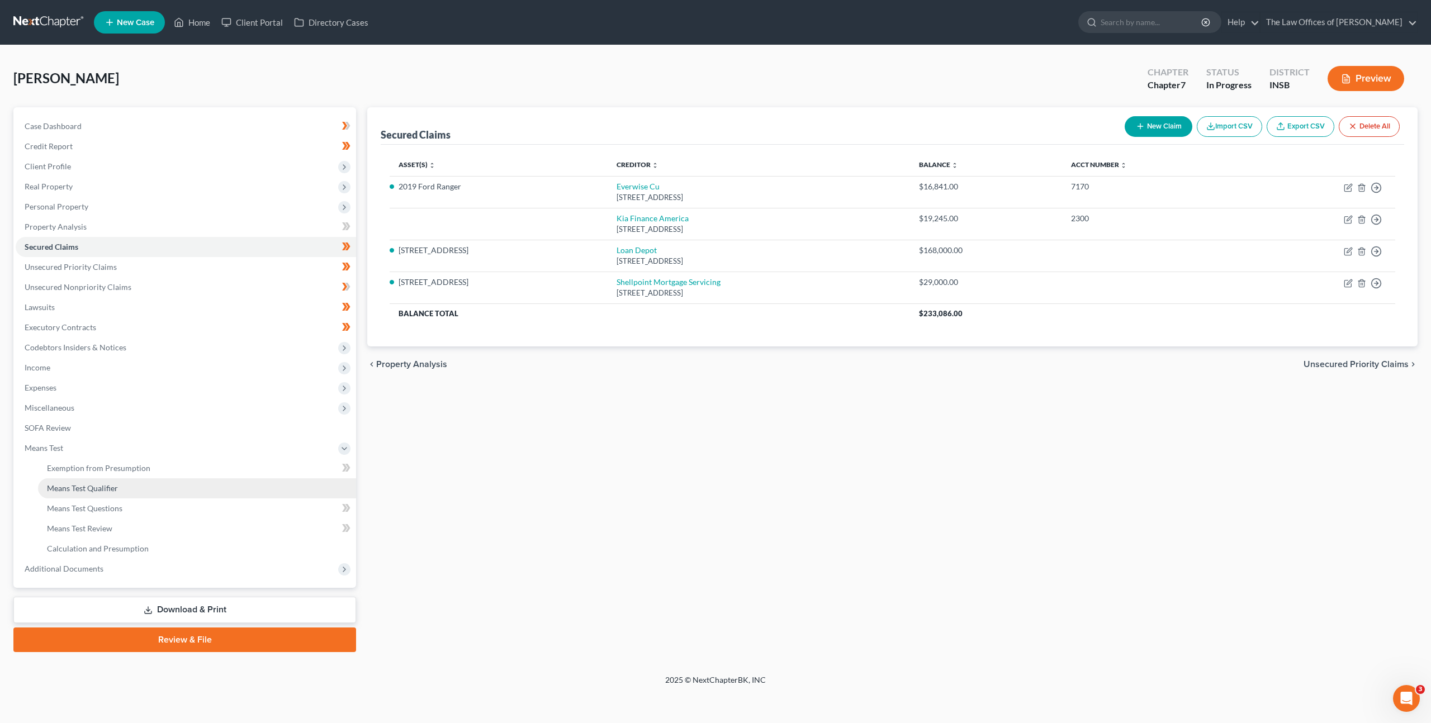
click at [219, 493] on link "Means Test Qualifier" at bounding box center [197, 488] width 318 height 20
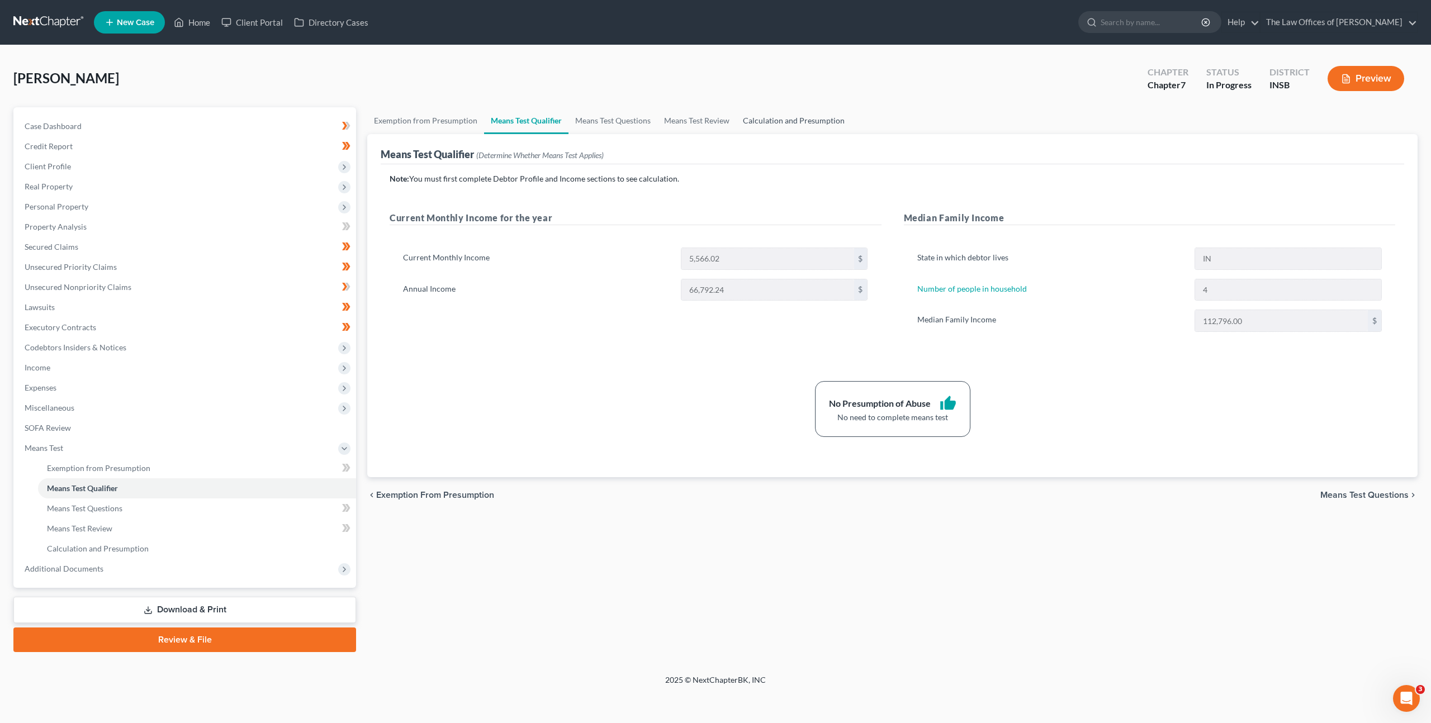
click at [744, 125] on link "Calculation and Presumption" at bounding box center [793, 120] width 115 height 27
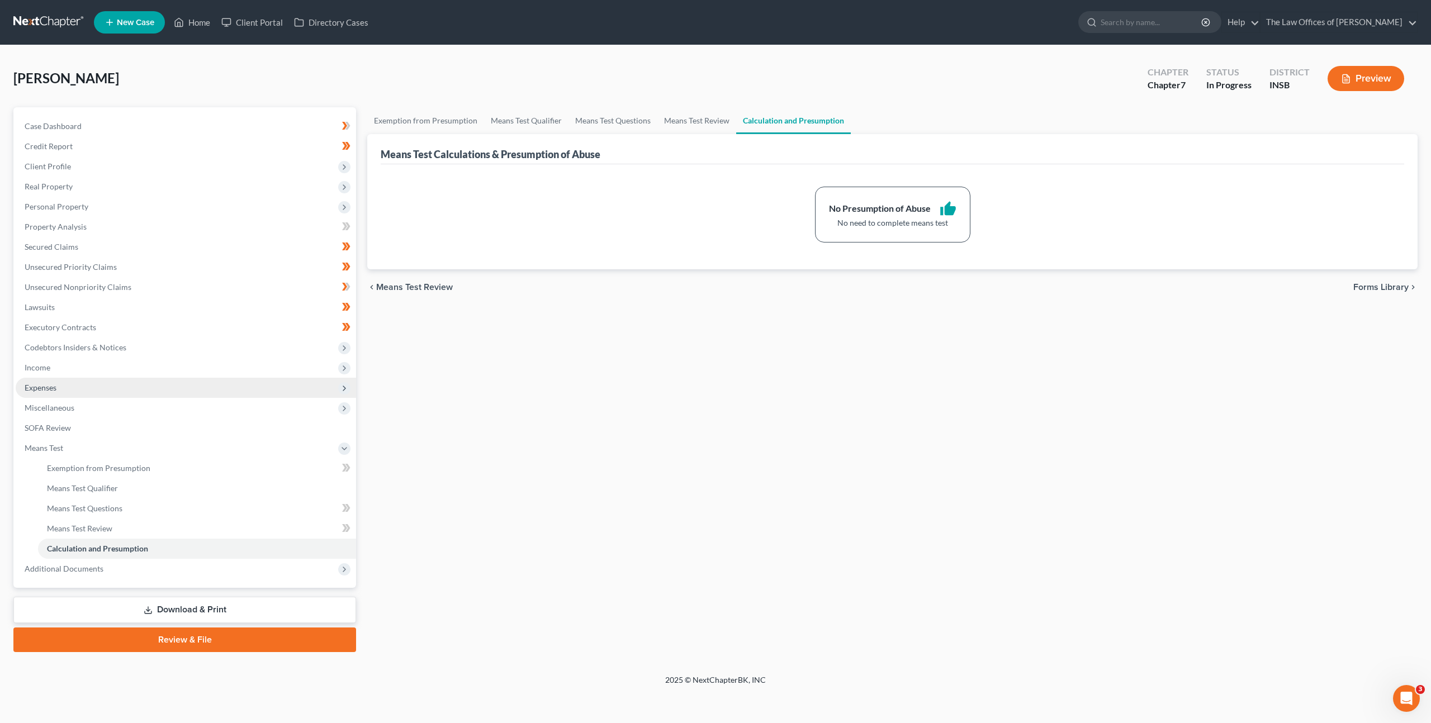
click at [93, 387] on span "Expenses" at bounding box center [186, 388] width 340 height 20
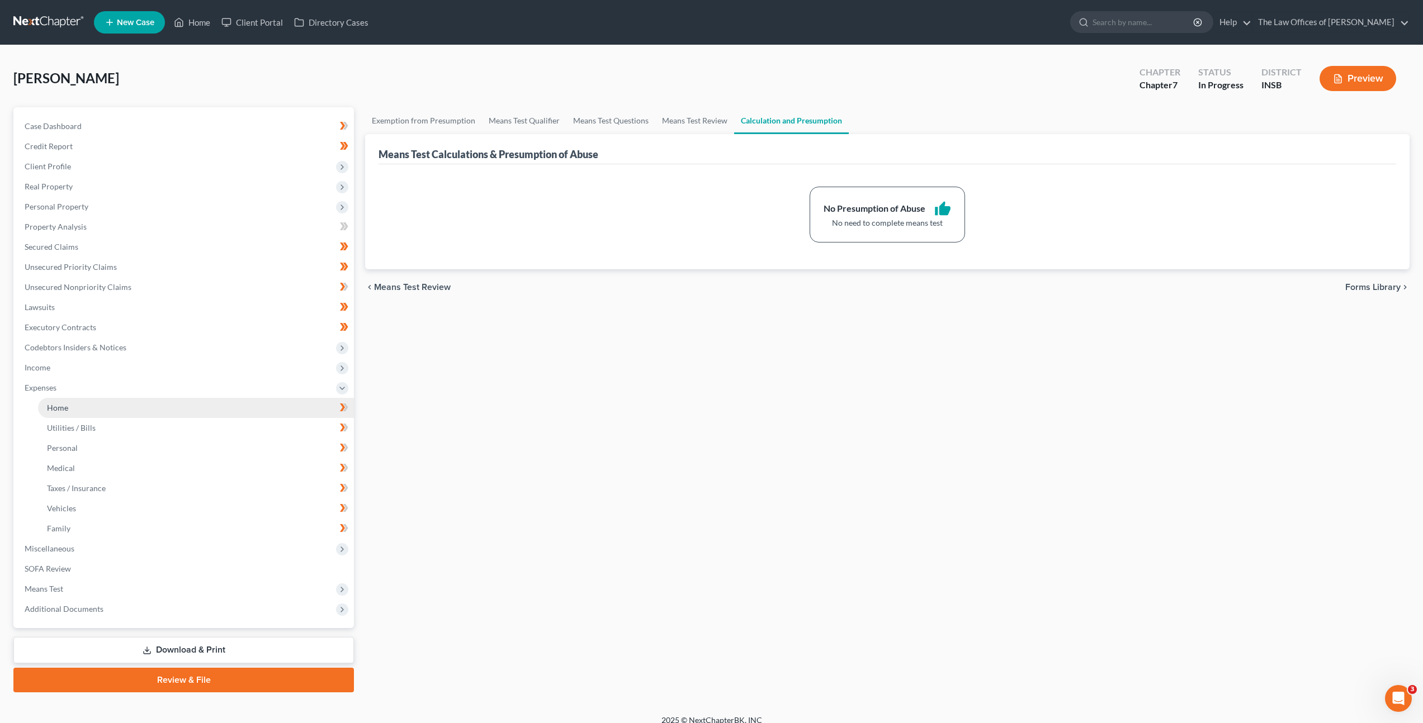
click at [93, 404] on link "Home" at bounding box center [196, 408] width 316 height 20
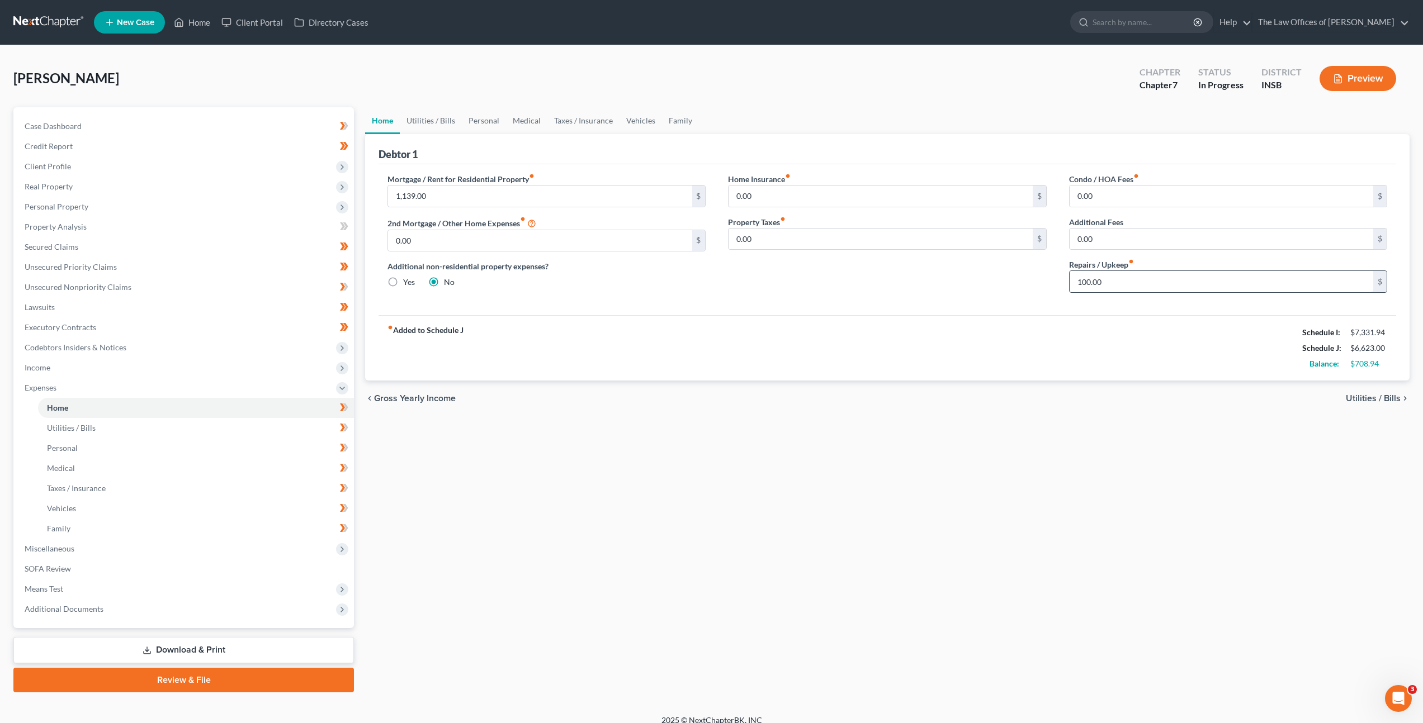
click at [1100, 288] on input "100.00" at bounding box center [1221, 281] width 304 height 21
click at [446, 120] on link "Utilities / Bills" at bounding box center [431, 120] width 62 height 27
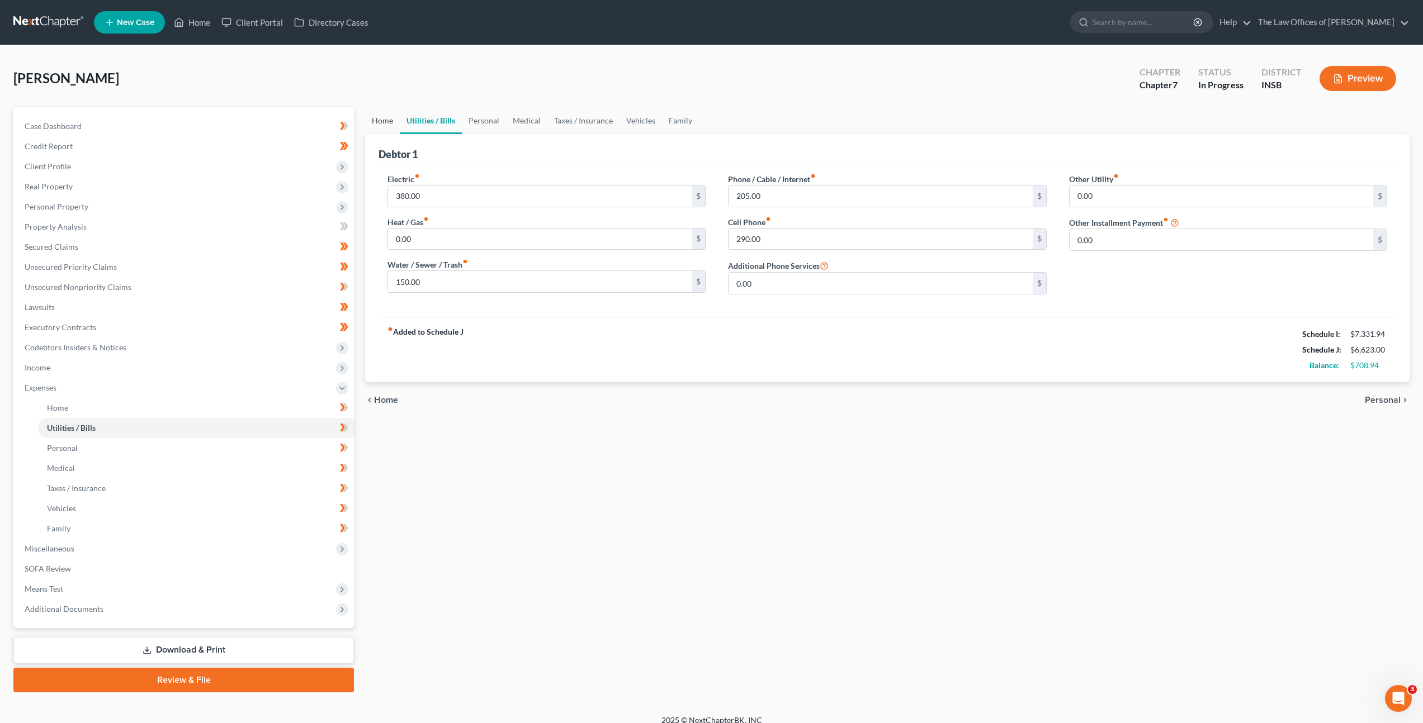
click at [381, 122] on link "Home" at bounding box center [382, 120] width 35 height 27
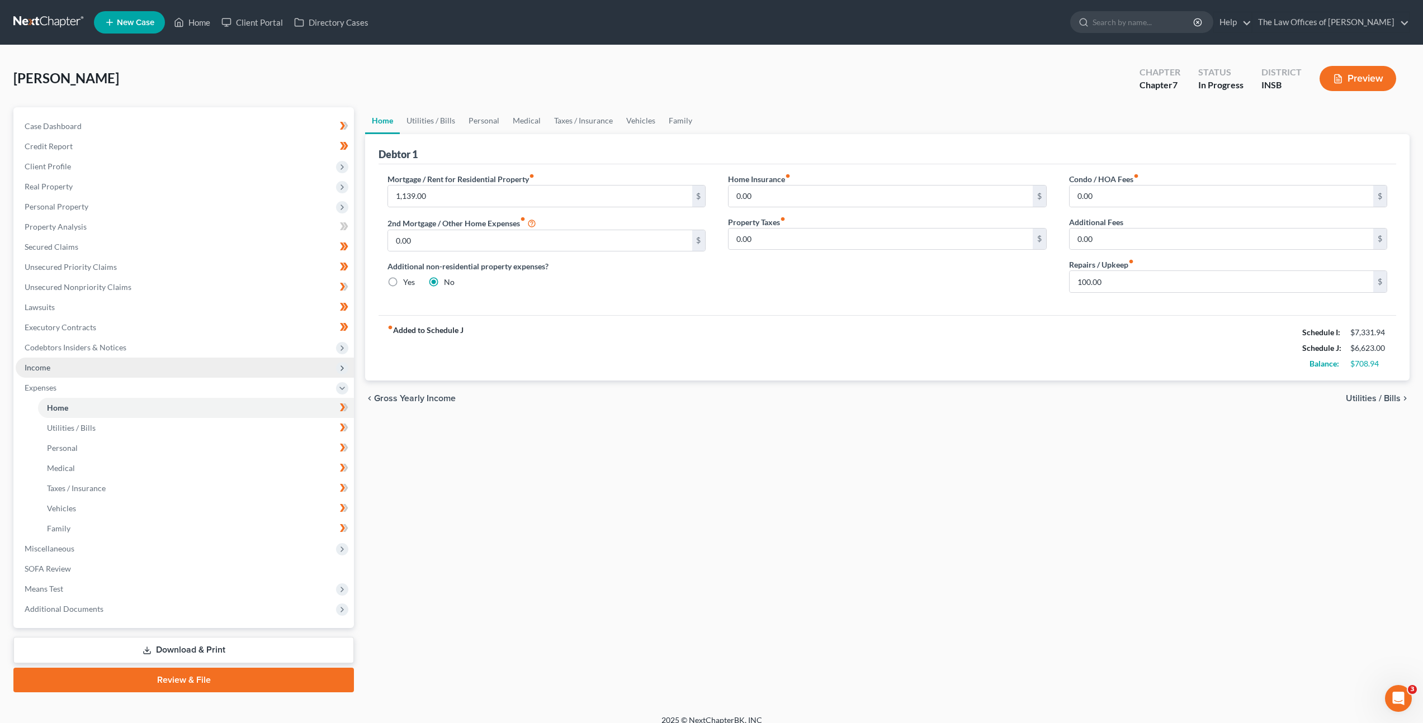
click at [281, 364] on span "Income" at bounding box center [185, 368] width 338 height 20
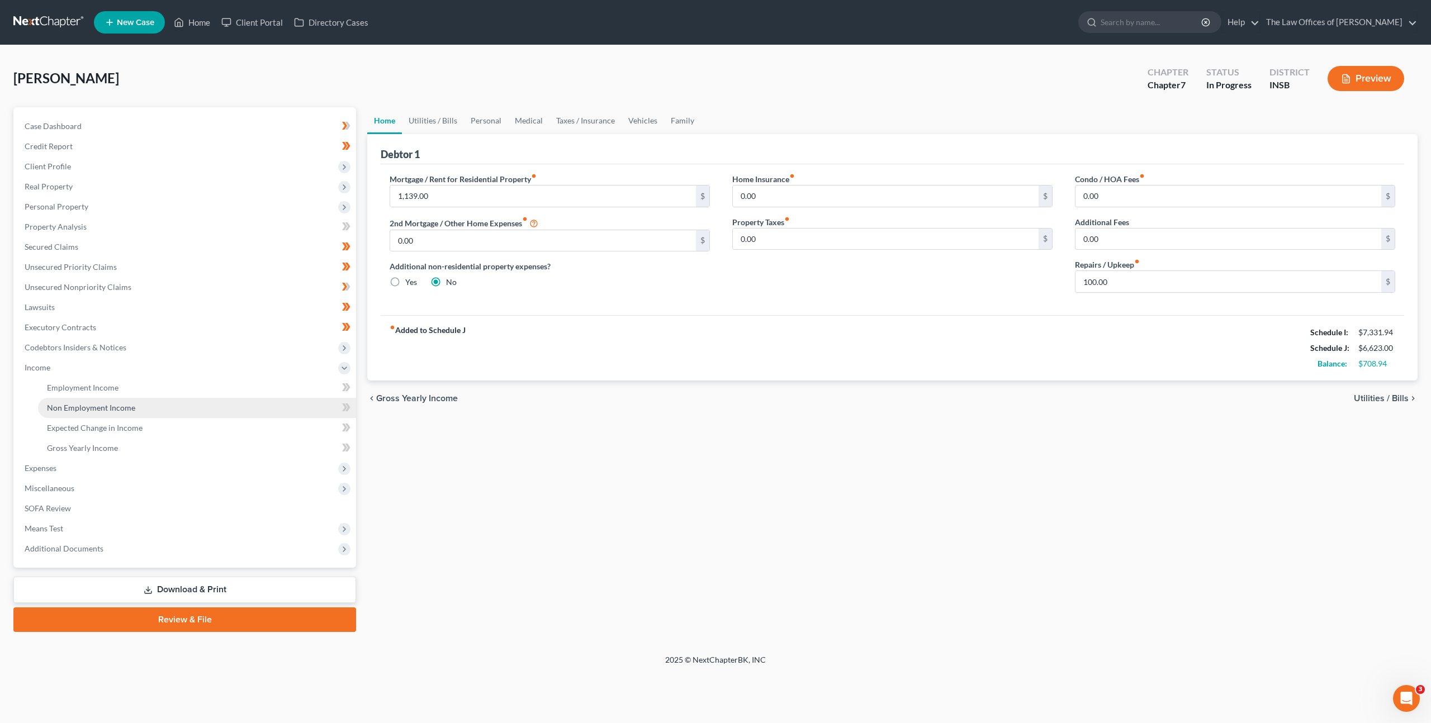
click at [258, 408] on link "Non Employment Income" at bounding box center [197, 408] width 318 height 20
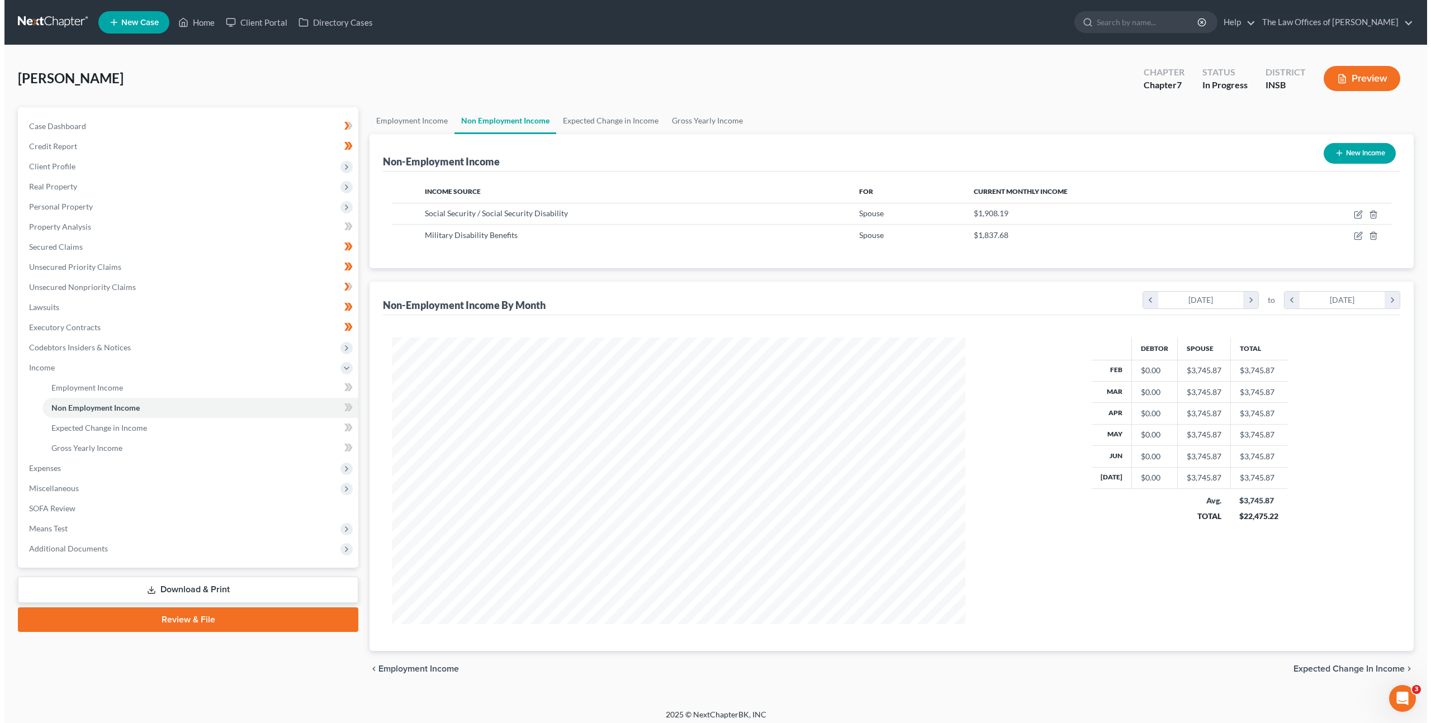
scroll to position [287, 596]
click at [177, 472] on span "Expenses" at bounding box center [185, 468] width 338 height 20
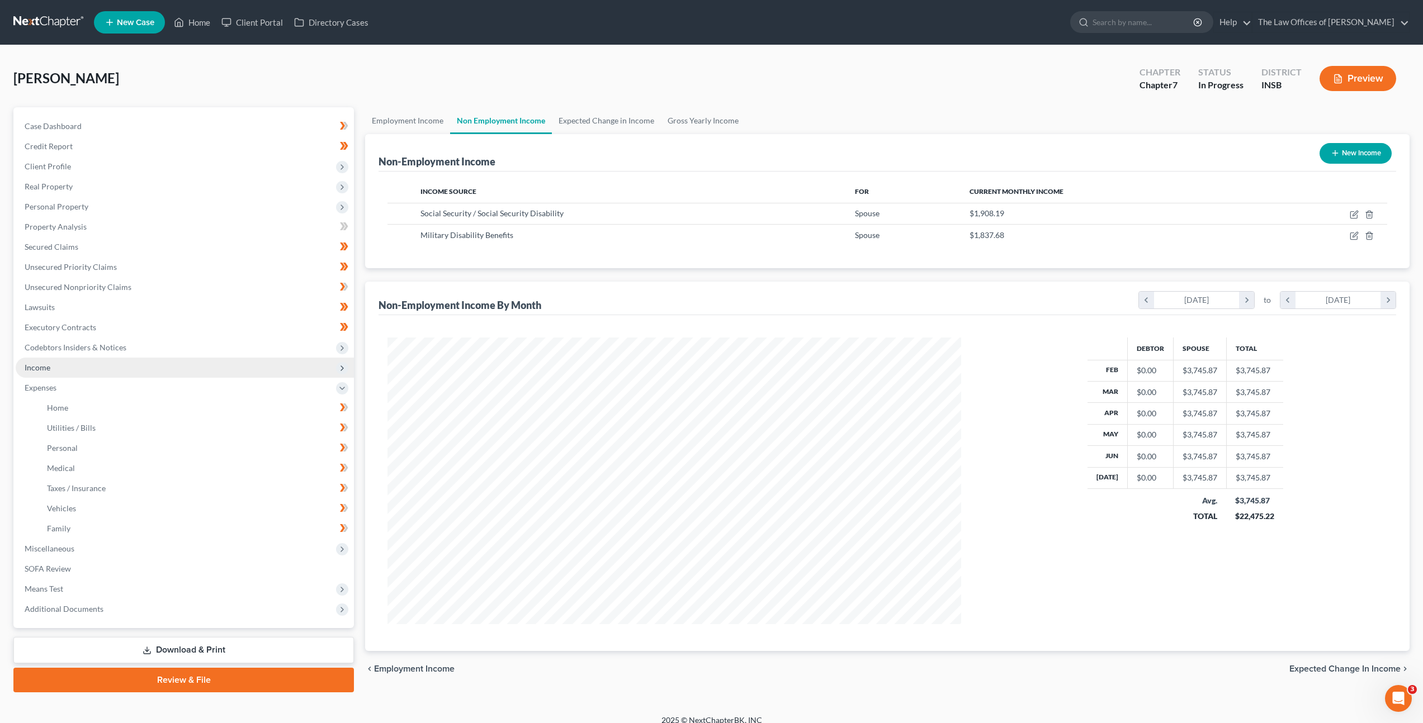
click at [186, 373] on span "Income" at bounding box center [185, 368] width 338 height 20
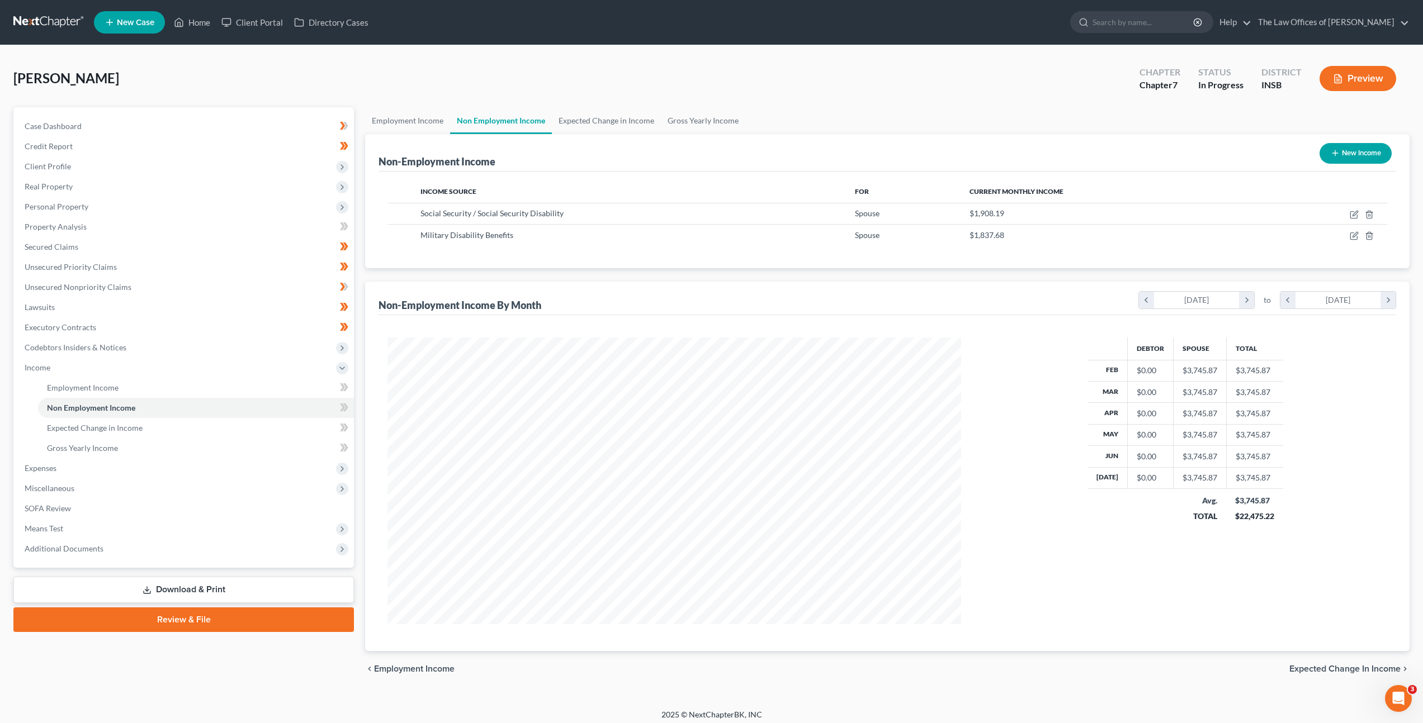
click at [1335, 150] on icon "button" at bounding box center [1334, 153] width 9 height 9
select select "0"
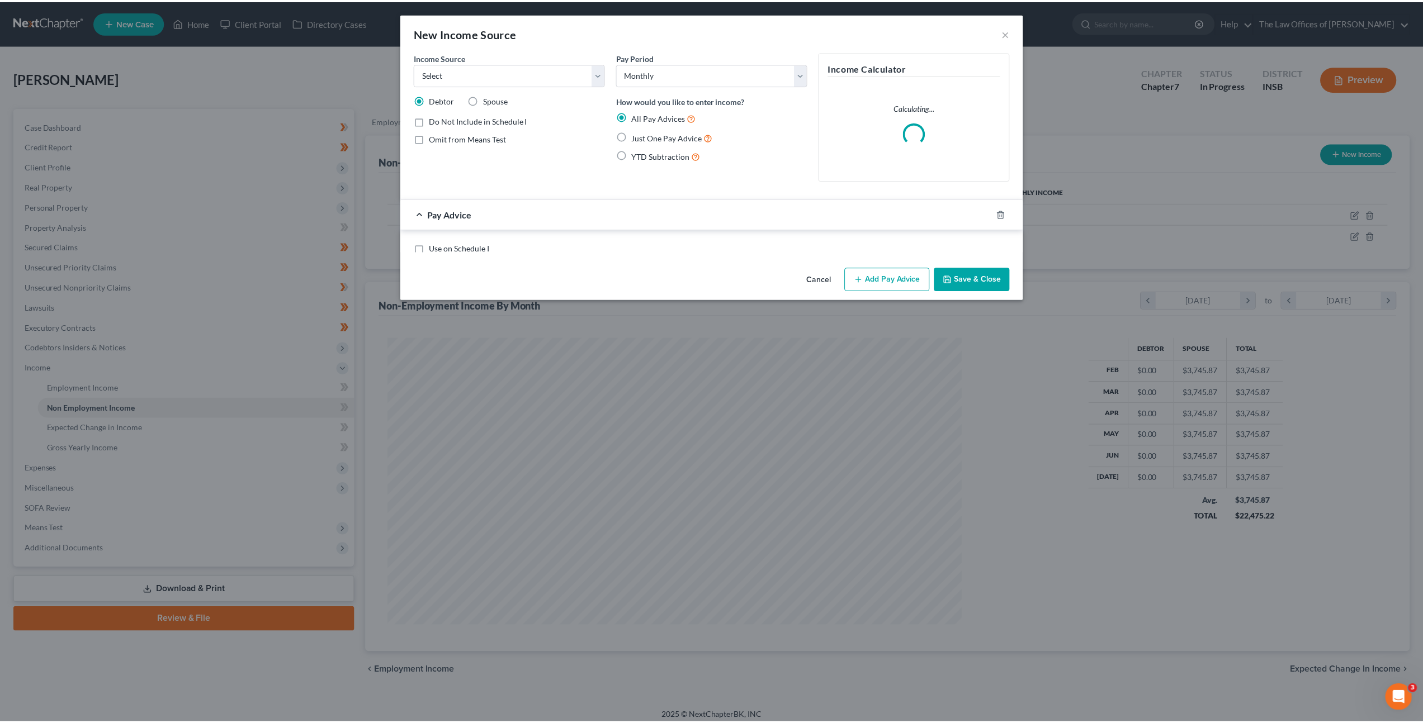
scroll to position [288, 600]
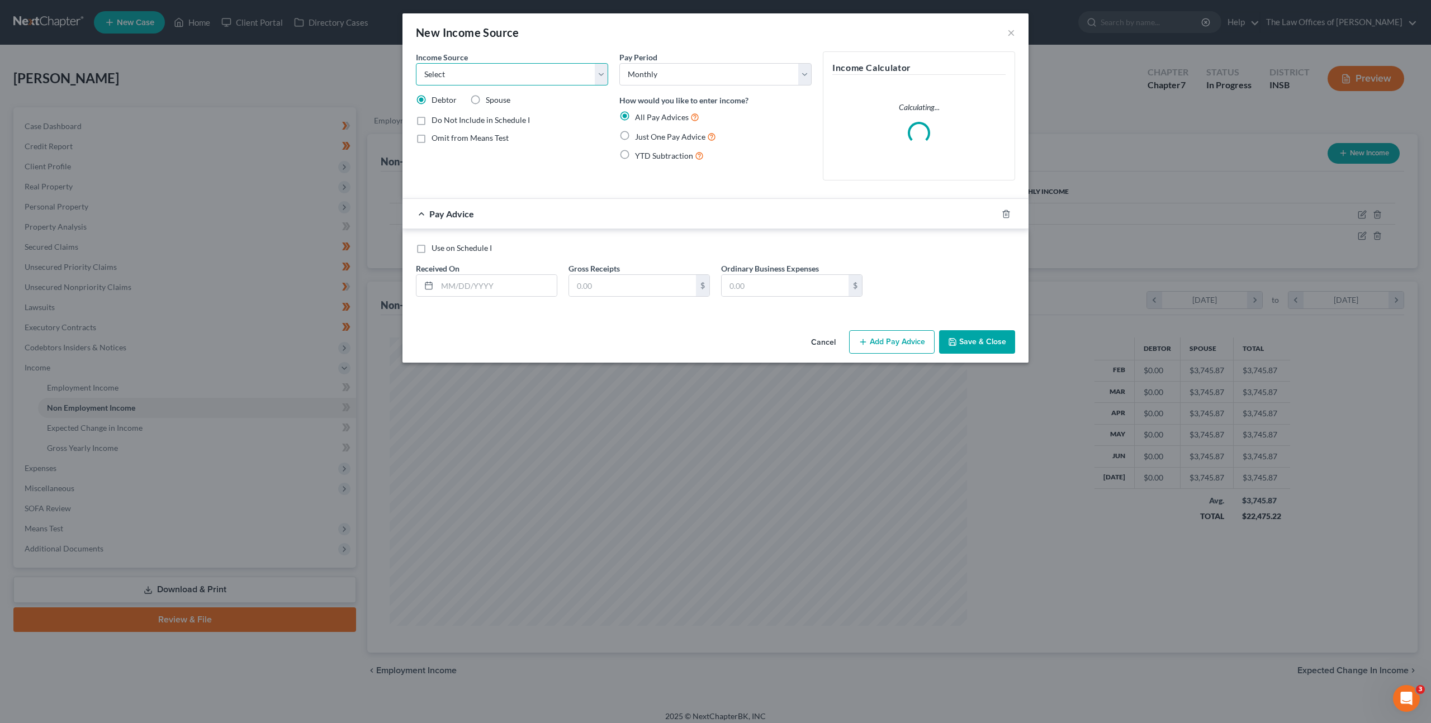
click at [551, 69] on select "Select Unemployment Disability (from employer) Pension Retirement Social Securi…" at bounding box center [512, 74] width 192 height 22
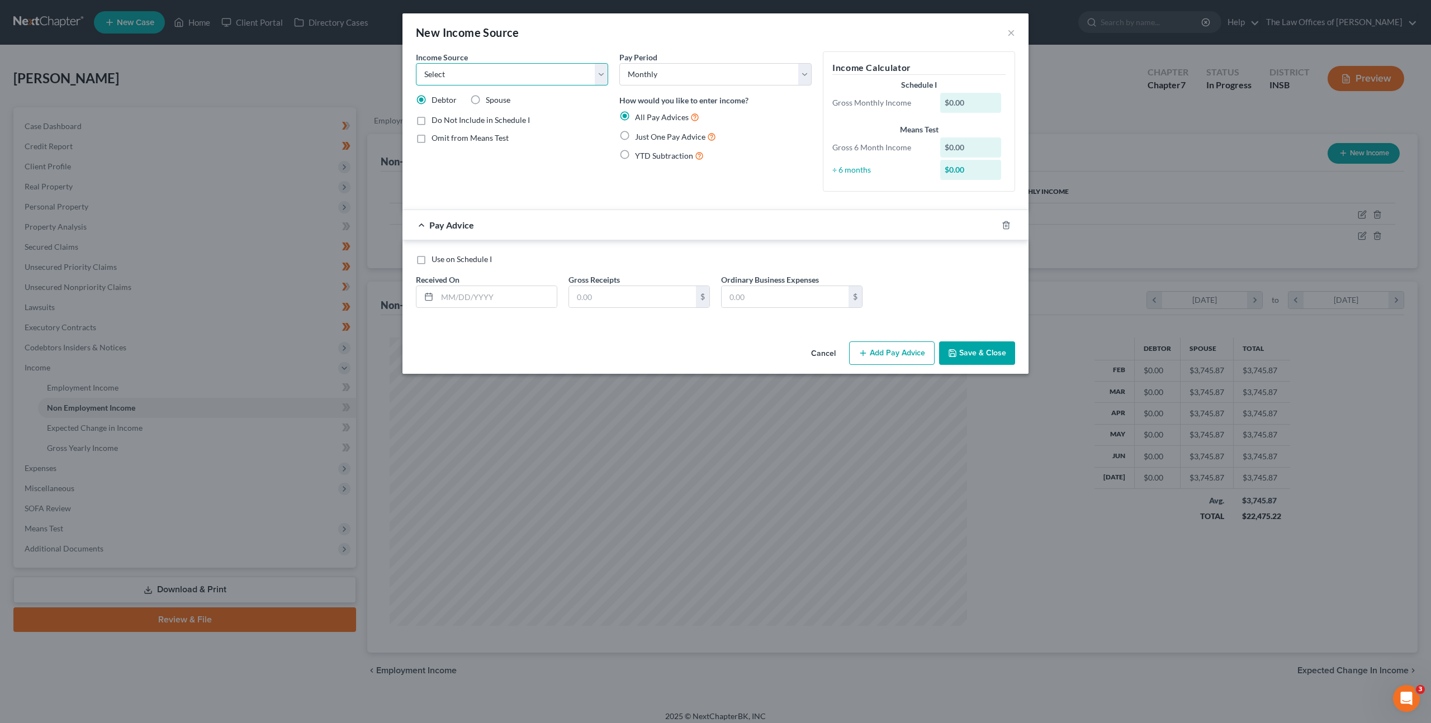
select select "13"
click at [416, 63] on select "Select Unemployment Disability (from employer) Pension Retirement Social Securi…" at bounding box center [512, 74] width 192 height 22
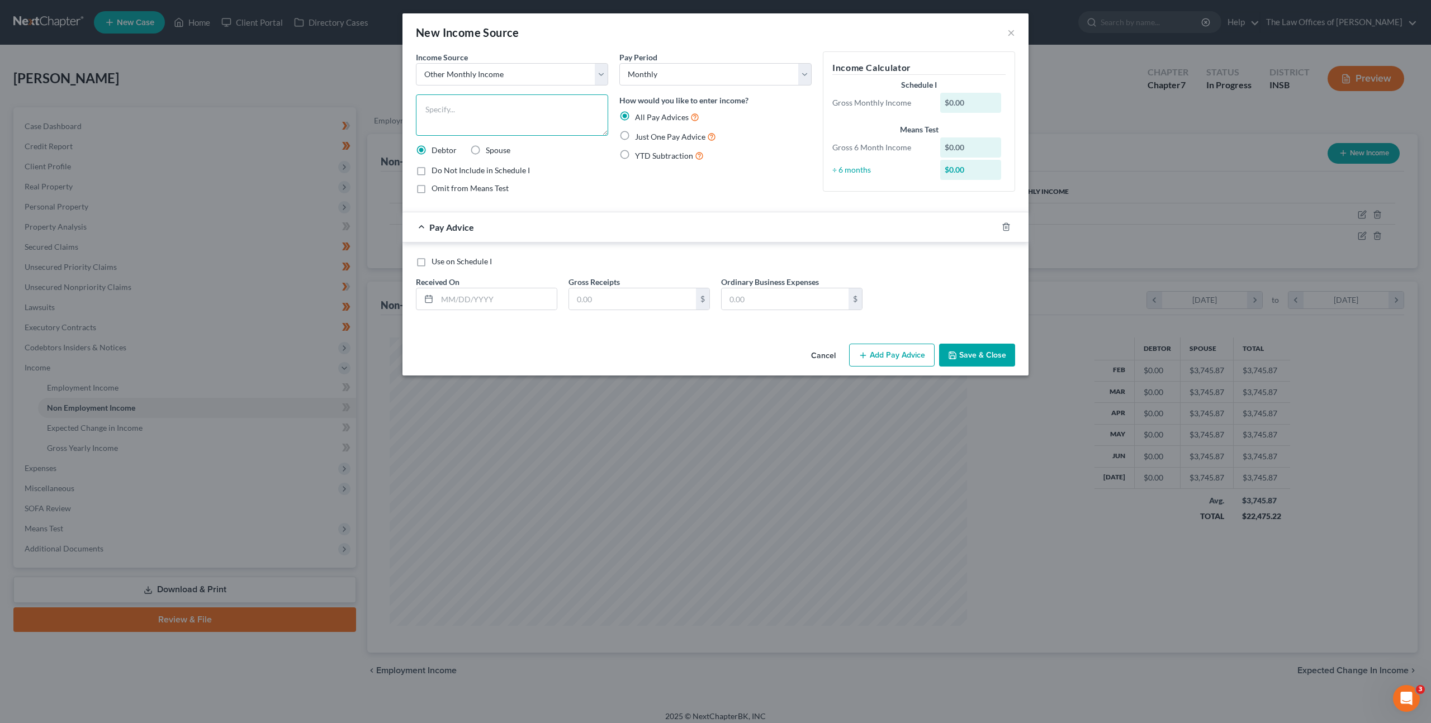
click at [519, 115] on textarea at bounding box center [512, 114] width 192 height 41
type textarea "Son's Contribution to Second Mortgage"
click at [987, 350] on button "Save & Close" at bounding box center [977, 355] width 76 height 23
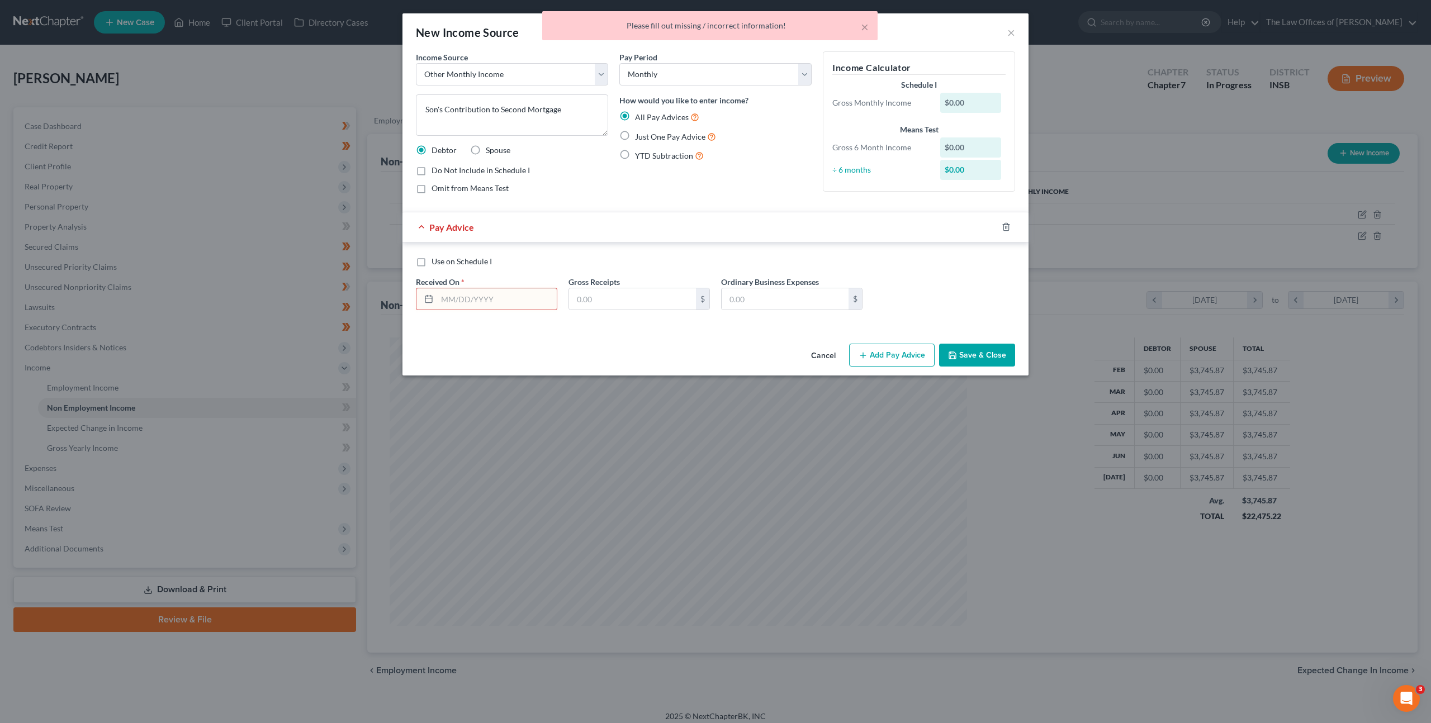
click at [472, 293] on input "text" at bounding box center [497, 298] width 120 height 21
click at [635, 136] on label "Just One Pay Advice" at bounding box center [675, 136] width 81 height 13
click at [639, 136] on input "Just One Pay Advice" at bounding box center [642, 133] width 7 height 7
radio input "true"
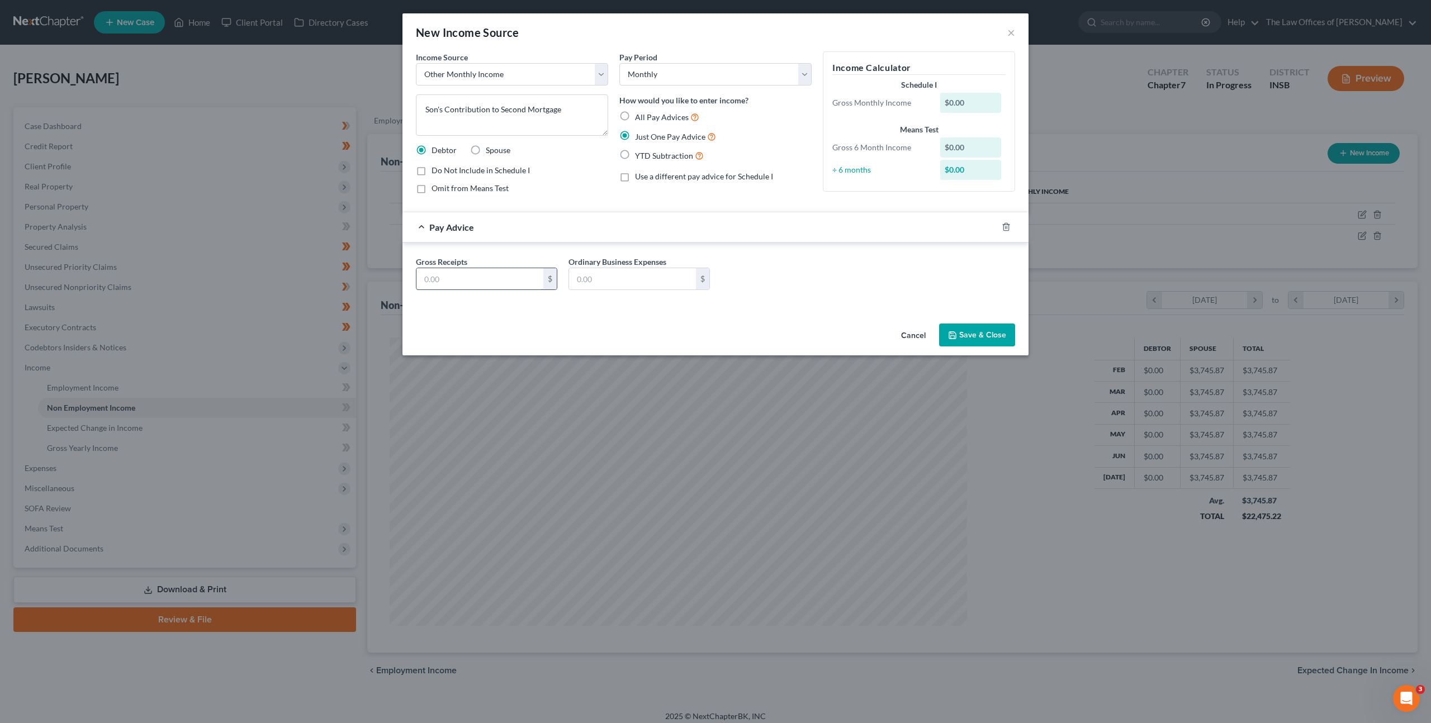
click at [474, 279] on input "text" at bounding box center [479, 278] width 127 height 21
type input "400"
click at [580, 304] on div "Gross Receipts 400 $ Ordinary Business Expenses $" at bounding box center [715, 275] width 626 height 65
click at [973, 343] on button "Save & Close" at bounding box center [977, 335] width 76 height 23
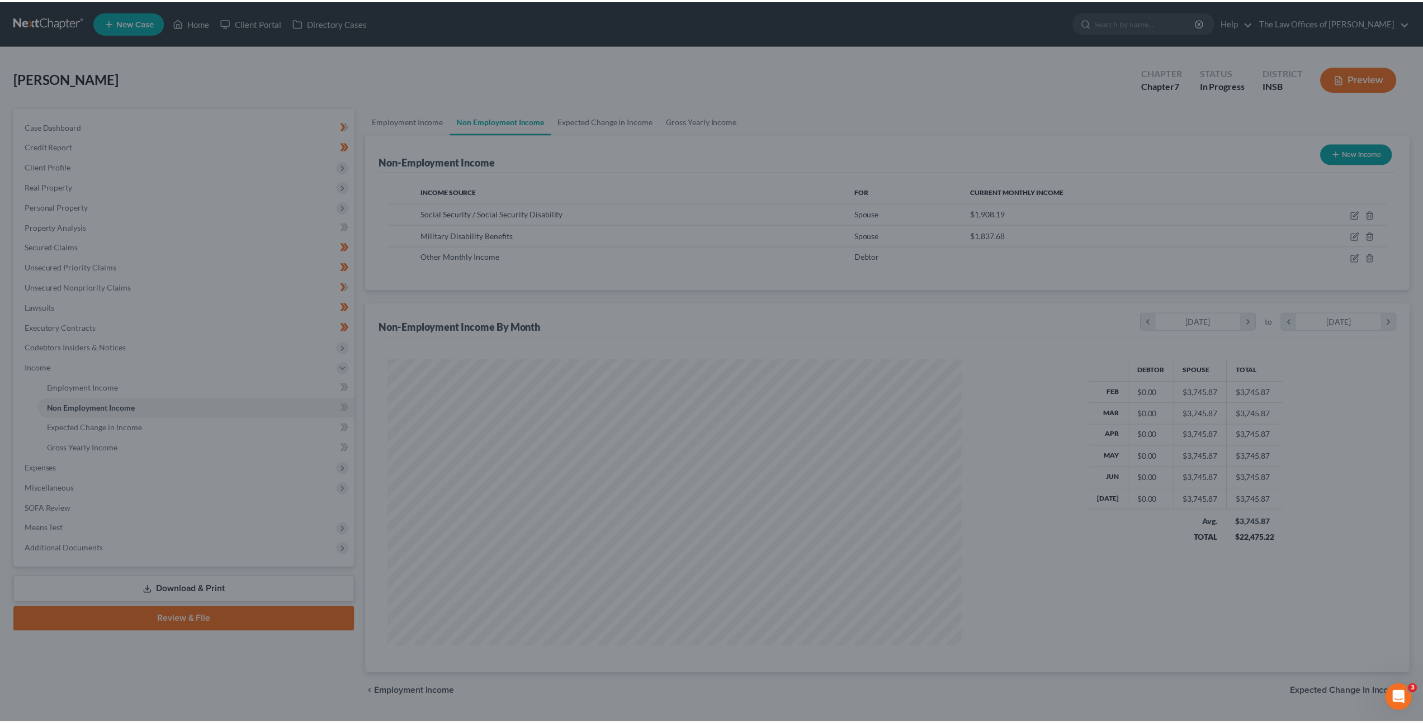
scroll to position [558708, 558399]
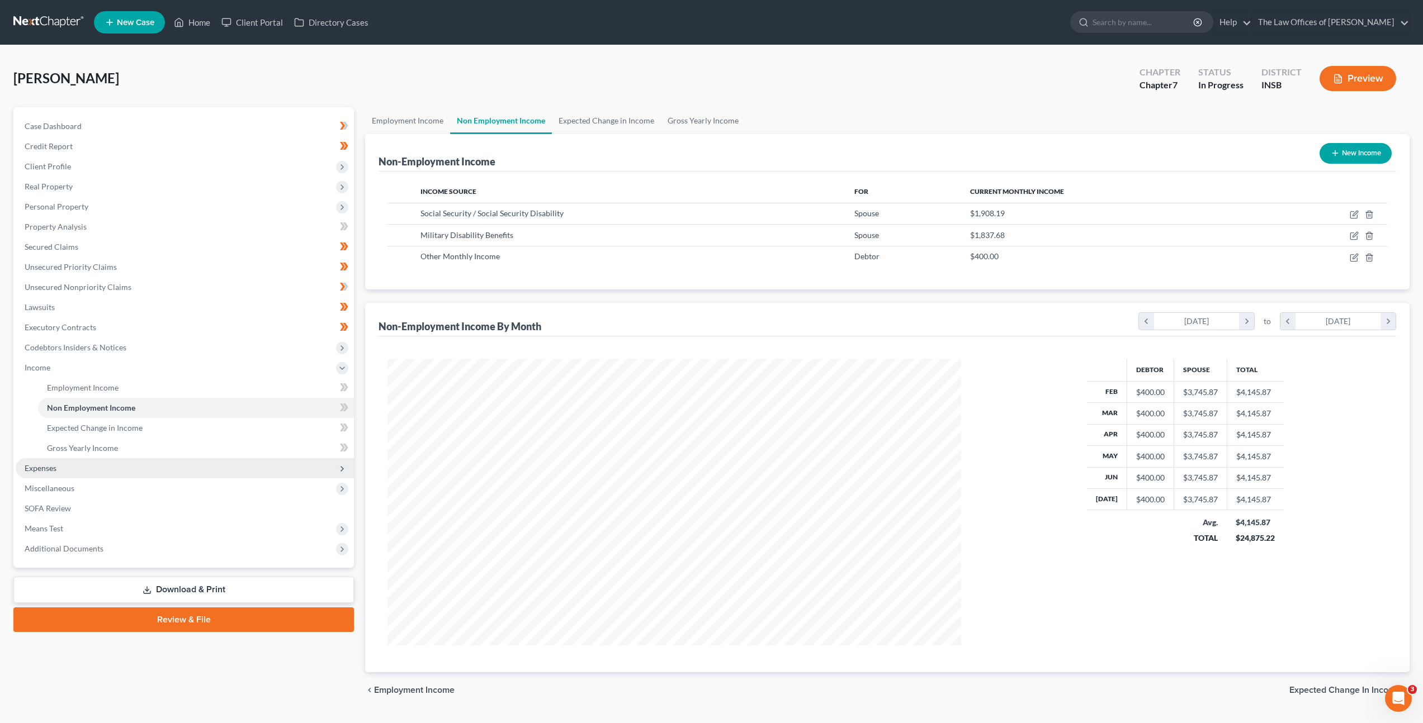
click at [107, 465] on span "Expenses" at bounding box center [185, 468] width 338 height 20
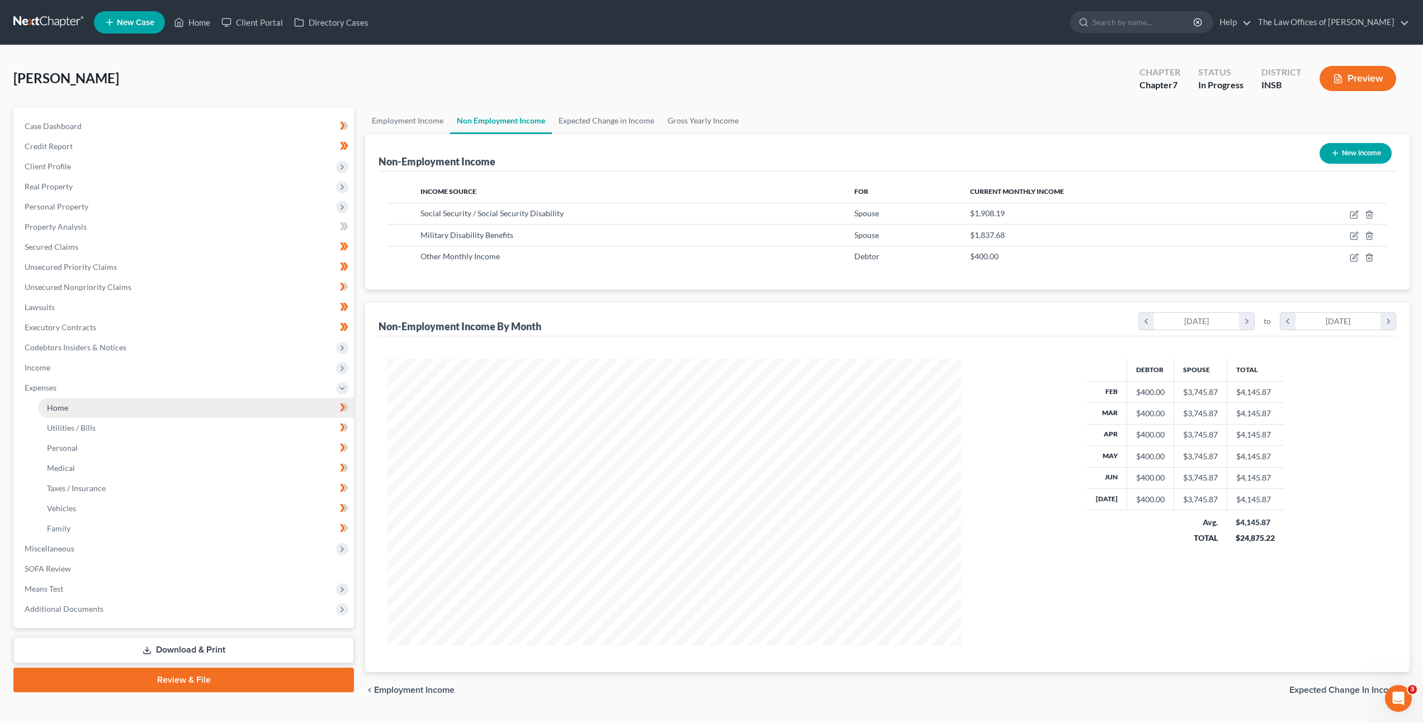
click at [121, 412] on link "Home" at bounding box center [196, 408] width 316 height 20
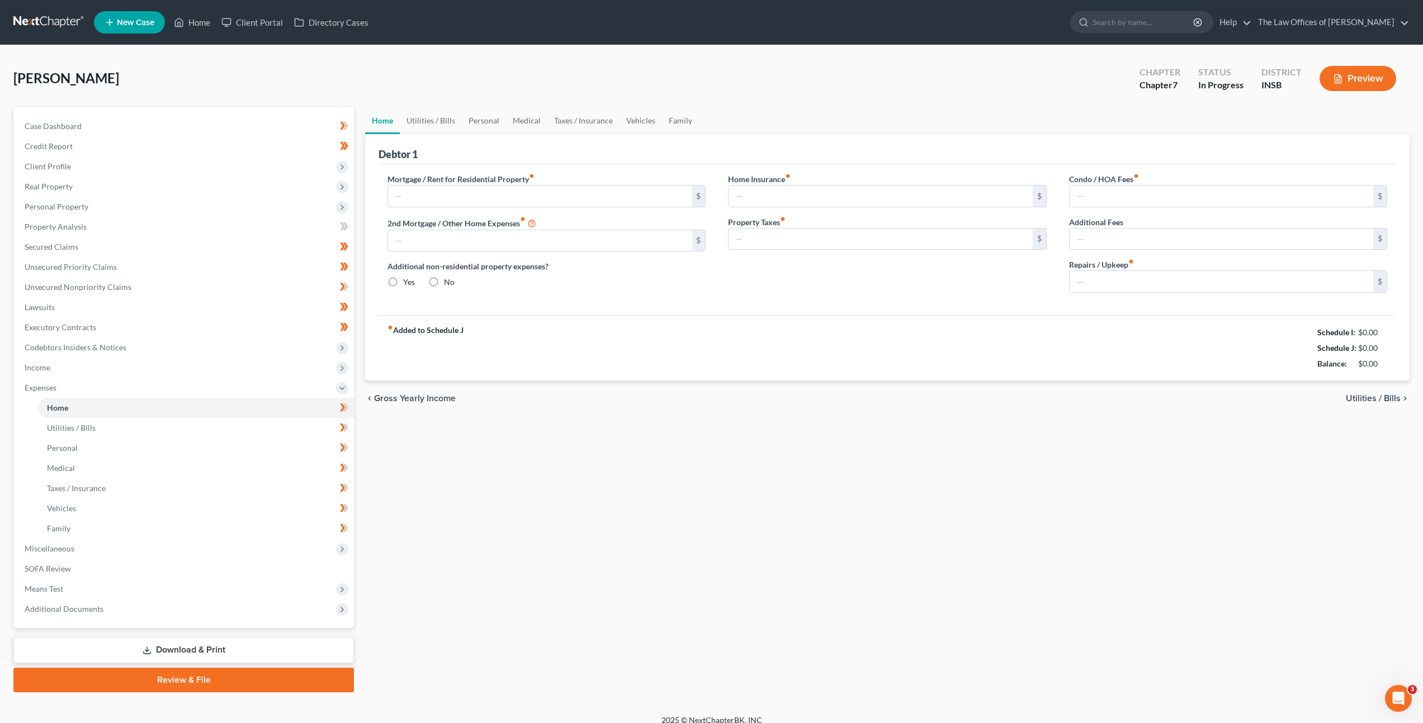
type input "1,139.00"
type input "0.00"
radio input "true"
type input "0.00"
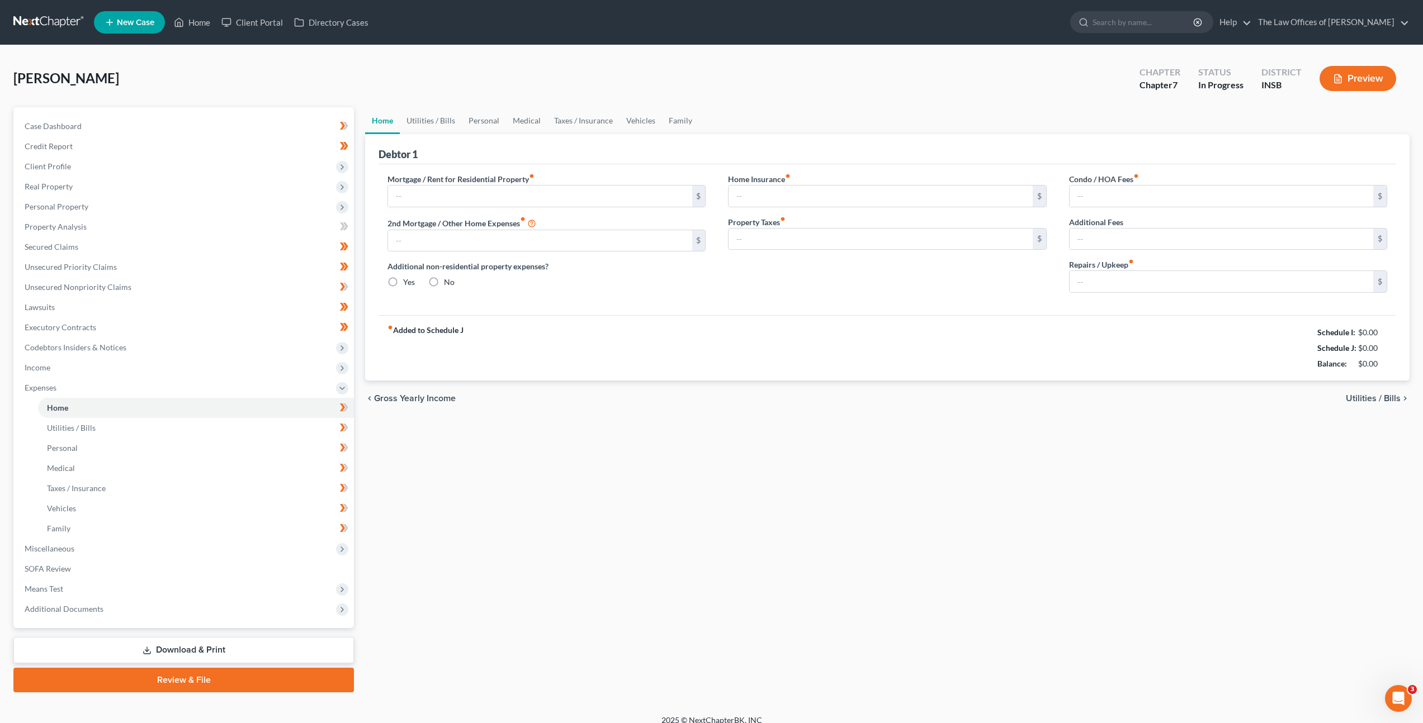
type input "0.00"
type input "100.00"
click at [457, 236] on input "0.00" at bounding box center [540, 240] width 304 height 21
click at [810, 287] on div "Home Insurance fiber_manual_record 0.00 $ Property Taxes fiber_manual_record 0.…" at bounding box center [887, 237] width 340 height 129
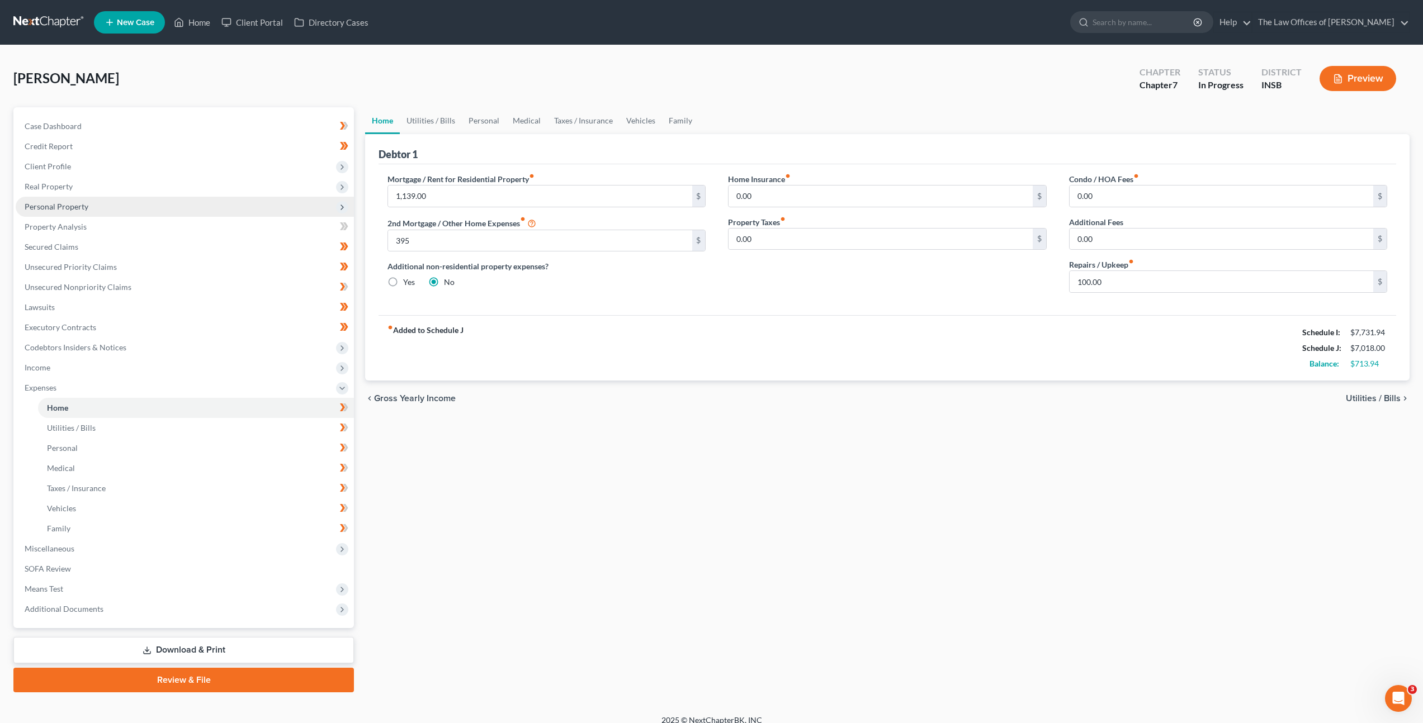
click at [198, 205] on span "Personal Property" at bounding box center [185, 207] width 338 height 20
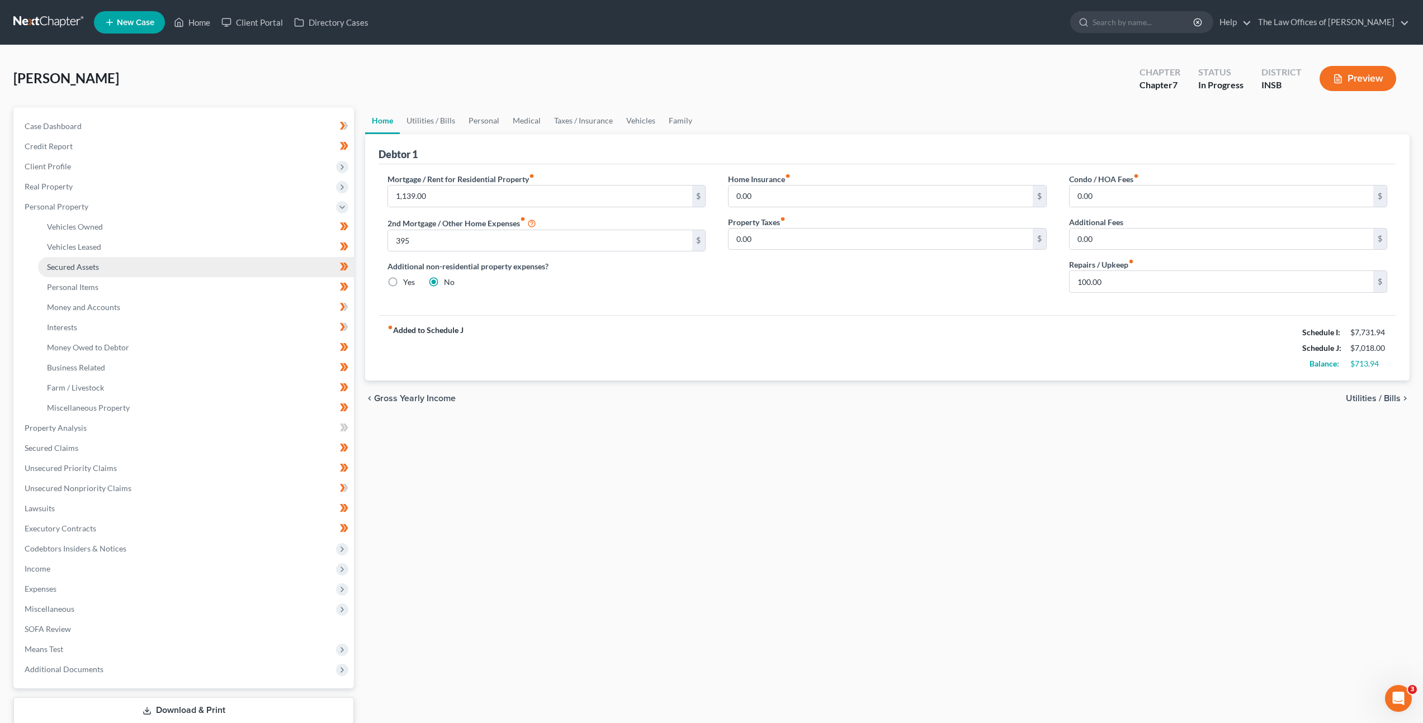
click at [186, 265] on link "Secured Assets" at bounding box center [196, 267] width 316 height 20
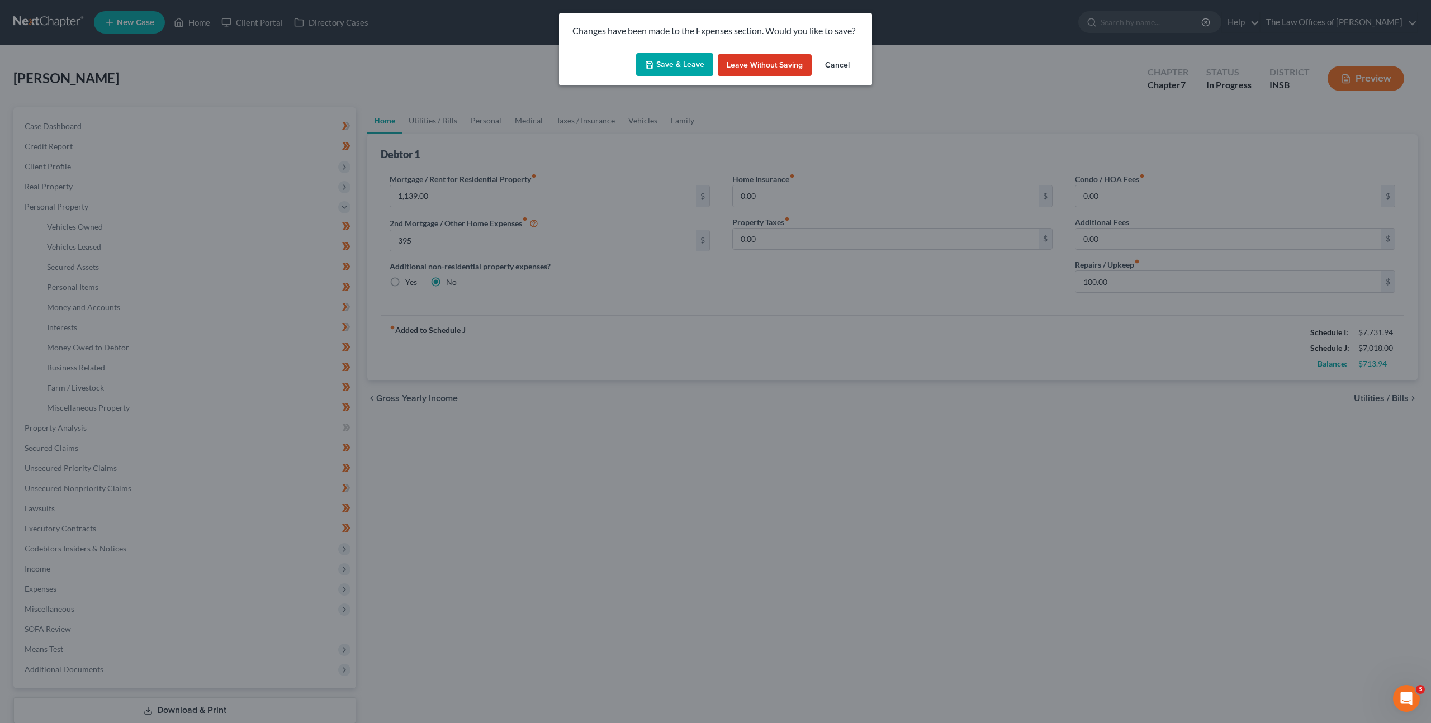
click at [646, 77] on div "Save & Leave Leave without Saving Cancel" at bounding box center [715, 67] width 313 height 37
click at [658, 68] on button "Save & Leave" at bounding box center [674, 64] width 77 height 23
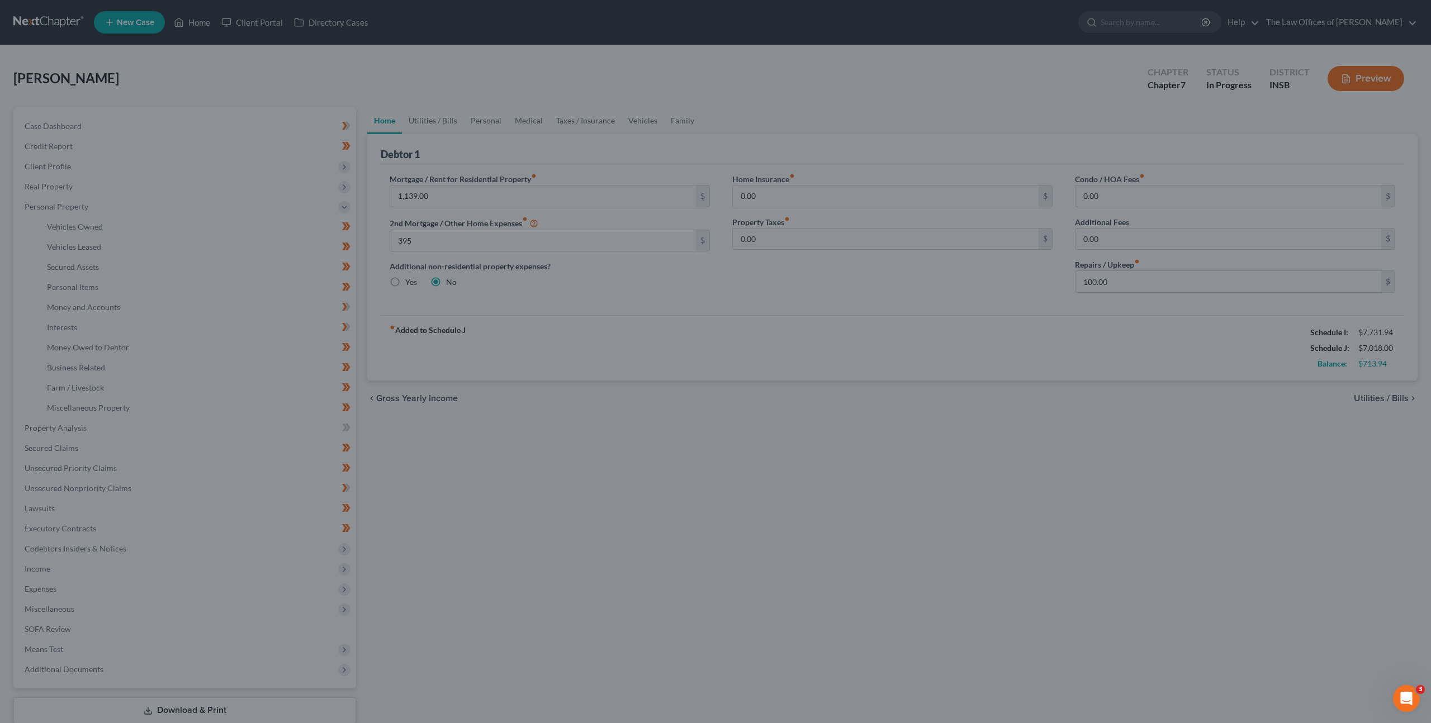
type input "395.00"
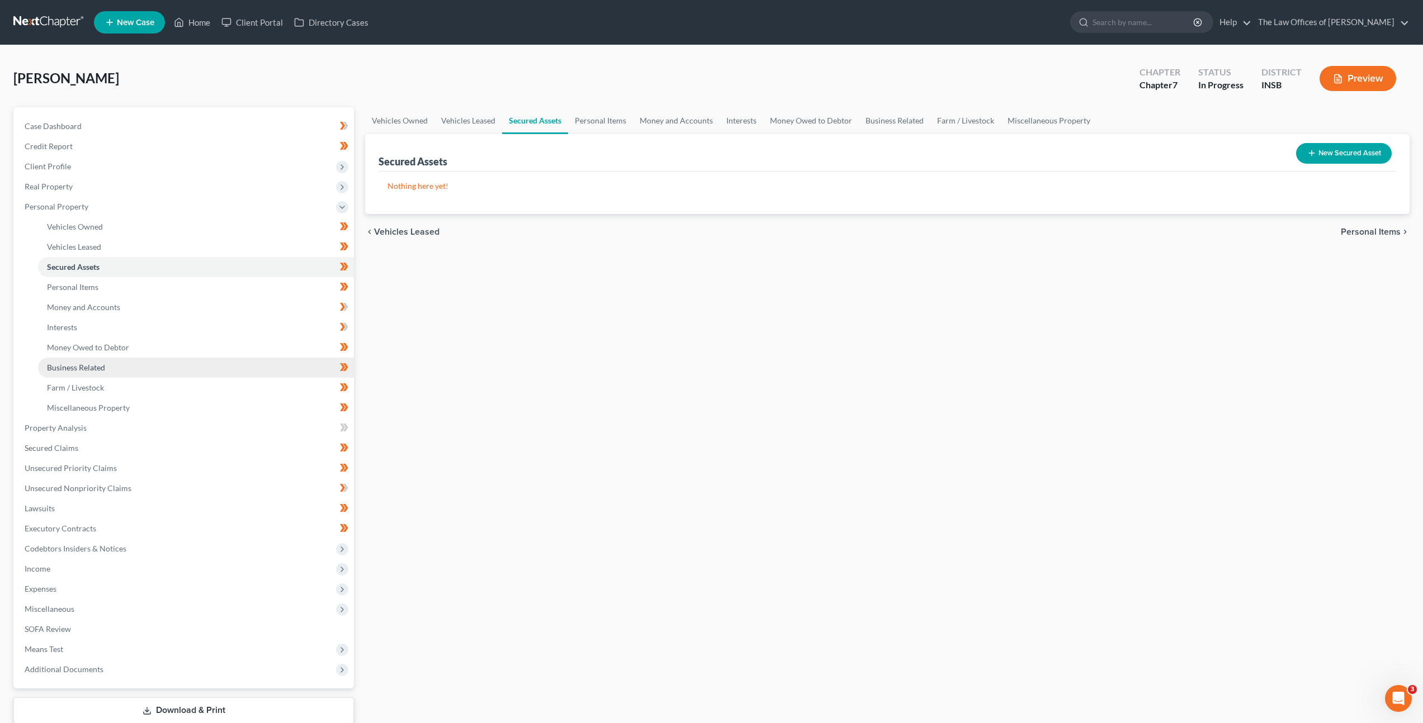
click at [182, 365] on link "Business Related" at bounding box center [196, 368] width 316 height 20
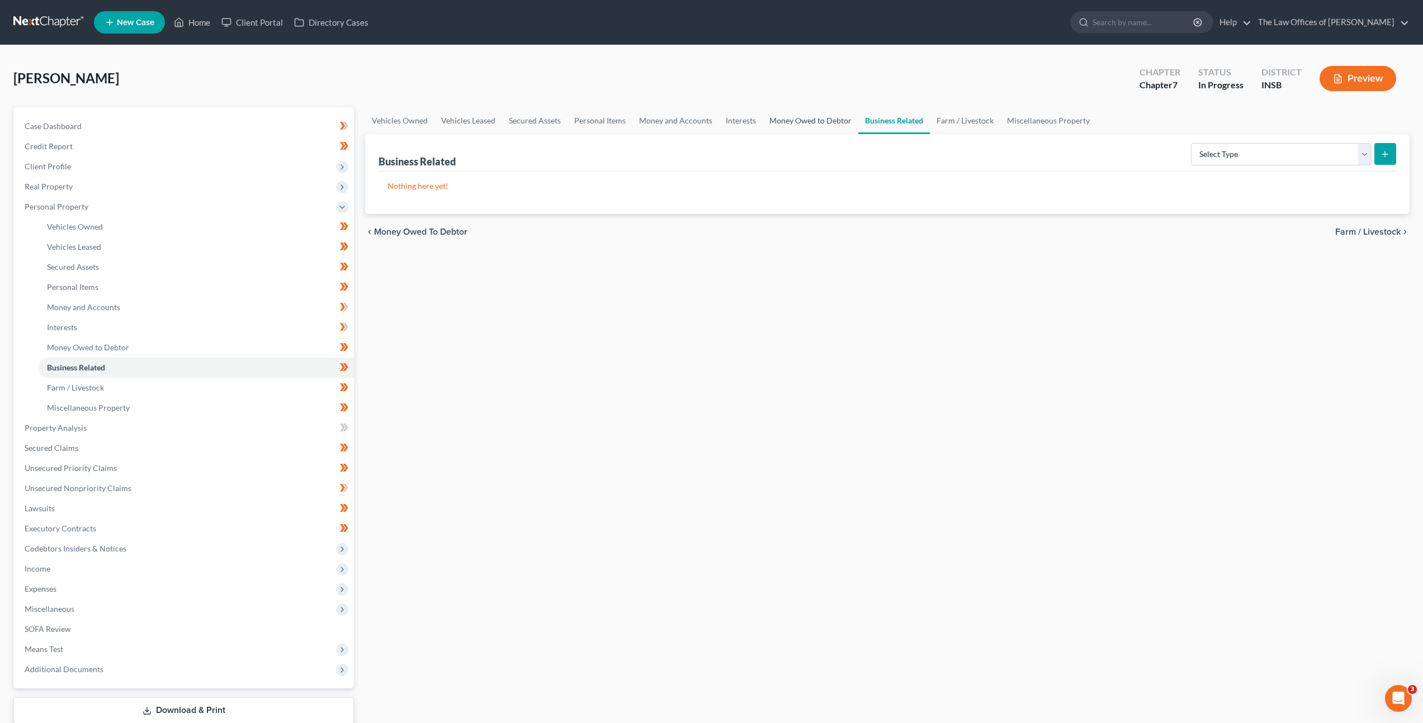
drag, startPoint x: 773, startPoint y: 120, endPoint x: 766, endPoint y: 128, distance: 10.0
click at [773, 120] on link "Money Owed to Debtor" at bounding box center [810, 120] width 96 height 27
click at [729, 126] on link "Interests" at bounding box center [741, 120] width 44 height 27
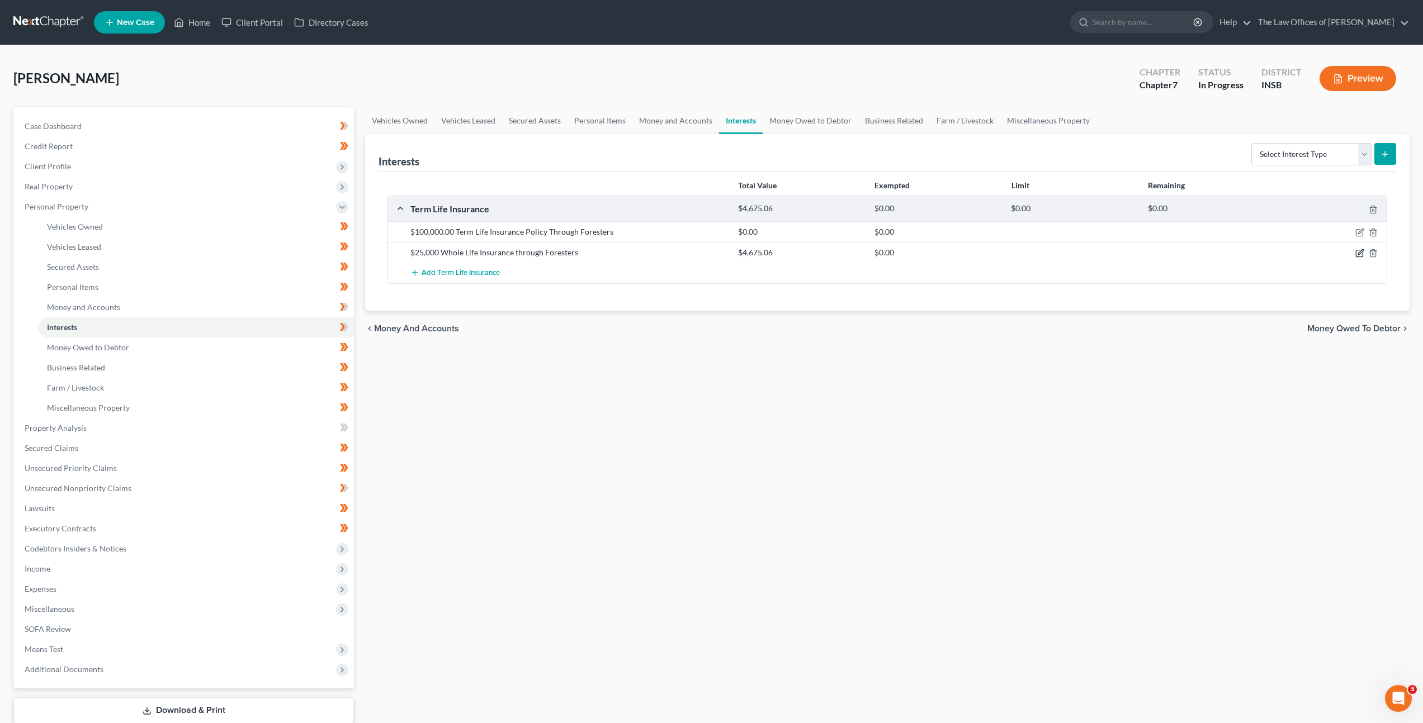
click at [1362, 253] on icon "button" at bounding box center [1359, 253] width 9 height 9
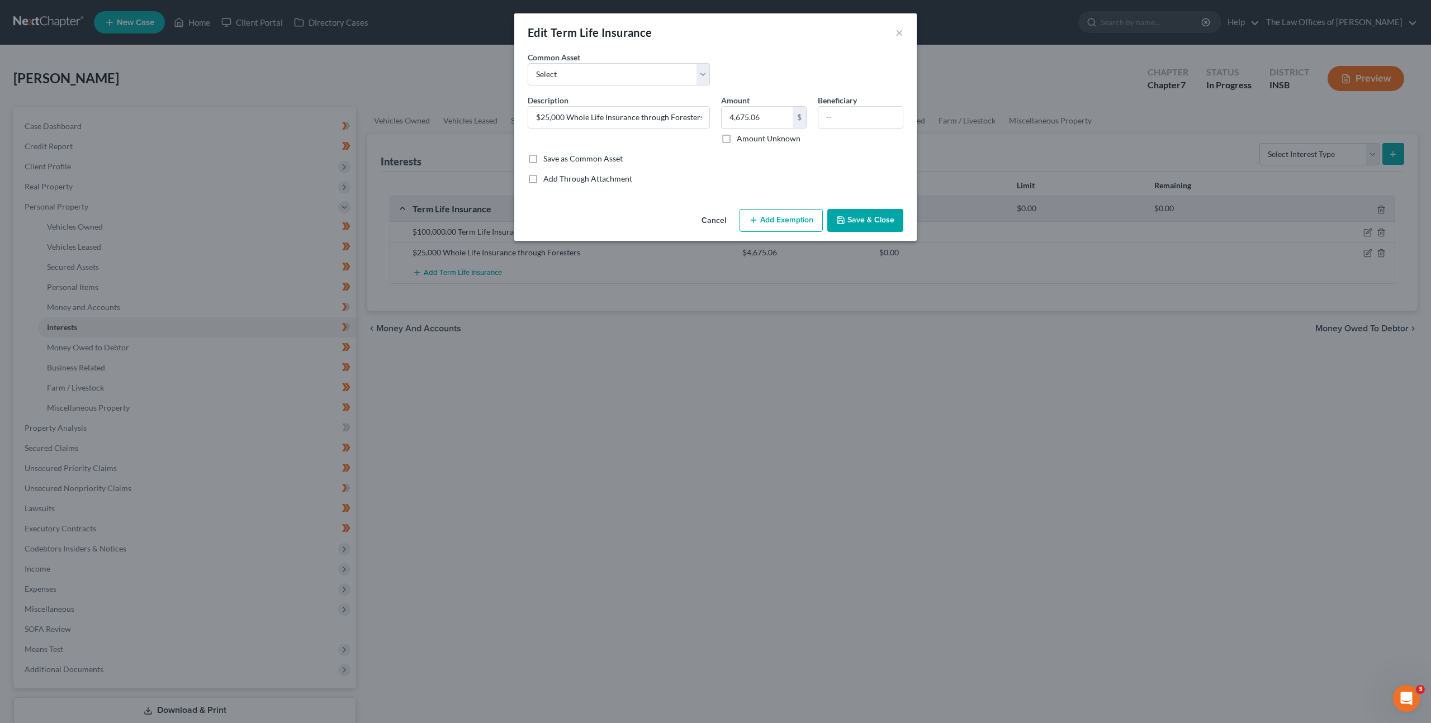
click at [707, 219] on button "Cancel" at bounding box center [714, 221] width 42 height 22
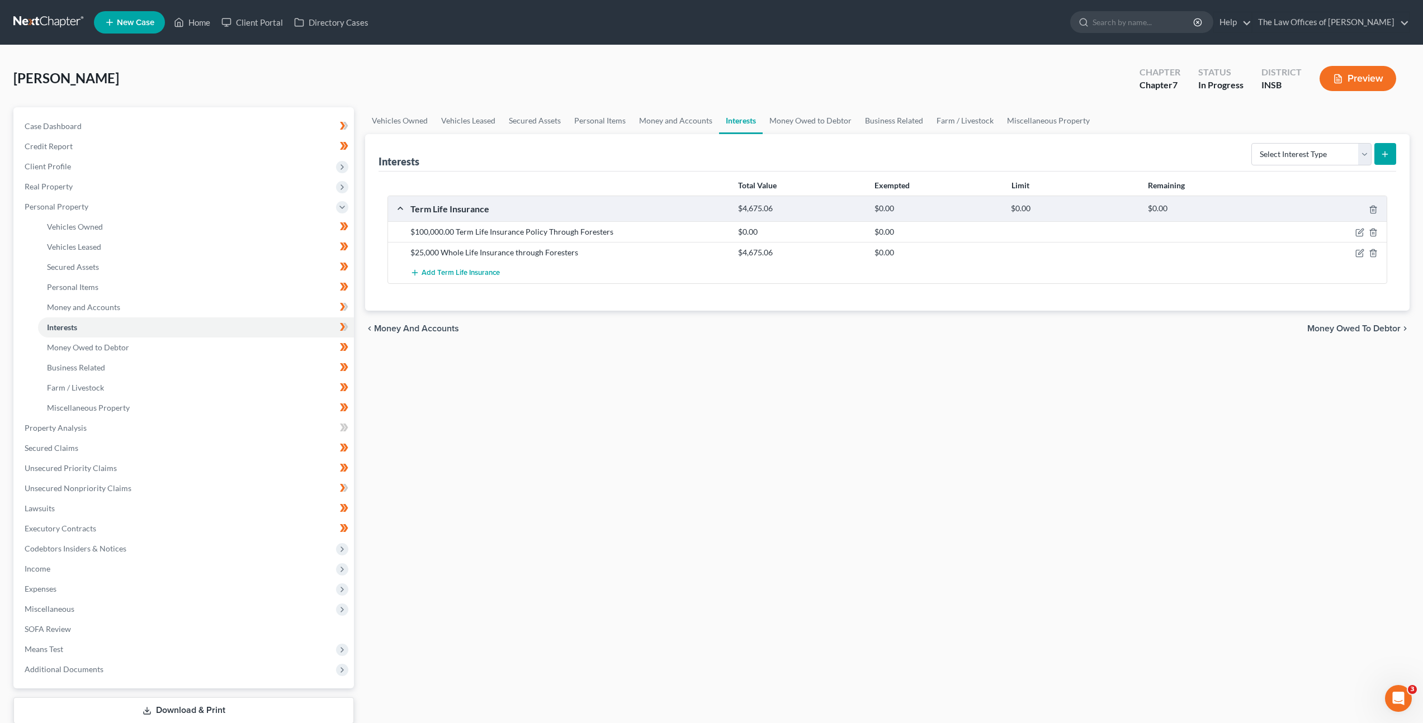
click at [450, 134] on div "Interests Select Interest Type 401K Annuity Bond Education IRA Government Bond …" at bounding box center [886, 152] width 1017 height 37
click at [453, 127] on link "Vehicles Leased" at bounding box center [468, 120] width 68 height 27
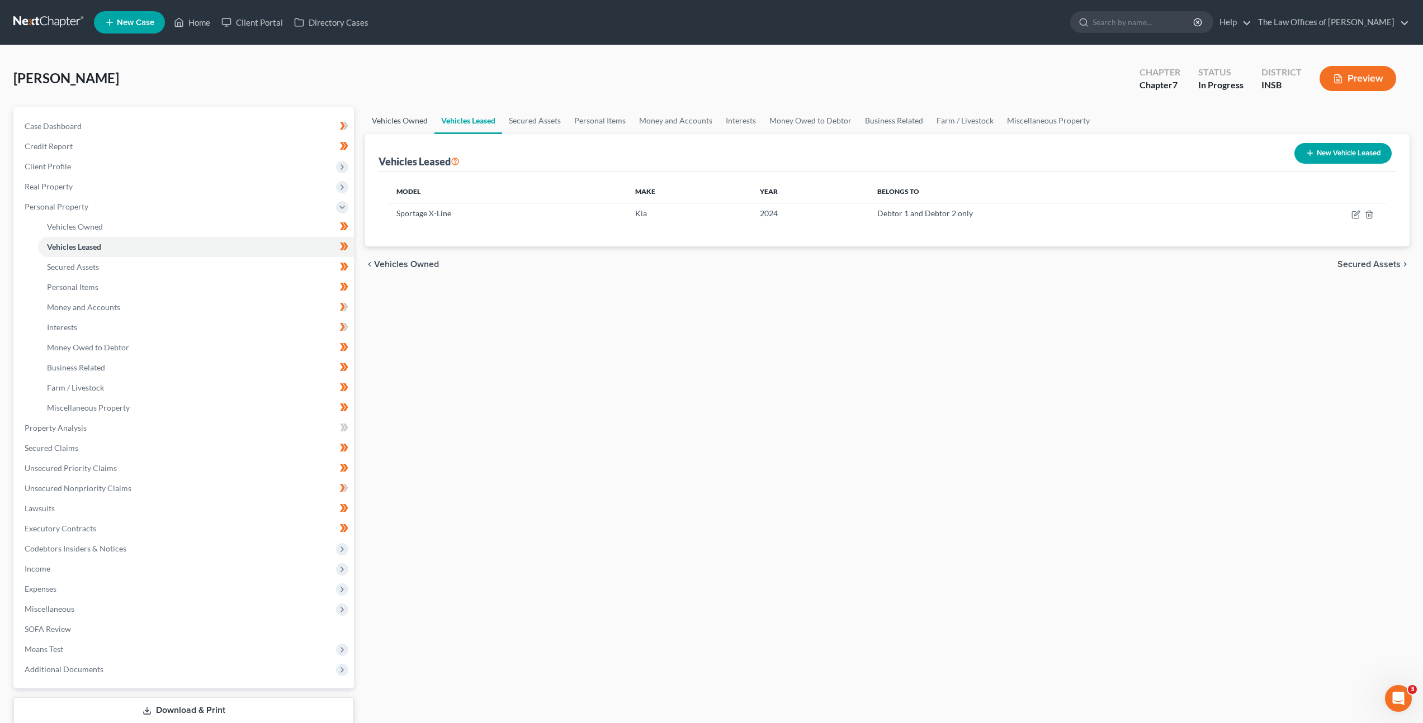
click at [402, 120] on link "Vehicles Owned" at bounding box center [399, 120] width 69 height 27
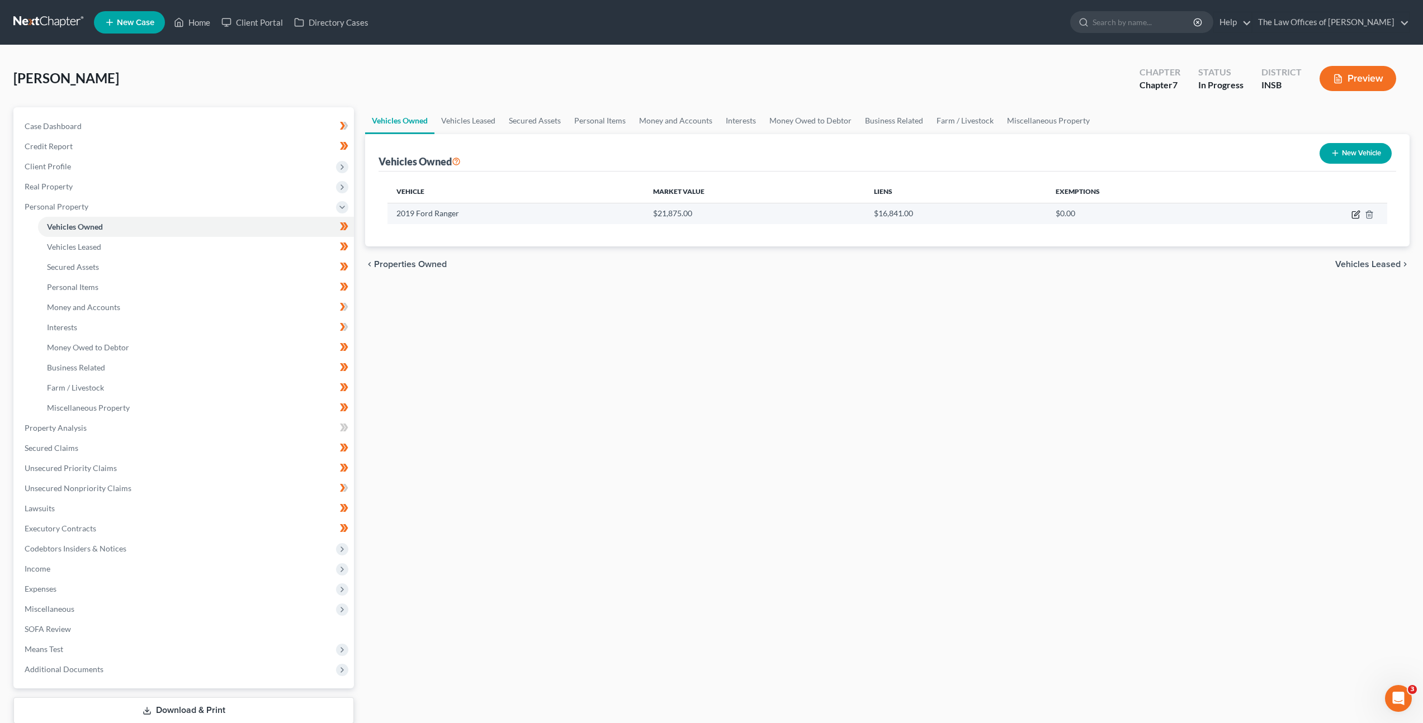
click at [1353, 214] on icon "button" at bounding box center [1355, 214] width 9 height 9
select select "0"
select select "7"
select select "2"
select select "0"
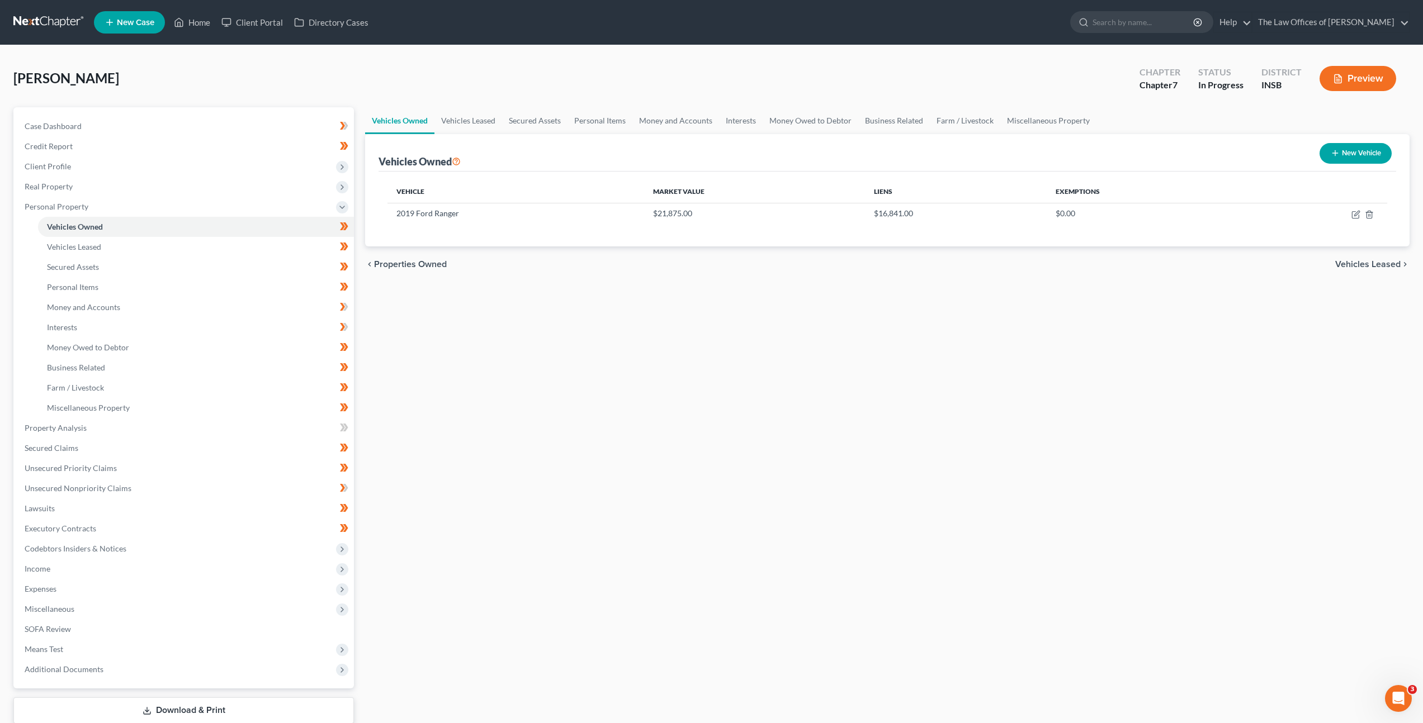
select select "15"
select select "0"
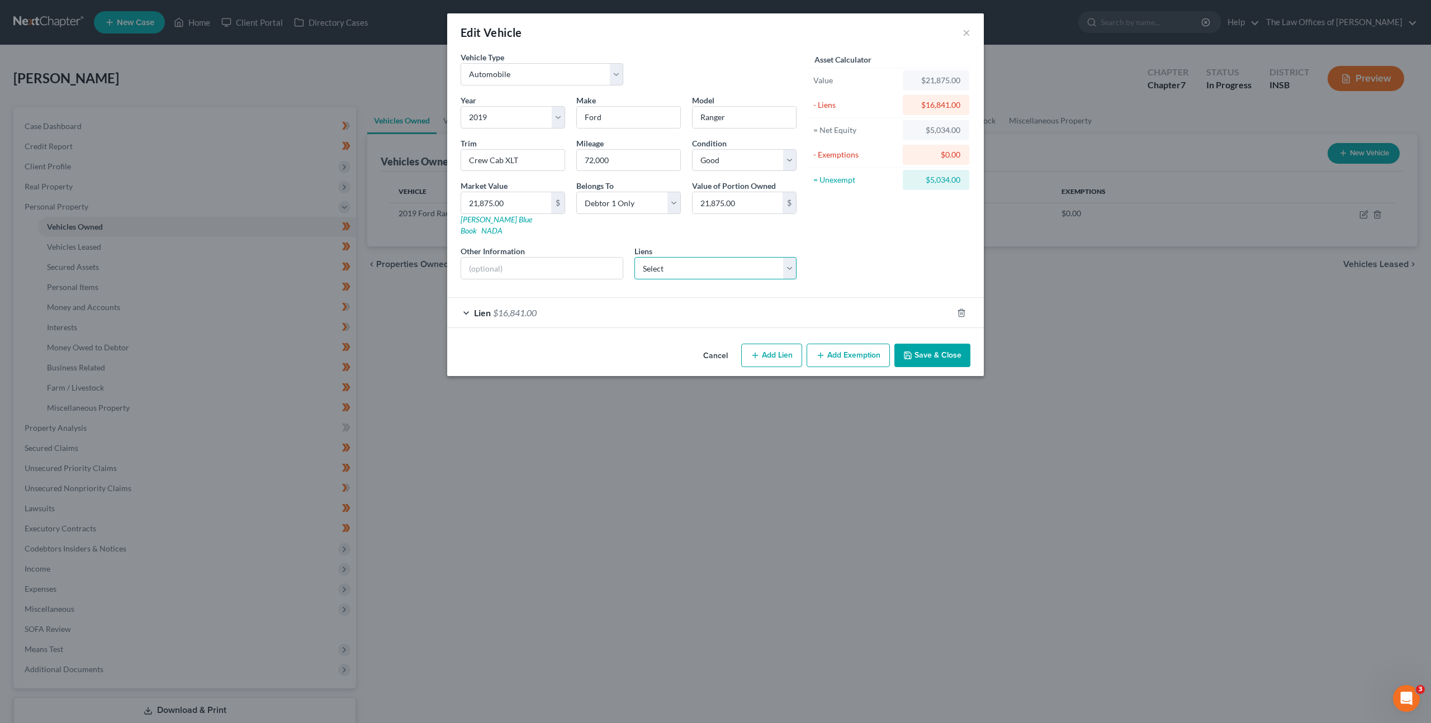
click at [767, 262] on select "Select Kia Finance America - $19,245.00" at bounding box center [715, 268] width 163 height 22
click at [818, 310] on div "Lien $16,841.00" at bounding box center [699, 313] width 505 height 30
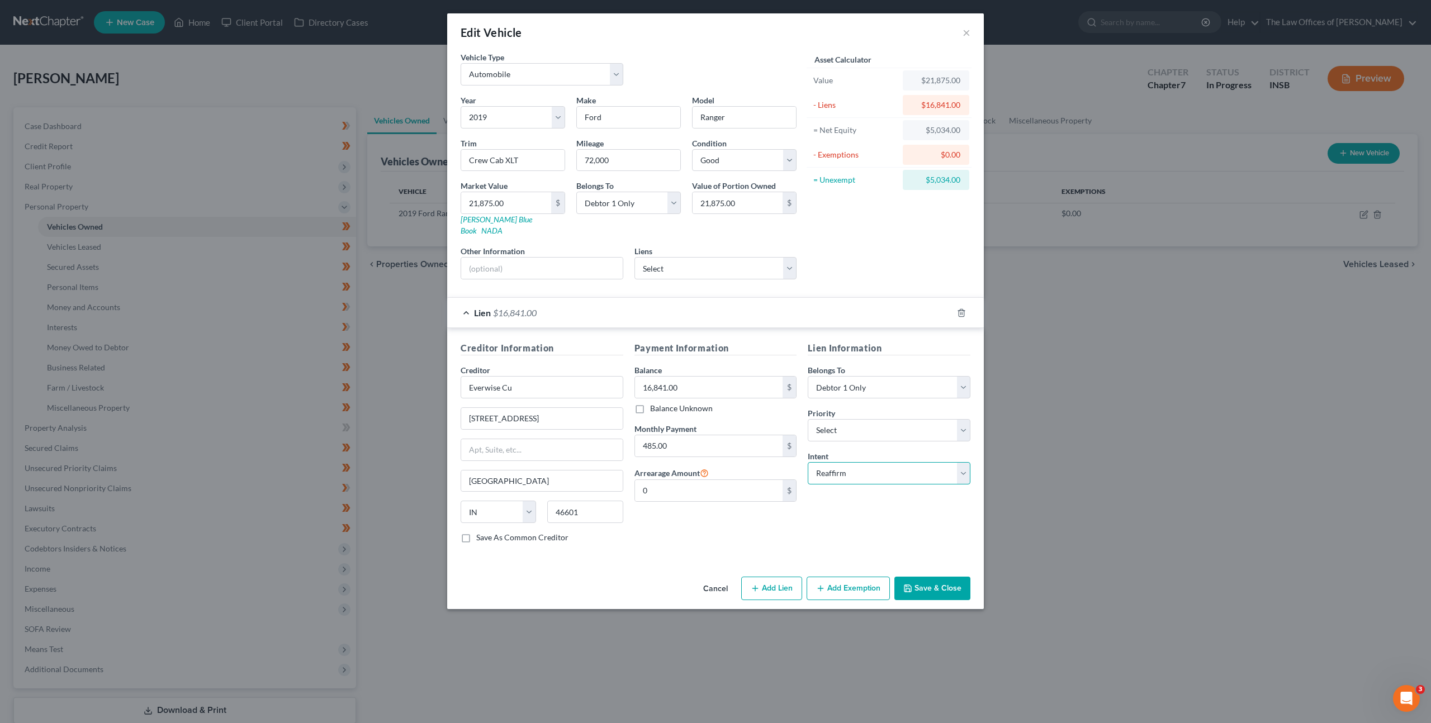
click at [842, 462] on select "Select Surrender Redeem Reaffirm Avoid Other" at bounding box center [889, 473] width 163 height 22
select select "0"
click at [808, 462] on select "Select Surrender Redeem Reaffirm Avoid Other" at bounding box center [889, 473] width 163 height 22
click at [826, 518] on div "Lien Information Belongs To * Select Debtor 1 Only Debtor 2 Only Debtor 1 And D…" at bounding box center [889, 447] width 174 height 211
click at [885, 383] on select "Select Debtor 1 Only Debtor 2 Only Debtor 1 And Debtor 2 Only At Least One Of T…" at bounding box center [889, 387] width 163 height 22
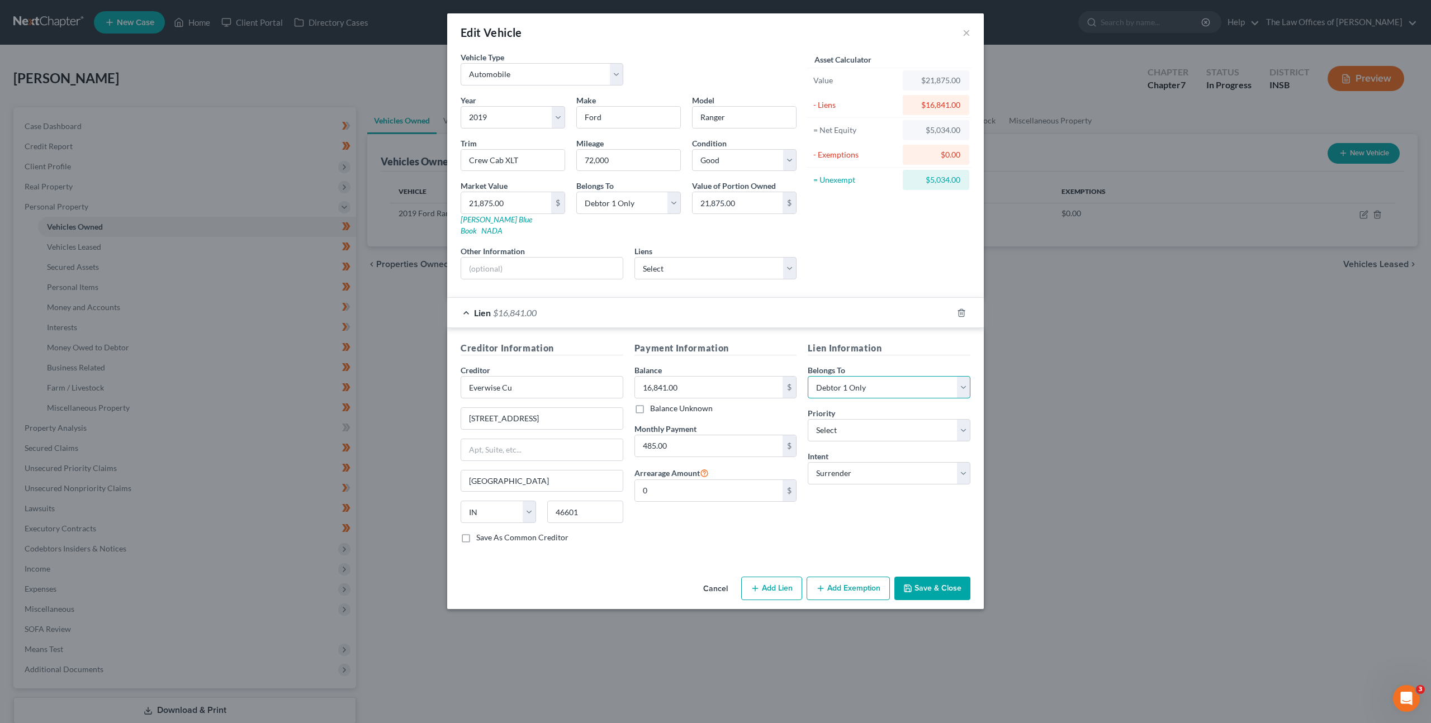
select select "3"
click at [808, 376] on select "Select Debtor 1 Only Debtor 2 Only Debtor 1 And Debtor 2 Only At Least One Of T…" at bounding box center [889, 387] width 163 height 22
drag, startPoint x: 836, startPoint y: 525, endPoint x: 855, endPoint y: 481, distance: 47.9
click at [836, 524] on div "Lien Information Belongs To * Select Debtor 1 Only Debtor 2 Only Debtor 1 And D…" at bounding box center [889, 447] width 174 height 211
click at [915, 577] on button "Save & Close" at bounding box center [932, 588] width 76 height 23
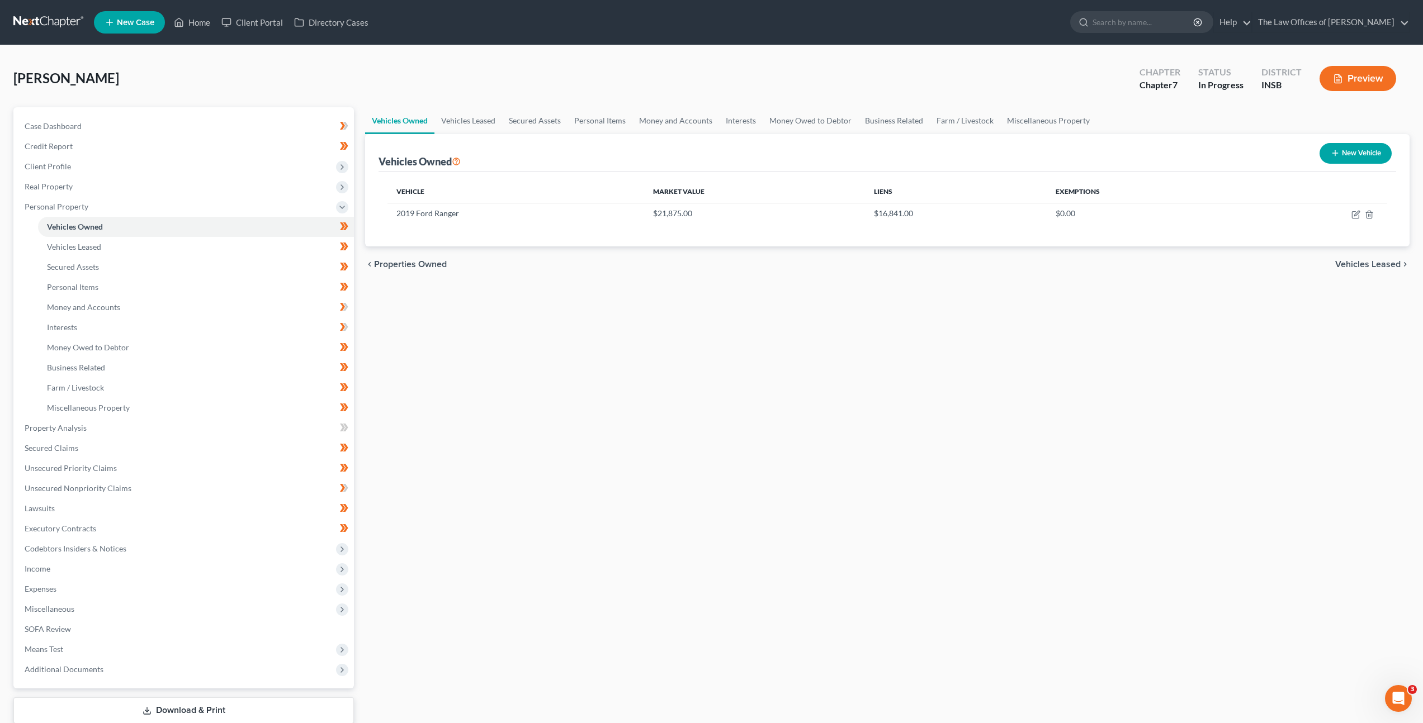
click at [647, 301] on div "Vehicles Owned Vehicles Leased Secured Assets Personal Items Money and Accounts…" at bounding box center [886, 430] width 1055 height 646
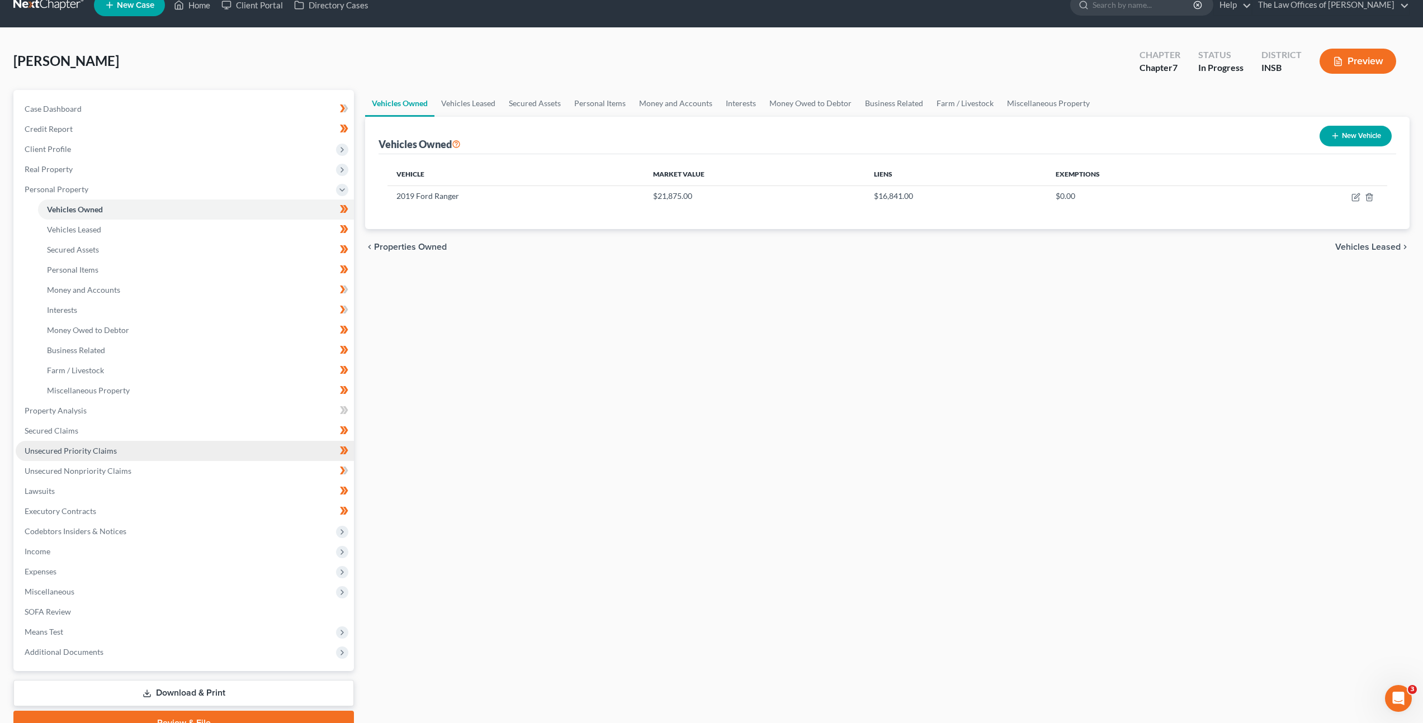
click at [285, 451] on link "Unsecured Priority Claims" at bounding box center [185, 451] width 338 height 20
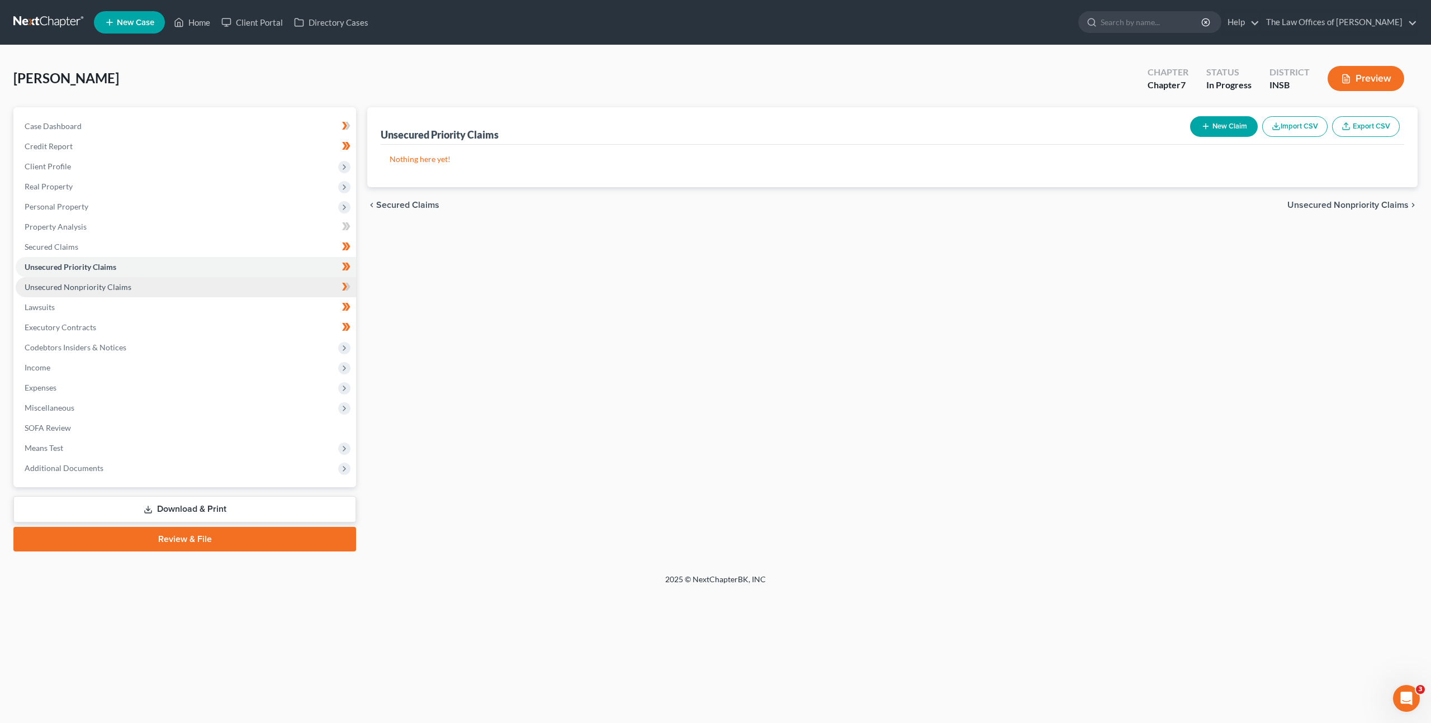
click at [251, 289] on link "Unsecured Nonpriority Claims" at bounding box center [186, 287] width 340 height 20
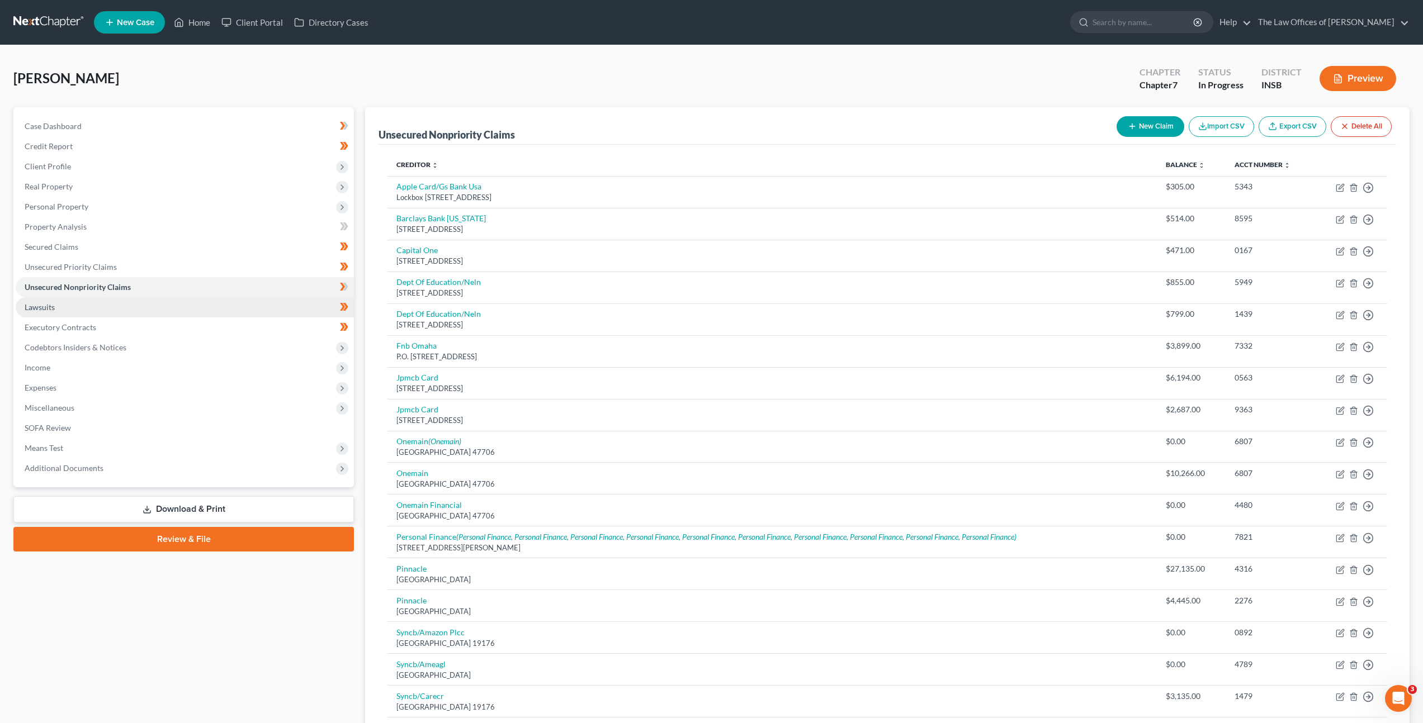
click at [225, 311] on link "Lawsuits" at bounding box center [185, 307] width 338 height 20
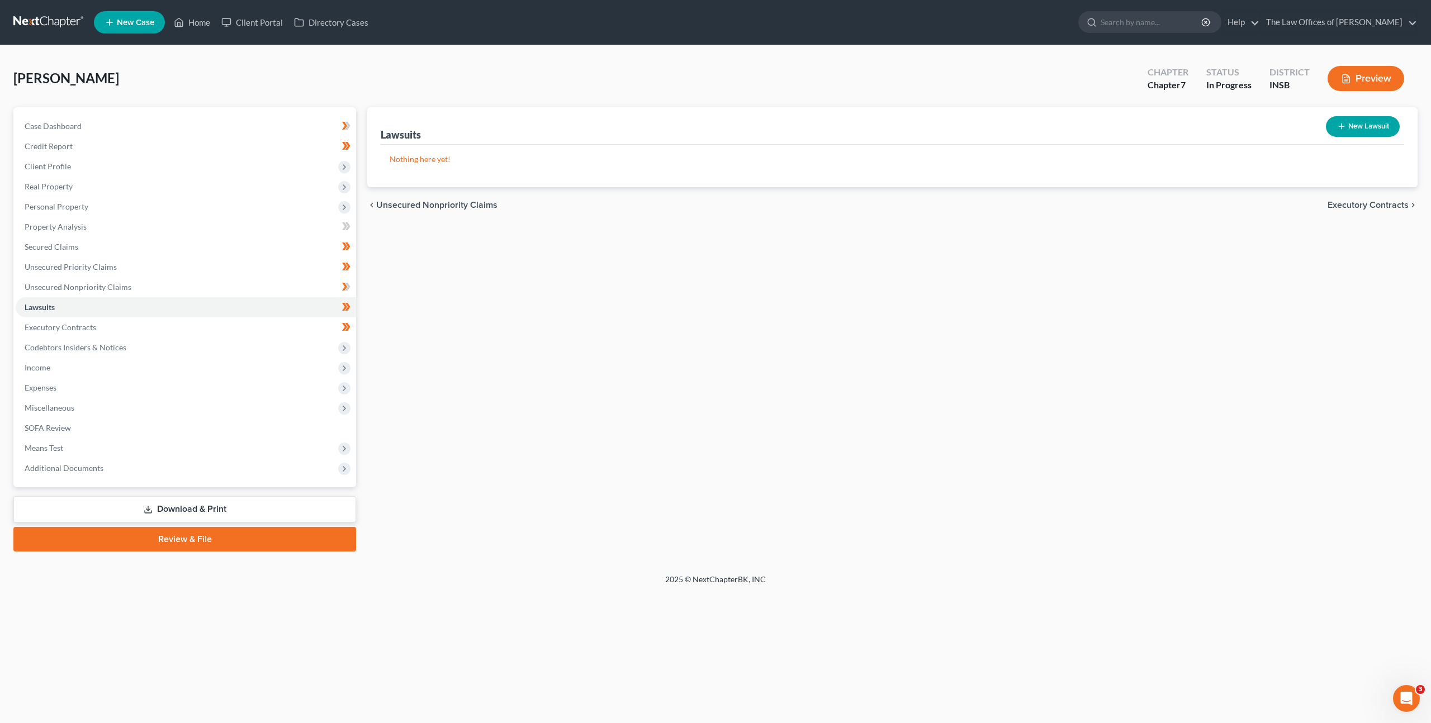
click at [626, 429] on div "Lawsuits New Lawsuit Nothing here yet! Court Name Date Filed Status Creditor Na…" at bounding box center [893, 329] width 1062 height 444
click at [149, 347] on span "Codebtors Insiders & Notices" at bounding box center [186, 348] width 340 height 20
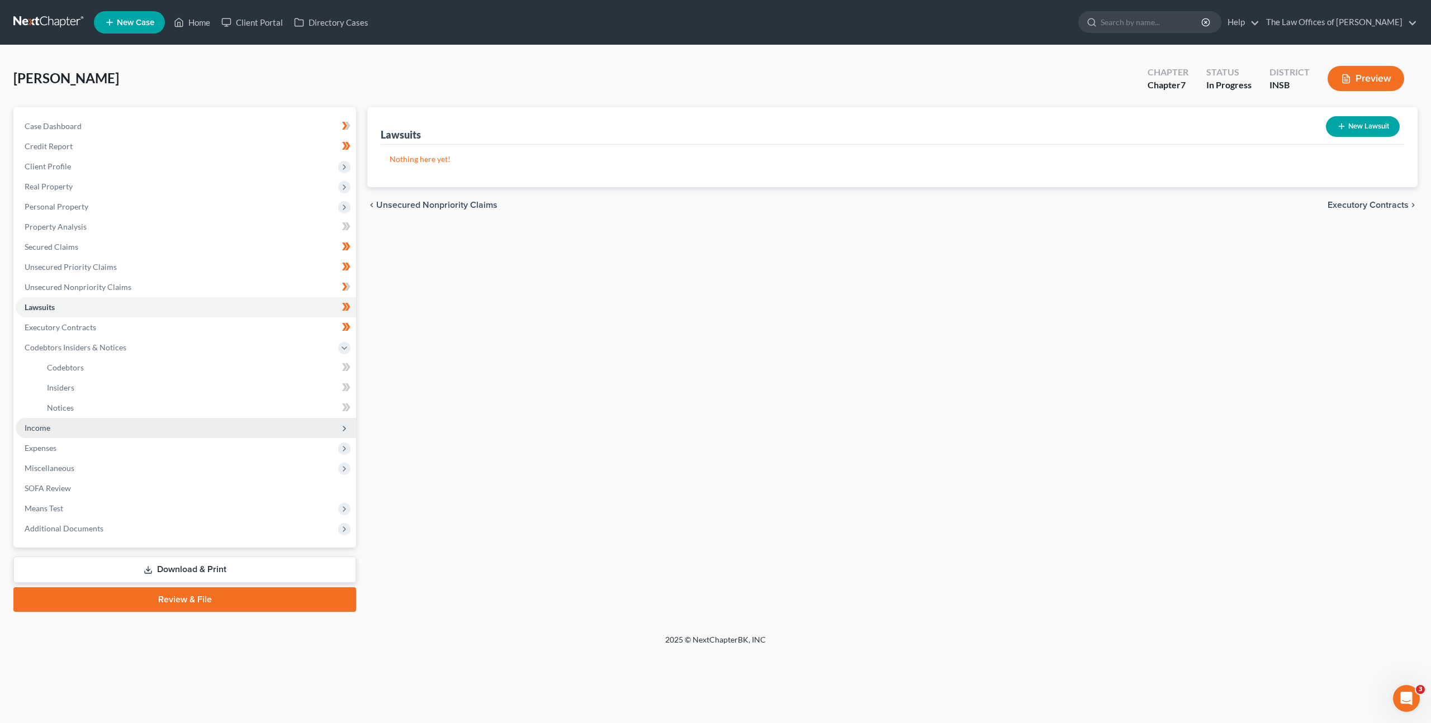
click at [120, 432] on span "Income" at bounding box center [186, 428] width 340 height 20
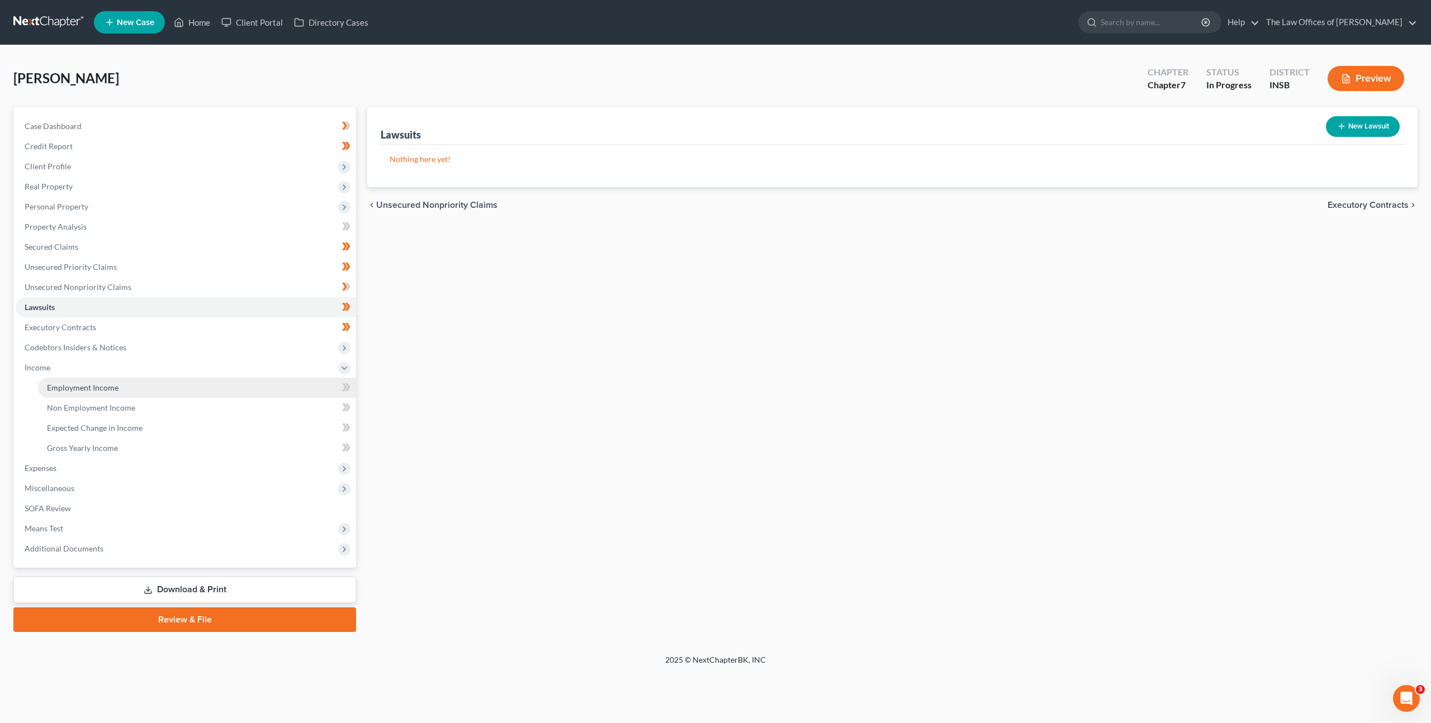
click at [150, 396] on link "Employment Income" at bounding box center [197, 388] width 318 height 20
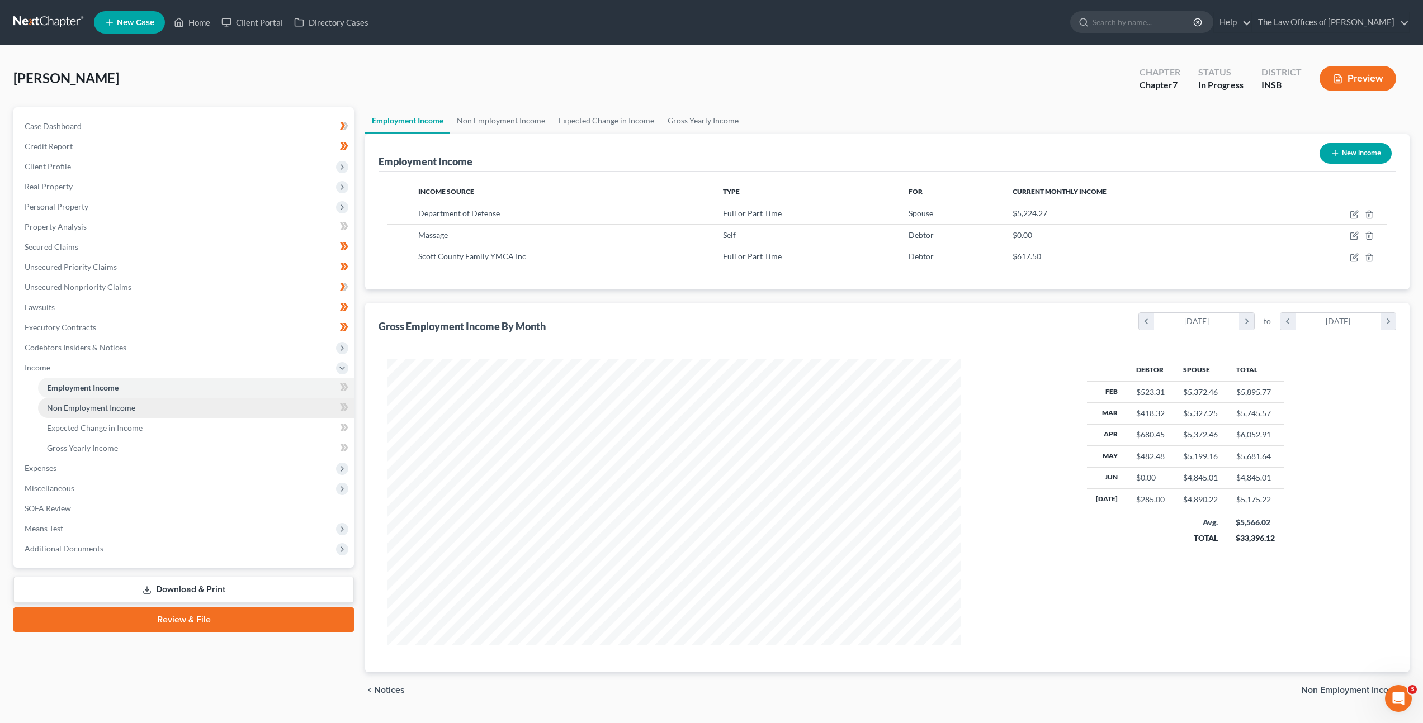
scroll to position [287, 596]
